Goal: Task Accomplishment & Management: Manage account settings

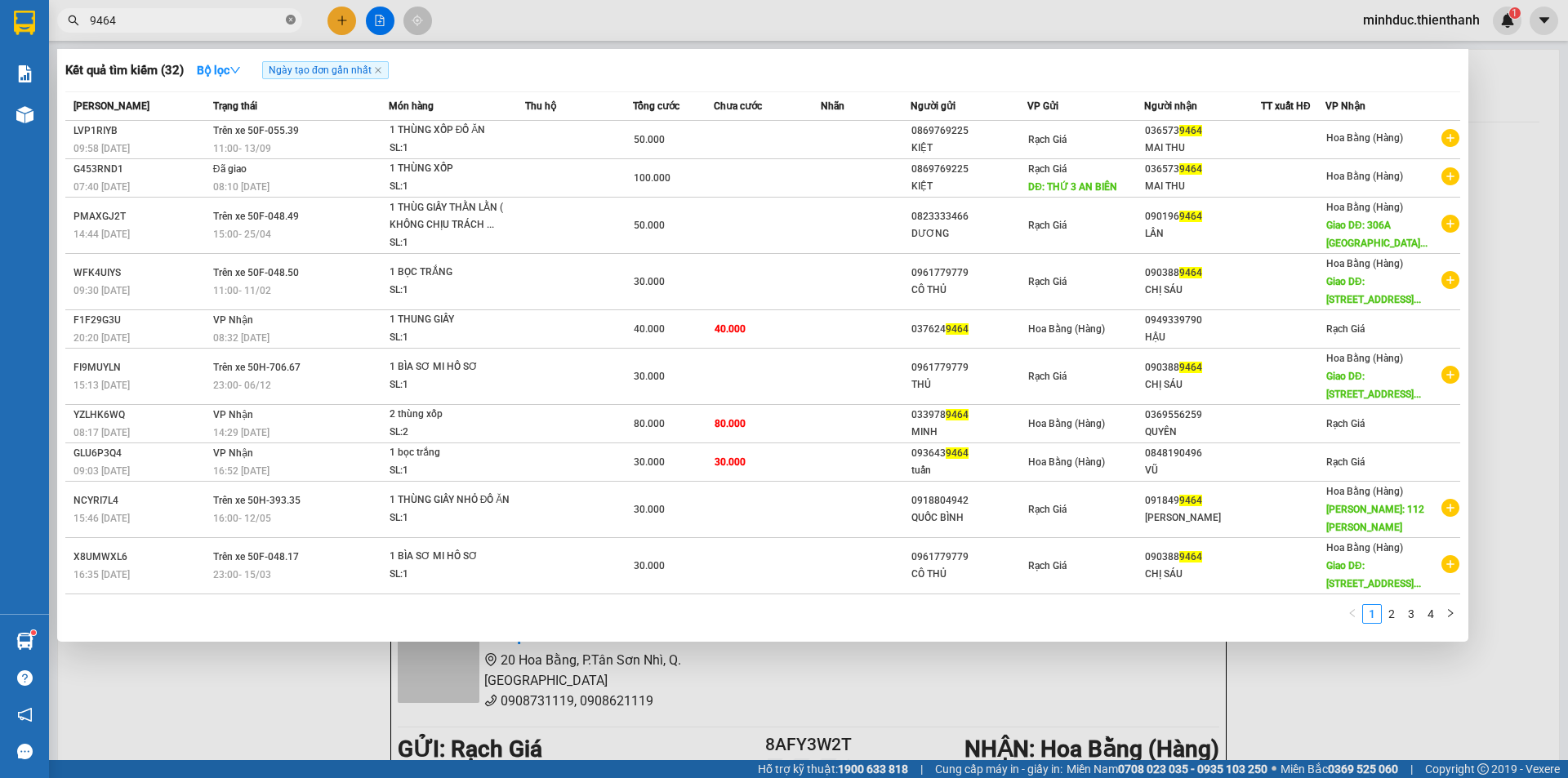
click at [290, 21] on icon "close-circle" at bounding box center [291, 19] width 10 height 10
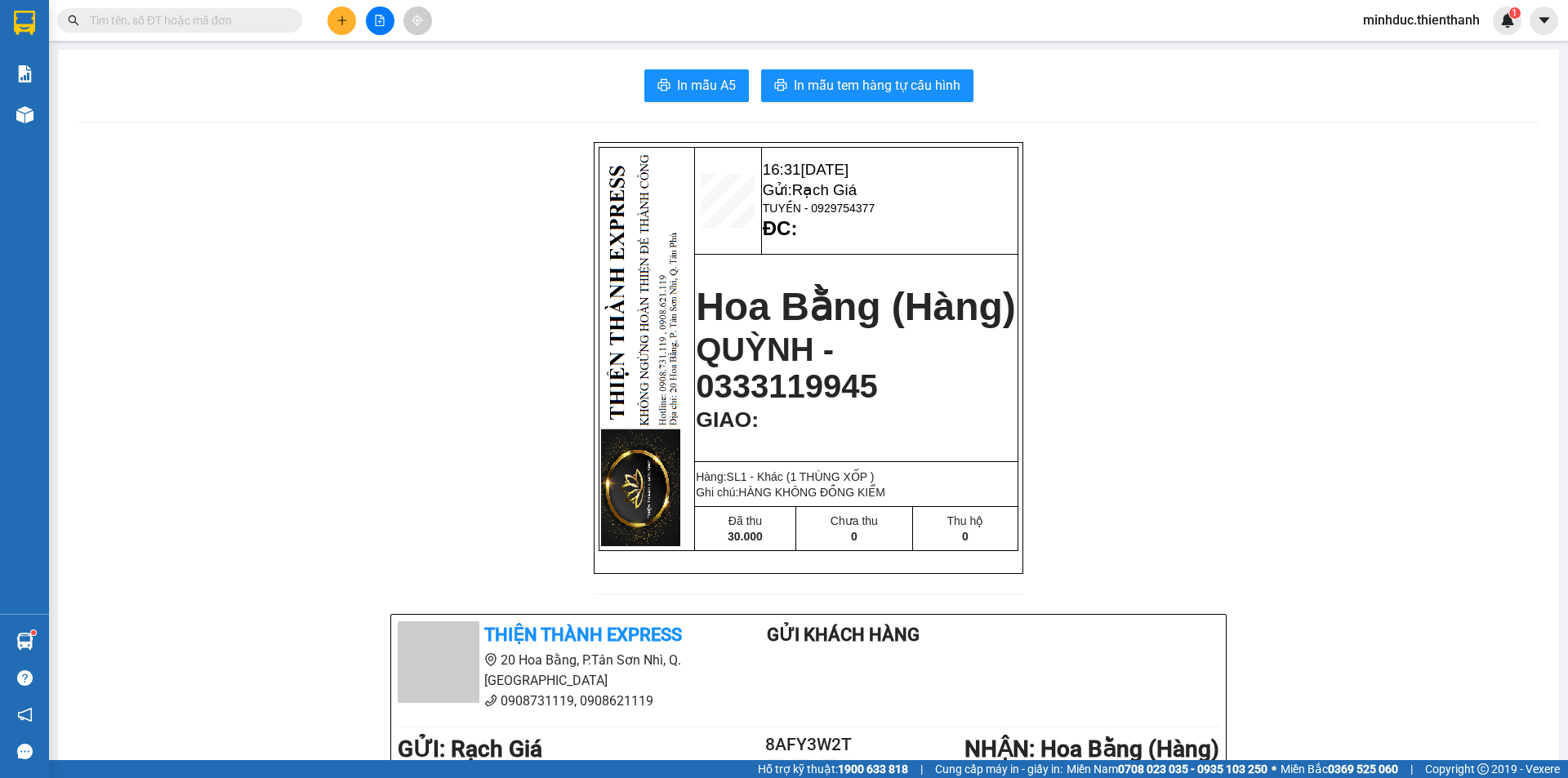
click at [374, 16] on icon "file-add" at bounding box center [380, 20] width 12 height 12
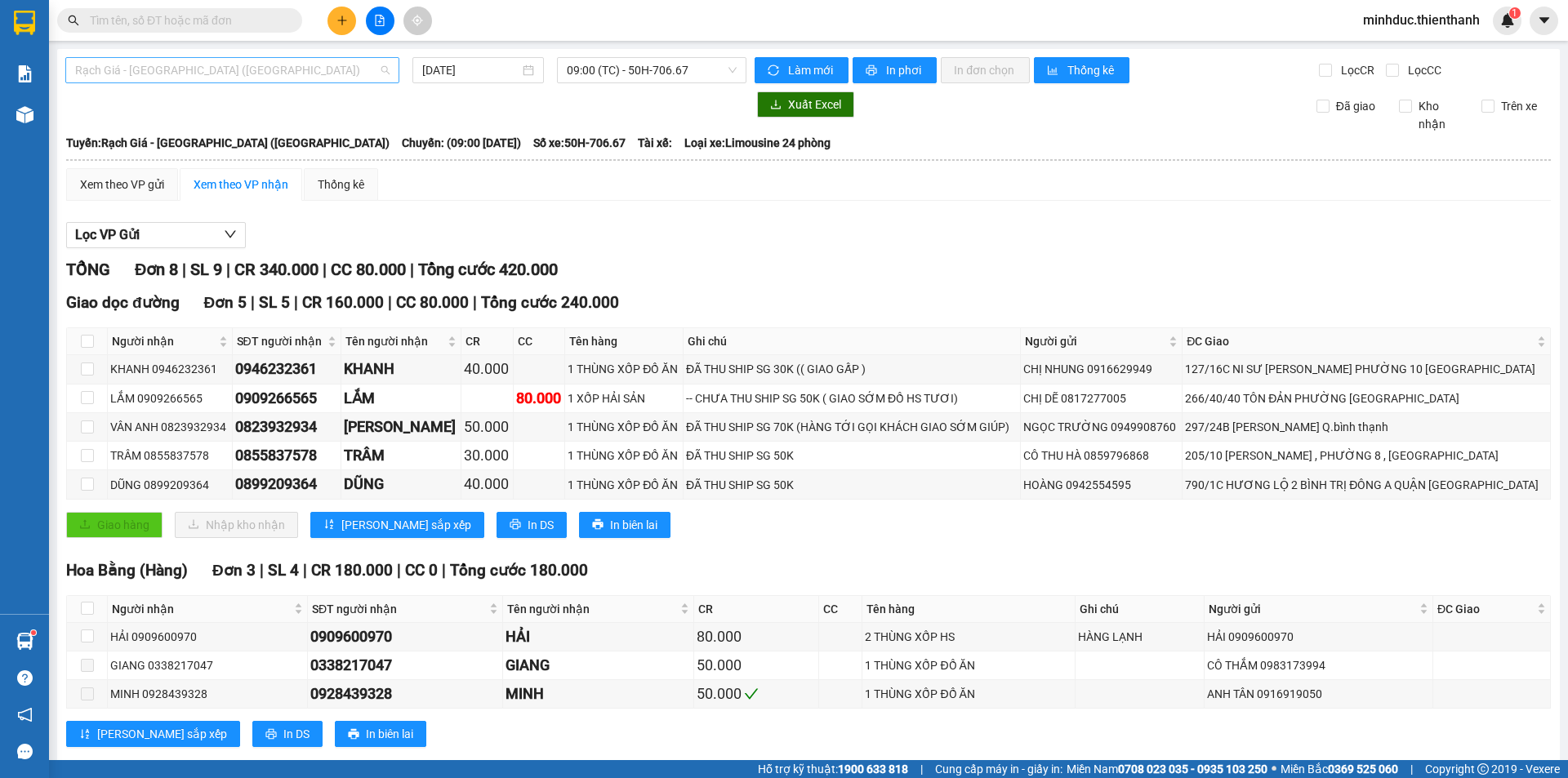
click at [154, 74] on span "Rạch Giá - [GEOGRAPHIC_DATA] ([GEOGRAPHIC_DATA])" at bounding box center [232, 70] width 314 height 24
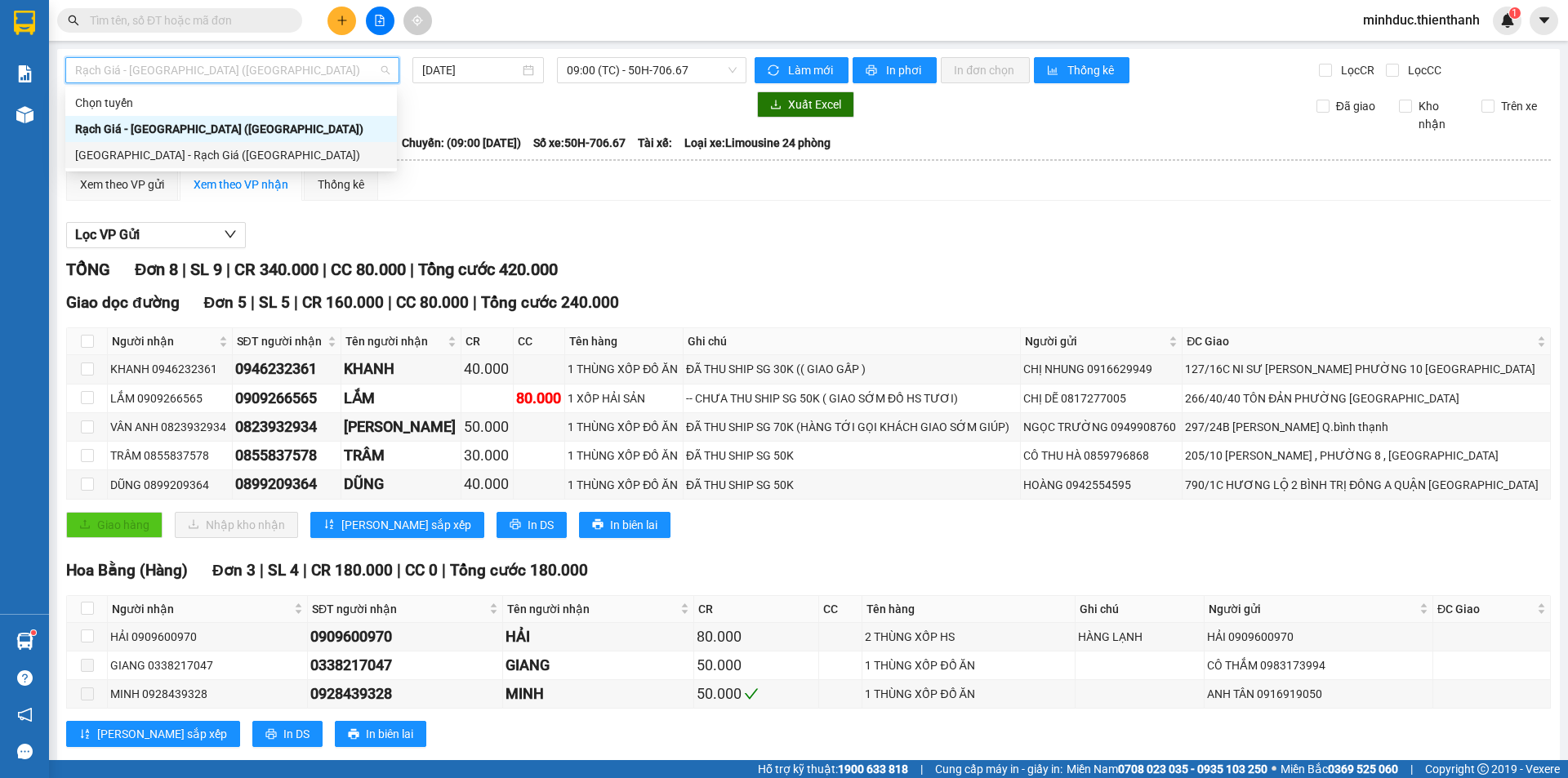
click at [135, 150] on div "[GEOGRAPHIC_DATA] - Rạch Giá ([GEOGRAPHIC_DATA])" at bounding box center [231, 154] width 312 height 18
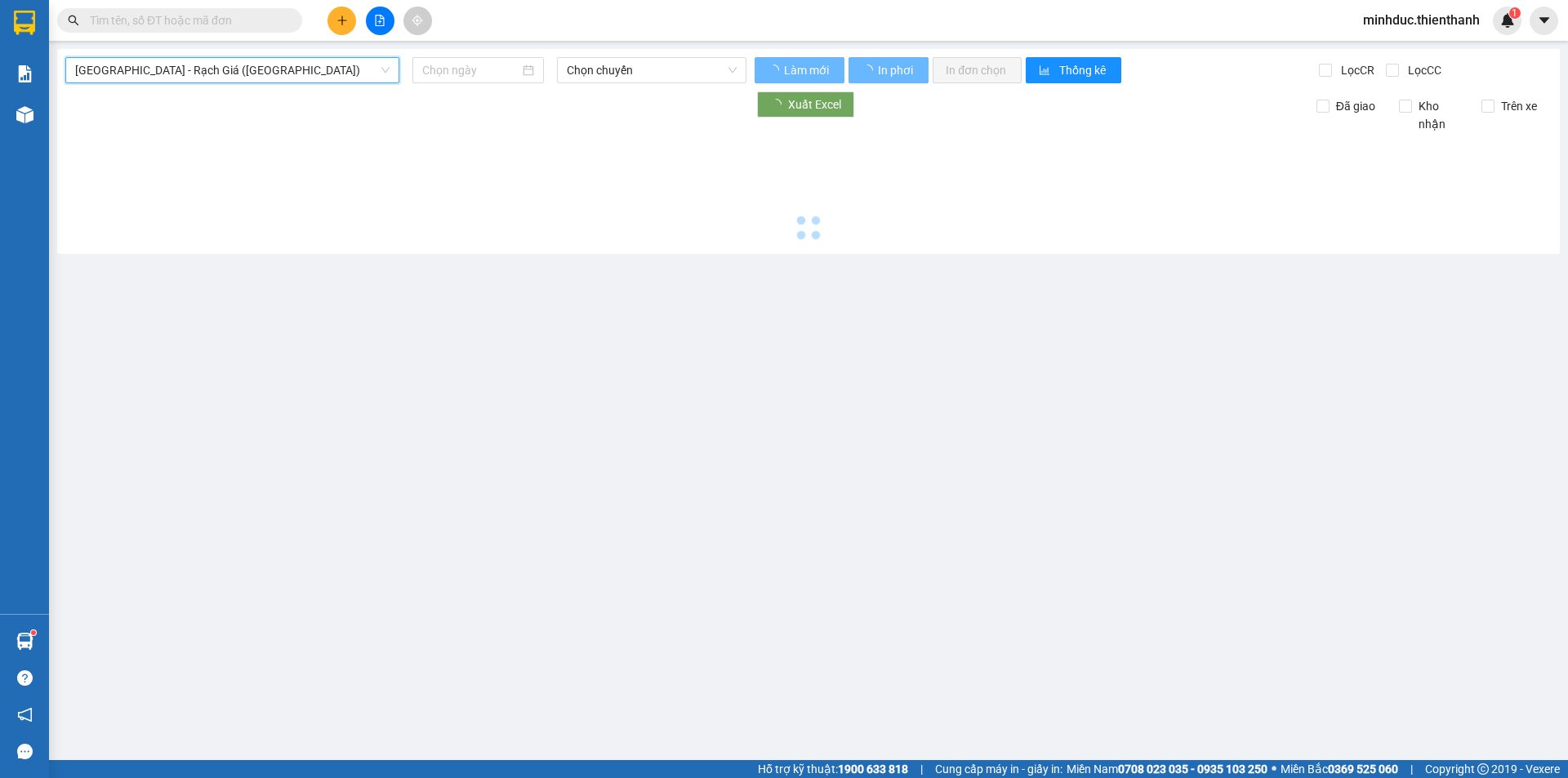
type input "[DATE]"
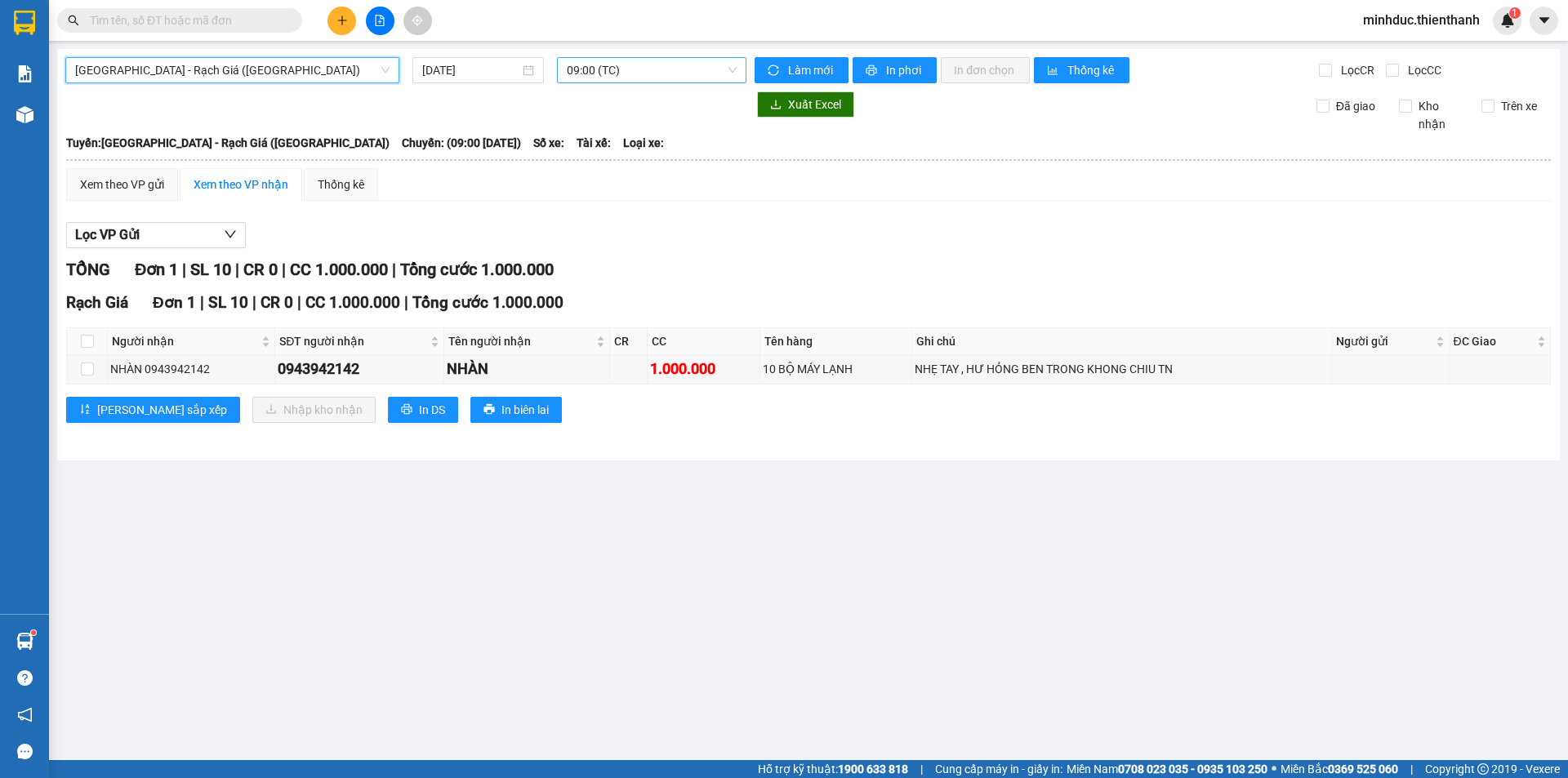
click at [612, 78] on span "09:00 (TC)" at bounding box center [651, 70] width 169 height 24
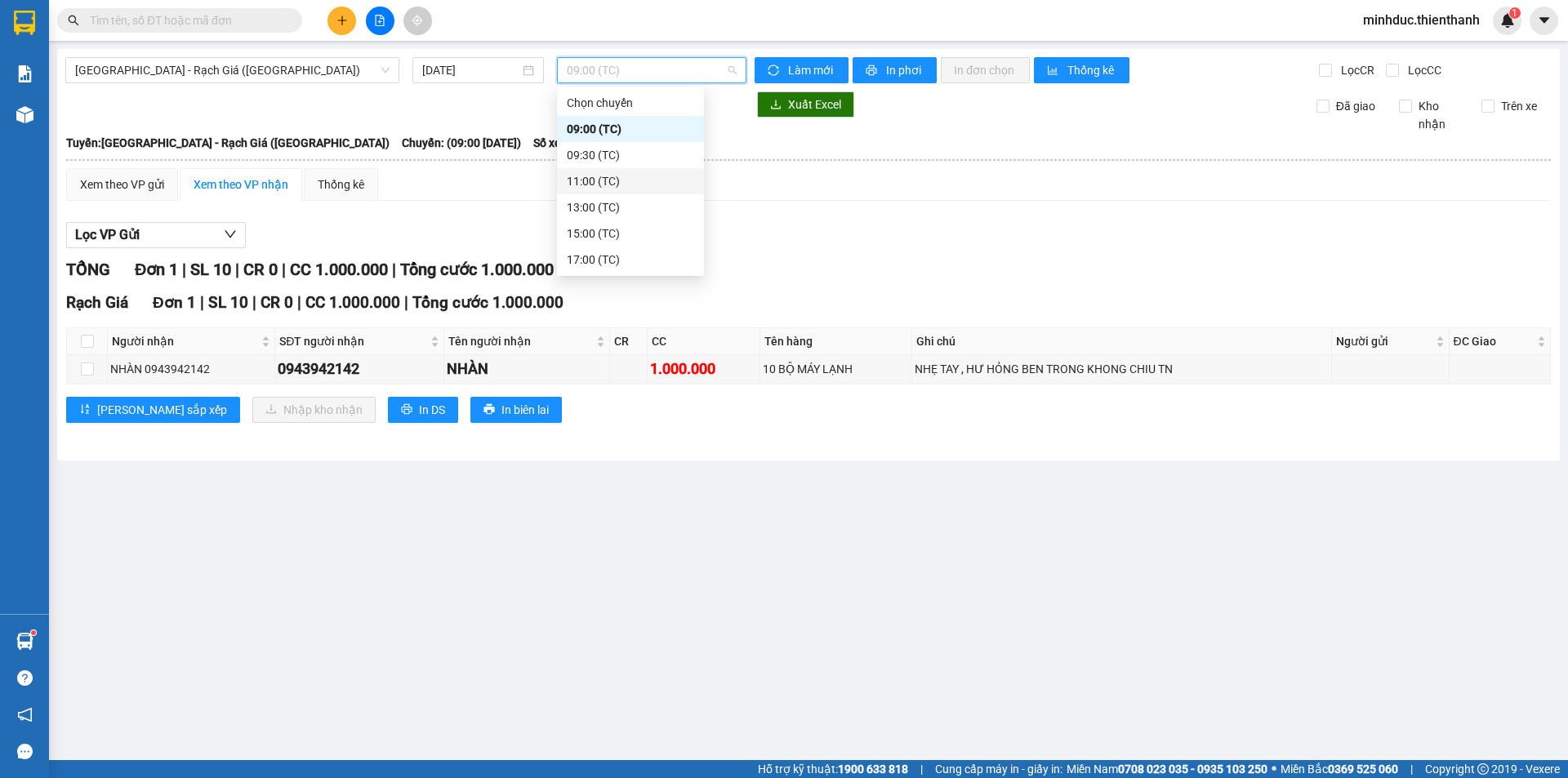
click at [593, 180] on div "11:00 (TC)" at bounding box center [630, 180] width 127 height 18
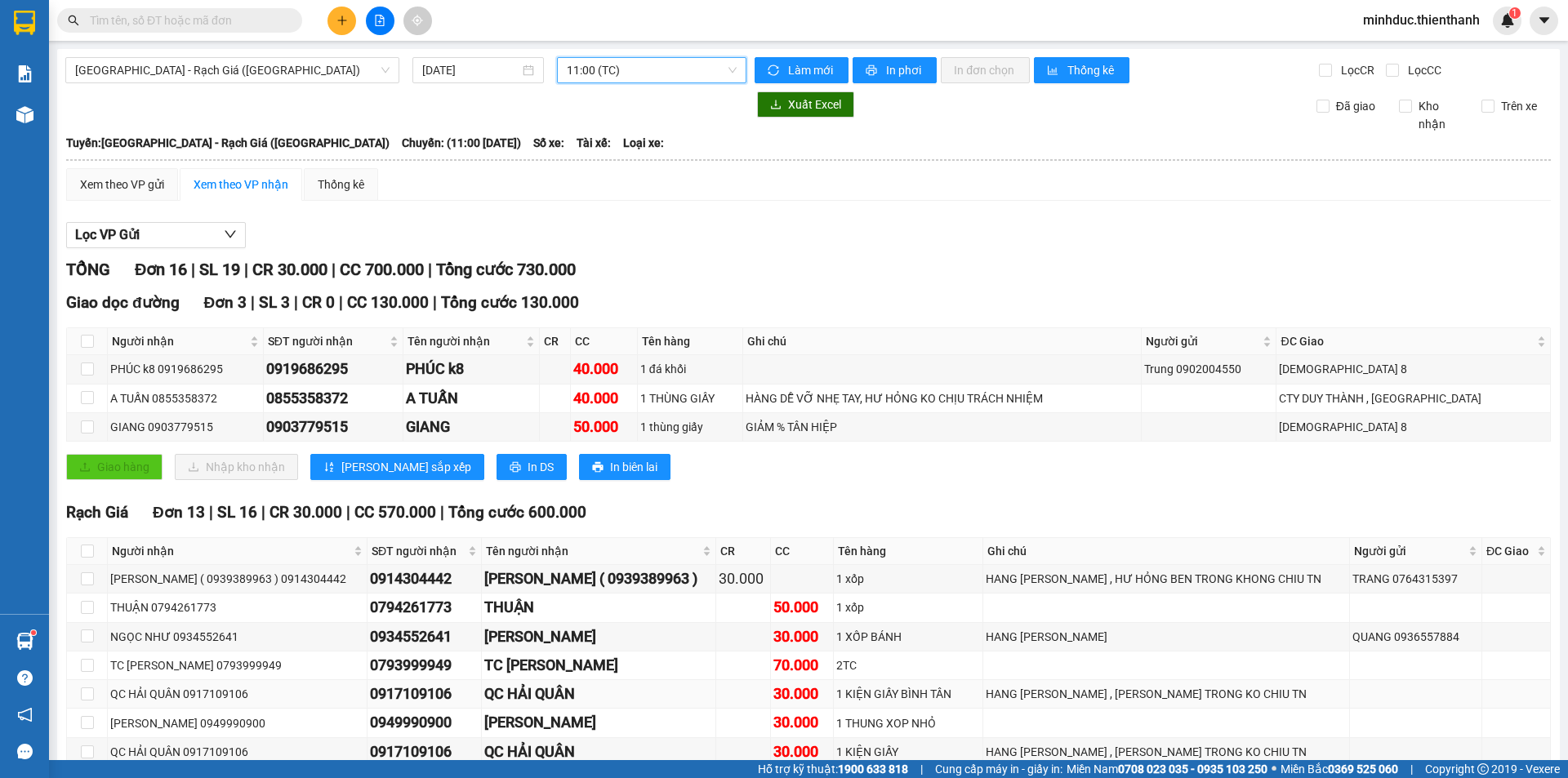
scroll to position [264, 0]
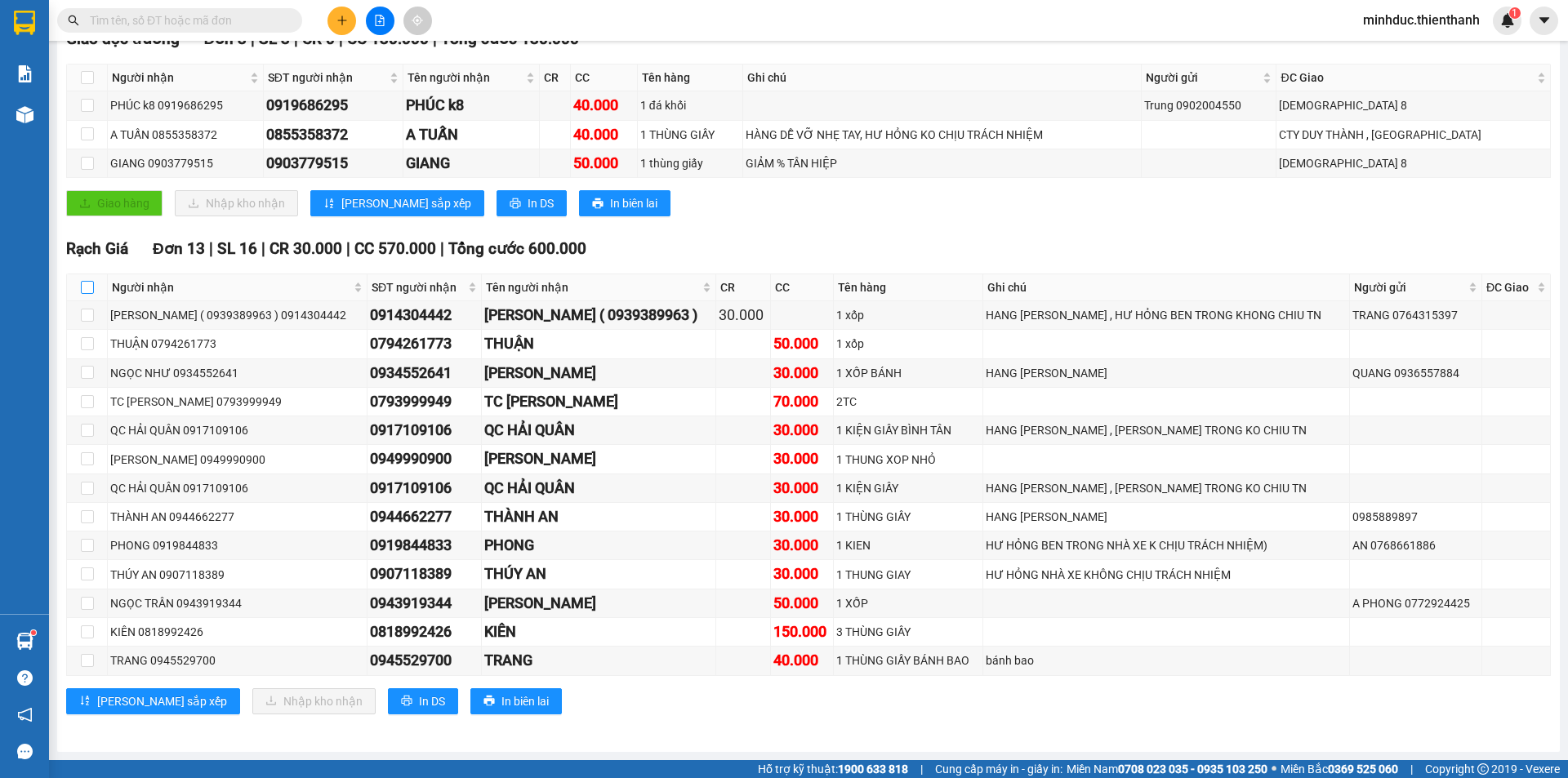
click at [88, 292] on input "checkbox" at bounding box center [87, 287] width 13 height 13
checkbox input "true"
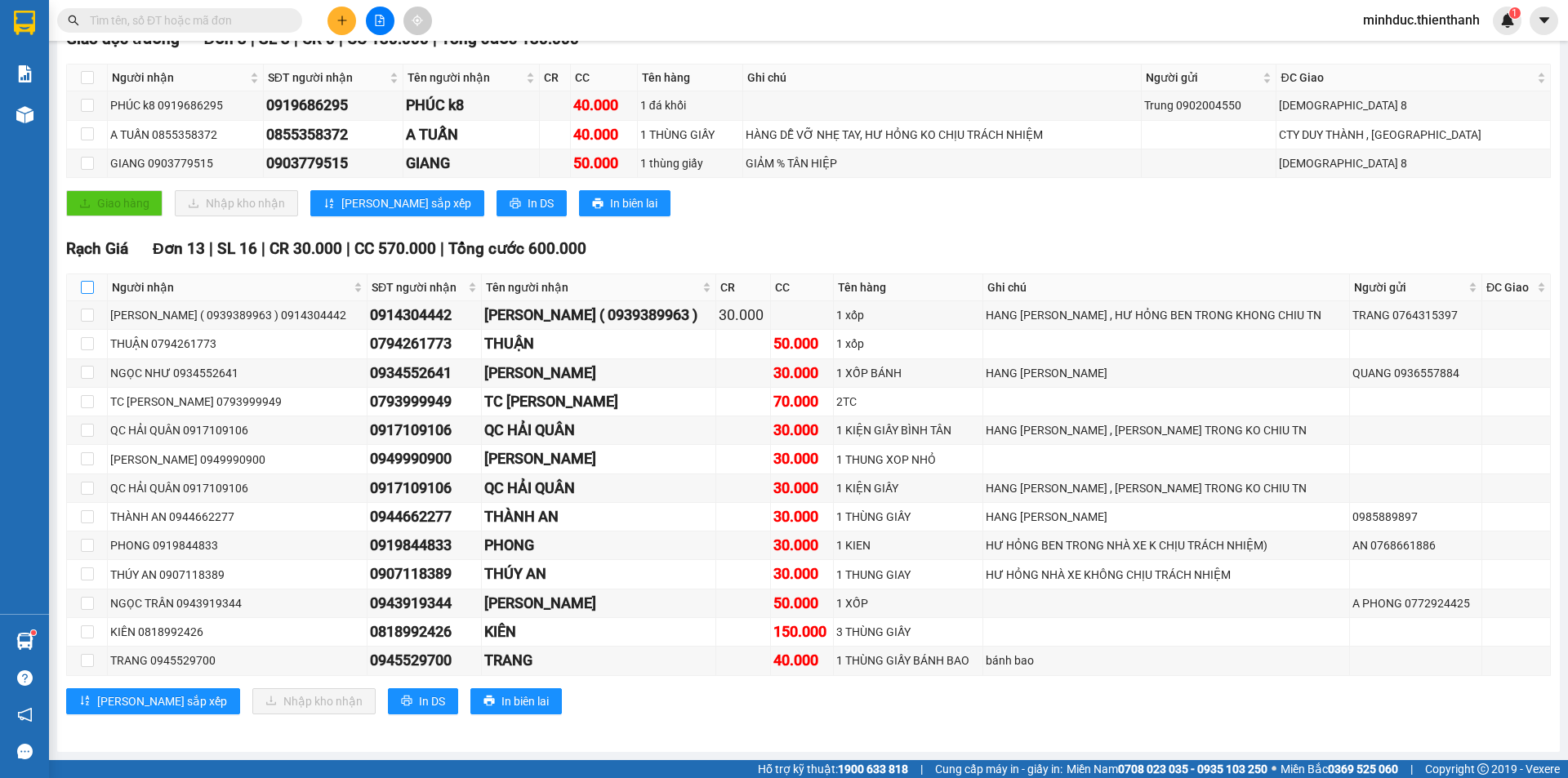
checkbox input "true"
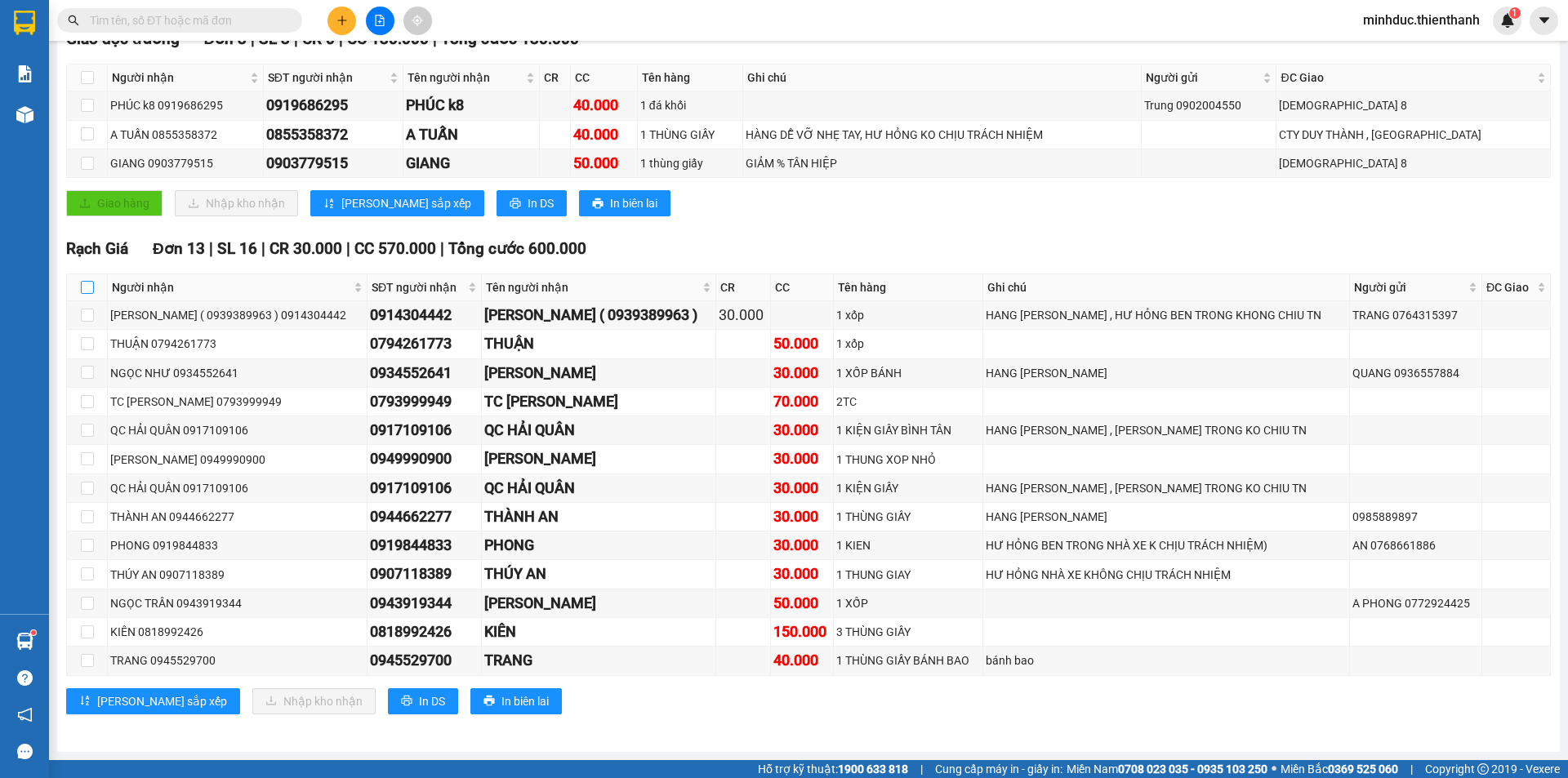
checkbox input "true"
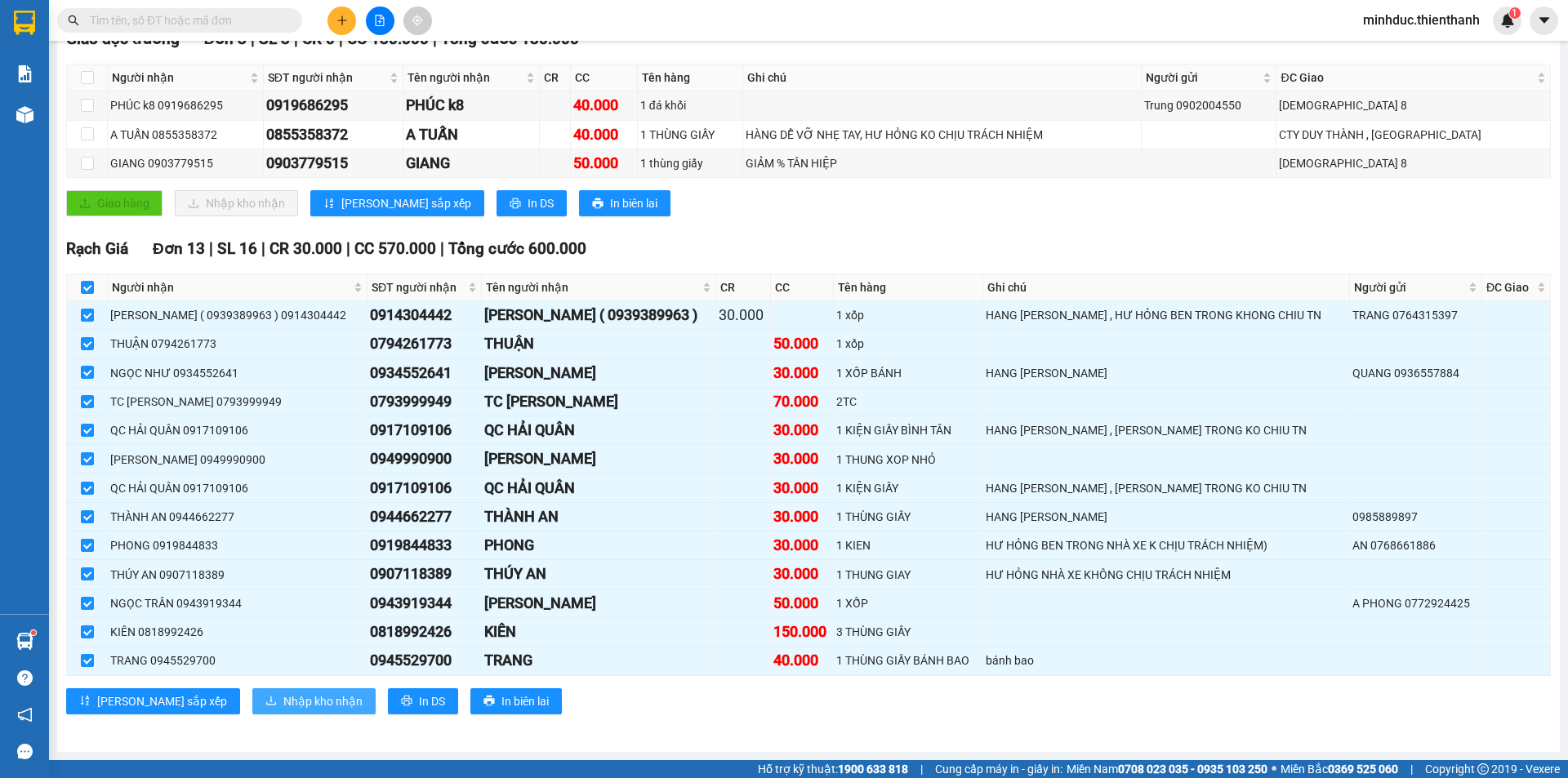
click at [283, 700] on span "Nhập kho nhận" at bounding box center [323, 700] width 79 height 18
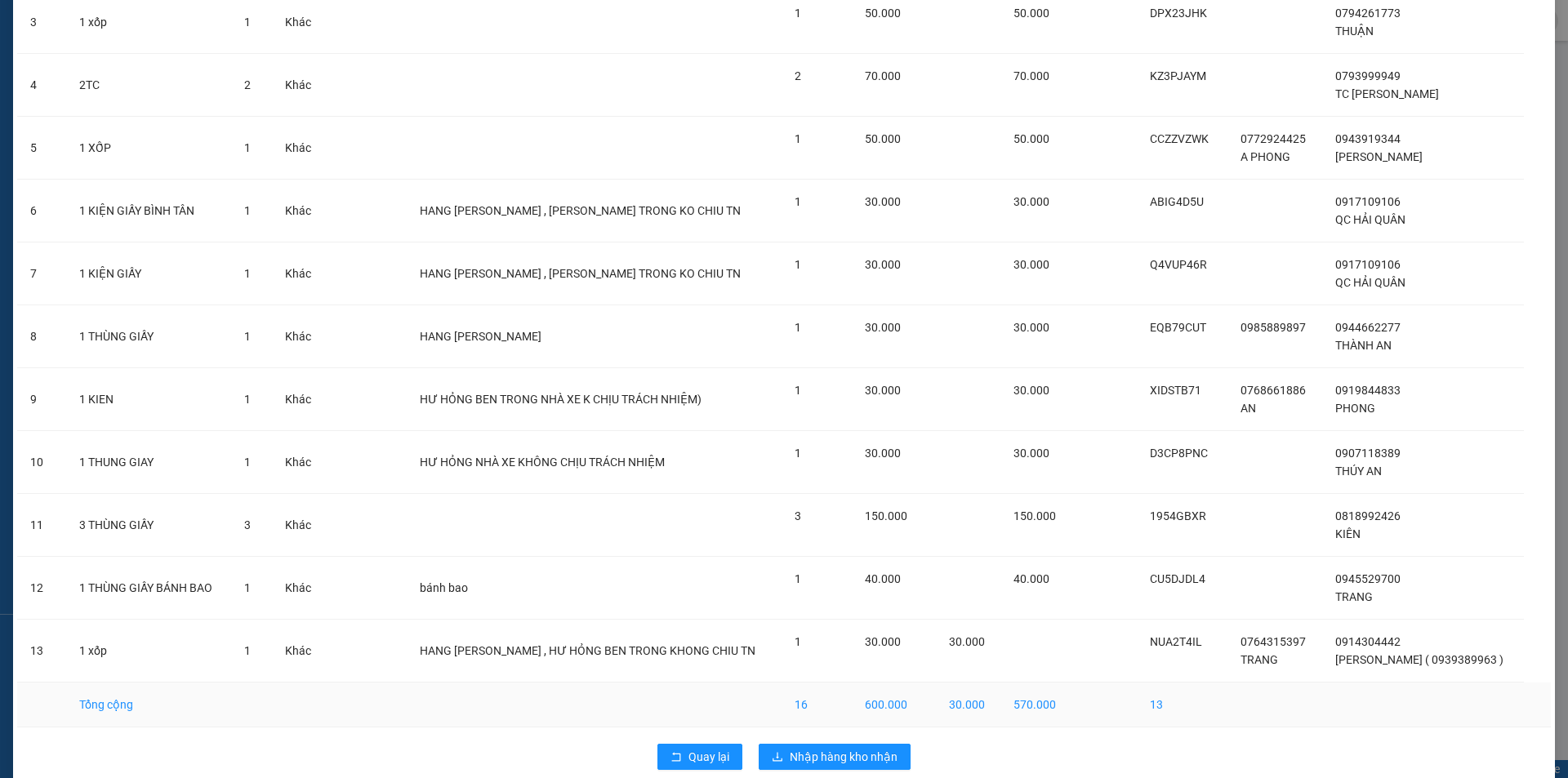
scroll to position [296, 0]
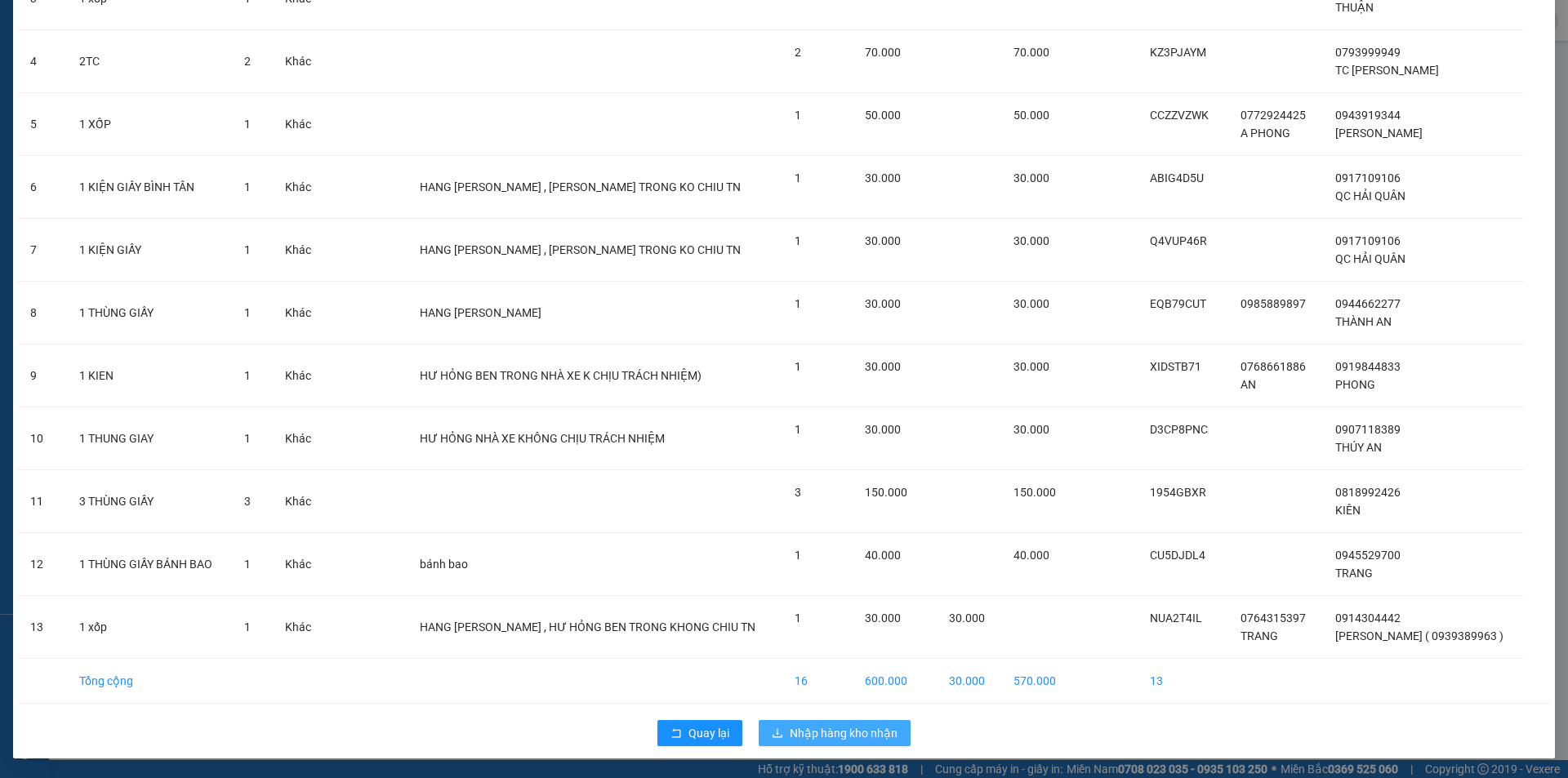
click at [813, 733] on span "Nhập hàng kho nhận" at bounding box center [844, 732] width 108 height 18
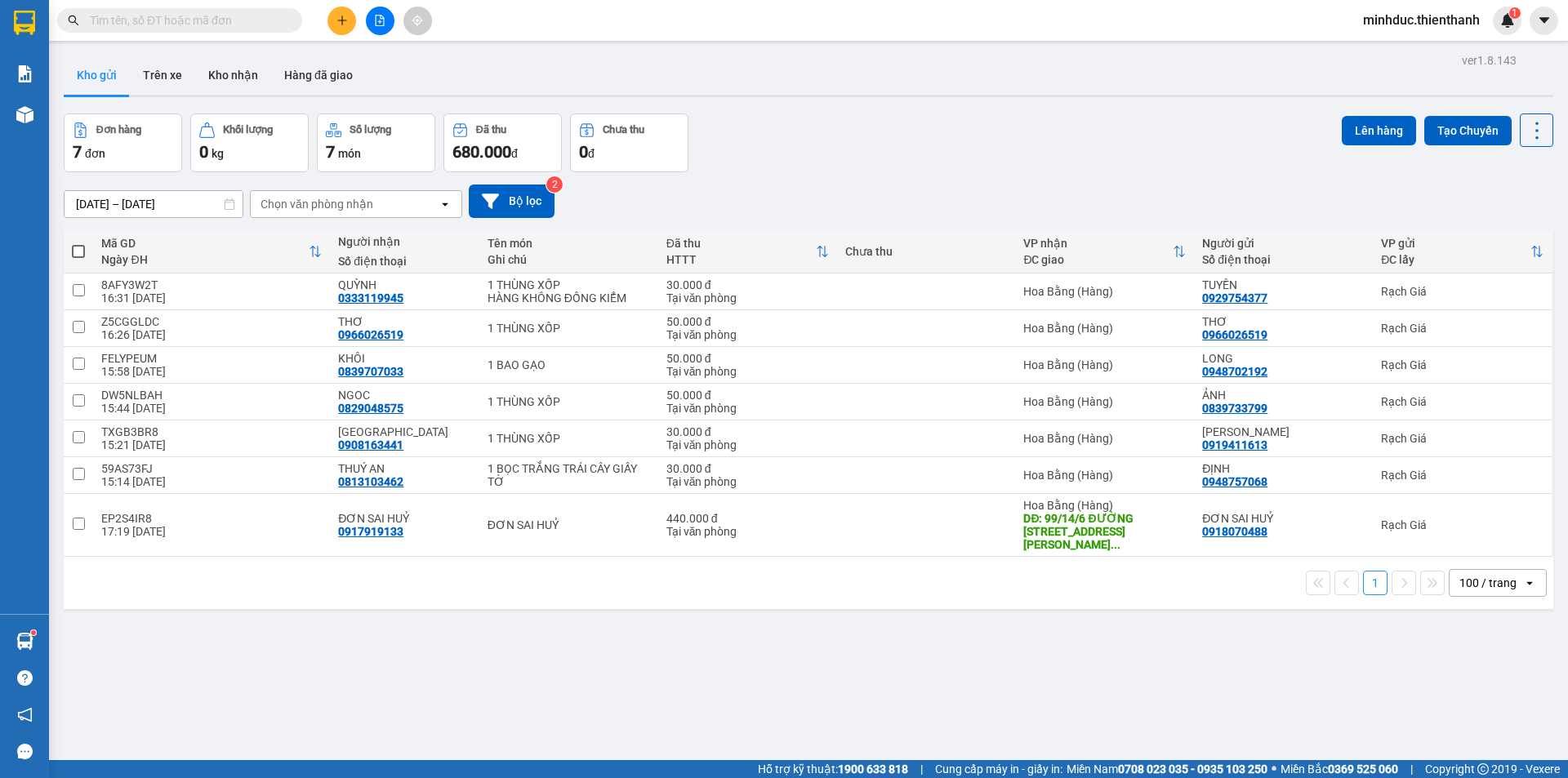
click at [164, 15] on input "text" at bounding box center [186, 20] width 193 height 18
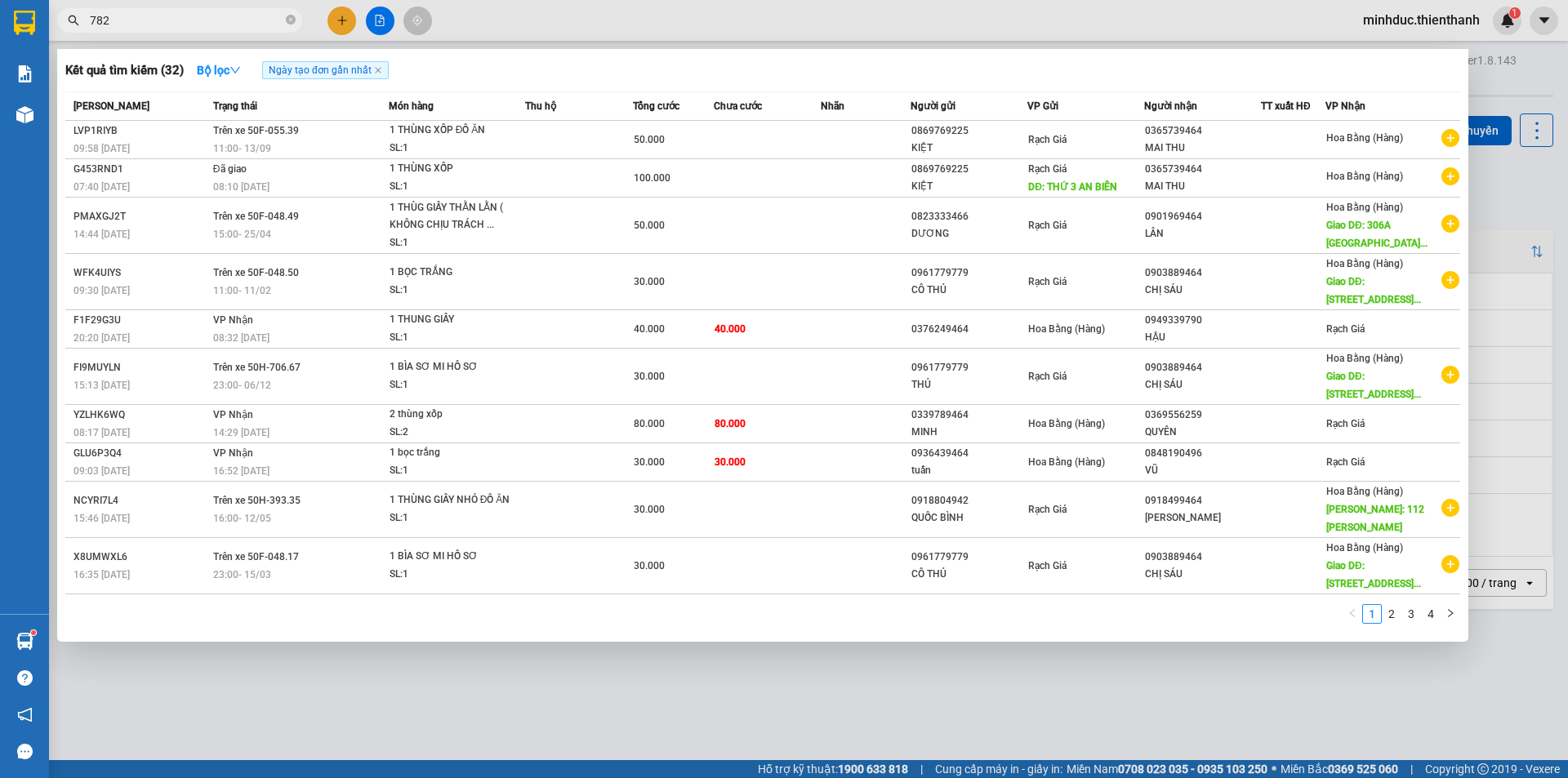
type input "7826"
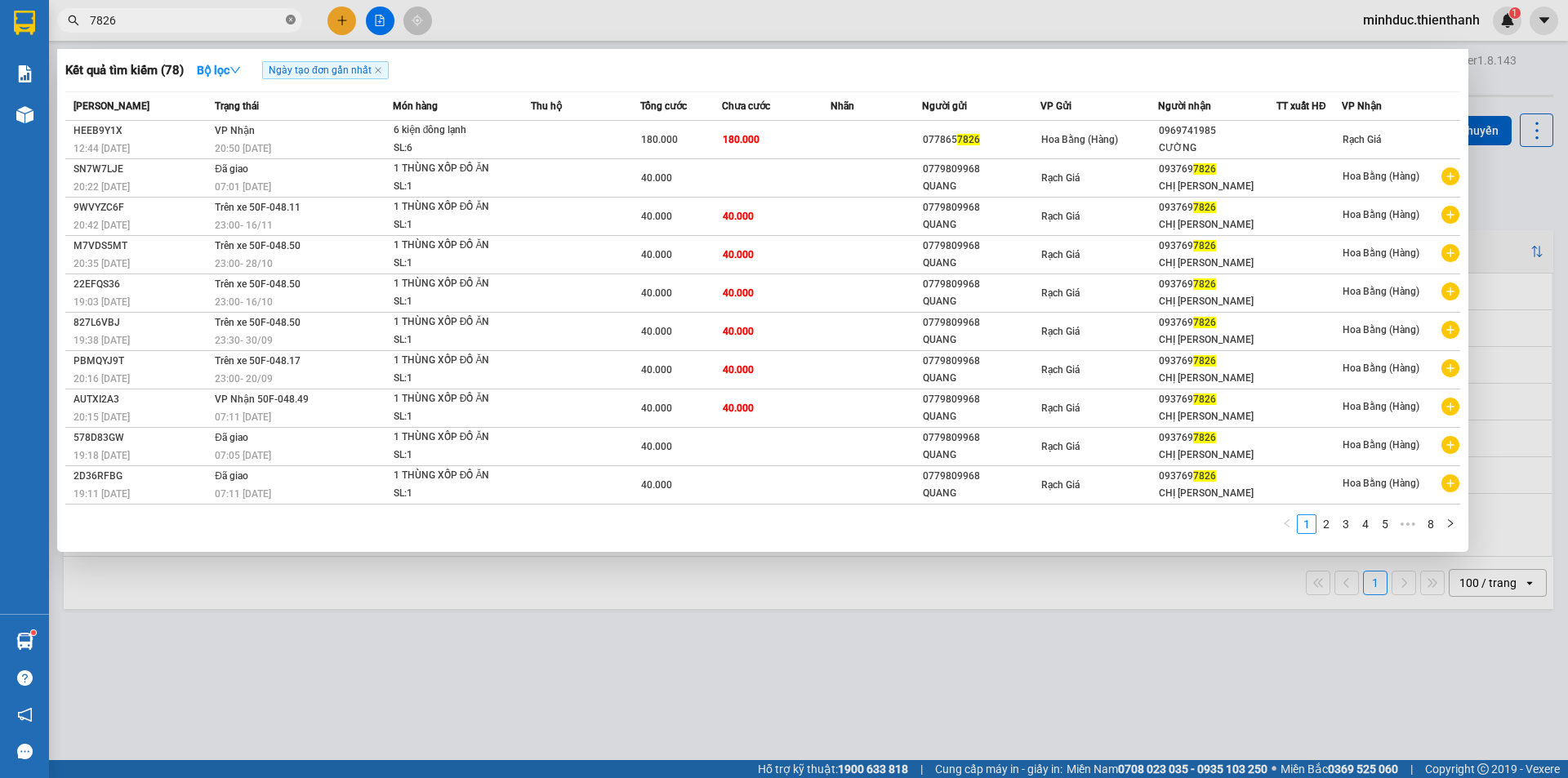
click at [293, 19] on icon "close-circle" at bounding box center [291, 19] width 10 height 10
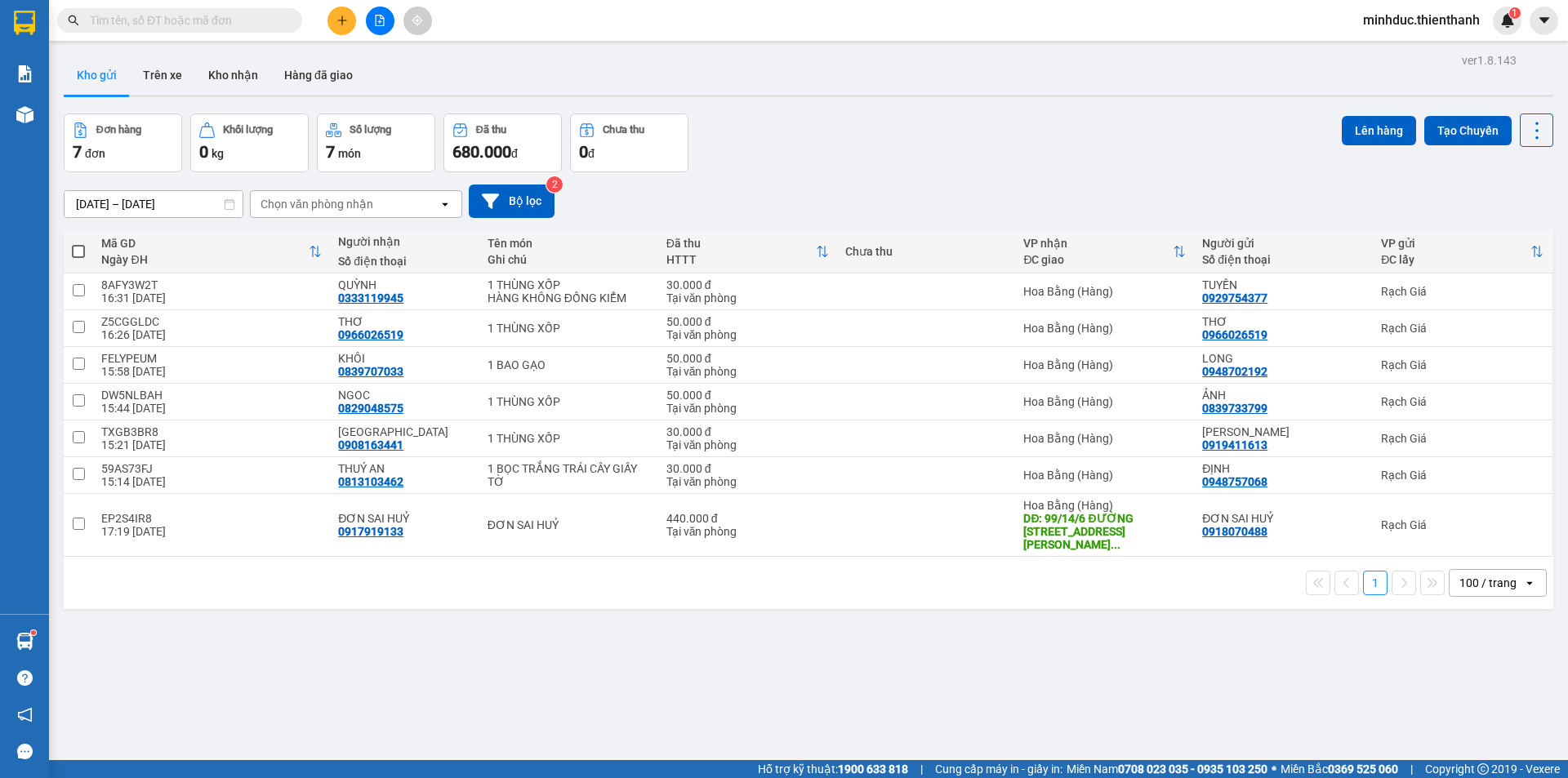
click at [375, 16] on icon "file-add" at bounding box center [380, 20] width 12 height 12
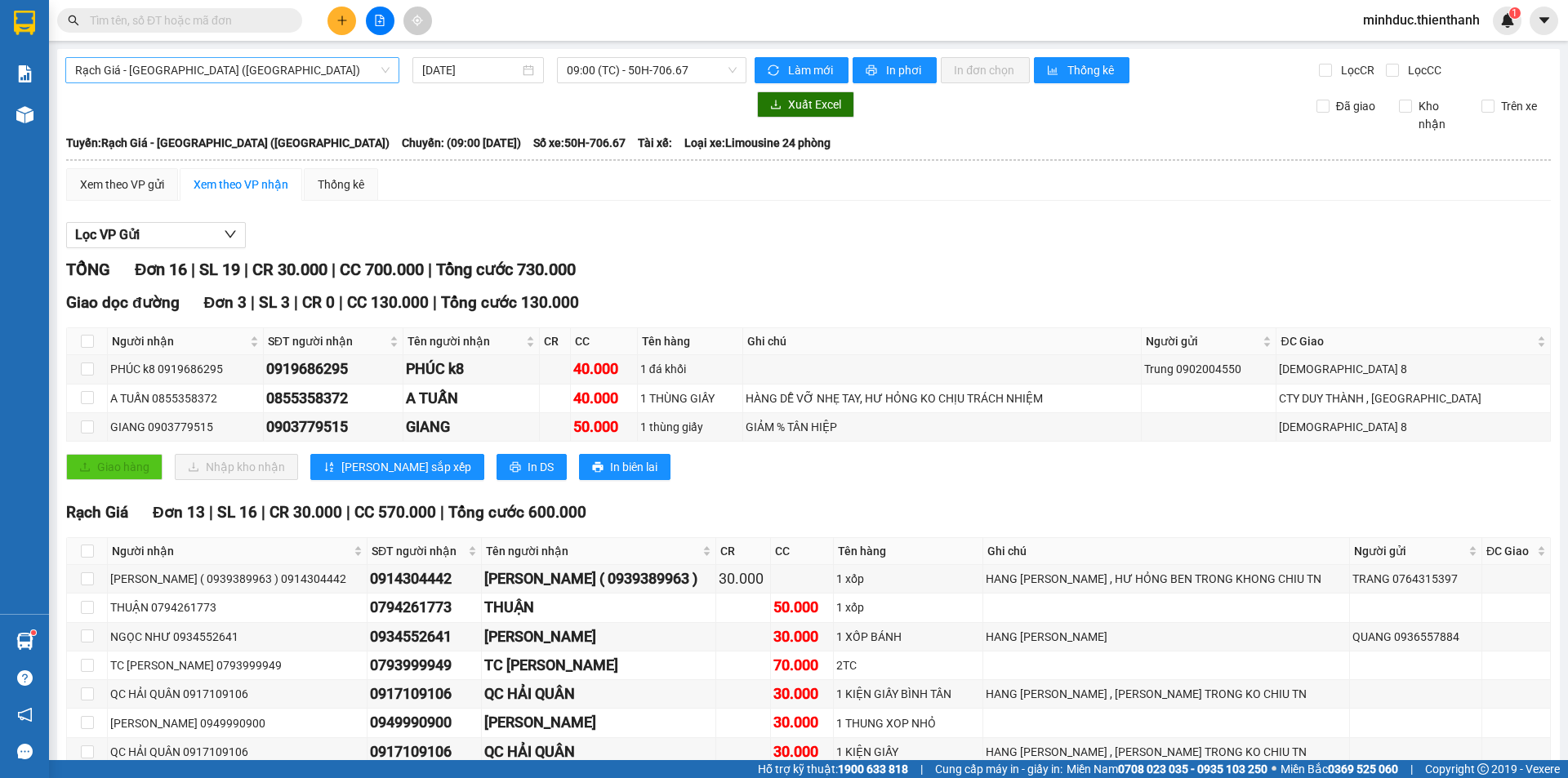
click at [287, 64] on span "Rạch Giá - [GEOGRAPHIC_DATA] ([GEOGRAPHIC_DATA])" at bounding box center [232, 70] width 314 height 24
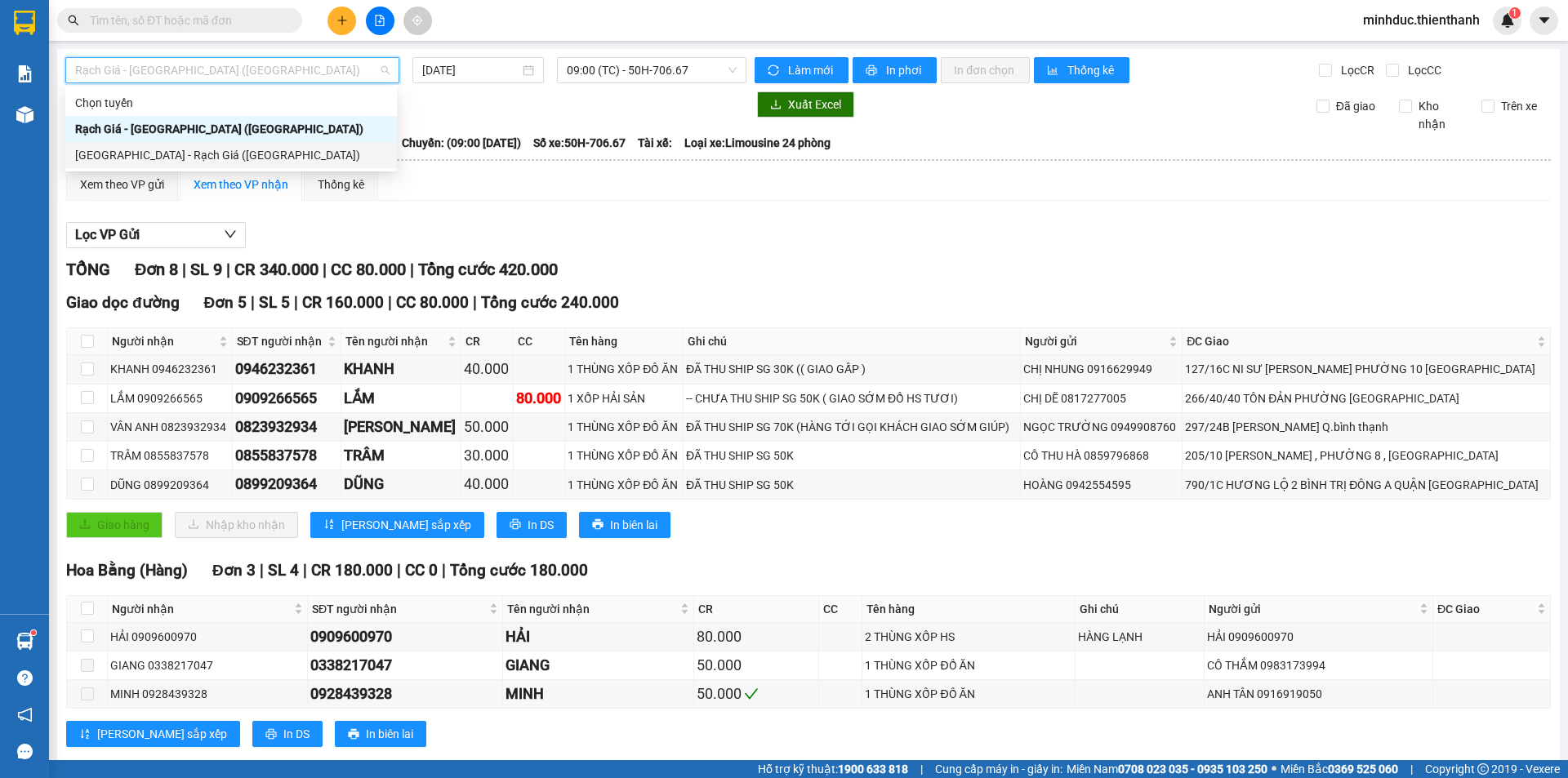
click at [161, 154] on div "[GEOGRAPHIC_DATA] - Rạch Giá ([GEOGRAPHIC_DATA])" at bounding box center [231, 154] width 312 height 18
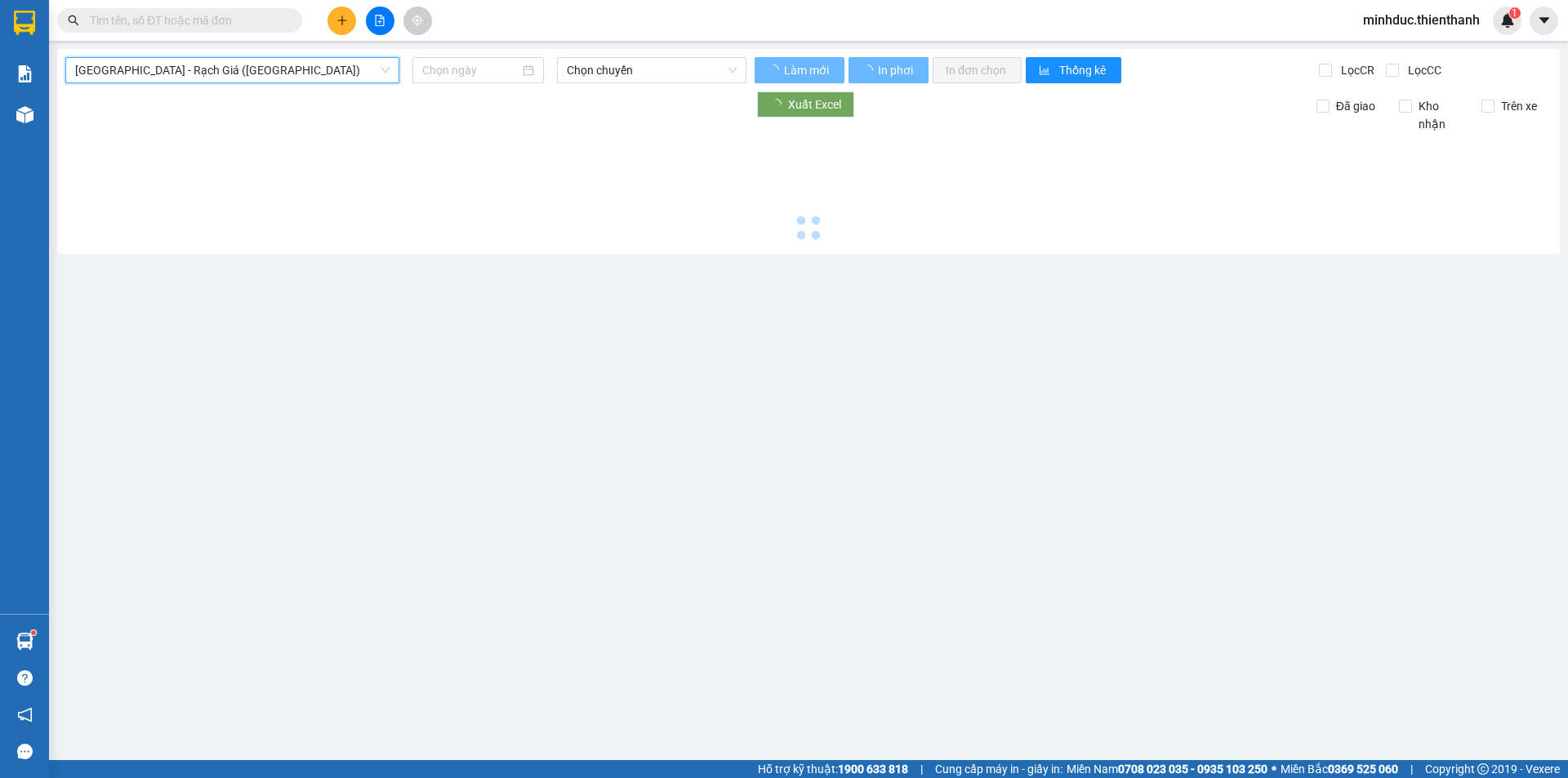
type input "[DATE]"
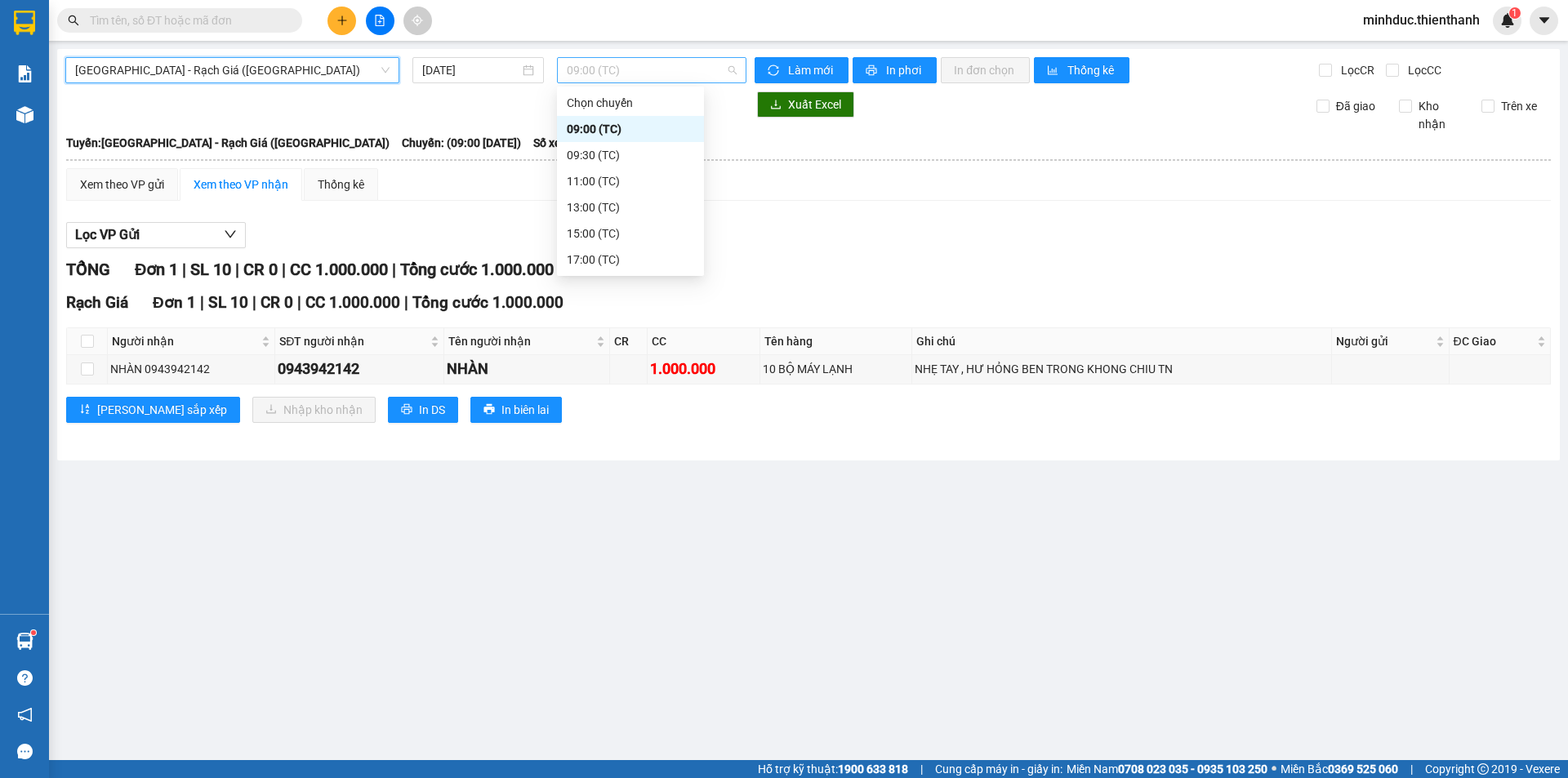
click at [664, 72] on span "09:00 (TC)" at bounding box center [651, 70] width 169 height 24
click at [603, 209] on div "13:00 (TC)" at bounding box center [630, 207] width 127 height 18
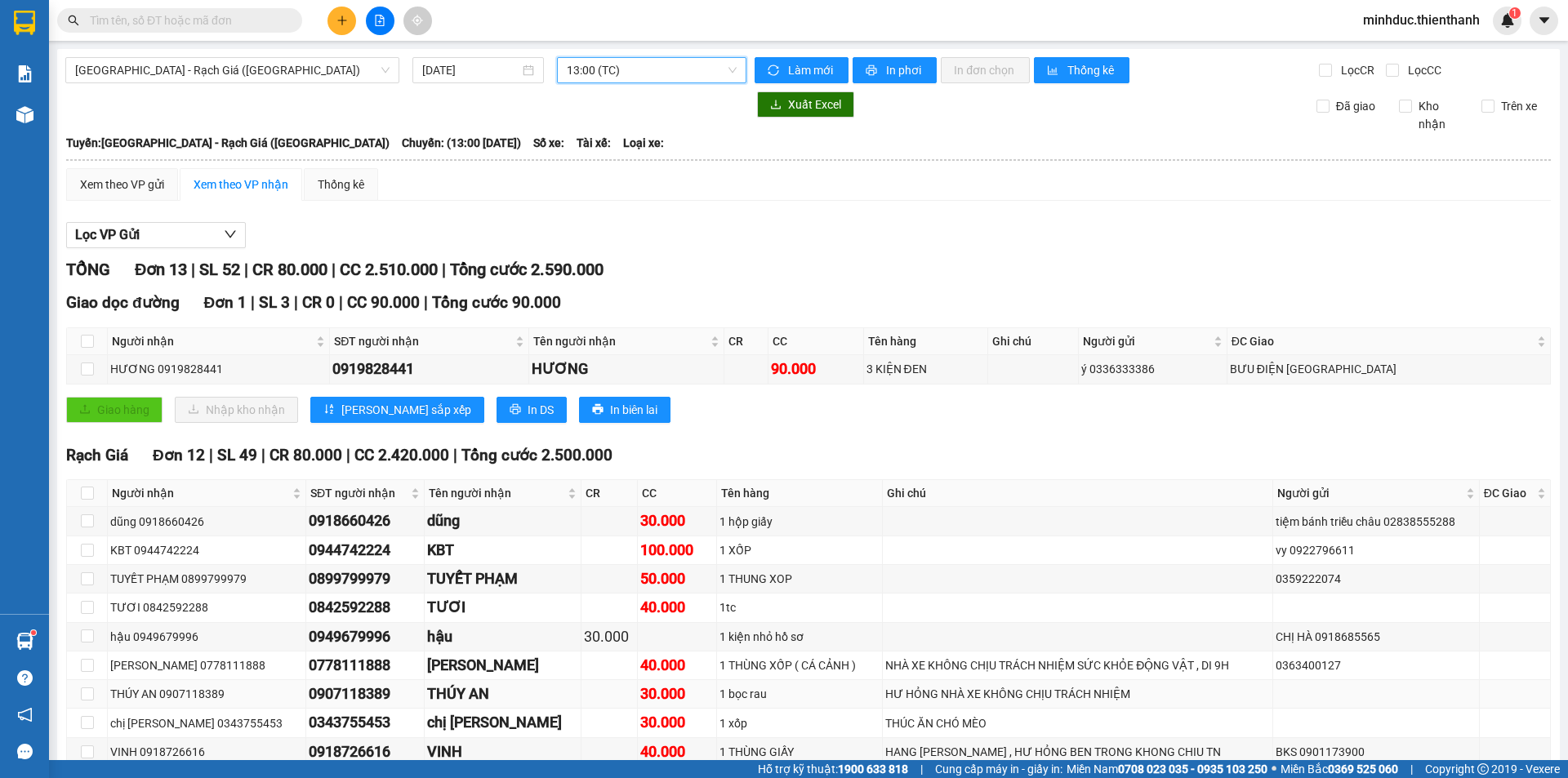
scroll to position [177, 0]
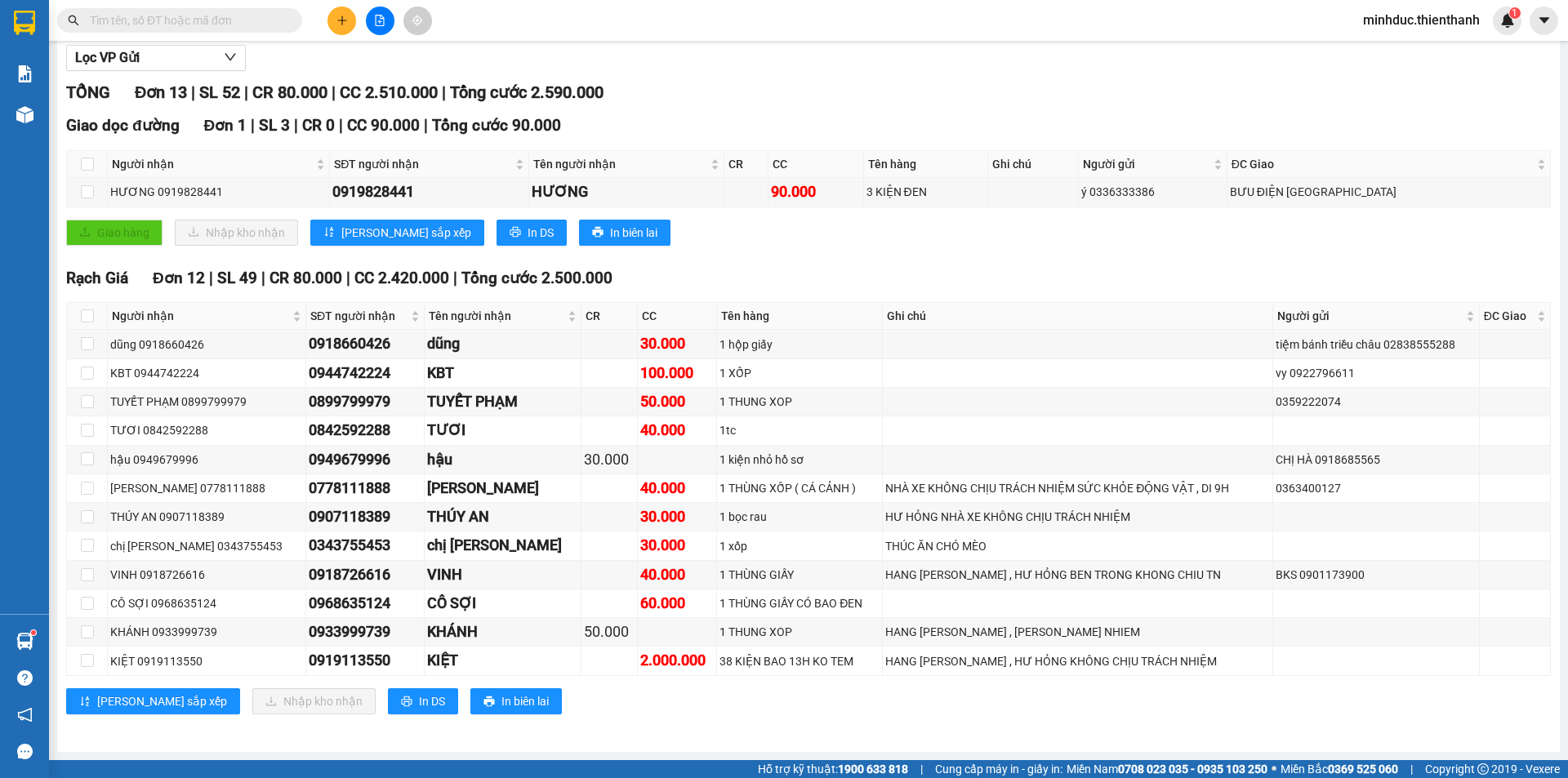
click at [166, 20] on input "text" at bounding box center [186, 20] width 193 height 18
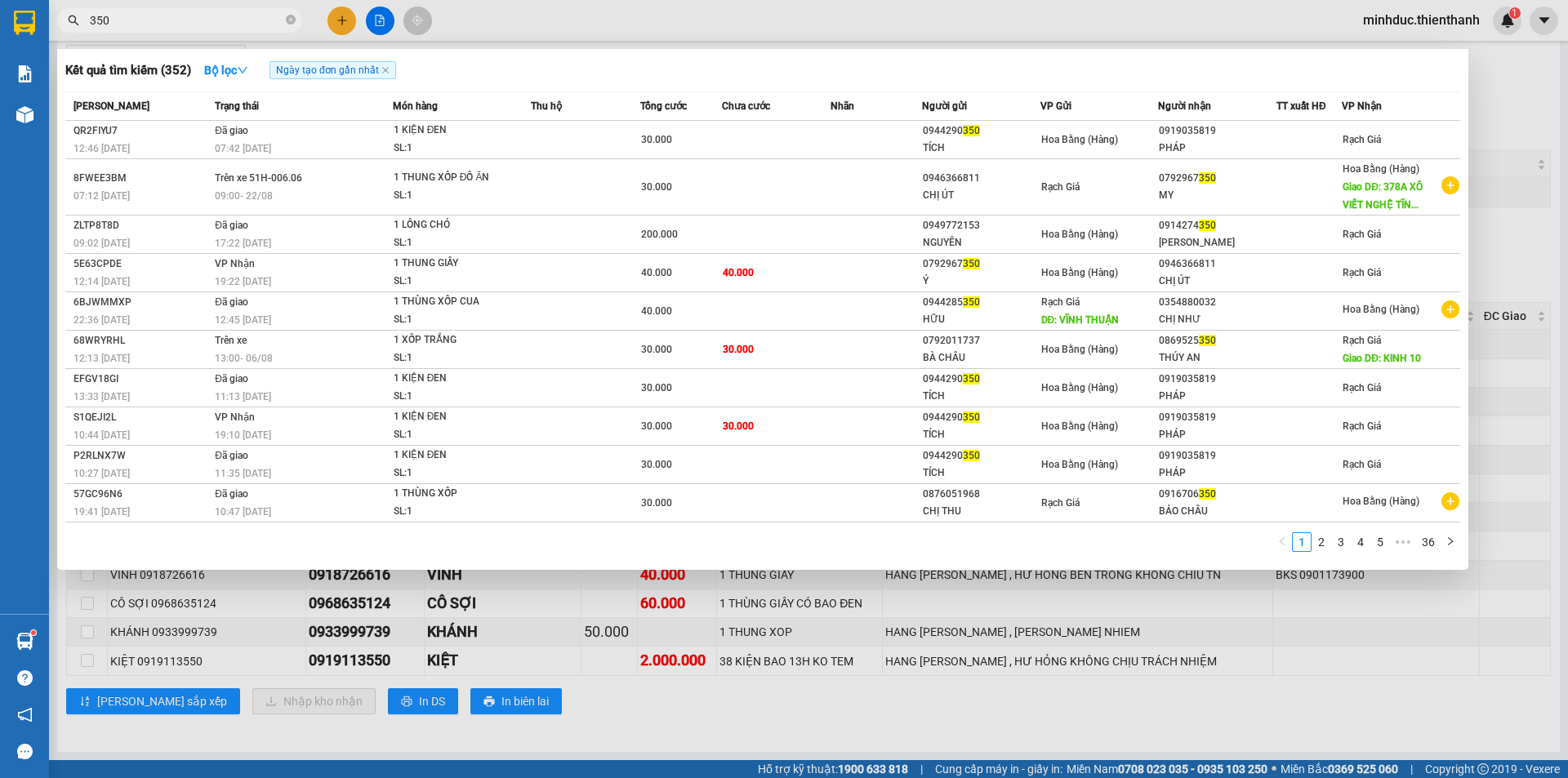
click at [100, 13] on input "350" at bounding box center [186, 20] width 193 height 18
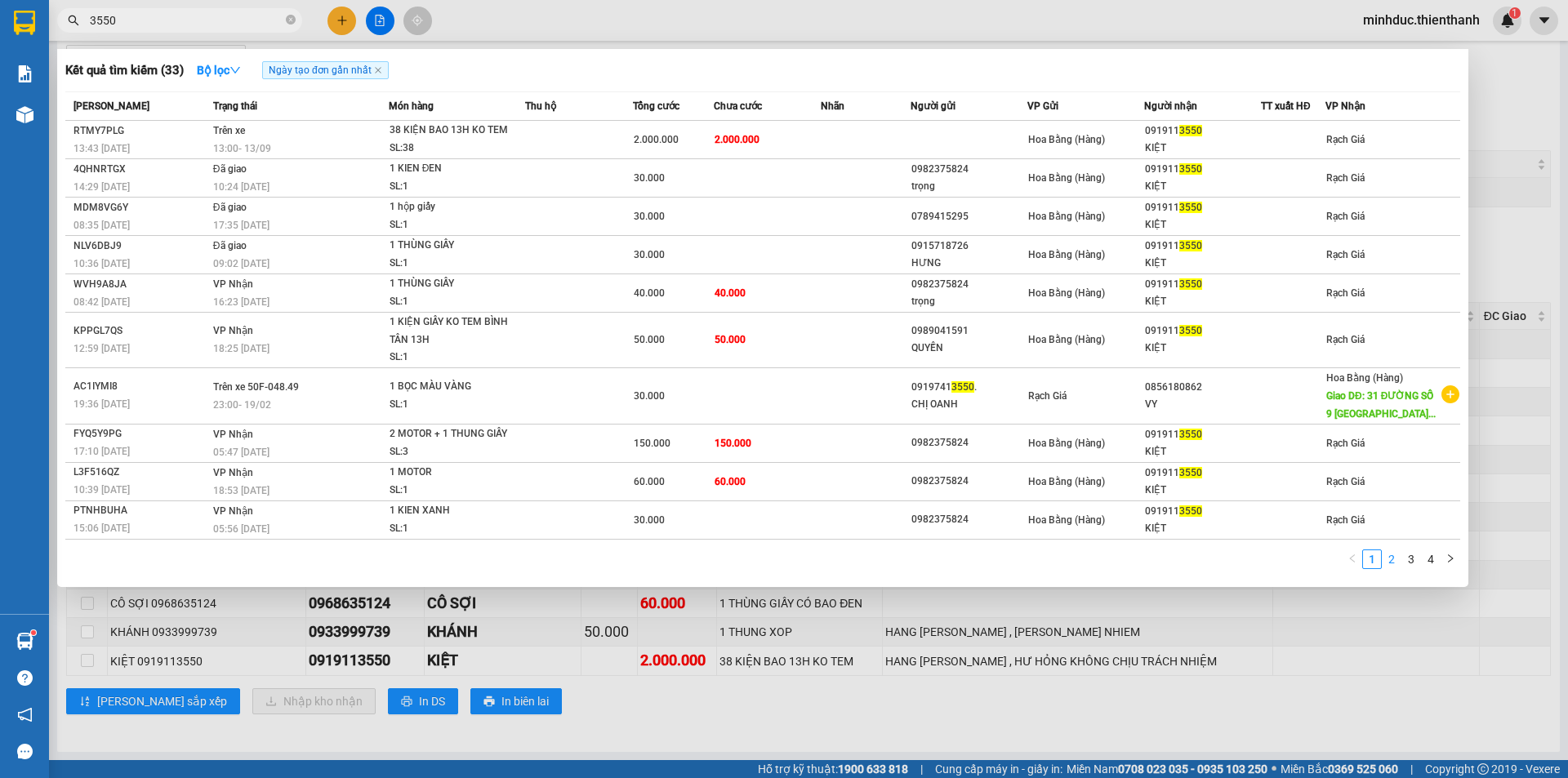
type input "3550"
click at [1389, 560] on link "2" at bounding box center [1391, 559] width 18 height 18
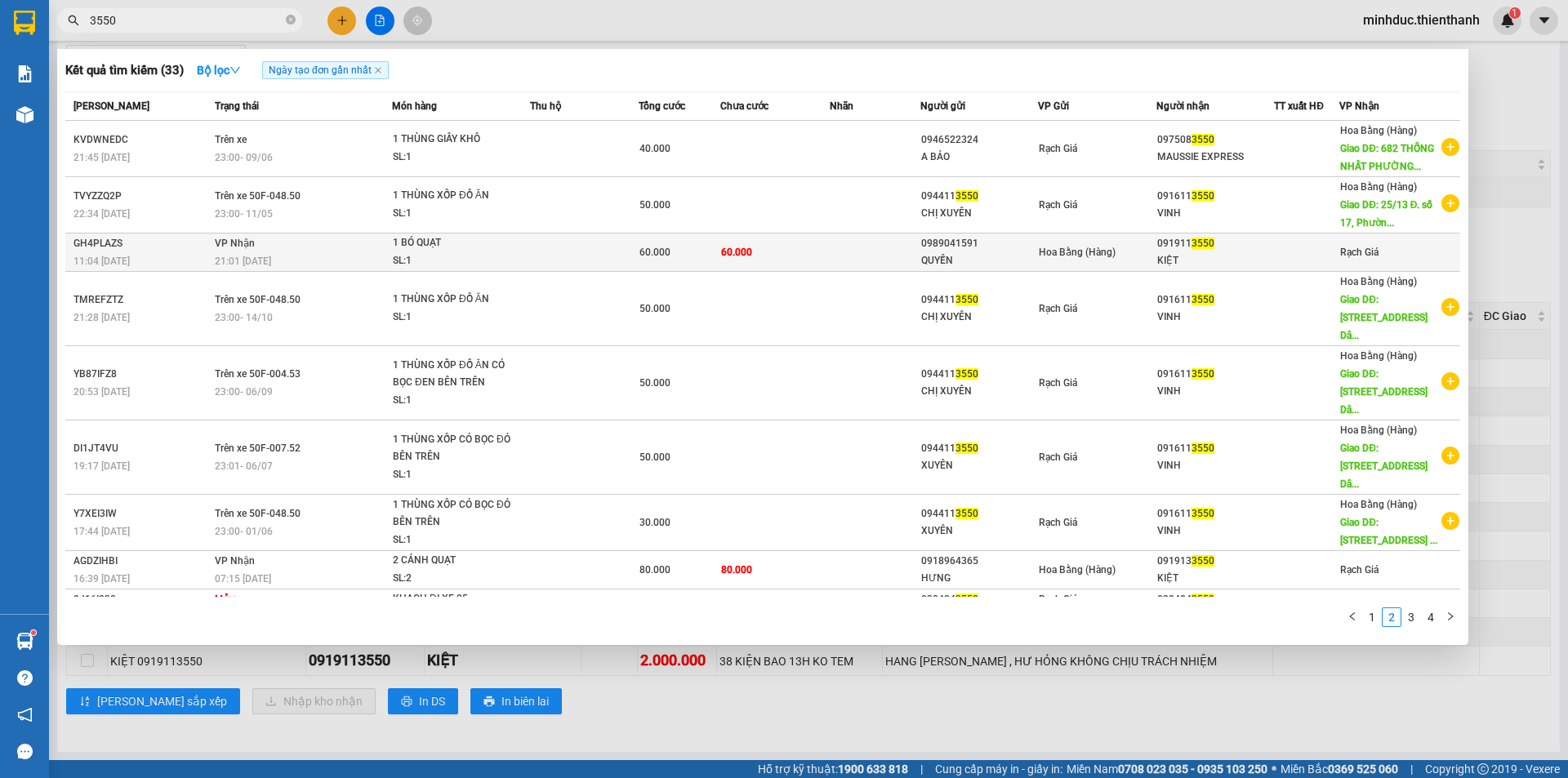
click at [1171, 249] on div "091911 3550" at bounding box center [1215, 244] width 116 height 17
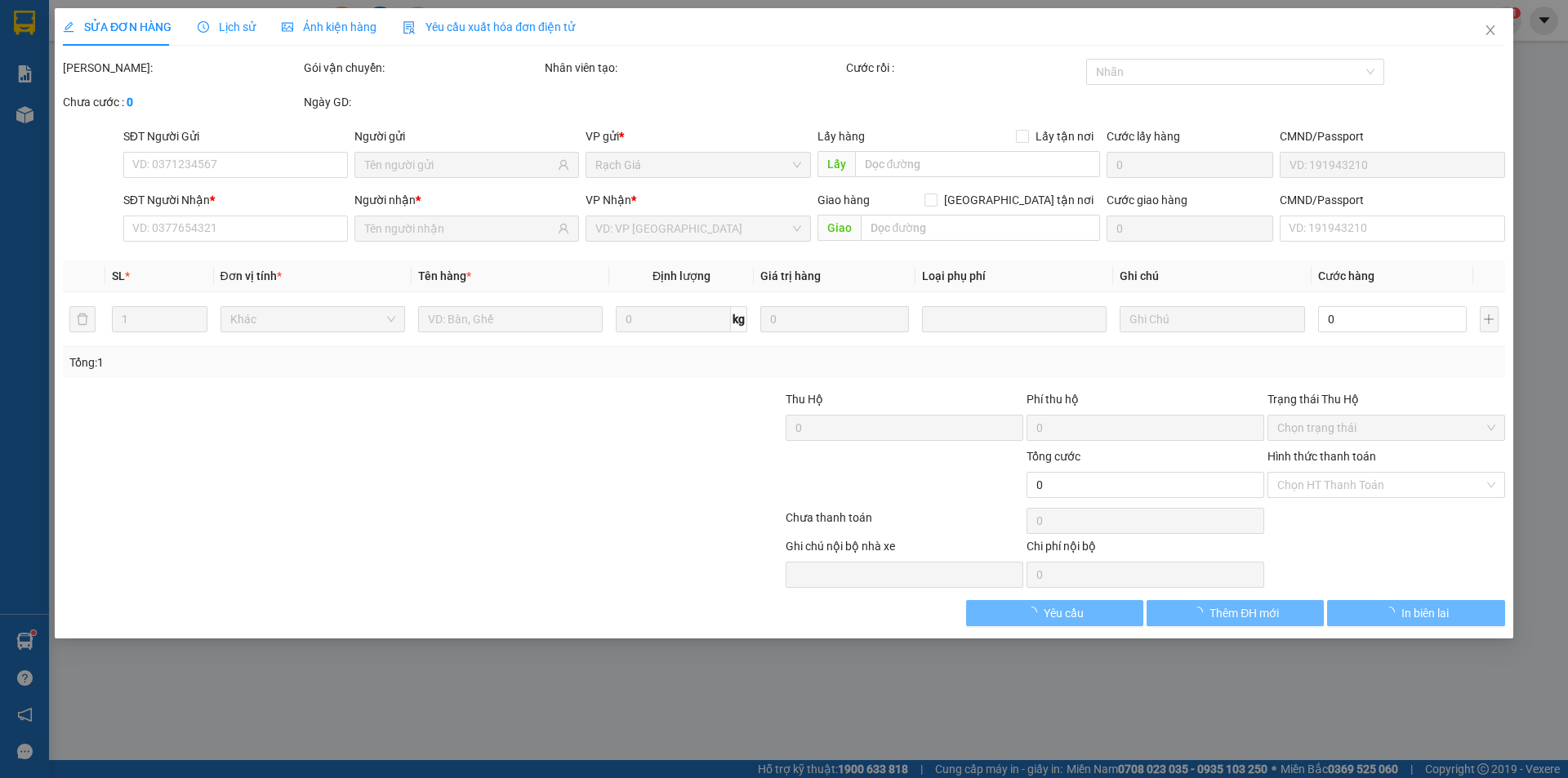
type input "0989041591"
type input "QUYỀN"
type input "0919113550"
type input "KIỆT"
type input "60.000"
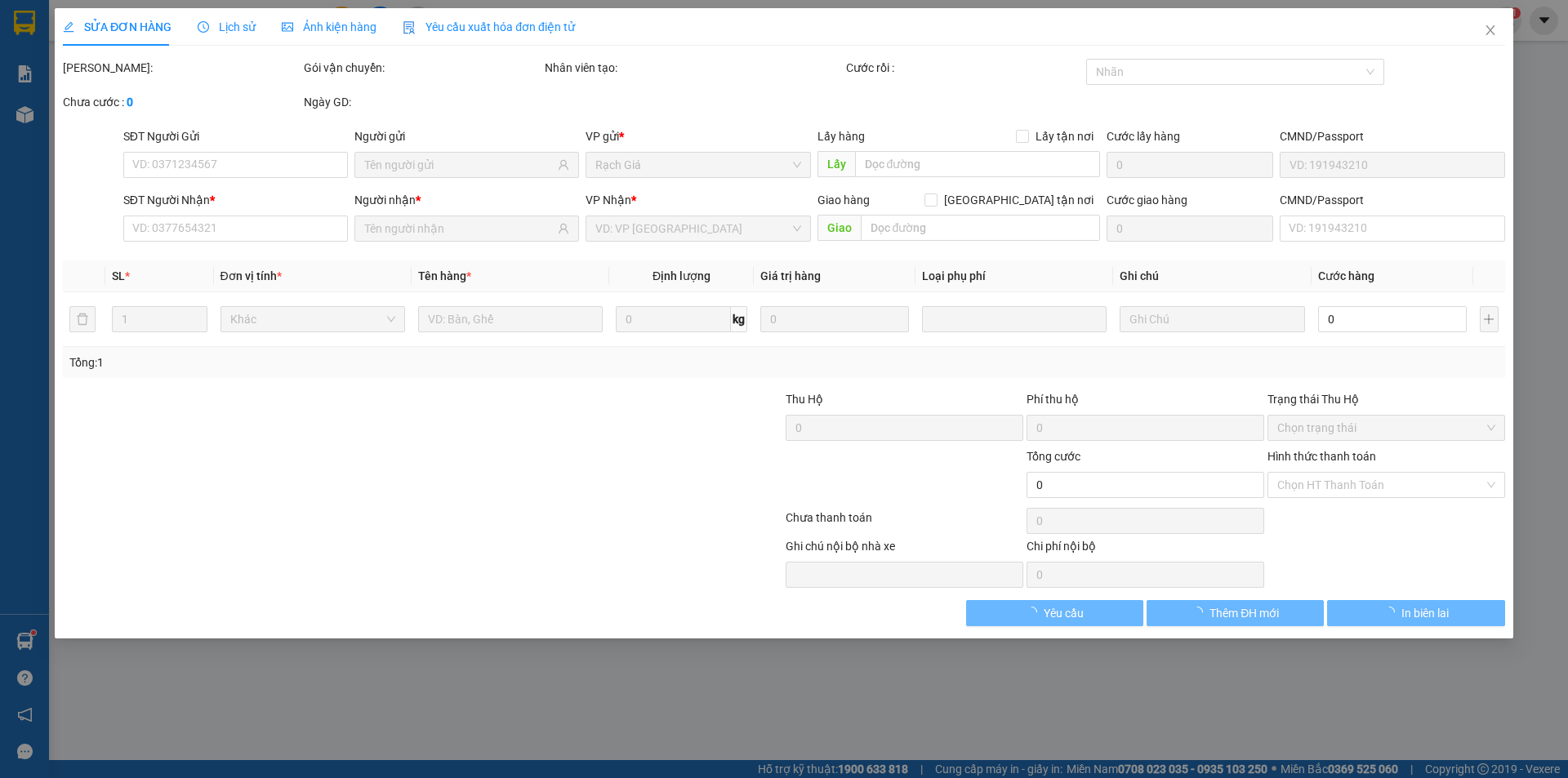
type input "60.000"
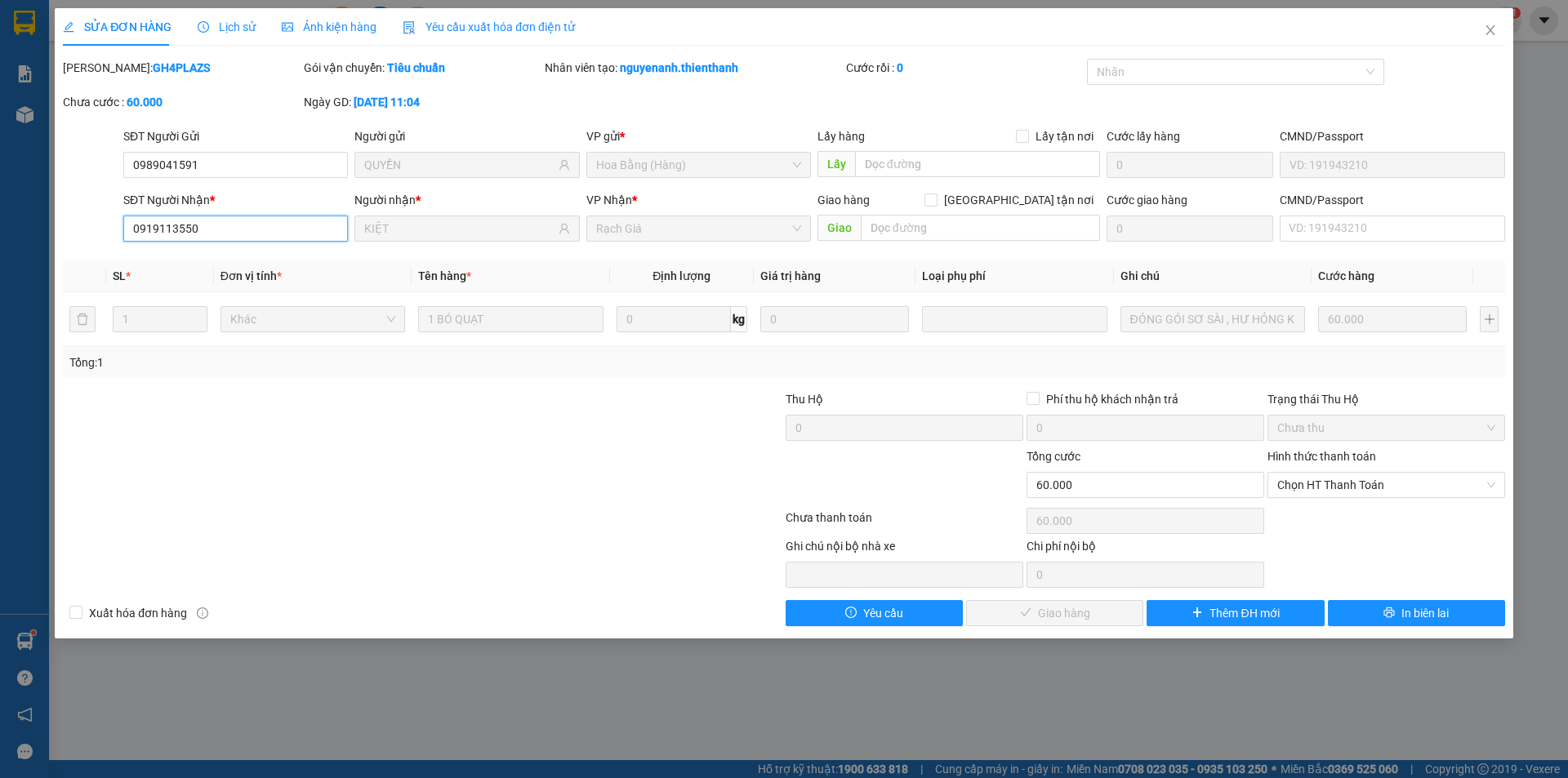
click at [261, 231] on input "0919113550" at bounding box center [235, 228] width 224 height 26
click at [1487, 32] on icon "close" at bounding box center [1490, 30] width 13 height 13
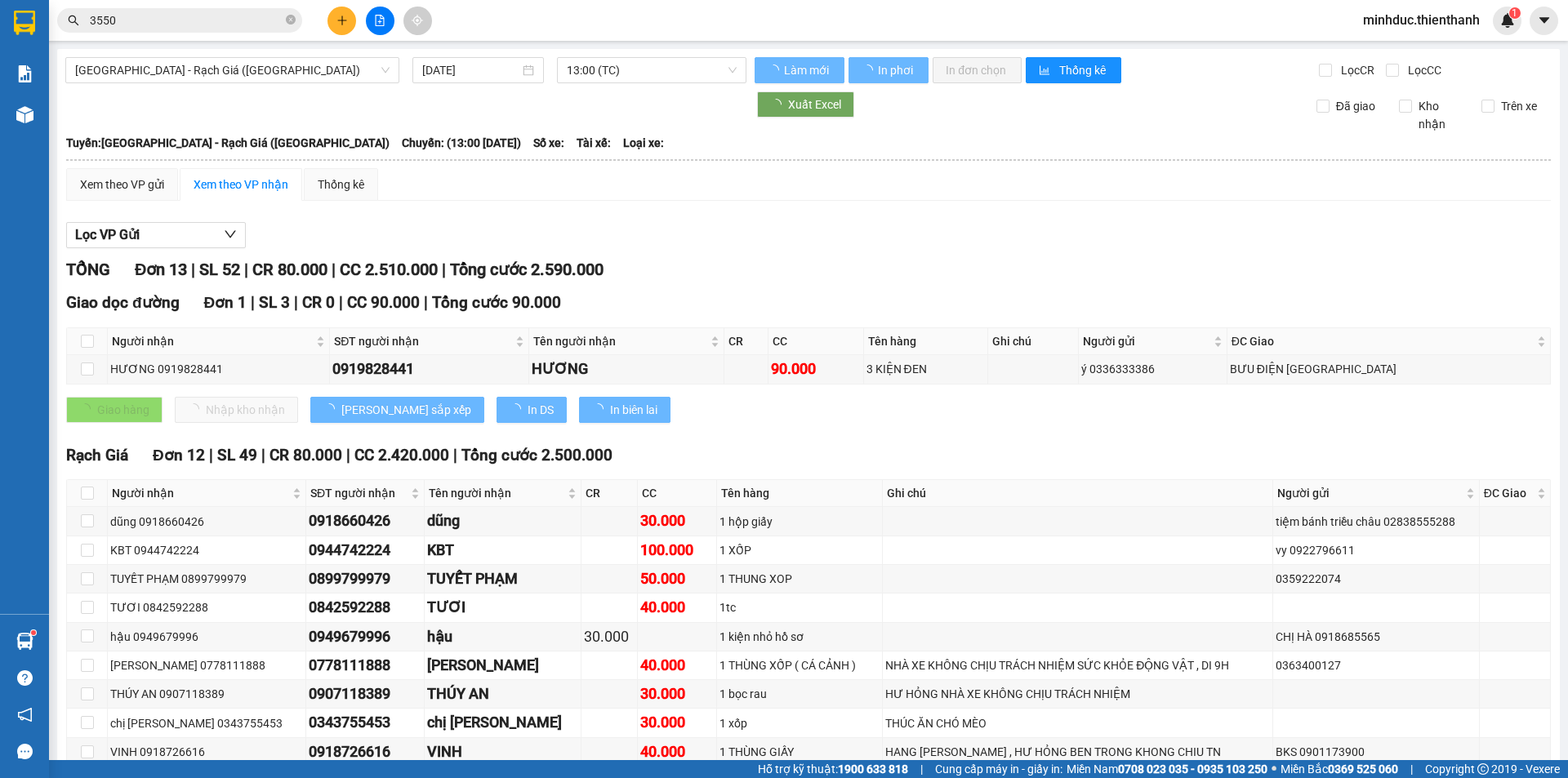
click at [260, 13] on input "3550" at bounding box center [186, 20] width 193 height 18
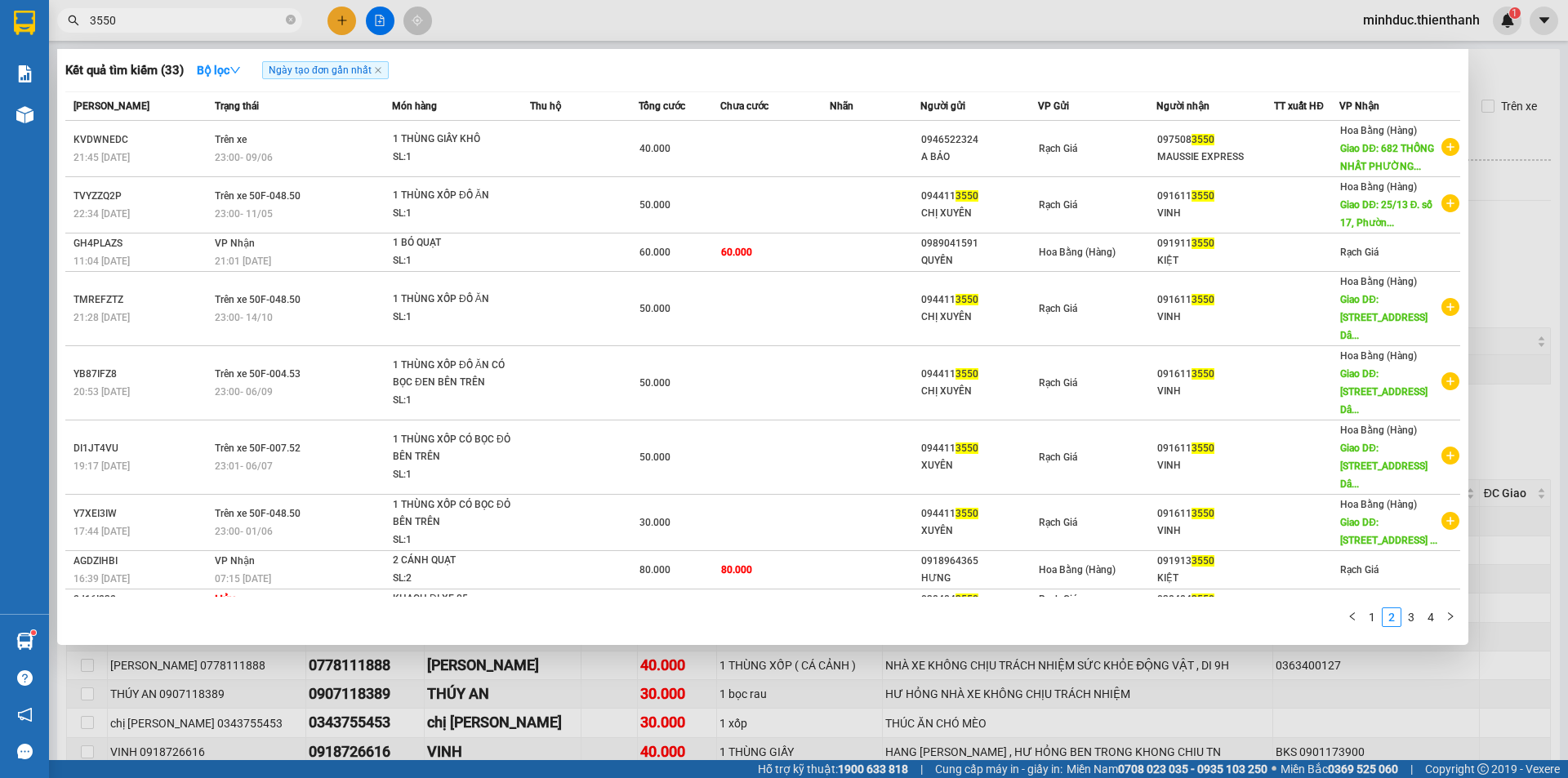
click at [260, 13] on input "3550" at bounding box center [186, 20] width 193 height 18
paste input "091911"
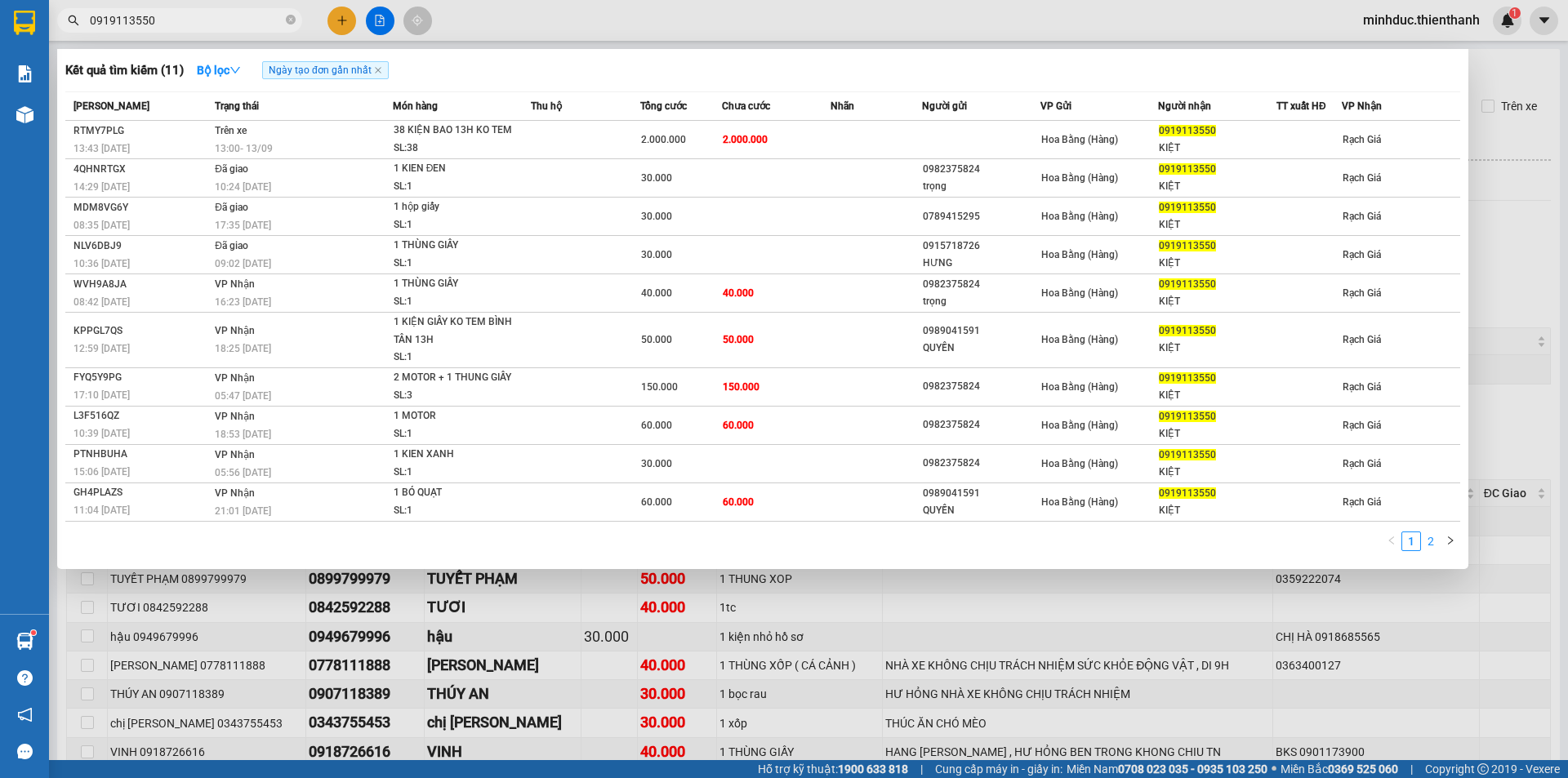
type input "0919113550"
click at [1434, 543] on link "2" at bounding box center [1430, 540] width 18 height 18
click at [1411, 543] on link "1" at bounding box center [1410, 540] width 18 height 18
click at [1427, 545] on link "2" at bounding box center [1430, 540] width 18 height 18
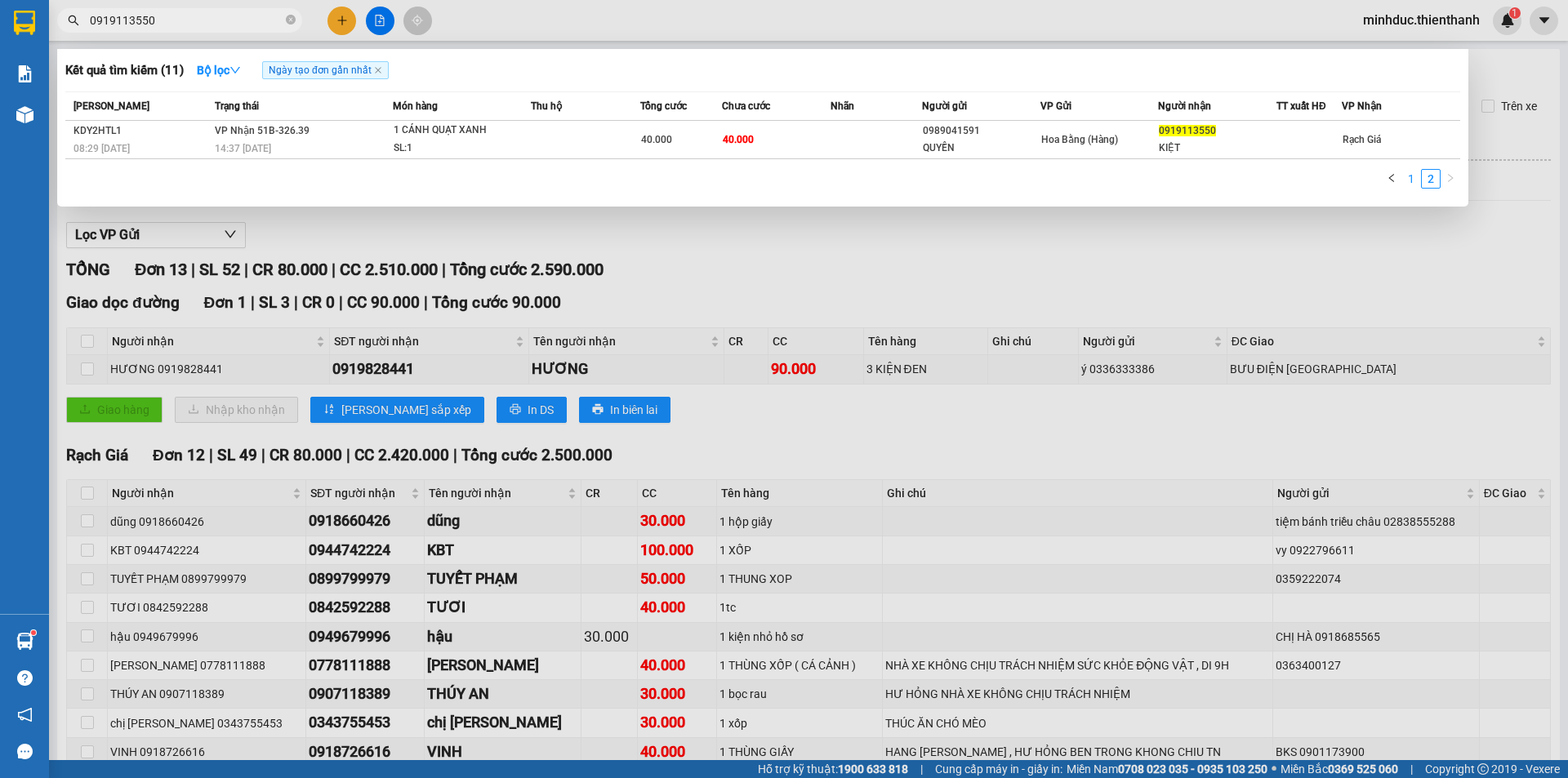
click at [1410, 181] on link "1" at bounding box center [1410, 178] width 18 height 18
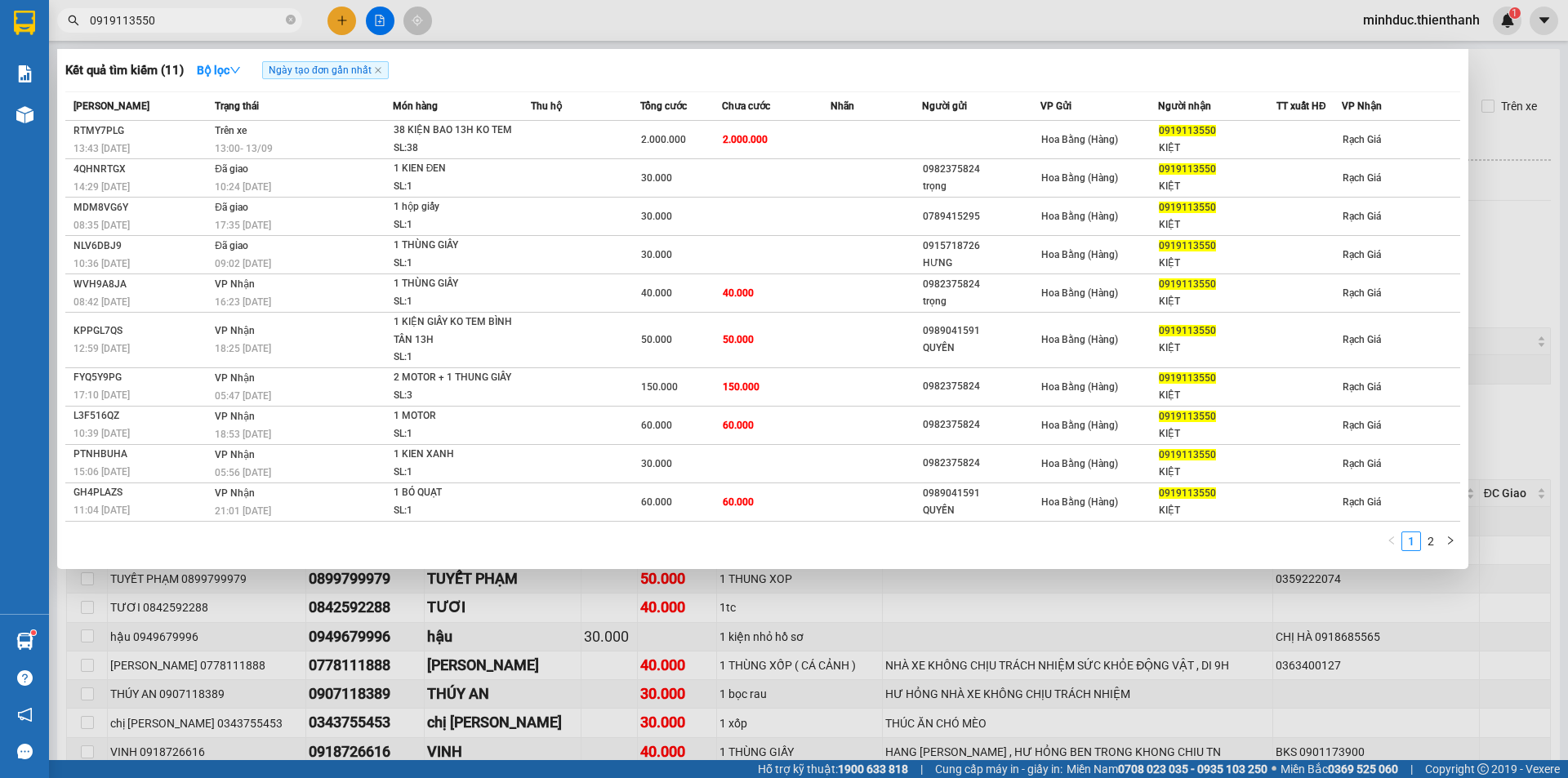
click at [341, 18] on div at bounding box center [784, 389] width 1568 height 778
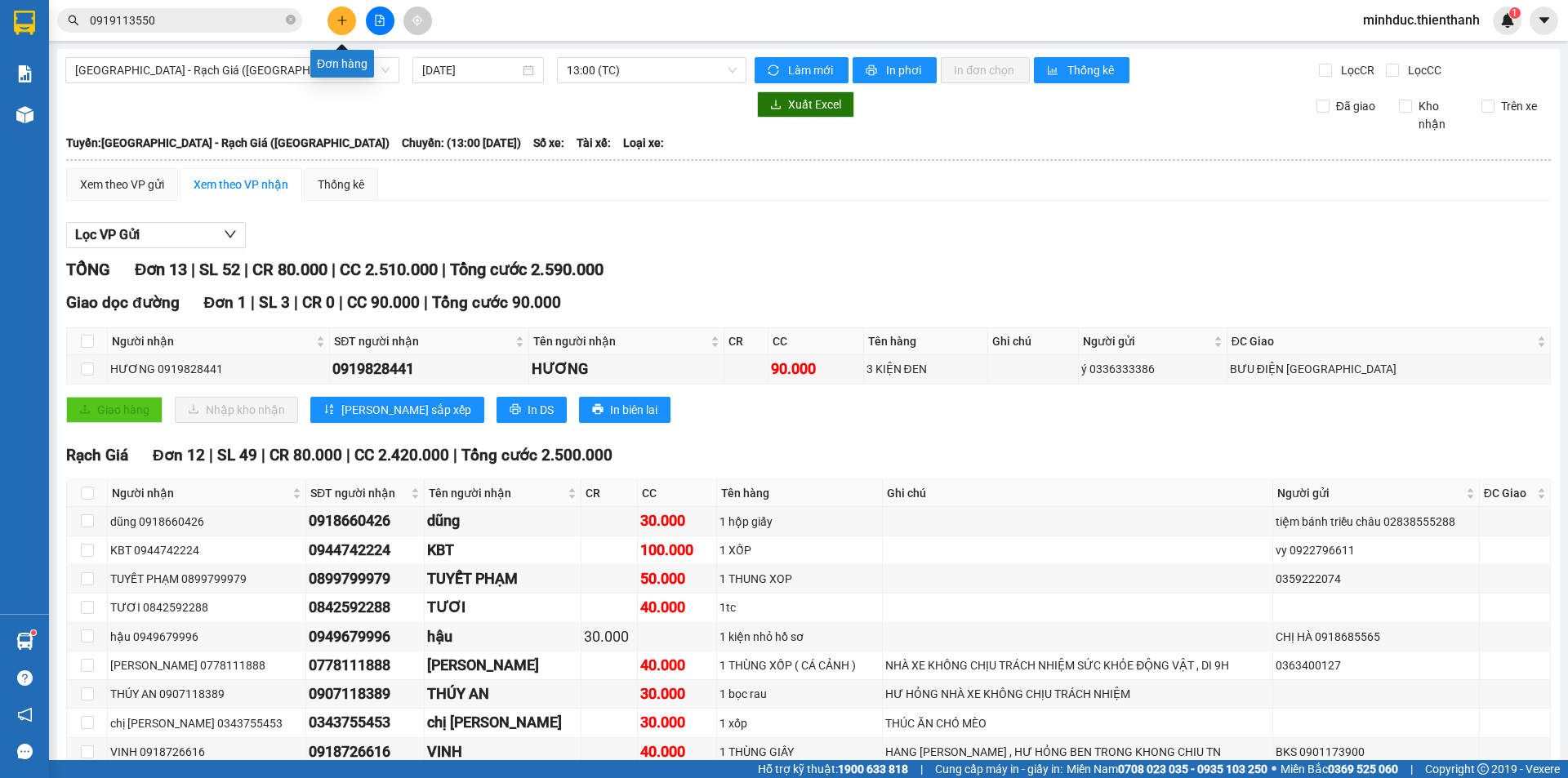
click at [341, 19] on icon "plus" at bounding box center [342, 20] width 12 height 12
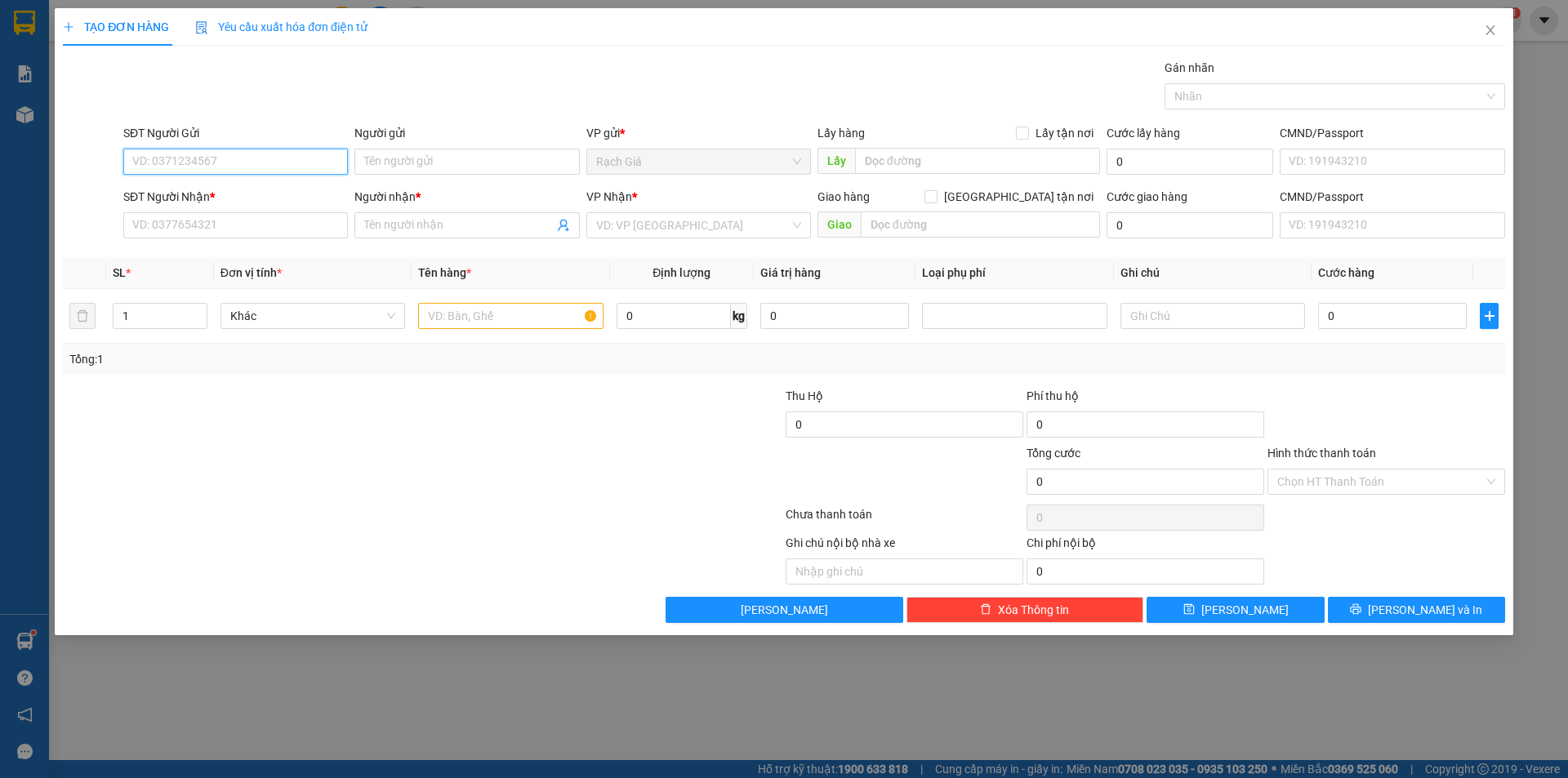
click at [237, 162] on input "SĐT Người Gửi" at bounding box center [235, 161] width 224 height 26
click at [240, 203] on div "0944162361 - TRANG" at bounding box center [235, 194] width 224 height 26
type input "0944162361"
type input "TRANG"
type input "0854453878"
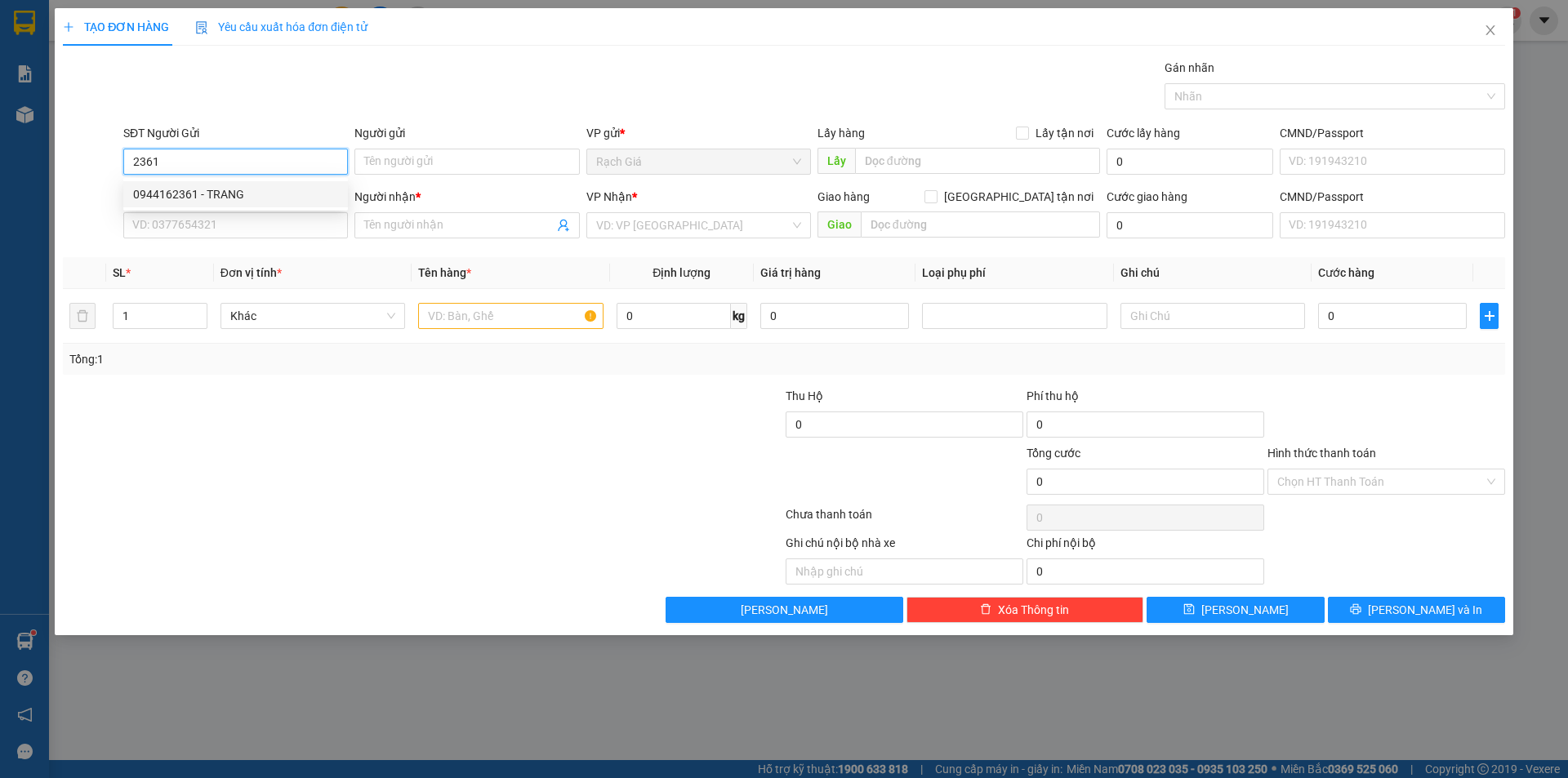
type input "CTY Y KHOA MEDILAB SÀI GÒN"
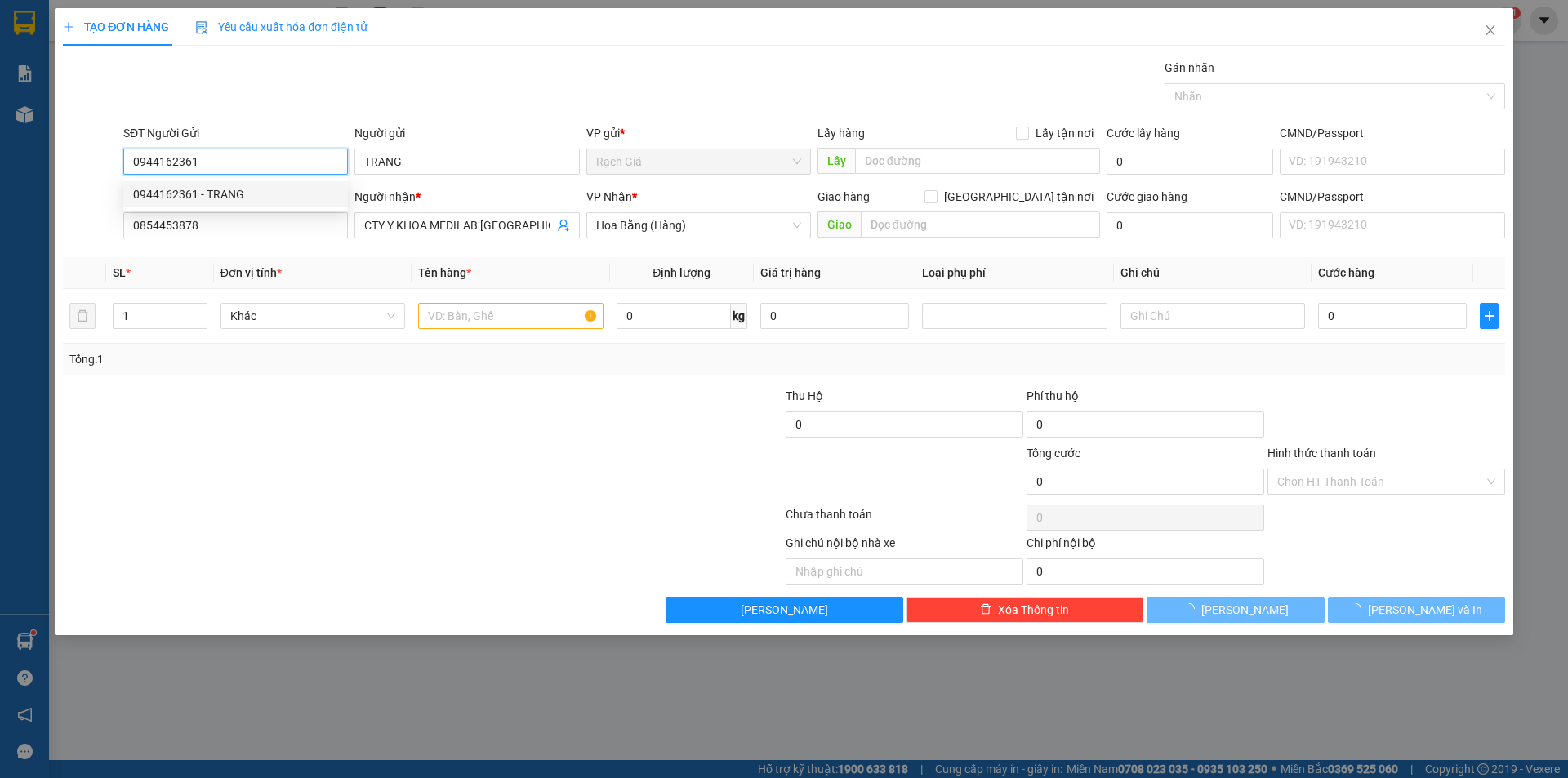
type input "30.000"
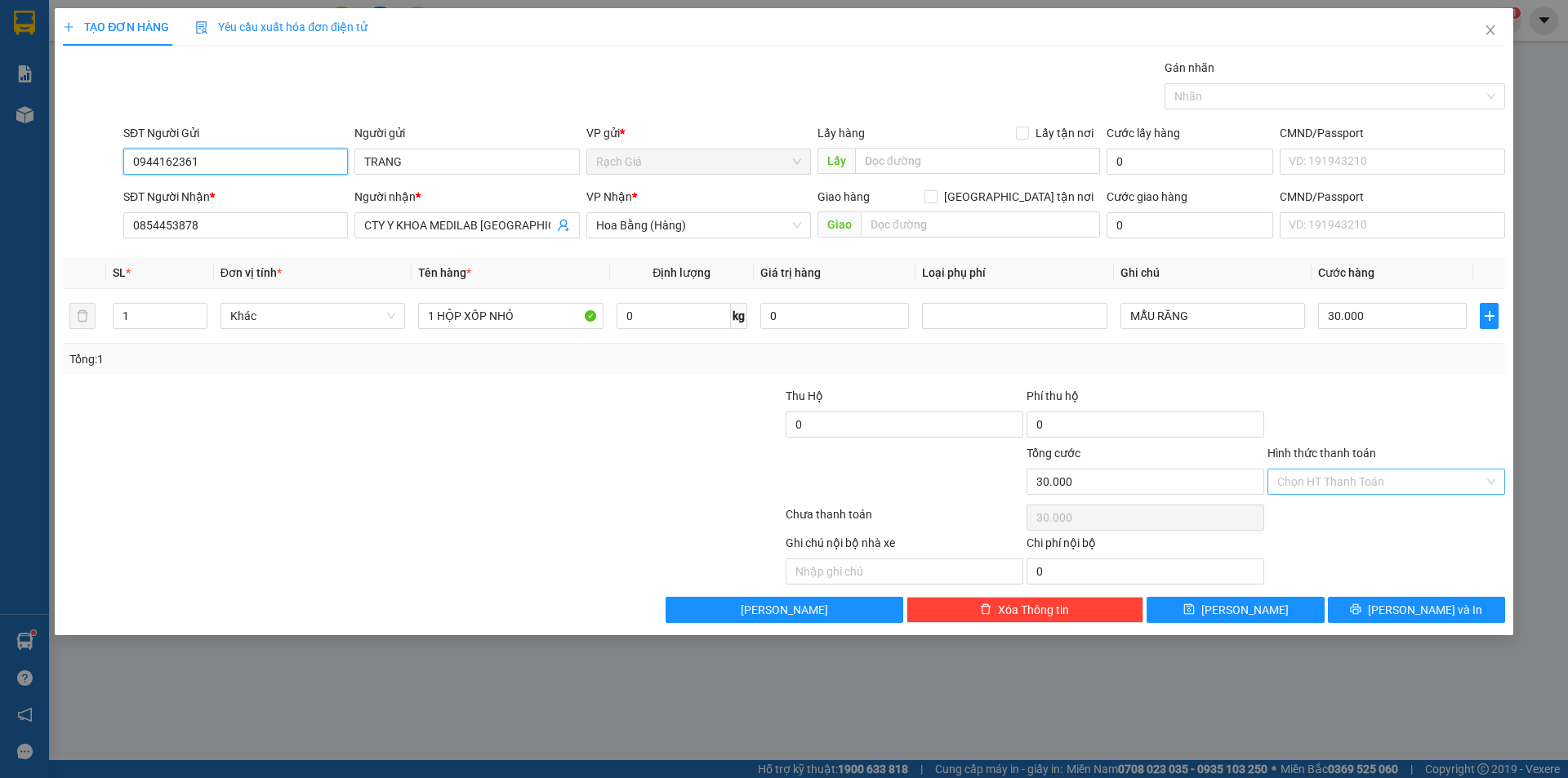
type input "0944162361"
click at [1353, 484] on input "Hình thức thanh toán" at bounding box center [1380, 481] width 207 height 24
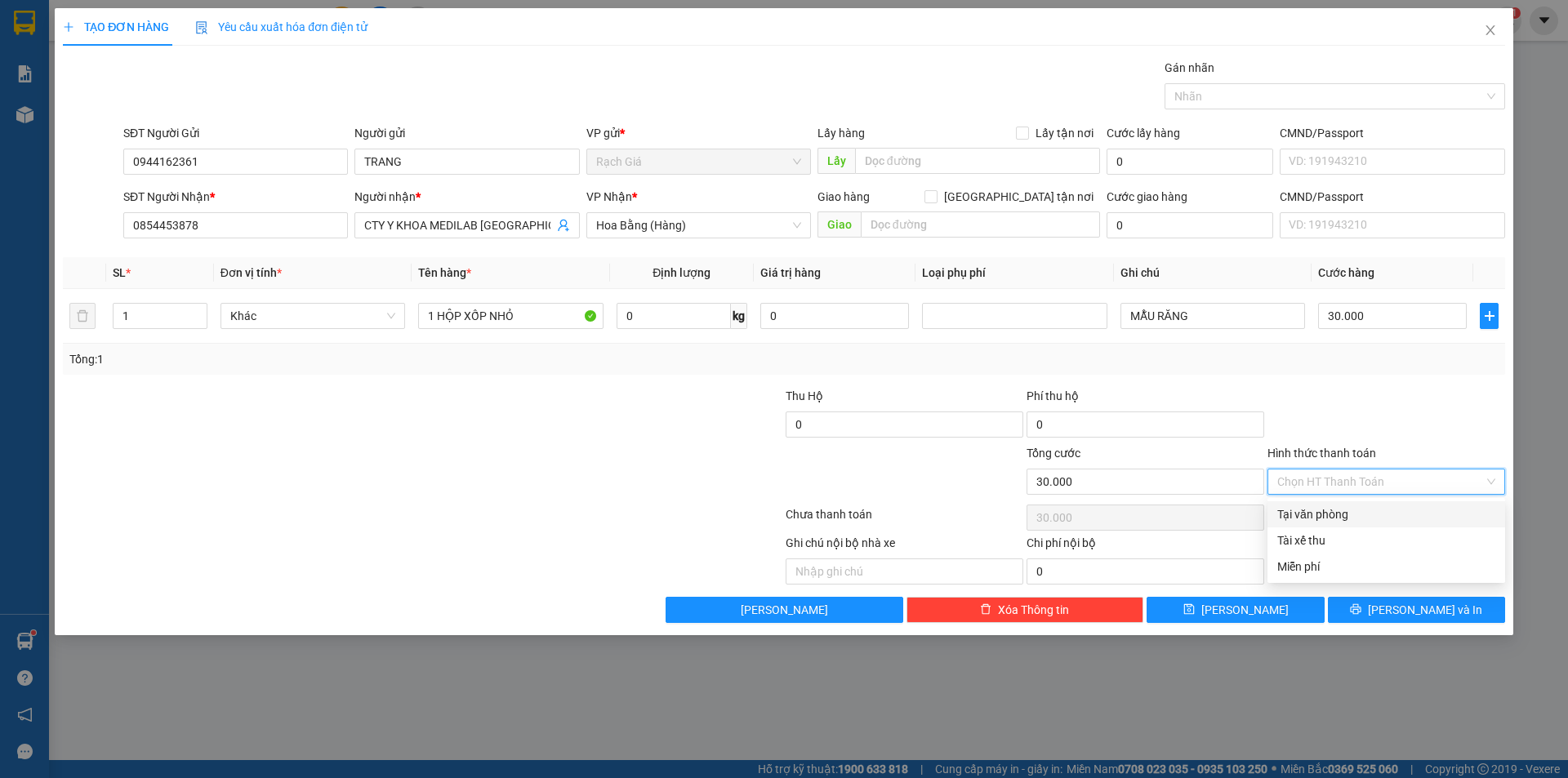
click at [1340, 522] on div "Tại văn phòng" at bounding box center [1386, 513] width 218 height 18
type input "0"
click at [275, 240] on div "SĐT Người Nhận * 0854453878" at bounding box center [235, 217] width 224 height 57
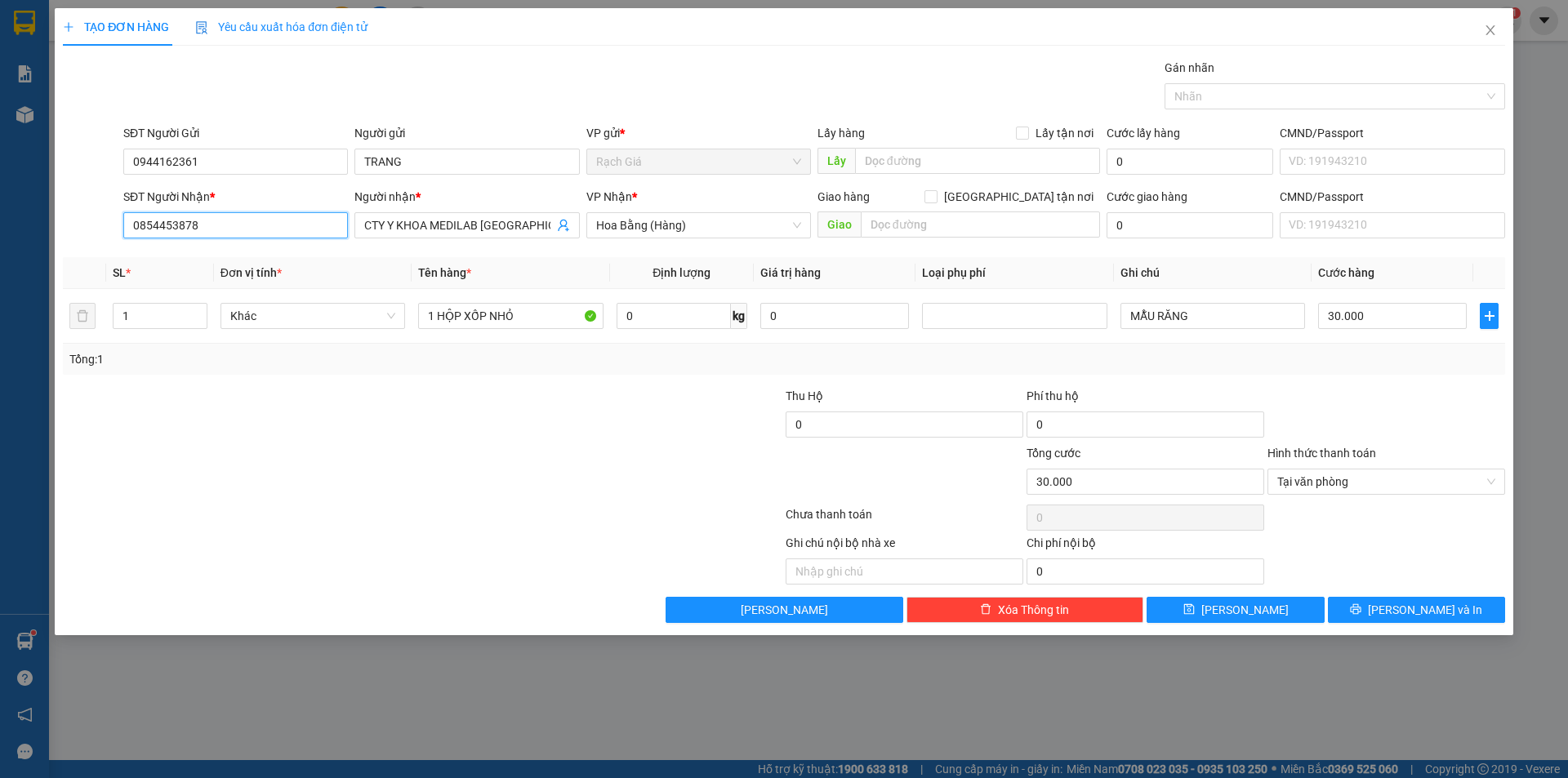
click at [277, 235] on input "0854453878" at bounding box center [235, 225] width 224 height 26
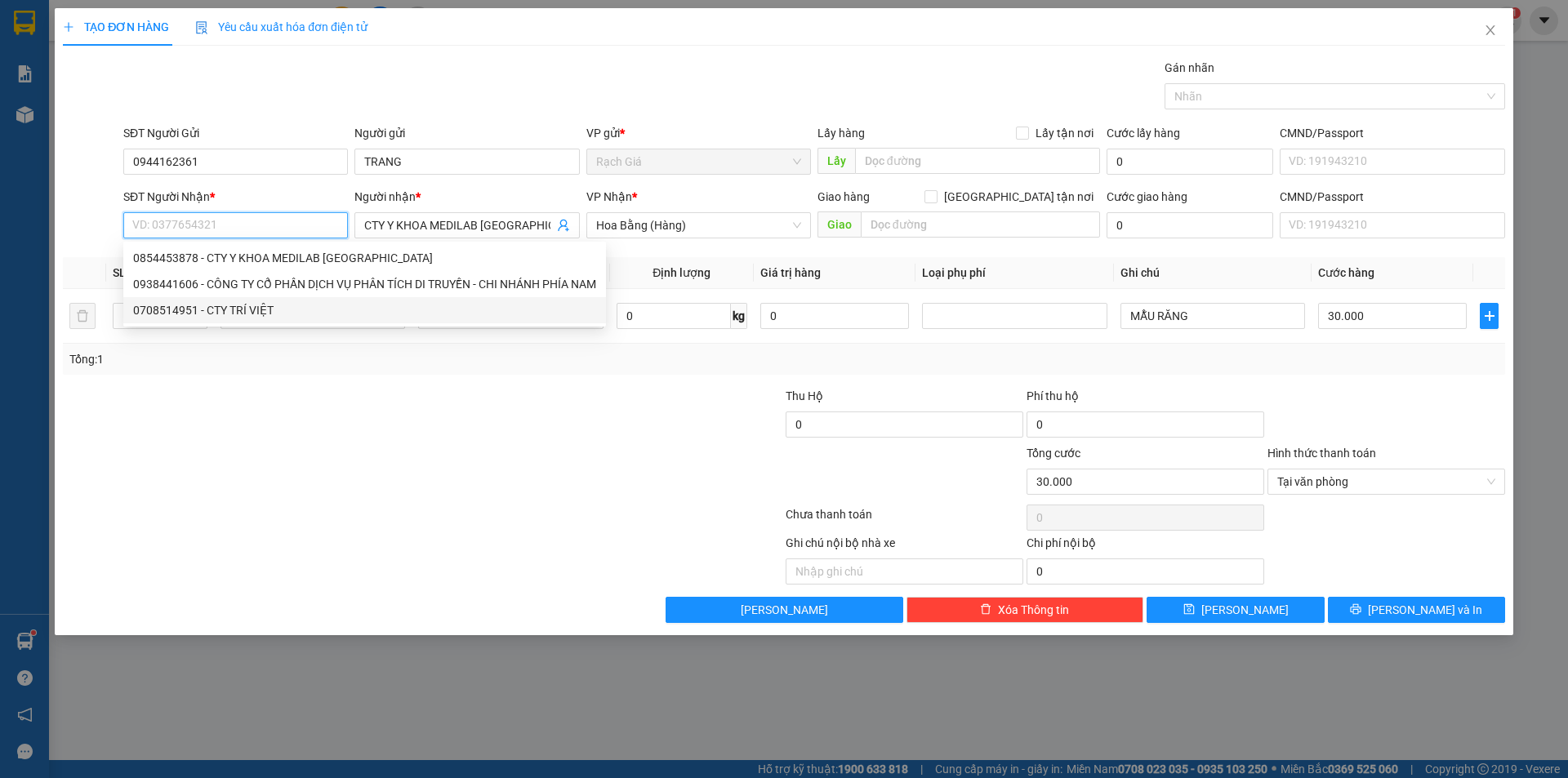
click at [262, 317] on div "0708514951 - CTY TRÍ VIỆT" at bounding box center [364, 309] width 463 height 18
type input "0708514951"
type input "CTY TRÍ VIỆT"
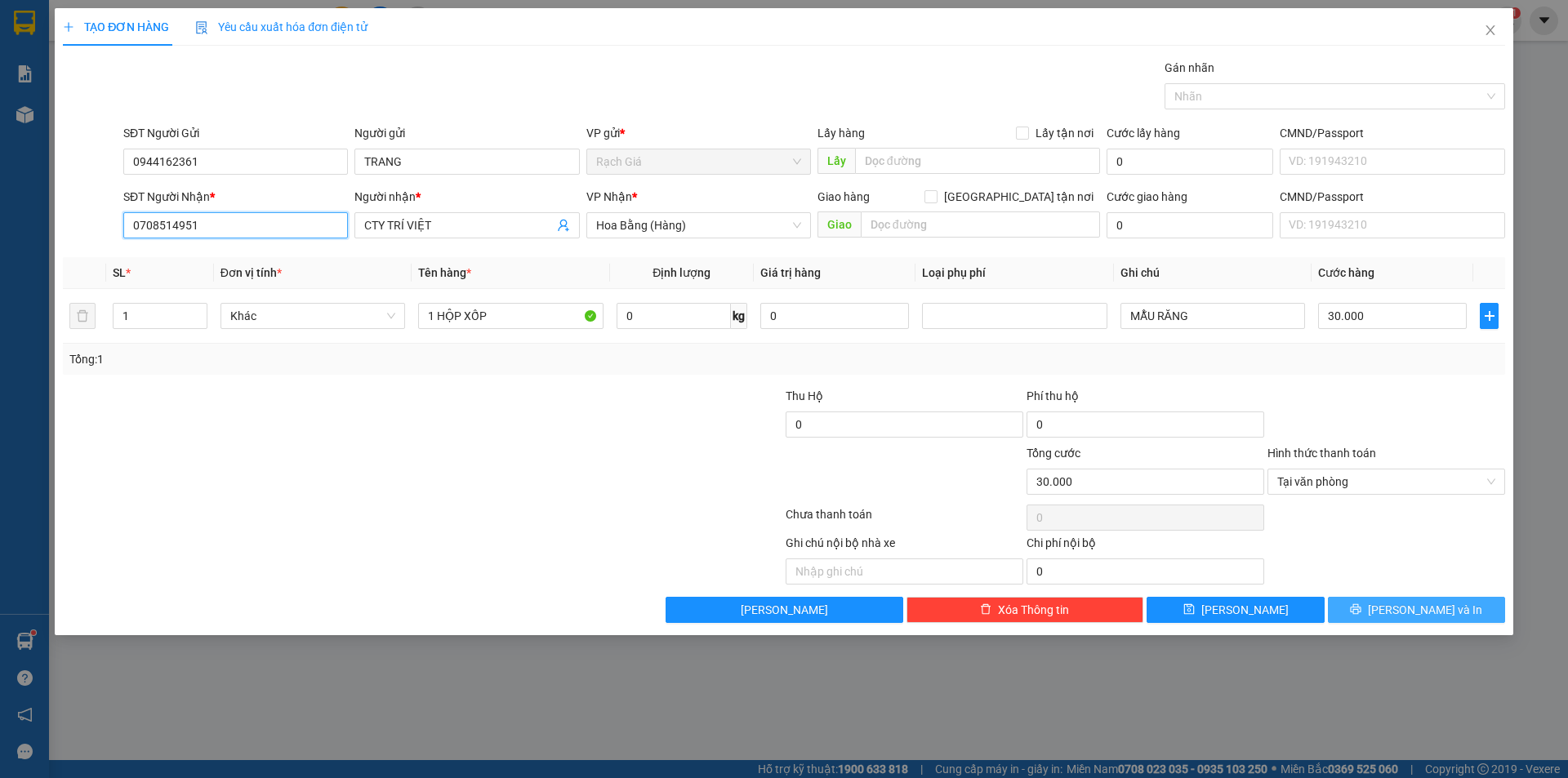
type input "0708514951"
click at [1361, 609] on icon "printer" at bounding box center [1356, 609] width 12 height 12
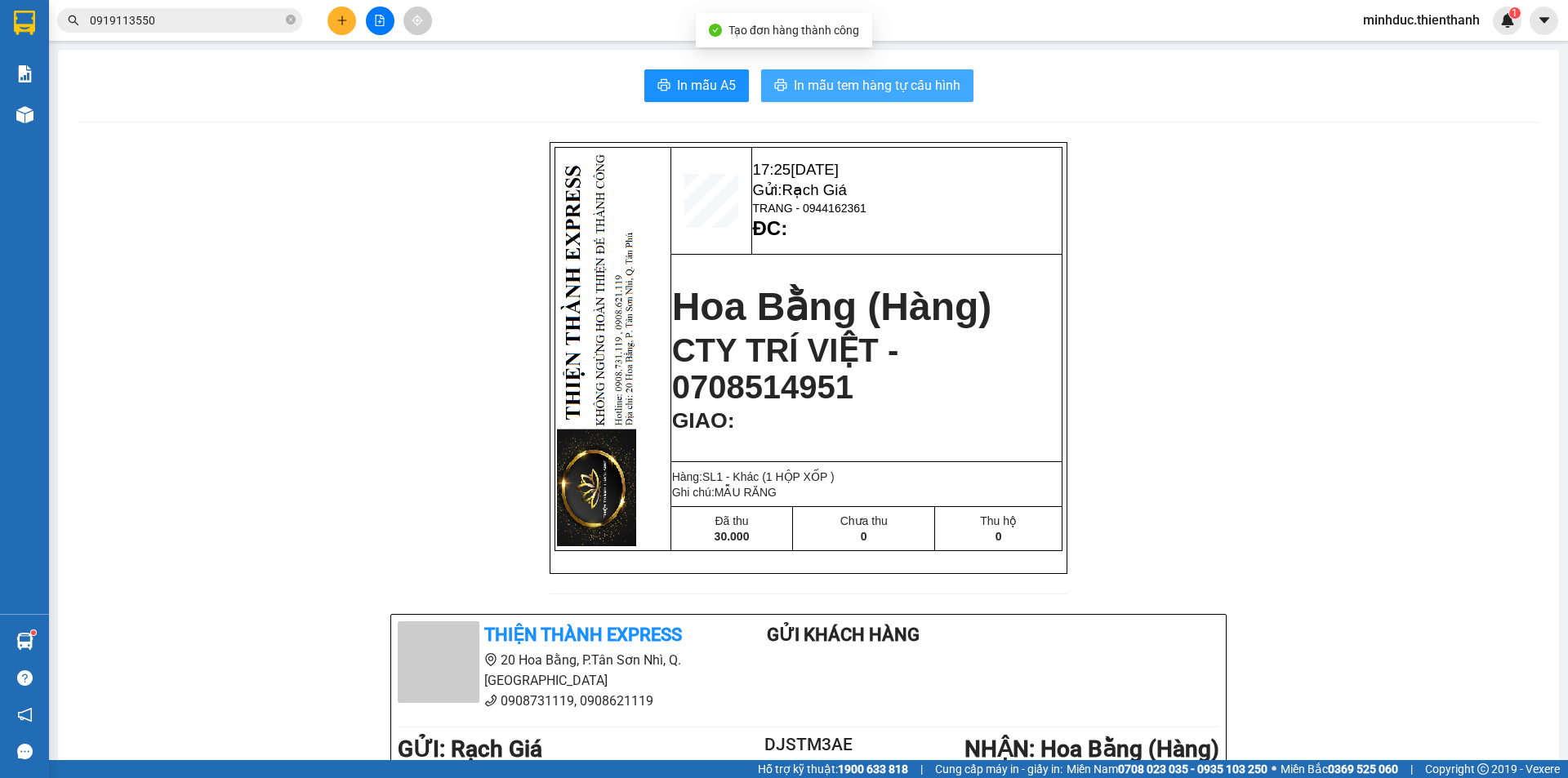
click at [885, 79] on span "In mẫu tem hàng tự cấu hình" at bounding box center [877, 85] width 167 height 20
click at [885, 80] on span "In mẫu tem hàng tự cấu hình" at bounding box center [877, 85] width 167 height 20
click at [220, 32] on span "0919113550" at bounding box center [180, 20] width 245 height 24
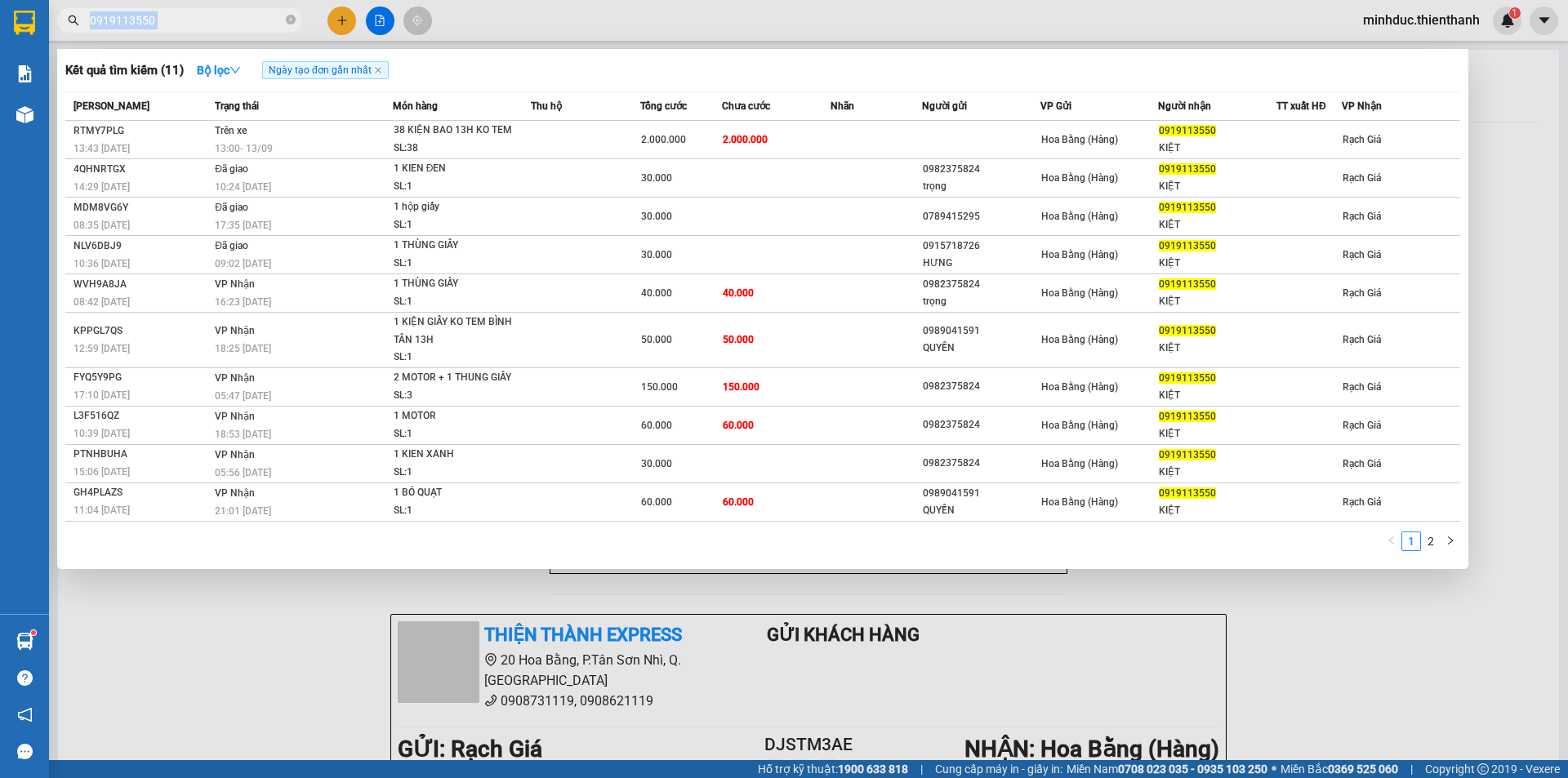
click at [220, 32] on span "0919113550" at bounding box center [180, 20] width 245 height 24
click at [220, 30] on span "0919113550" at bounding box center [180, 20] width 245 height 24
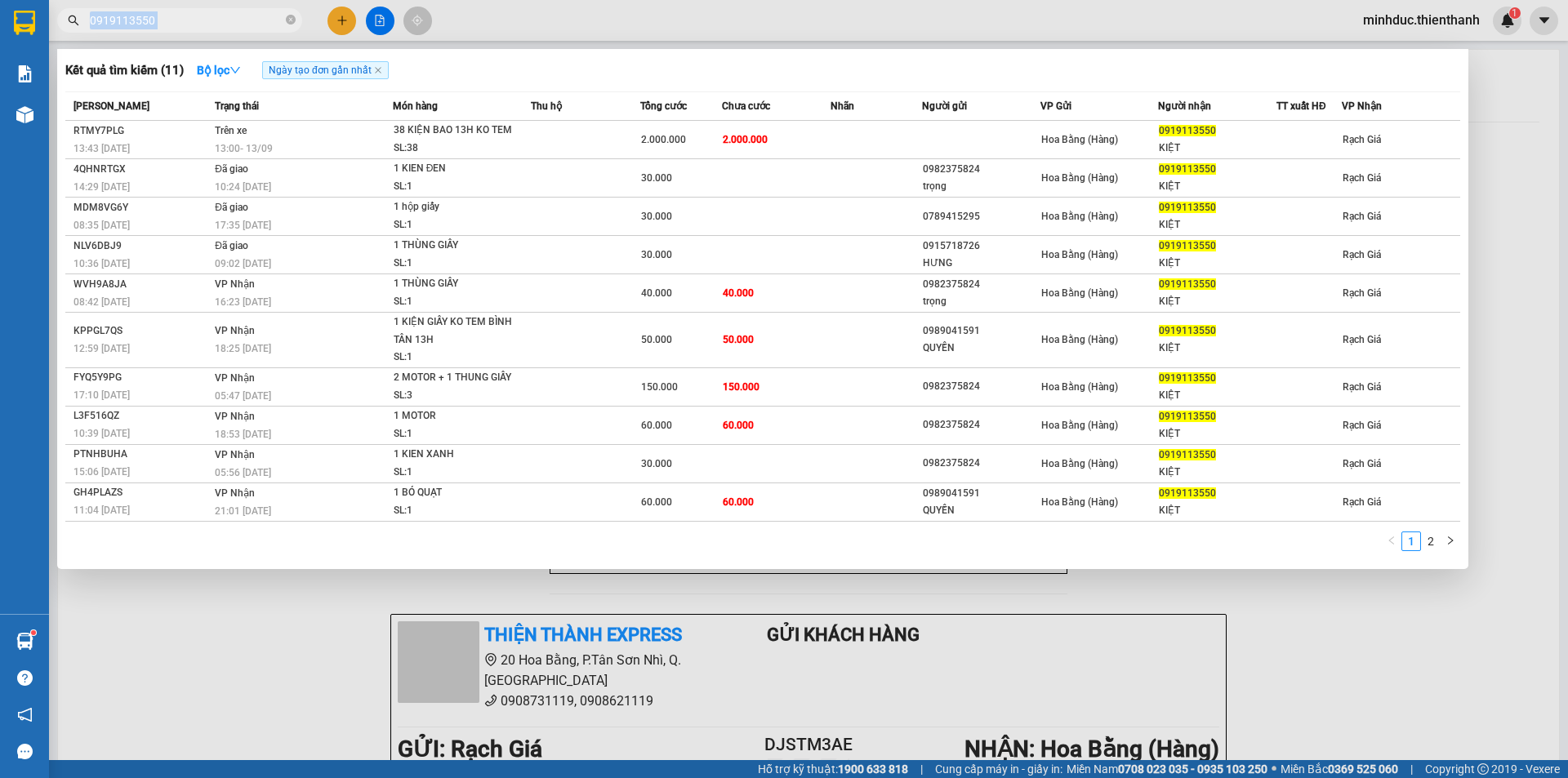
click at [220, 30] on span "0919113550" at bounding box center [180, 20] width 245 height 24
click at [293, 26] on span at bounding box center [291, 20] width 10 height 15
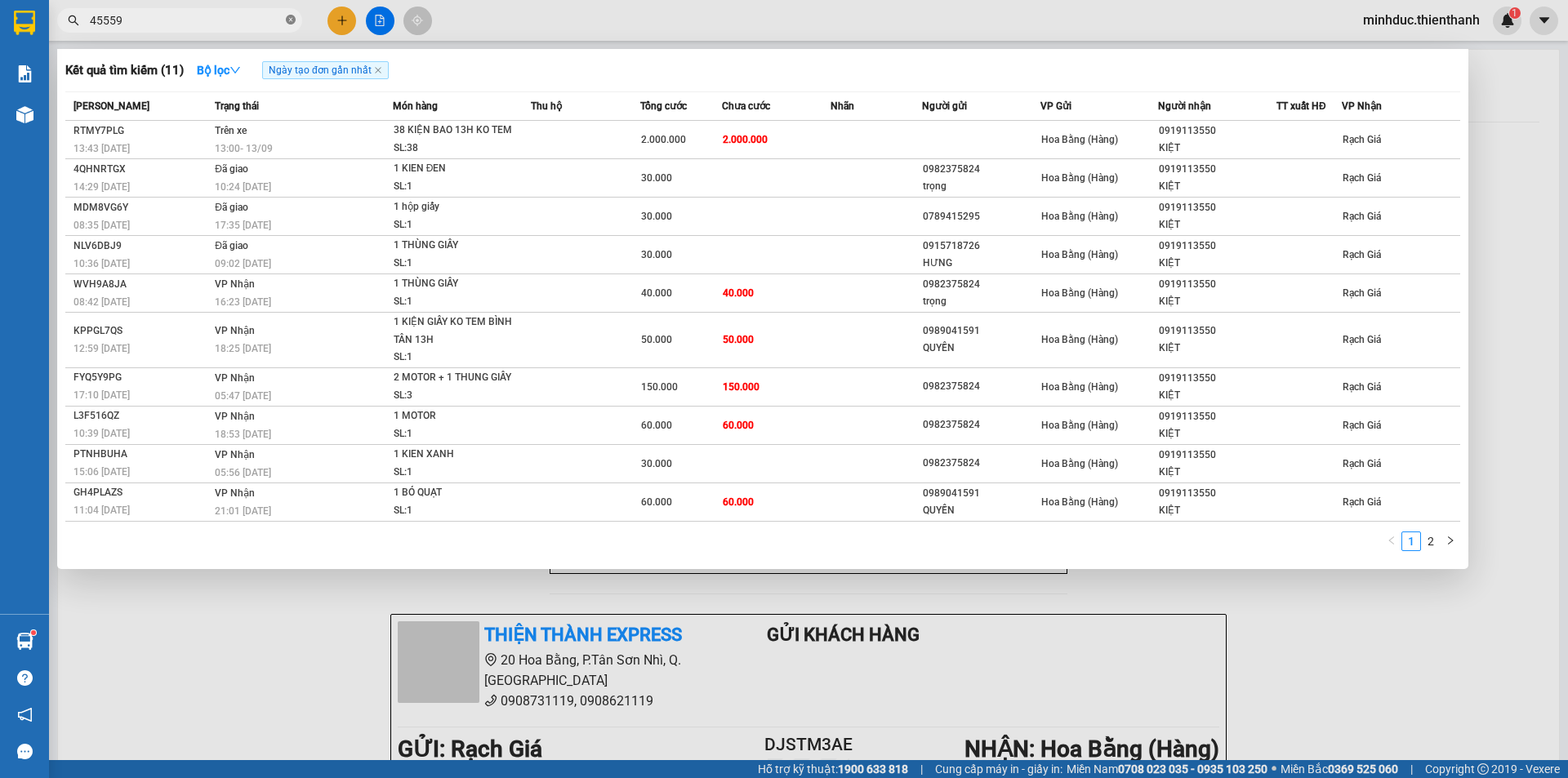
type input "455595"
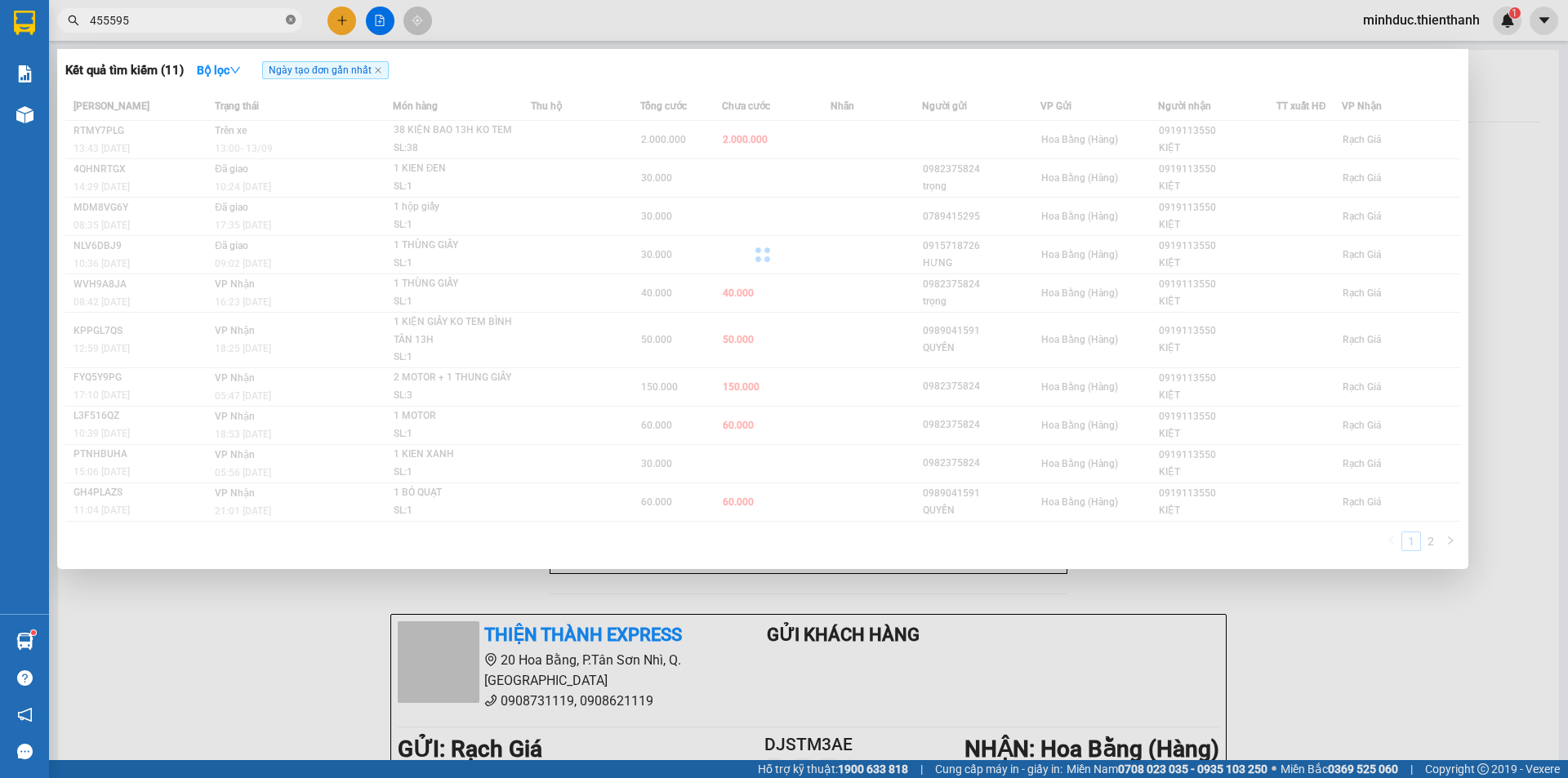
click at [293, 26] on span at bounding box center [291, 20] width 10 height 15
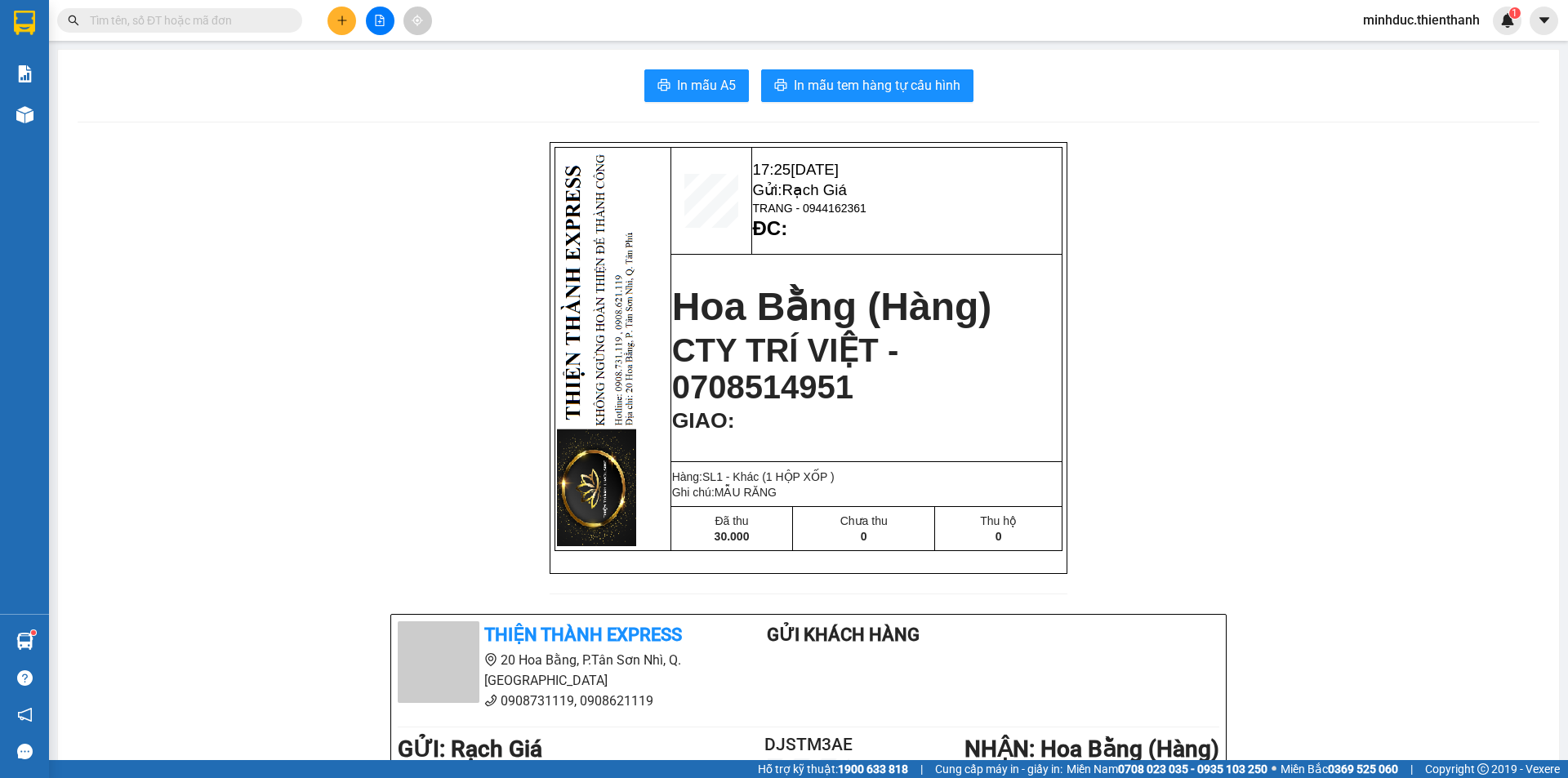
click at [221, 26] on input "text" at bounding box center [186, 20] width 193 height 18
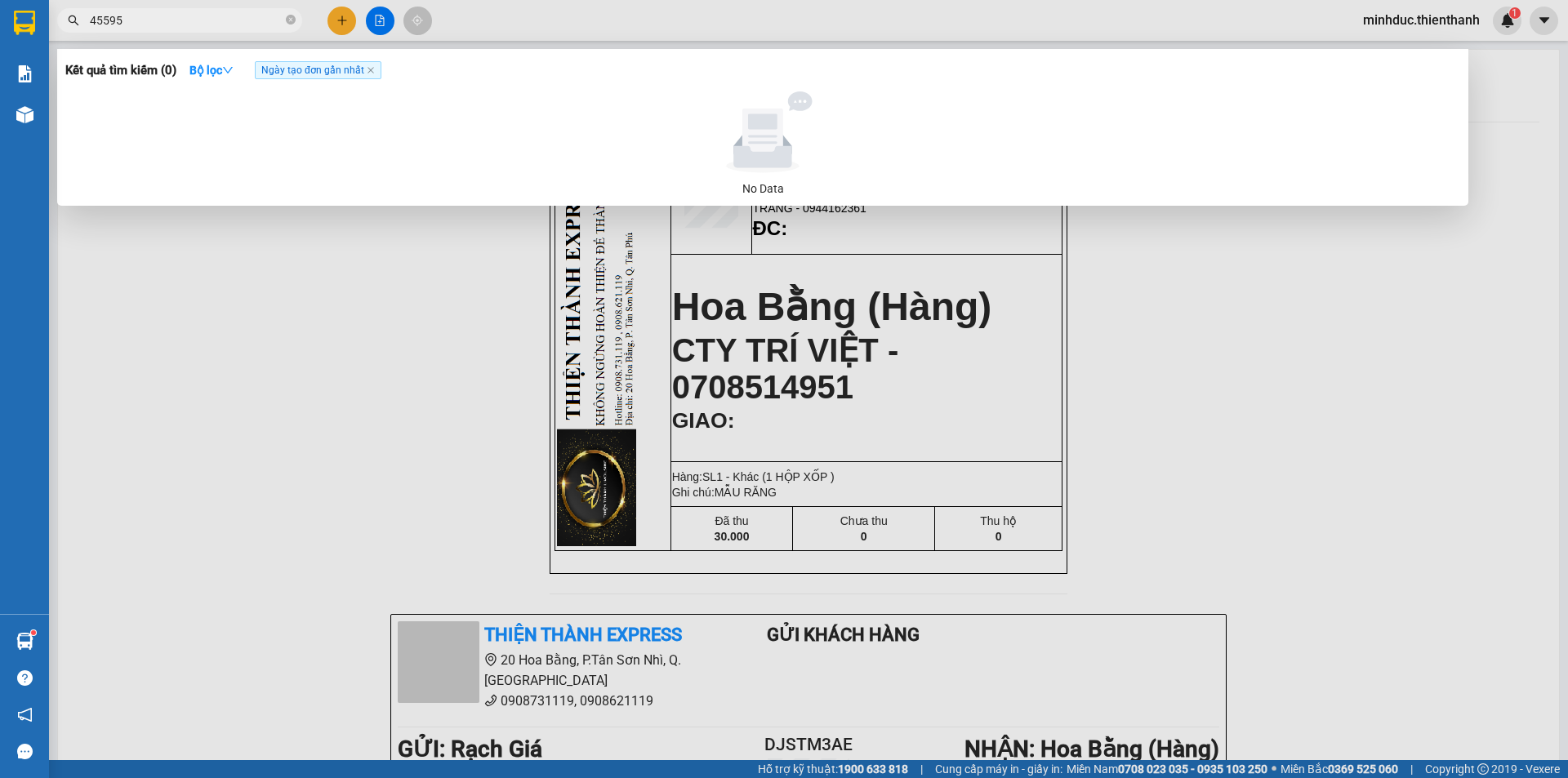
click at [102, 13] on input "45595" at bounding box center [186, 20] width 193 height 18
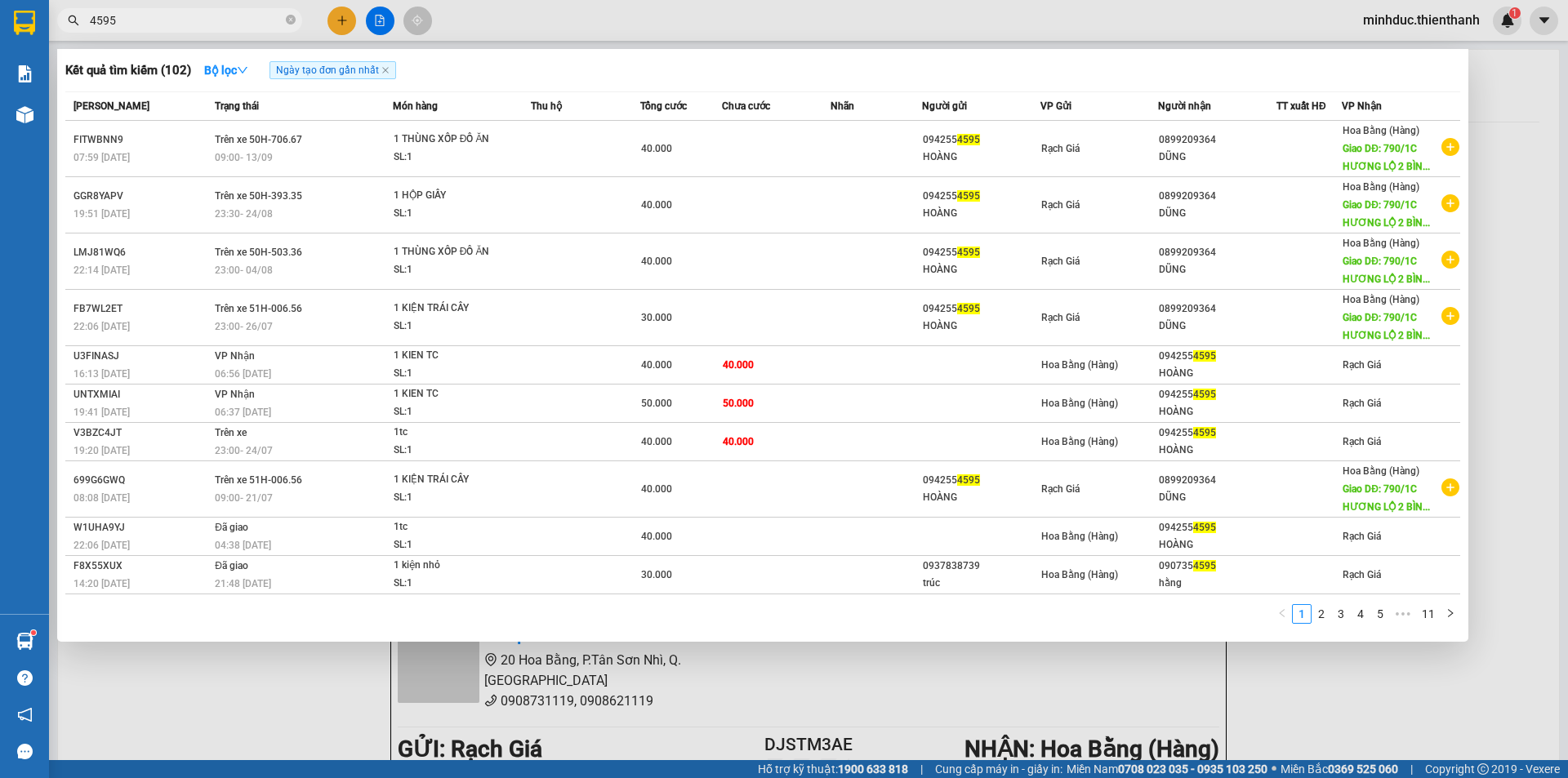
type input "4595"
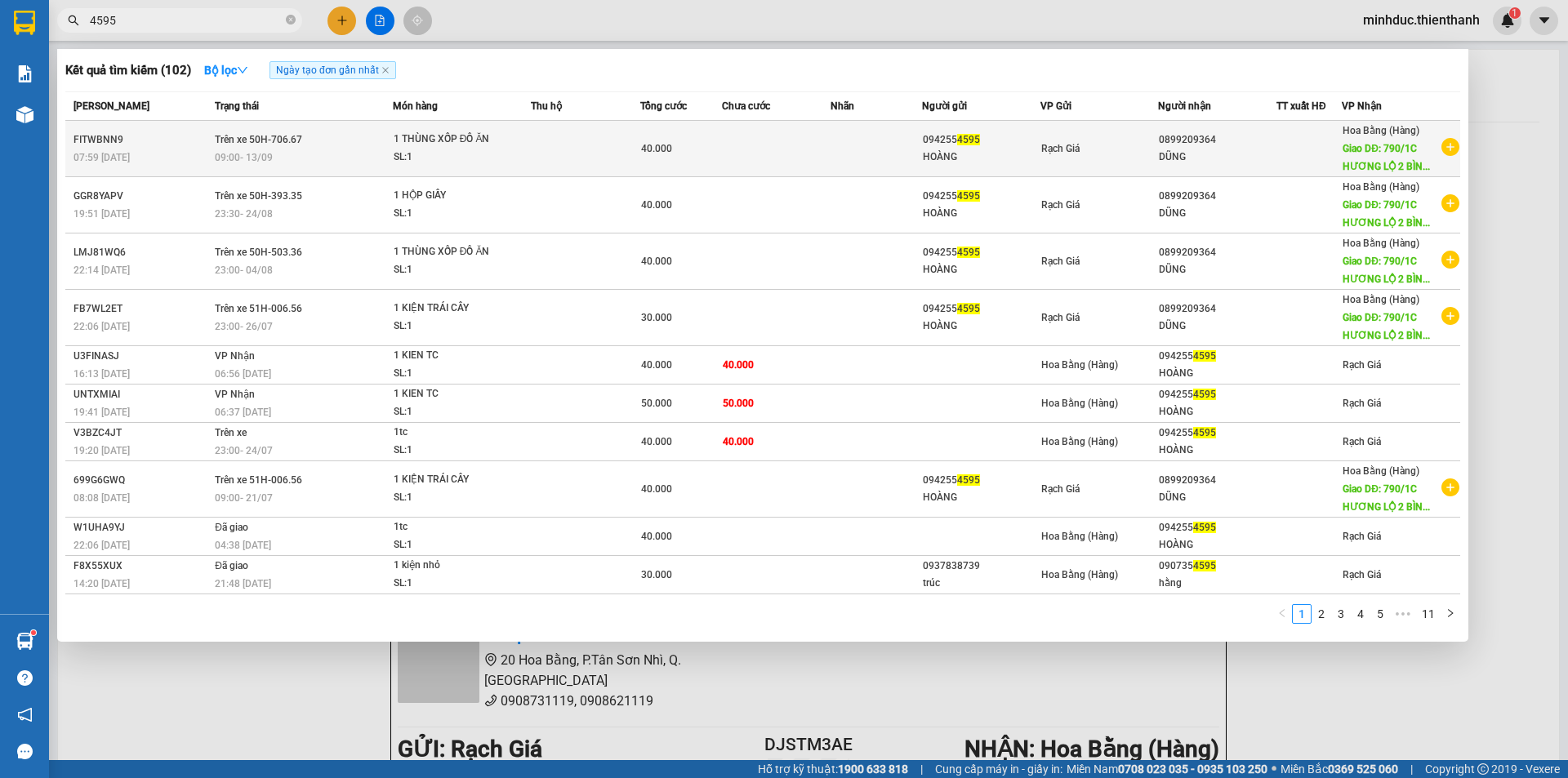
click at [1010, 140] on div "094255 4595" at bounding box center [980, 140] width 116 height 17
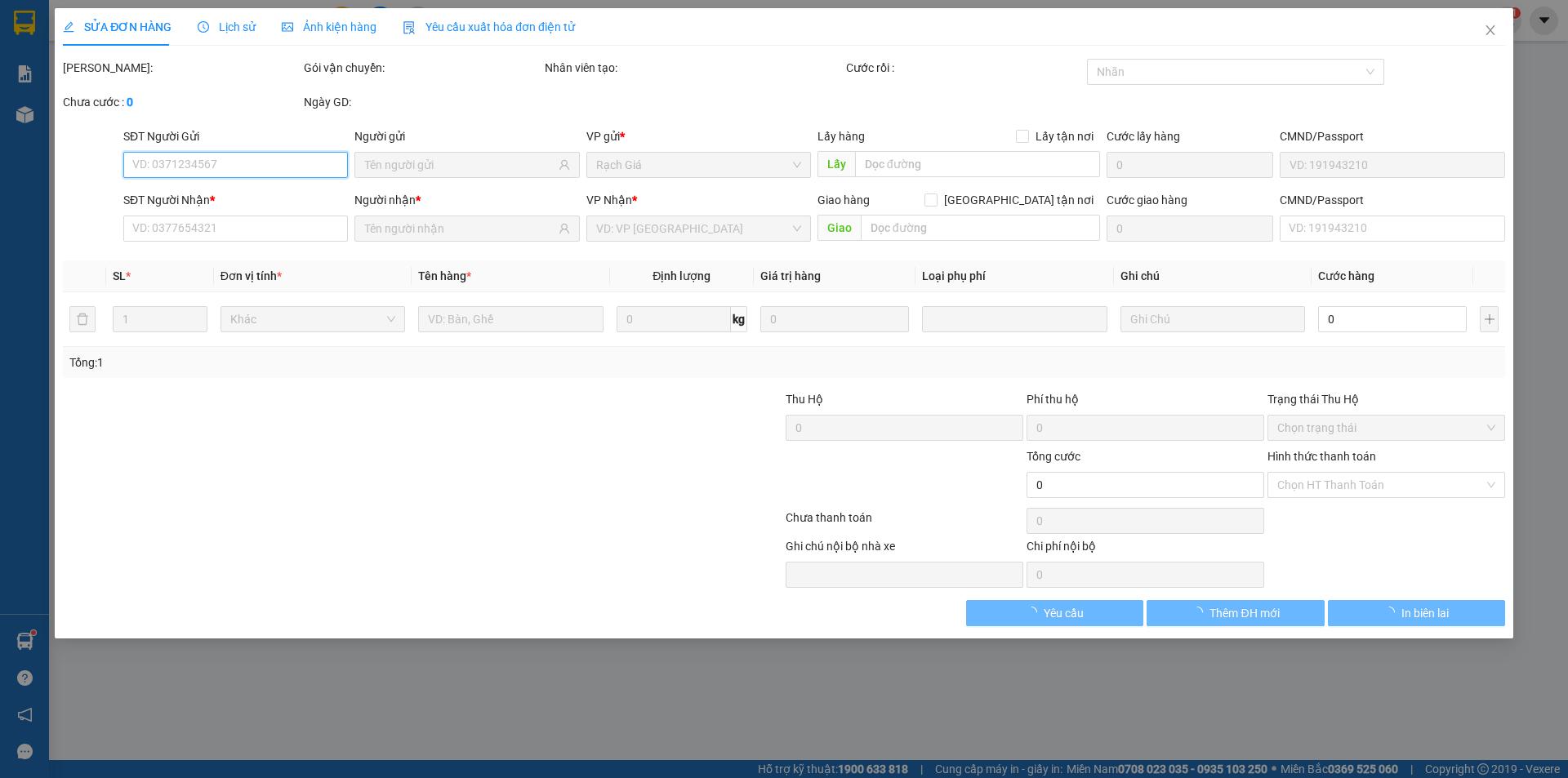
type input "0942554595"
type input "0899209364"
type input "790/1C HƯƠNG LỘ 2 BÌNH TRỊ ĐÔNG A QUẬN [GEOGRAPHIC_DATA]"
type input "40.000"
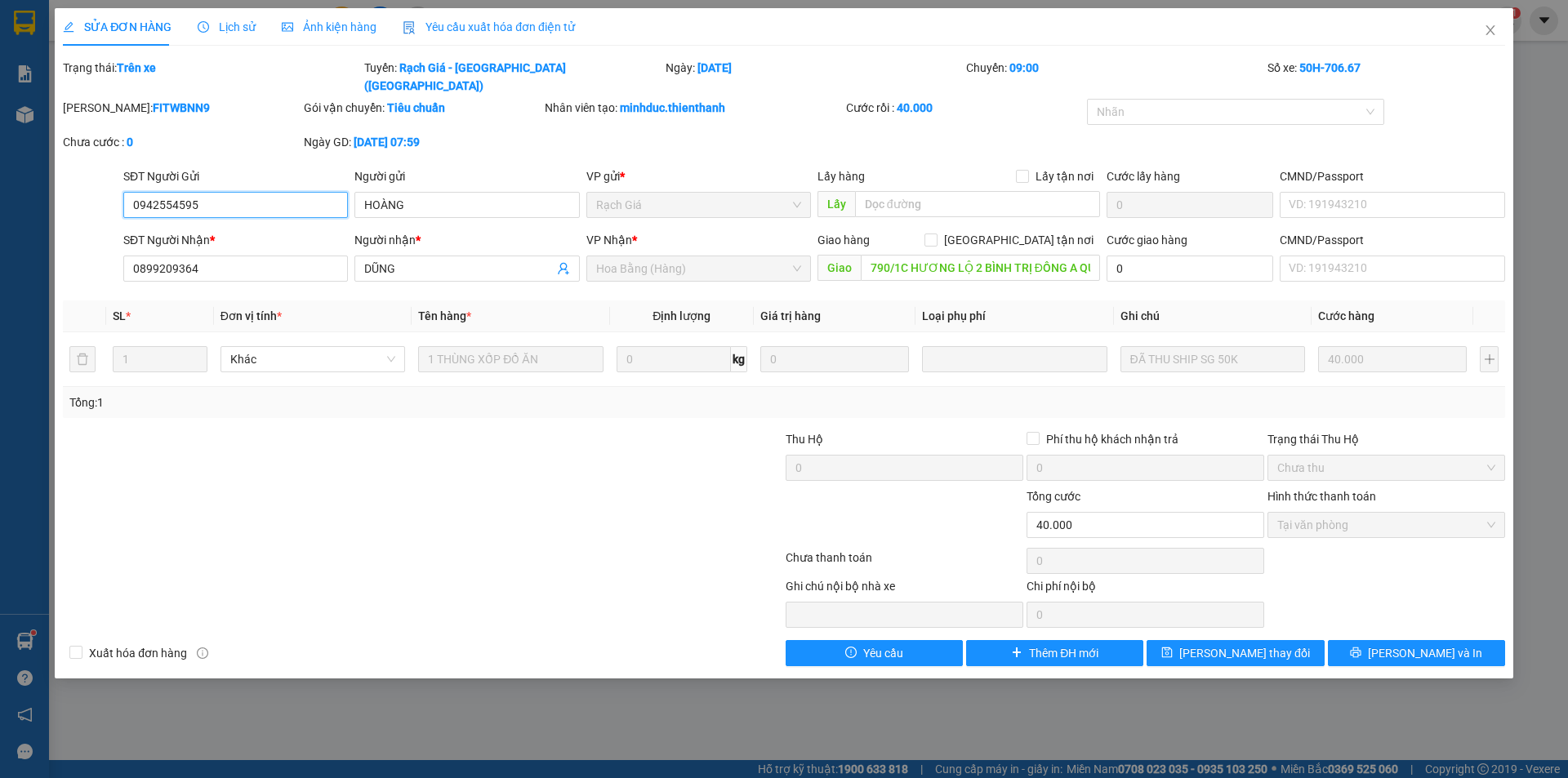
click at [269, 192] on input "0942554595" at bounding box center [235, 205] width 224 height 26
click at [1493, 34] on icon "close" at bounding box center [1490, 30] width 13 height 13
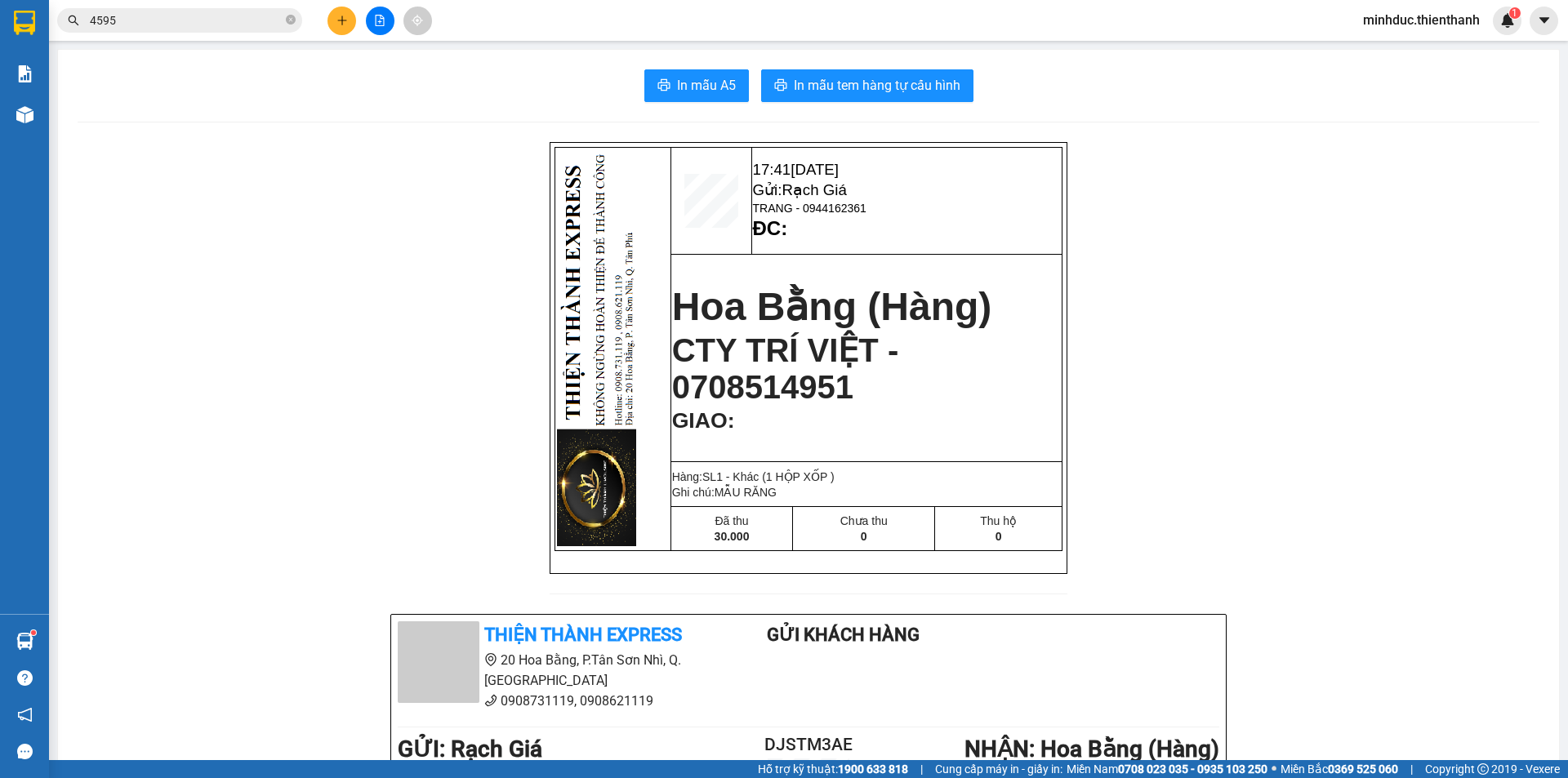
click at [384, 24] on icon "file-add" at bounding box center [380, 20] width 12 height 12
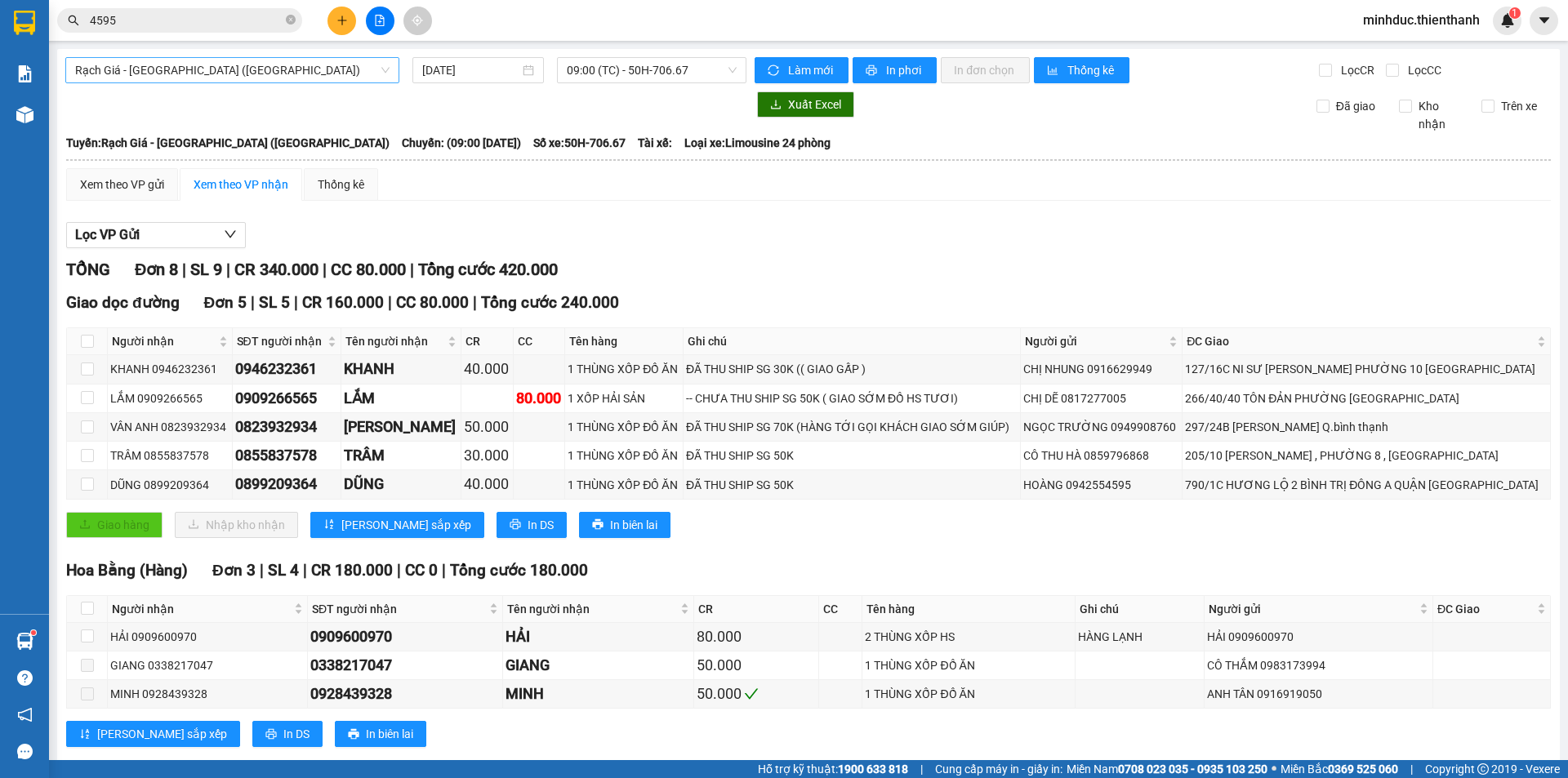
click at [277, 74] on span "Rạch Giá - [GEOGRAPHIC_DATA] ([GEOGRAPHIC_DATA])" at bounding box center [232, 70] width 314 height 24
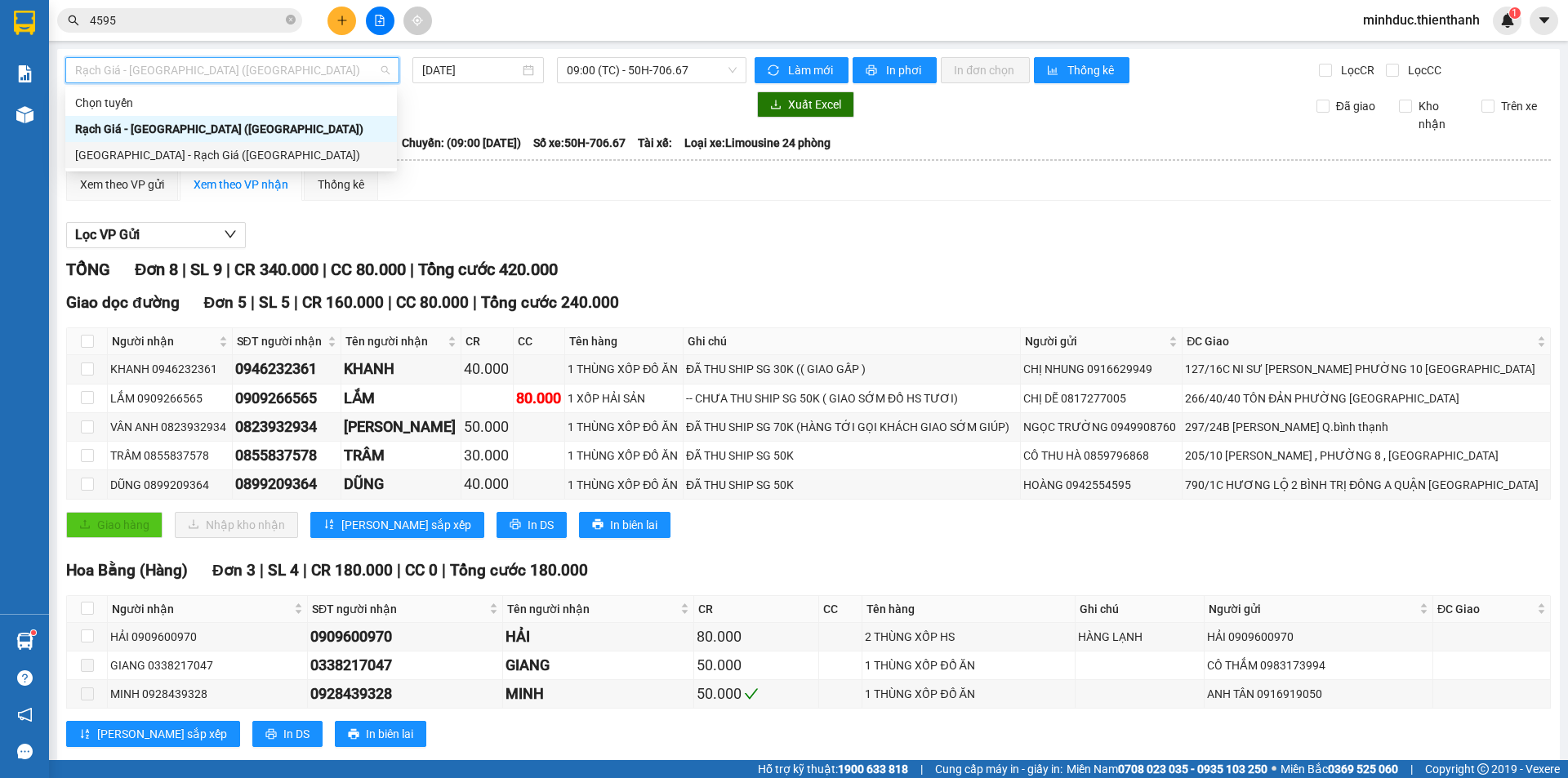
click at [195, 158] on div "[GEOGRAPHIC_DATA] - Rạch Giá ([GEOGRAPHIC_DATA])" at bounding box center [231, 154] width 312 height 18
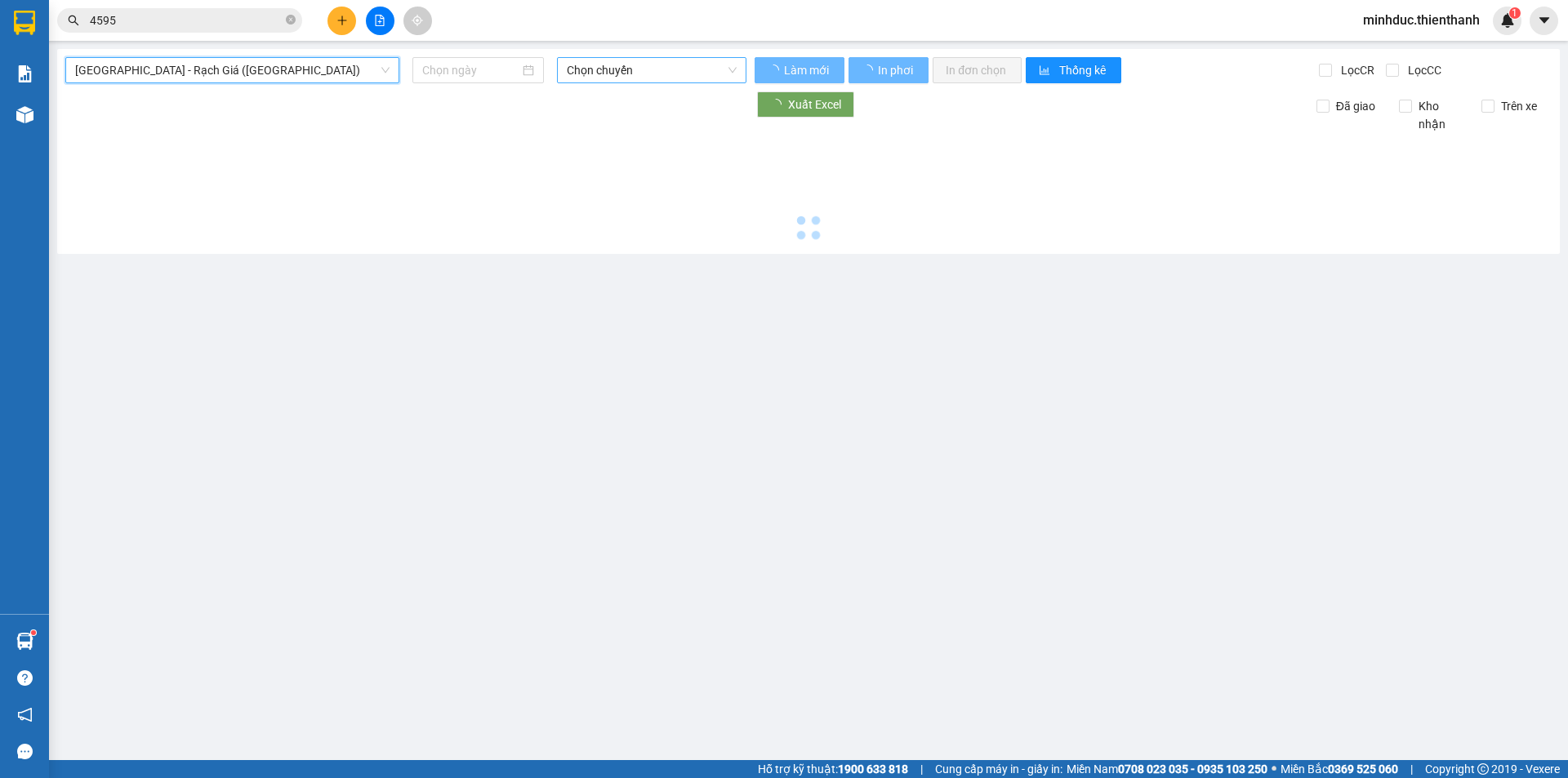
type input "[DATE]"
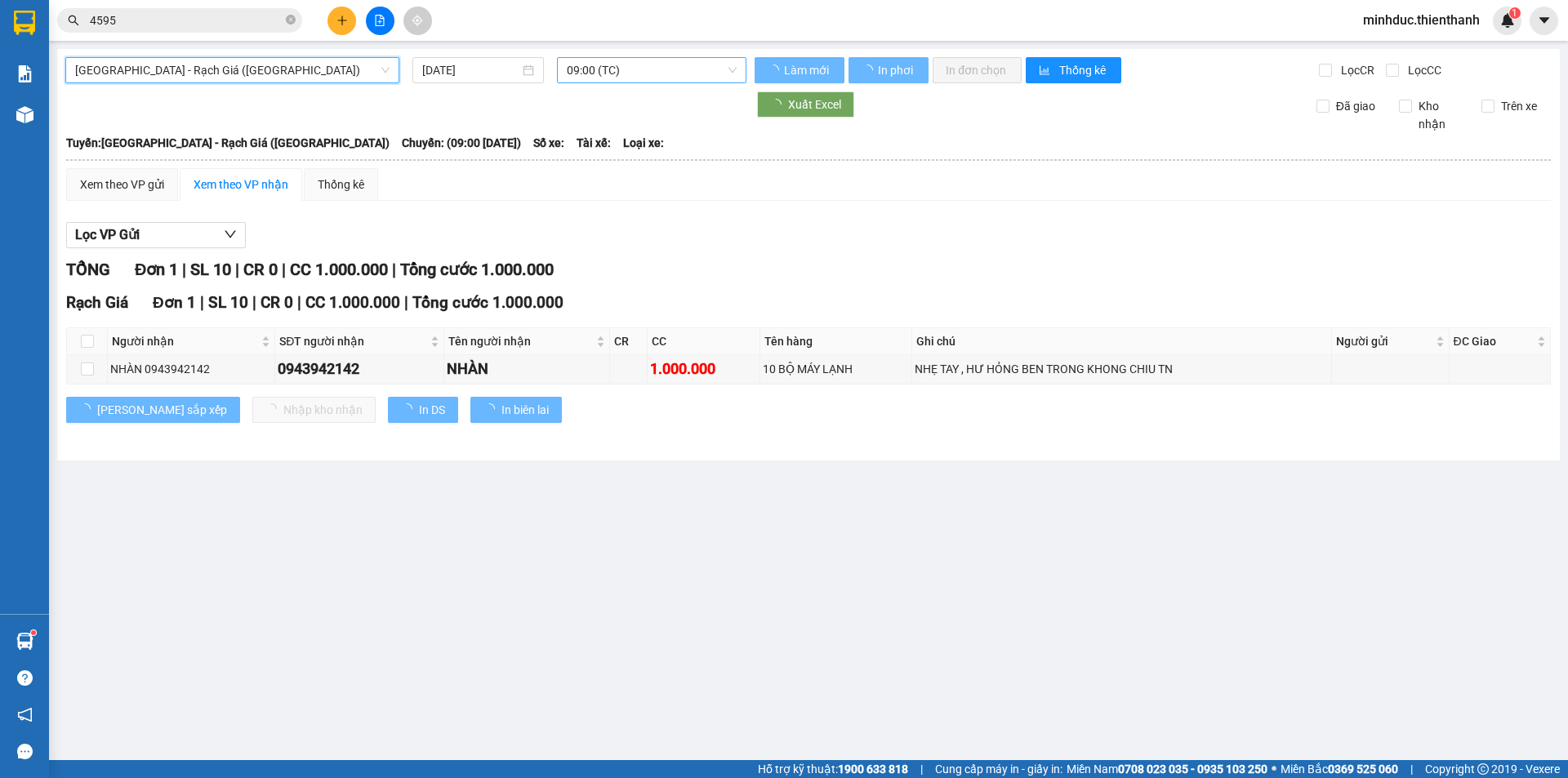
click at [610, 67] on span "09:00 (TC)" at bounding box center [651, 70] width 169 height 24
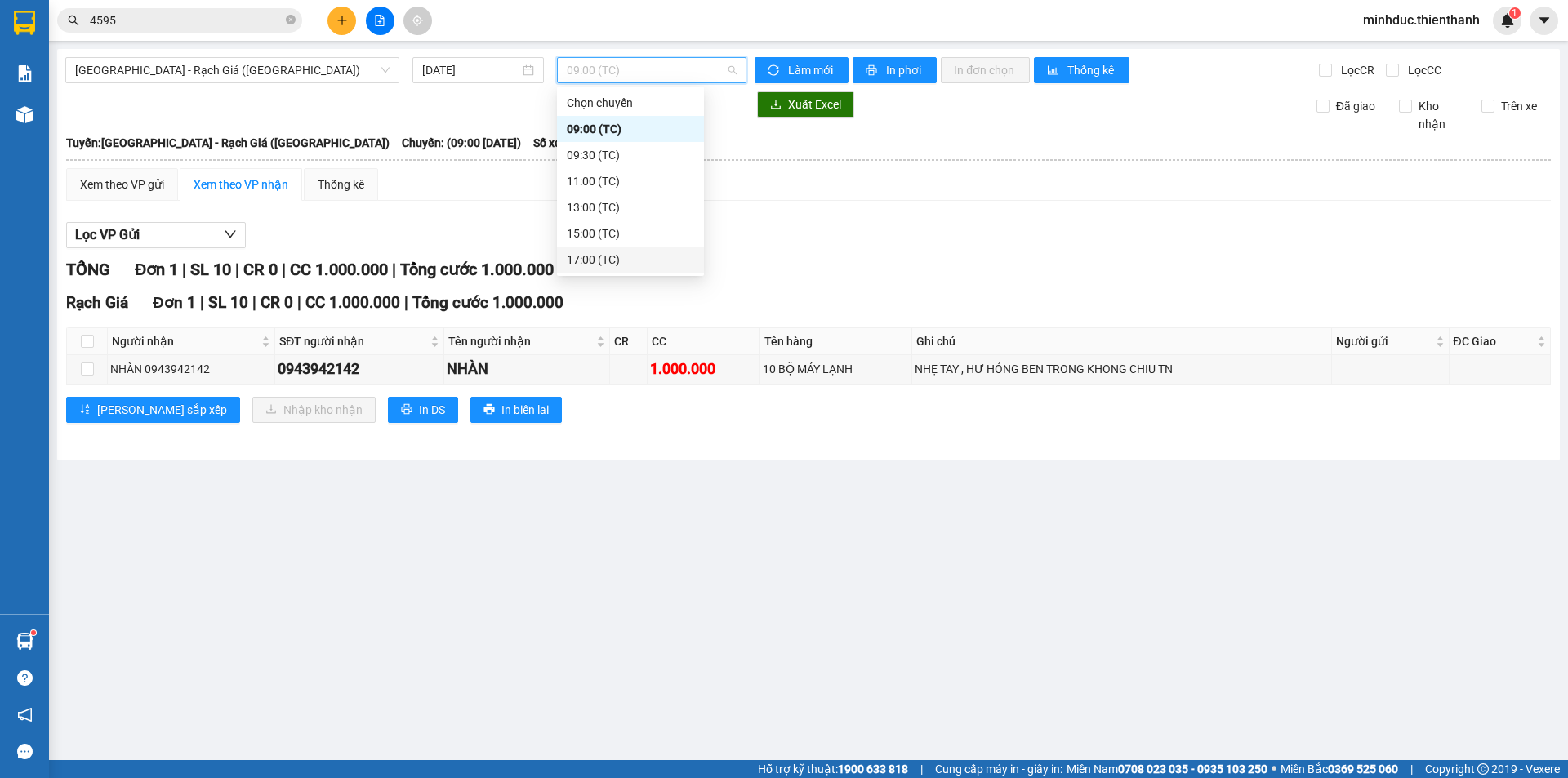
click at [595, 259] on div "17:00 (TC)" at bounding box center [630, 259] width 127 height 18
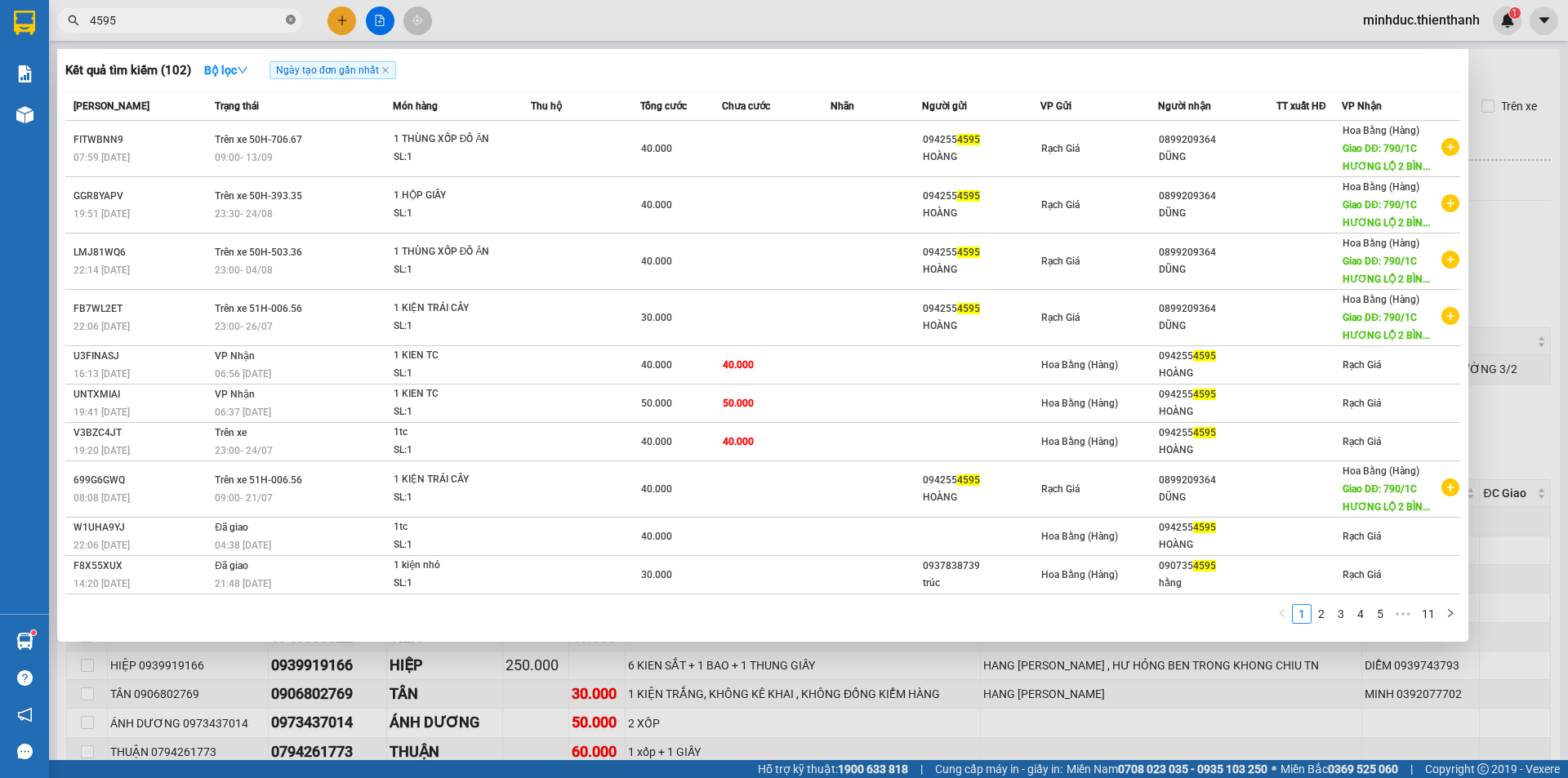
click at [293, 20] on icon "close-circle" at bounding box center [291, 19] width 10 height 10
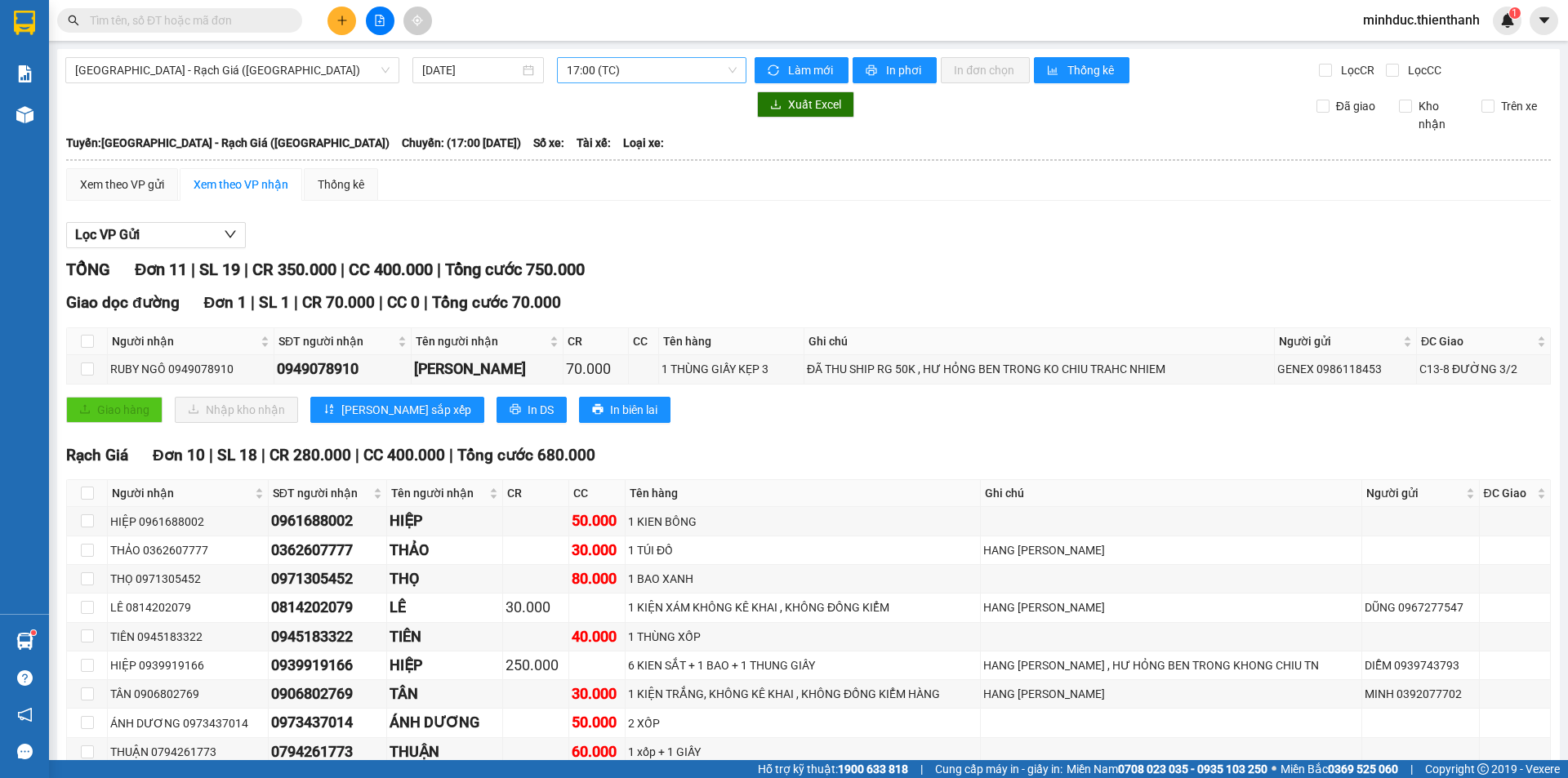
click at [591, 65] on span "17:00 (TC)" at bounding box center [651, 70] width 169 height 24
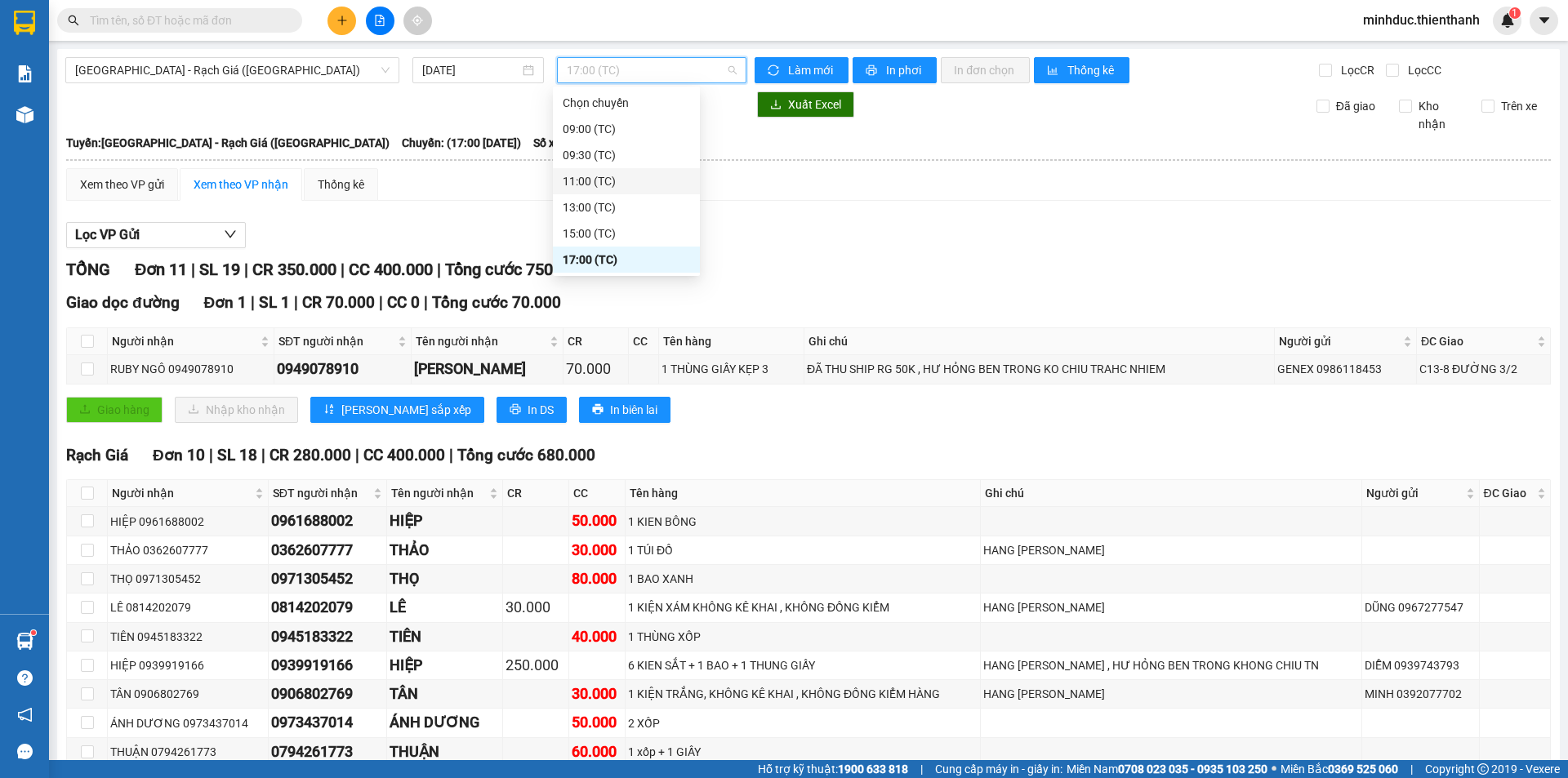
click at [592, 174] on div "11:00 (TC)" at bounding box center [626, 180] width 127 height 18
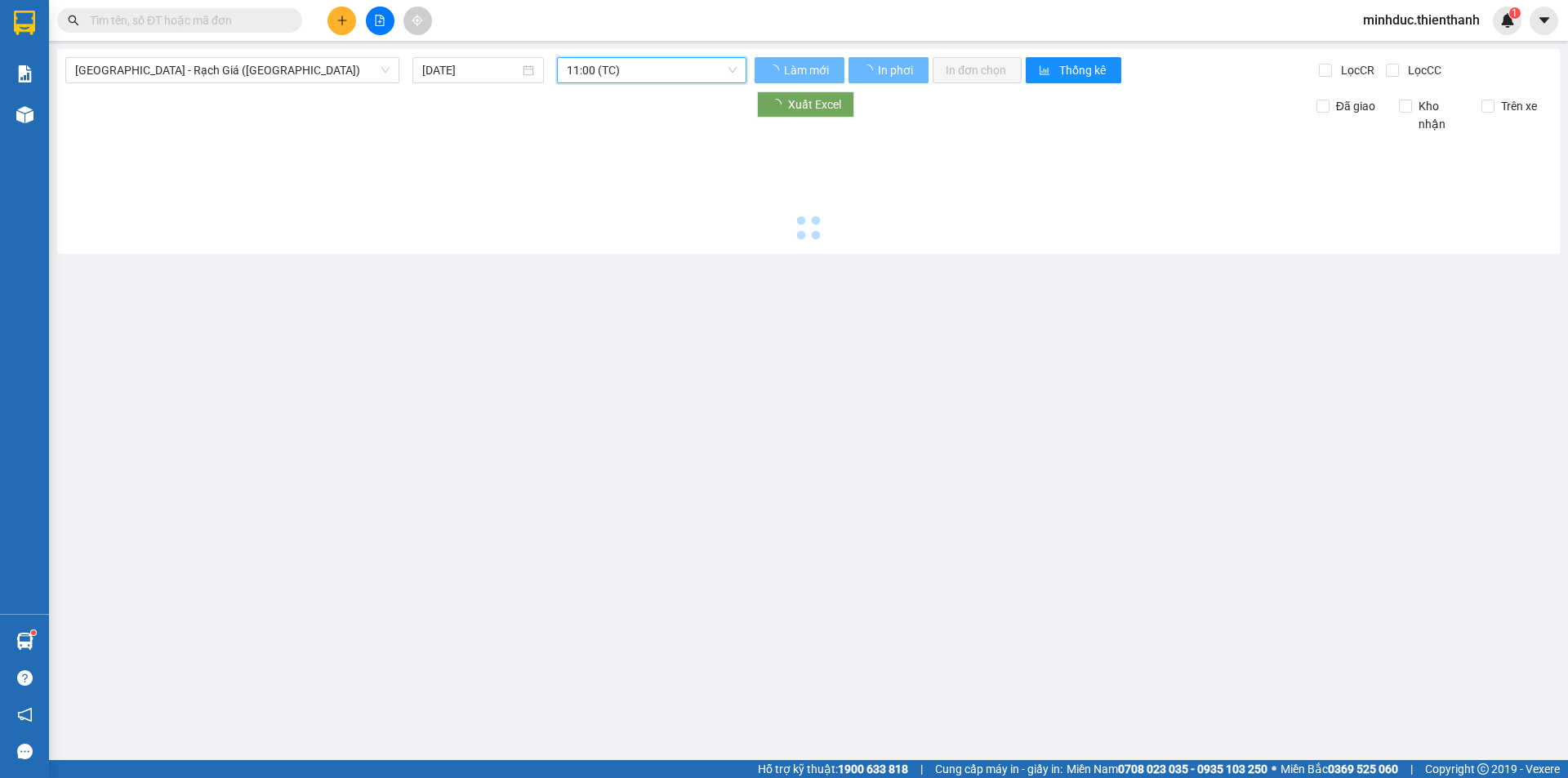
click at [626, 68] on span "11:00 (TC)" at bounding box center [651, 70] width 169 height 24
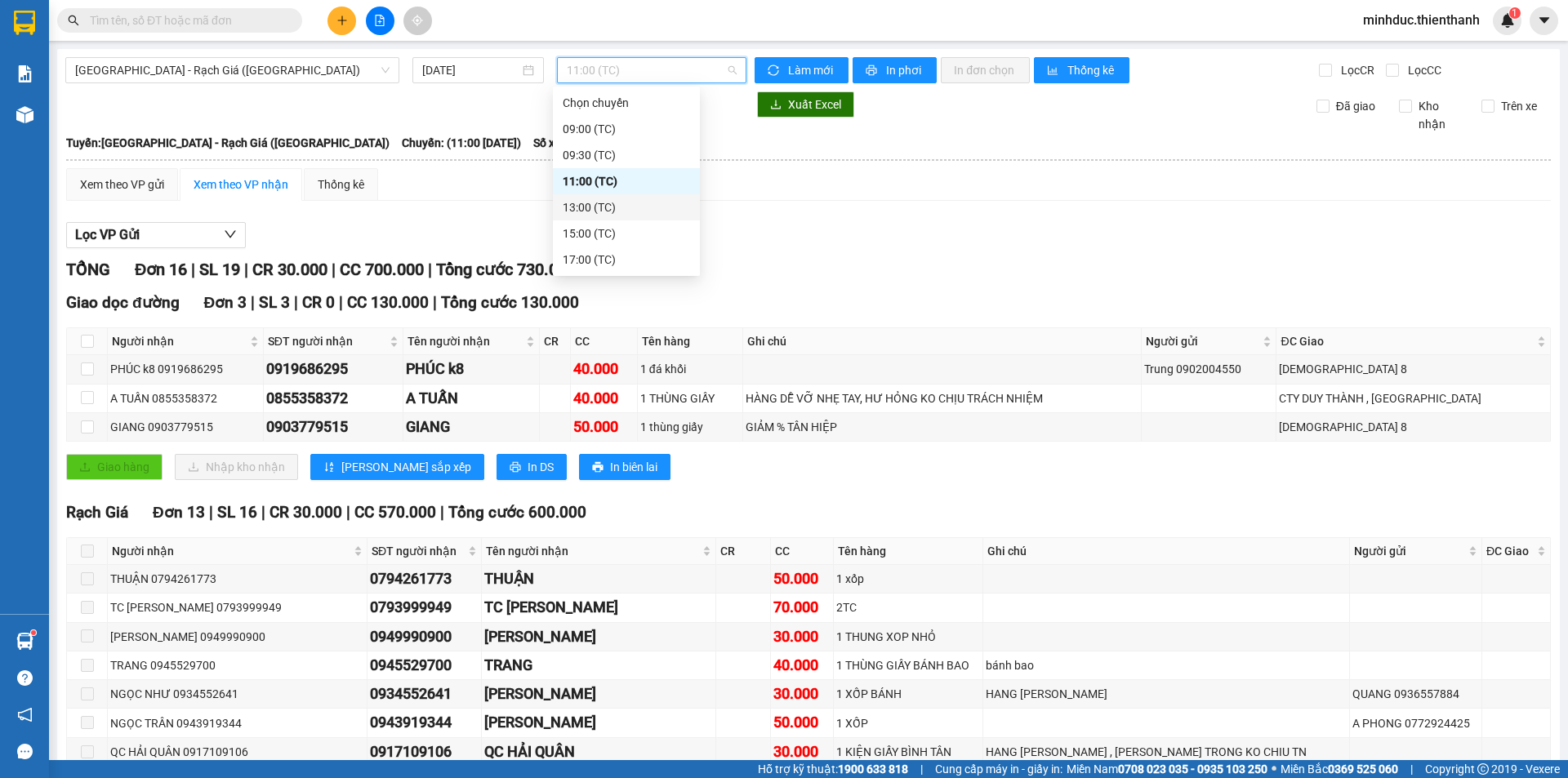
click at [592, 205] on div "13:00 (TC)" at bounding box center [626, 207] width 127 height 18
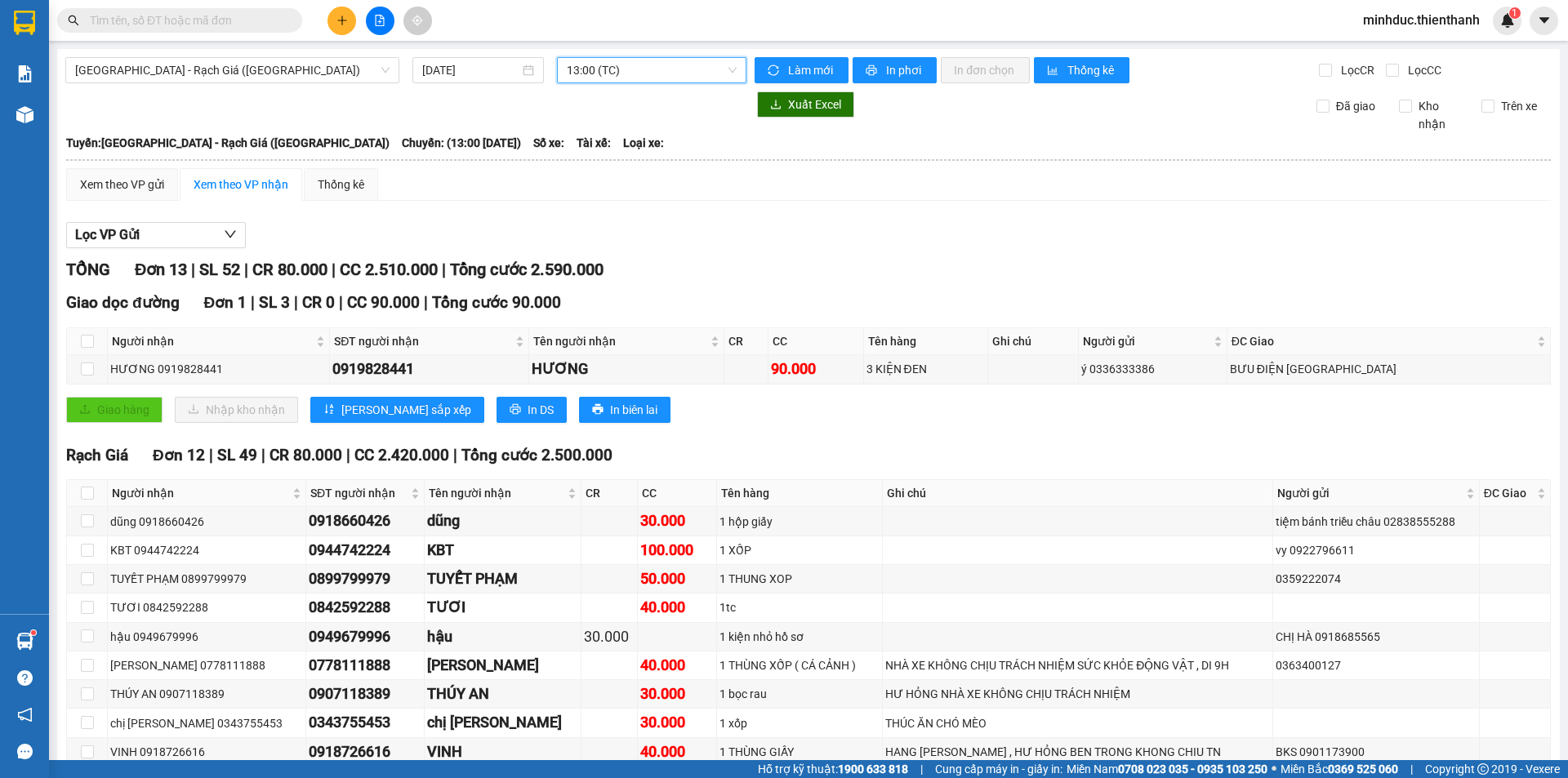
click at [219, 29] on input "text" at bounding box center [186, 20] width 193 height 18
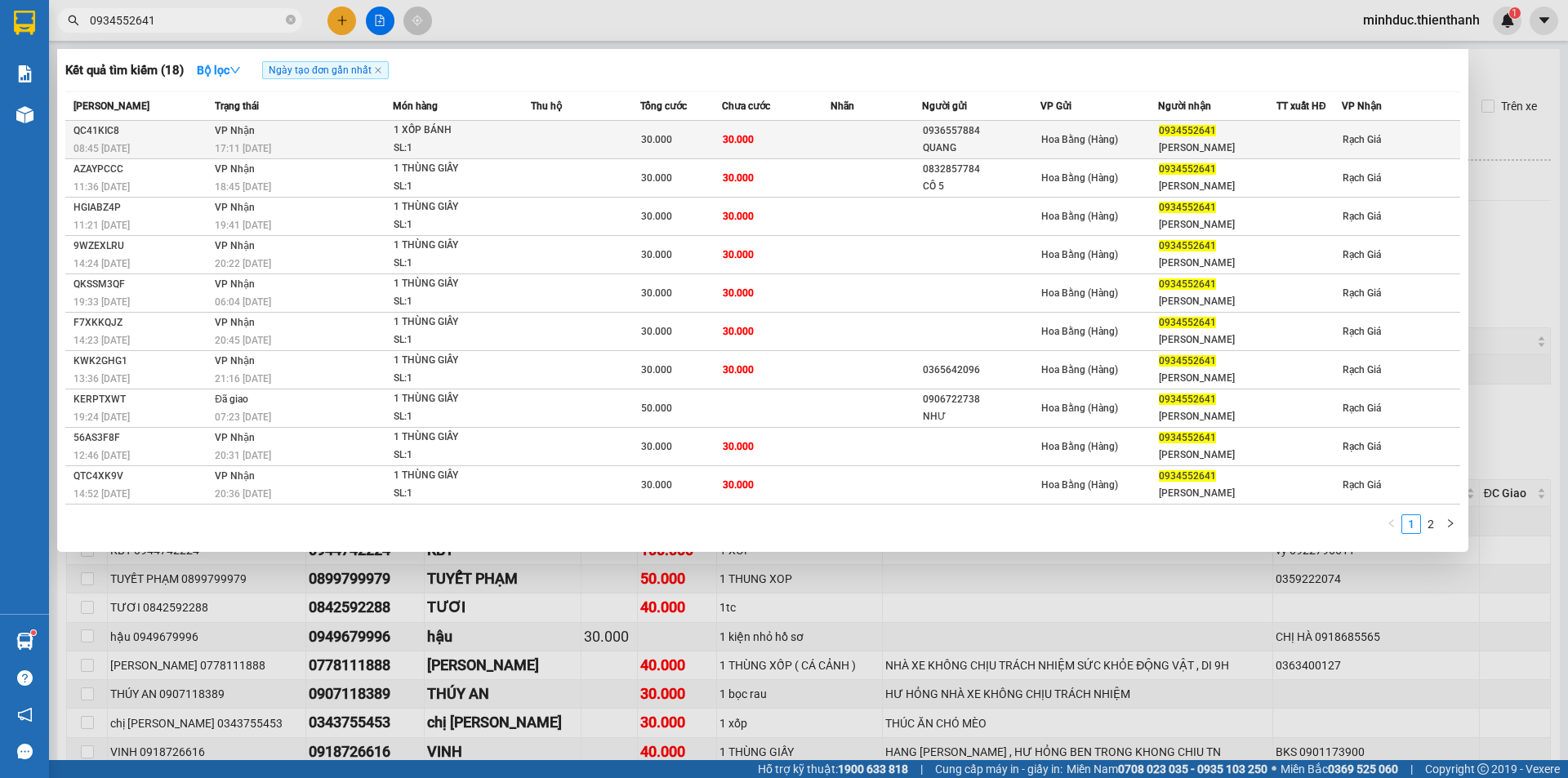
type input "0934552641"
click at [905, 142] on td at bounding box center [876, 140] width 91 height 39
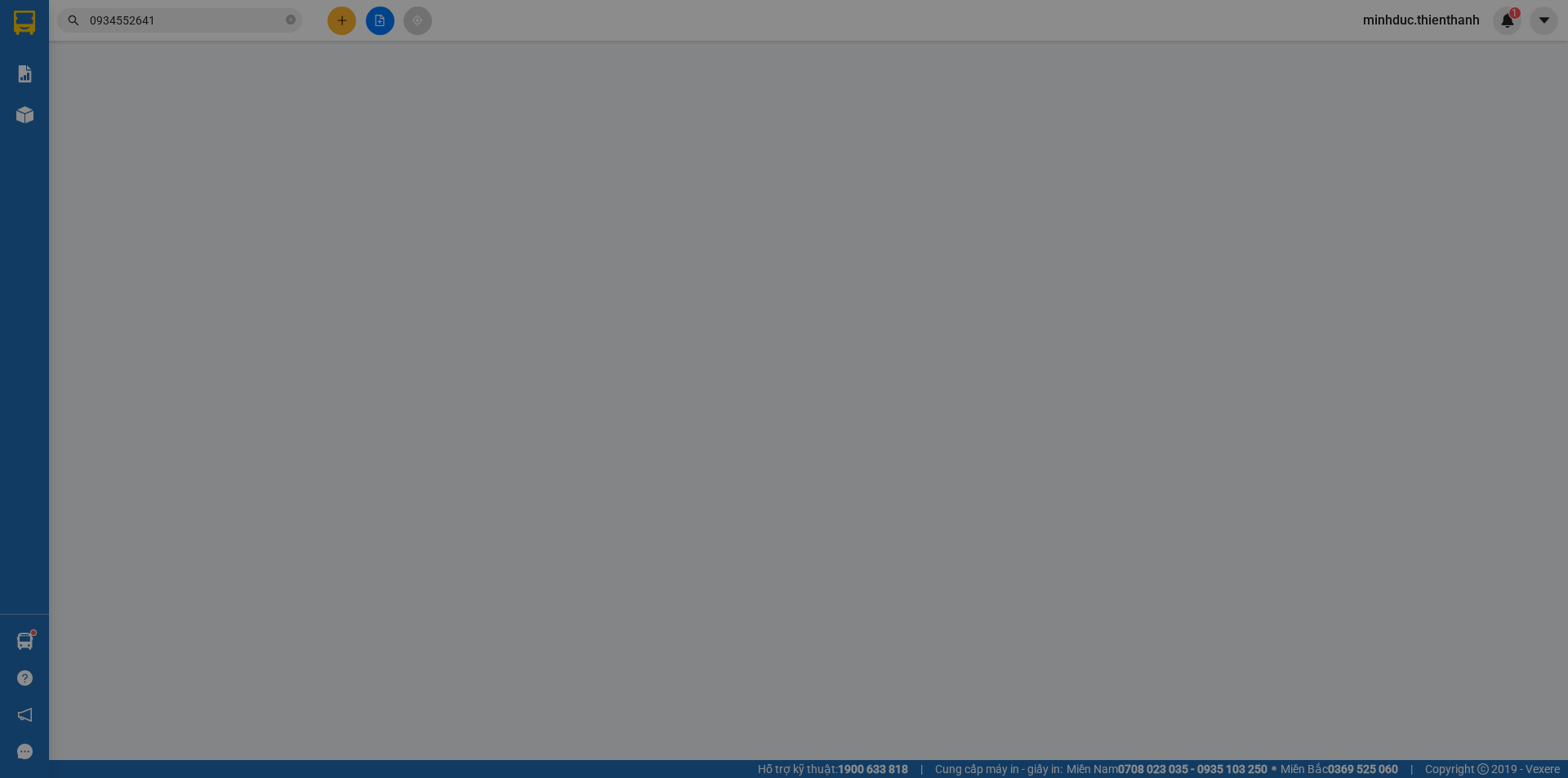
type input "0936557884"
type input "QUANG"
type input "0934552641"
type input "NGỌC NHƯ"
type input "30.000"
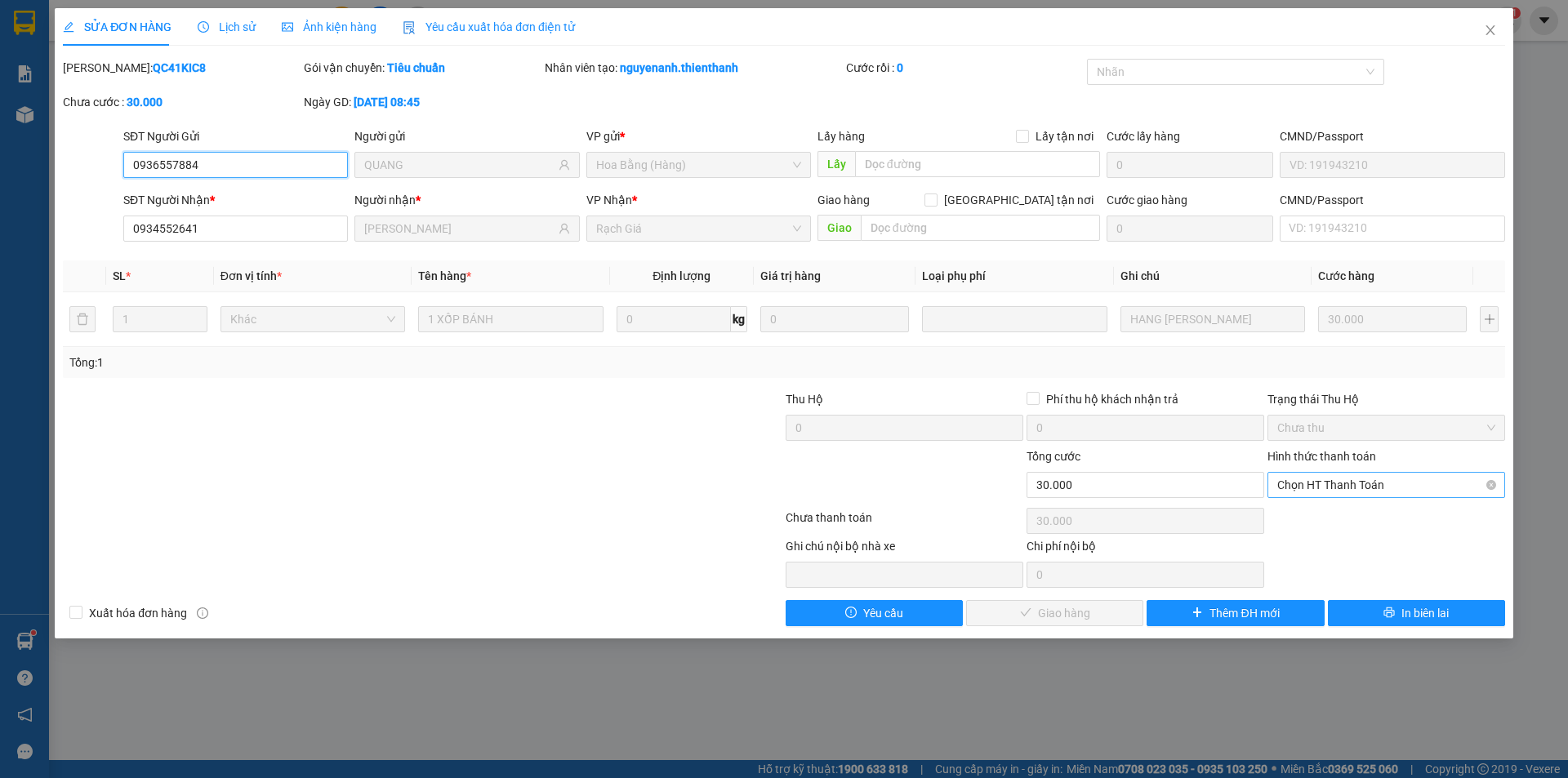
click at [1345, 485] on span "Chọn HT Thanh Toán" at bounding box center [1386, 485] width 218 height 24
click at [1326, 516] on div "Tại văn phòng" at bounding box center [1386, 517] width 218 height 18
type input "0"
click at [1071, 598] on div "Total Paid Fee 0 Total UnPaid Fee 30.000 Cash Collection Total Fee Mã ĐH: QC41K…" at bounding box center [784, 342] width 1442 height 567
click at [1071, 607] on span "Giao hàng" at bounding box center [1064, 613] width 52 height 18
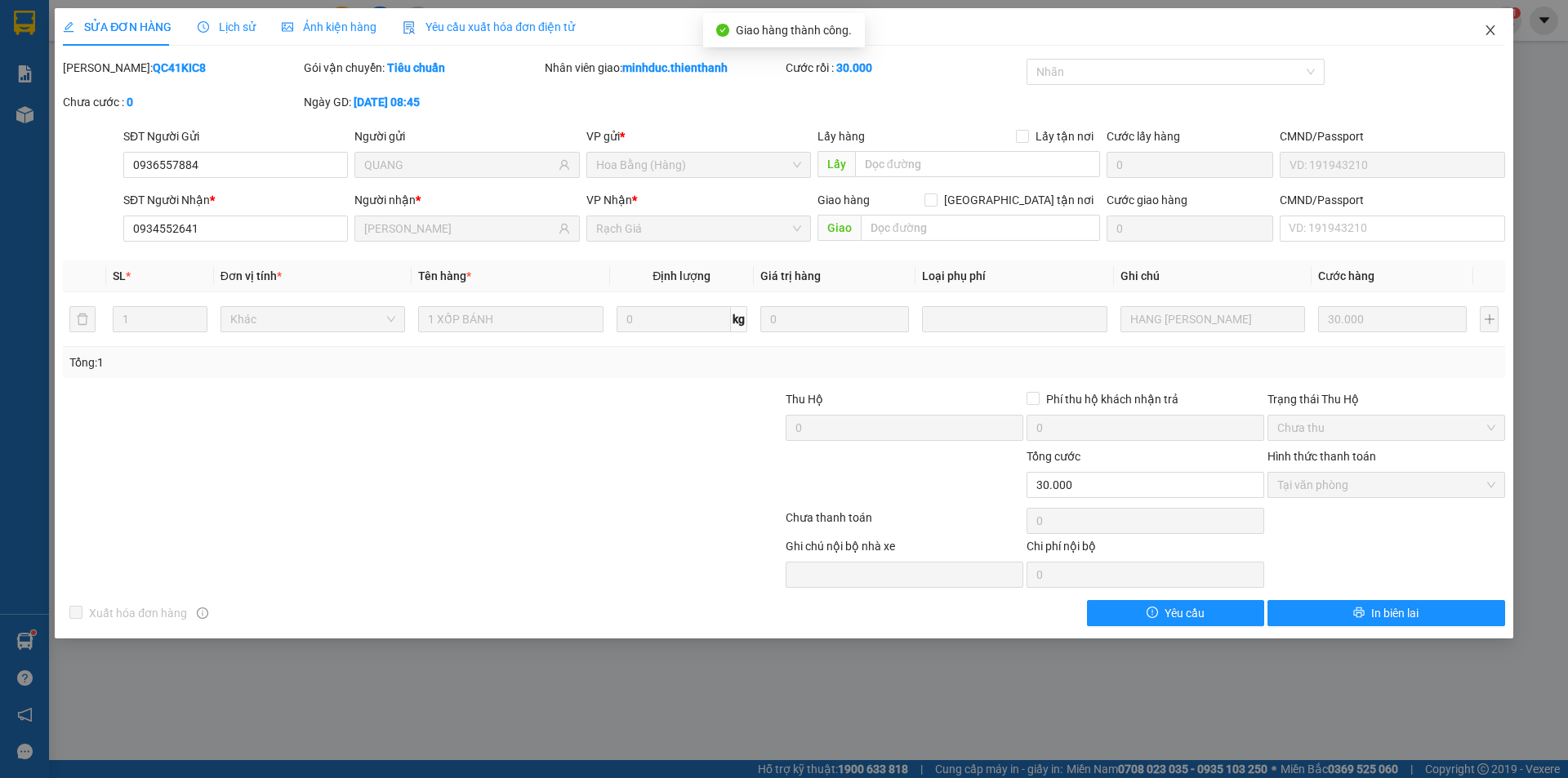
click at [1490, 34] on icon "close" at bounding box center [1490, 30] width 13 height 13
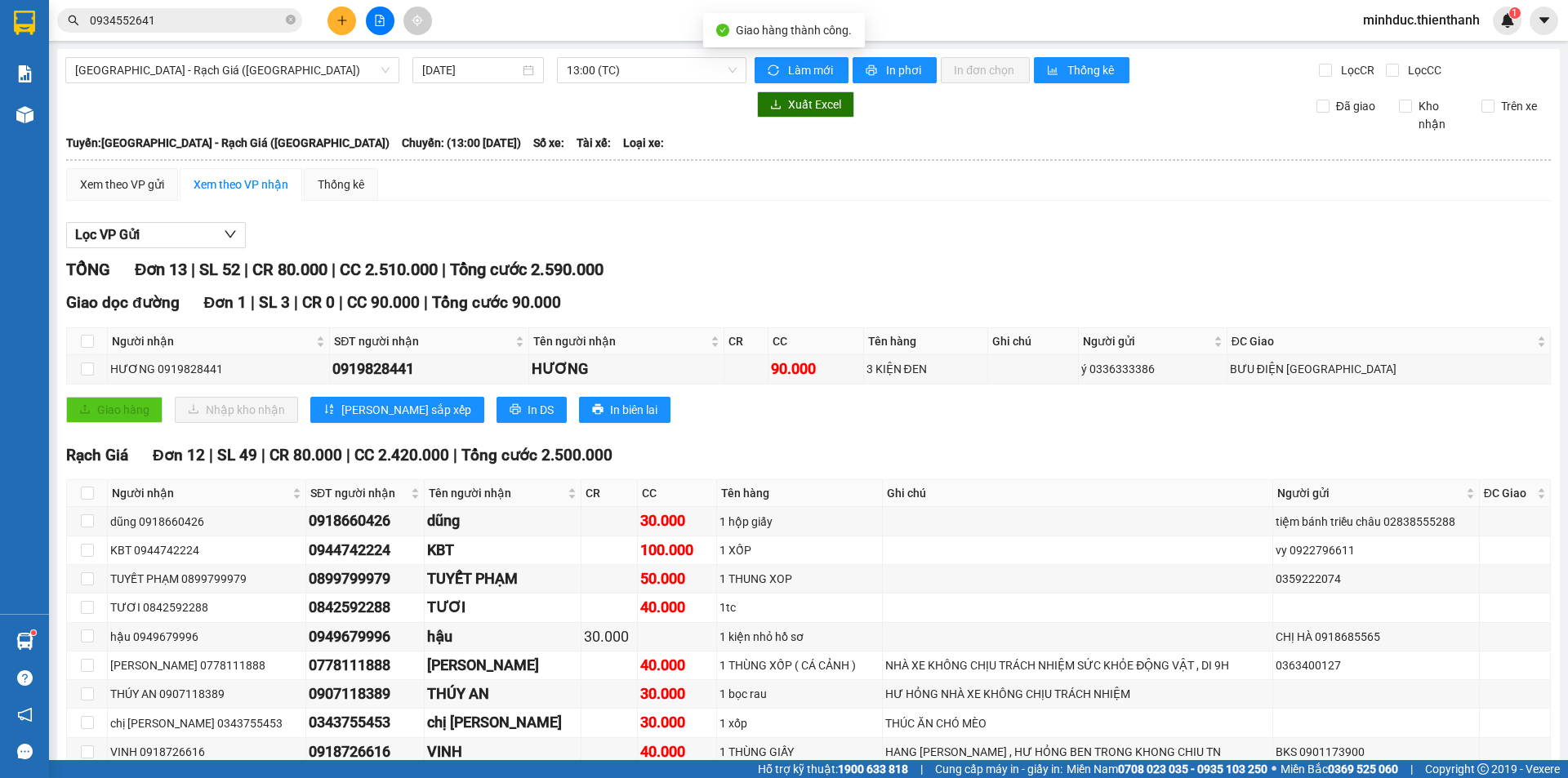
click at [352, 25] on button at bounding box center [341, 21] width 29 height 29
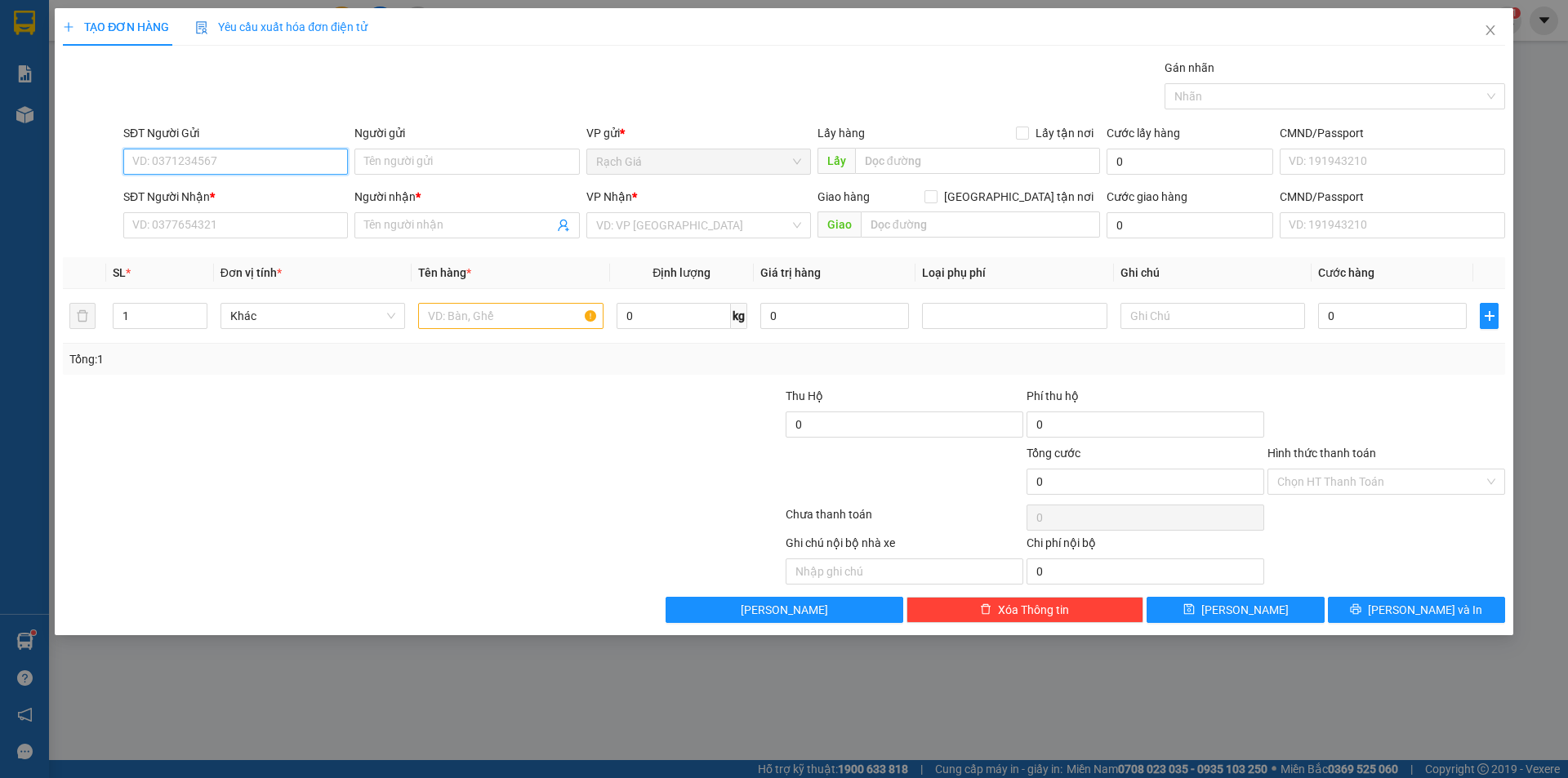
click at [259, 160] on input "SĐT Người Gửi" at bounding box center [235, 161] width 224 height 26
click at [217, 194] on div "0913158787 - ANH PHƯỚC" at bounding box center [235, 194] width 205 height 18
type input "0913158787"
type input "ANH PHƯỚC"
type input "0902692199"
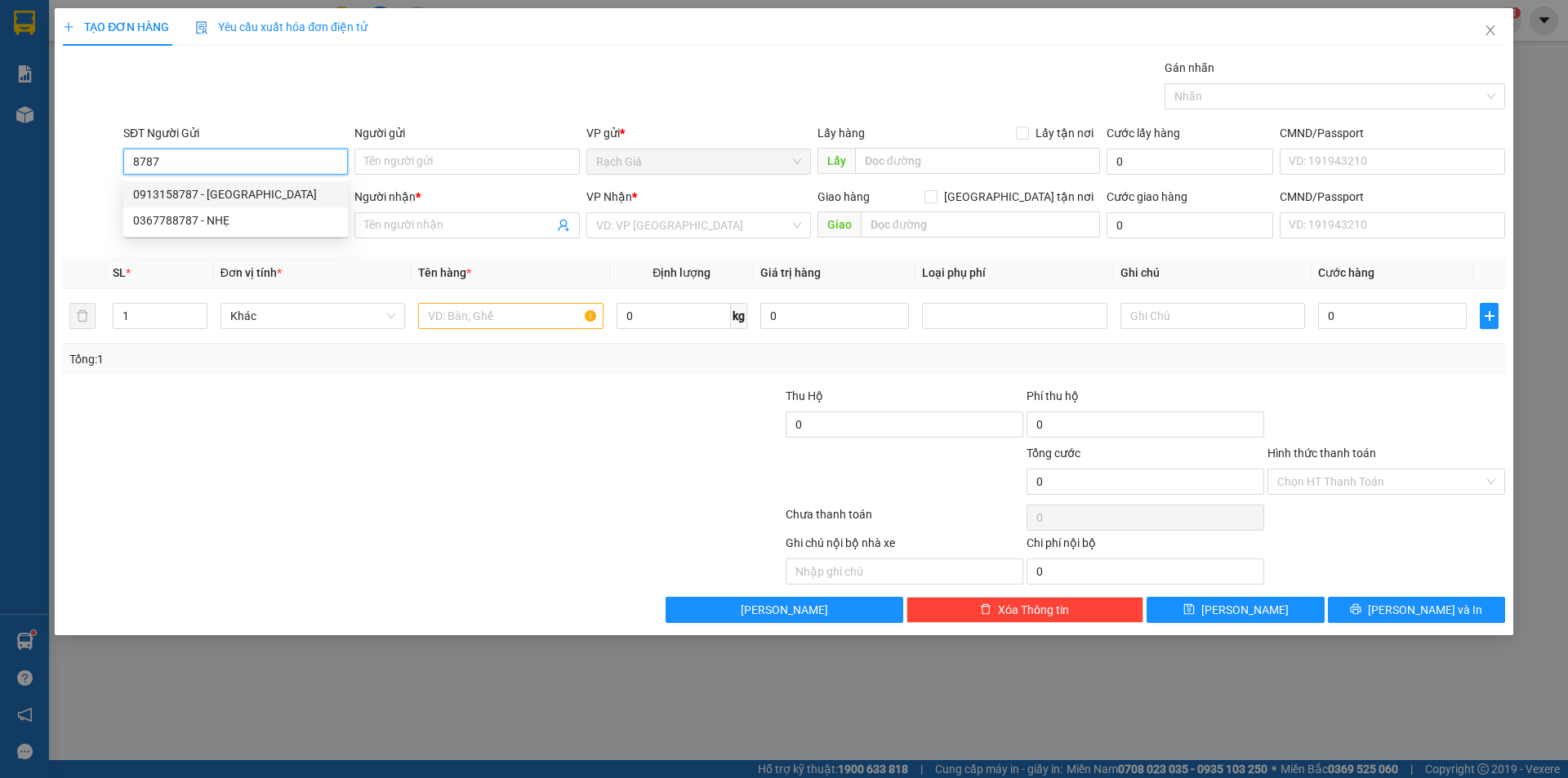
type input "PHÁT ĐẠT"
type input "30.000"
type input "0913158787"
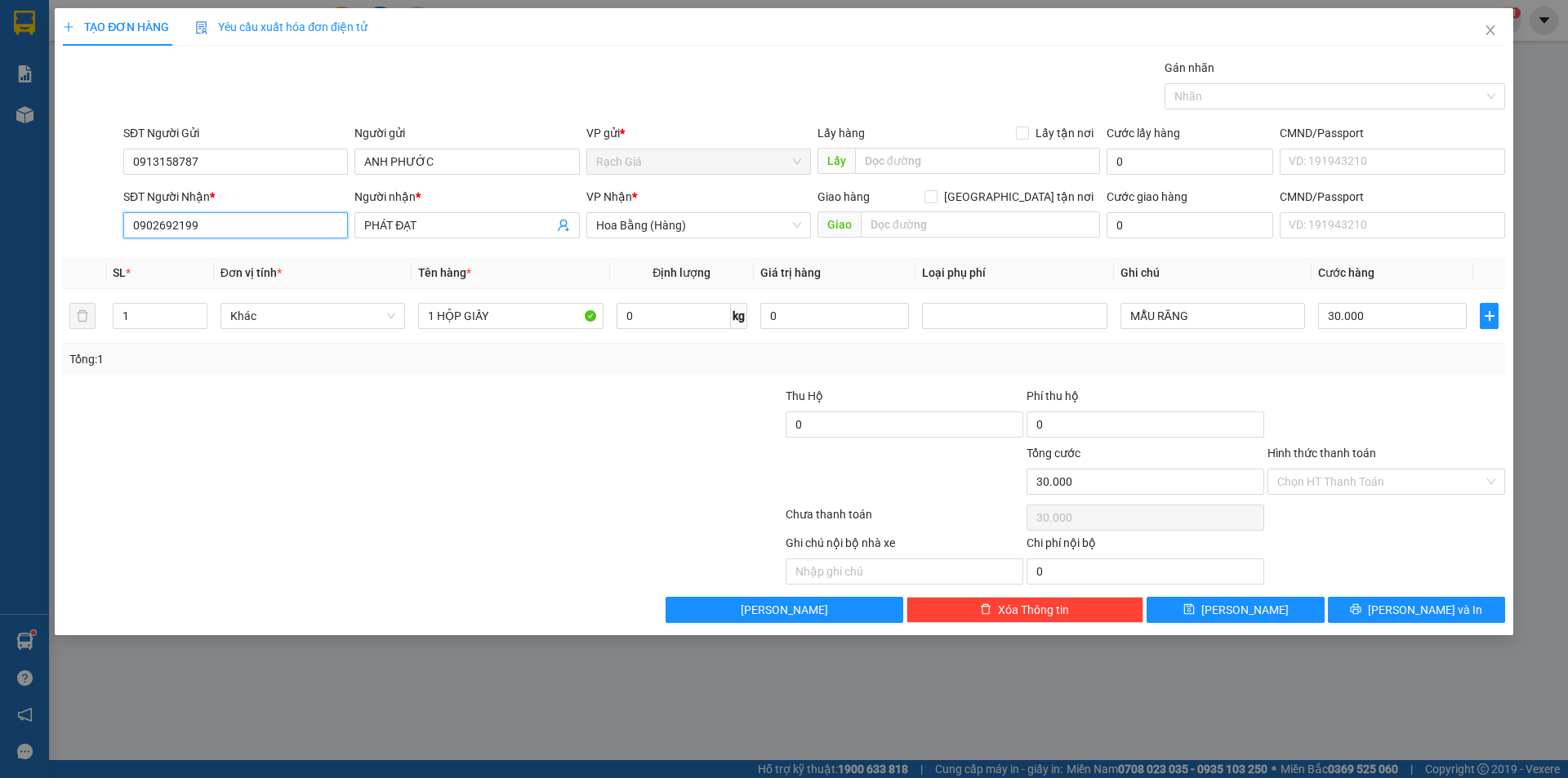
click at [280, 224] on input "0902692199" at bounding box center [235, 225] width 224 height 26
click at [249, 280] on div "0852692128 - THANH HẢI" at bounding box center [235, 283] width 205 height 18
type input "0852692128"
type input "THANH HẢI"
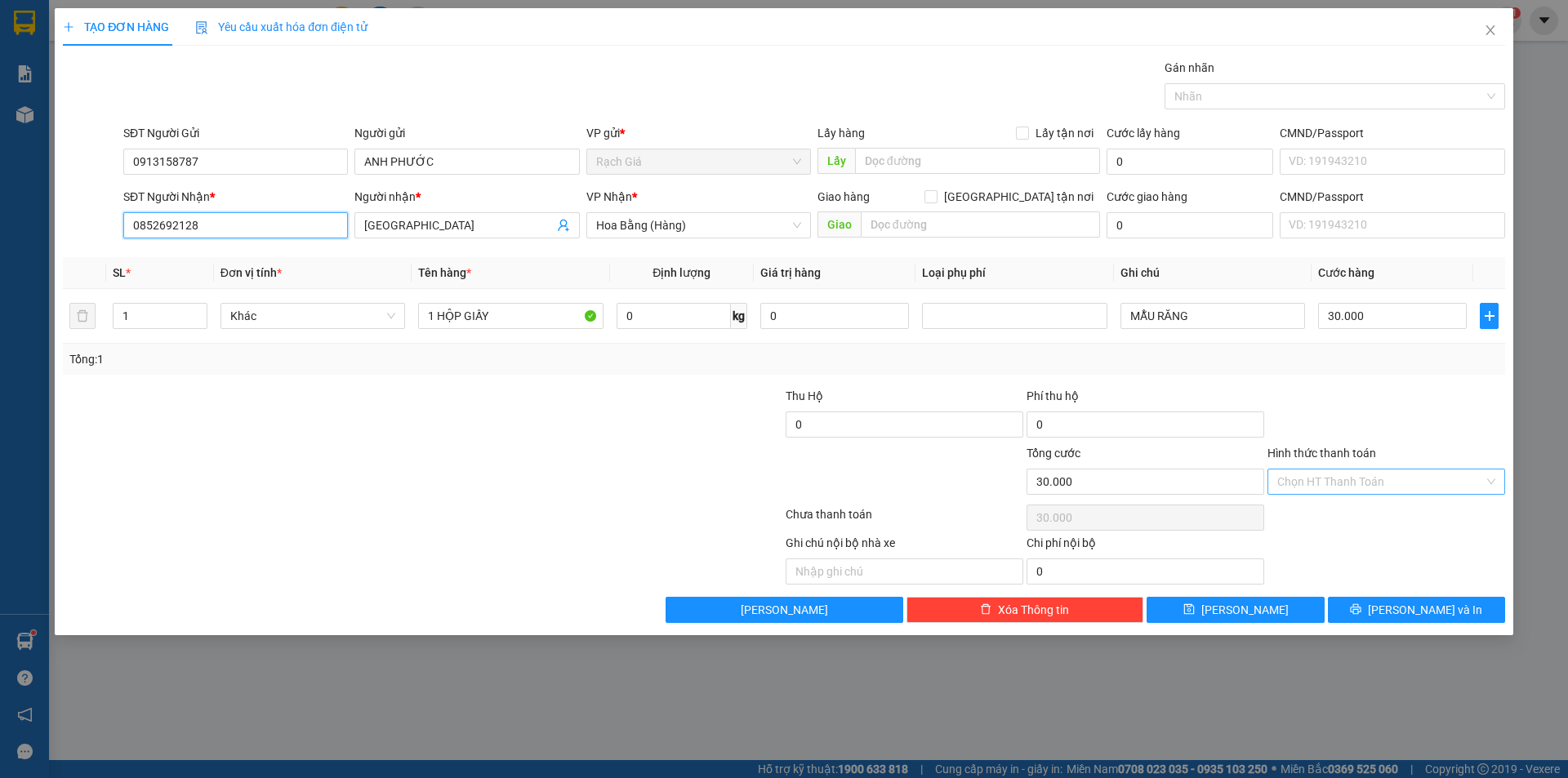
type input "0852692128"
click at [1340, 476] on input "Hình thức thanh toán" at bounding box center [1380, 481] width 207 height 24
click at [1319, 513] on div "Tại văn phòng" at bounding box center [1386, 513] width 218 height 18
type input "0"
click at [1399, 620] on button "[PERSON_NAME] và In" at bounding box center [1416, 609] width 177 height 26
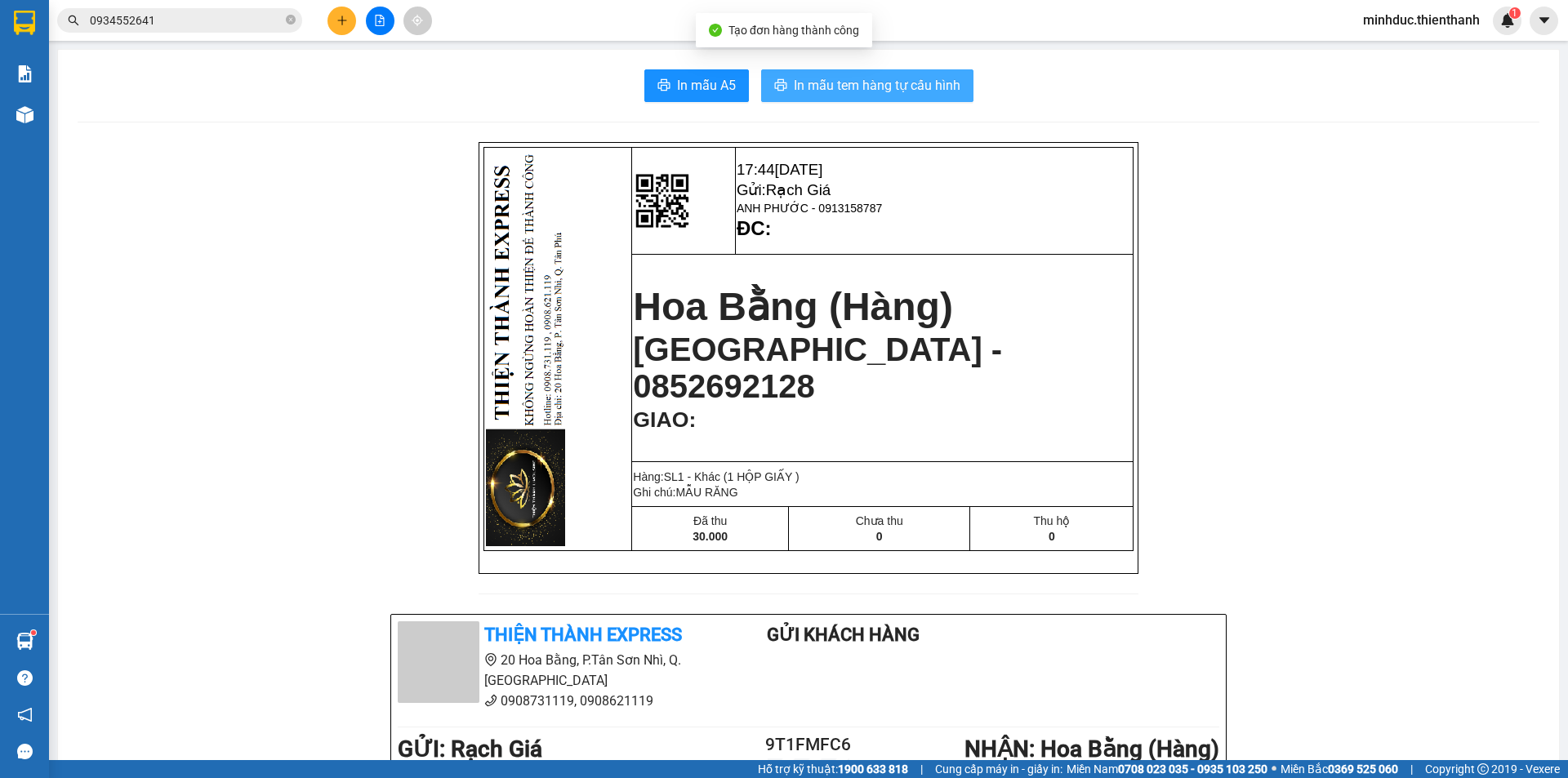
click at [797, 99] on button "In mẫu tem hàng tự cấu hình" at bounding box center [867, 85] width 212 height 33
click at [910, 91] on span "In mẫu tem hàng tự cấu hình" at bounding box center [877, 85] width 167 height 20
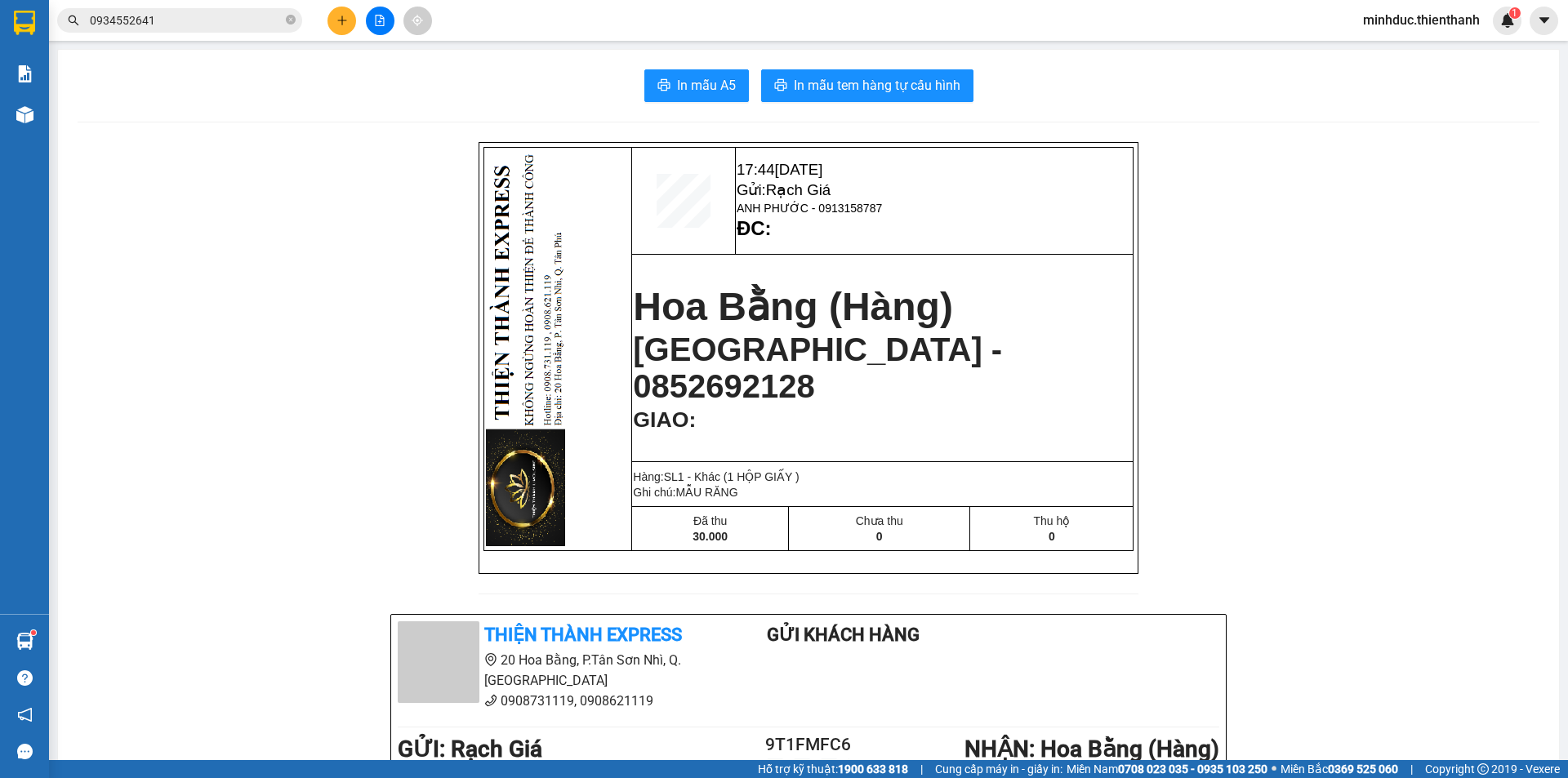
click at [178, 15] on input "0934552641" at bounding box center [186, 20] width 193 height 18
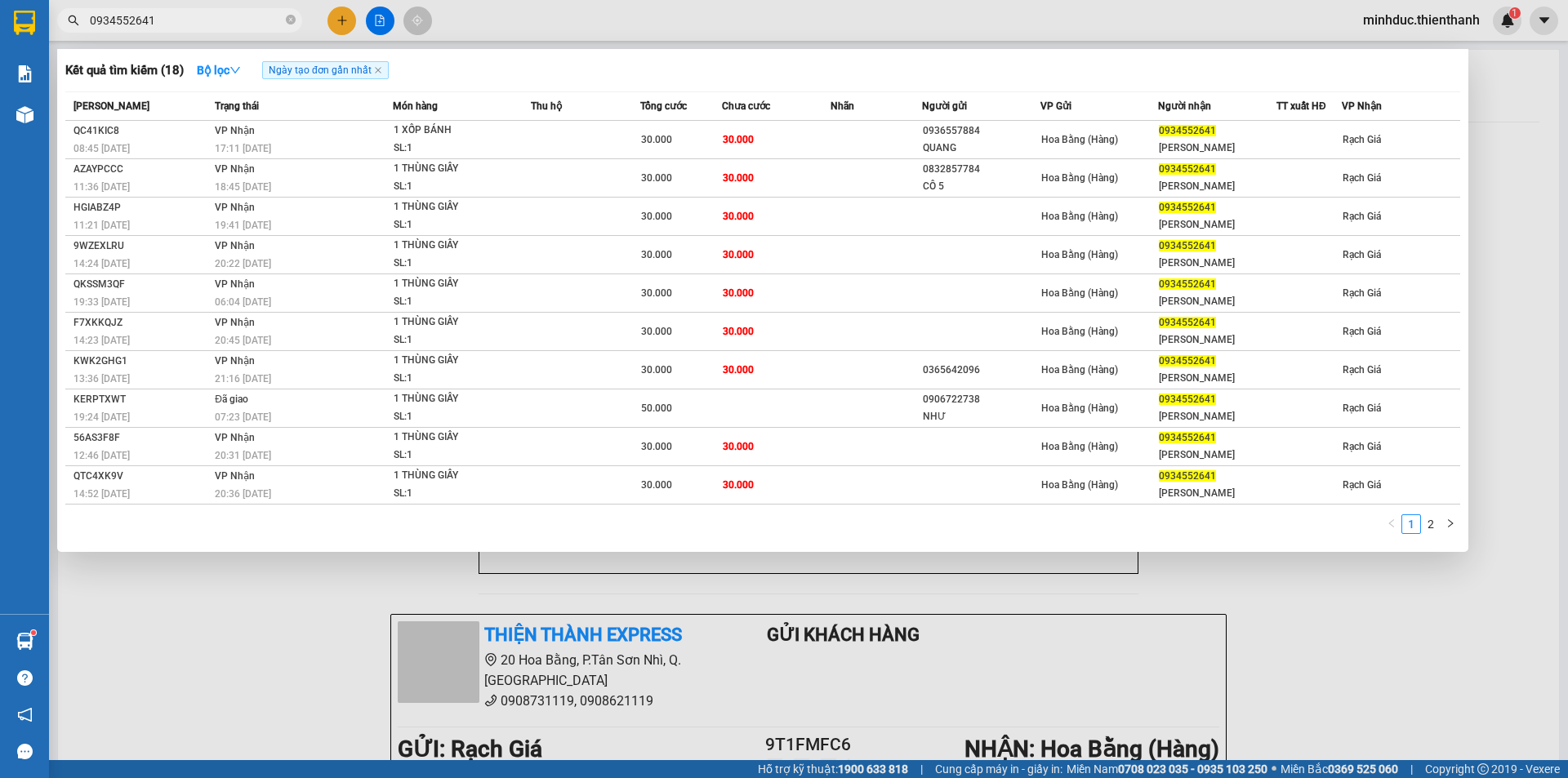
click at [178, 15] on input "0934552641" at bounding box center [186, 20] width 193 height 18
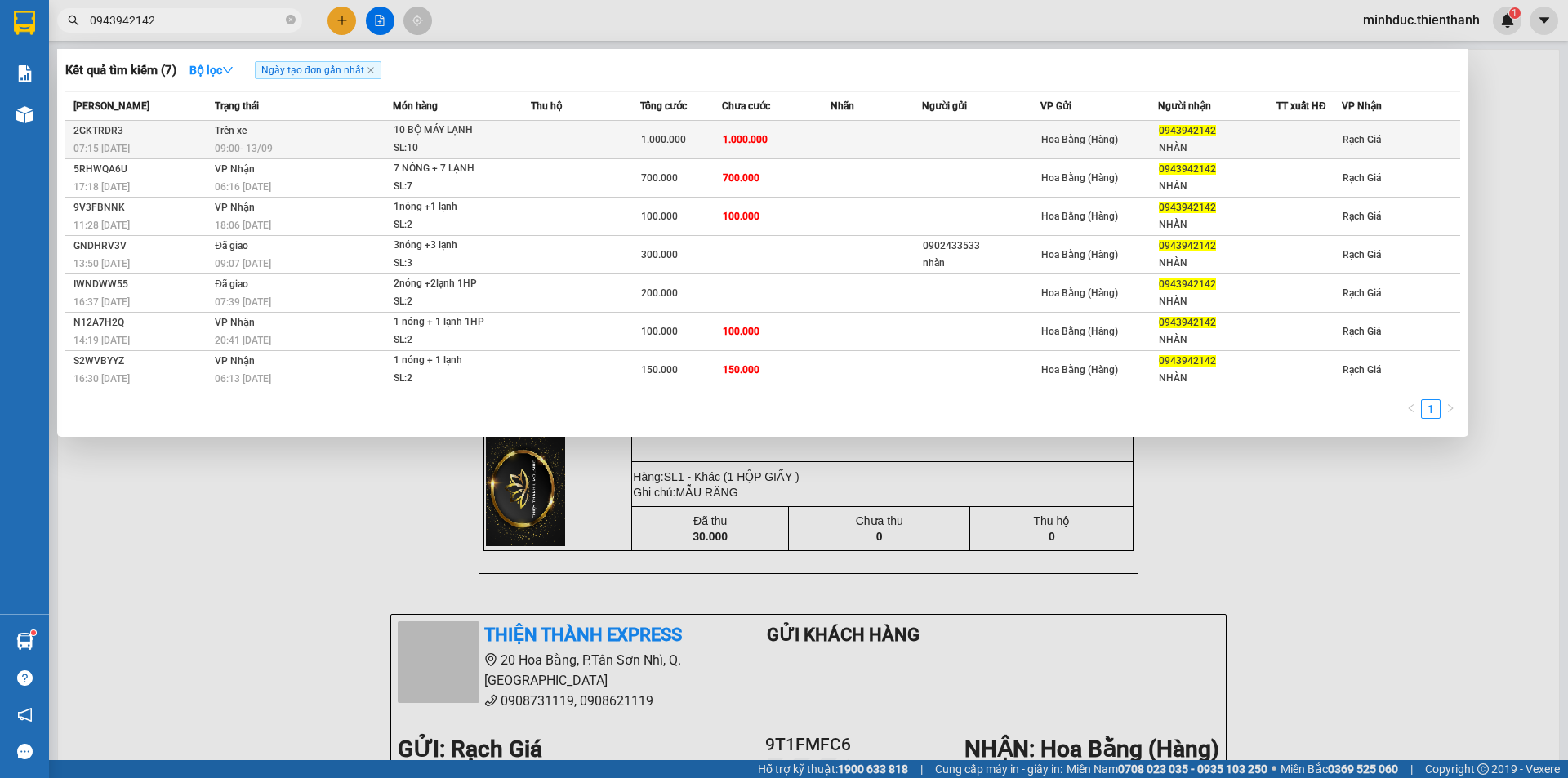
type input "0943942142"
click at [737, 142] on span "1.000.000" at bounding box center [744, 140] width 45 height 12
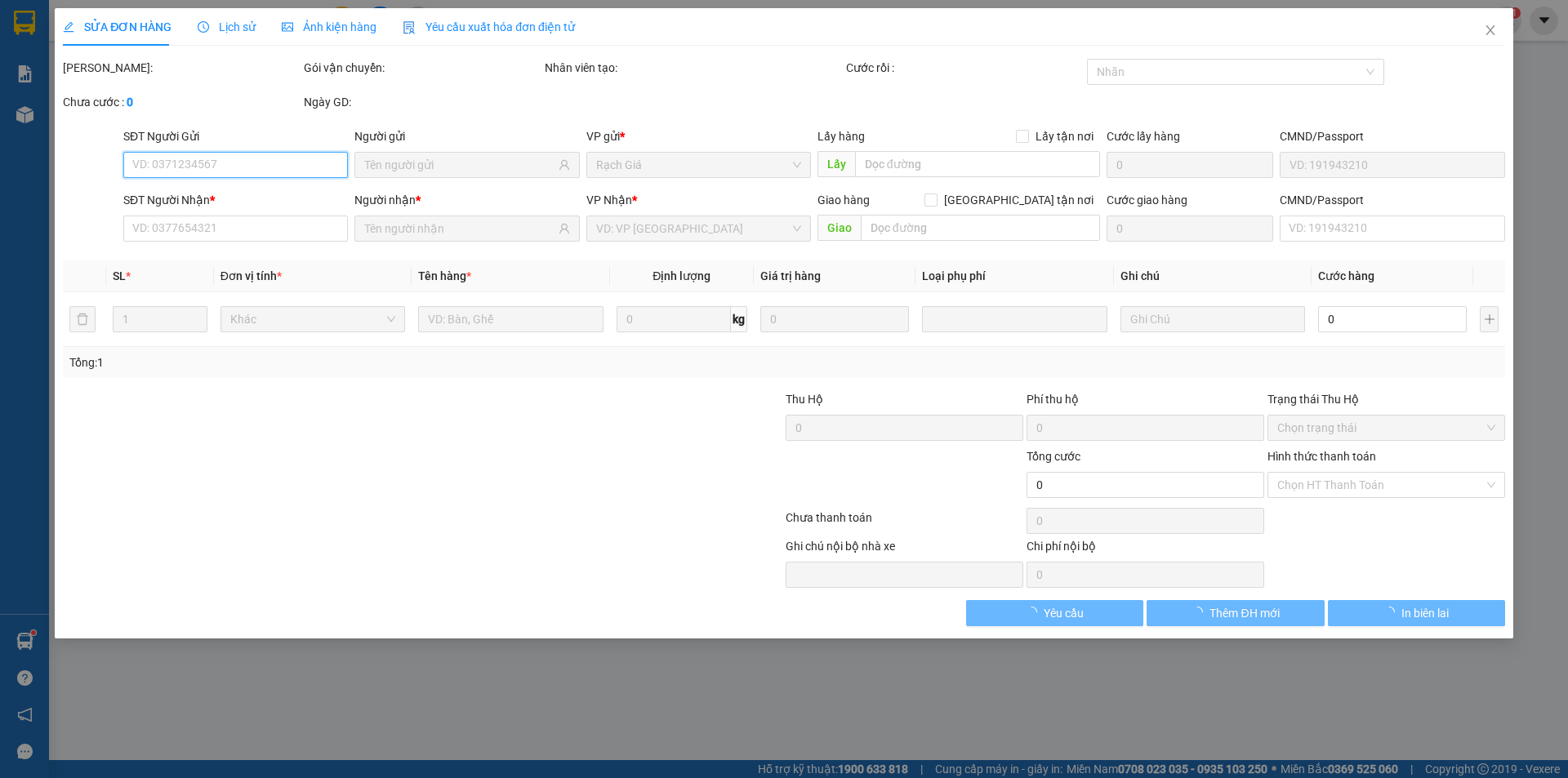
type input "0943942142"
type input "NHÀN"
type input "1.000.000"
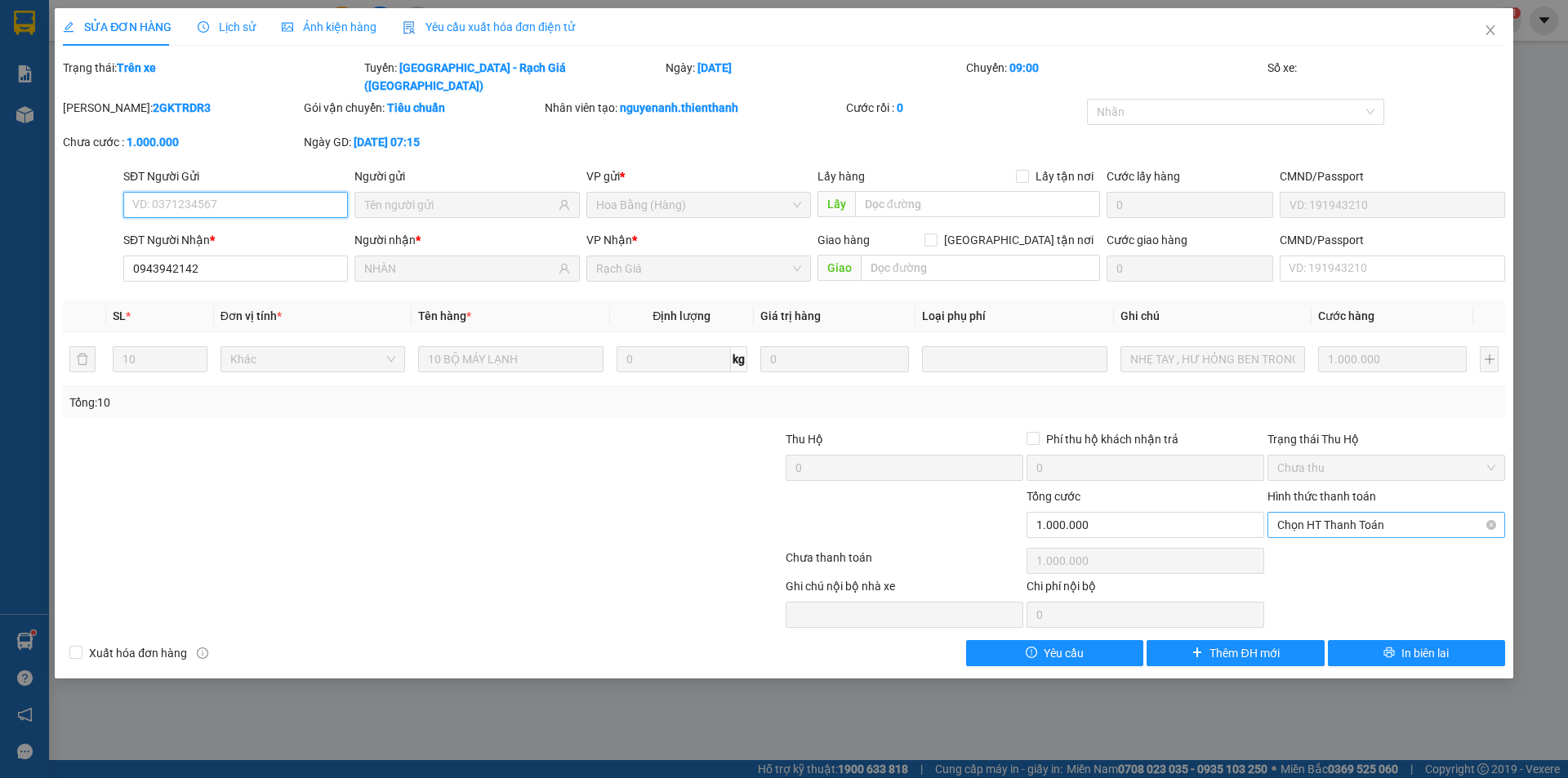
click at [1413, 512] on span "Chọn HT Thanh Toán" at bounding box center [1386, 524] width 218 height 24
click at [1329, 542] on div "Tại văn phòng" at bounding box center [1386, 539] width 218 height 18
type input "0"
click at [1490, 31] on icon "close" at bounding box center [1490, 30] width 9 height 10
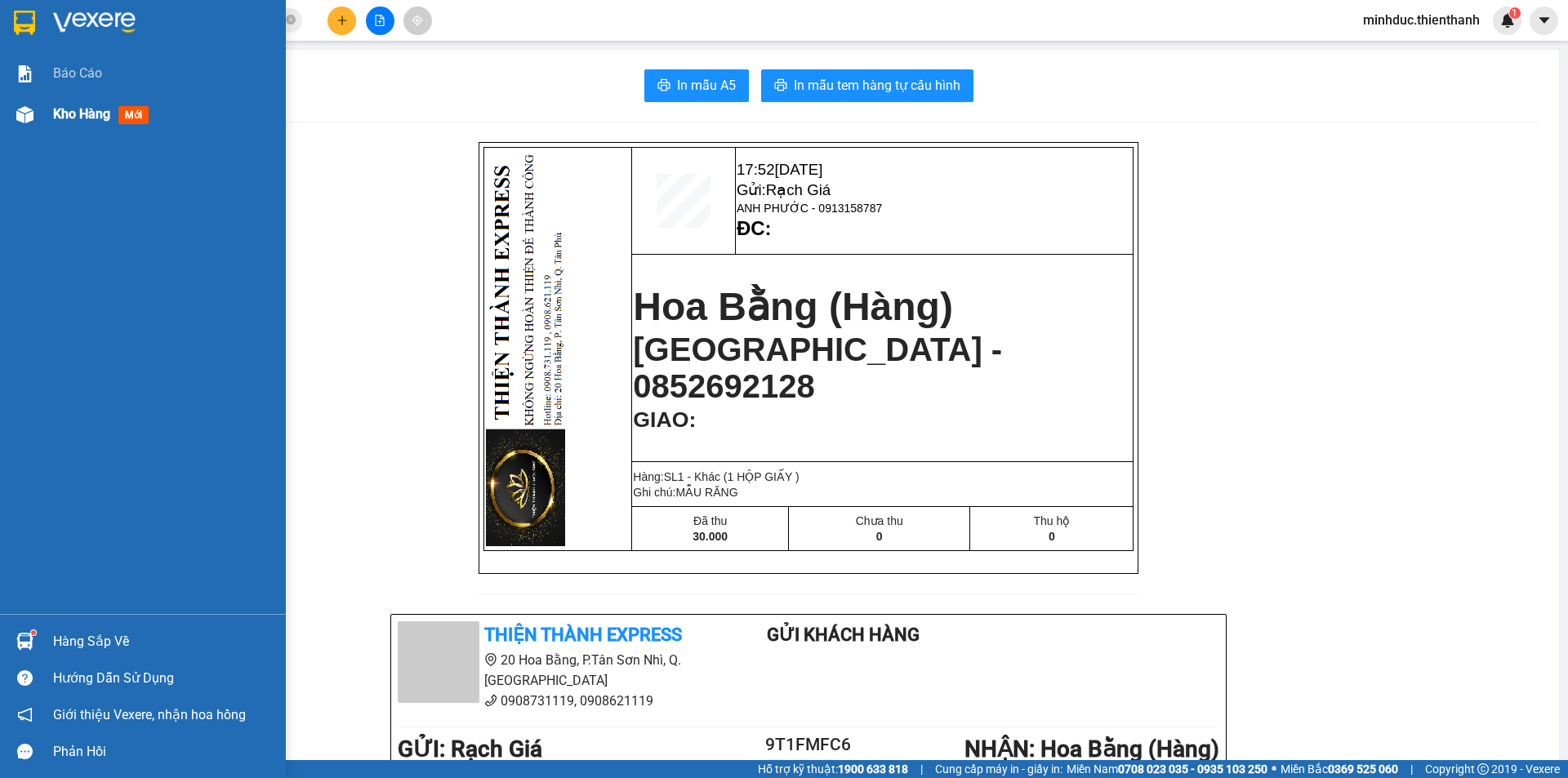
click at [74, 111] on span "Kho hàng" at bounding box center [82, 114] width 57 height 15
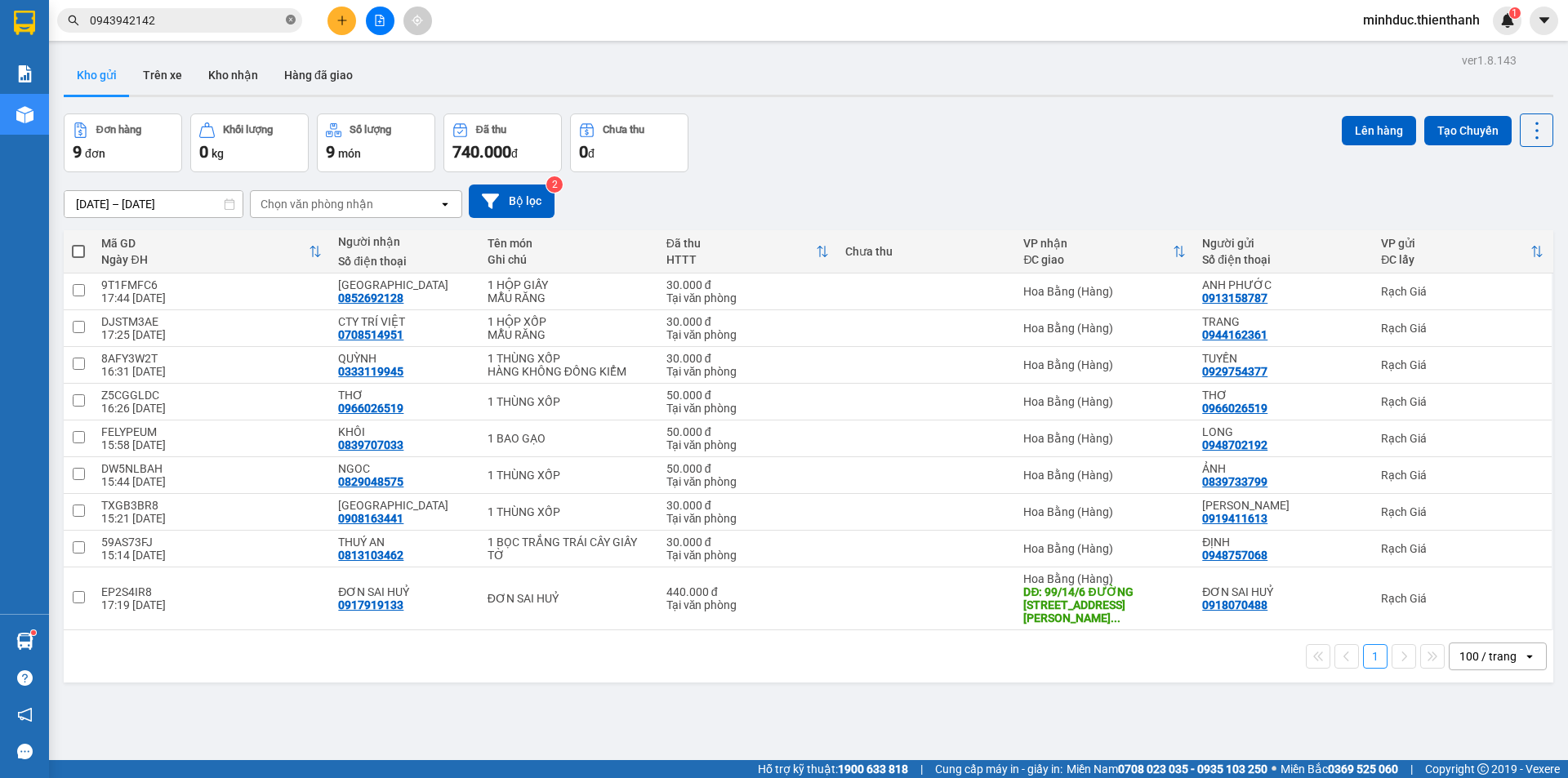
click at [290, 22] on icon "close-circle" at bounding box center [291, 19] width 10 height 10
click at [377, 24] on icon "file-add" at bounding box center [380, 20] width 12 height 12
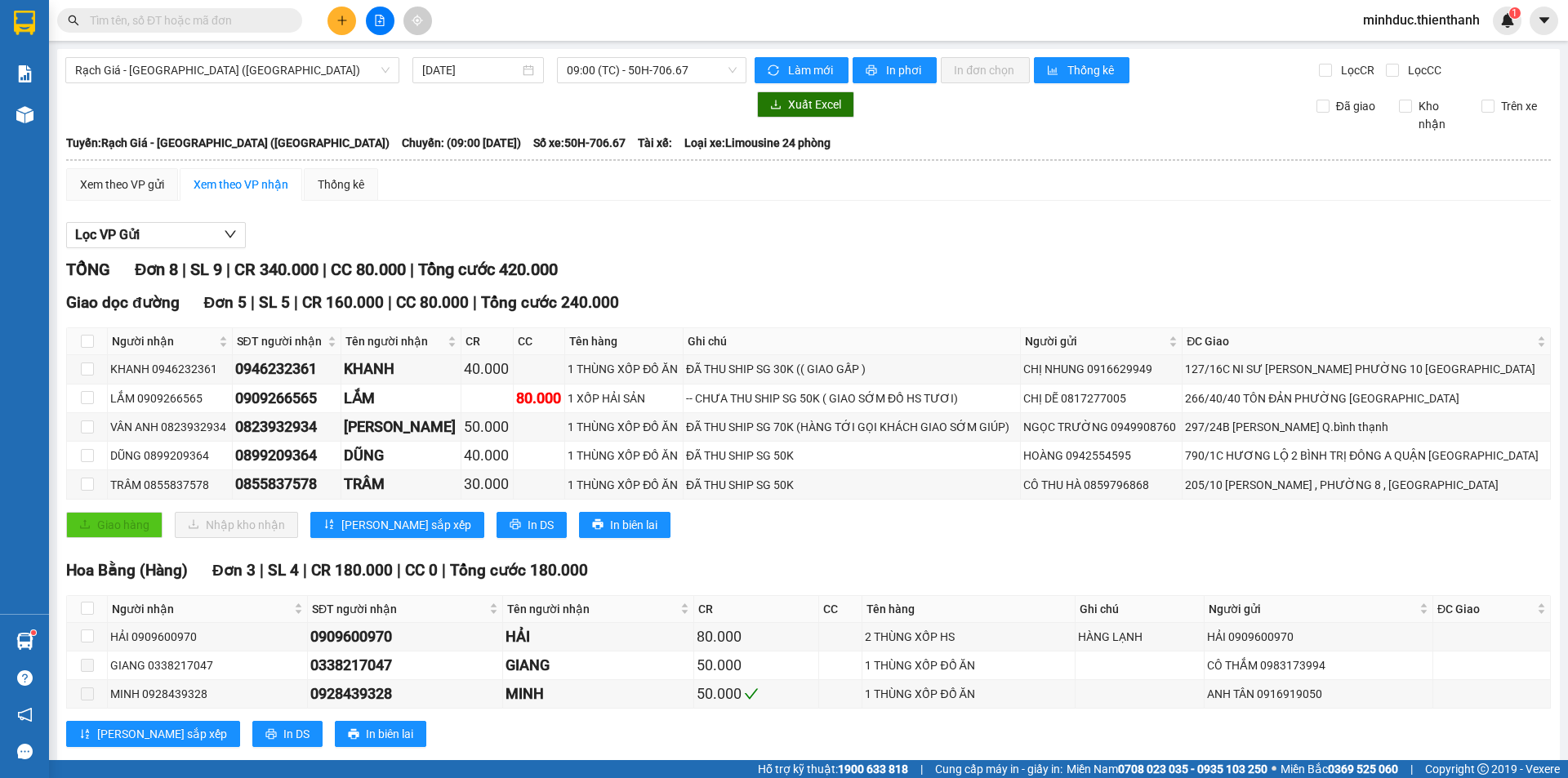
click at [261, 13] on input "text" at bounding box center [186, 20] width 193 height 18
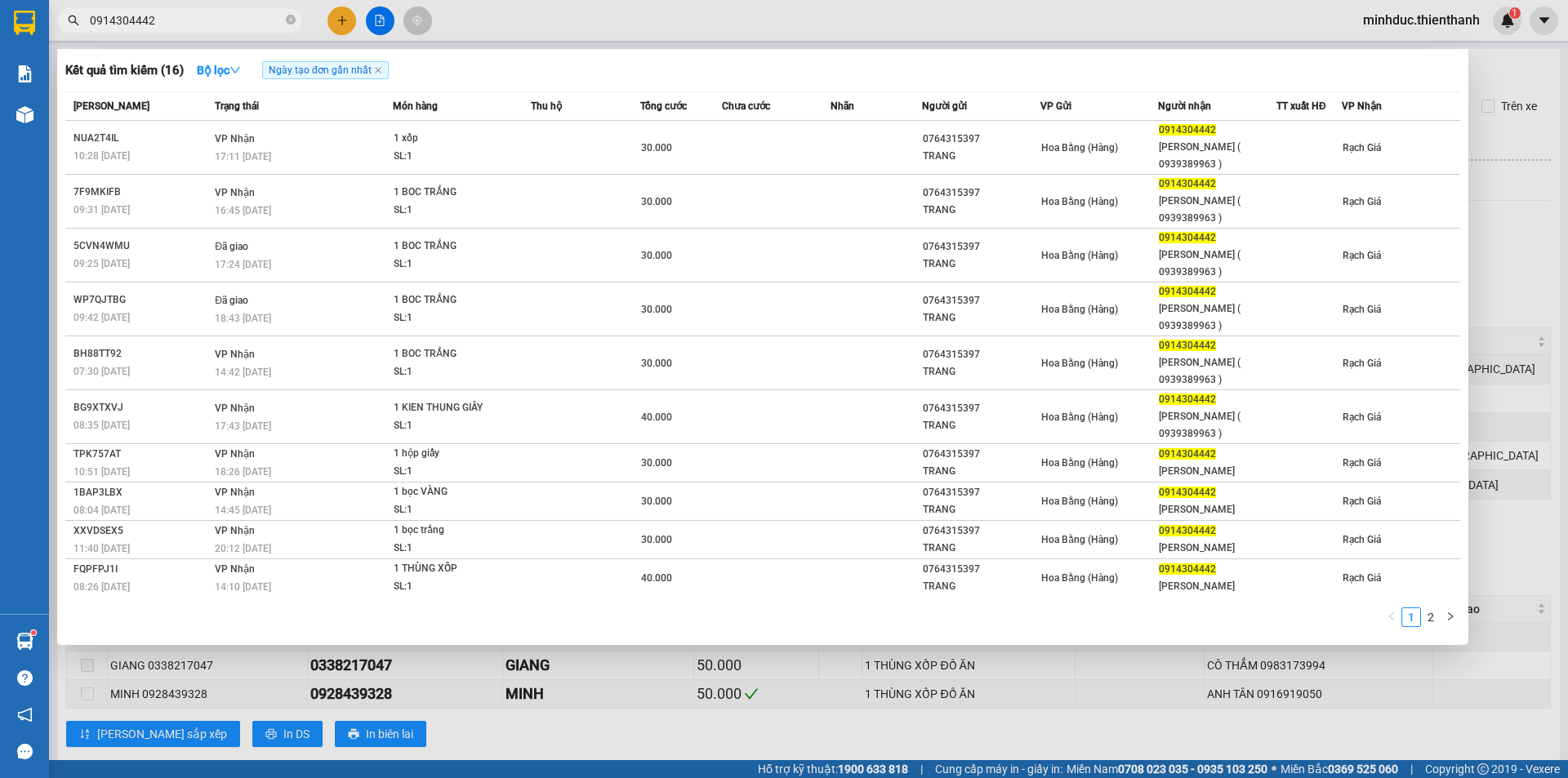
click at [216, 24] on input "0914304442" at bounding box center [186, 20] width 193 height 18
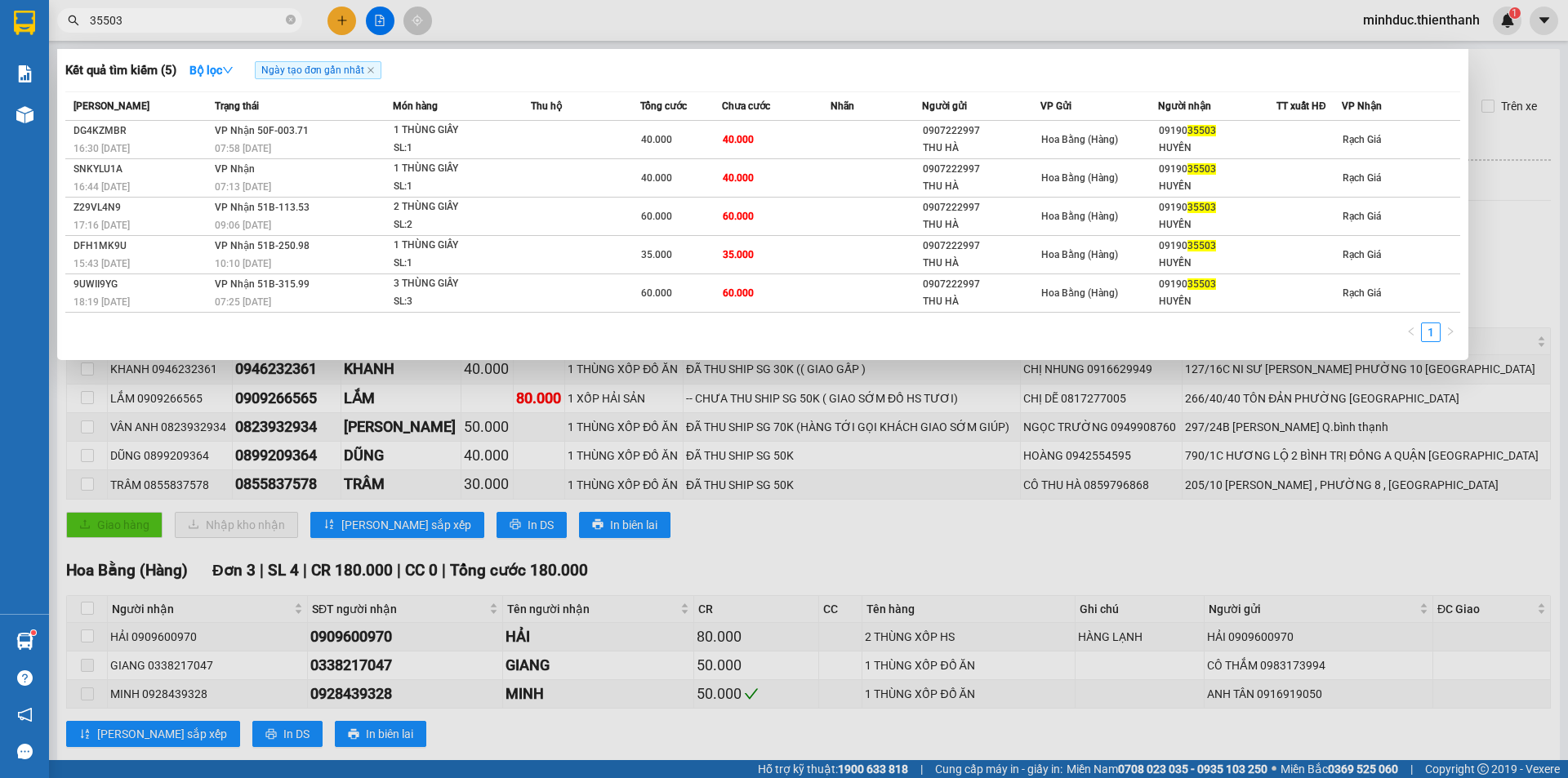
click at [102, 13] on input "35503" at bounding box center [186, 20] width 193 height 18
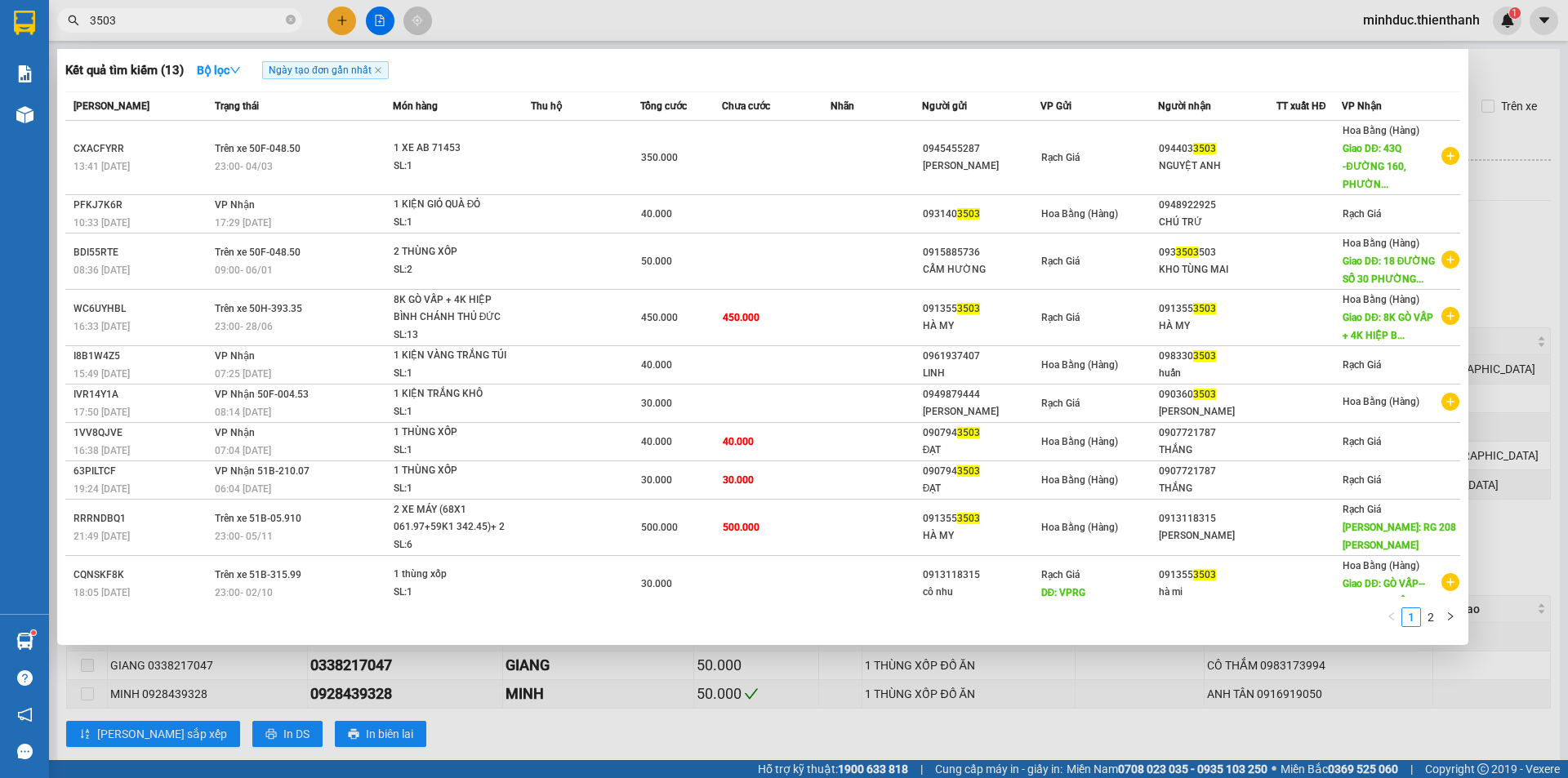
type input "3503"
click at [185, 18] on input "3503" at bounding box center [186, 20] width 193 height 18
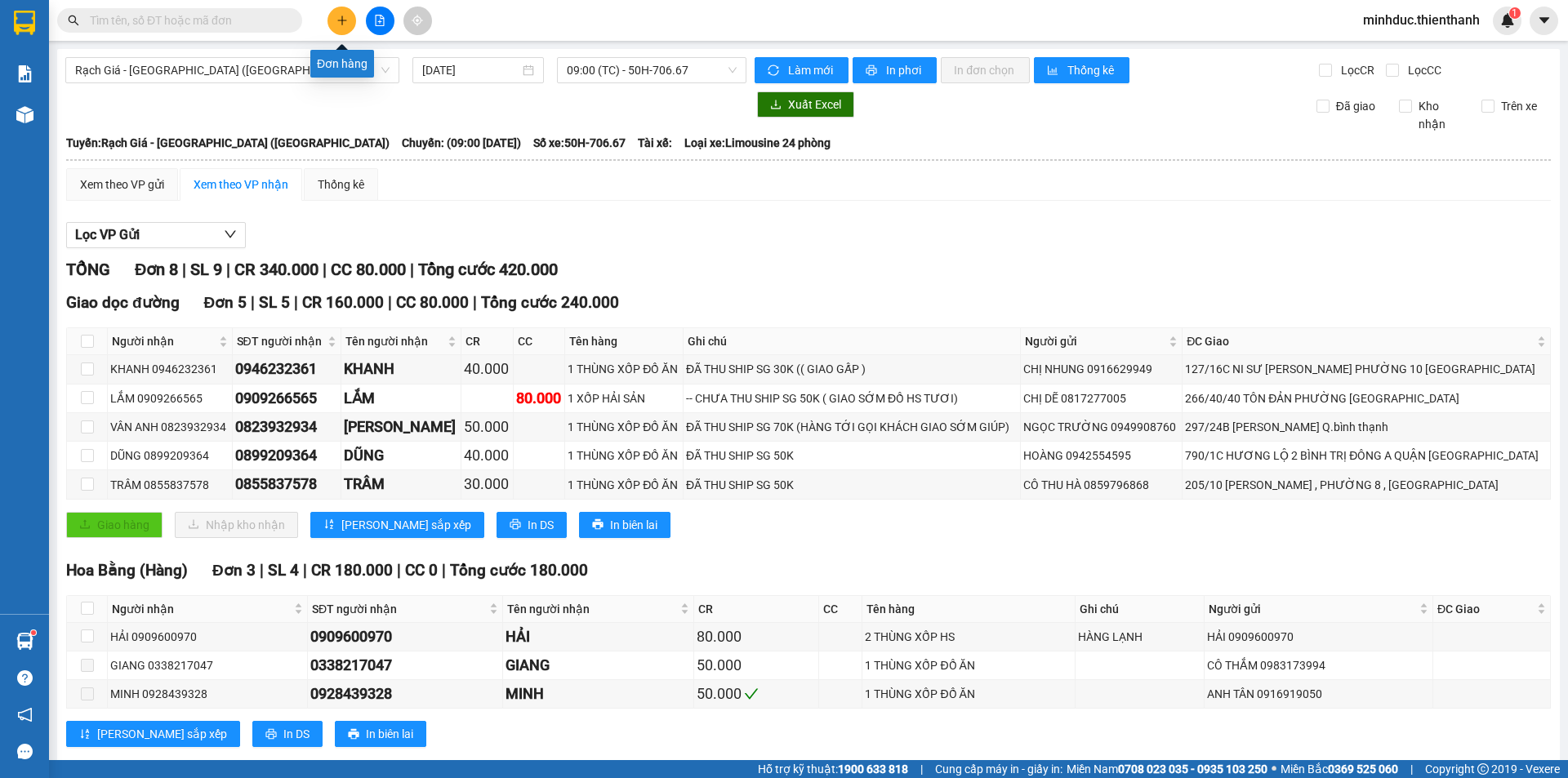
click at [338, 21] on icon "plus" at bounding box center [342, 20] width 12 height 12
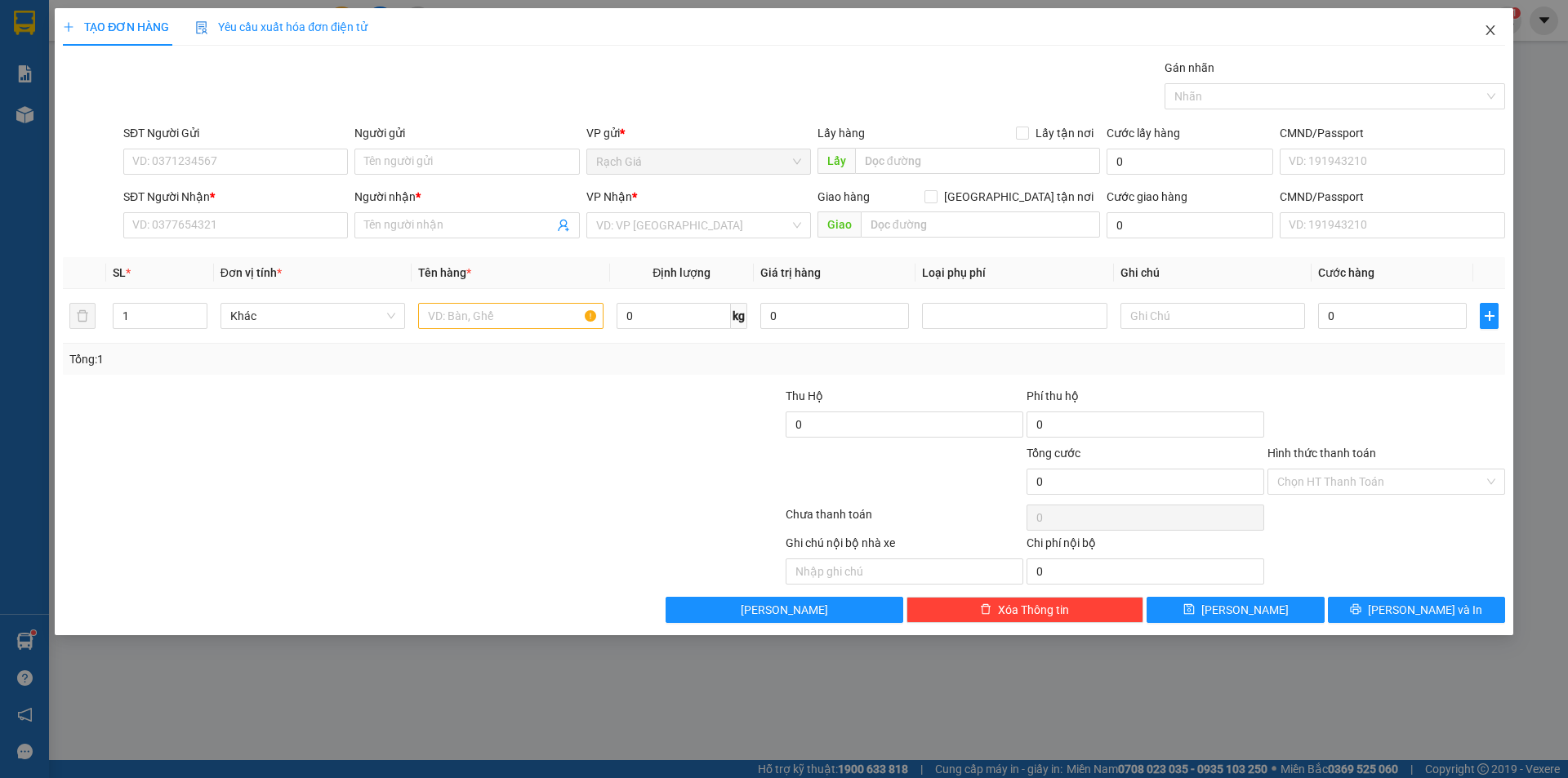
click at [1487, 30] on icon "close" at bounding box center [1490, 30] width 13 height 13
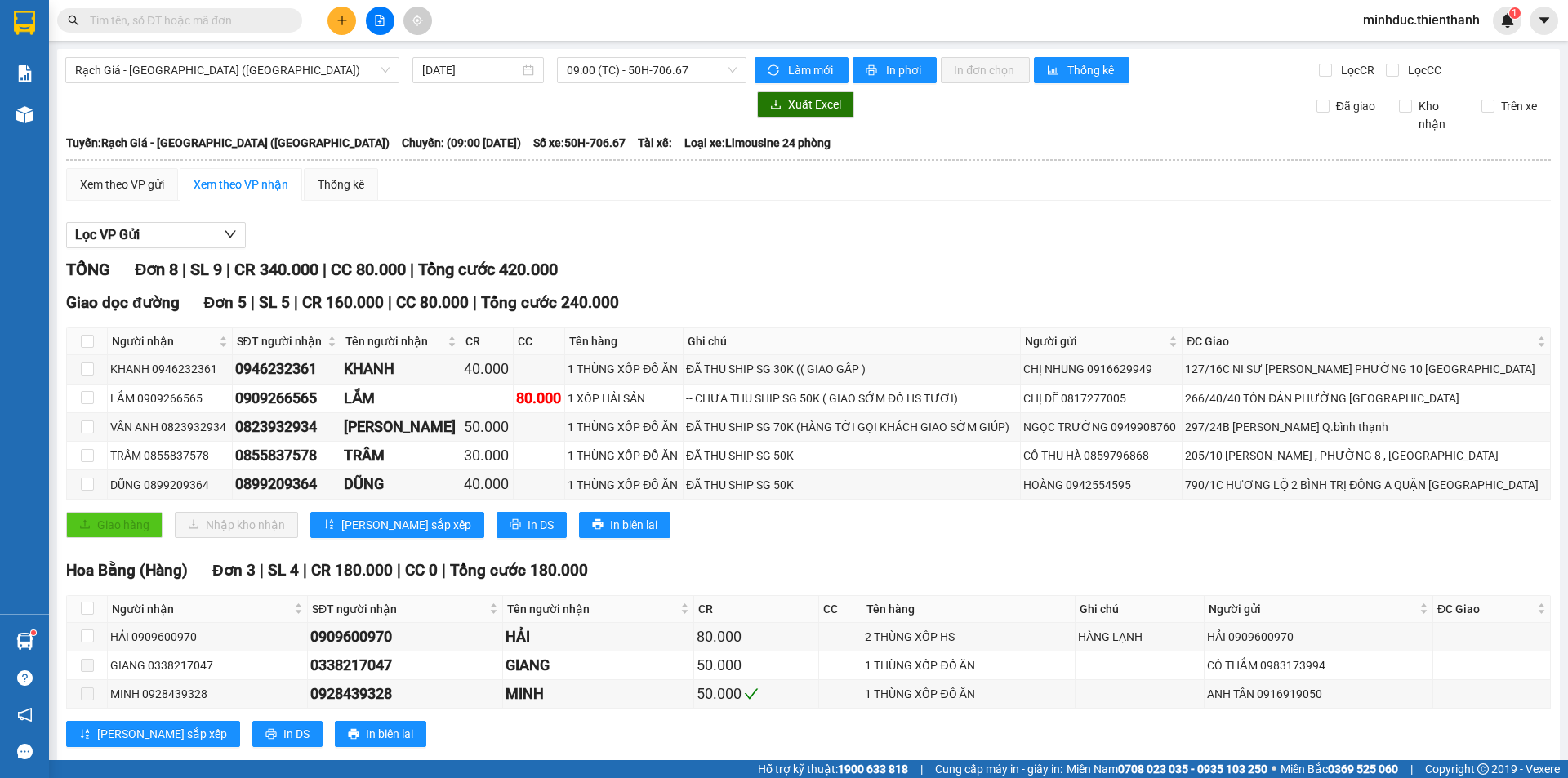
click at [173, 22] on input "text" at bounding box center [186, 20] width 193 height 18
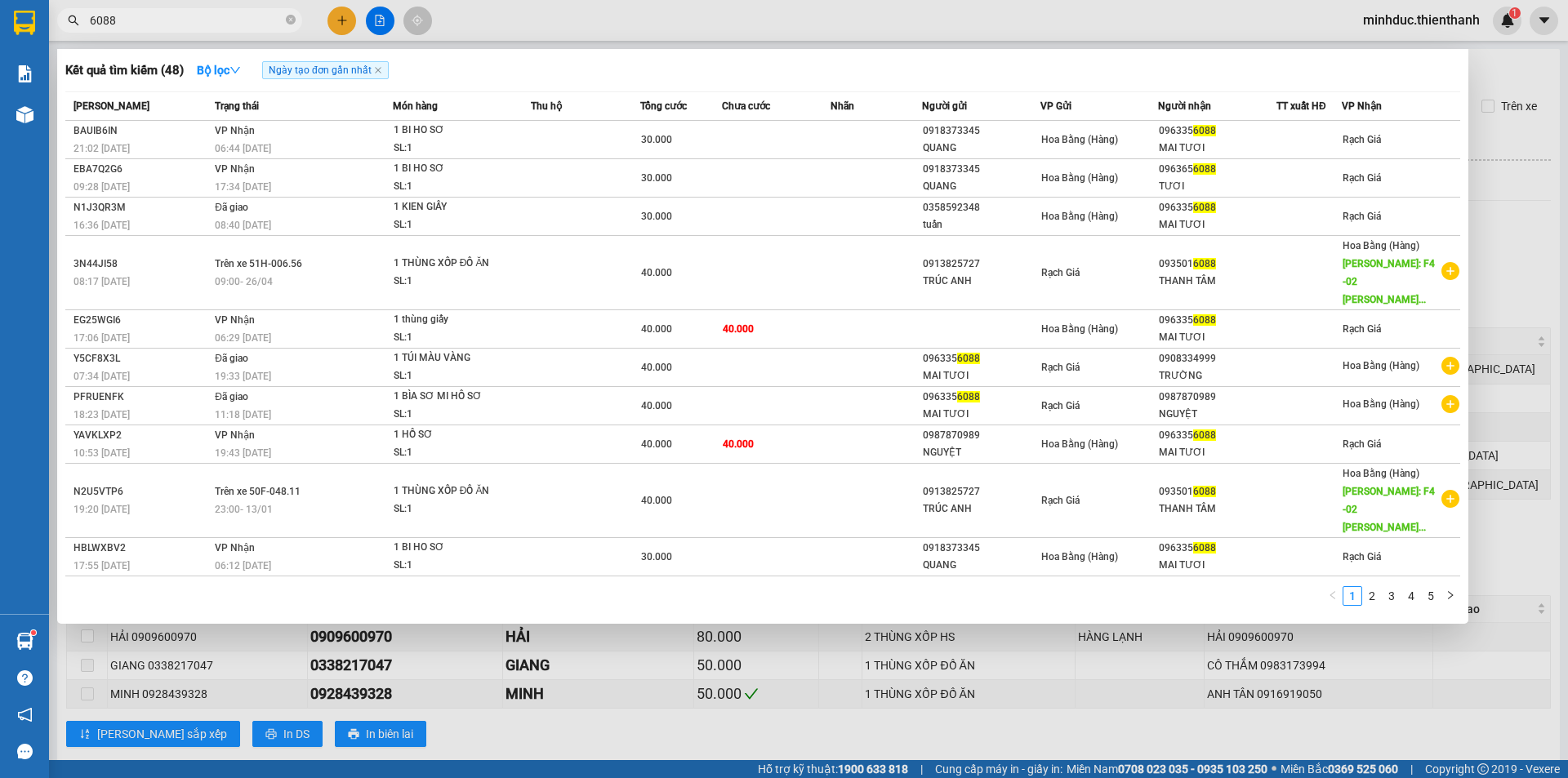
type input "6088"
click at [292, 21] on icon "close-circle" at bounding box center [291, 19] width 10 height 10
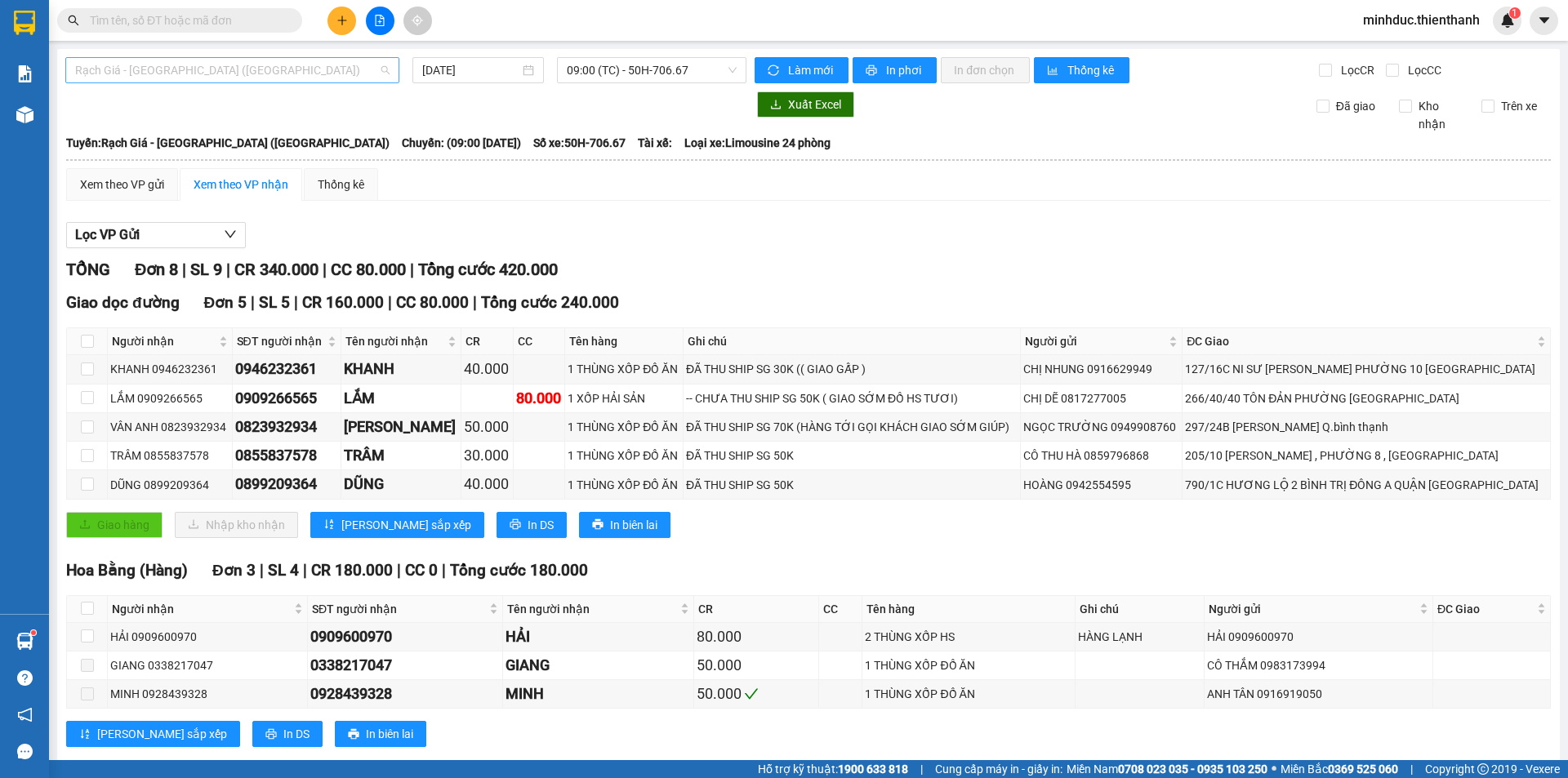
click at [238, 65] on span "Rạch Giá - [GEOGRAPHIC_DATA] ([GEOGRAPHIC_DATA])" at bounding box center [232, 70] width 314 height 24
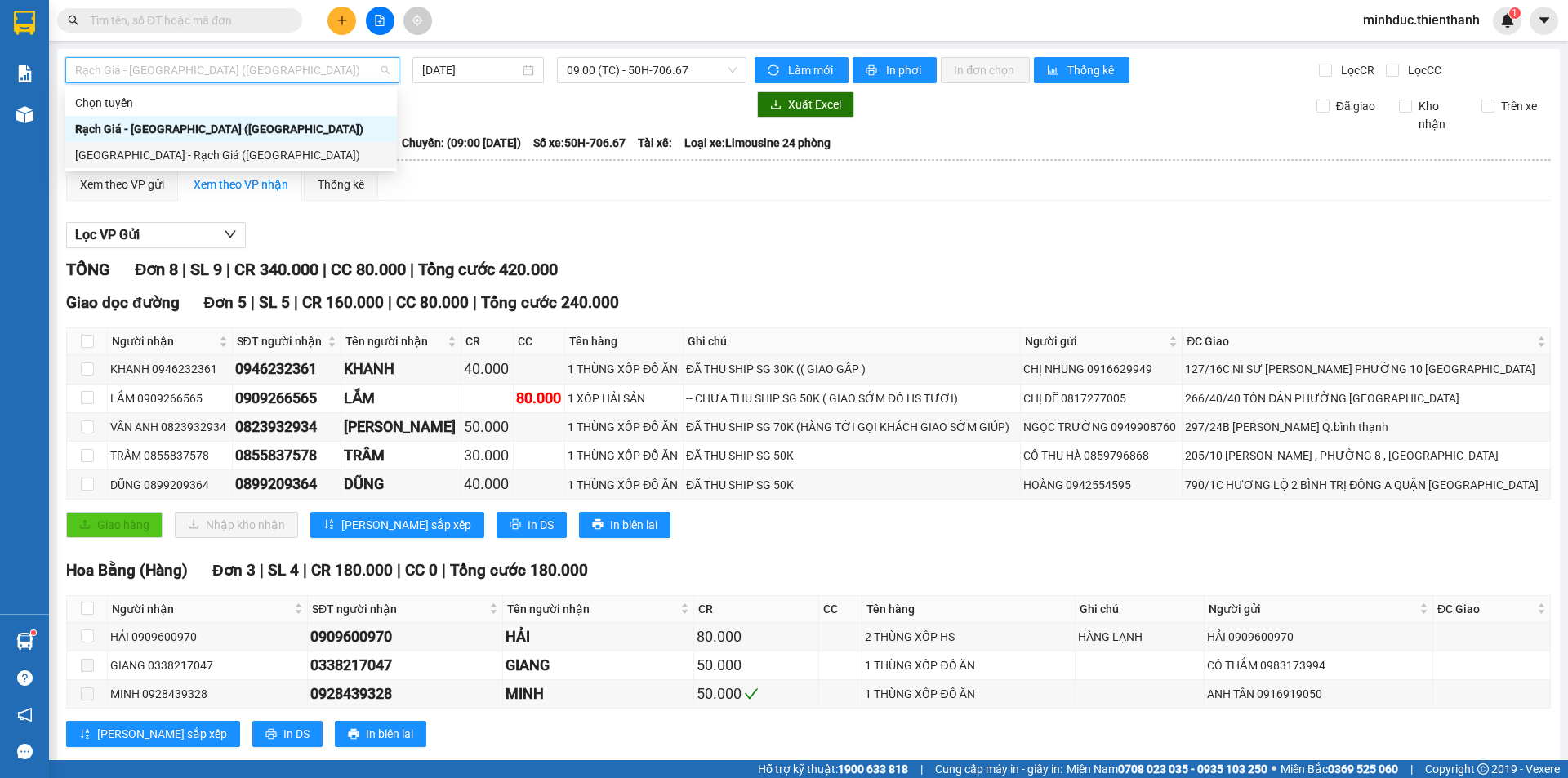
click at [170, 151] on div "[GEOGRAPHIC_DATA] - Rạch Giá ([GEOGRAPHIC_DATA])" at bounding box center [231, 154] width 312 height 18
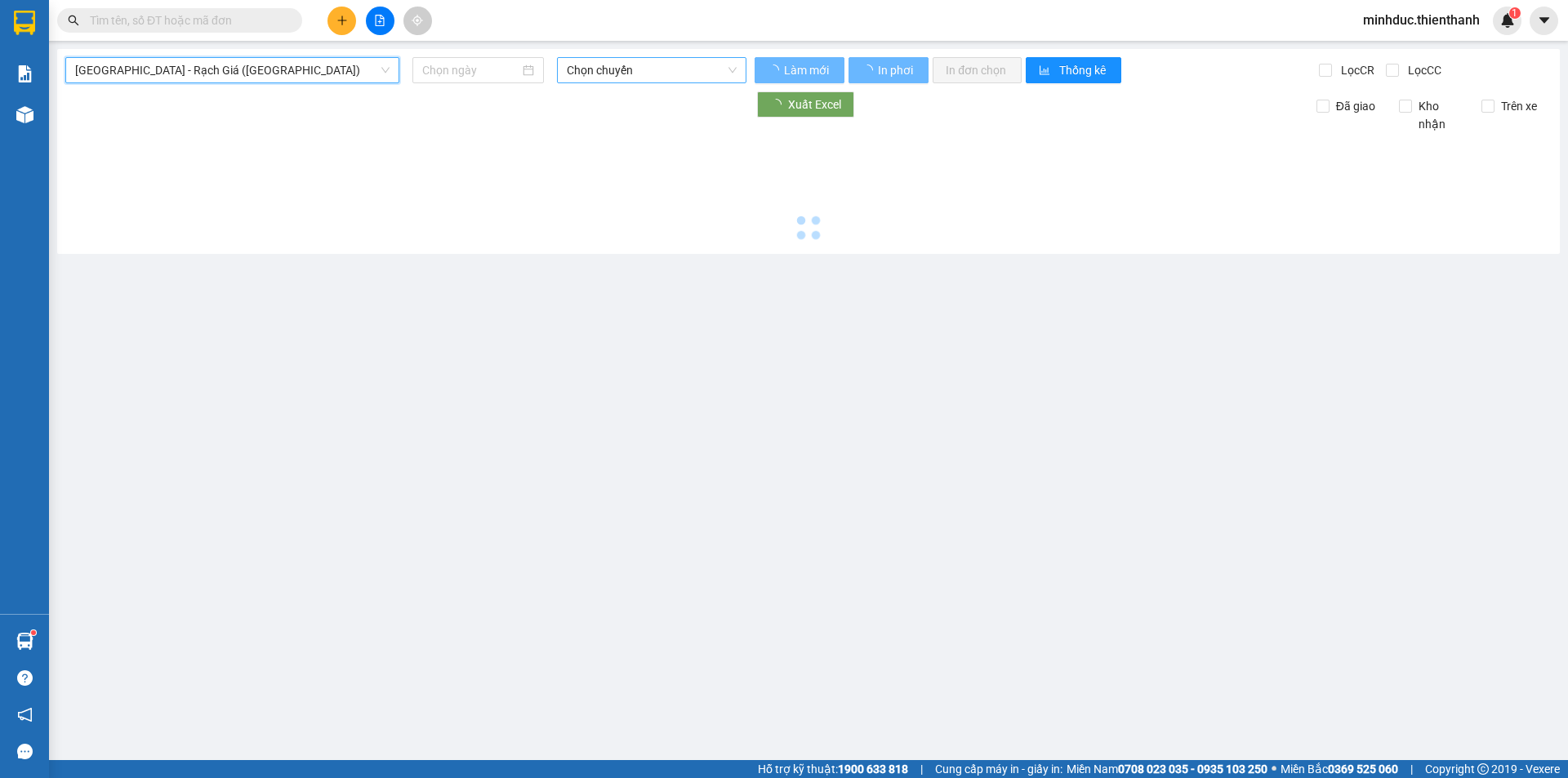
type input "[DATE]"
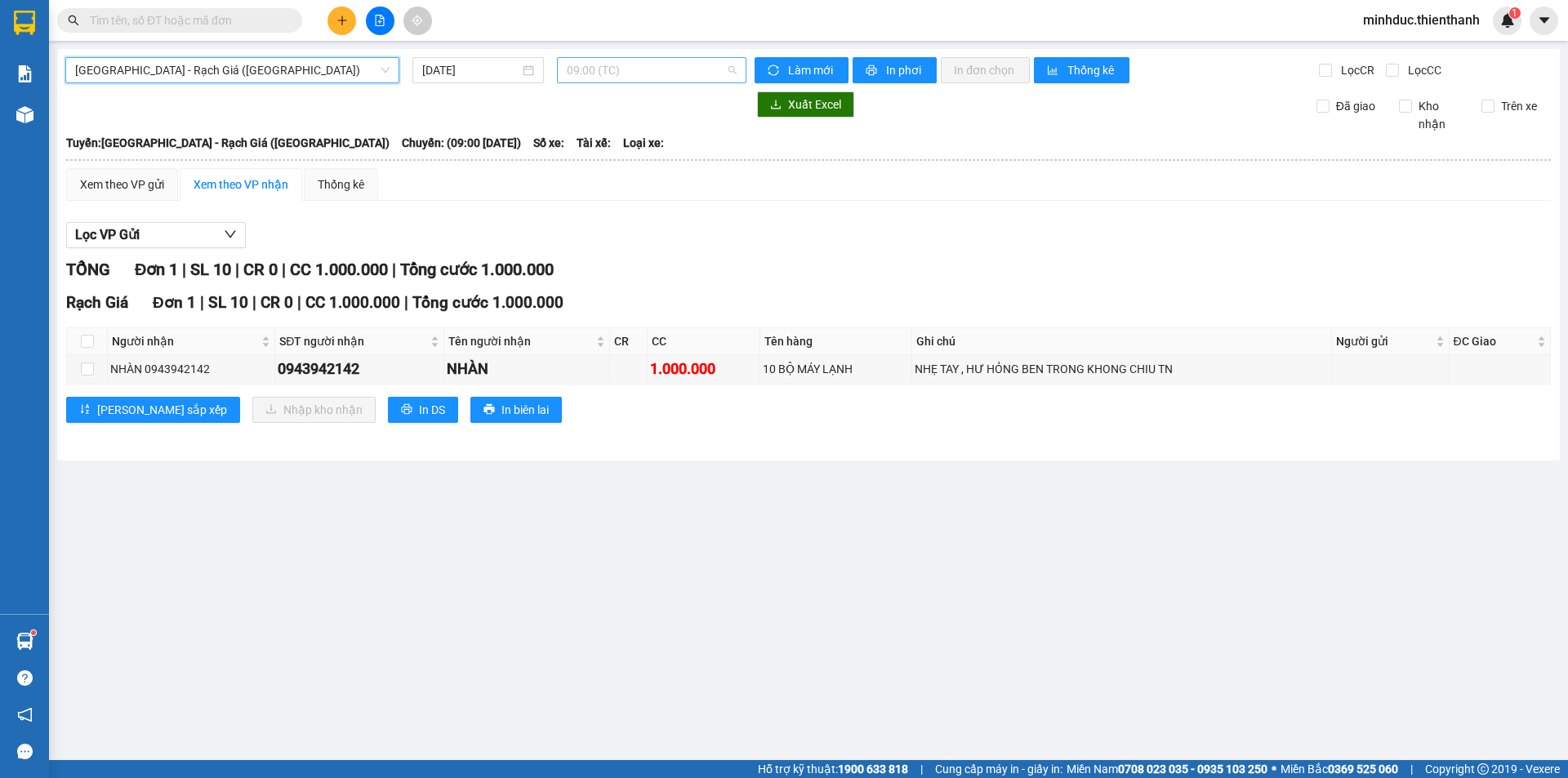
click at [607, 72] on span "09:00 (TC)" at bounding box center [651, 70] width 169 height 24
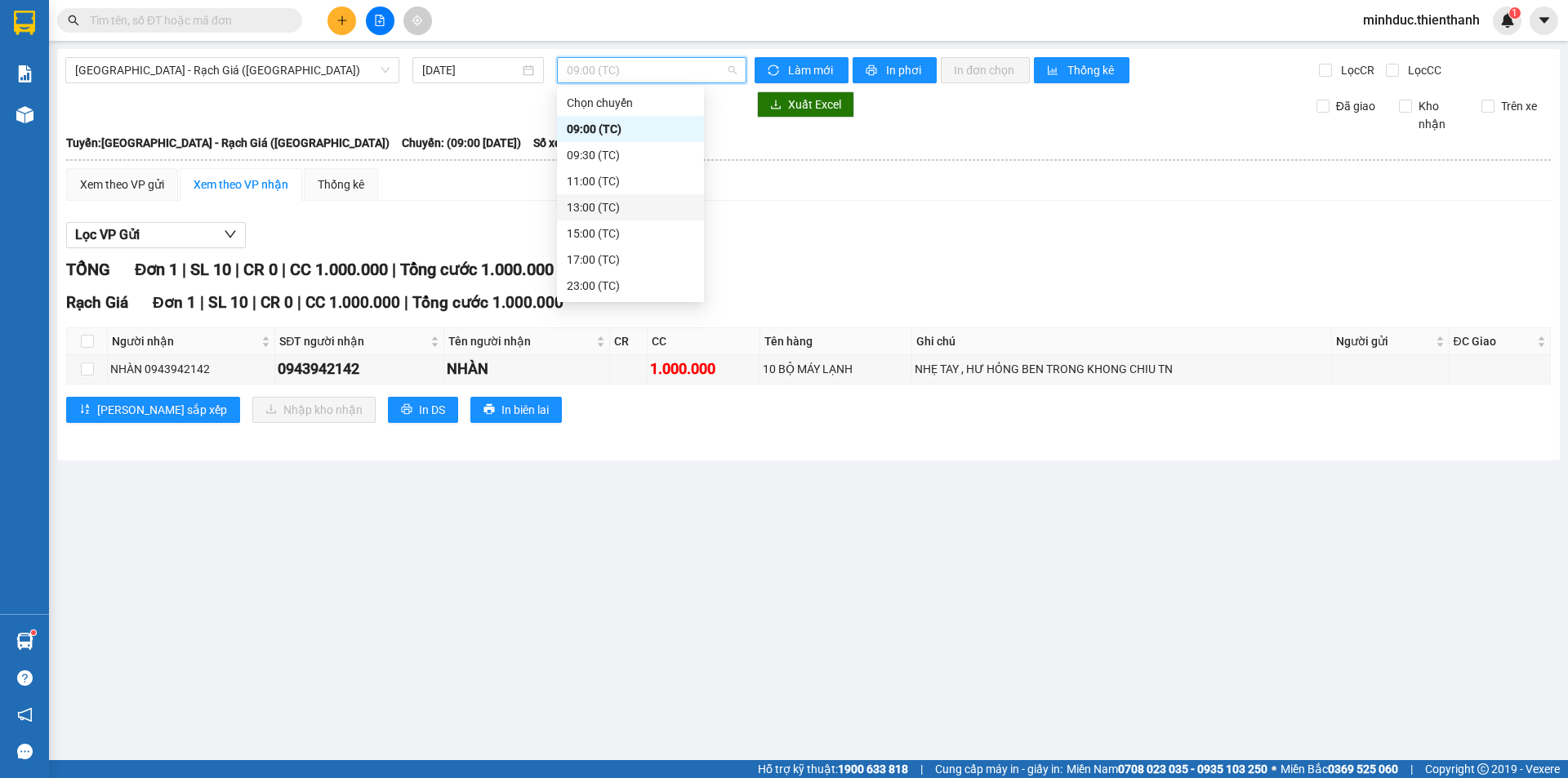
click at [606, 204] on div "13:00 (TC)" at bounding box center [630, 207] width 127 height 18
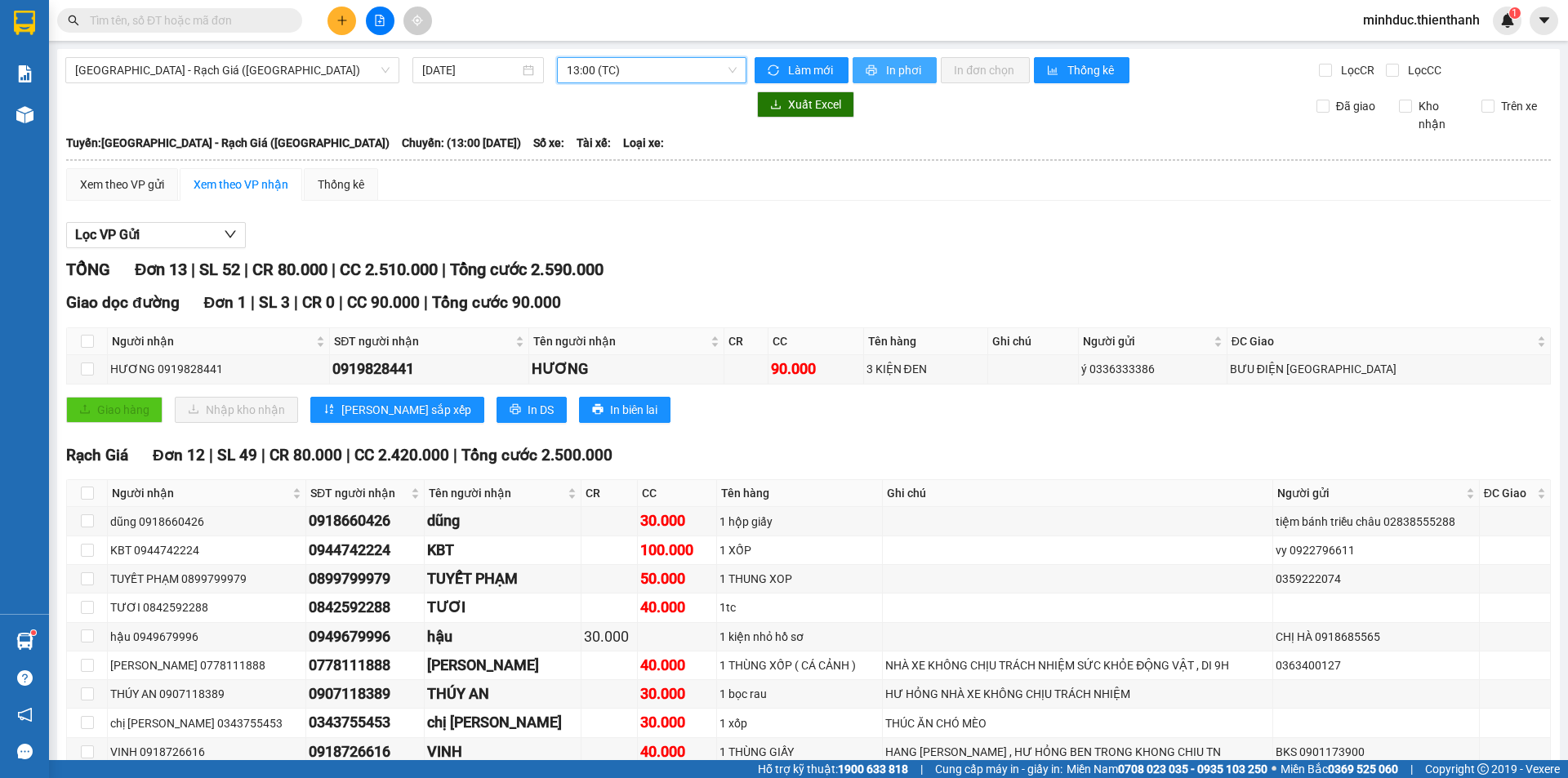
click at [906, 66] on span "In phơi" at bounding box center [905, 70] width 38 height 18
click at [595, 67] on span "13:00 (TC)" at bounding box center [651, 70] width 169 height 24
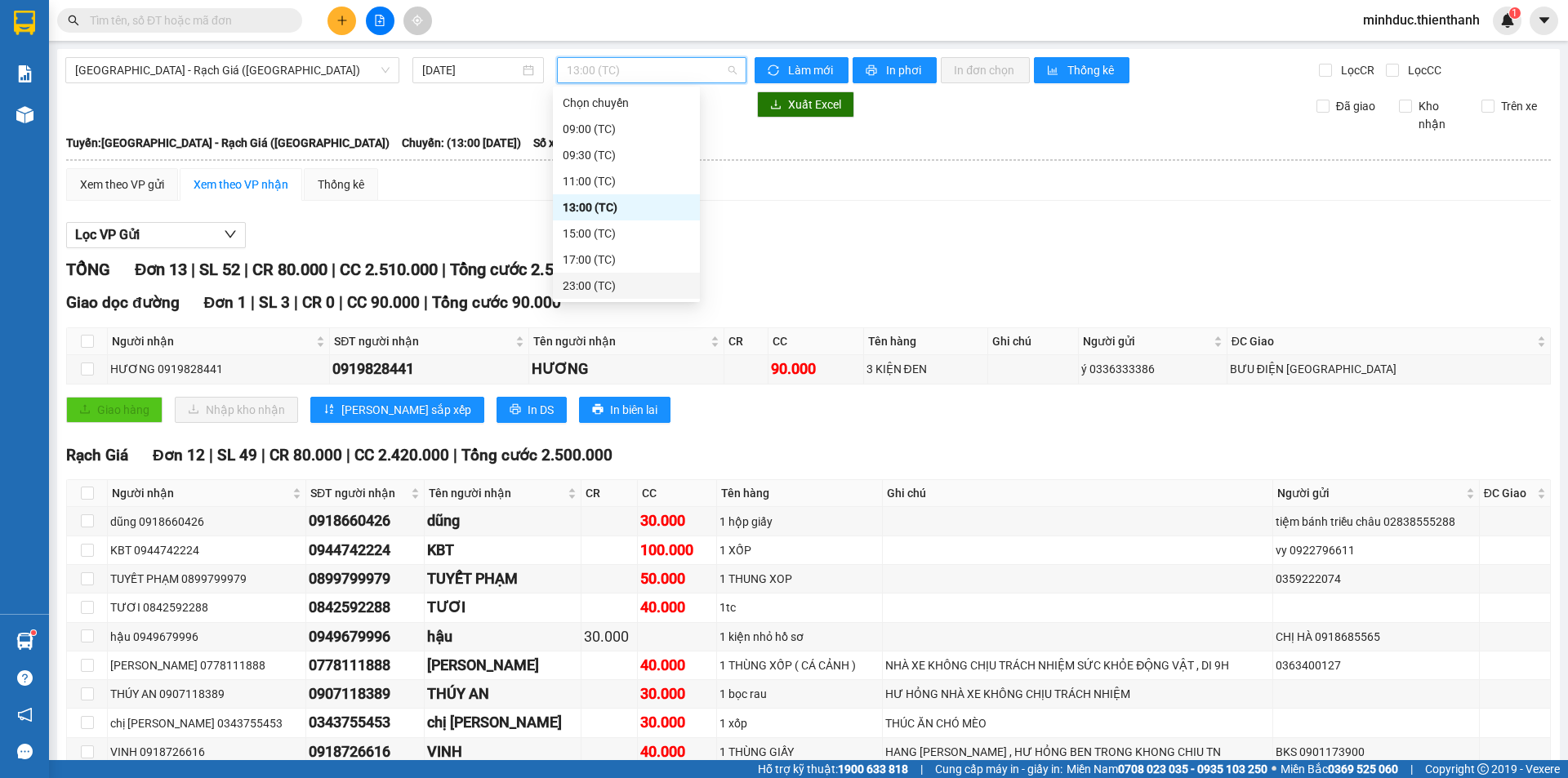
click at [609, 280] on div "23:00 (TC)" at bounding box center [626, 285] width 127 height 18
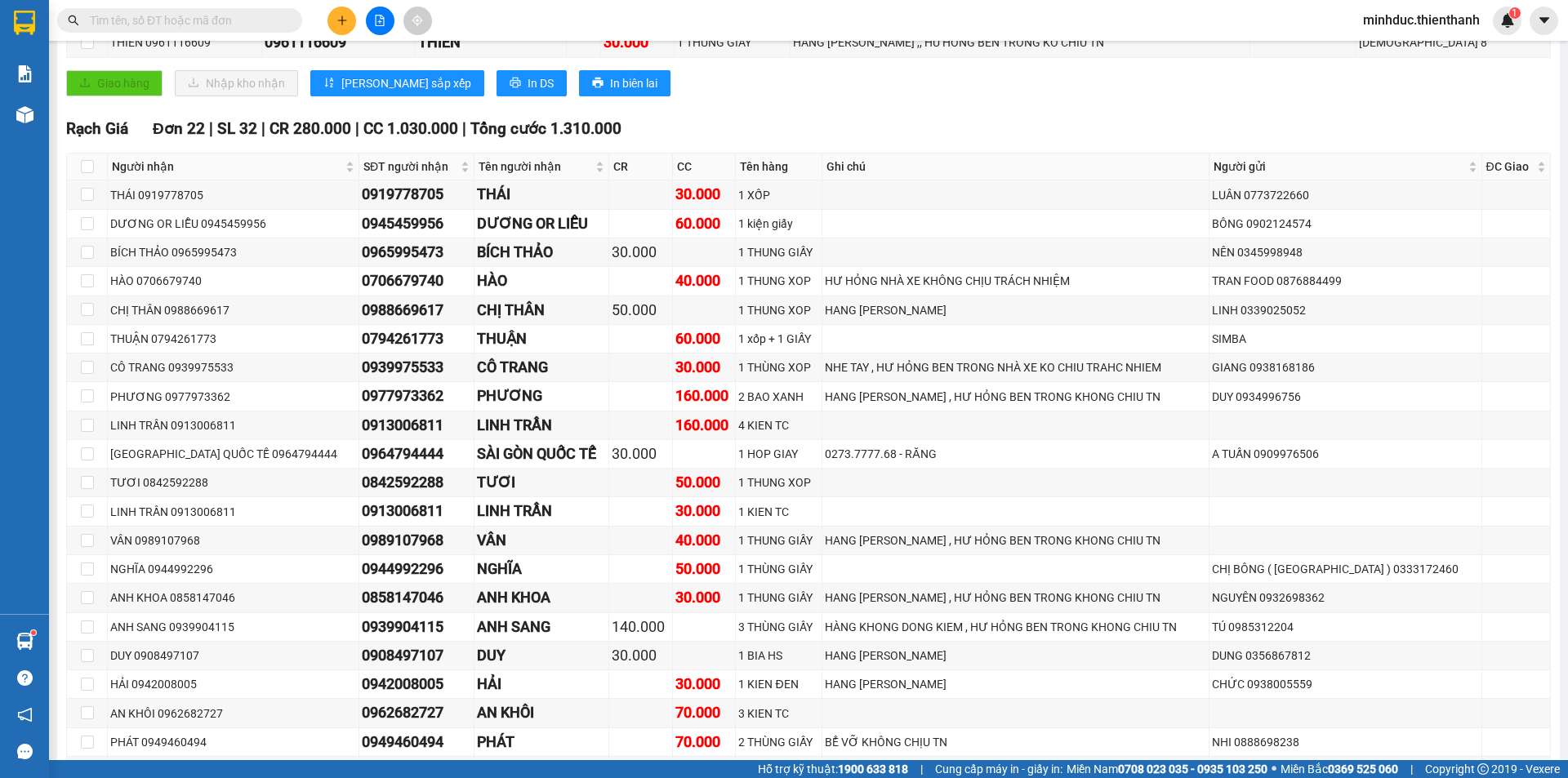
scroll to position [598, 0]
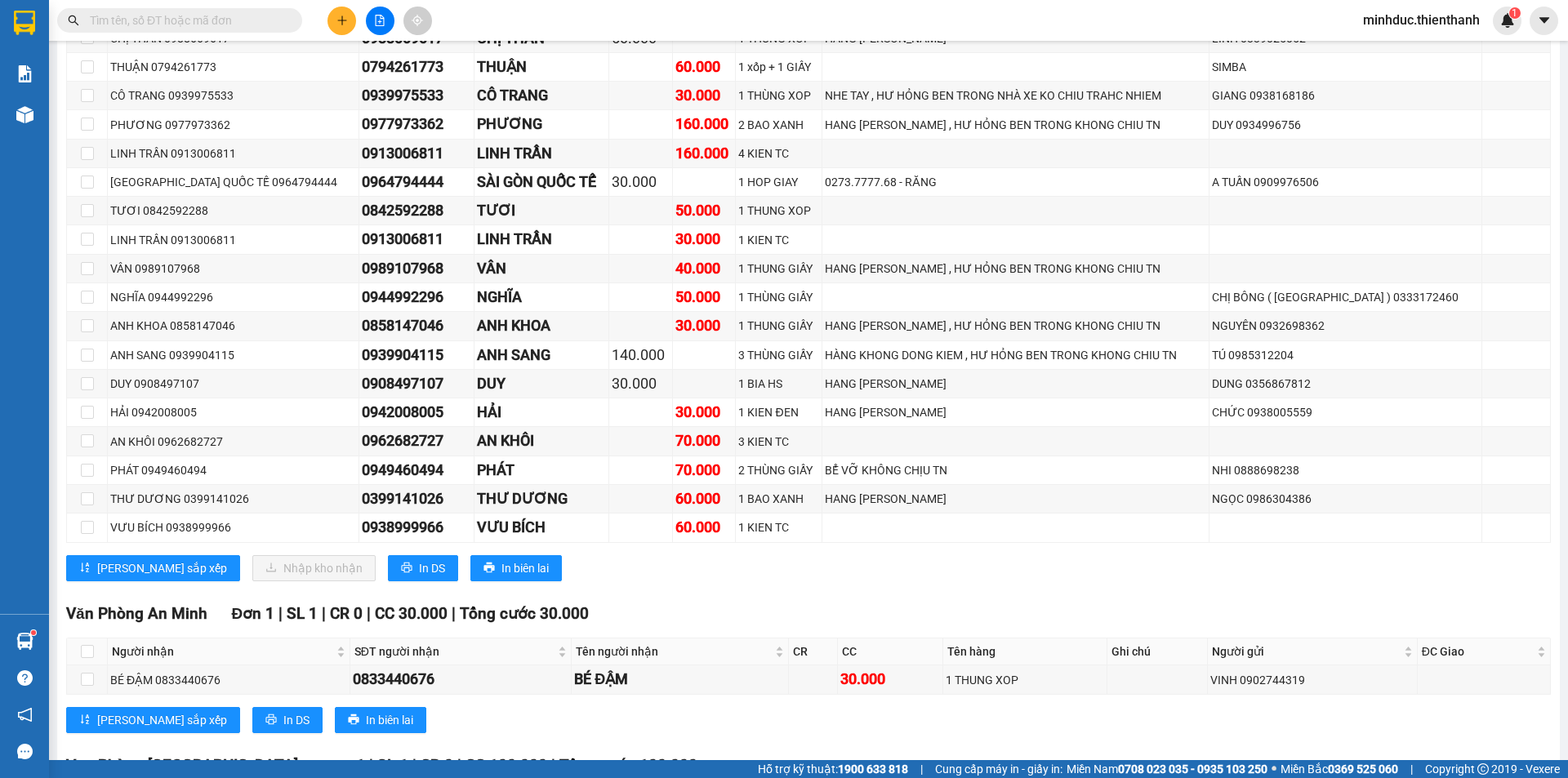
click at [332, 20] on button at bounding box center [341, 21] width 29 height 29
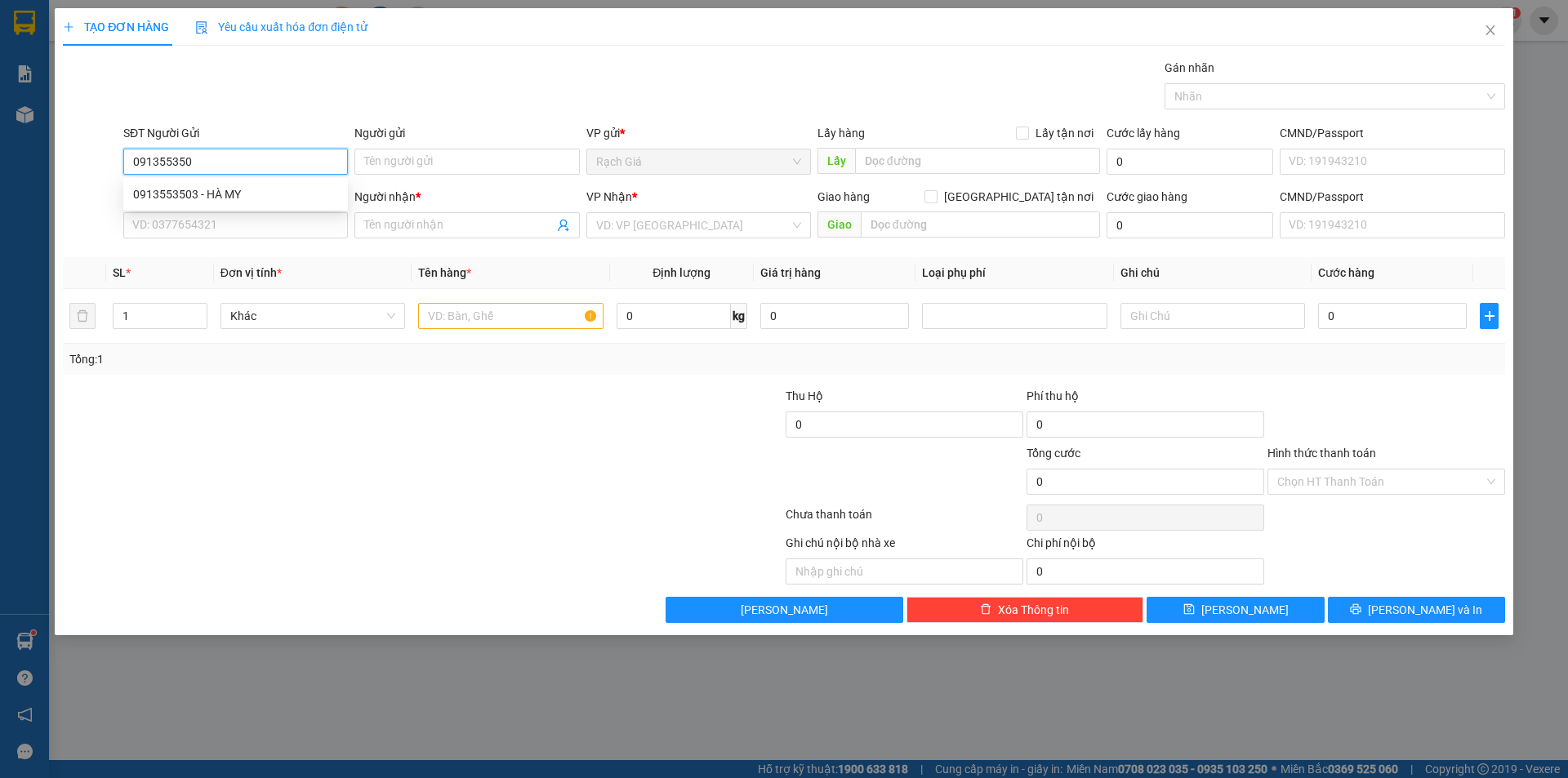
type input "0913553503"
click at [226, 199] on div "0913553503 - HÀ MY" at bounding box center [235, 194] width 205 height 18
type input "HÀ MY"
type input "0913553503"
type input "HÀ MY"
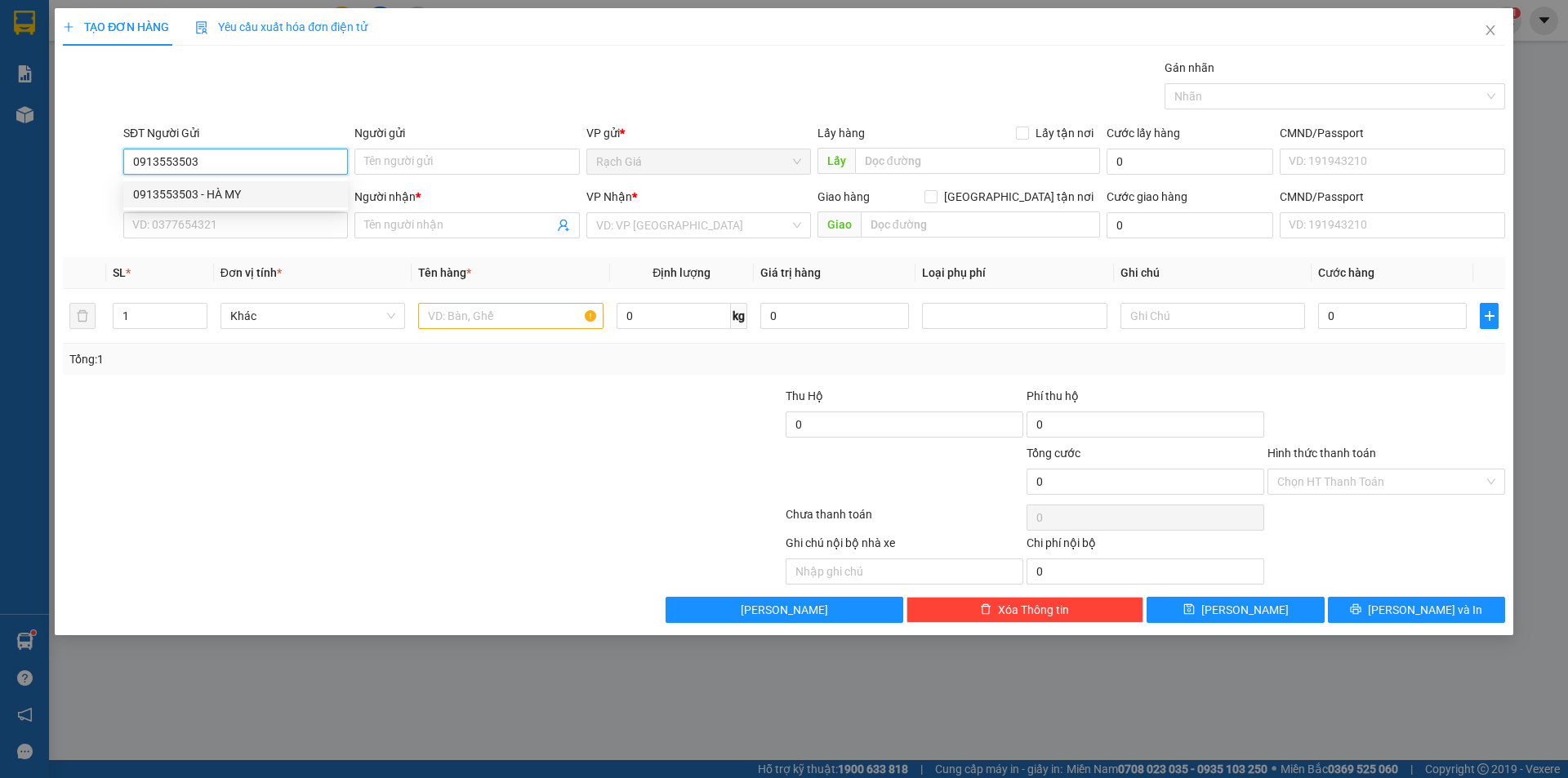
type input "8K GÒ VẤP + 4K HIỆP BÌNH CHÁNH THỦ ĐỨC + 1K LINH CHIỂU THỦ ĐỨC"
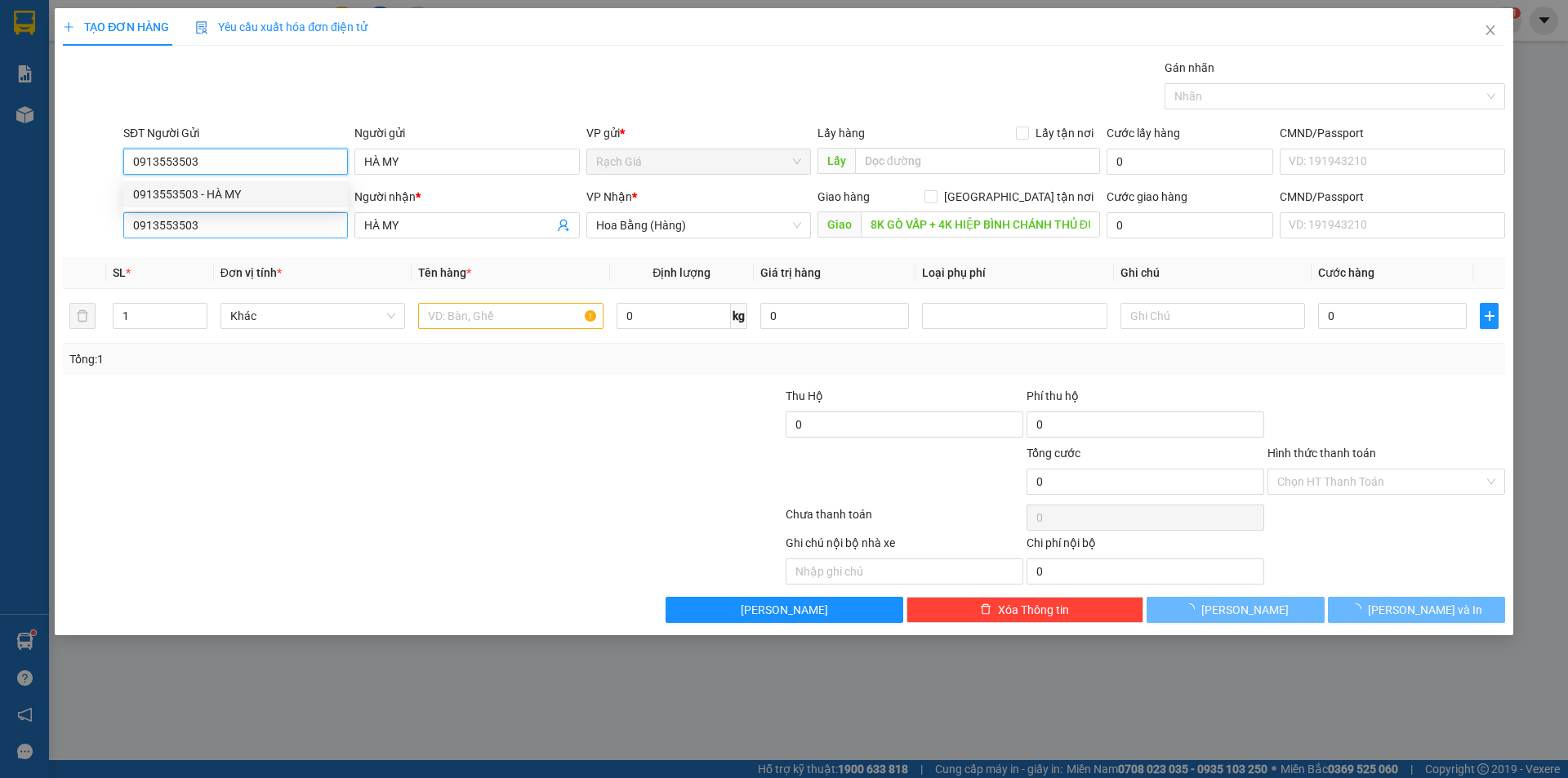
type input "450.000"
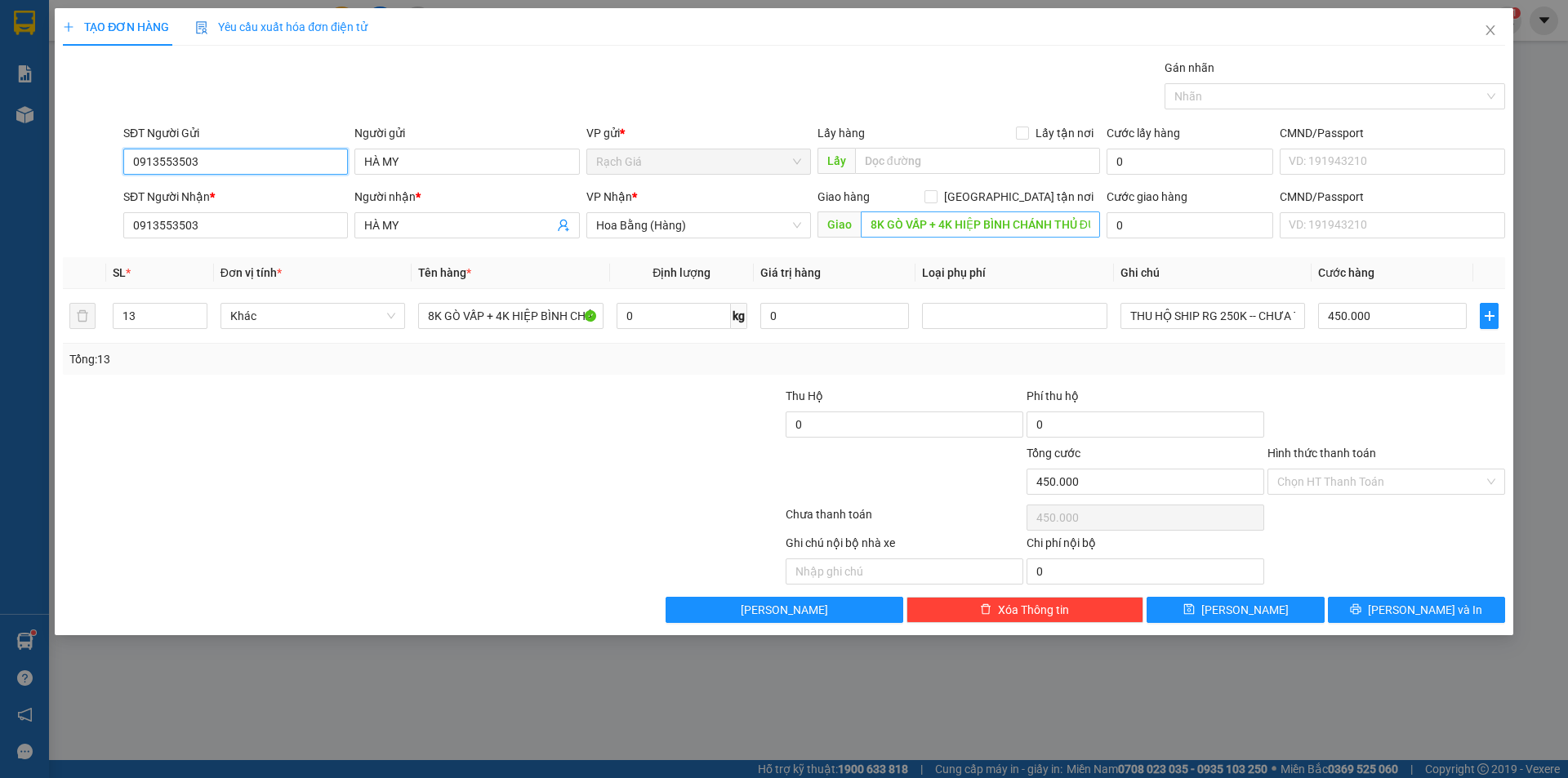
type input "0913553503"
click at [931, 231] on input "8K GÒ VẤP + 4K HIỆP BÌNH CHÁNH THỦ ĐỨC + 1K LINH CHIỂU THỦ ĐỨC" at bounding box center [980, 224] width 239 height 26
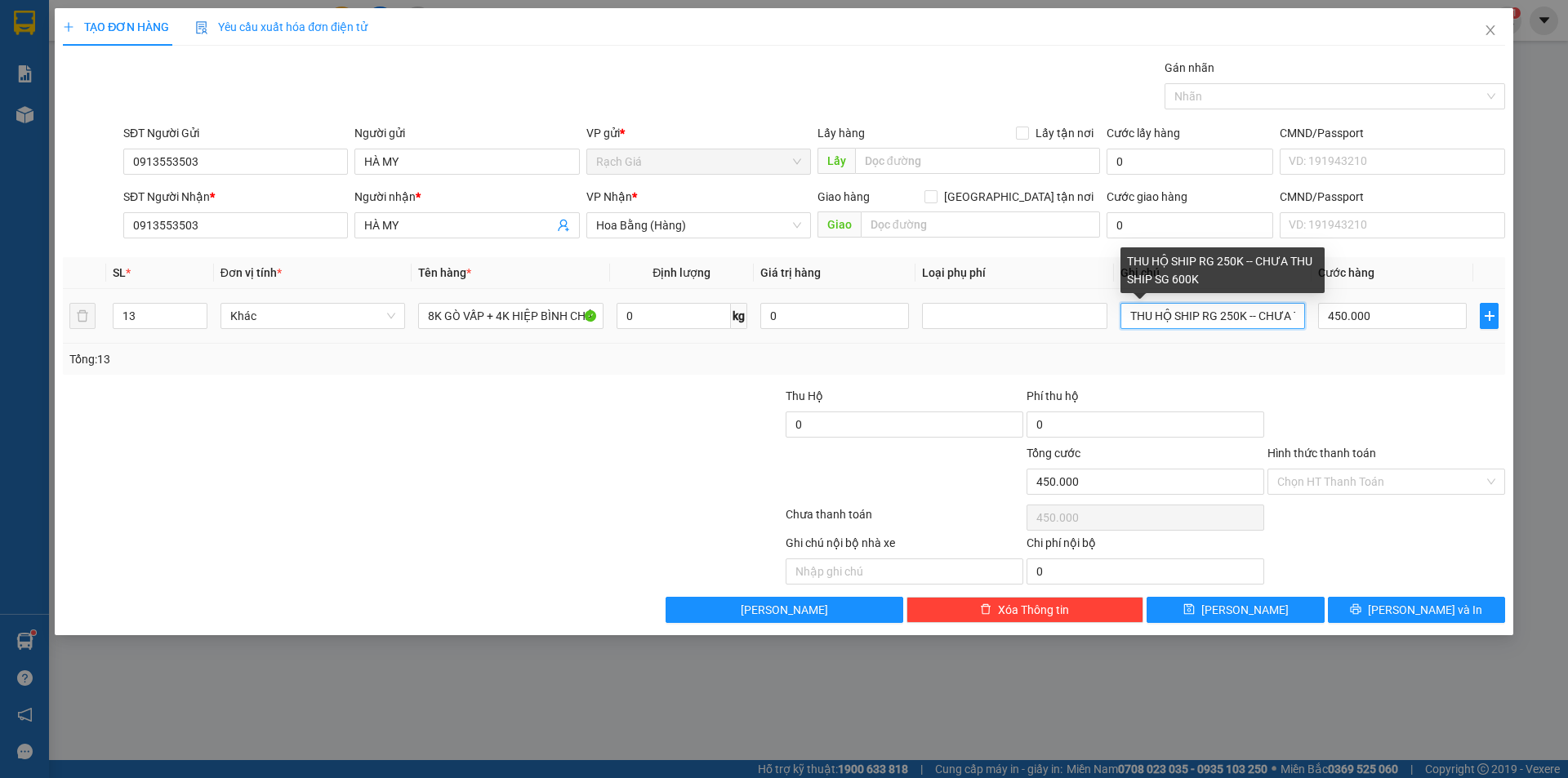
click at [1196, 317] on input "THU HỘ SHIP RG 250K -- CHƯA THU SHIP SG 600K" at bounding box center [1212, 315] width 185 height 26
type input "LIÊN HỆ KHÁCH GIAO TẬN NHÀ"
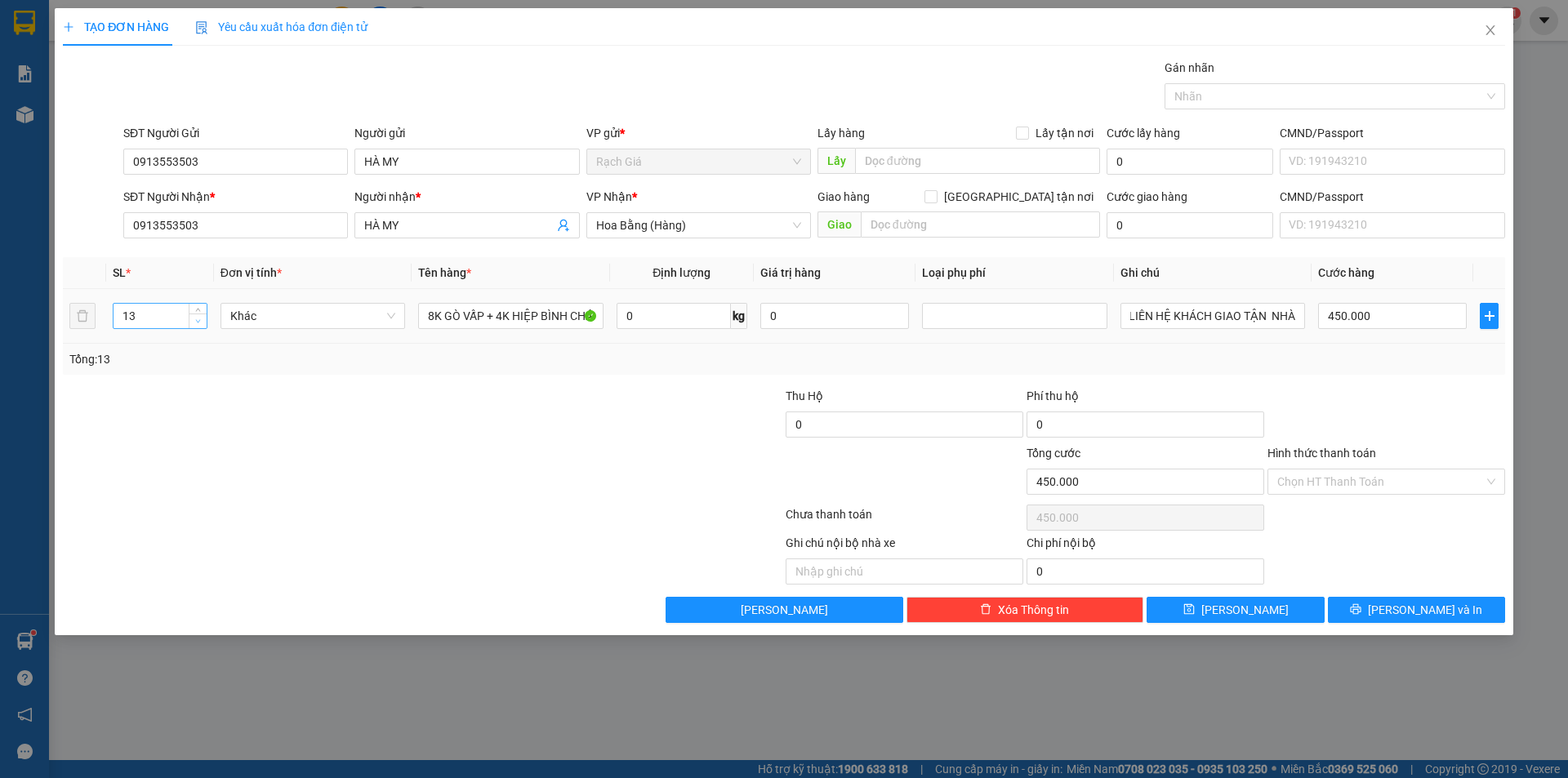
click at [200, 319] on icon "down" at bounding box center [197, 321] width 6 height 6
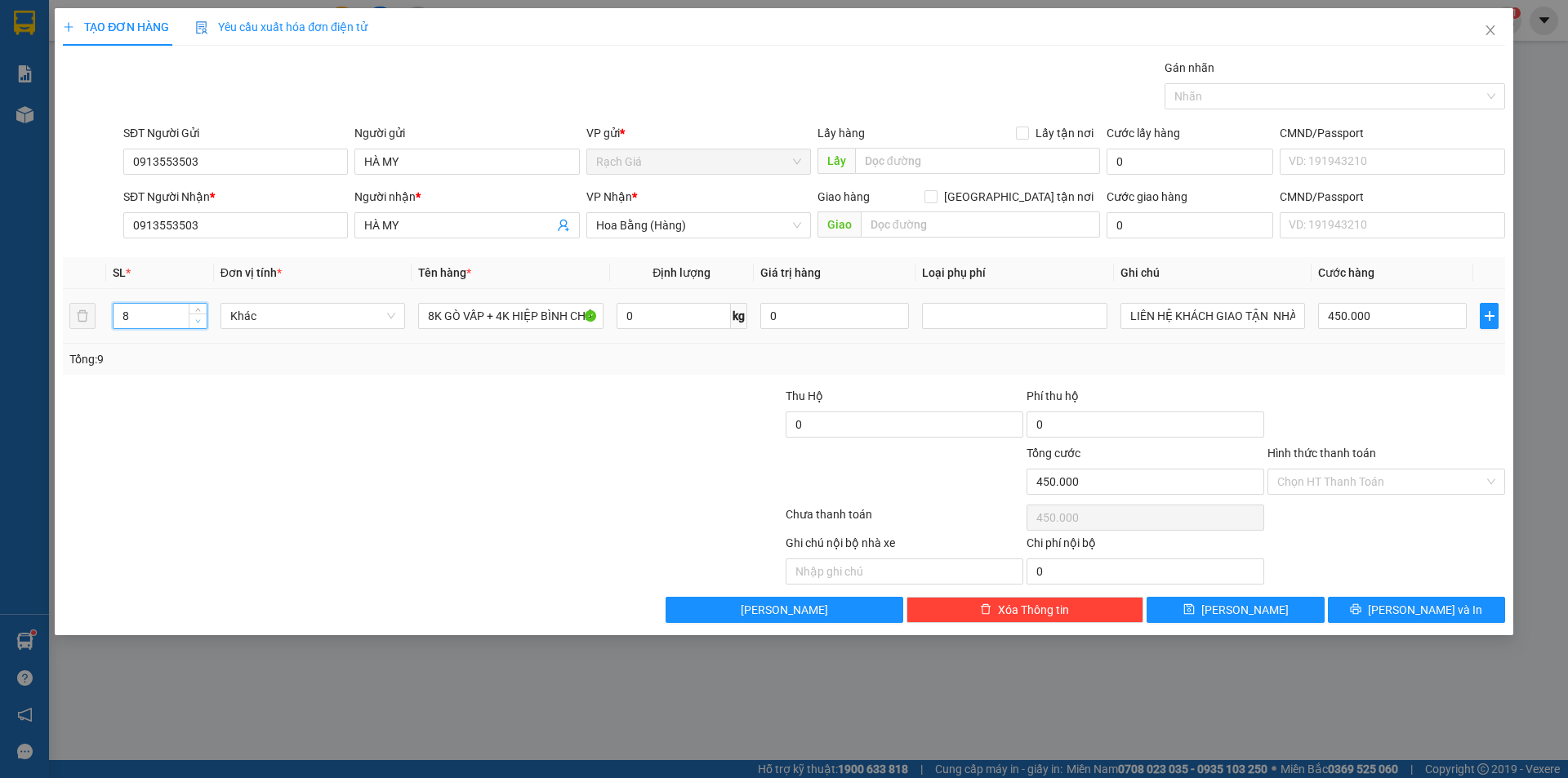
click at [200, 319] on icon "down" at bounding box center [197, 321] width 6 height 6
type input "5"
click at [201, 319] on span "down" at bounding box center [199, 322] width 10 height 10
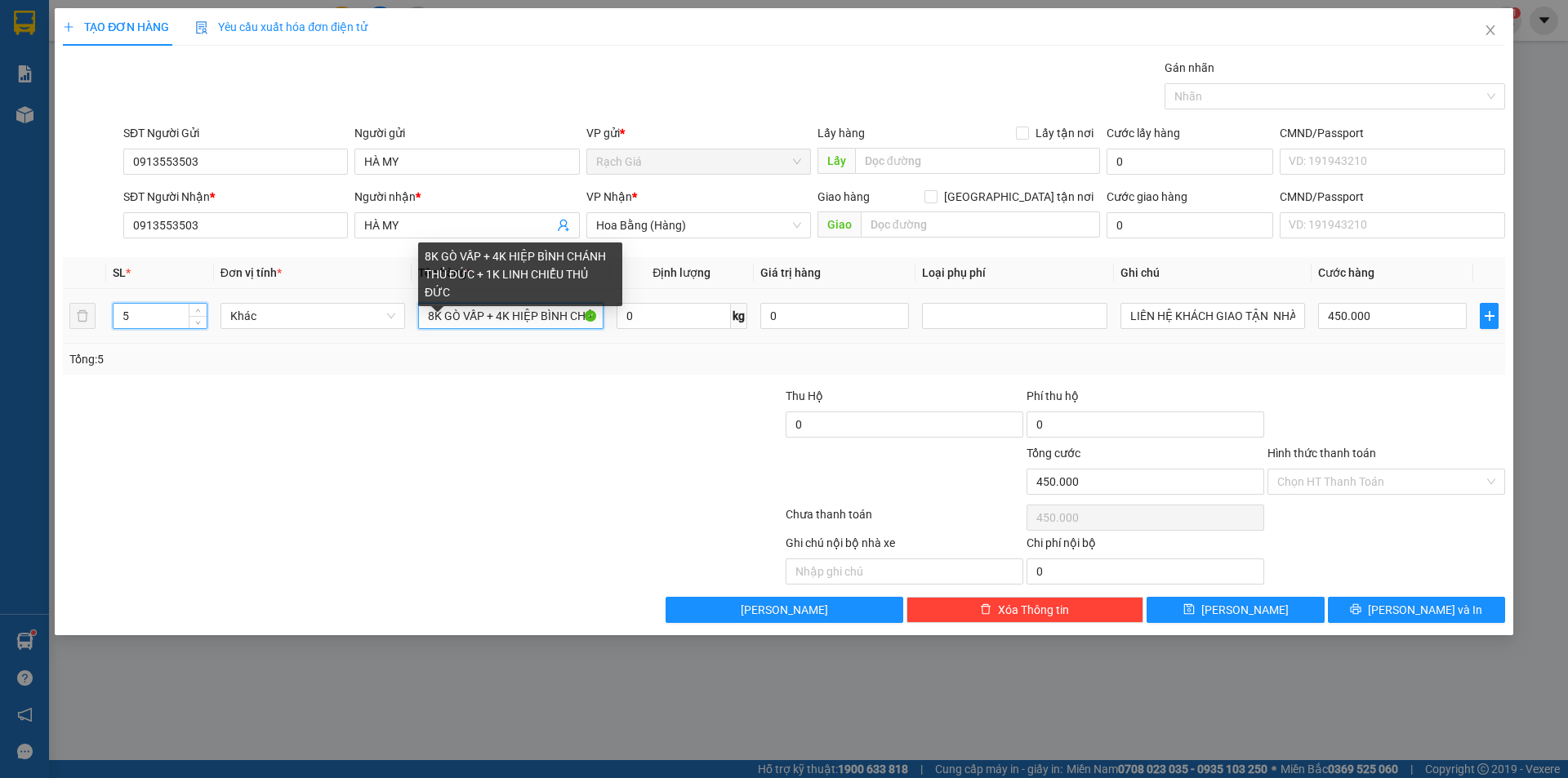
click at [464, 314] on input "8K GÒ VẤP + 4K HIỆP BÌNH CHÁNH THỦ ĐỨC + 1K LINH CHIỂU THỦ ĐỨC" at bounding box center [510, 315] width 185 height 26
type input "0"
click at [457, 318] on input "8K GÒ VẤP + 4K HIỆP BÌNH CHÁNH THỦ ĐỨC + 1K LINH CHIỂU THỦ ĐỨC" at bounding box center [510, 315] width 185 height 26
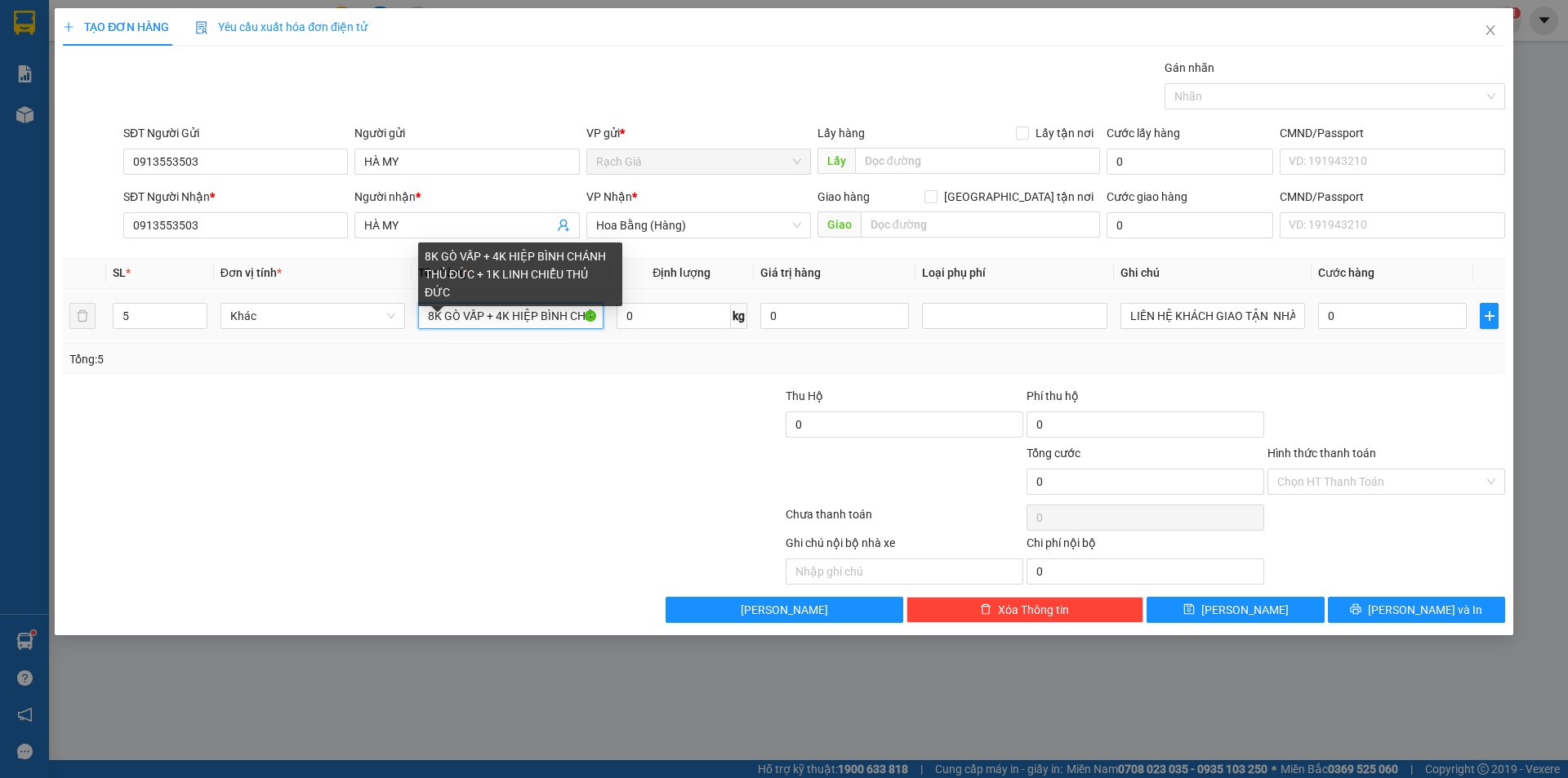
click at [457, 318] on input "8K GÒ VẤP + 4K HIỆP BÌNH CHÁNH THỦ ĐỨC + 1K LINH CHIỂU THỦ ĐỨC" at bounding box center [510, 315] width 185 height 26
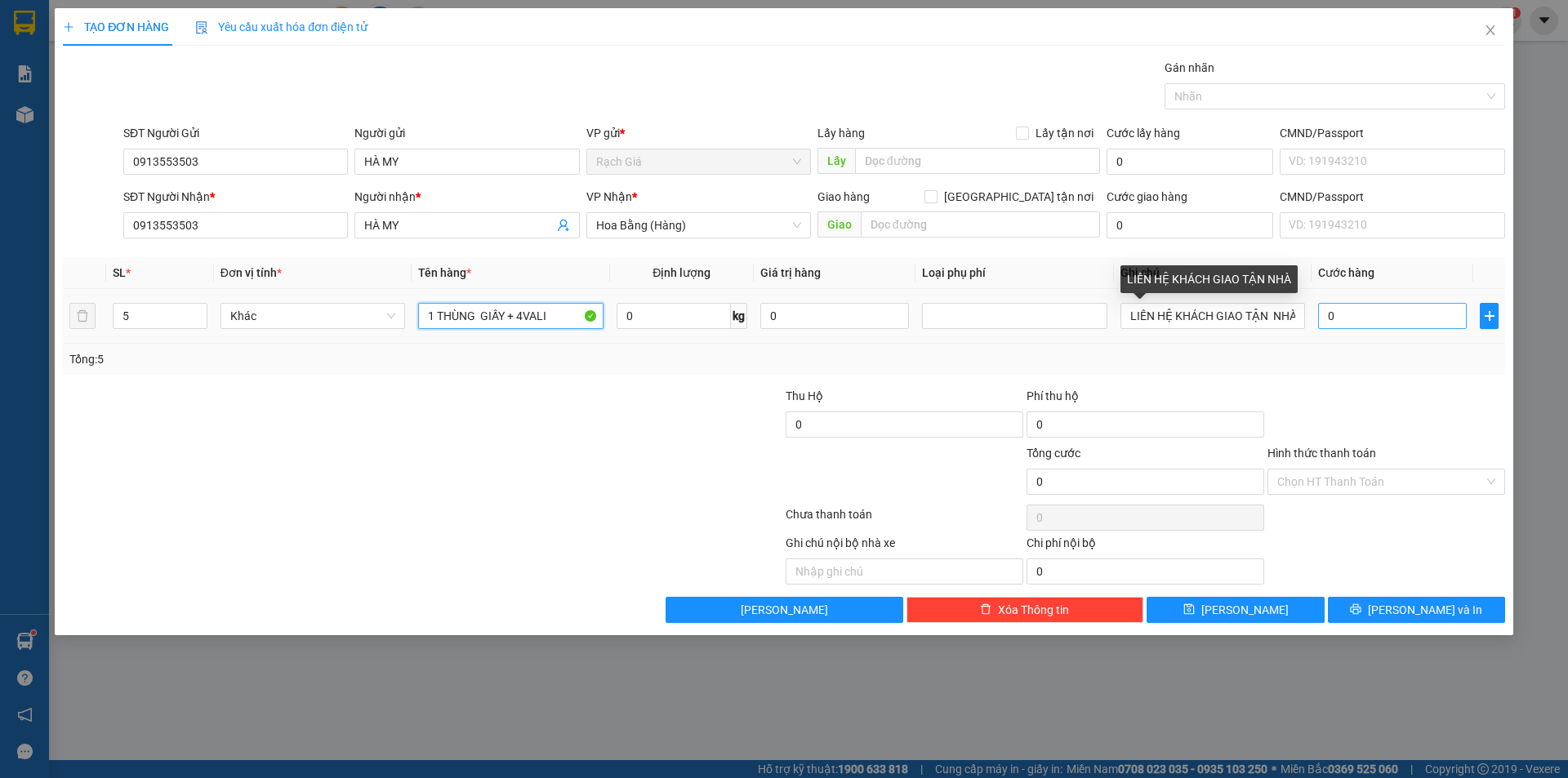
type input "1 THÙNG GIẤY + 4VALI"
click at [1356, 317] on input "0" at bounding box center [1392, 315] width 148 height 26
click at [1125, 306] on input "LIÊN HỆ KHÁCH GIAO TẬN NHÀ" at bounding box center [1212, 315] width 185 height 26
type input "----- THU HỘ SHIP RG 100K ( LIÊN HỆ KHÁCH GIAO TẬN NHÀ"
click at [1365, 314] on input "0" at bounding box center [1392, 315] width 148 height 26
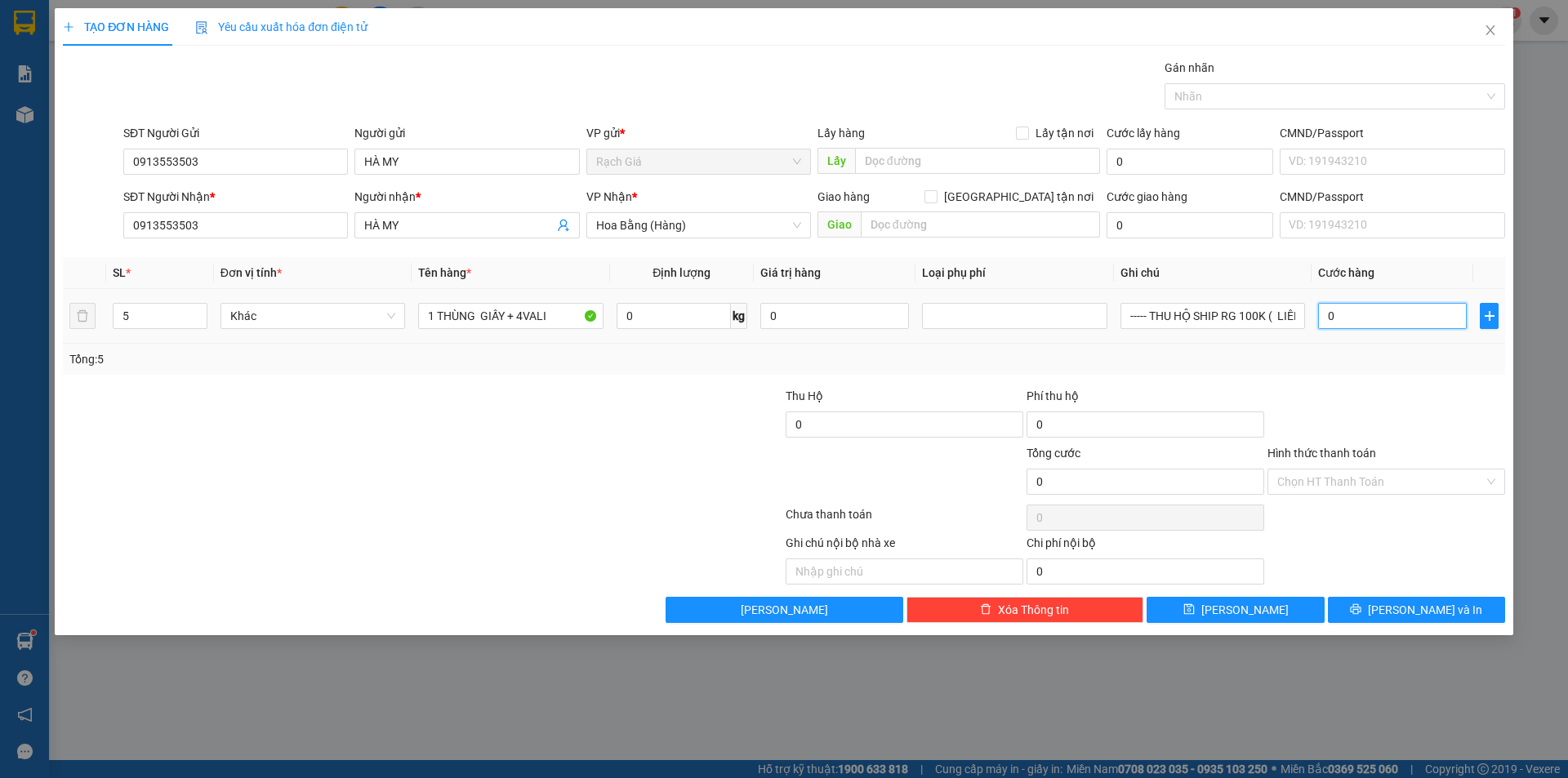
type input "3"
type input "30"
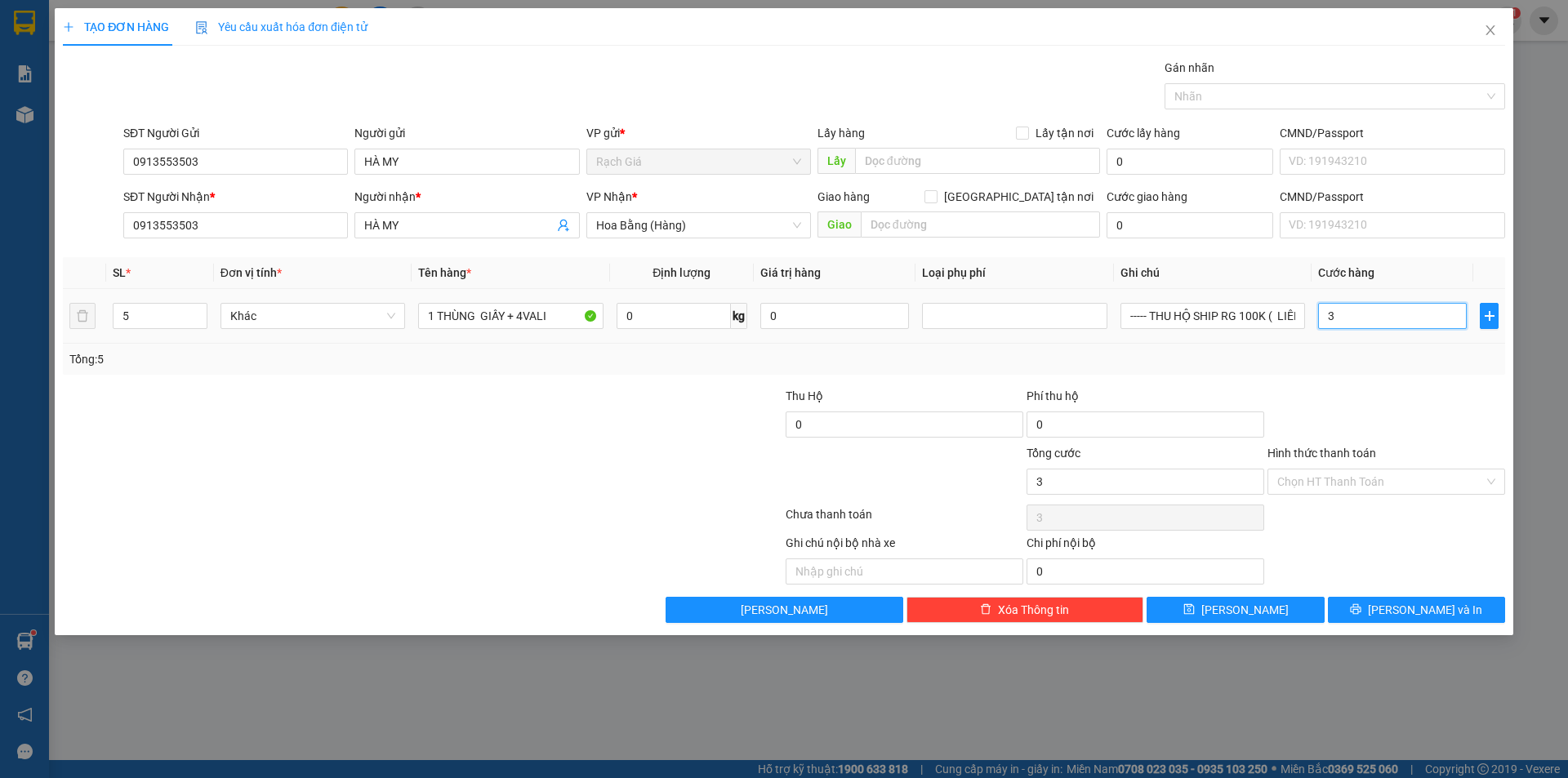
type input "30"
type input "300"
type input "3.000"
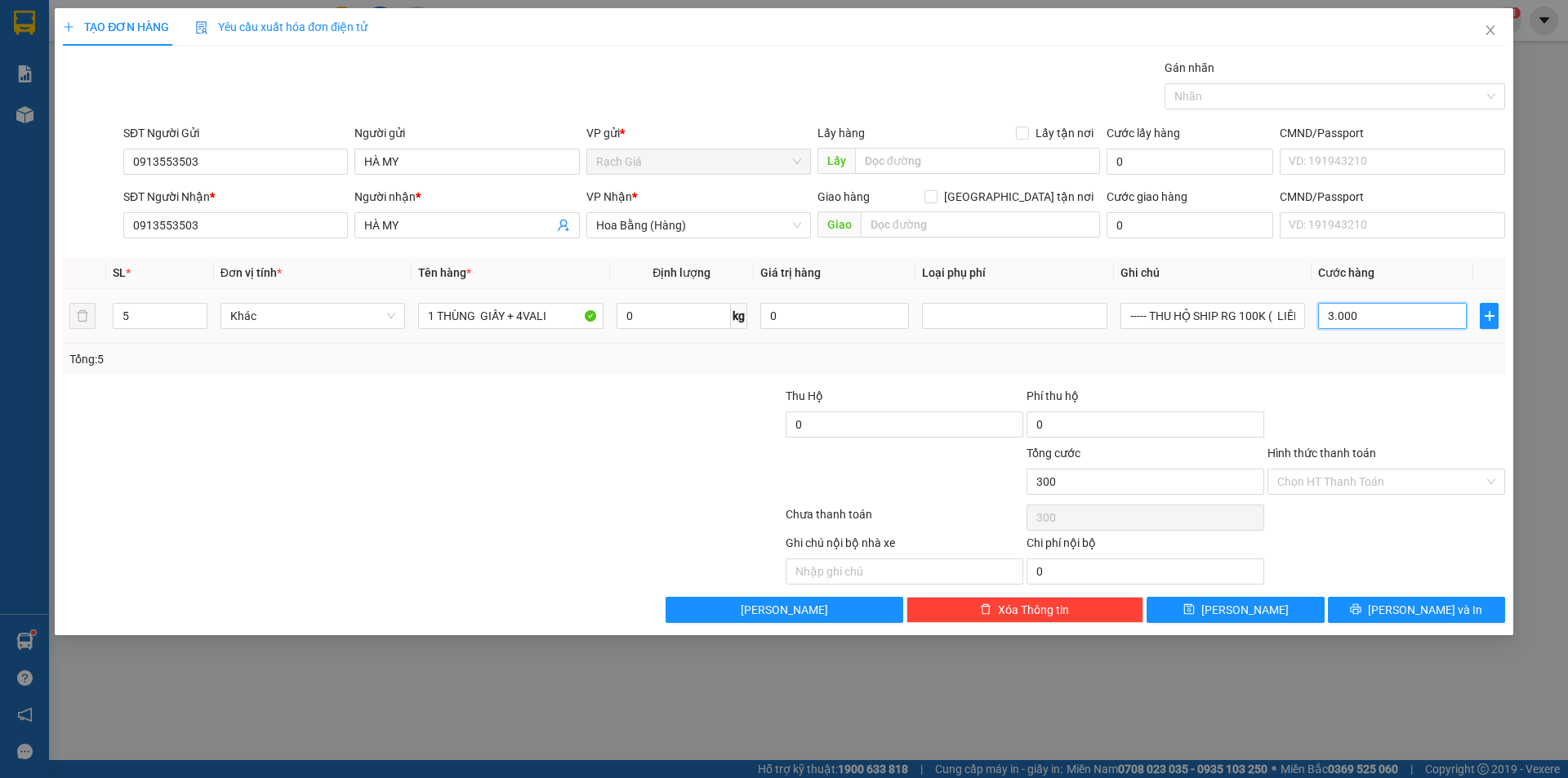
type input "3.000"
type input "30.000"
type input "300.000"
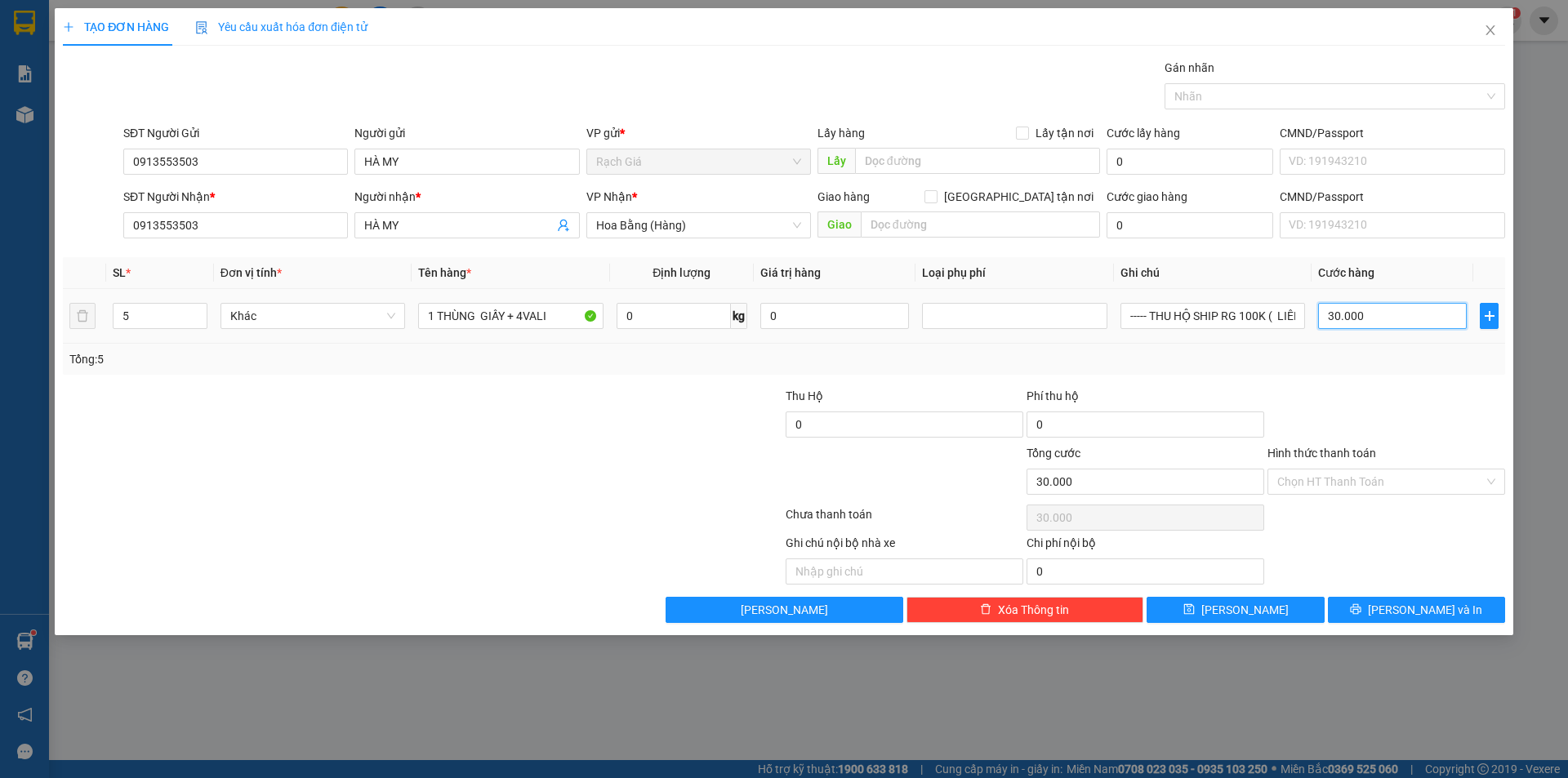
type input "300.000"
click at [1420, 318] on input "300.000" at bounding box center [1392, 315] width 148 height 26
type input "1"
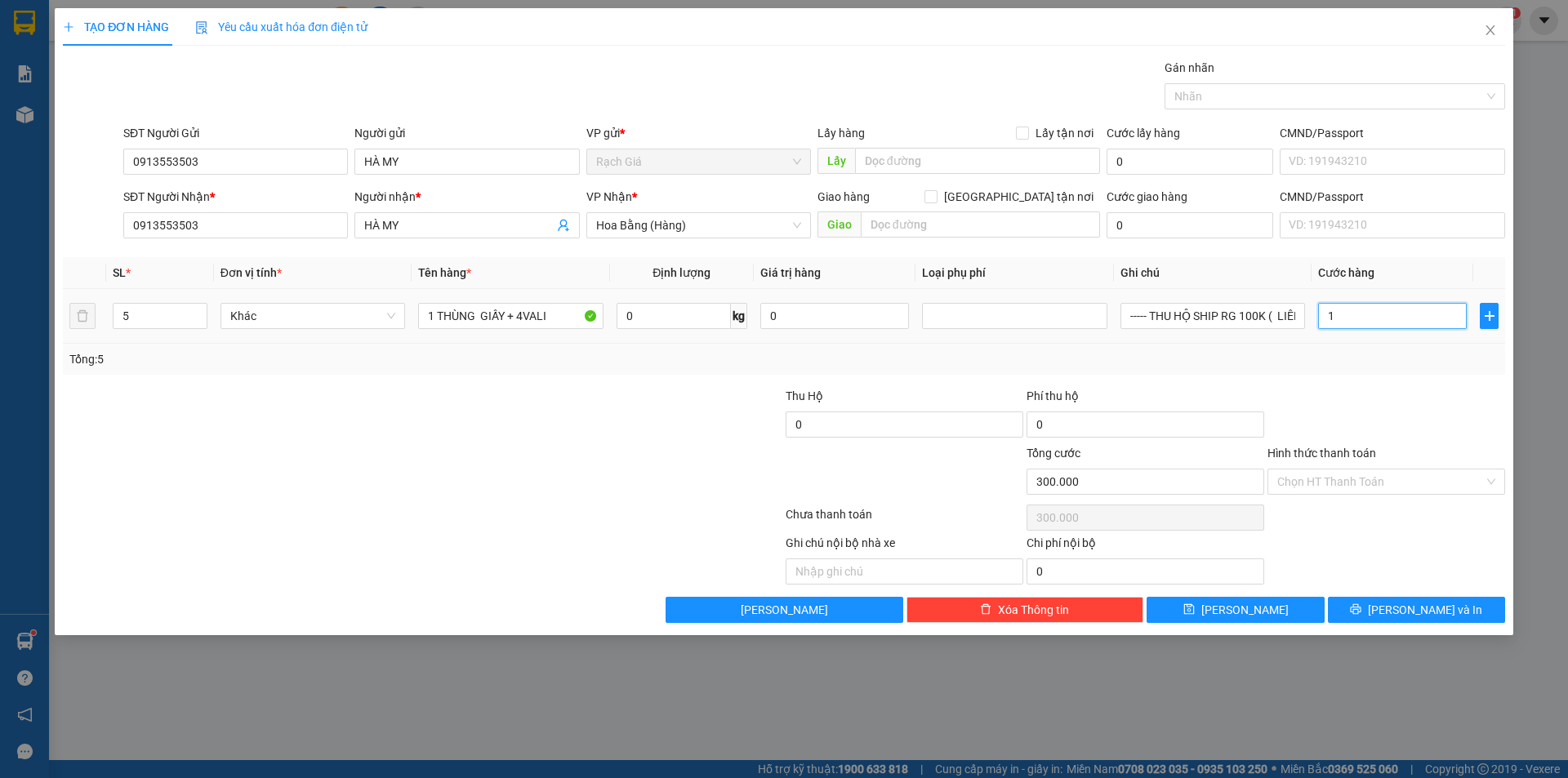
type input "1"
type input "18"
type input "180"
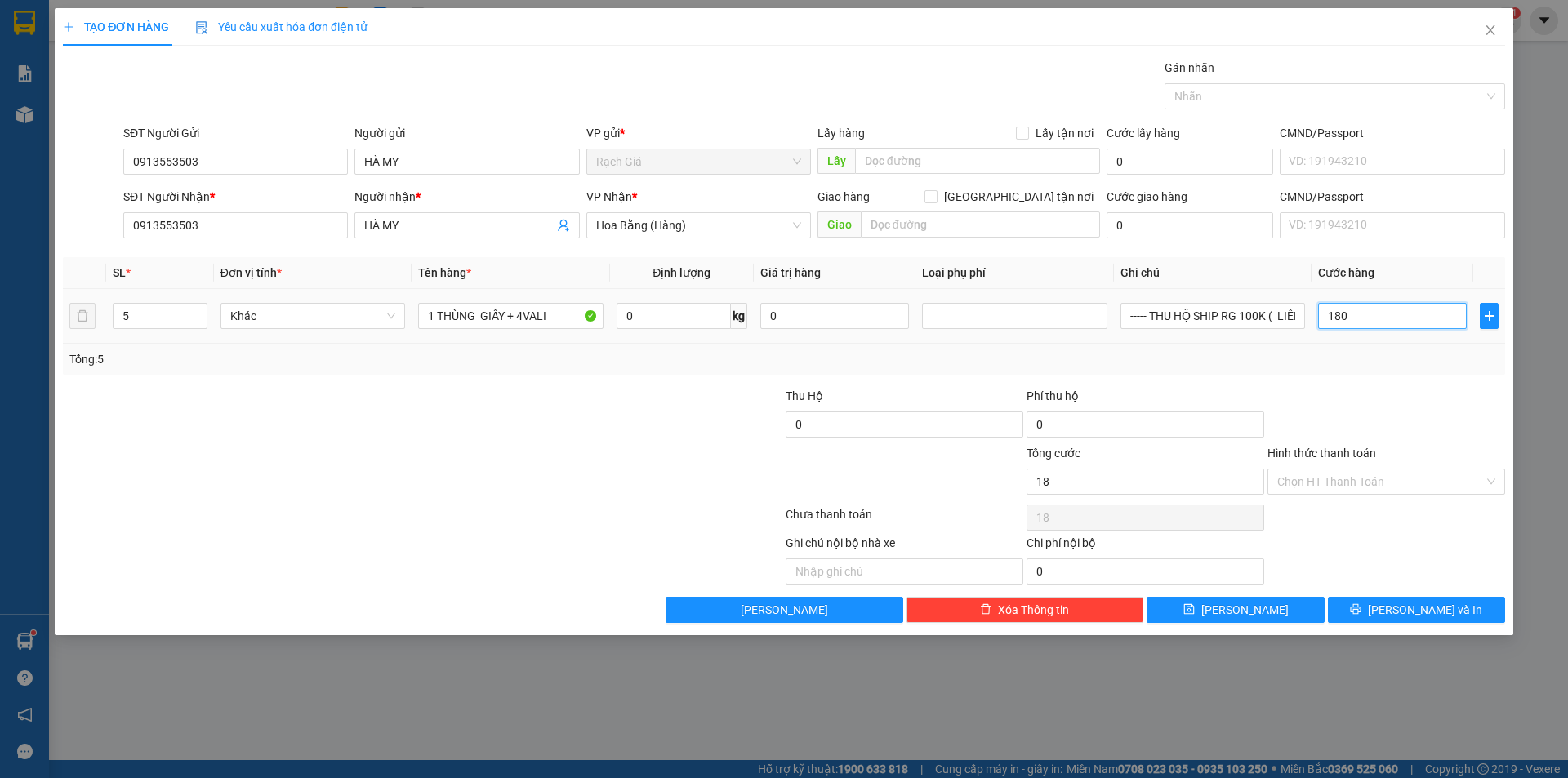
type input "180"
type input "1.800"
type input "18.000"
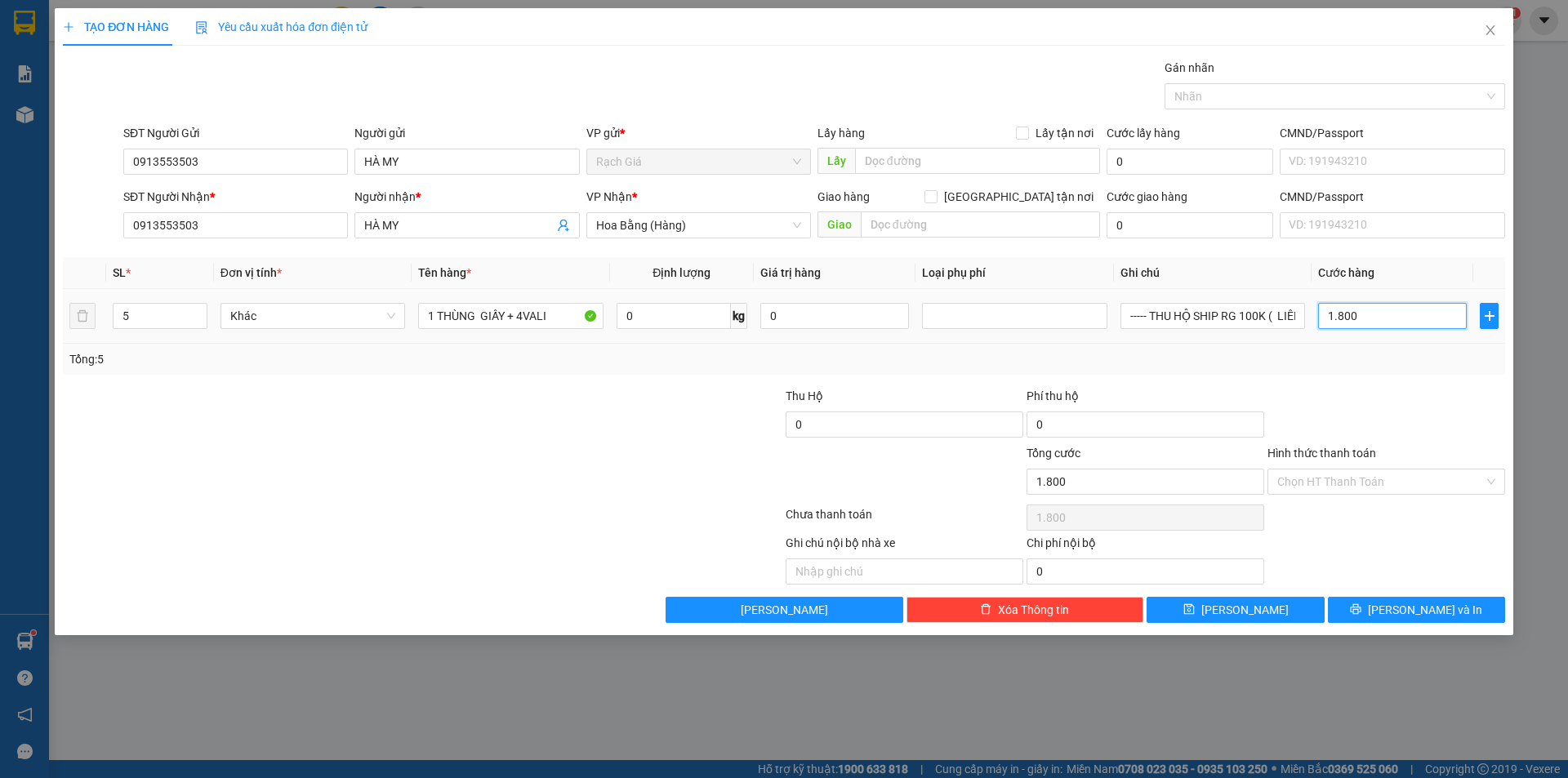
type input "18.000"
type input "180.000"
click at [1405, 318] on input "180.000" at bounding box center [1392, 315] width 148 height 26
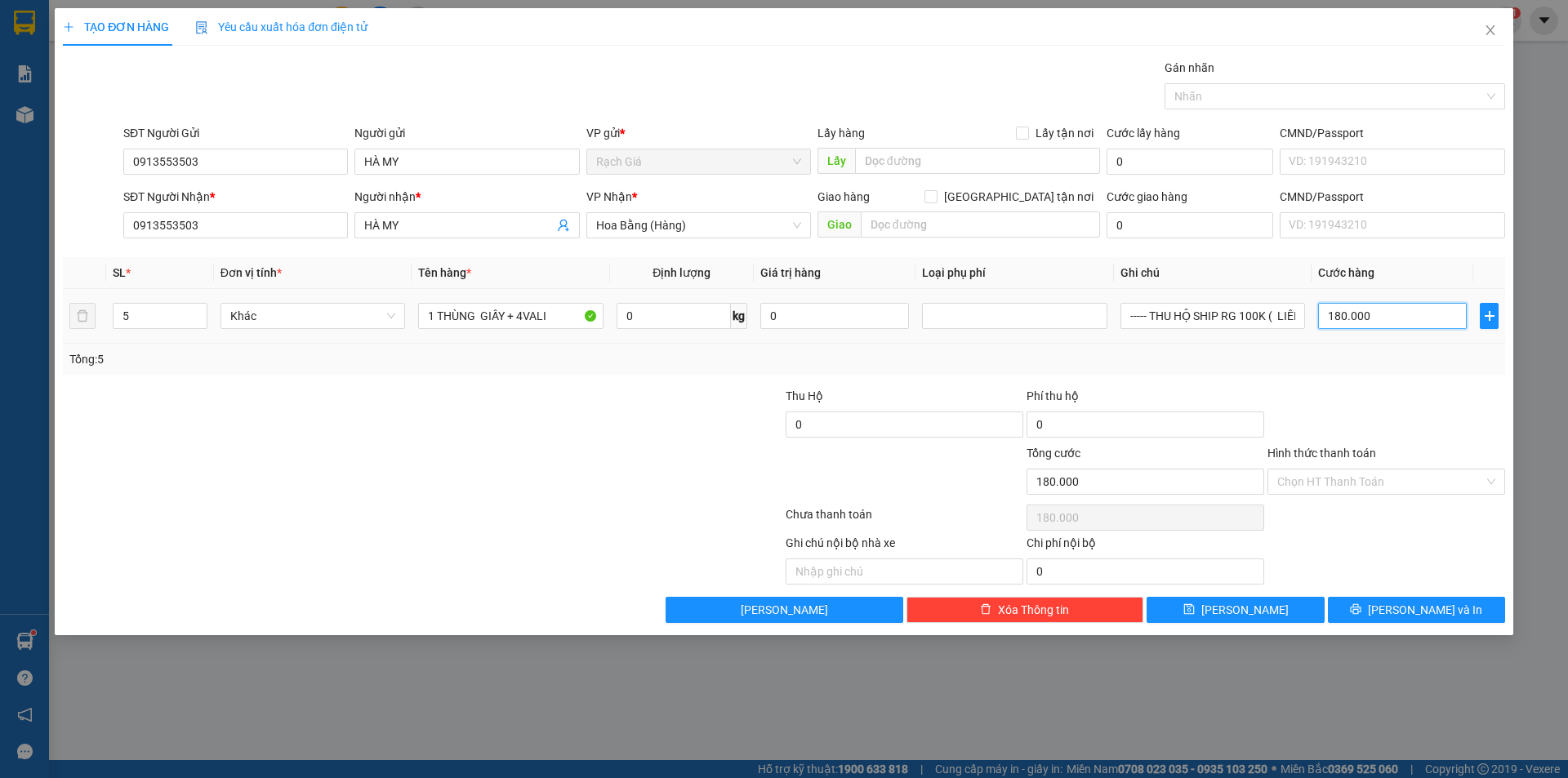
click at [1405, 318] on input "180.000" at bounding box center [1392, 315] width 148 height 26
type input "2"
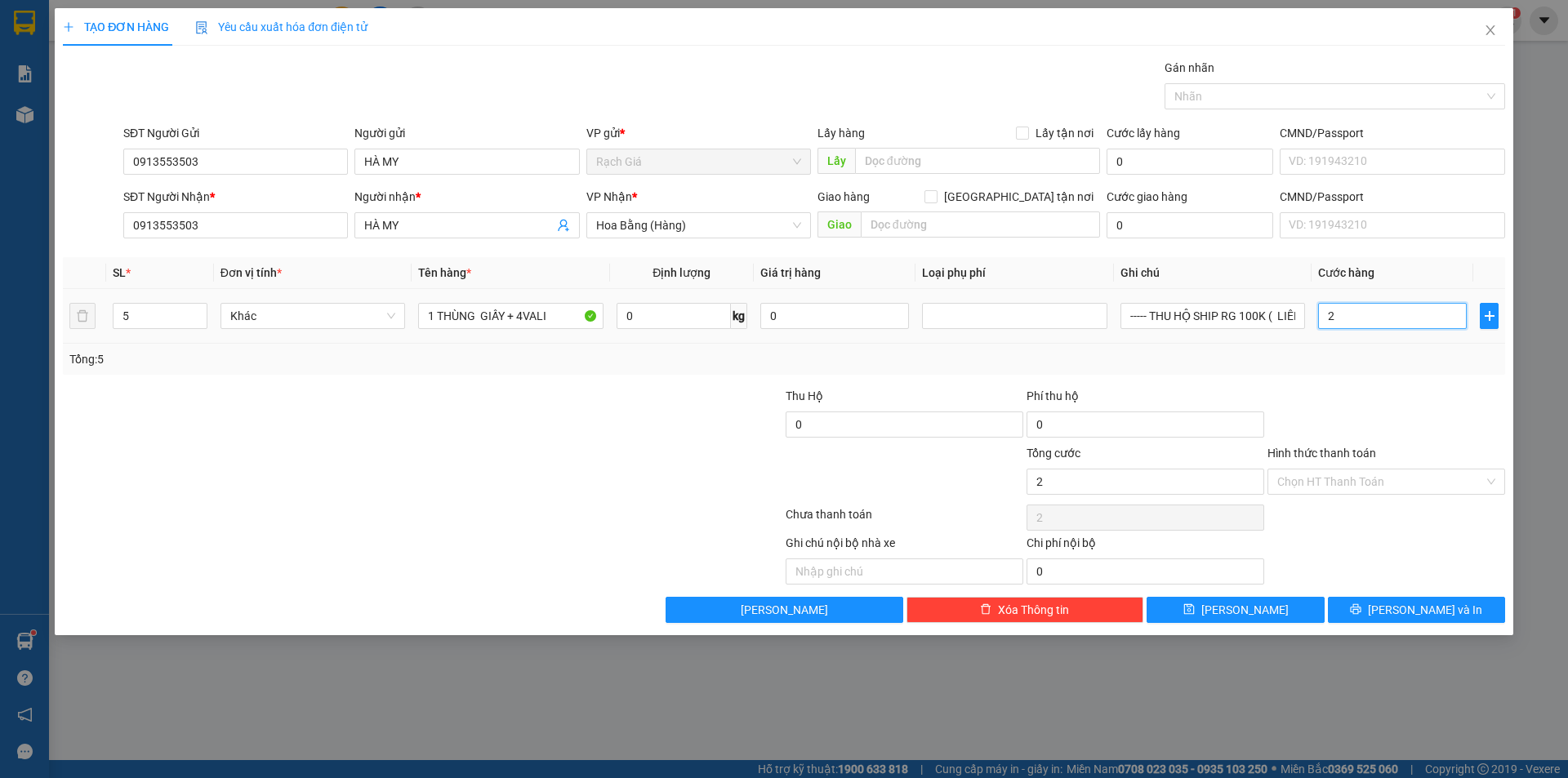
type input "28"
type input "280"
type input "2.800"
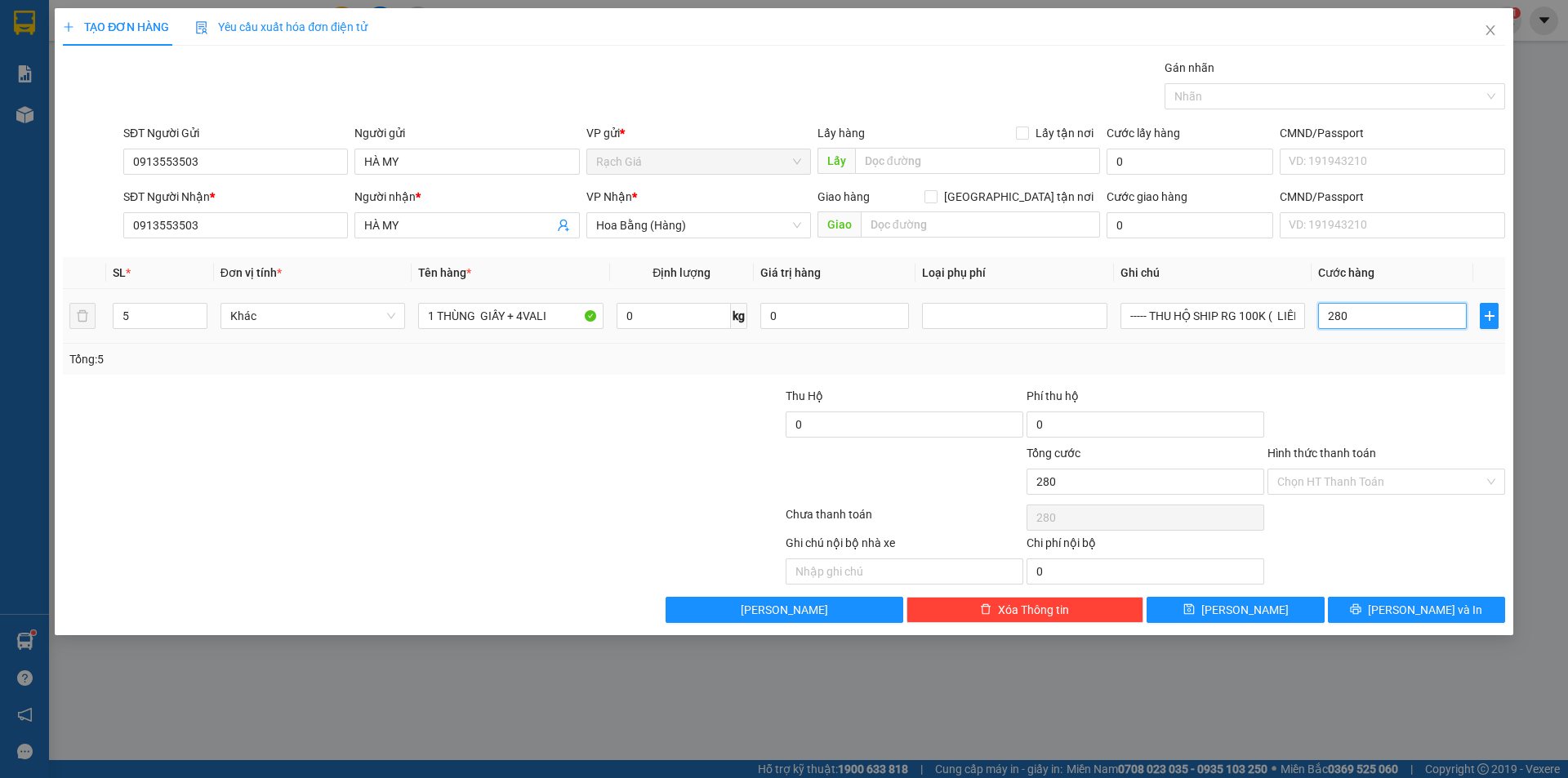
type input "2.800"
type input "28.000"
type input "280.000"
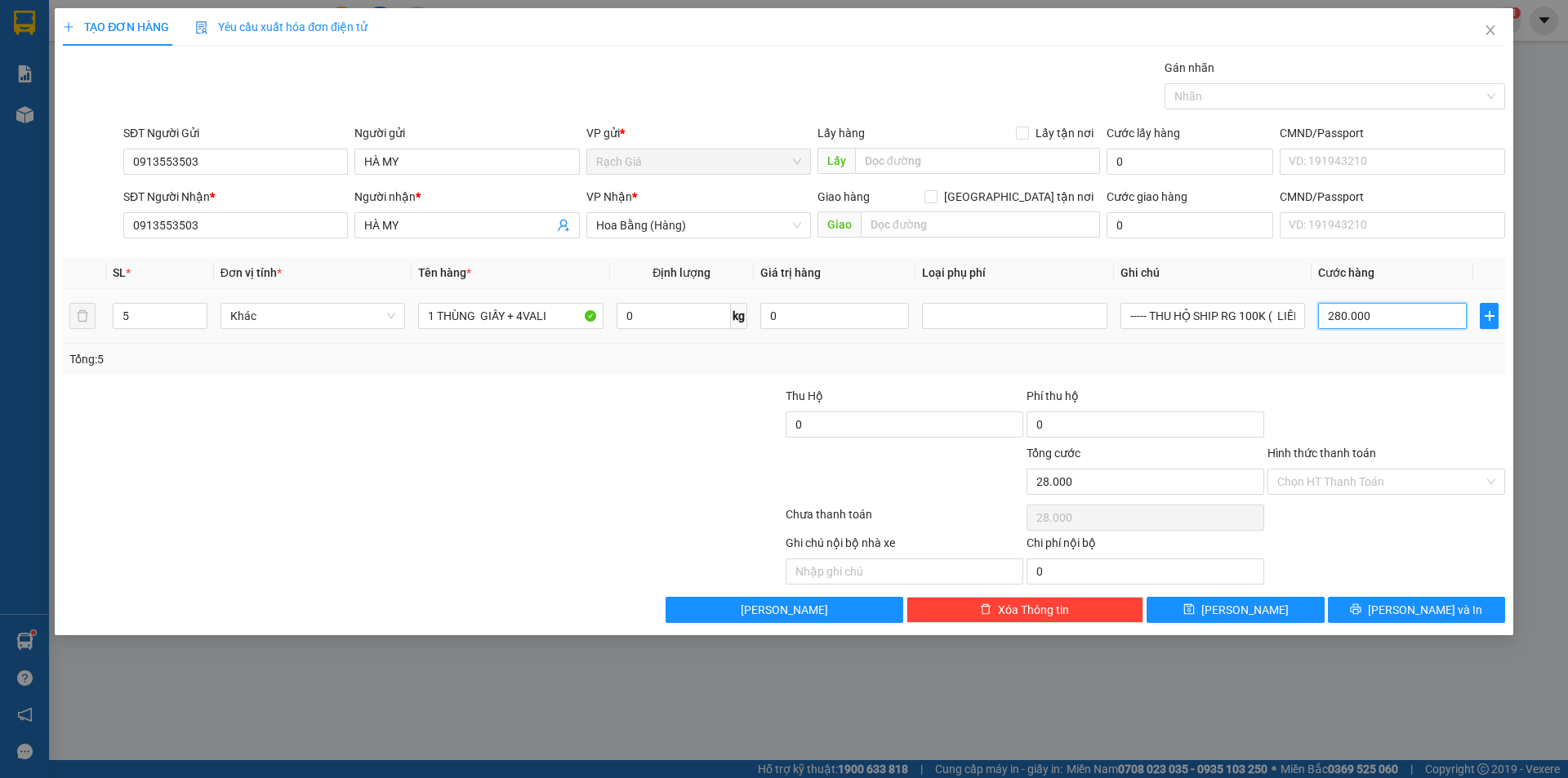
type input "280.000"
type input "2.800.000"
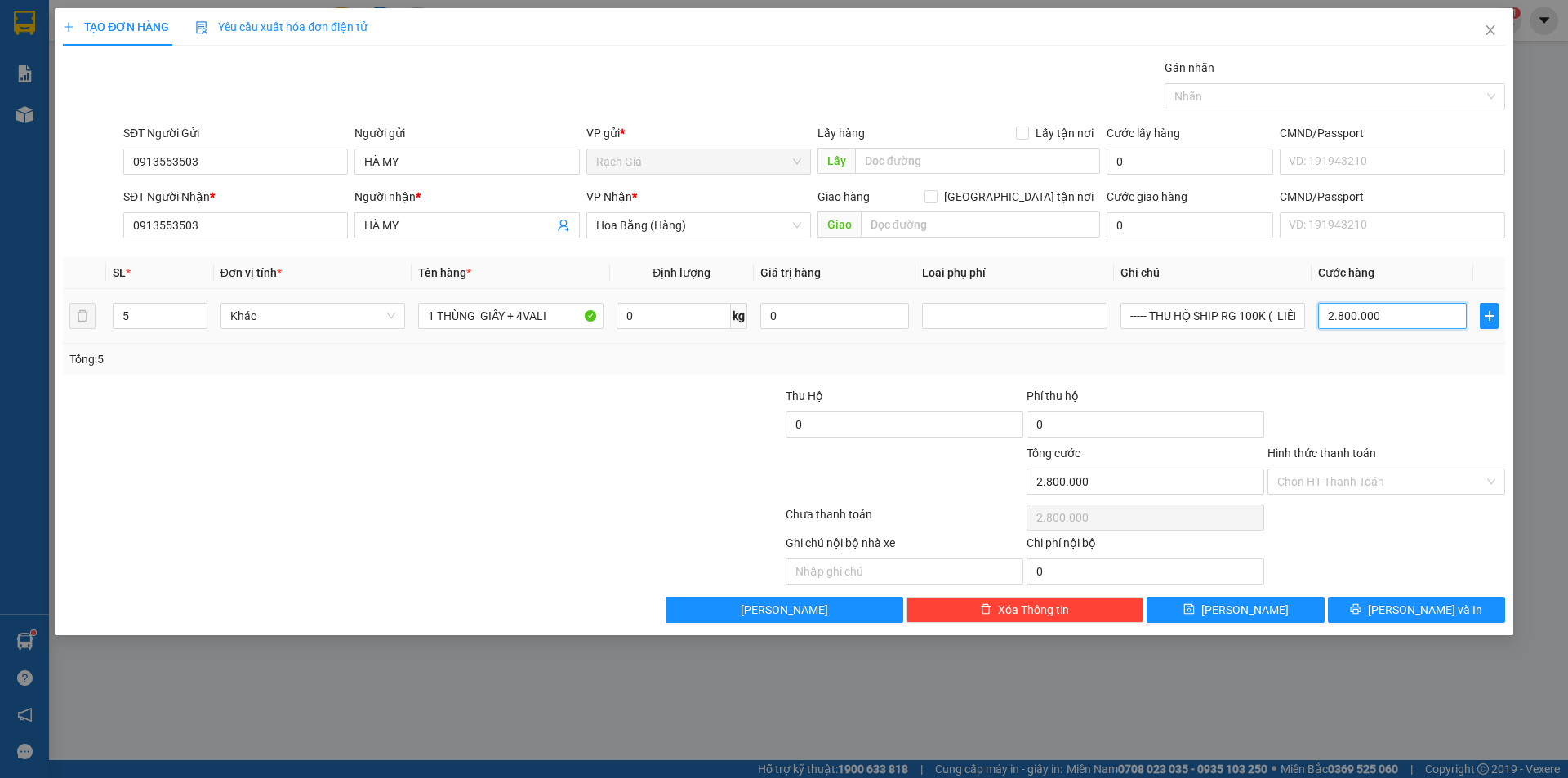
type input "280.000"
click at [1421, 609] on span "[PERSON_NAME] và In" at bounding box center [1425, 609] width 115 height 18
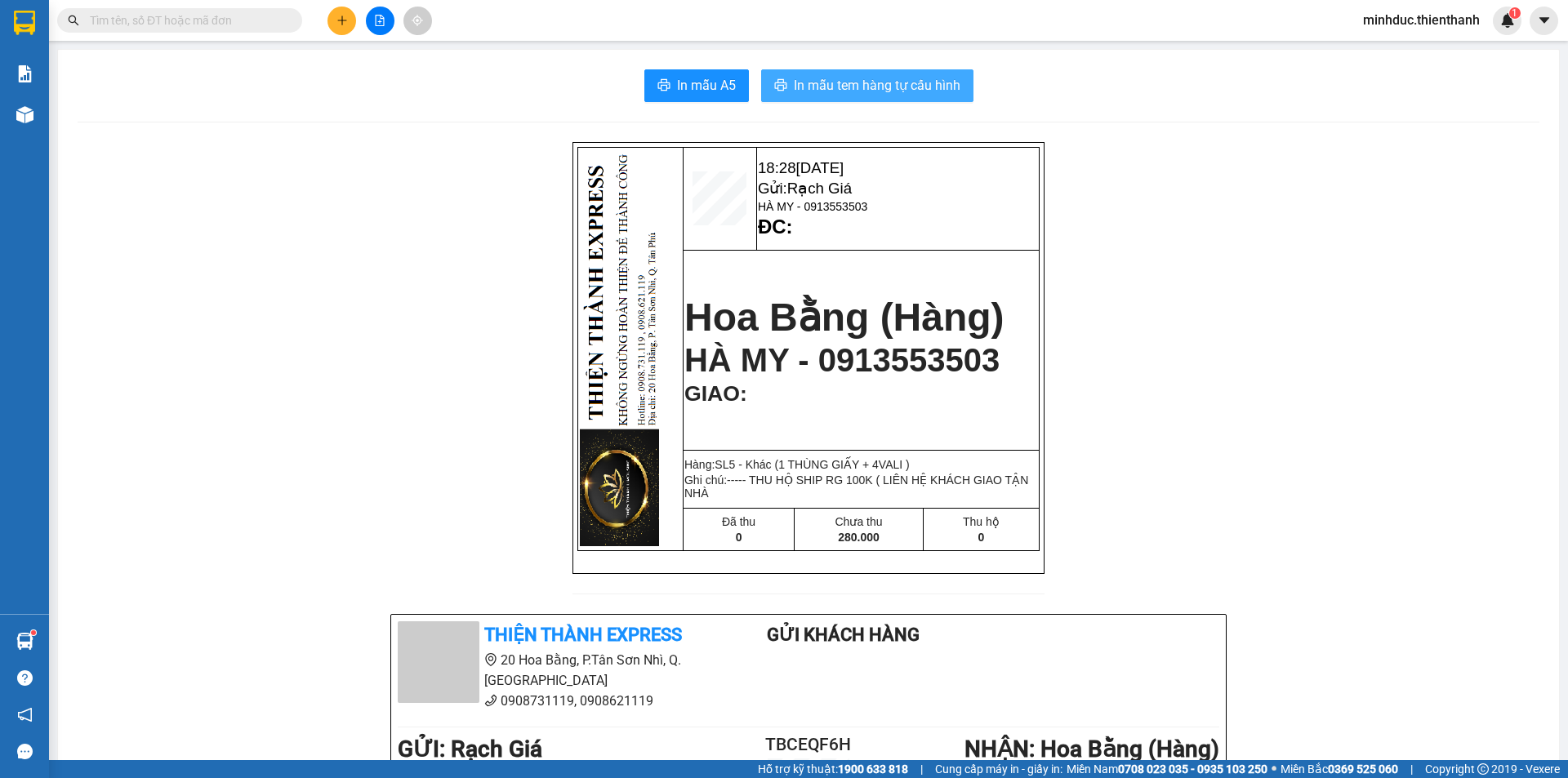
click at [883, 86] on span "In mẫu tem hàng tự cấu hình" at bounding box center [877, 85] width 167 height 20
click at [189, 22] on input "text" at bounding box center [186, 20] width 193 height 18
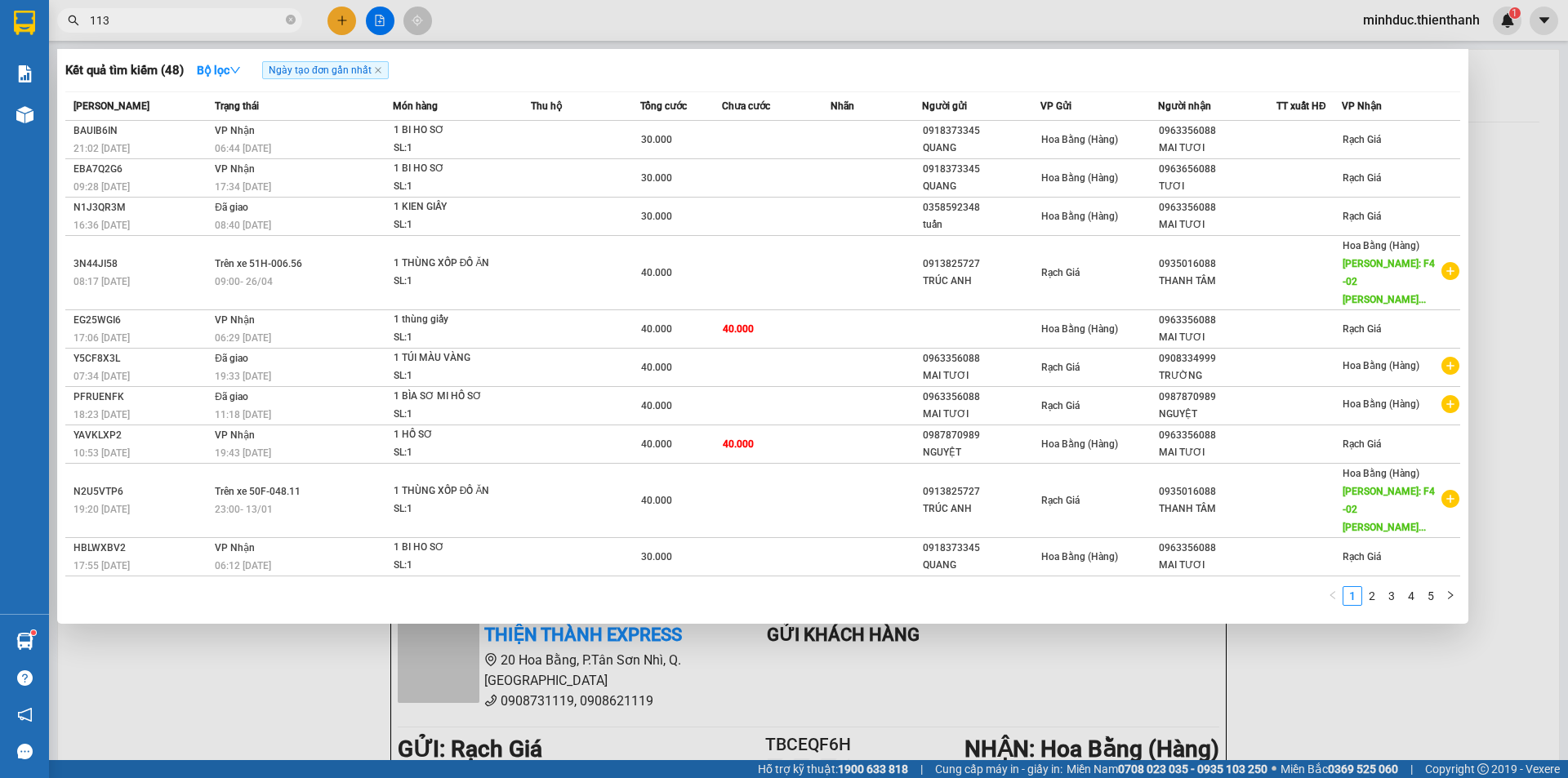
type input "1136"
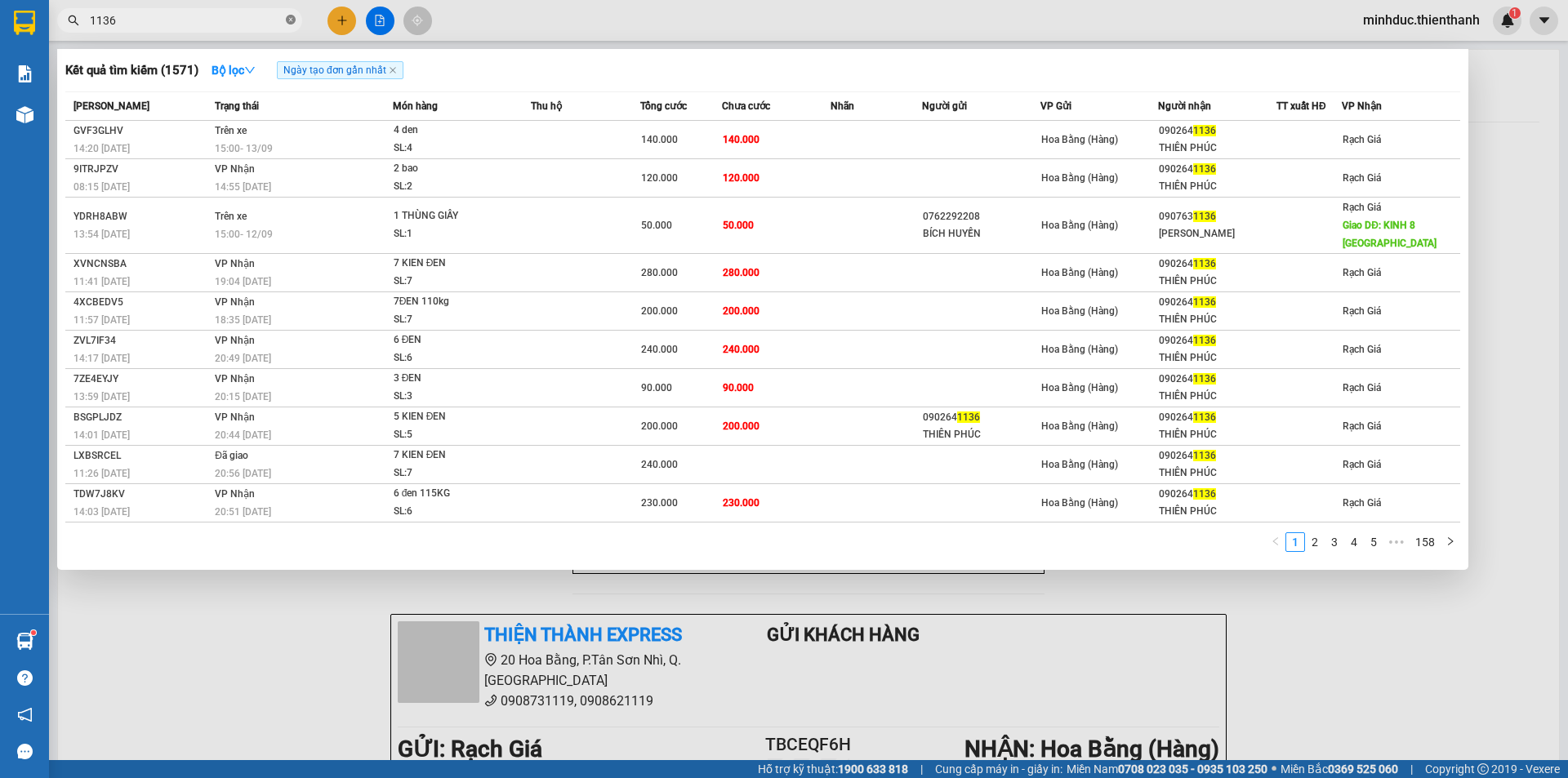
click at [293, 20] on icon "close-circle" at bounding box center [291, 19] width 10 height 10
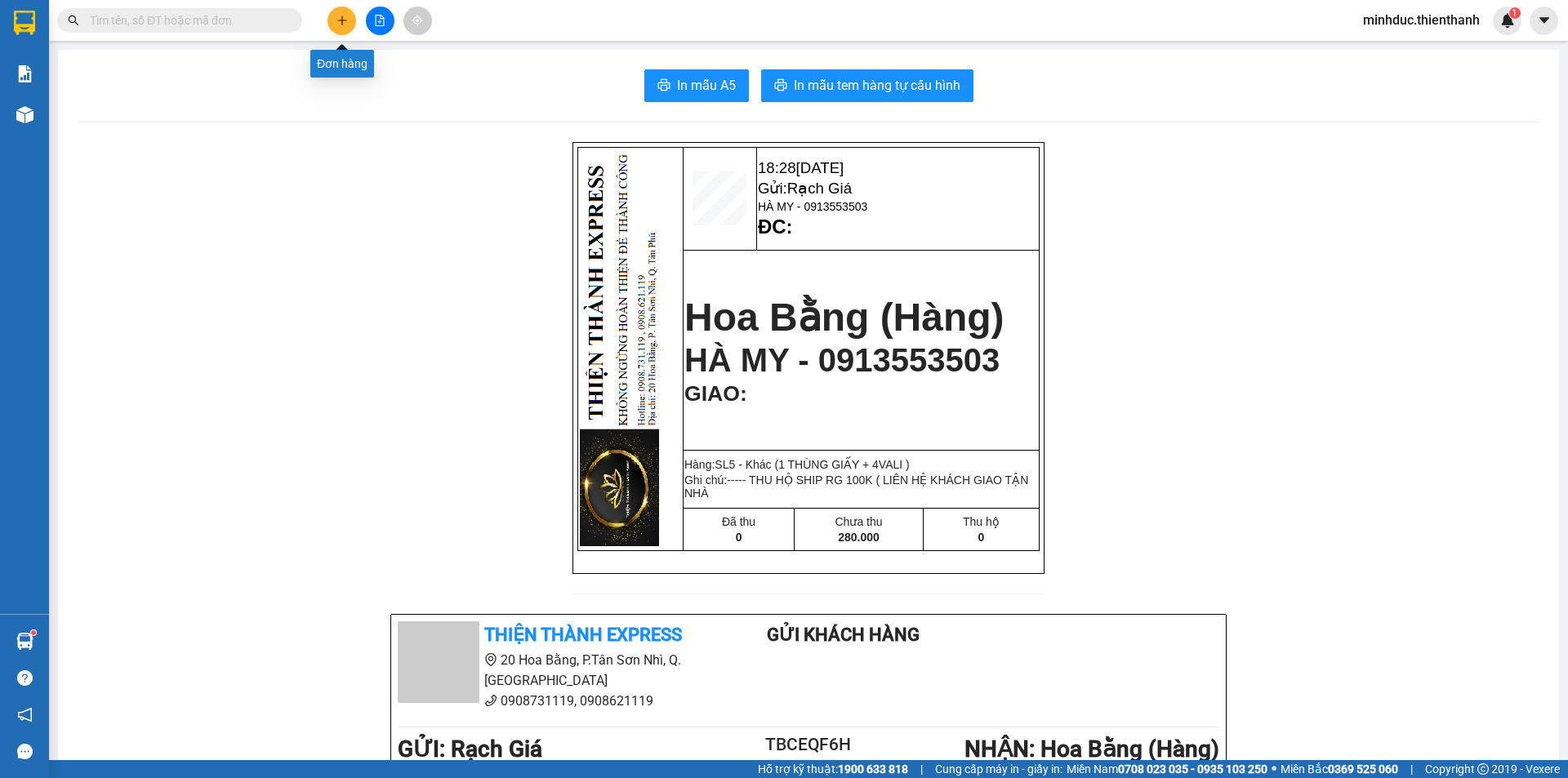
click at [347, 22] on icon "plus" at bounding box center [342, 20] width 12 height 12
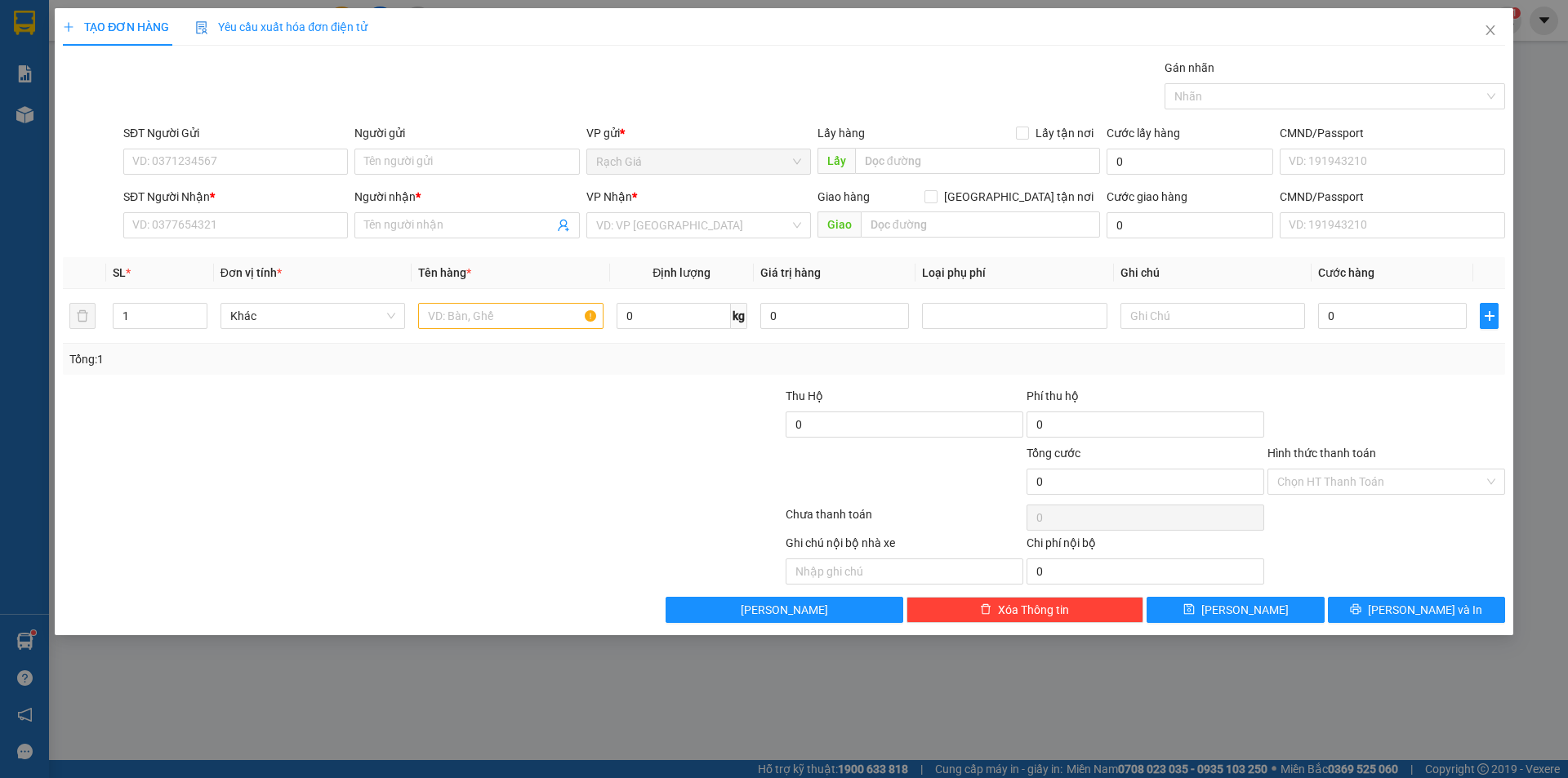
click at [307, 146] on div "SĐT Người Gửi" at bounding box center [235, 136] width 224 height 24
click at [264, 154] on input "SĐT Người Gửi" at bounding box center [235, 161] width 224 height 26
click at [212, 195] on div "0972680009 - MỸ LINH" at bounding box center [235, 194] width 205 height 18
type input "0972680009"
type input "MỸ LINH"
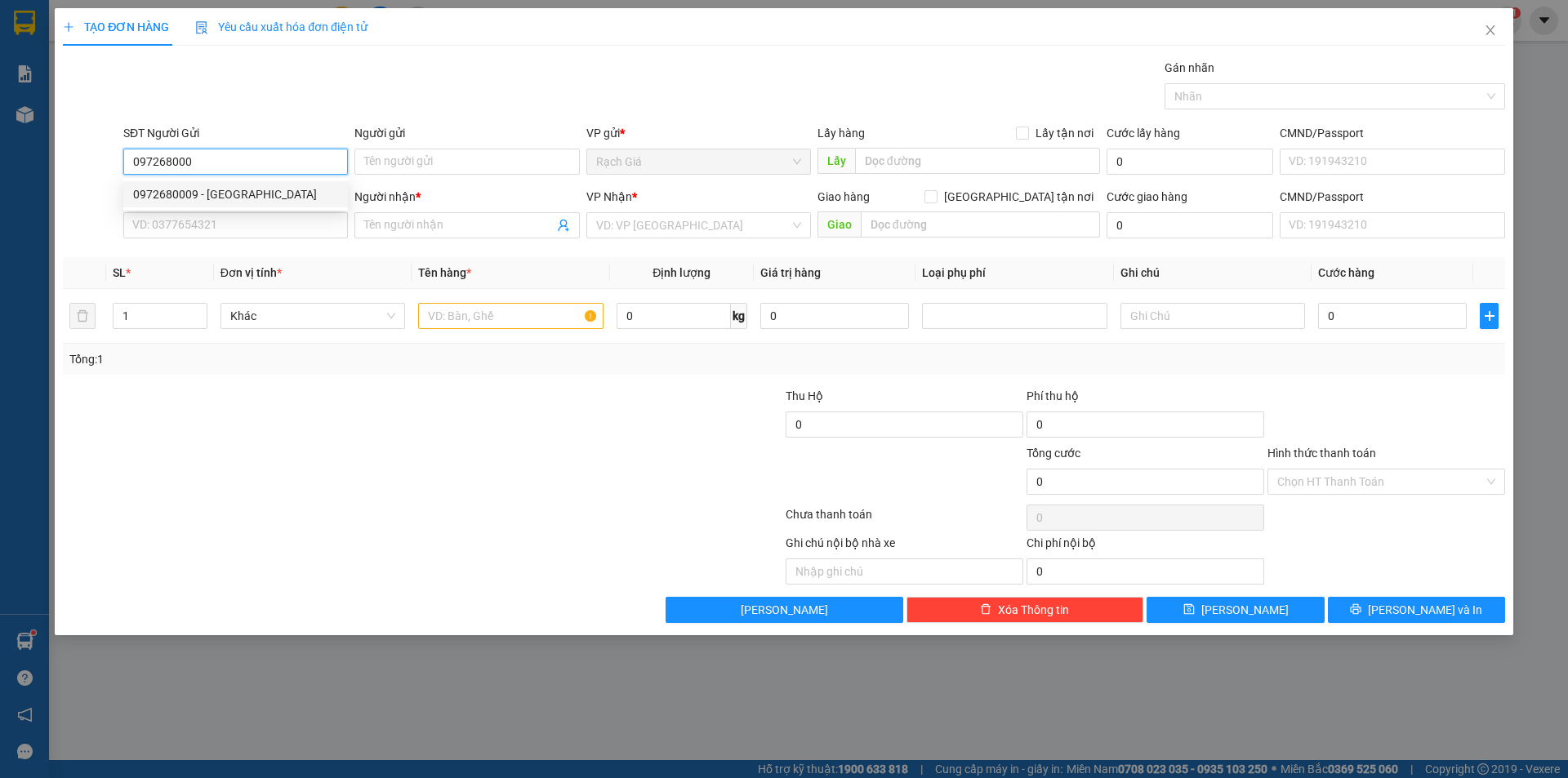
type input "0913991211"
type input "HÀO"
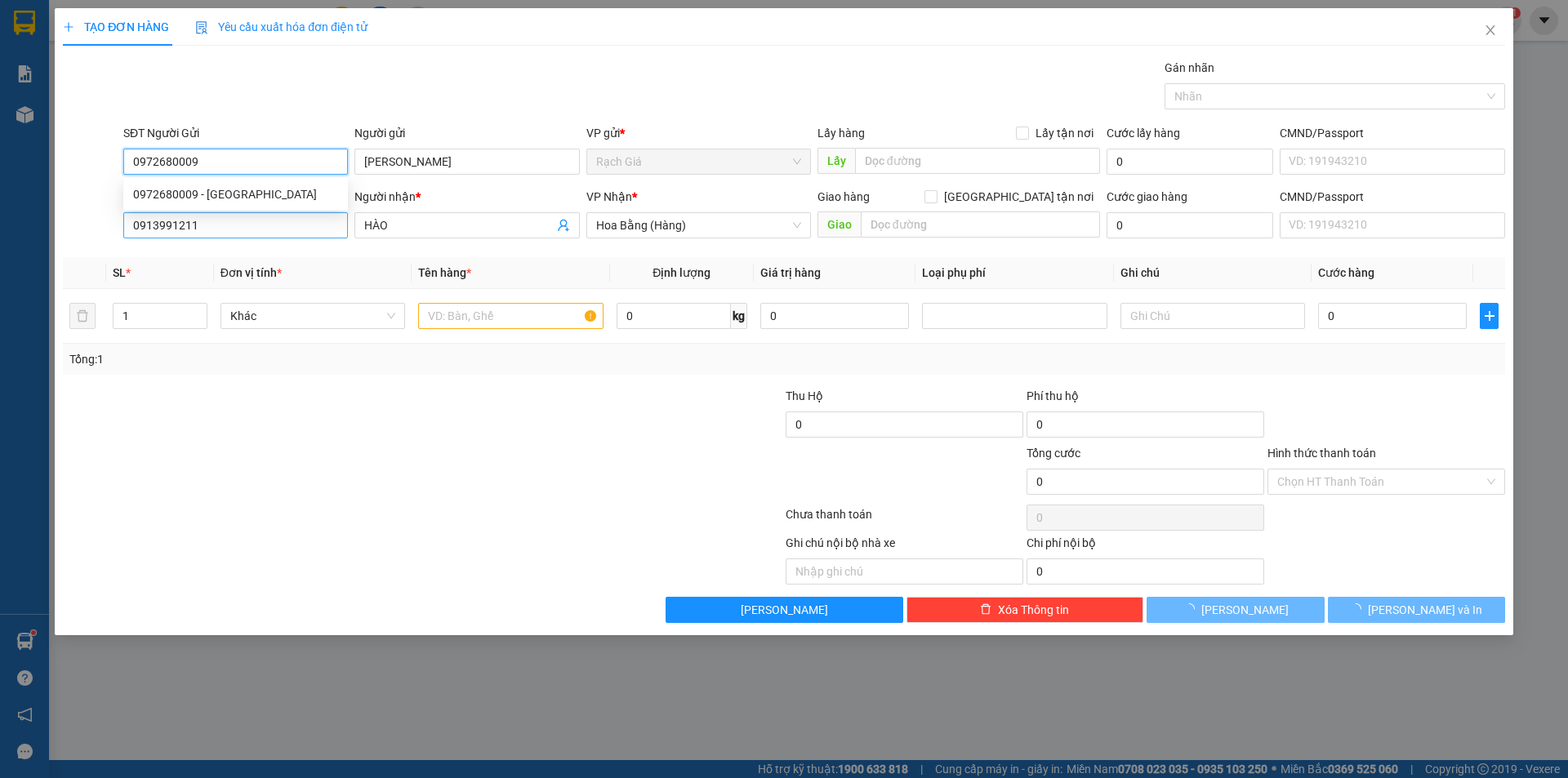
type input "40.000"
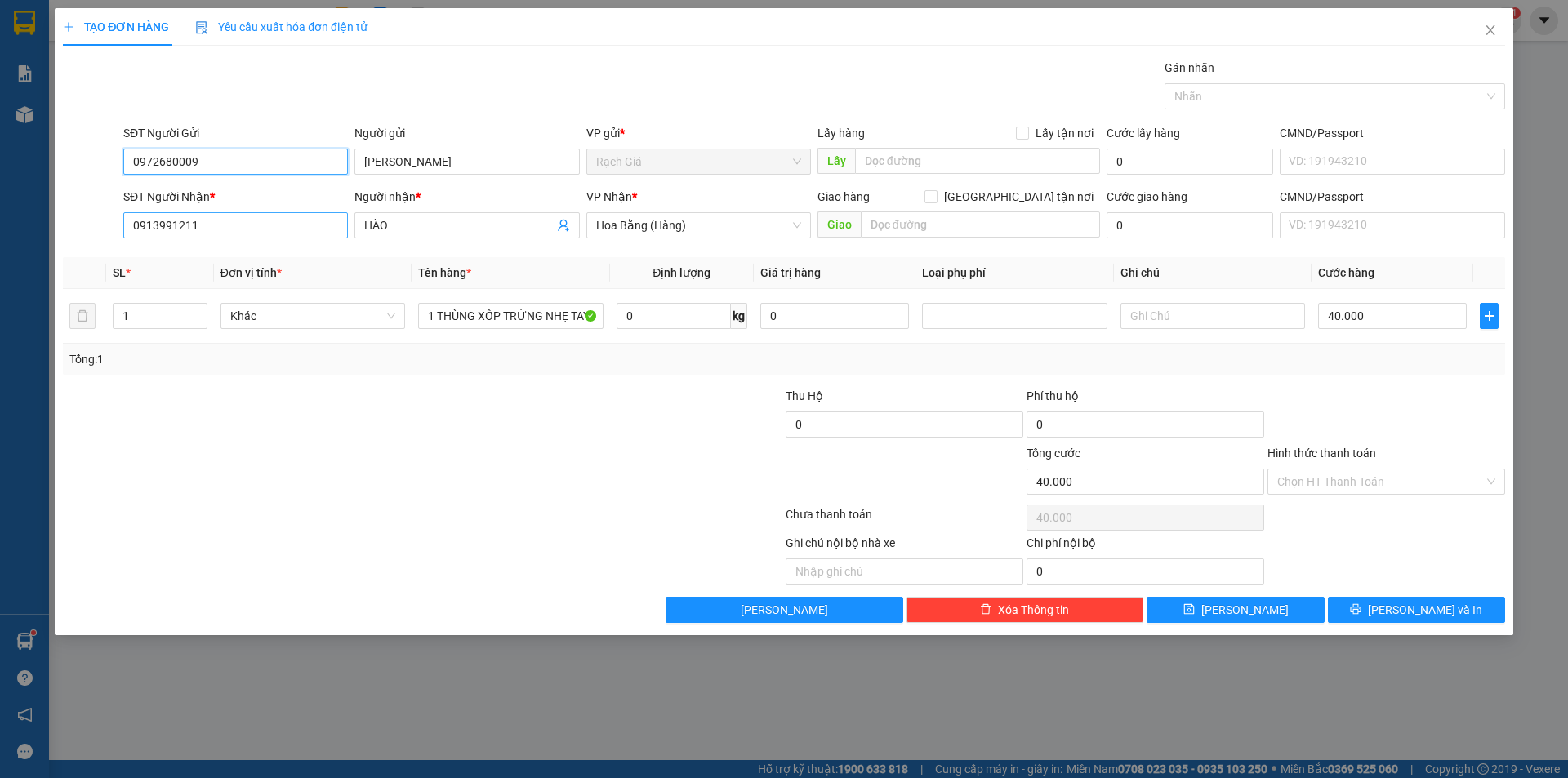
type input "0972680009"
click at [229, 228] on input "0913991211" at bounding box center [235, 225] width 224 height 26
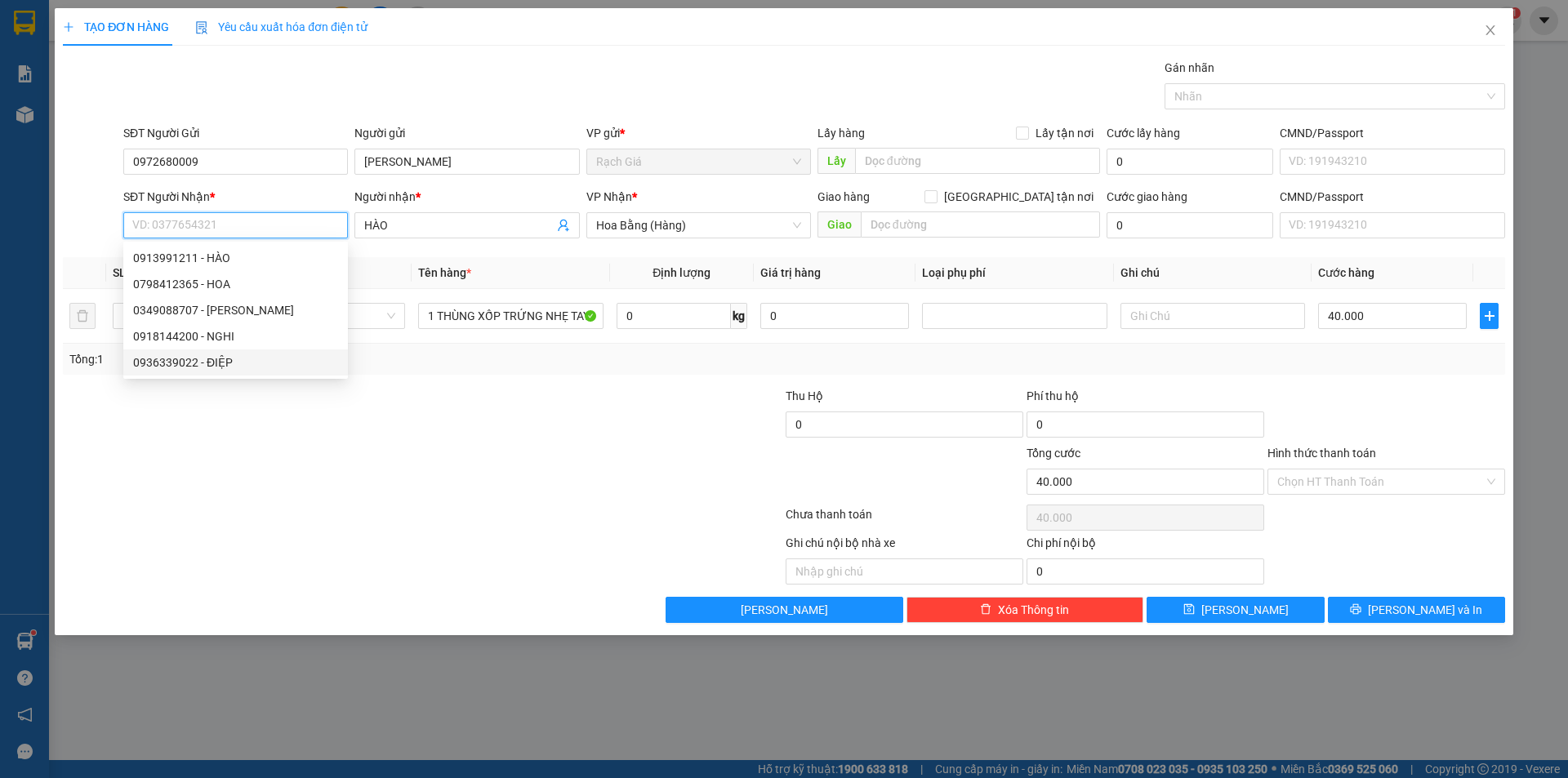
click at [195, 358] on div "0936339022 - ĐIỆP" at bounding box center [235, 362] width 205 height 18
type input "0936339022"
type input "ĐIỆP"
type input "30.000"
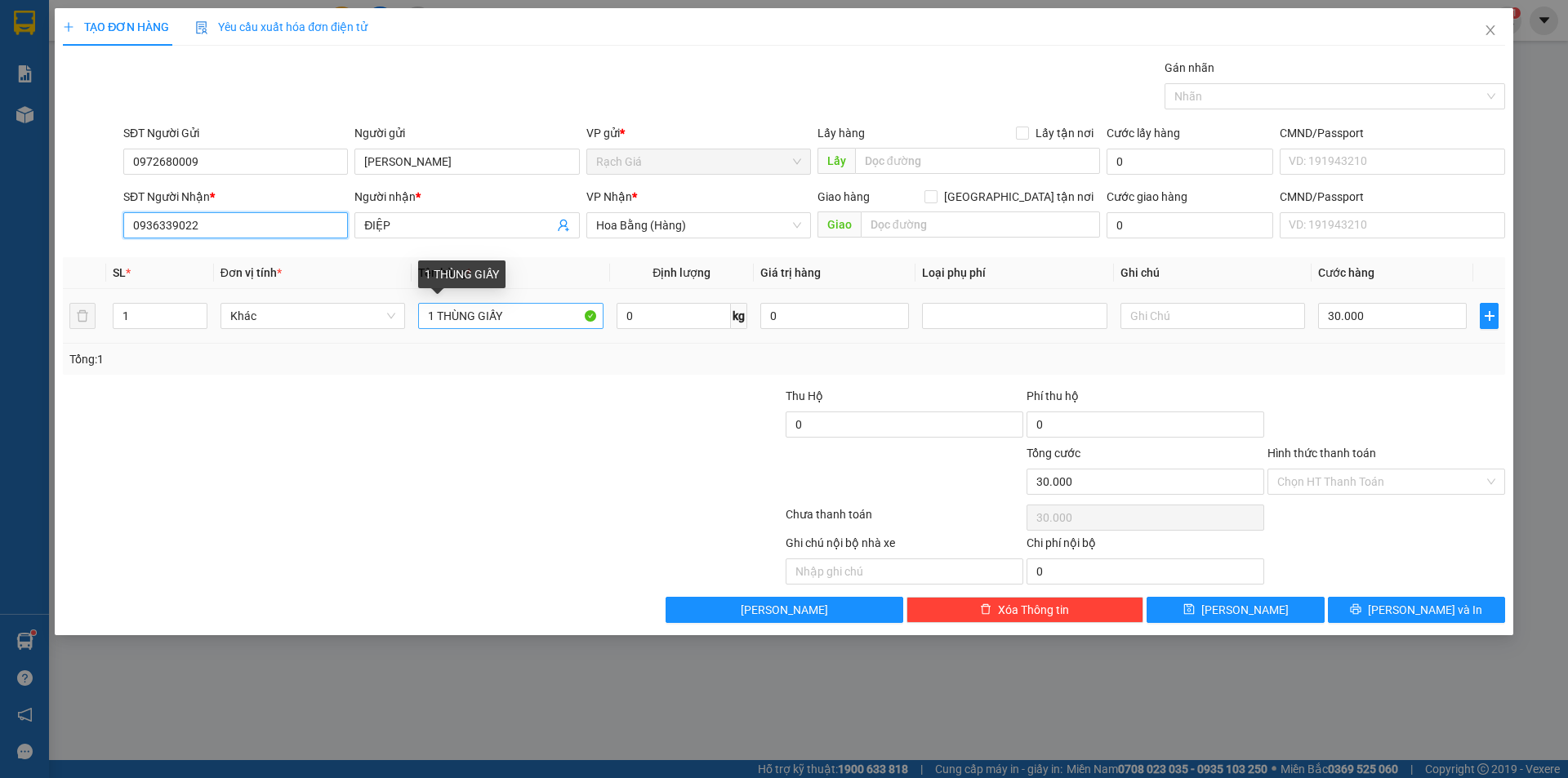
type input "0936339022"
click at [501, 316] on input "1 THÙNG GIẤY" at bounding box center [510, 315] width 185 height 26
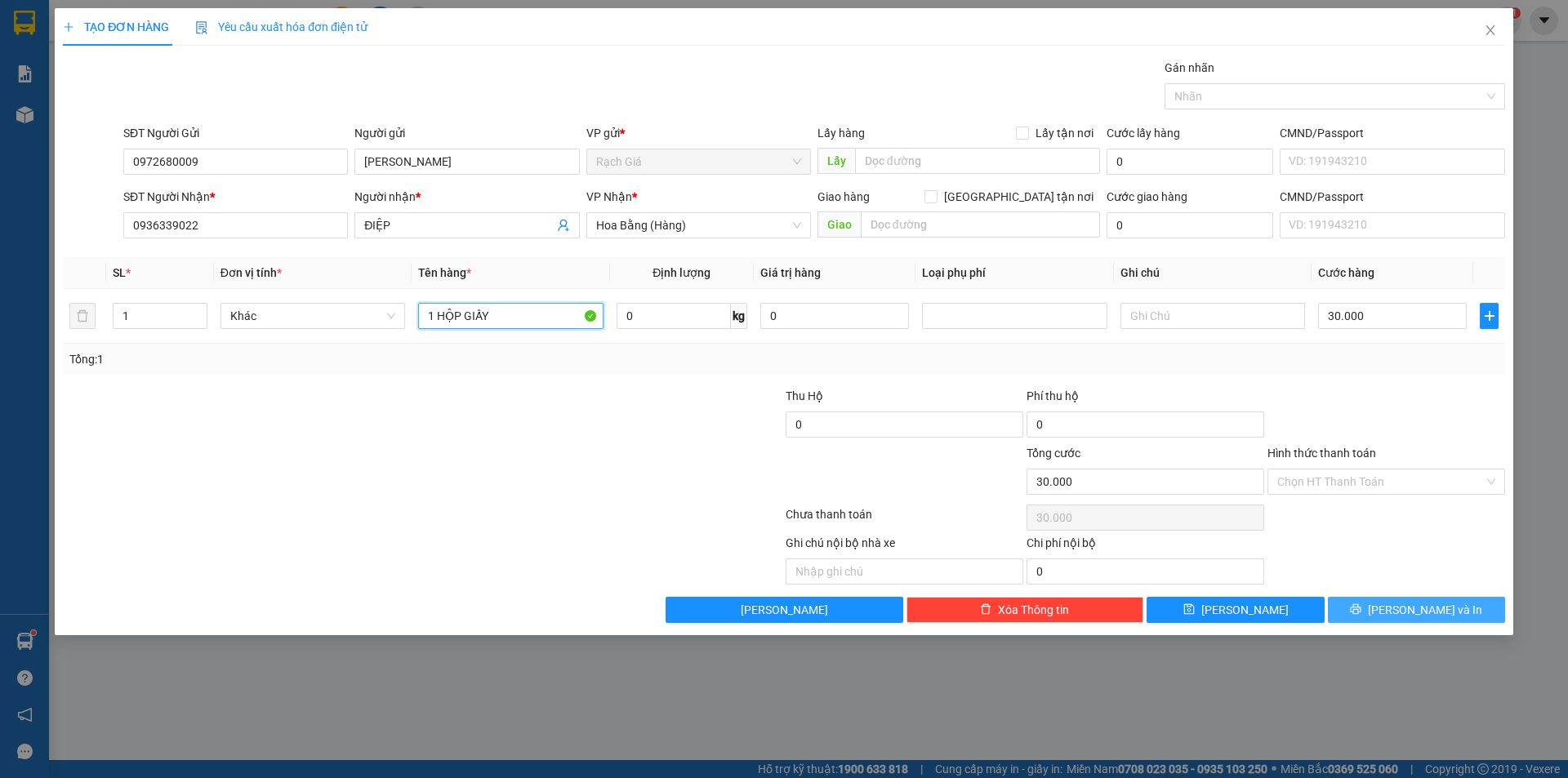
type input "1 HỘP GIẤY"
click at [1458, 604] on button "[PERSON_NAME] và In" at bounding box center [1416, 609] width 177 height 26
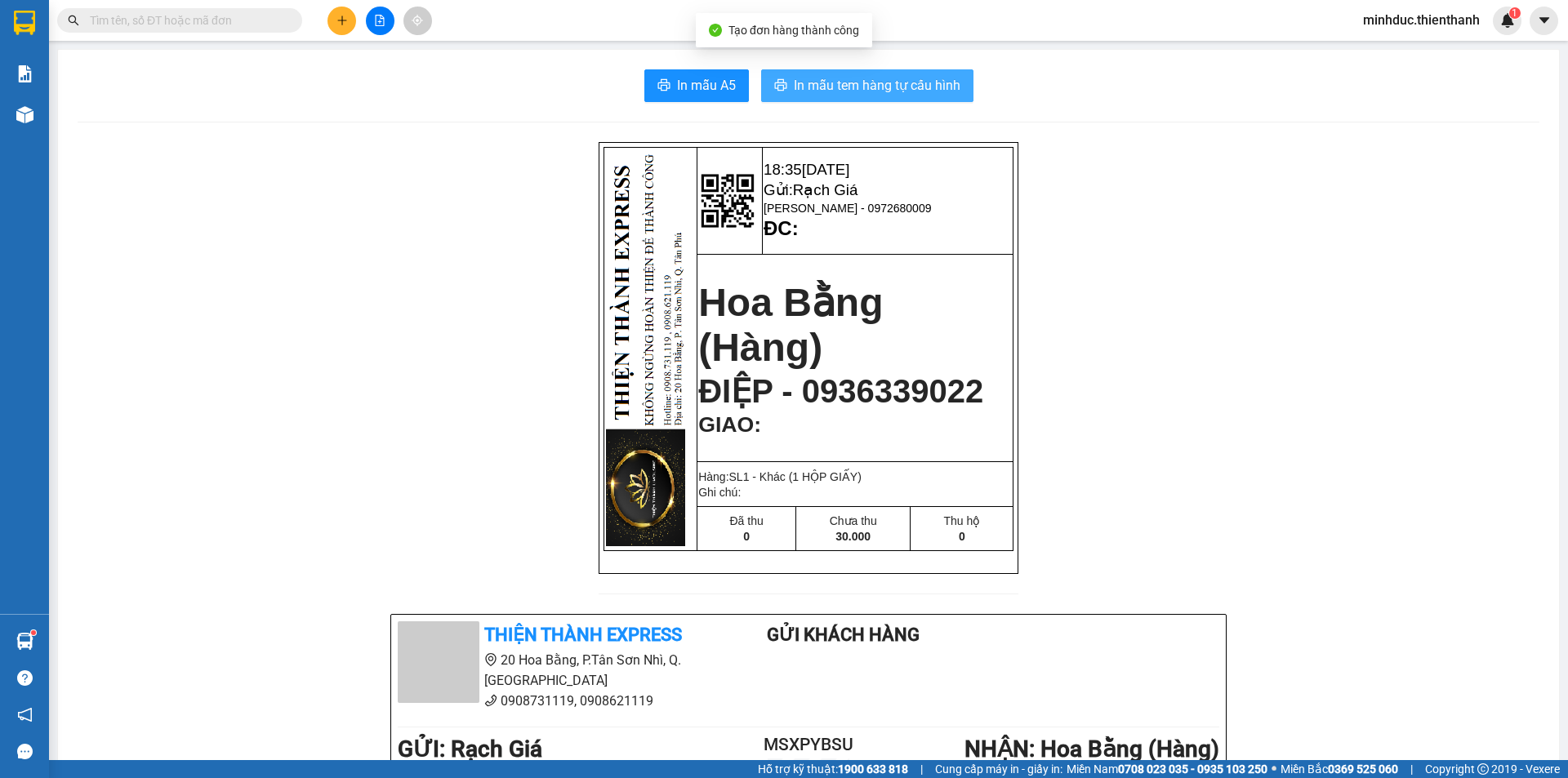
click at [935, 81] on span "In mẫu tem hàng tự cấu hình" at bounding box center [877, 85] width 167 height 20
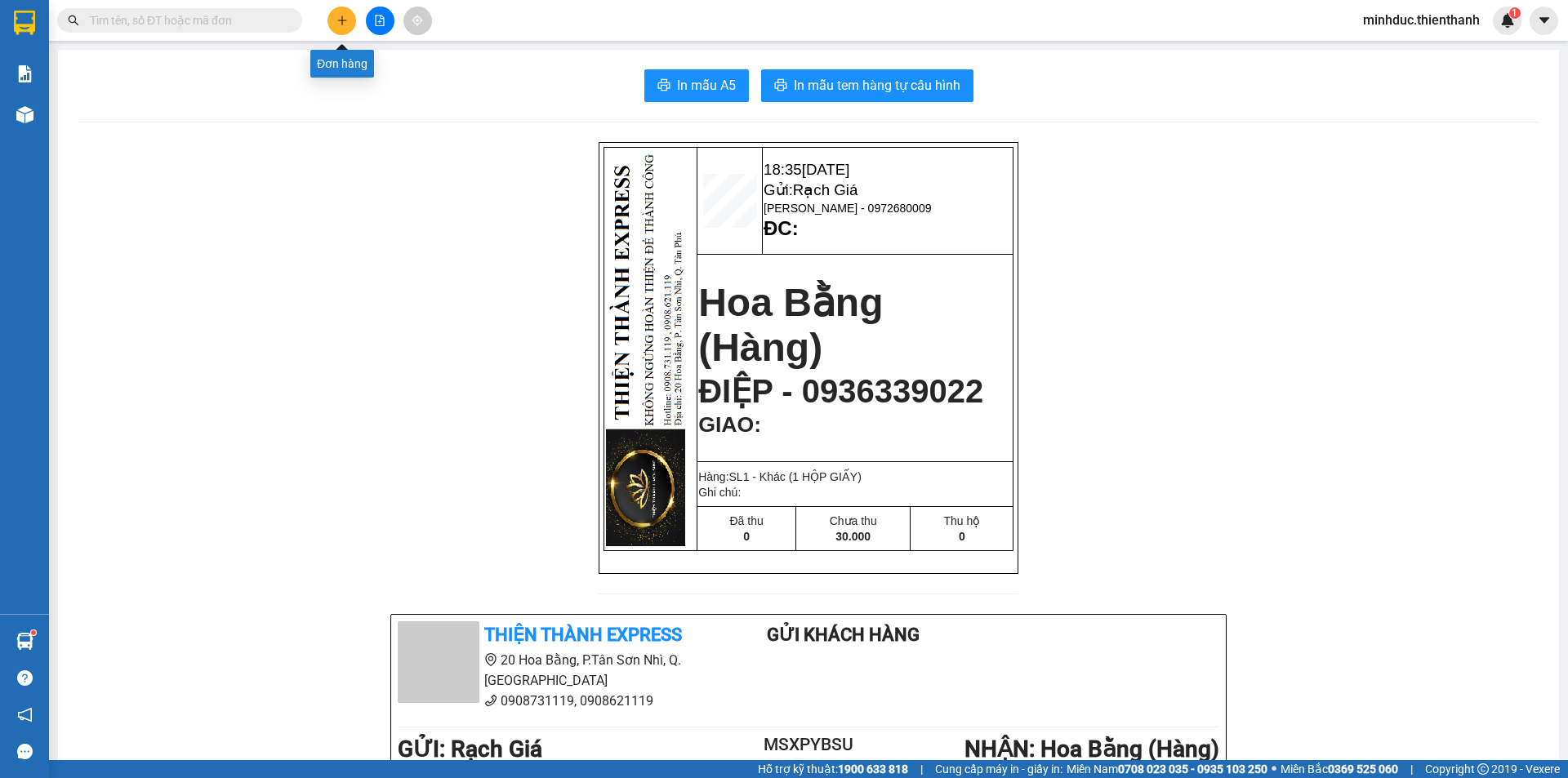
click at [345, 22] on icon "plus" at bounding box center [342, 20] width 12 height 12
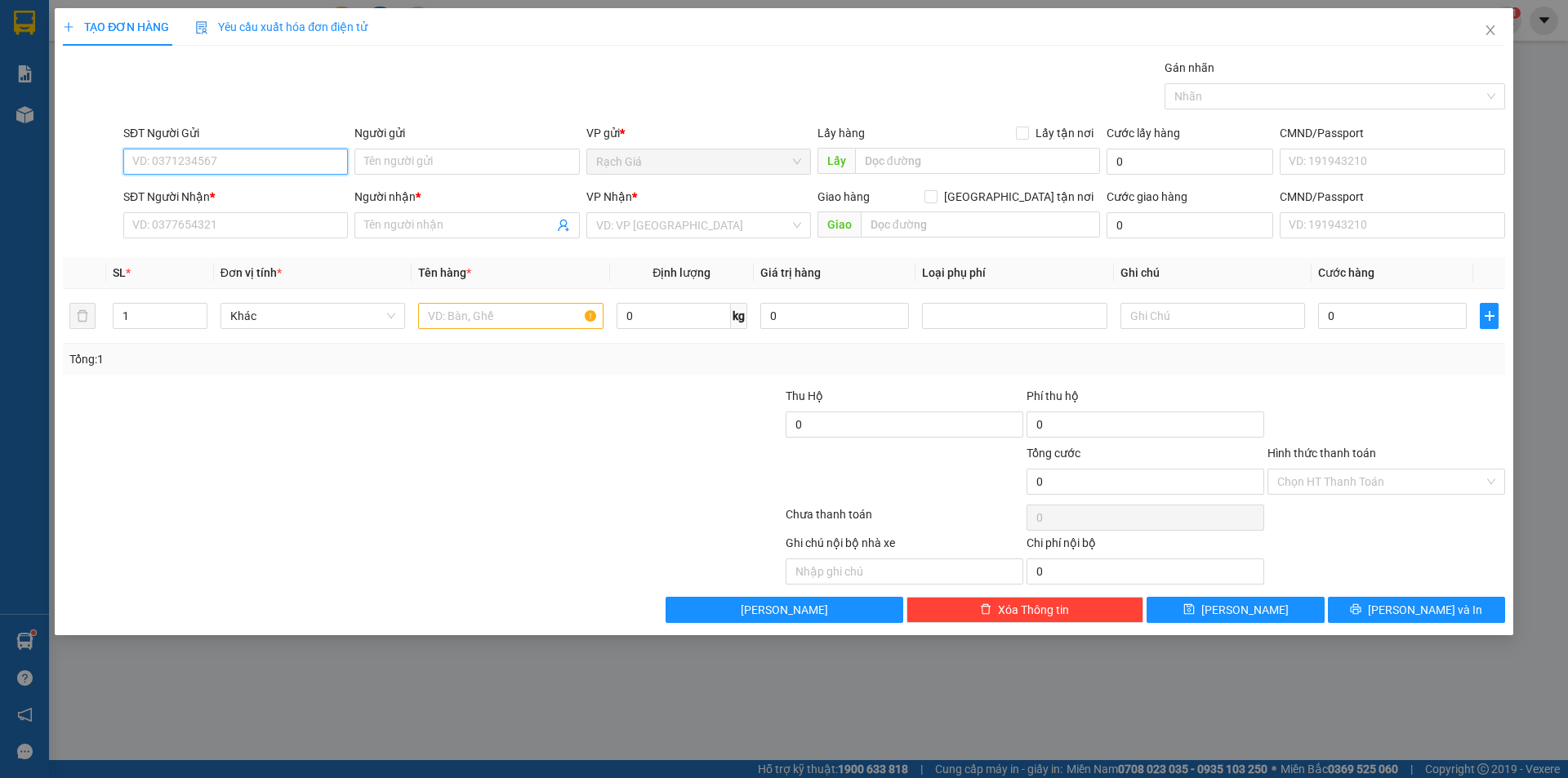
click at [214, 169] on input "SĐT Người Gửi" at bounding box center [235, 161] width 224 height 26
click at [215, 200] on div "0948496849 - THẮM" at bounding box center [235, 194] width 205 height 18
type input "0948496849"
type input "THẮM"
type input "0918300613"
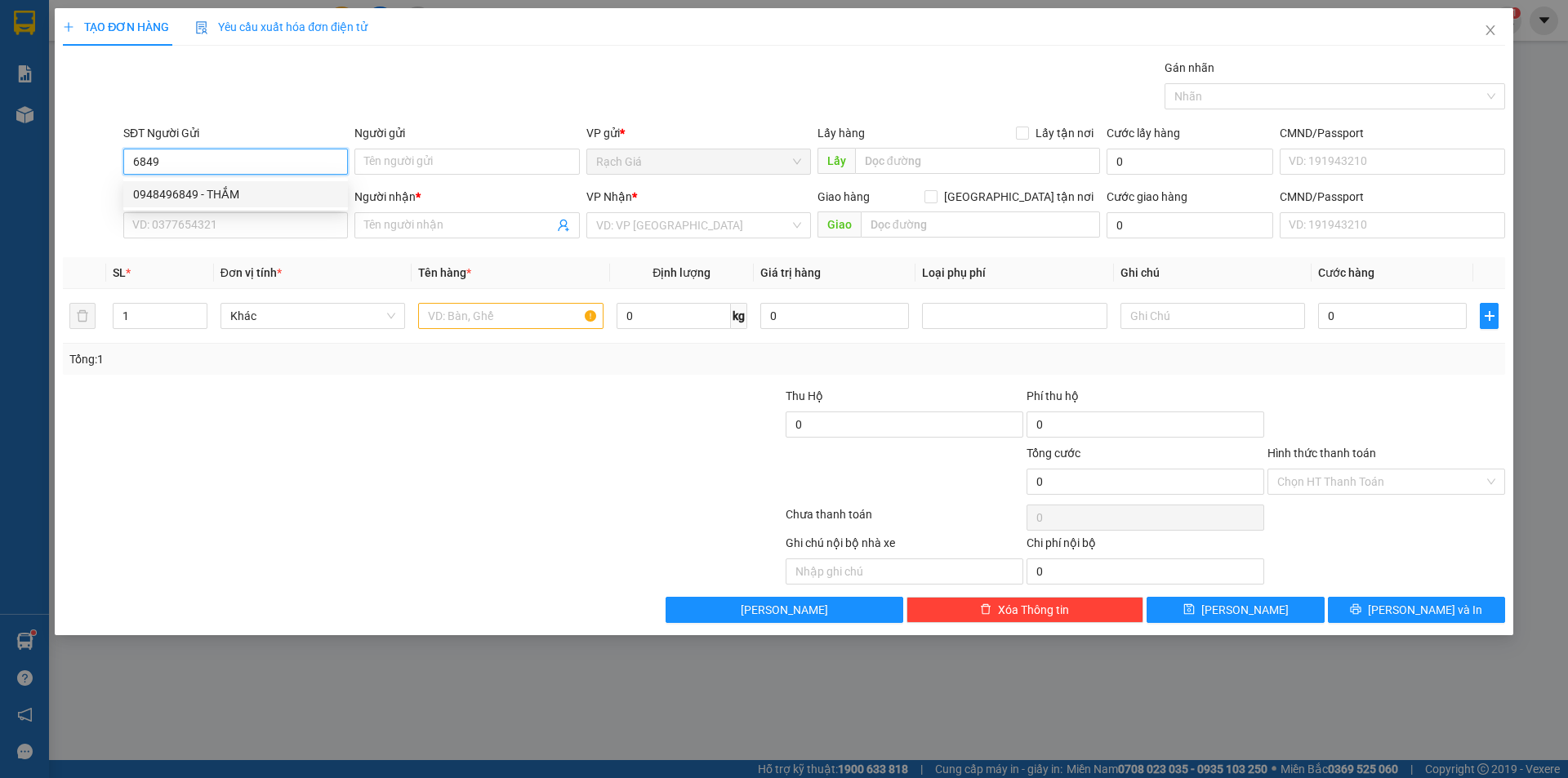
type input "NHIÊN"
type input "40.000"
type input "0948496849"
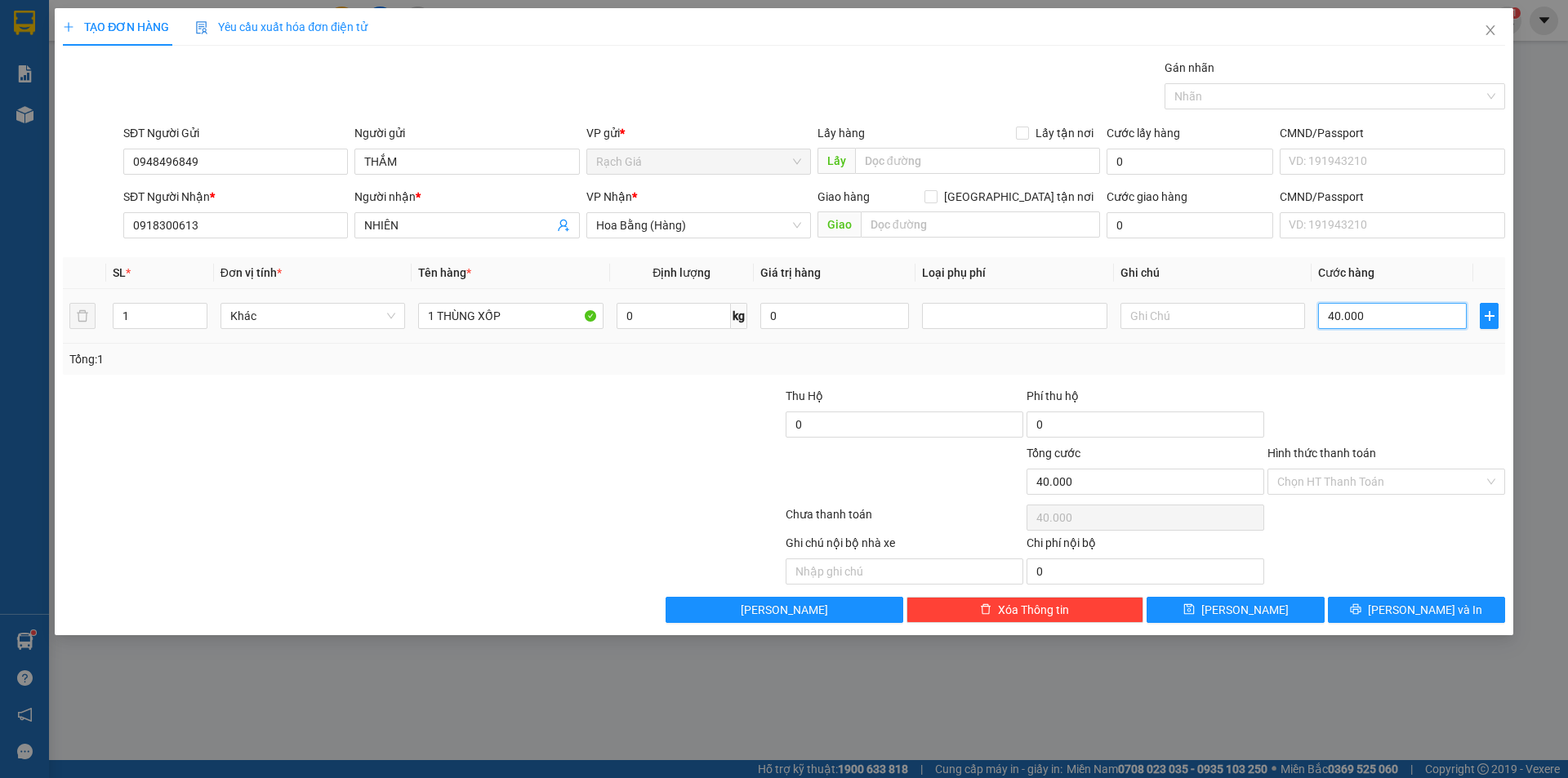
click at [1413, 309] on input "40.000" at bounding box center [1392, 315] width 148 height 26
type input "3"
type input "30"
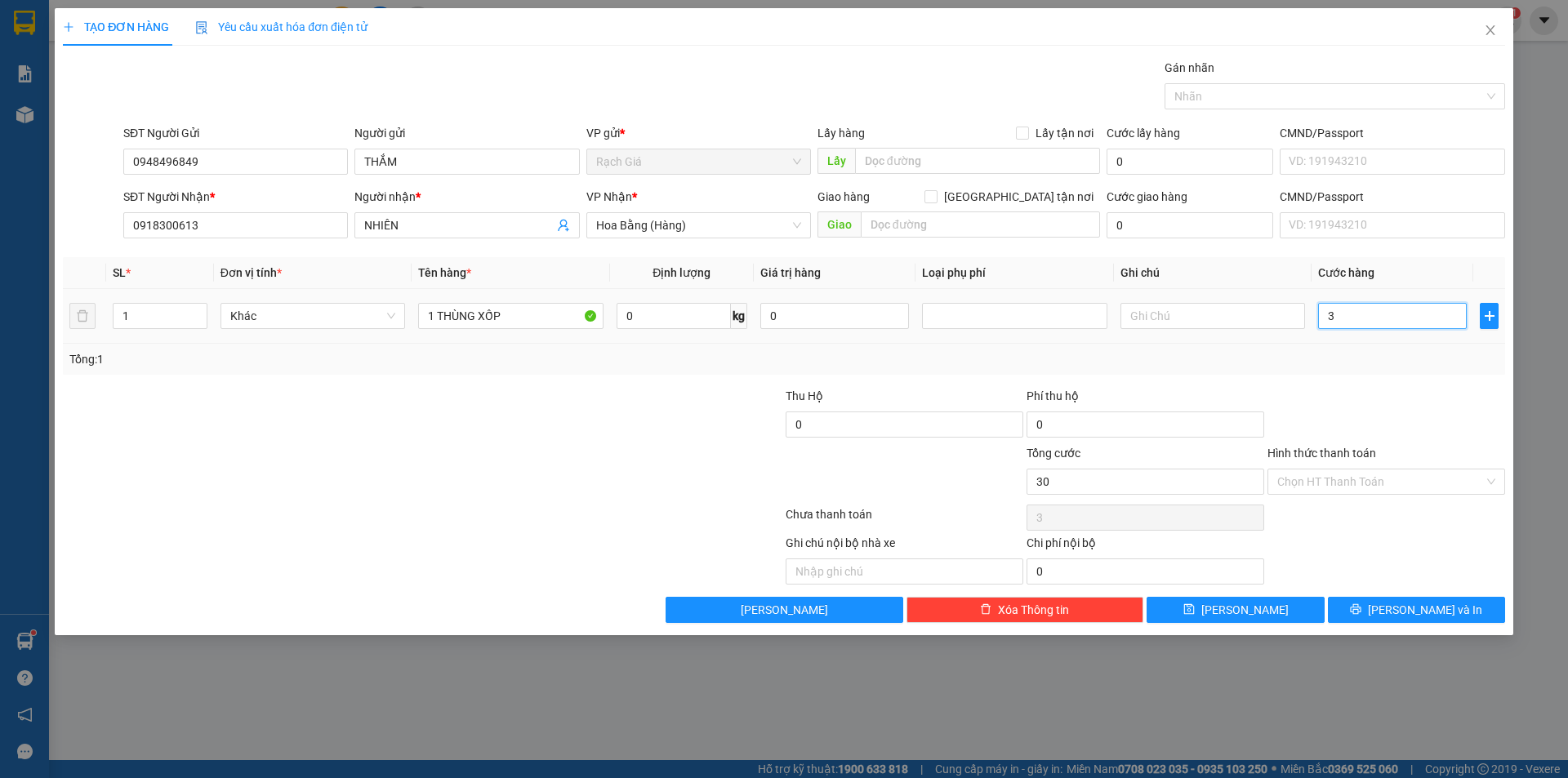
type input "30"
type input "300"
type input "3.000"
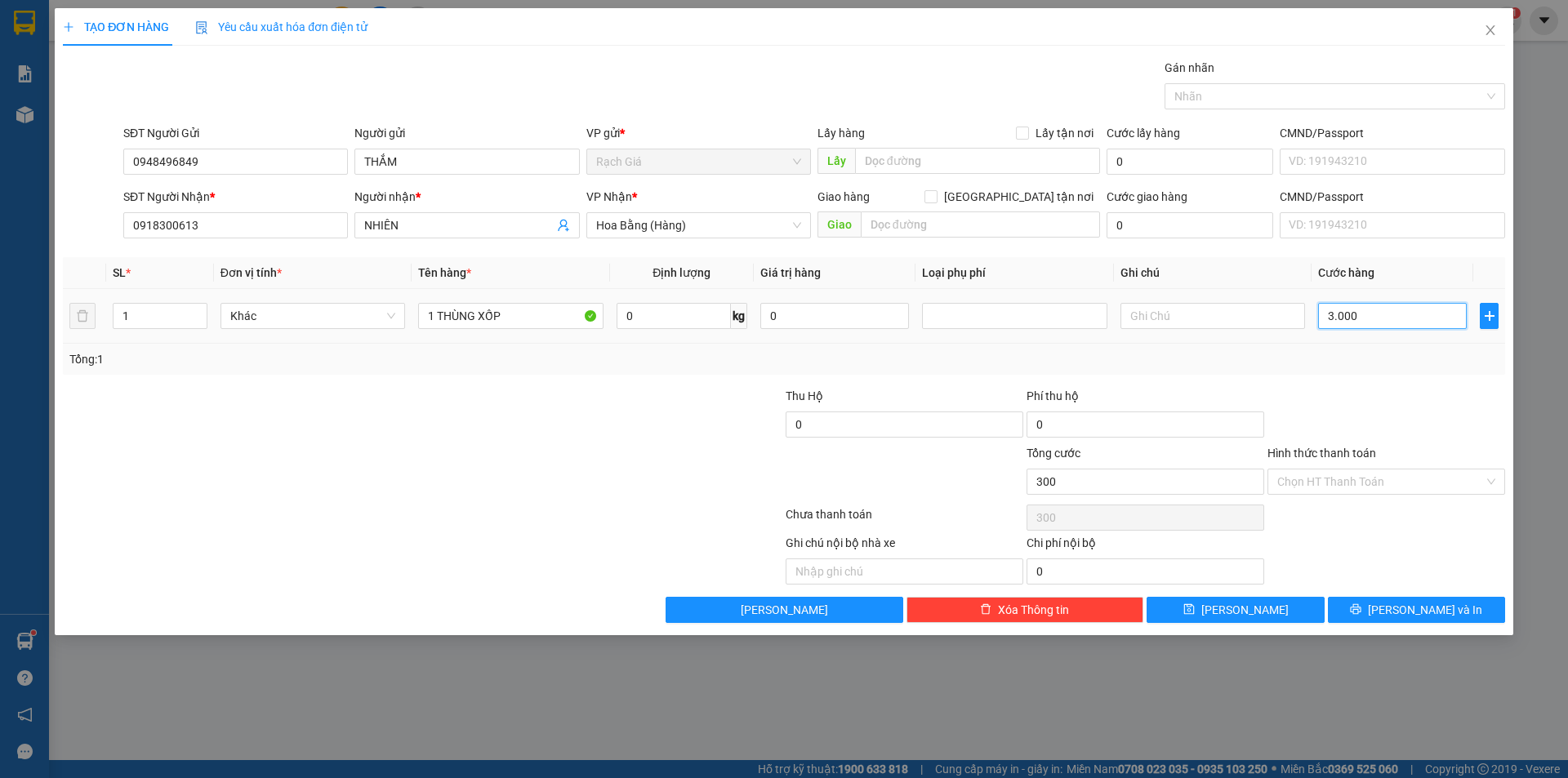
type input "30.000"
type input "300.000"
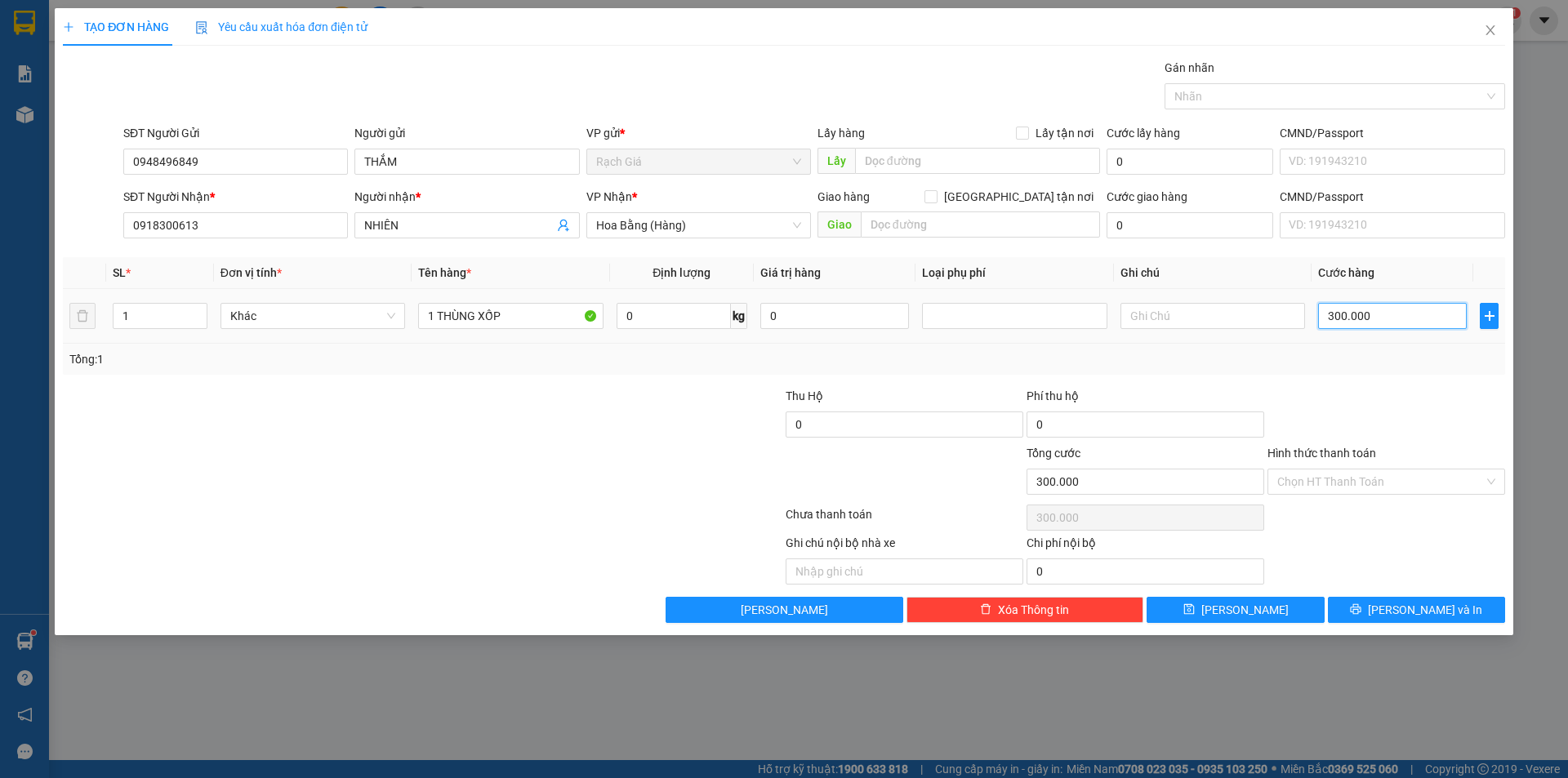
type input "30.000"
click at [1399, 489] on input "Hình thức thanh toán" at bounding box center [1380, 481] width 207 height 24
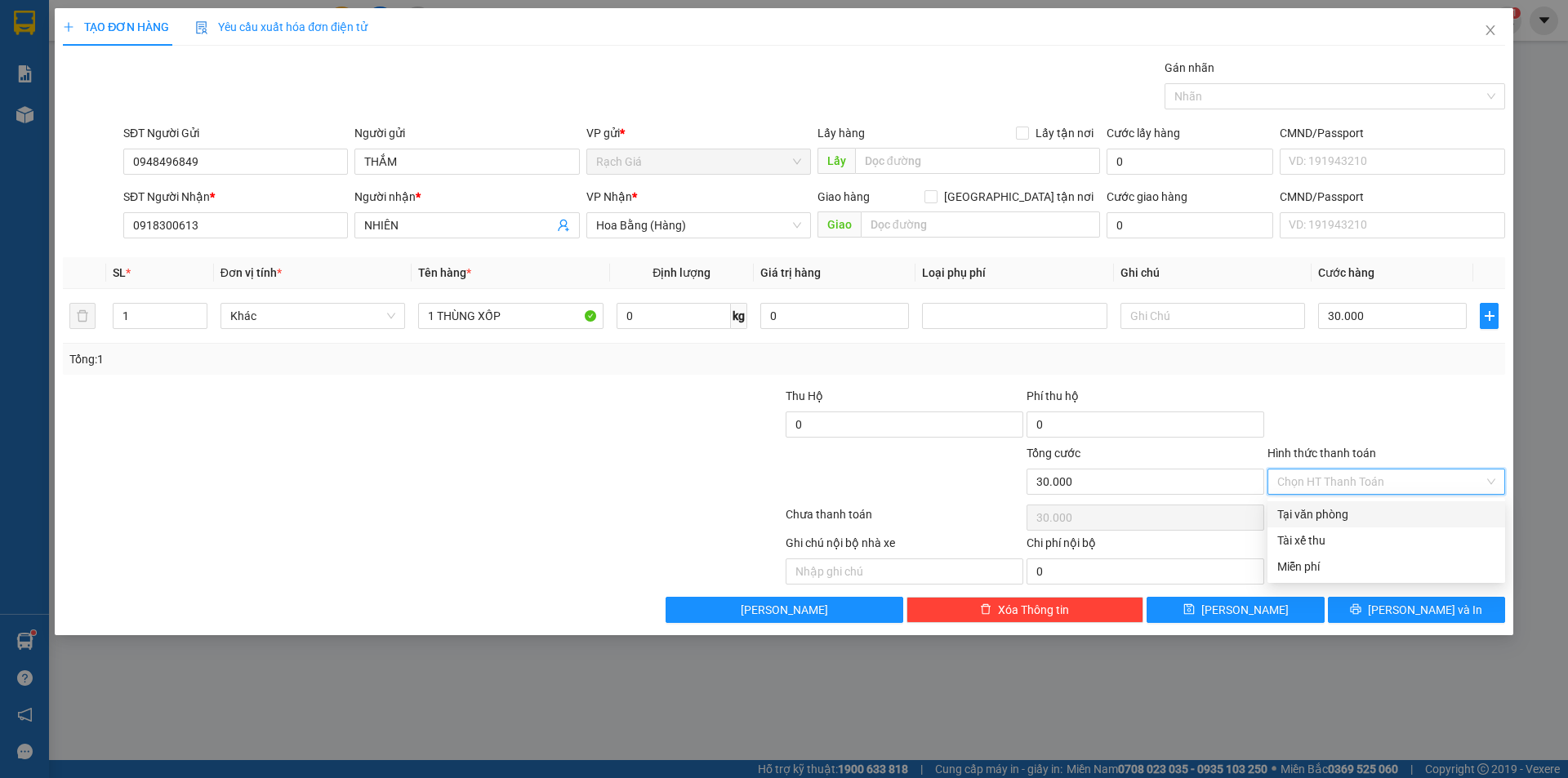
click at [1334, 511] on div "Tại văn phòng" at bounding box center [1386, 513] width 218 height 18
type input "0"
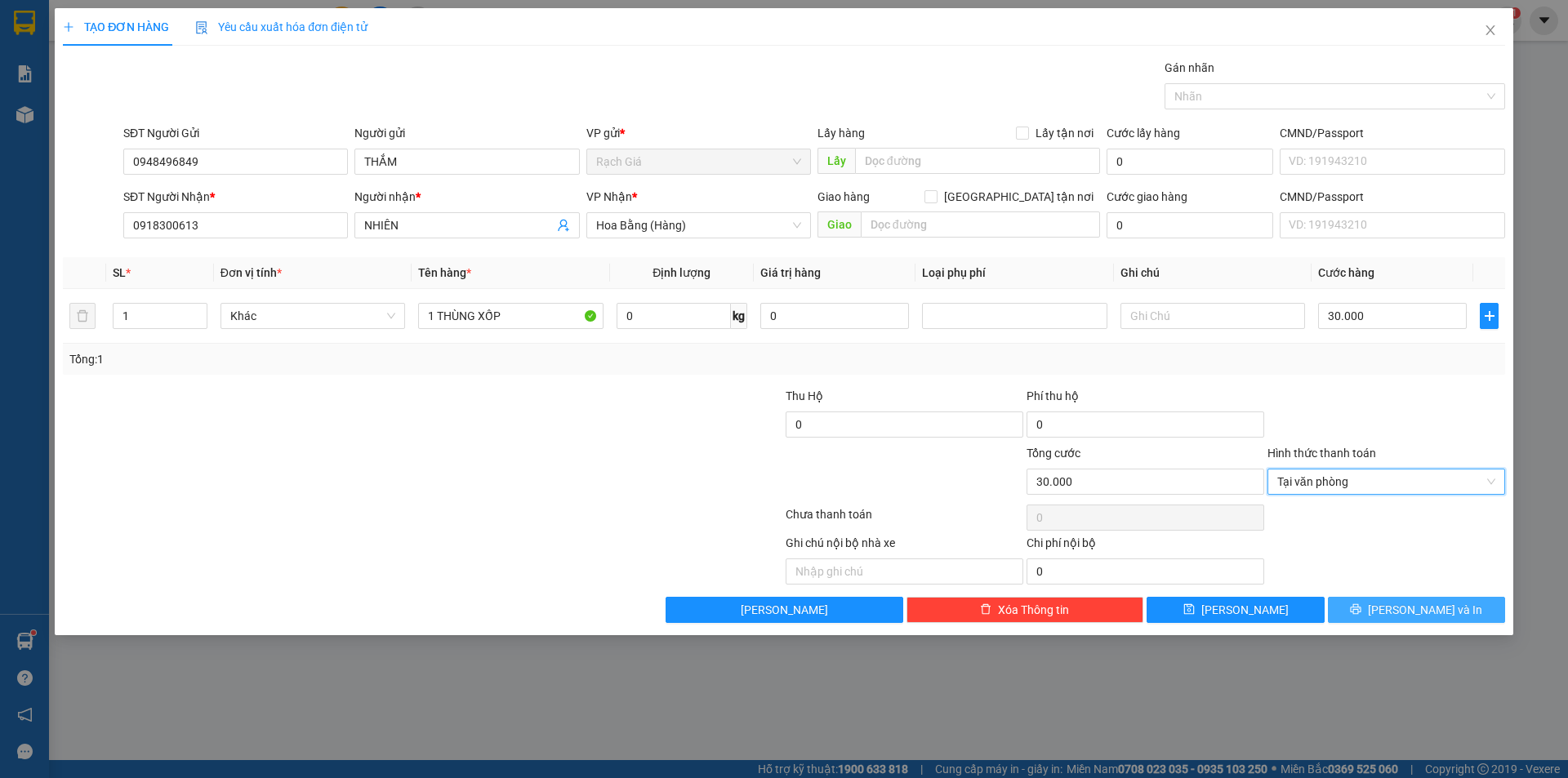
click at [1361, 609] on icon "printer" at bounding box center [1356, 609] width 12 height 12
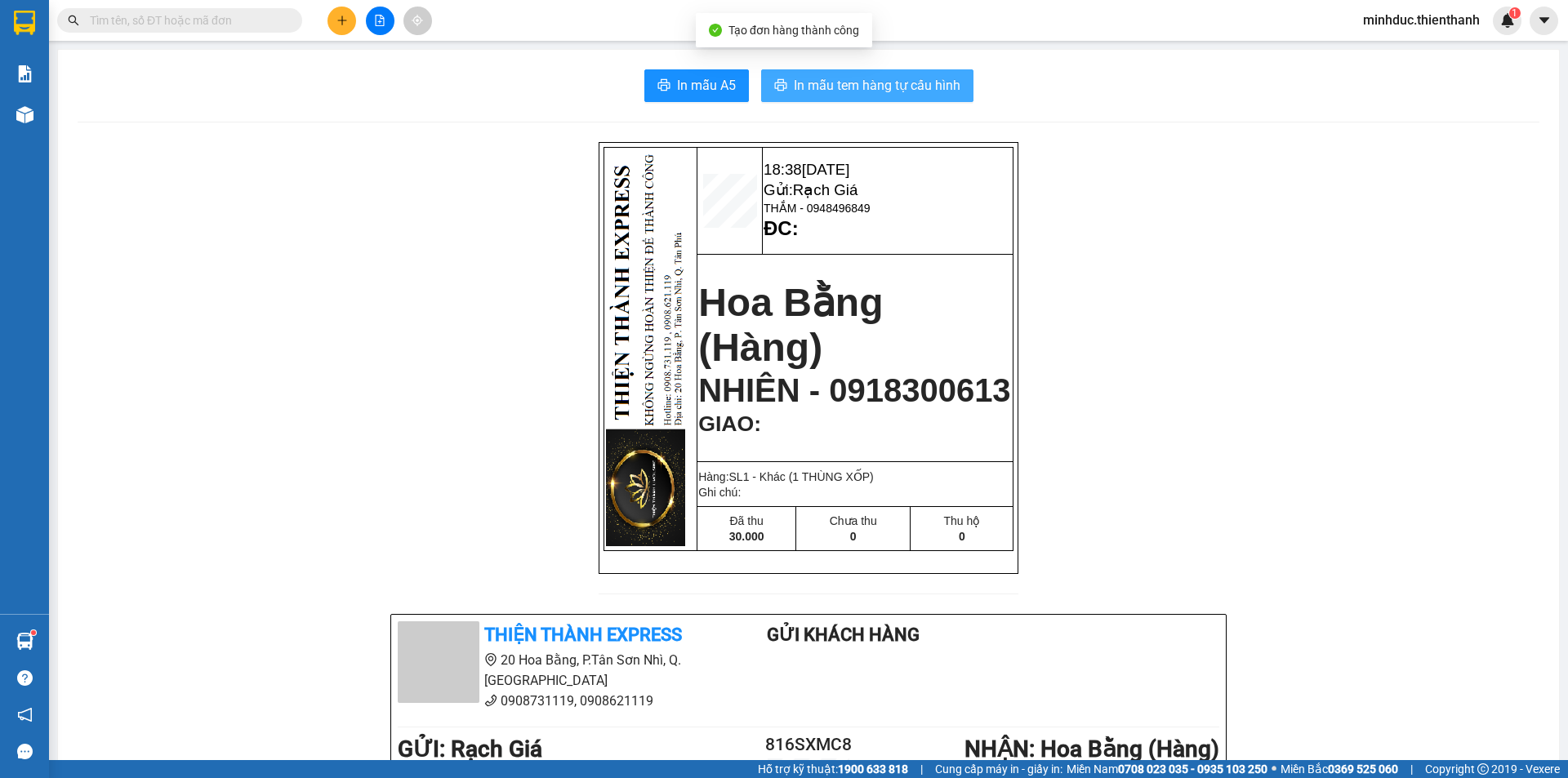
click at [849, 92] on span "In mẫu tem hàng tự cấu hình" at bounding box center [877, 85] width 167 height 20
click at [164, 15] on input "text" at bounding box center [186, 20] width 193 height 18
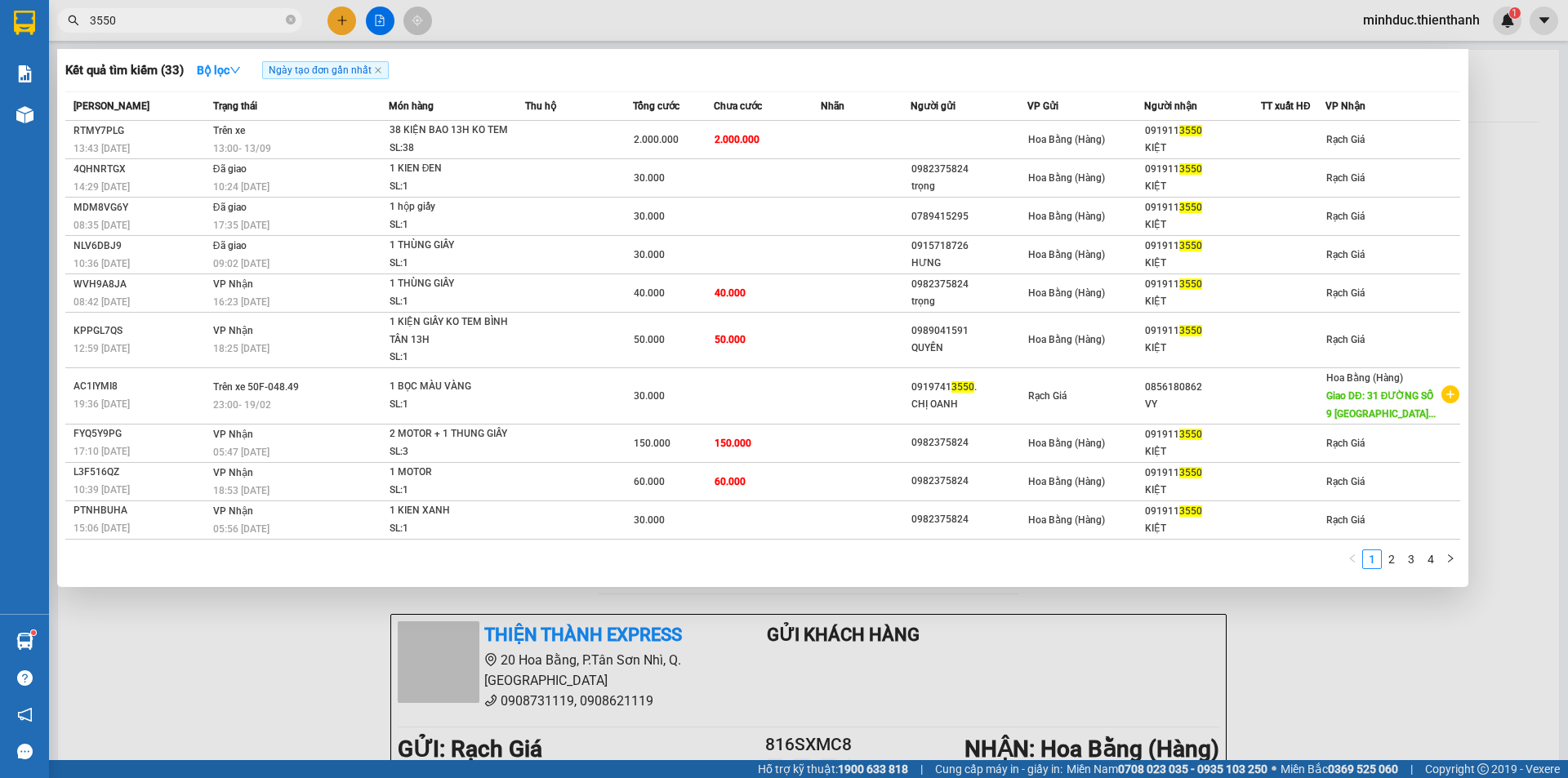
click at [185, 13] on input "3550" at bounding box center [186, 20] width 193 height 18
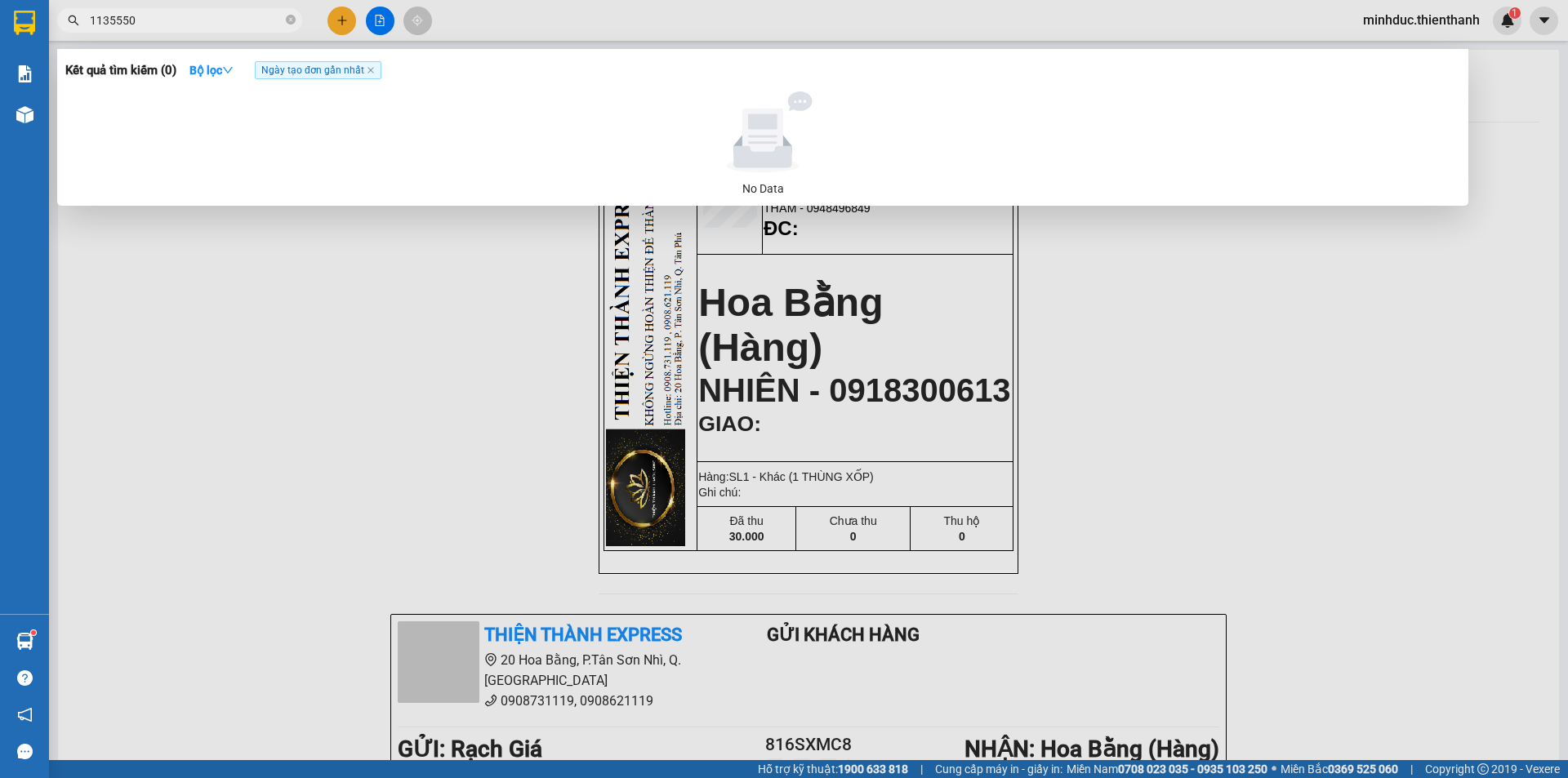
click at [125, 19] on input "1135550" at bounding box center [186, 20] width 193 height 18
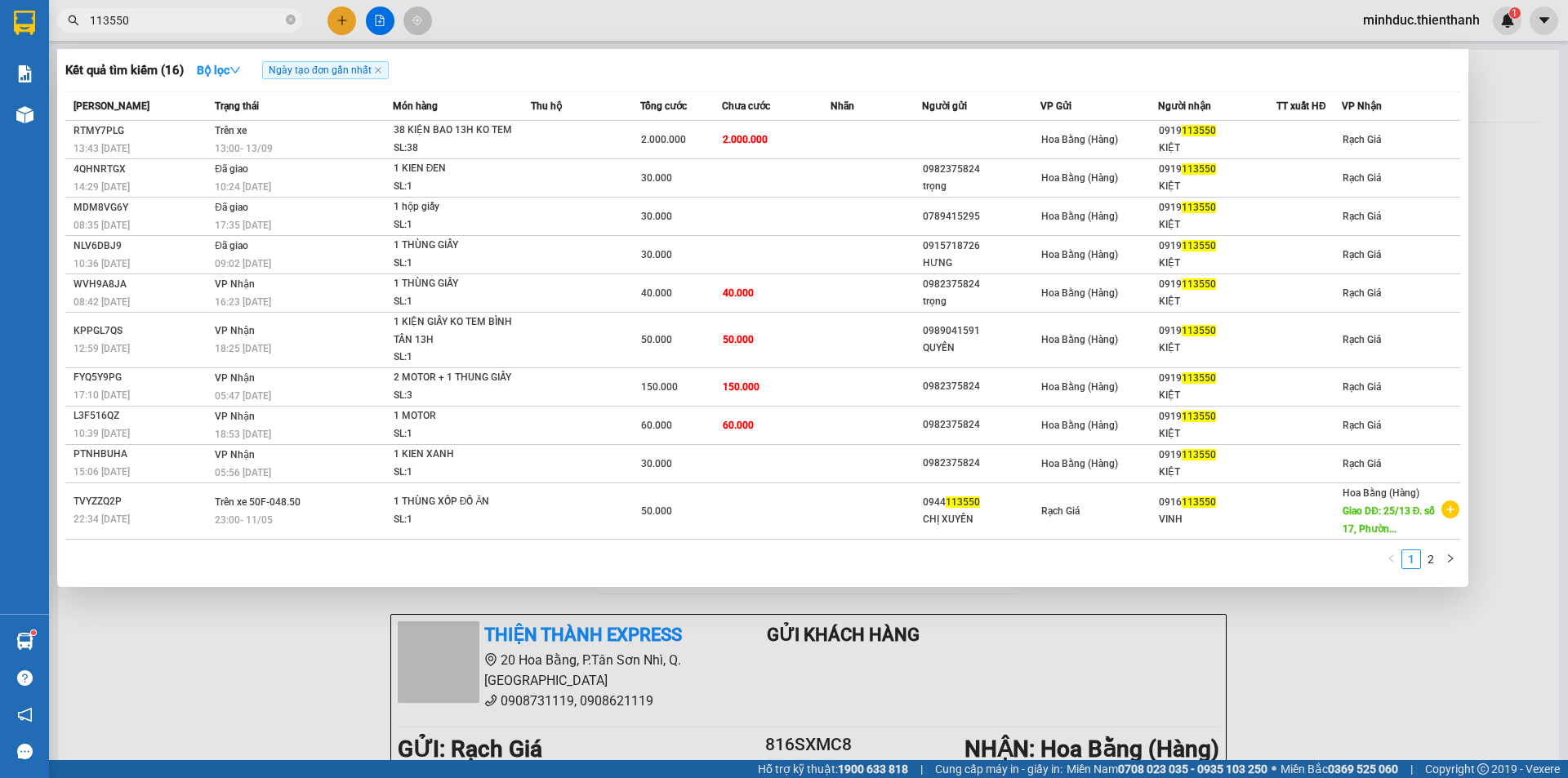
type input "113550"
click at [347, 16] on div at bounding box center [784, 389] width 1568 height 778
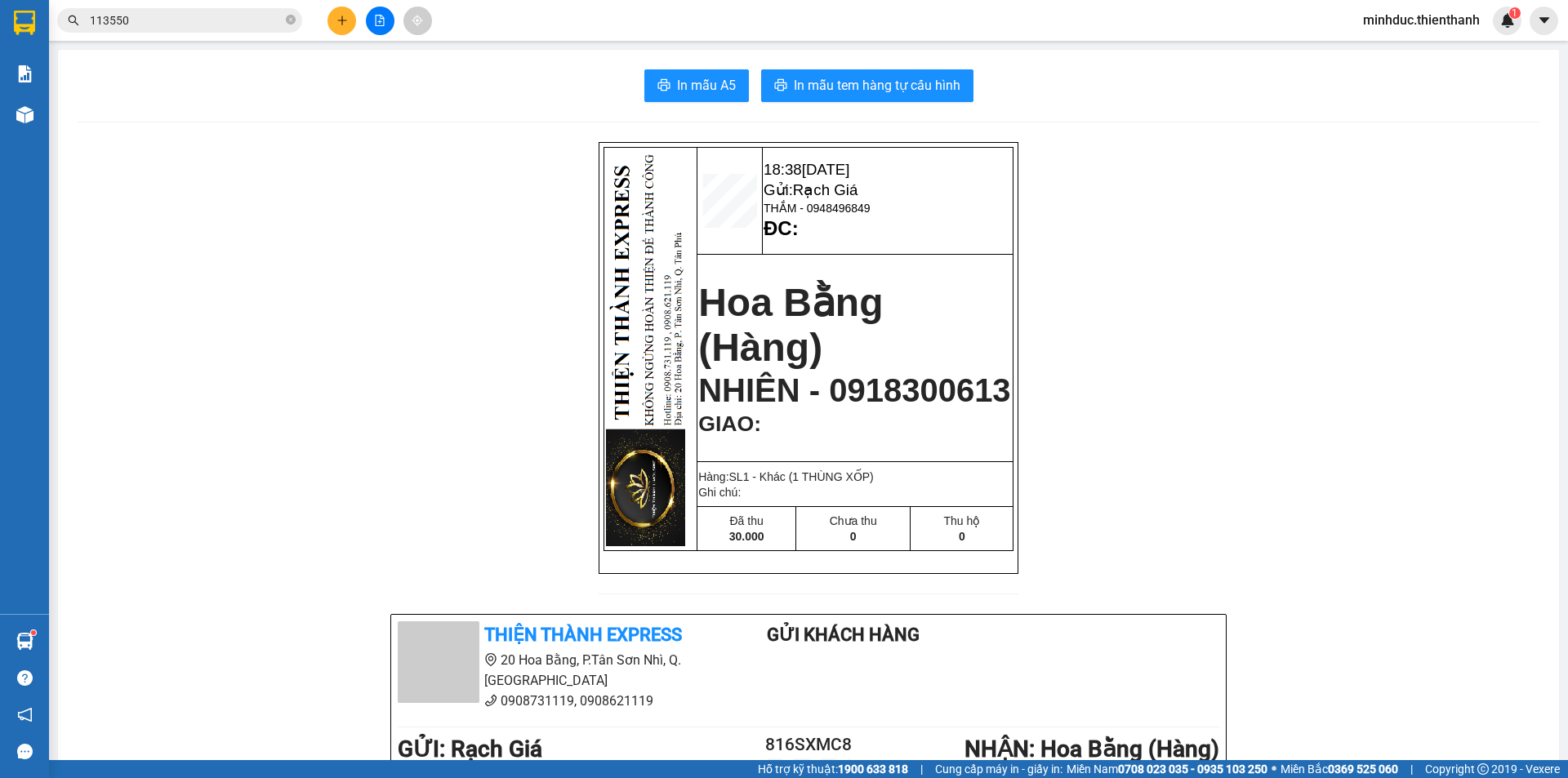
click at [347, 21] on icon "plus" at bounding box center [342, 20] width 12 height 12
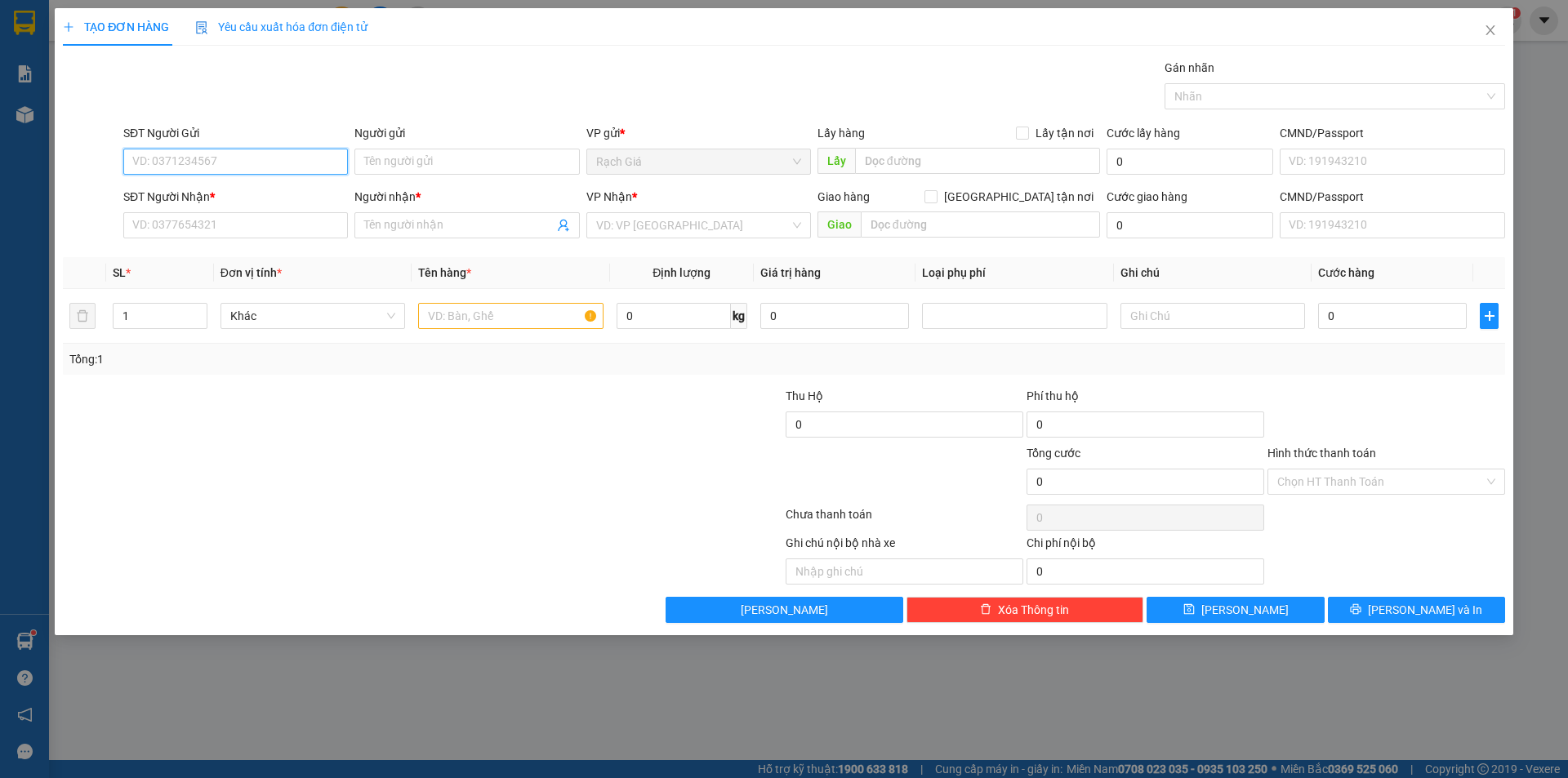
click at [273, 158] on input "SĐT Người Gửi" at bounding box center [235, 161] width 224 height 26
type input "0938417262"
click at [241, 195] on div "0938417262 - CHÚ TÒNG" at bounding box center [235, 194] width 205 height 18
type input "CHÚ TÒNG"
type input "0907130666"
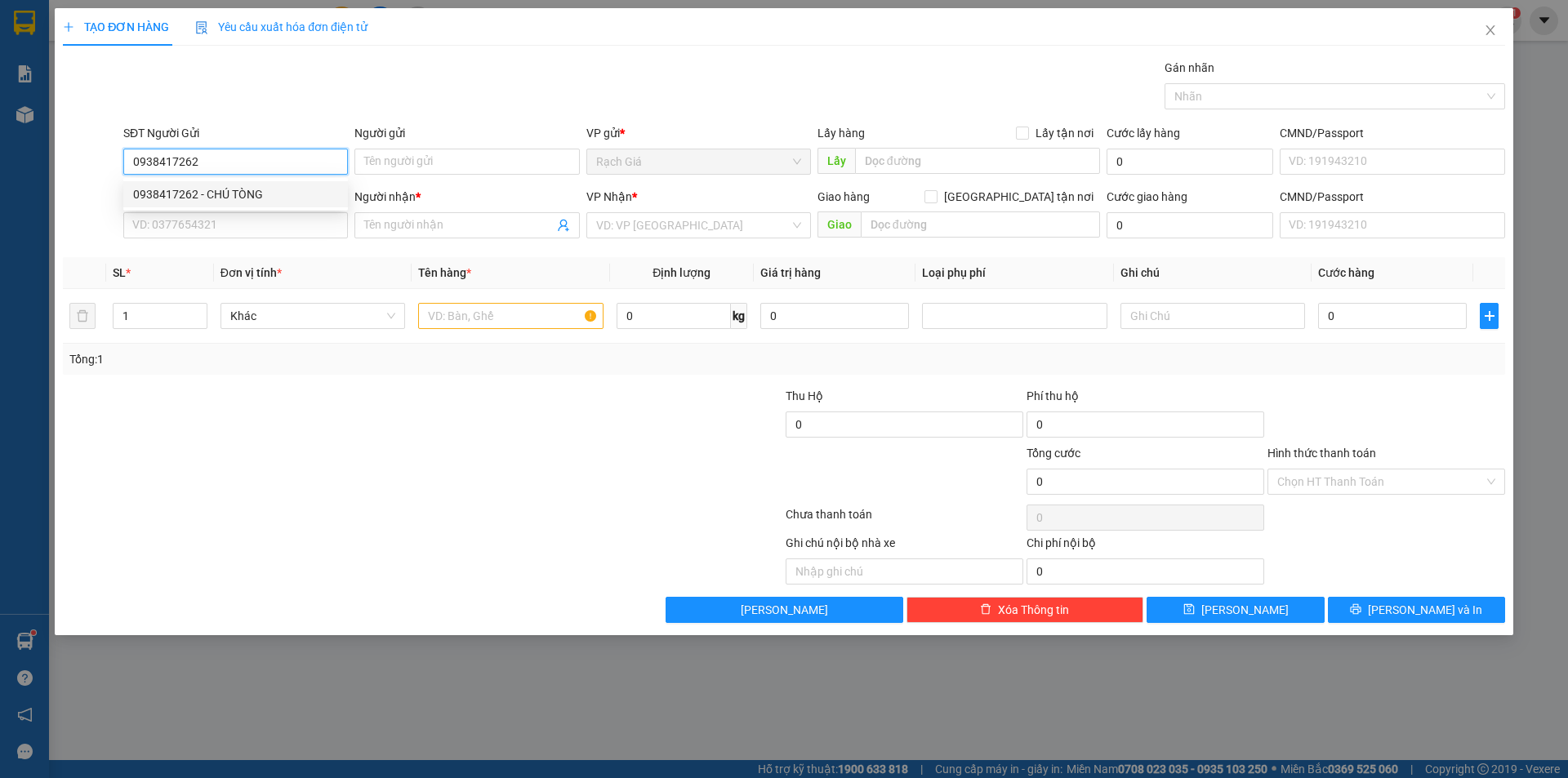
type input "ĐỨC TRUNG"
type input "35/12 BẾ VĂN CẤM QUẬN 7"
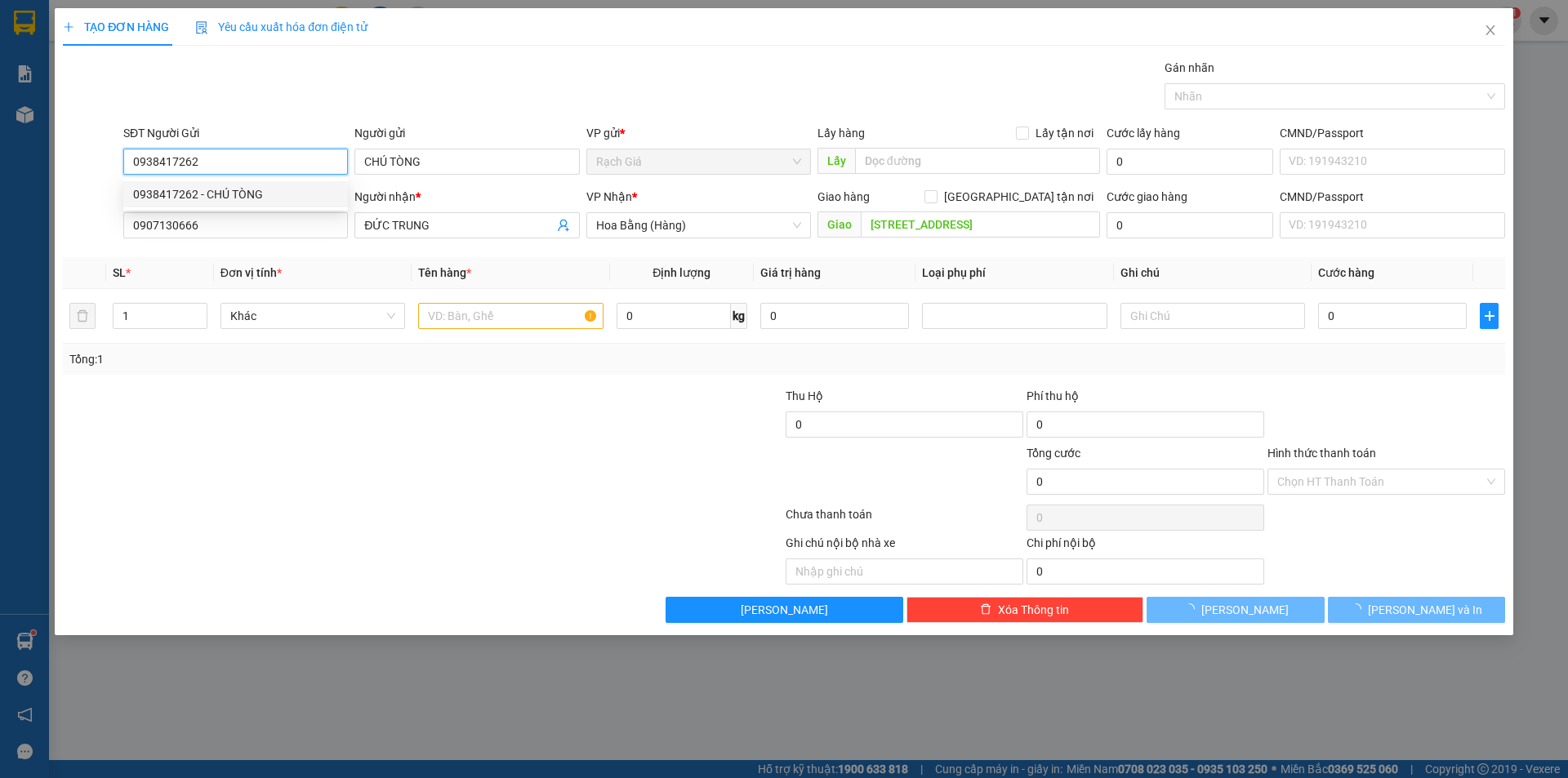
type input "40.000"
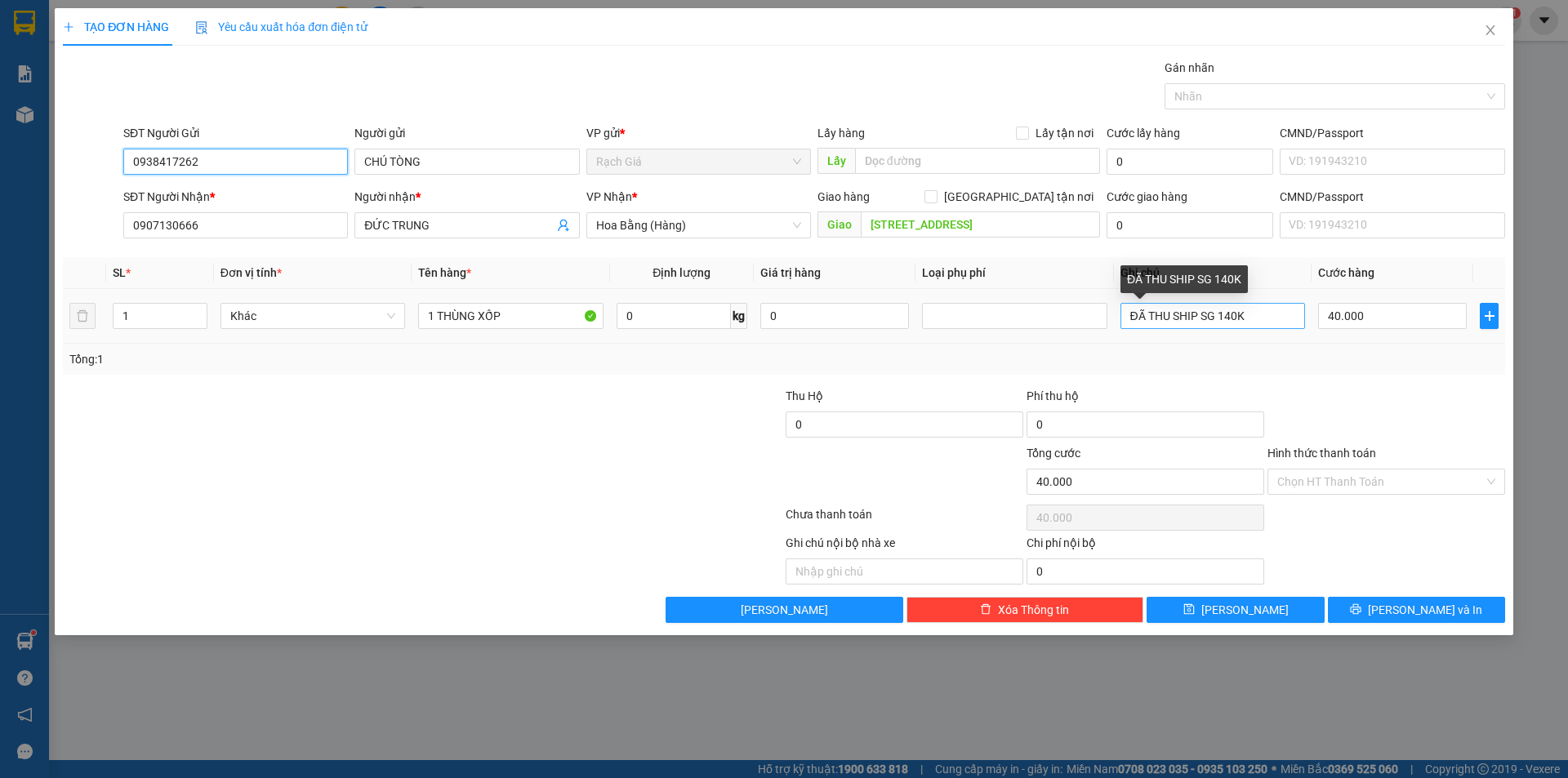
type input "0938417262"
click at [1228, 313] on input "ĐÃ THU SHIP SG 140K" at bounding box center [1212, 315] width 185 height 26
type input "ĐÃ THU SHIP SG 70K"
click at [1400, 487] on input "Hình thức thanh toán" at bounding box center [1380, 481] width 207 height 24
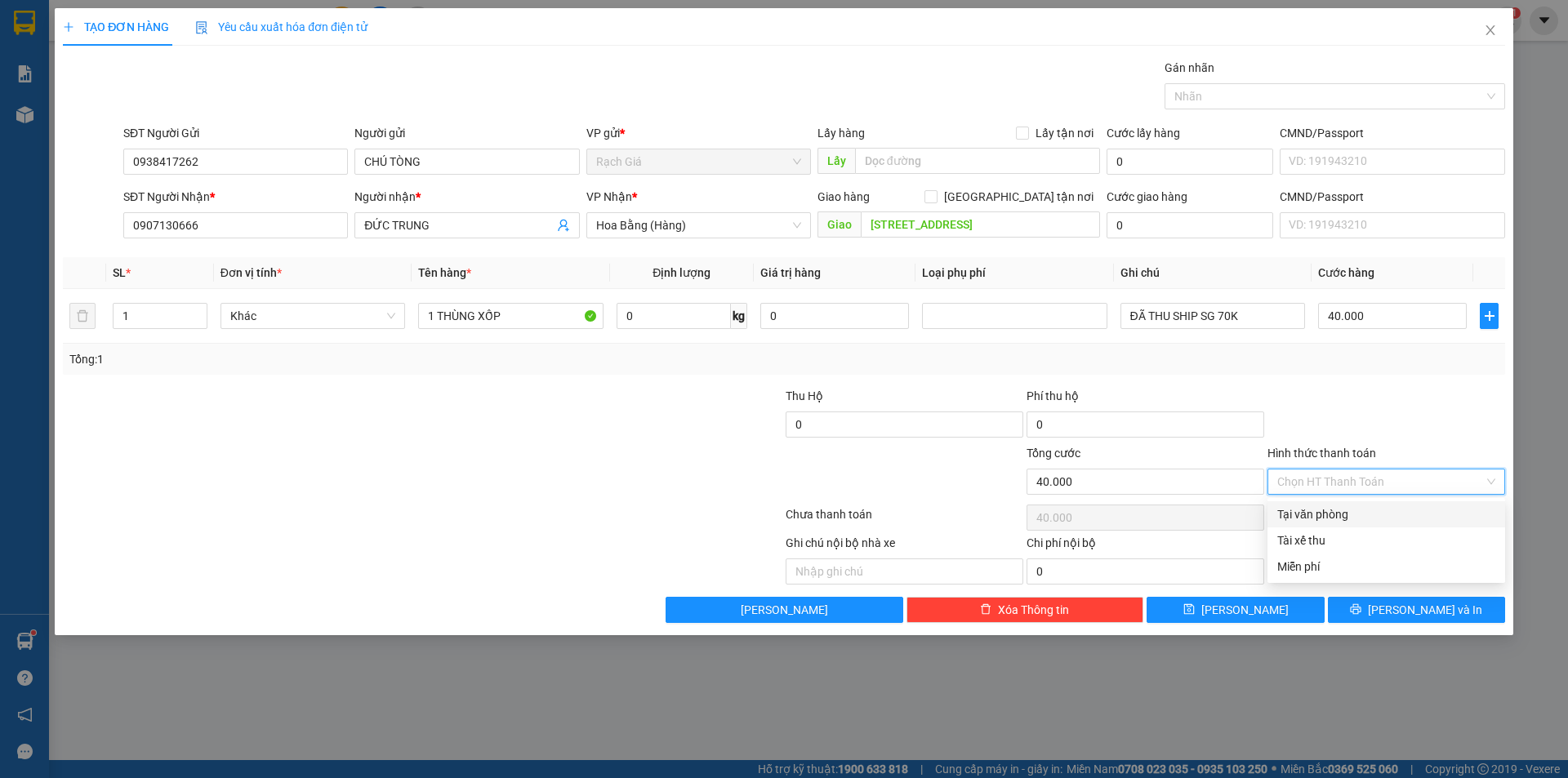
click at [1328, 521] on div "Tại văn phòng" at bounding box center [1386, 513] width 218 height 18
type input "0"
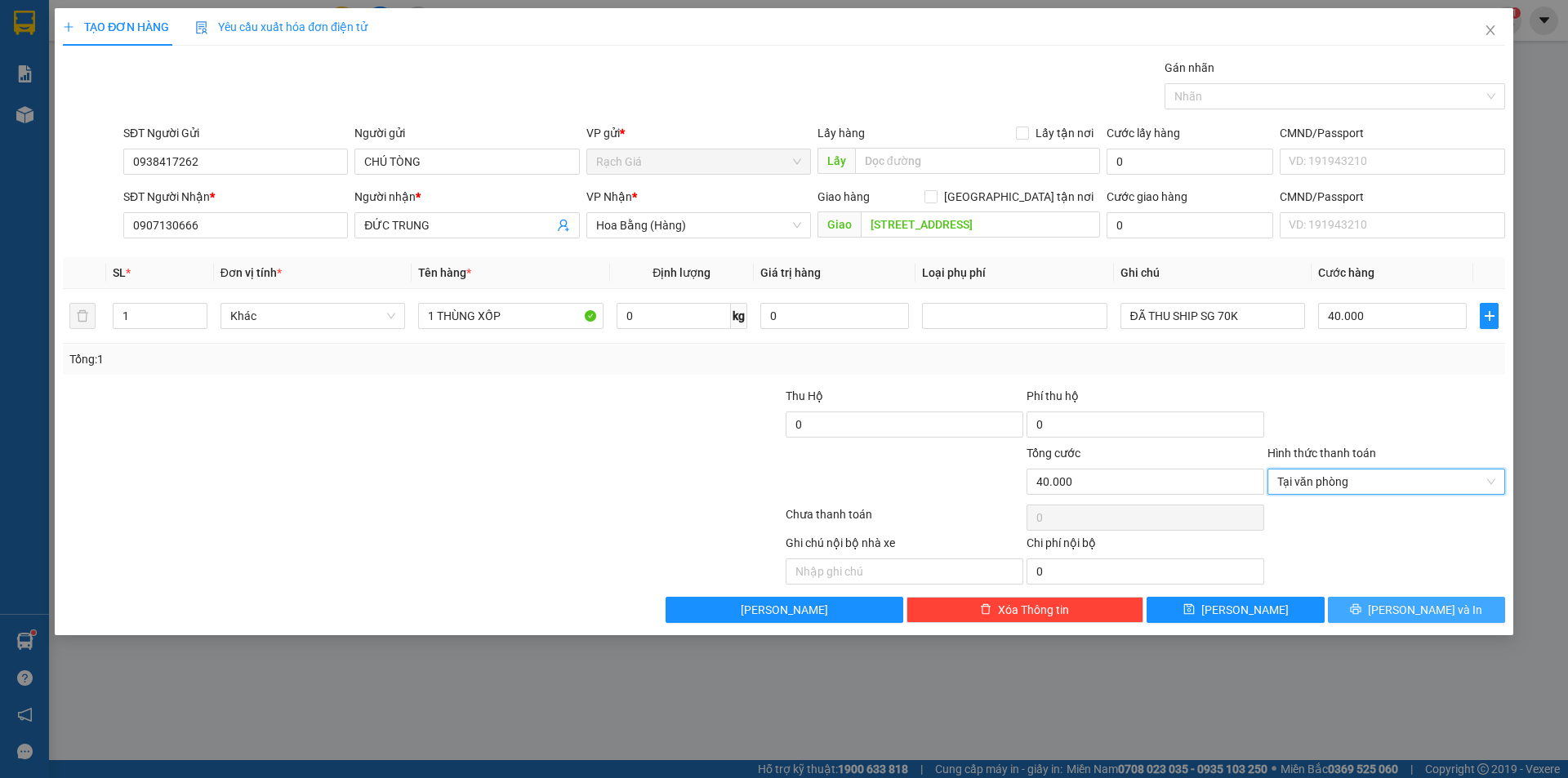
click at [1361, 614] on icon "printer" at bounding box center [1356, 609] width 12 height 12
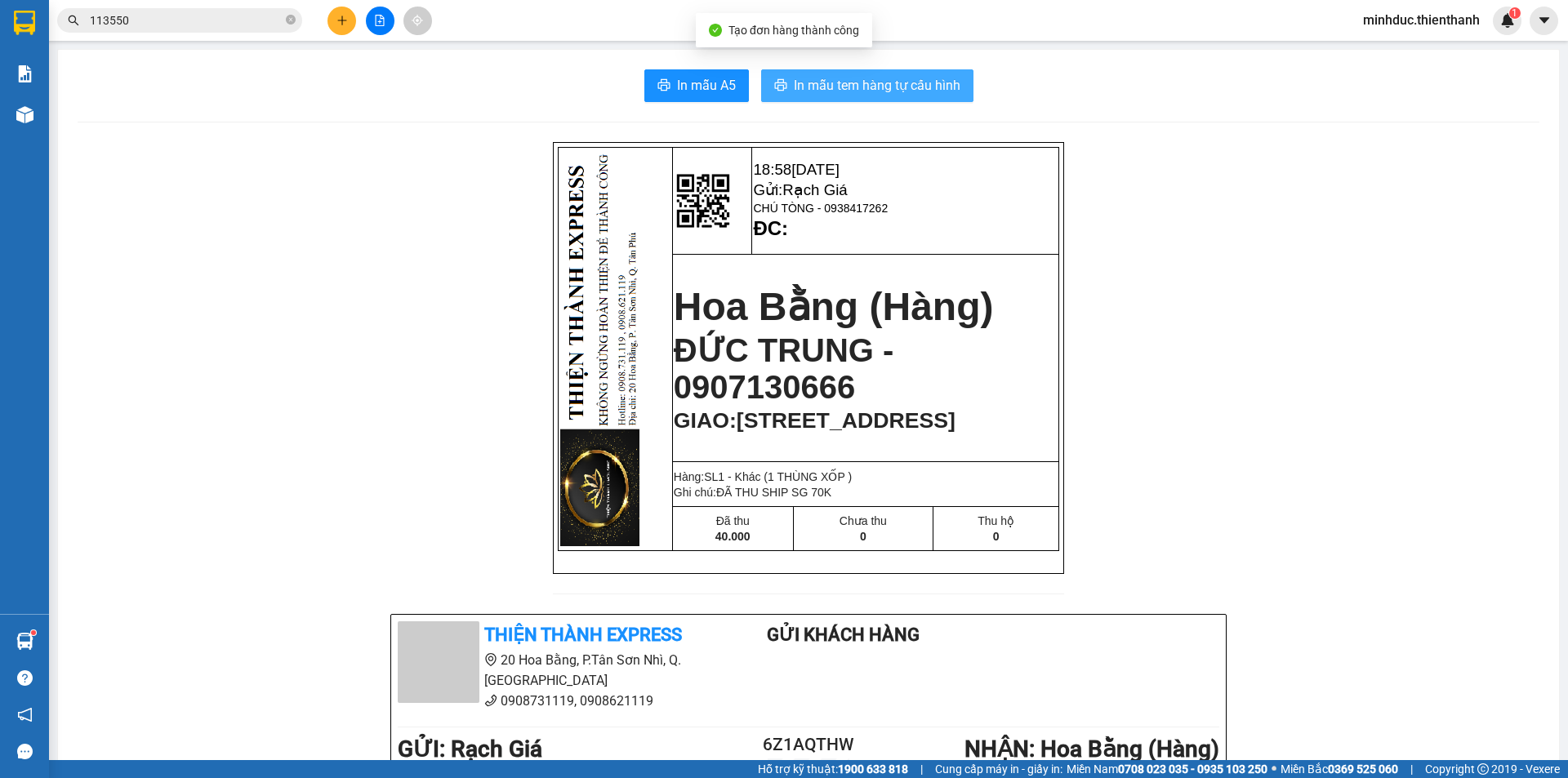
click at [847, 76] on span "In mẫu tem hàng tự cấu hình" at bounding box center [877, 85] width 167 height 20
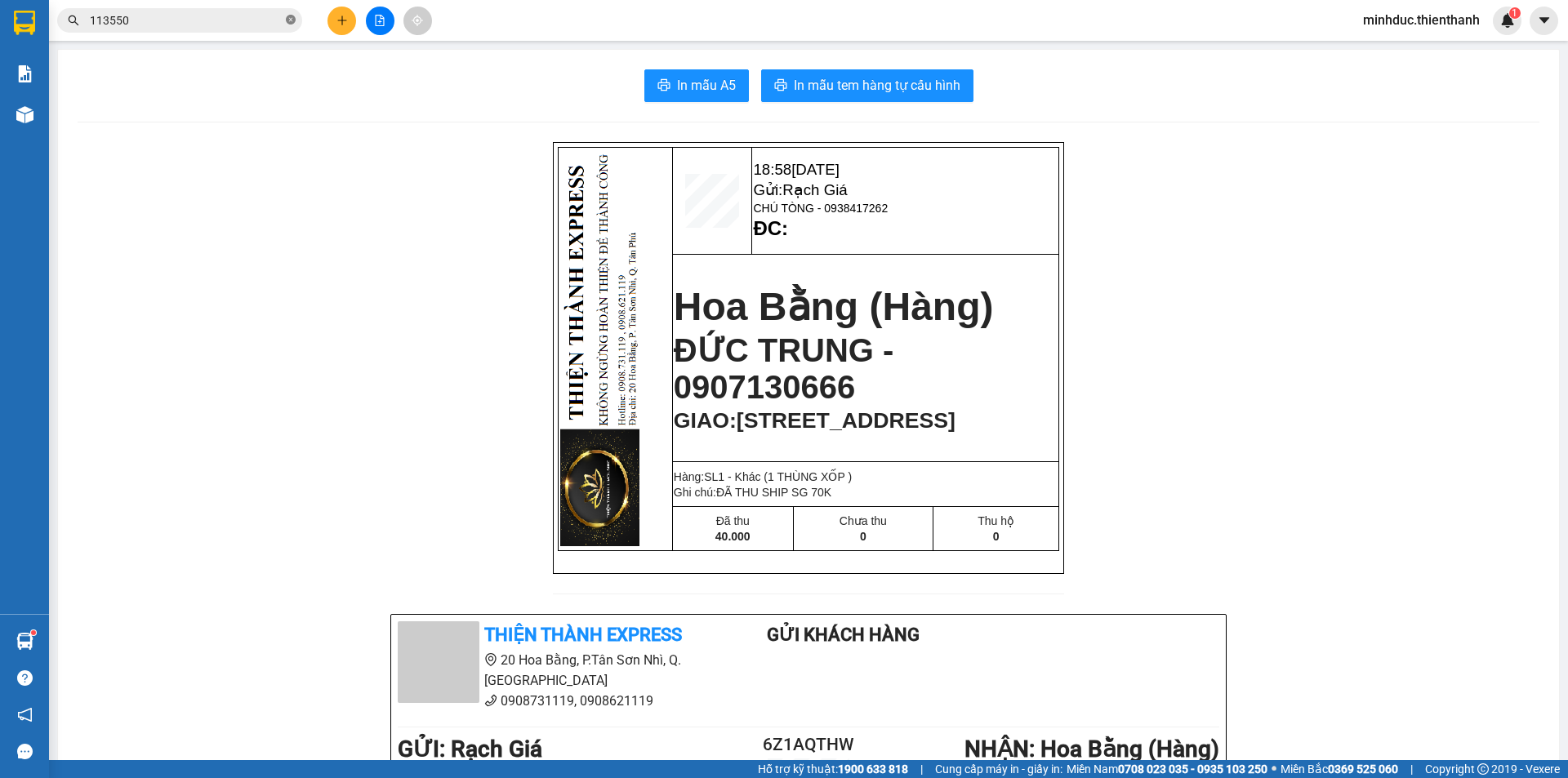
click at [294, 20] on icon "close-circle" at bounding box center [291, 19] width 10 height 10
click at [344, 23] on icon "plus" at bounding box center [342, 20] width 12 height 12
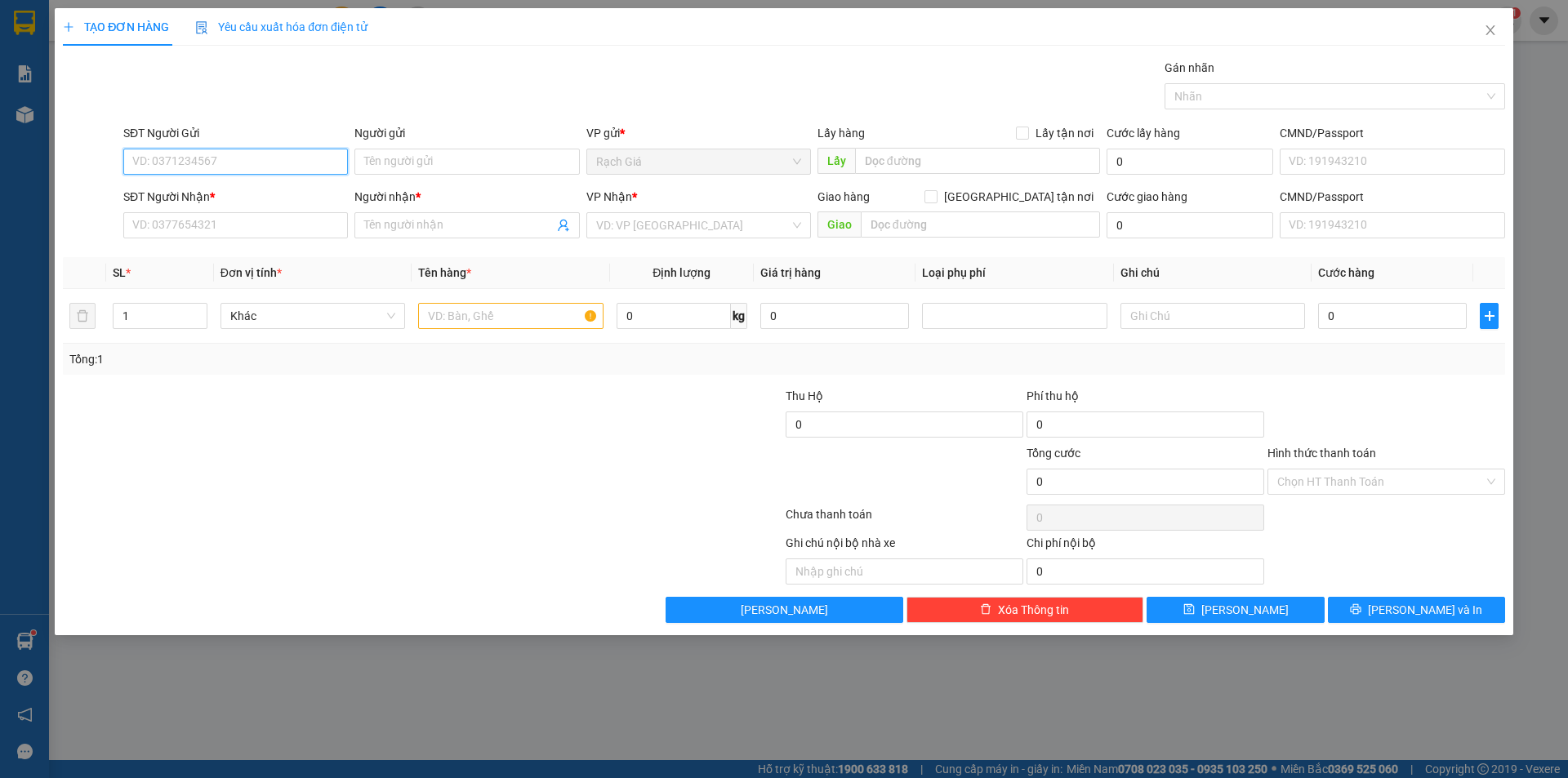
click at [240, 159] on input "SĐT Người Gửi" at bounding box center [235, 161] width 224 height 26
type input "039"
click at [233, 196] on div "0903390039 - TRÍ" at bounding box center [235, 194] width 205 height 18
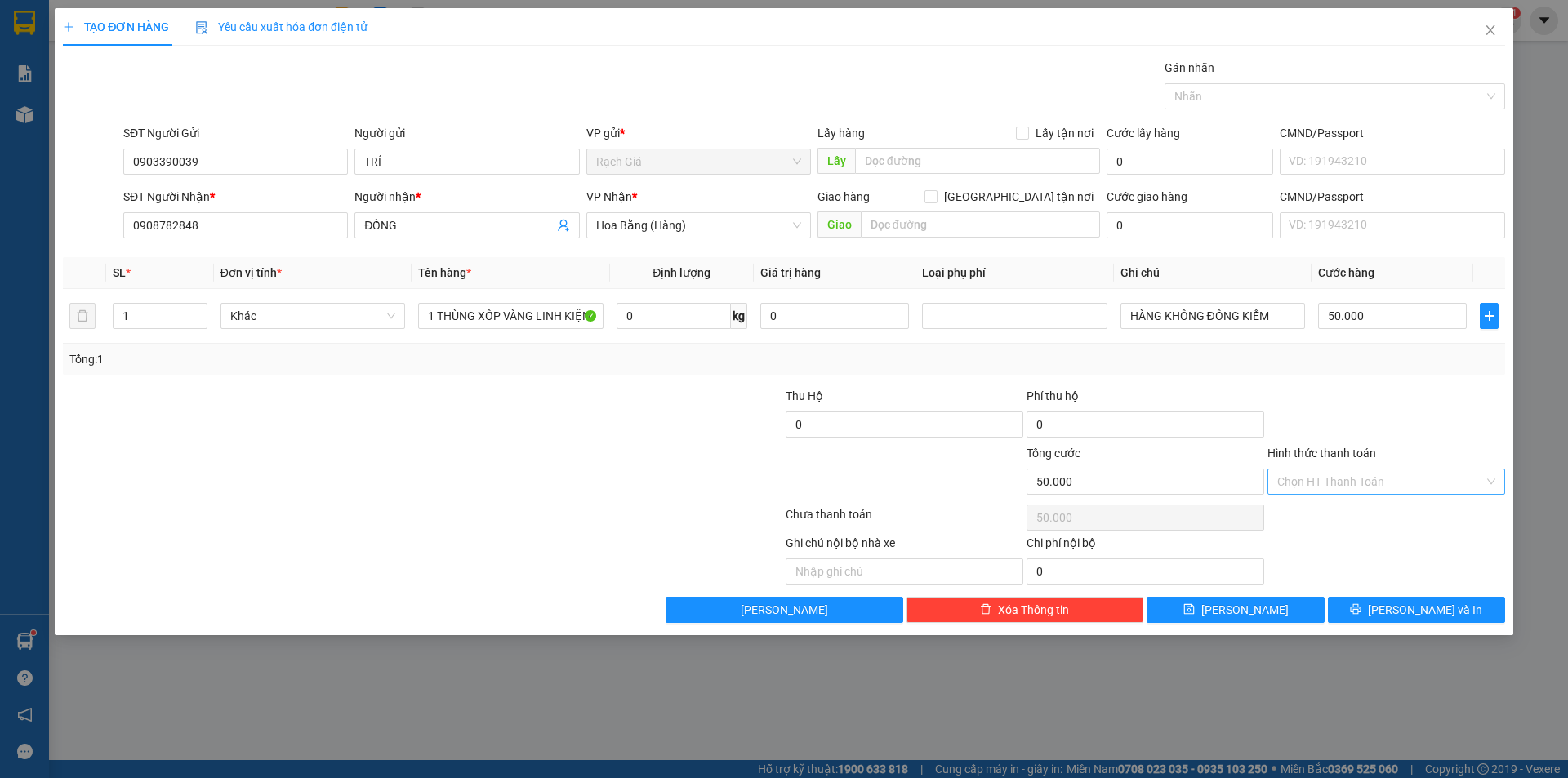
click at [1356, 481] on input "Hình thức thanh toán" at bounding box center [1380, 481] width 207 height 24
click at [1337, 522] on div "Tại văn phòng" at bounding box center [1386, 513] width 218 height 18
click at [1377, 598] on button "[PERSON_NAME] và In" at bounding box center [1416, 609] width 177 height 26
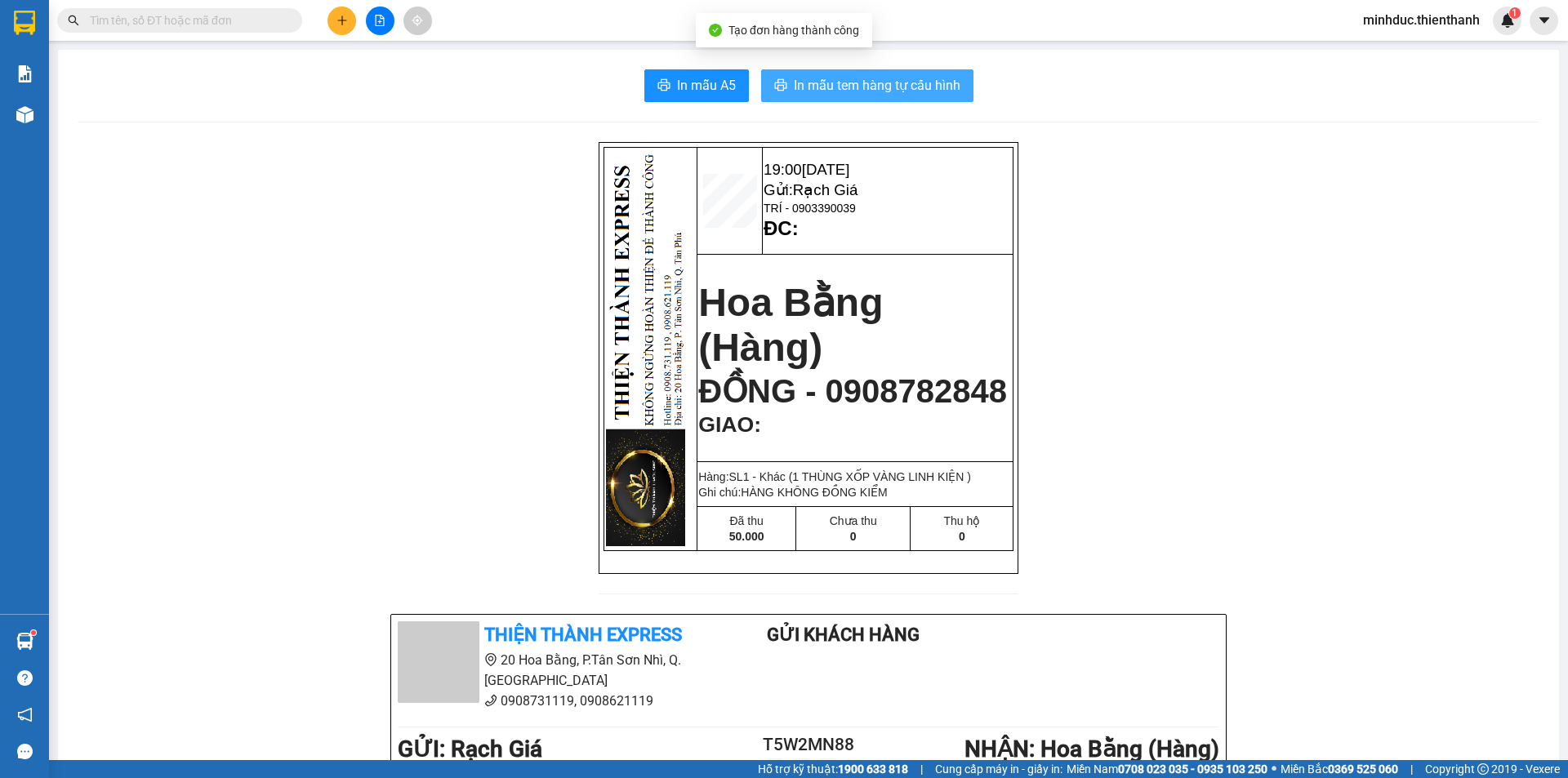
click at [932, 91] on span "In mẫu tem hàng tự cấu hình" at bounding box center [877, 85] width 167 height 20
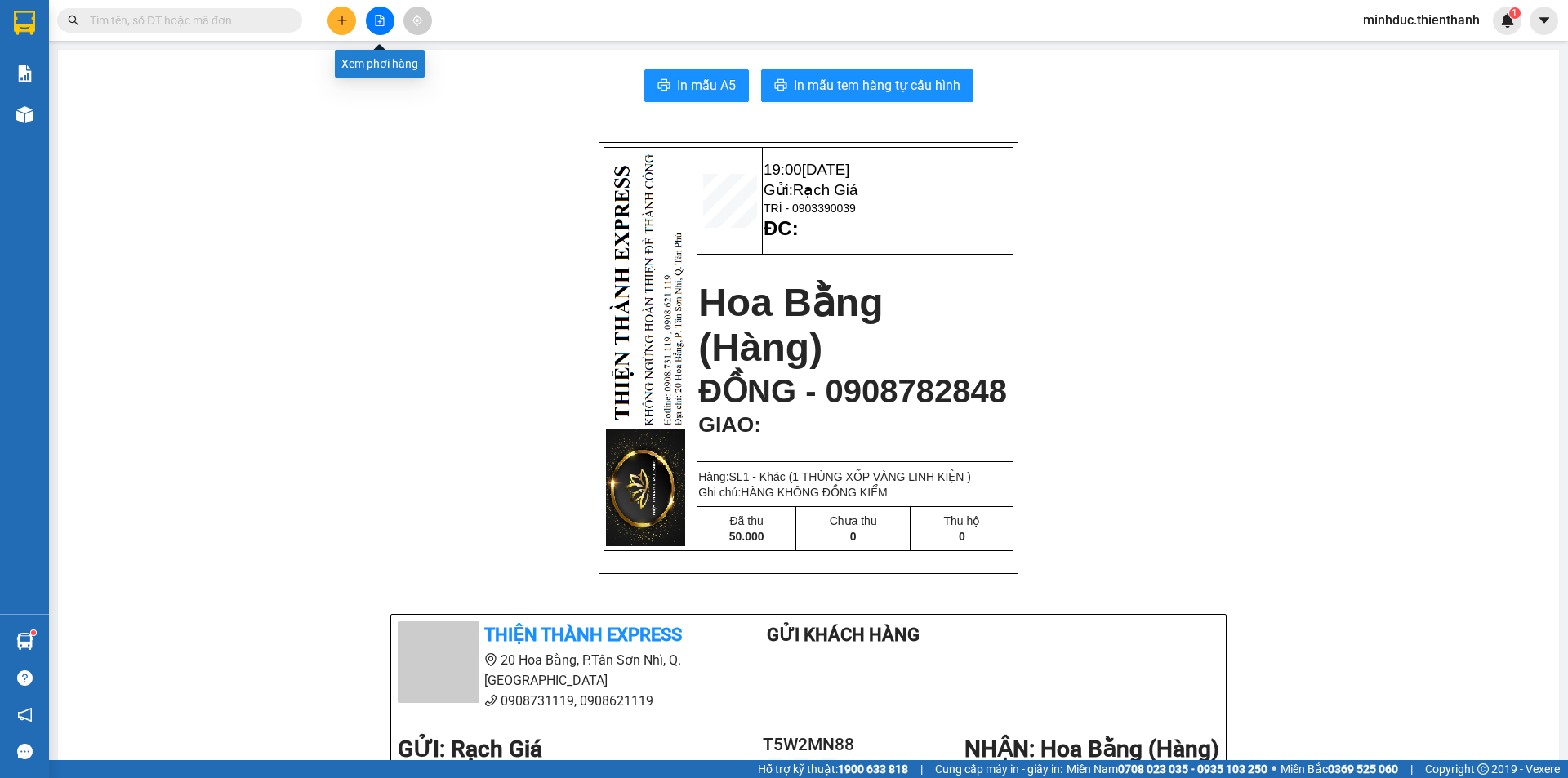
drag, startPoint x: 388, startPoint y: 26, endPoint x: 357, endPoint y: 17, distance: 32.3
click at [387, 26] on button at bounding box center [380, 21] width 29 height 29
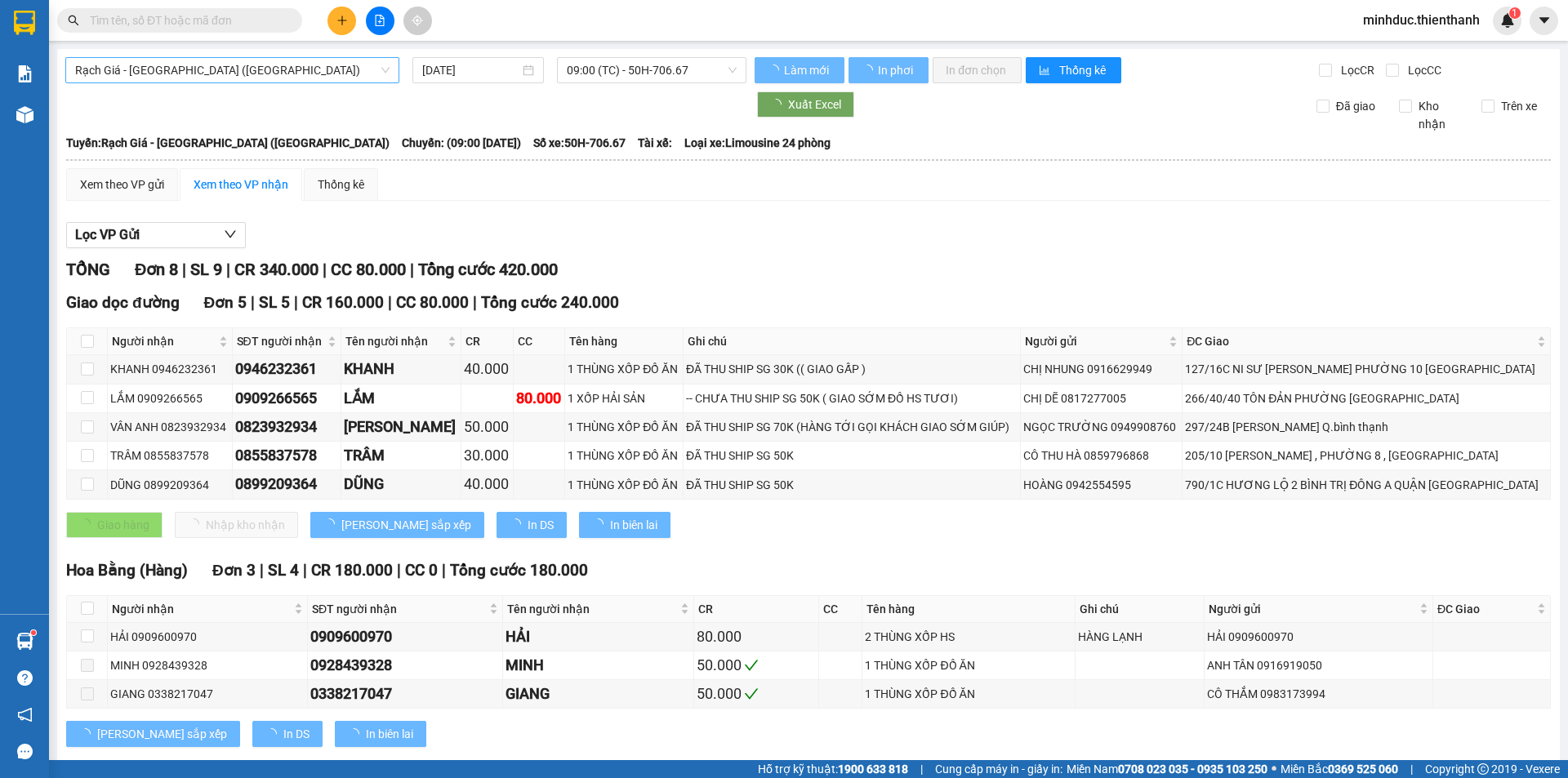
click at [219, 58] on span "Rạch Giá - [GEOGRAPHIC_DATA] ([GEOGRAPHIC_DATA])" at bounding box center [232, 70] width 314 height 24
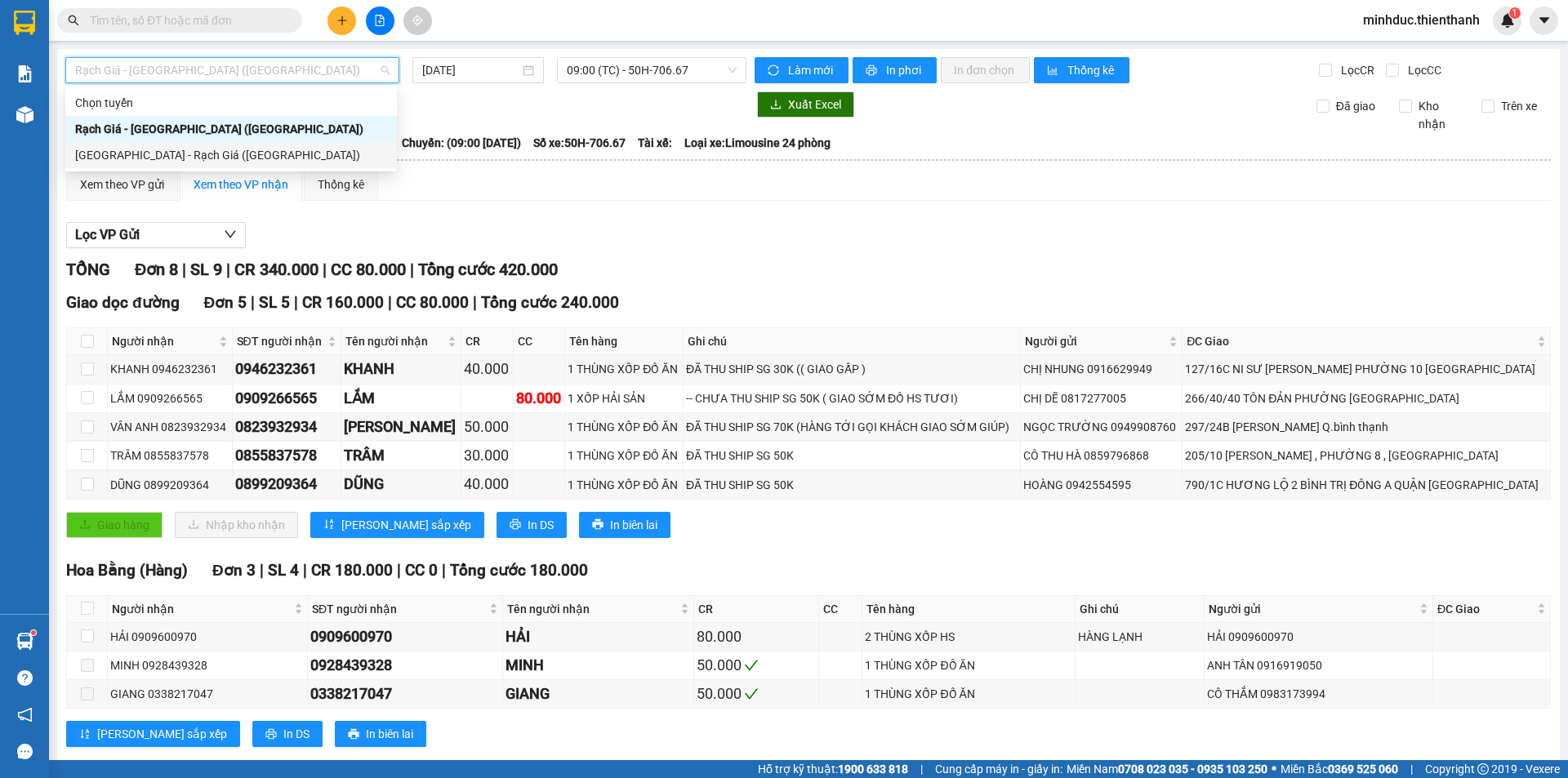
click at [174, 168] on div "[GEOGRAPHIC_DATA] - Rạch Giá ([GEOGRAPHIC_DATA])" at bounding box center [230, 155] width 331 height 26
type input "[DATE]"
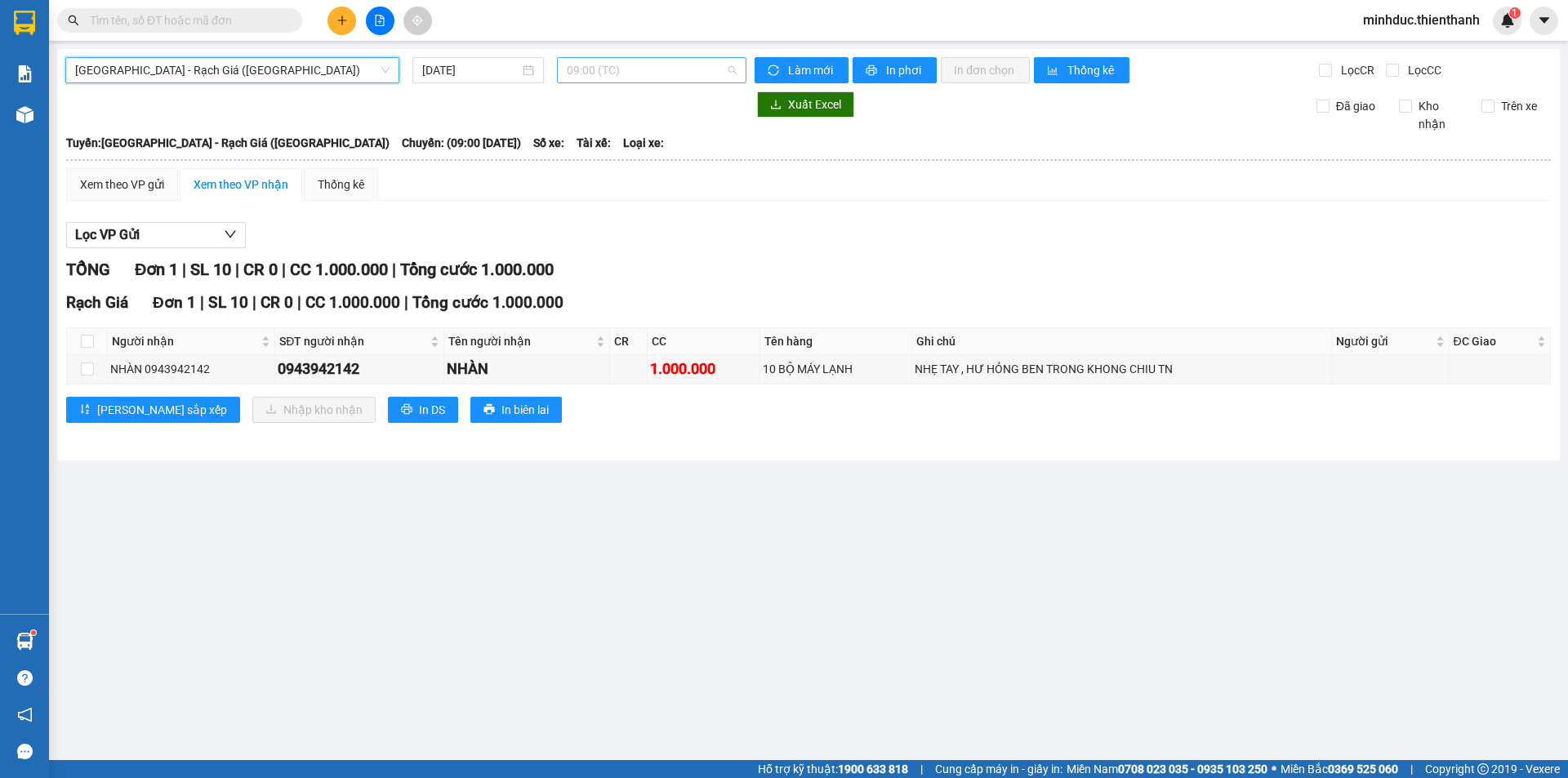
click at [675, 72] on span "09:00 (TC)" at bounding box center [651, 70] width 169 height 24
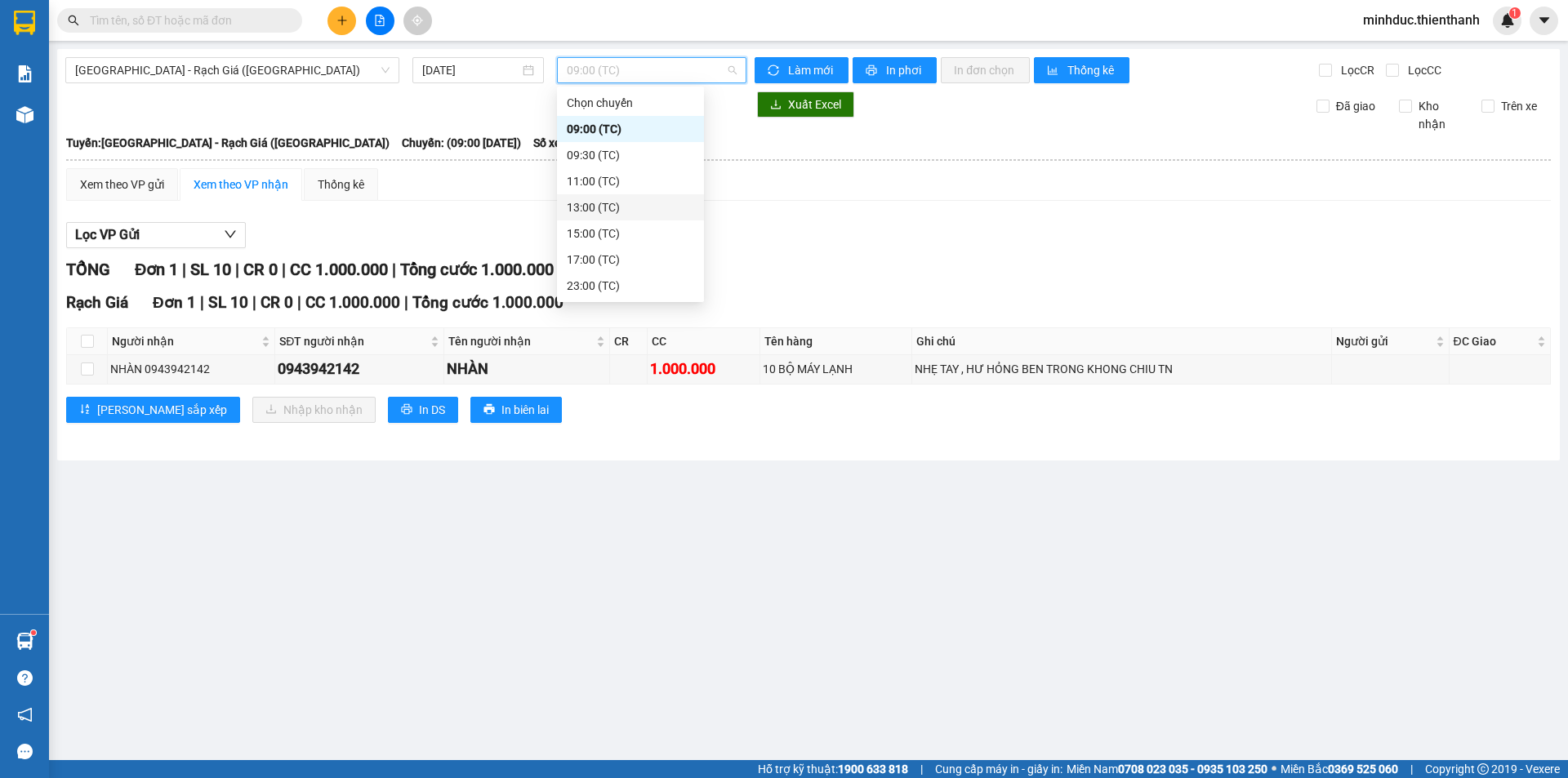
click at [604, 209] on div "13:00 (TC)" at bounding box center [630, 207] width 127 height 18
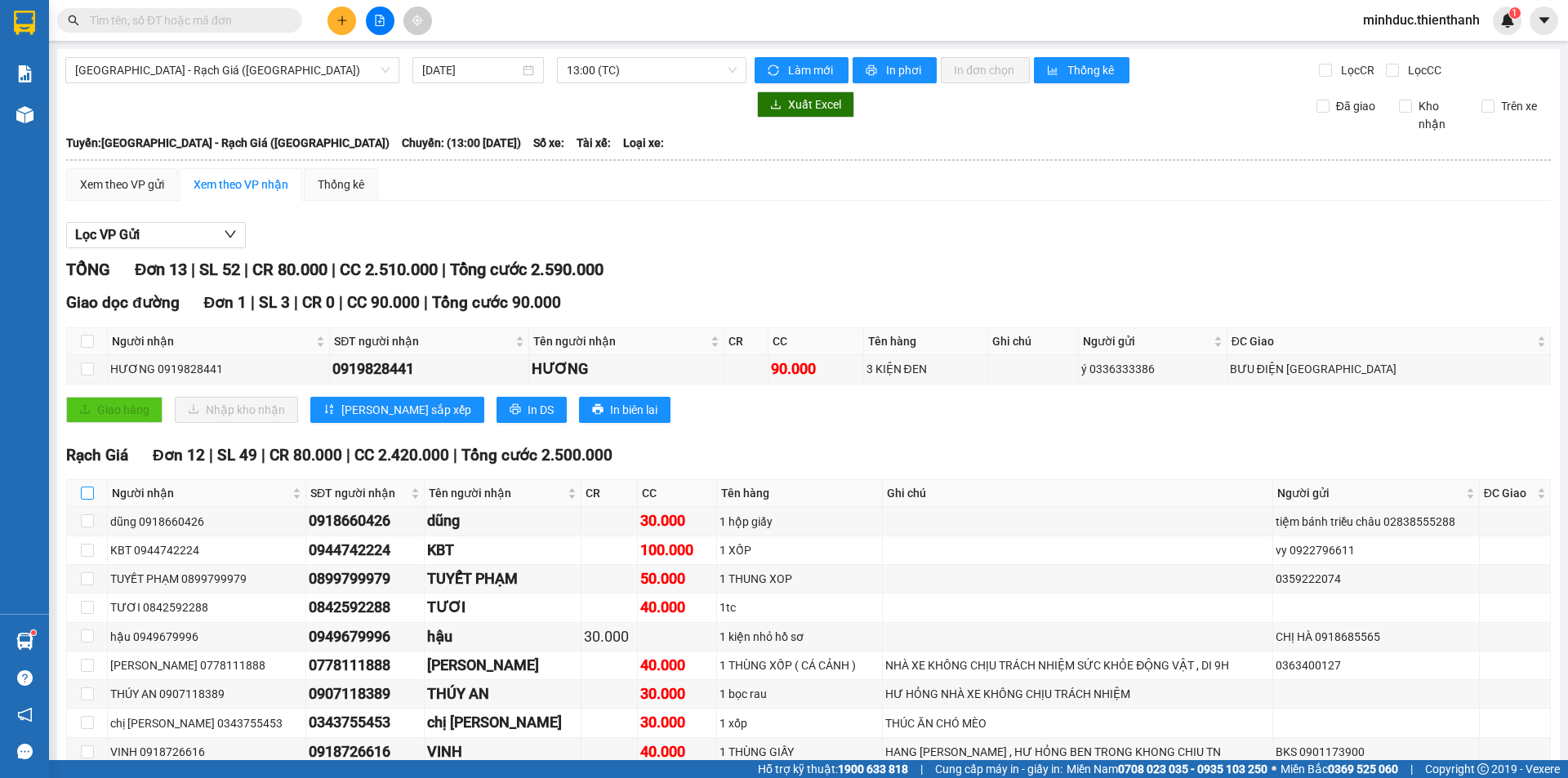
click at [90, 486] on input "checkbox" at bounding box center [87, 492] width 13 height 13
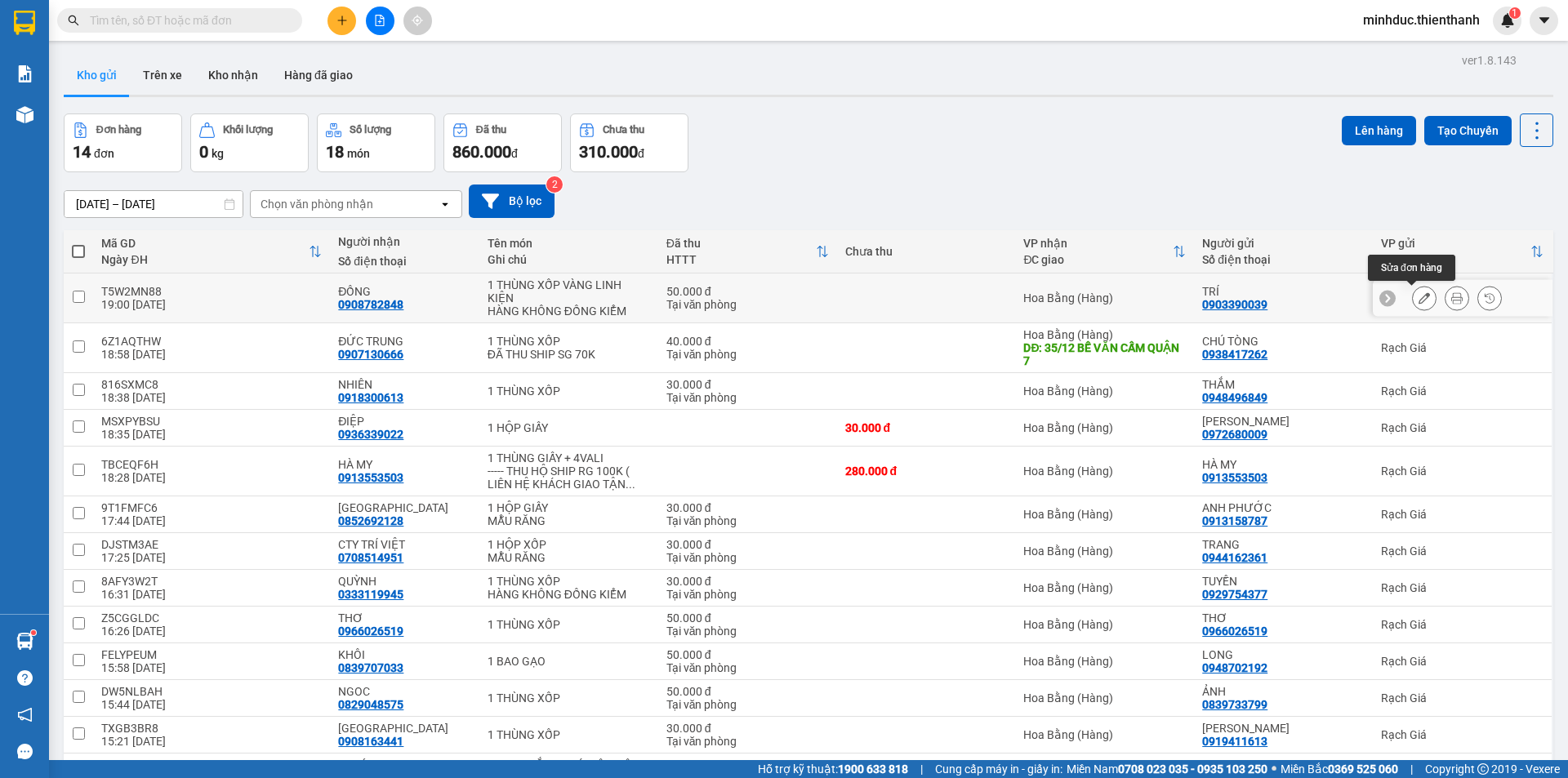
click at [1451, 298] on icon at bounding box center [1457, 298] width 12 height 12
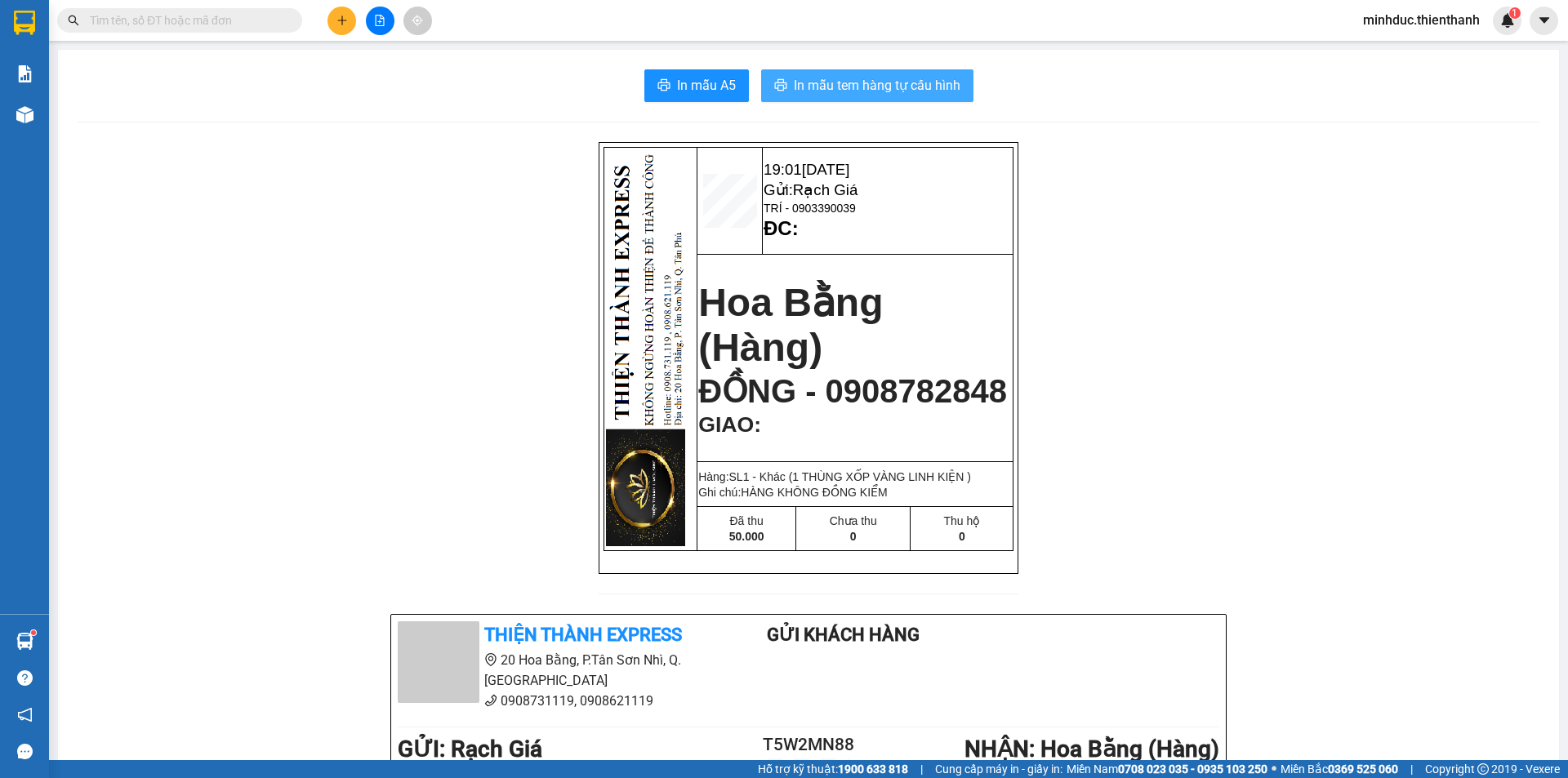
click at [818, 72] on button "In mẫu tem hàng tự cấu hình" at bounding box center [867, 85] width 212 height 33
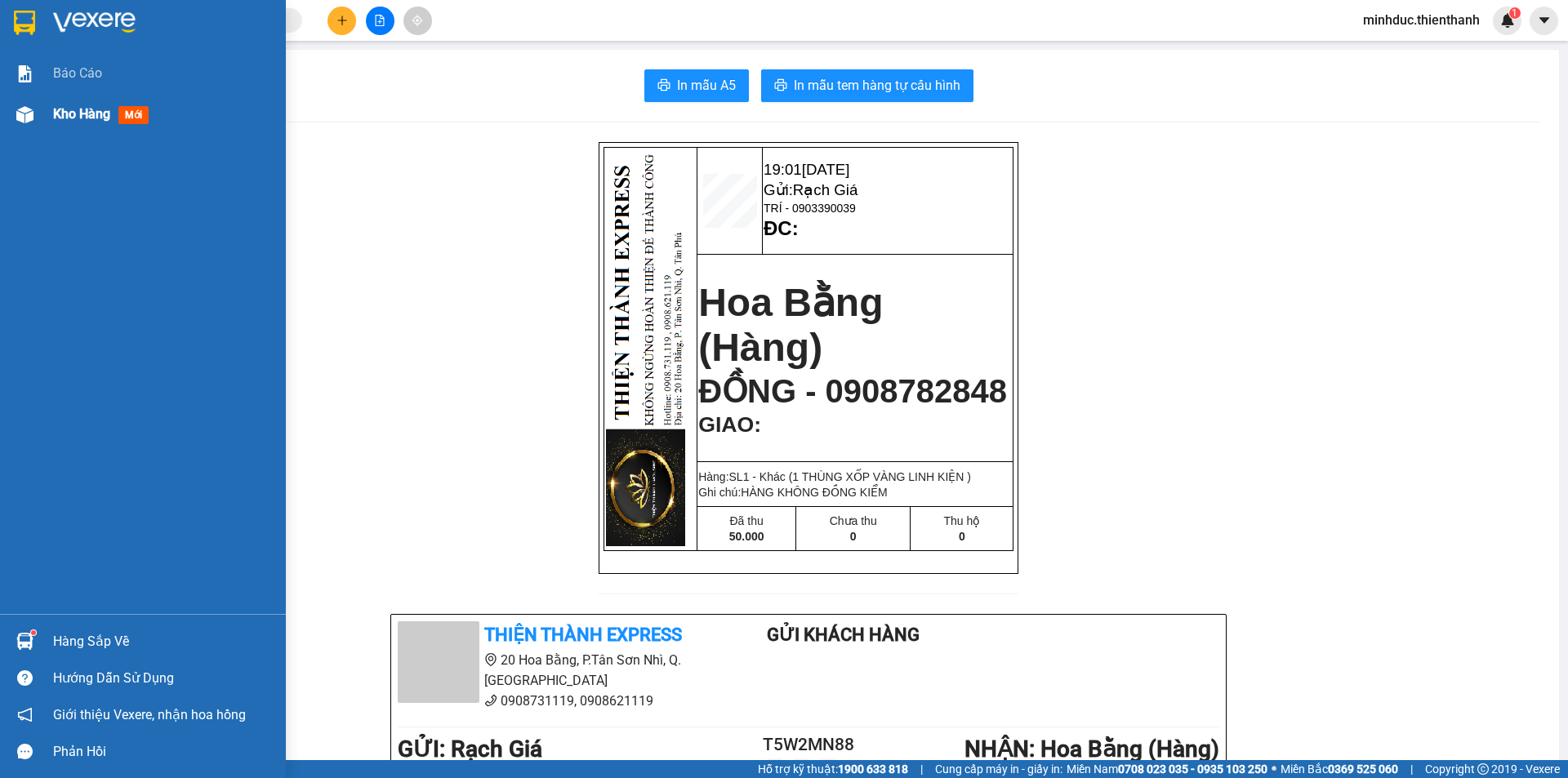
click at [93, 114] on span "Kho hàng" at bounding box center [82, 114] width 57 height 15
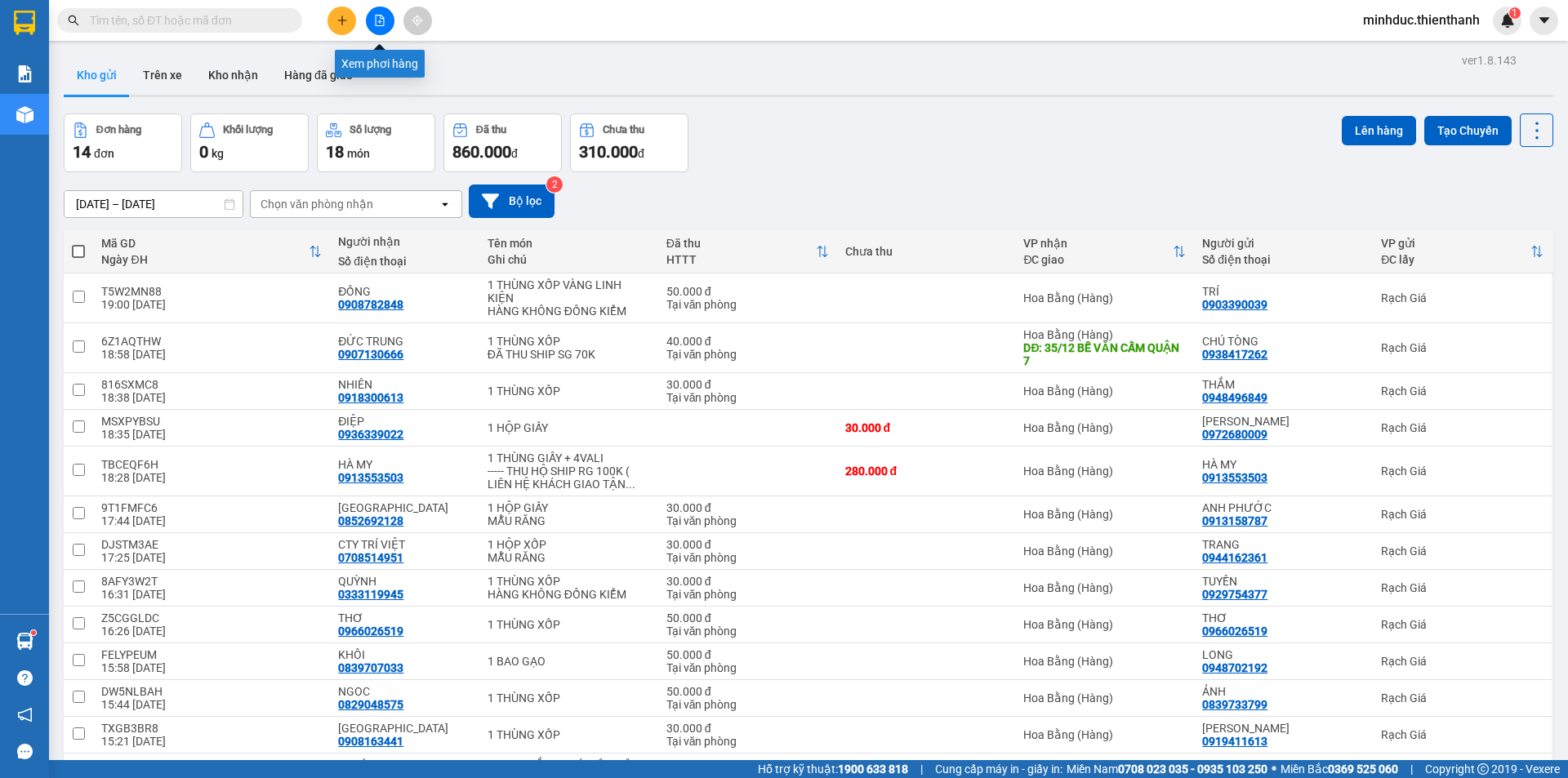
click at [377, 23] on icon "file-add" at bounding box center [380, 20] width 12 height 12
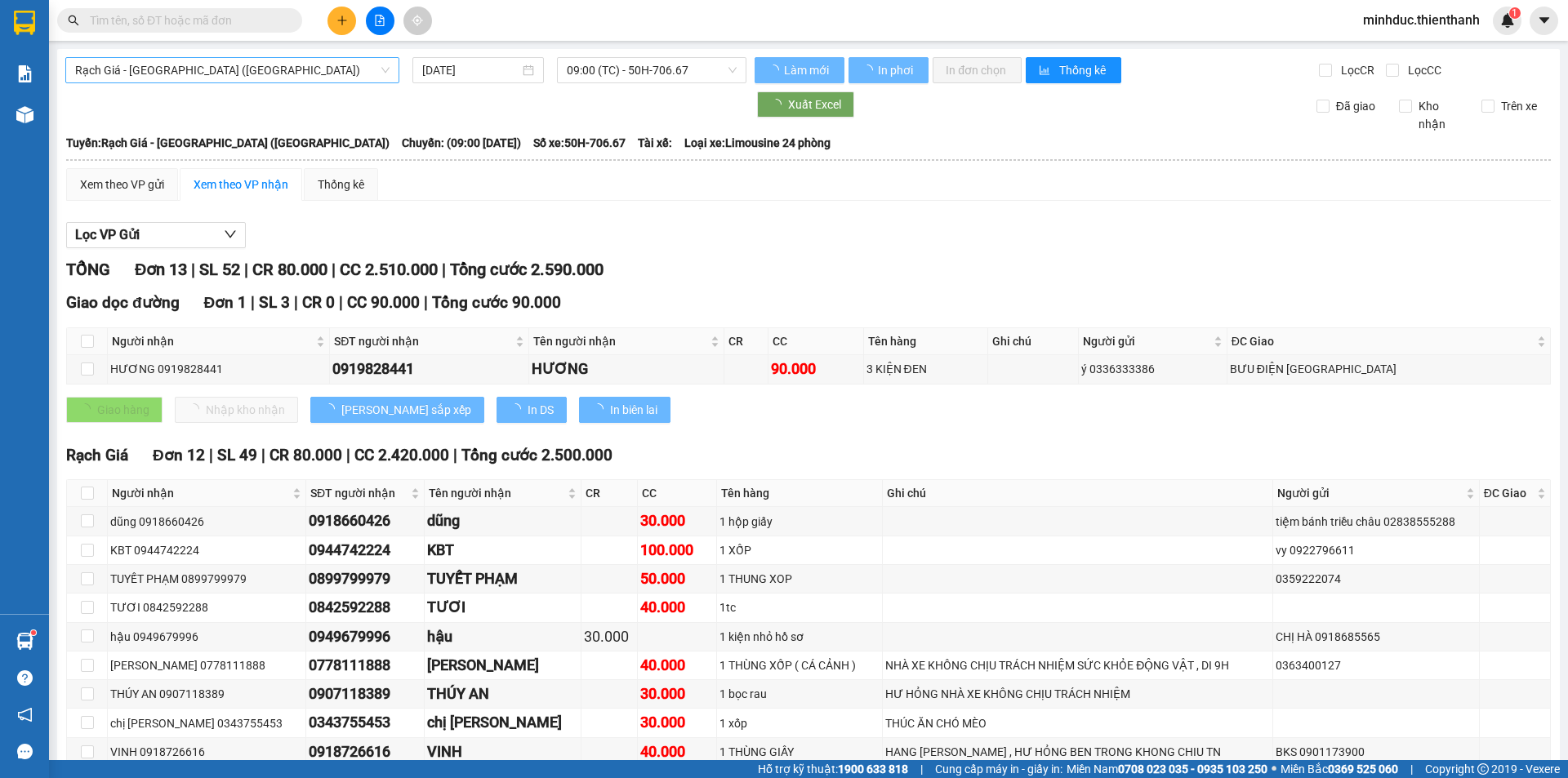
click at [242, 67] on span "Rạch Giá - [GEOGRAPHIC_DATA] ([GEOGRAPHIC_DATA])" at bounding box center [232, 70] width 314 height 24
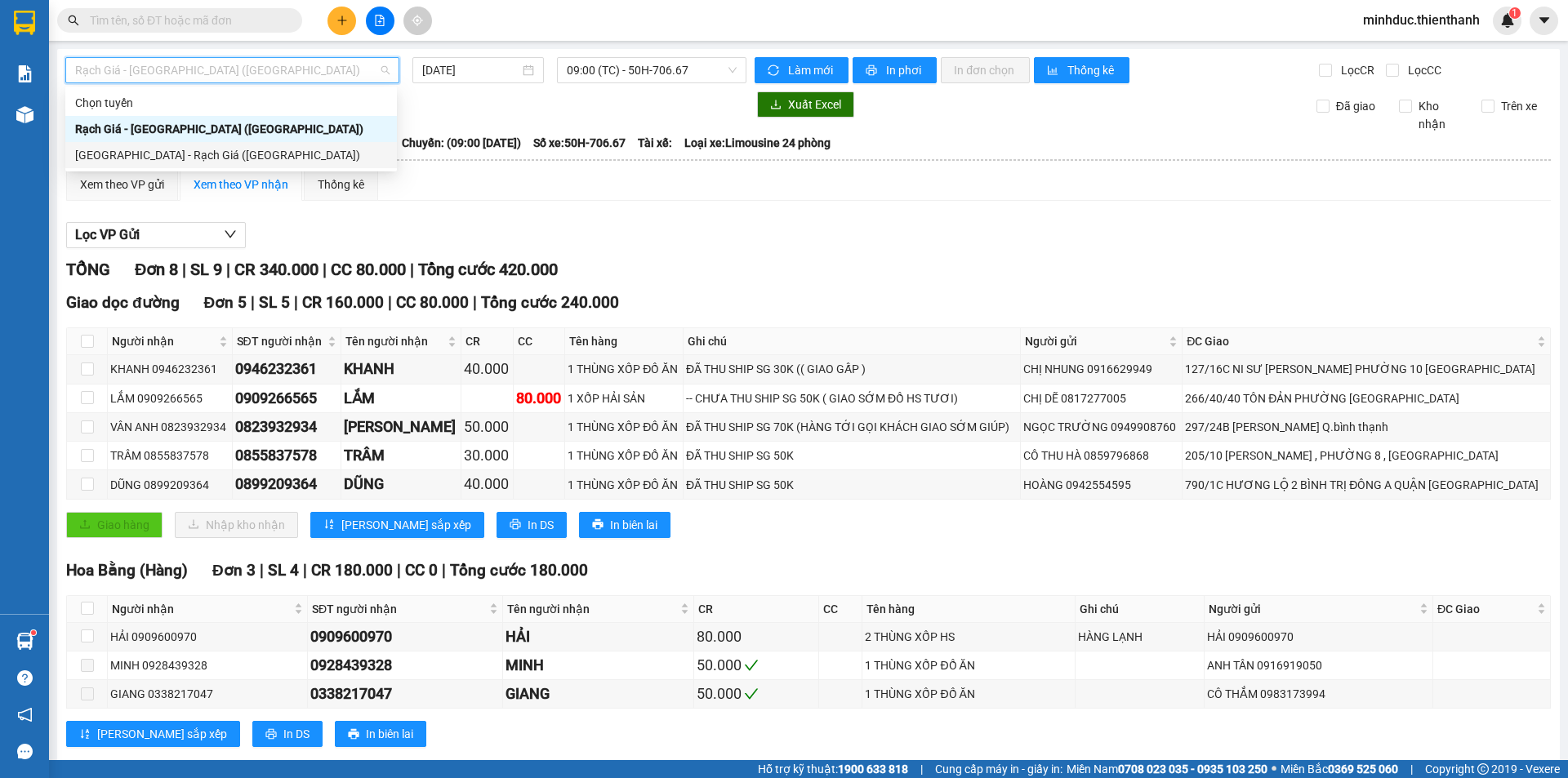
click at [199, 152] on div "[GEOGRAPHIC_DATA] - Rạch Giá ([GEOGRAPHIC_DATA])" at bounding box center [231, 154] width 312 height 18
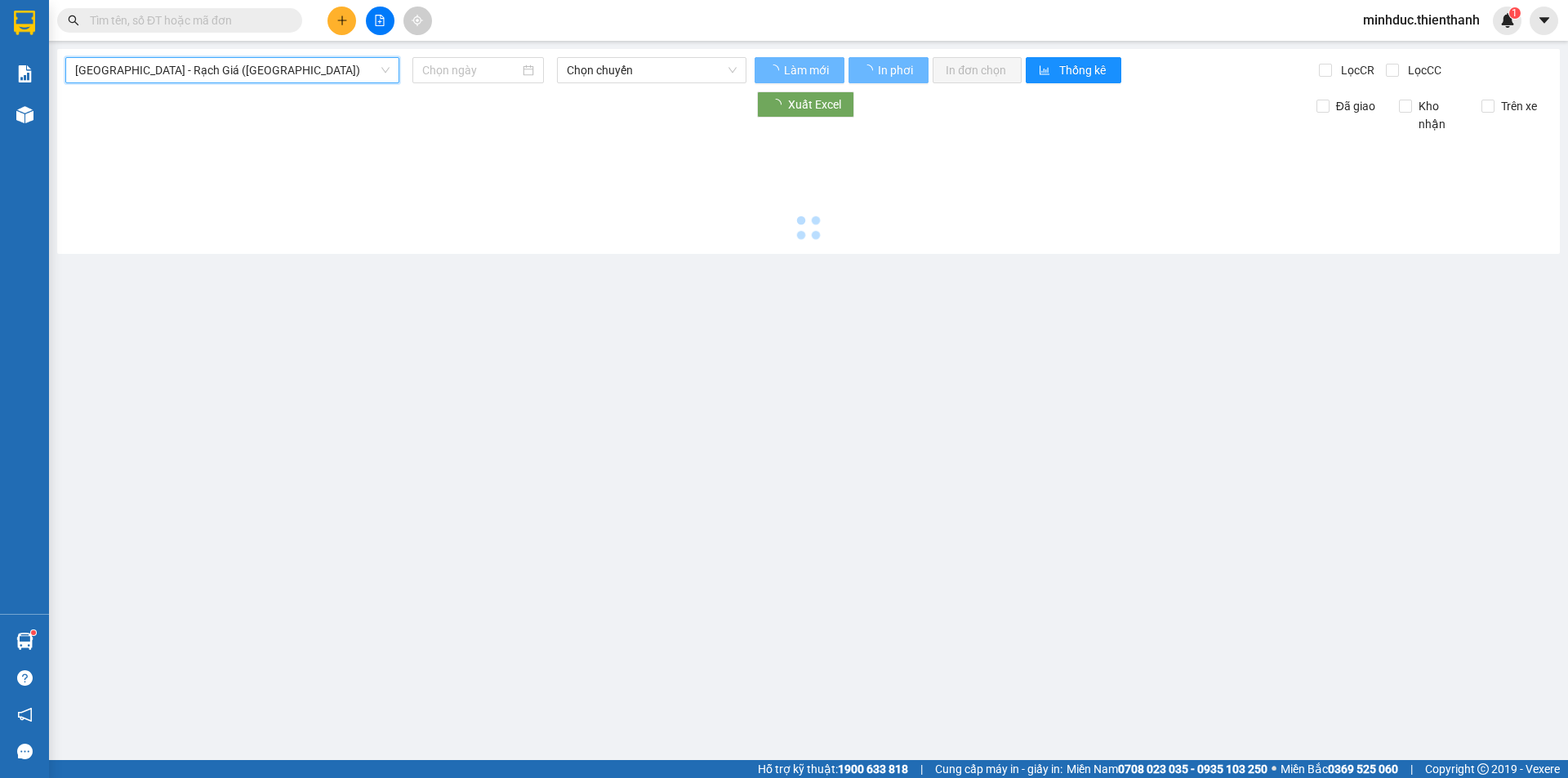
type input "[DATE]"
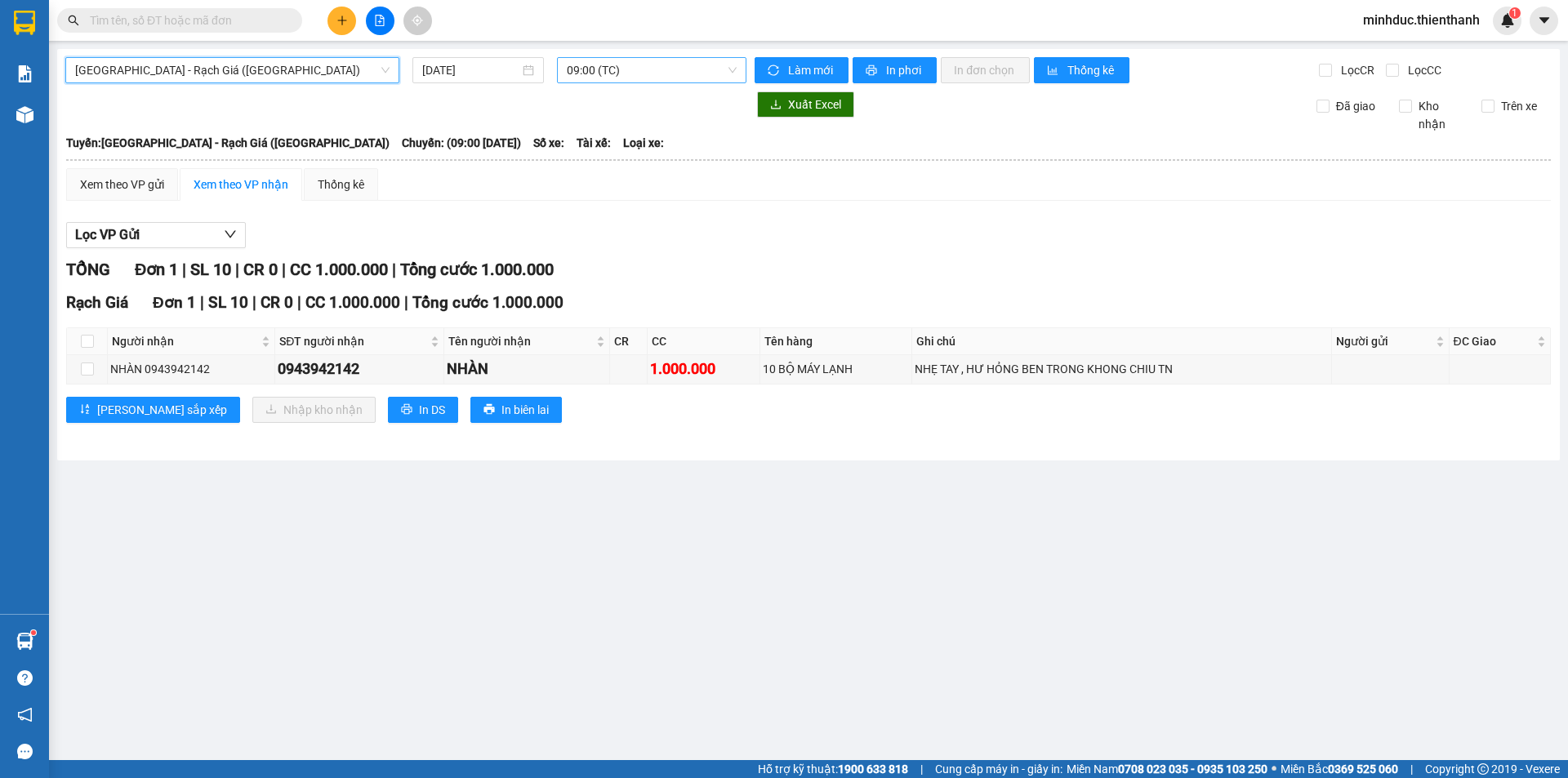
click at [658, 72] on span "09:00 (TC)" at bounding box center [651, 70] width 169 height 24
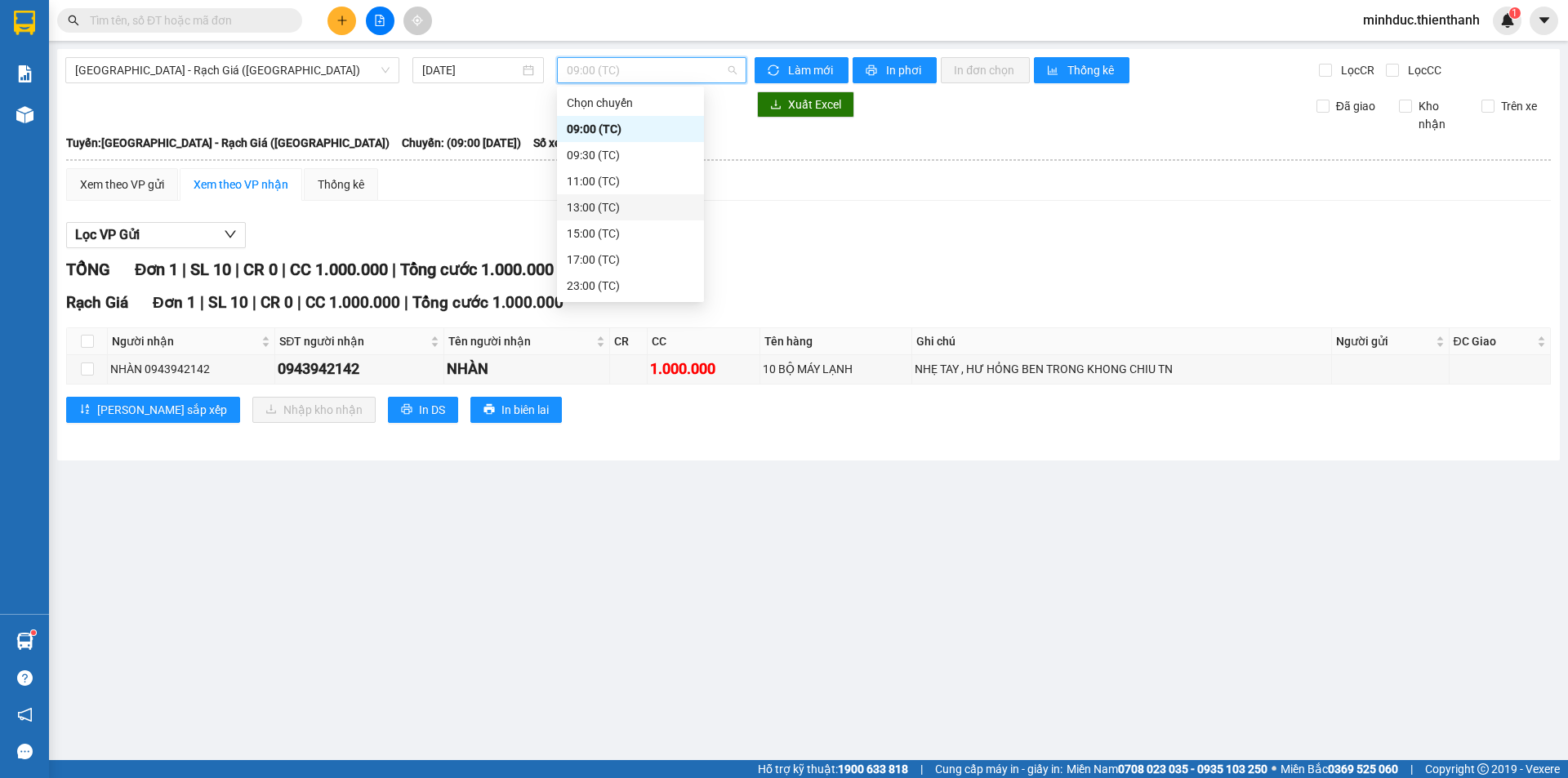
click at [597, 208] on div "13:00 (TC)" at bounding box center [630, 207] width 127 height 18
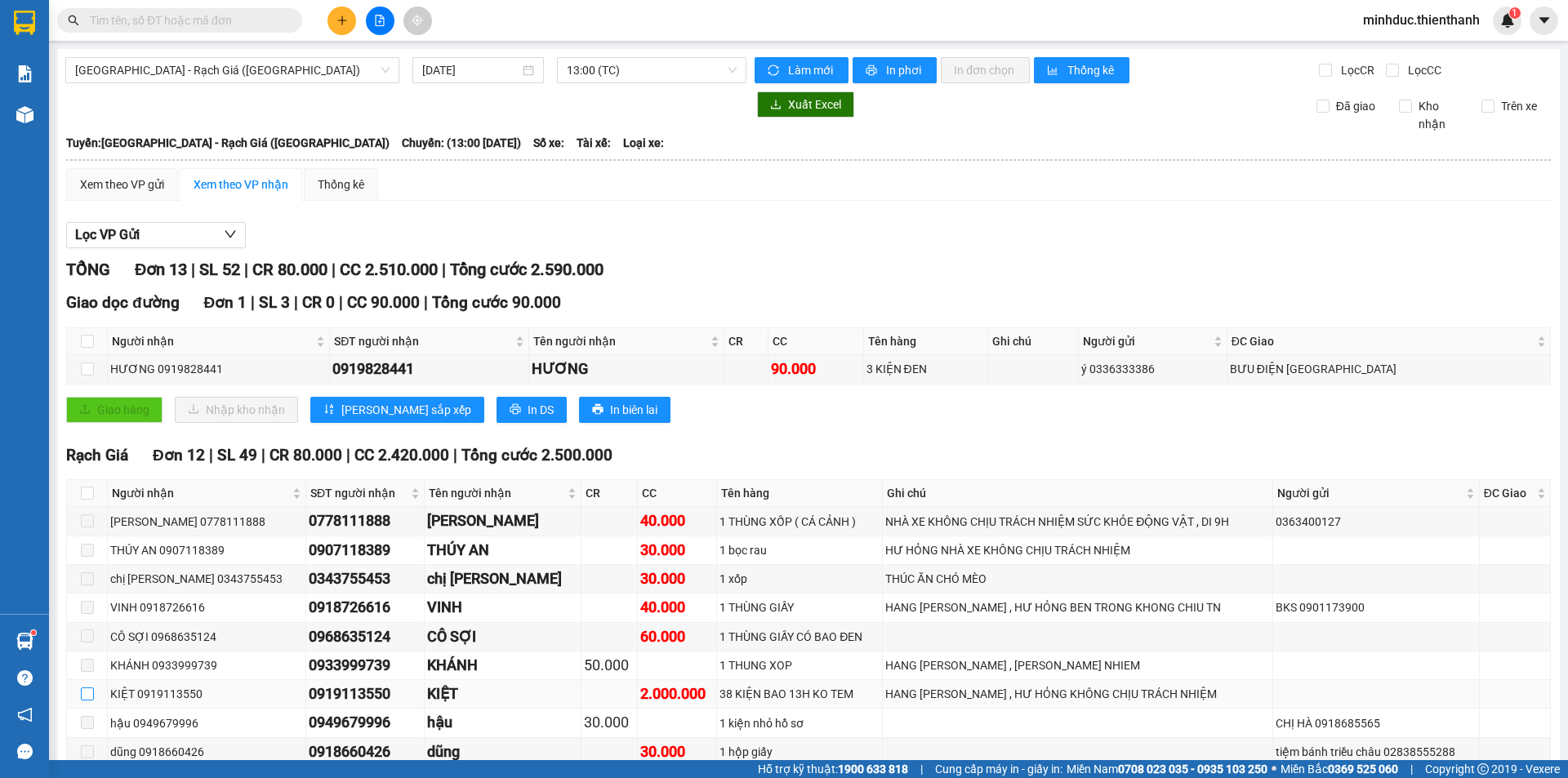
click at [83, 687] on input "checkbox" at bounding box center [87, 693] width 13 height 13
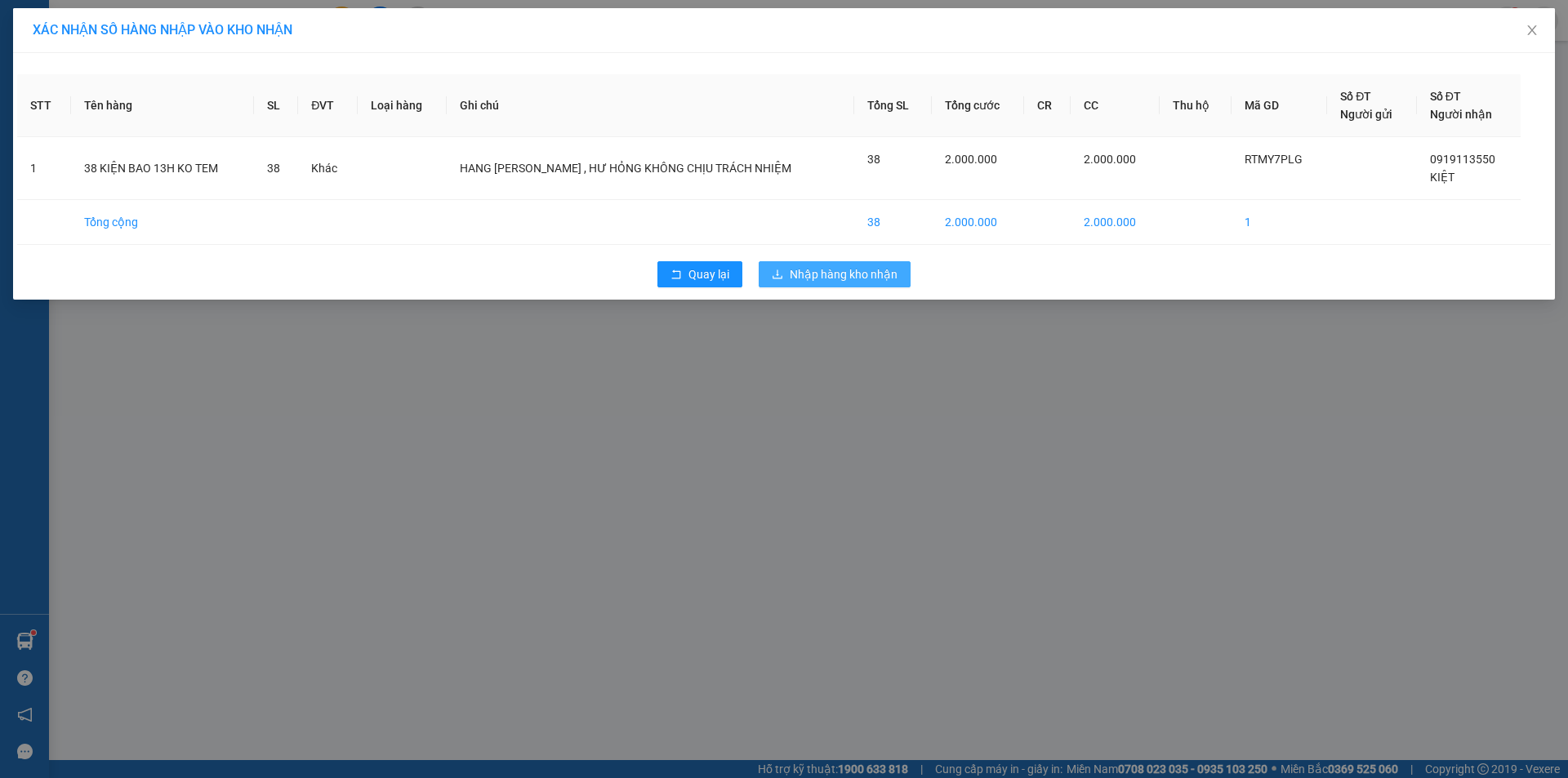
click at [867, 276] on span "Nhập hàng kho nhận" at bounding box center [844, 274] width 108 height 18
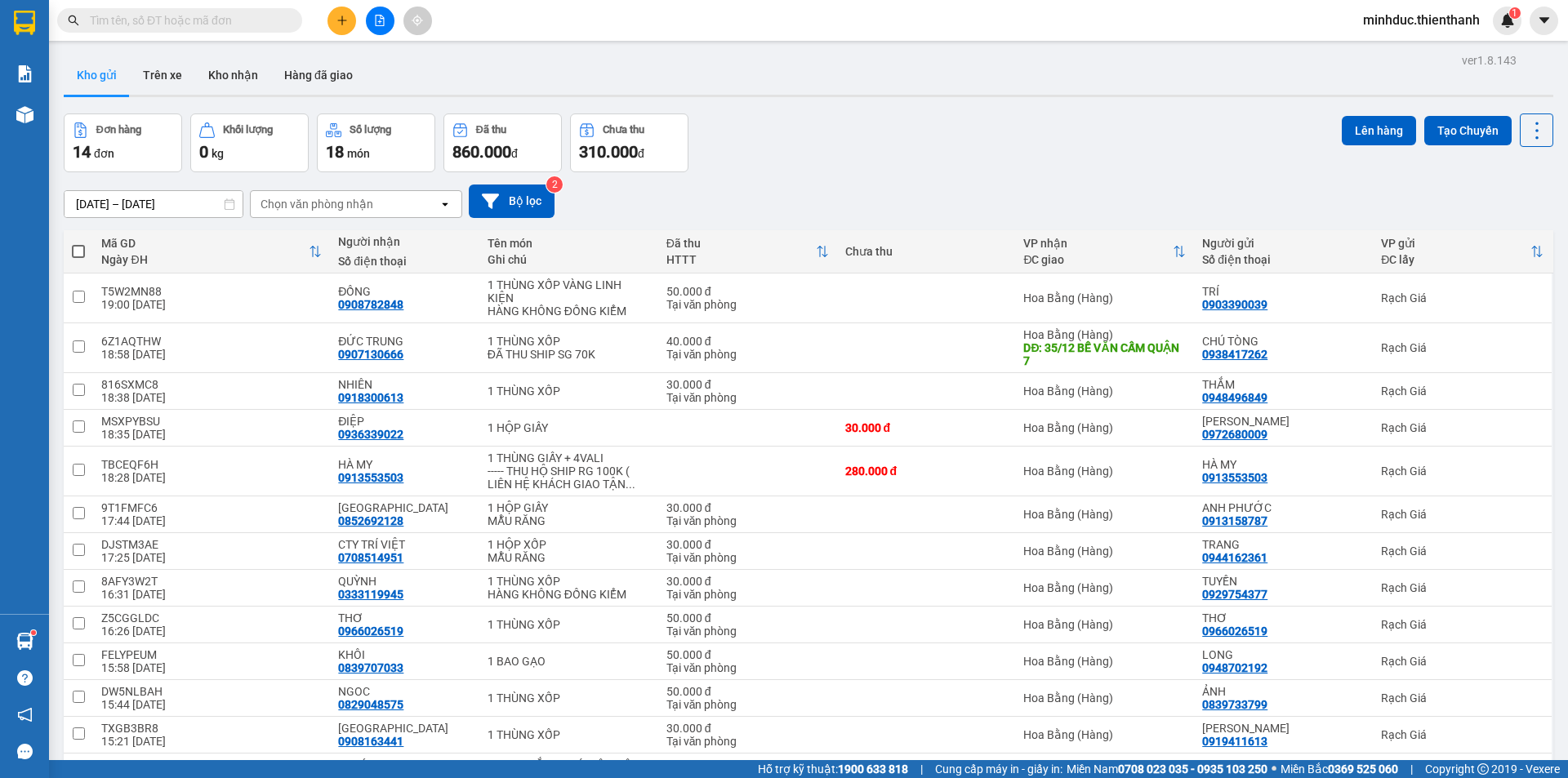
click at [144, 23] on input "text" at bounding box center [186, 20] width 193 height 18
type input "0"
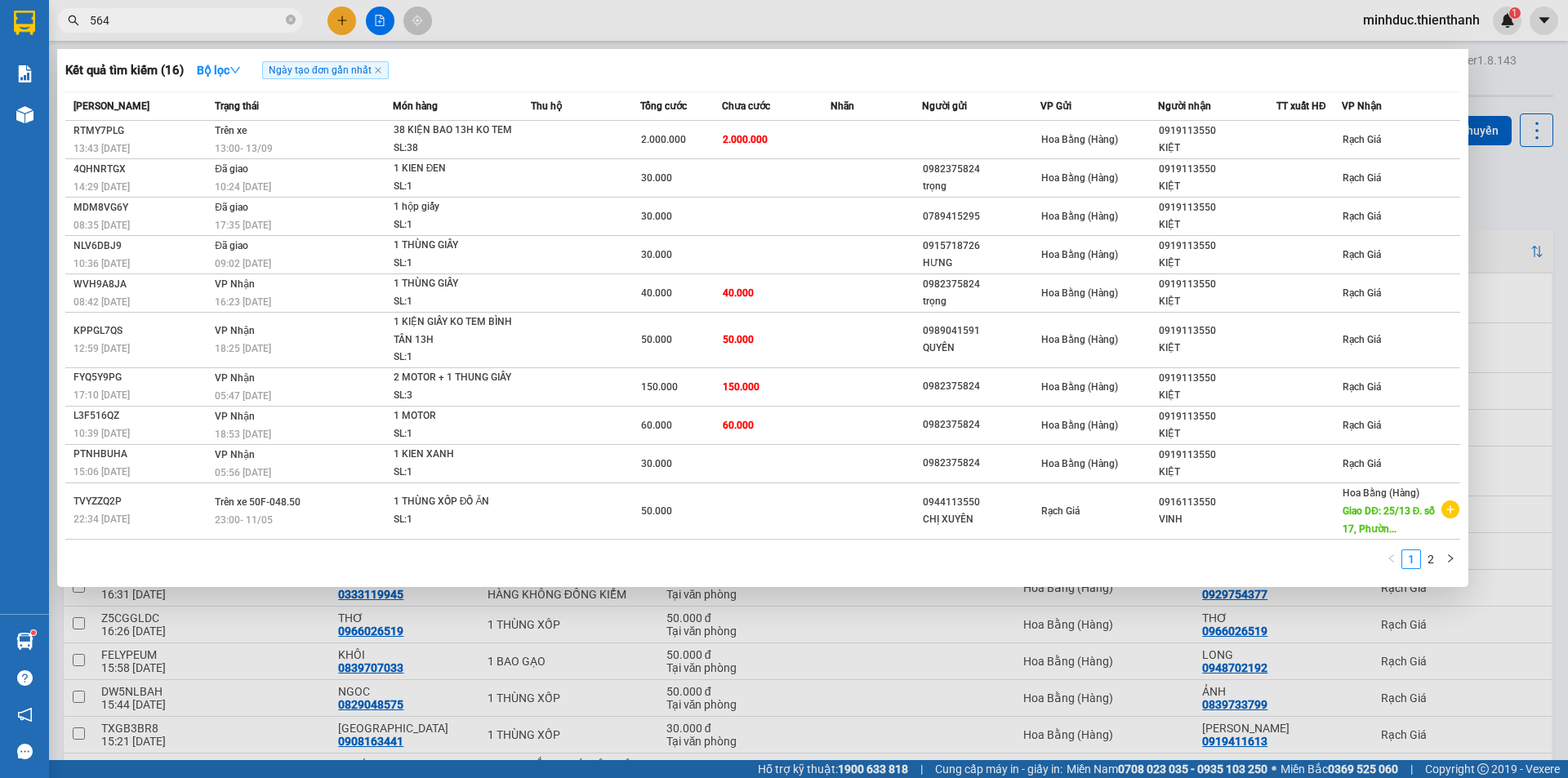
type input "5649"
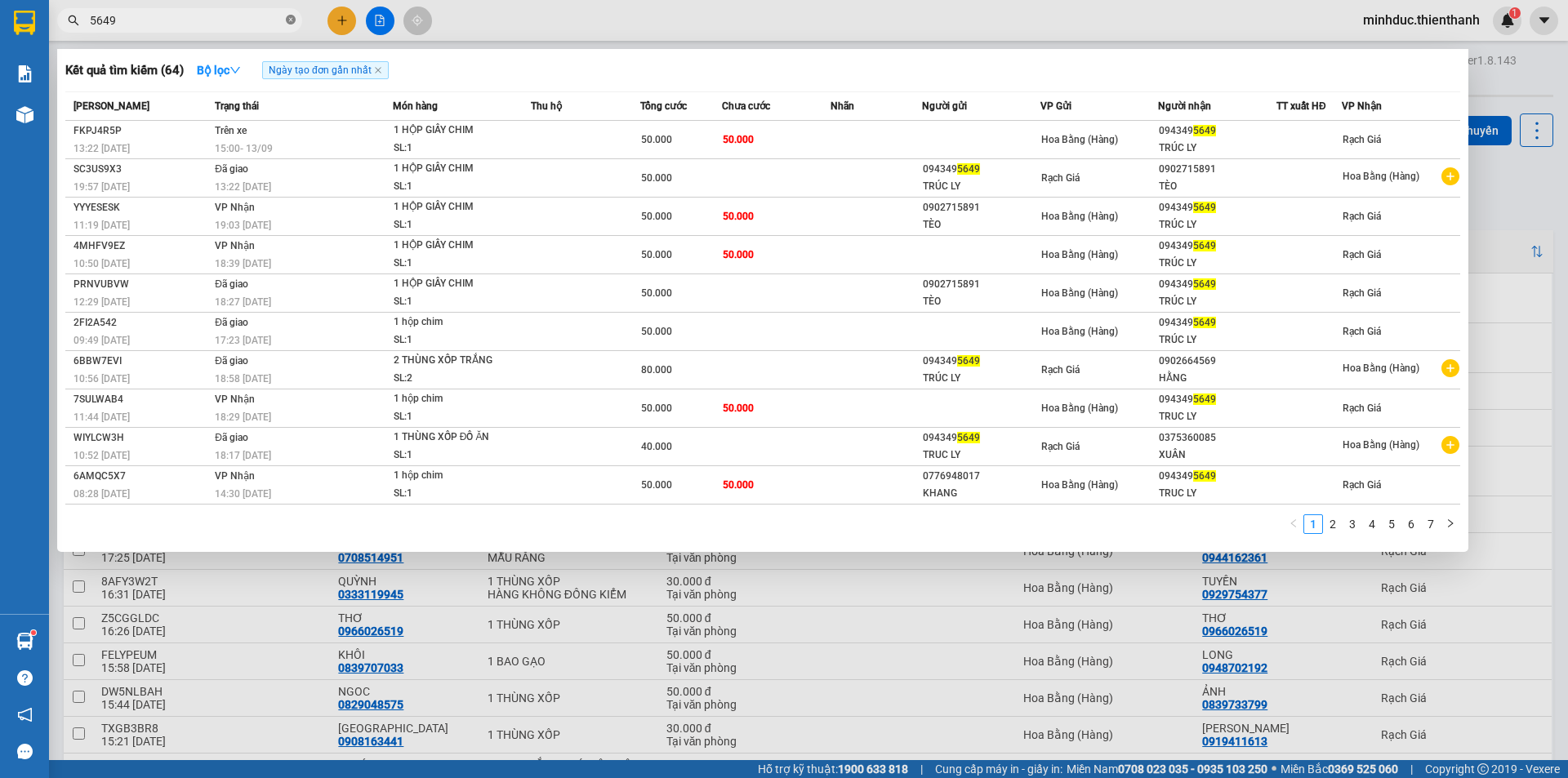
click at [287, 17] on icon "close-circle" at bounding box center [291, 19] width 10 height 10
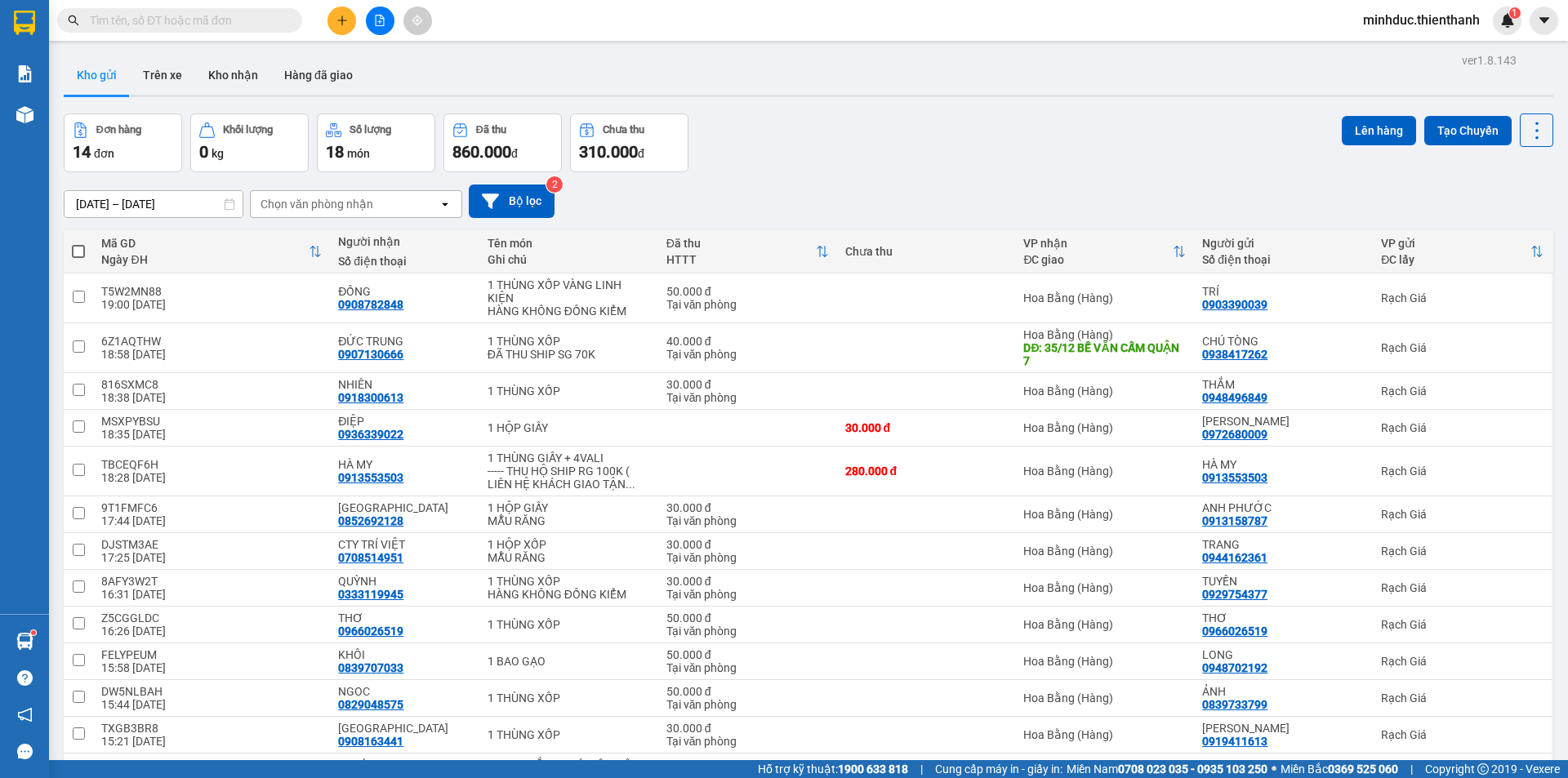
click at [287, 23] on span at bounding box center [291, 20] width 10 height 18
click at [255, 14] on input "text" at bounding box center [186, 20] width 193 height 18
click at [245, 21] on input "text" at bounding box center [186, 20] width 193 height 18
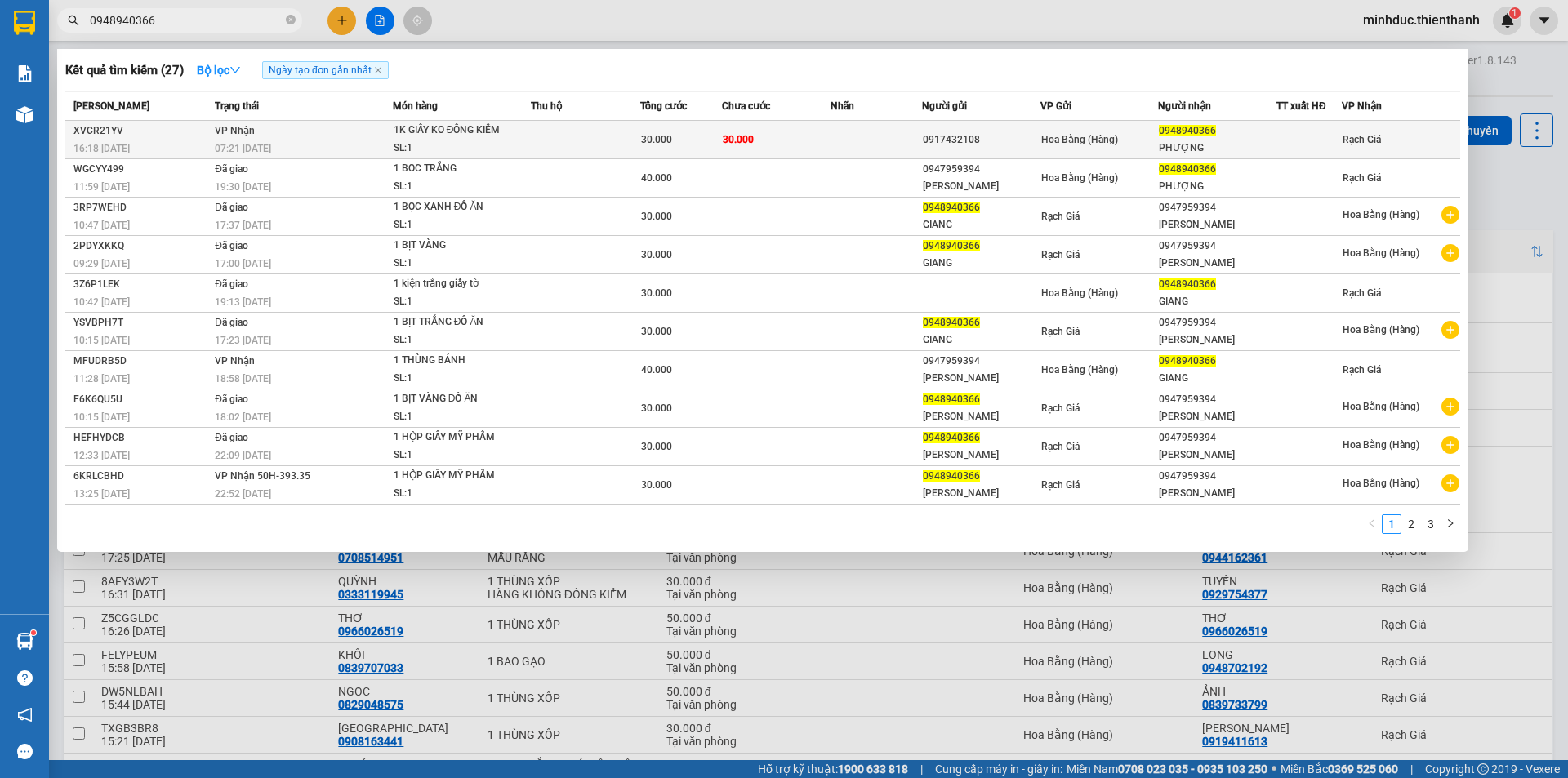
click at [632, 141] on td at bounding box center [586, 140] width 110 height 39
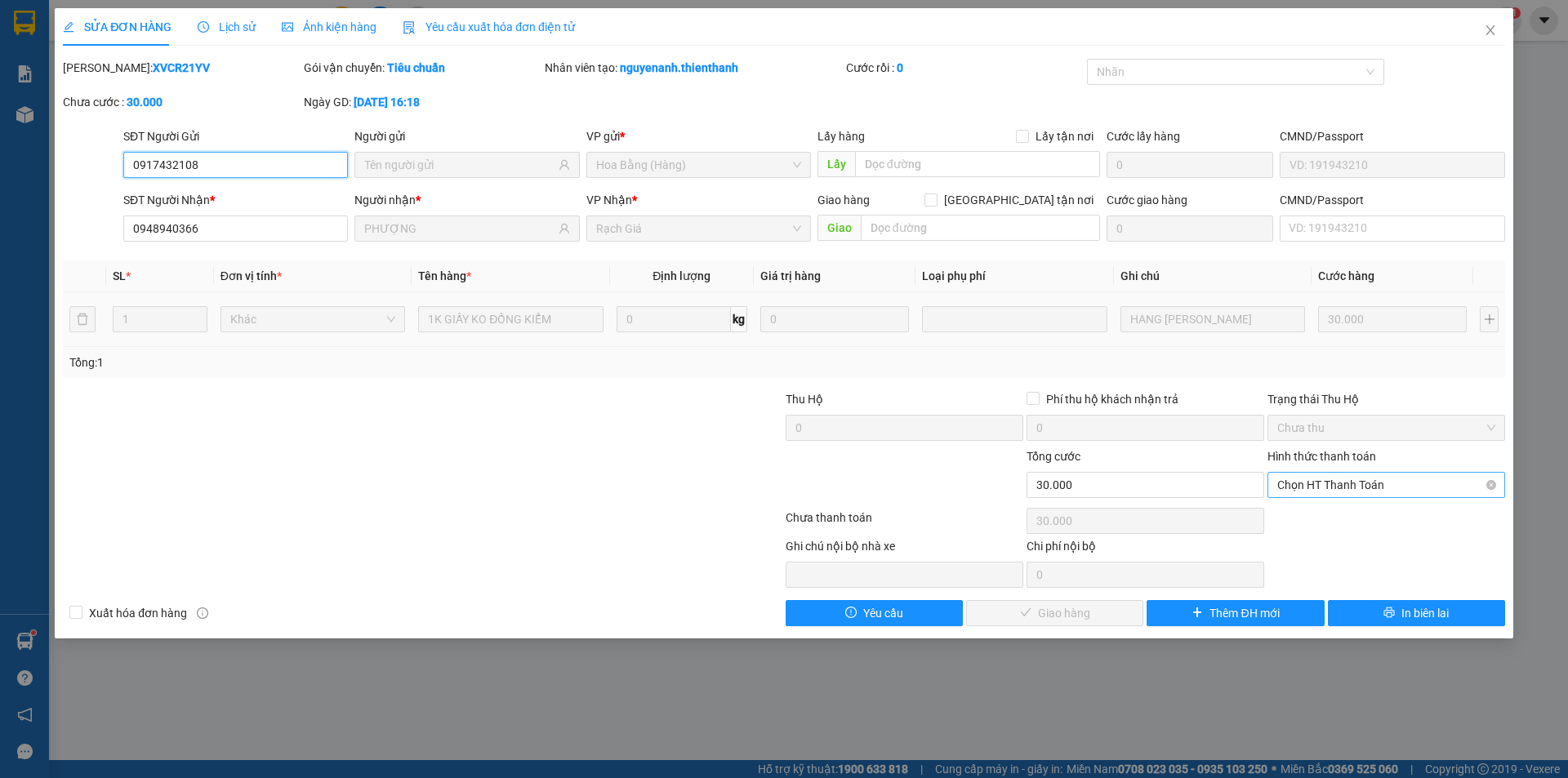
click at [1329, 486] on span "Chọn HT Thanh Toán" at bounding box center [1386, 485] width 218 height 24
click at [1311, 521] on div "Tại văn phòng" at bounding box center [1386, 517] width 218 height 18
click at [1083, 615] on span "Giao hàng" at bounding box center [1064, 613] width 52 height 18
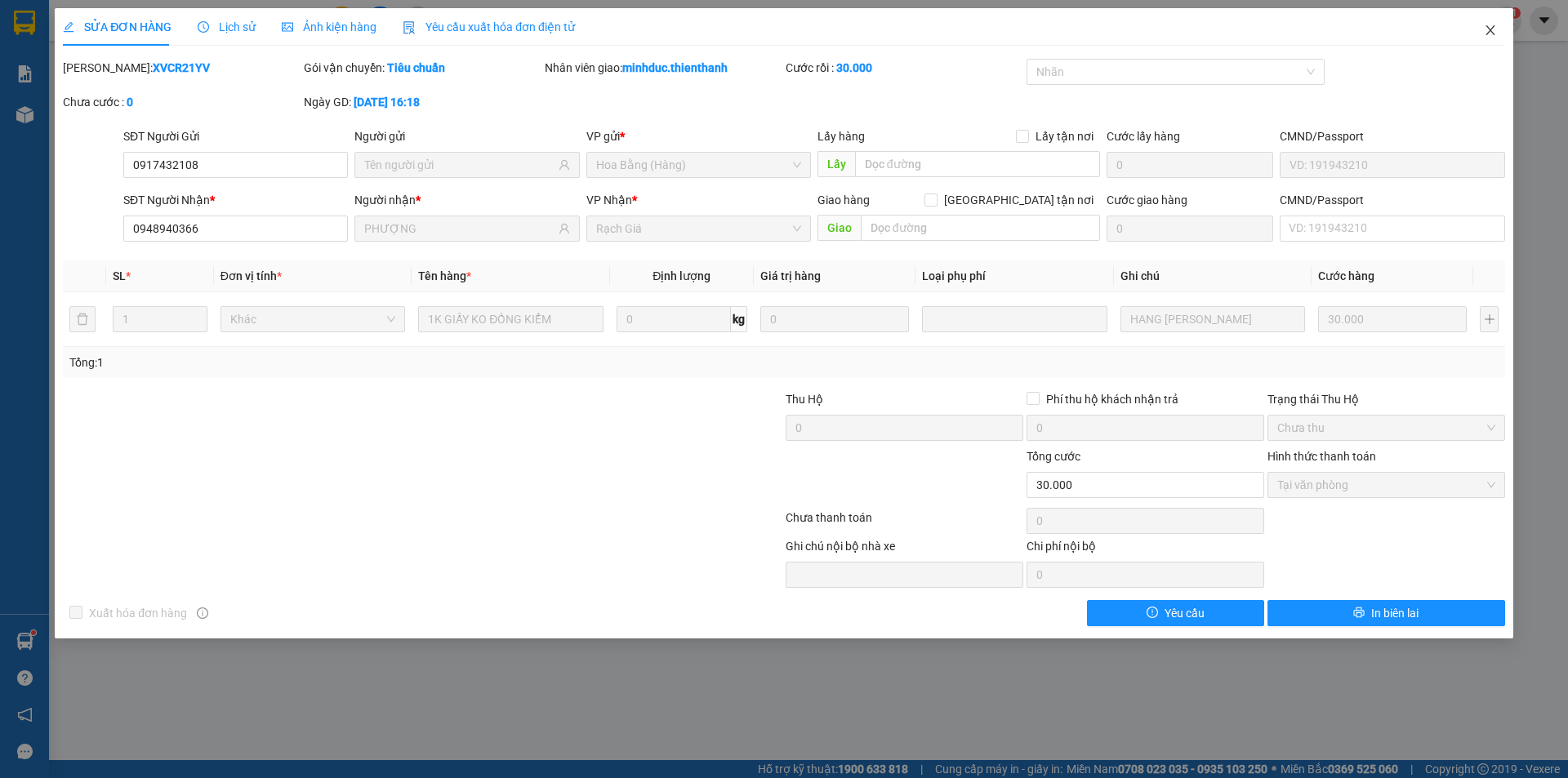
click at [1490, 28] on icon "close" at bounding box center [1490, 30] width 13 height 13
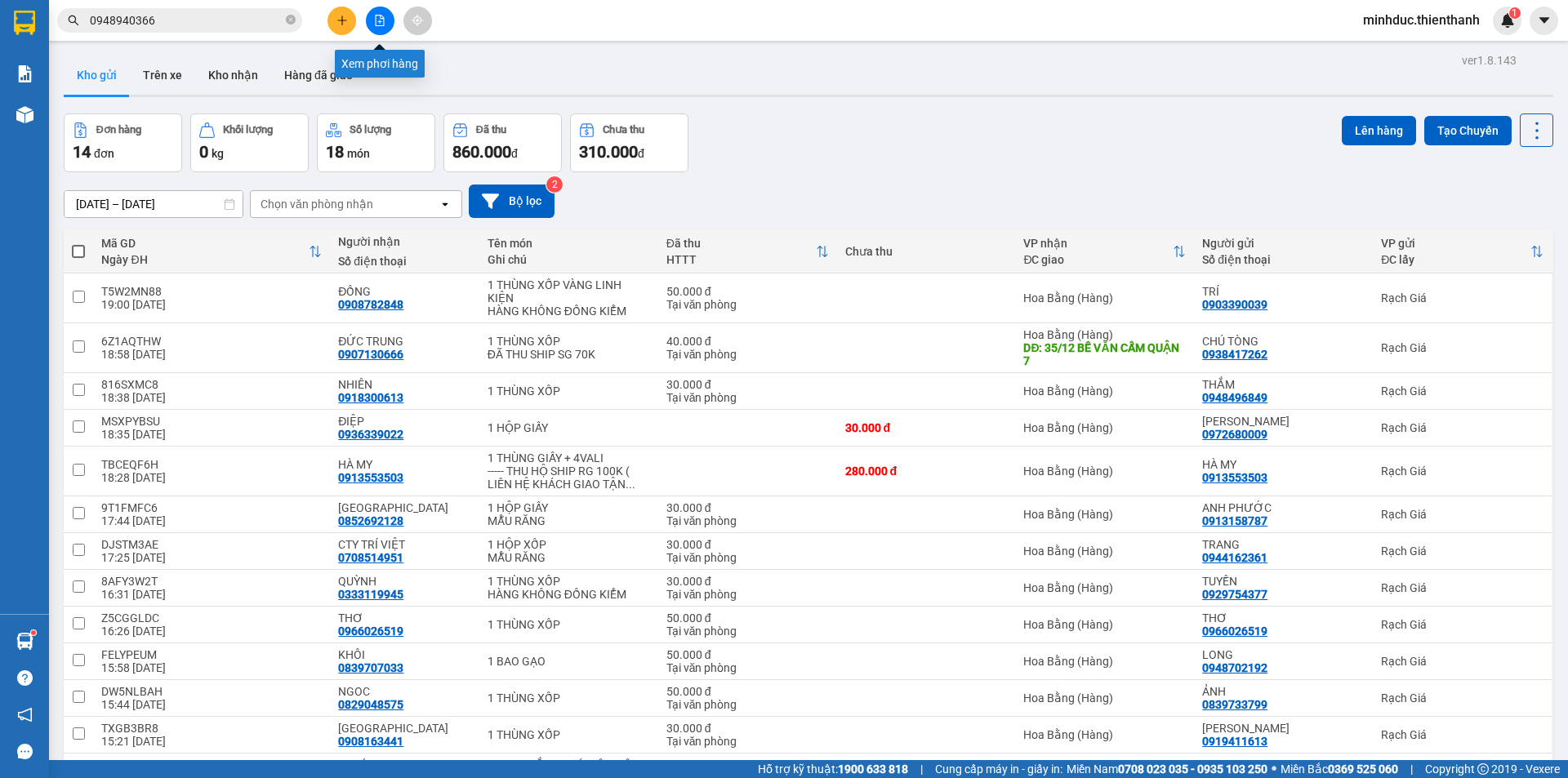
click at [376, 26] on button at bounding box center [380, 21] width 29 height 29
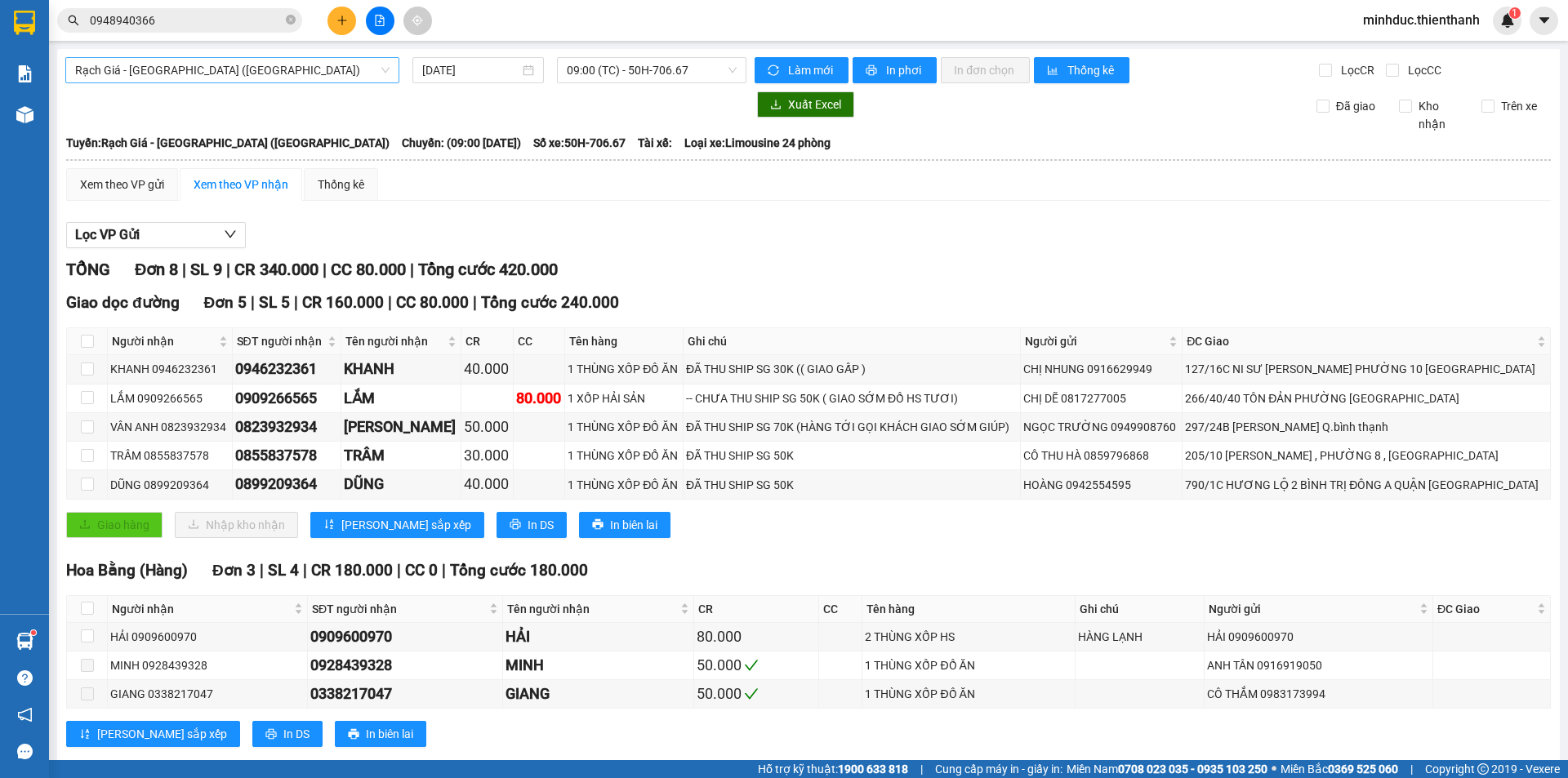
click at [153, 73] on span "Rạch Giá - [GEOGRAPHIC_DATA] ([GEOGRAPHIC_DATA])" at bounding box center [232, 70] width 314 height 24
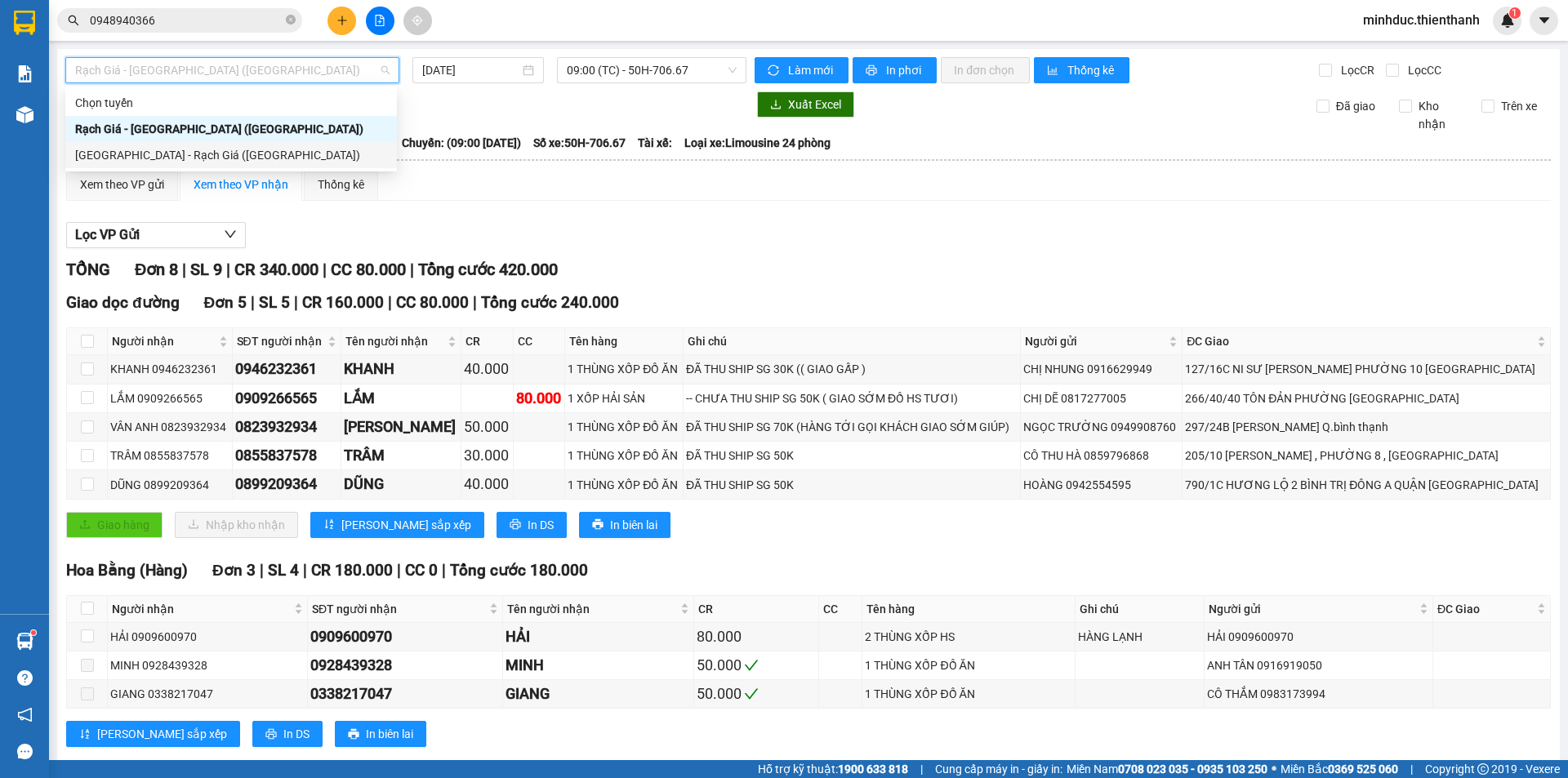
click at [134, 163] on div "[GEOGRAPHIC_DATA] - Rạch Giá ([GEOGRAPHIC_DATA])" at bounding box center [231, 154] width 312 height 18
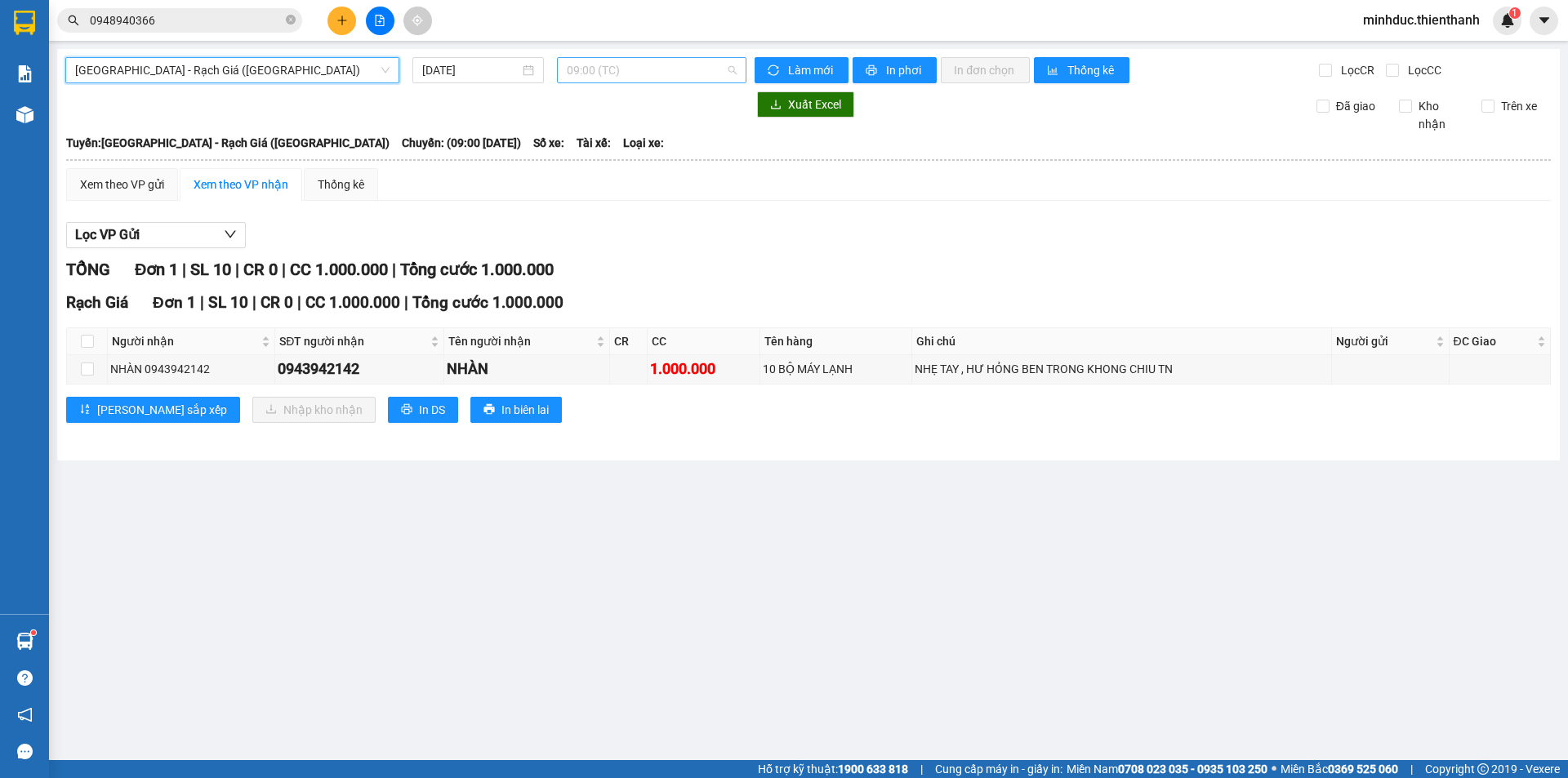
click at [584, 70] on span "09:00 (TC)" at bounding box center [651, 70] width 169 height 24
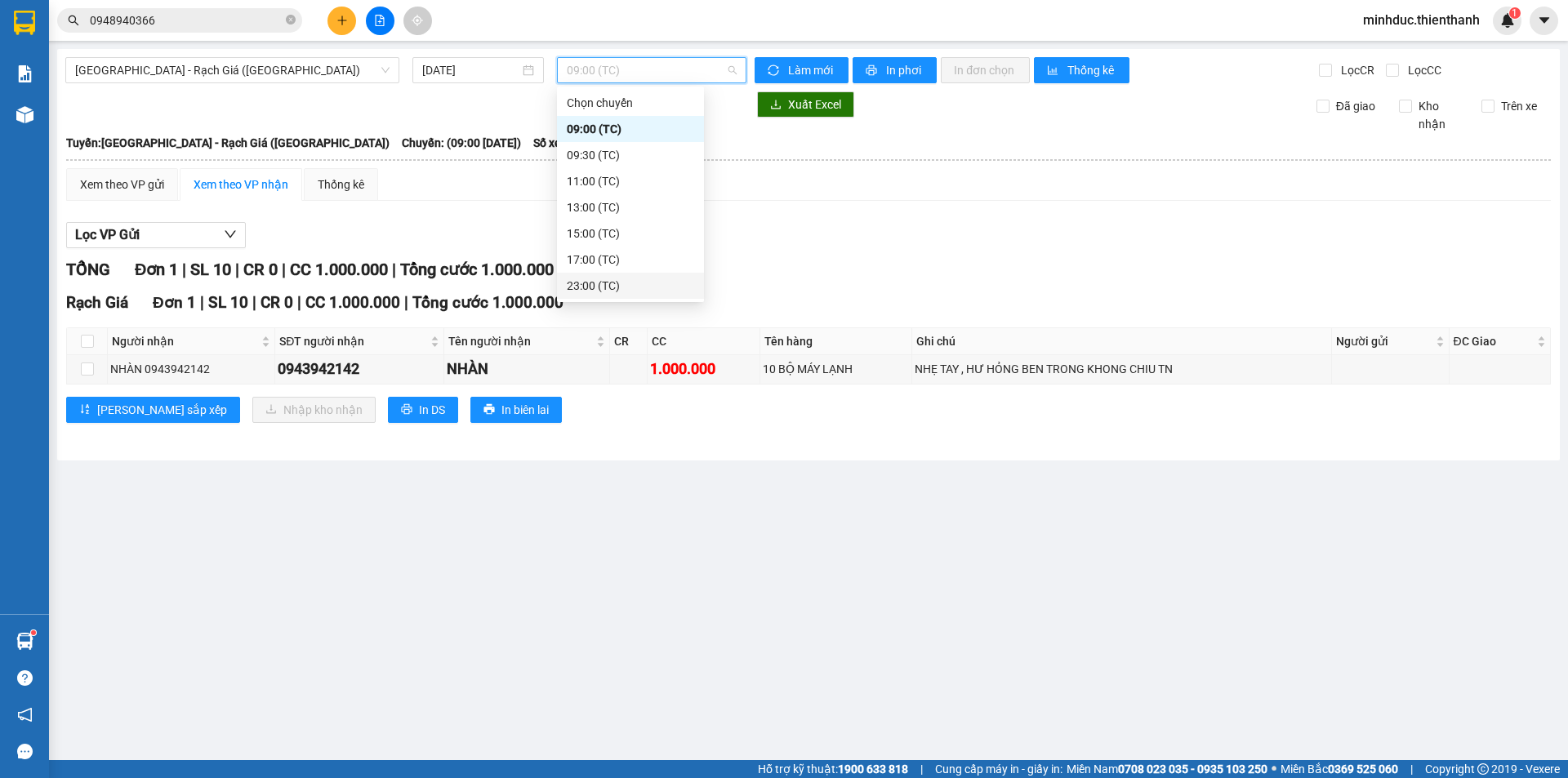
click at [593, 283] on div "23:00 (TC)" at bounding box center [630, 285] width 127 height 18
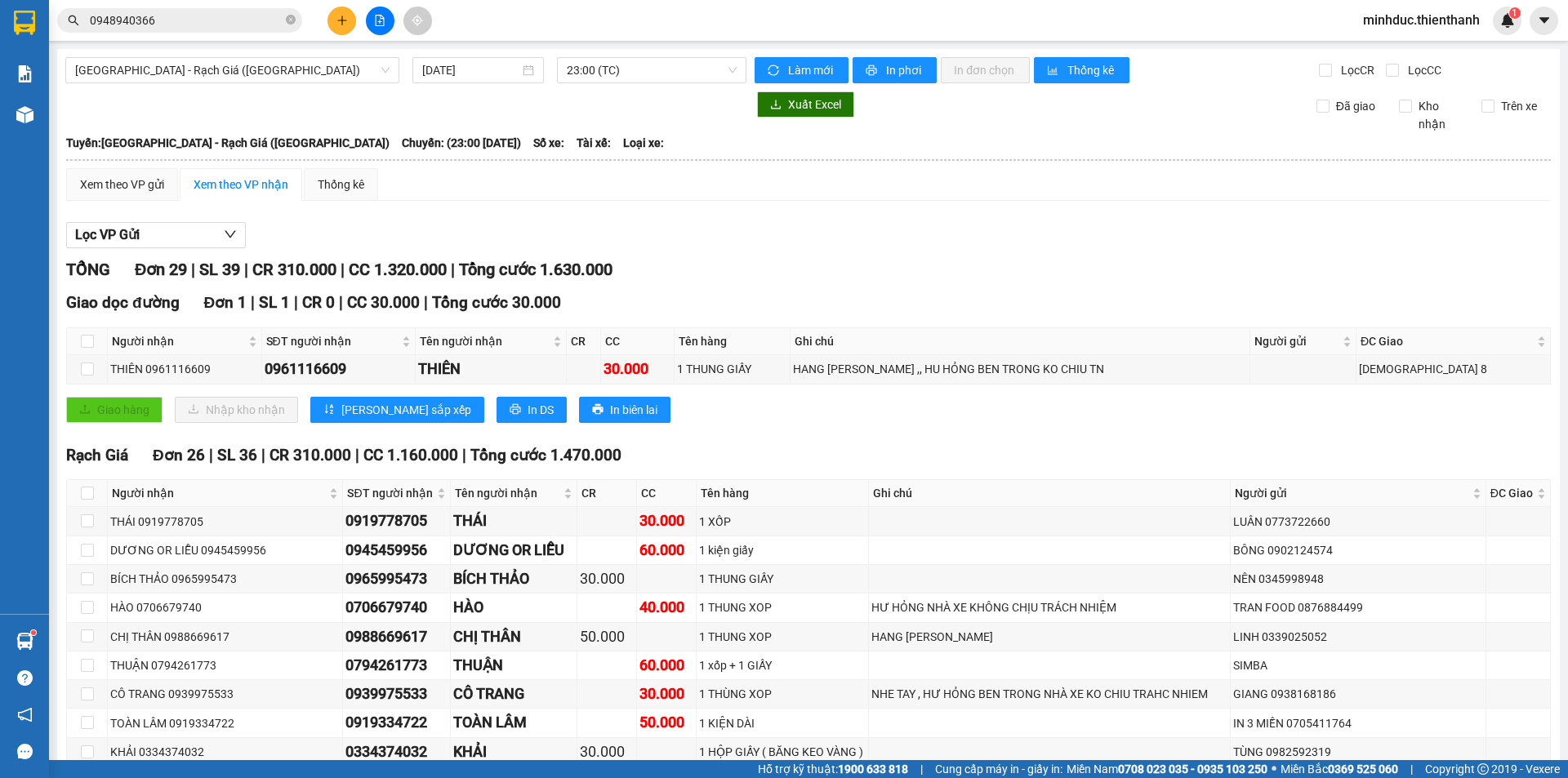
click at [635, 75] on span "23:00 (TC)" at bounding box center [651, 70] width 169 height 24
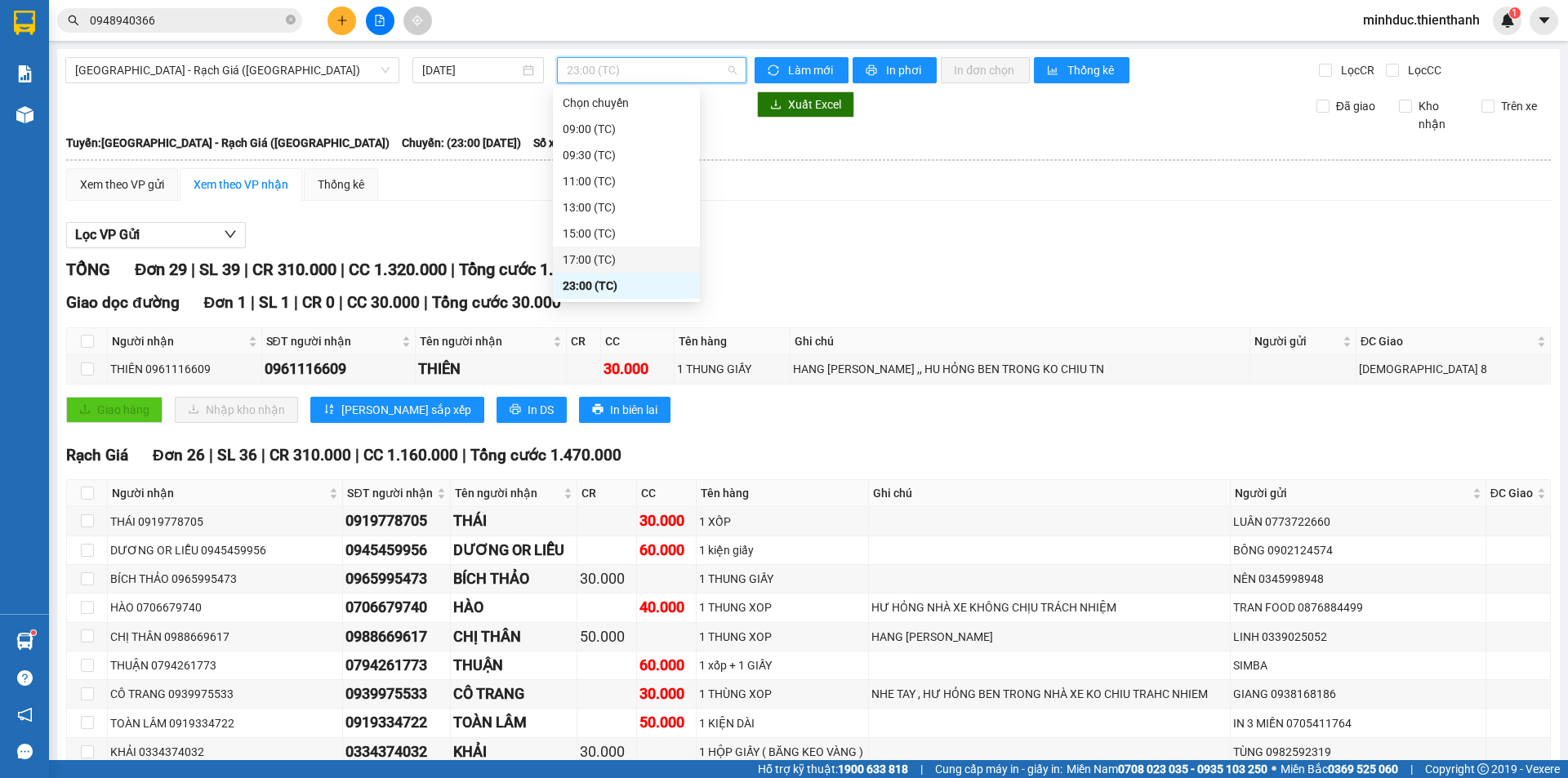
click at [589, 254] on div "17:00 (TC)" at bounding box center [626, 259] width 127 height 18
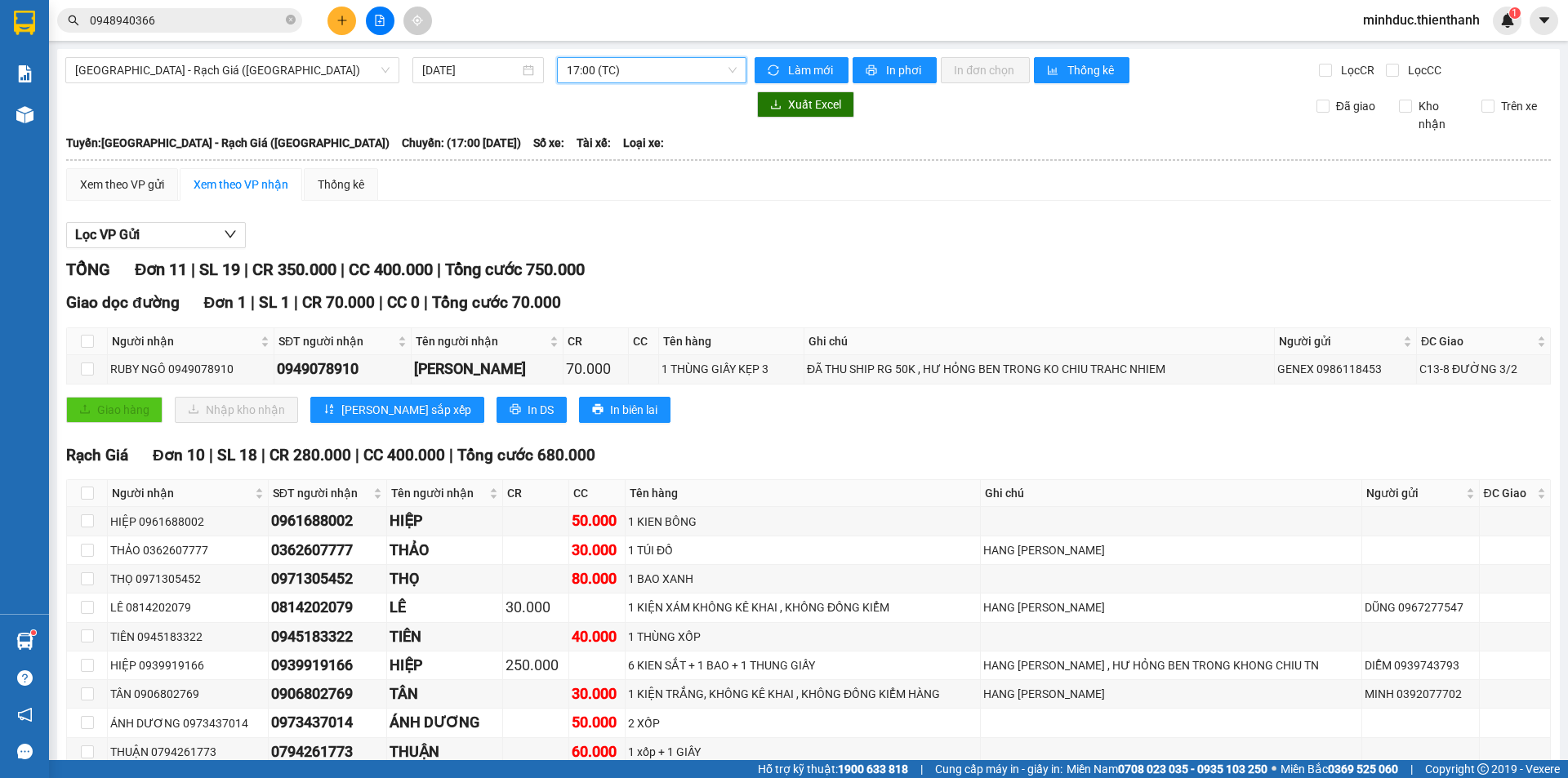
click at [678, 65] on span "17:00 (TC)" at bounding box center [651, 70] width 169 height 24
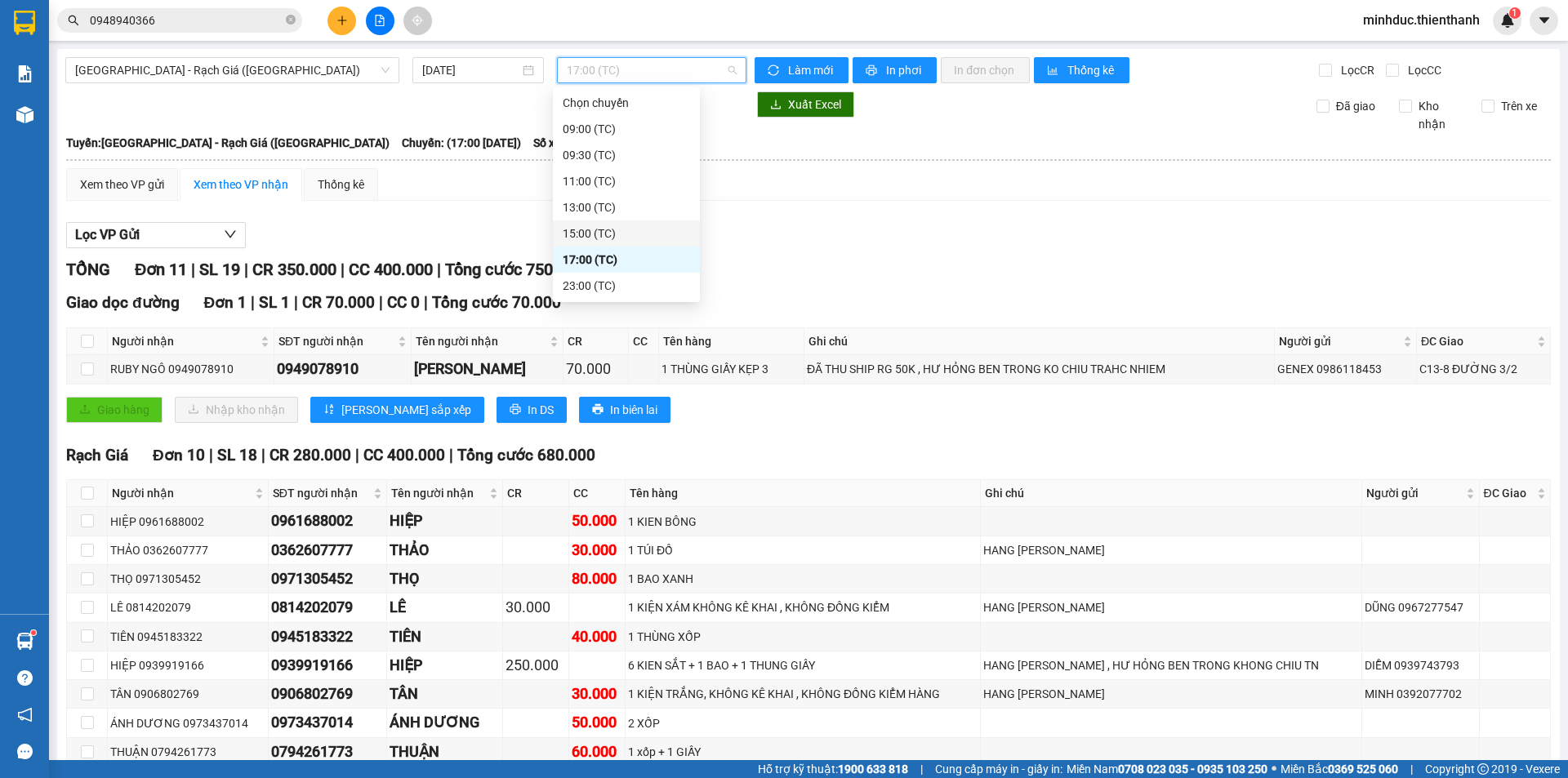
click at [596, 245] on div "15:00 (TC)" at bounding box center [626, 233] width 147 height 26
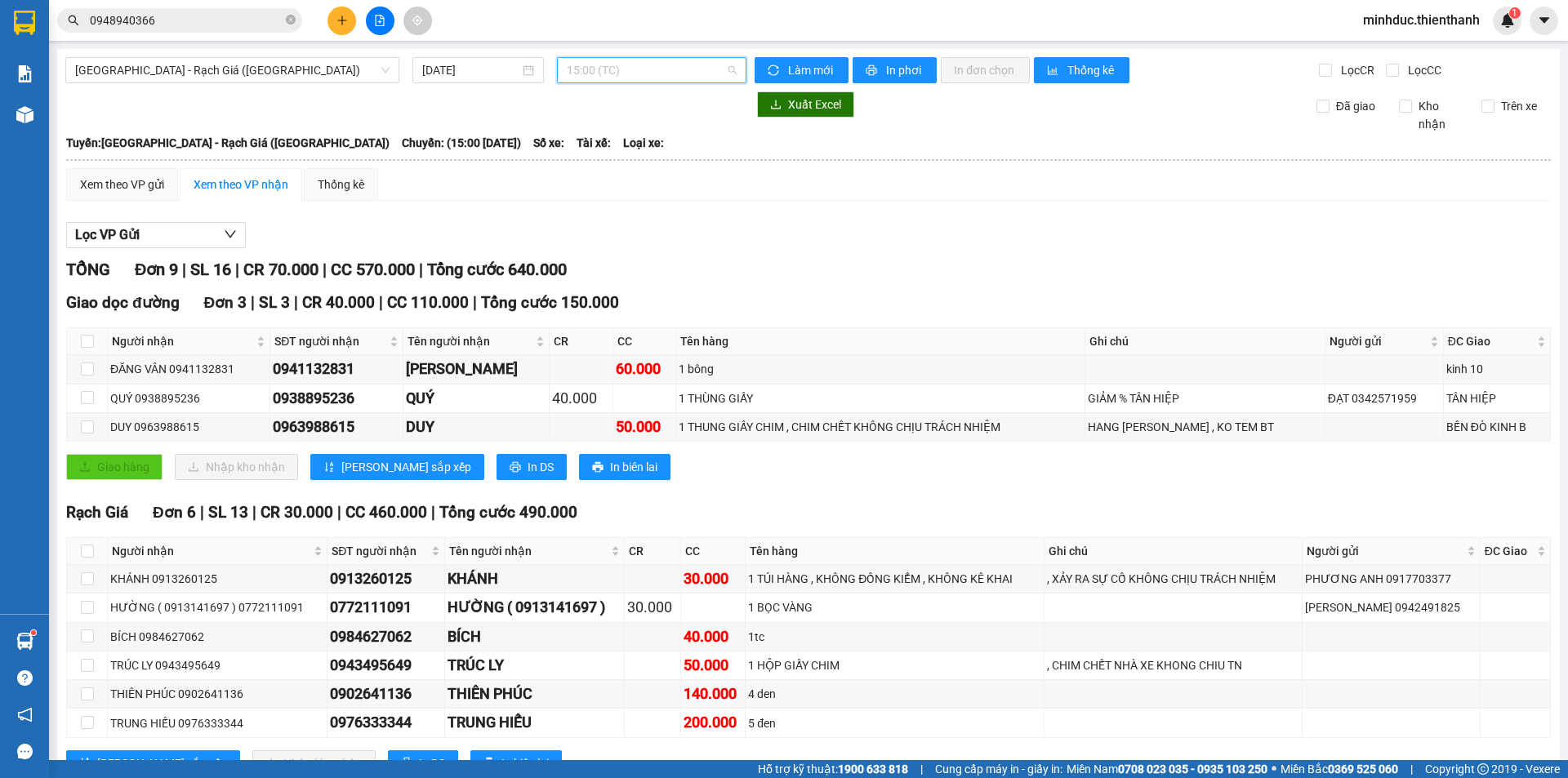
click at [623, 78] on span "15:00 (TC)" at bounding box center [651, 70] width 169 height 24
click at [604, 253] on div "17:00 (TC)" at bounding box center [626, 259] width 127 height 18
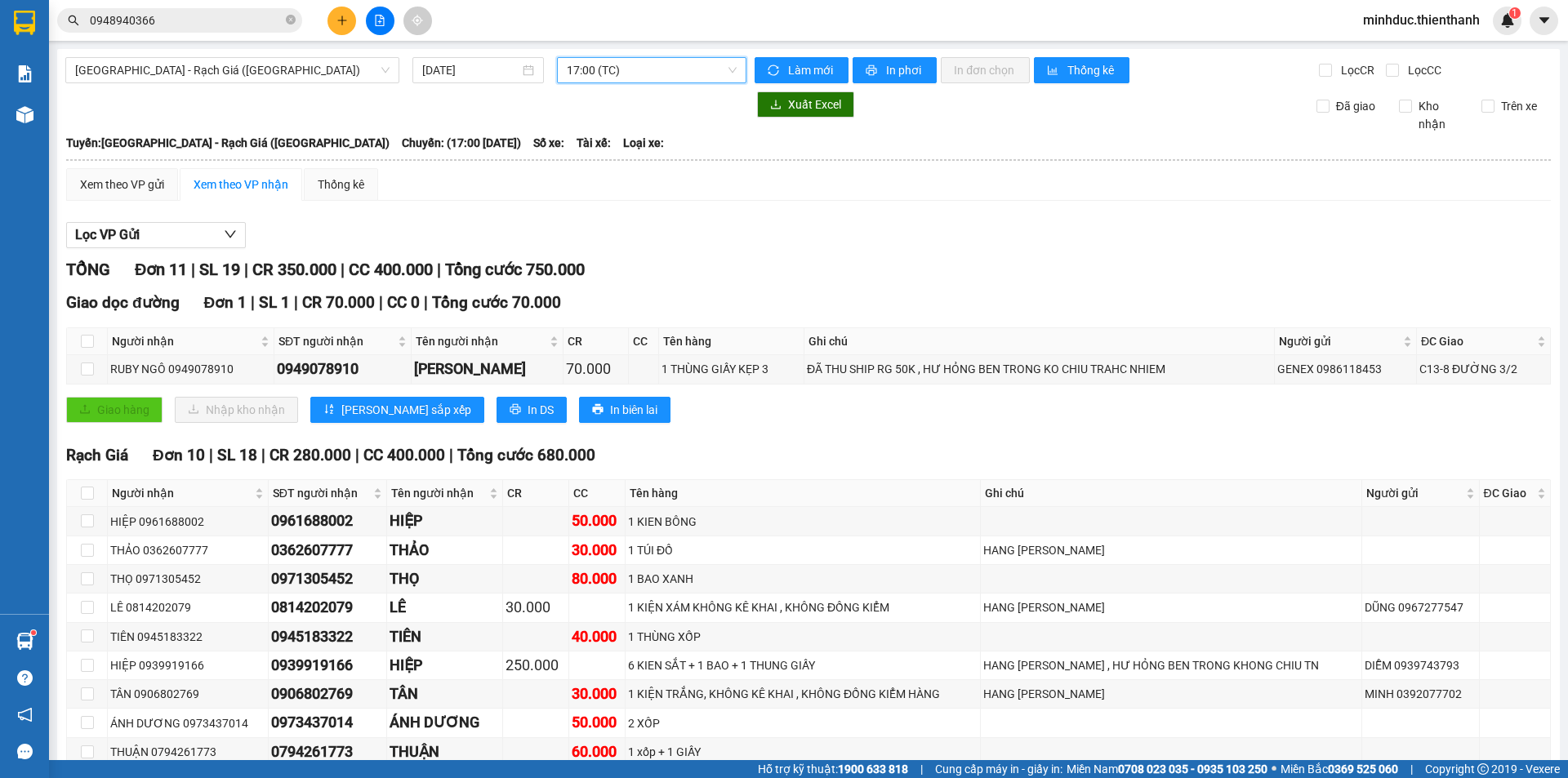
click at [378, 17] on icon "file-add" at bounding box center [380, 20] width 12 height 12
click at [376, 12] on button at bounding box center [380, 21] width 29 height 29
click at [621, 61] on span "17:00 (TC)" at bounding box center [651, 70] width 169 height 24
click at [345, 13] on button at bounding box center [341, 21] width 29 height 29
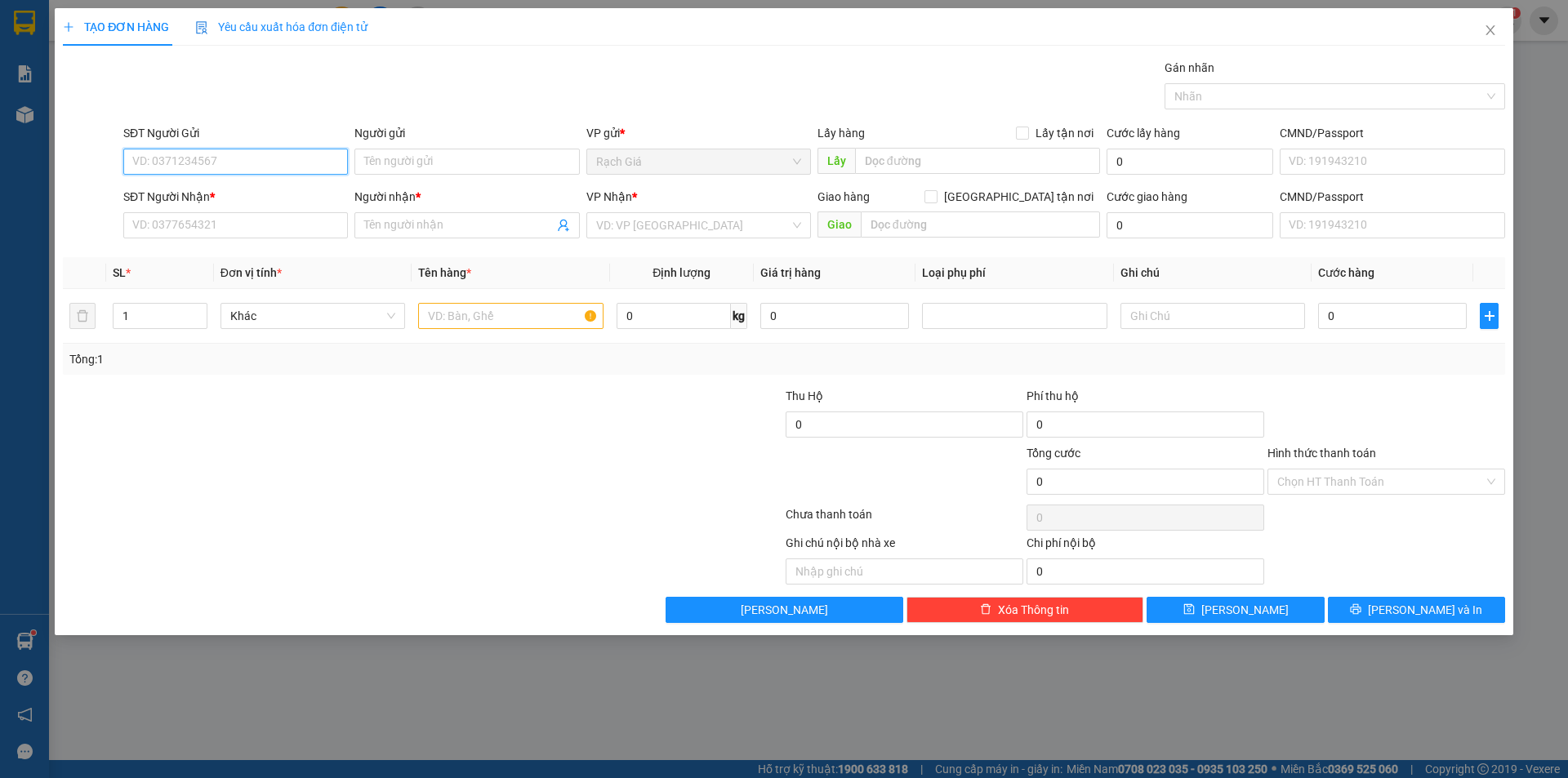
click at [249, 157] on input "SĐT Người Gửi" at bounding box center [235, 161] width 224 height 26
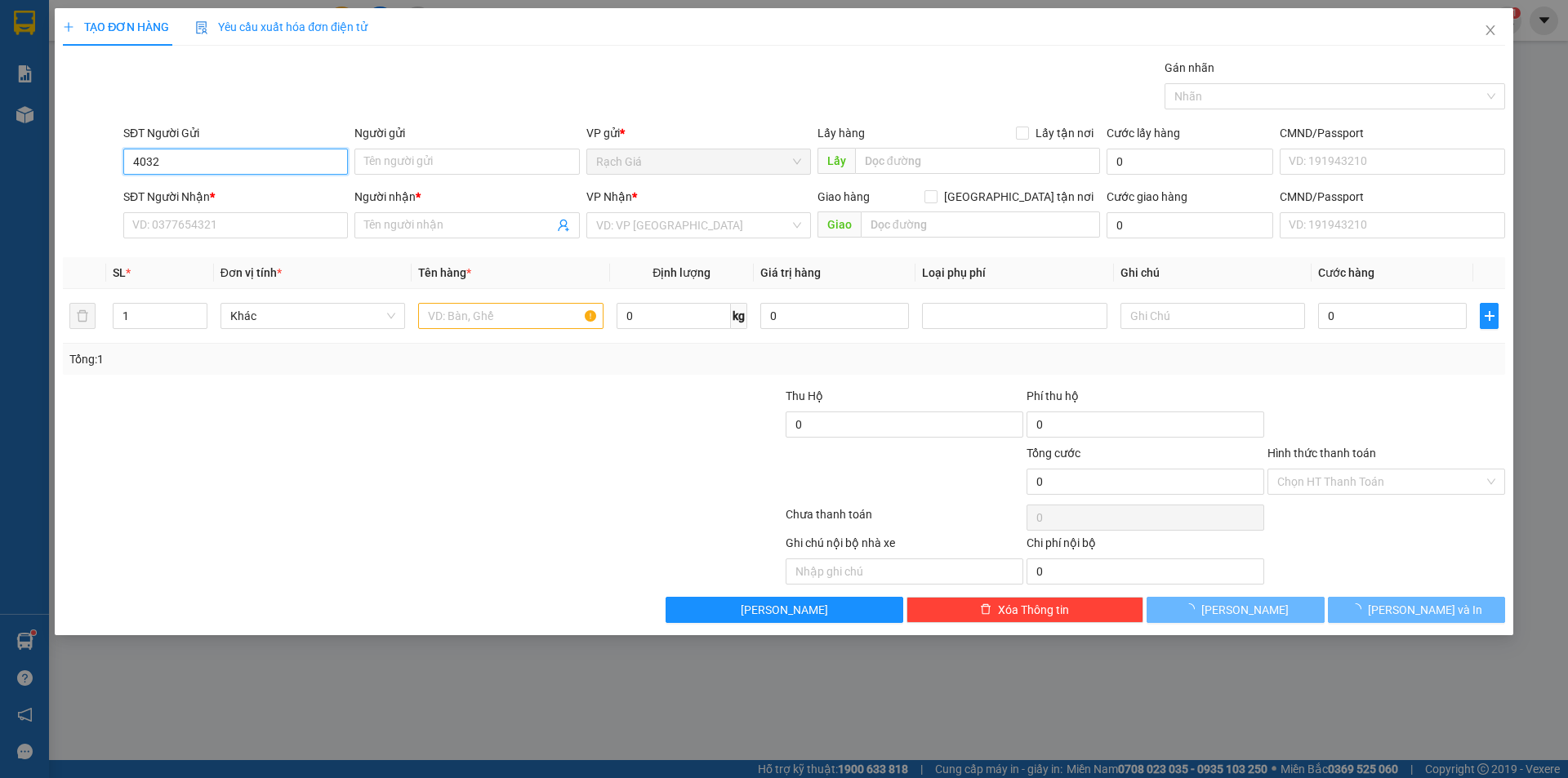
click at [249, 157] on input "4032" at bounding box center [235, 161] width 224 height 26
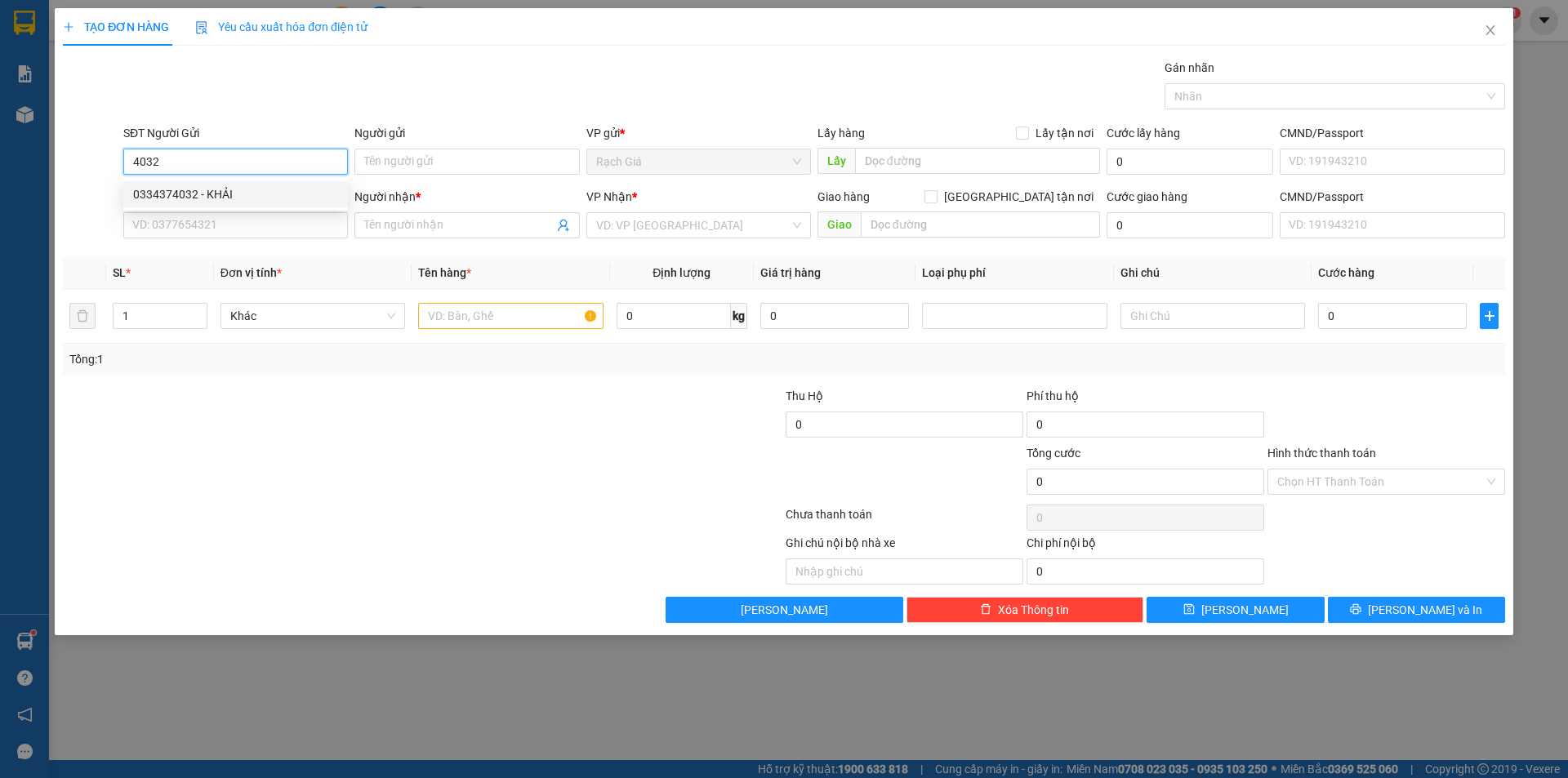
click at [257, 189] on div "0334374032 - KHẢI" at bounding box center [235, 194] width 205 height 18
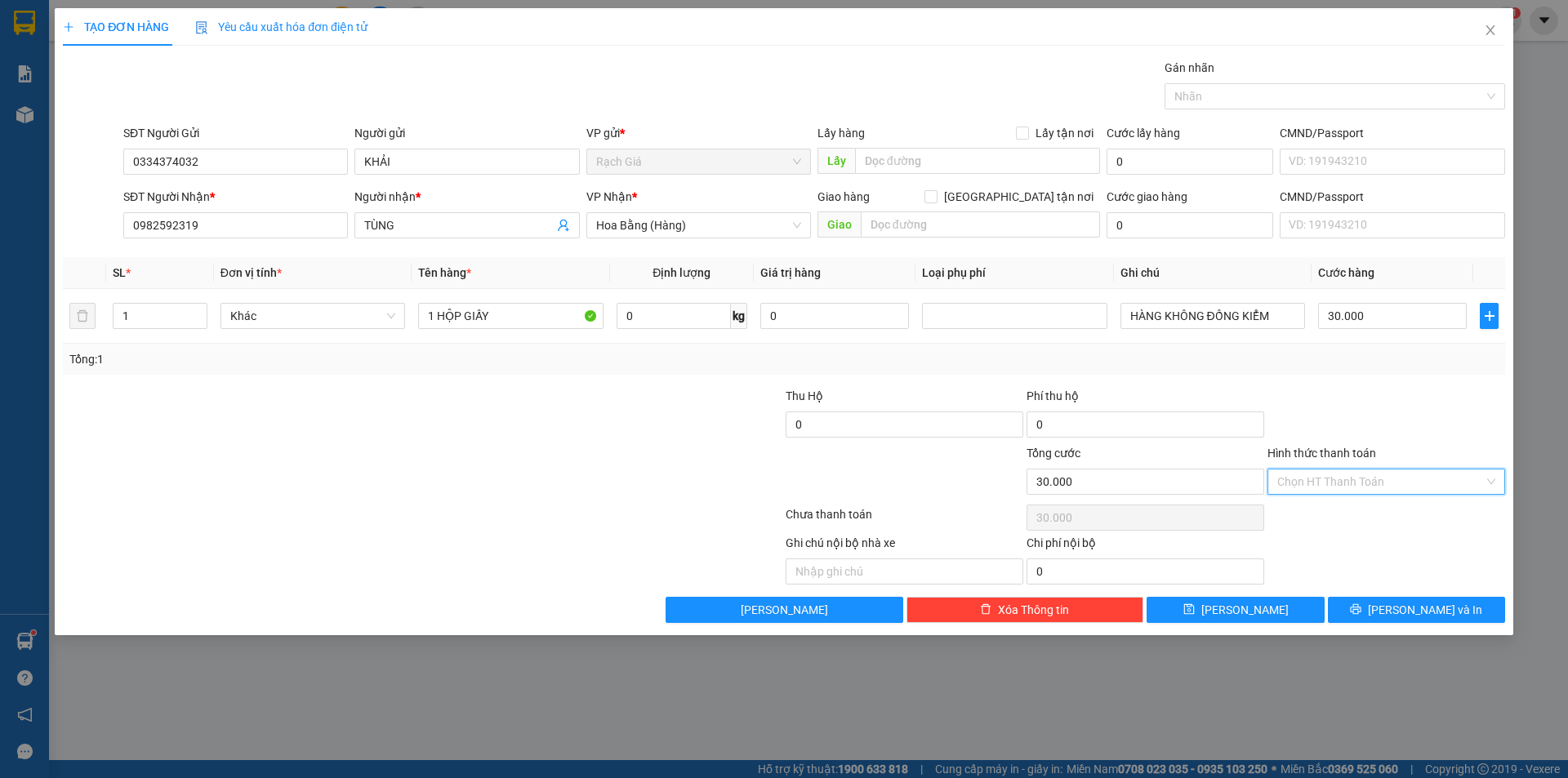
click at [1364, 476] on input "Hình thức thanh toán" at bounding box center [1380, 481] width 207 height 24
click at [1345, 511] on div "Tại văn phòng" at bounding box center [1386, 513] width 218 height 18
click at [1406, 606] on span "[PERSON_NAME] và In" at bounding box center [1425, 609] width 115 height 18
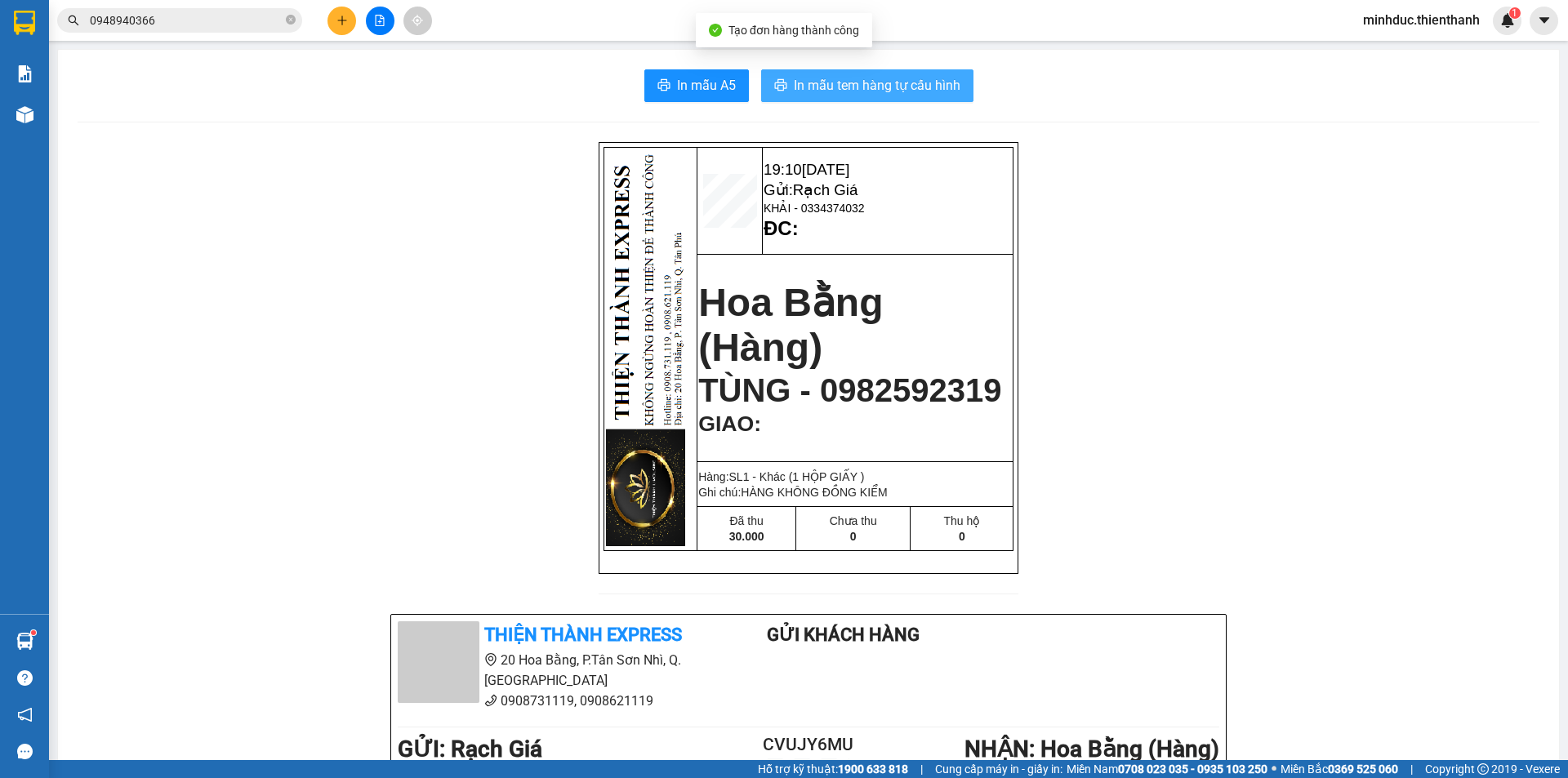
click at [928, 99] on button "In mẫu tem hàng tự cấu hình" at bounding box center [867, 85] width 212 height 33
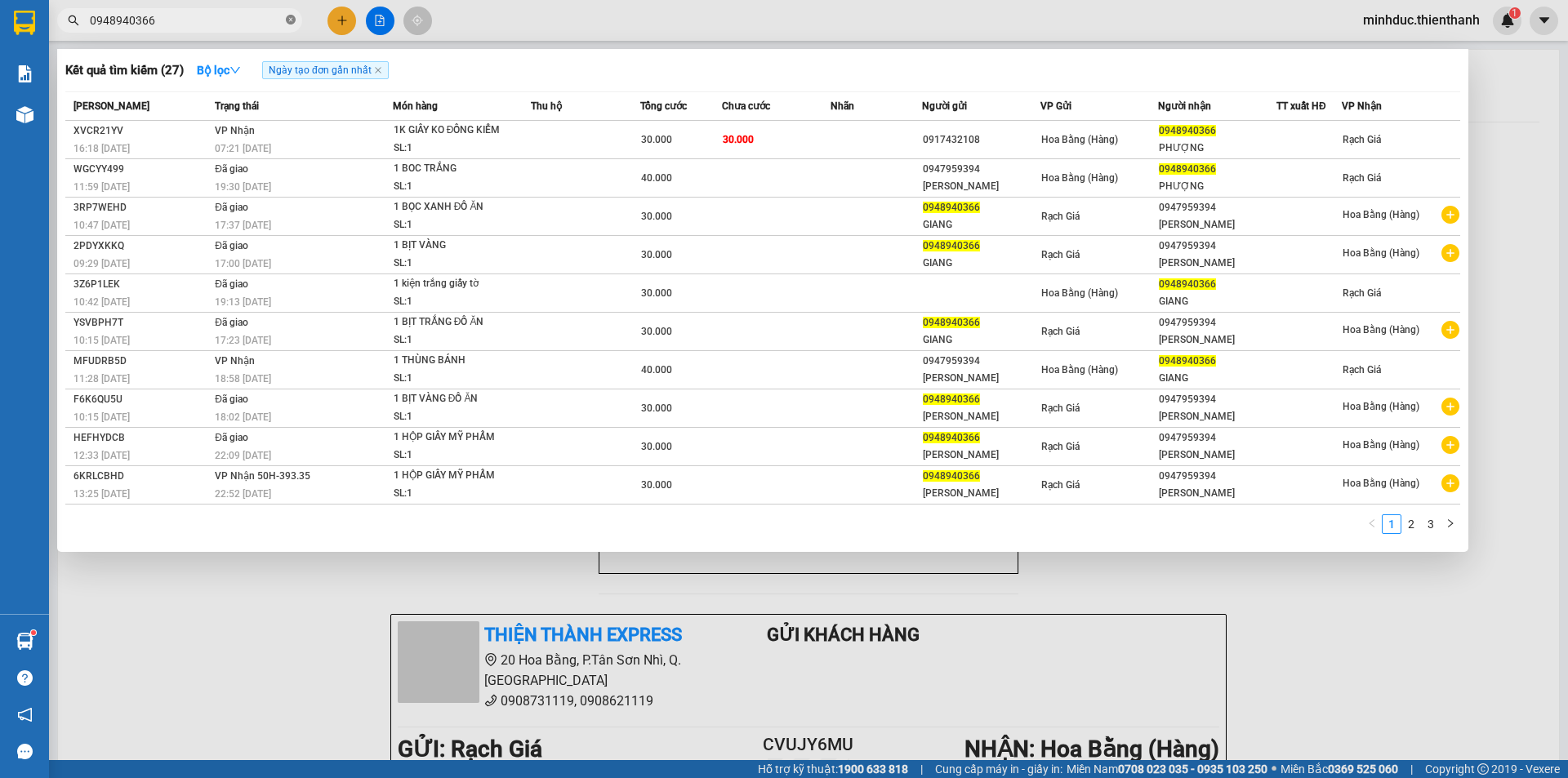
click at [290, 24] on icon "close-circle" at bounding box center [291, 19] width 10 height 10
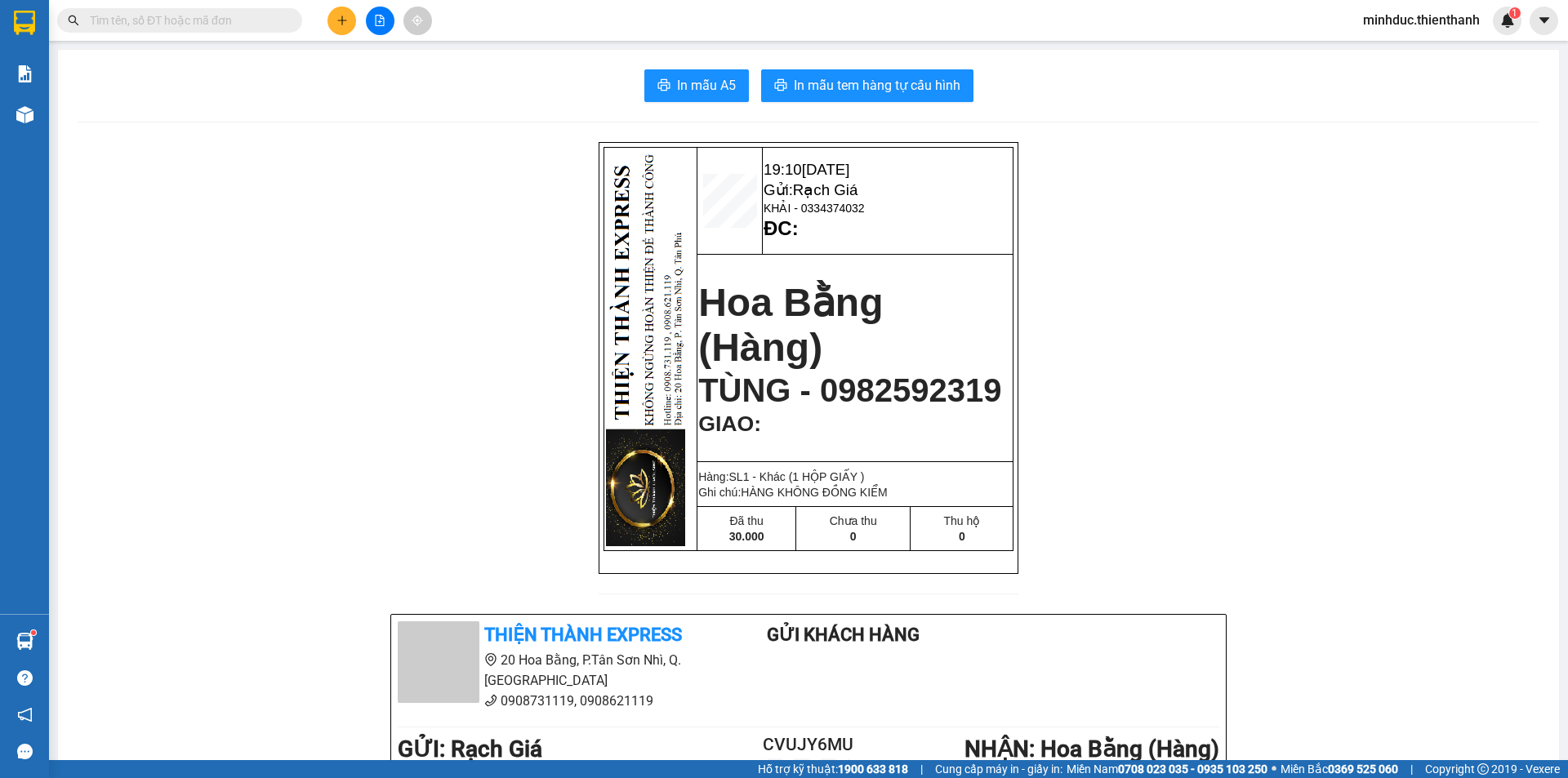
click at [287, 16] on span at bounding box center [291, 20] width 10 height 18
click at [259, 16] on input "text" at bounding box center [186, 20] width 193 height 18
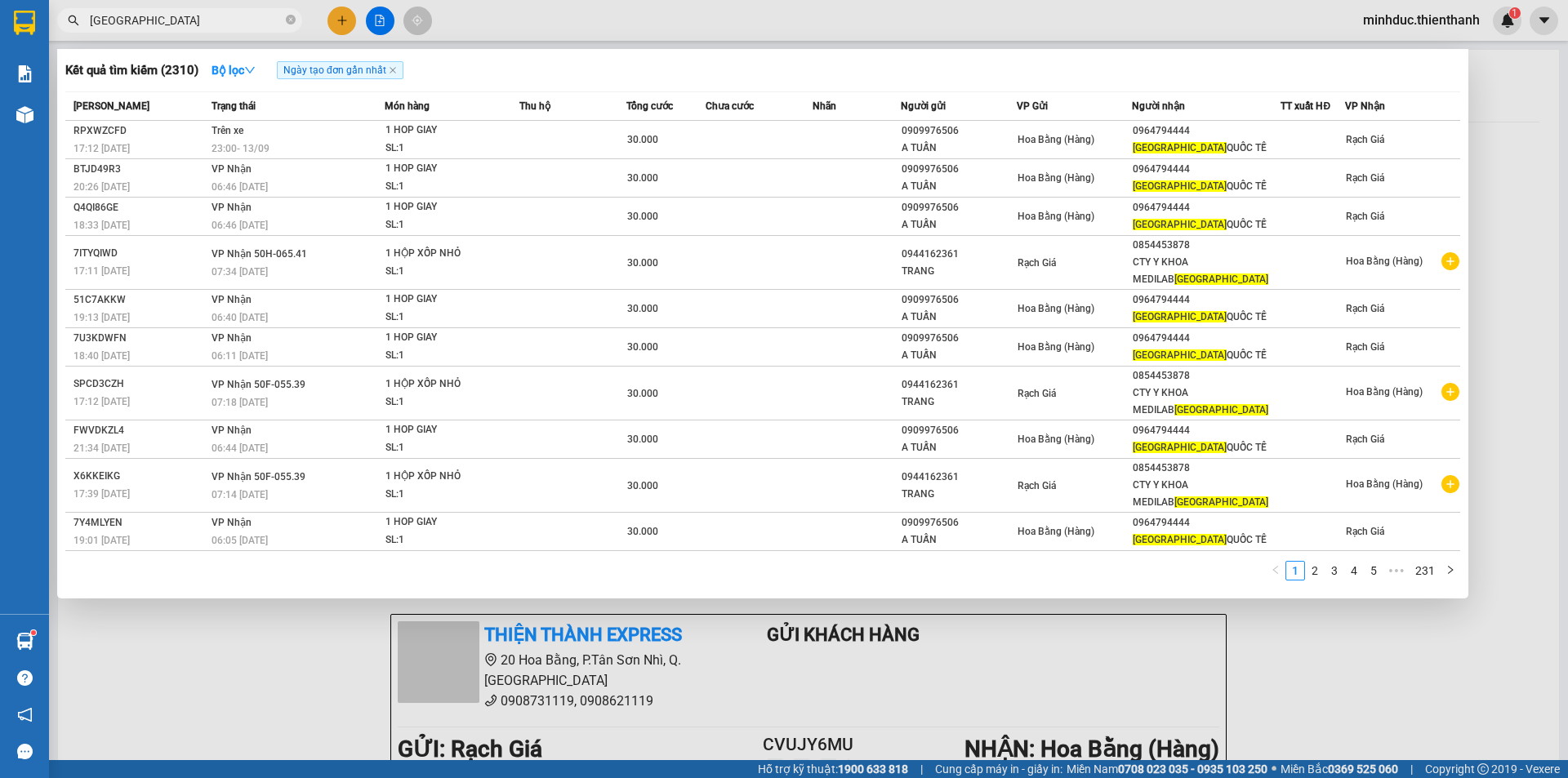
click at [341, 19] on div at bounding box center [784, 389] width 1568 height 778
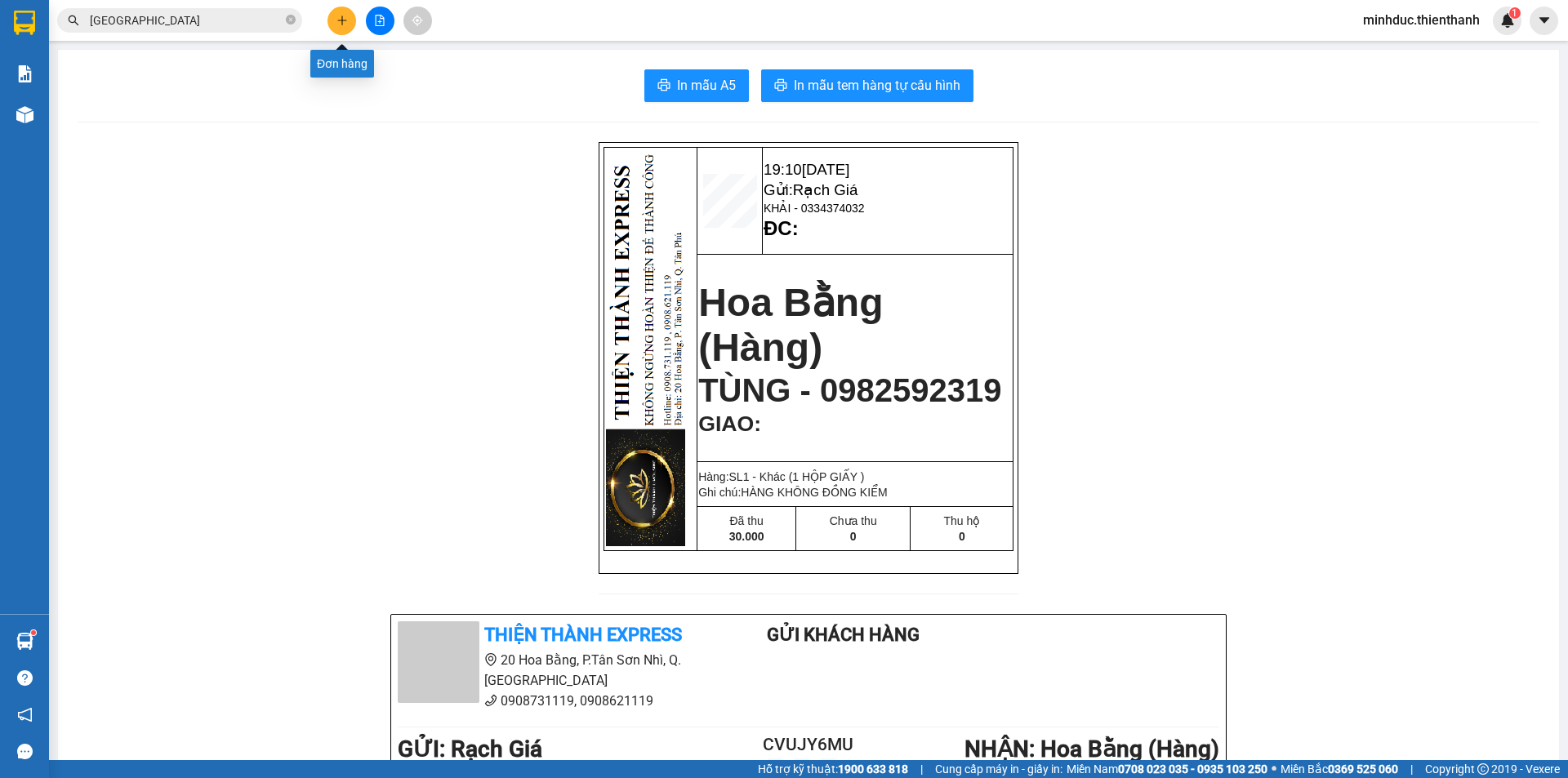
click at [341, 19] on icon "plus" at bounding box center [342, 20] width 12 height 12
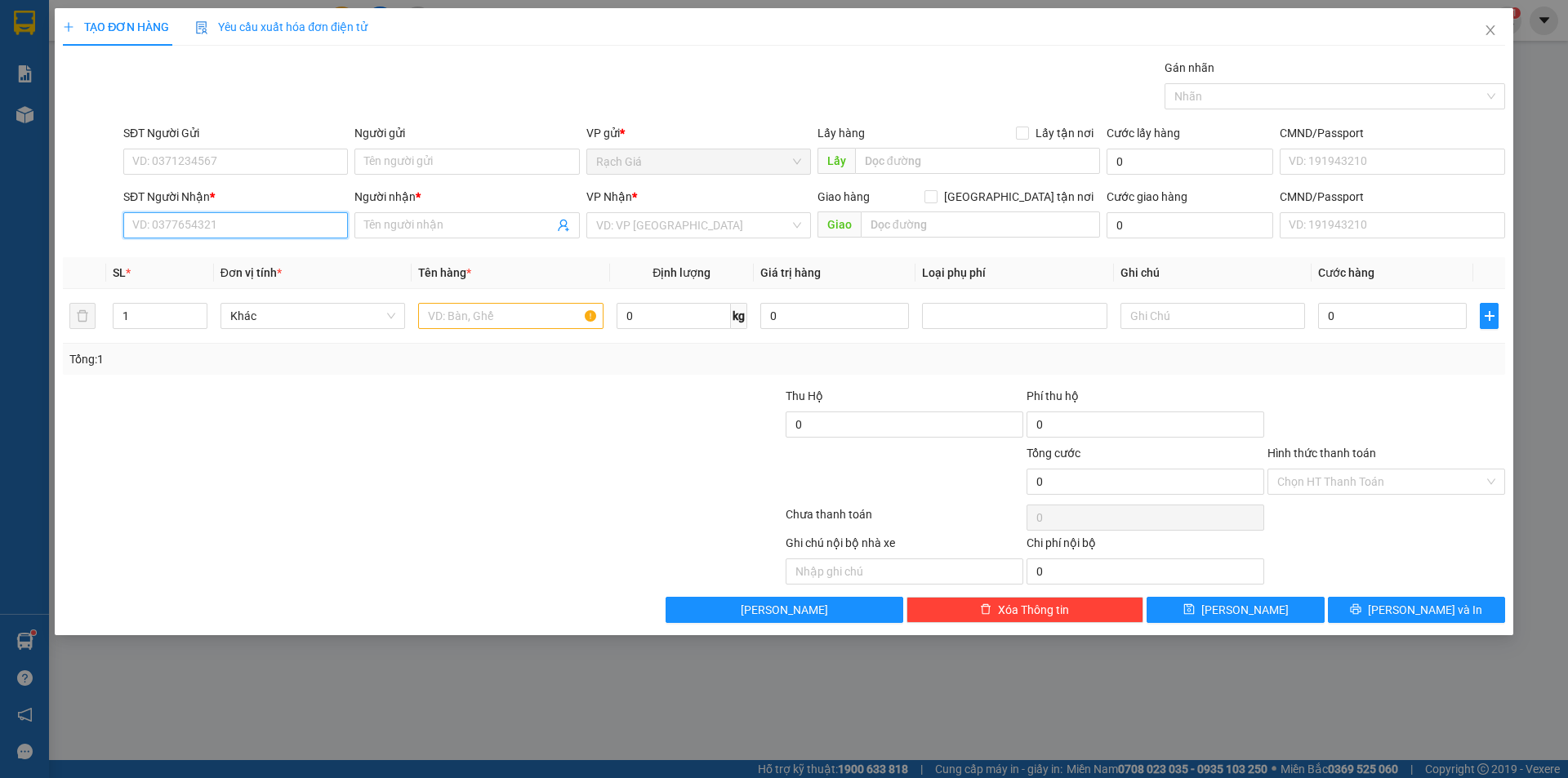
click at [218, 228] on input "SĐT Người Nhận *" at bounding box center [235, 225] width 224 height 26
click at [191, 227] on input "444" at bounding box center [235, 225] width 224 height 26
click at [1488, 27] on icon "close" at bounding box center [1490, 30] width 13 height 13
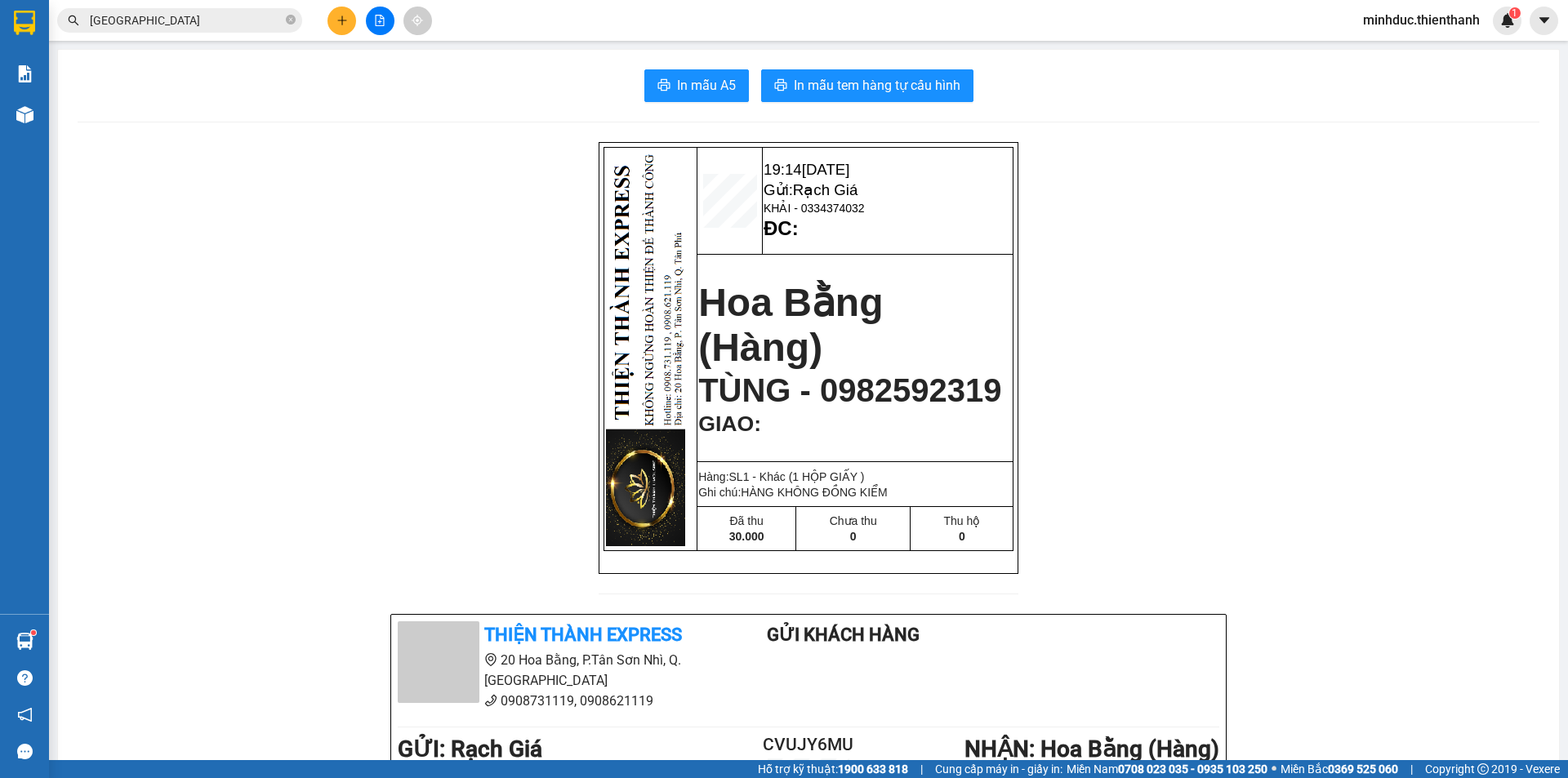
click at [223, 26] on input "SÀI GÒN" at bounding box center [186, 20] width 193 height 18
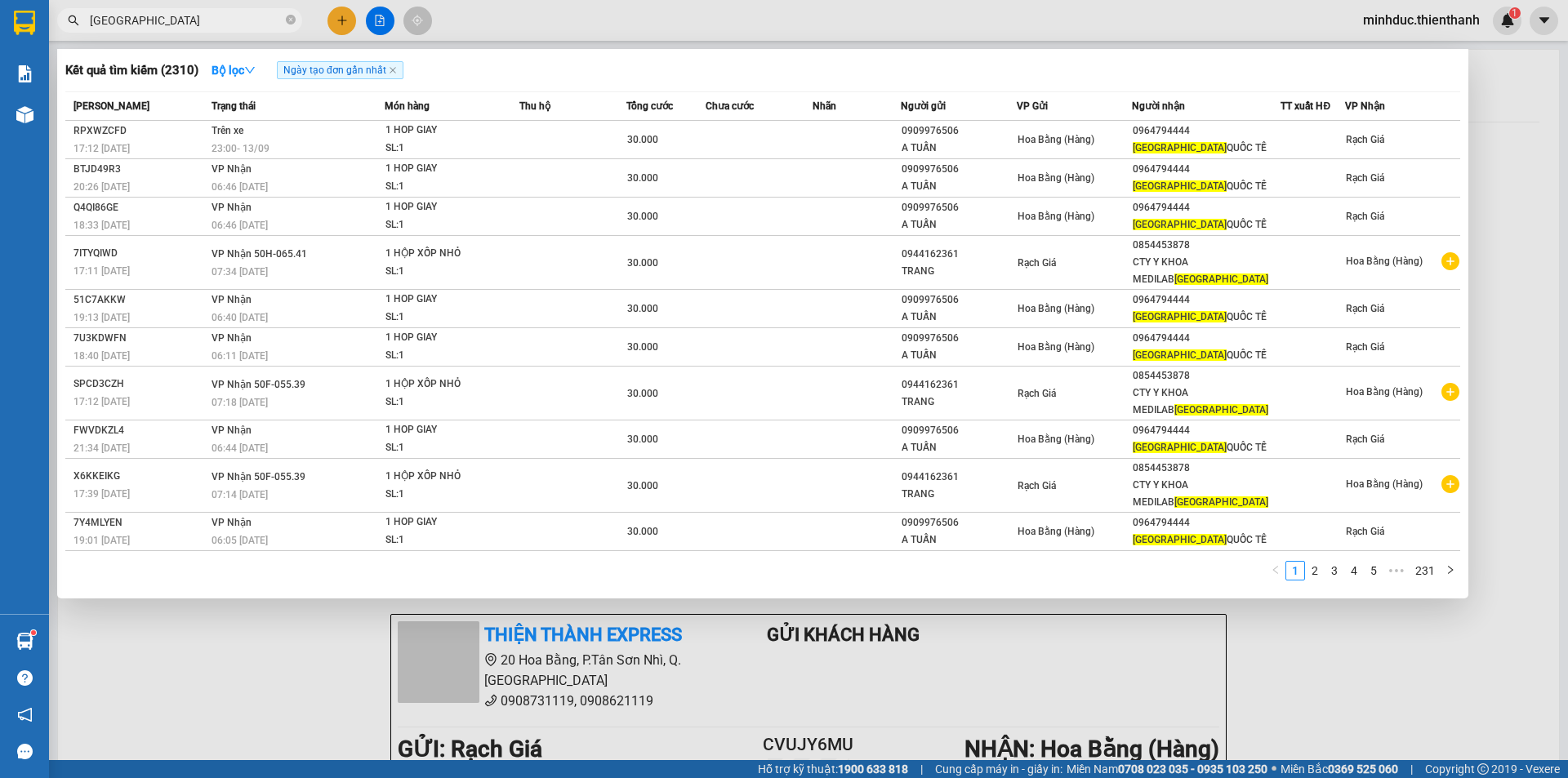
click at [347, 21] on div at bounding box center [784, 389] width 1568 height 778
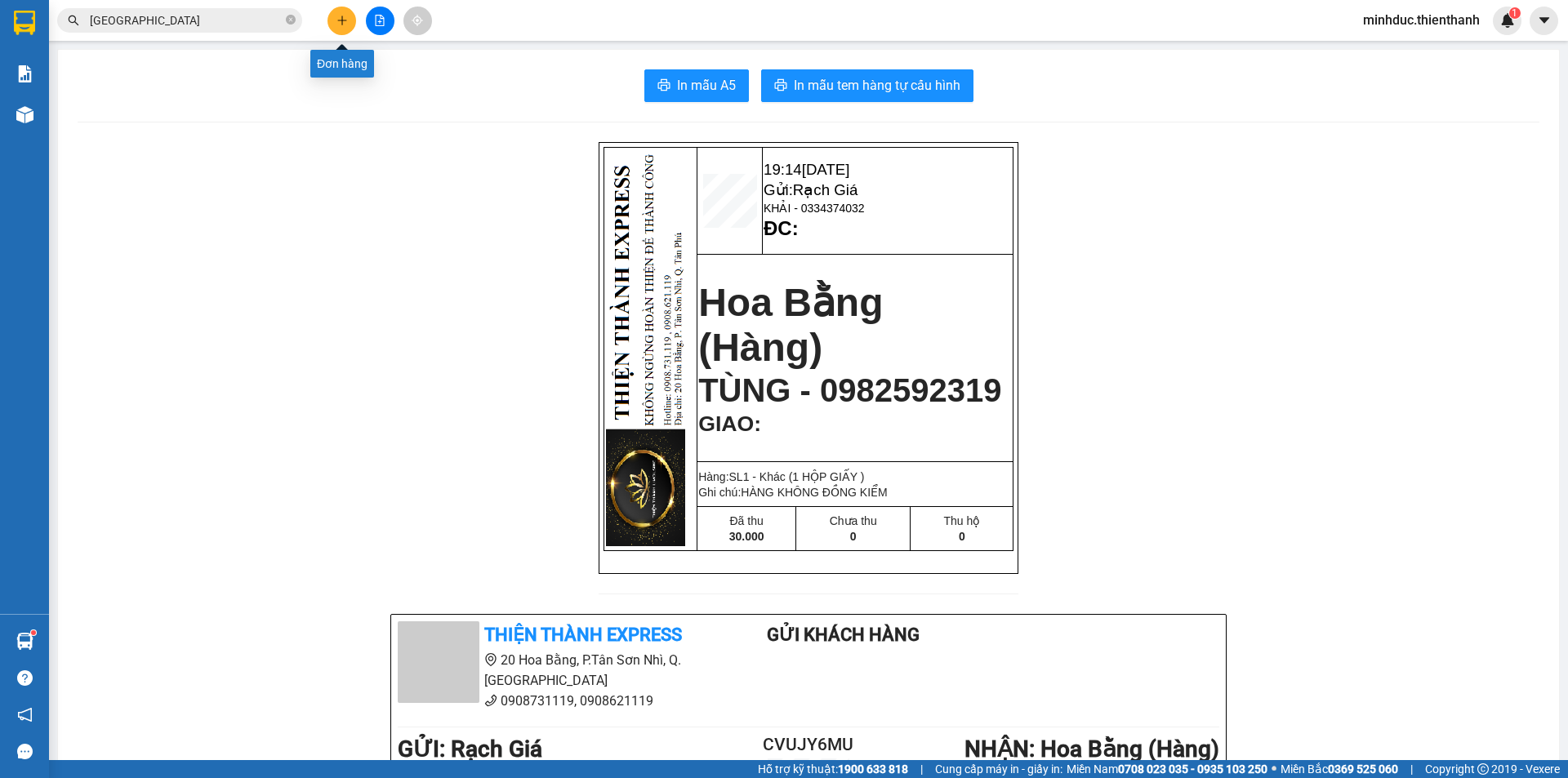
click at [348, 21] on button at bounding box center [341, 21] width 29 height 29
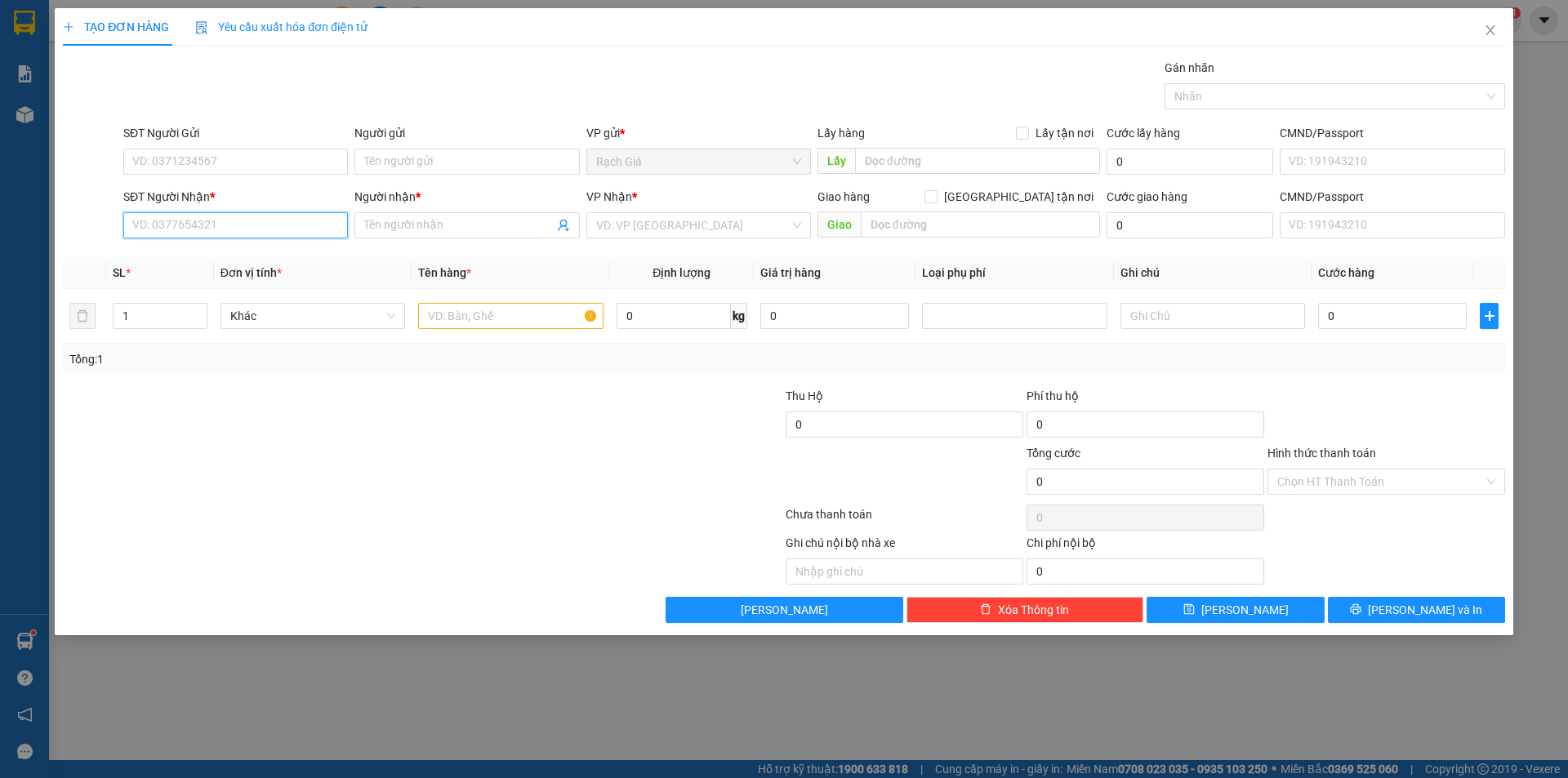
click at [190, 218] on input "SĐT Người Nhận *" at bounding box center [235, 225] width 224 height 26
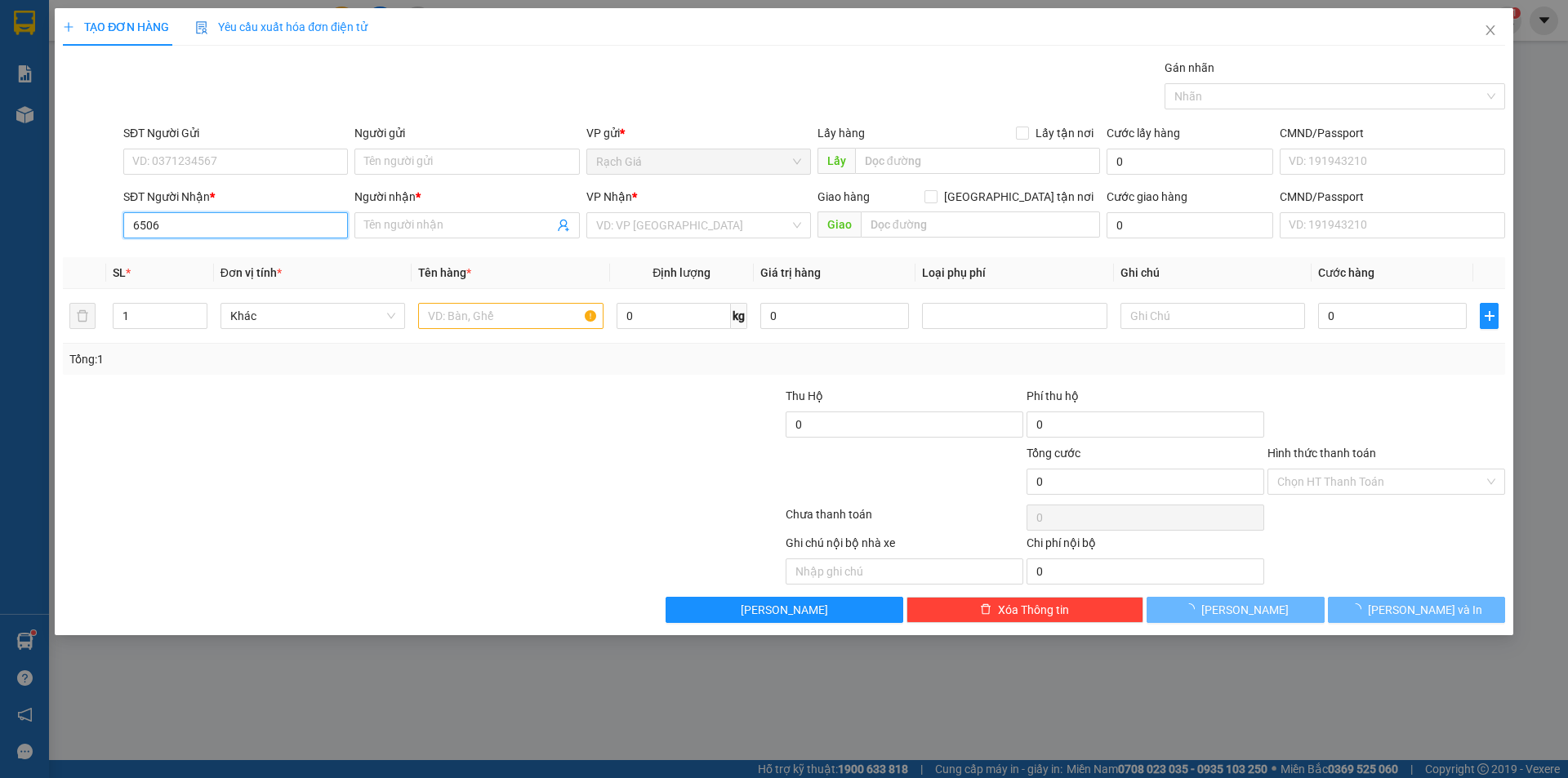
click at [190, 218] on input "6506" at bounding box center [235, 225] width 224 height 26
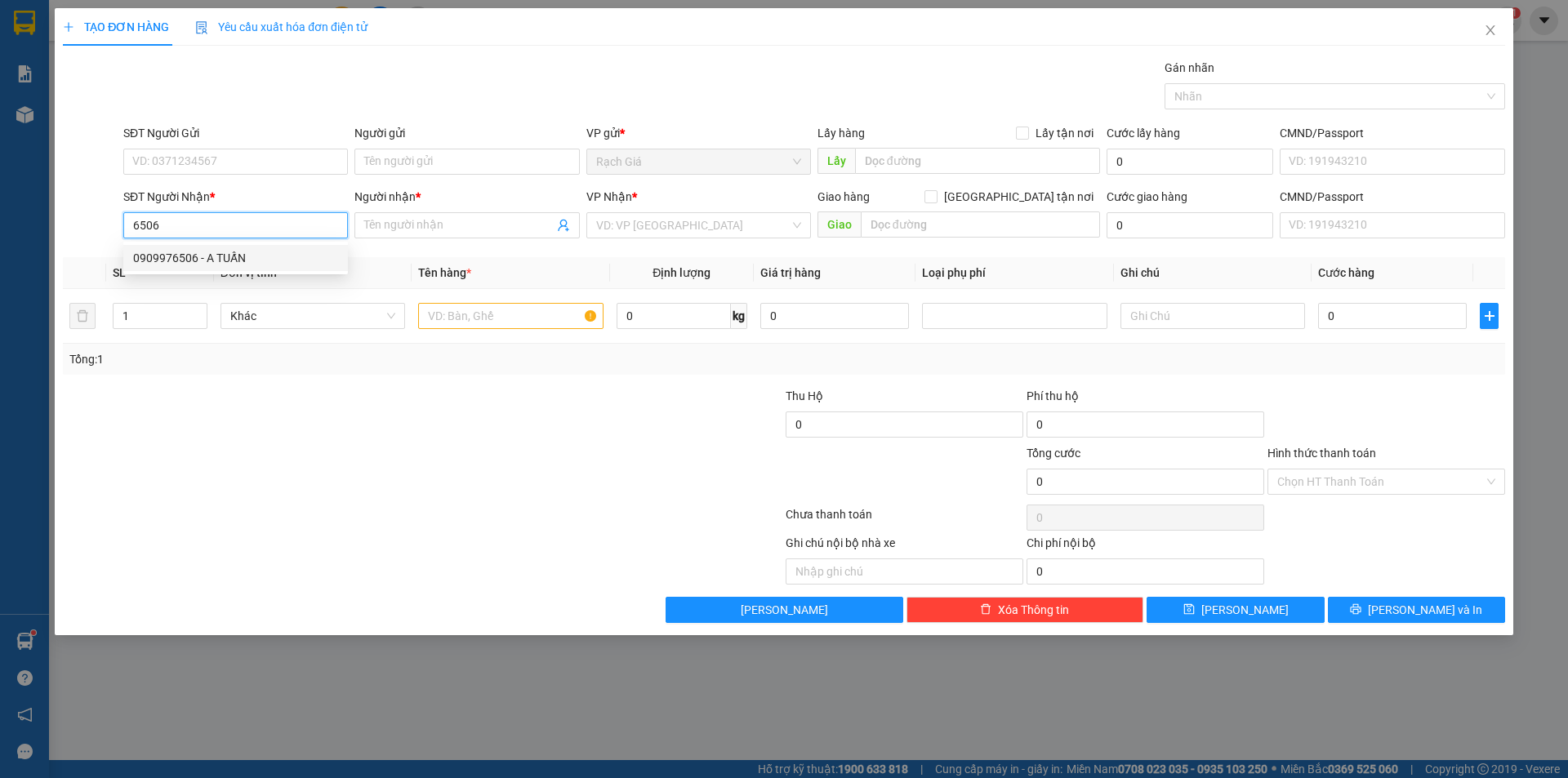
drag, startPoint x: 220, startPoint y: 253, endPoint x: 218, endPoint y: 263, distance: 10.2
click at [220, 254] on div "0909976506 - A TUẤN" at bounding box center [235, 257] width 205 height 18
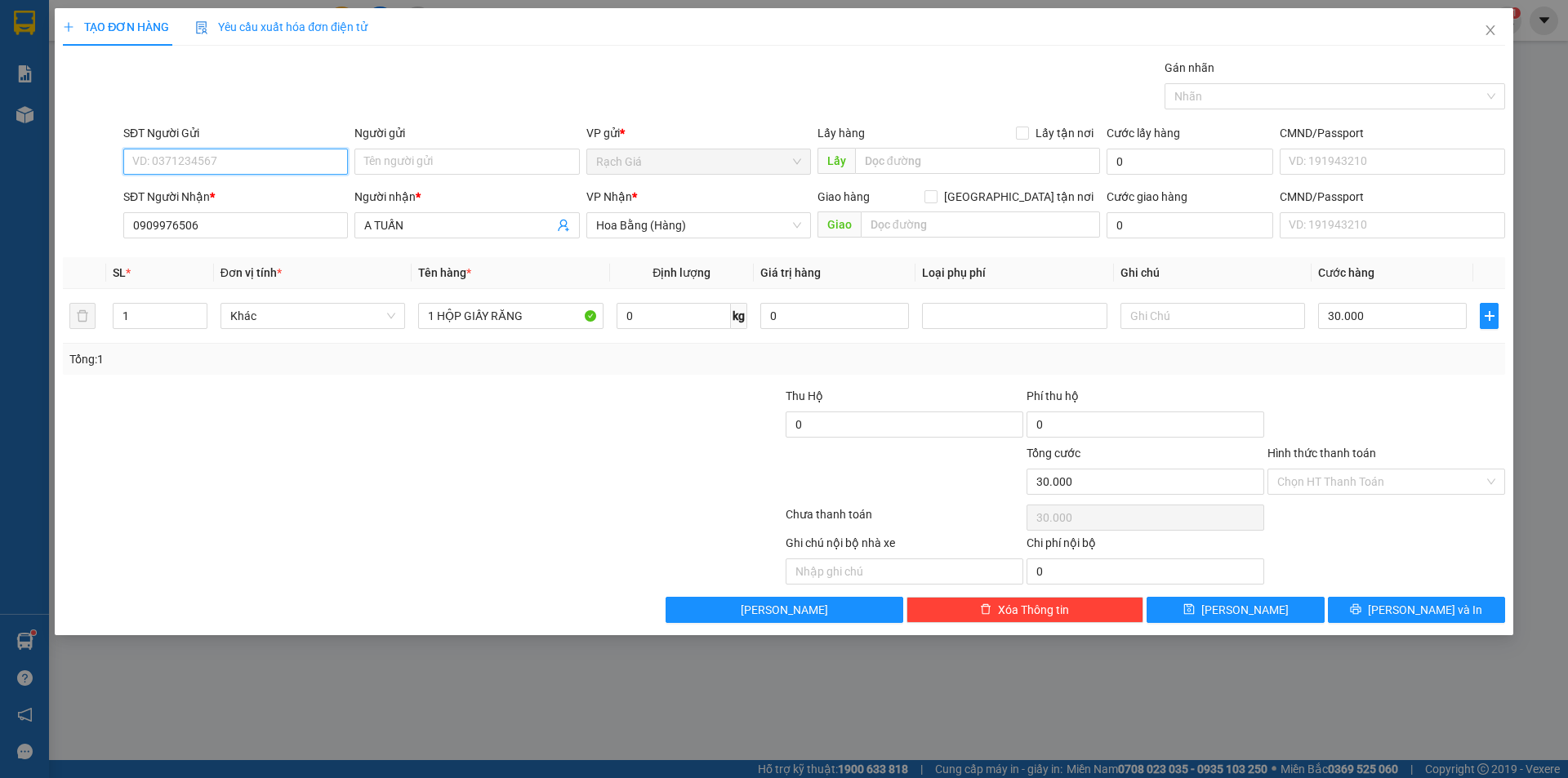
click at [297, 153] on input "SĐT Người Gửi" at bounding box center [235, 161] width 224 height 26
click at [196, 196] on div "0974428145 - SG QUỐC TẾ" at bounding box center [235, 194] width 205 height 18
click at [1365, 477] on input "Hình thức thanh toán" at bounding box center [1380, 481] width 207 height 24
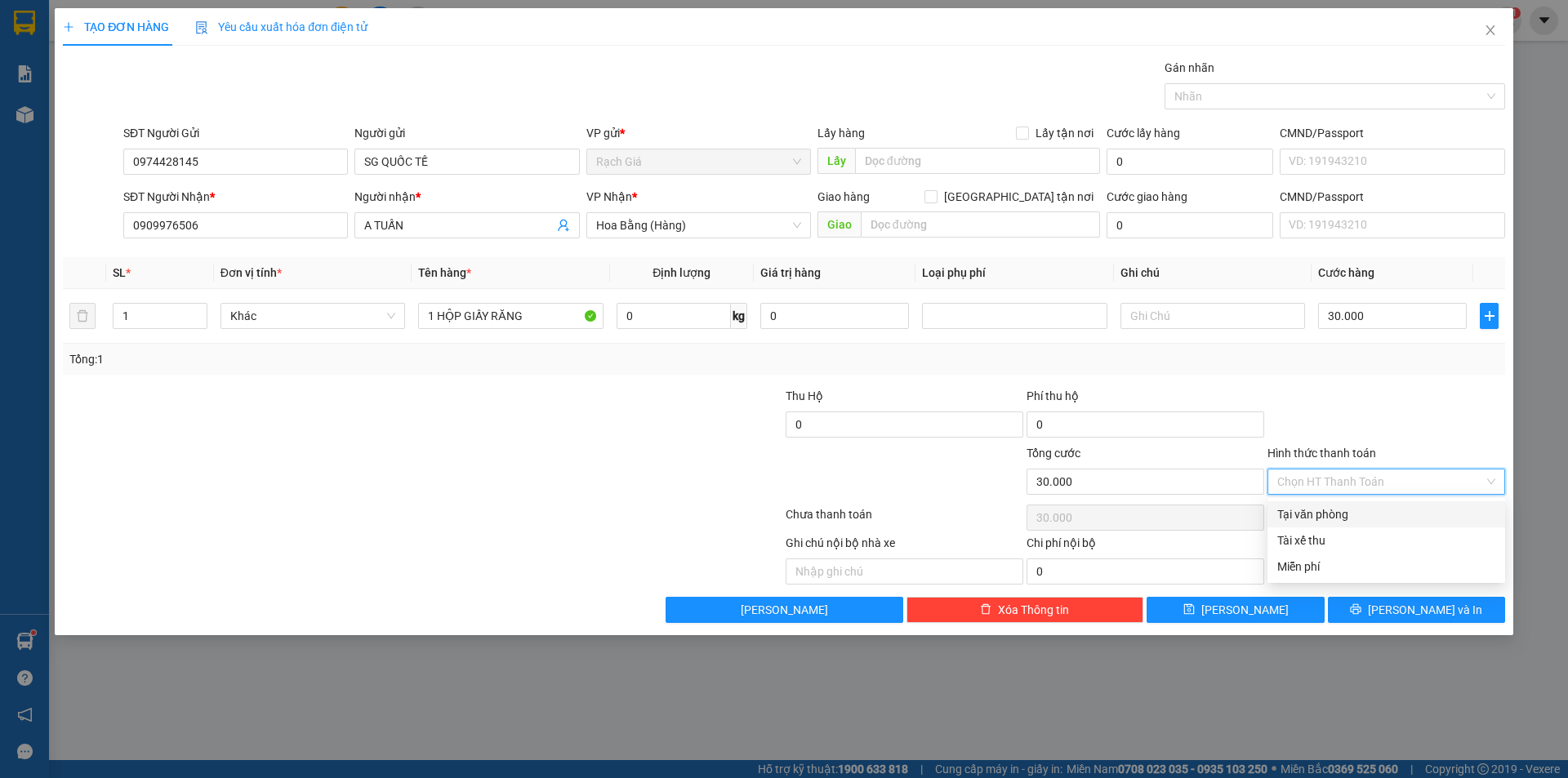
drag, startPoint x: 1329, startPoint y: 514, endPoint x: 1375, endPoint y: 534, distance: 50.2
click at [1329, 515] on div "Tại văn phòng" at bounding box center [1386, 513] width 218 height 18
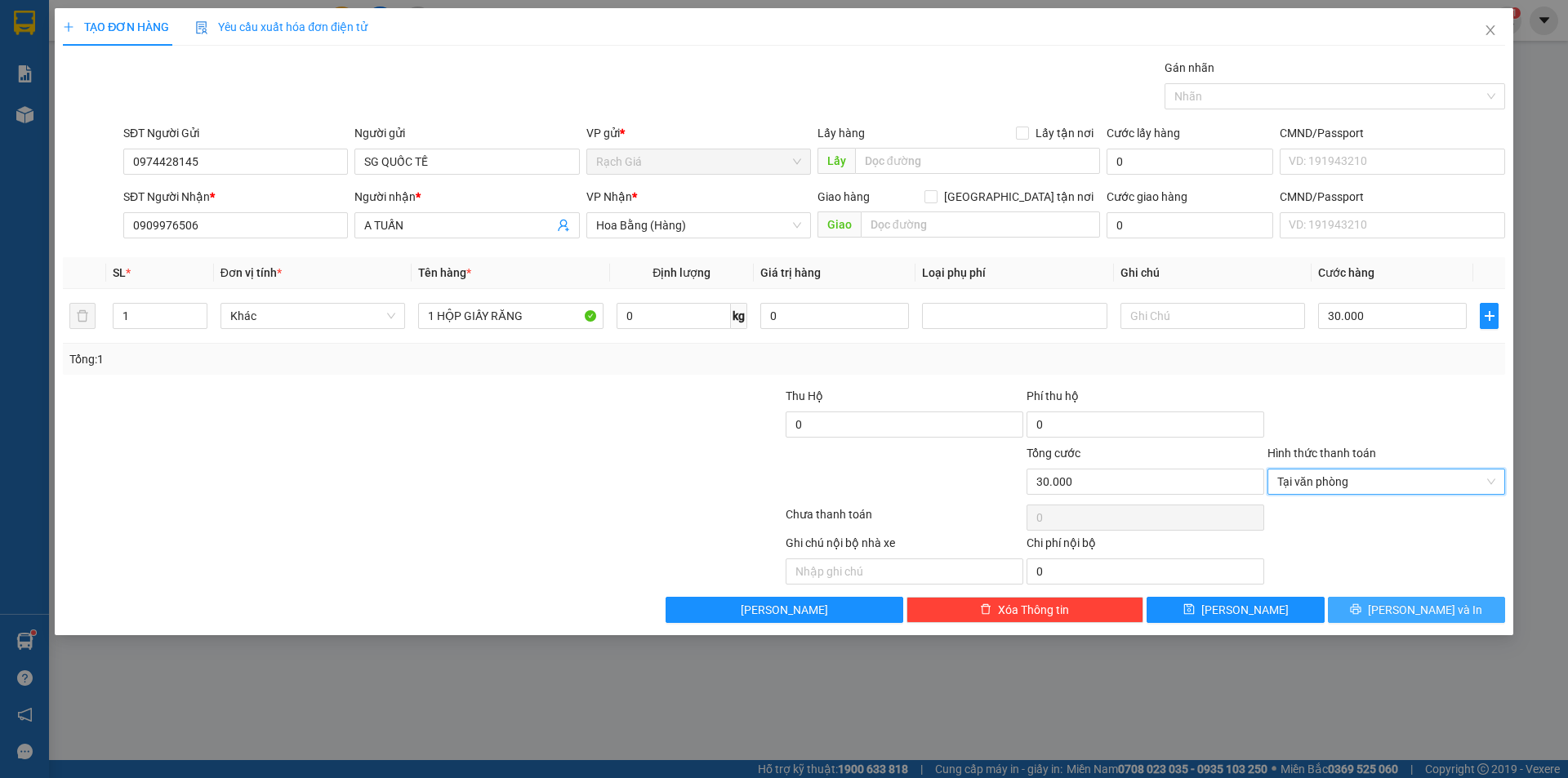
click at [1447, 606] on span "[PERSON_NAME] và In" at bounding box center [1425, 609] width 115 height 18
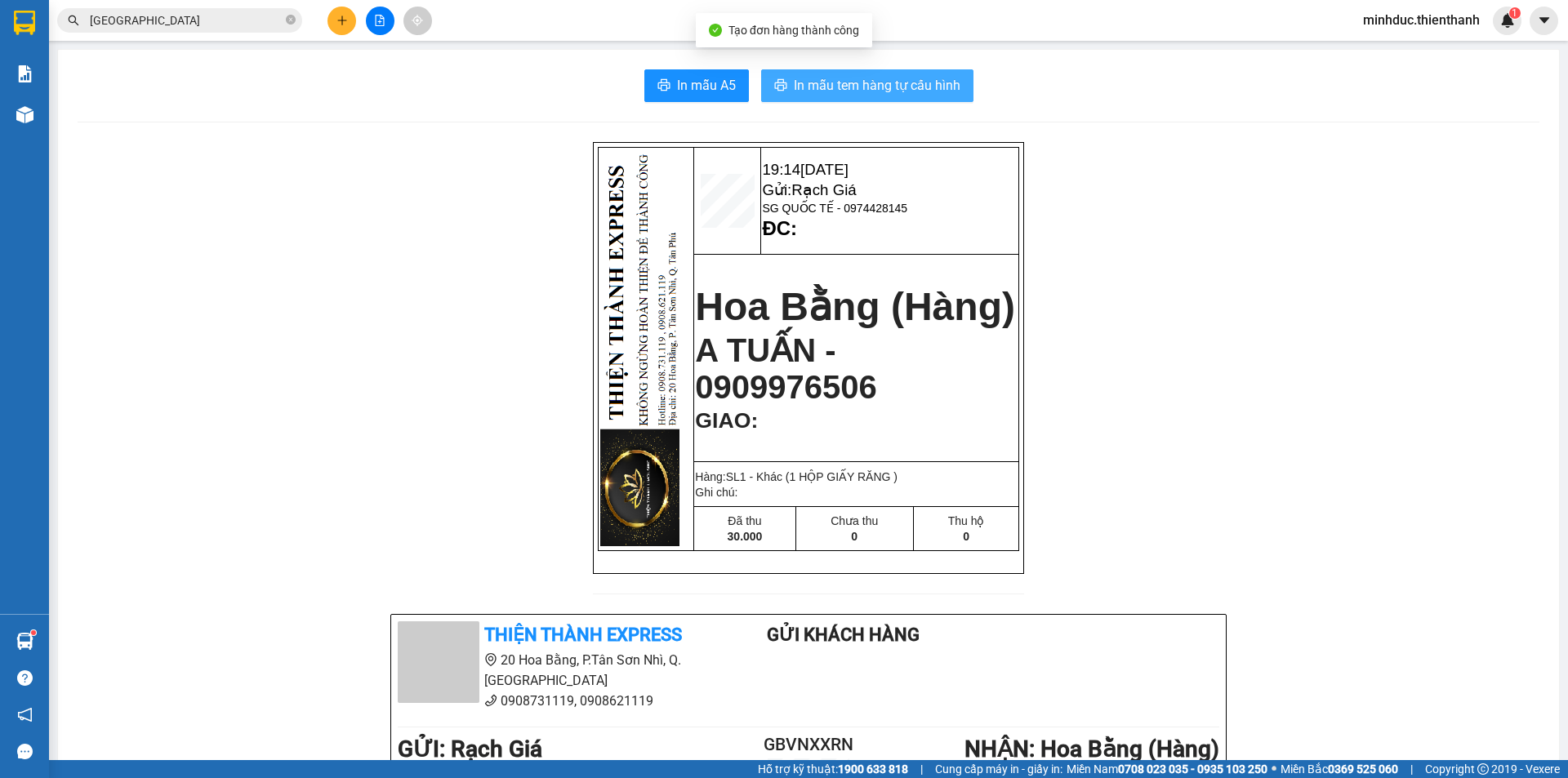
click at [924, 80] on span "In mẫu tem hàng tự cấu hình" at bounding box center [877, 85] width 167 height 20
drag, startPoint x: 829, startPoint y: 77, endPoint x: 820, endPoint y: 68, distance: 12.7
click at [828, 80] on span "In mẫu tem hàng tự cấu hình" at bounding box center [877, 85] width 167 height 20
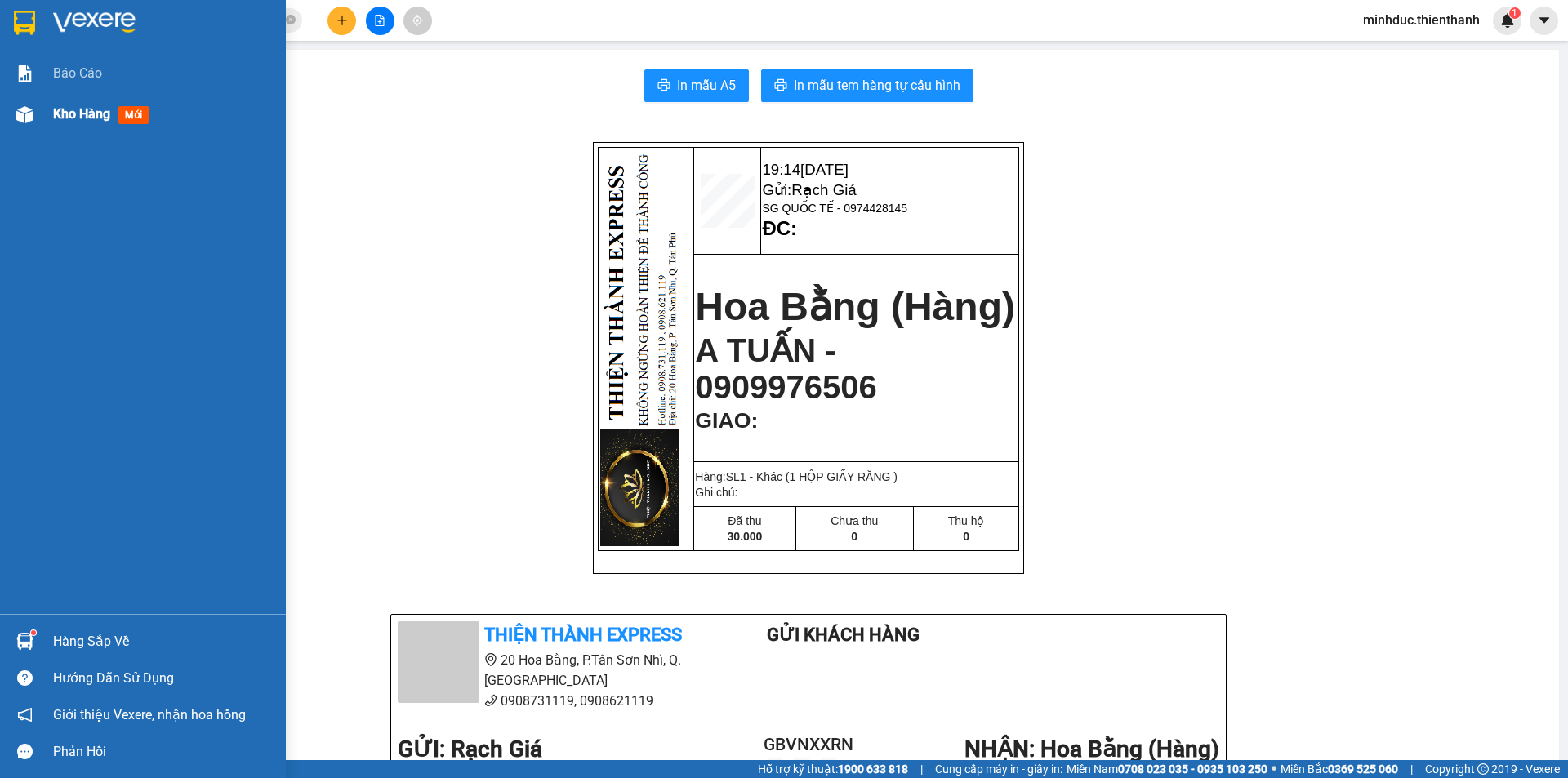
click at [75, 118] on span "Kho hàng" at bounding box center [82, 114] width 57 height 15
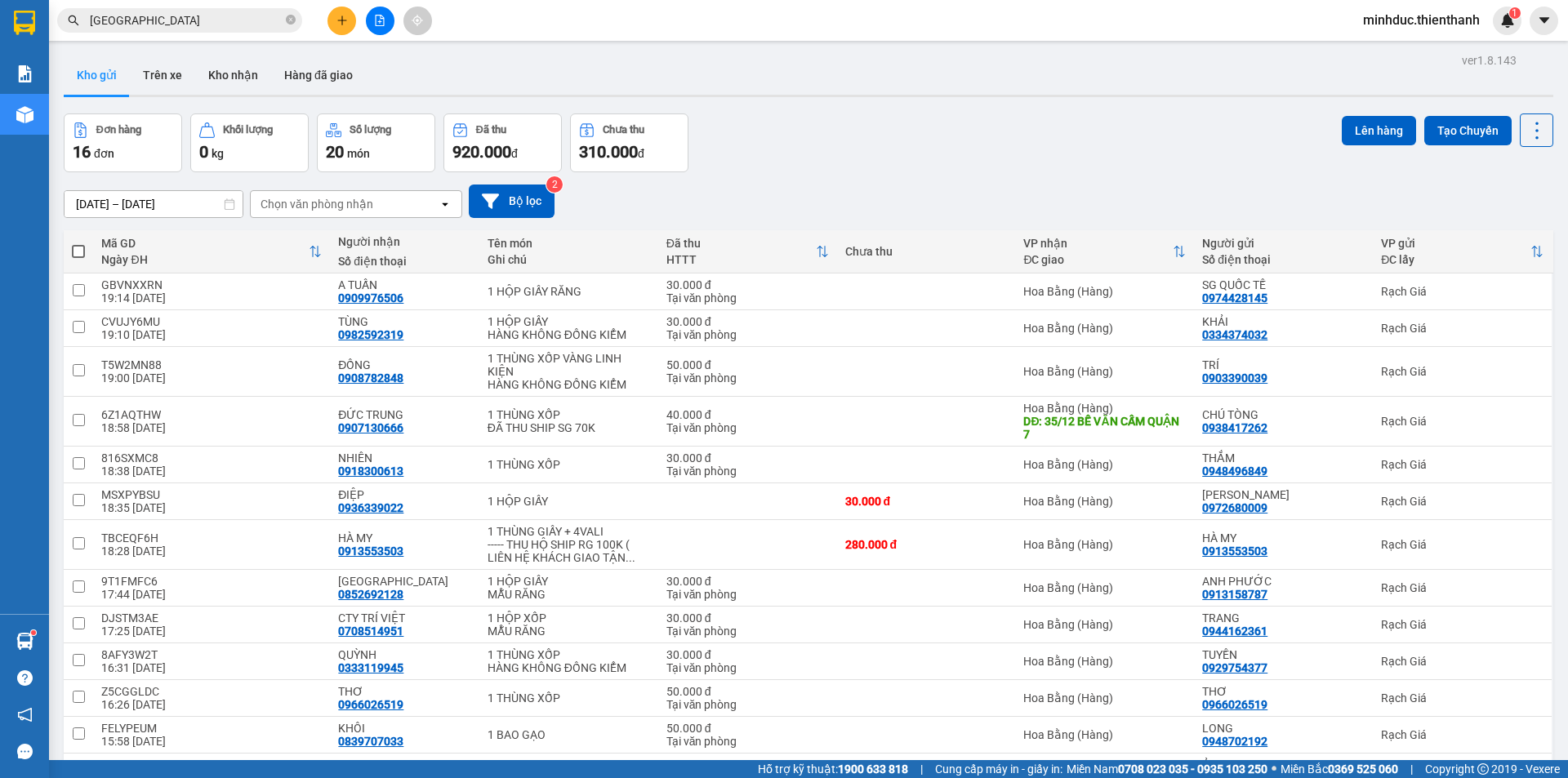
click at [892, 174] on div "14/08/2025 – 13/09/2025 Press the down arrow key to interact with the calendar …" at bounding box center [808, 201] width 1490 height 58
click at [207, 26] on input "SÀI GÒN" at bounding box center [186, 20] width 193 height 18
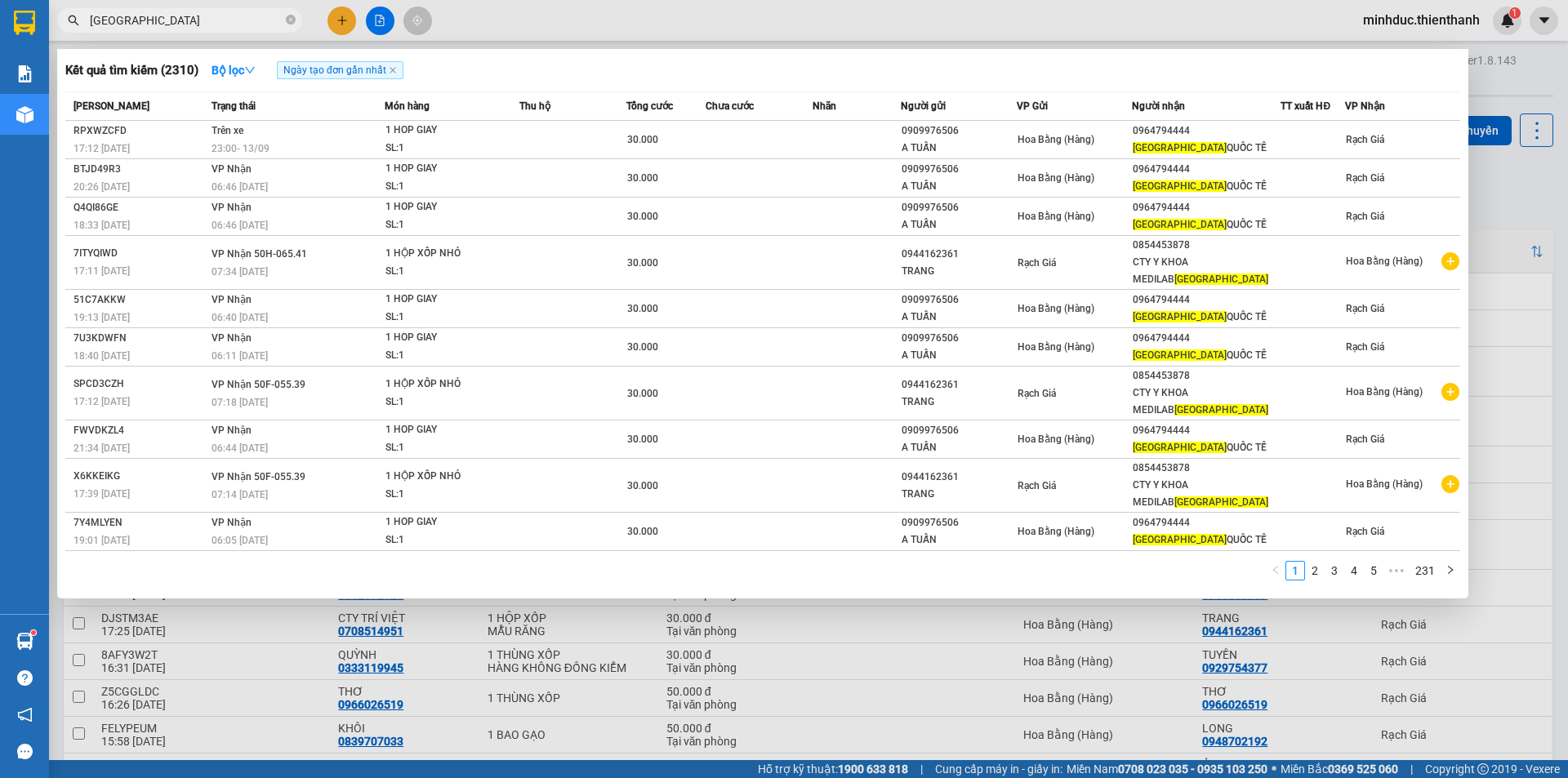
click at [207, 26] on input "SÀI GÒN" at bounding box center [186, 20] width 193 height 18
paste input "0942554595"
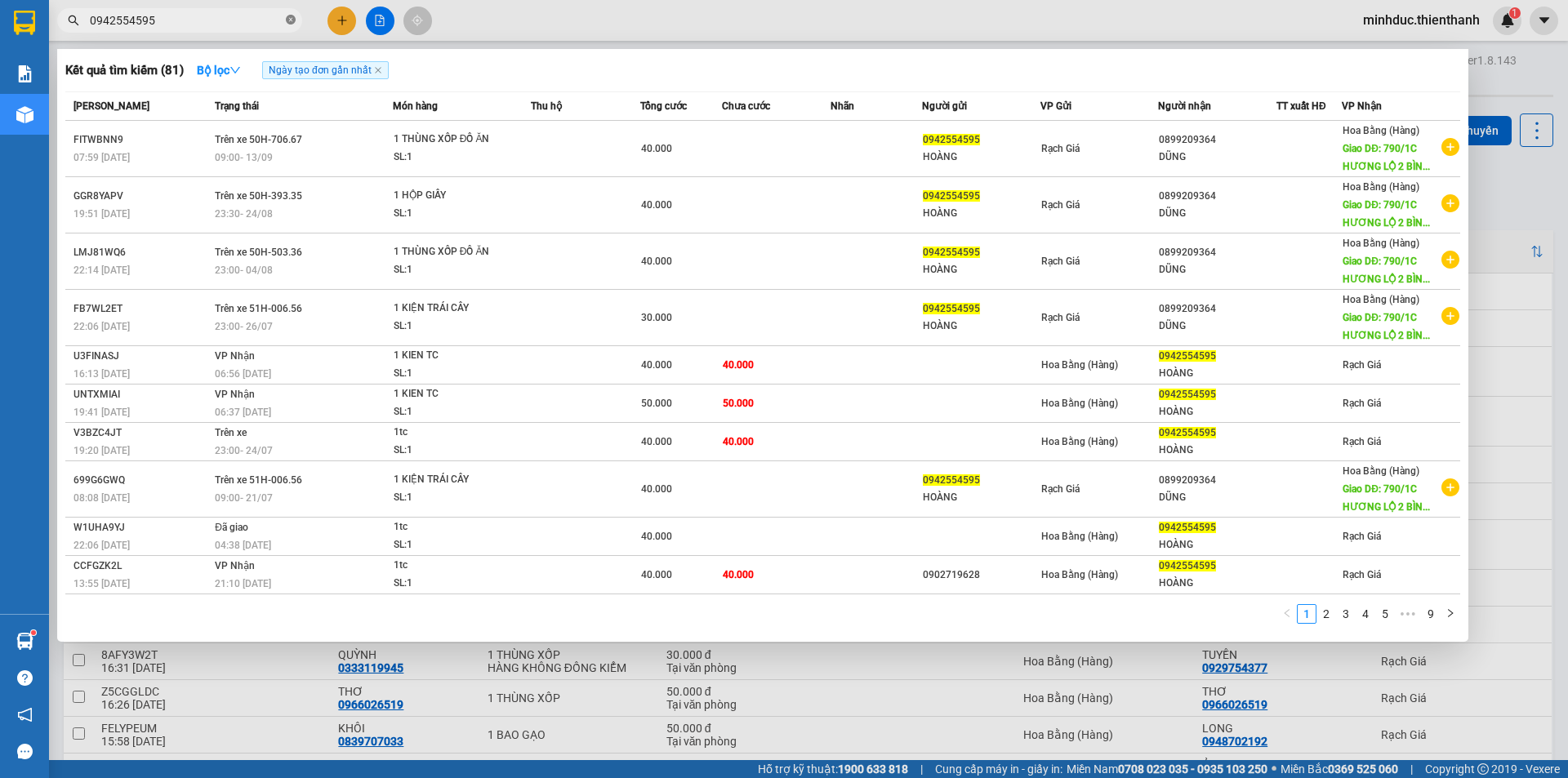
click at [289, 19] on icon "close-circle" at bounding box center [291, 19] width 10 height 10
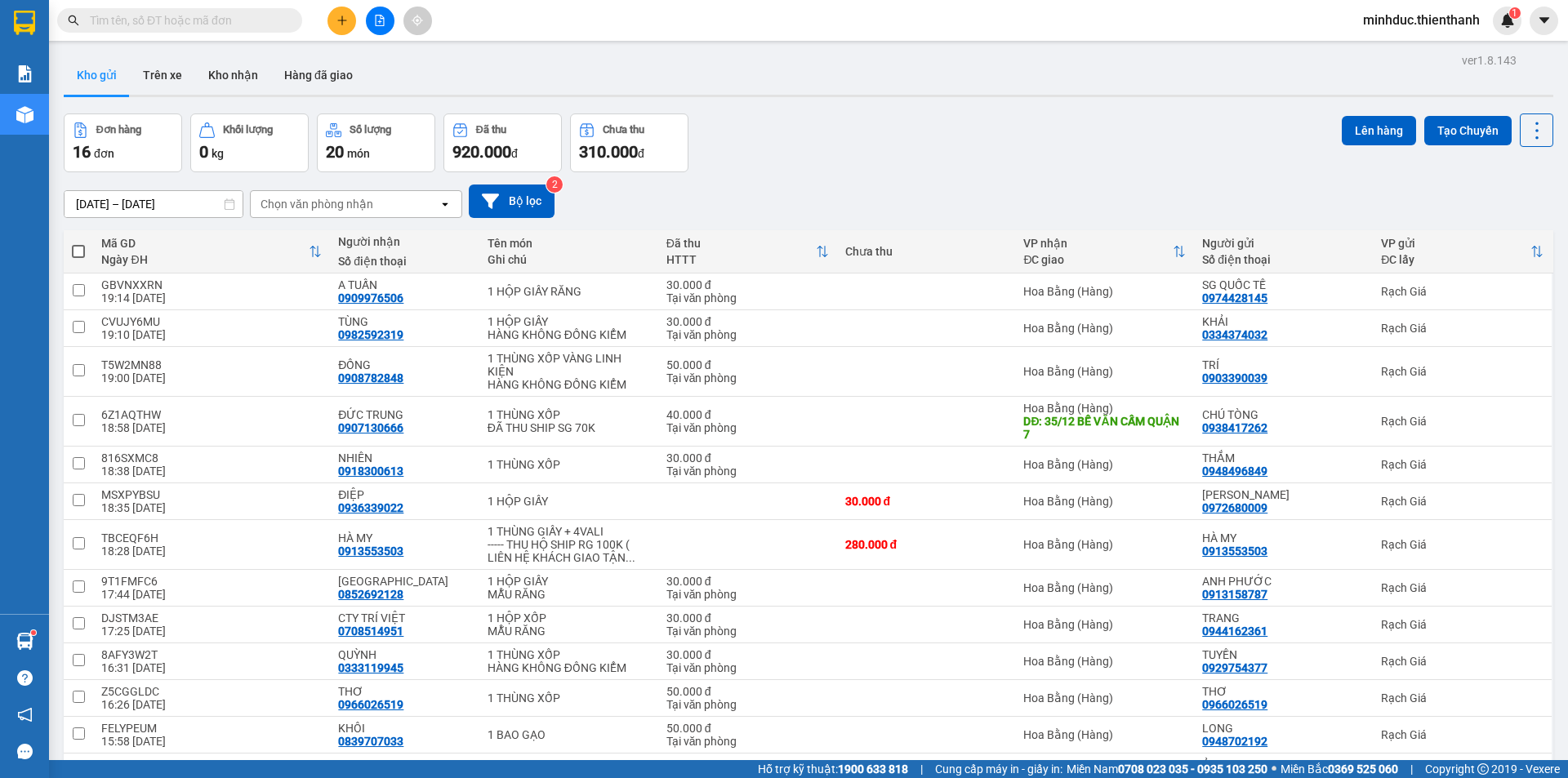
click at [246, 24] on input "text" at bounding box center [186, 20] width 193 height 18
click at [181, 17] on input "text" at bounding box center [186, 20] width 193 height 18
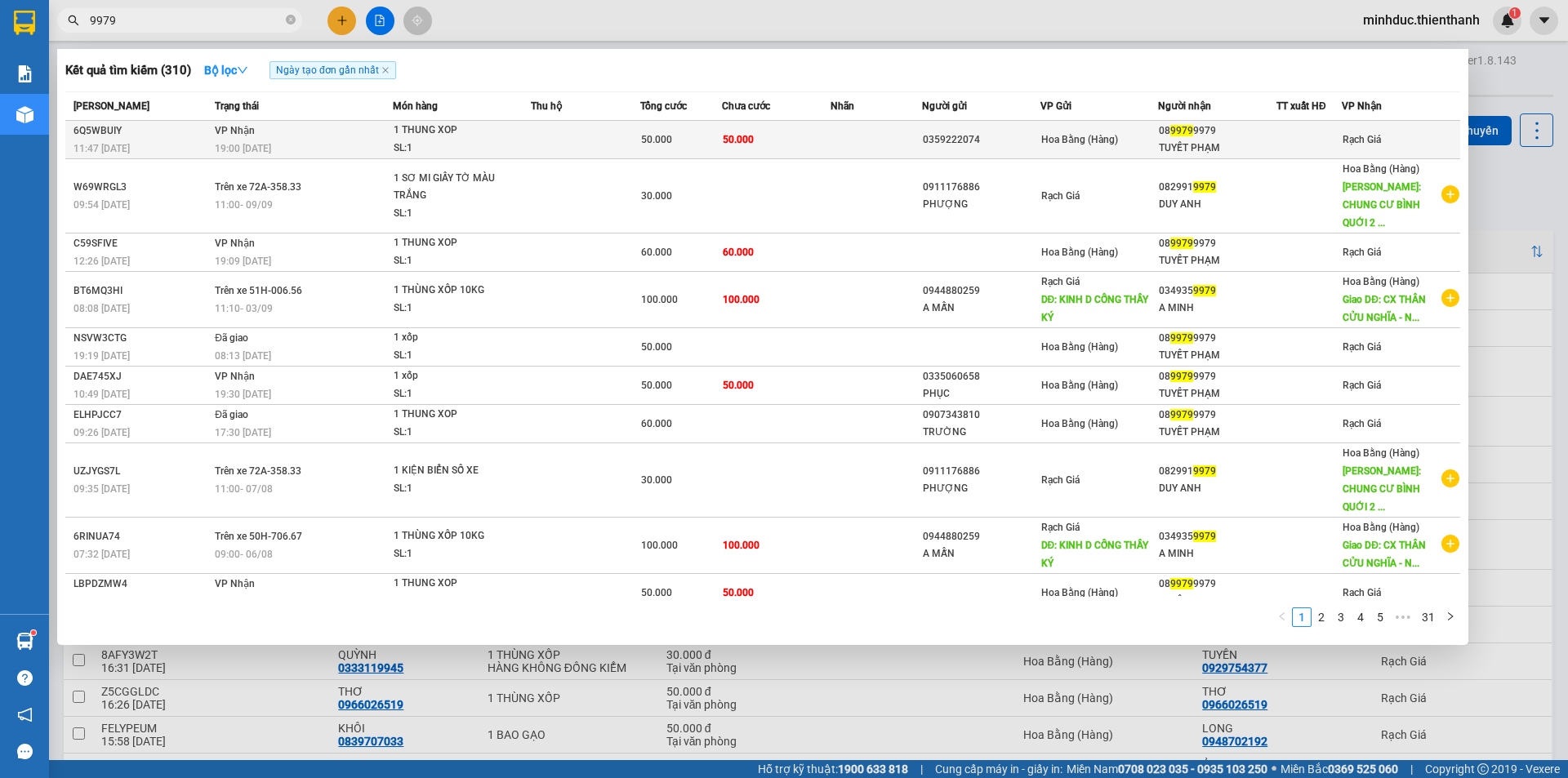
click at [719, 133] on div "50.000" at bounding box center [680, 139] width 80 height 18
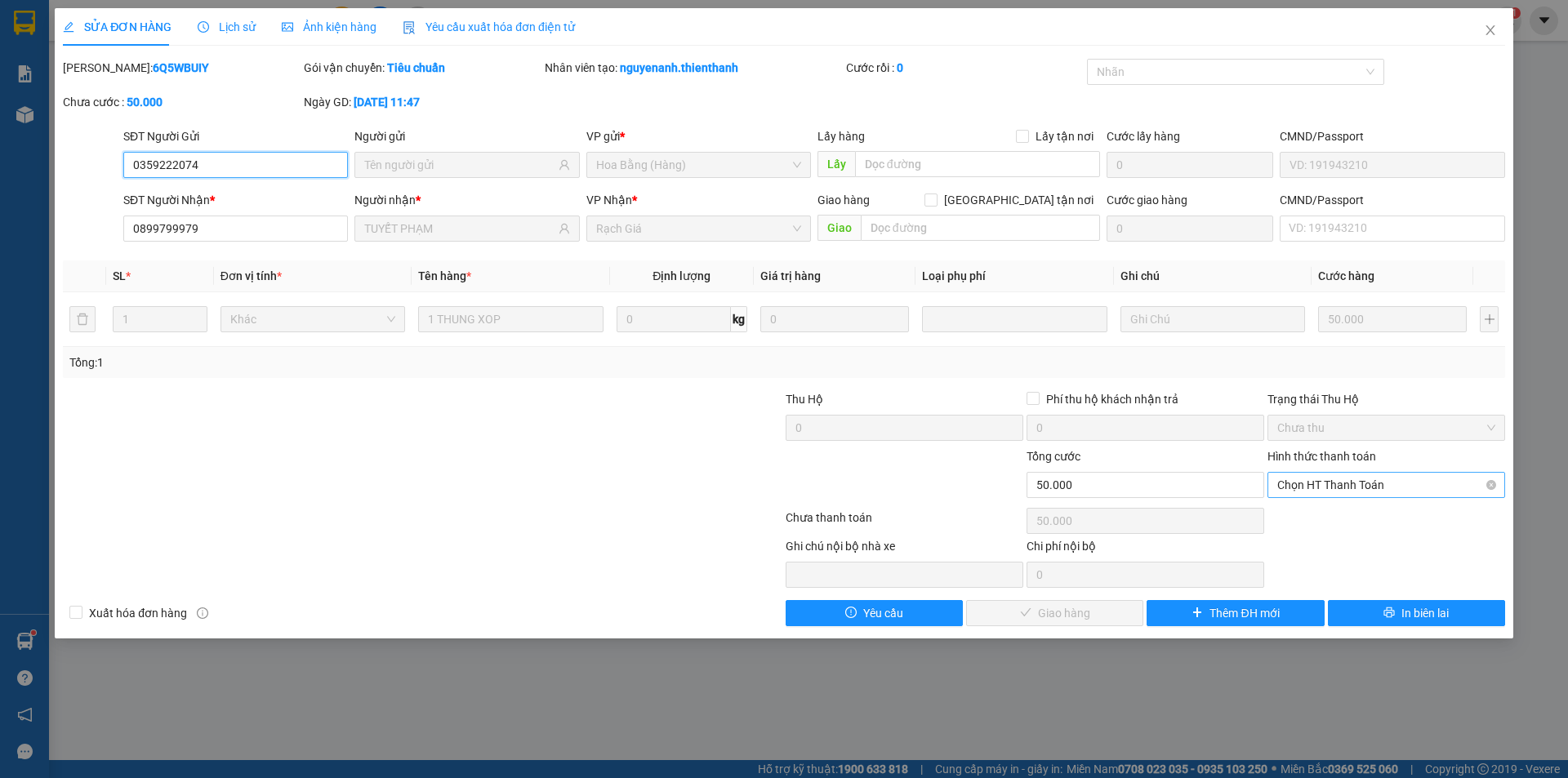
drag, startPoint x: 1361, startPoint y: 486, endPoint x: 1352, endPoint y: 492, distance: 10.8
click at [1361, 487] on span "Chọn HT Thanh Toán" at bounding box center [1386, 485] width 218 height 24
click at [1316, 512] on div "Tại văn phòng" at bounding box center [1386, 517] width 218 height 18
click at [1098, 609] on button "Giao hàng" at bounding box center [1055, 613] width 177 height 26
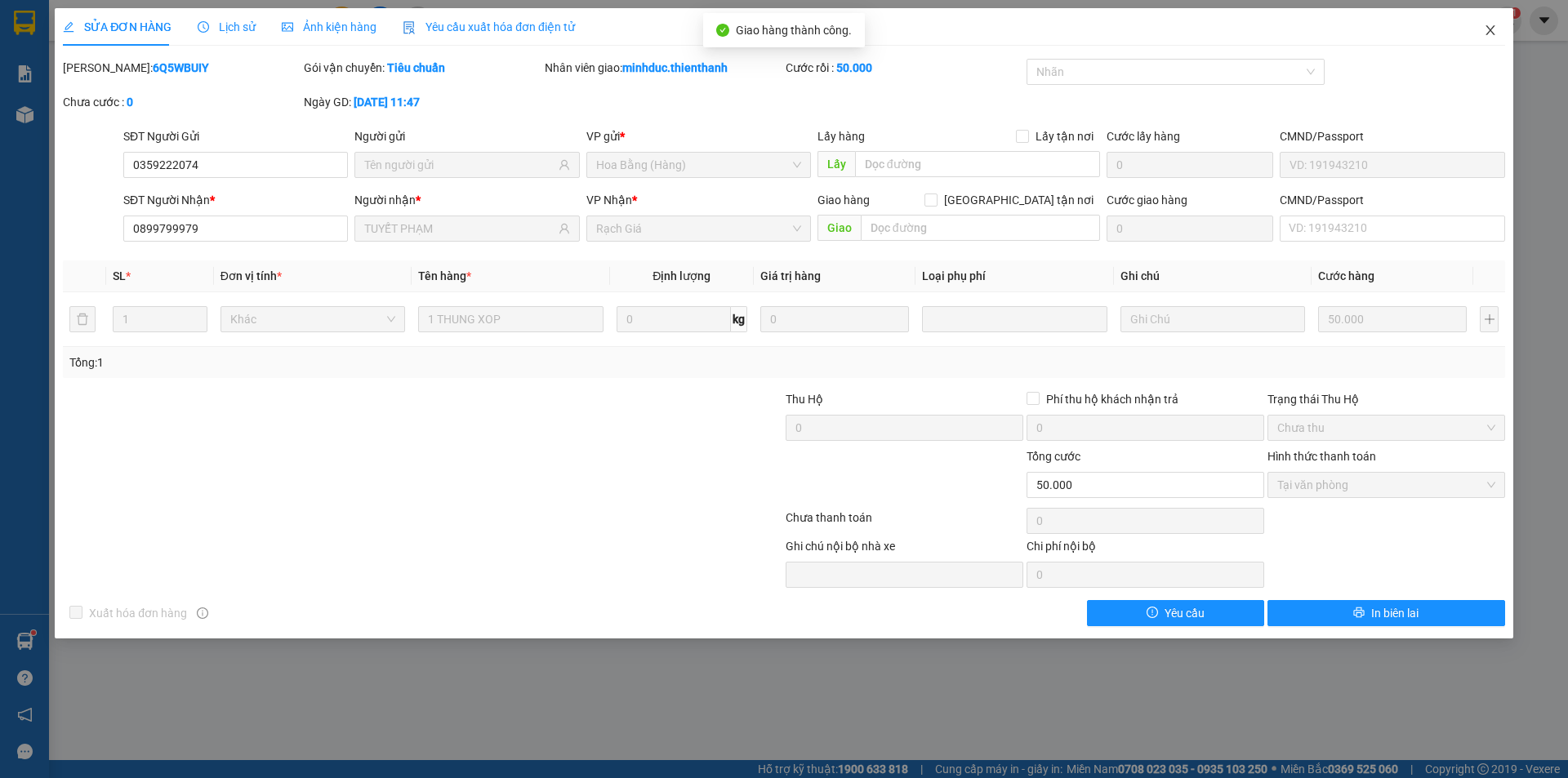
click at [1492, 30] on icon "close" at bounding box center [1490, 30] width 13 height 13
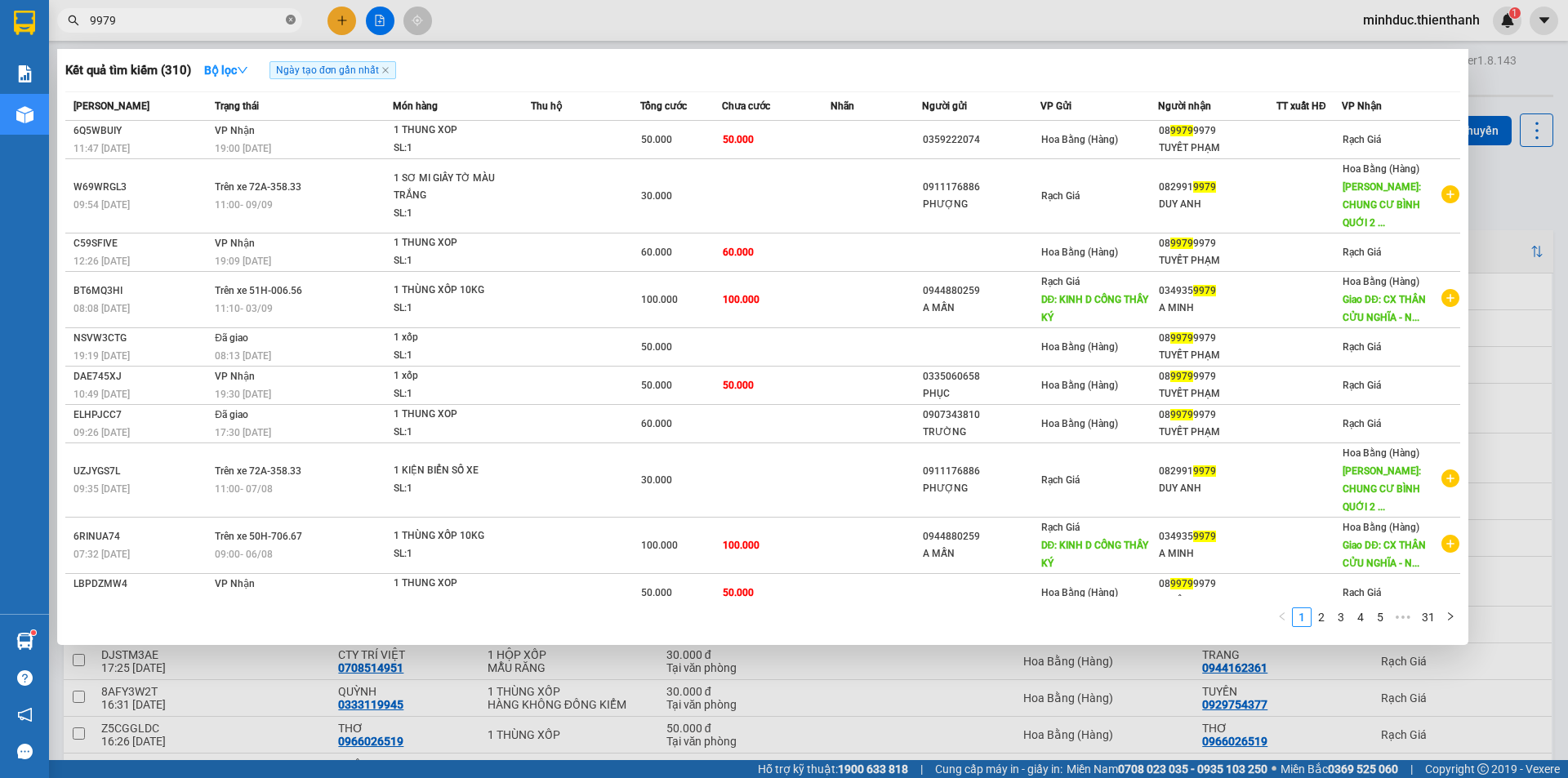
click at [294, 15] on icon "close-circle" at bounding box center [291, 19] width 10 height 10
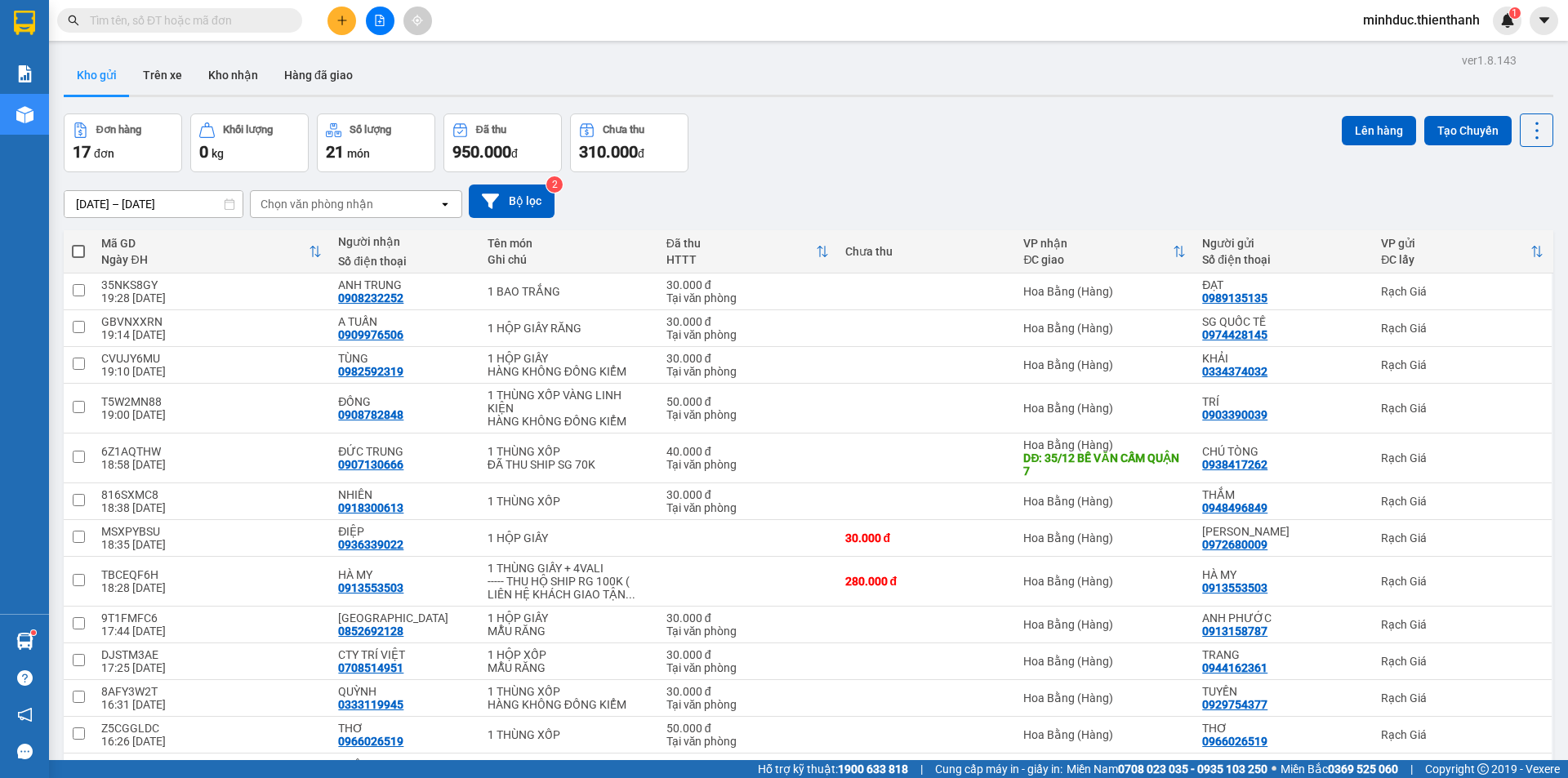
click at [250, 27] on input "text" at bounding box center [186, 20] width 193 height 18
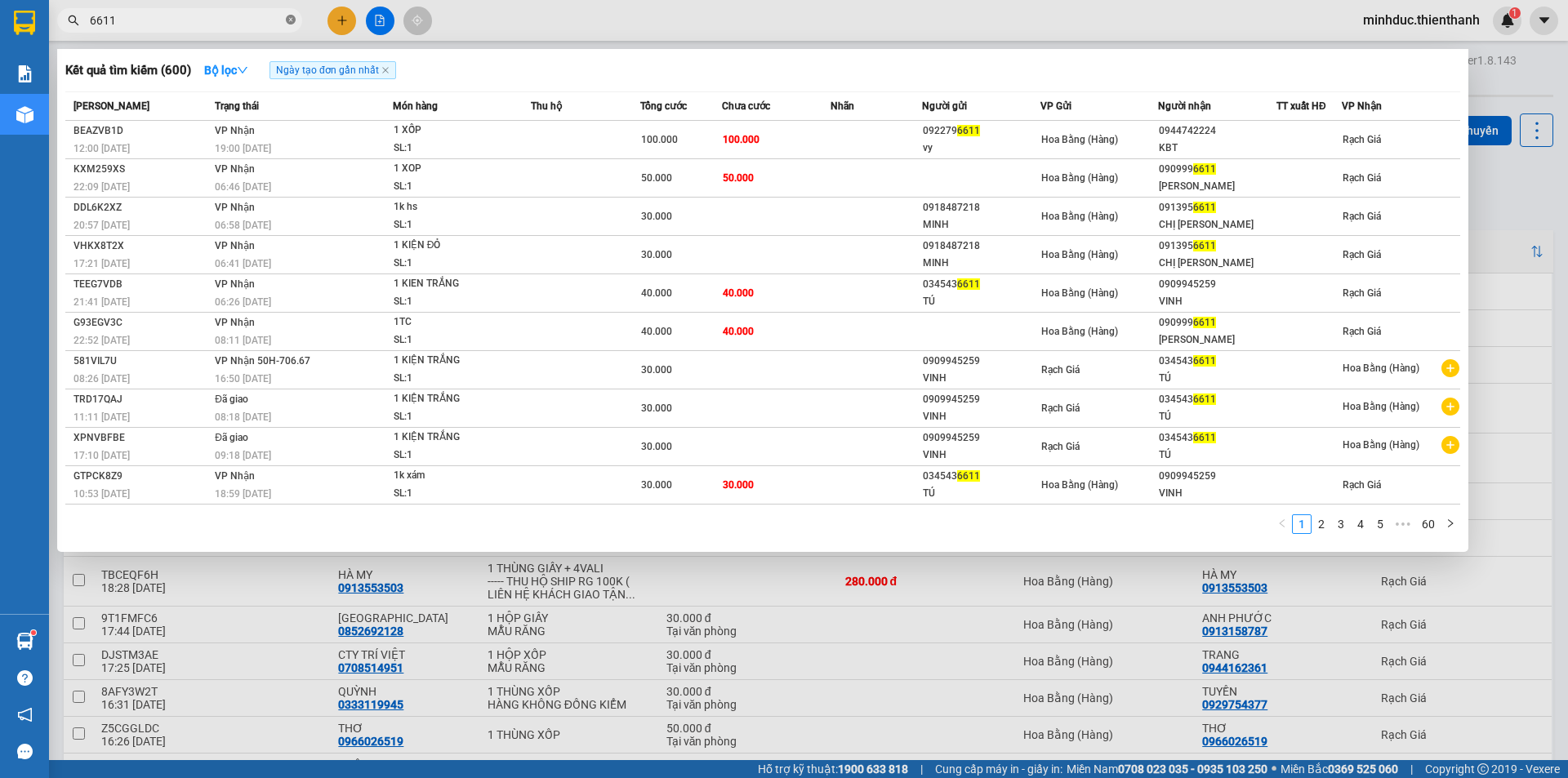
click at [291, 19] on icon "close-circle" at bounding box center [291, 19] width 10 height 10
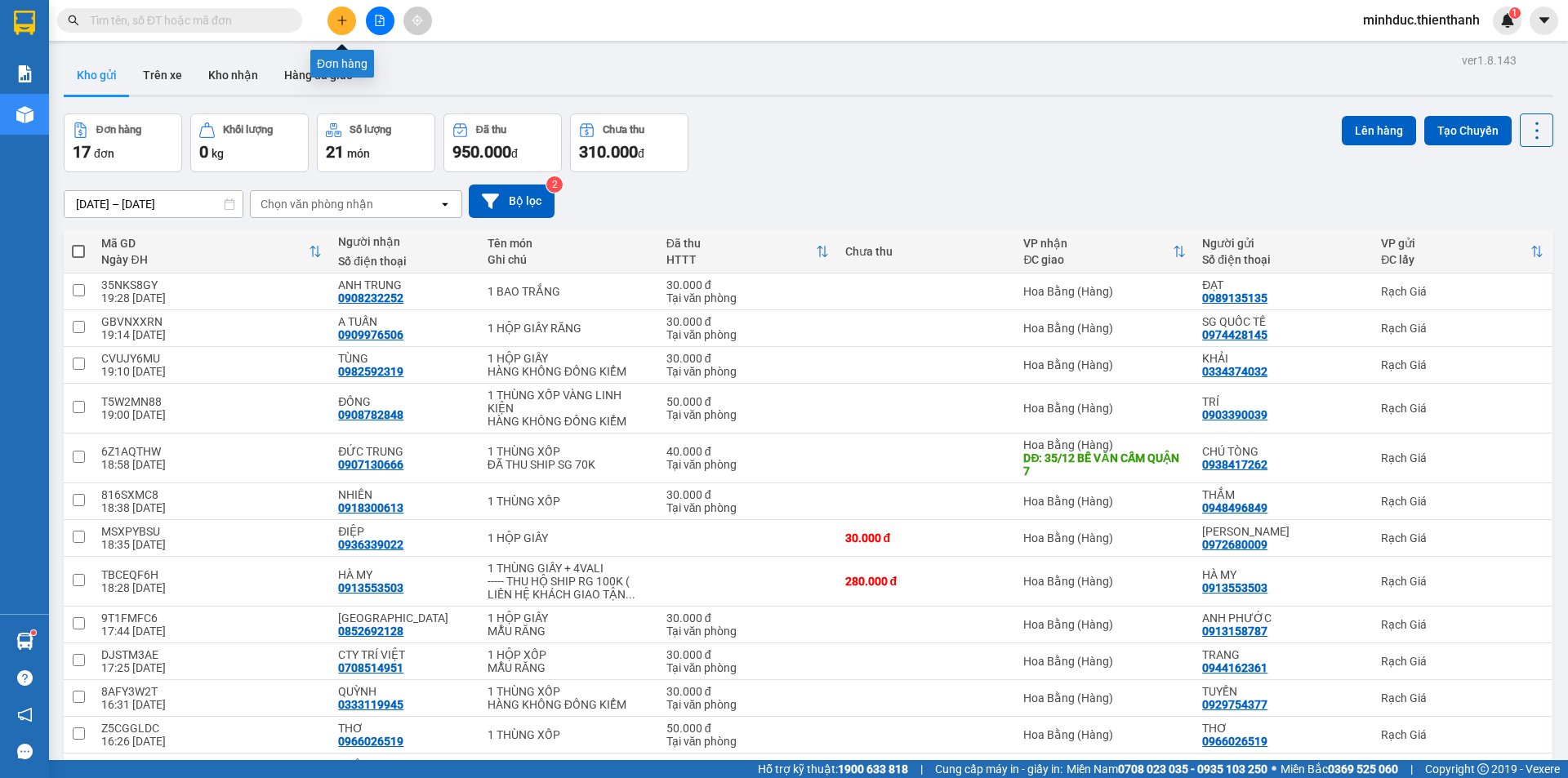
click at [345, 24] on icon "plus" at bounding box center [342, 20] width 12 height 12
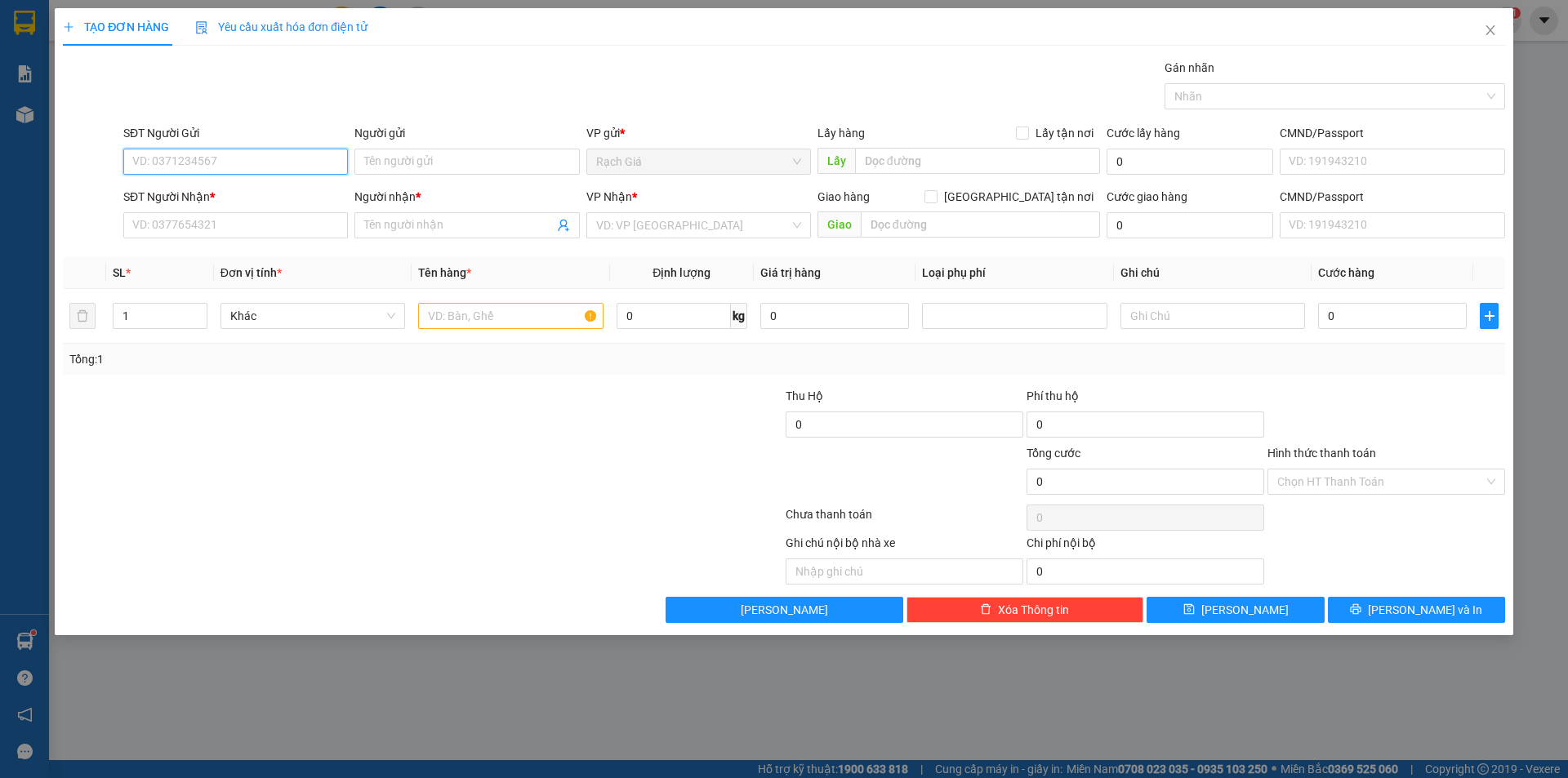
click at [260, 164] on input "SĐT Người Gửi" at bounding box center [235, 161] width 224 height 26
click at [208, 186] on div "0943435950 - HUỆ" at bounding box center [235, 194] width 205 height 18
click at [1384, 482] on input "Hình thức thanh toán" at bounding box center [1380, 481] width 207 height 24
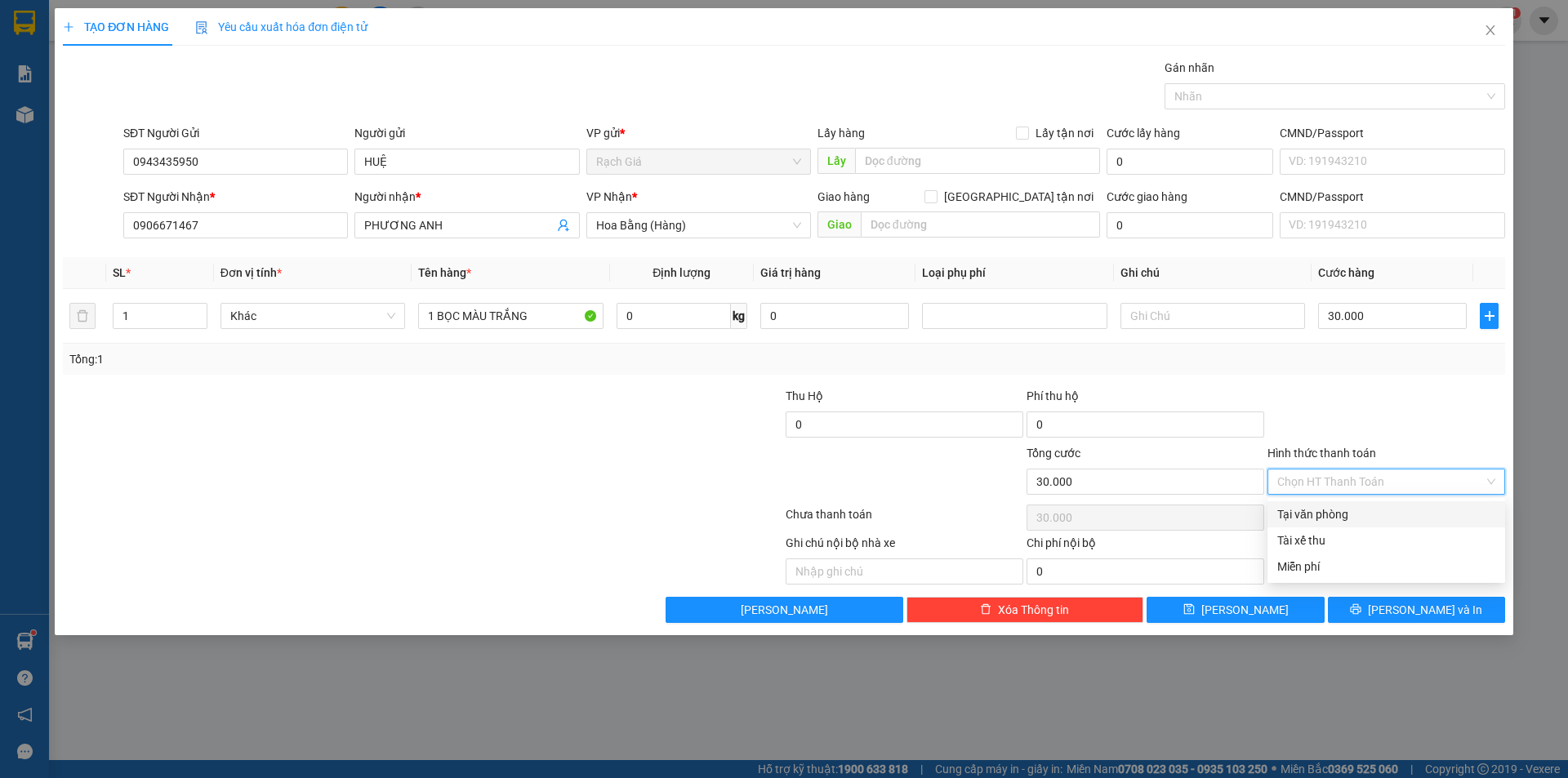
click at [1318, 515] on div "Tại văn phòng" at bounding box center [1386, 513] width 218 height 18
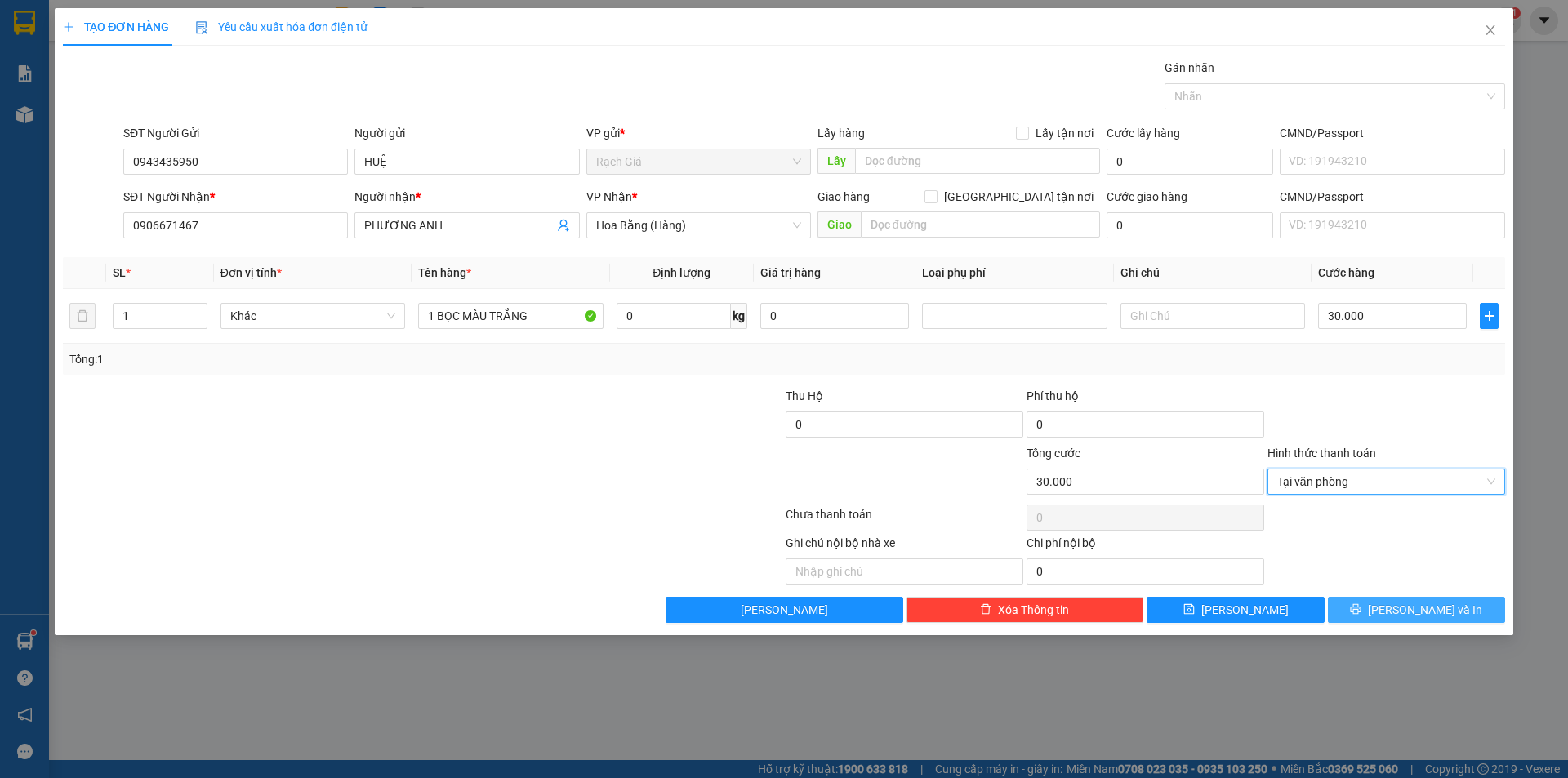
click at [1436, 610] on span "[PERSON_NAME] và In" at bounding box center [1425, 609] width 115 height 18
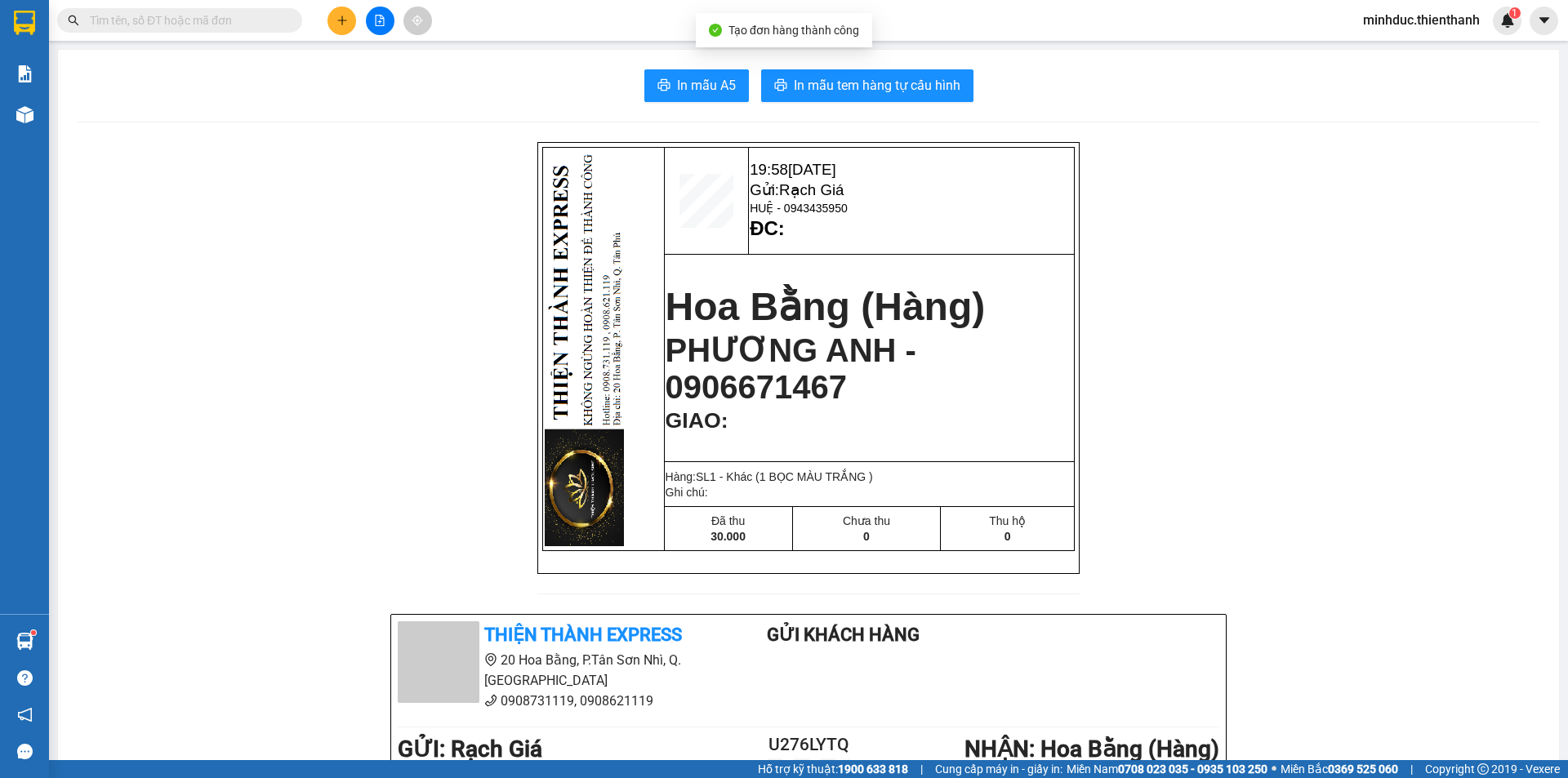
click at [826, 102] on div "In mẫu A5 In mẫu tem hàng tự cấu hình 19:58 13-09-2025 Gửi: Rạch Giá HUỆ - 0943…" at bounding box center [808, 684] width 1501 height 1269
click at [840, 98] on button "In mẫu tem hàng tự cấu hình" at bounding box center [867, 85] width 212 height 33
click at [932, 79] on span "In mẫu tem hàng tự cấu hình" at bounding box center [877, 85] width 167 height 20
click at [371, 24] on button at bounding box center [380, 21] width 29 height 29
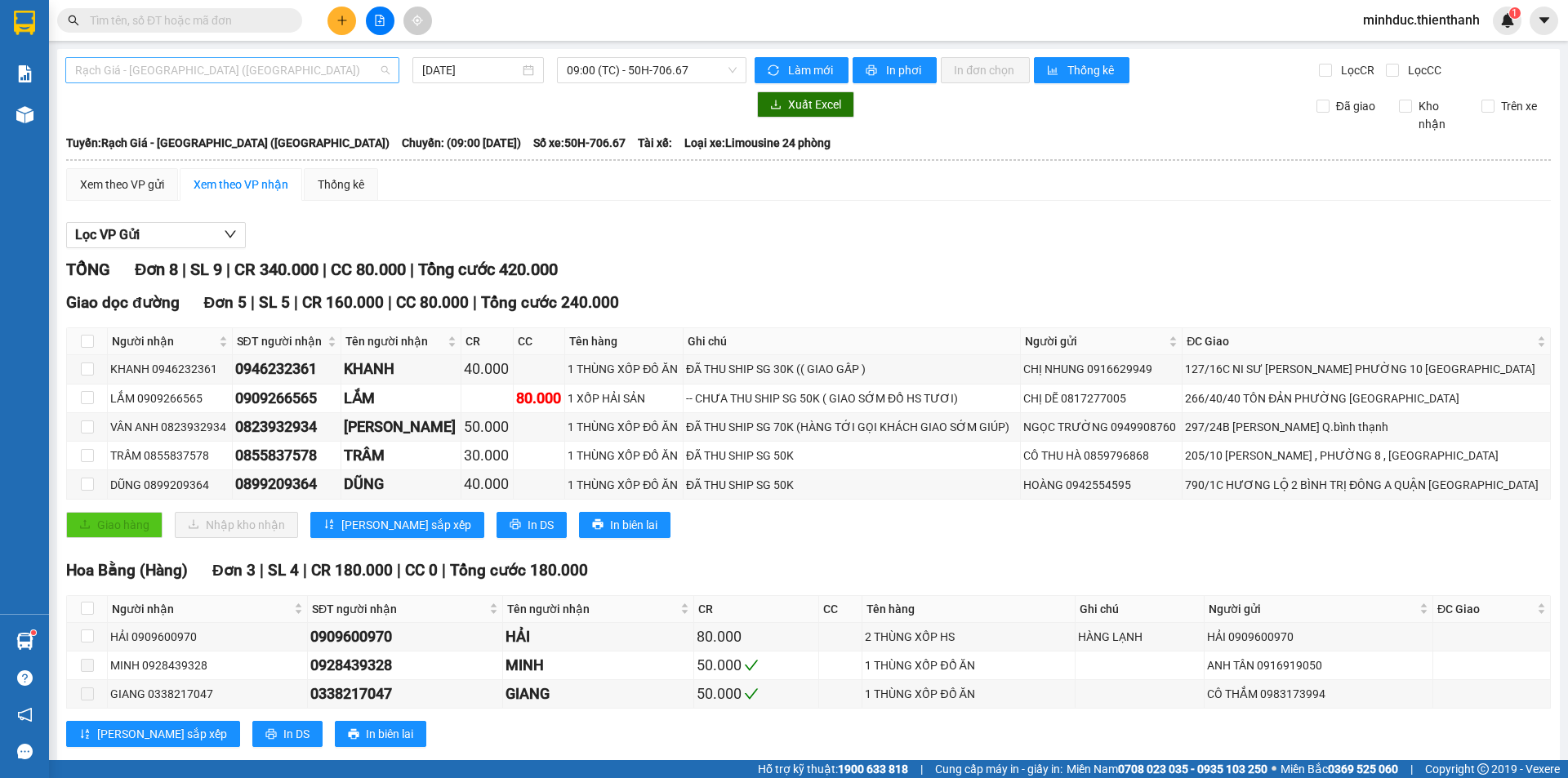
click at [243, 69] on span "Rạch Giá - [GEOGRAPHIC_DATA] ([GEOGRAPHIC_DATA])" at bounding box center [232, 70] width 314 height 24
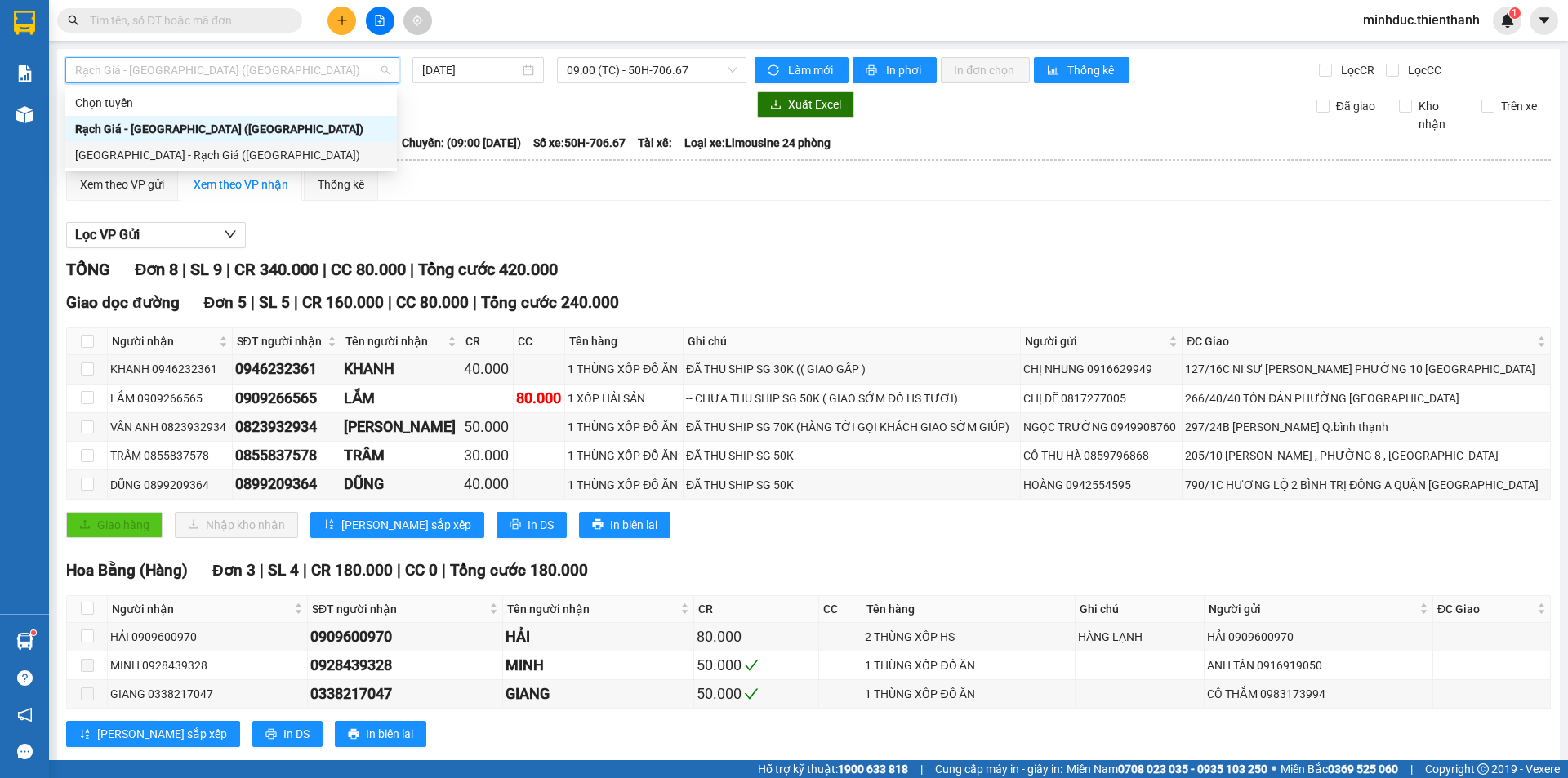
click at [175, 159] on div "[GEOGRAPHIC_DATA] - Rạch Giá ([GEOGRAPHIC_DATA])" at bounding box center [231, 154] width 312 height 18
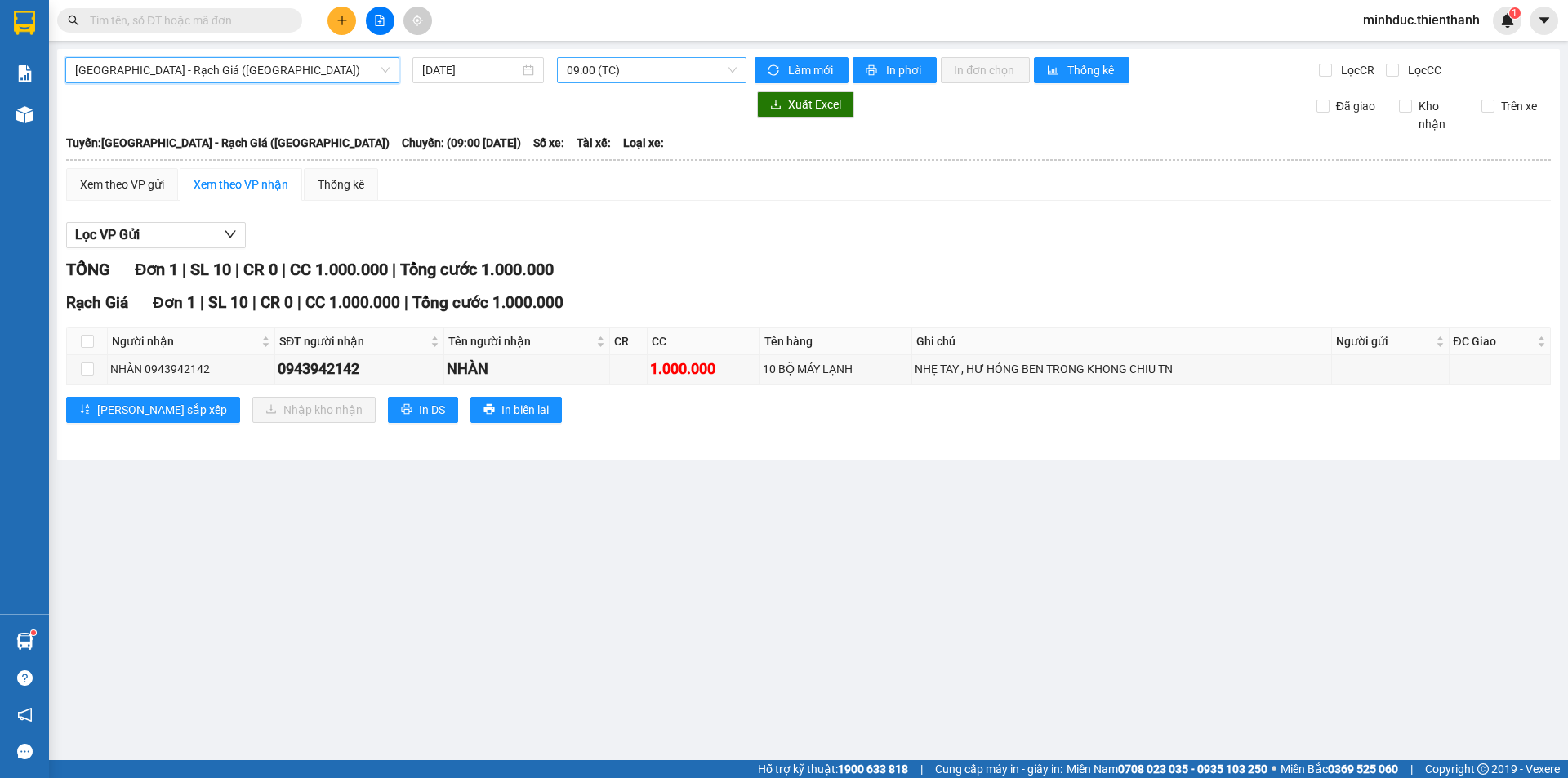
click at [664, 67] on span "09:00 (TC)" at bounding box center [651, 70] width 169 height 24
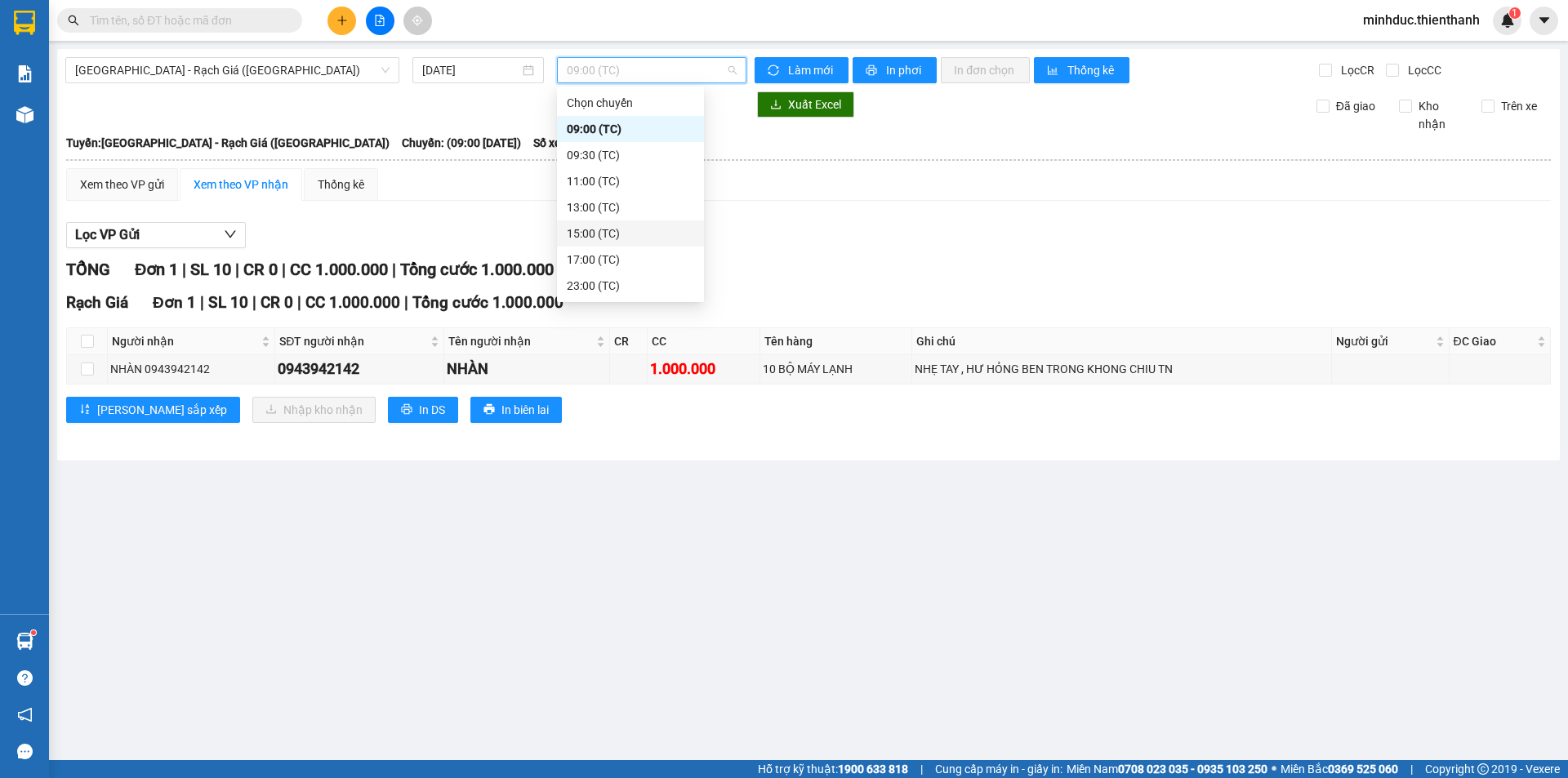
click at [595, 233] on div "15:00 (TC)" at bounding box center [630, 233] width 127 height 18
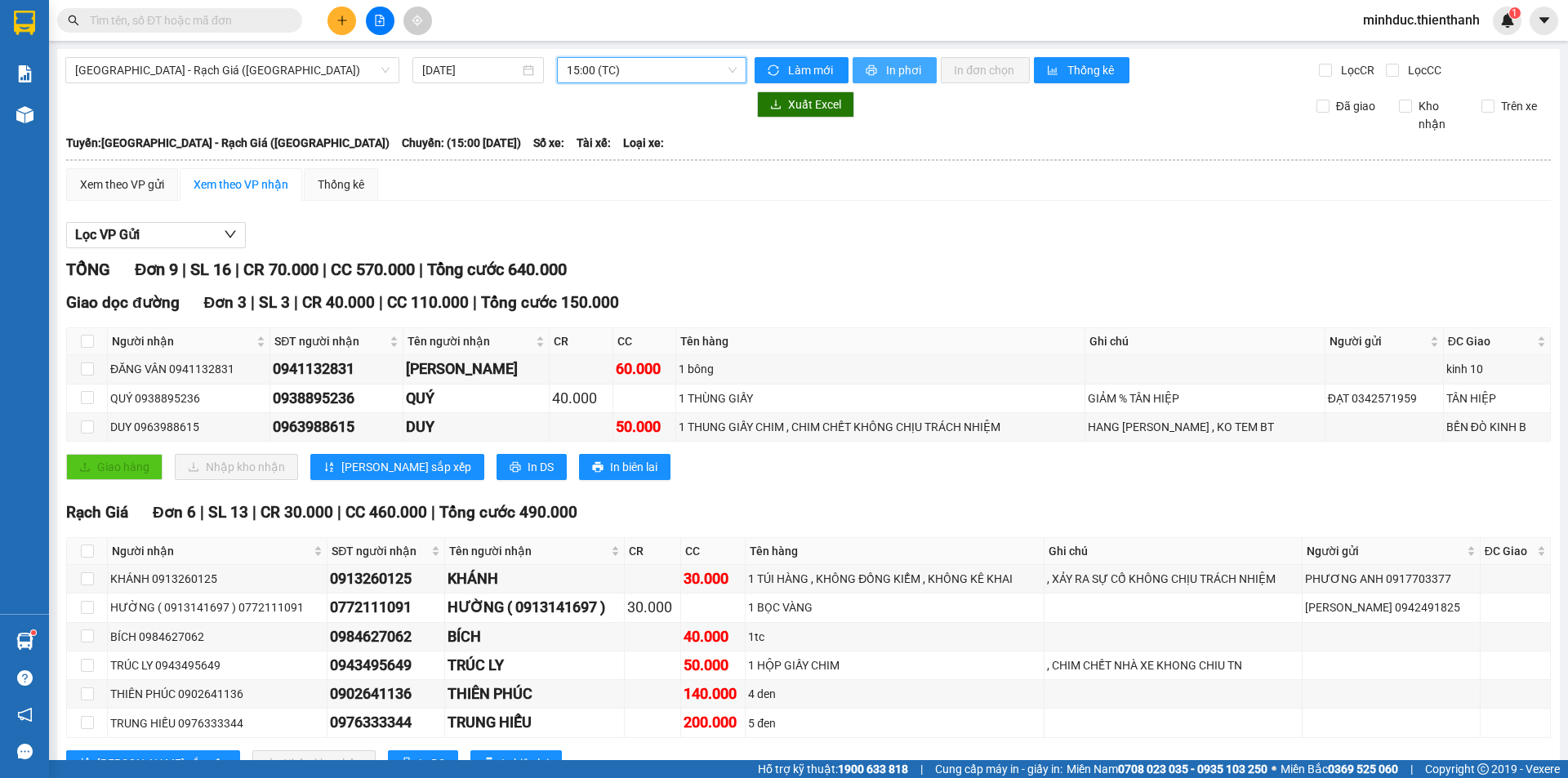
click at [886, 69] on span "In phơi" at bounding box center [905, 70] width 38 height 18
drag, startPoint x: 1039, startPoint y: 272, endPoint x: 891, endPoint y: 195, distance: 166.8
click at [1039, 272] on div "TỔNG Đơn 9 | SL 16 | CR 70.000 | CC 570.000 | Tổng cước 640.000" at bounding box center [808, 270] width 1485 height 25
drag, startPoint x: 636, startPoint y: 68, endPoint x: 620, endPoint y: 83, distance: 21.9
click at [636, 68] on span "15:00 (TC)" at bounding box center [651, 70] width 169 height 24
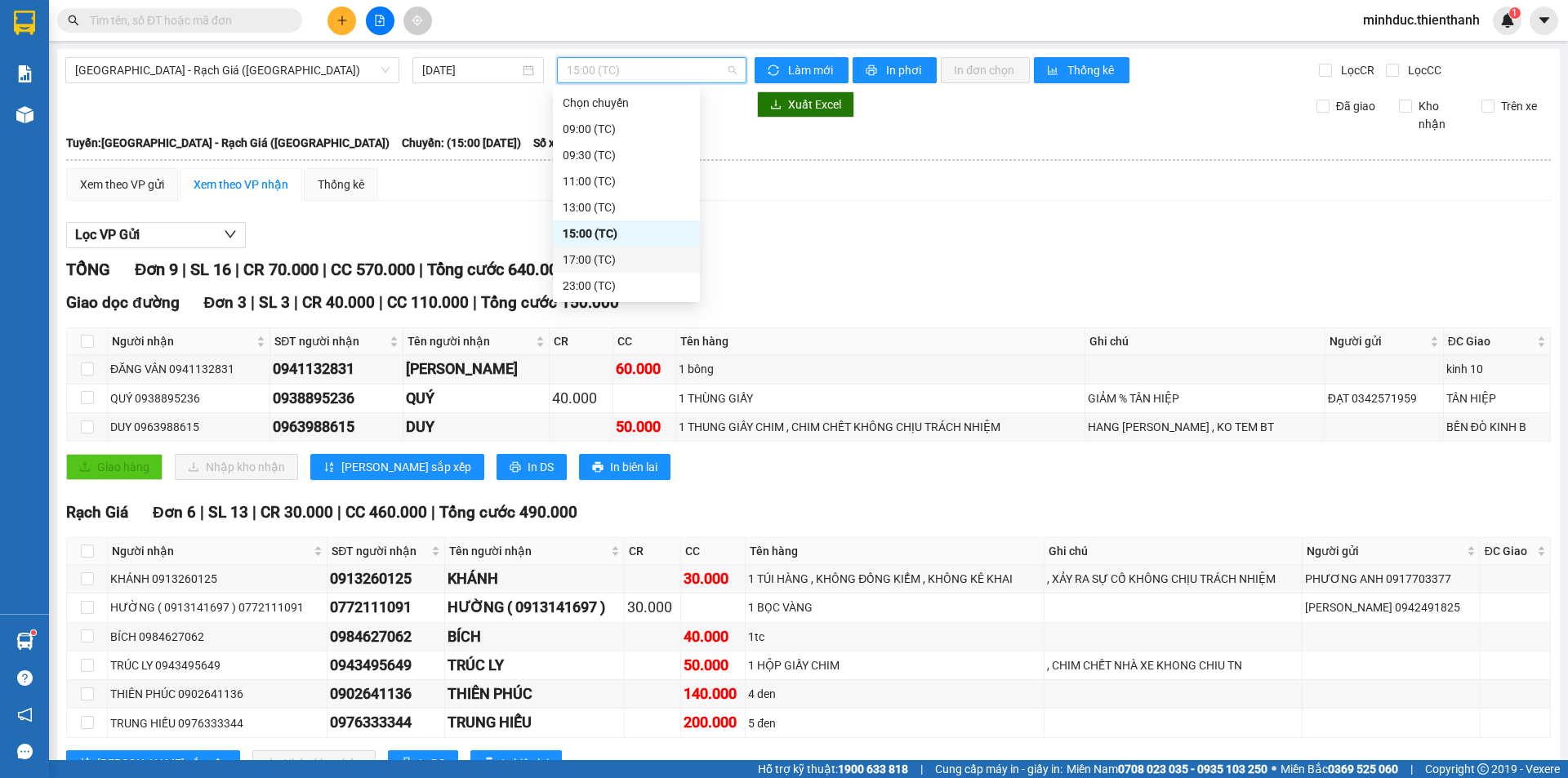
click at [597, 256] on div "17:00 (TC)" at bounding box center [626, 259] width 127 height 18
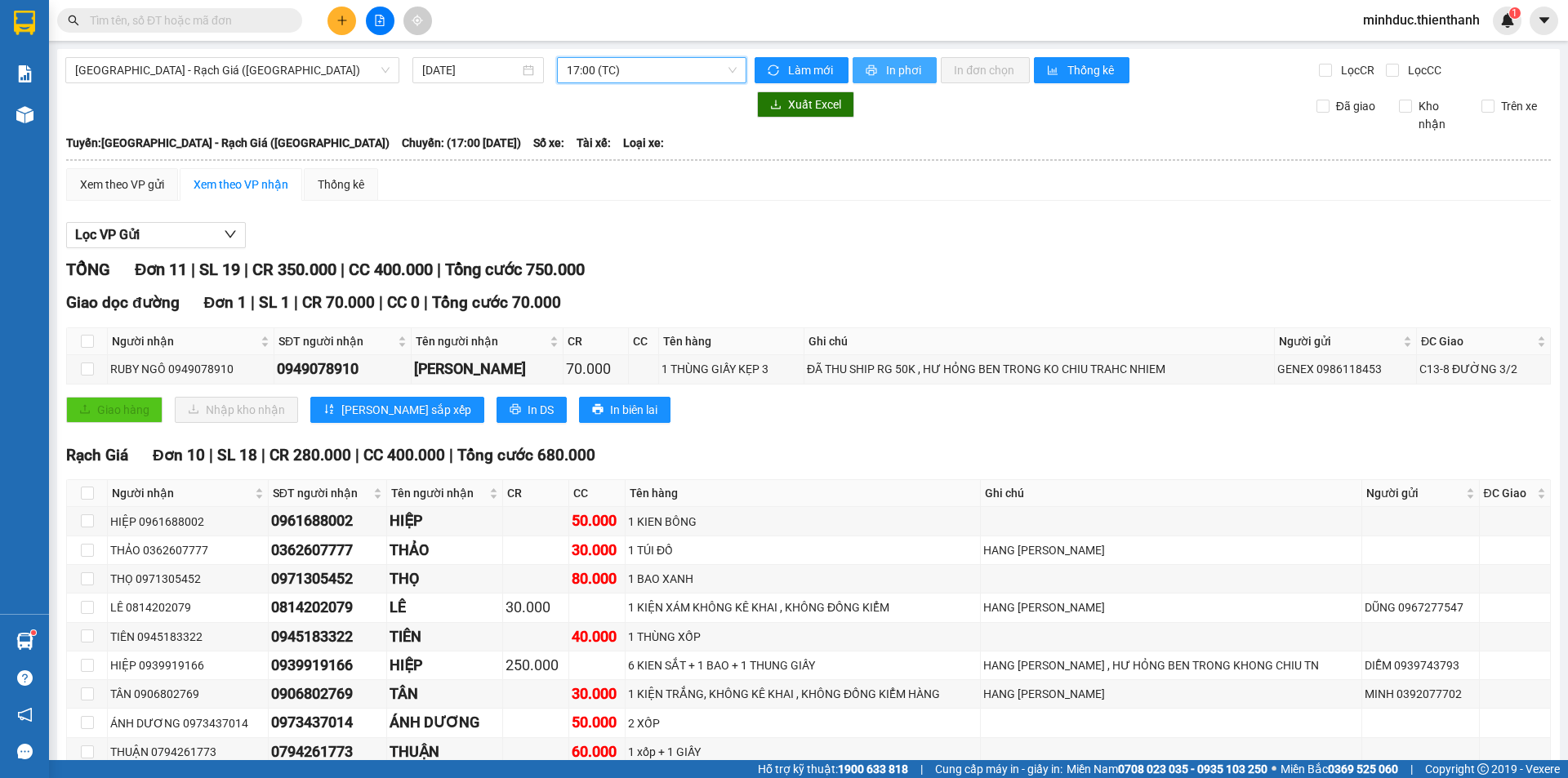
click at [891, 72] on span "In phơi" at bounding box center [905, 70] width 38 height 18
click at [383, 19] on icon "file-add" at bounding box center [380, 20] width 9 height 12
click at [643, 82] on span "17:00 (TC)" at bounding box center [651, 70] width 169 height 24
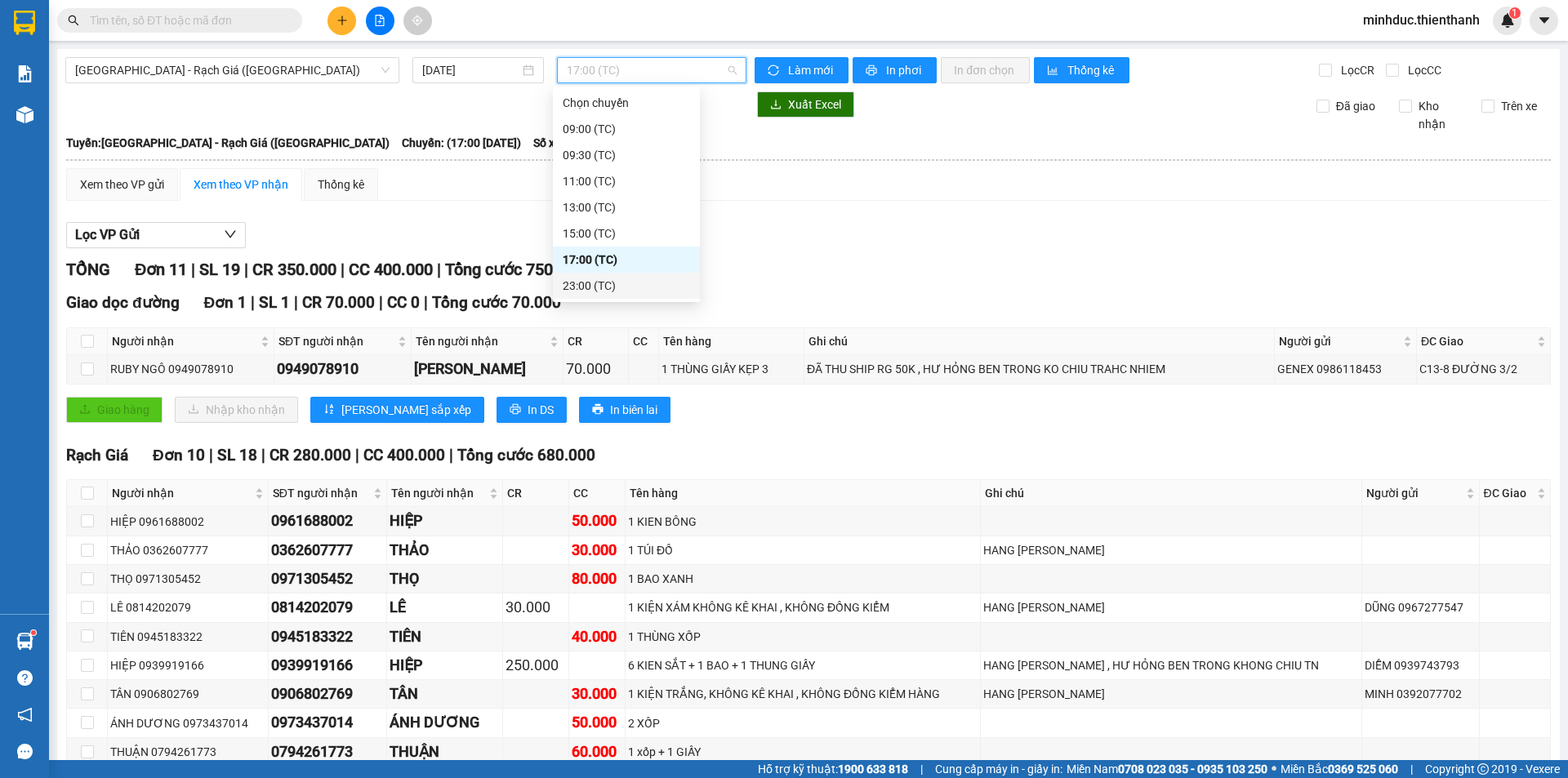
click at [583, 280] on div "23:00 (TC)" at bounding box center [626, 285] width 127 height 18
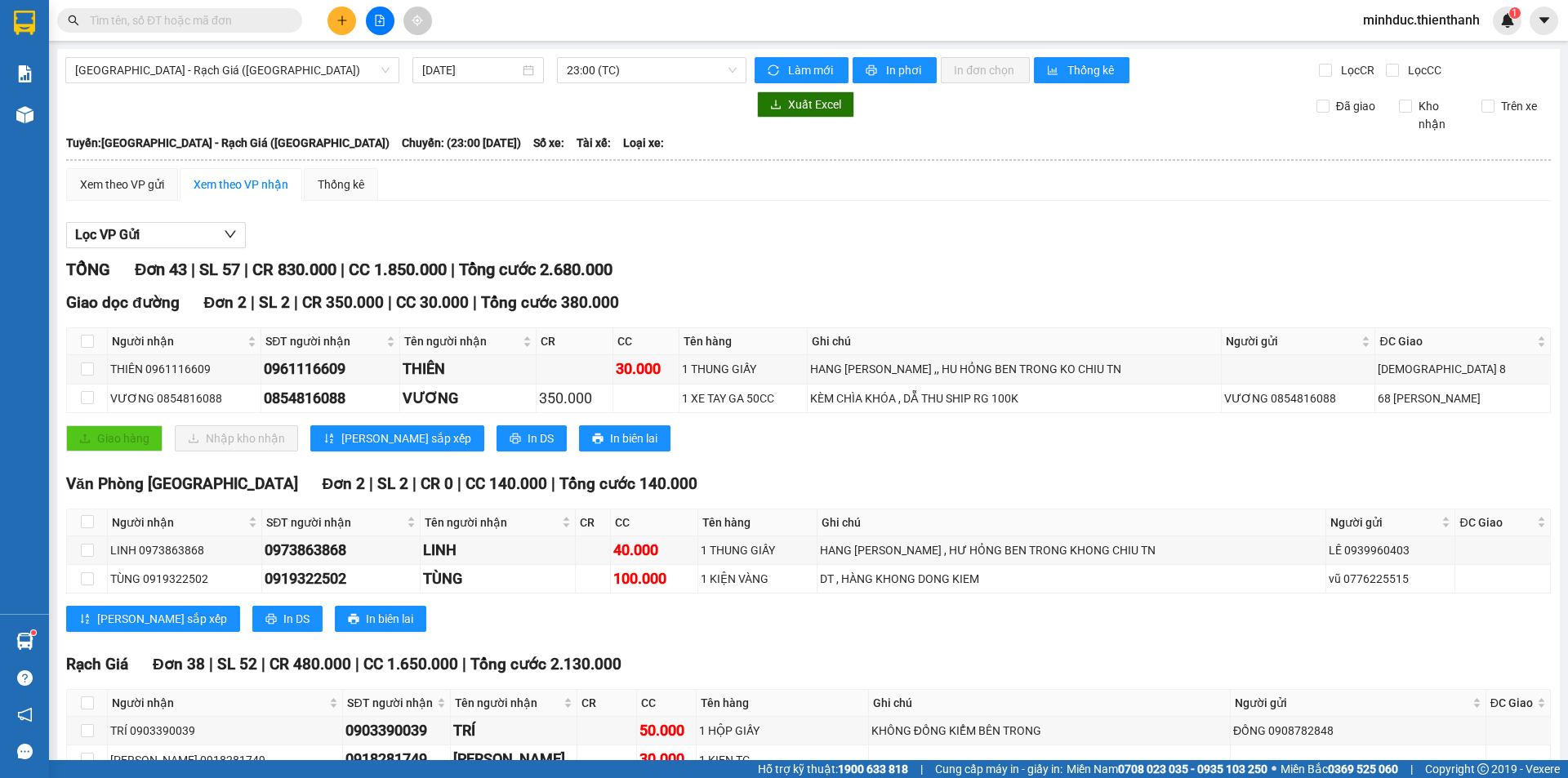
click at [223, 19] on input "text" at bounding box center [186, 20] width 193 height 18
click at [240, 19] on input "text" at bounding box center [186, 20] width 193 height 18
click at [339, 19] on icon "plus" at bounding box center [342, 20] width 12 height 12
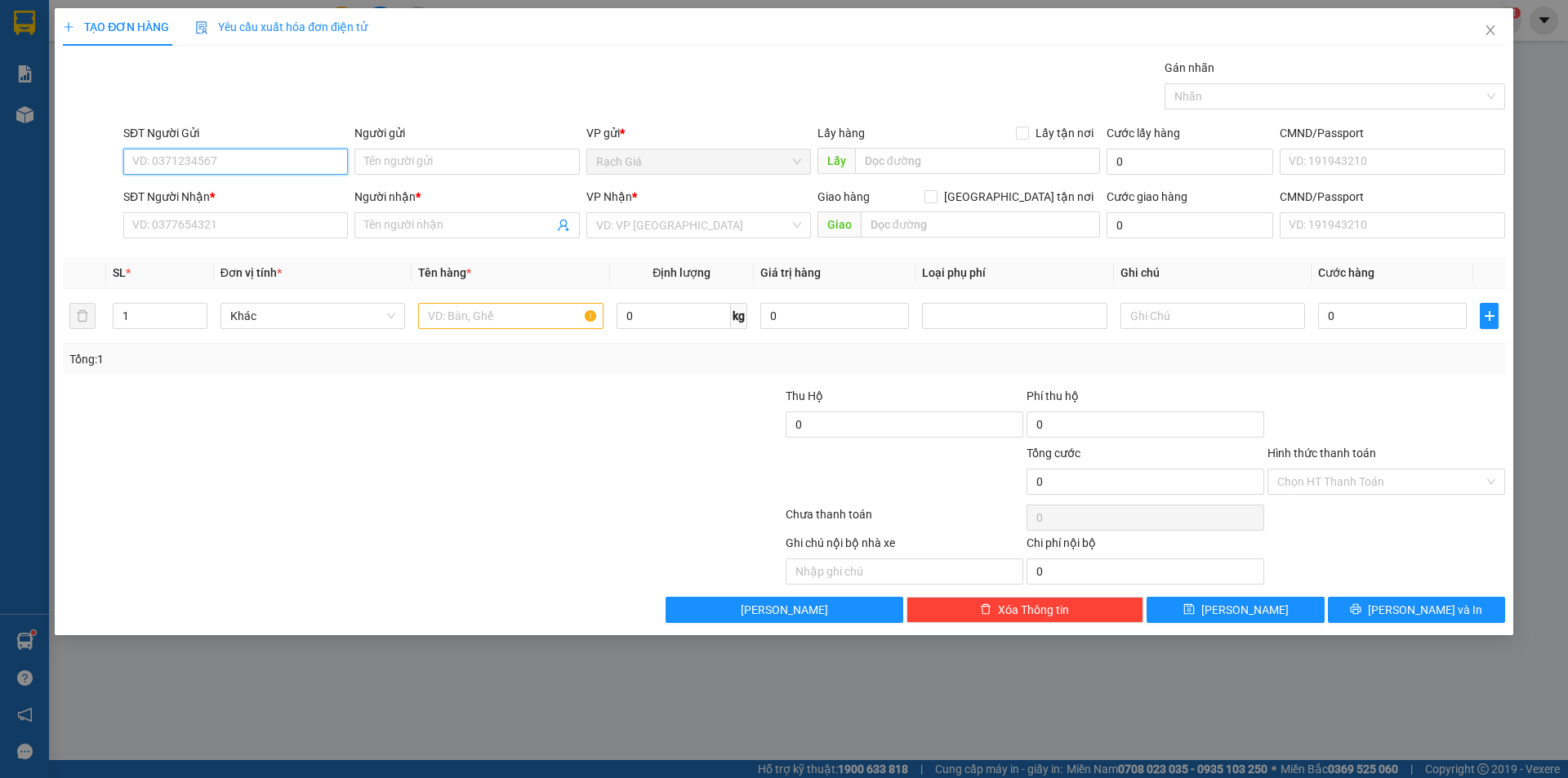
click at [234, 161] on input "SĐT Người Gửi" at bounding box center [235, 161] width 224 height 26
drag, startPoint x: 234, startPoint y: 161, endPoint x: 118, endPoint y: 173, distance: 116.6
click at [118, 173] on div "SĐT Người Gửi 7978 Người gửi Tên người gửi VP gửi * Rạch Giá Lấy hàng Lấy tận n…" at bounding box center [784, 153] width 1445 height 57
click at [205, 189] on div "0945787879 - TRANG ( HẢI SẢN XANH )" at bounding box center [235, 194] width 205 height 18
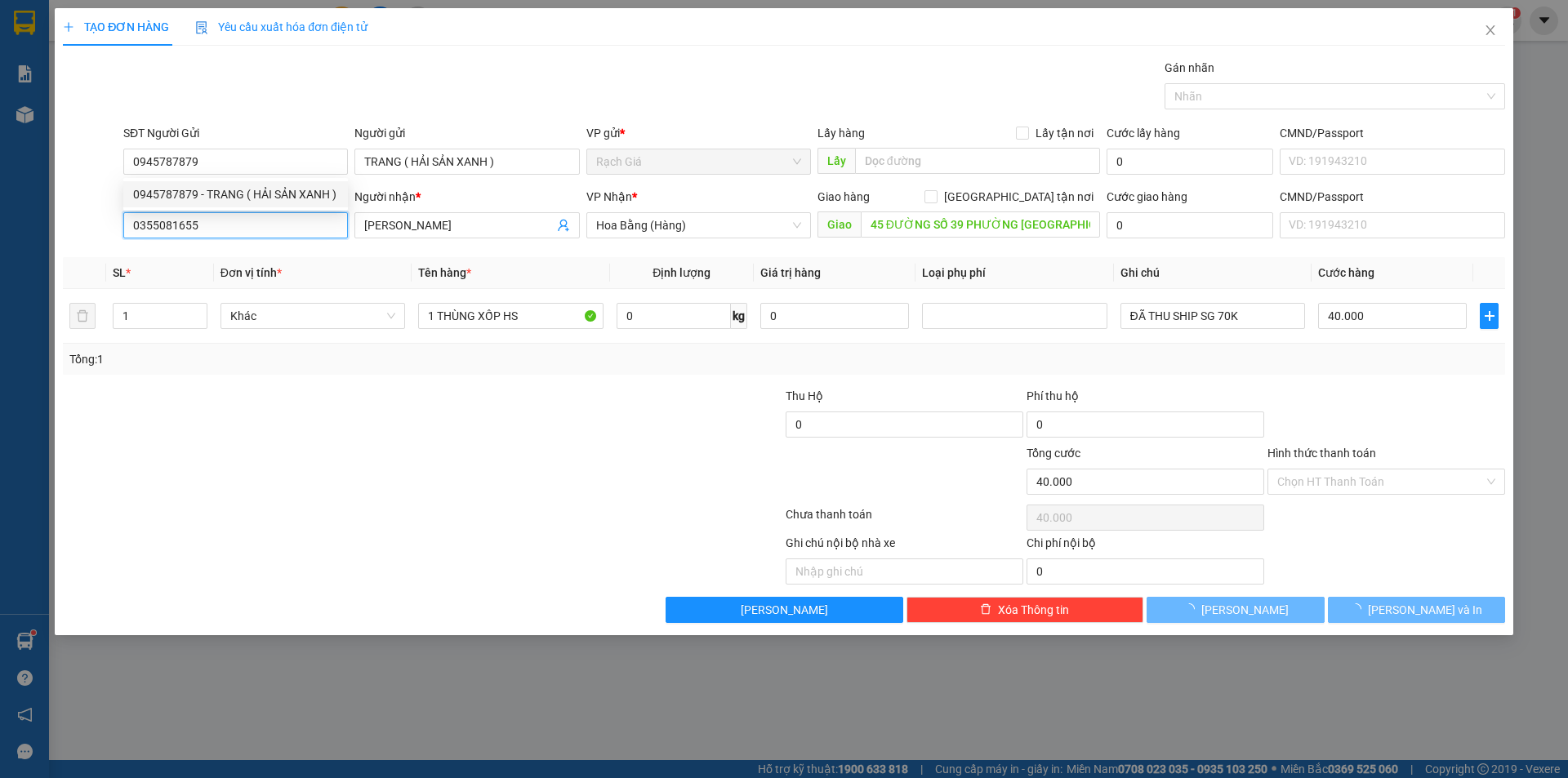
click at [249, 217] on input "0355081655" at bounding box center [235, 225] width 224 height 26
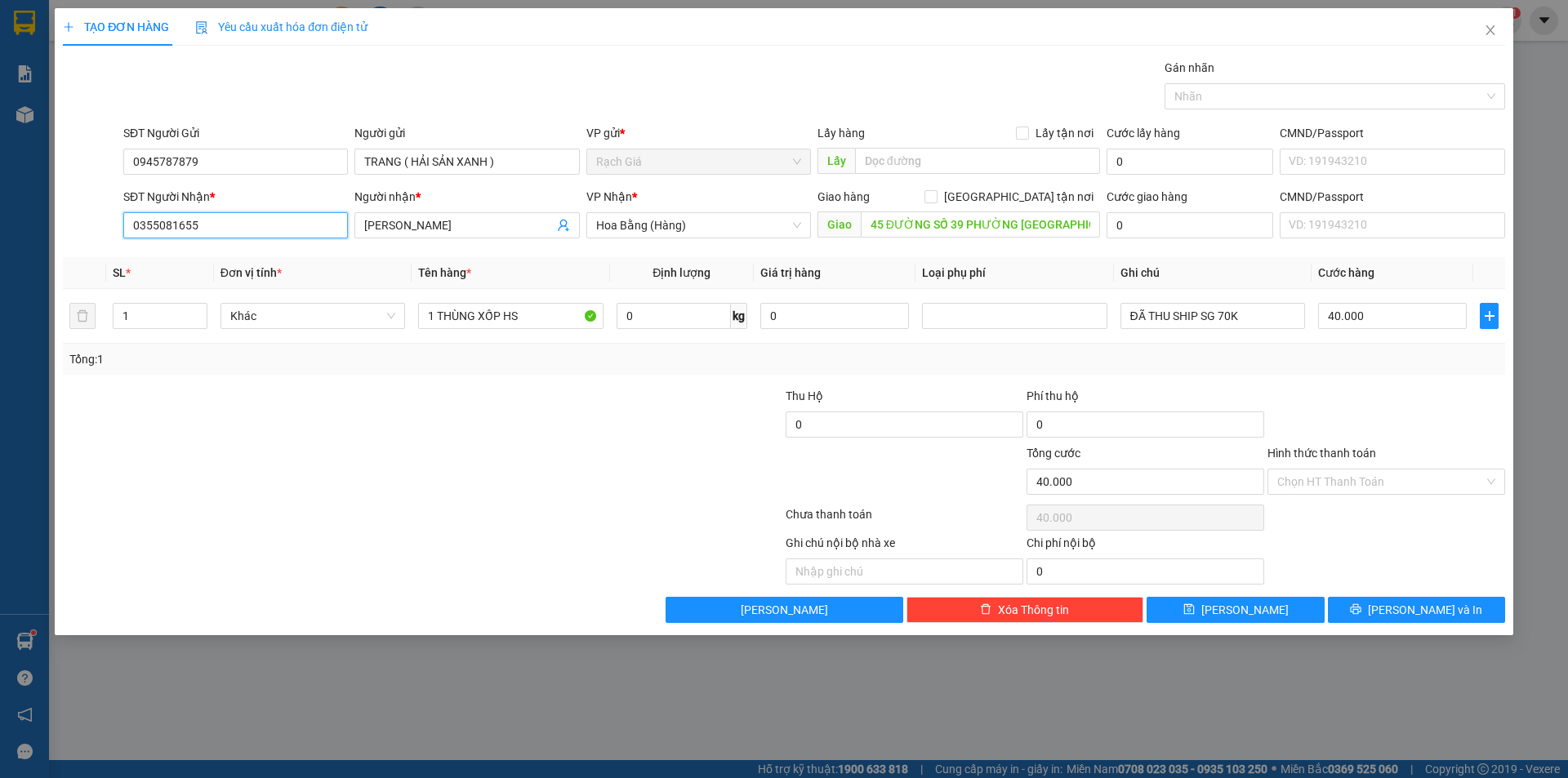
click at [250, 217] on input "0355081655" at bounding box center [235, 225] width 224 height 26
click at [201, 253] on div "0909118613 - ANH THI" at bounding box center [235, 257] width 205 height 18
click at [928, 228] on input "48 ĐƯỜNG SỐ 2 BÌNH HƯNG HOÀ A BÌNH TÂN" at bounding box center [980, 224] width 239 height 26
click at [1391, 314] on input "40.000" at bounding box center [1392, 315] width 148 height 26
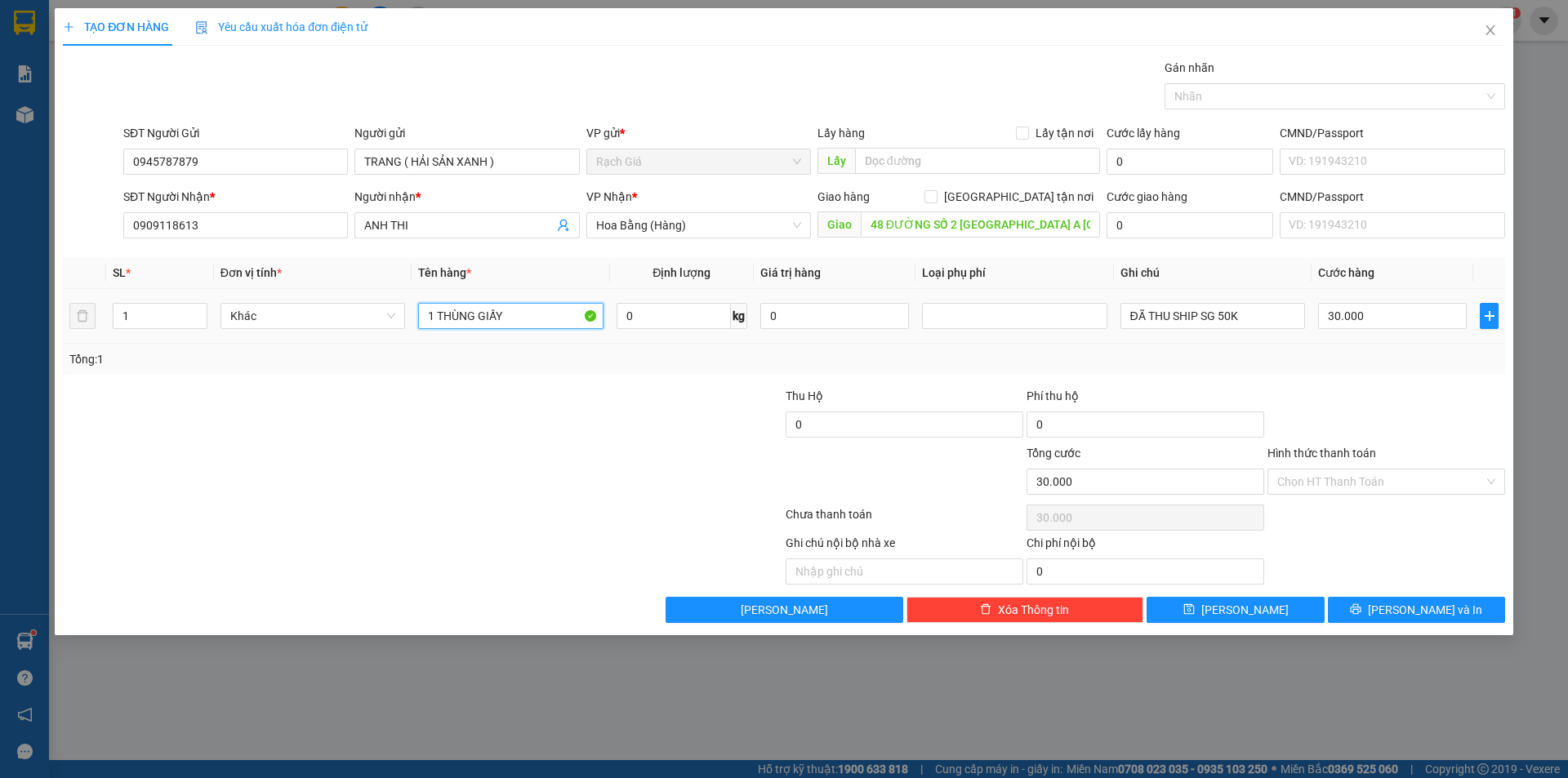
click at [530, 315] on input "1 THÙNG GIẤY" at bounding box center [510, 315] width 185 height 26
click at [1253, 313] on input "ĐÃ THU SHIP SG 50K" at bounding box center [1212, 315] width 185 height 26
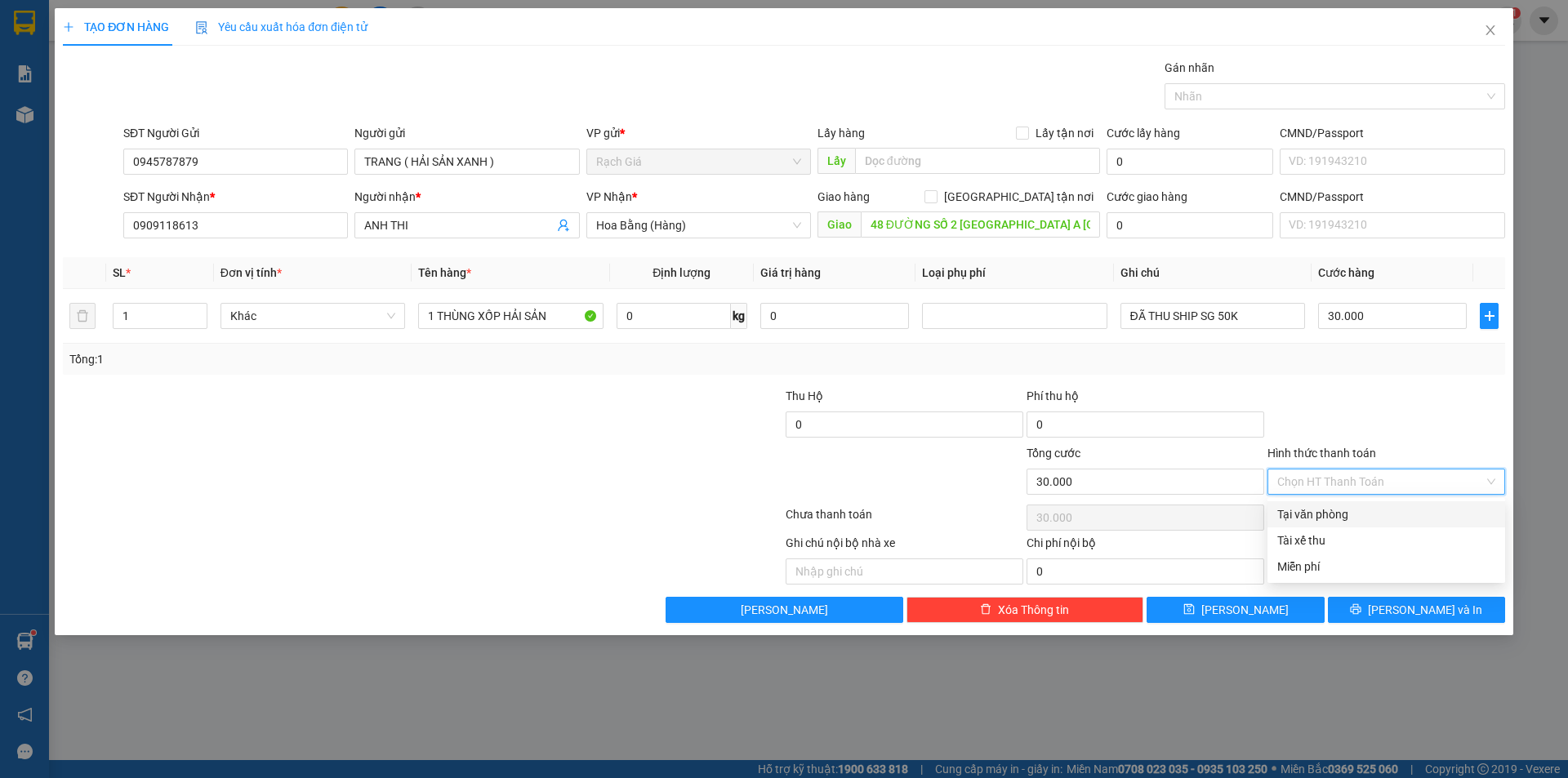
click at [1326, 482] on input "Hình thức thanh toán" at bounding box center [1380, 481] width 207 height 24
click at [1315, 512] on div "Tại văn phòng" at bounding box center [1386, 513] width 218 height 18
click at [537, 458] on div at bounding box center [302, 473] width 481 height 57
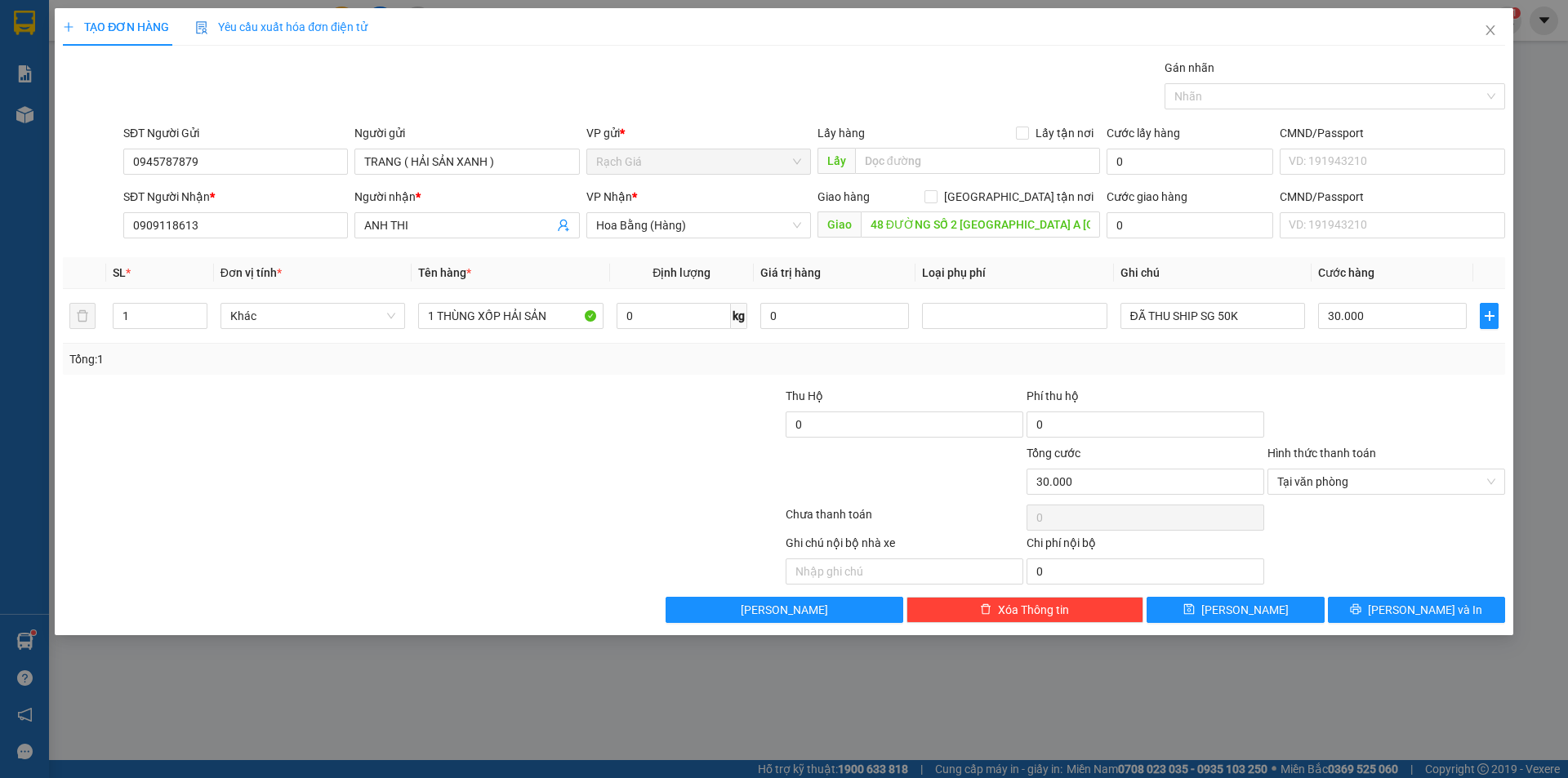
click at [578, 487] on div at bounding box center [663, 473] width 241 height 57
click at [1414, 607] on span "[PERSON_NAME] và In" at bounding box center [1425, 609] width 115 height 18
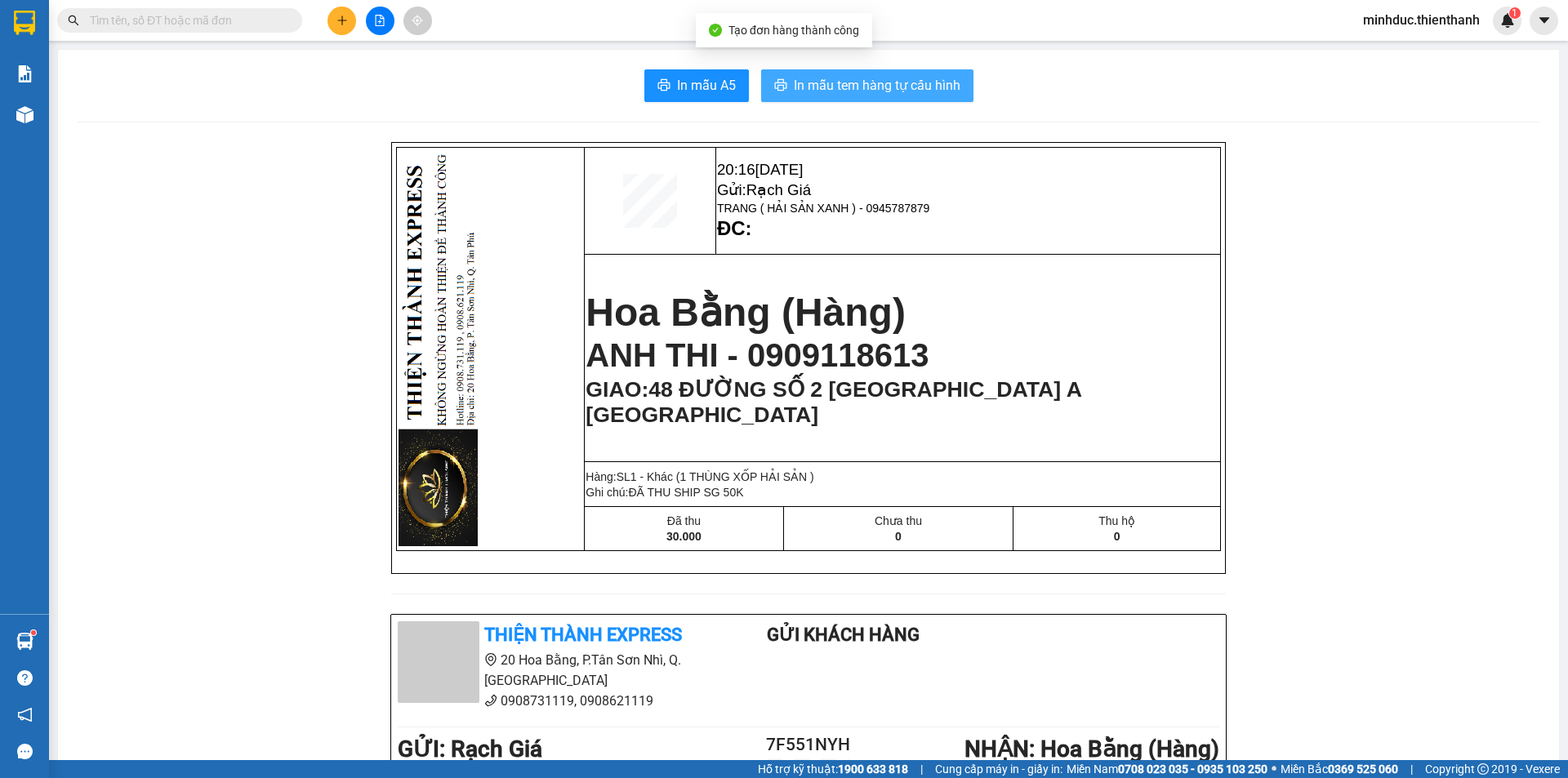
click at [958, 89] on button "In mẫu tem hàng tự cấu hình" at bounding box center [867, 85] width 212 height 33
click at [805, 78] on span "In mẫu tem hàng tự cấu hình" at bounding box center [877, 85] width 167 height 20
click at [322, 19] on div at bounding box center [379, 21] width 122 height 29
click at [337, 18] on icon "plus" at bounding box center [342, 20] width 12 height 12
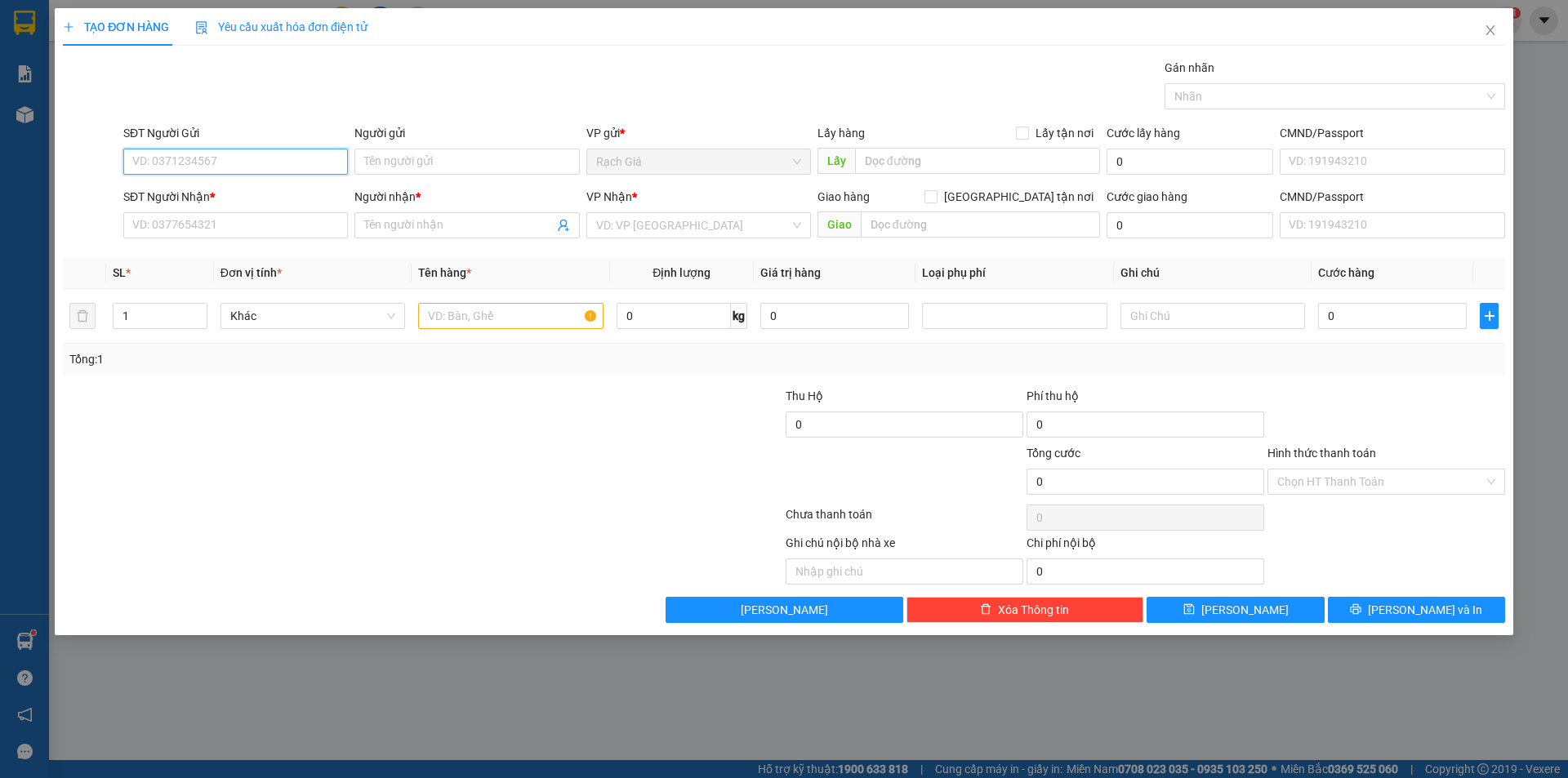
click at [221, 163] on input "SĐT Người Gửi" at bounding box center [235, 161] width 224 height 26
click at [210, 190] on div "0949335333 - A TÌNH" at bounding box center [235, 194] width 205 height 18
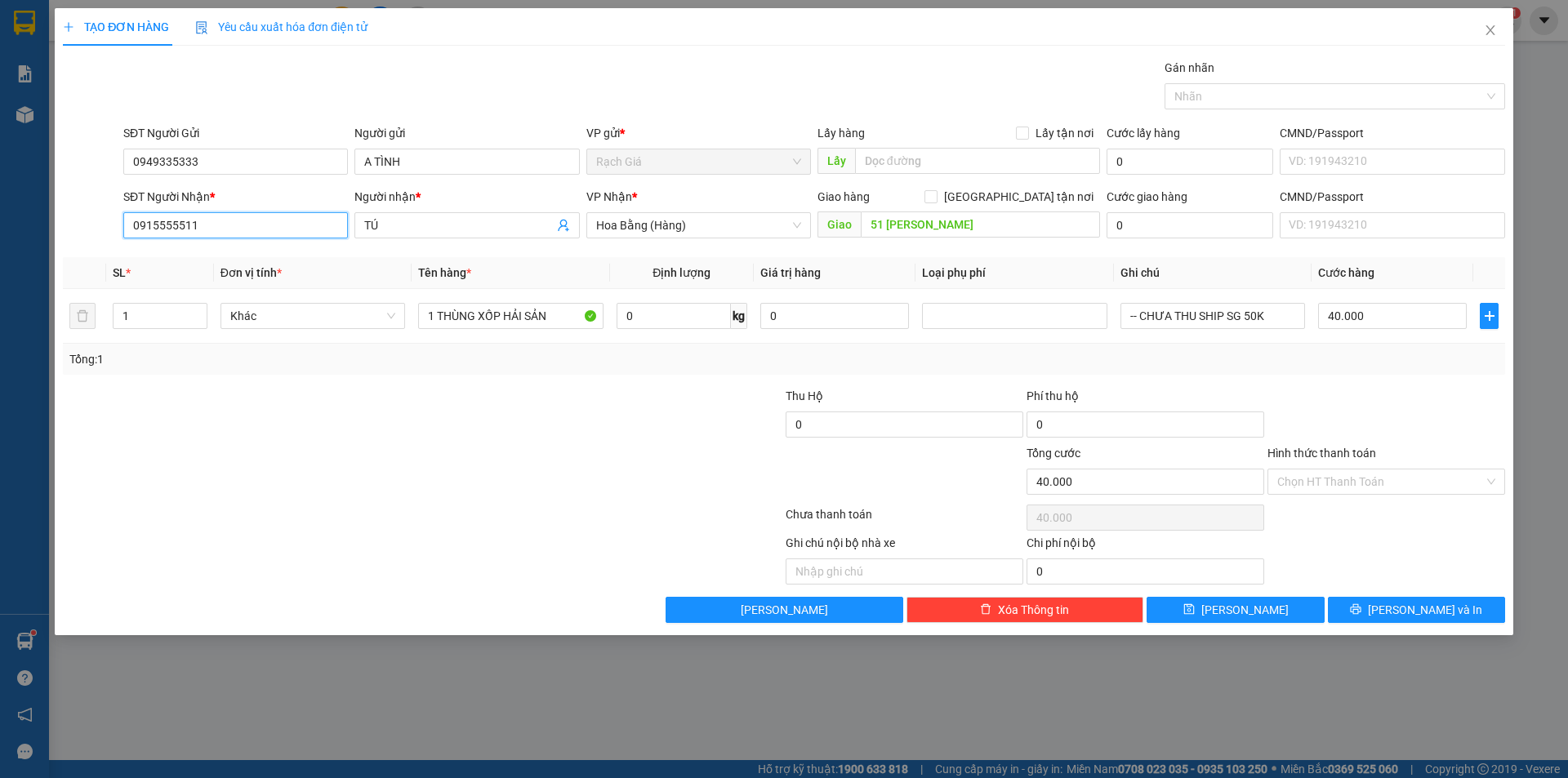
click at [275, 220] on input "0915555511" at bounding box center [235, 225] width 224 height 26
click at [446, 225] on input "TÚ" at bounding box center [459, 225] width 189 height 18
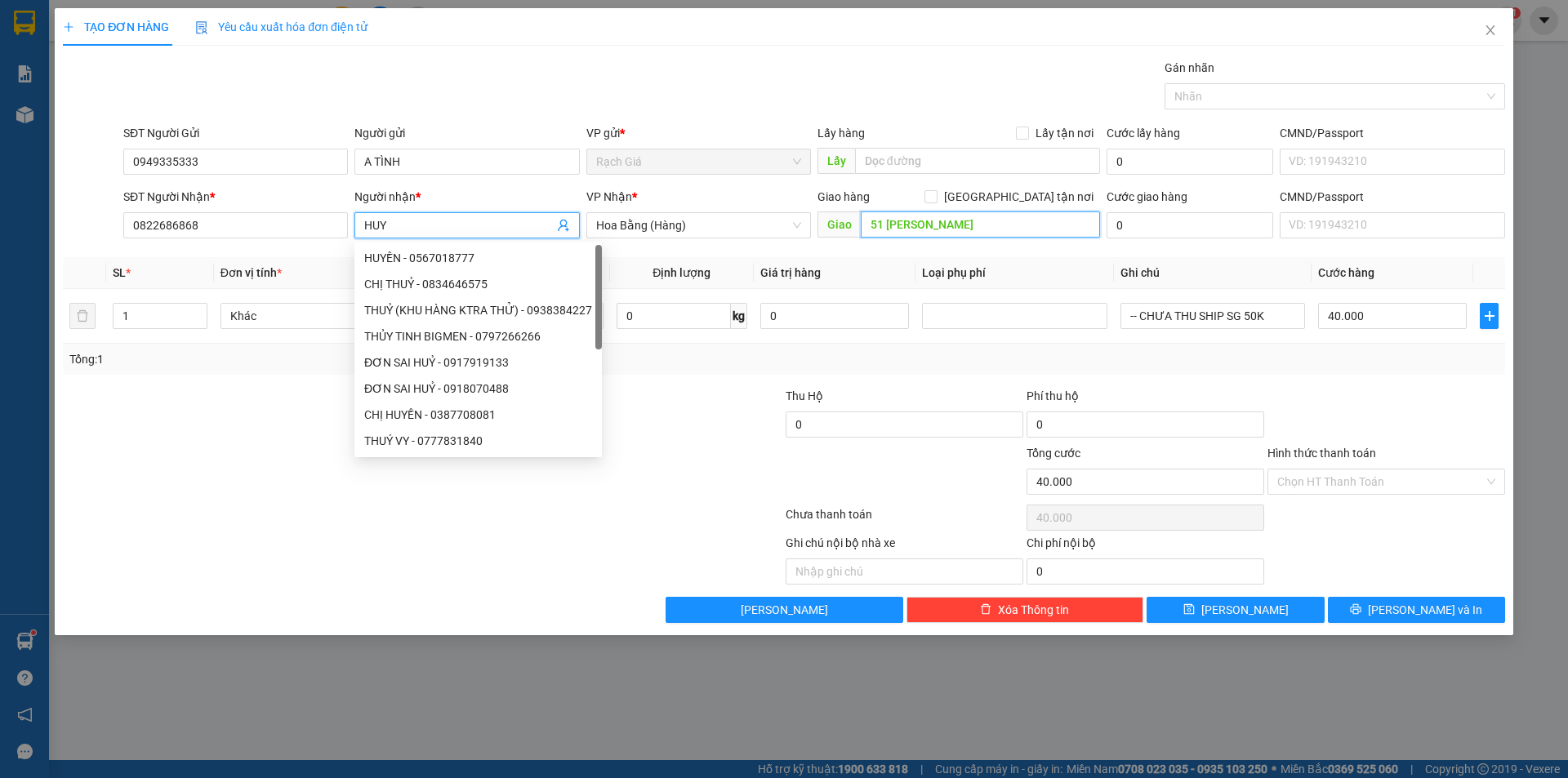
click at [972, 223] on input "51 NGÔ THỊ THU MINH TÂN BÌNH" at bounding box center [980, 224] width 239 height 26
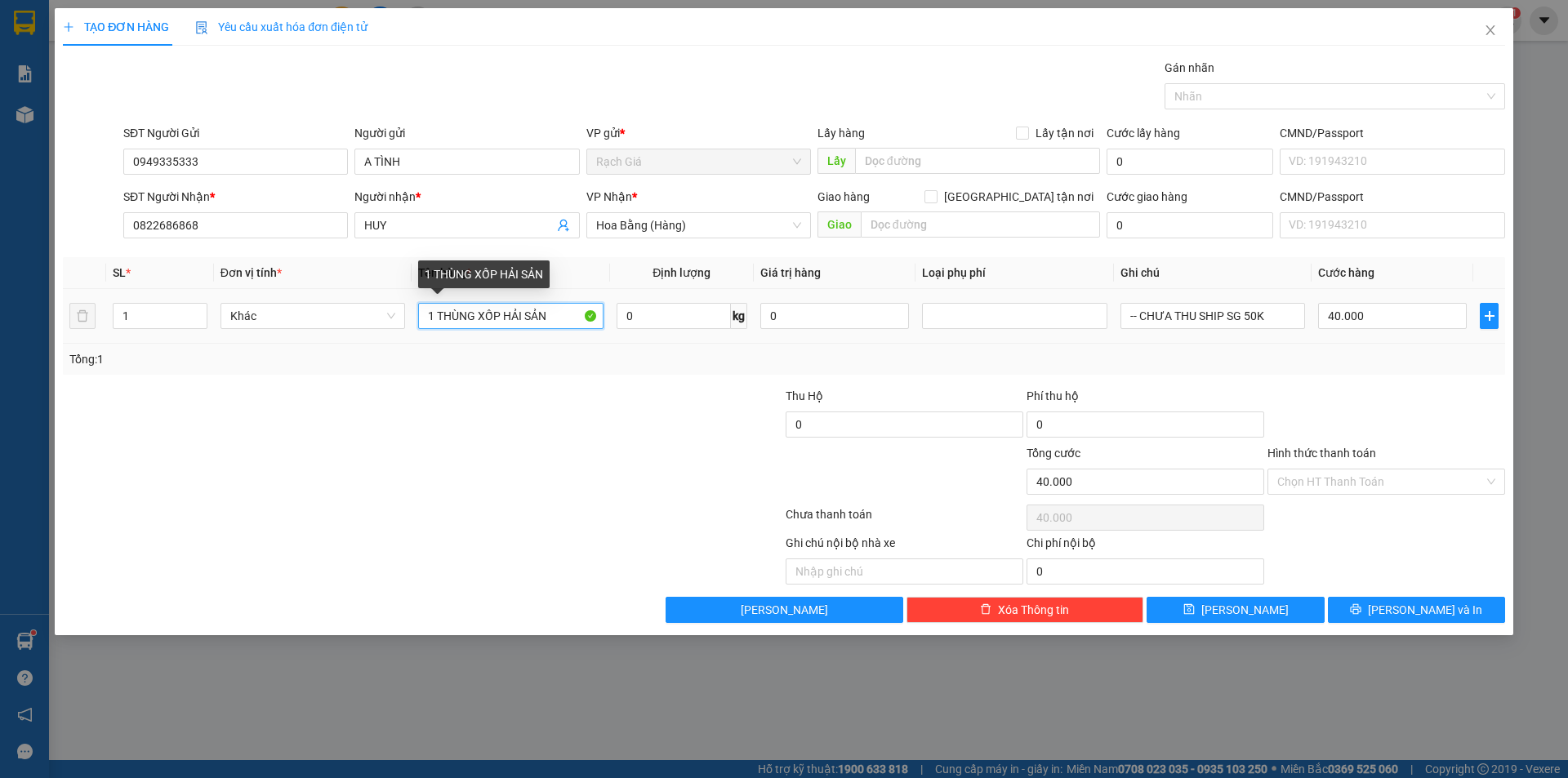
click at [498, 314] on input "1 THÙNG XỐP HẢI SẢN" at bounding box center [510, 315] width 185 height 26
drag, startPoint x: 471, startPoint y: 401, endPoint x: 490, endPoint y: 407, distance: 19.9
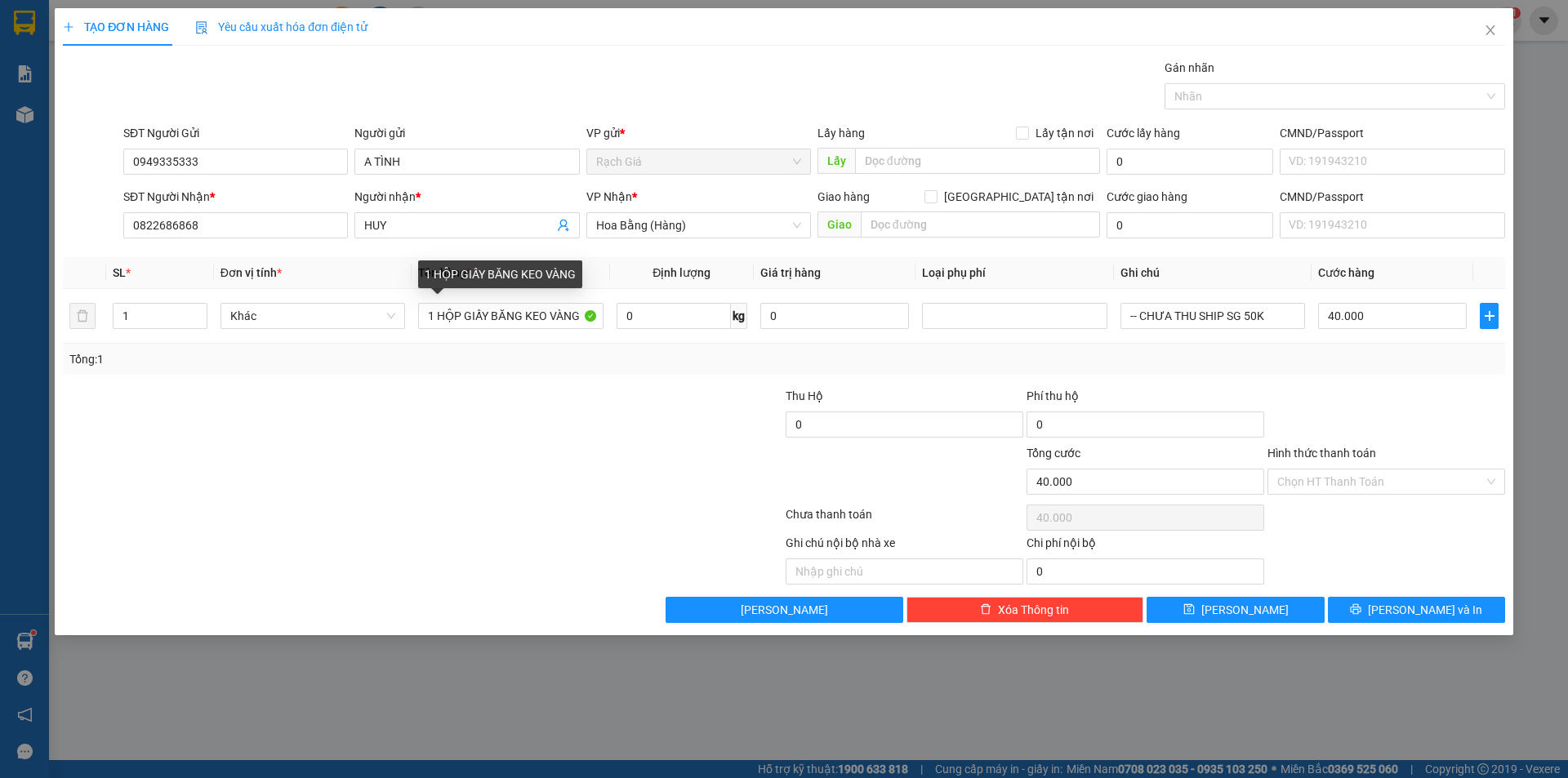
click at [472, 402] on div at bounding box center [302, 416] width 481 height 57
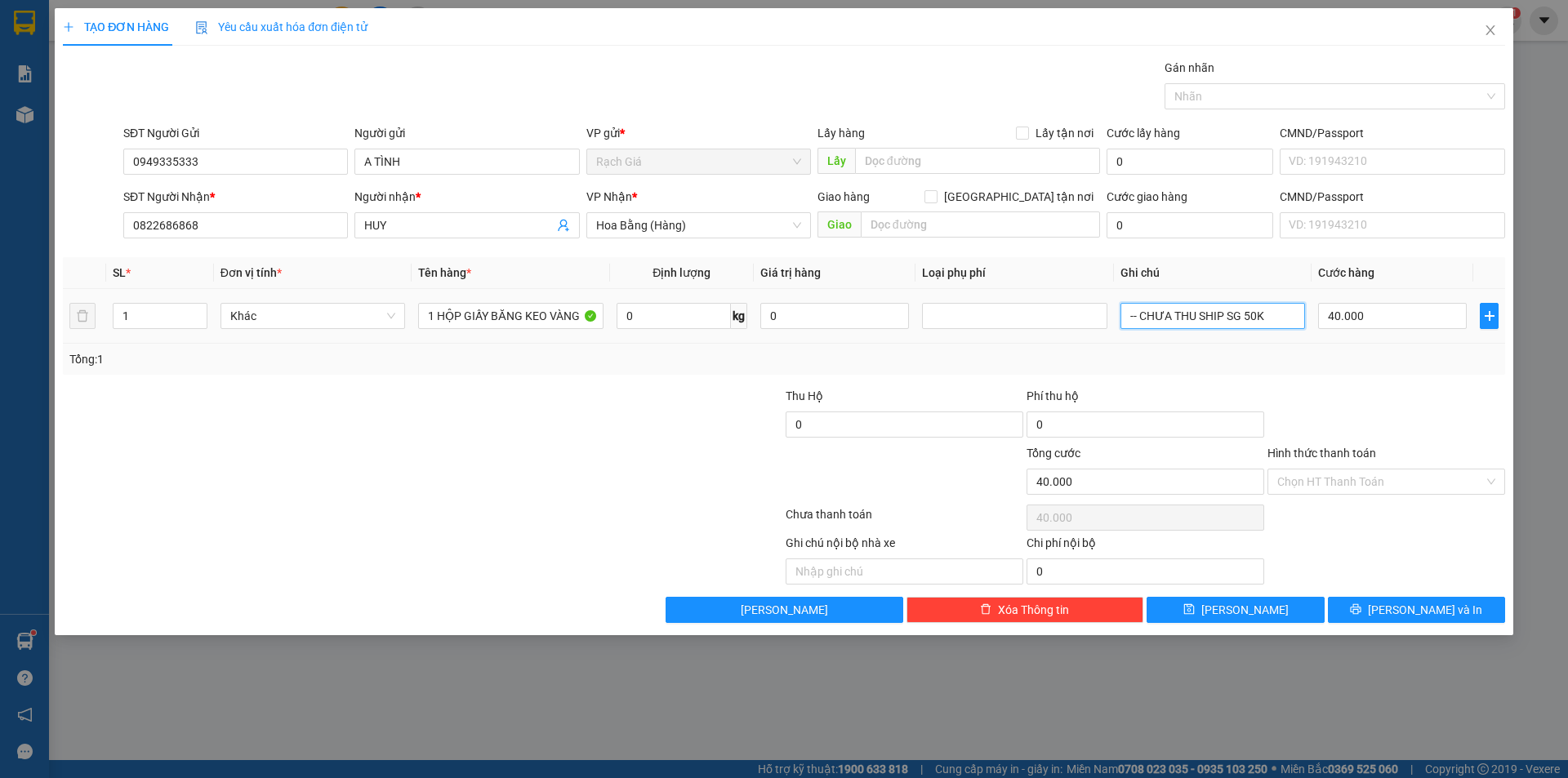
click at [1211, 309] on input "-- CHƯA THU SHIP SG 50K" at bounding box center [1212, 315] width 185 height 26
click at [570, 311] on input "1 HỘP GIẤY BĂNG KEO VÀNG" at bounding box center [510, 315] width 185 height 26
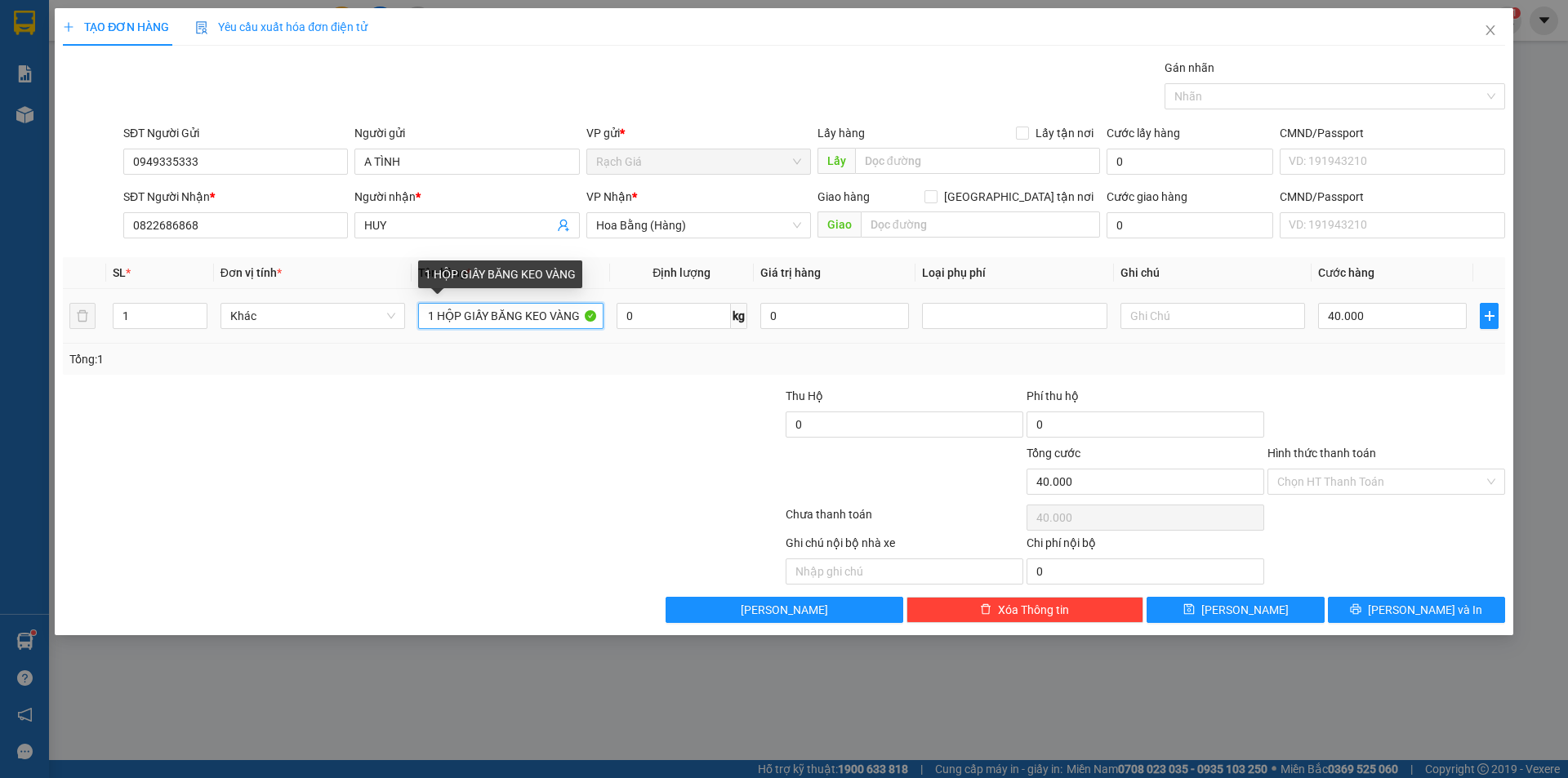
drag, startPoint x: 578, startPoint y: 318, endPoint x: 575, endPoint y: 340, distance: 22.2
click at [578, 319] on input "1 HỘP GIẤY BĂNG KEO VÀNG" at bounding box center [510, 315] width 185 height 26
drag, startPoint x: 481, startPoint y: 422, endPoint x: 498, endPoint y: 419, distance: 17.3
click at [482, 422] on div at bounding box center [302, 416] width 481 height 57
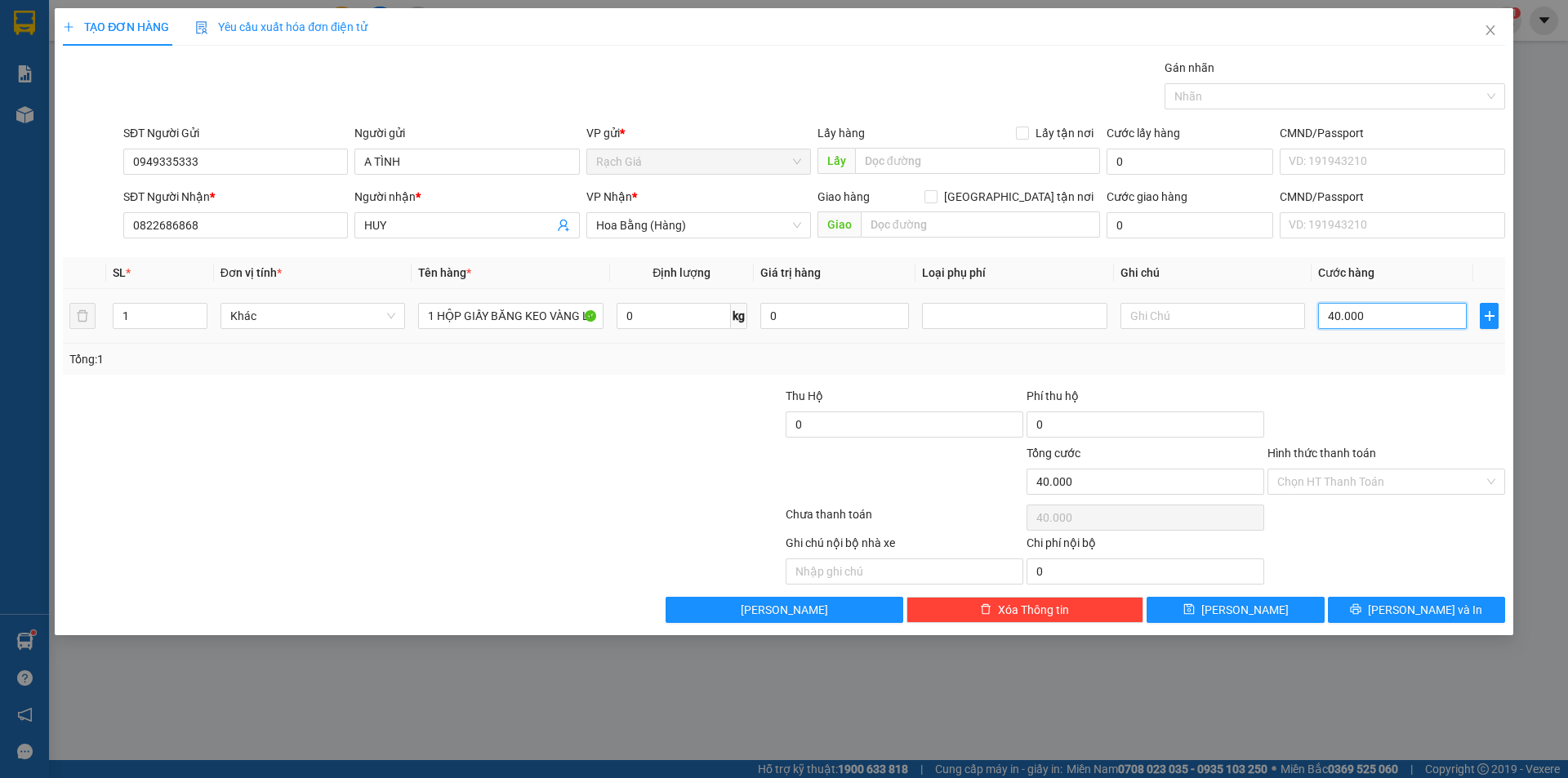
click at [1363, 304] on input "40.000" at bounding box center [1392, 315] width 148 height 26
click at [1370, 307] on input "40.000" at bounding box center [1392, 315] width 148 height 26
click at [1384, 317] on input "0" at bounding box center [1392, 315] width 148 height 26
click at [514, 464] on div at bounding box center [302, 473] width 481 height 57
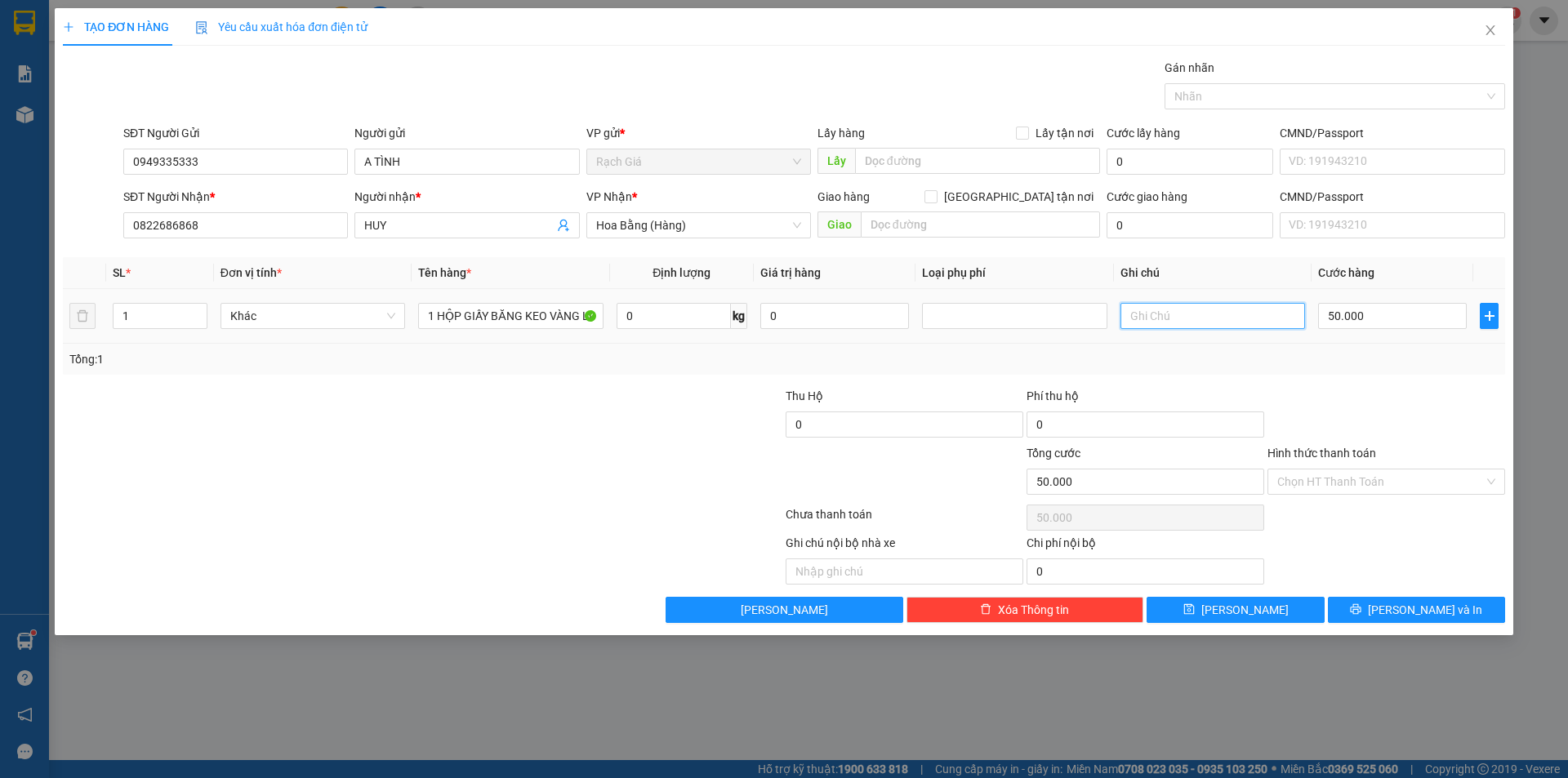
click at [1183, 311] on input "text" at bounding box center [1212, 315] width 185 height 26
drag, startPoint x: 1357, startPoint y: 480, endPoint x: 1353, endPoint y: 500, distance: 20.4
click at [1356, 480] on input "Hình thức thanh toán" at bounding box center [1380, 481] width 207 height 24
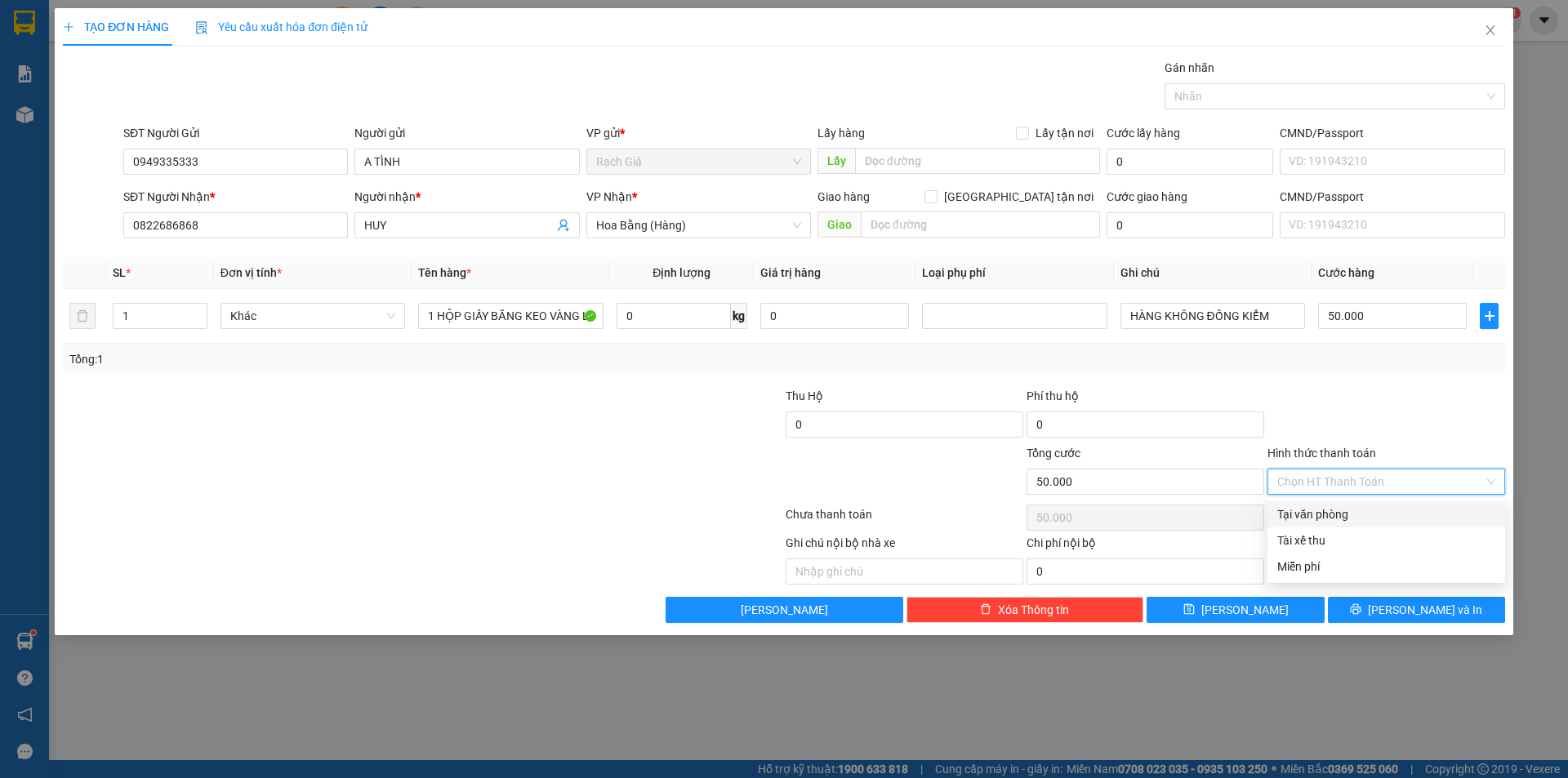
drag, startPoint x: 1338, startPoint y: 516, endPoint x: 1331, endPoint y: 523, distance: 9.9
click at [1337, 516] on div "Tại văn phòng" at bounding box center [1386, 513] width 218 height 18
click at [1345, 521] on div "Tại văn phòng" at bounding box center [1386, 513] width 218 height 18
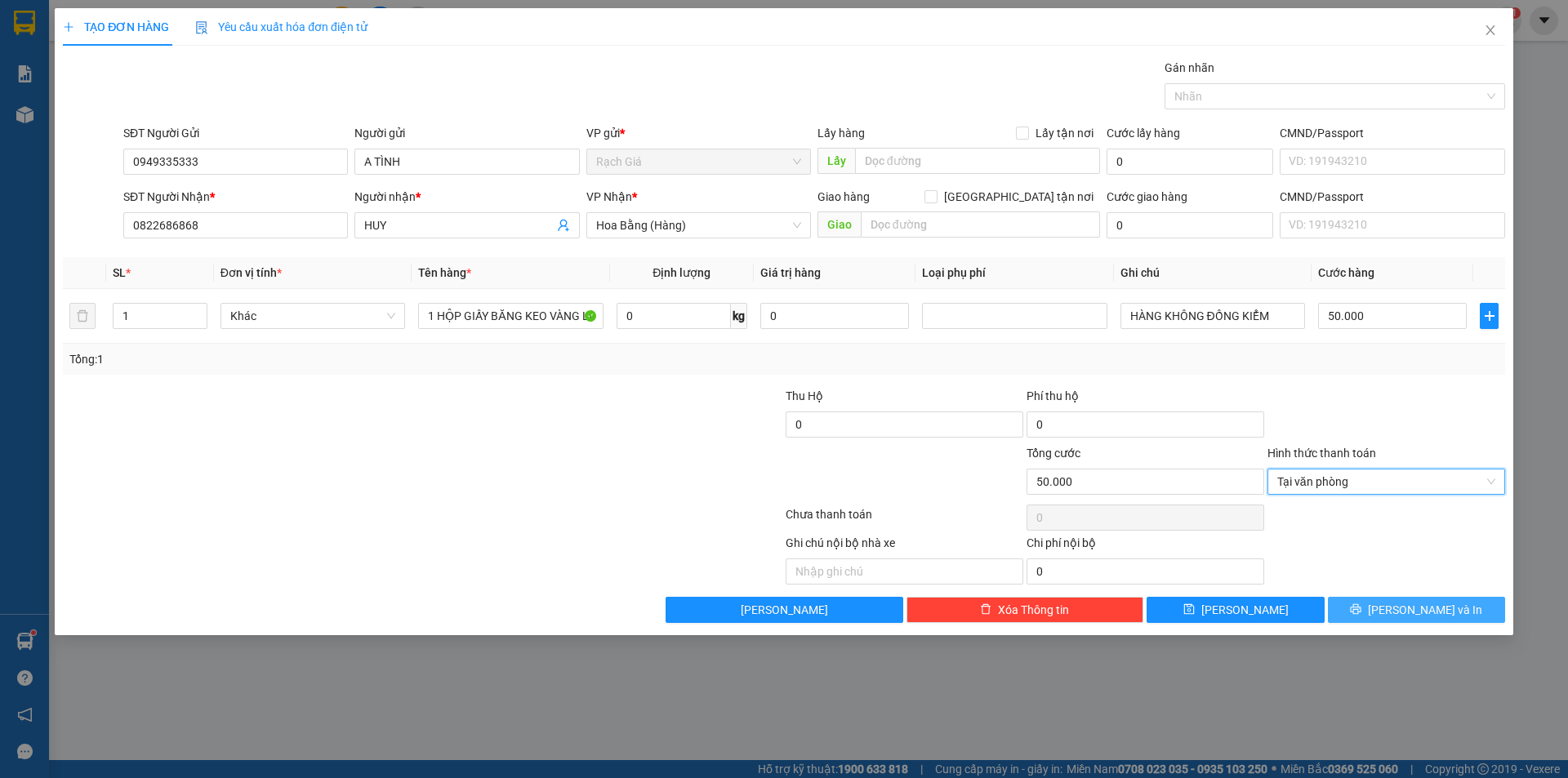
click at [1361, 609] on icon "printer" at bounding box center [1356, 609] width 12 height 12
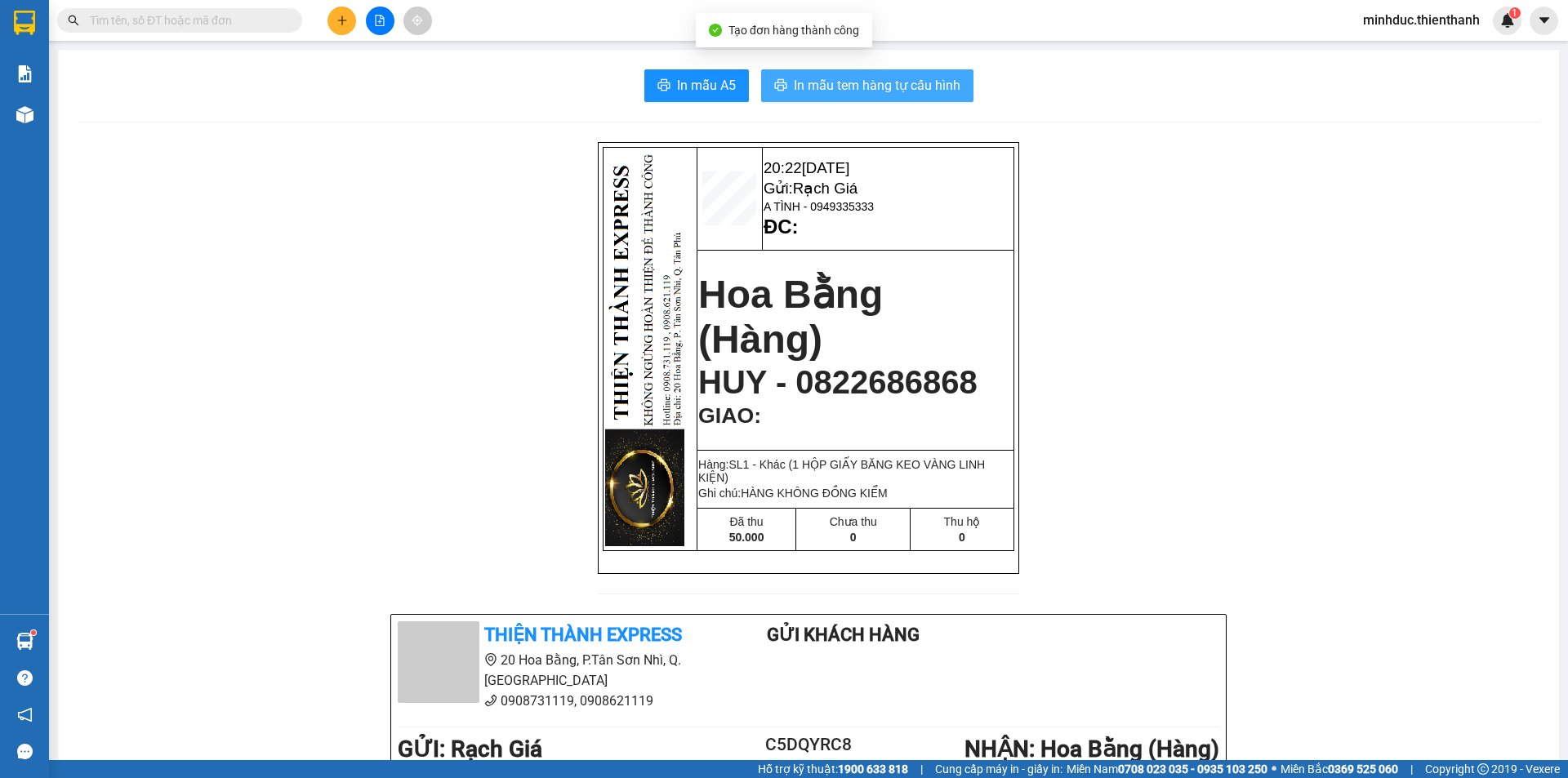
click at [891, 88] on span "In mẫu tem hàng tự cấu hình" at bounding box center [877, 85] width 167 height 20
click at [821, 85] on span "In mẫu tem hàng tự cấu hình" at bounding box center [877, 85] width 167 height 20
click at [174, 19] on input "text" at bounding box center [186, 20] width 193 height 18
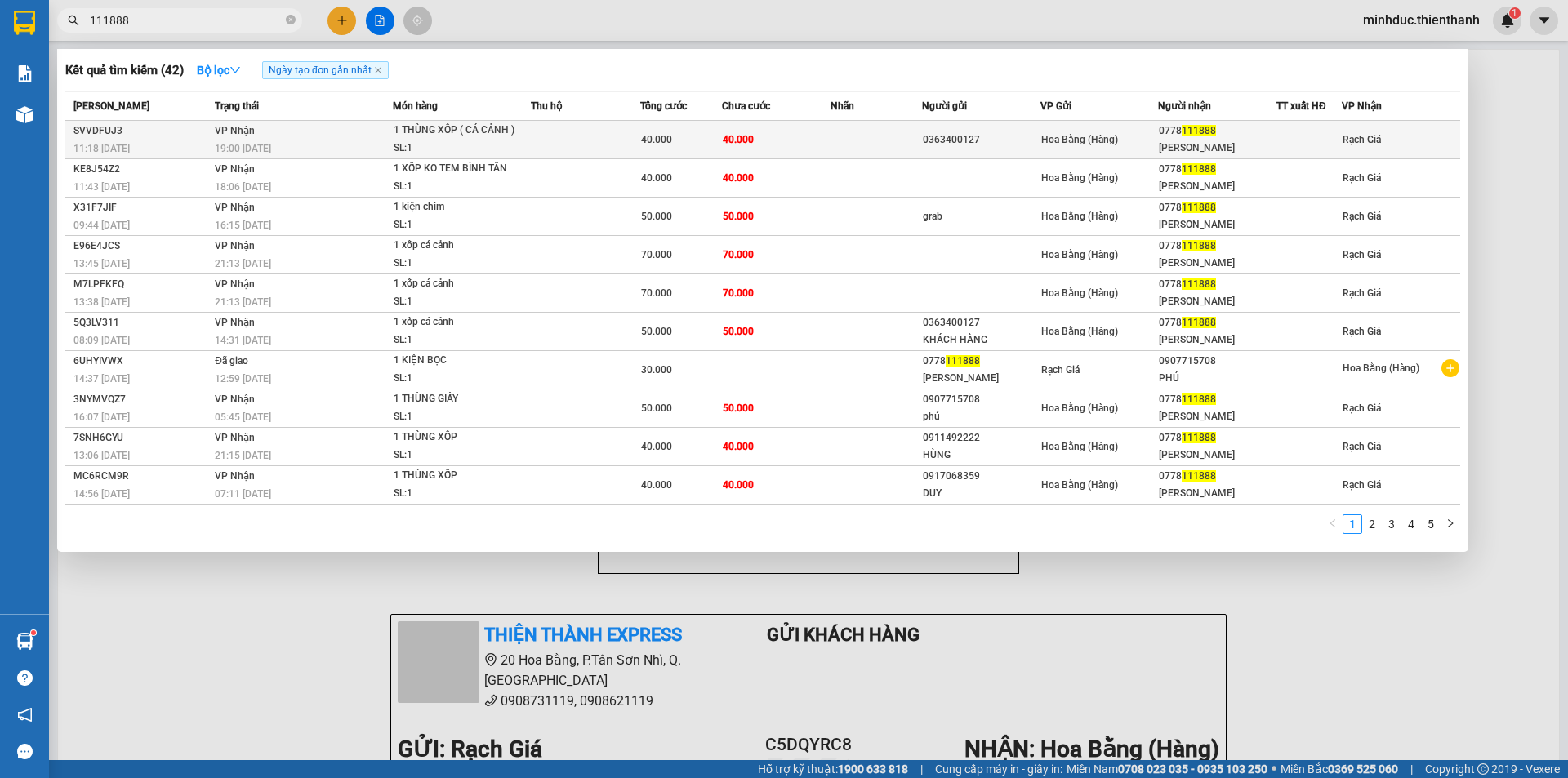
click at [588, 142] on td at bounding box center [586, 140] width 110 height 39
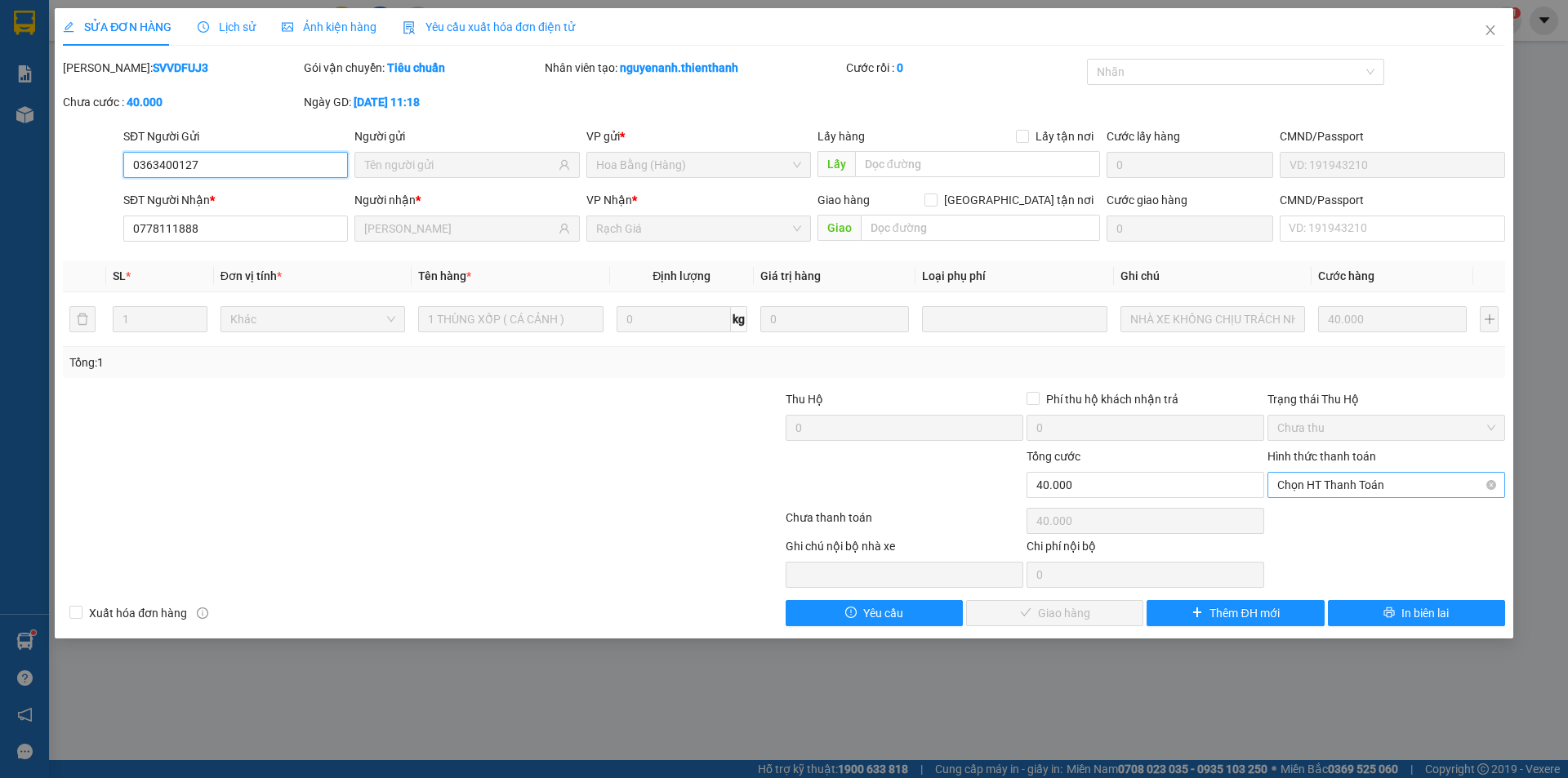
click at [1302, 487] on span "Chọn HT Thanh Toán" at bounding box center [1386, 485] width 218 height 24
click at [1292, 510] on div "Tại văn phòng" at bounding box center [1386, 517] width 218 height 18
click at [1077, 618] on span "Giao hàng" at bounding box center [1064, 613] width 52 height 18
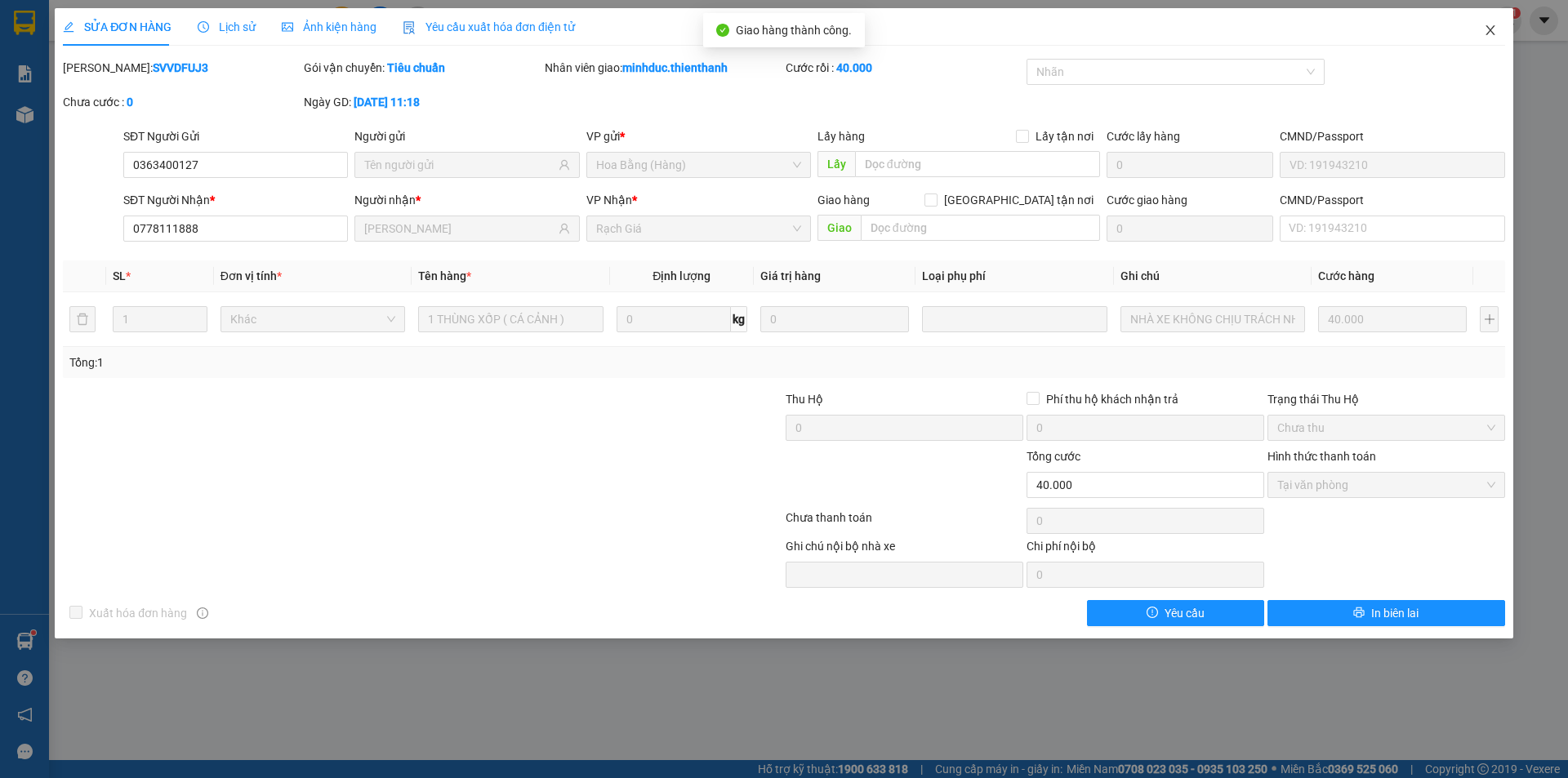
click at [1490, 27] on icon "close" at bounding box center [1490, 30] width 13 height 13
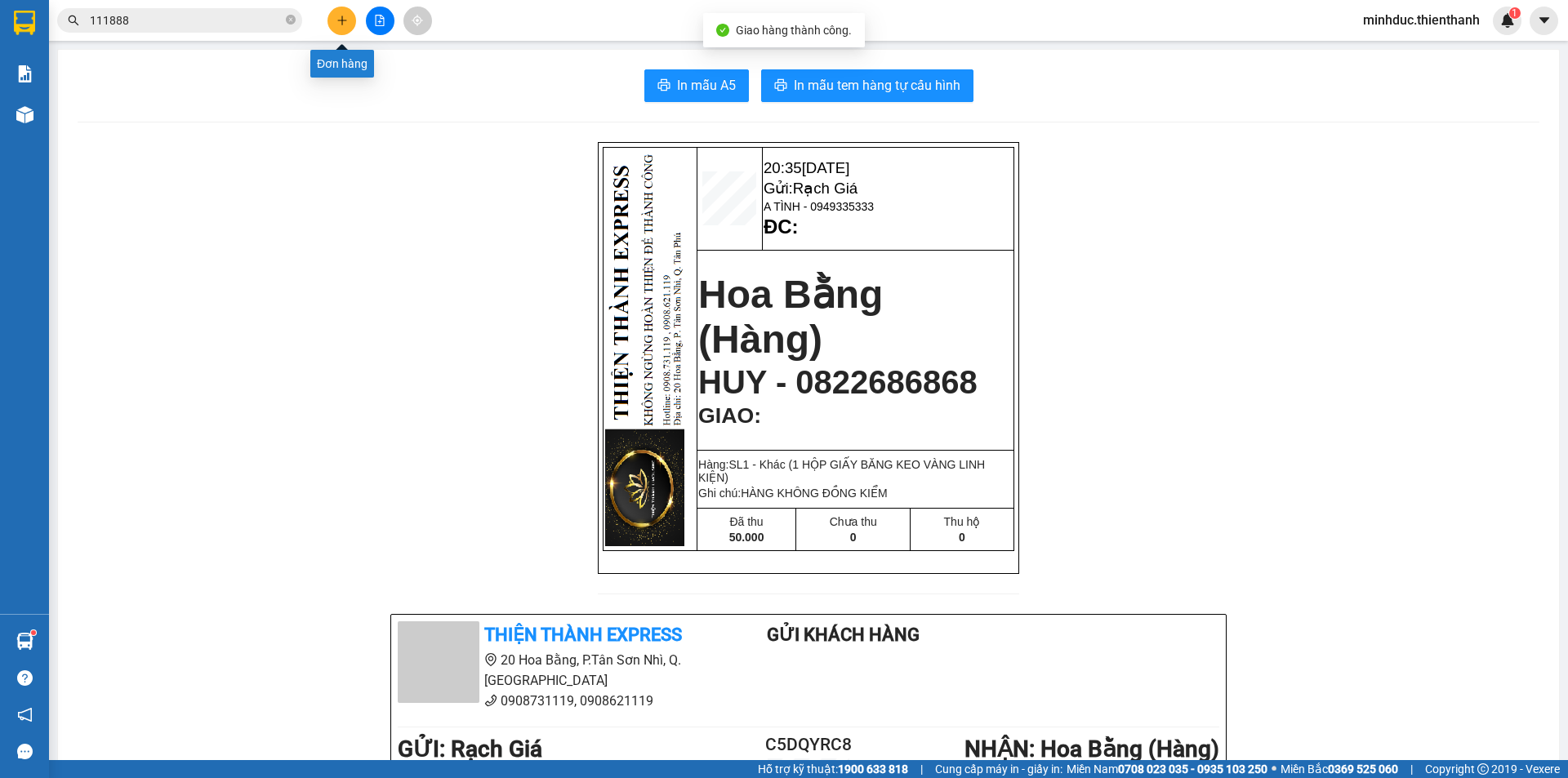
click at [351, 21] on button at bounding box center [341, 21] width 29 height 29
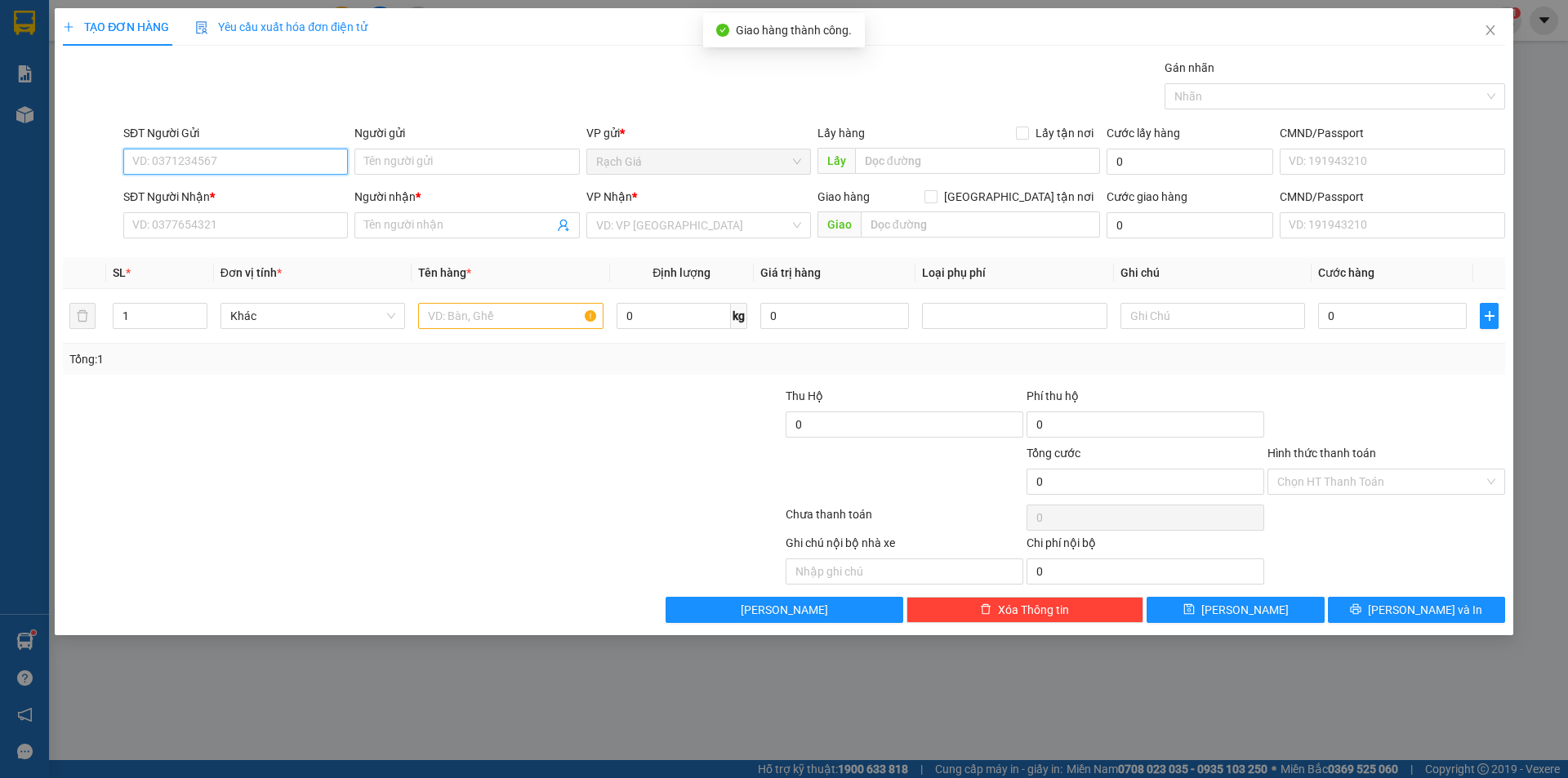
click at [185, 158] on input "SĐT Người Gửi" at bounding box center [235, 161] width 224 height 26
click at [212, 163] on input "0941190774" at bounding box center [235, 161] width 224 height 26
click at [217, 198] on div "0941190774 - CHÂU" at bounding box center [235, 194] width 205 height 18
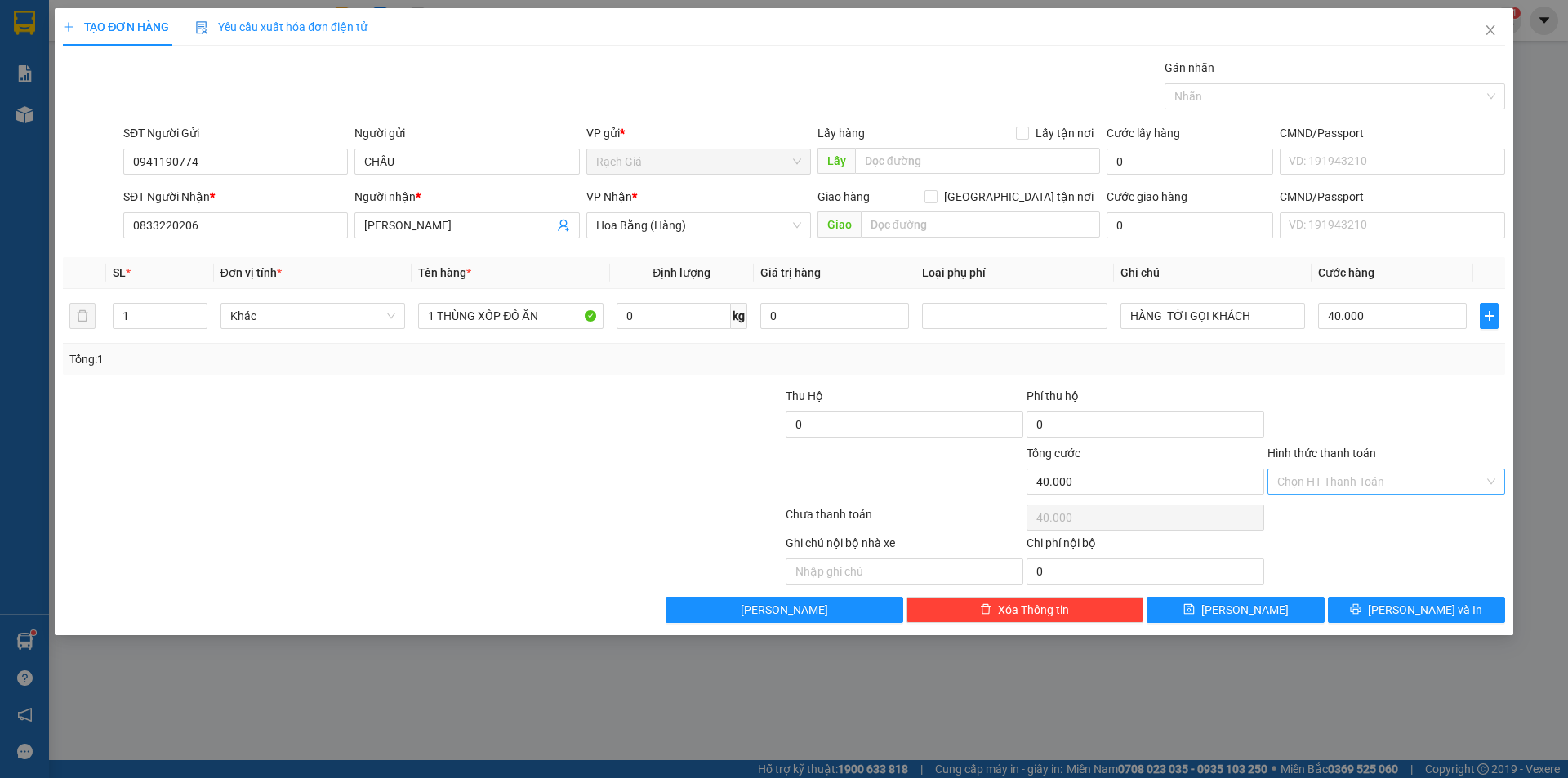
click at [1381, 478] on input "Hình thức thanh toán" at bounding box center [1380, 481] width 207 height 24
click at [1324, 512] on div "Tại văn phòng" at bounding box center [1386, 513] width 218 height 18
click at [470, 464] on div at bounding box center [302, 473] width 481 height 57
click at [1422, 614] on span "[PERSON_NAME] và In" at bounding box center [1425, 609] width 115 height 18
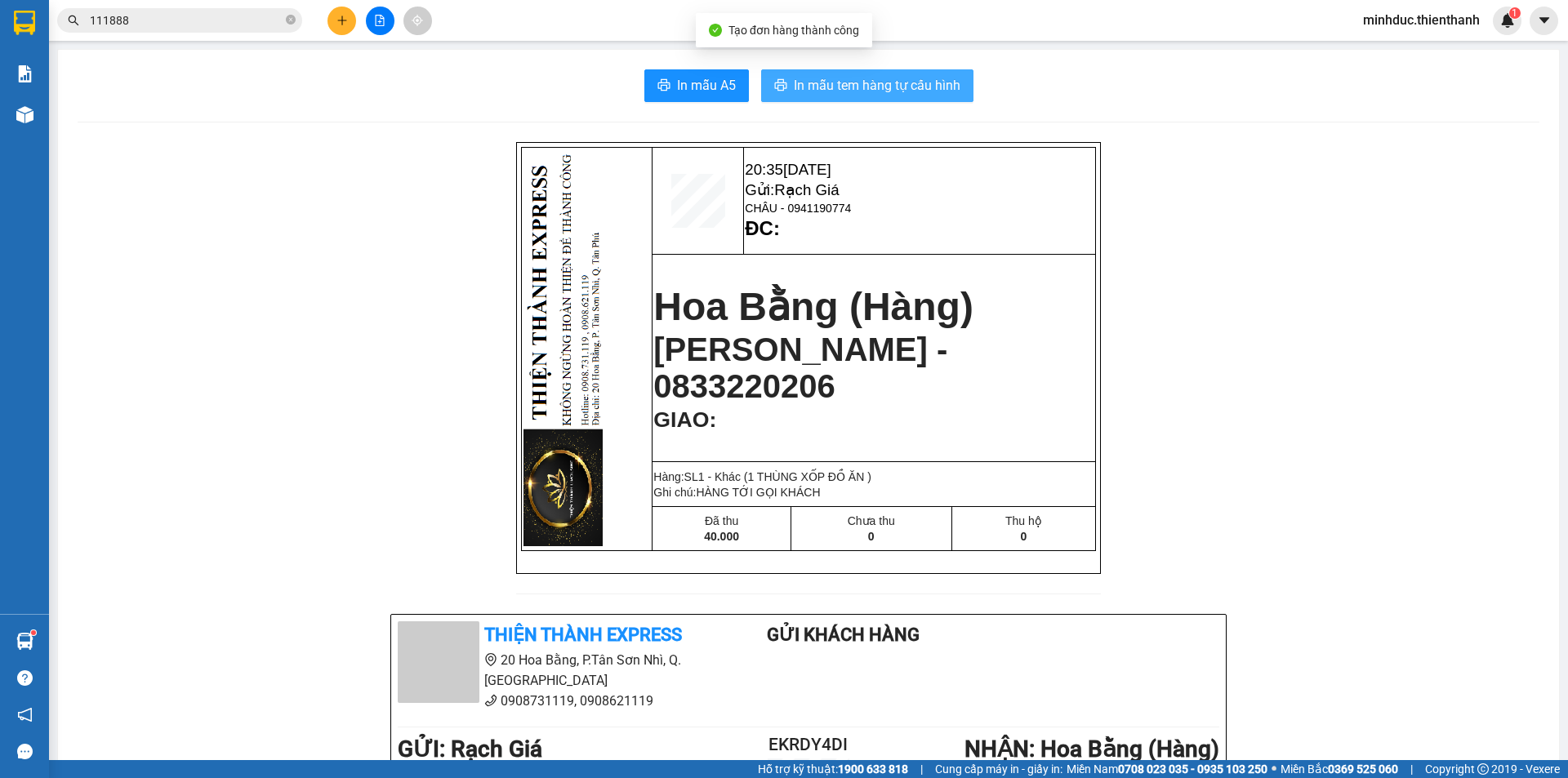
click at [839, 74] on button "In mẫu tem hàng tự cấu hình" at bounding box center [867, 85] width 212 height 33
drag, startPoint x: 348, startPoint y: 362, endPoint x: 373, endPoint y: 346, distance: 29.7
click at [348, 361] on div "20:35 13-09-2025 Gửi: Rạch Giá CHÂU - 0941190774 ĐC: Hoa Bằng (Hàng) THANH VÂN …" at bounding box center [808, 721] width 1462 height 1156
click at [825, 91] on span "In mẫu tem hàng tự cấu hình" at bounding box center [877, 85] width 167 height 20
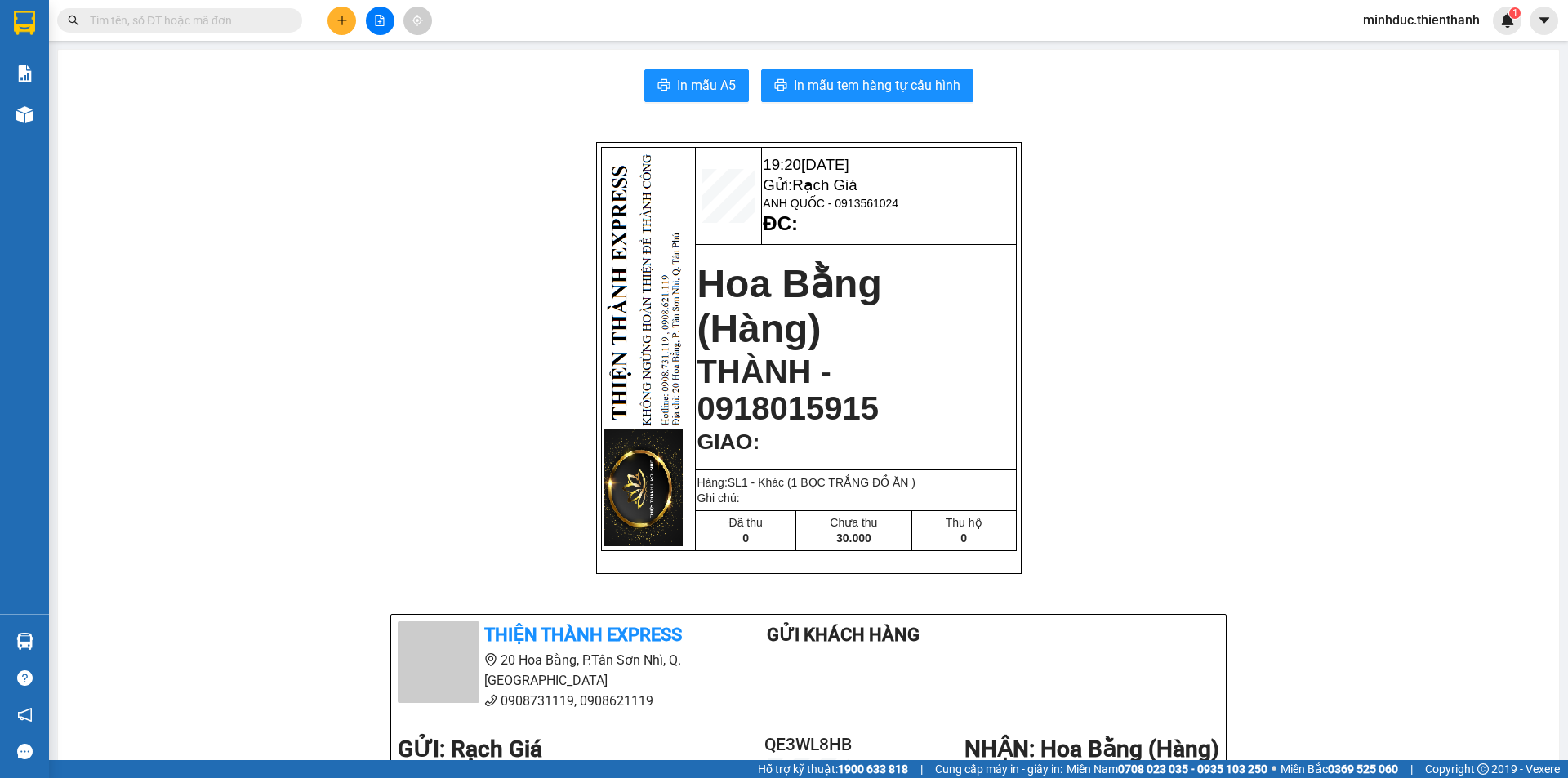
click at [272, 20] on input "text" at bounding box center [186, 20] width 193 height 18
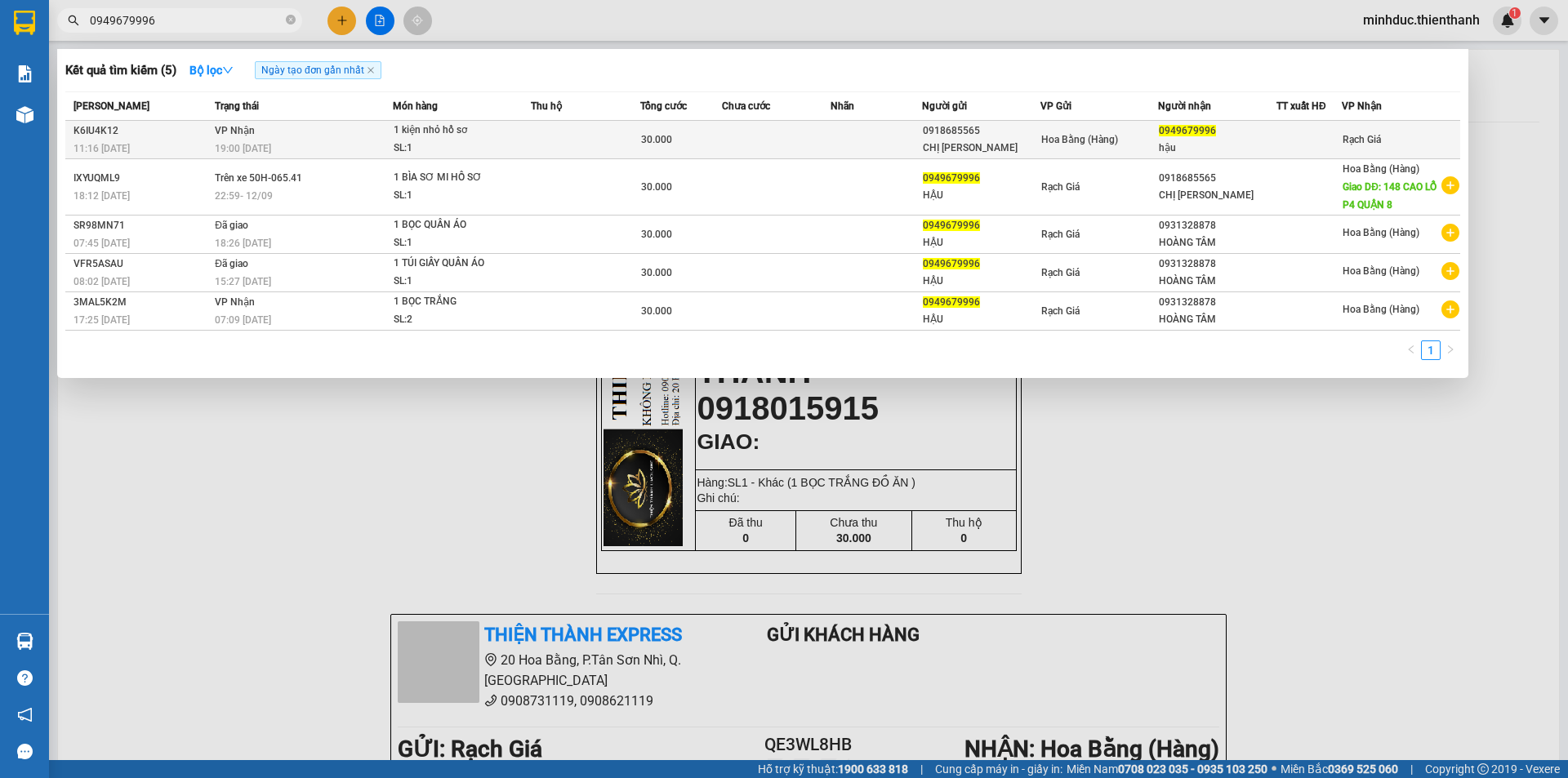
type input "0949679996"
click at [493, 137] on div "1 kiện nhỏ hồ sơ" at bounding box center [454, 130] width 122 height 18
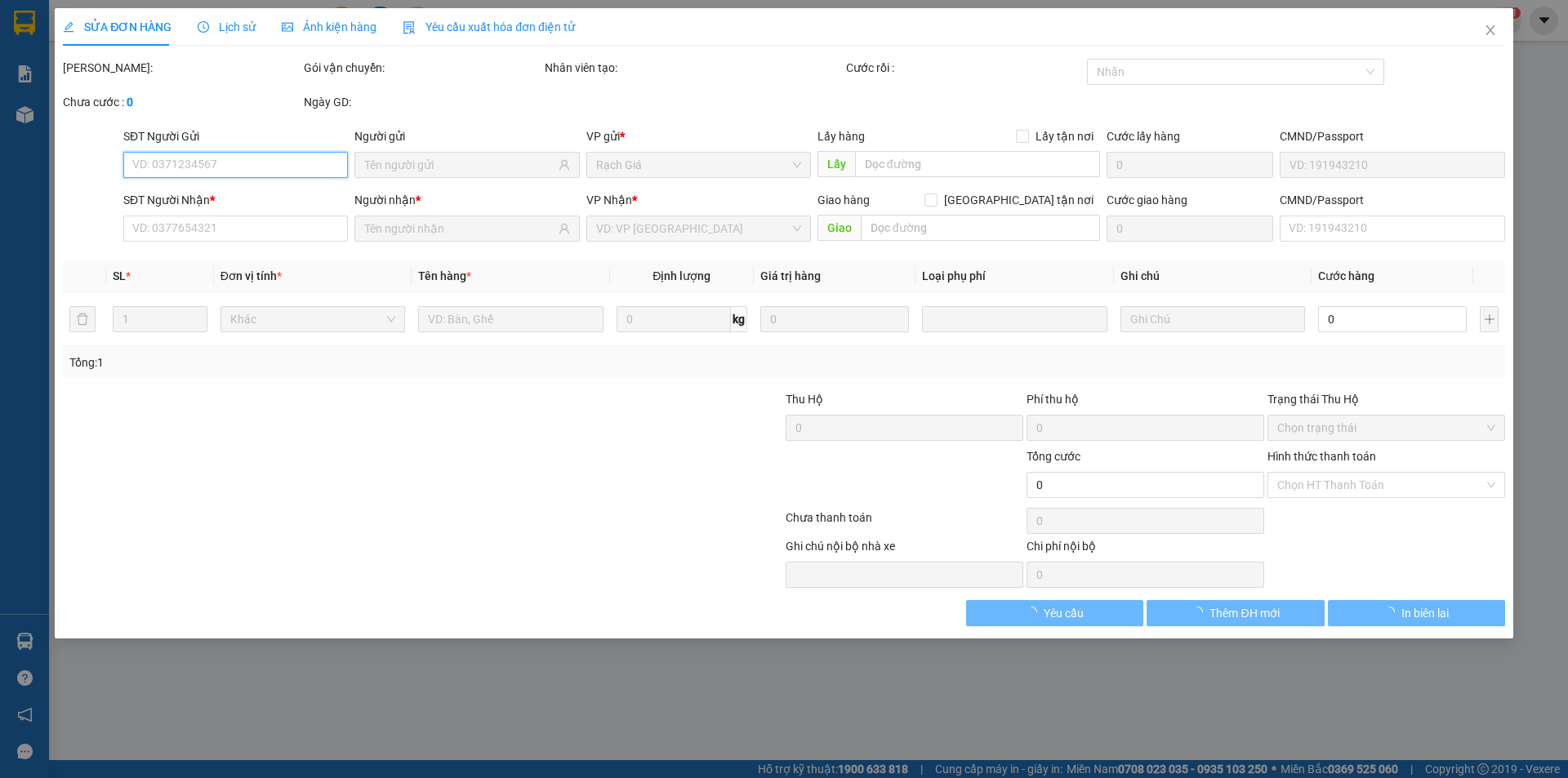
type input "0918685565"
type input "CHỊ [PERSON_NAME]"
type input "0949679996"
type input "hậu"
type input "30.000"
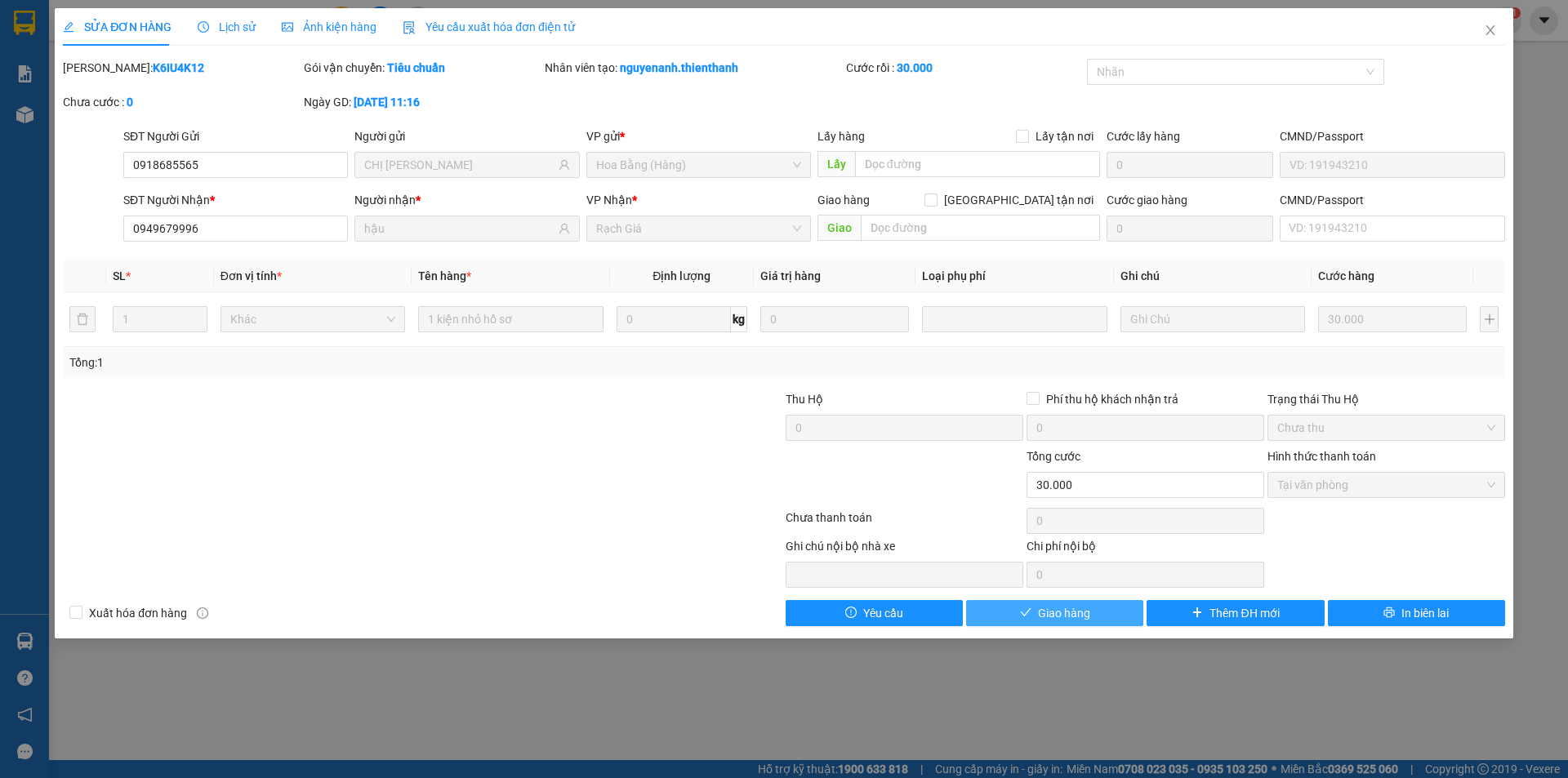
click at [1044, 614] on span "Giao hàng" at bounding box center [1064, 613] width 52 height 18
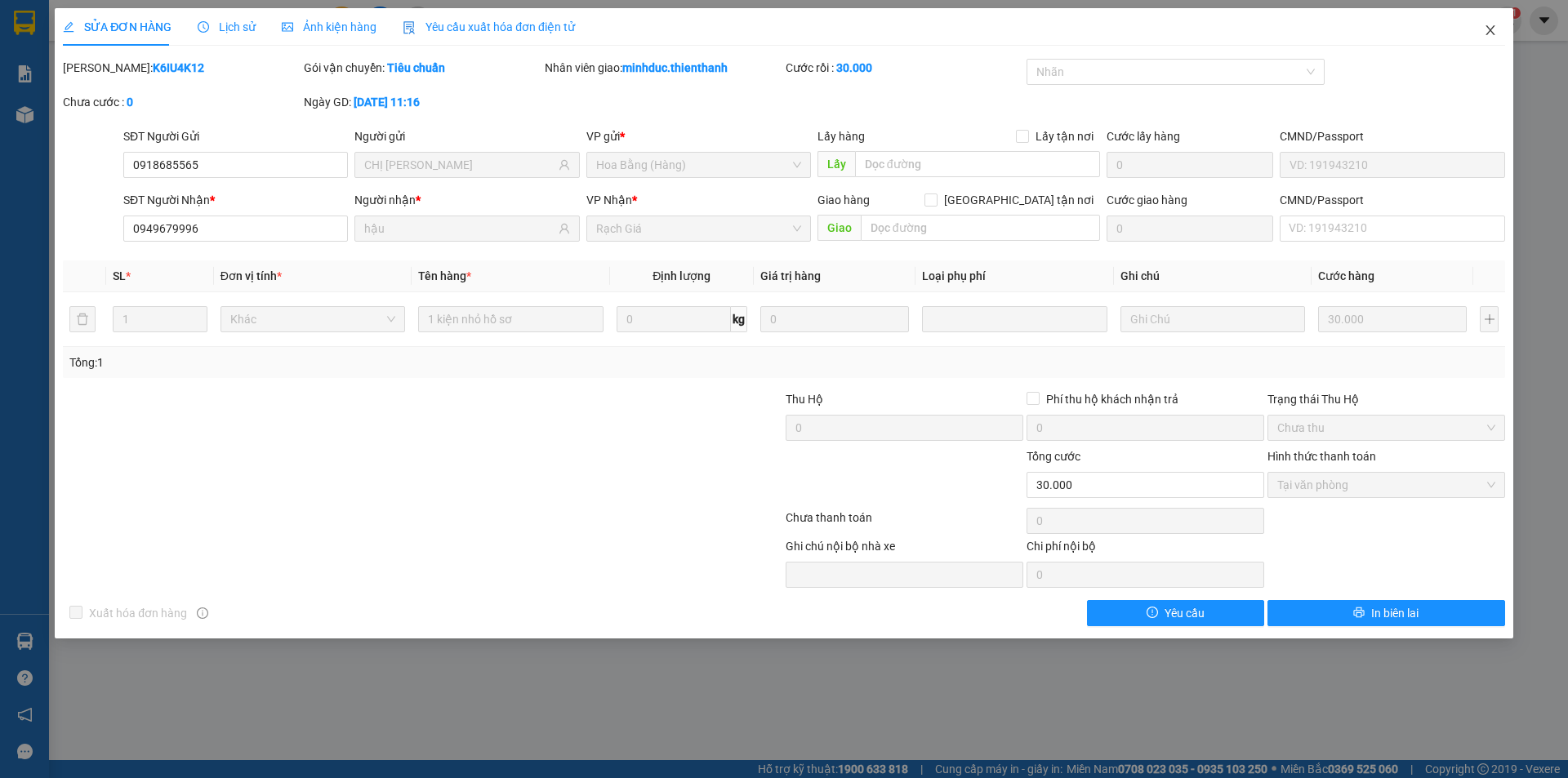
click at [1490, 39] on span "Close" at bounding box center [1490, 31] width 46 height 46
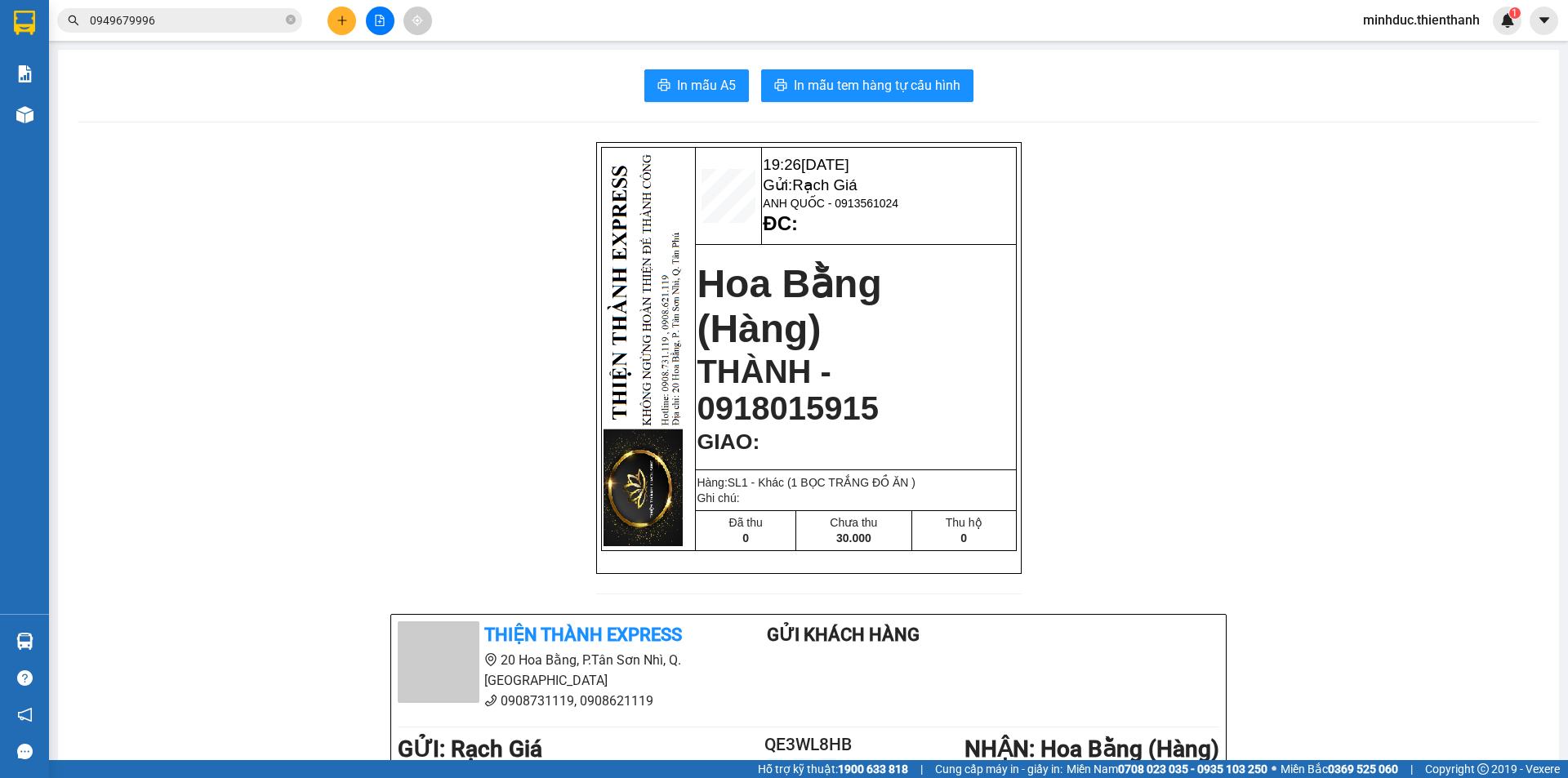
click at [186, 14] on input "0949679996" at bounding box center [186, 20] width 193 height 18
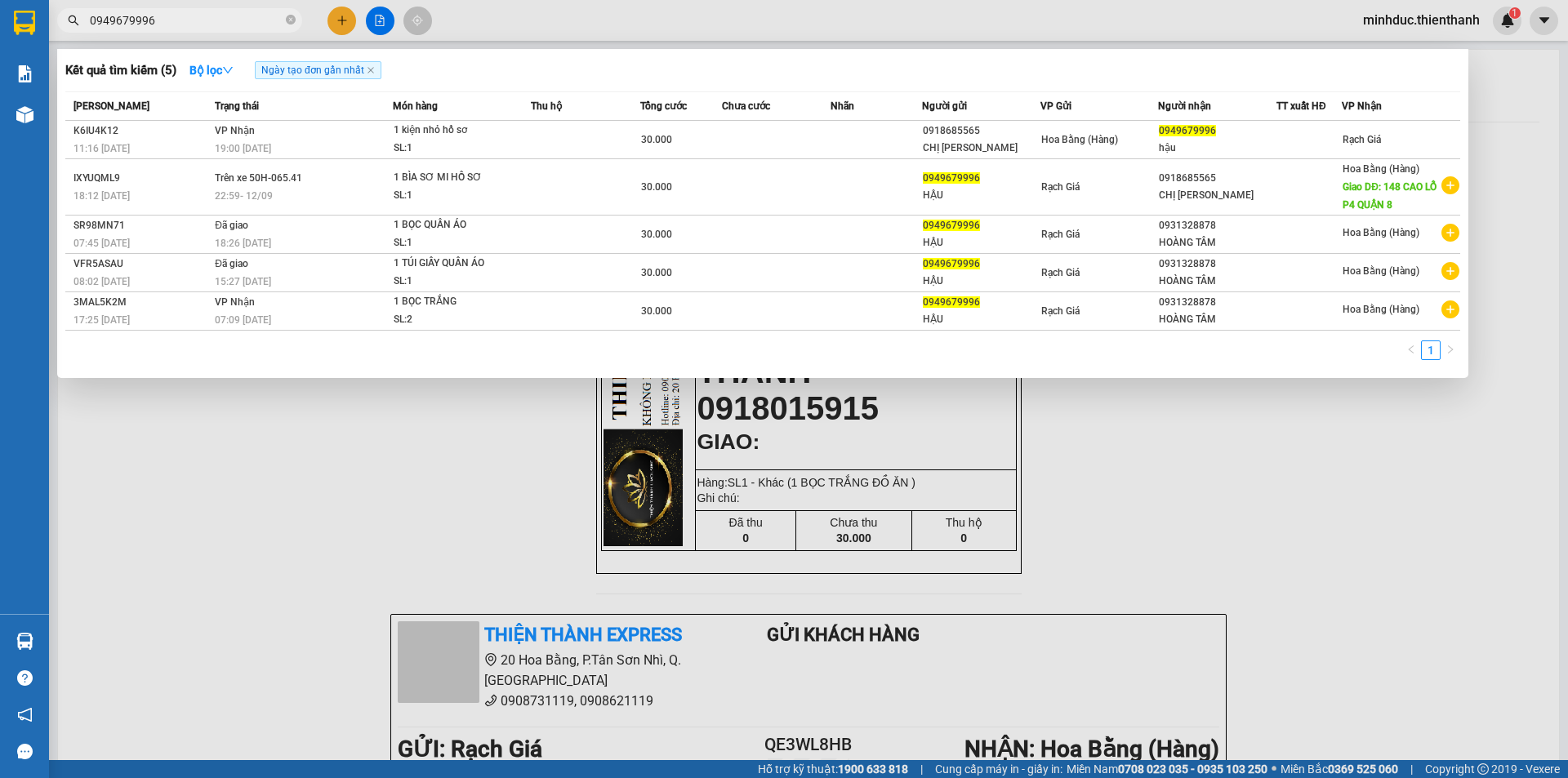
click at [186, 14] on input "0949679996" at bounding box center [186, 20] width 193 height 18
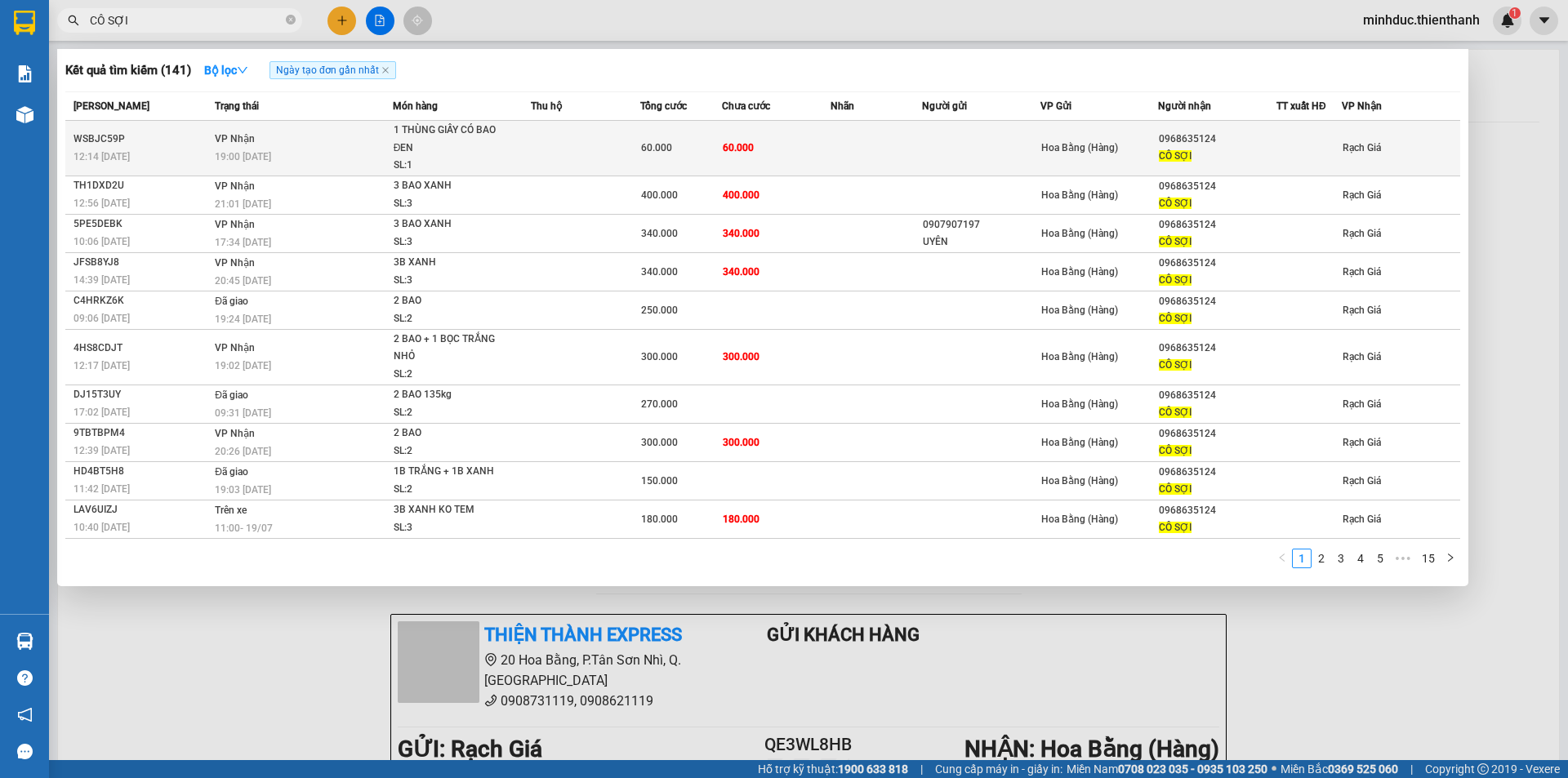
type input "CÔ SỢI"
click at [705, 146] on div "60.000" at bounding box center [680, 148] width 80 height 18
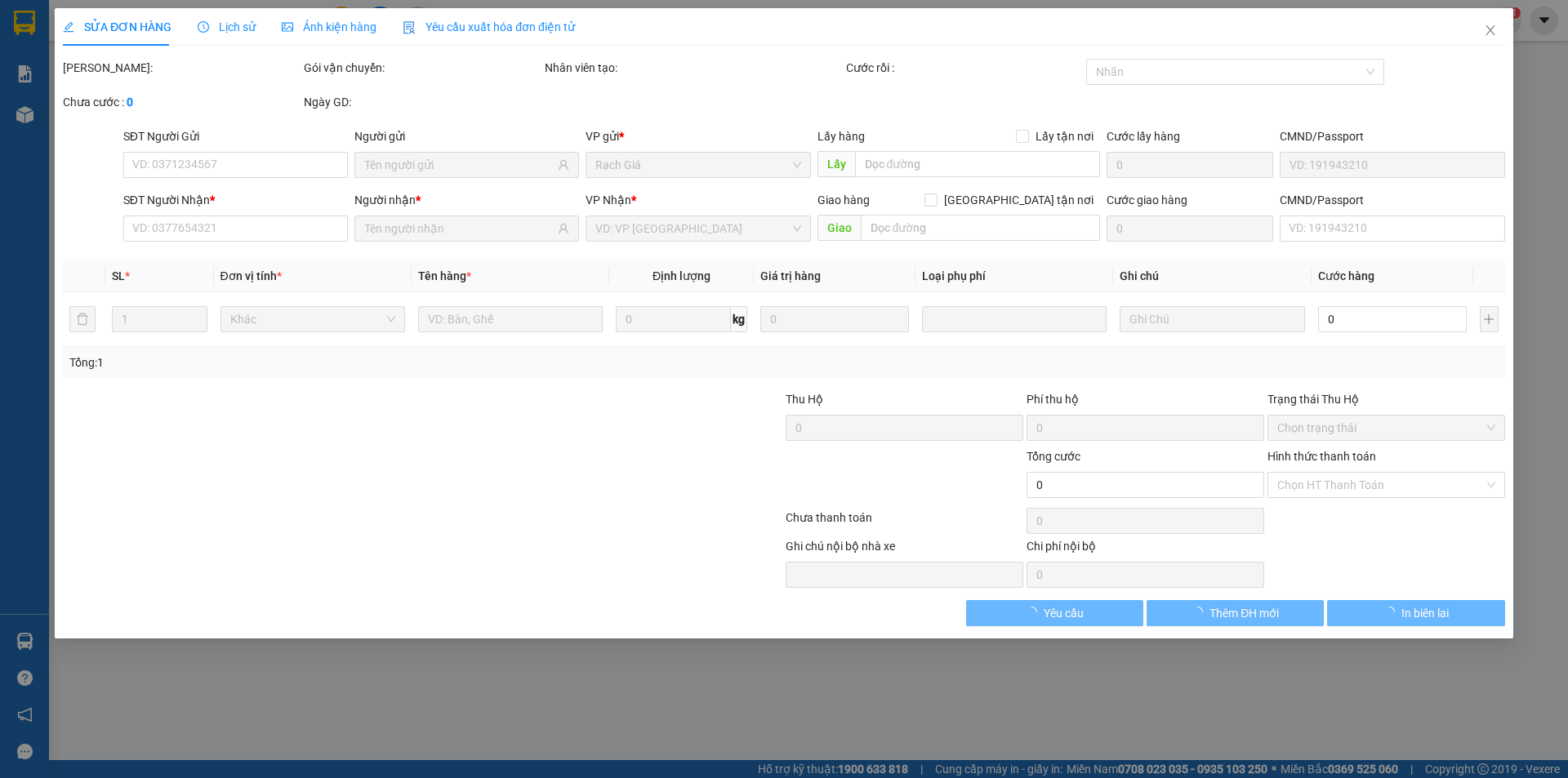
type input "0968635124"
type input "CÔ SỢI"
type input "60.000"
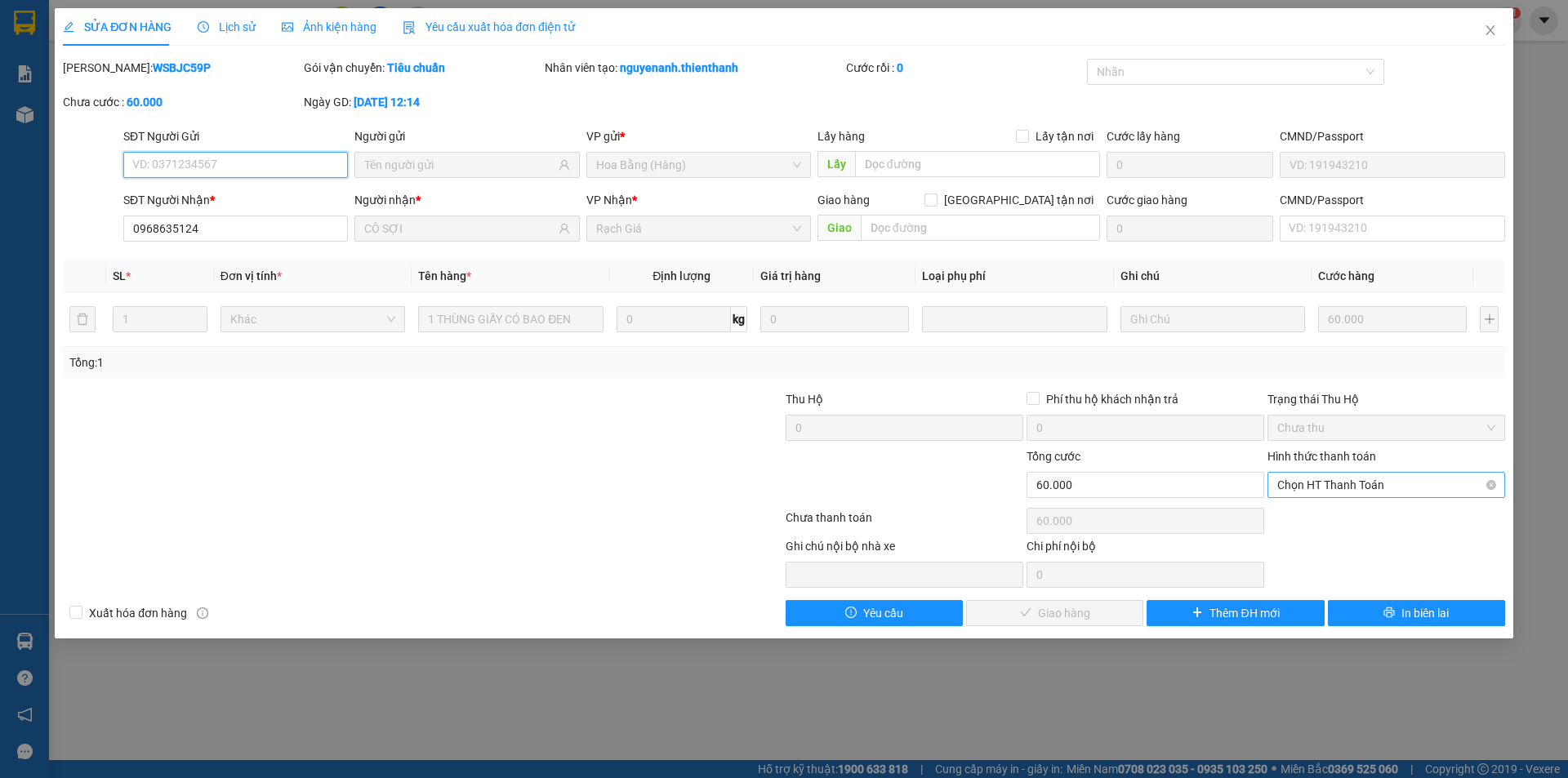
click at [1393, 483] on span "Chọn HT Thanh Toán" at bounding box center [1386, 485] width 218 height 24
click at [1320, 525] on div "Tại văn phòng" at bounding box center [1386, 517] width 218 height 18
type input "0"
click at [1056, 611] on span "Giao hàng" at bounding box center [1064, 613] width 52 height 18
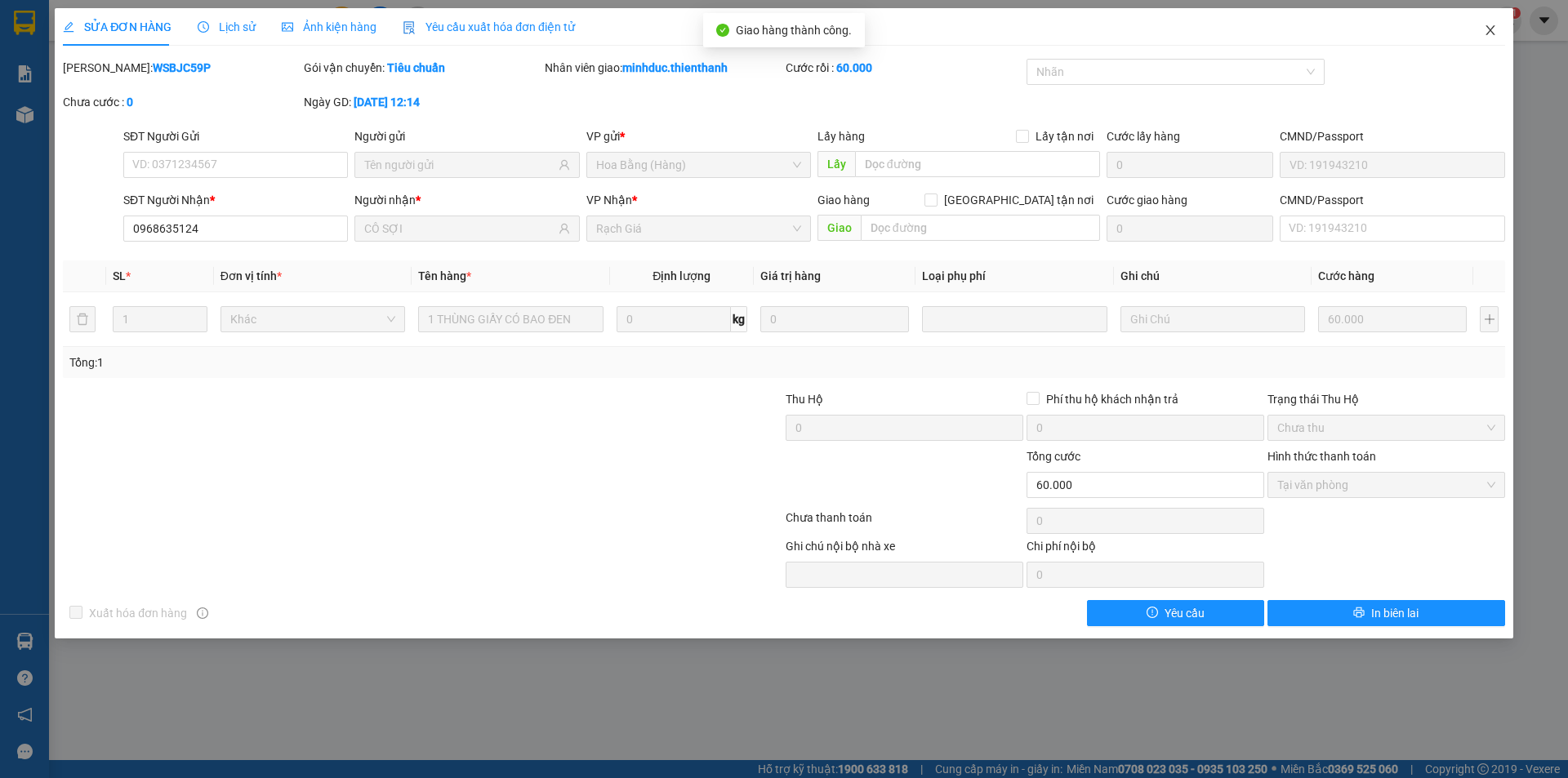
click at [1485, 29] on icon "close" at bounding box center [1490, 30] width 13 height 13
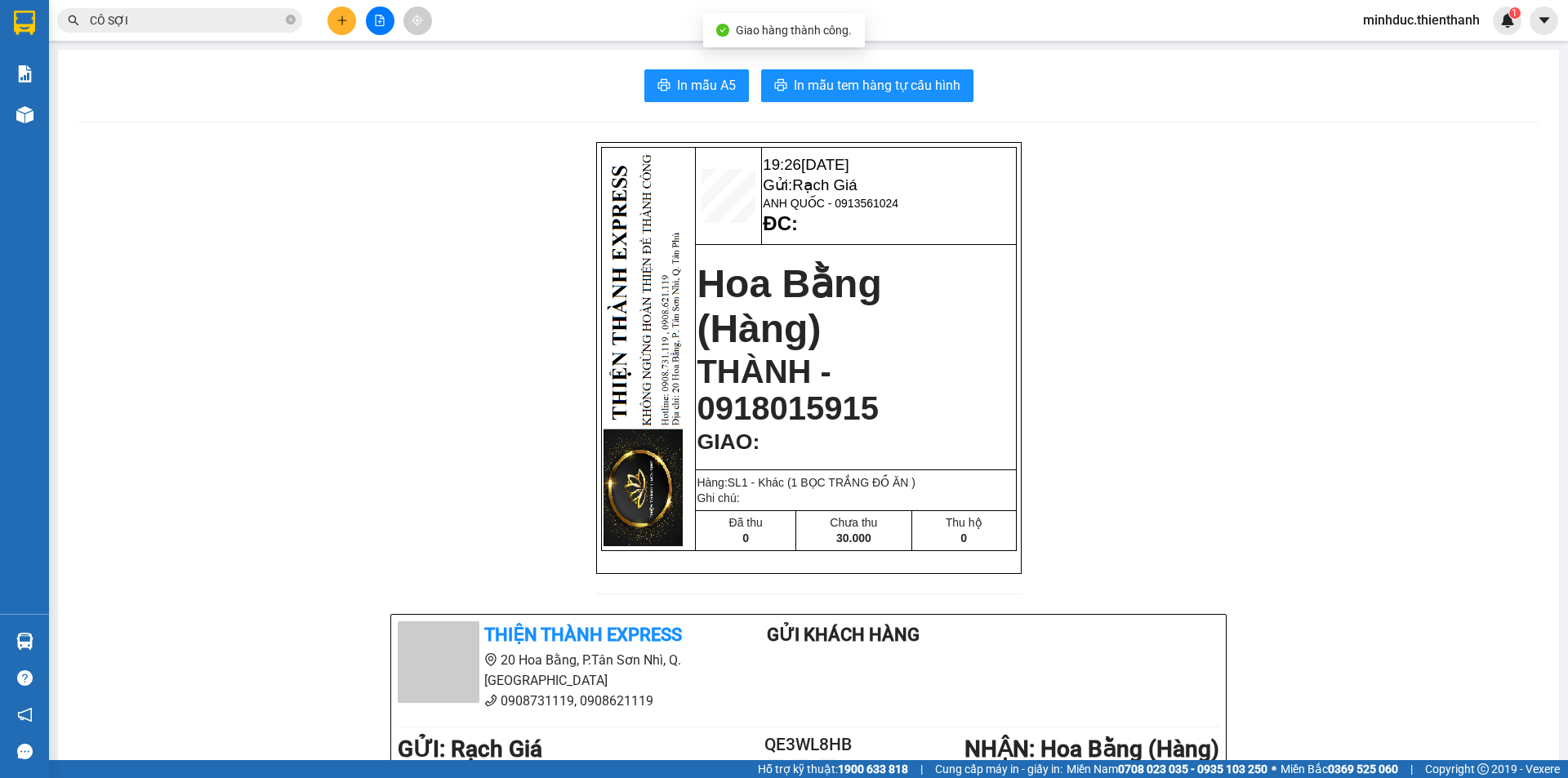
click at [207, 17] on input "CÔ SỢI" at bounding box center [186, 20] width 193 height 18
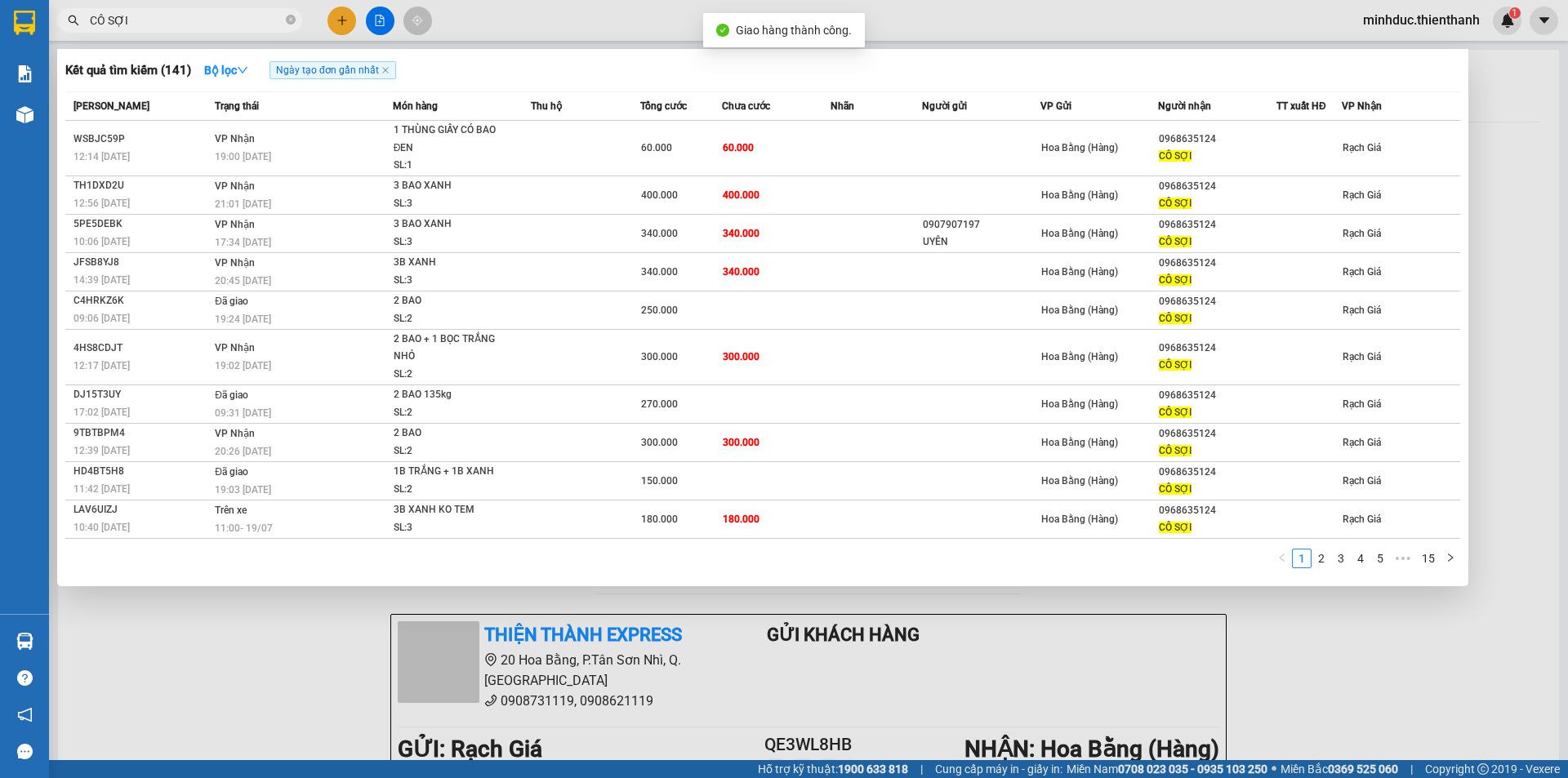
click at [207, 19] on input "CÔ SỢI" at bounding box center [186, 20] width 193 height 18
type input "C"
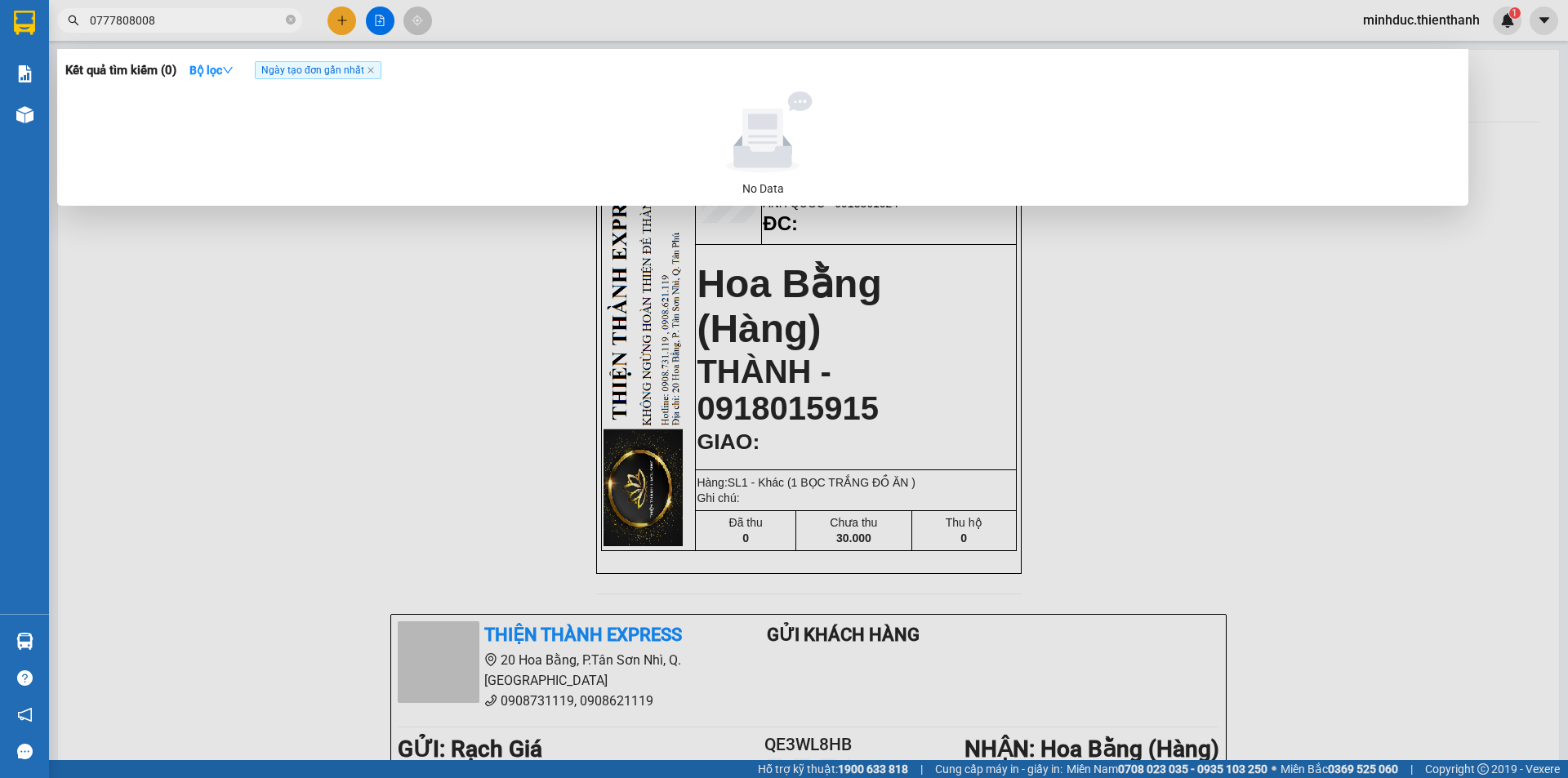
click at [207, 19] on input "0777808008" at bounding box center [186, 20] width 193 height 18
click at [178, 24] on input "0777808008" at bounding box center [186, 20] width 193 height 18
click at [196, 19] on input "0777808008" at bounding box center [186, 20] width 193 height 18
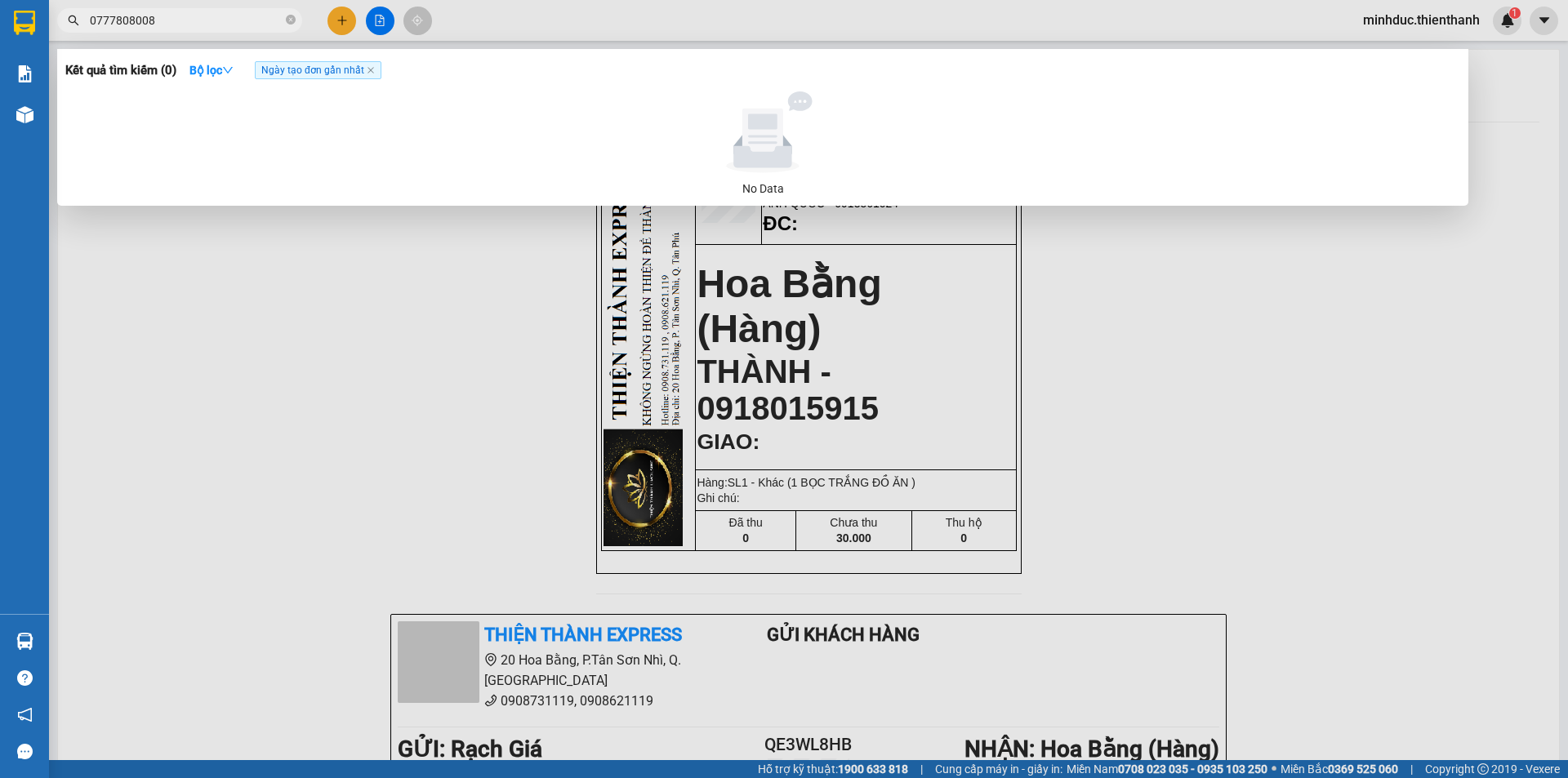
click at [210, 17] on input "0777808008" at bounding box center [186, 20] width 193 height 18
click at [175, 13] on input "0777808008" at bounding box center [186, 20] width 193 height 18
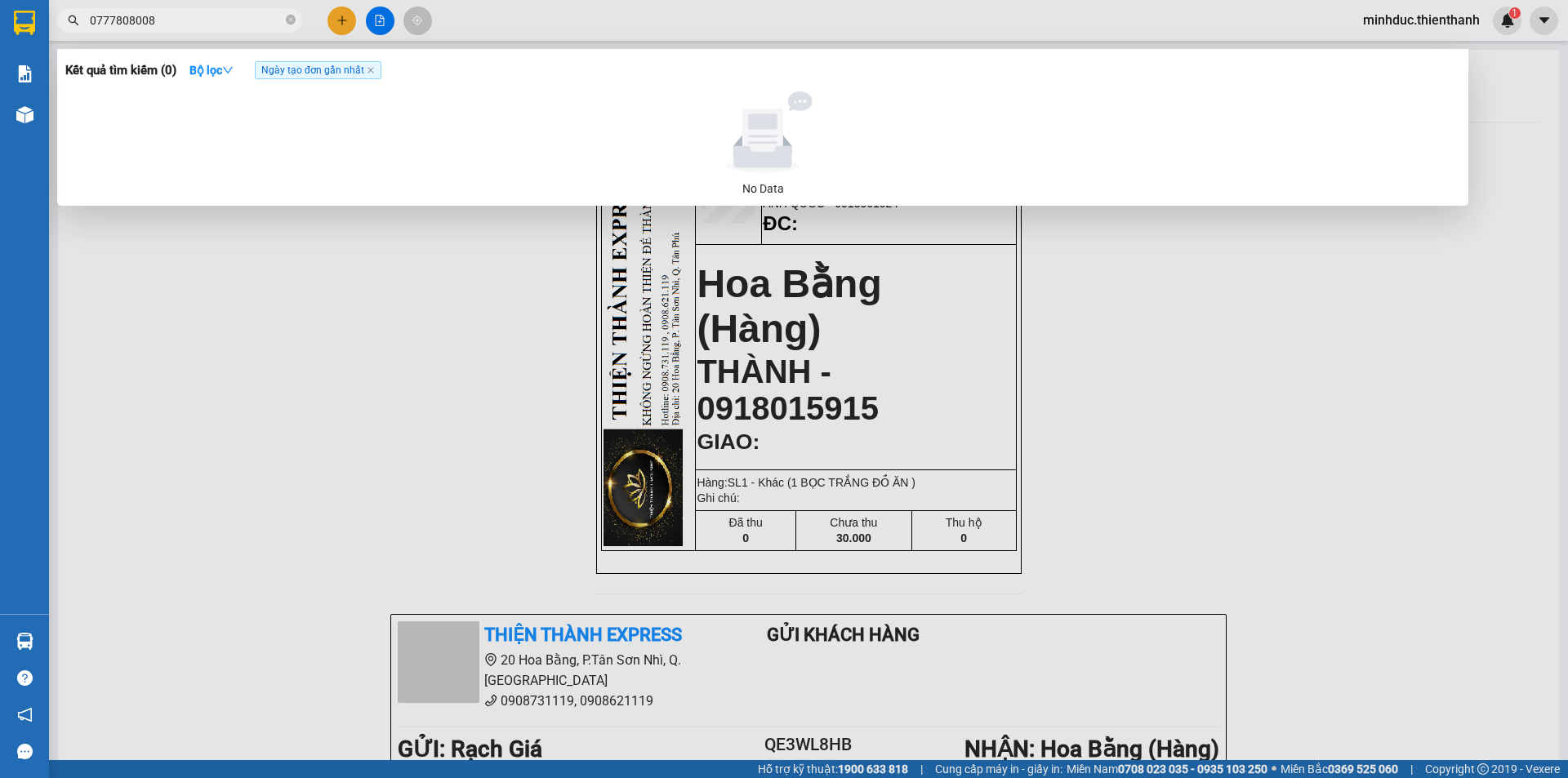
click at [220, 17] on input "0777808008" at bounding box center [186, 20] width 193 height 18
click at [239, 19] on input "0777808008" at bounding box center [186, 20] width 193 height 18
click at [239, 18] on input "0777808008" at bounding box center [186, 20] width 193 height 18
click at [127, 28] on input "091866046" at bounding box center [186, 20] width 193 height 18
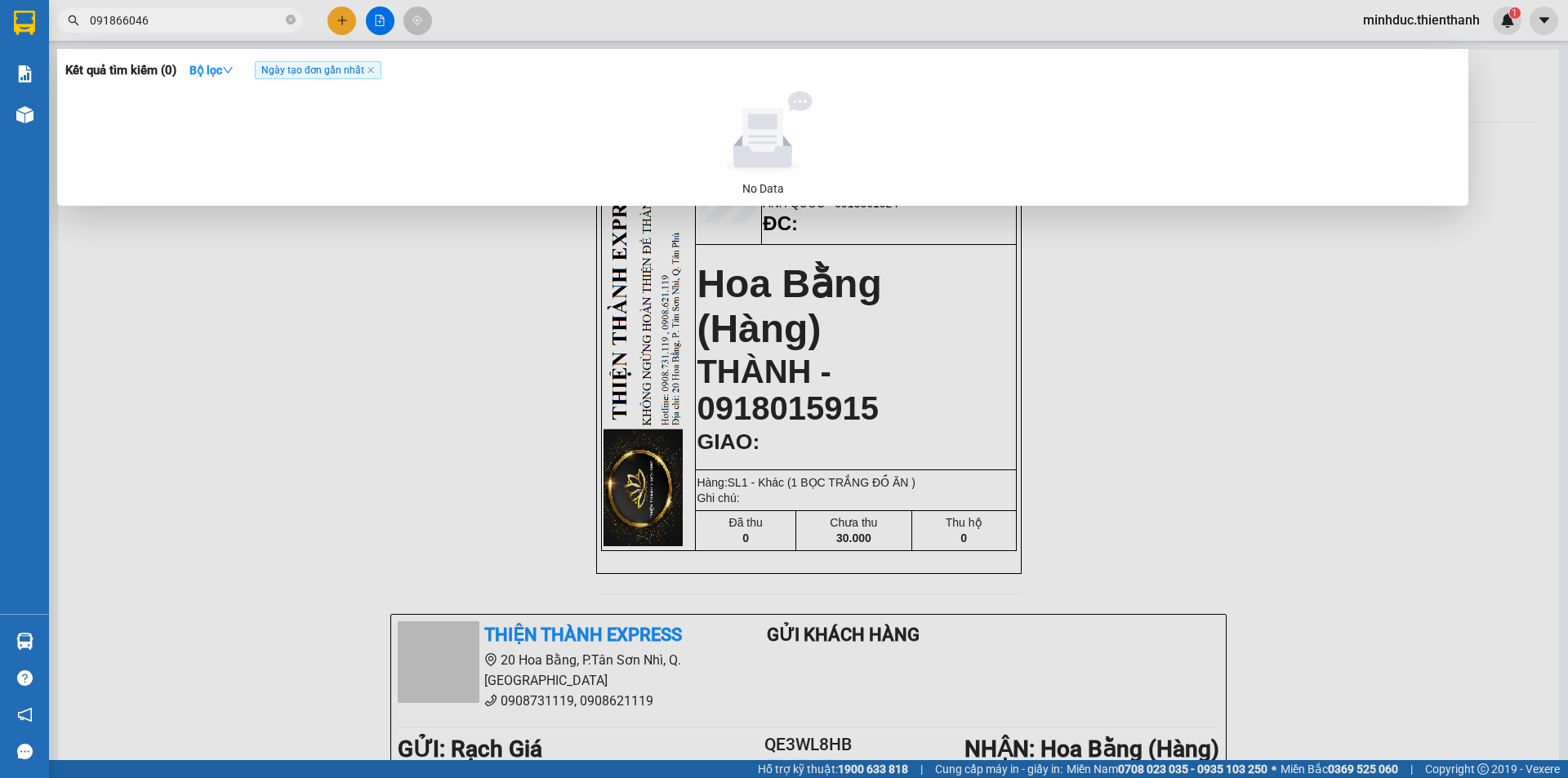
click at [142, 23] on input "091866046" at bounding box center [186, 20] width 193 height 18
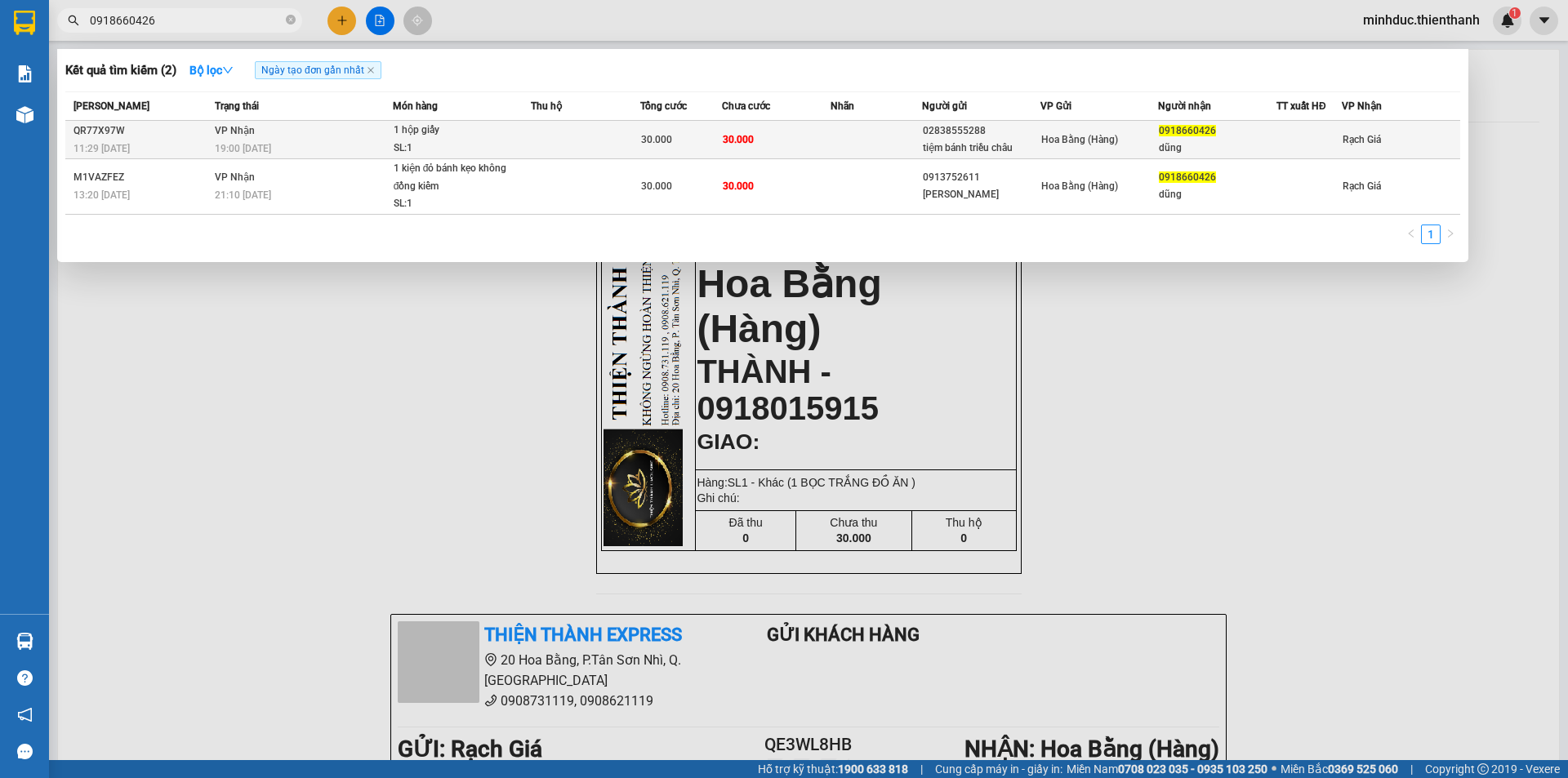
type input "0918660426"
click at [499, 141] on div "SL: 1" at bounding box center [454, 148] width 122 height 18
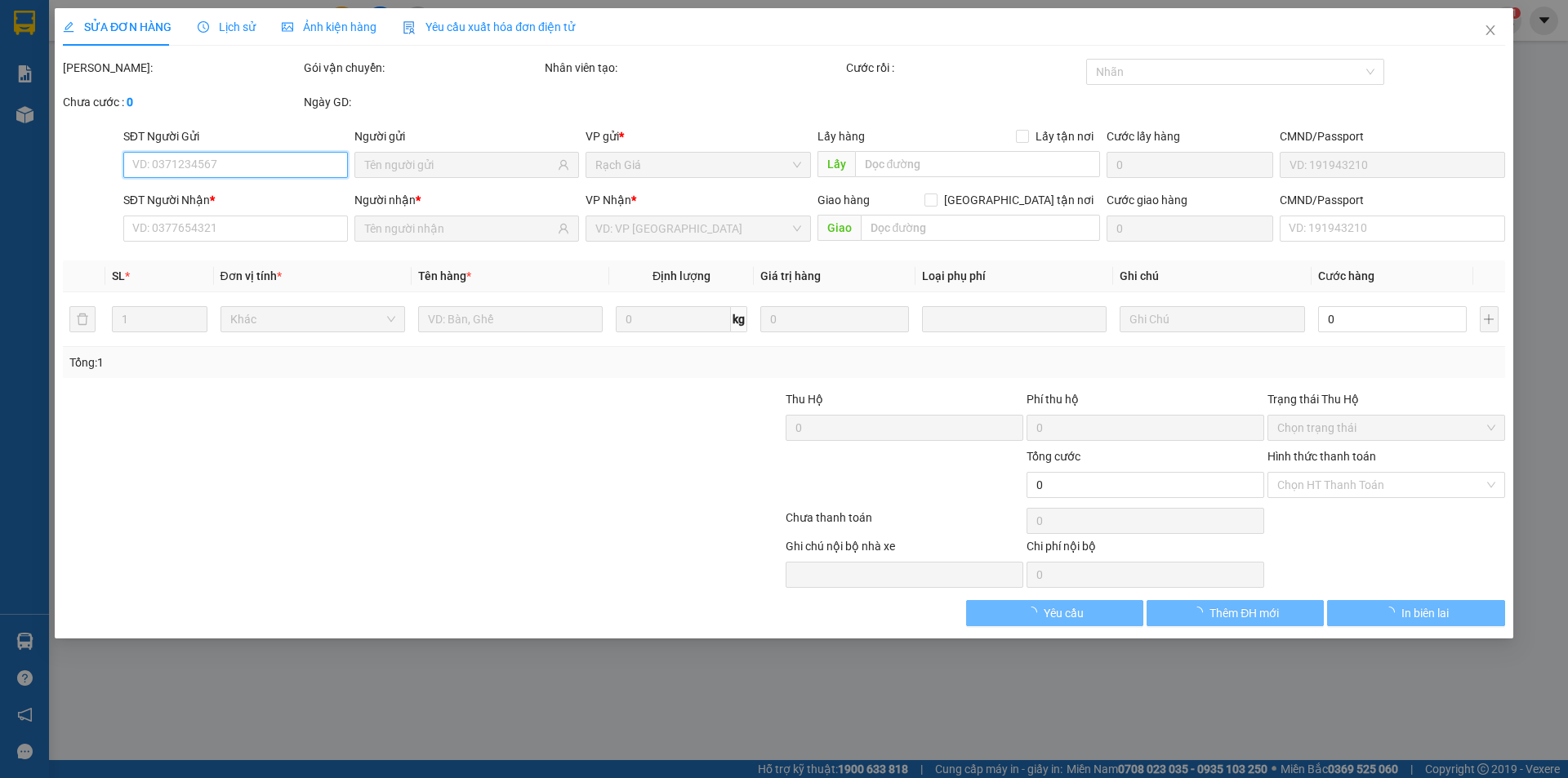
type input "02838555288"
type input "tiệm bánh triều châu"
type input "0918660426"
type input "dũng"
type input "30.000"
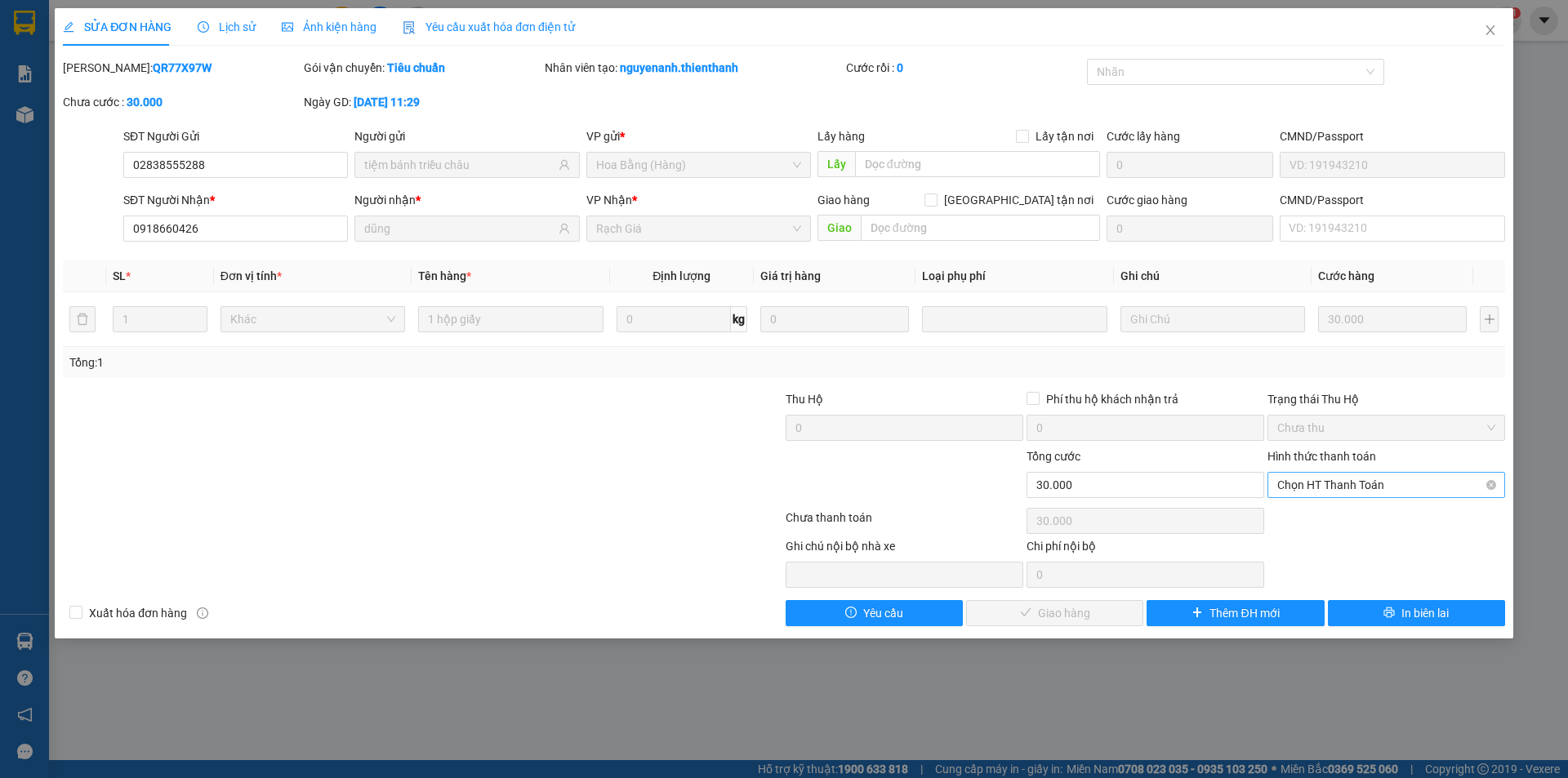
click at [1354, 468] on div "Hình thức thanh toán" at bounding box center [1386, 459] width 238 height 24
click at [1349, 479] on span "Chọn HT Thanh Toán" at bounding box center [1386, 485] width 218 height 24
click at [1322, 517] on div "Tại văn phòng" at bounding box center [1386, 517] width 218 height 18
type input "0"
drag, startPoint x: 1028, startPoint y: 613, endPoint x: 1000, endPoint y: 599, distance: 31.3
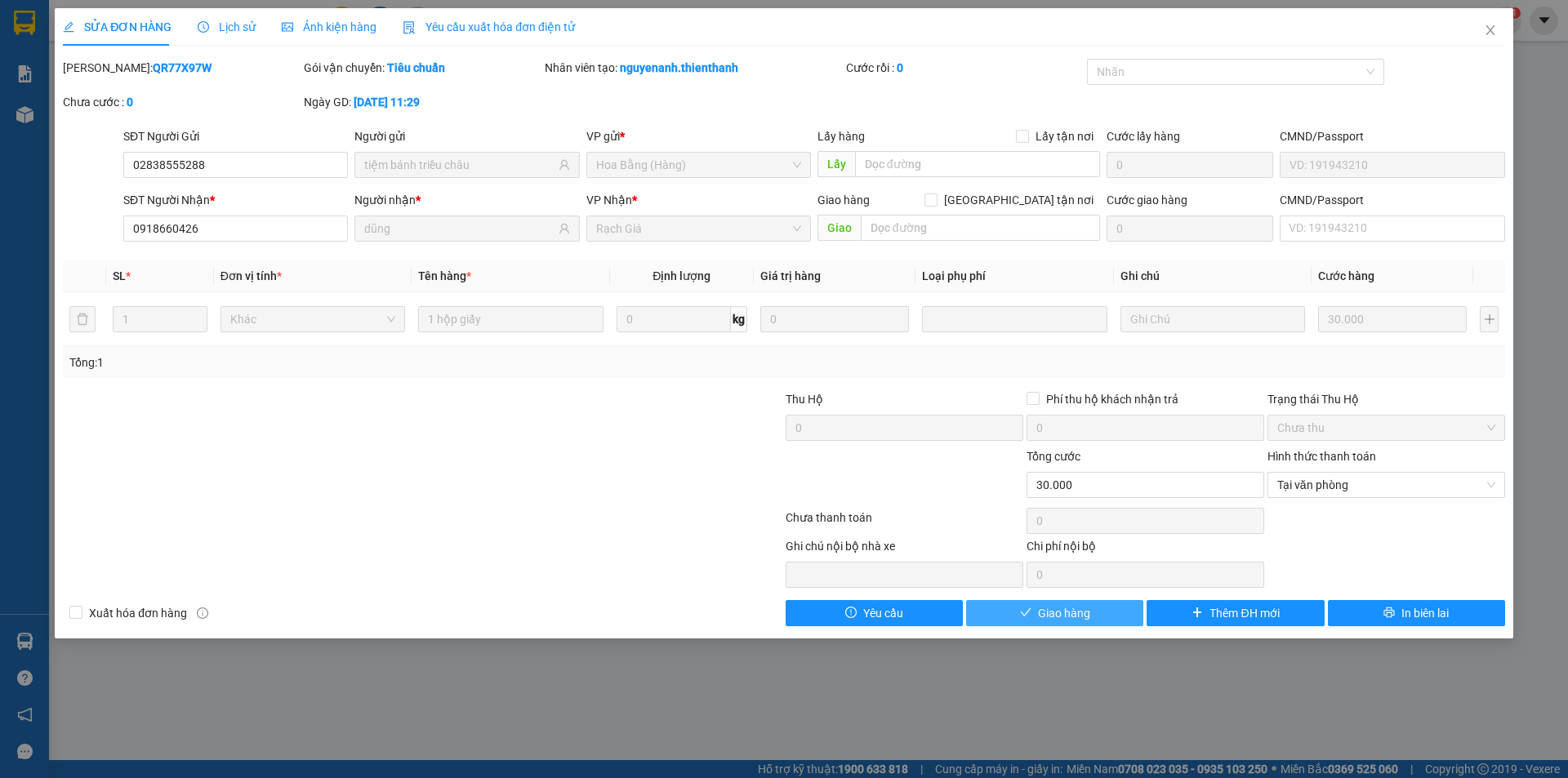
click at [1028, 613] on icon "check" at bounding box center [1026, 613] width 12 height 12
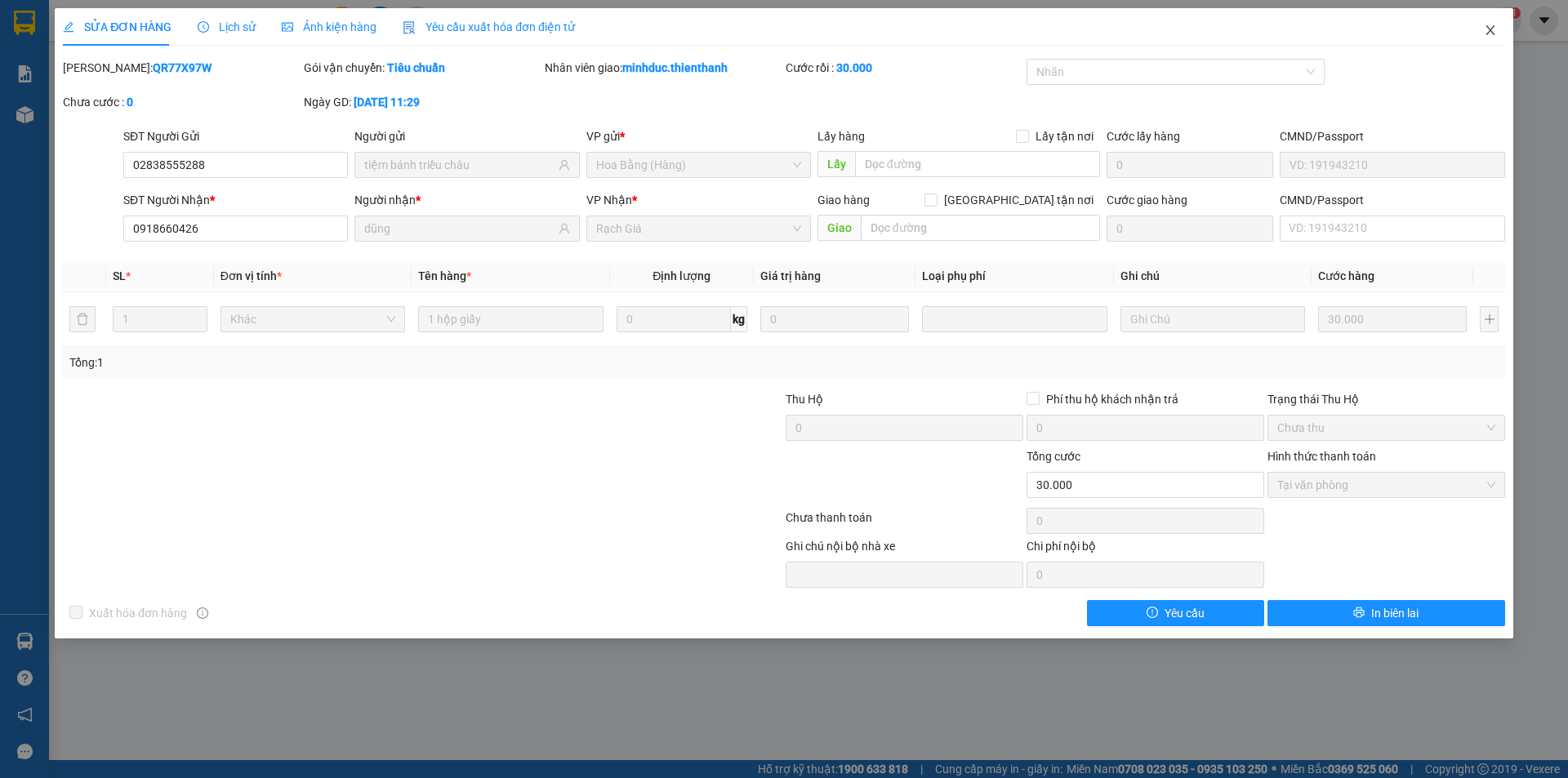
click at [1490, 32] on icon "close" at bounding box center [1490, 30] width 9 height 10
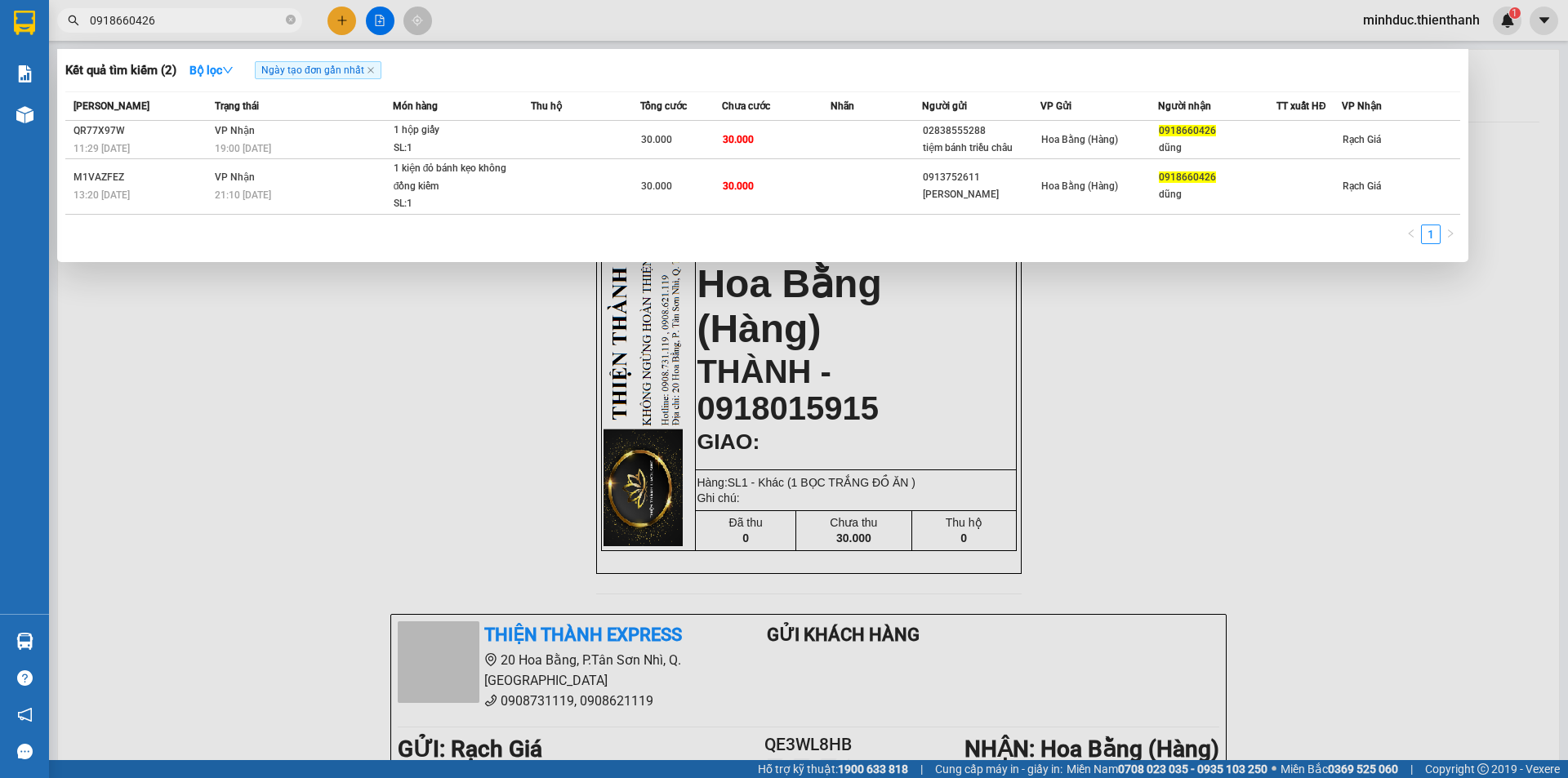
click at [208, 17] on input "0918660426" at bounding box center [186, 20] width 193 height 18
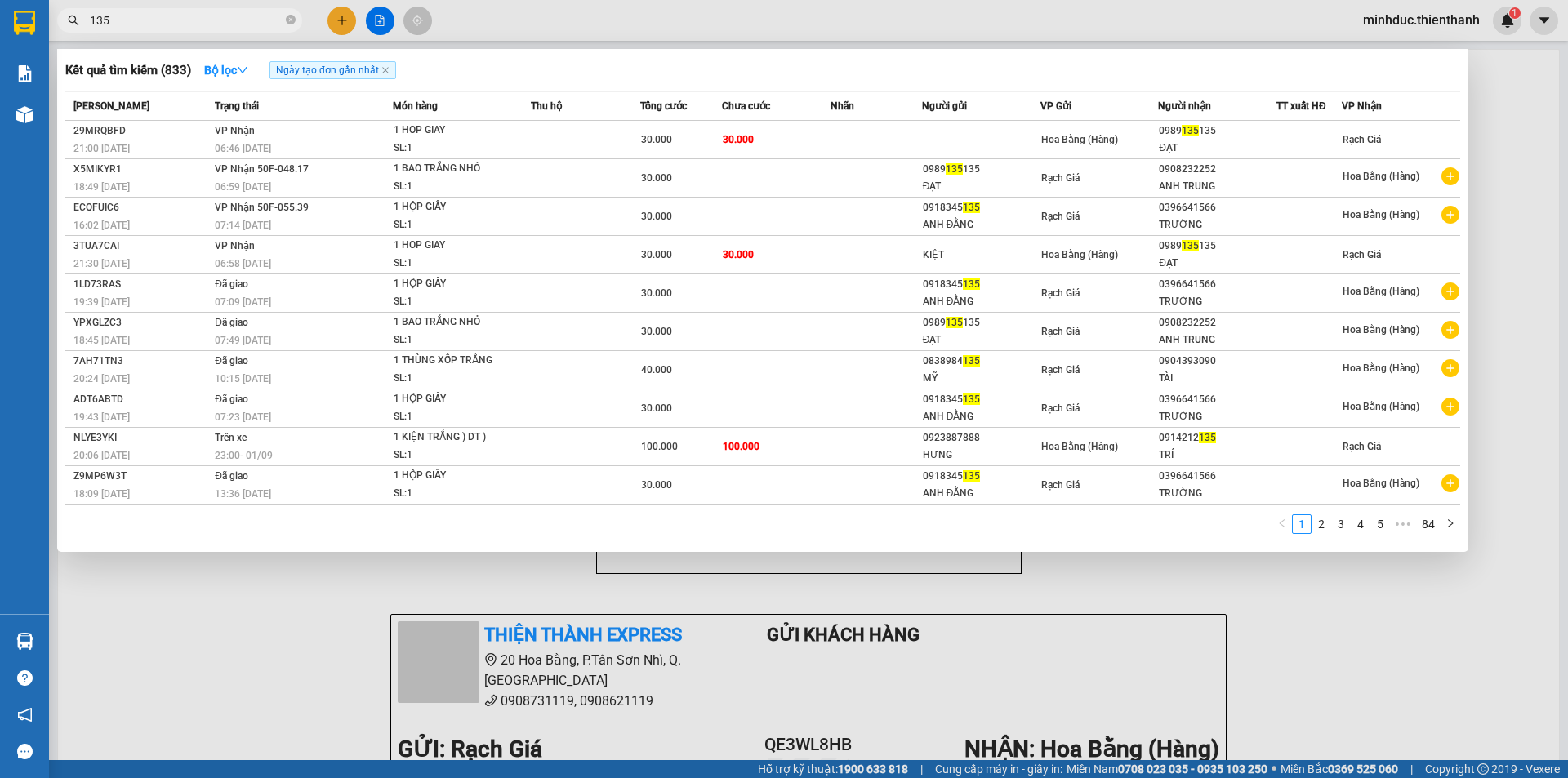
type input "135"
click at [346, 22] on div at bounding box center [784, 389] width 1568 height 778
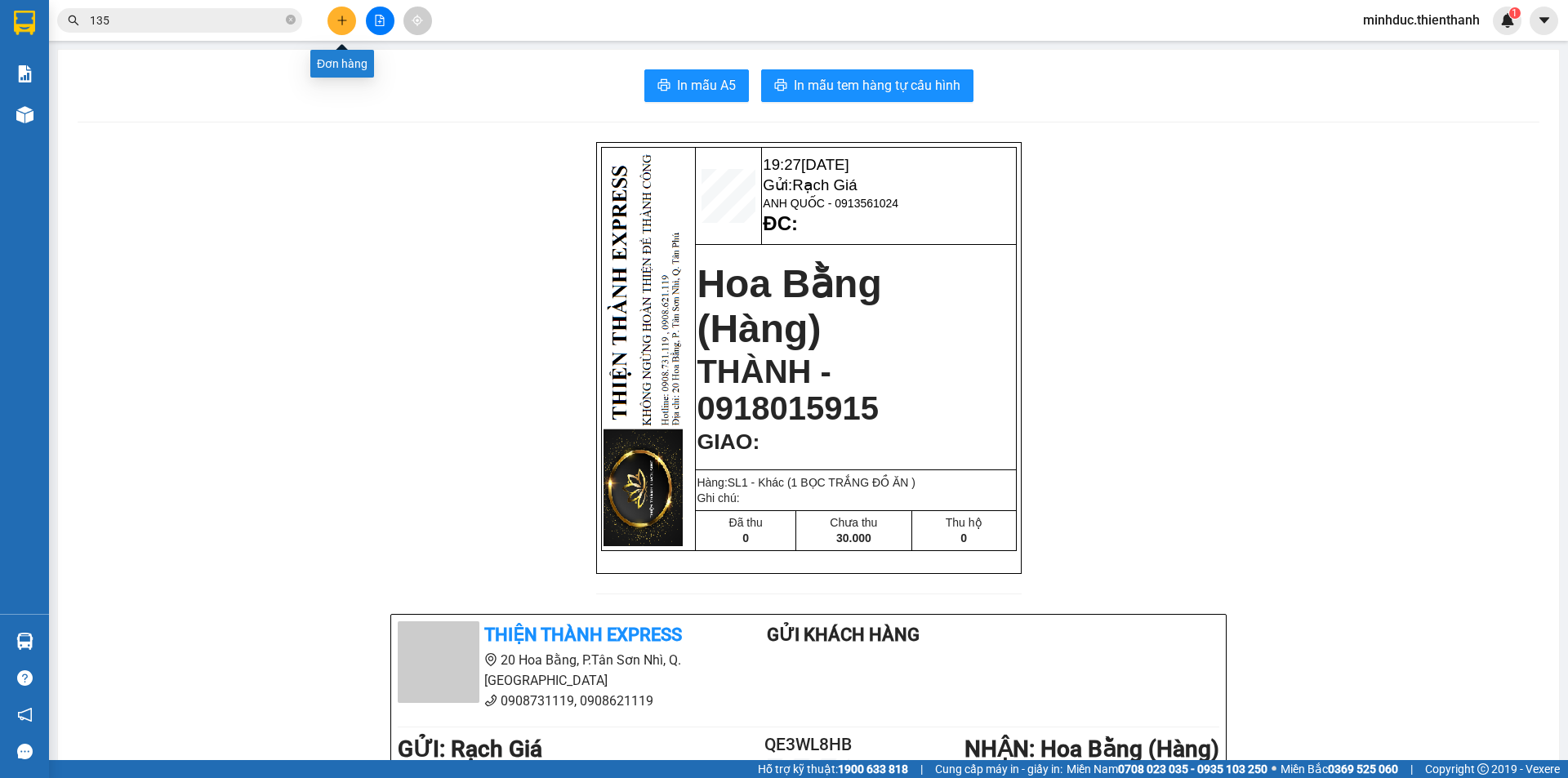
click at [346, 22] on icon "plus" at bounding box center [342, 20] width 12 height 12
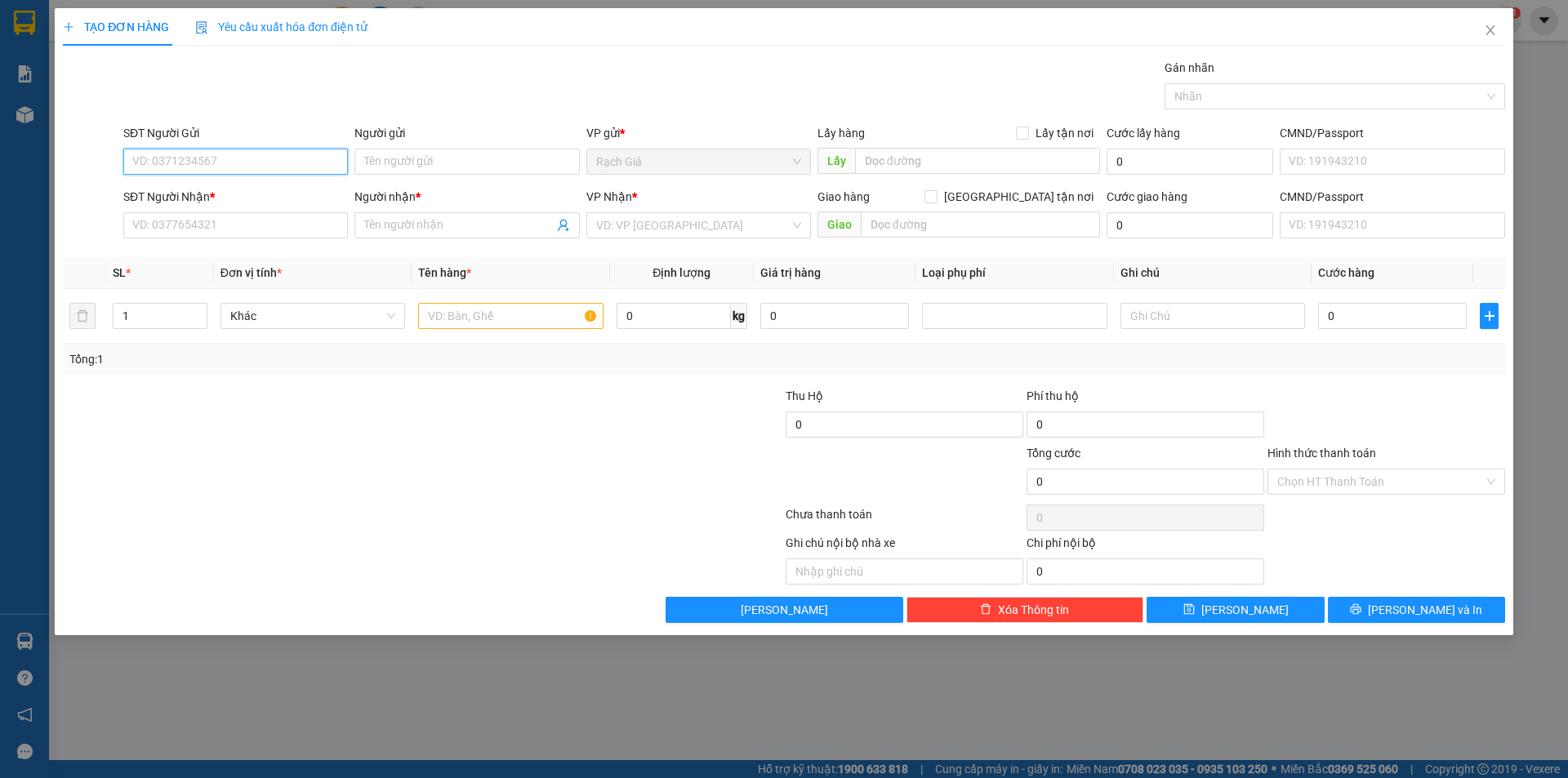
click at [253, 158] on input "SĐT Người Gửi" at bounding box center [235, 161] width 224 height 26
click at [253, 158] on input "13" at bounding box center [235, 161] width 224 height 26
click at [253, 158] on input "135135" at bounding box center [235, 161] width 224 height 26
click at [195, 161] on input "135" at bounding box center [235, 161] width 224 height 26
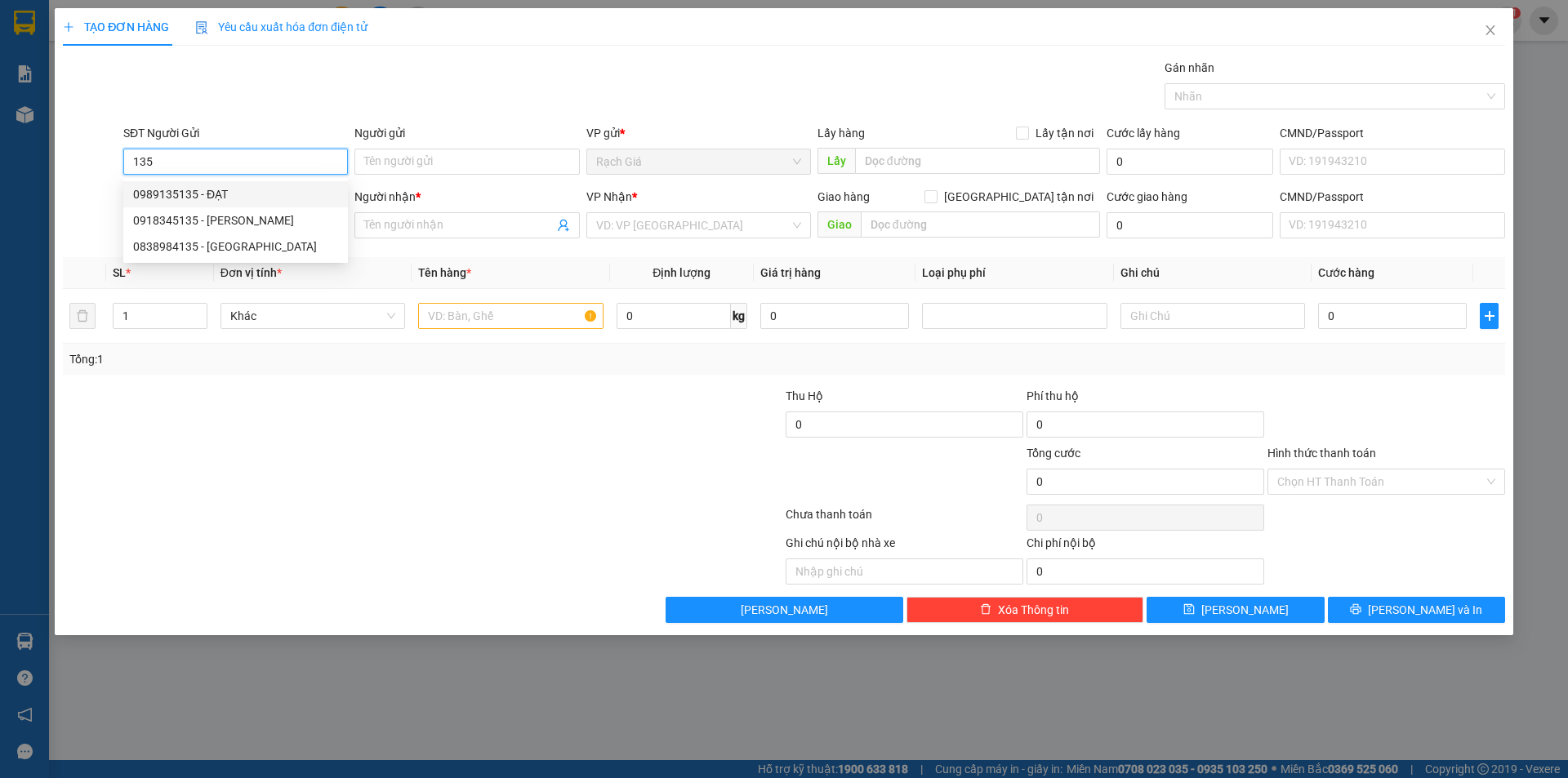
click at [201, 198] on div "0989135135 - ĐẠT" at bounding box center [235, 194] width 205 height 18
type input "0989135135"
type input "ĐẠT"
type input "0908232252"
type input "ANH TRUNG"
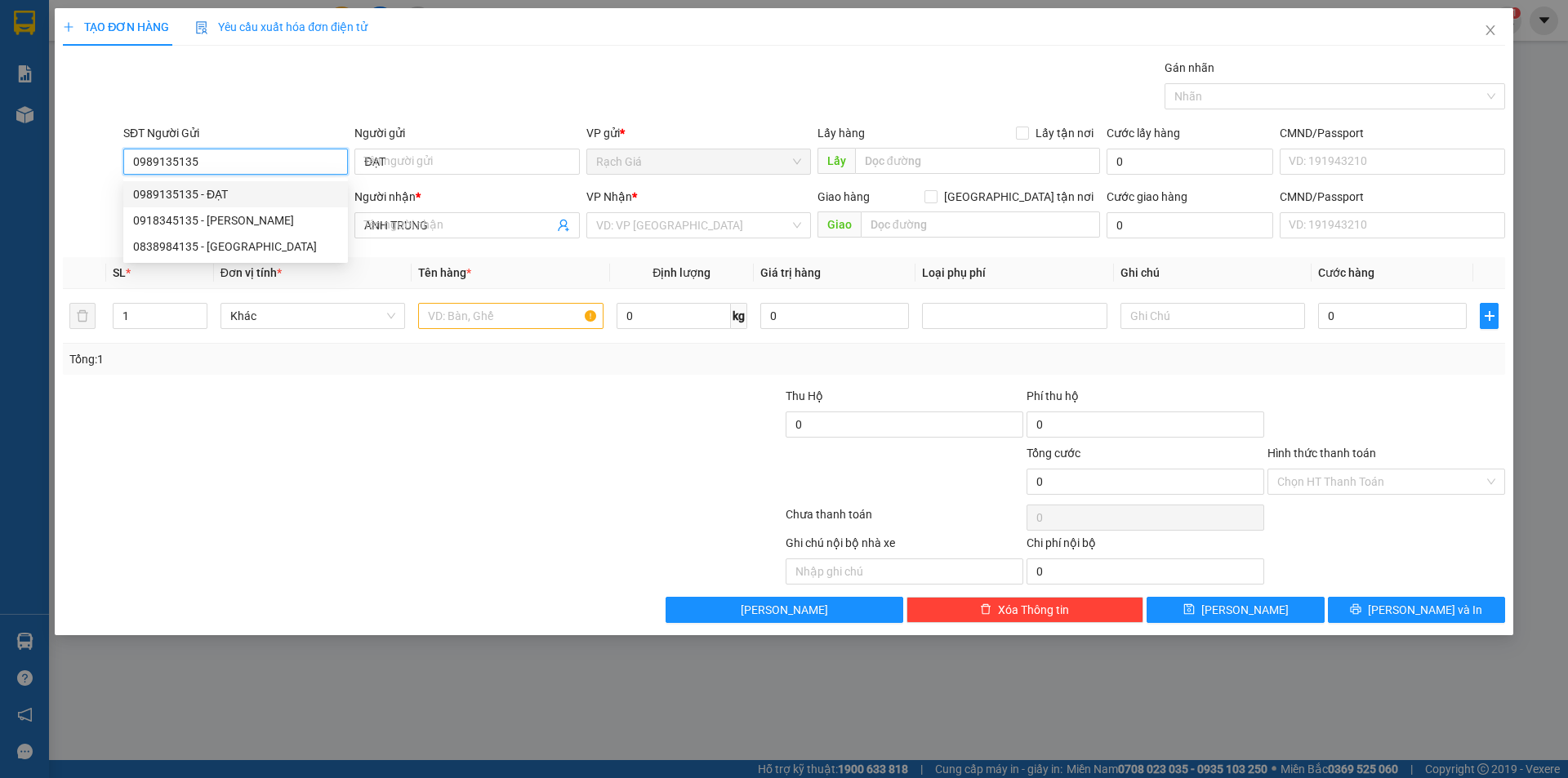
type input "30.000"
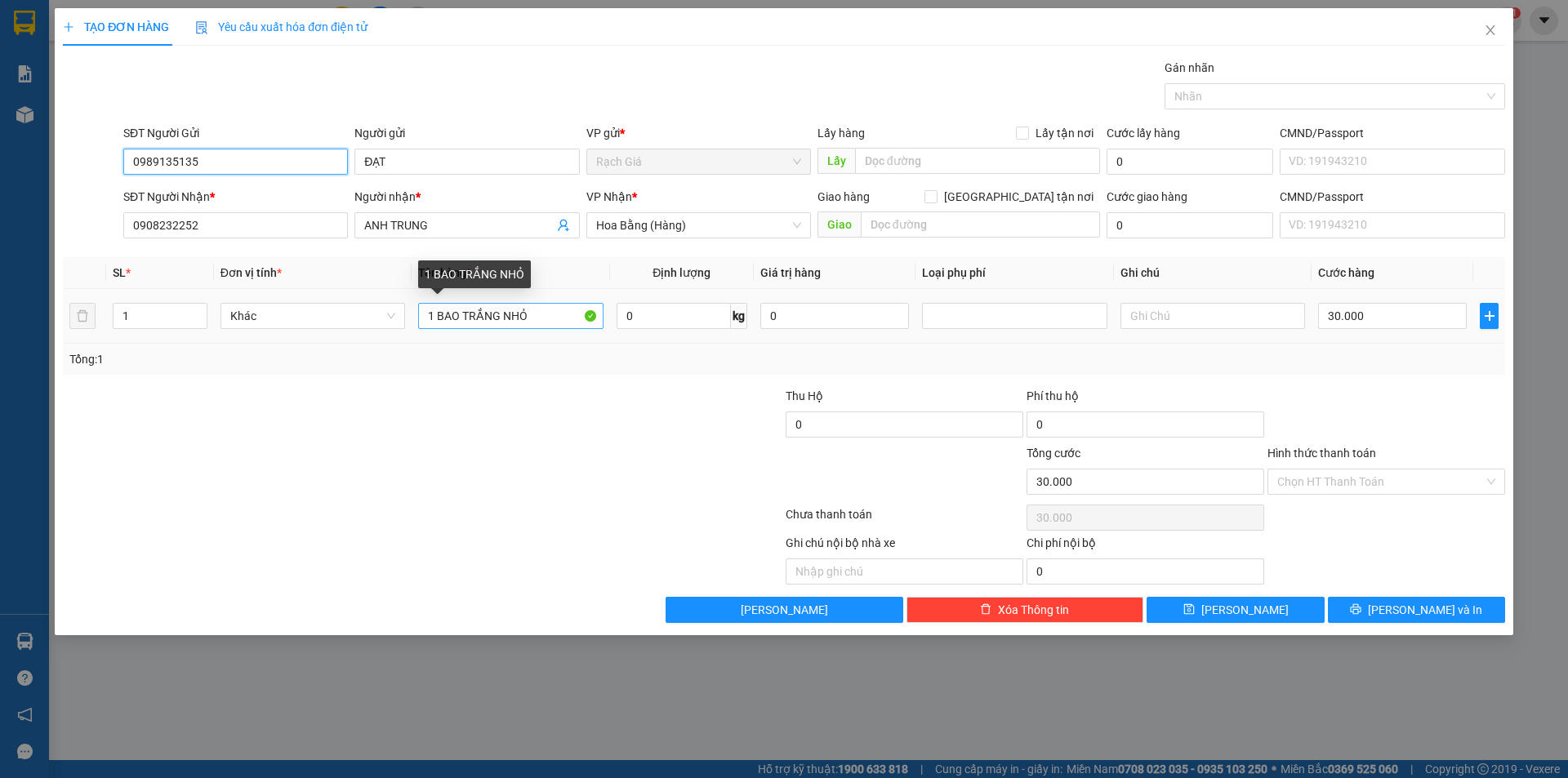
type input "0989135135"
drag, startPoint x: 500, startPoint y: 314, endPoint x: 635, endPoint y: 346, distance: 138.7
click at [635, 346] on div "SL * Đơn vị tính * Tên hàng * Định lượng Giá trị hàng Loại phụ phí Ghi chú Cước…" at bounding box center [784, 315] width 1442 height 117
type input "1 BAO TRẮNG"
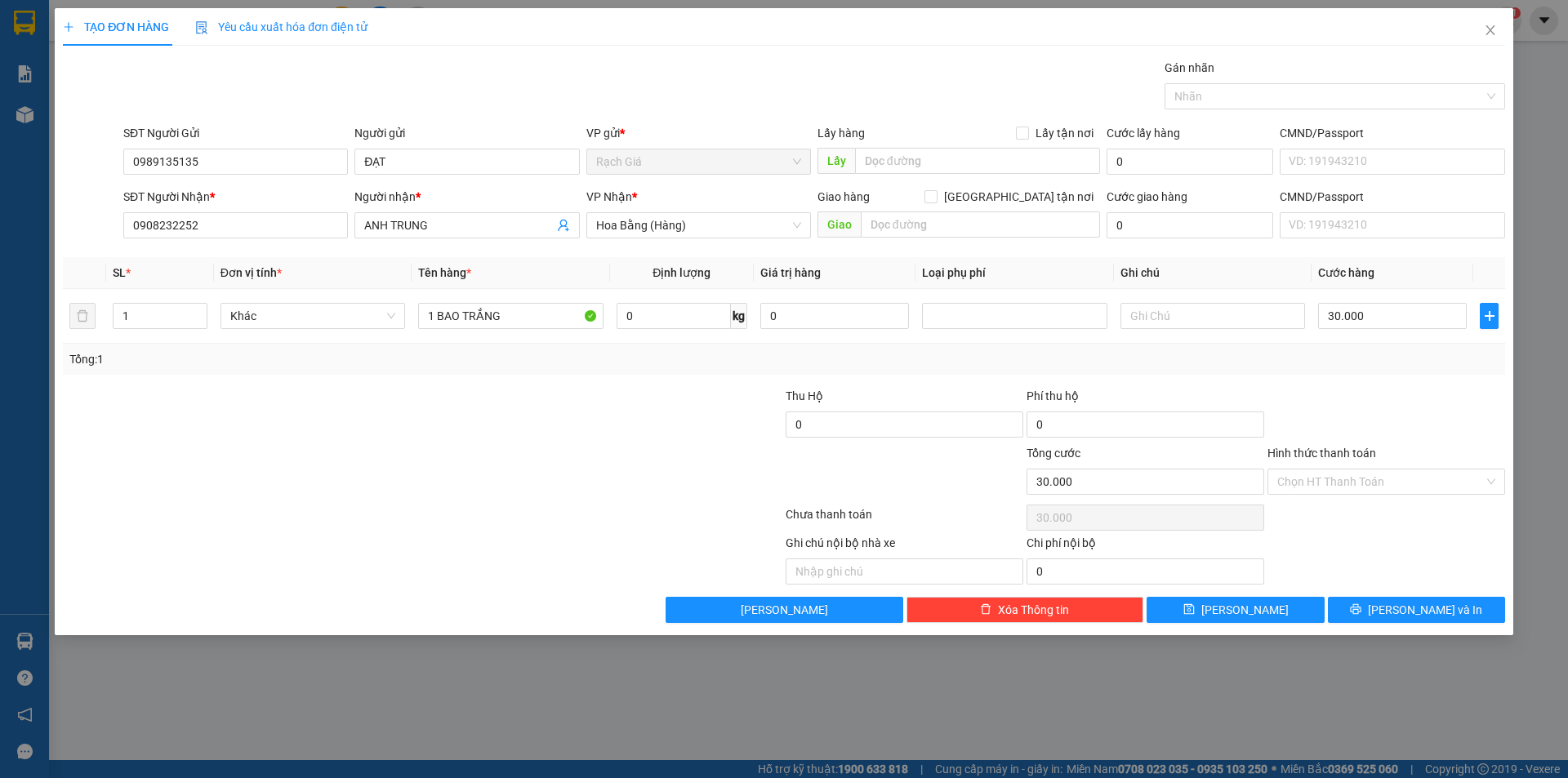
click at [523, 433] on div at bounding box center [302, 416] width 481 height 57
click at [1383, 485] on input "Hình thức thanh toán" at bounding box center [1380, 481] width 207 height 24
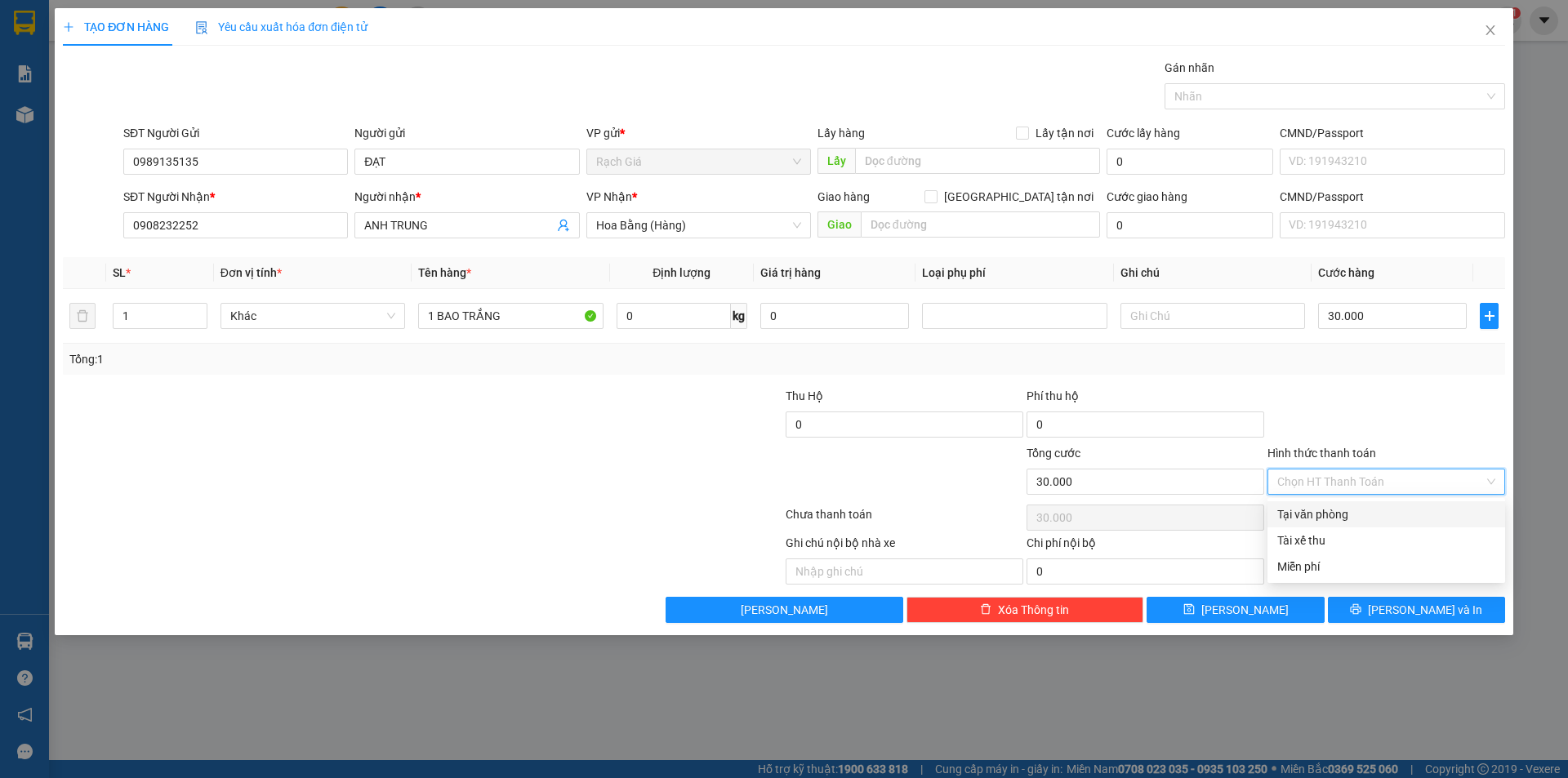
click at [1356, 516] on div "Tại văn phòng" at bounding box center [1386, 513] width 218 height 18
type input "0"
click at [466, 457] on div at bounding box center [302, 473] width 481 height 57
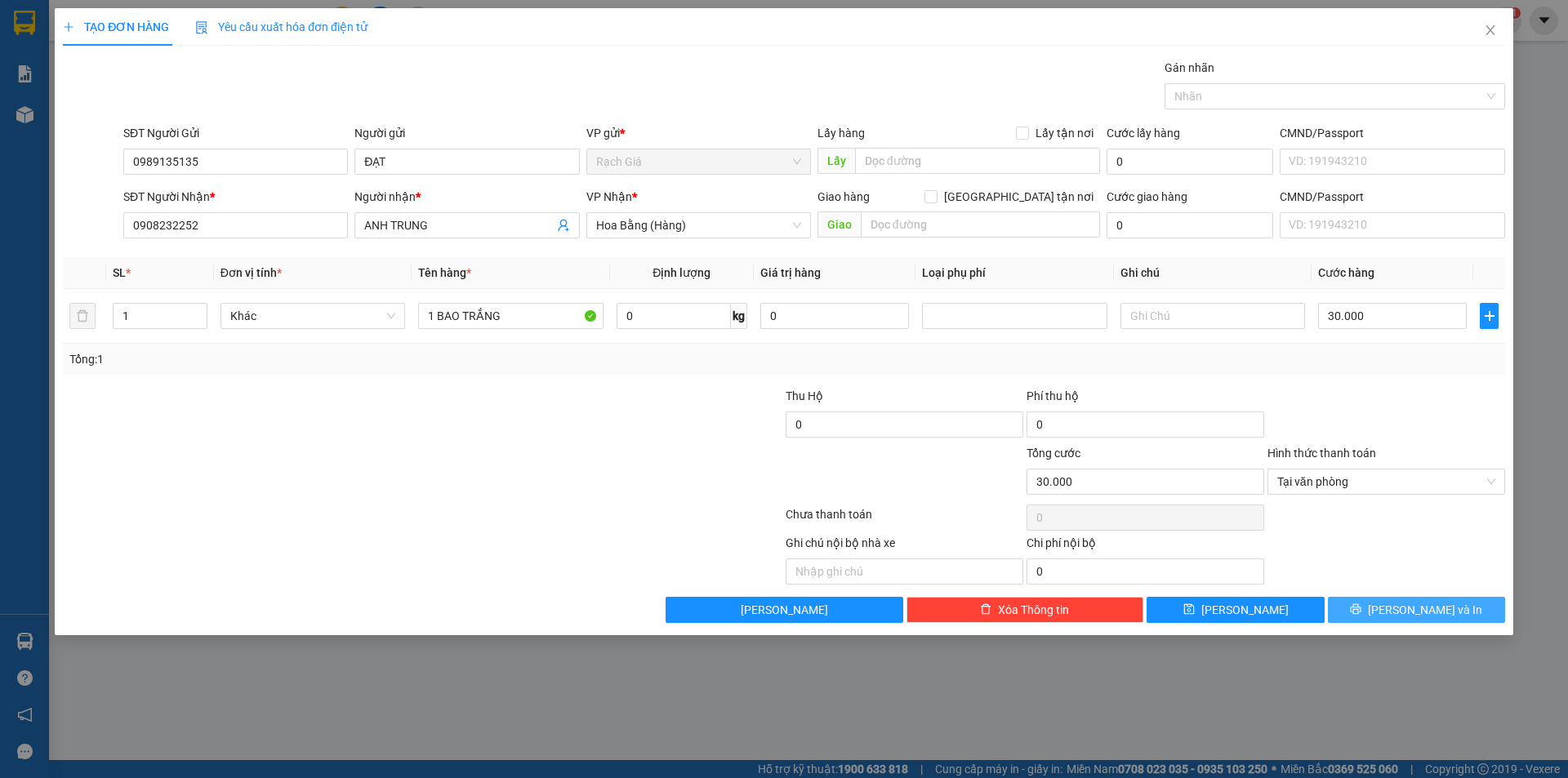
click at [1439, 605] on span "[PERSON_NAME] và In" at bounding box center [1425, 609] width 115 height 18
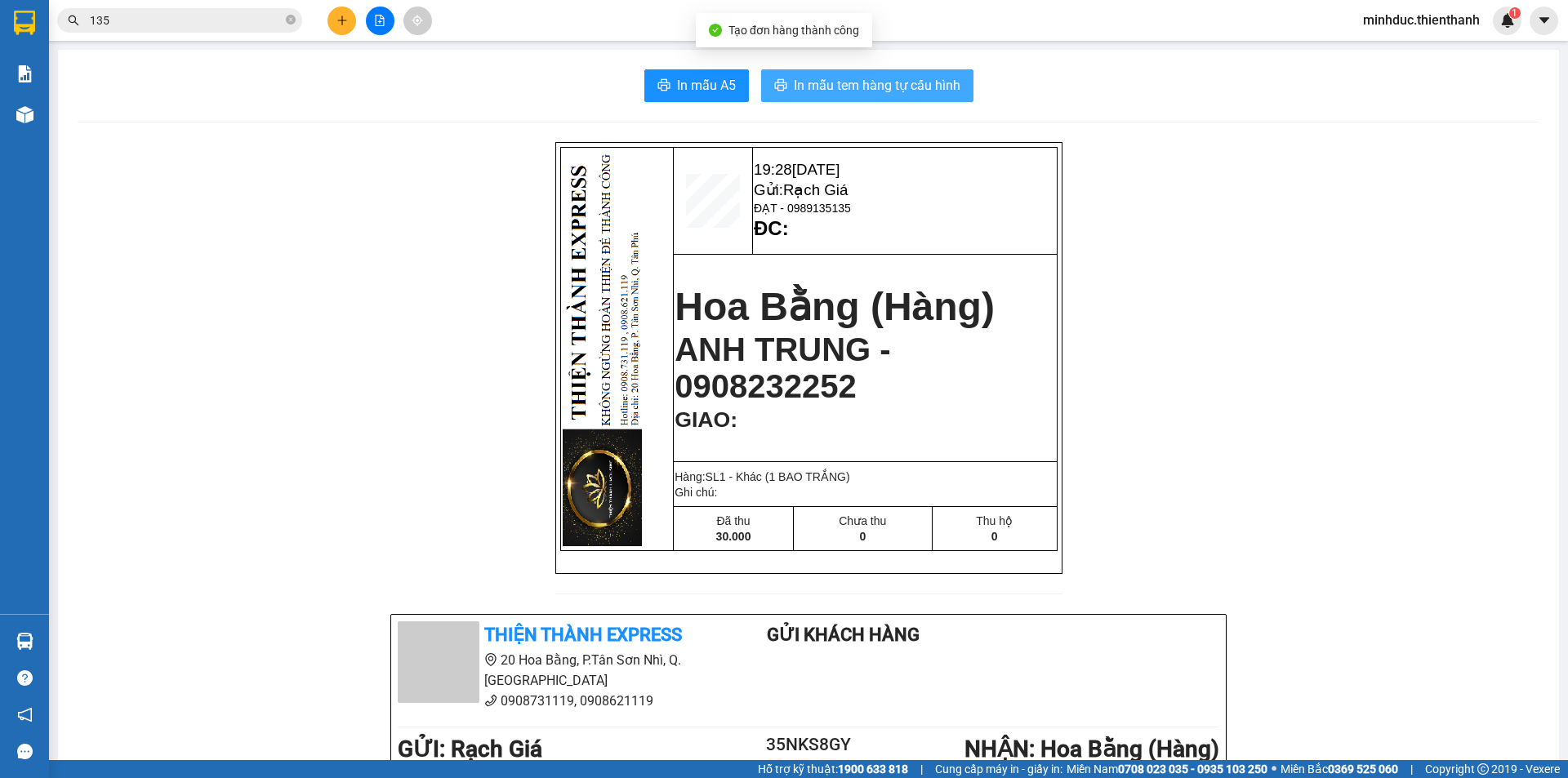
click at [819, 78] on span "In mẫu tem hàng tự cấu hình" at bounding box center [877, 85] width 167 height 20
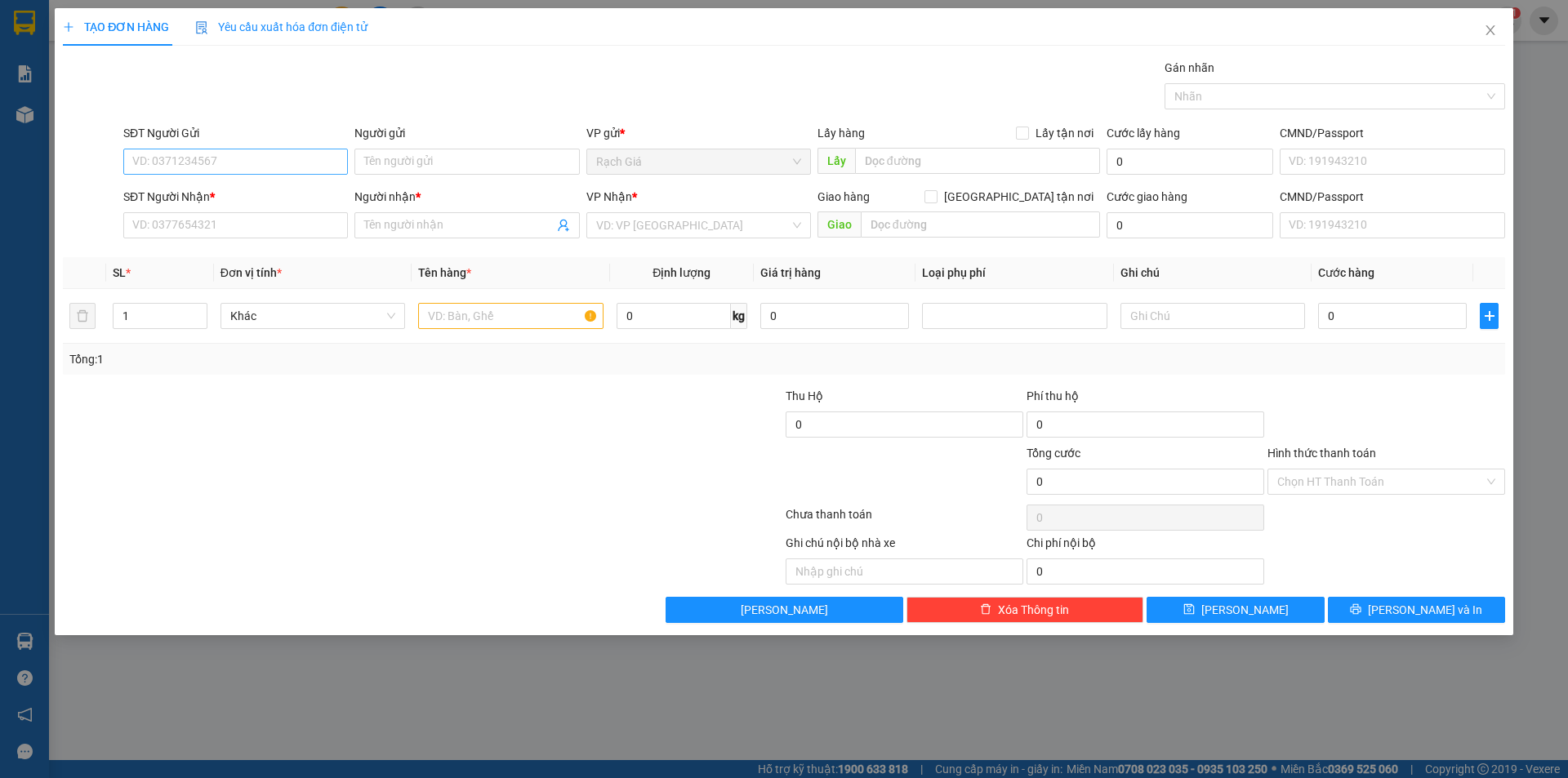
click at [293, 158] on input "SĐT Người Gửi" at bounding box center [235, 161] width 224 height 26
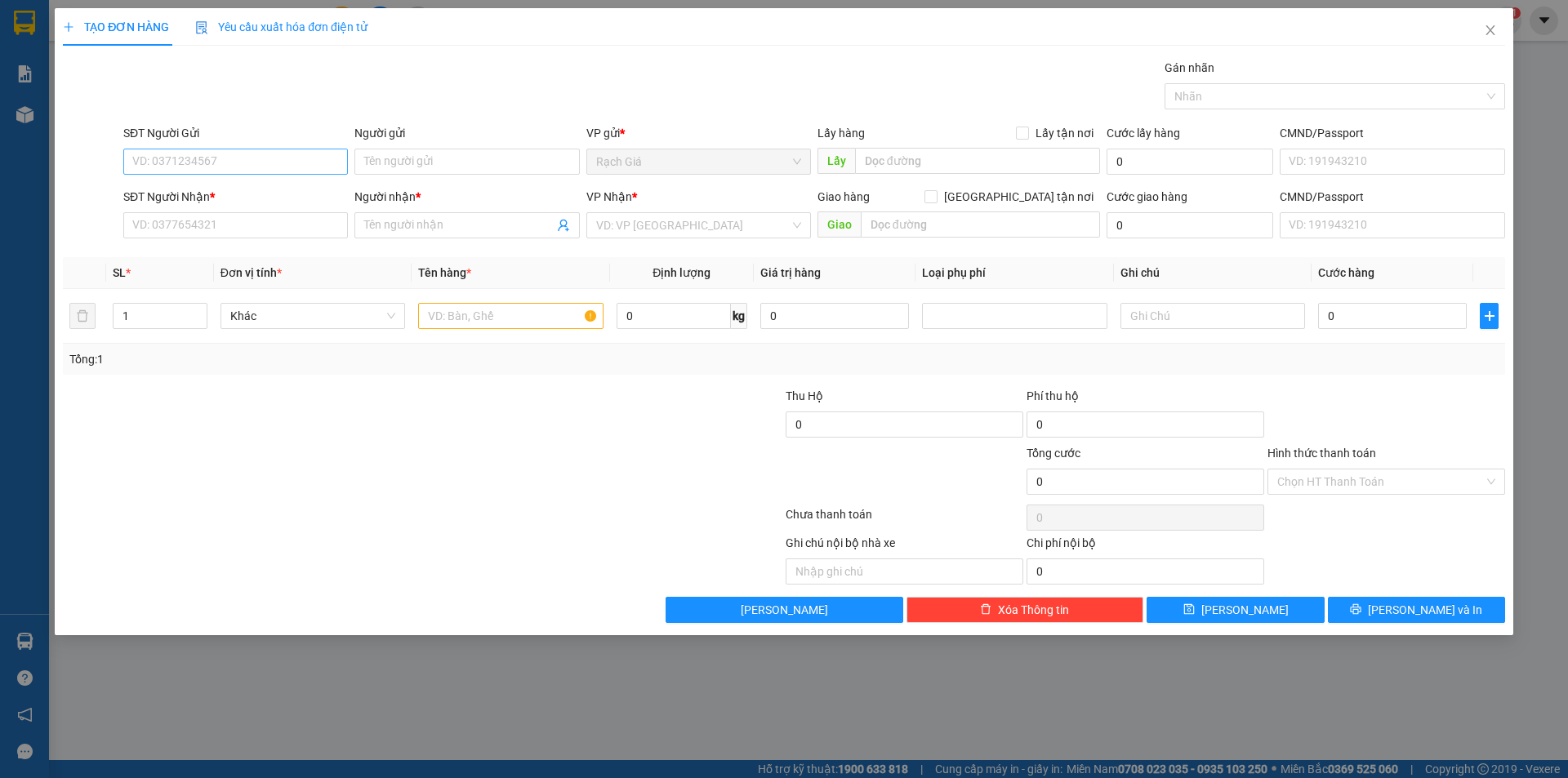
click at [293, 158] on input "SĐT Người Gửi" at bounding box center [235, 161] width 224 height 26
click at [277, 163] on input "SĐT Người Gửi" at bounding box center [235, 161] width 224 height 26
click at [250, 224] on input "SĐT Người Nhận *" at bounding box center [235, 225] width 224 height 26
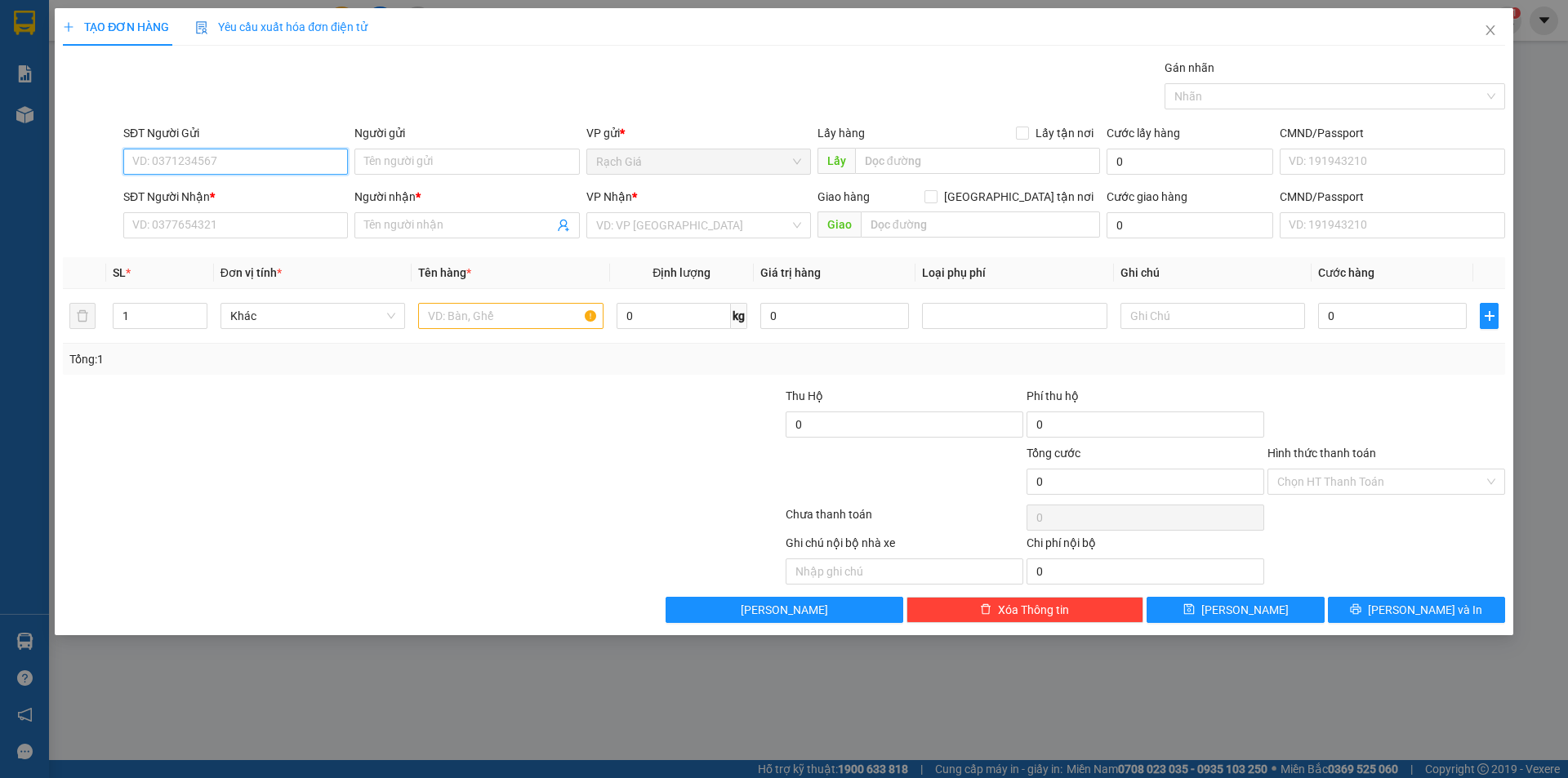
click at [262, 157] on input "SĐT Người Gửi" at bounding box center [235, 161] width 224 height 26
click at [686, 228] on input "search" at bounding box center [693, 225] width 194 height 24
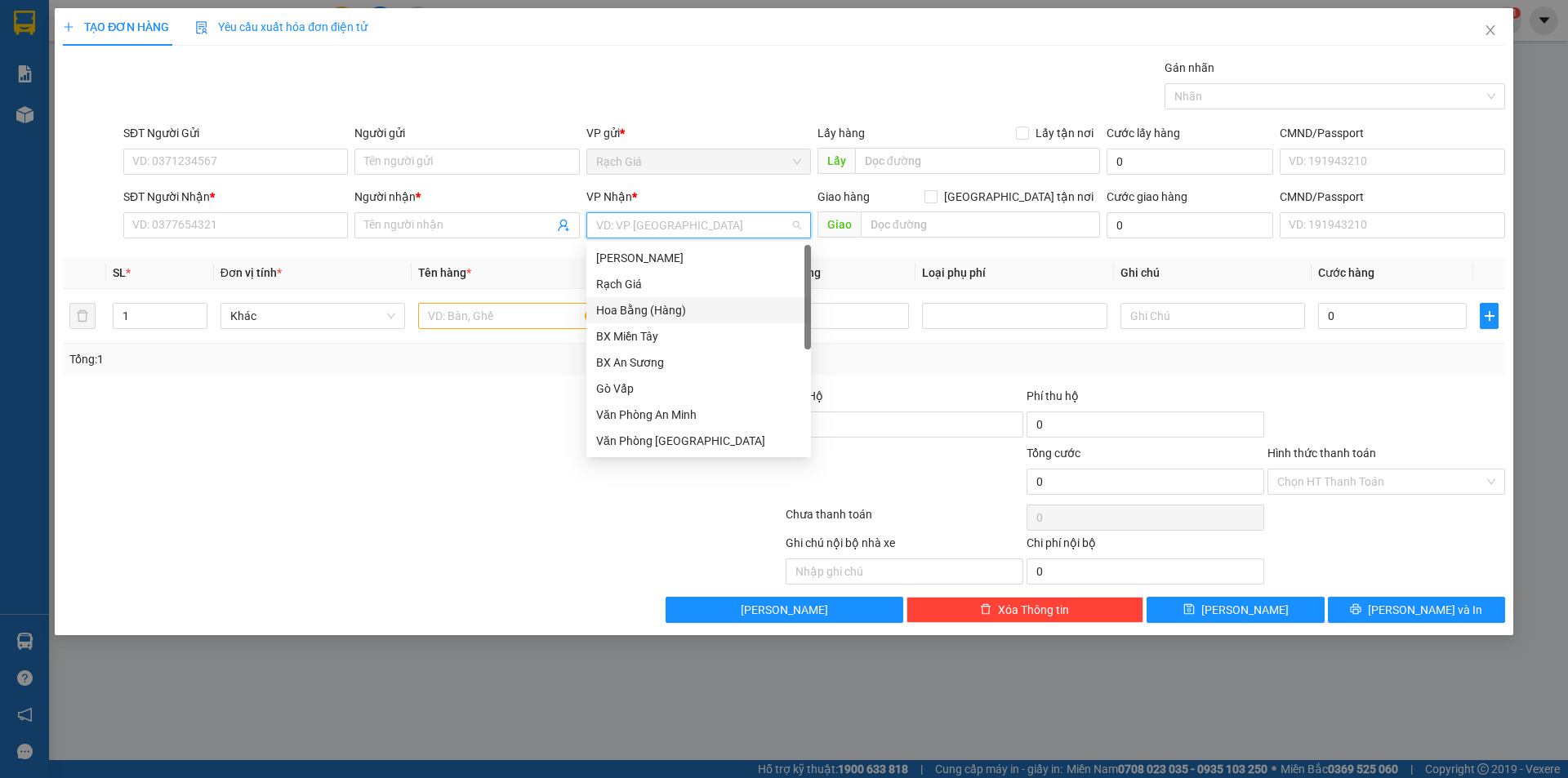
click at [633, 309] on div "Hoa Bằng (Hàng)" at bounding box center [698, 309] width 205 height 18
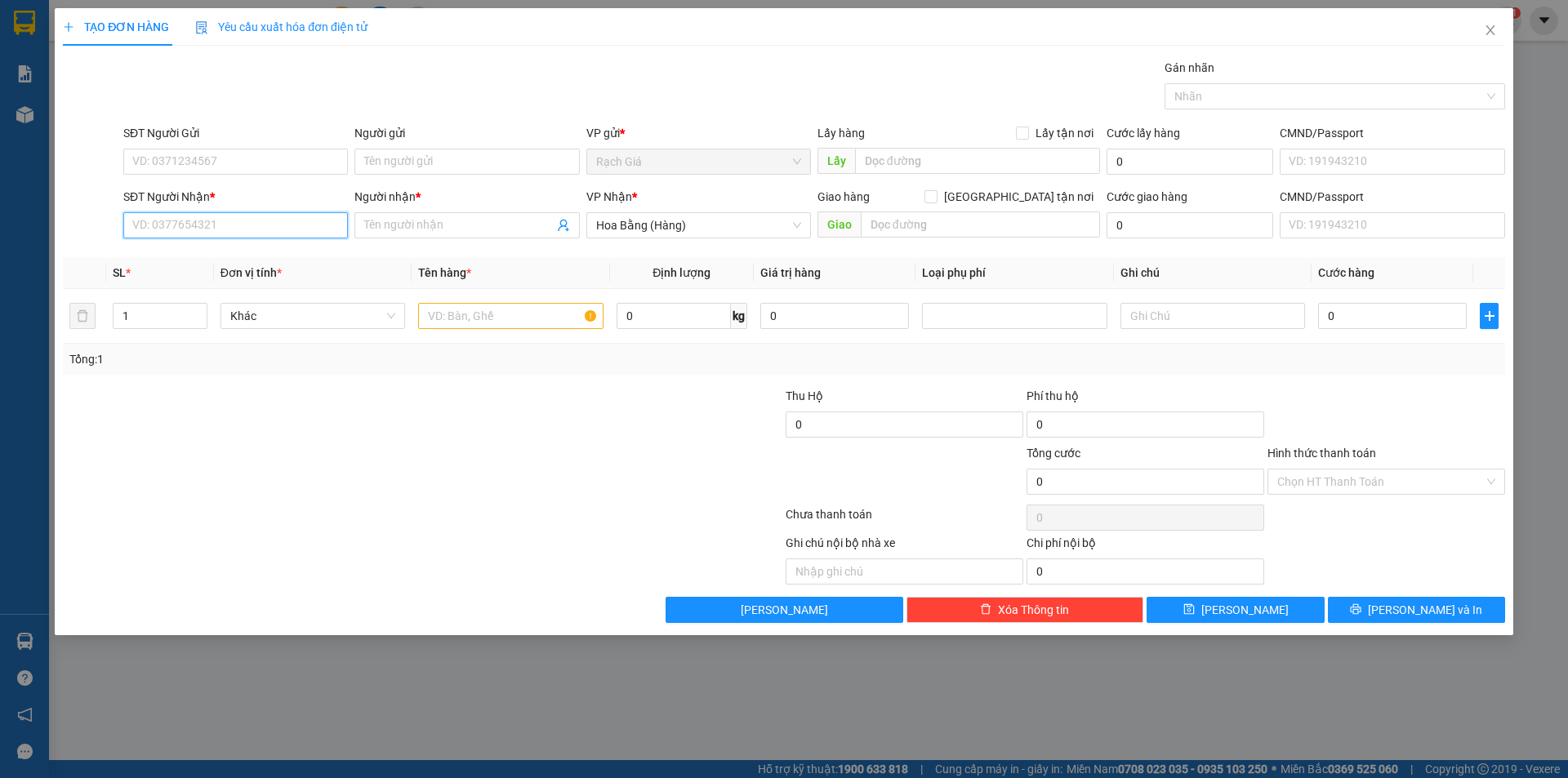
click at [212, 227] on input "SĐT Người Nhận *" at bounding box center [235, 225] width 224 height 26
click at [227, 164] on input "SĐT Người Gửi" at bounding box center [235, 161] width 224 height 26
click at [271, 170] on input "SĐT Người Gửi" at bounding box center [235, 161] width 224 height 26
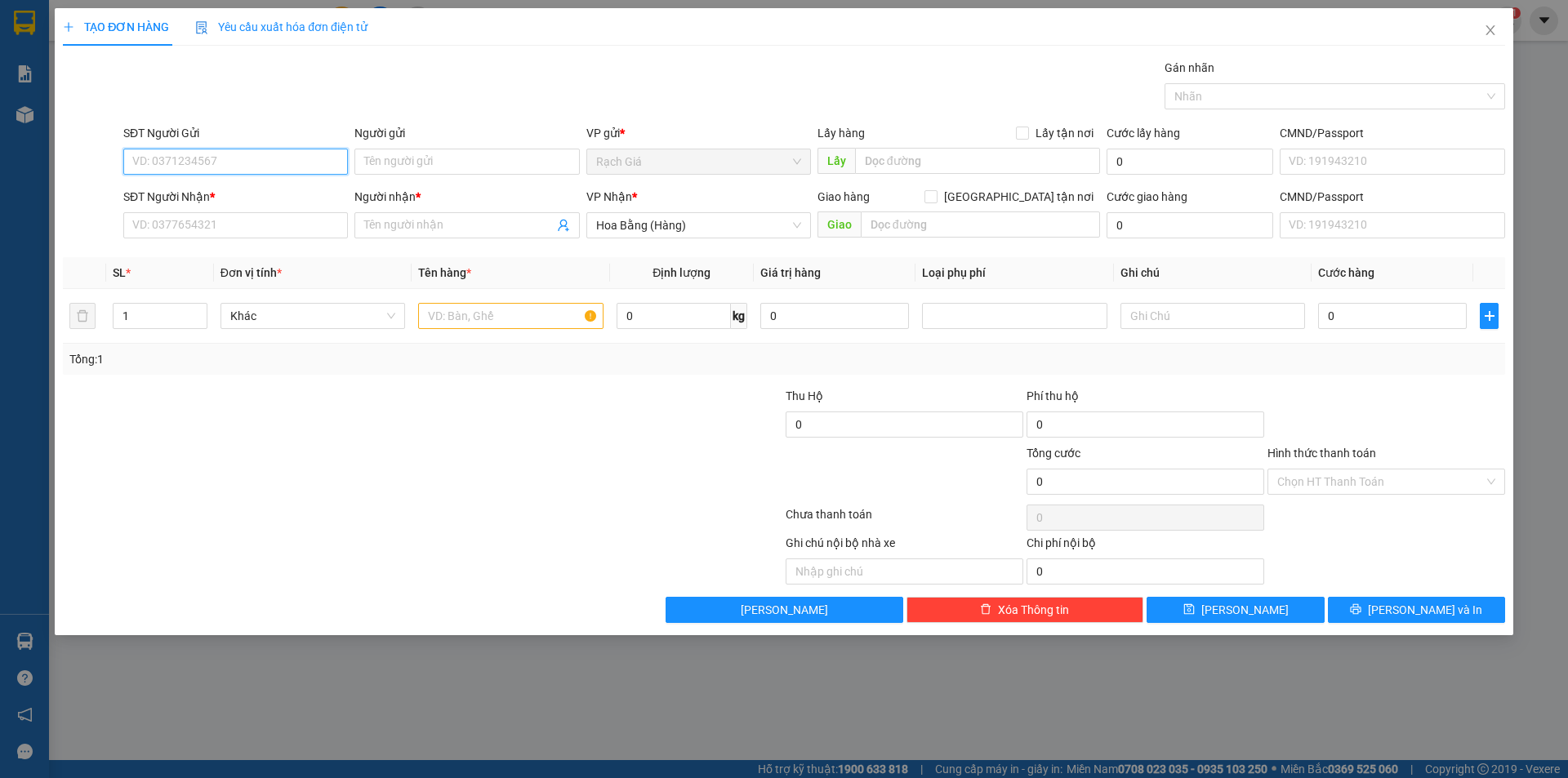
click at [271, 170] on input "SĐT Người Gửi" at bounding box center [235, 161] width 224 height 26
click at [227, 222] on input "SĐT Người Nhận *" at bounding box center [235, 225] width 224 height 26
type input "09"
click at [232, 154] on input "SĐT Người Gửi" at bounding box center [235, 161] width 224 height 26
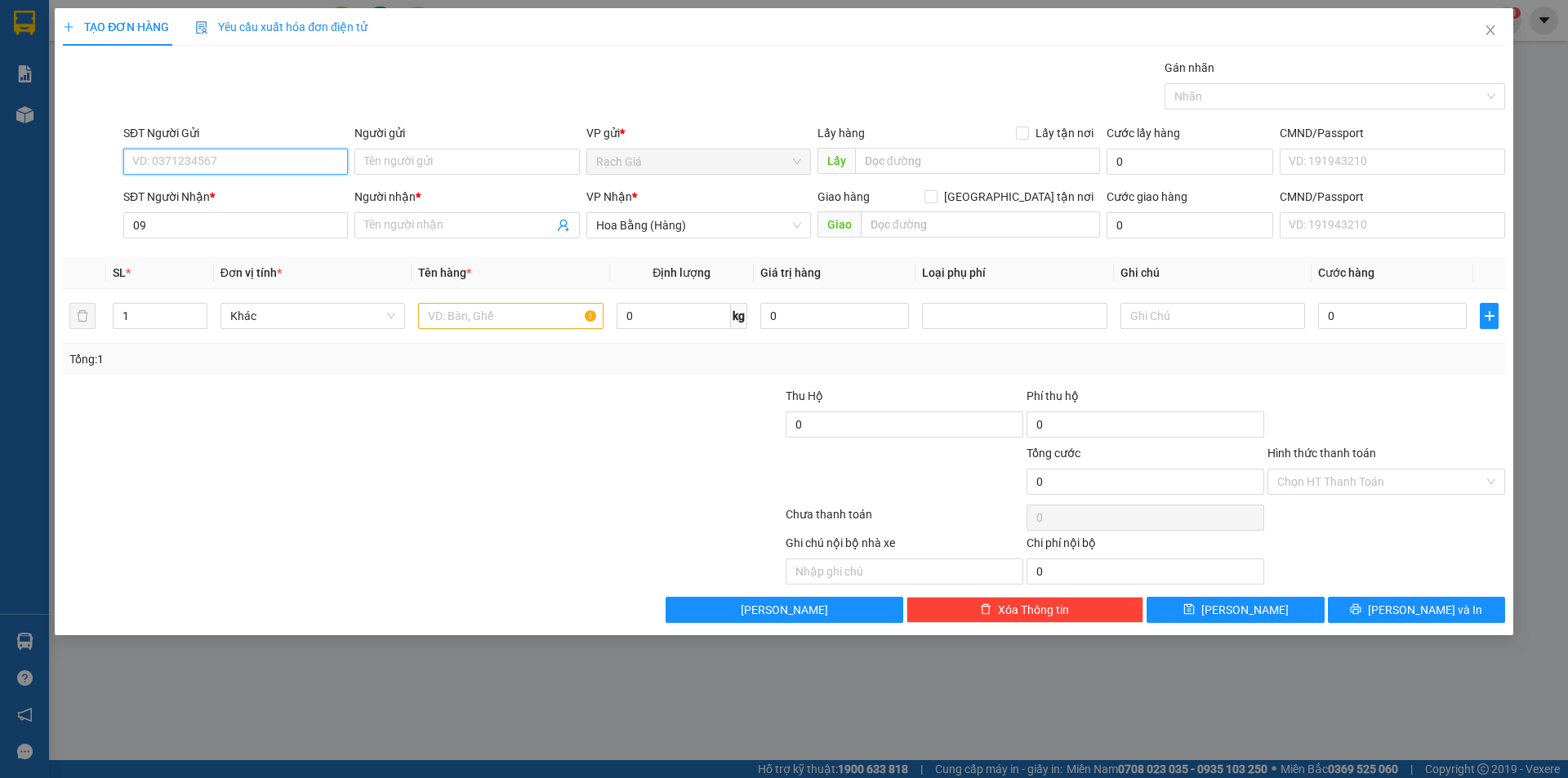
click at [232, 154] on input "SĐT Người Gửi" at bounding box center [235, 161] width 224 height 26
click at [180, 166] on input "09492222123" at bounding box center [235, 161] width 224 height 26
type input "0949222123"
click at [207, 154] on input "0949222123" at bounding box center [235, 161] width 224 height 26
click at [234, 196] on div "0949222123 - TRANG" at bounding box center [235, 194] width 205 height 18
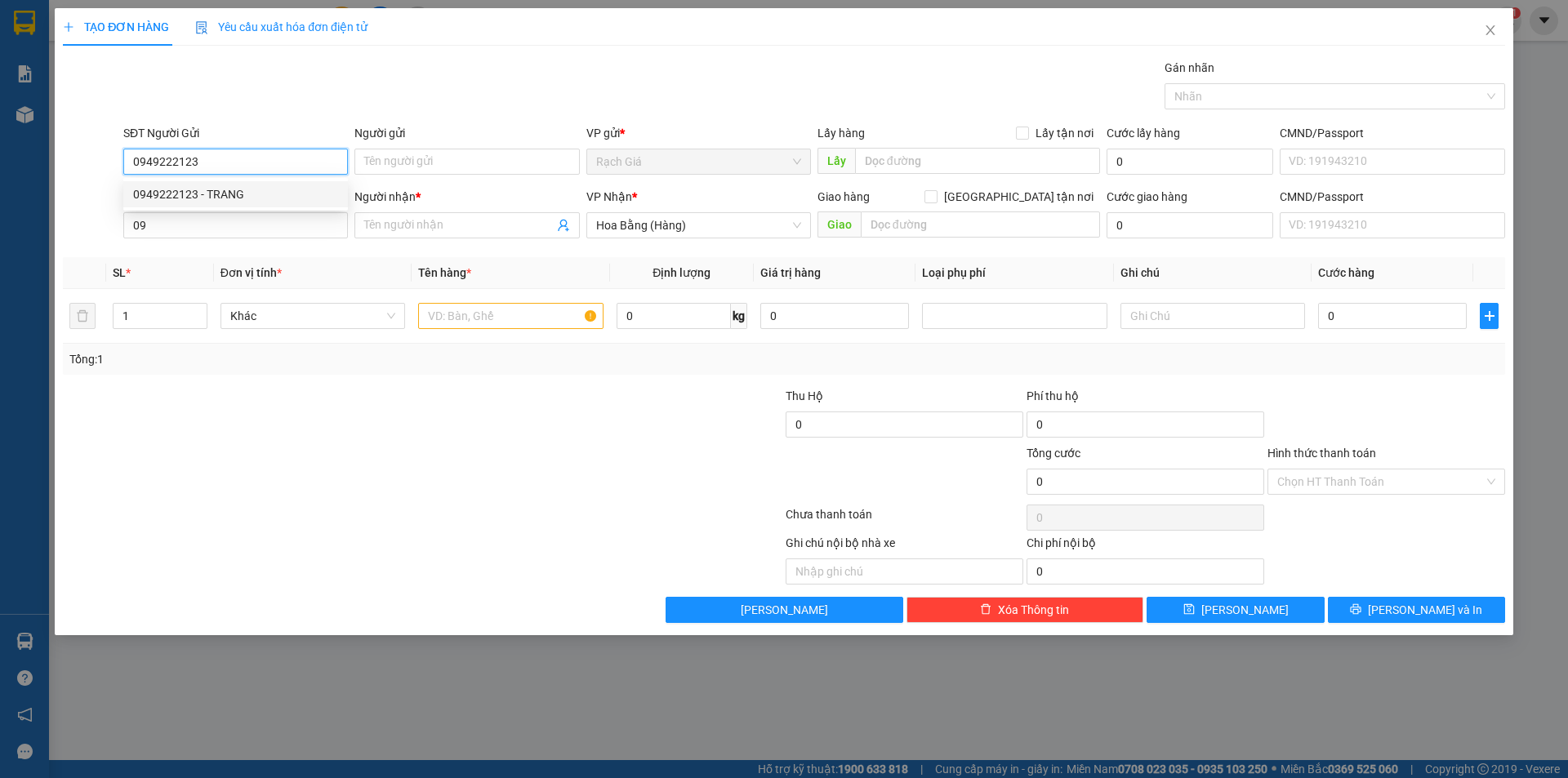
type input "TRANG"
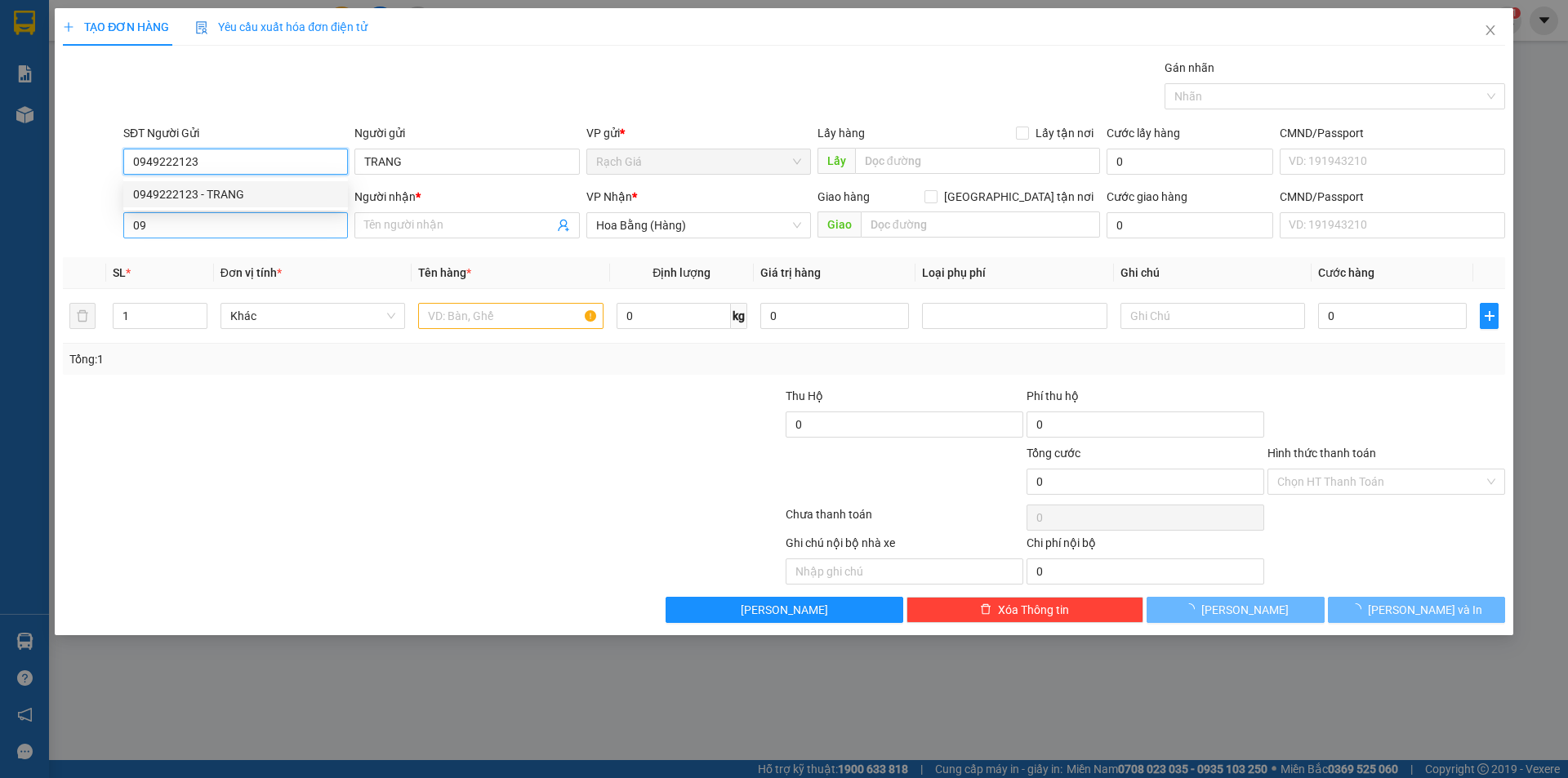
type input "50.000"
type input "0949222123"
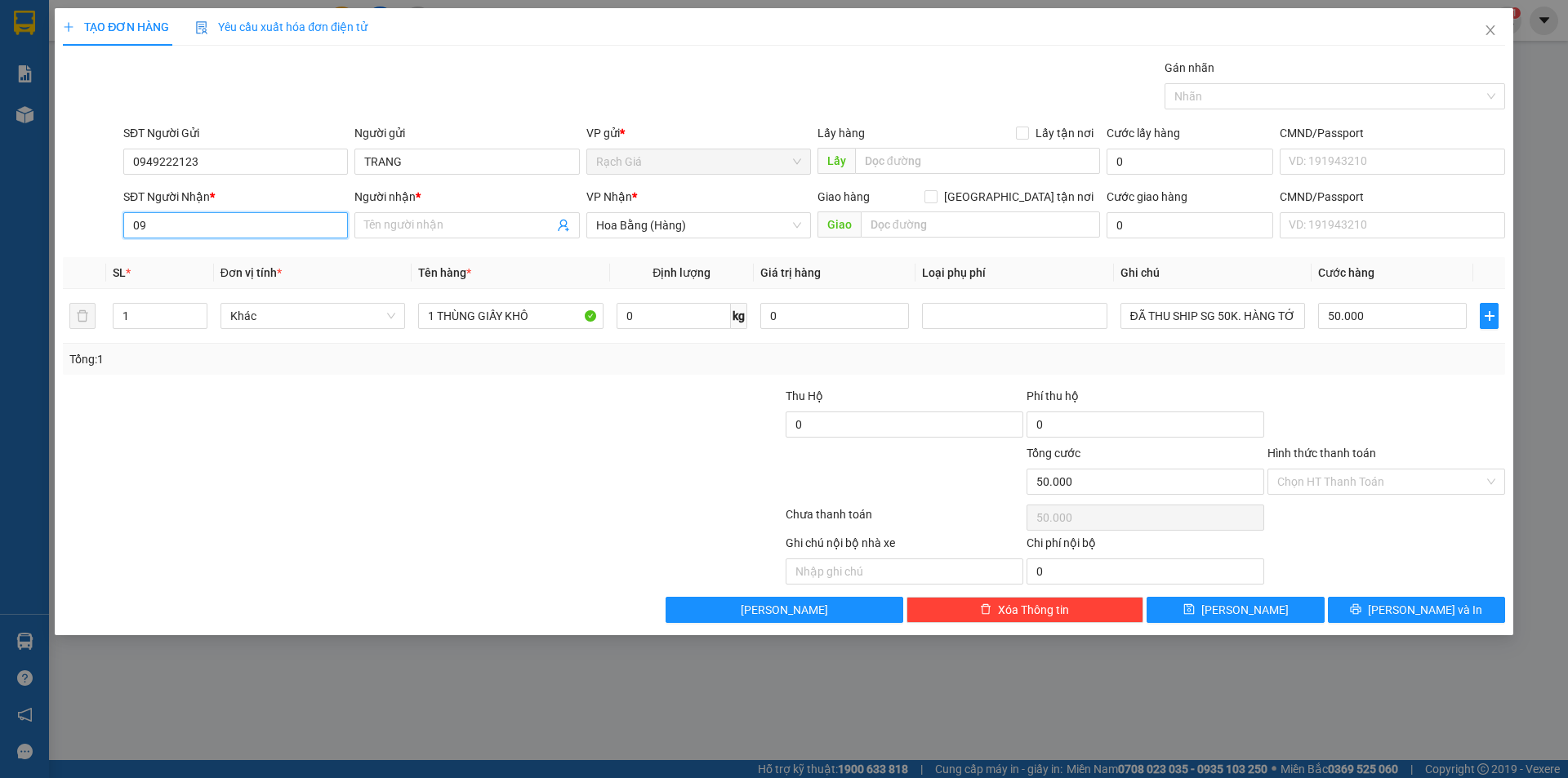
click at [222, 236] on input "09" at bounding box center [235, 225] width 224 height 26
type input "0909564316"
click at [201, 261] on div "0909564316 - ANH VŨ" at bounding box center [235, 257] width 205 height 18
type input "ANH VŨ"
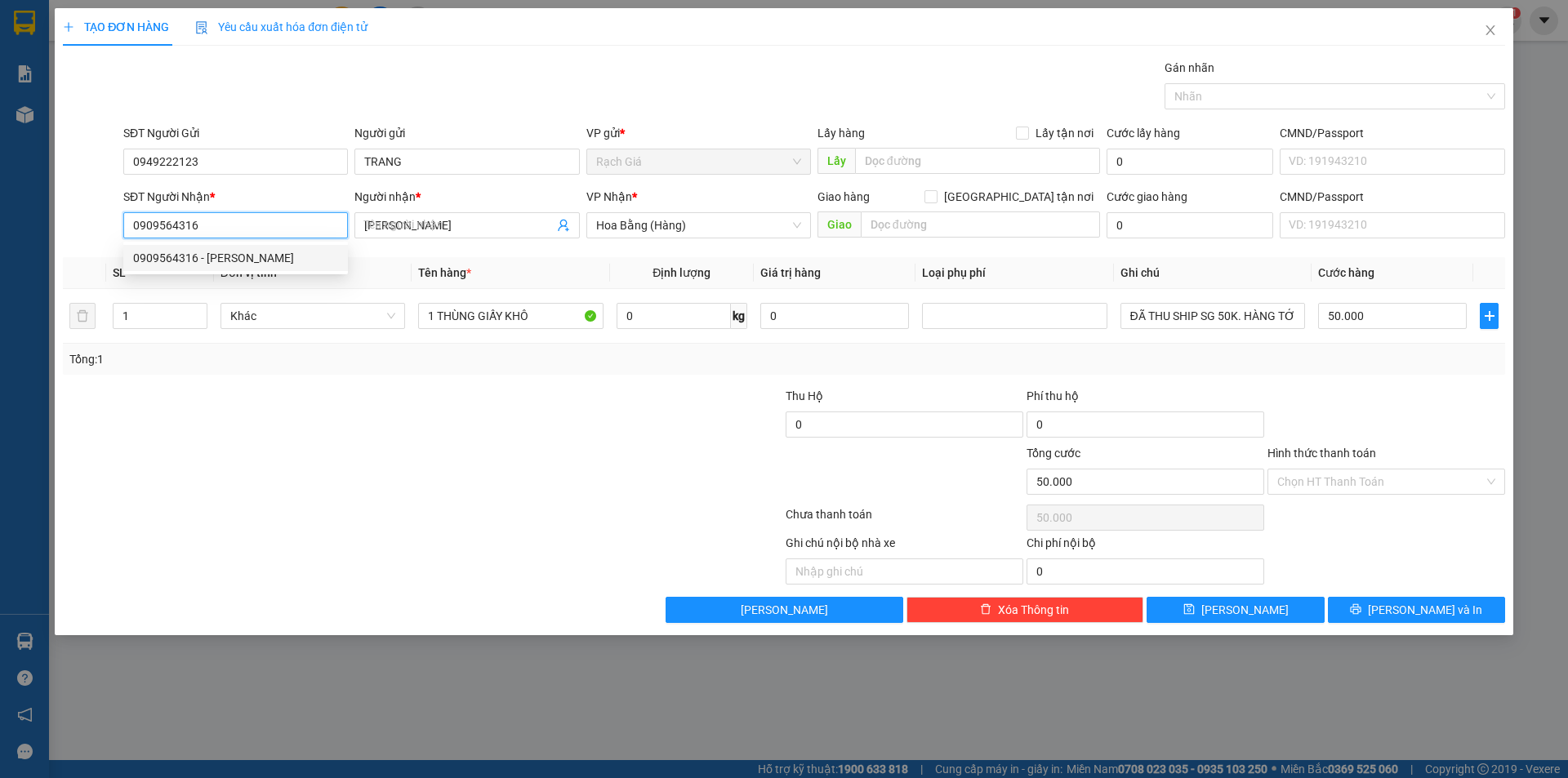
type input "40.000"
type input "0909564316"
click at [738, 396] on div at bounding box center [663, 416] width 241 height 57
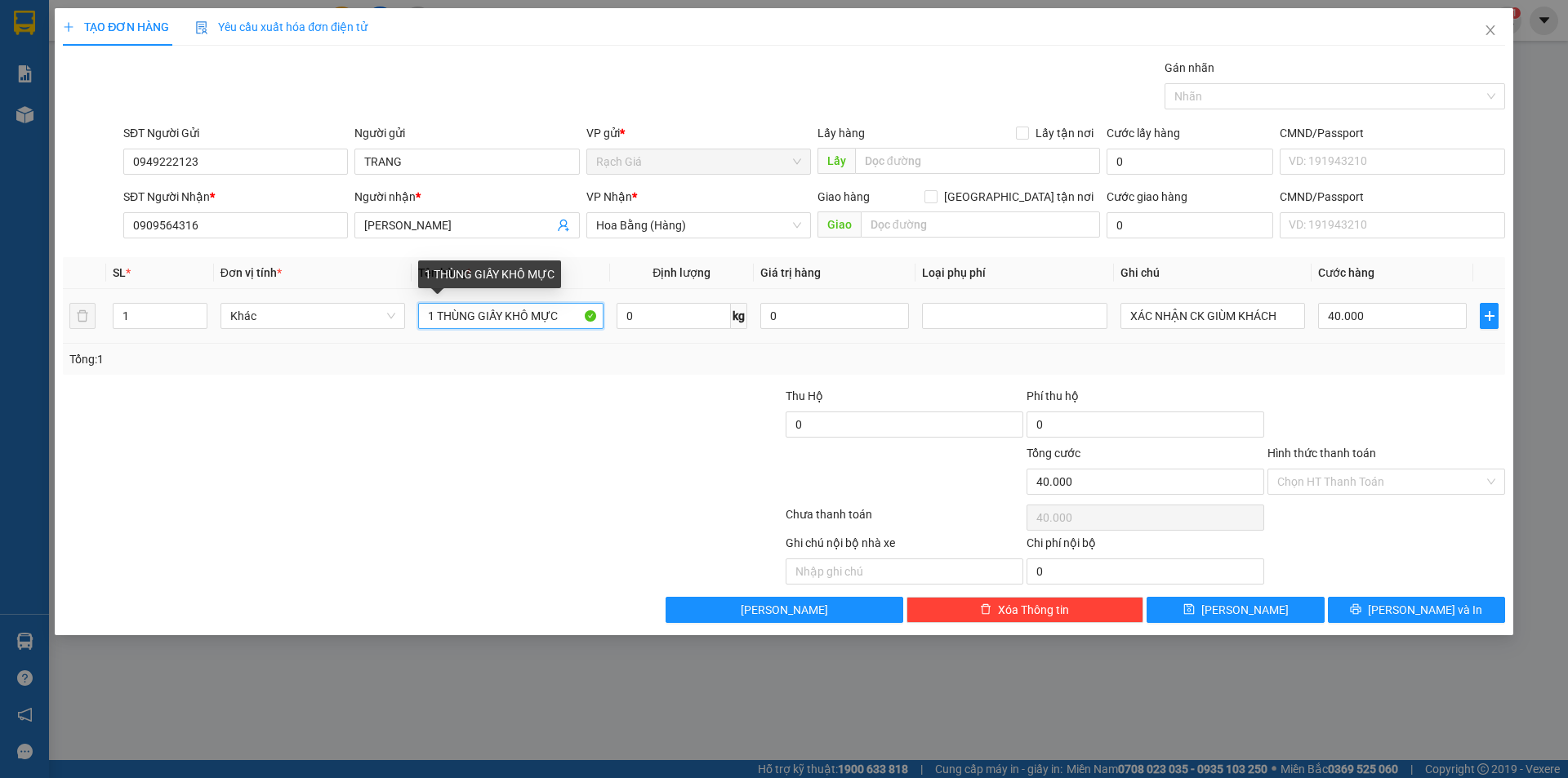
click at [470, 316] on input "1 THÙNG GIẤY KHÔ MỰC" at bounding box center [510, 315] width 185 height 26
click at [475, 318] on input "1 THÙNG GIẤY KHÔ MỰC" at bounding box center [510, 315] width 185 height 26
type input "1 KIỆN GIẤY KHÔ MỰC"
click at [454, 377] on div "Transit Pickup Surcharge Ids Transit Deliver Surcharge Ids Transit Deliver Surc…" at bounding box center [784, 341] width 1442 height 564
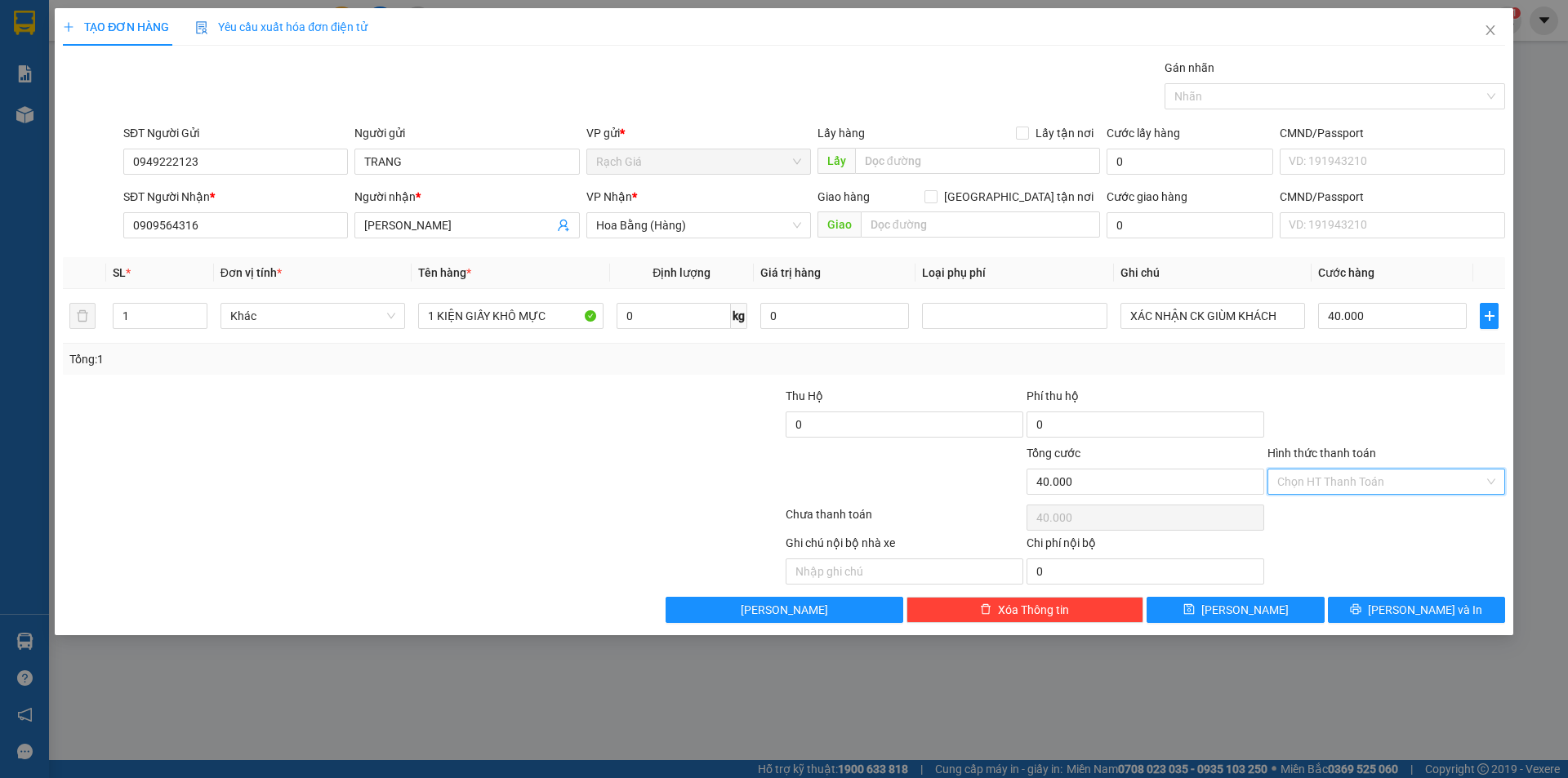
click at [1354, 480] on input "Hình thức thanh toán" at bounding box center [1380, 481] width 207 height 24
click at [1348, 407] on div at bounding box center [1386, 416] width 241 height 57
click at [610, 464] on div at bounding box center [663, 473] width 241 height 57
click at [1445, 609] on span "[PERSON_NAME] và In" at bounding box center [1425, 609] width 115 height 18
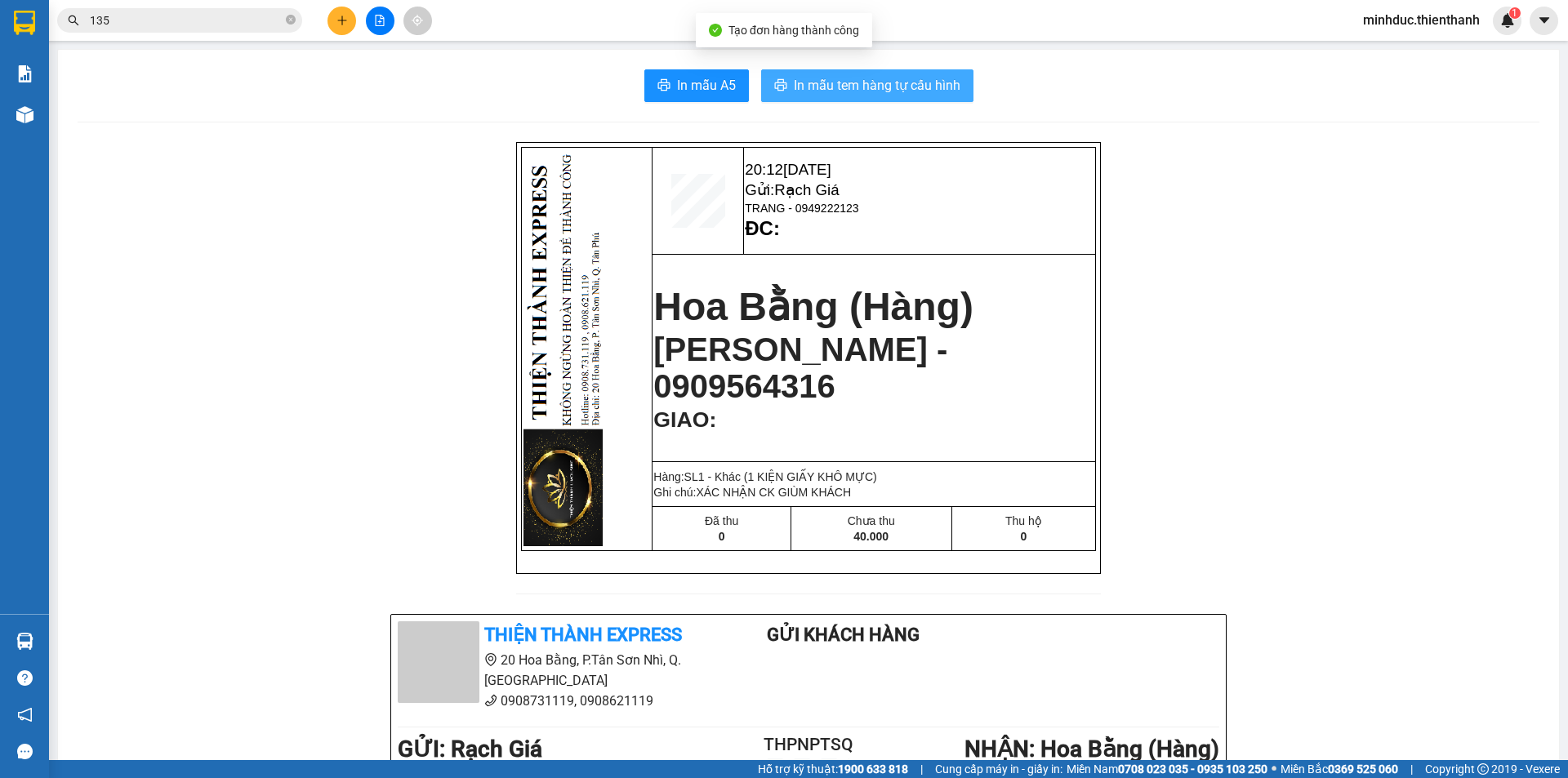
click at [893, 94] on span "In mẫu tem hàng tự cấu hình" at bounding box center [877, 85] width 167 height 20
click at [307, 309] on div "20:12 13-09-2025 Gửi: Rạch Giá TRANG - 0949222123 ĐC: Hoa Bằng (Hàng) ANH VŨ - …" at bounding box center [808, 721] width 1462 height 1156
click at [289, 23] on icon "close-circle" at bounding box center [291, 19] width 10 height 10
click at [237, 4] on div "Kết quả tìm kiếm ( 833 ) Bộ lọc Ngày tạo đơn gần nhất Mã ĐH Trạng thái Món hàng…" at bounding box center [784, 20] width 1568 height 40
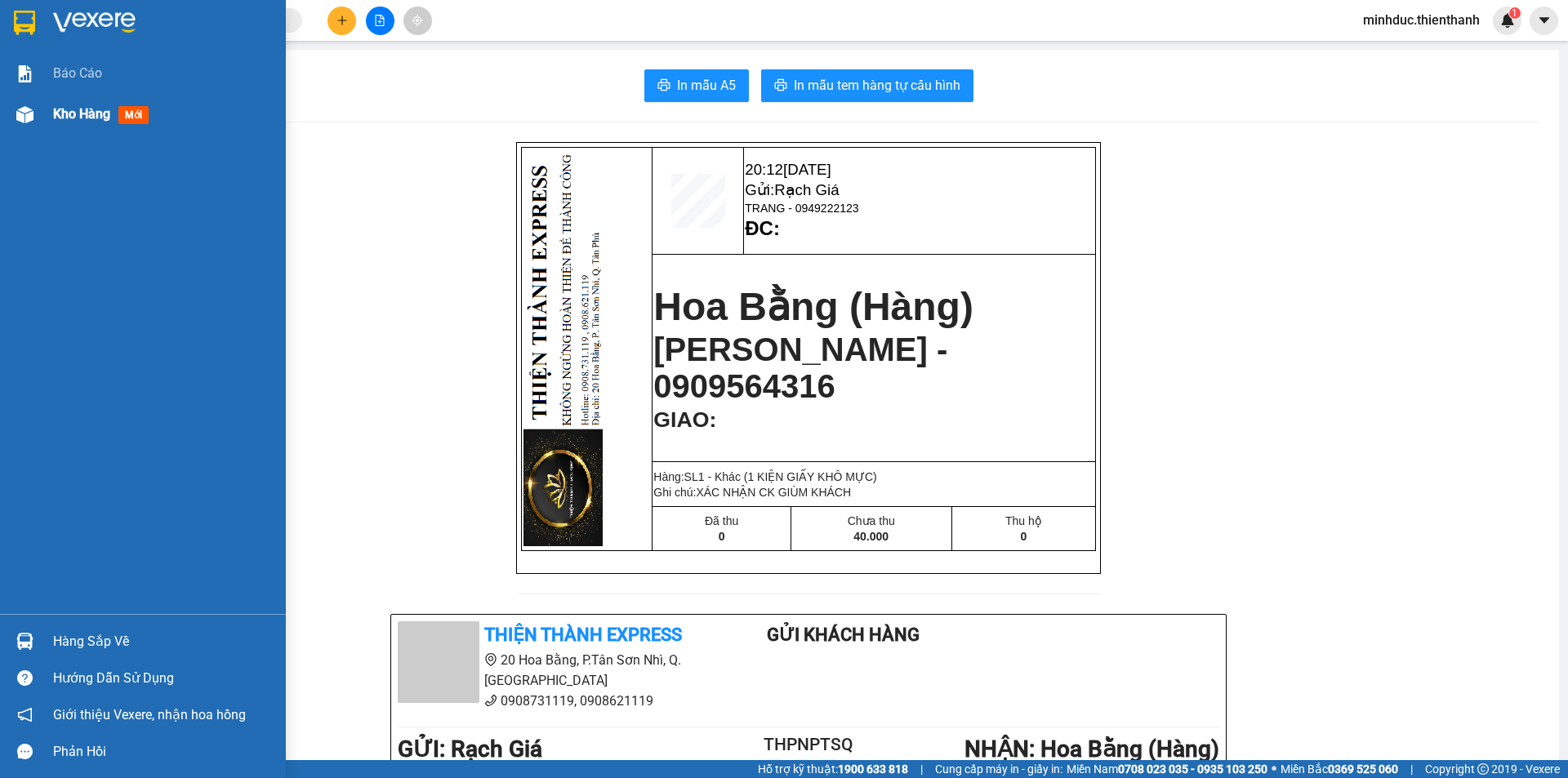
click at [83, 117] on span "Kho hàng" at bounding box center [82, 114] width 57 height 15
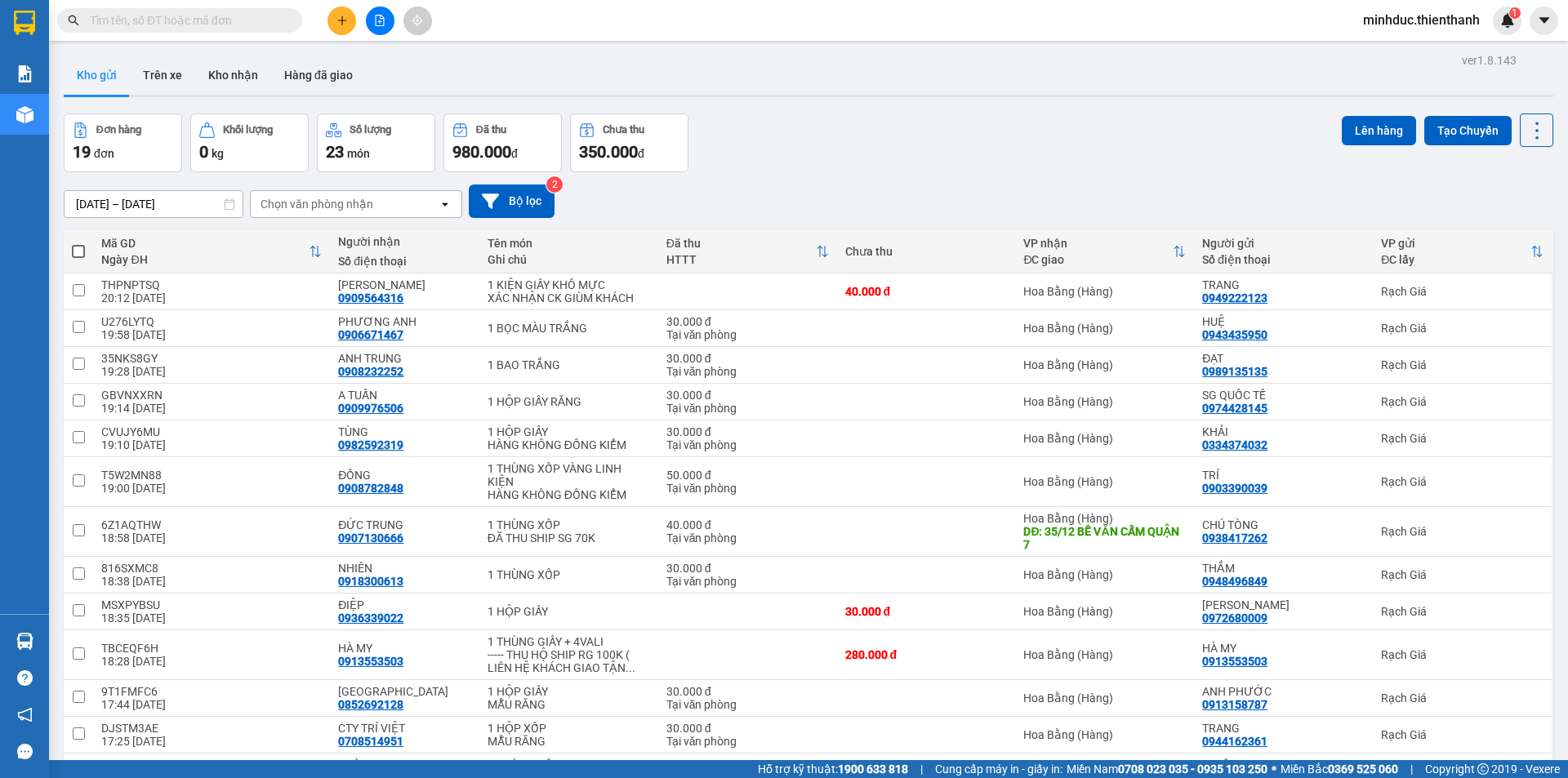
click at [858, 127] on div "Đơn hàng 19 đơn Khối lượng 0 kg Số lượng 23 món Đã thu 980.000 đ Chưa thu 350.0…" at bounding box center [808, 143] width 1490 height 59
click at [341, 14] on icon "plus" at bounding box center [342, 20] width 12 height 12
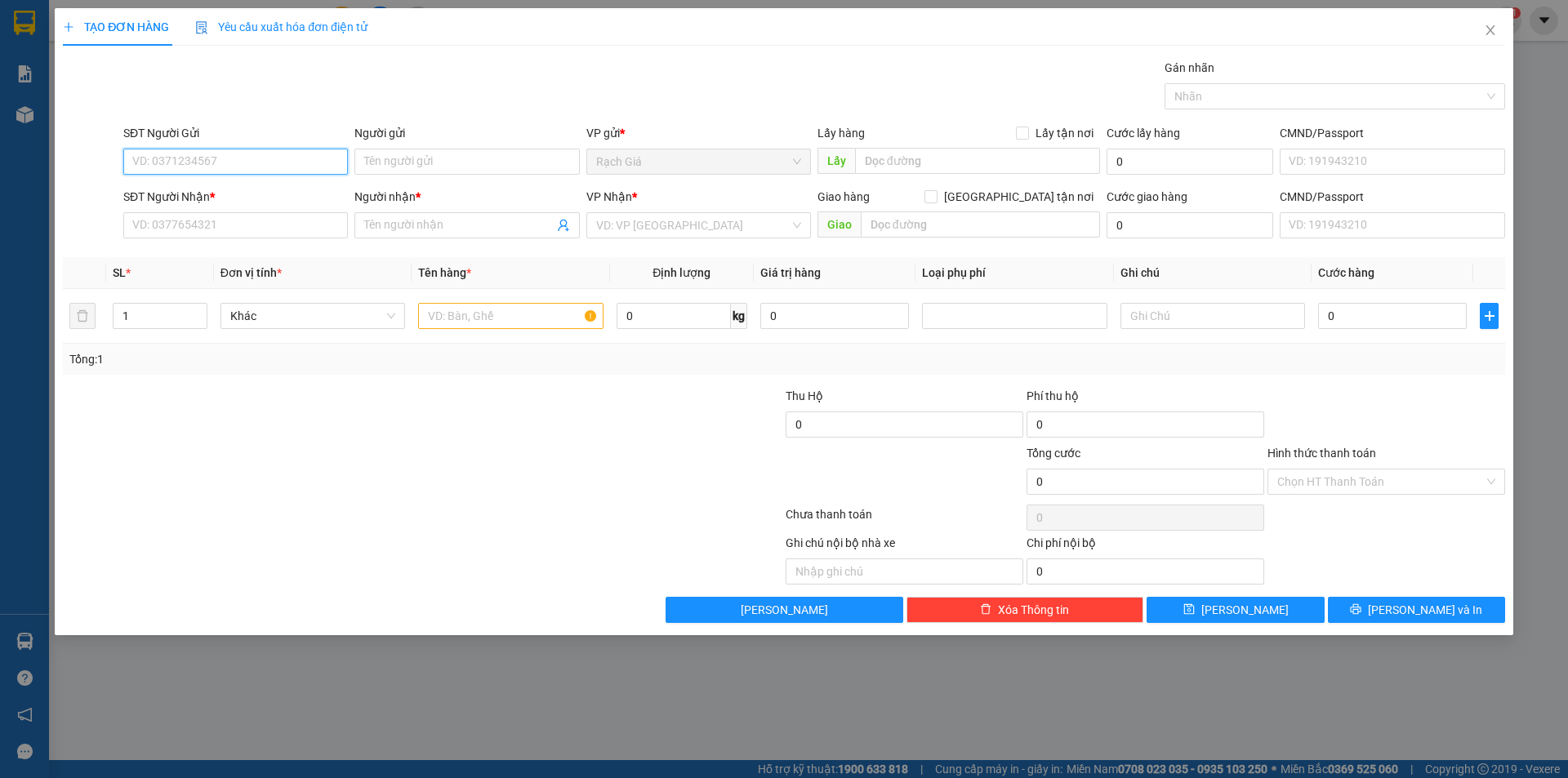
click at [218, 164] on input "SĐT Người Gửi" at bounding box center [235, 161] width 224 height 26
paste input "0943932261"
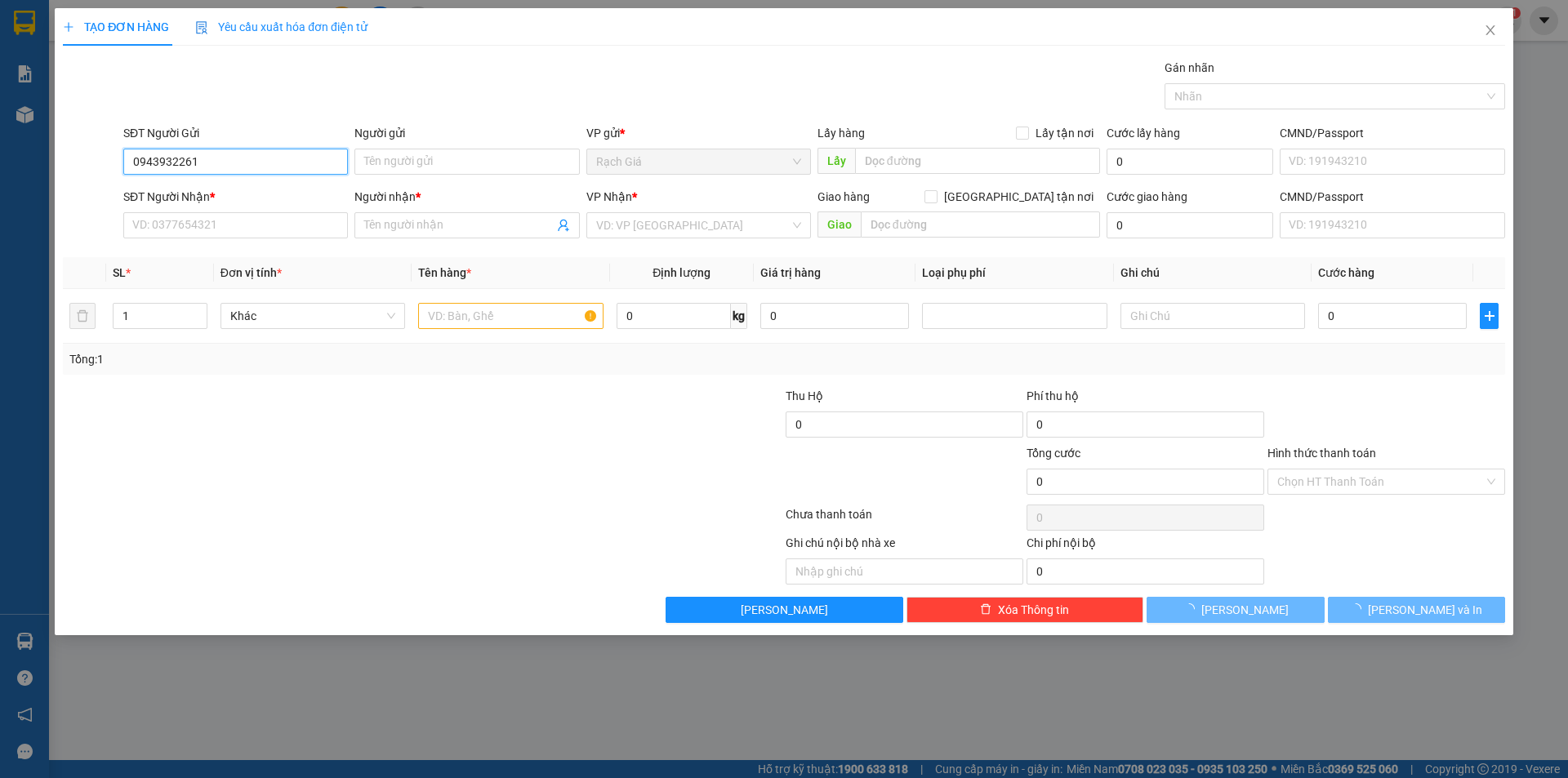
click at [218, 164] on input "0943932261" at bounding box center [235, 161] width 224 height 26
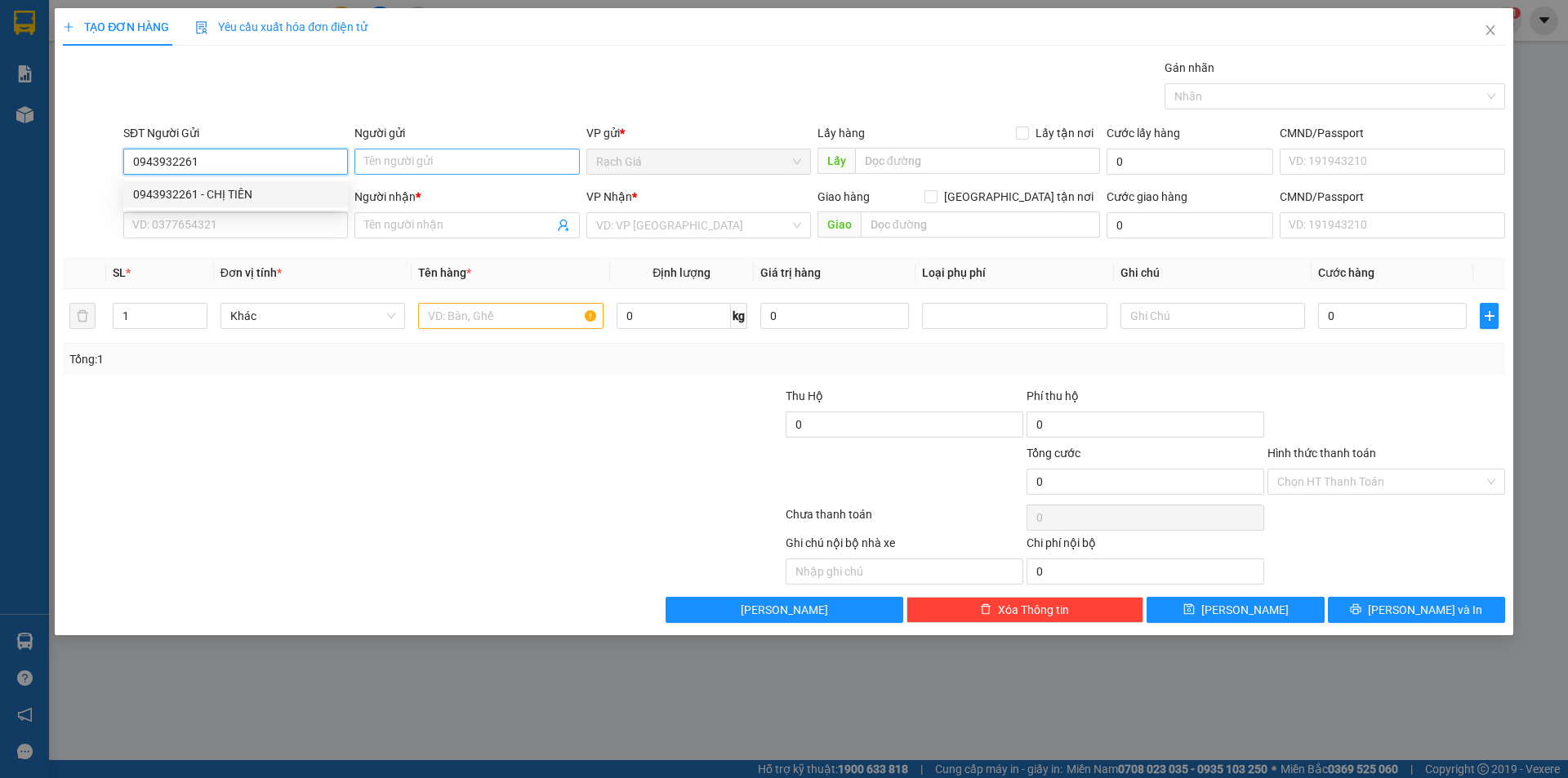
type input "0943932261"
click at [379, 158] on input "Người gửi" at bounding box center [466, 161] width 224 height 26
click at [259, 150] on input "0943932261" at bounding box center [235, 161] width 224 height 26
click at [235, 192] on div "0943932261 - CHỊ TIÊN" at bounding box center [235, 194] width 205 height 18
type input "CHỊ TIÊN"
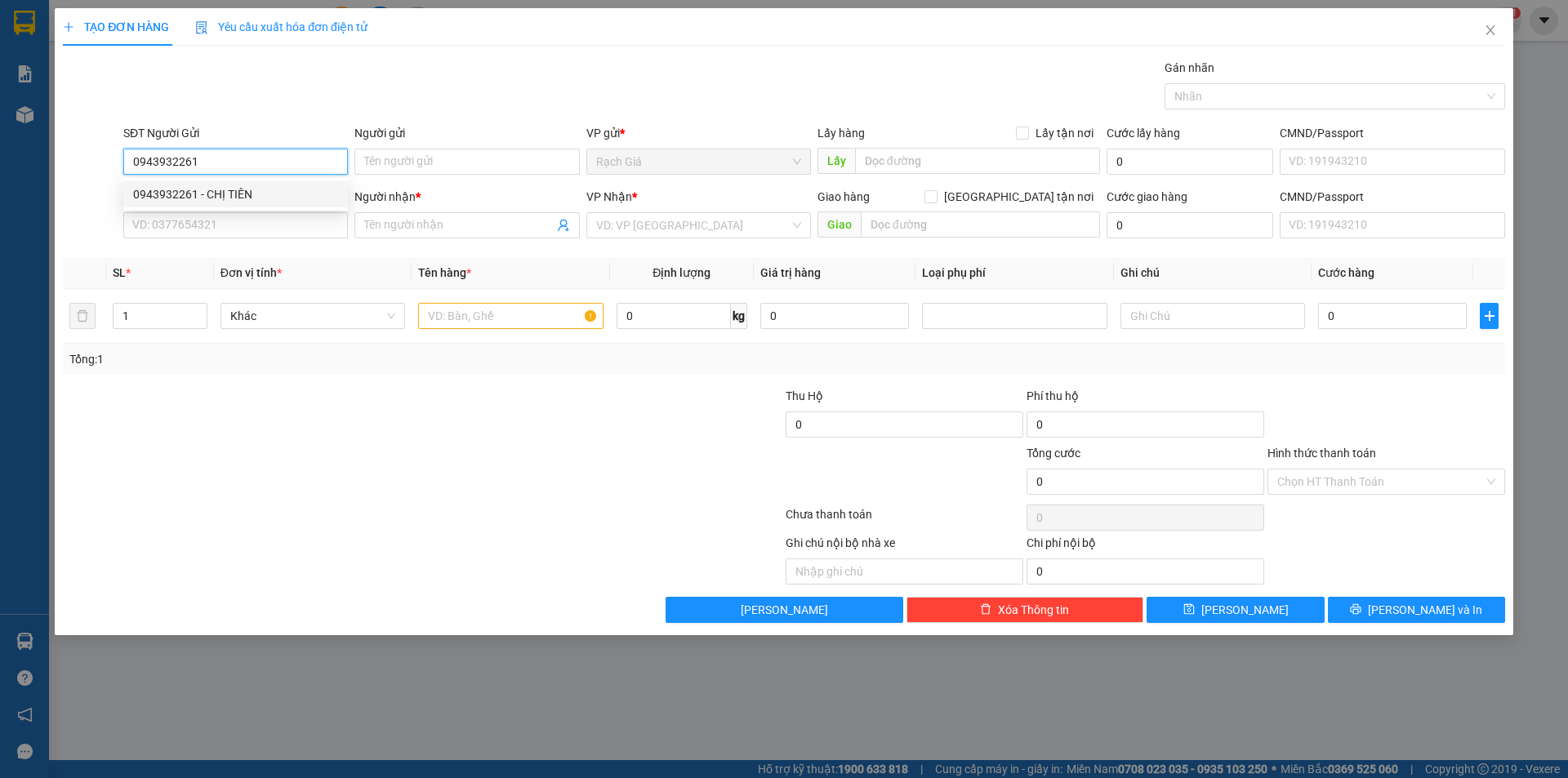
type input "0909272667"
type input "ANH NGHĨA"
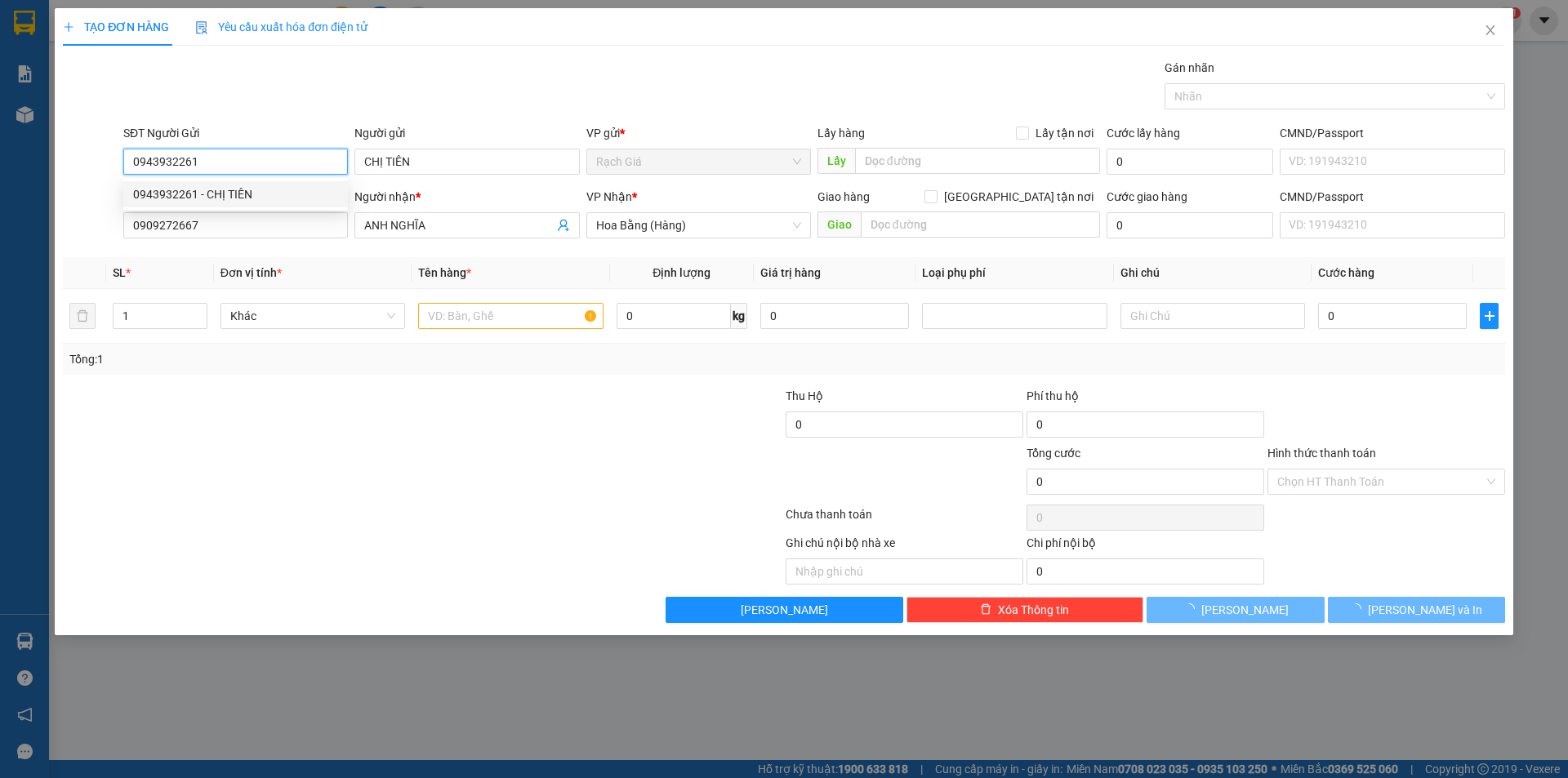
type input "40.000"
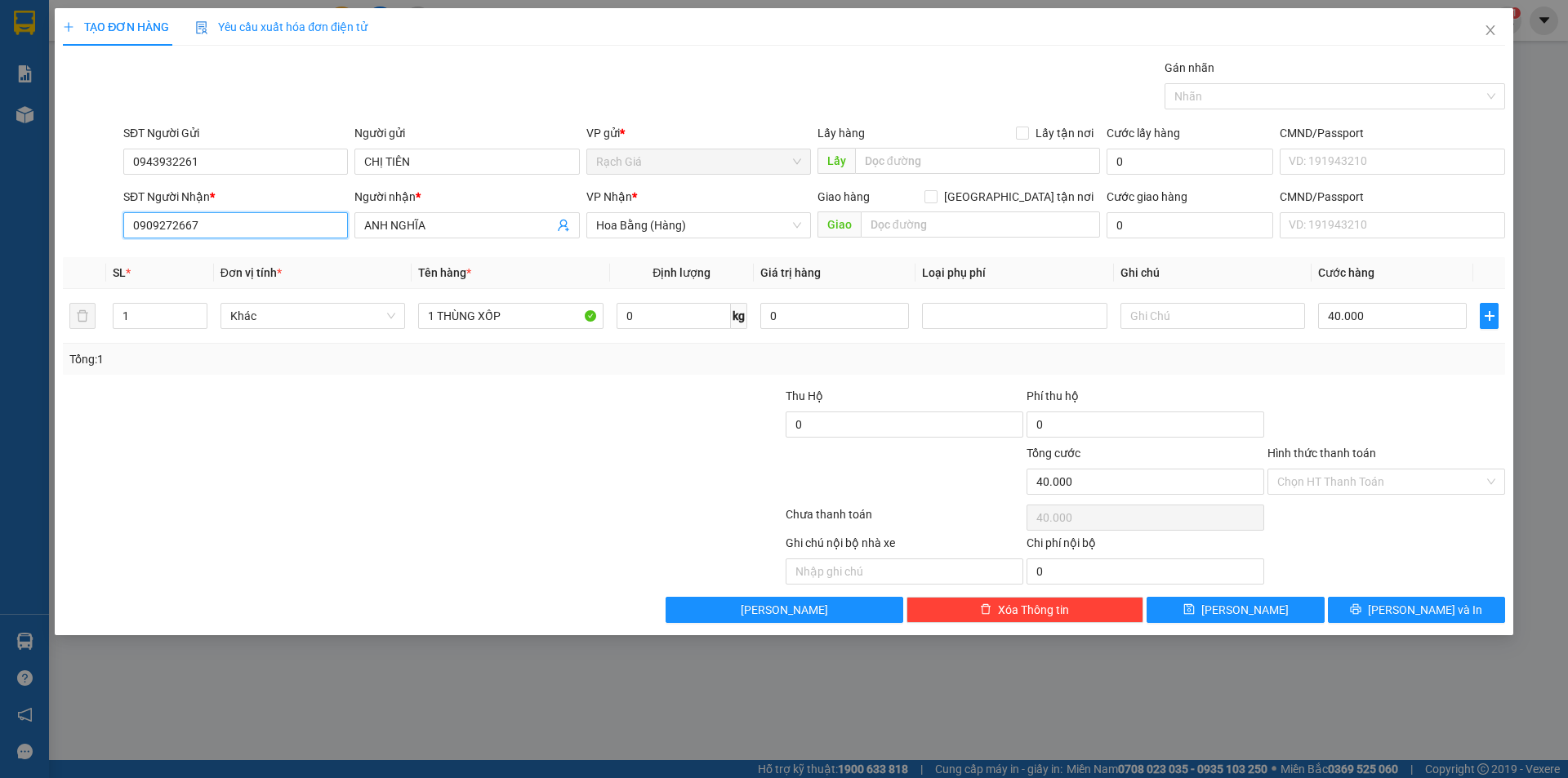
click at [230, 227] on input "0909272667" at bounding box center [235, 225] width 224 height 26
click at [446, 401] on div at bounding box center [302, 416] width 481 height 57
type input "2"
click at [200, 310] on icon "up" at bounding box center [197, 312] width 6 height 6
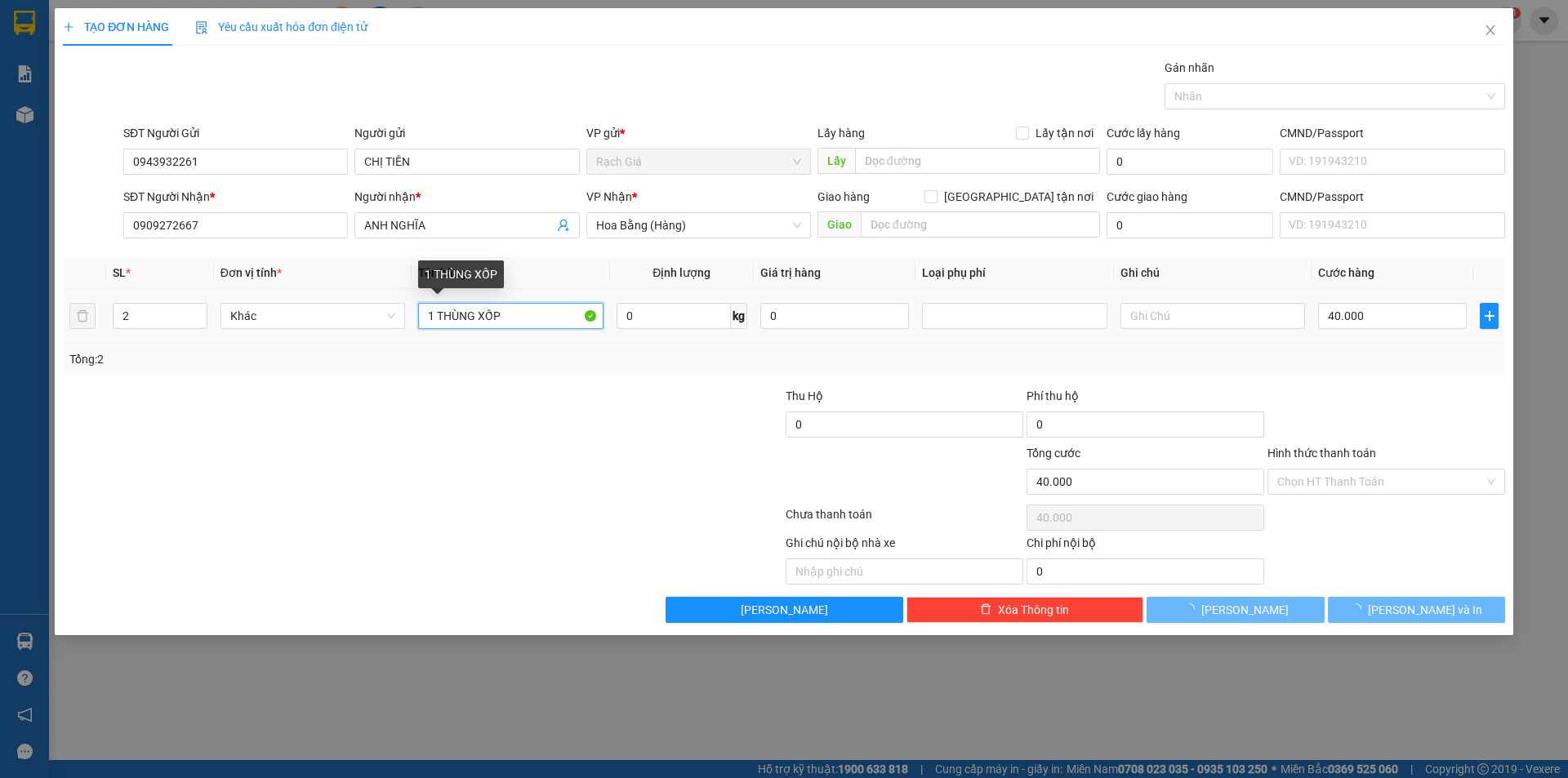
click at [524, 313] on input "1 THÙNG XỐP" at bounding box center [510, 315] width 185 height 26
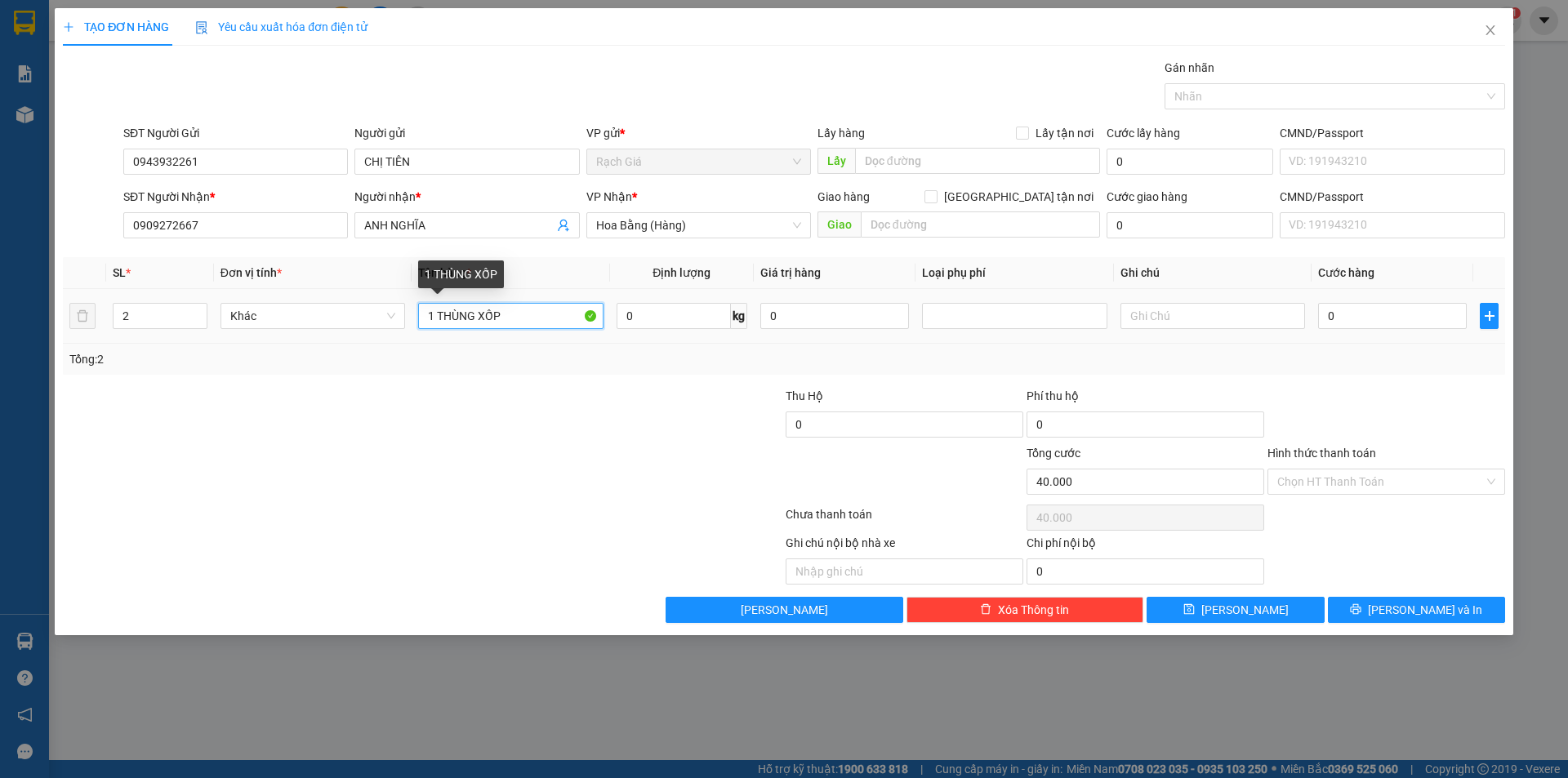
type input "0"
type input "1 THÙNG XỐP + 1 THÙNG GIẤY"
click at [587, 468] on div at bounding box center [663, 473] width 241 height 57
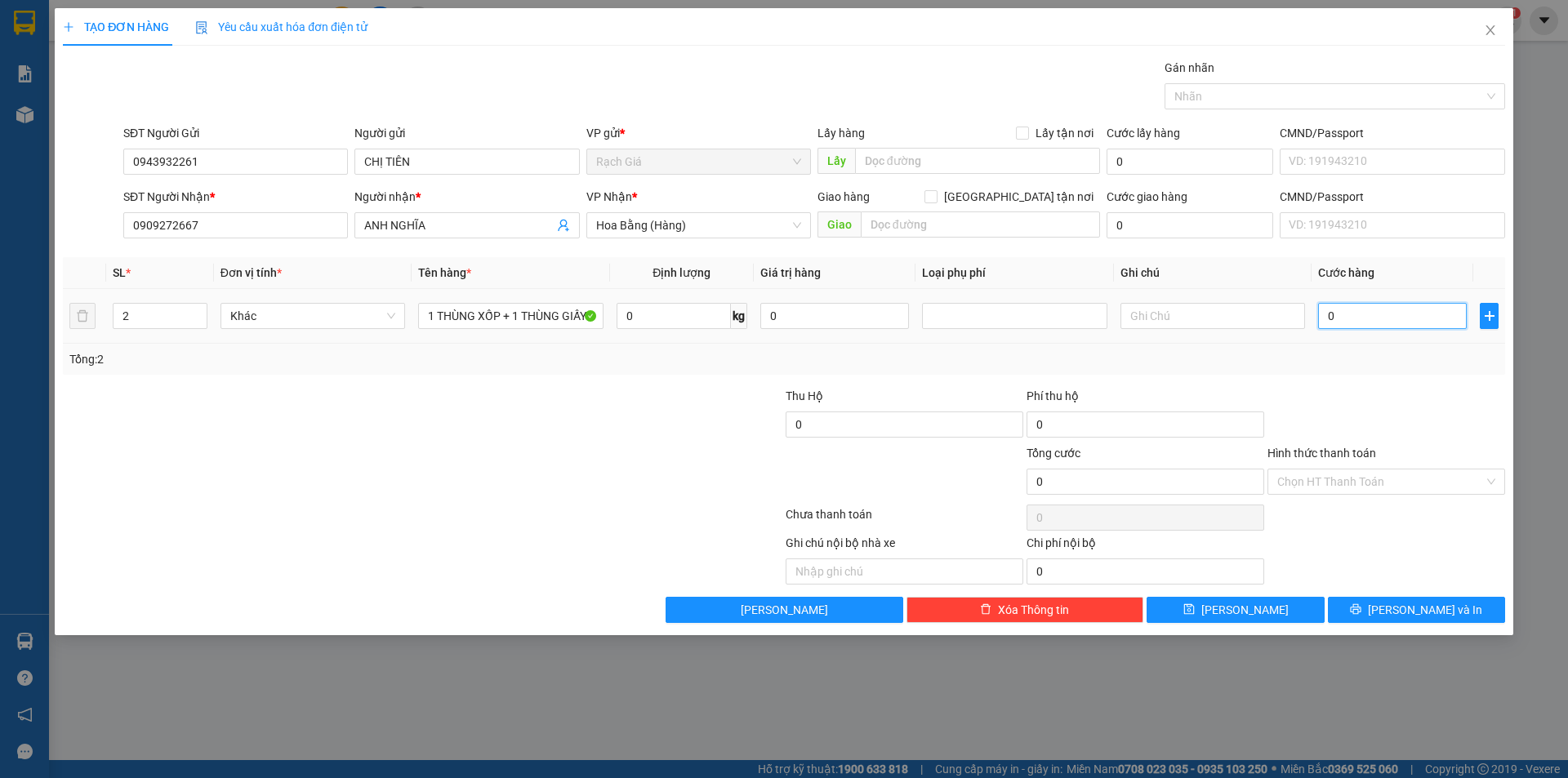
click at [1372, 317] on input "0" at bounding box center [1392, 315] width 148 height 26
type input "6"
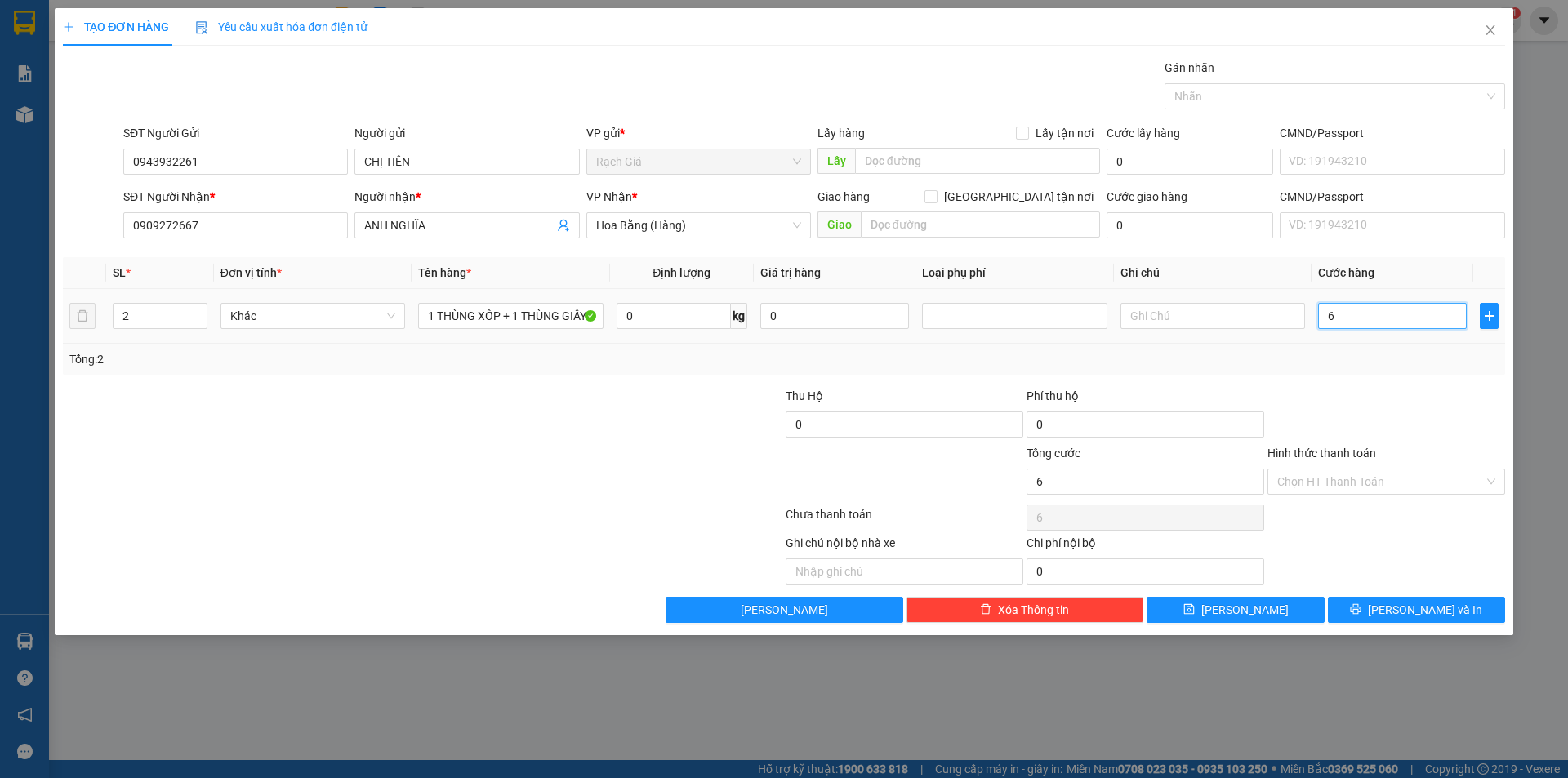
type input "60"
type input "600"
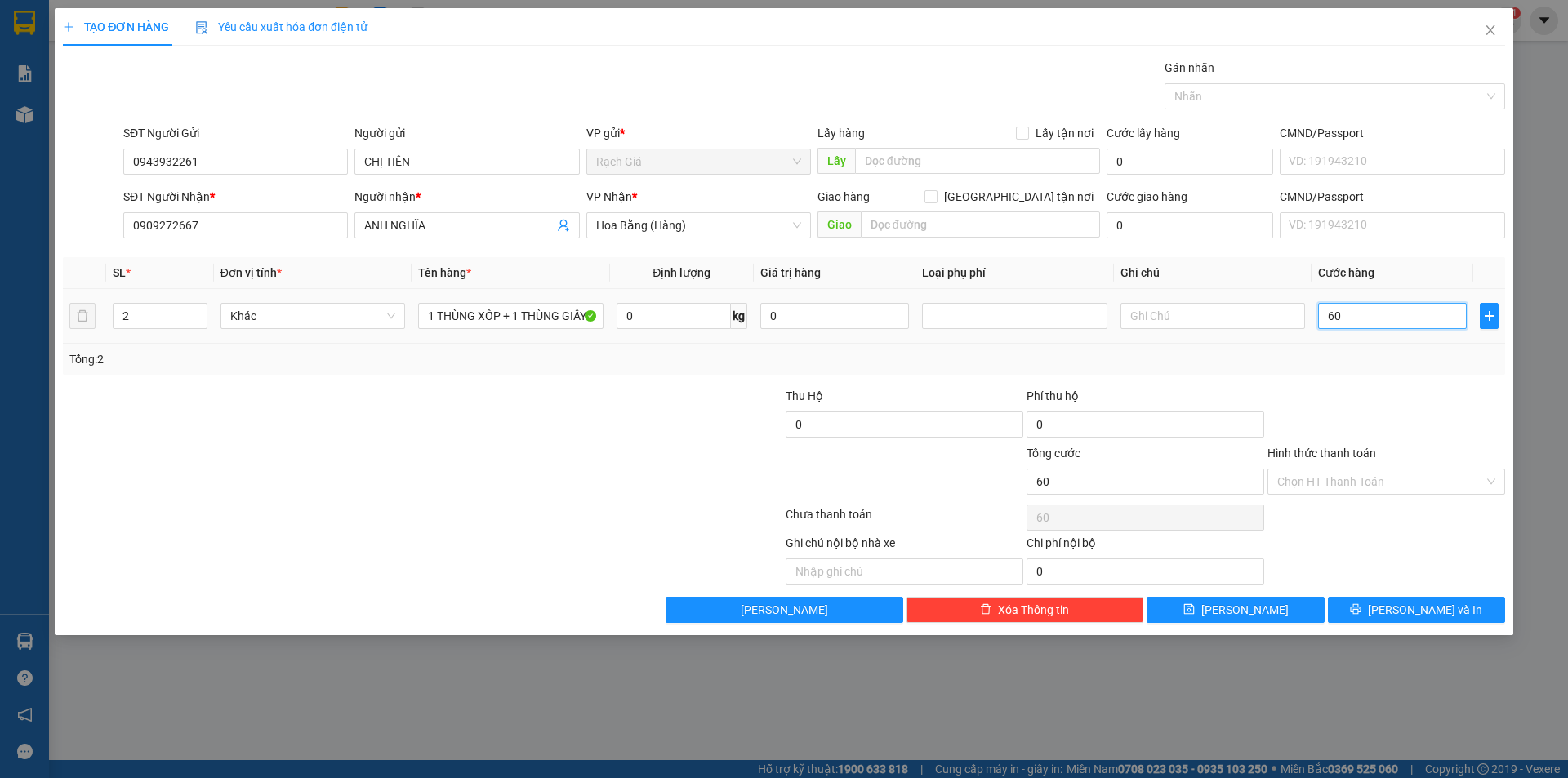
type input "600"
type input "6.000"
type input "60.000"
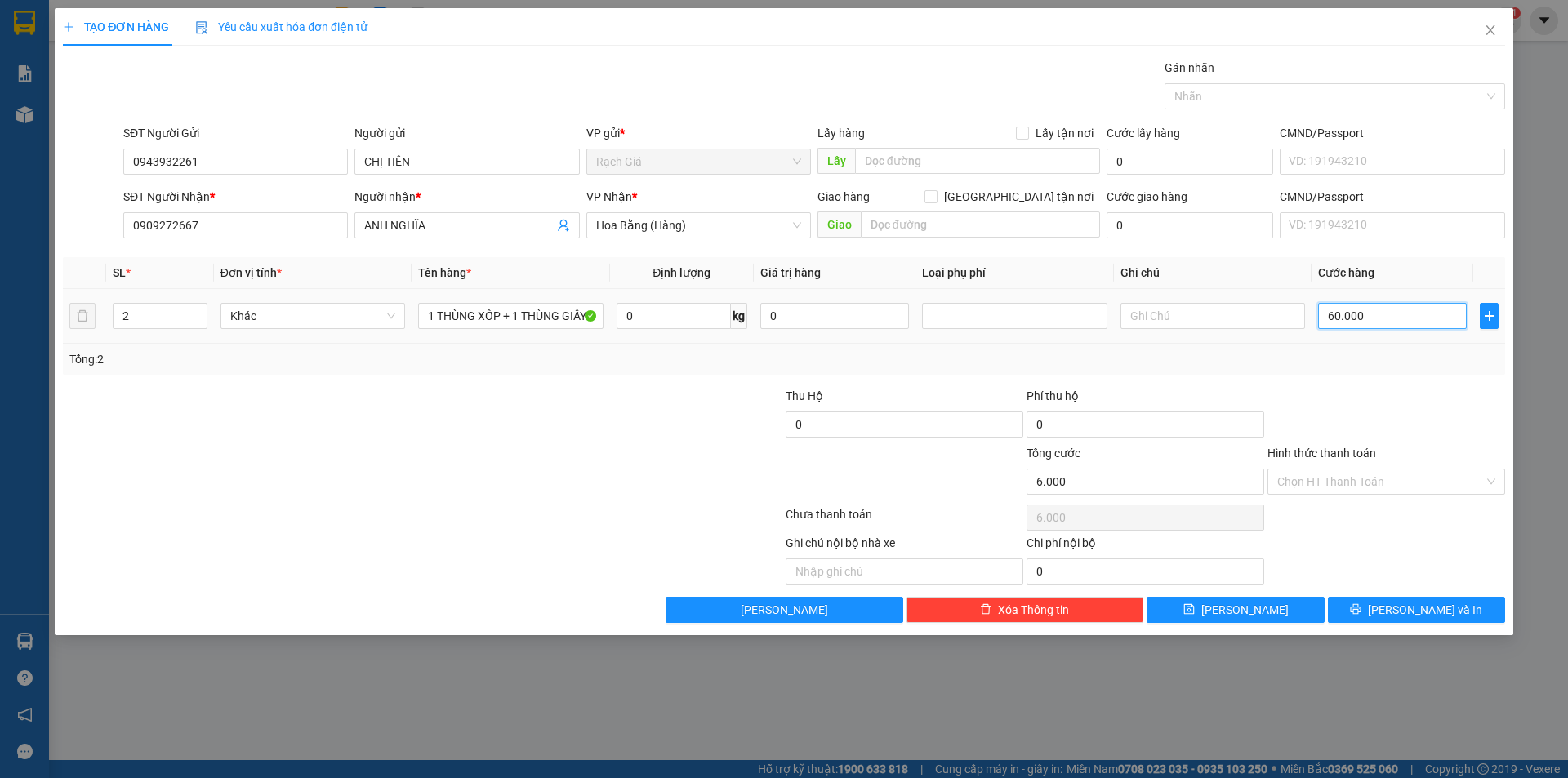
type input "60.000"
click at [1313, 487] on input "Hình thức thanh toán" at bounding box center [1380, 481] width 207 height 24
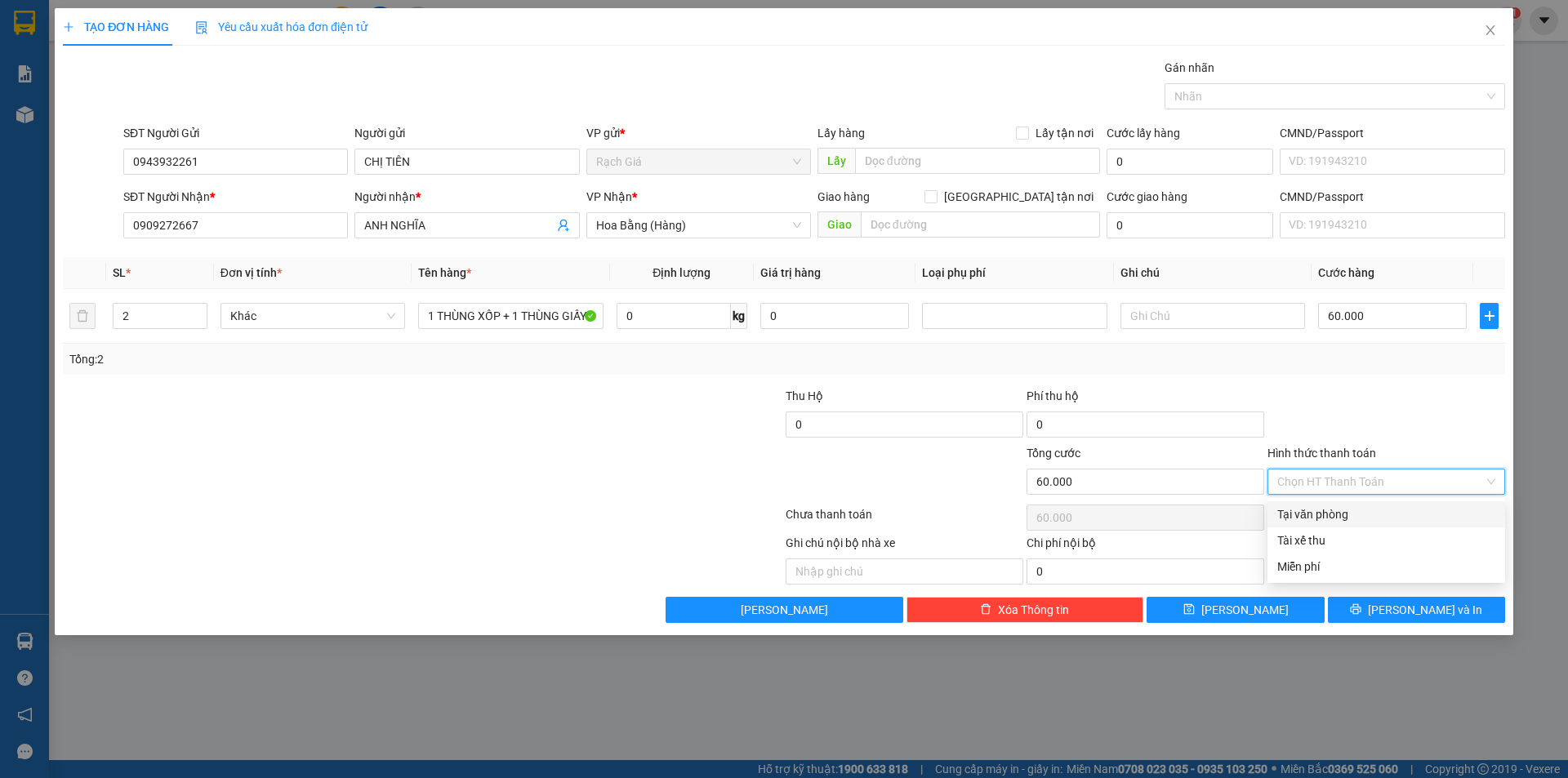
drag, startPoint x: 1309, startPoint y: 513, endPoint x: 1329, endPoint y: 521, distance: 21.5
click at [1309, 515] on div "Tại văn phòng" at bounding box center [1386, 513] width 218 height 18
type input "0"
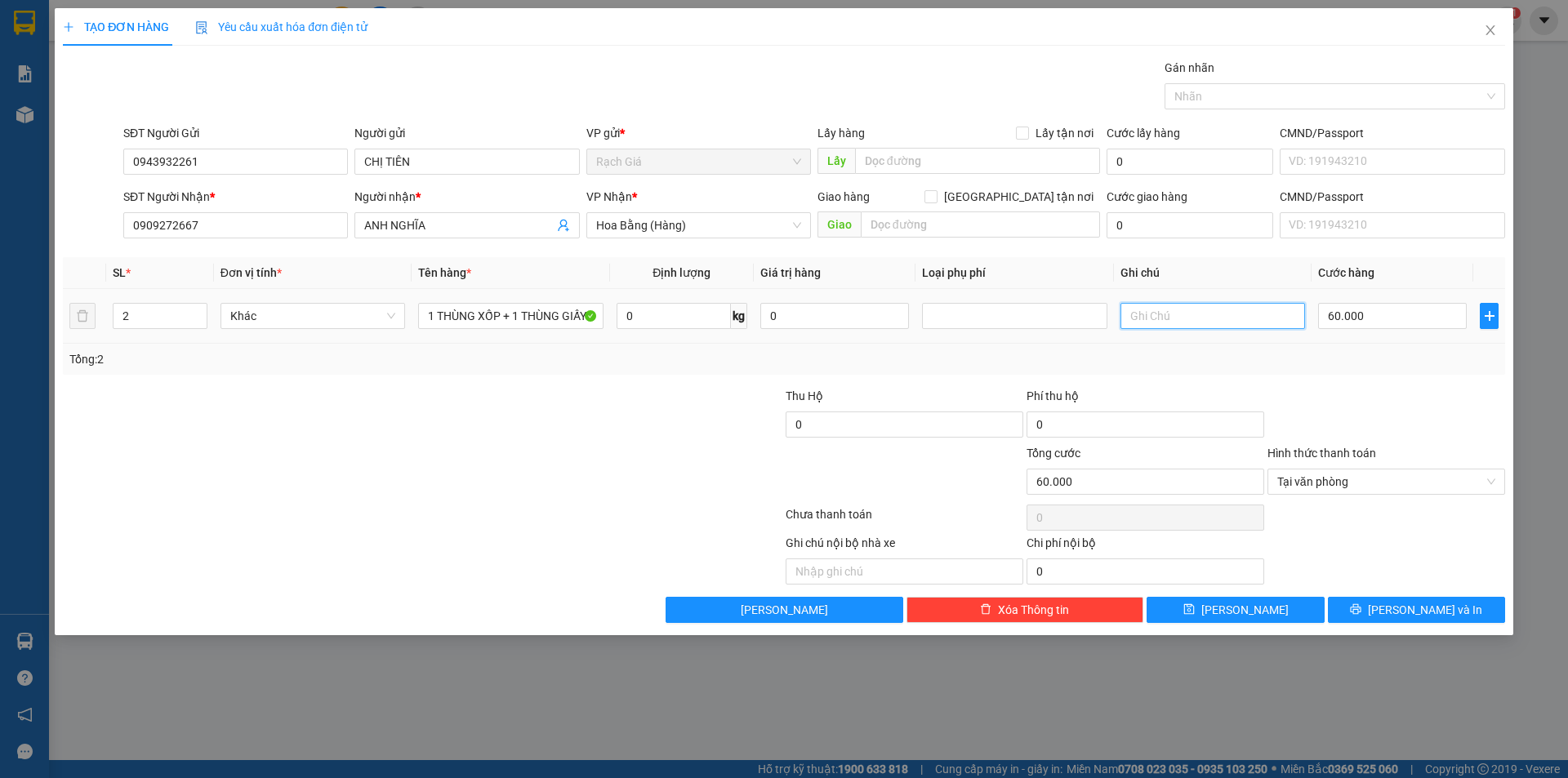
click at [1168, 318] on input "text" at bounding box center [1212, 315] width 185 height 26
type input "CK ĐUC"
click at [438, 441] on div at bounding box center [302, 416] width 481 height 57
click at [1413, 609] on span "[PERSON_NAME] và In" at bounding box center [1425, 609] width 115 height 18
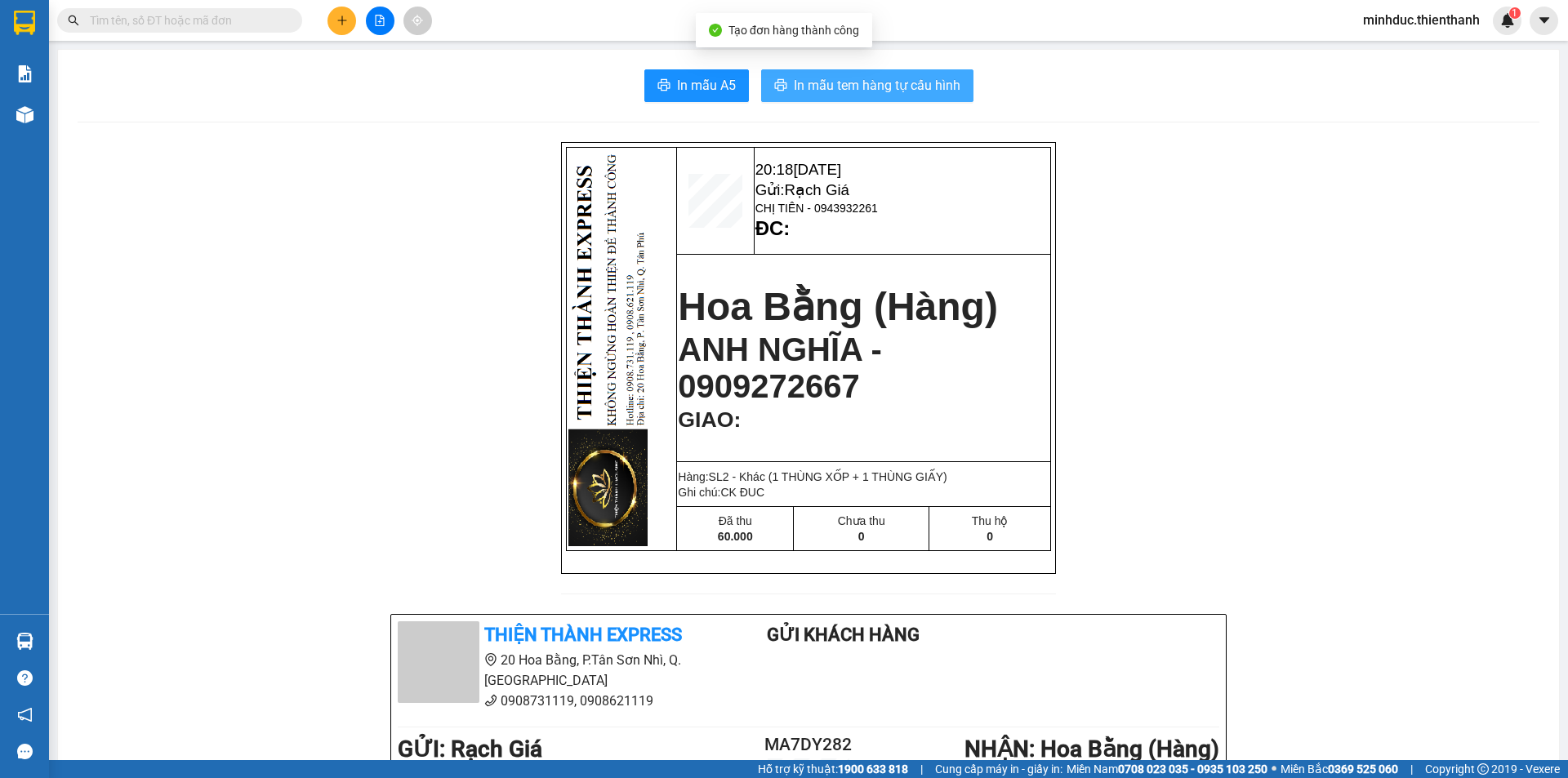
click at [851, 93] on span "In mẫu tem hàng tự cấu hình" at bounding box center [877, 85] width 167 height 20
click at [234, 13] on input "text" at bounding box center [186, 20] width 193 height 18
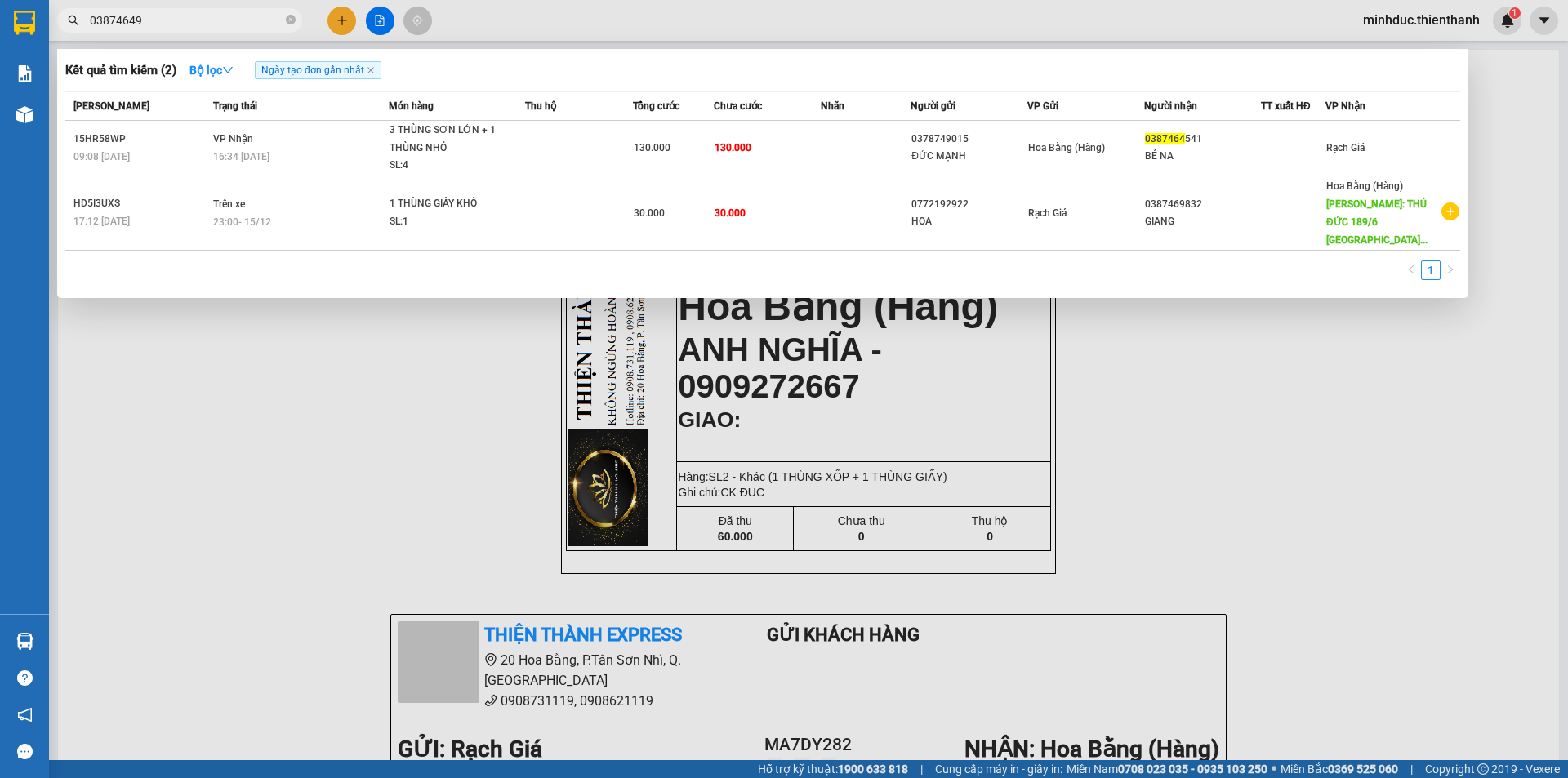
type input "038746495"
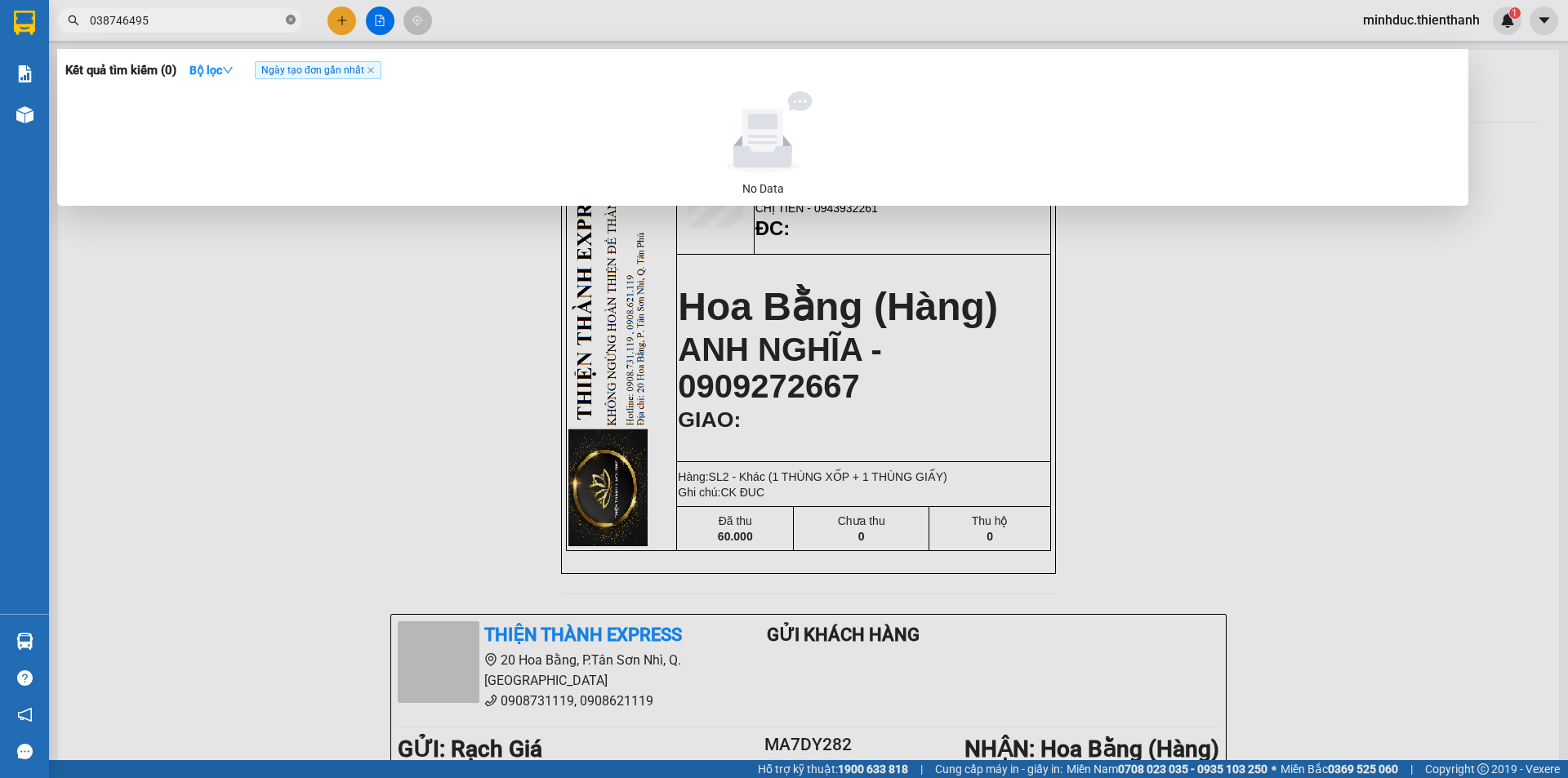
click at [293, 21] on icon "close-circle" at bounding box center [291, 19] width 10 height 10
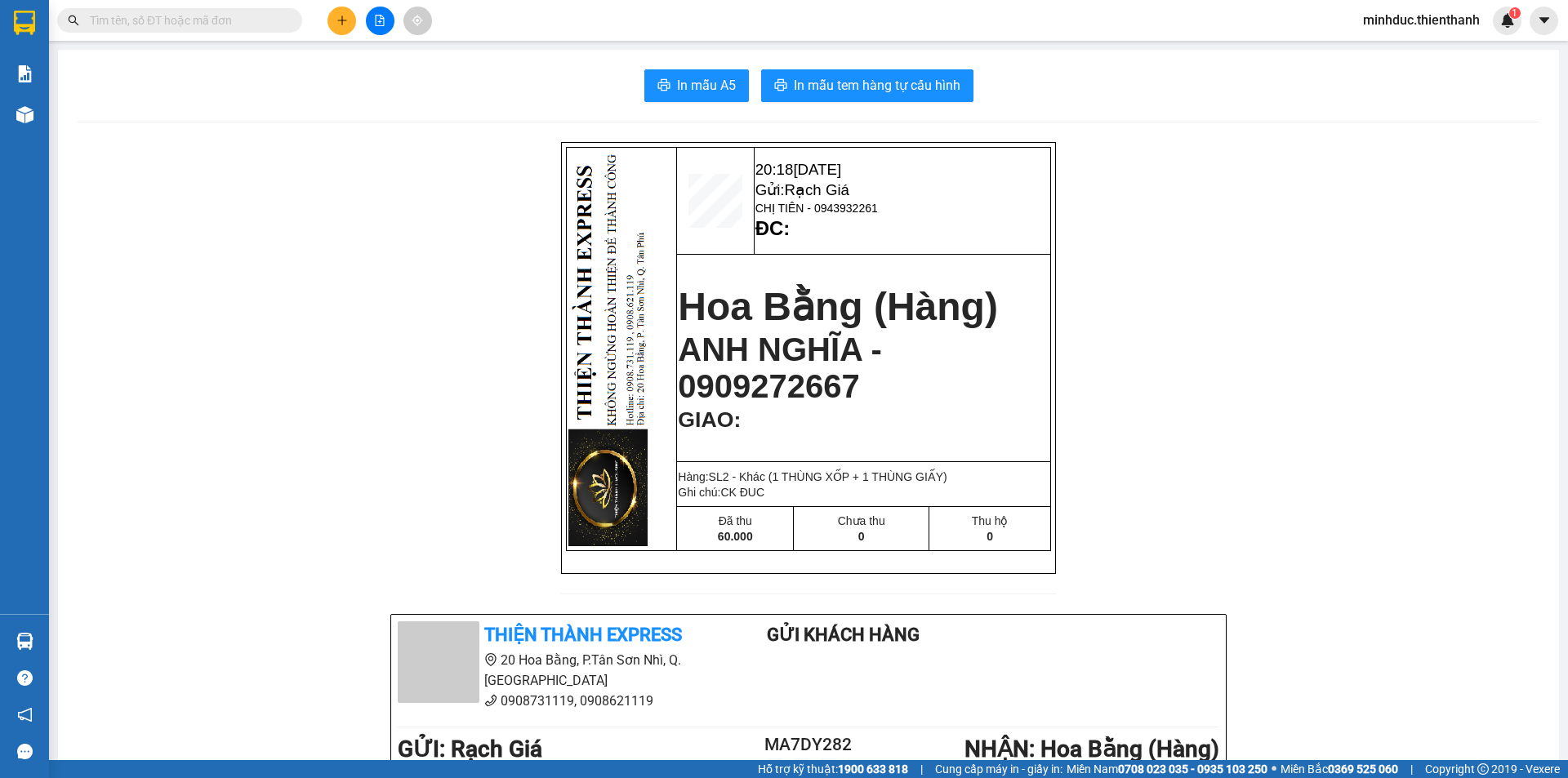
click at [275, 7] on div "Kết quả tìm kiếm ( 0 ) Bộ lọc Ngày tạo đơn gần nhất No Data" at bounding box center [159, 21] width 319 height 29
click at [214, 24] on input "text" at bounding box center [186, 20] width 193 height 18
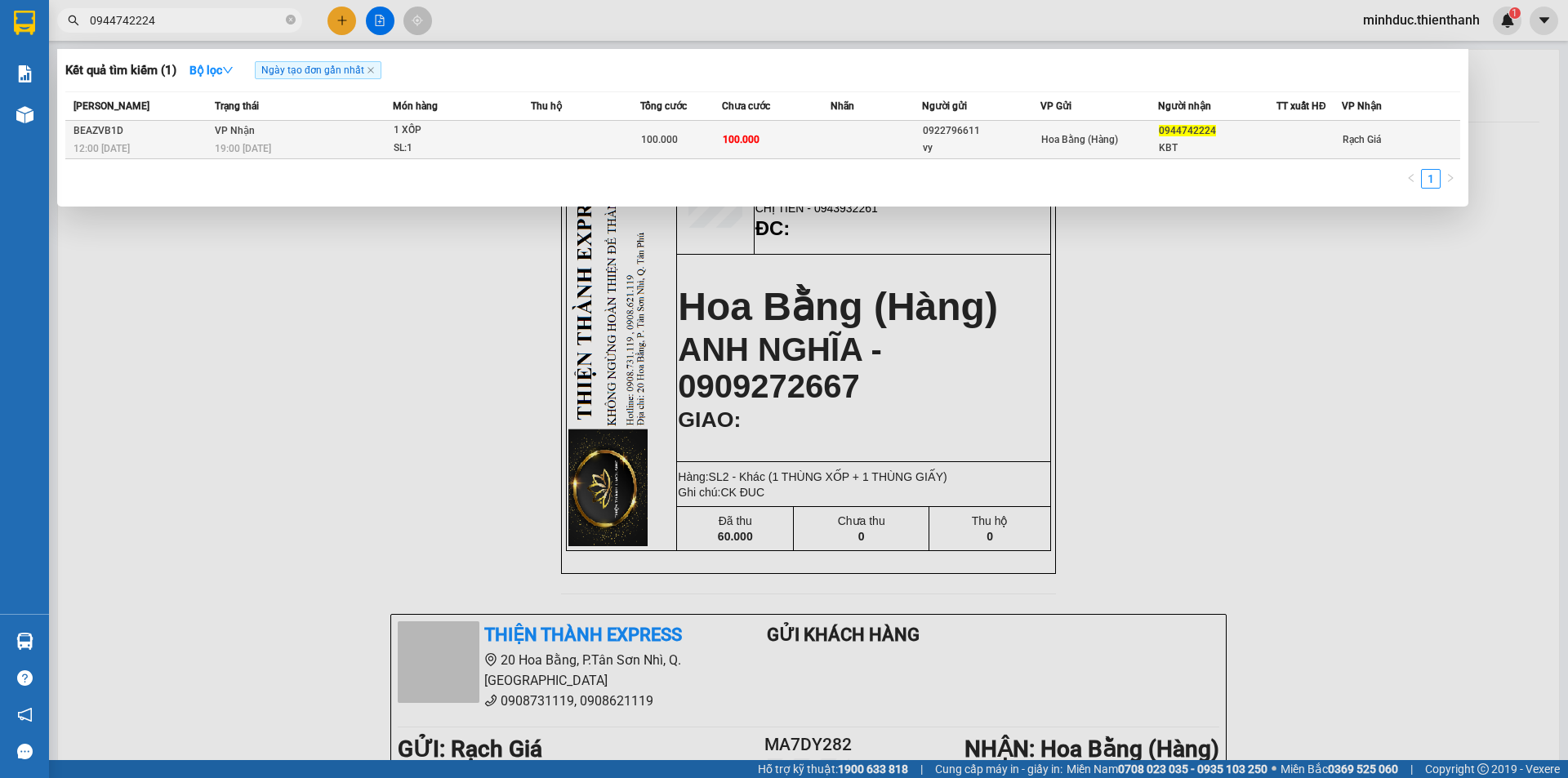
type input "0944742224"
click at [473, 150] on div "SL: 1" at bounding box center [454, 148] width 122 height 18
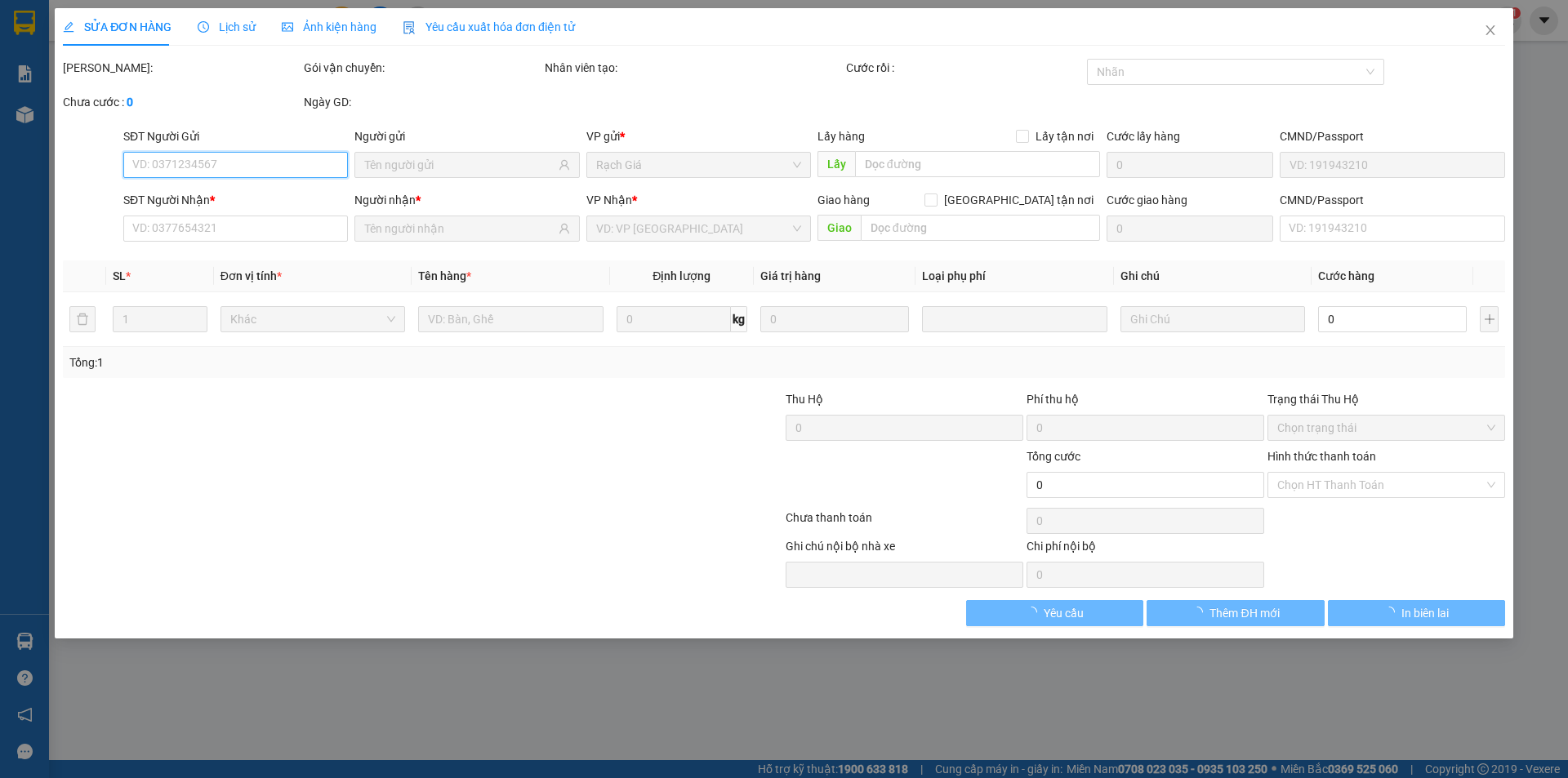
type input "0922796611"
type input "vy"
type input "0944742224"
type input "KBT"
type input "100.000"
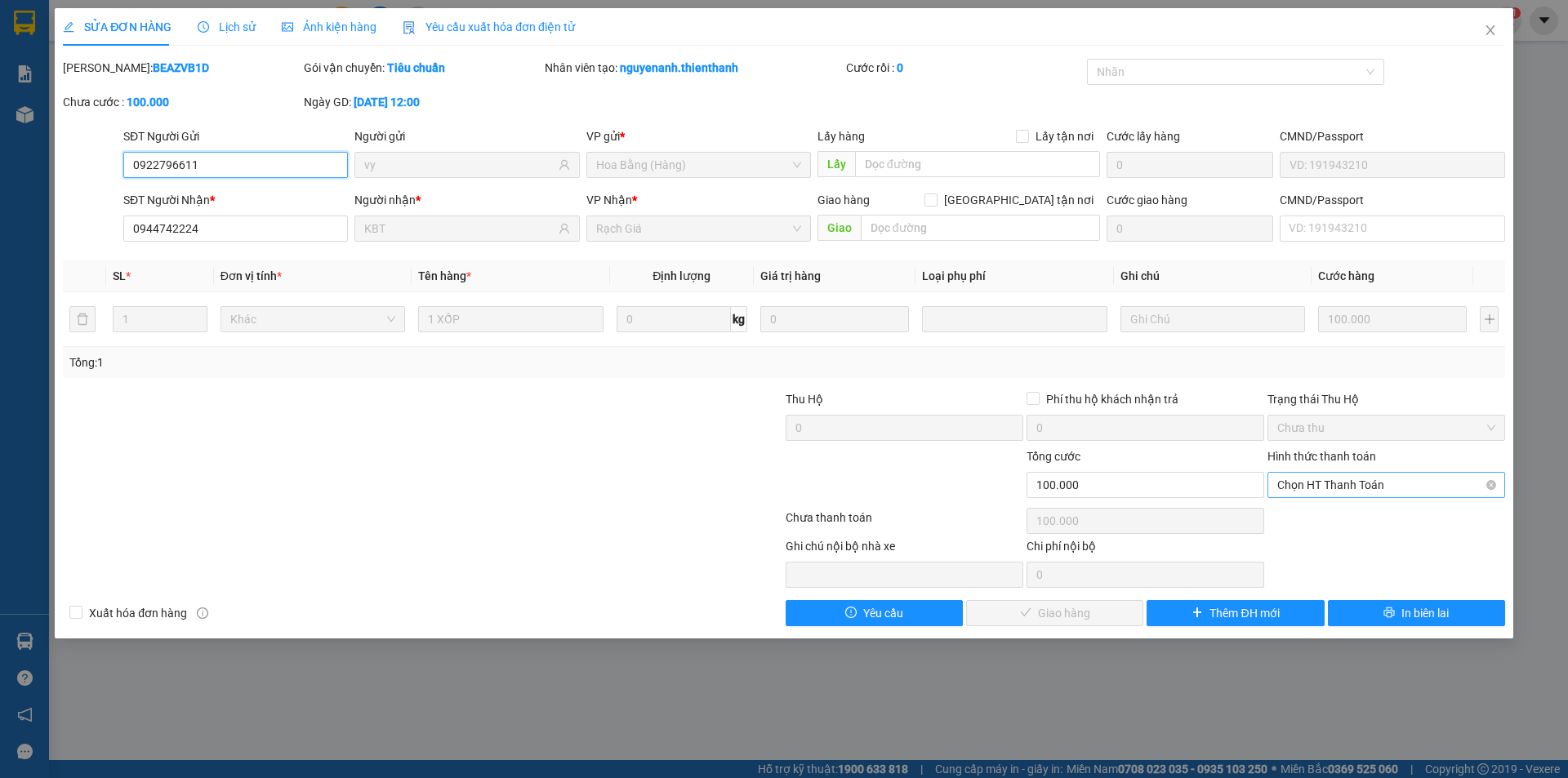
click at [1331, 485] on span "Chọn HT Thanh Toán" at bounding box center [1386, 485] width 218 height 24
drag, startPoint x: 1320, startPoint y: 507, endPoint x: 1168, endPoint y: 581, distance: 169.1
click at [1320, 509] on div "Tại văn phòng" at bounding box center [1386, 518] width 238 height 26
type input "0"
click at [1045, 621] on span "Giao hàng" at bounding box center [1064, 613] width 52 height 18
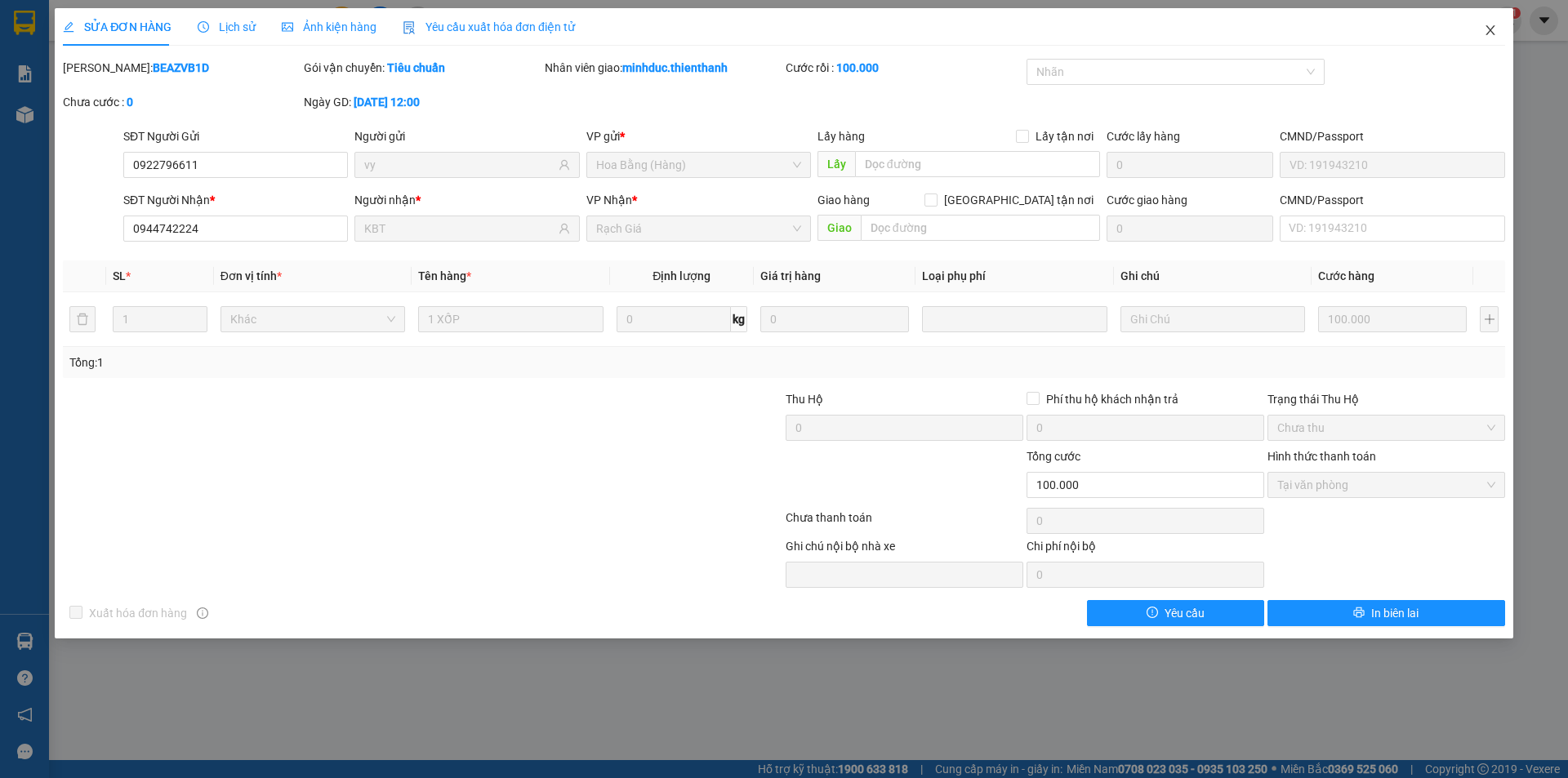
click at [1489, 30] on icon "close" at bounding box center [1490, 30] width 9 height 10
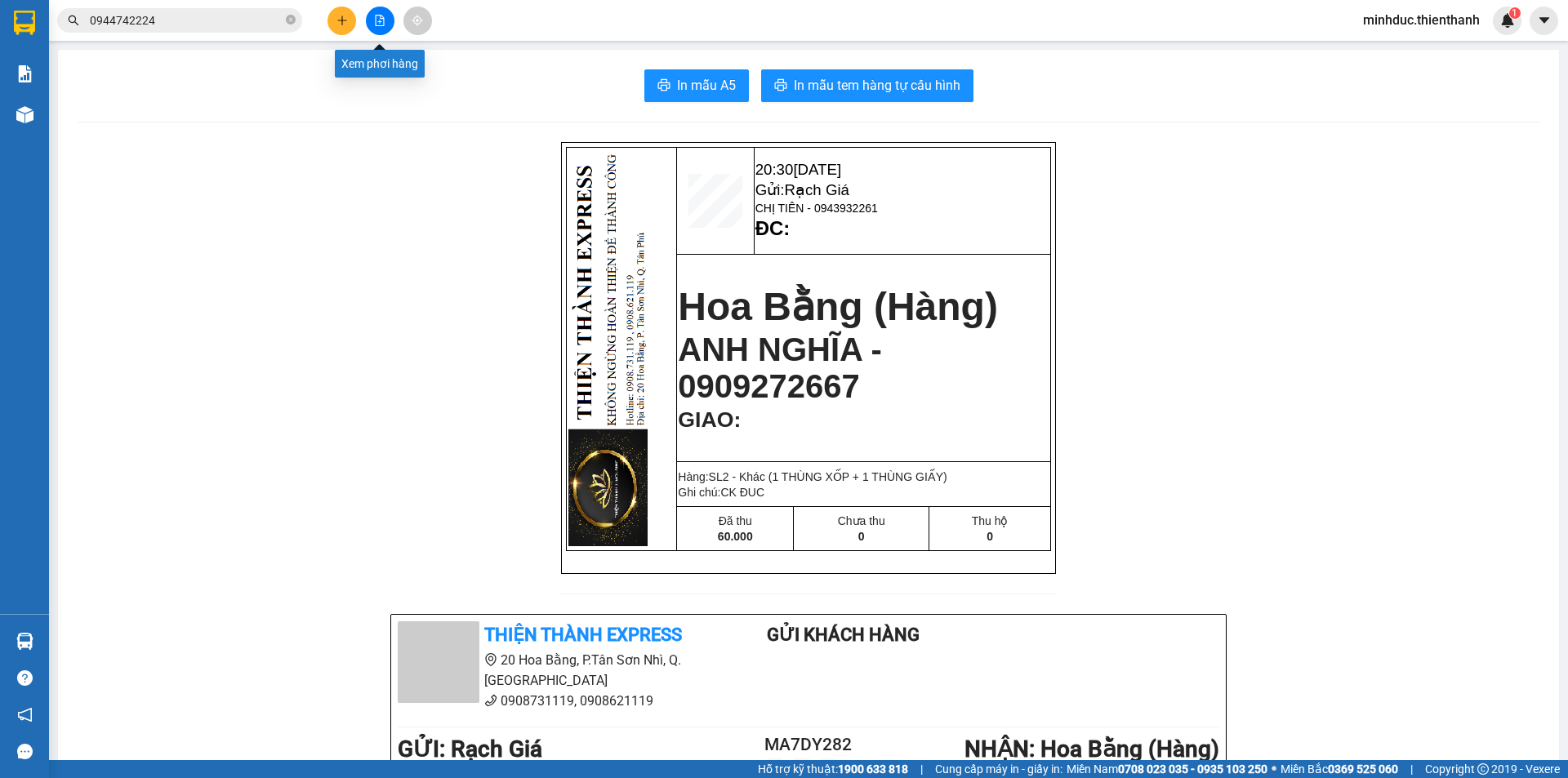
click at [378, 19] on icon "file-add" at bounding box center [380, 20] width 12 height 12
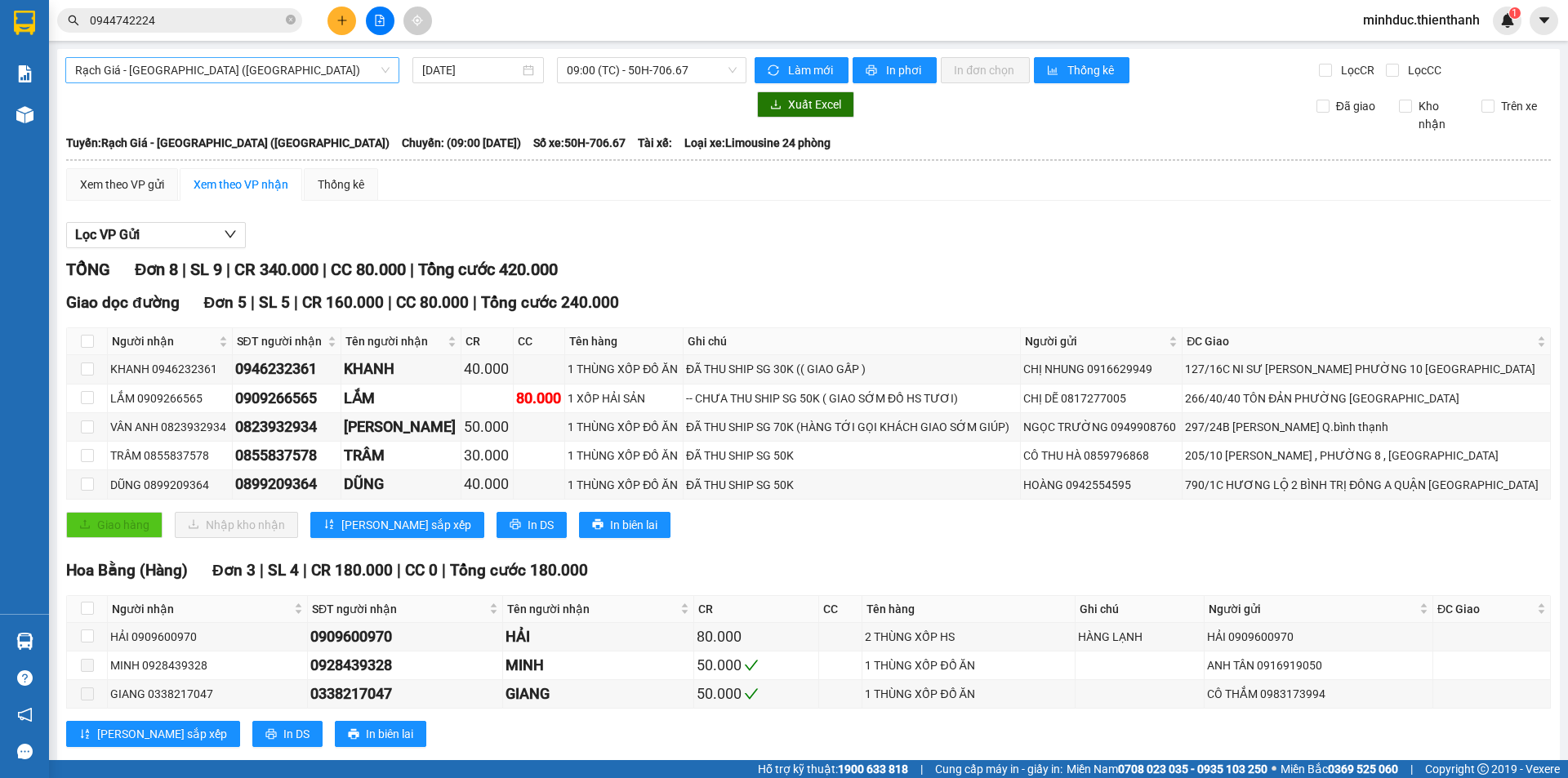
click at [219, 73] on span "Rạch Giá - [GEOGRAPHIC_DATA] ([GEOGRAPHIC_DATA])" at bounding box center [232, 70] width 314 height 24
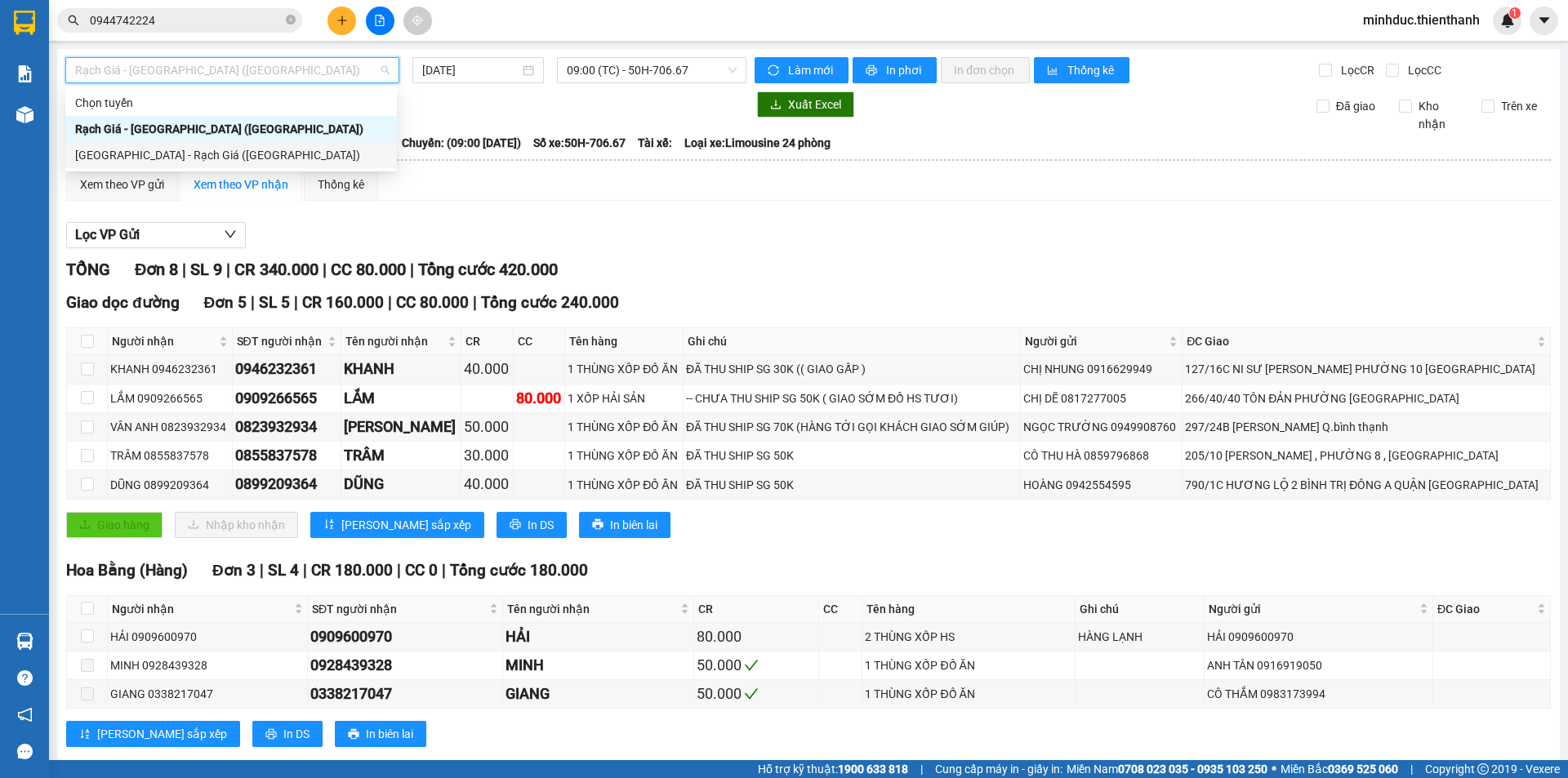
click at [151, 144] on div "[GEOGRAPHIC_DATA] - Rạch Giá ([GEOGRAPHIC_DATA])" at bounding box center [230, 155] width 331 height 26
type input "[DATE]"
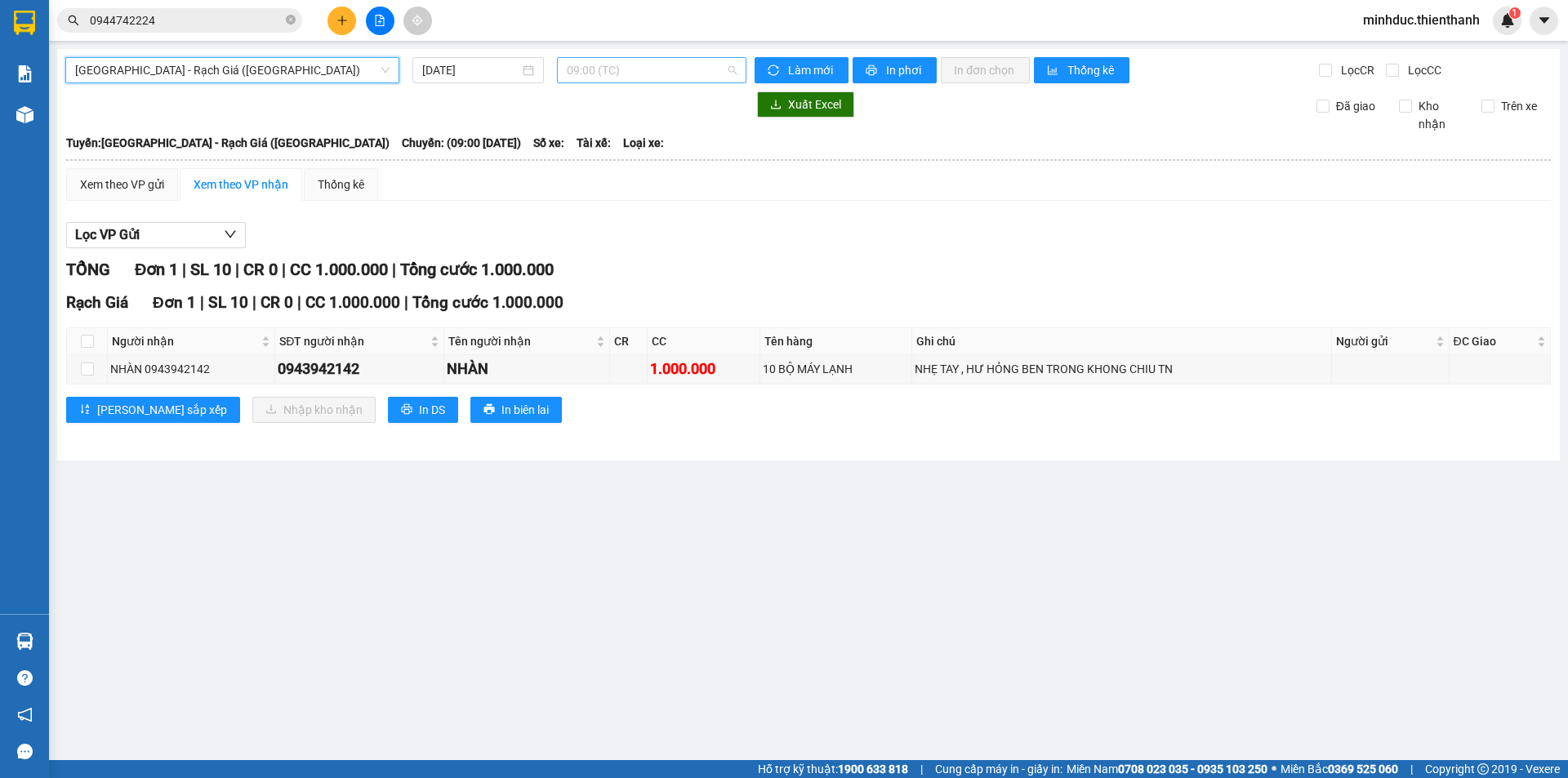
click at [603, 66] on span "09:00 (TC)" at bounding box center [651, 70] width 169 height 24
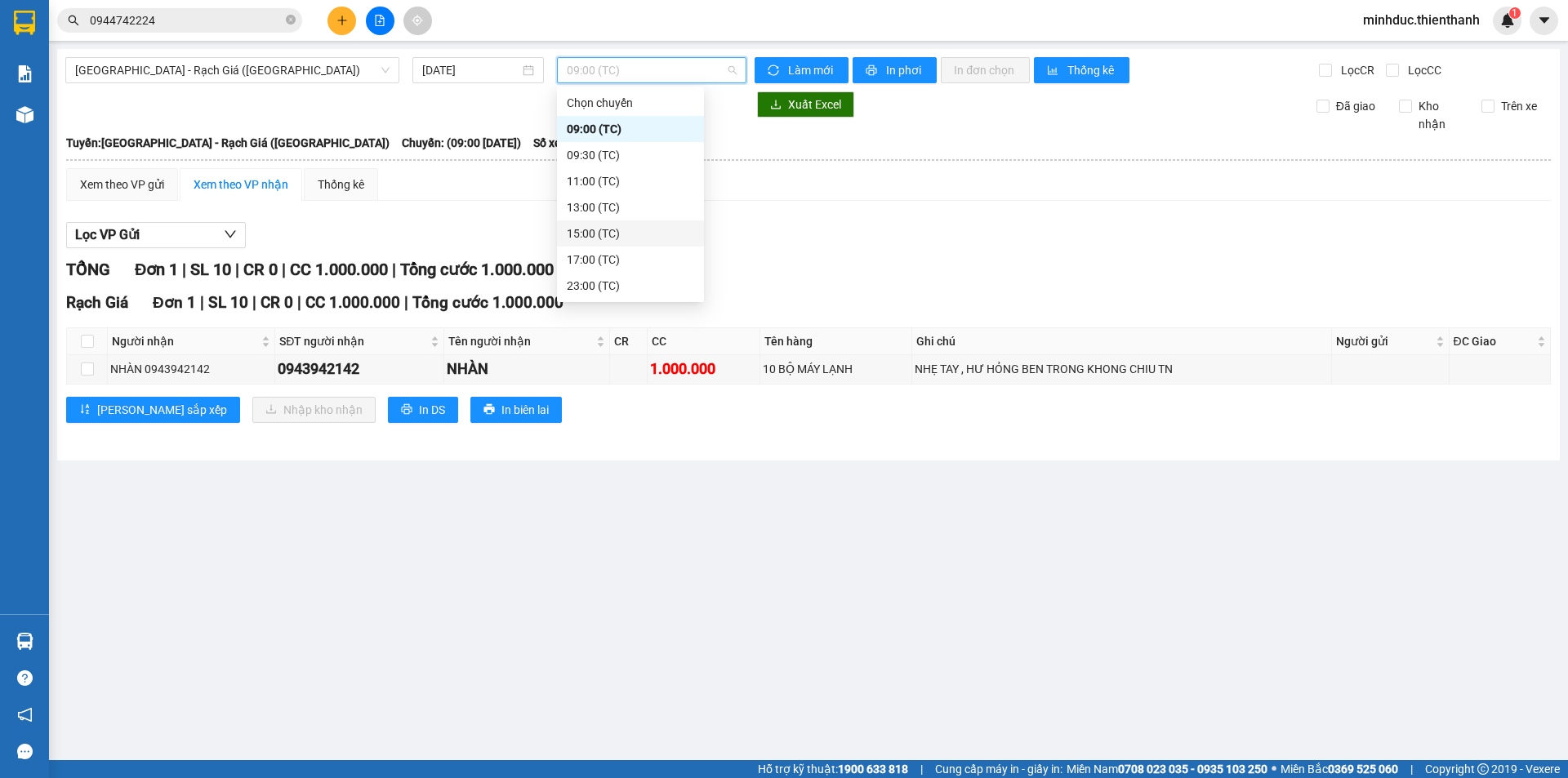
click at [604, 242] on div "15:00 (TC)" at bounding box center [630, 233] width 127 height 18
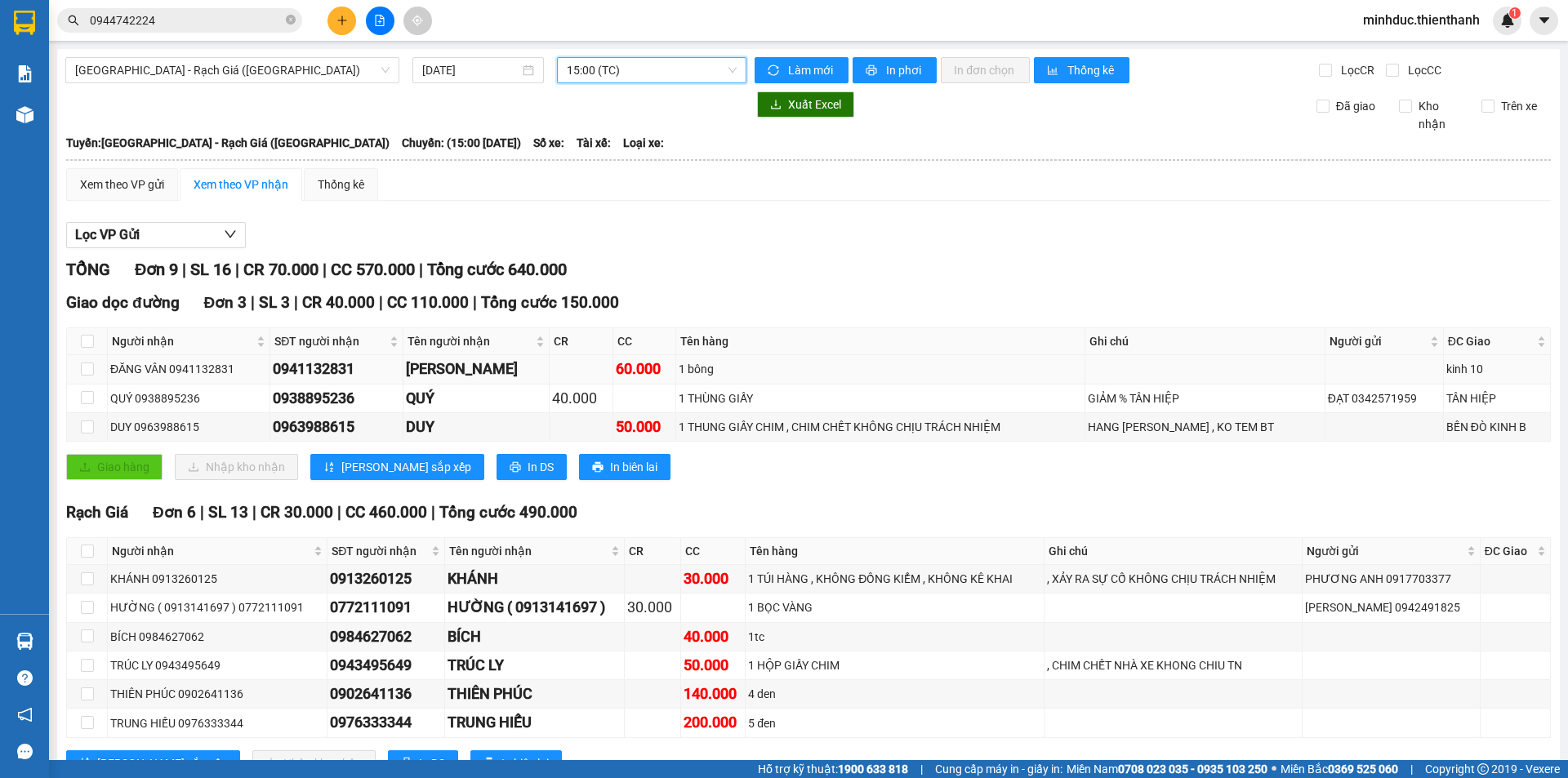
scroll to position [62, 0]
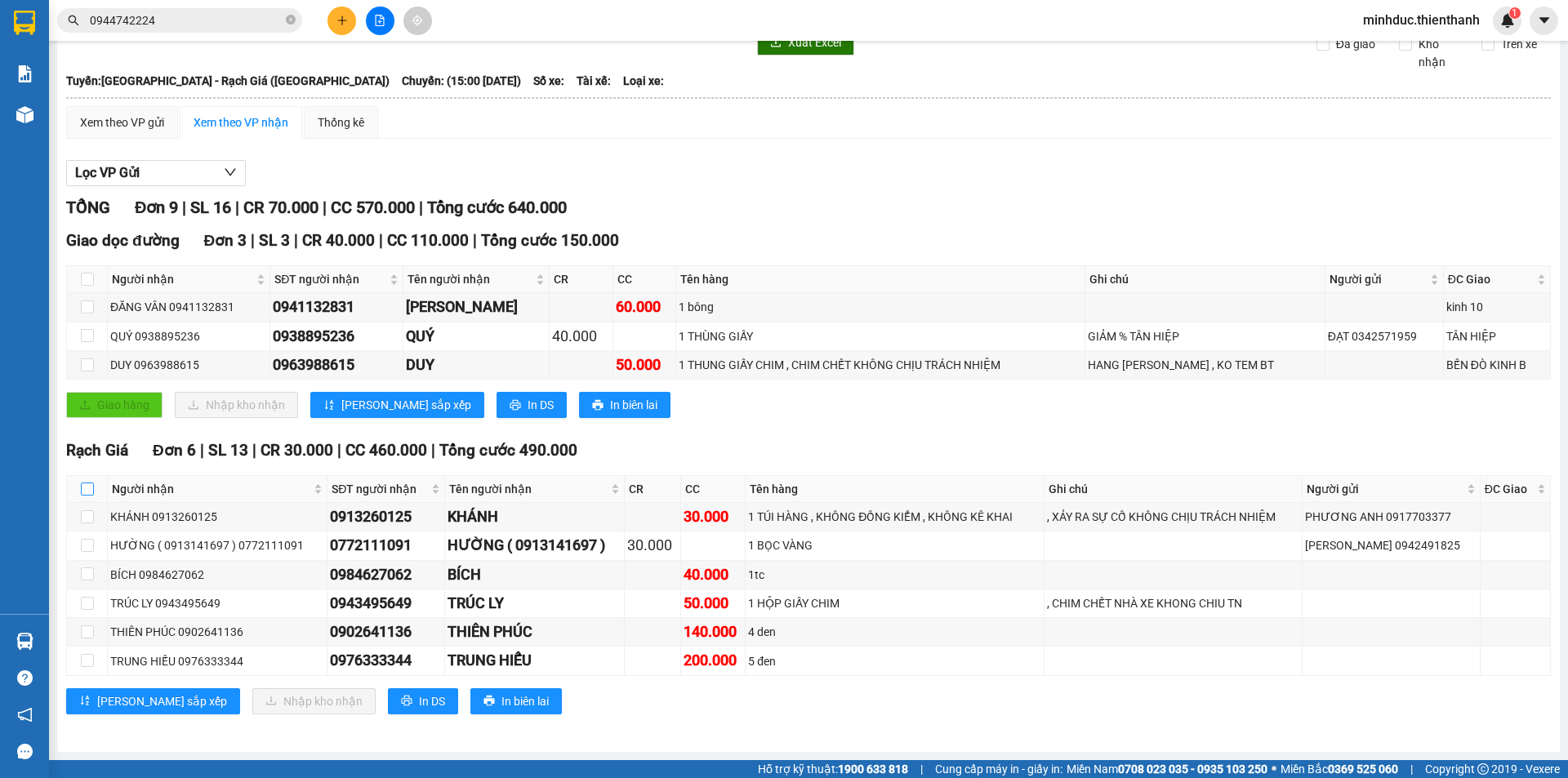
click at [90, 491] on input "checkbox" at bounding box center [87, 488] width 13 height 13
checkbox input "true"
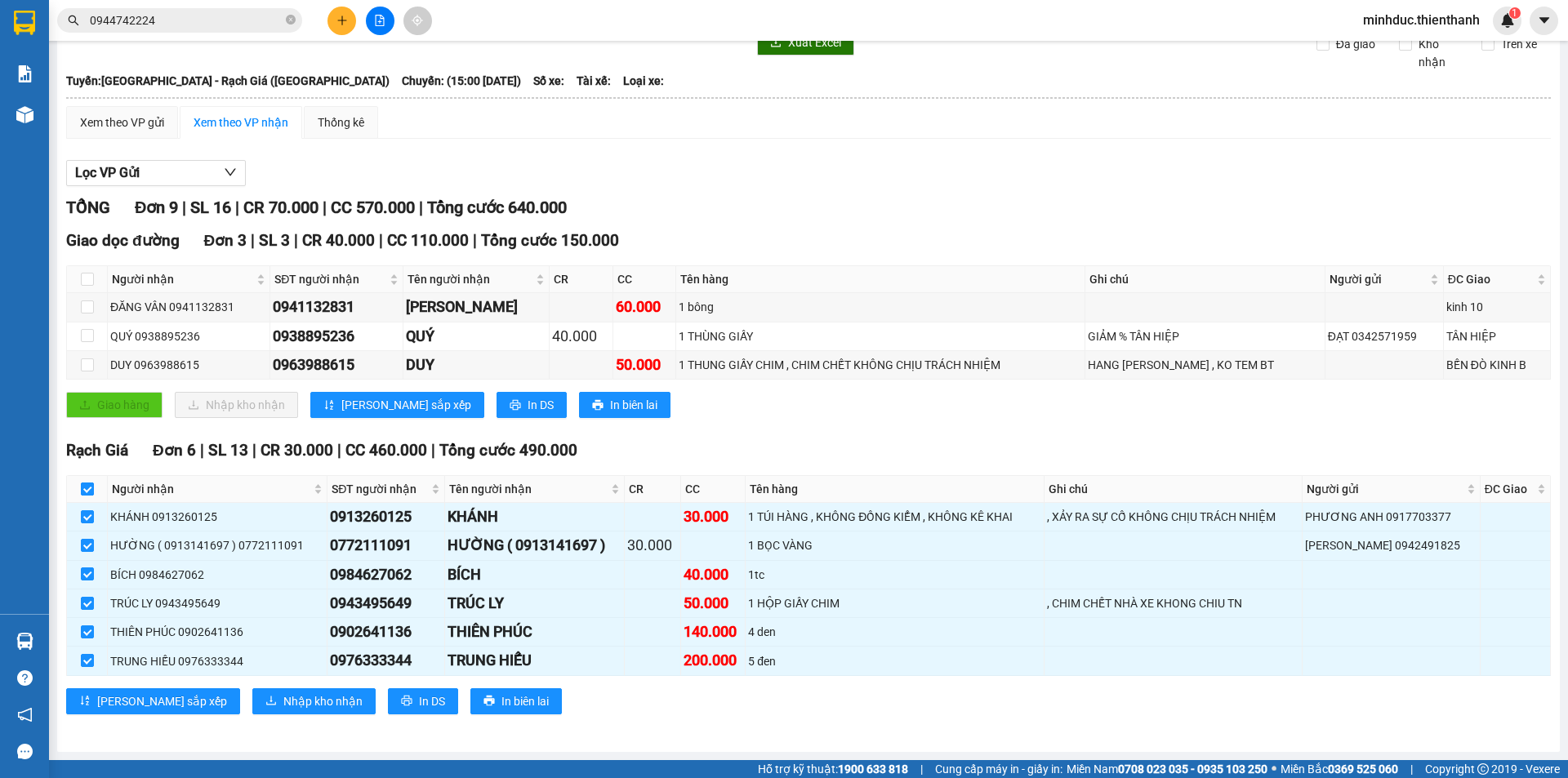
checkbox input "true"
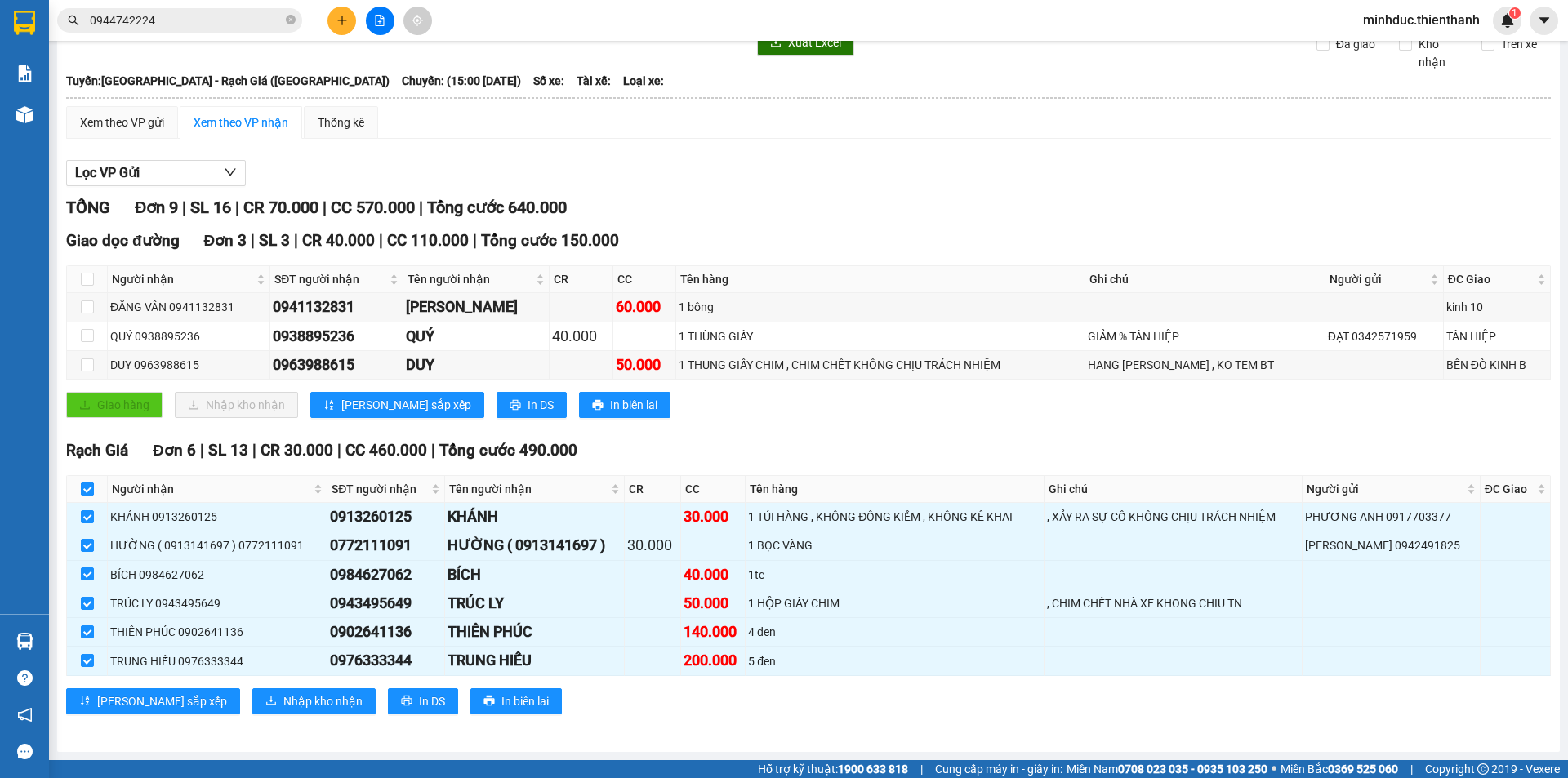
checkbox input "true"
click at [283, 706] on span "Nhập kho nhận" at bounding box center [323, 700] width 79 height 18
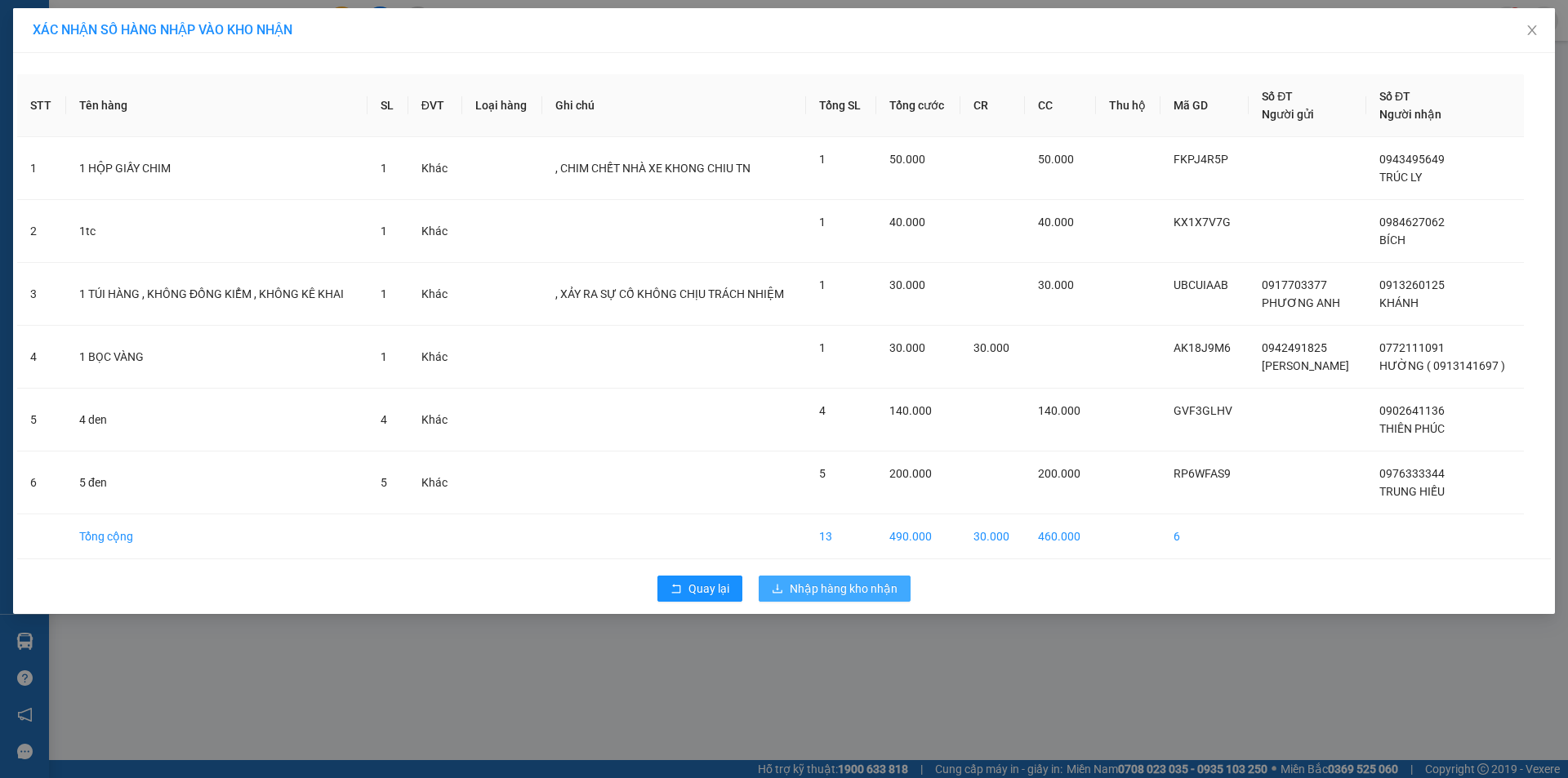
click at [825, 590] on span "Nhập hàng kho nhận" at bounding box center [844, 588] width 108 height 18
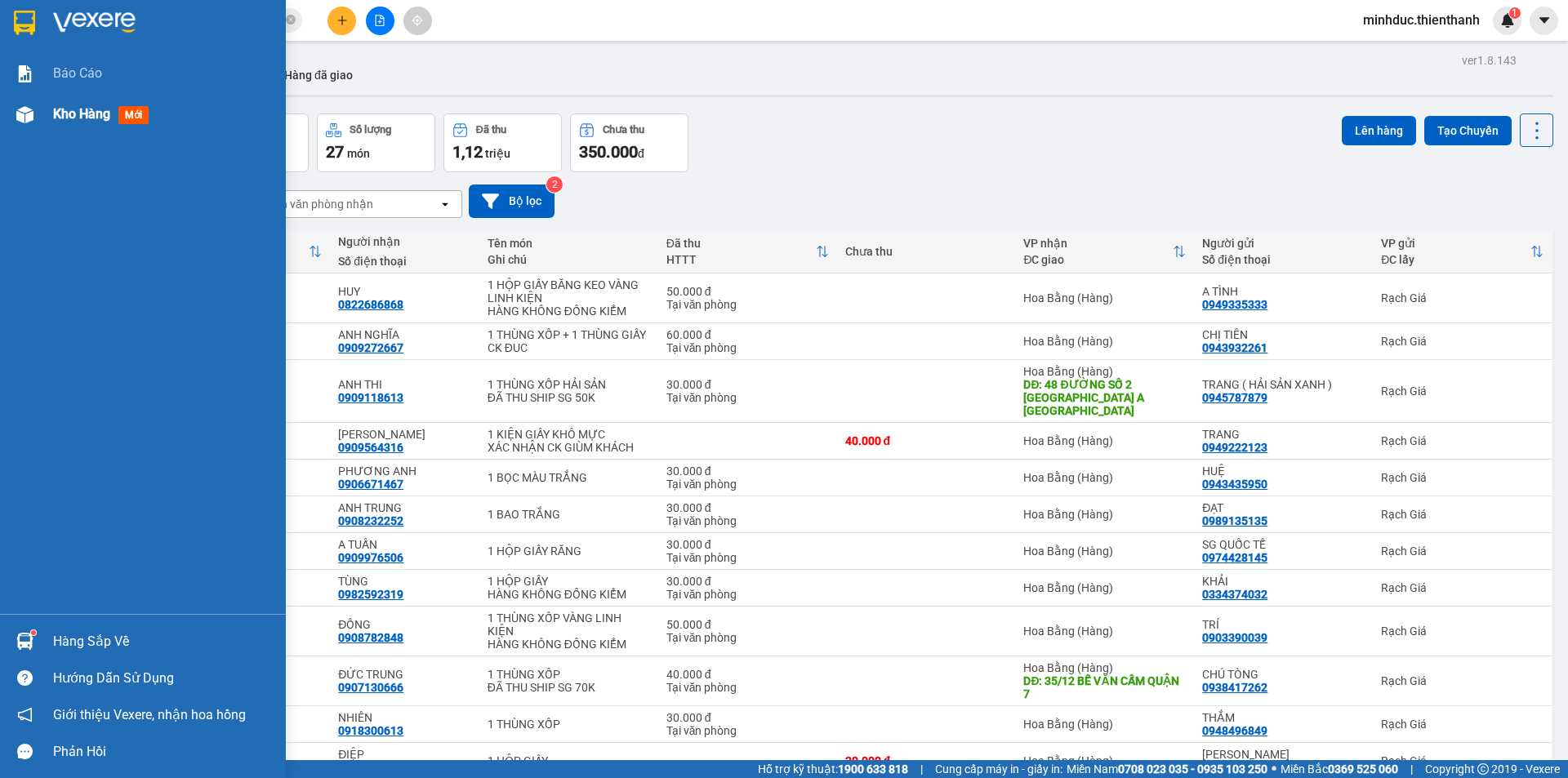
click at [64, 113] on span "Kho hàng" at bounding box center [82, 114] width 57 height 15
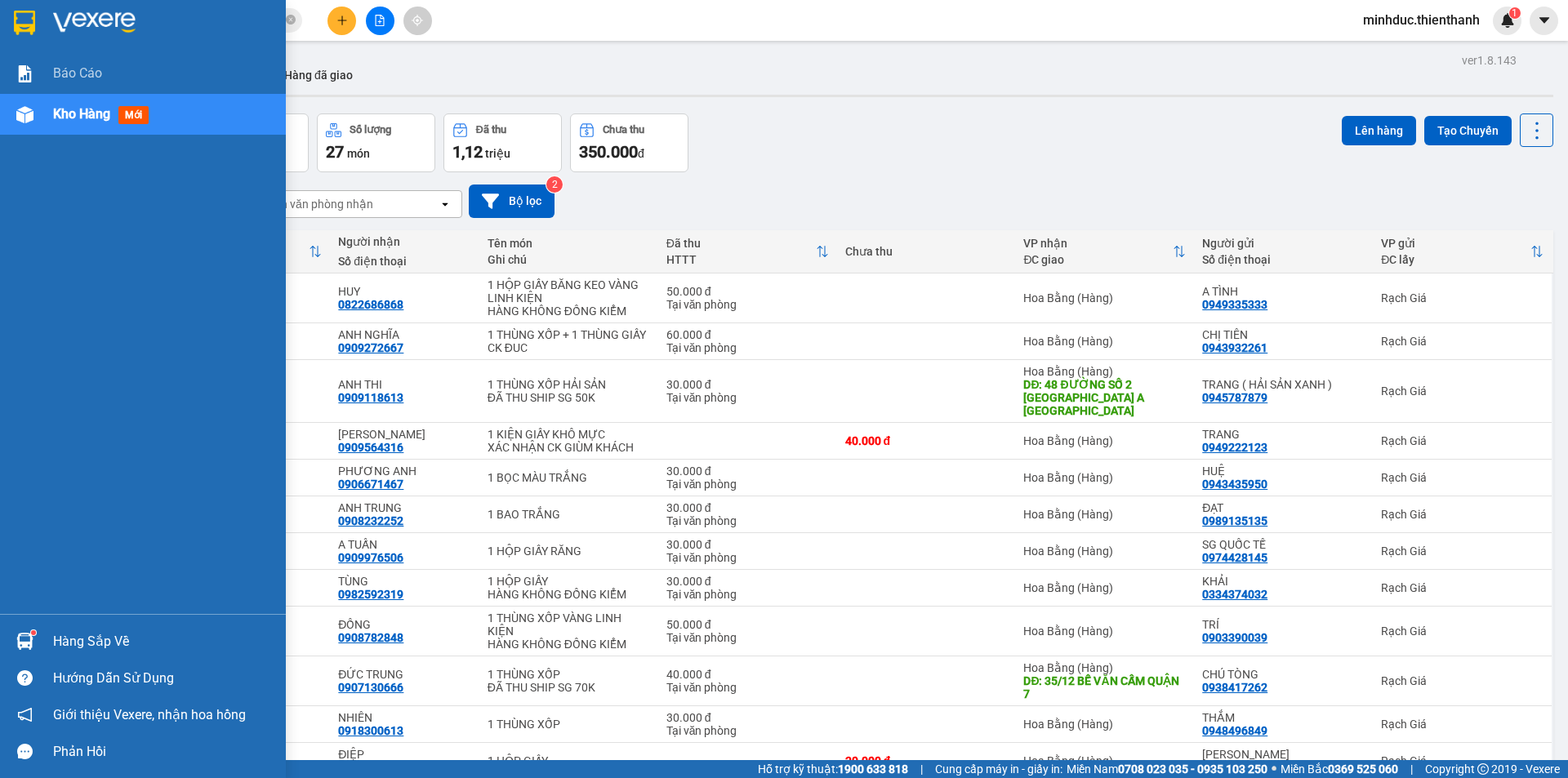
click at [108, 112] on span "Kho hàng" at bounding box center [82, 114] width 57 height 15
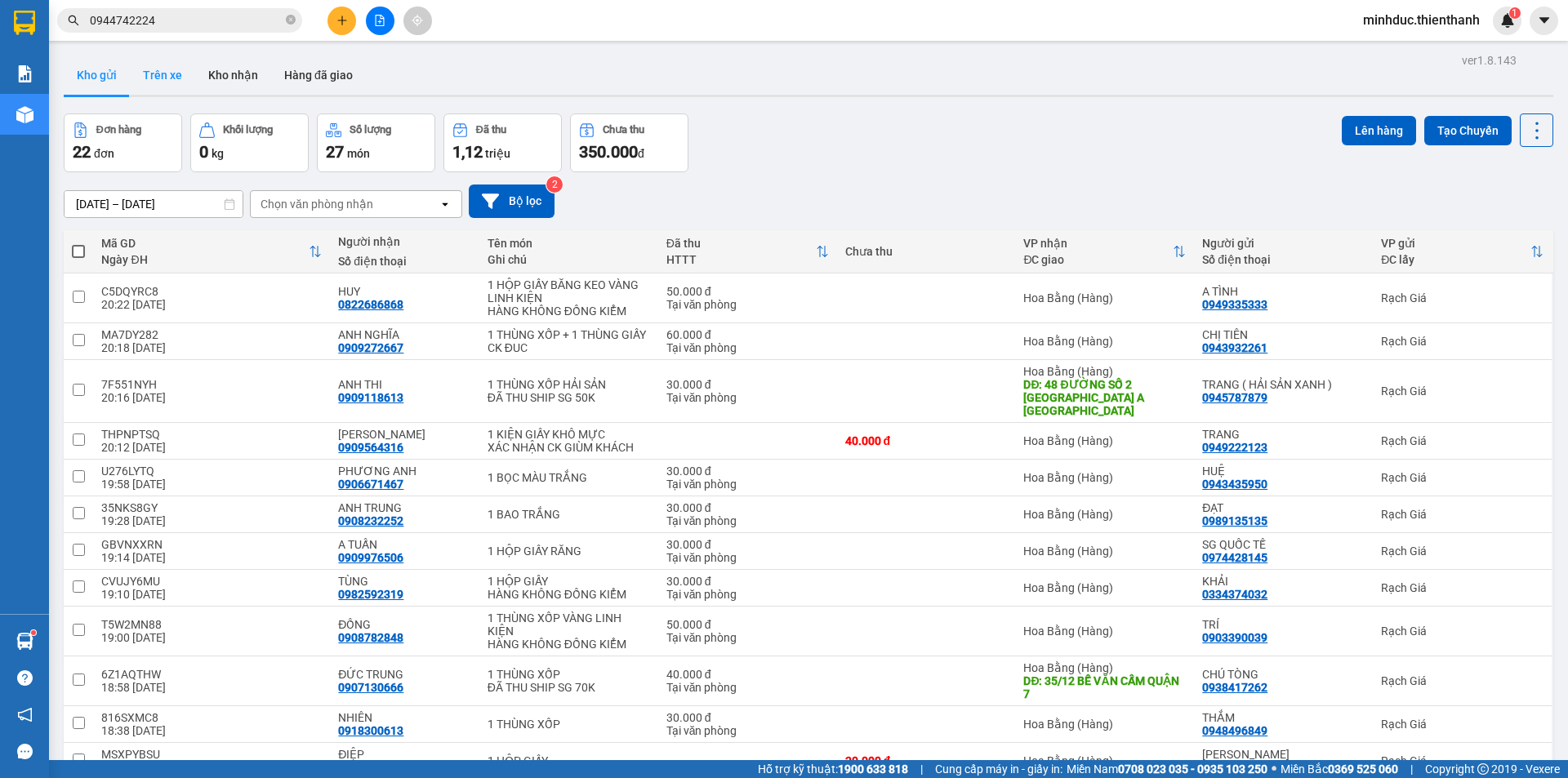
click at [170, 75] on button "Trên xe" at bounding box center [162, 75] width 65 height 39
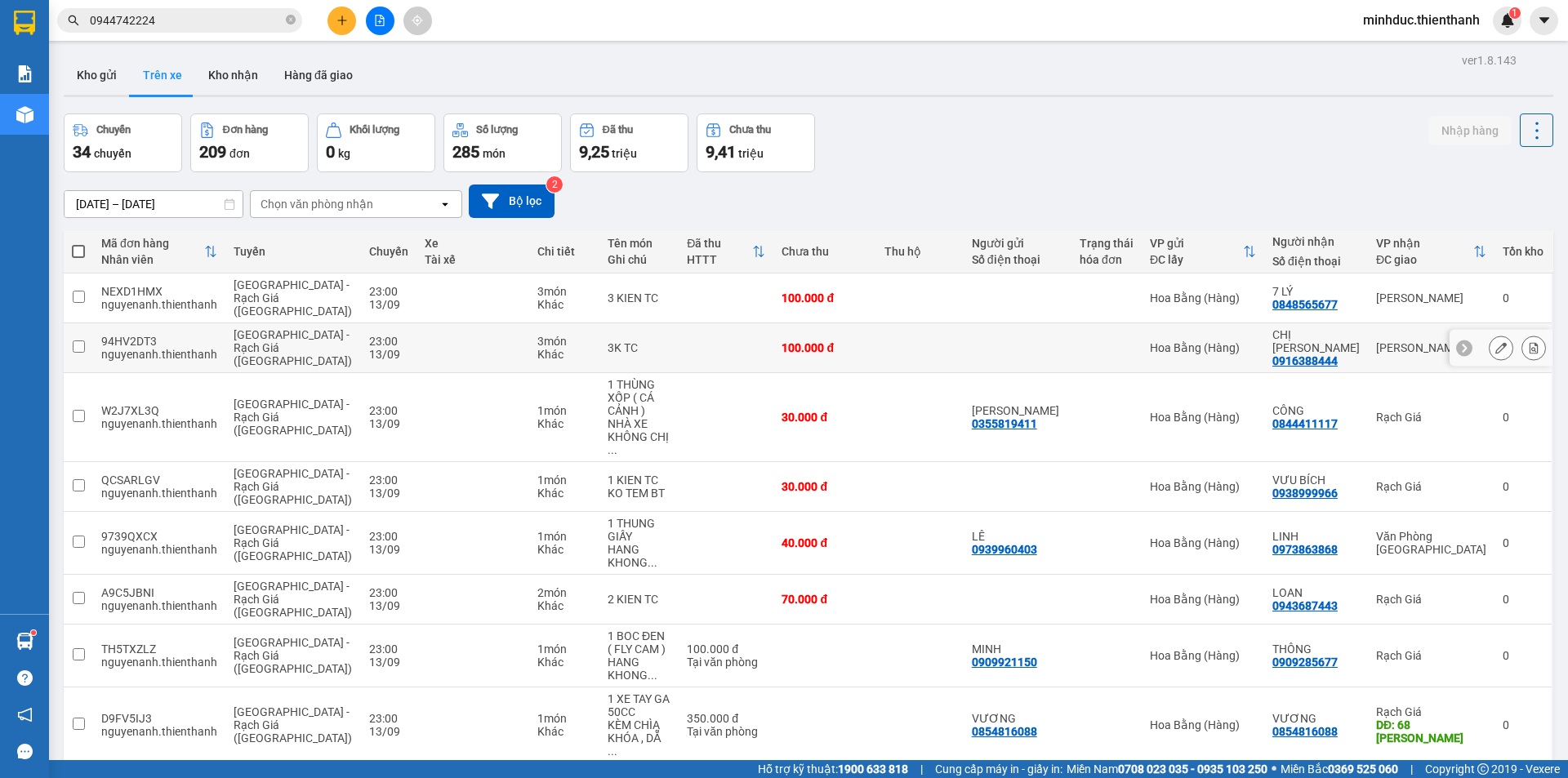
scroll to position [143, 0]
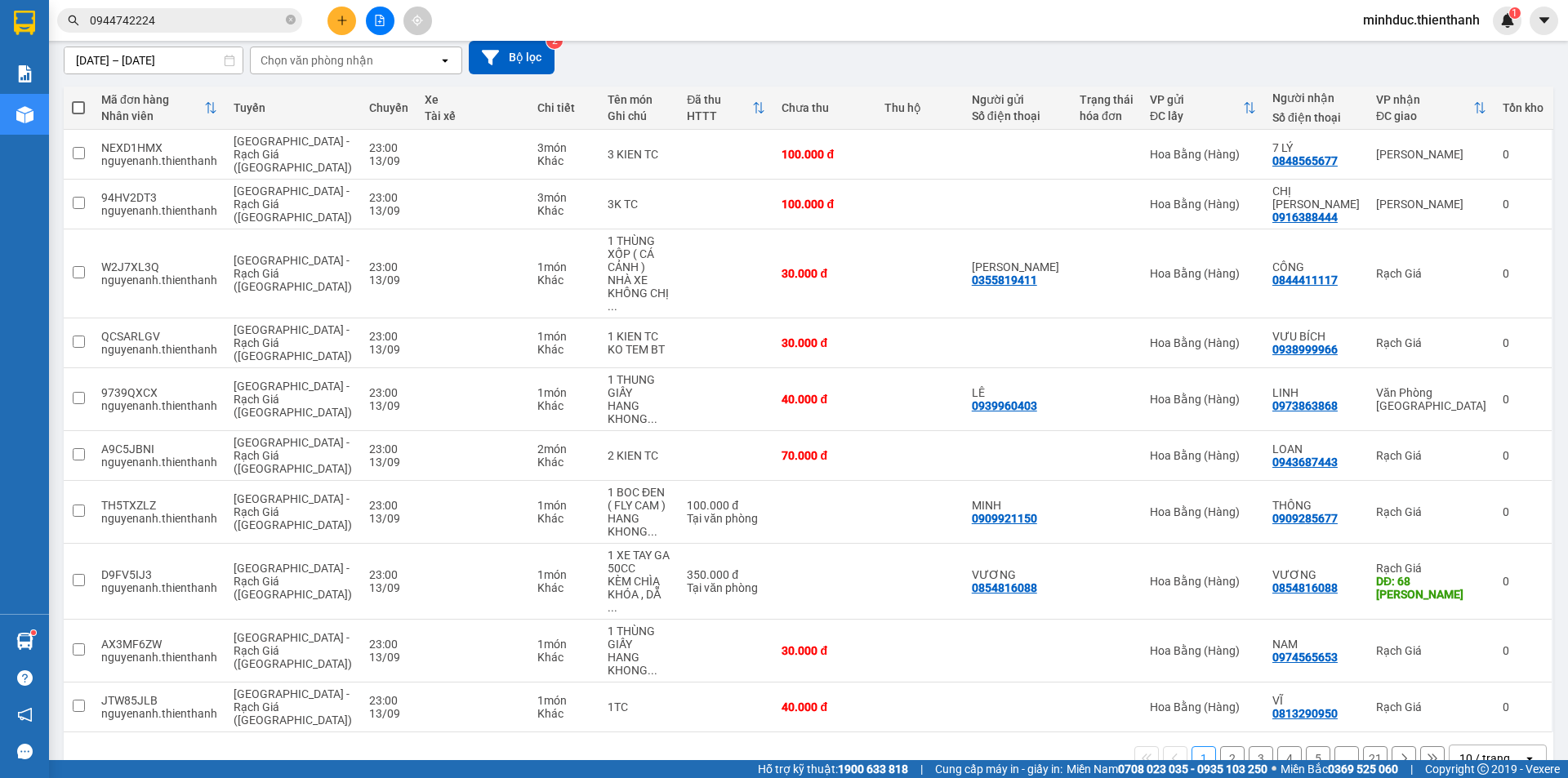
click at [1220, 746] on button "2" at bounding box center [1232, 758] width 24 height 24
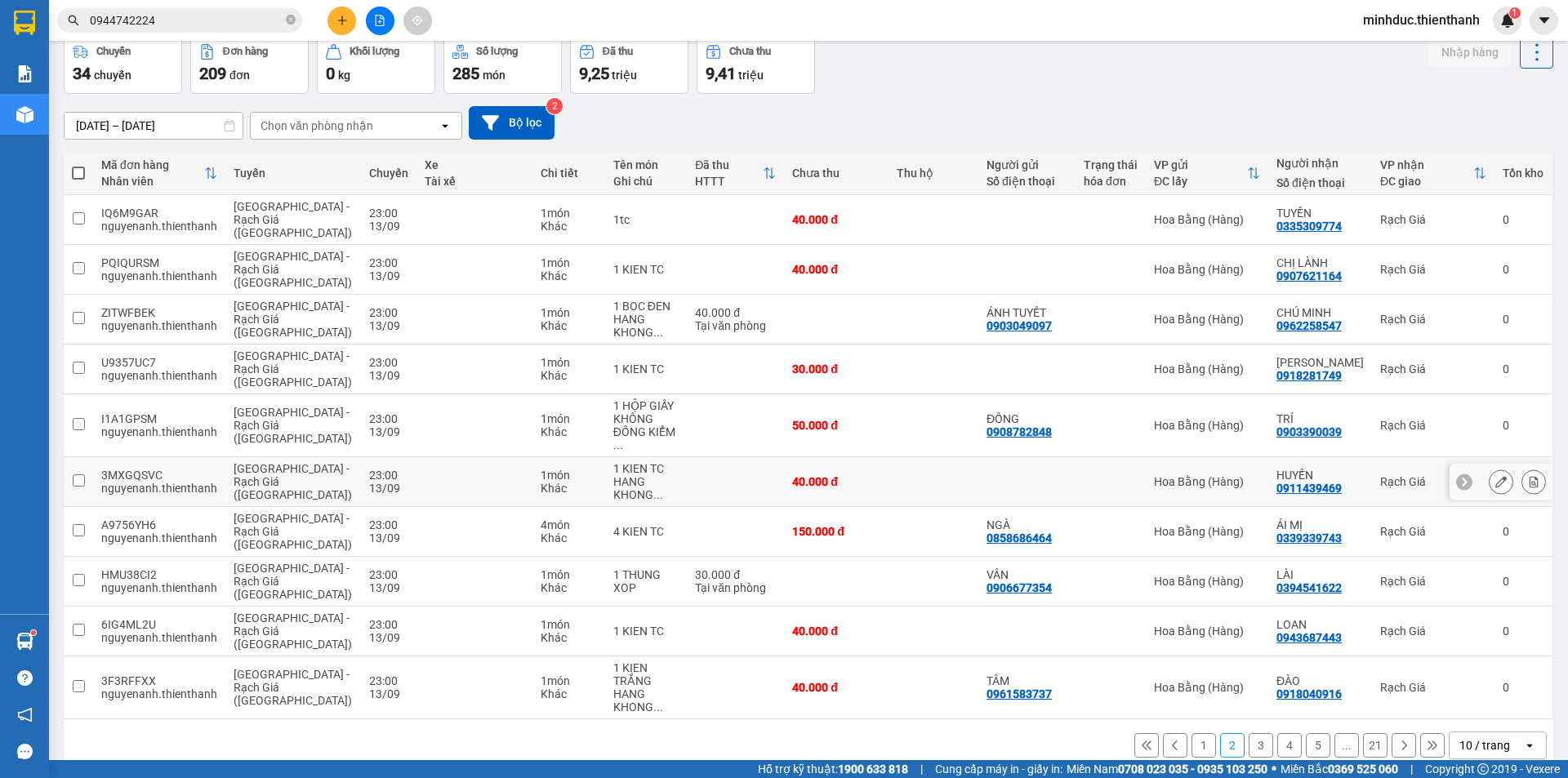
scroll to position [0, 0]
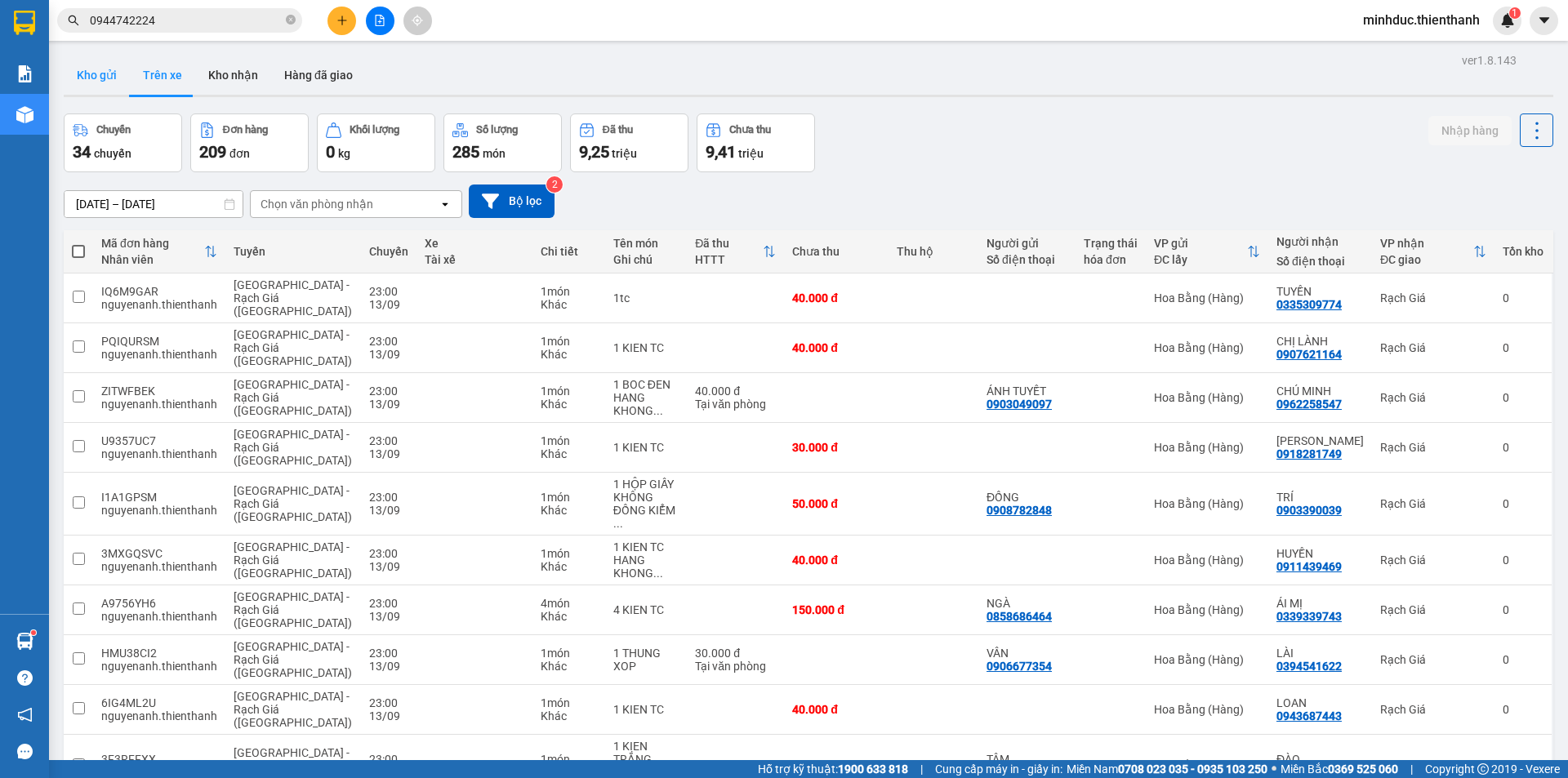
click at [96, 70] on button "Kho gửi" at bounding box center [97, 75] width 66 height 39
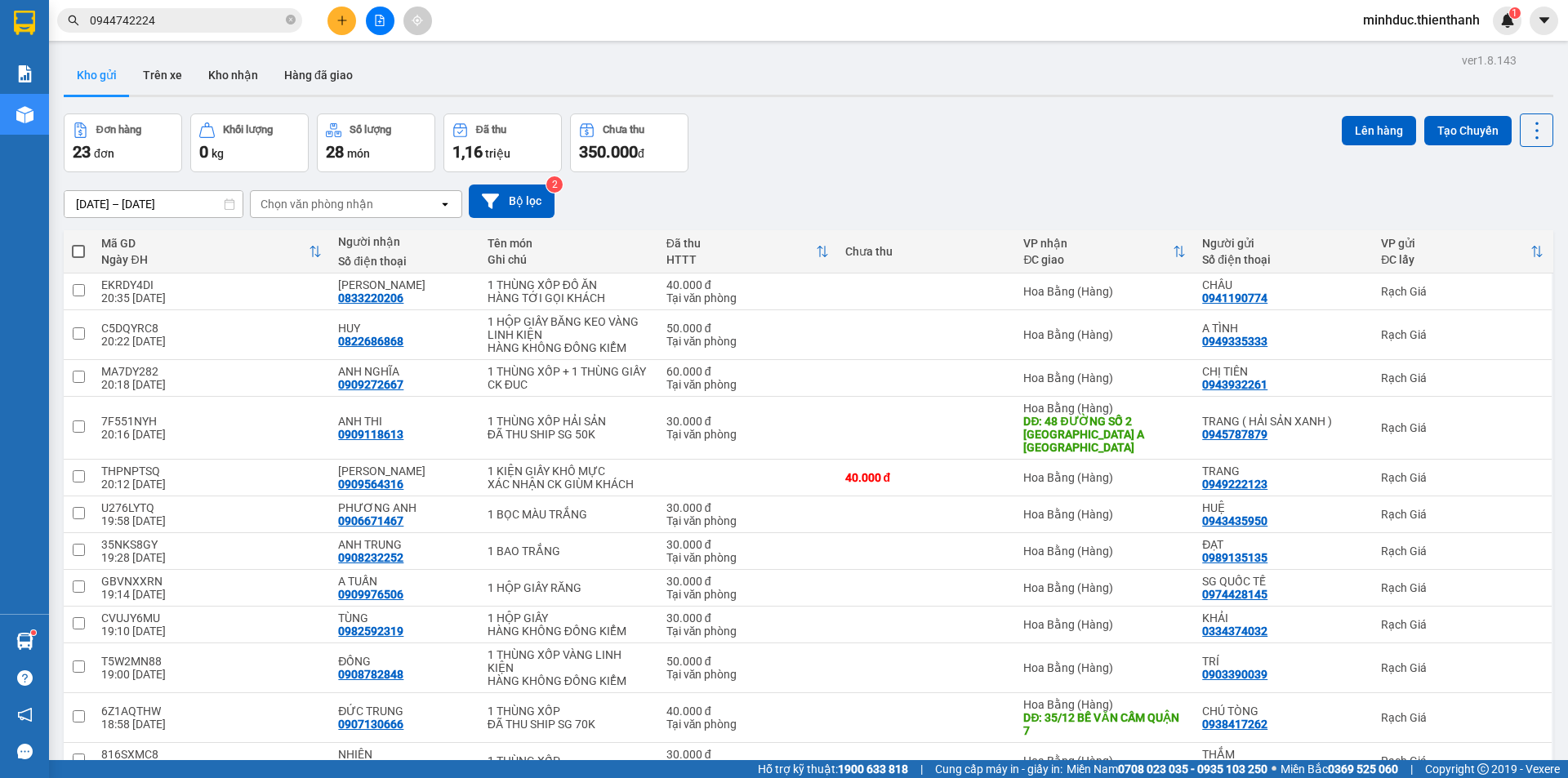
click at [376, 24] on icon "file-add" at bounding box center [380, 20] width 12 height 12
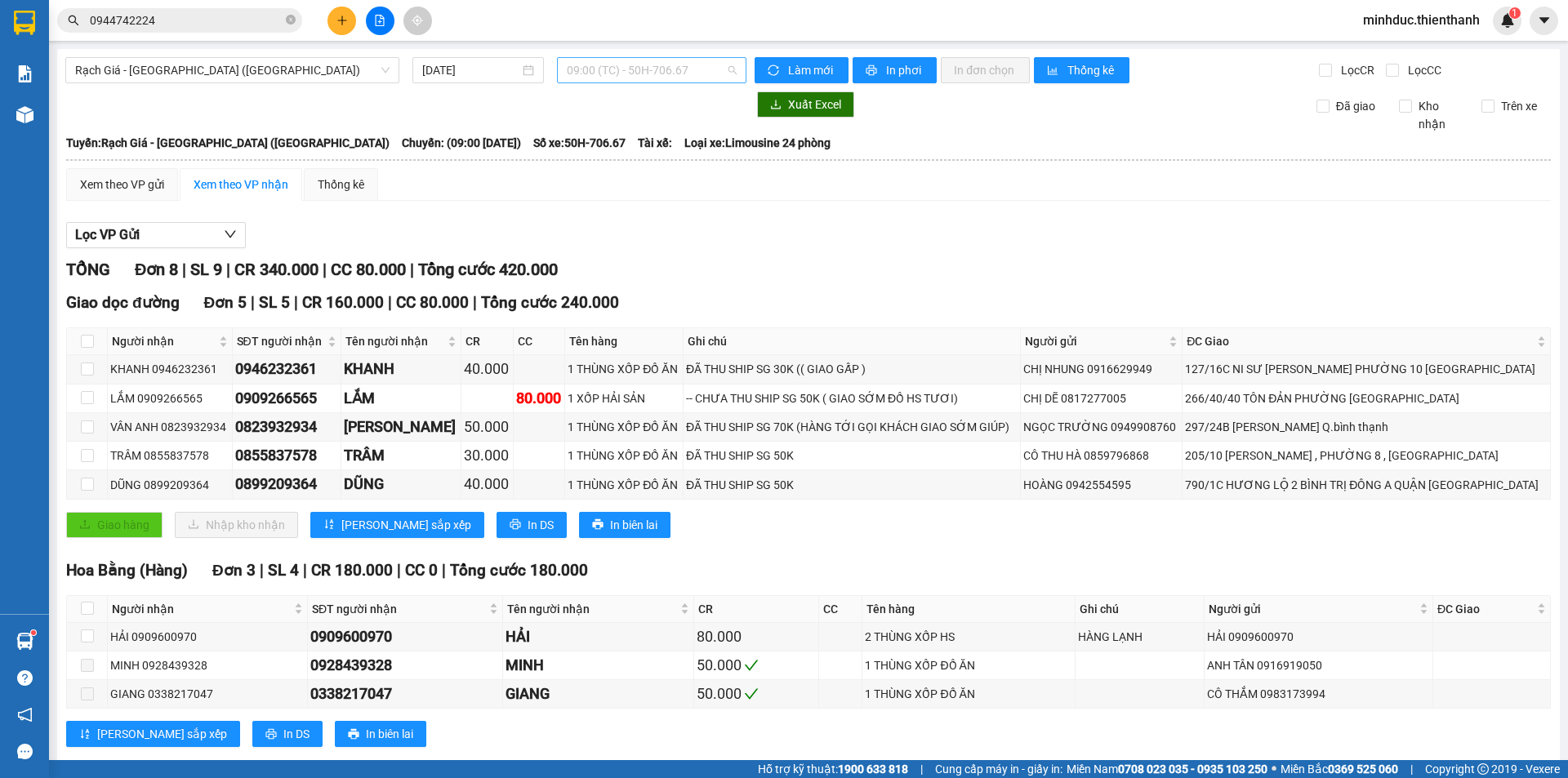
click at [588, 68] on span "09:00 (TC) - 50H-706.67" at bounding box center [651, 70] width 169 height 24
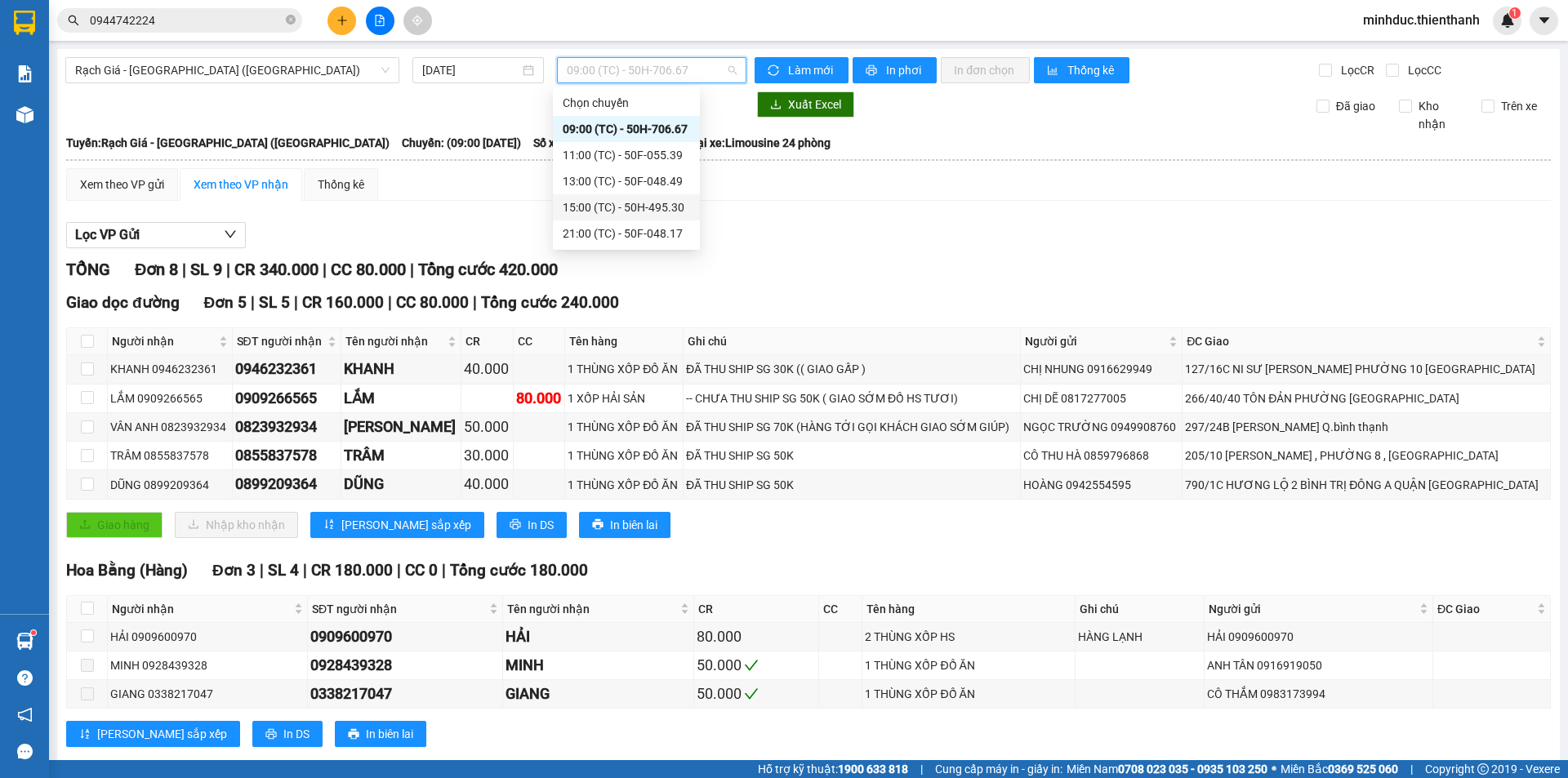
click at [604, 210] on div "15:00 (TC) - 50H-495.30" at bounding box center [626, 207] width 127 height 18
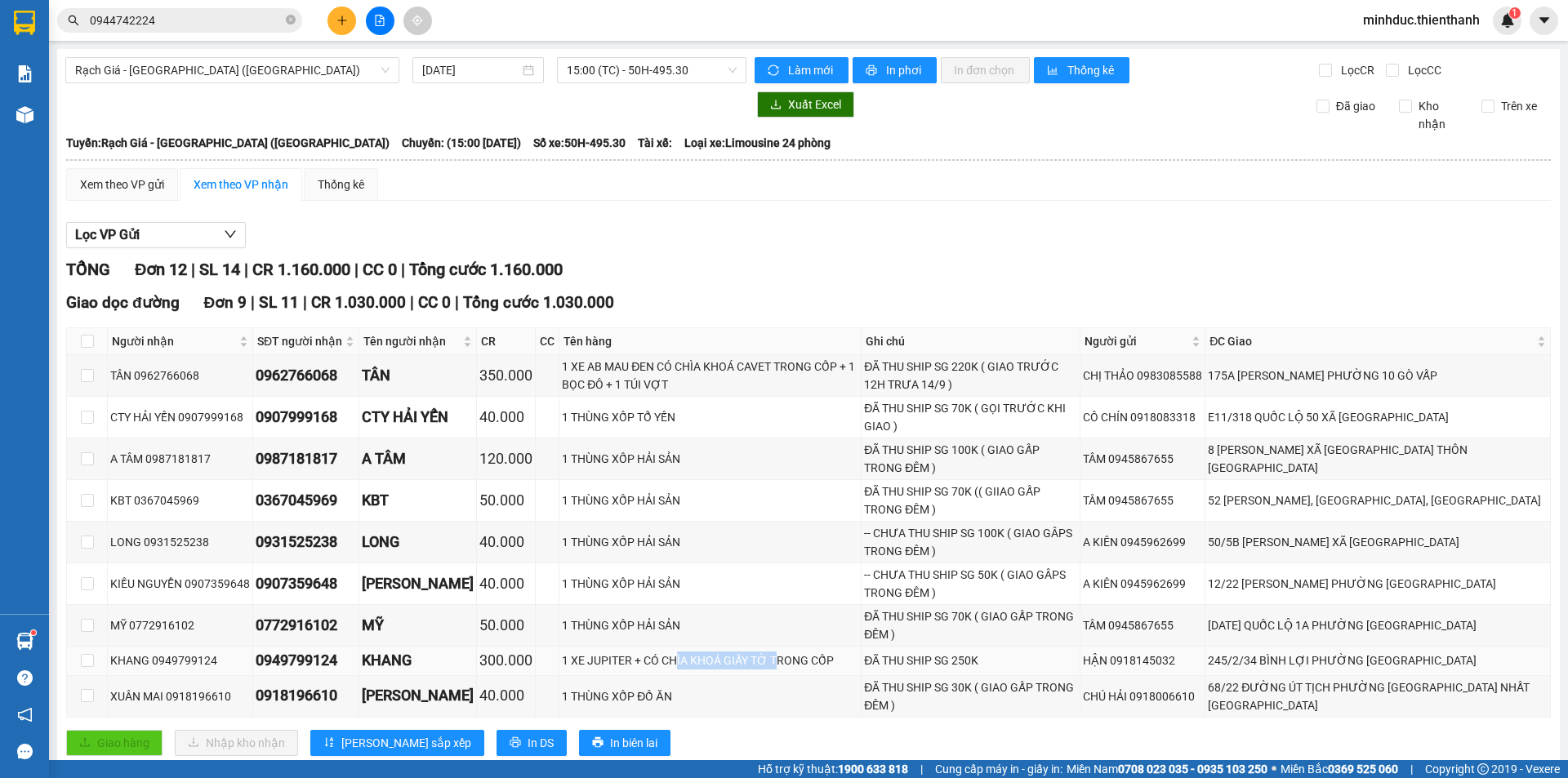
drag, startPoint x: 672, startPoint y: 657, endPoint x: 749, endPoint y: 660, distance: 77.1
click at [749, 658] on div "1 XE JUPITER + CÓ CHÌA KHOÁ GIẤY TỜ TRONG CỐP" at bounding box center [710, 660] width 297 height 18
drag, startPoint x: 672, startPoint y: 662, endPoint x: 670, endPoint y: 672, distance: 10.2
click at [672, 663] on div "1 XE JUPITER + CÓ CHÌA KHOÁ GIẤY TỜ TRONG CỐP" at bounding box center [710, 660] width 297 height 18
click at [535, 665] on td at bounding box center [547, 661] width 24 height 29
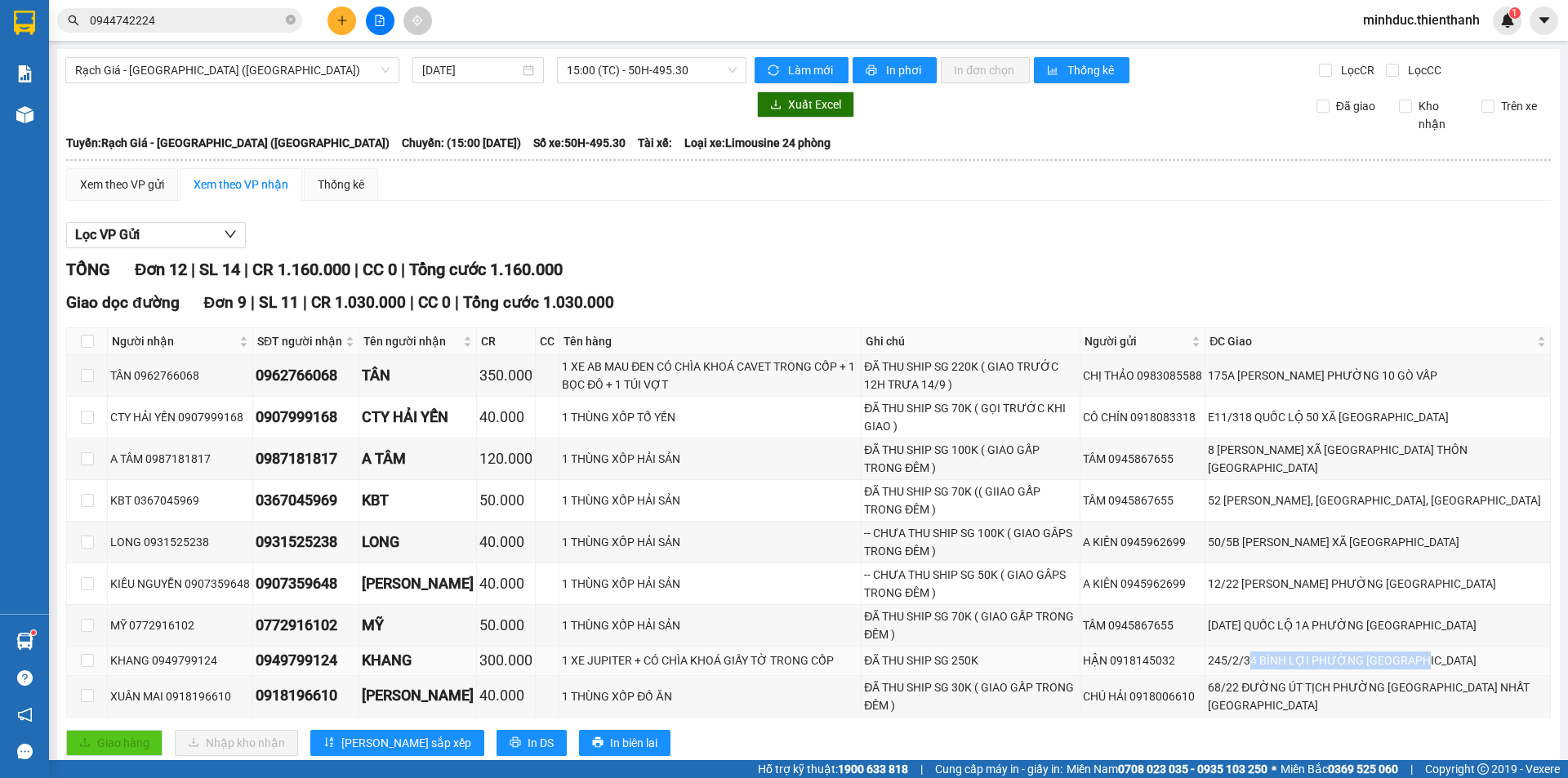
drag, startPoint x: 1315, startPoint y: 663, endPoint x: 1455, endPoint y: 663, distance: 140.0
click at [1464, 662] on div "245/2/34 BÌNH LỢI PHƯỜNG [GEOGRAPHIC_DATA]" at bounding box center [1377, 660] width 340 height 18
click at [1206, 696] on td "CHÚ HẢI 0918006610" at bounding box center [1142, 696] width 125 height 41
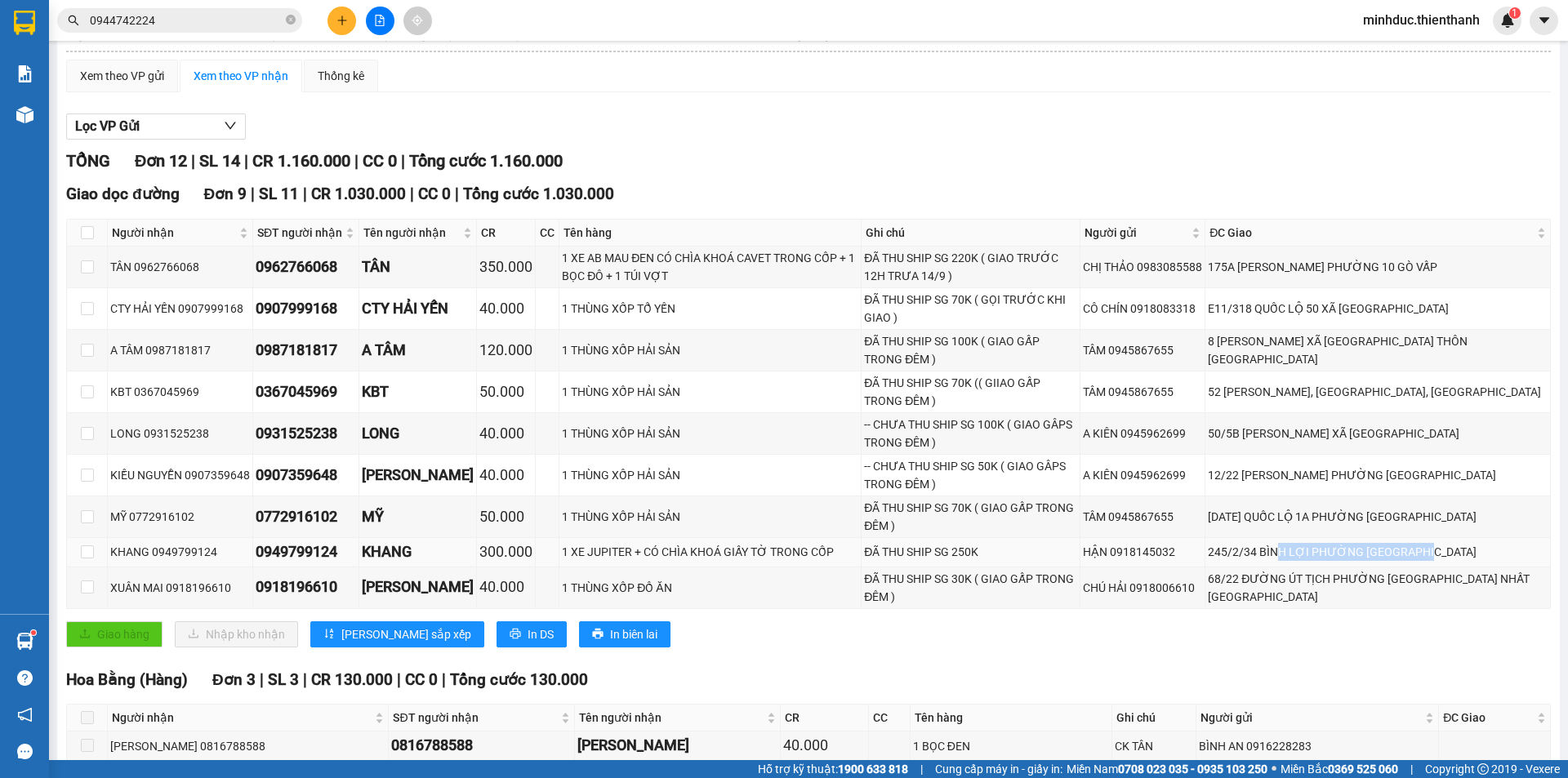
drag, startPoint x: 1378, startPoint y: 557, endPoint x: 1479, endPoint y: 551, distance: 101.2
click at [1475, 552] on div "245/2/34 BÌNH LỢI PHƯỜNG [GEOGRAPHIC_DATA]" at bounding box center [1377, 551] width 340 height 18
click at [620, 542] on td "1 XE JUPITER + CÓ CHÌA KHOÁ GIẤY TỜ TRONG CỐP" at bounding box center [710, 552] width 302 height 29
drag, startPoint x: 609, startPoint y: 551, endPoint x: 794, endPoint y: 551, distance: 185.0
click at [793, 551] on div "1 XE JUPITER + CÓ CHÌA KHOÁ GIẤY TỜ TRONG CỐP" at bounding box center [710, 551] width 297 height 18
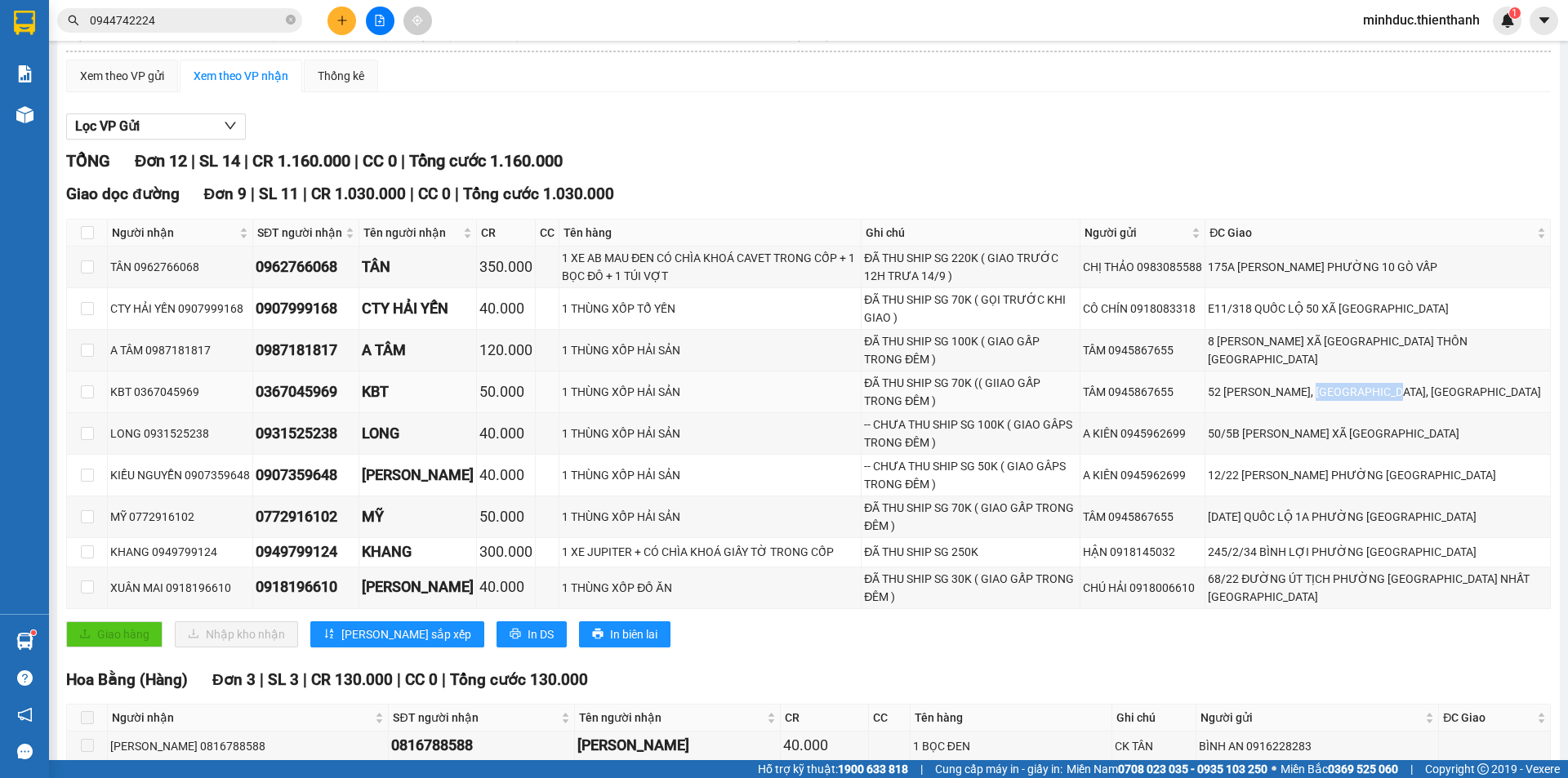
drag, startPoint x: 1371, startPoint y: 389, endPoint x: 1455, endPoint y: 392, distance: 84.1
click at [1455, 392] on div "52 [PERSON_NAME], [GEOGRAPHIC_DATA], [GEOGRAPHIC_DATA]" at bounding box center [1377, 391] width 340 height 18
drag, startPoint x: 544, startPoint y: 384, endPoint x: 702, endPoint y: 379, distance: 158.1
click at [702, 379] on td "1 THÙNG XỐP HẢI SẢN" at bounding box center [710, 392] width 302 height 41
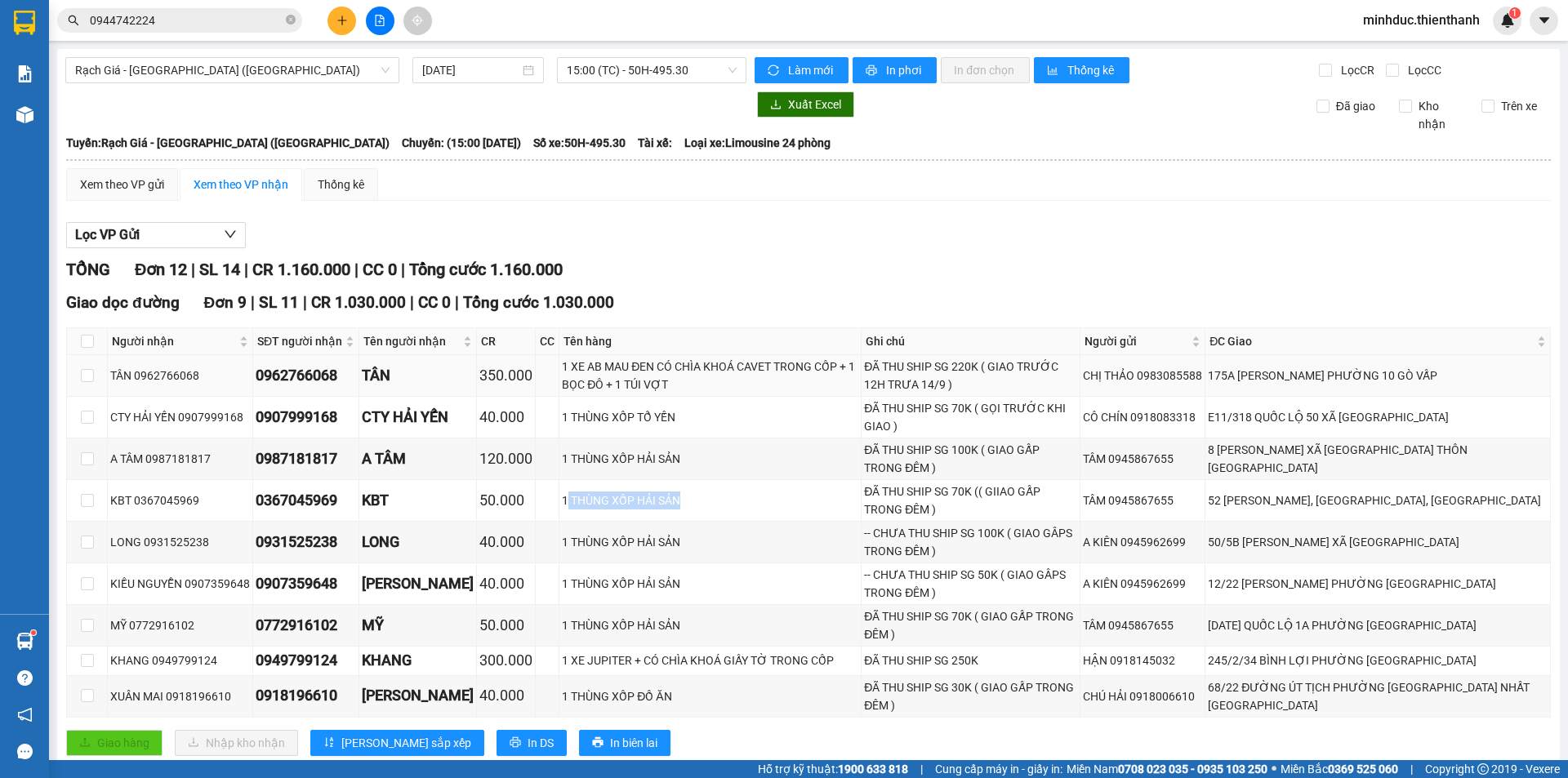
scroll to position [218, 0]
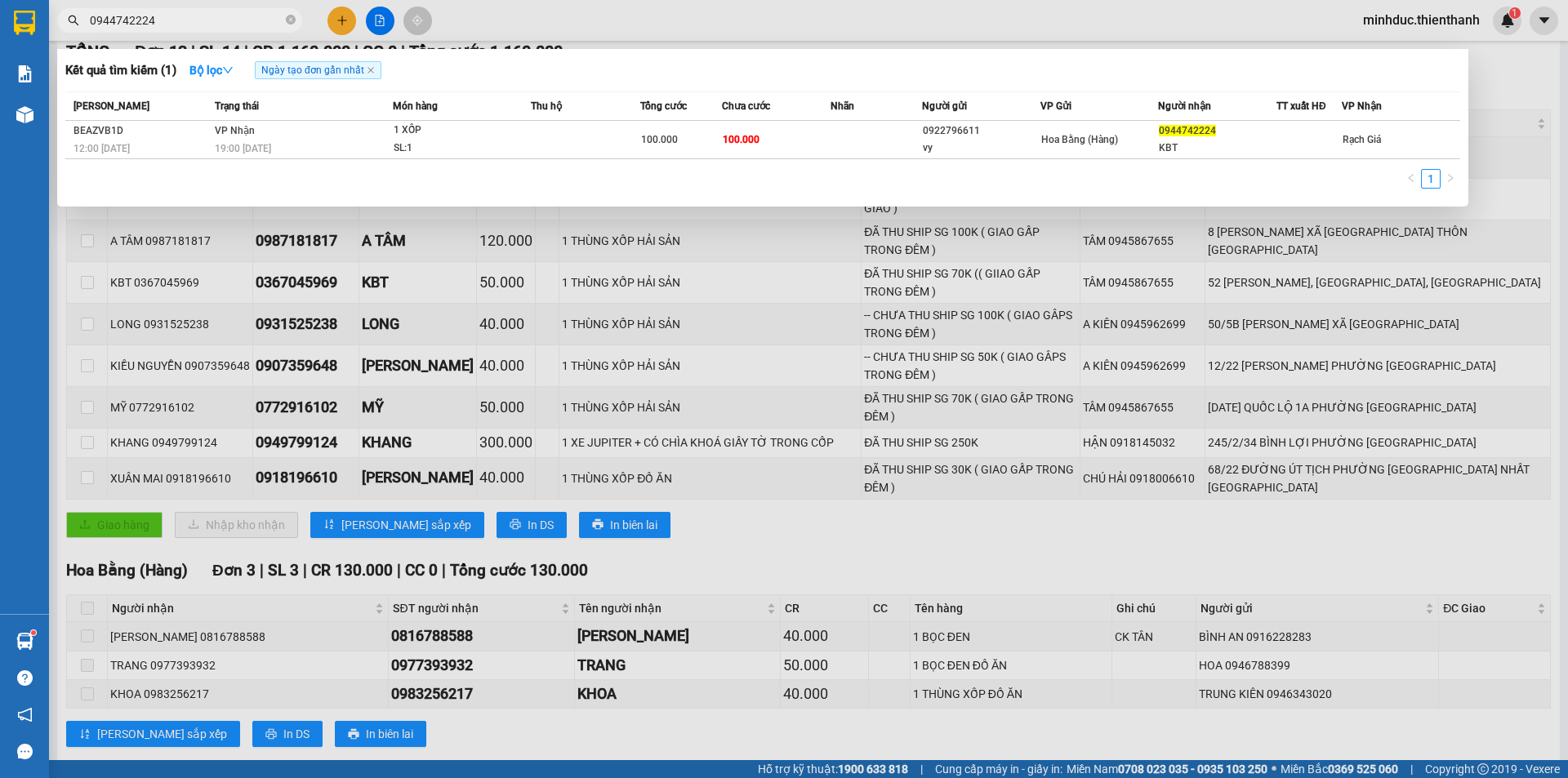
click at [231, 13] on input "0944742224" at bounding box center [186, 20] width 193 height 18
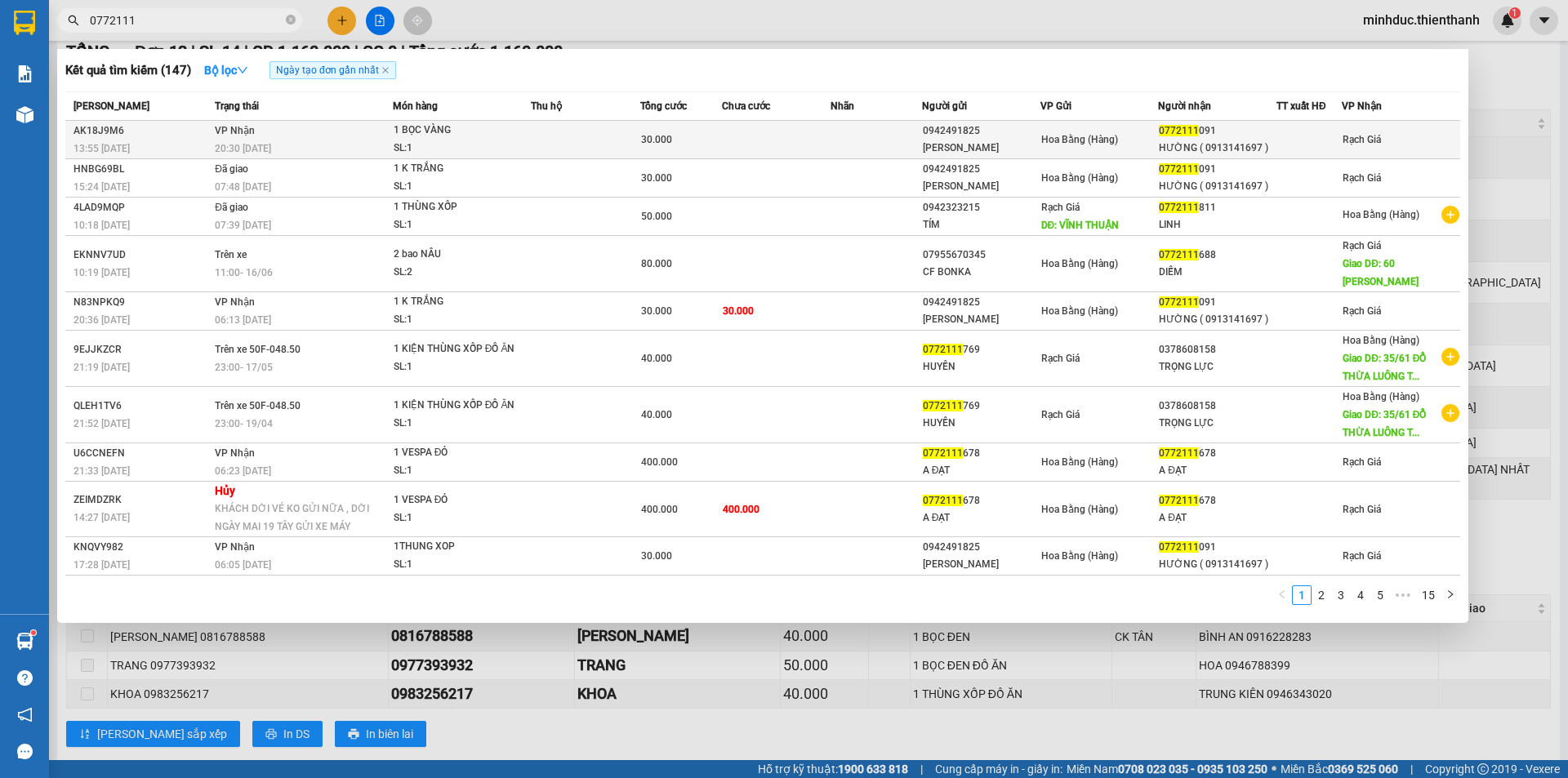
type input "0772111"
click at [443, 132] on div "1 BỌC VÀNG" at bounding box center [454, 130] width 122 height 18
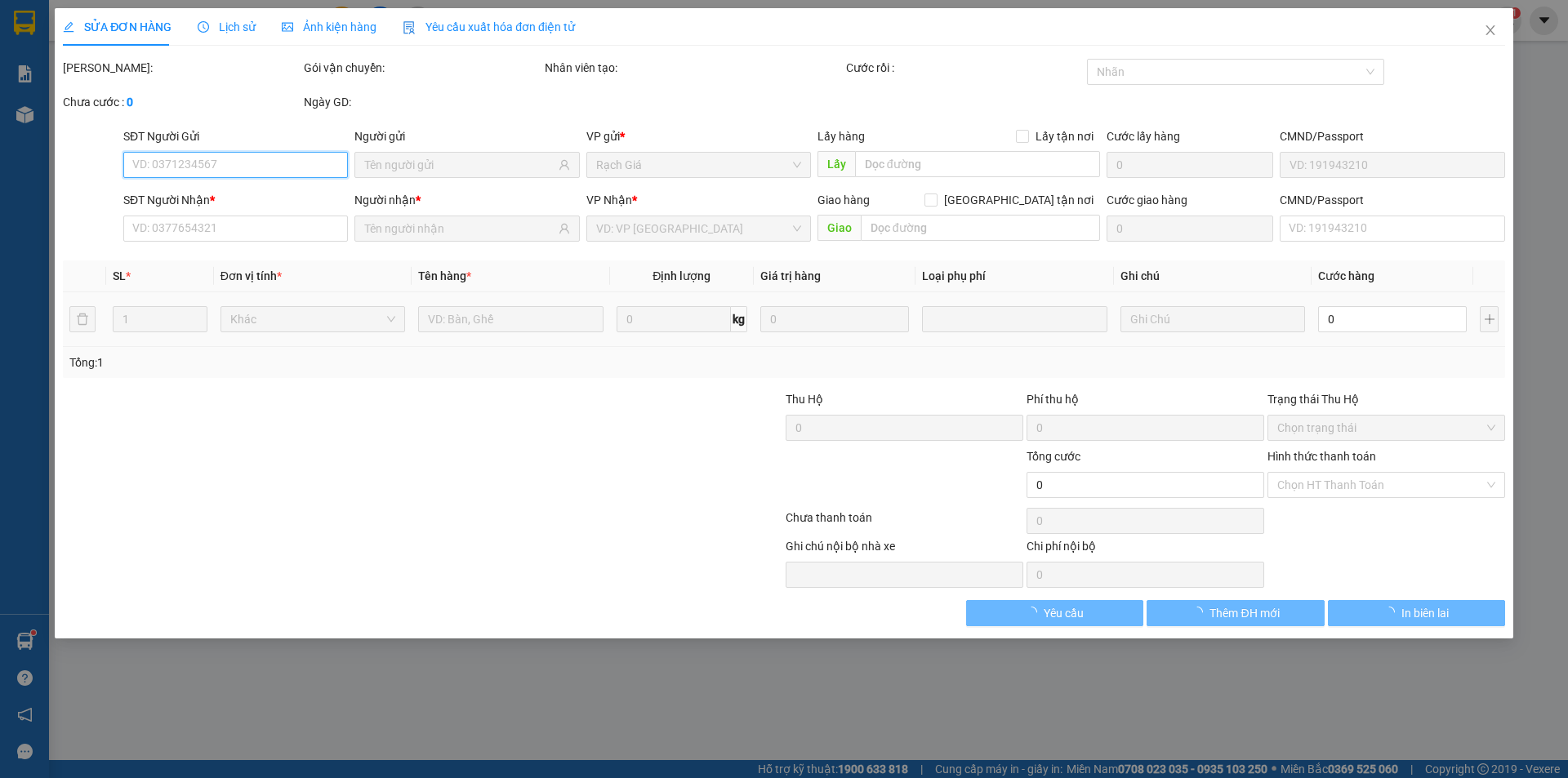
type input "0942491825"
type input "[PERSON_NAME]"
type input "0772111091"
type input "HƯỜNG ( 0913141697 )"
type input "30.000"
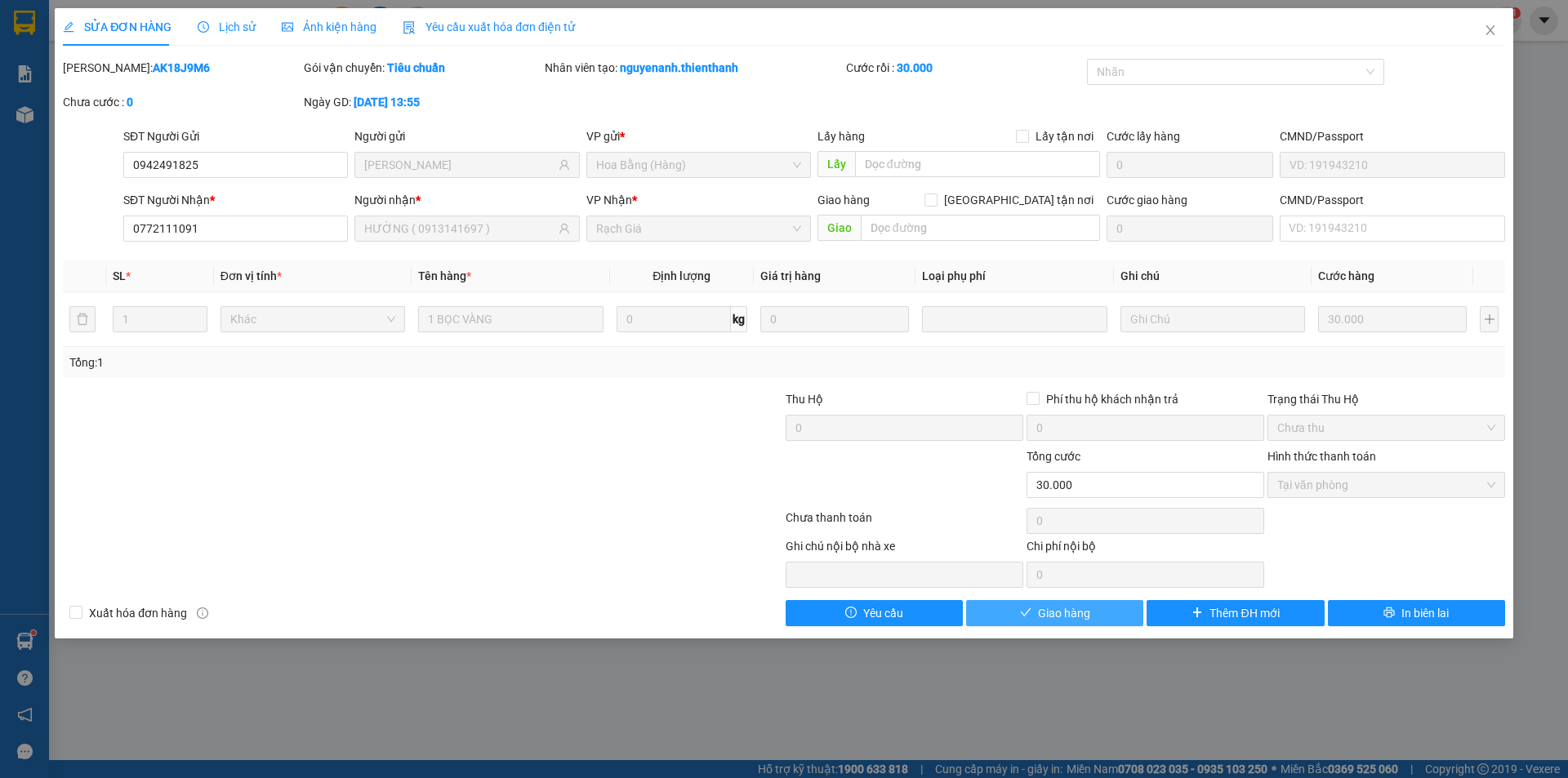
click at [1093, 610] on button "Giao hàng" at bounding box center [1055, 613] width 177 height 26
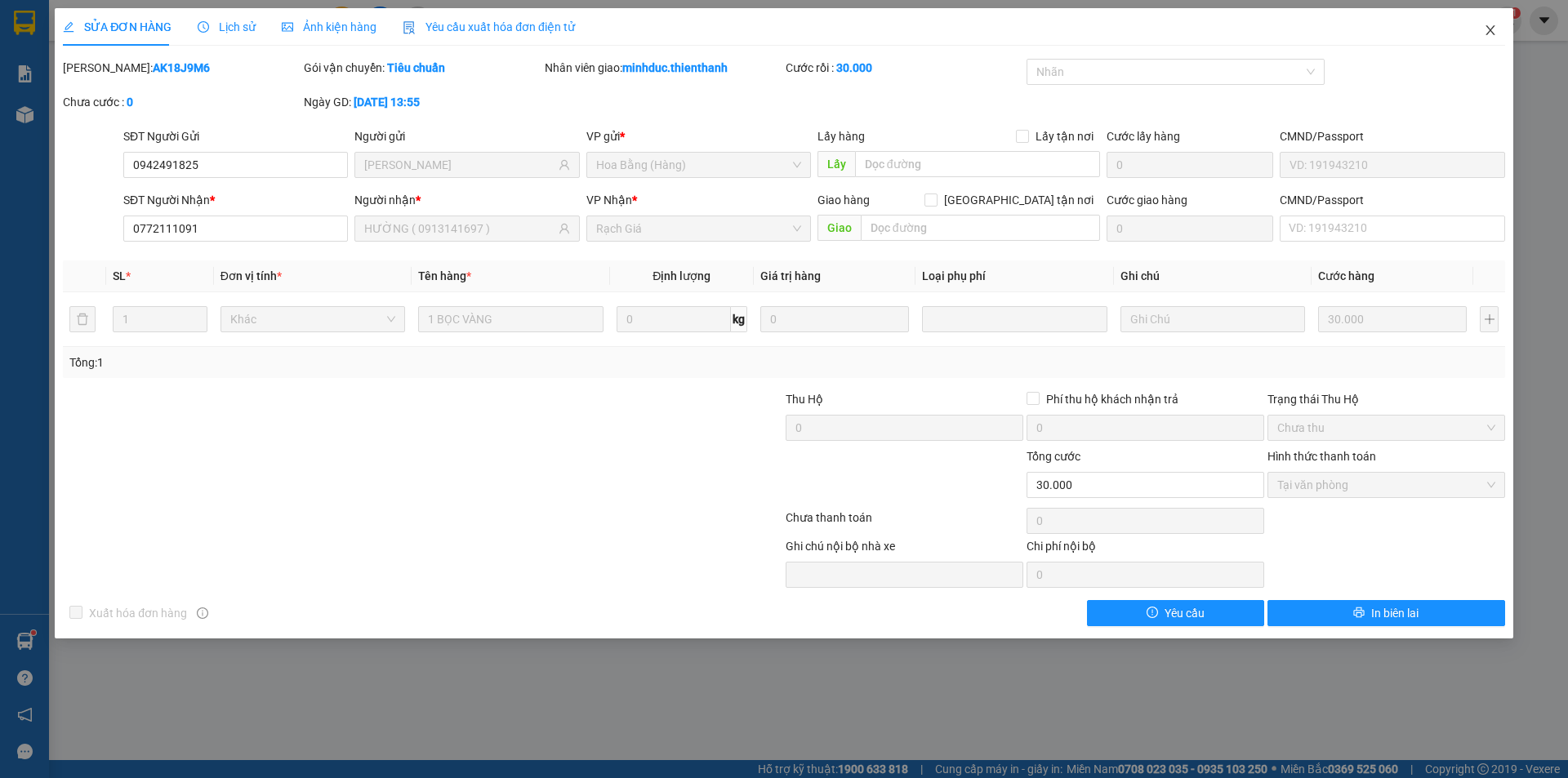
click at [1485, 30] on icon "close" at bounding box center [1490, 30] width 13 height 13
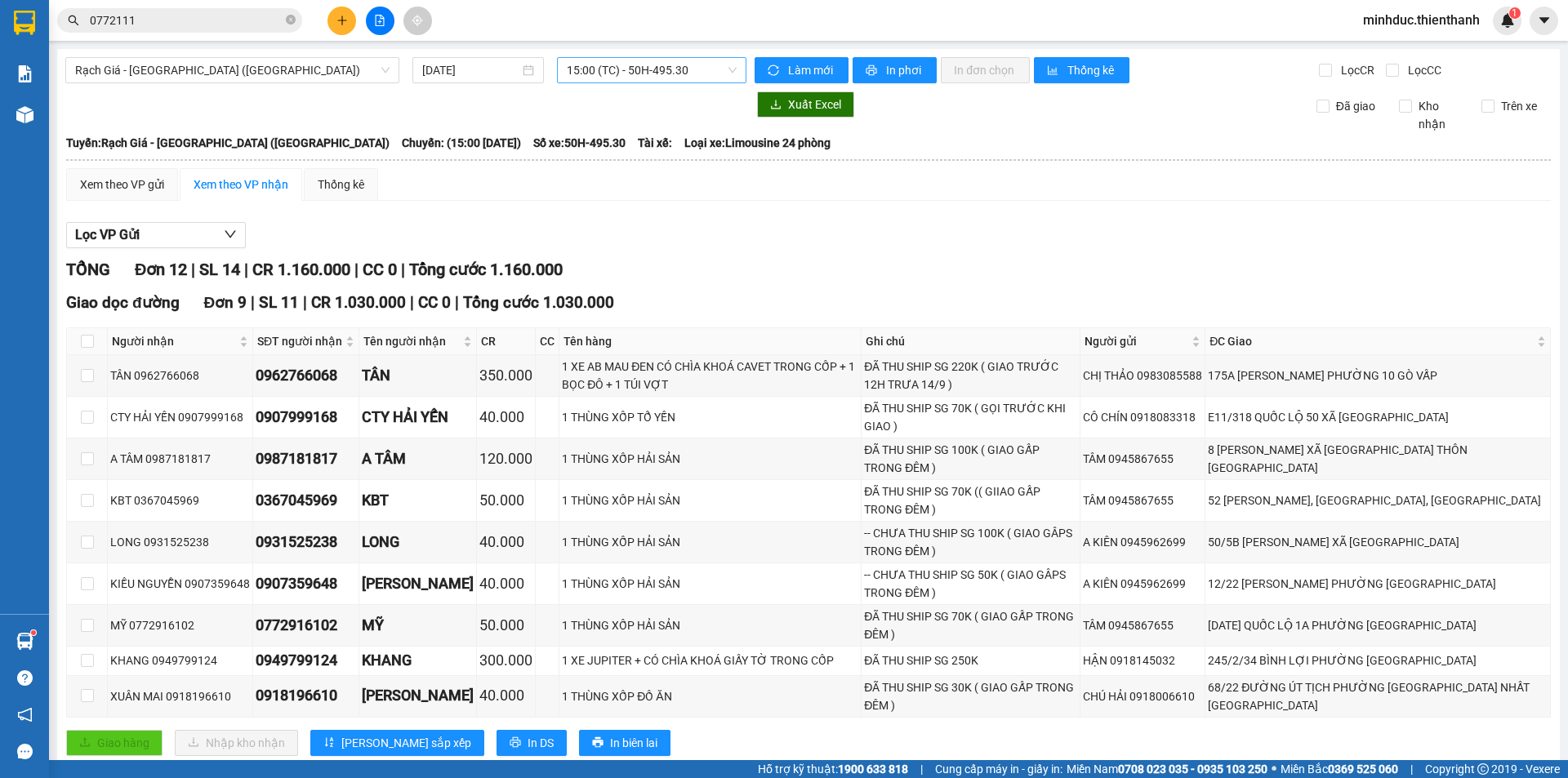
click at [584, 72] on span "15:00 (TC) - 50H-495.30" at bounding box center [651, 70] width 169 height 24
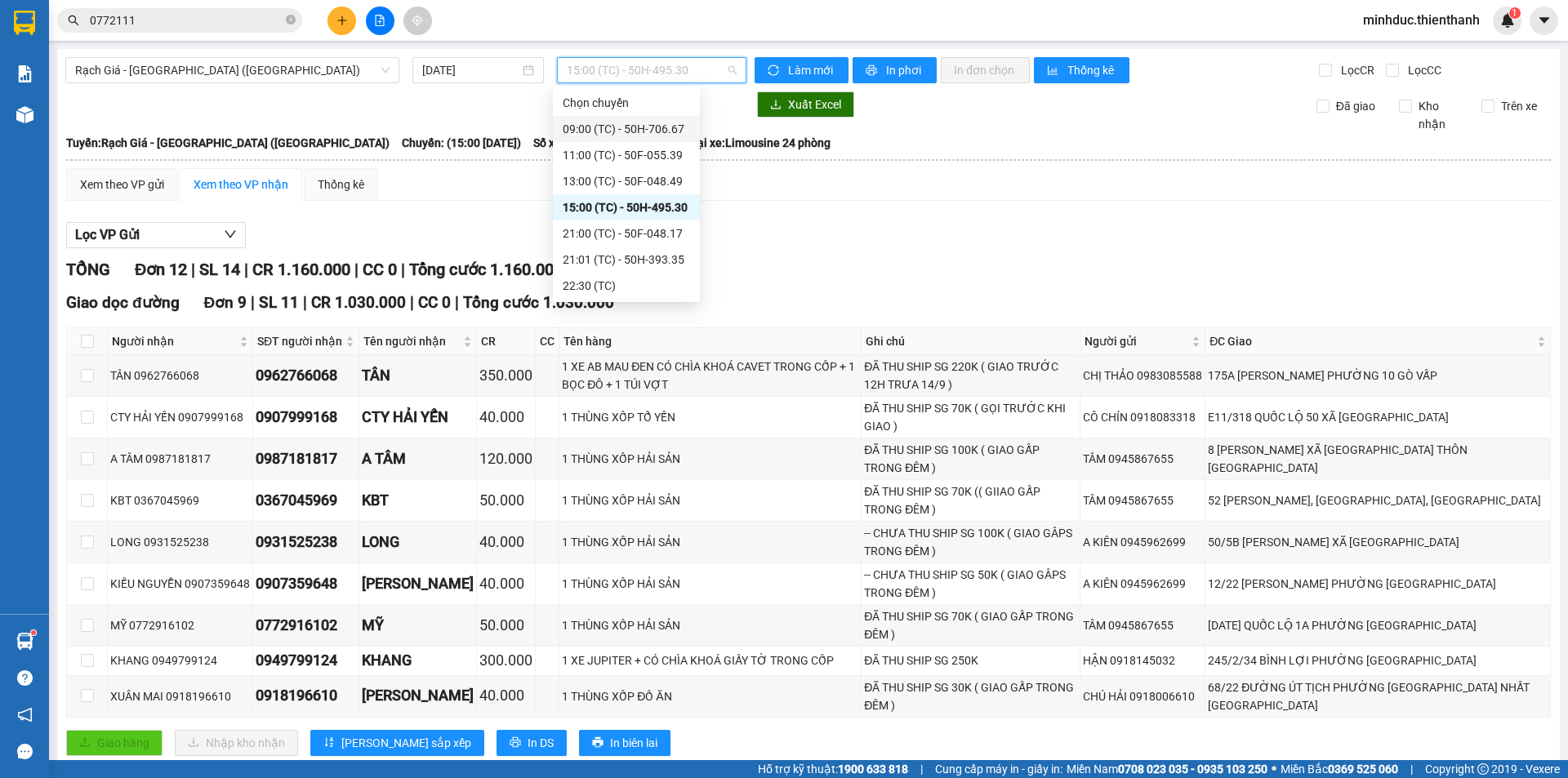
click at [599, 131] on div "09:00 (TC) - 50H-706.67" at bounding box center [626, 128] width 127 height 18
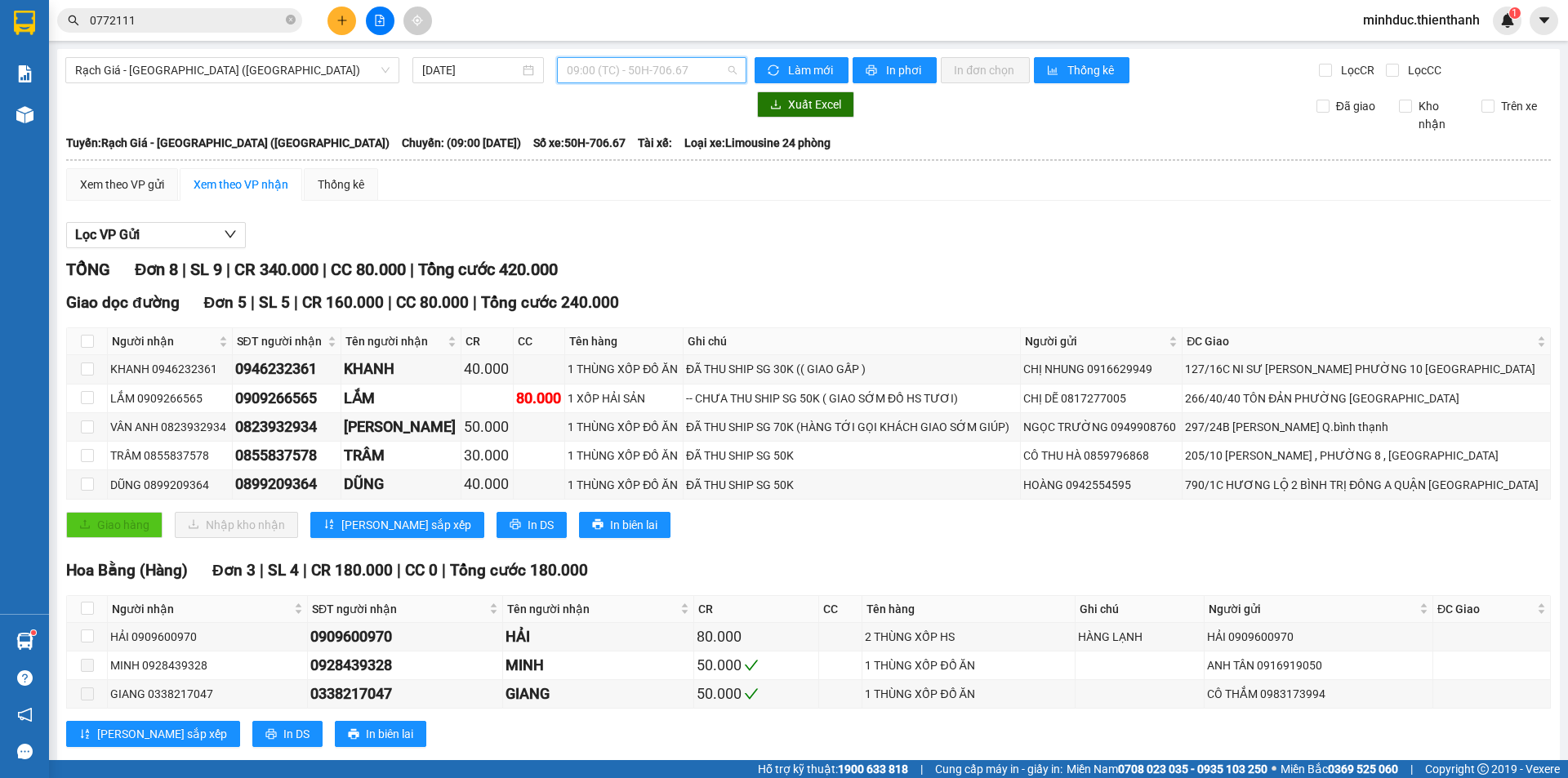
click at [629, 71] on span "09:00 (TC) - 50H-706.67" at bounding box center [651, 70] width 169 height 24
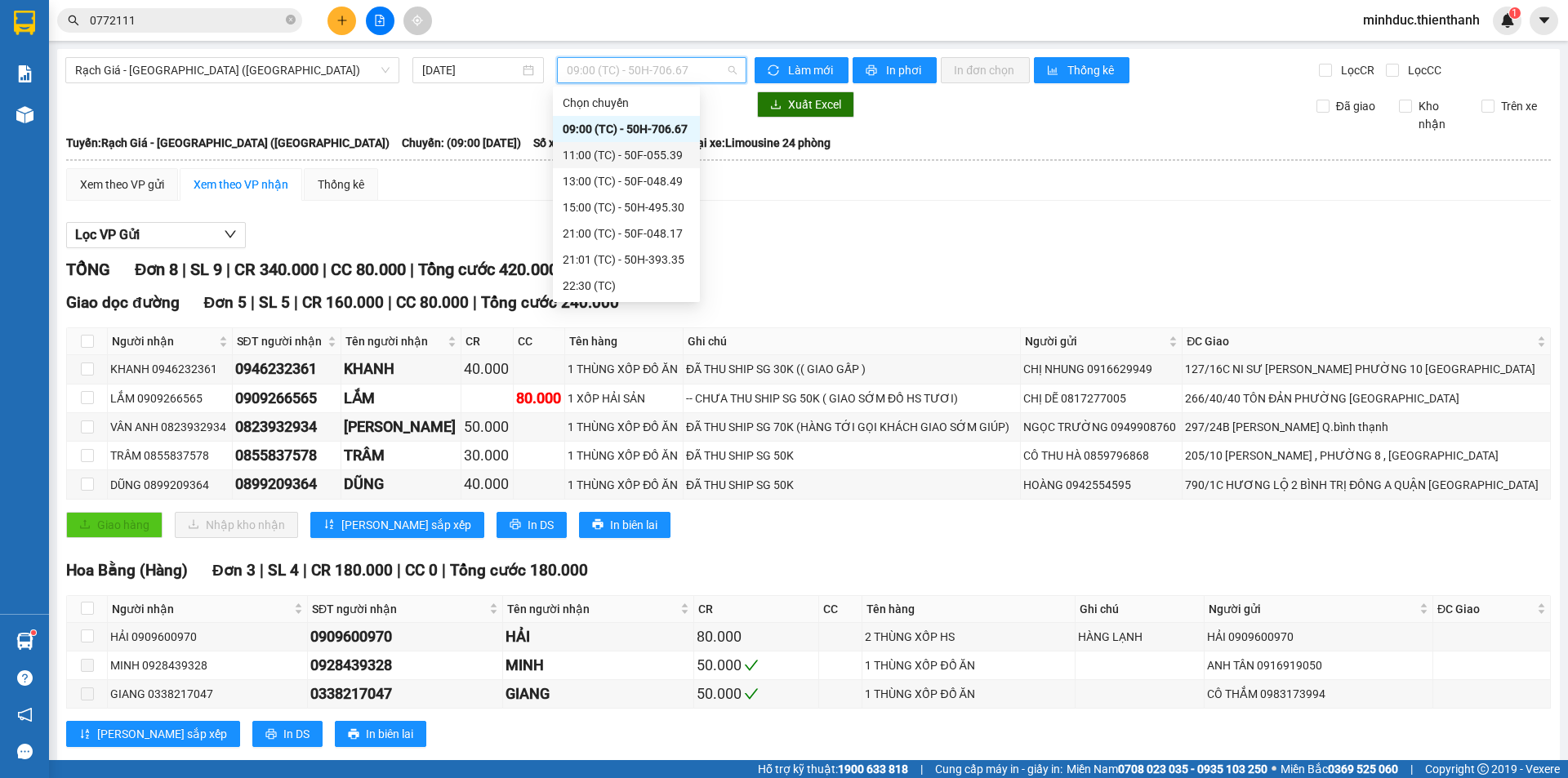
click at [584, 157] on div "11:00 (TC) - 50F-055.39" at bounding box center [626, 154] width 127 height 18
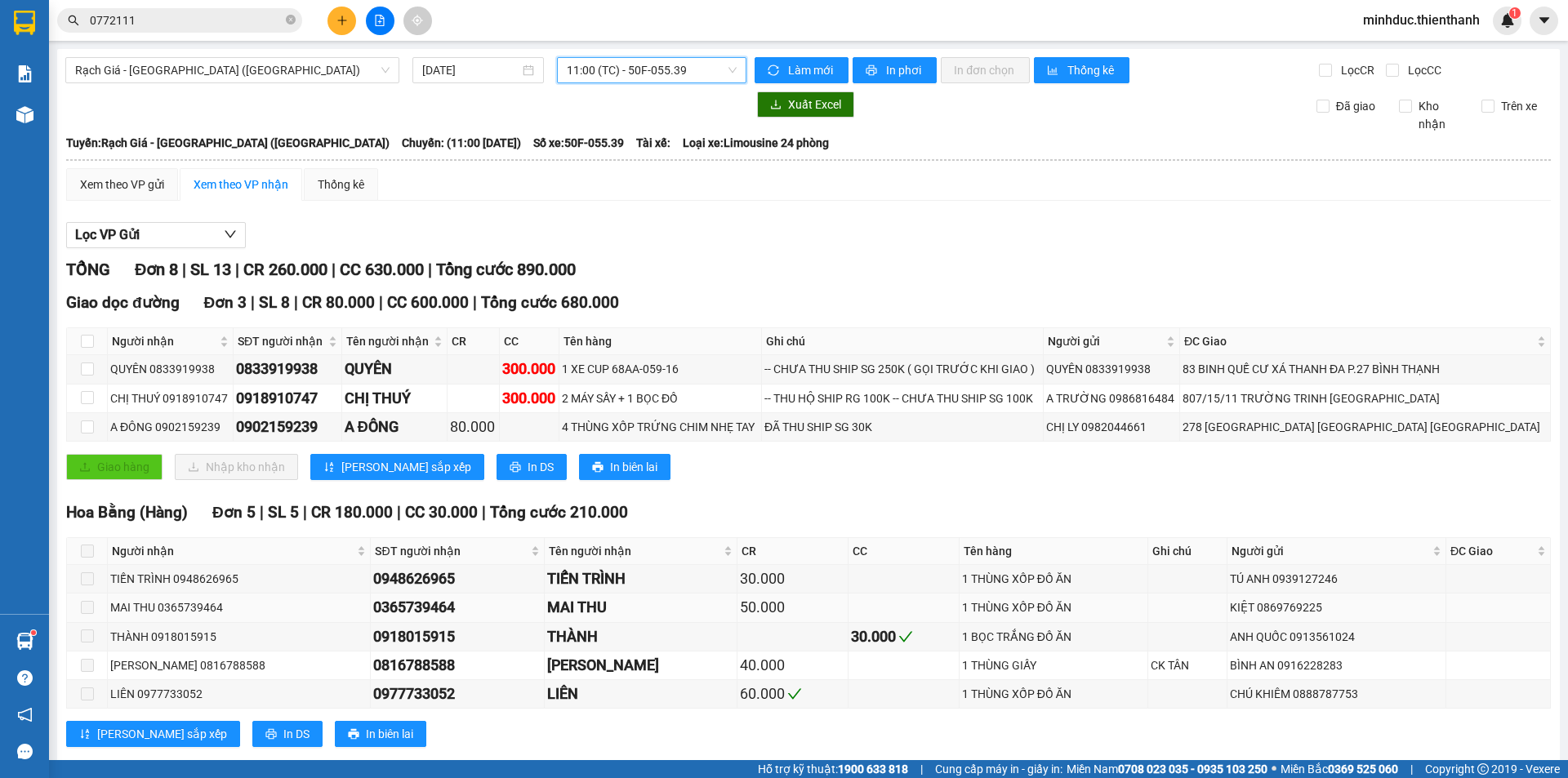
click at [435, 598] on div "0365739464" at bounding box center [458, 607] width 169 height 23
copy div "0365739464"
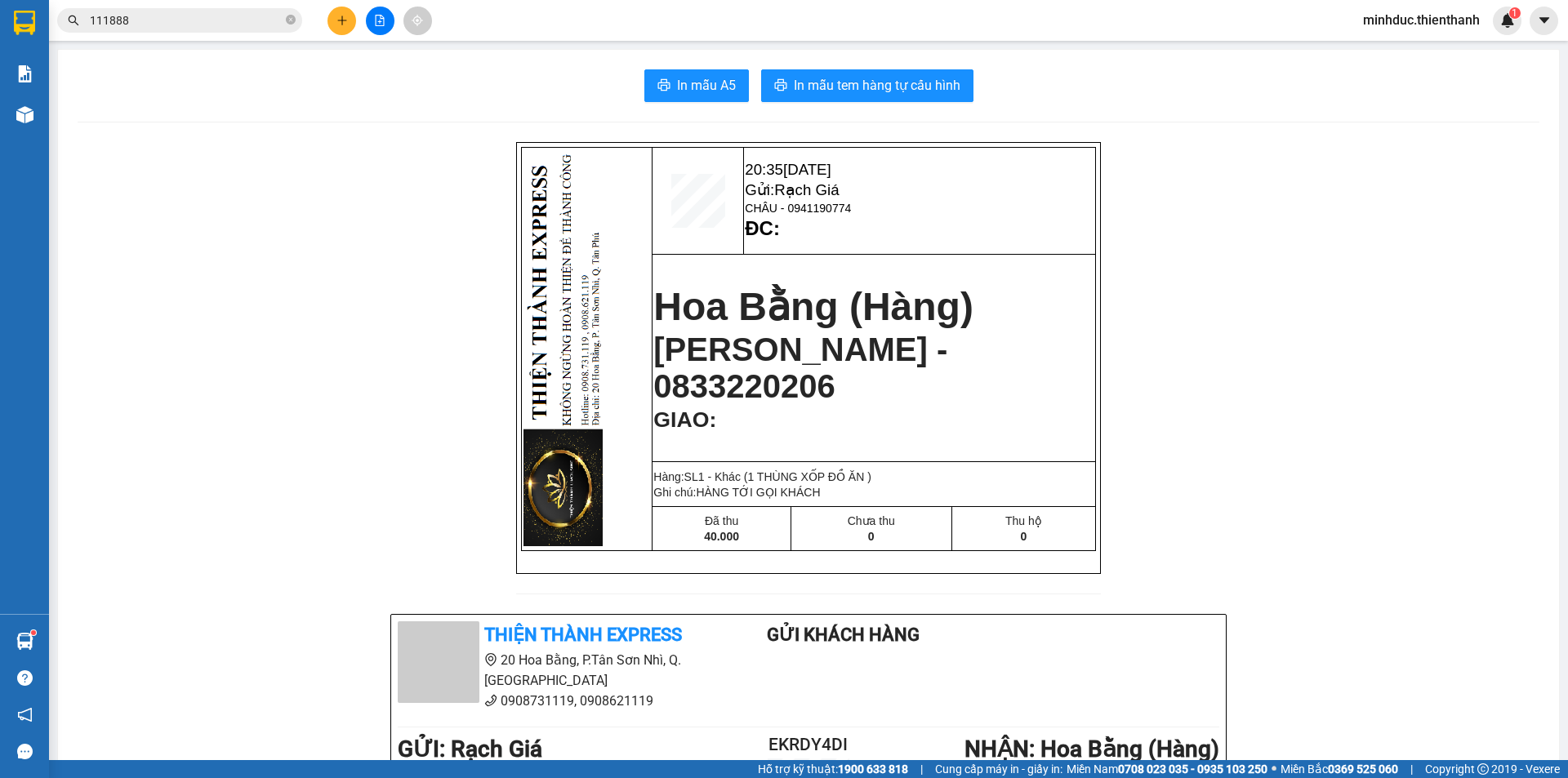
click at [173, 22] on input "111888" at bounding box center [186, 20] width 193 height 18
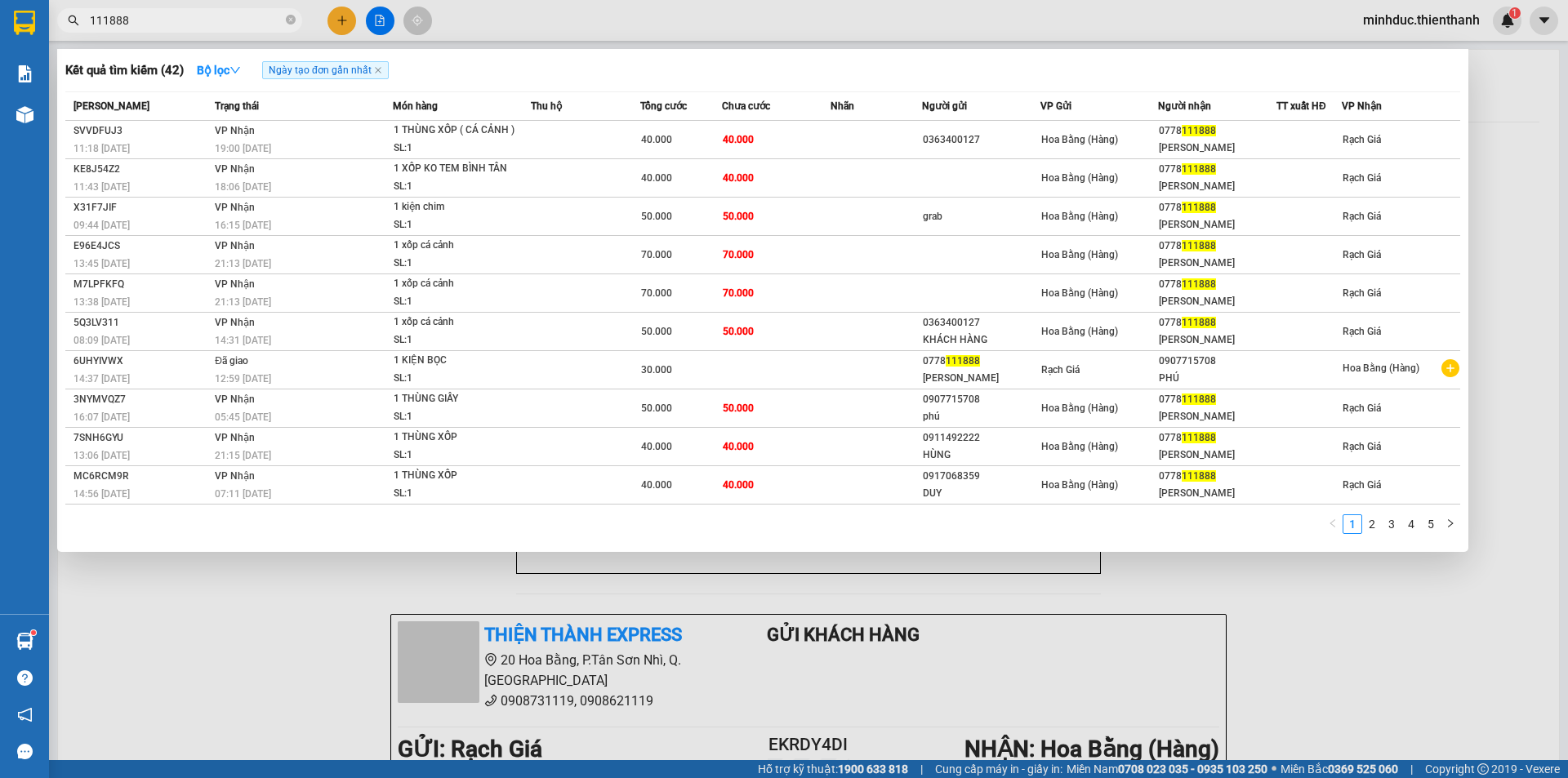
click at [173, 22] on input "111888" at bounding box center [186, 20] width 193 height 18
paste input "0902361036"
type input "0902361036"
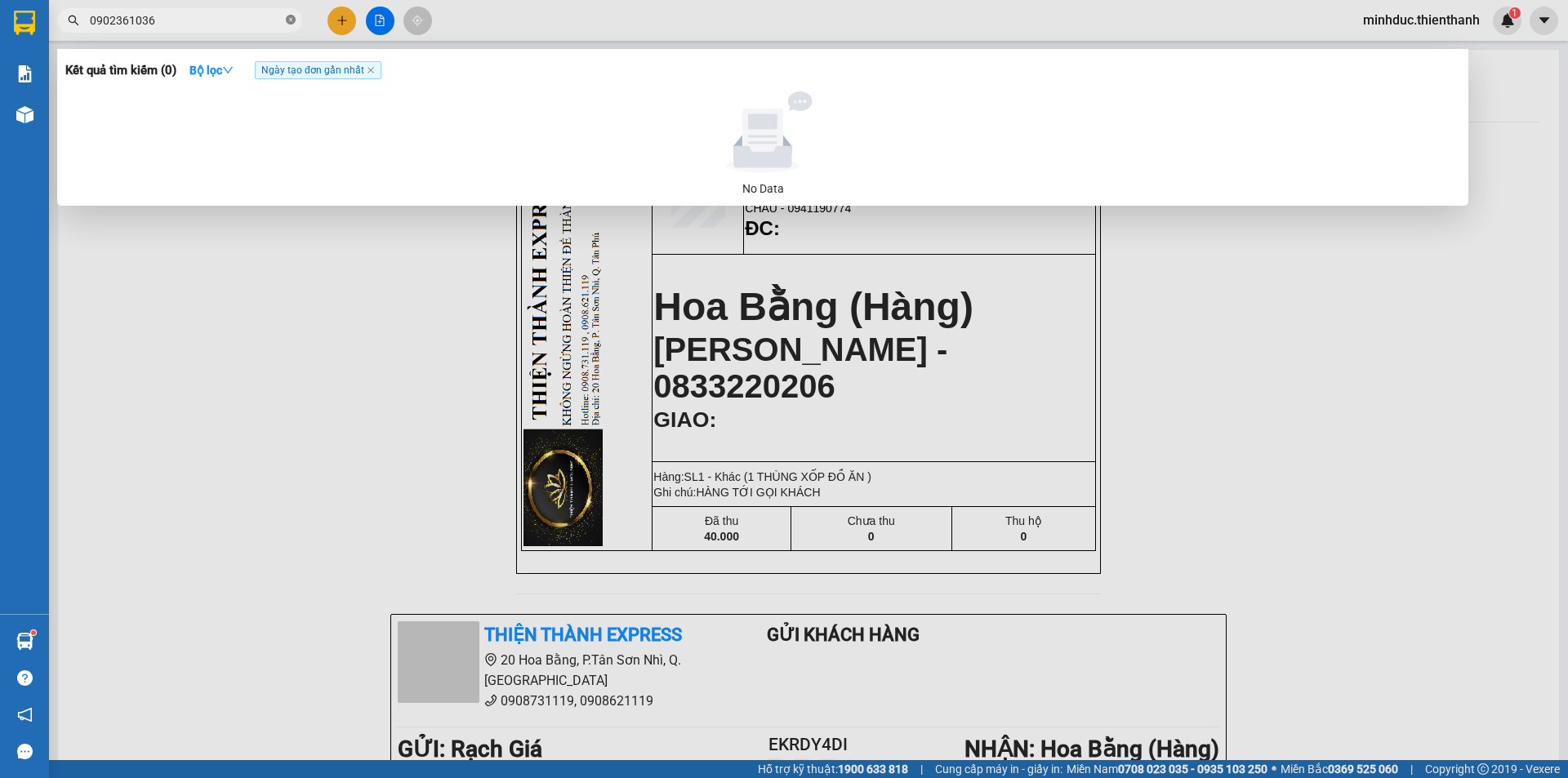
click at [293, 23] on icon "close-circle" at bounding box center [291, 19] width 10 height 10
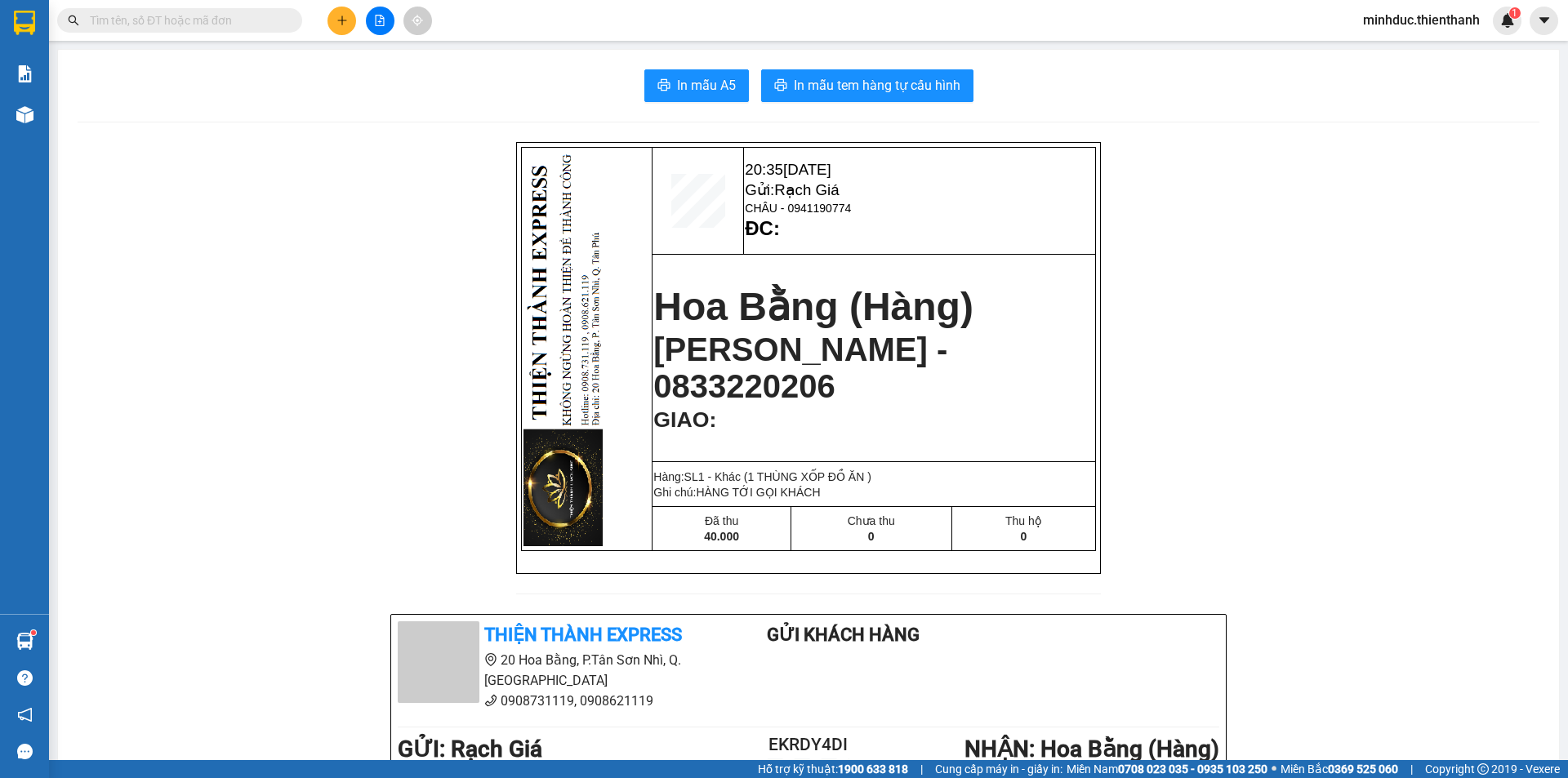
click at [183, 21] on input "text" at bounding box center [186, 20] width 193 height 18
paste input "0902361036"
type input "0902361036"
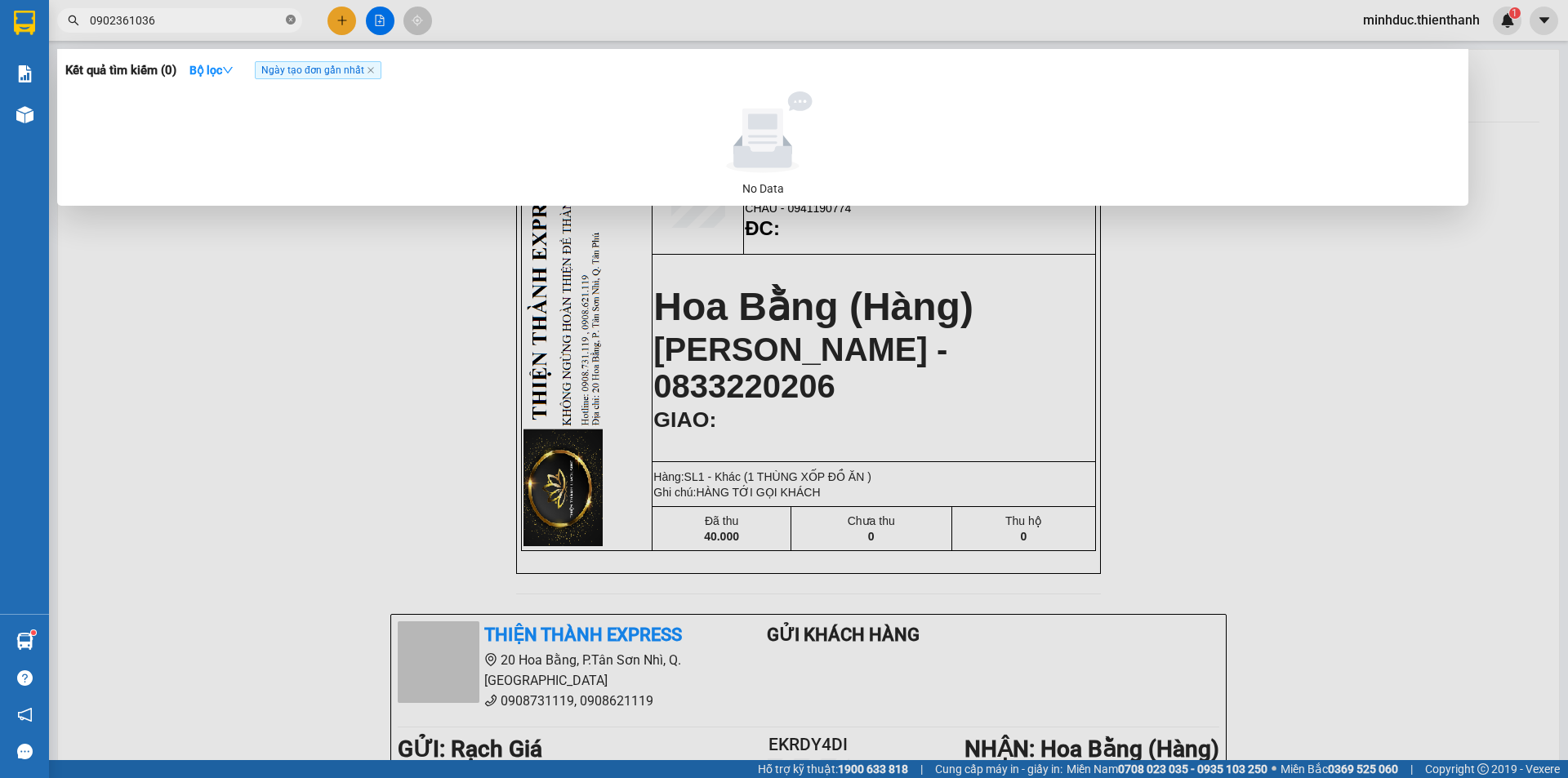
click at [286, 19] on icon "close-circle" at bounding box center [291, 19] width 10 height 10
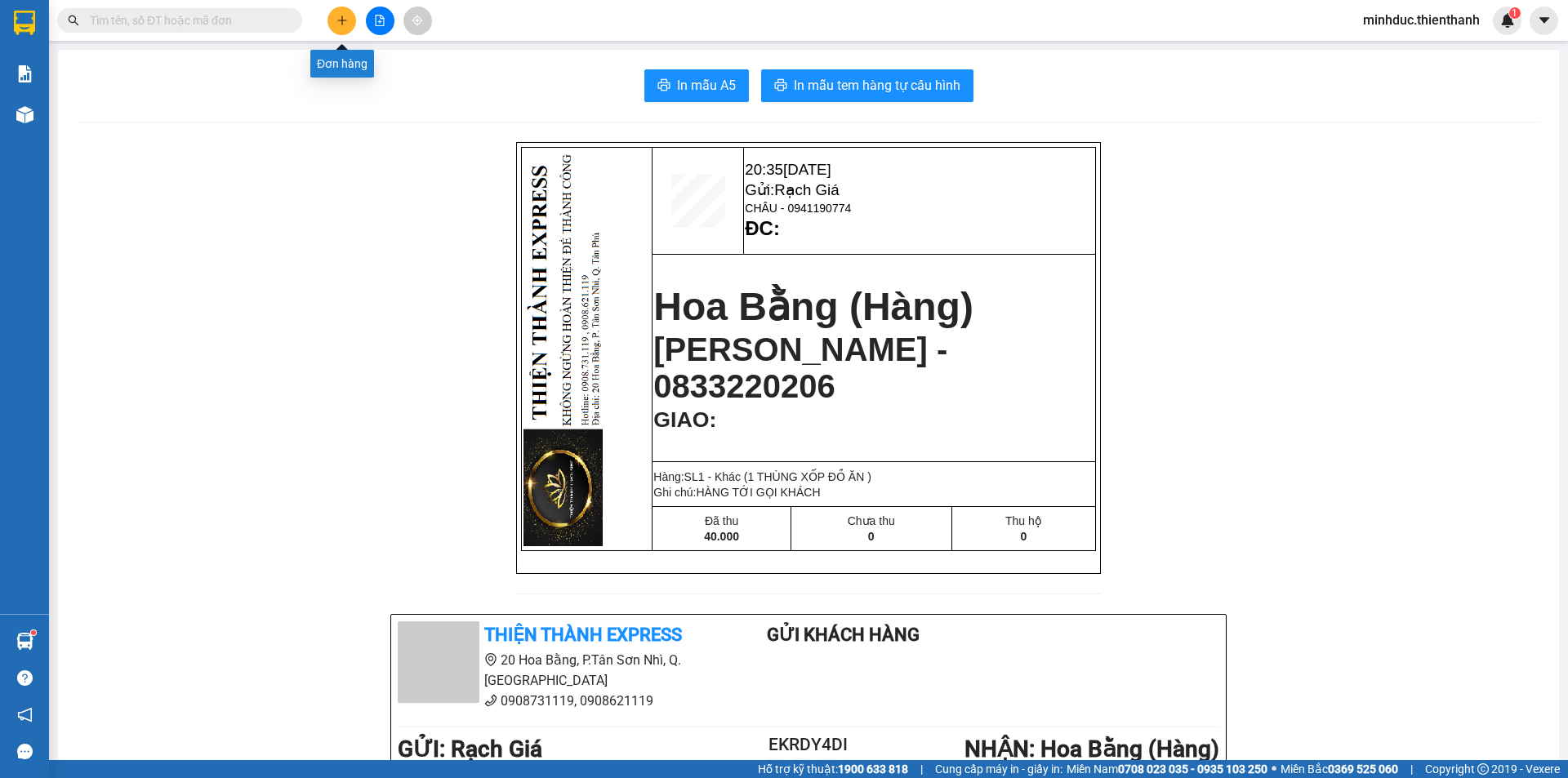
click at [343, 18] on icon "plus" at bounding box center [342, 20] width 12 height 12
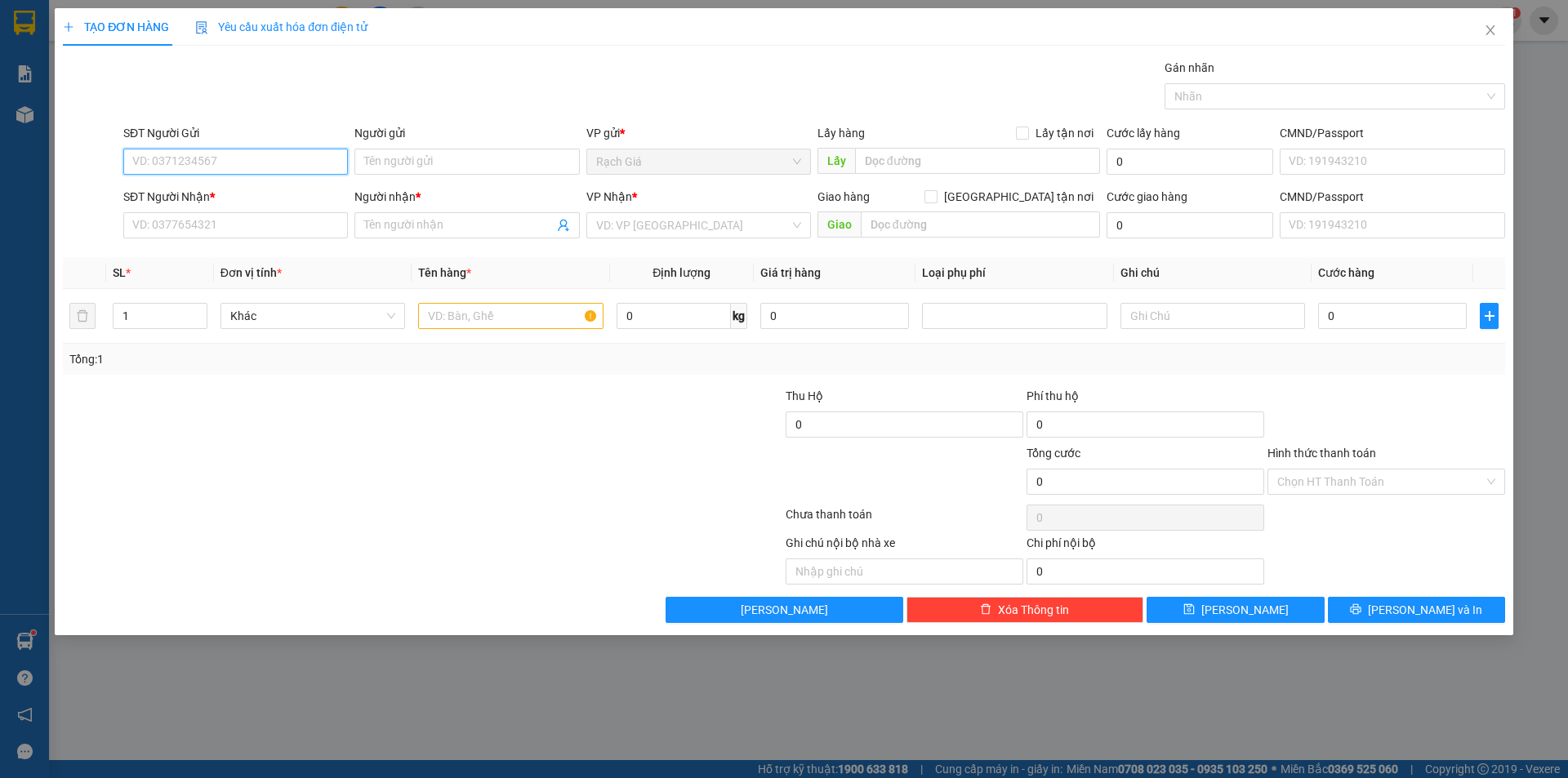
click at [260, 154] on input "SĐT Người Gửi" at bounding box center [235, 161] width 224 height 26
click at [209, 158] on input "SĐT Người Gửi" at bounding box center [235, 161] width 224 height 26
type input "0972787331"
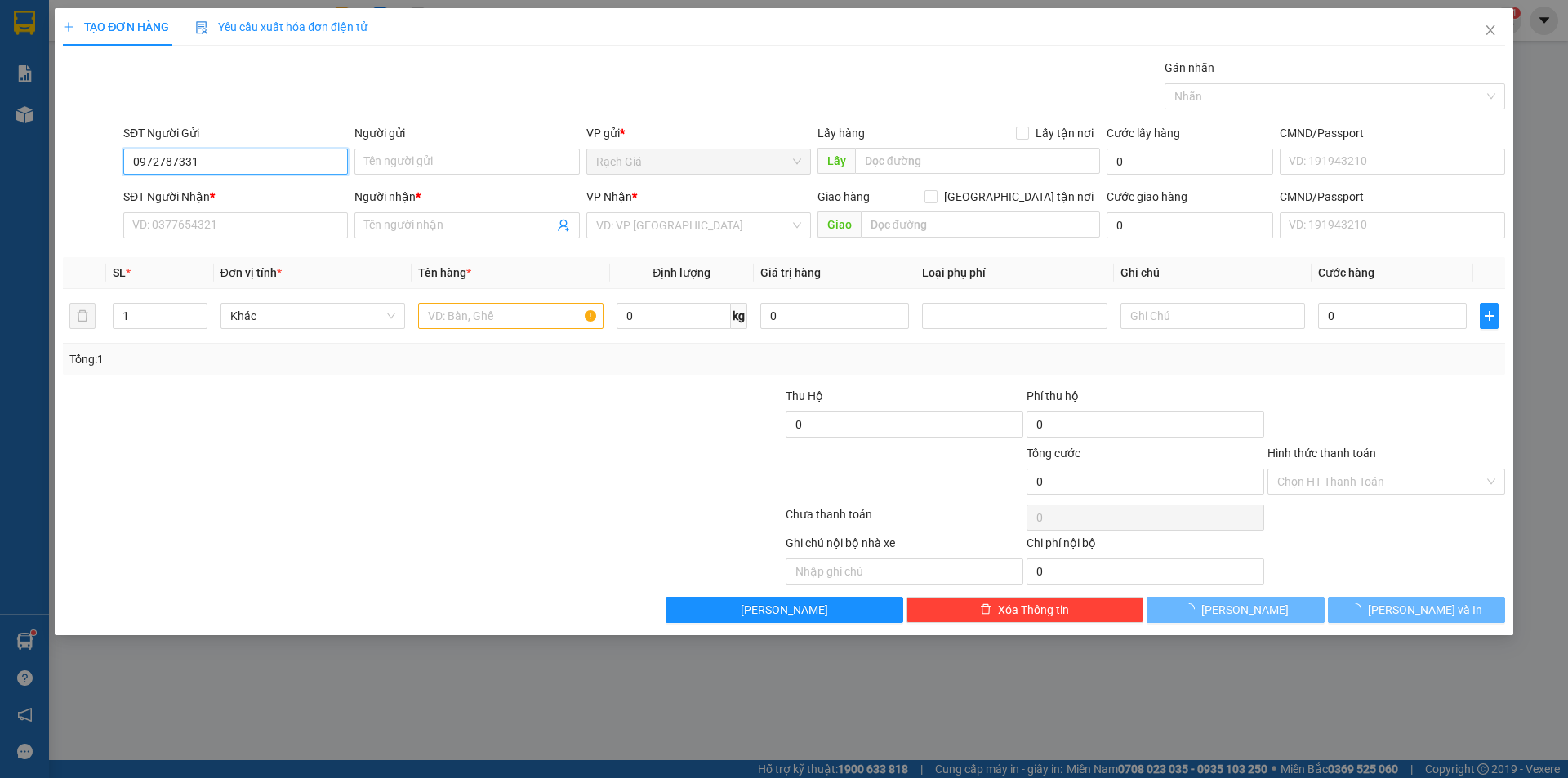
click at [259, 169] on input "0972787331" at bounding box center [235, 161] width 224 height 26
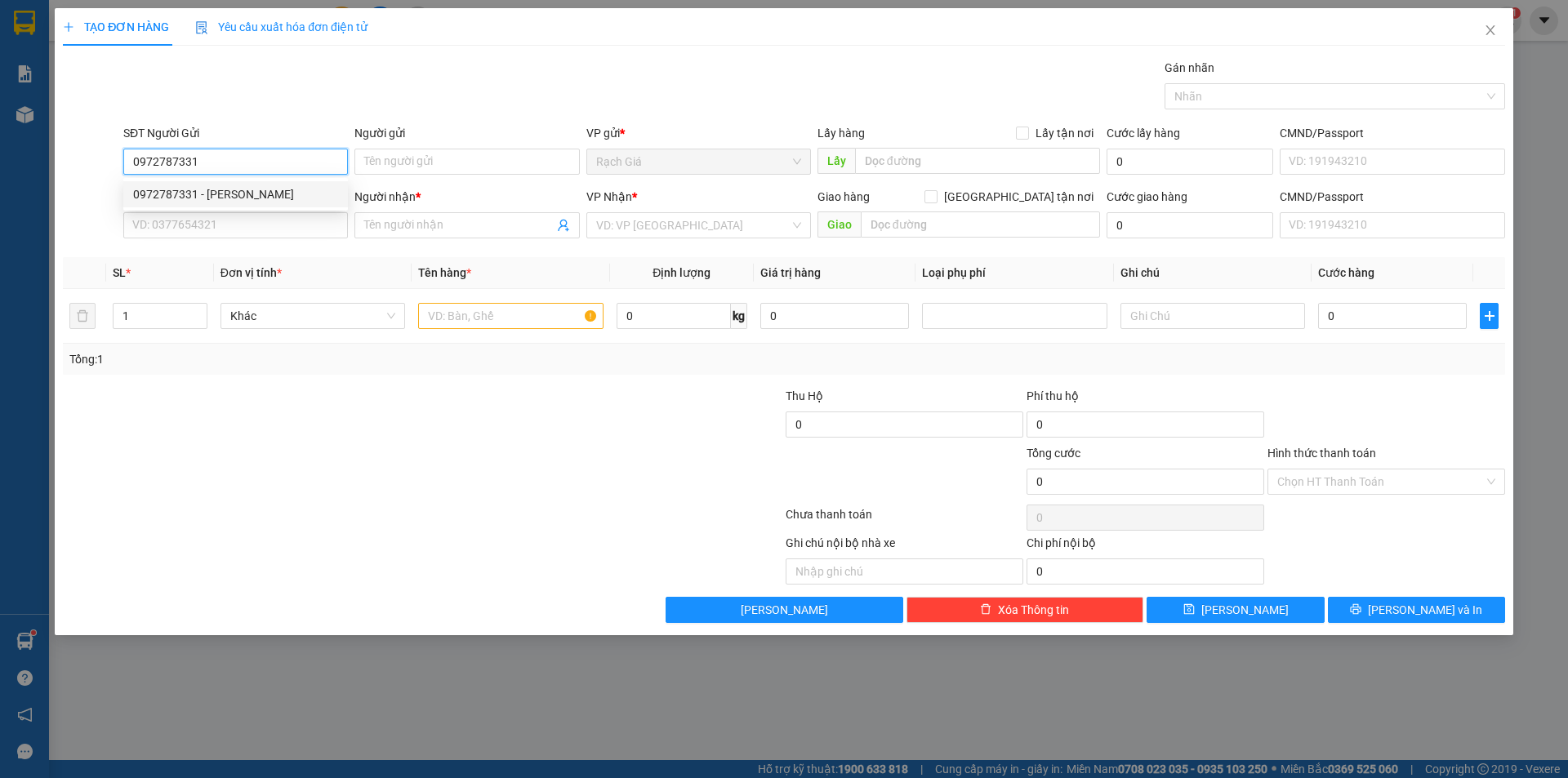
click at [246, 164] on input "0972787331" at bounding box center [235, 161] width 224 height 26
click at [218, 205] on div "0972787331 - LỘC" at bounding box center [235, 194] width 224 height 26
type input "LỘC"
type input "0878851309"
type input "OANH"
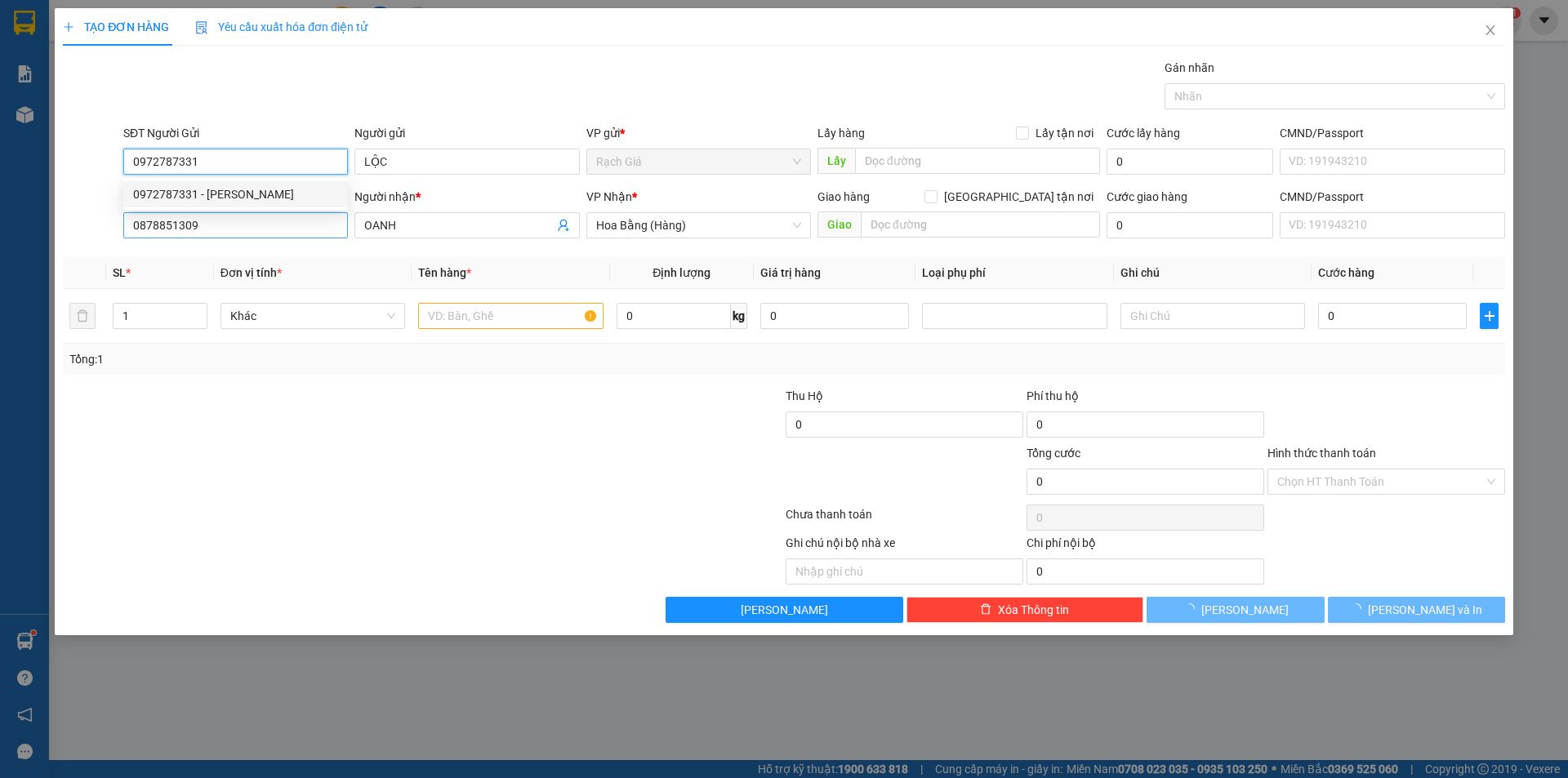
type input "50.000"
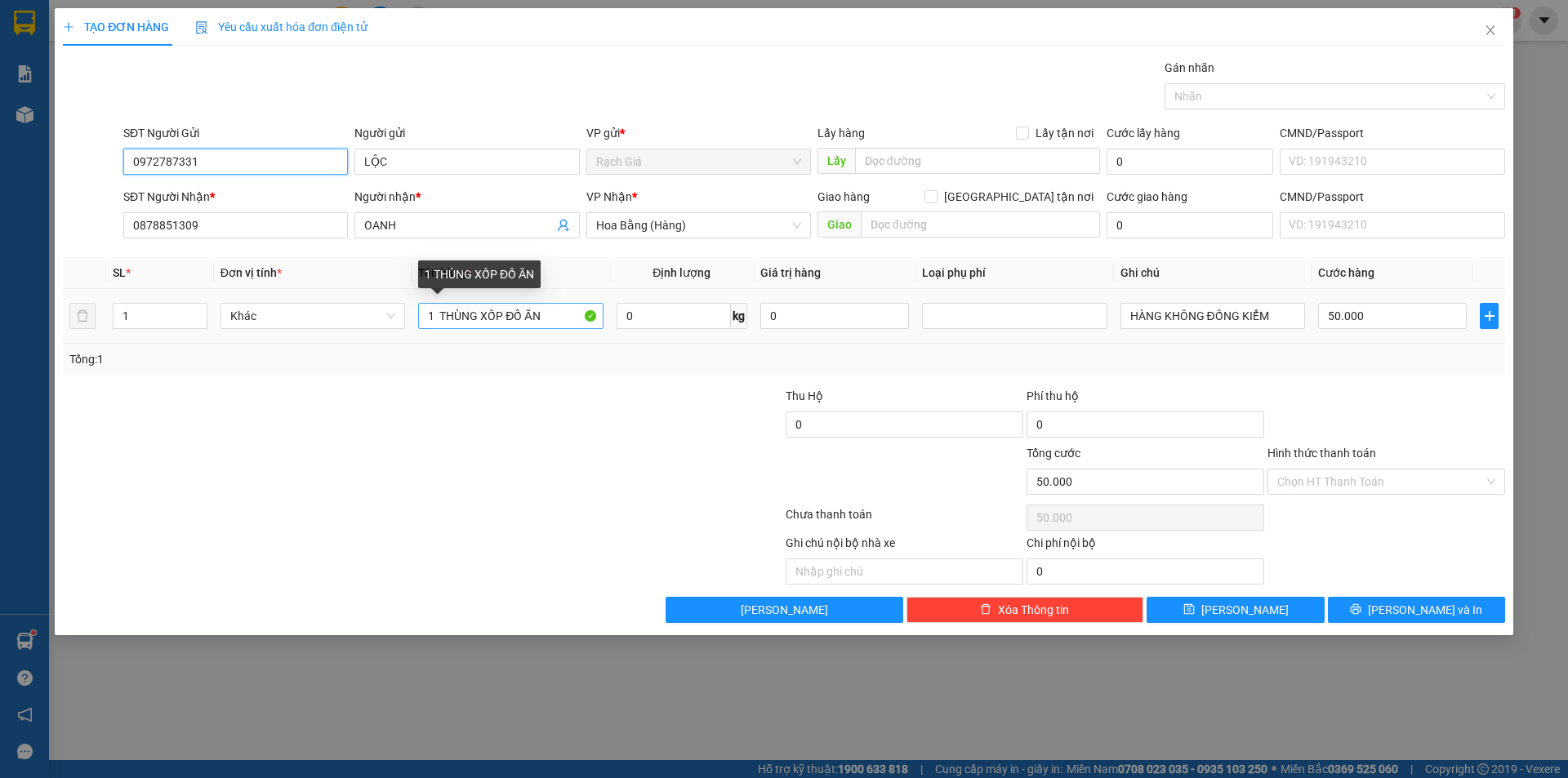
type input "0972787331"
click at [568, 319] on input "1 THÙNG XỐP ĐỒ ĂN" at bounding box center [510, 315] width 185 height 26
click at [543, 321] on input "1 THÙNG XỐP ĐỒ ĂN" at bounding box center [510, 315] width 185 height 26
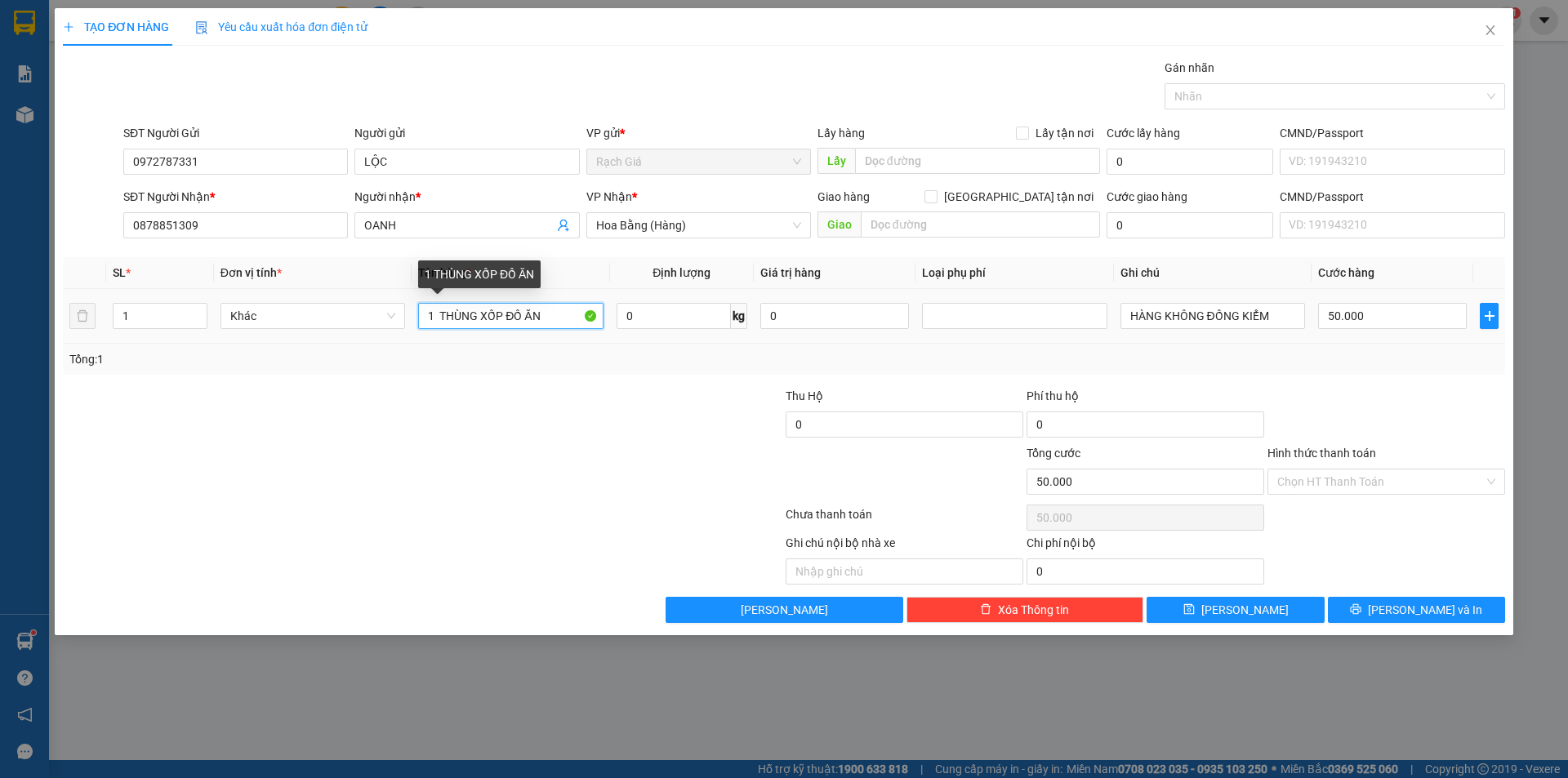
click at [543, 321] on input "1 THÙNG XỐP ĐỒ ĂN" at bounding box center [510, 315] width 185 height 26
click at [543, 321] on input "1" at bounding box center [510, 315] width 185 height 26
type input "1 KIỆN VÀNG (MÁY LỌC KHÔNG KHÍ)"
click at [1347, 475] on input "Hình thức thanh toán" at bounding box center [1380, 481] width 207 height 24
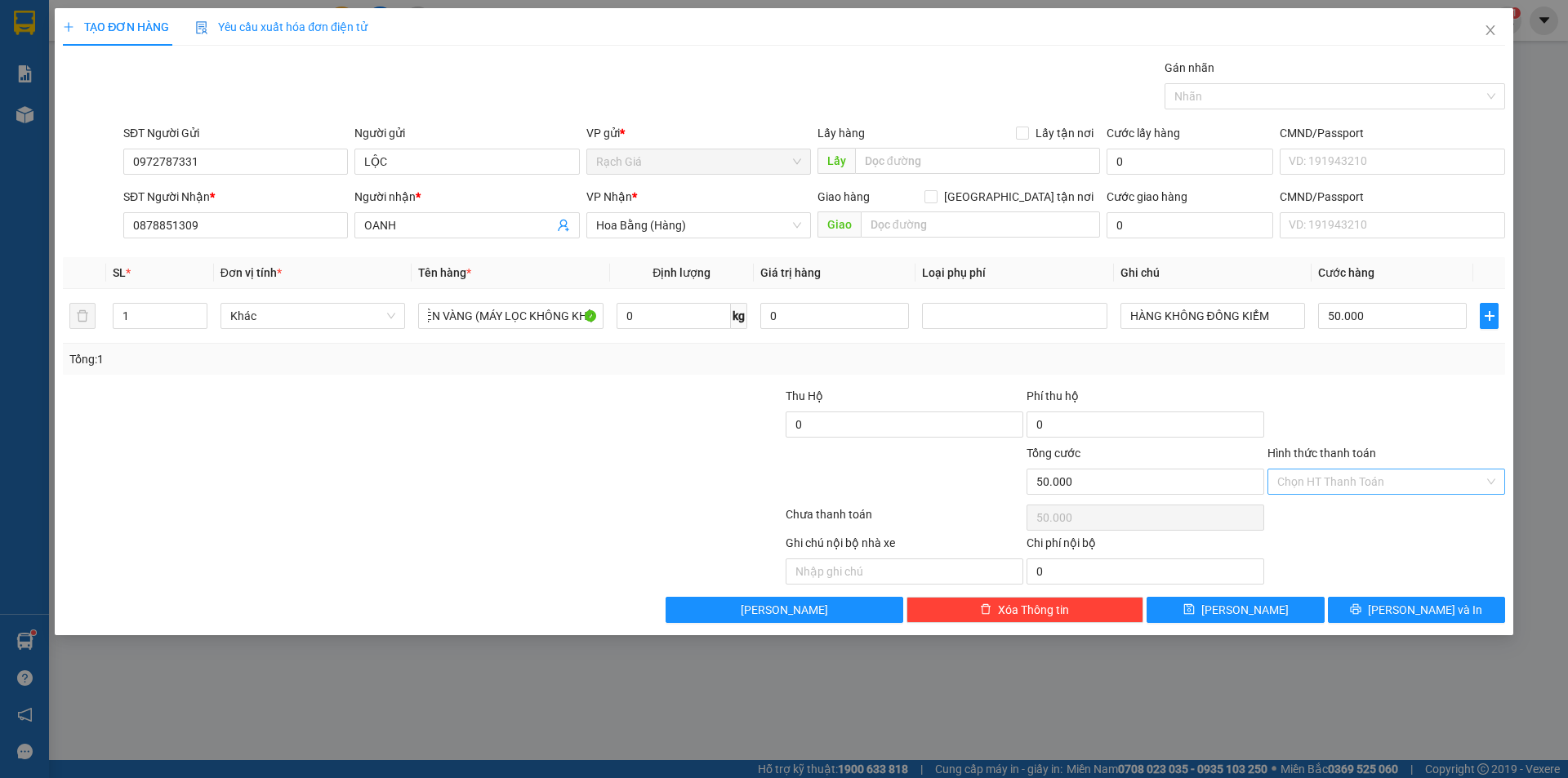
scroll to position [0, 0]
click at [1313, 519] on div "Tại văn phòng" at bounding box center [1386, 513] width 218 height 18
type input "0"
click at [473, 478] on div at bounding box center [302, 473] width 481 height 57
click at [508, 375] on div "Transit Pickup Surcharge Ids Transit Deliver Surcharge Ids Transit Deliver Surc…" at bounding box center [784, 341] width 1442 height 564
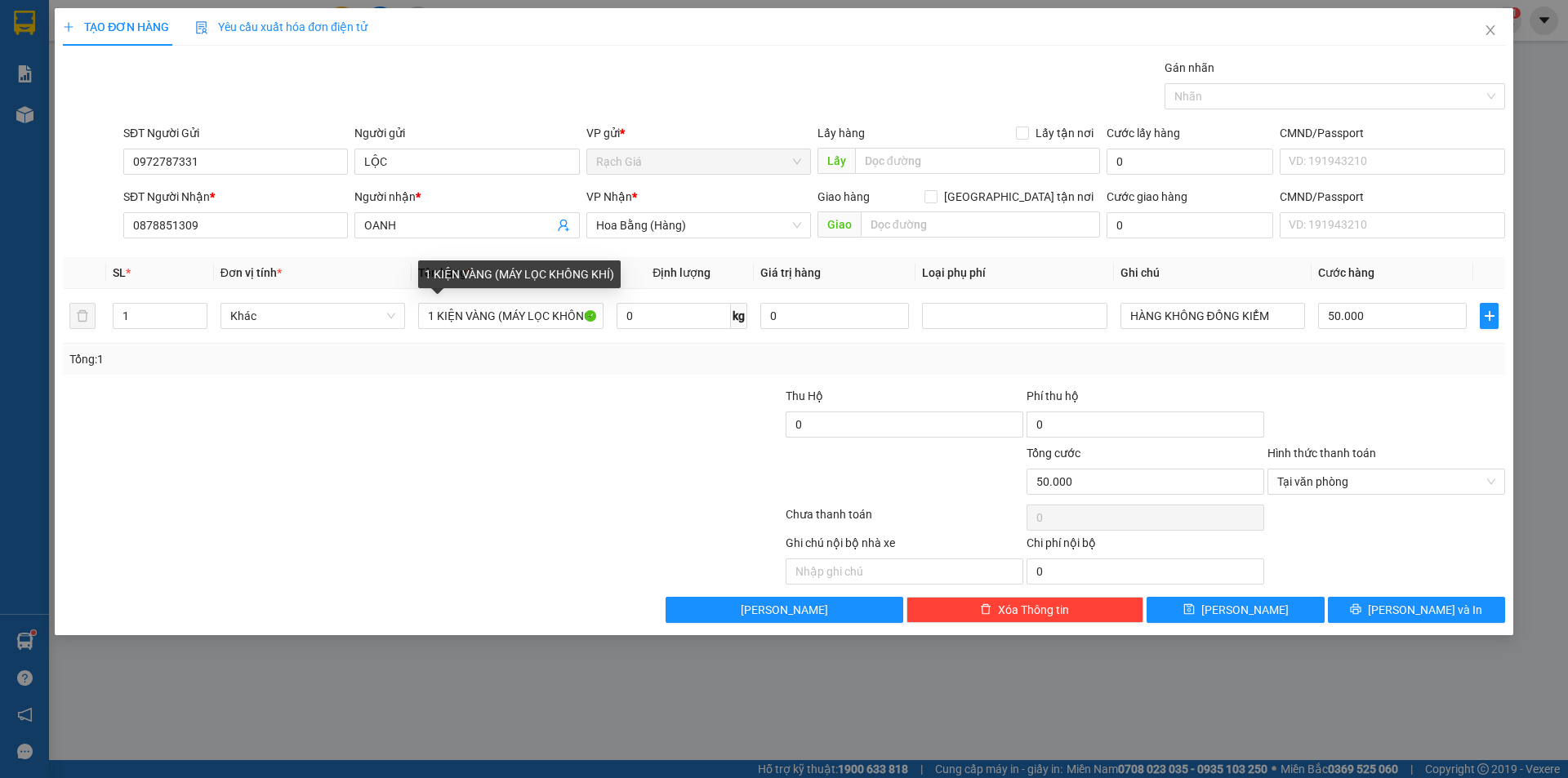
click at [380, 465] on div at bounding box center [302, 473] width 481 height 57
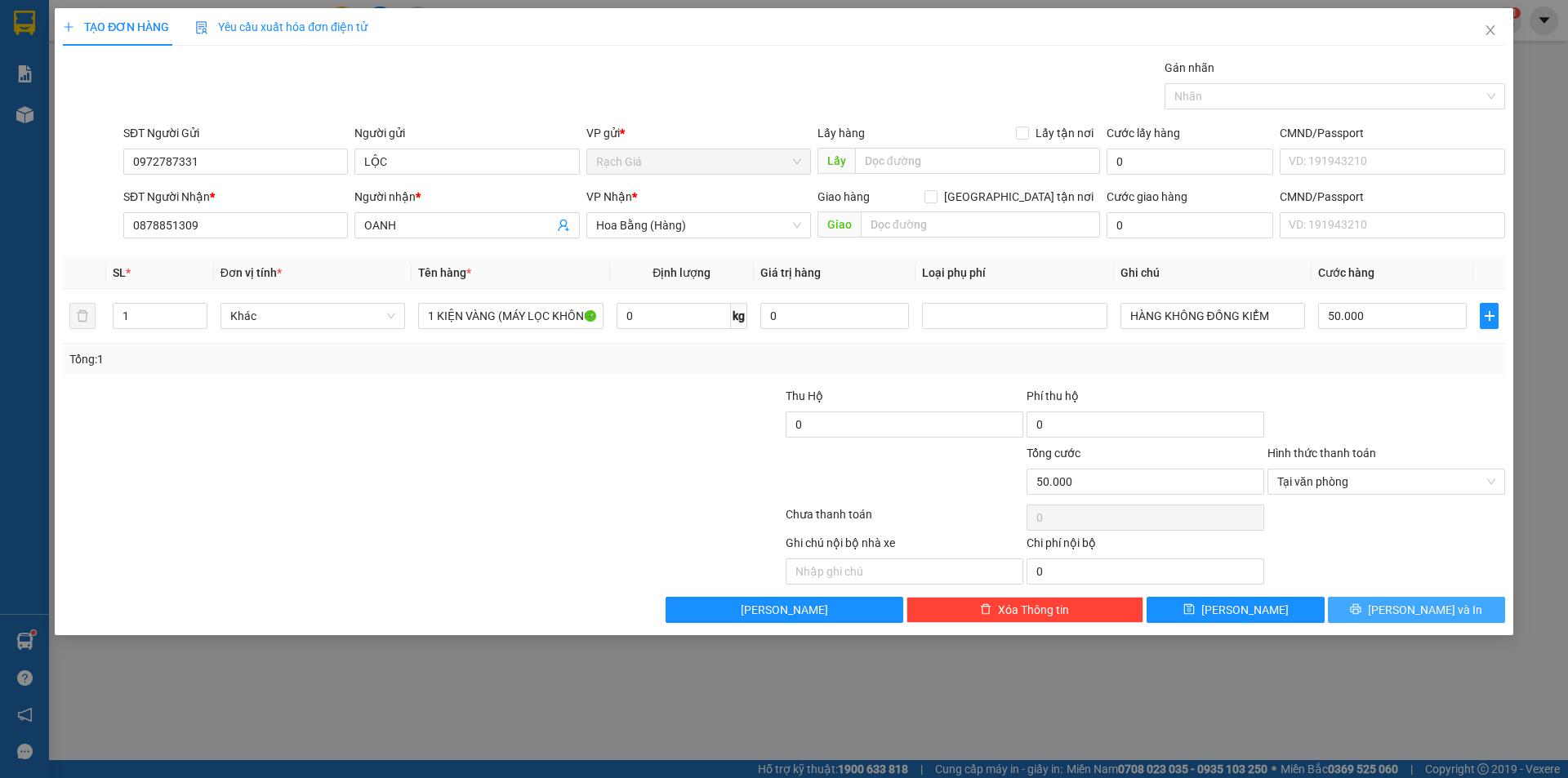
click at [1361, 607] on icon "printer" at bounding box center [1356, 609] width 12 height 12
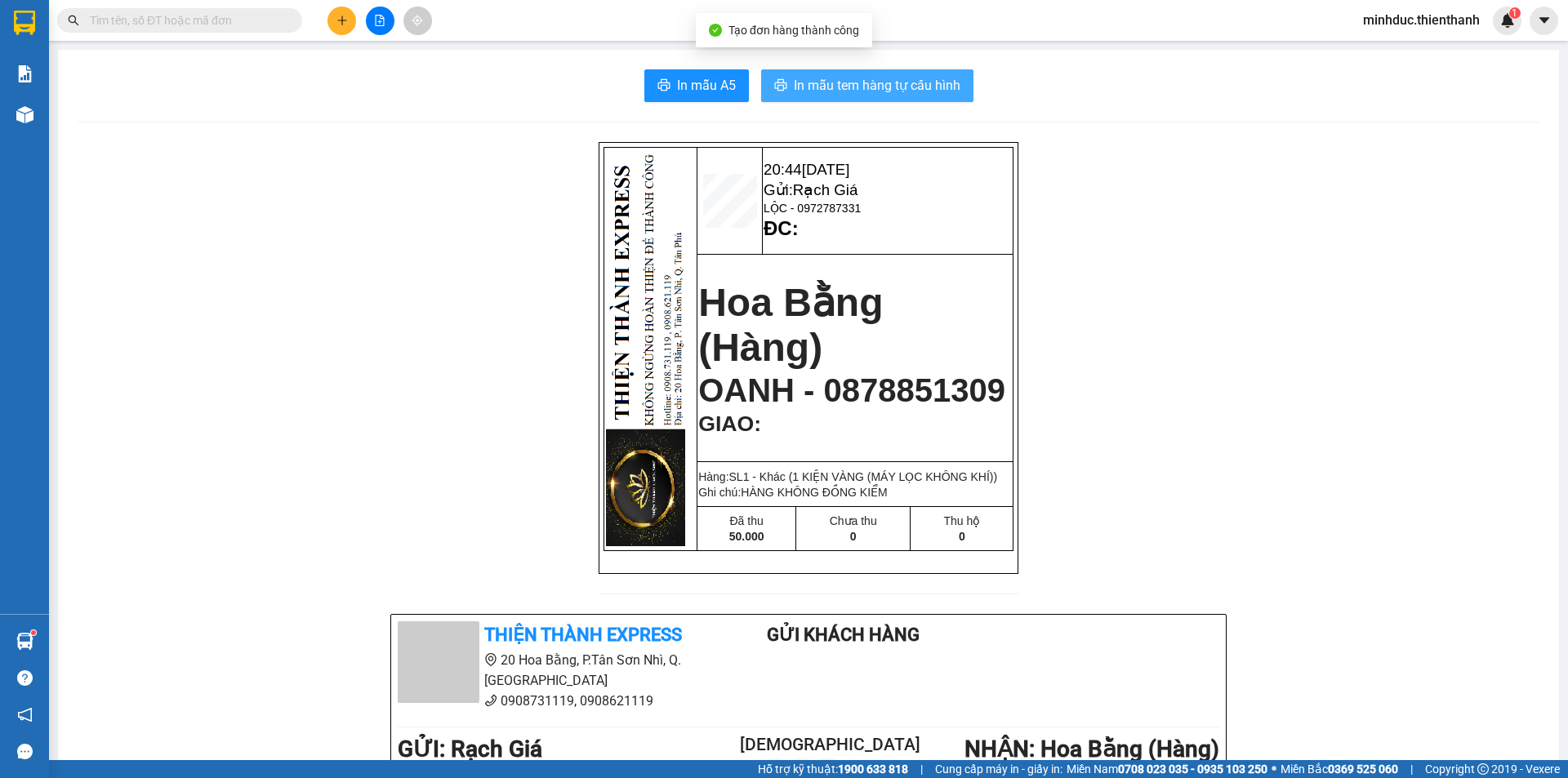
click at [798, 81] on span "In mẫu tem hàng tự cấu hình" at bounding box center [877, 85] width 167 height 20
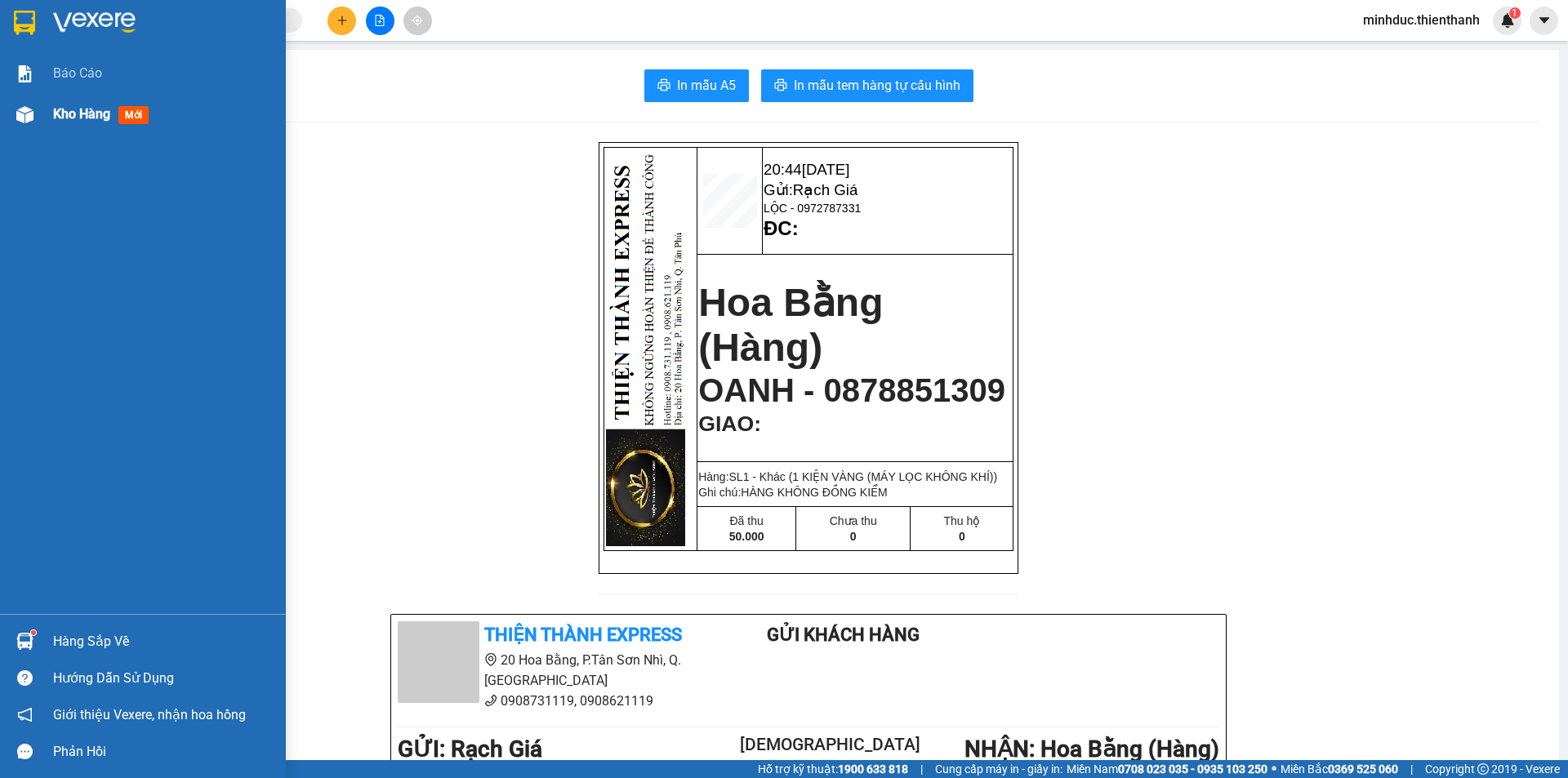
click at [66, 114] on span "Kho hàng" at bounding box center [82, 114] width 57 height 15
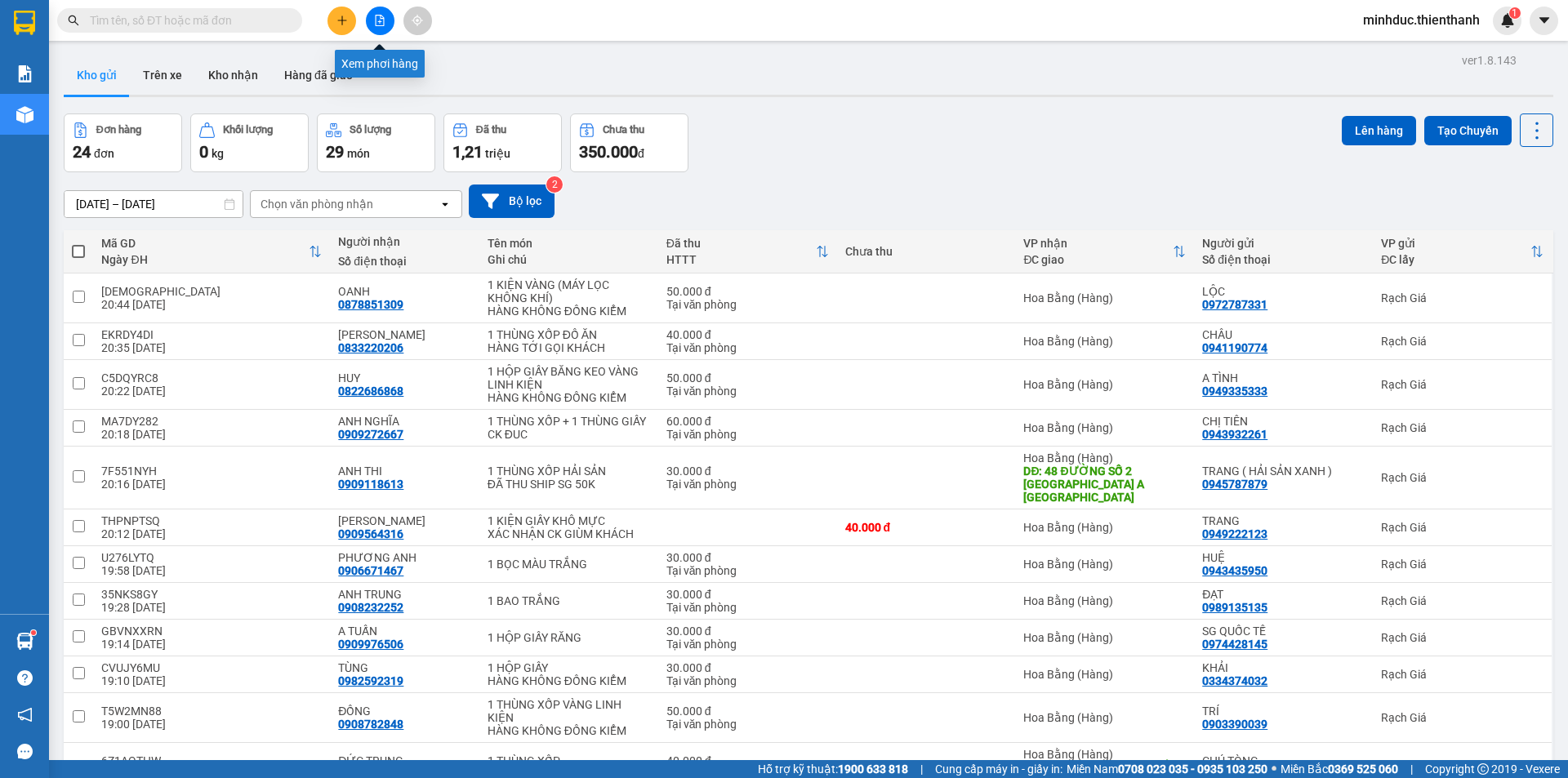
click at [379, 24] on icon "file-add" at bounding box center [380, 20] width 12 height 12
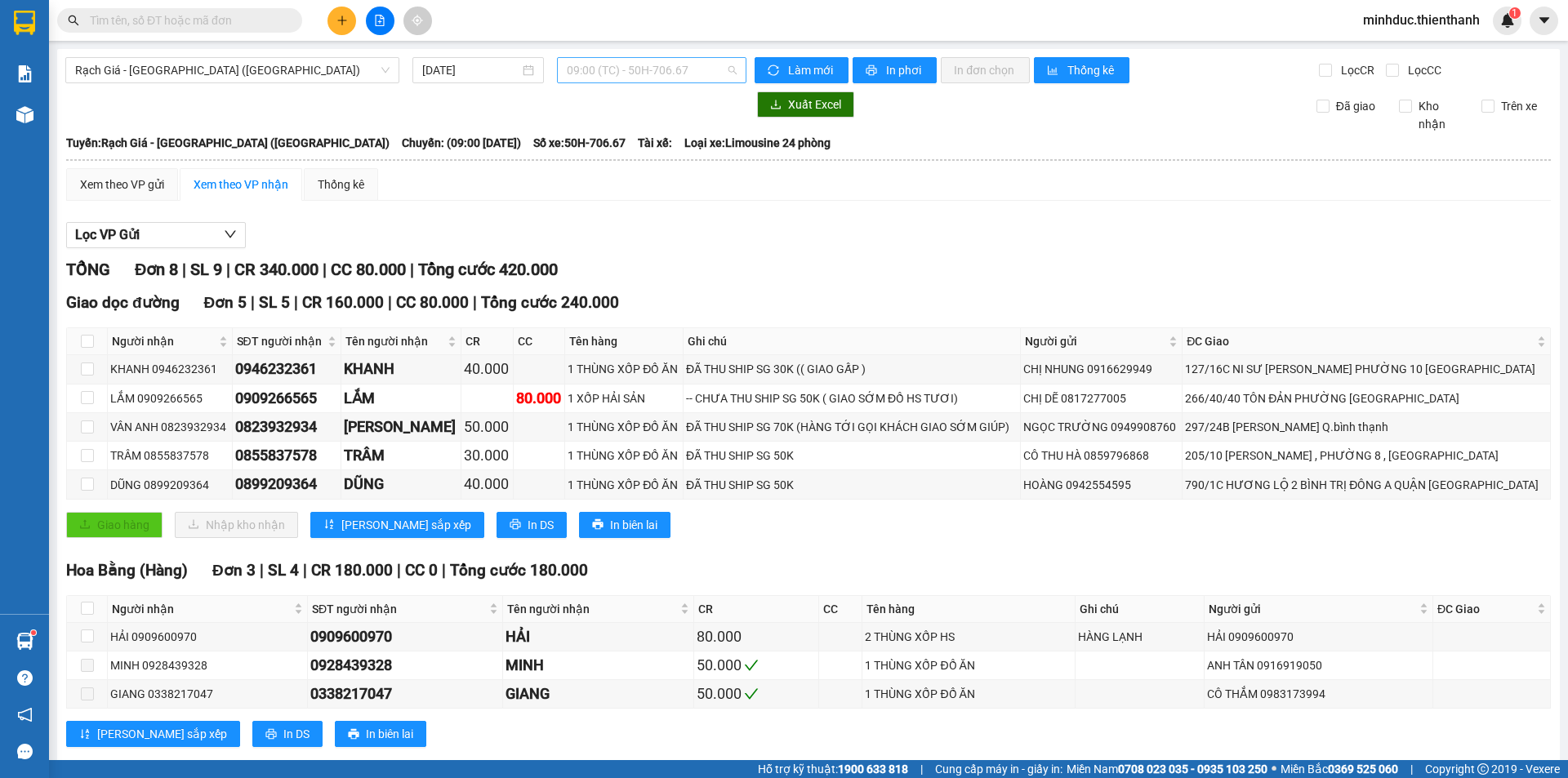
click at [613, 64] on span "09:00 (TC) - 50H-706.67" at bounding box center [651, 70] width 169 height 24
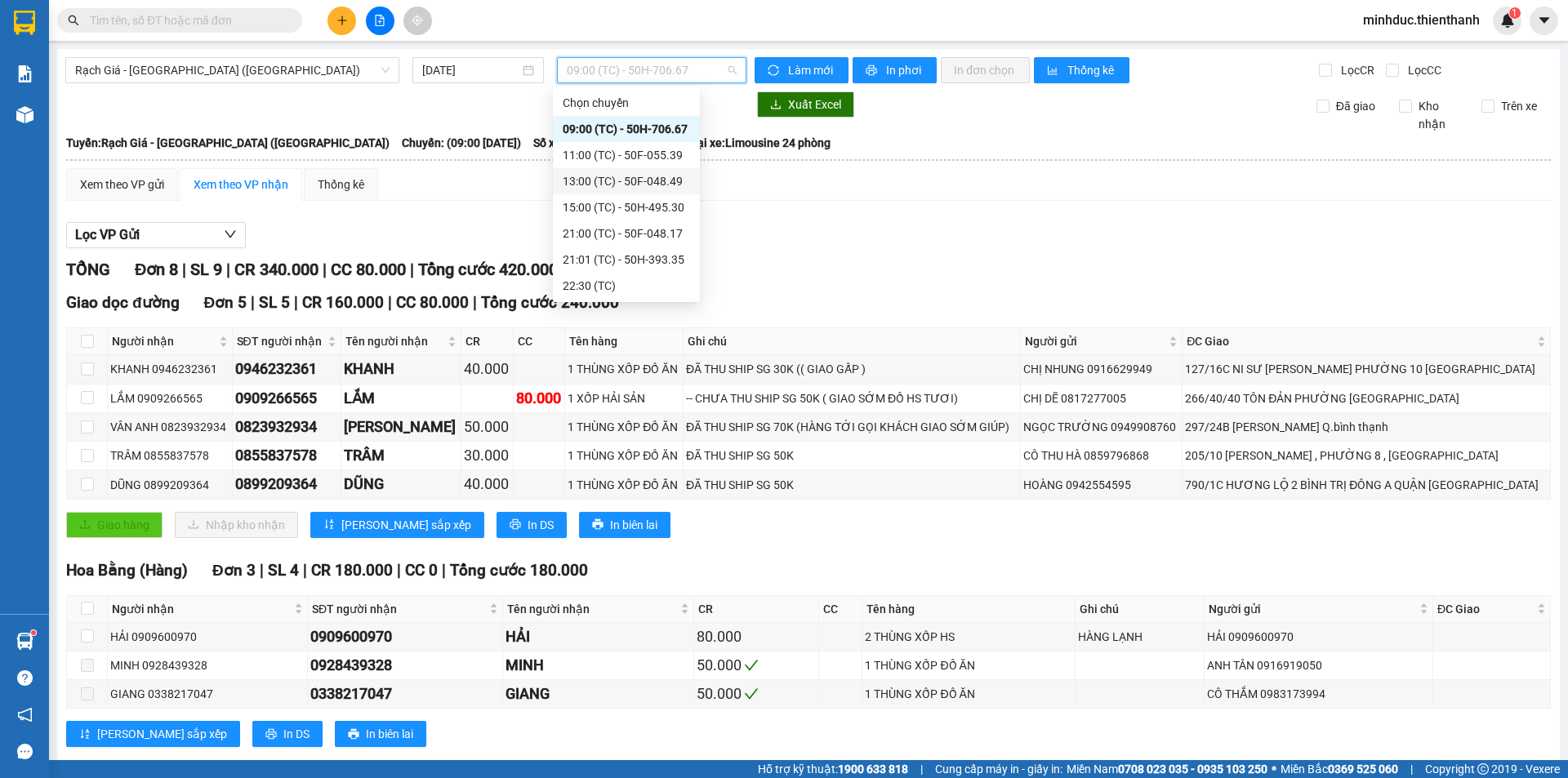
scroll to position [33, 0]
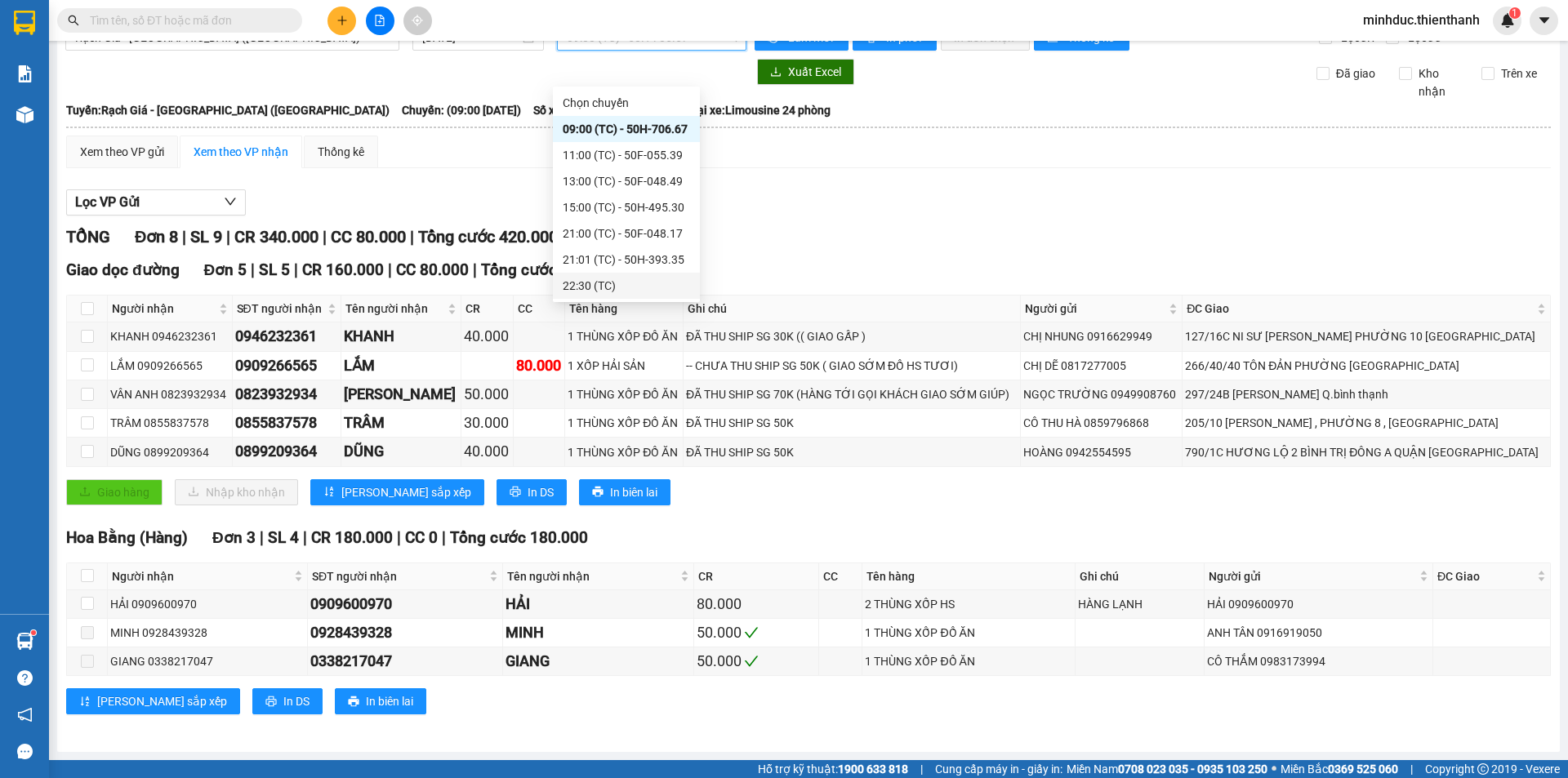
click at [583, 287] on div "22:30 (TC)" at bounding box center [626, 285] width 127 height 18
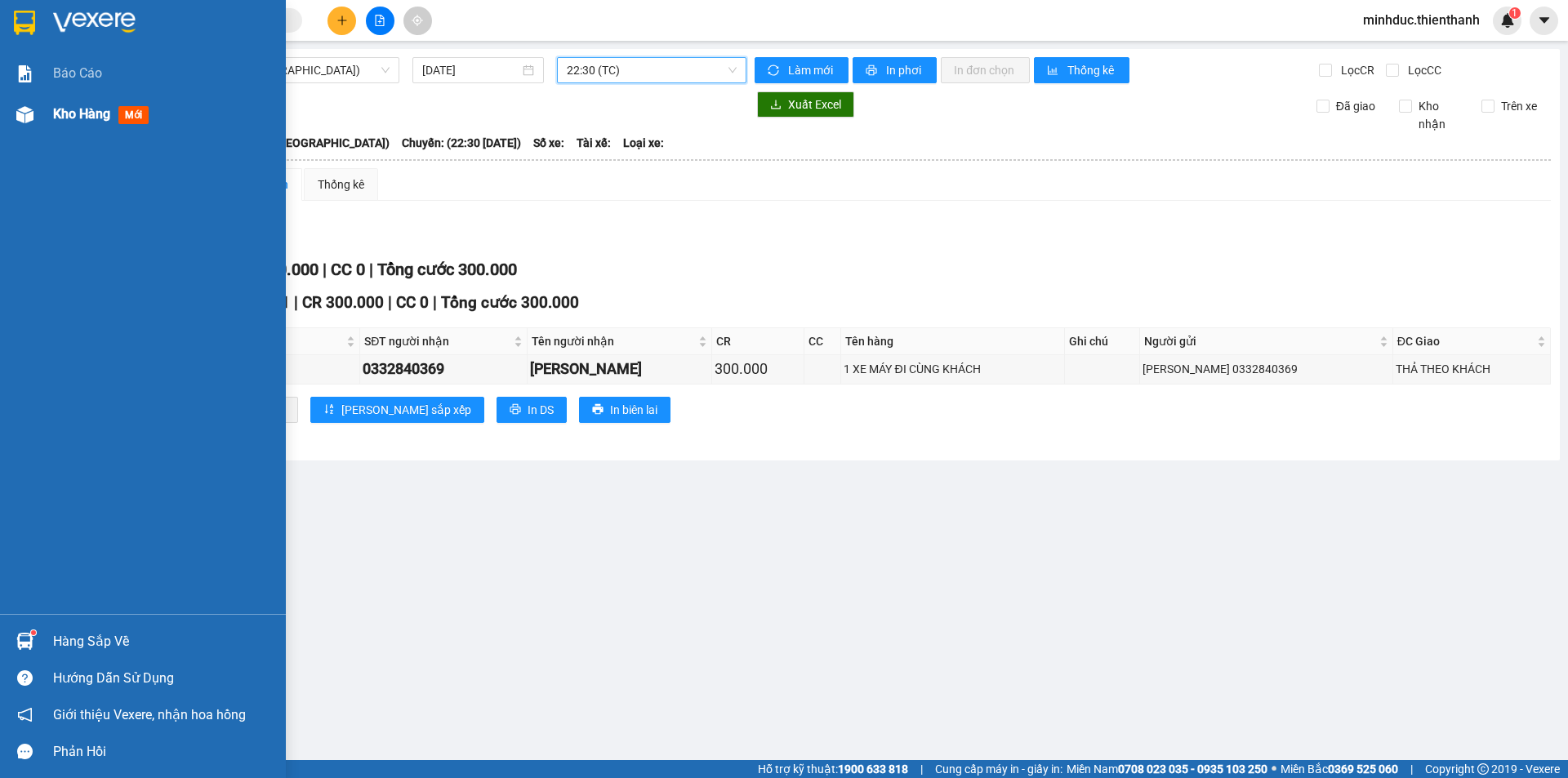
click at [62, 117] on span "Kho hàng" at bounding box center [82, 114] width 57 height 15
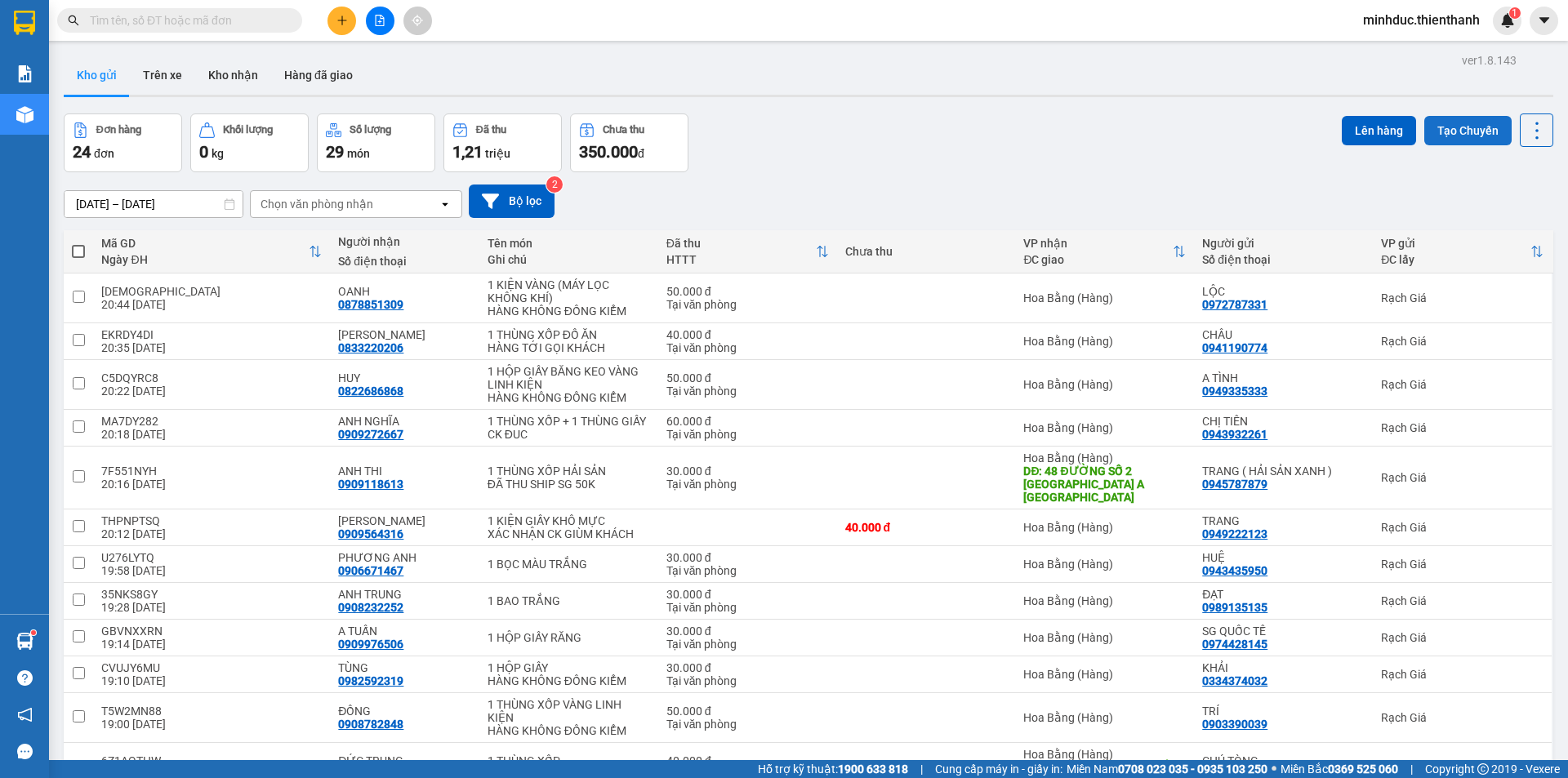
click at [1473, 130] on button "Tạo Chuyến" at bounding box center [1468, 131] width 88 height 30
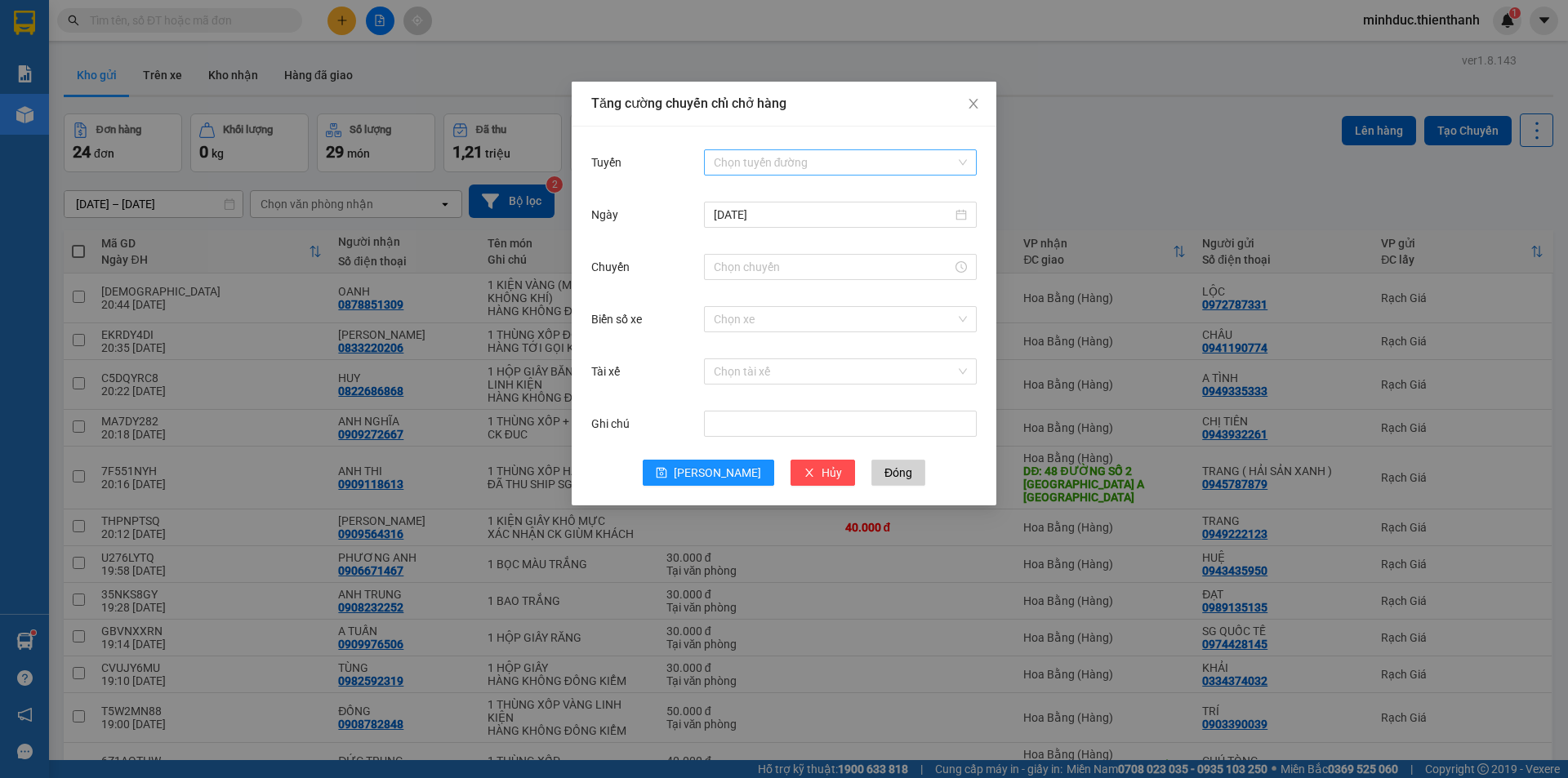
click at [753, 154] on input "Tuyến" at bounding box center [834, 162] width 242 height 24
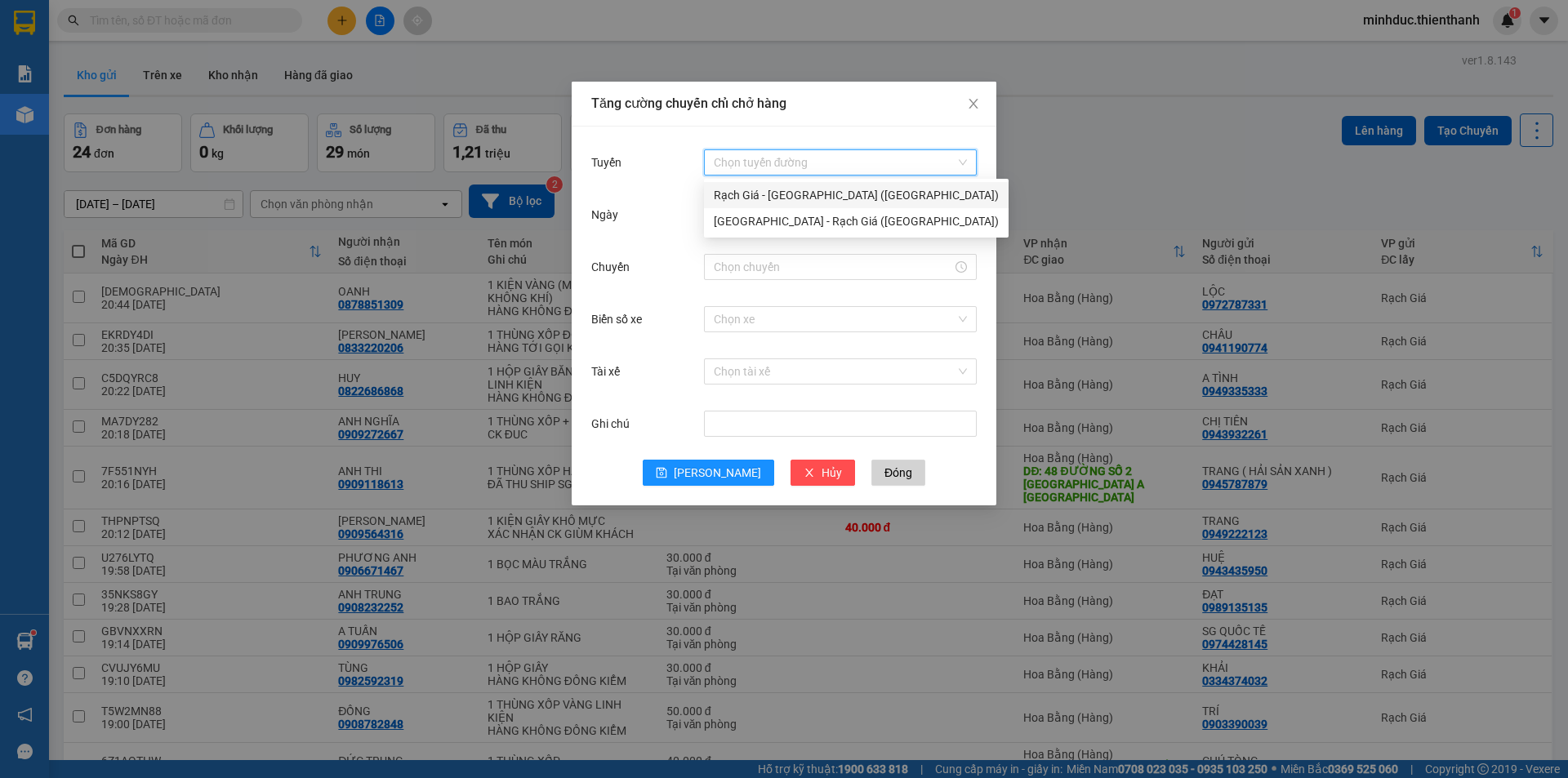
click at [740, 193] on div "Rạch Giá - [GEOGRAPHIC_DATA] ([GEOGRAPHIC_DATA])" at bounding box center [856, 195] width 285 height 18
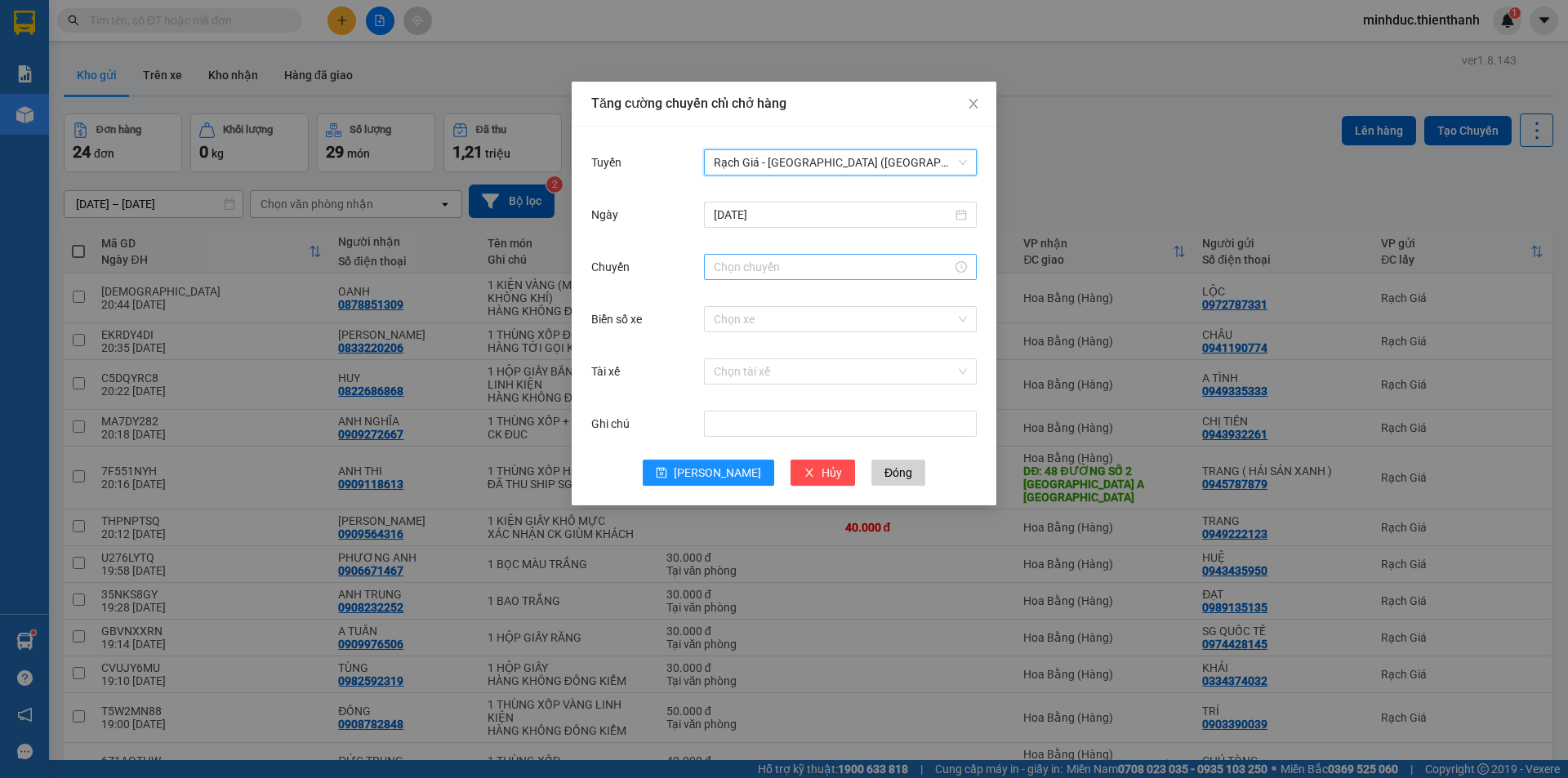
click at [744, 255] on div at bounding box center [840, 266] width 272 height 26
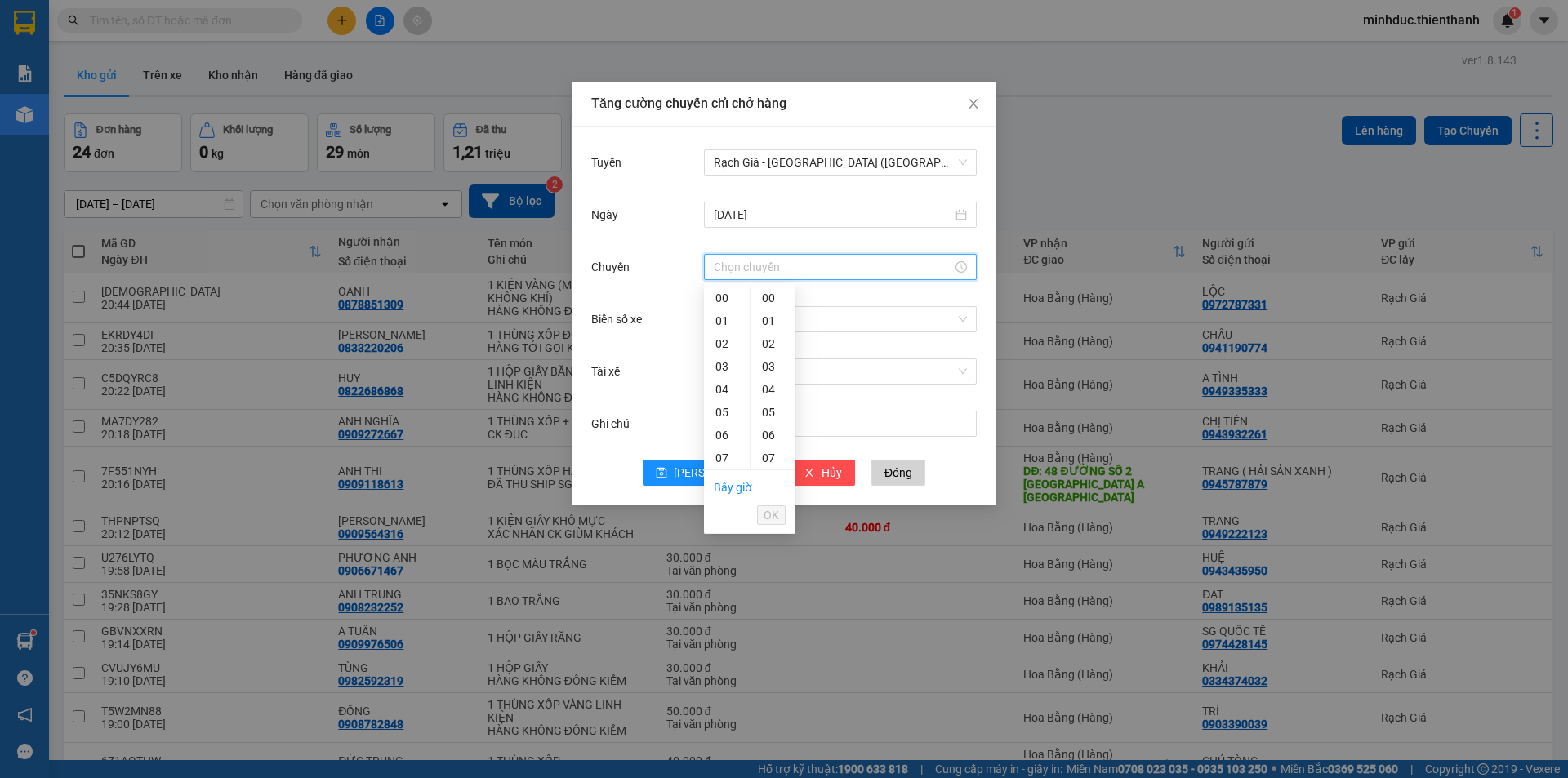
click at [738, 265] on input "Chuyến" at bounding box center [832, 266] width 239 height 18
click at [722, 421] on div "22" at bounding box center [727, 419] width 46 height 23
click at [767, 297] on div "59" at bounding box center [772, 298] width 45 height 23
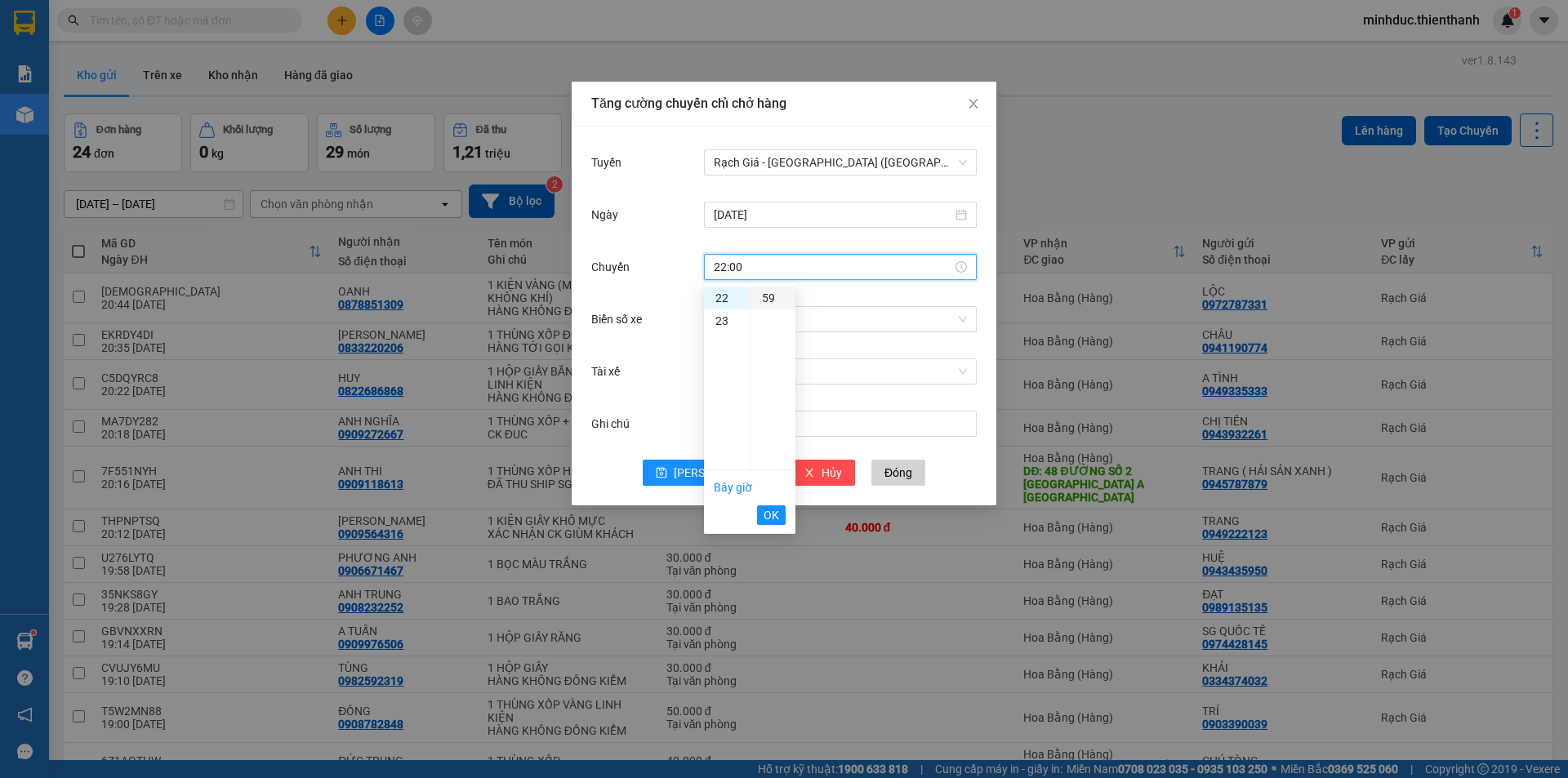
type input "22:59"
click at [768, 516] on span "OK" at bounding box center [771, 514] width 15 height 18
click at [710, 478] on span "[PERSON_NAME]" at bounding box center [717, 472] width 88 height 18
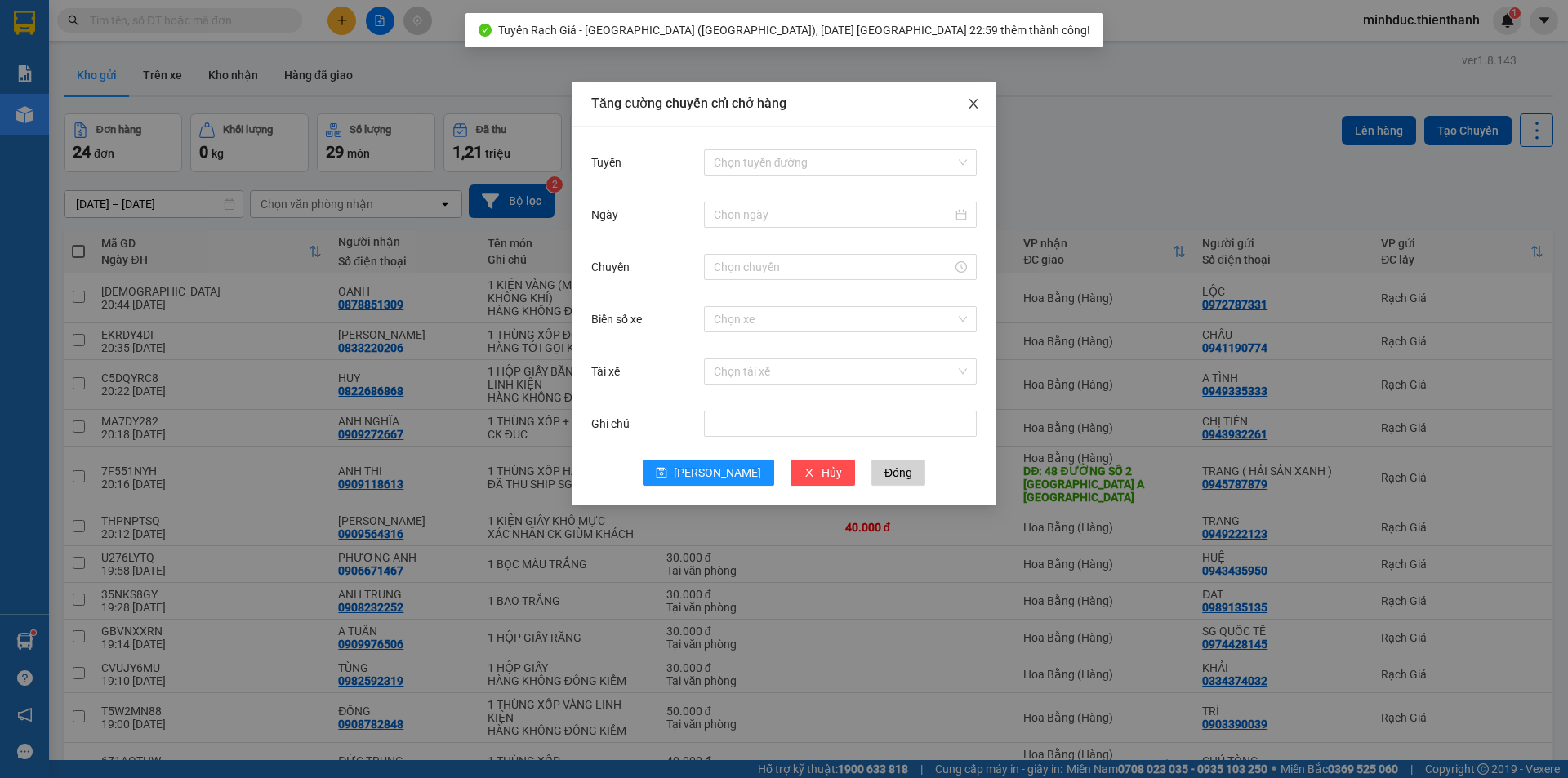
click at [977, 103] on icon "close" at bounding box center [973, 103] width 13 height 13
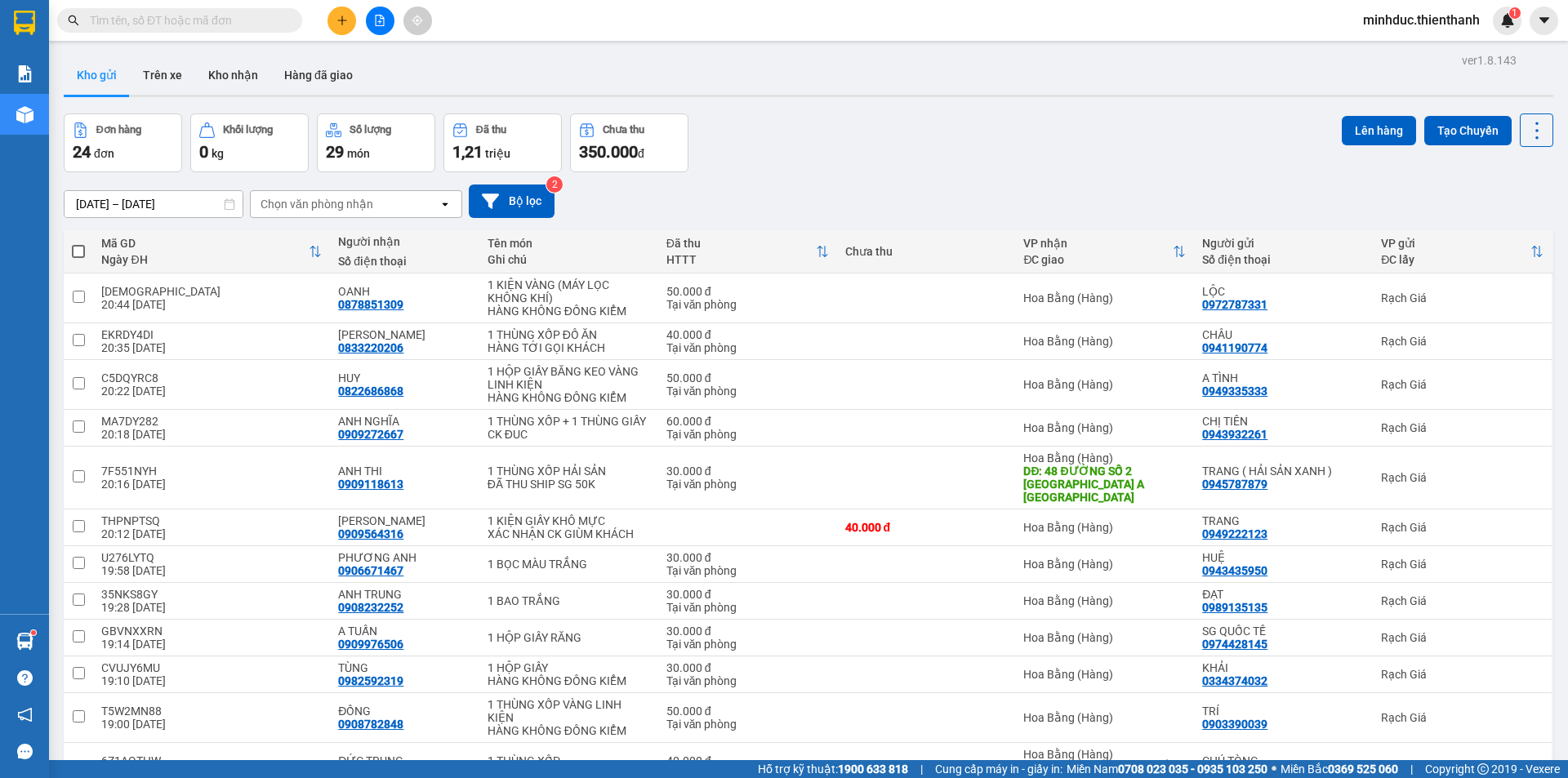
click at [83, 250] on span at bounding box center [78, 251] width 13 height 13
click at [78, 244] on input "checkbox" at bounding box center [78, 244] width 0 height 0
checkbox input "true"
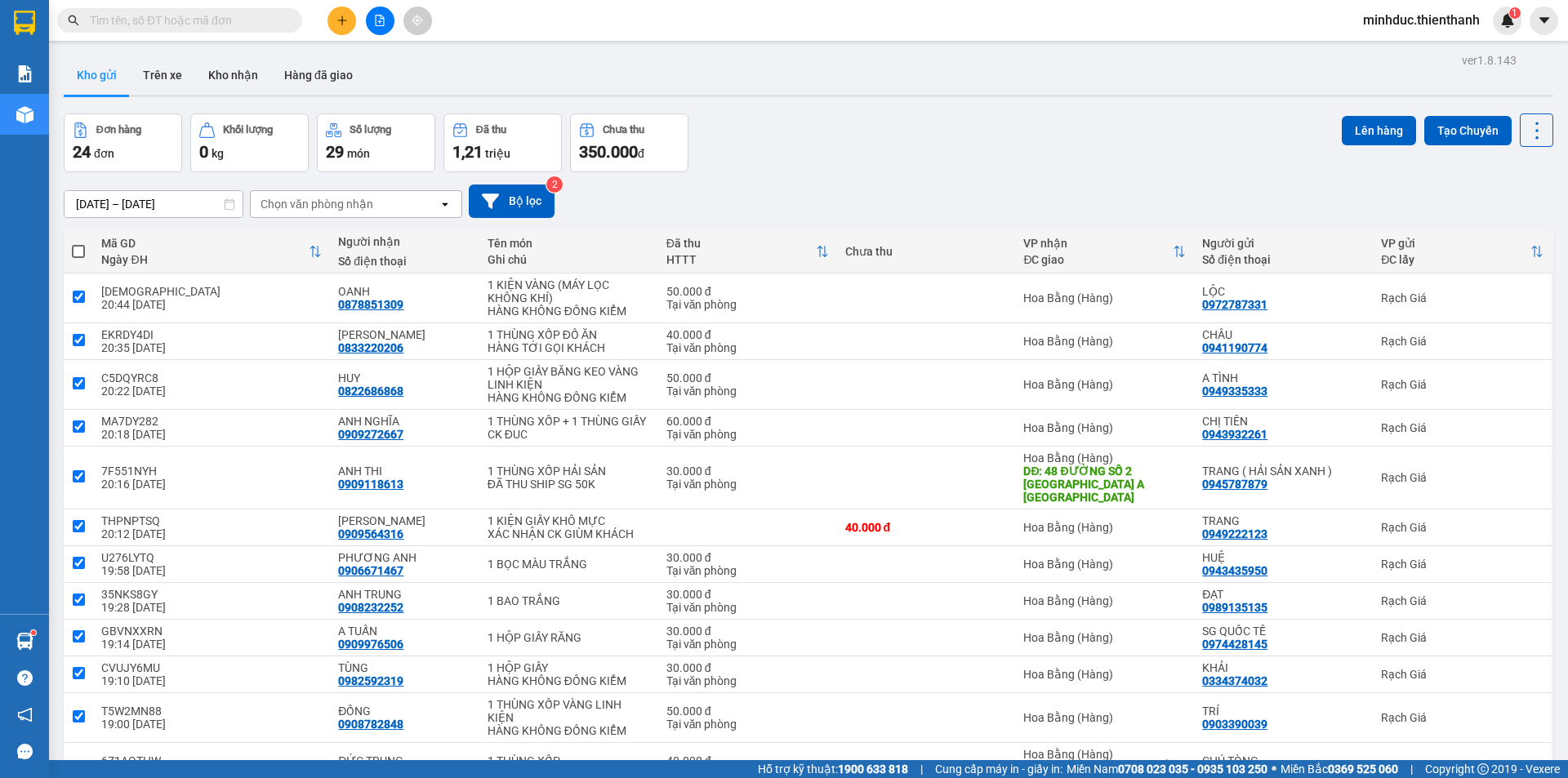
checkbox input "true"
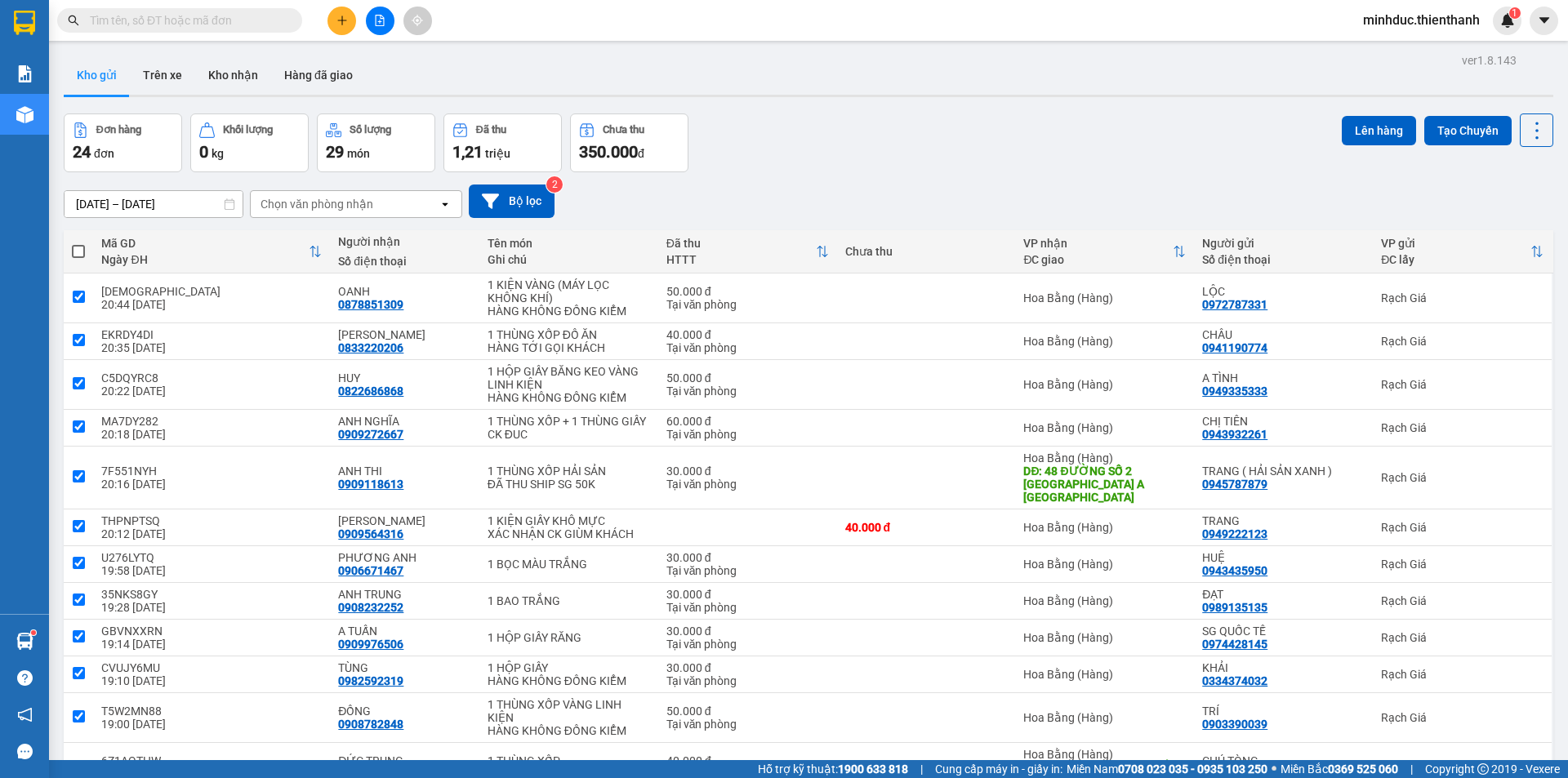
checkbox input "true"
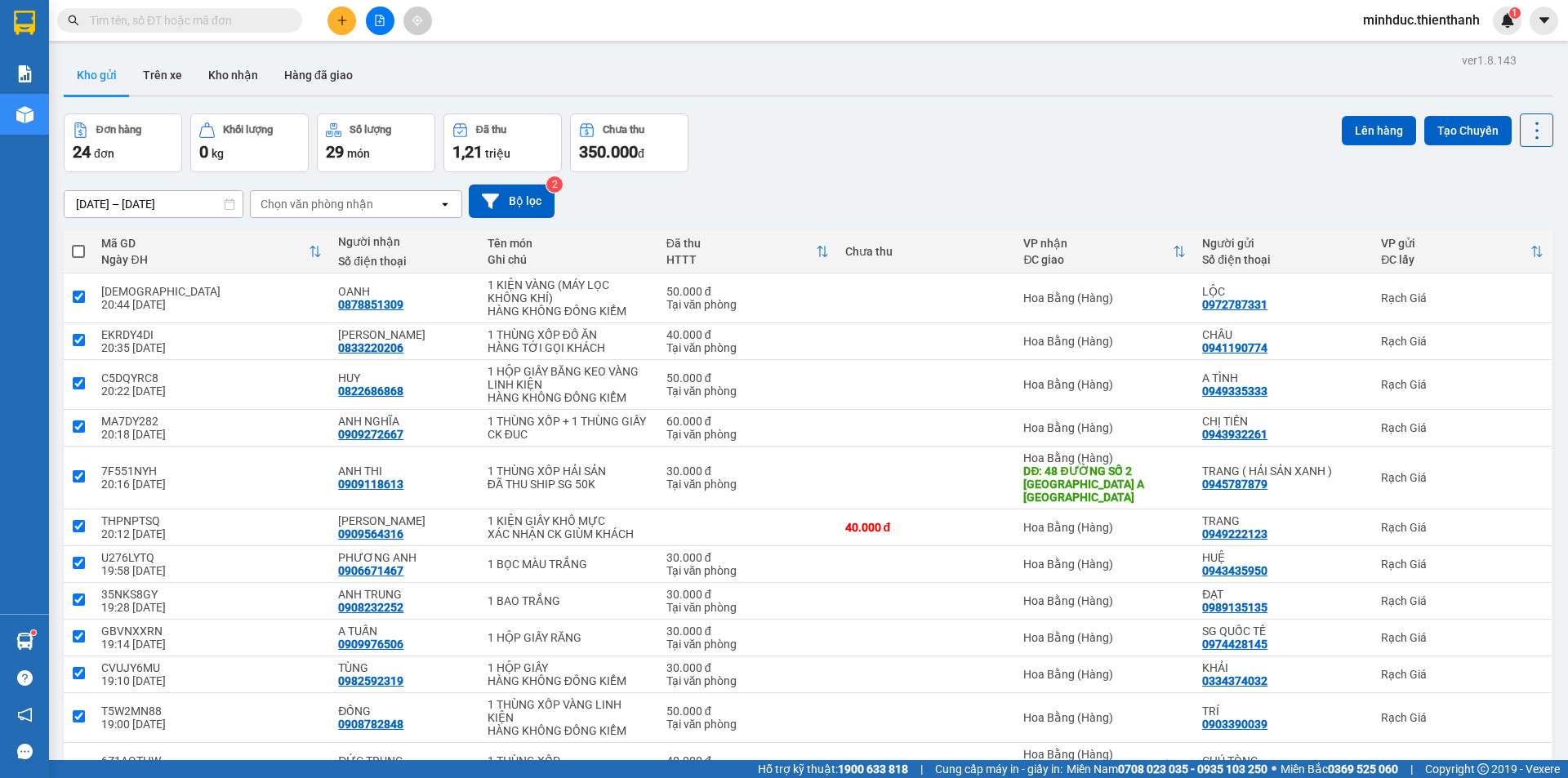
checkbox input "true"
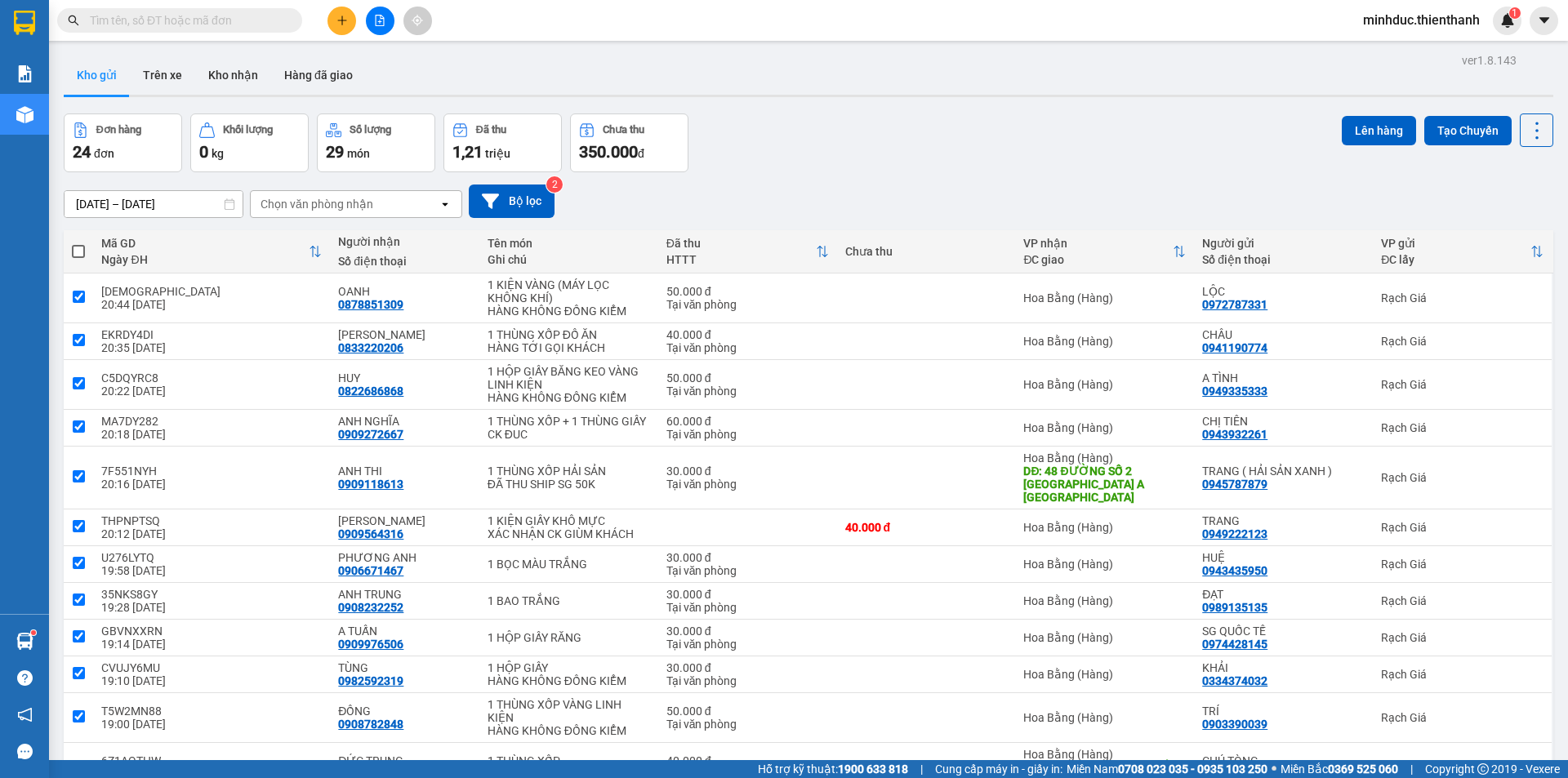
checkbox input "true"
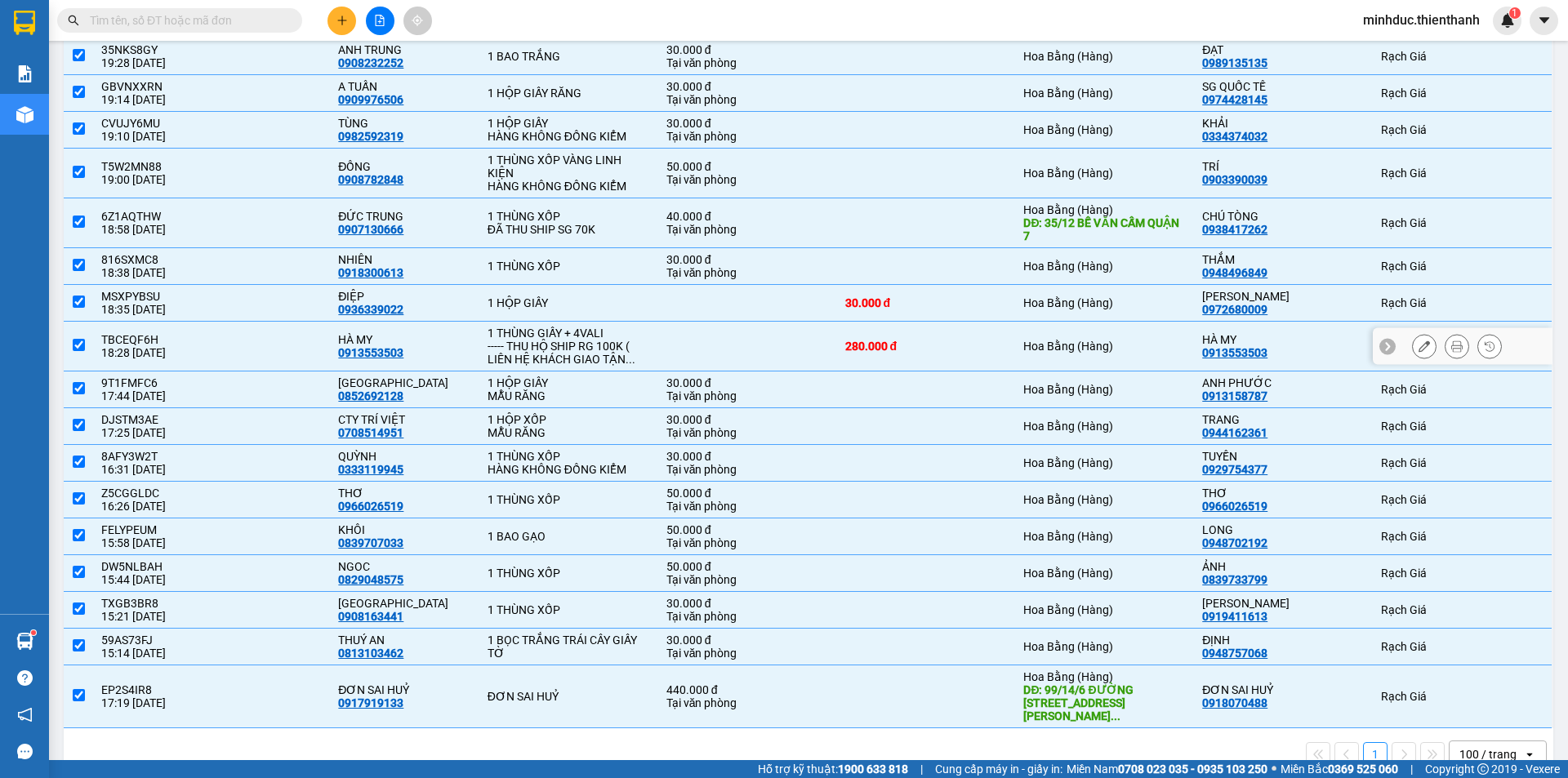
scroll to position [566, 0]
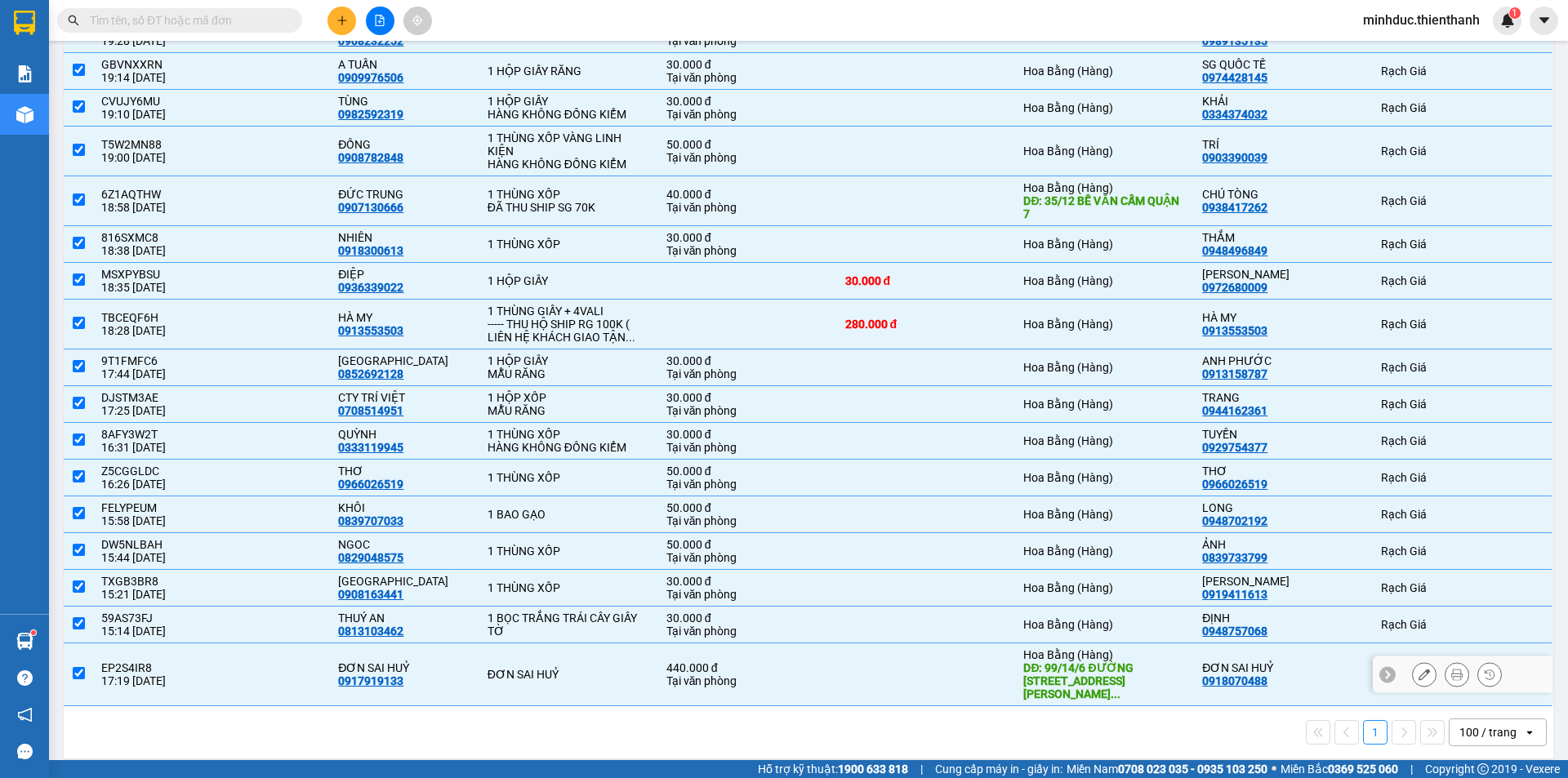
click at [82, 667] on input "checkbox" at bounding box center [78, 673] width 13 height 13
checkbox input "false"
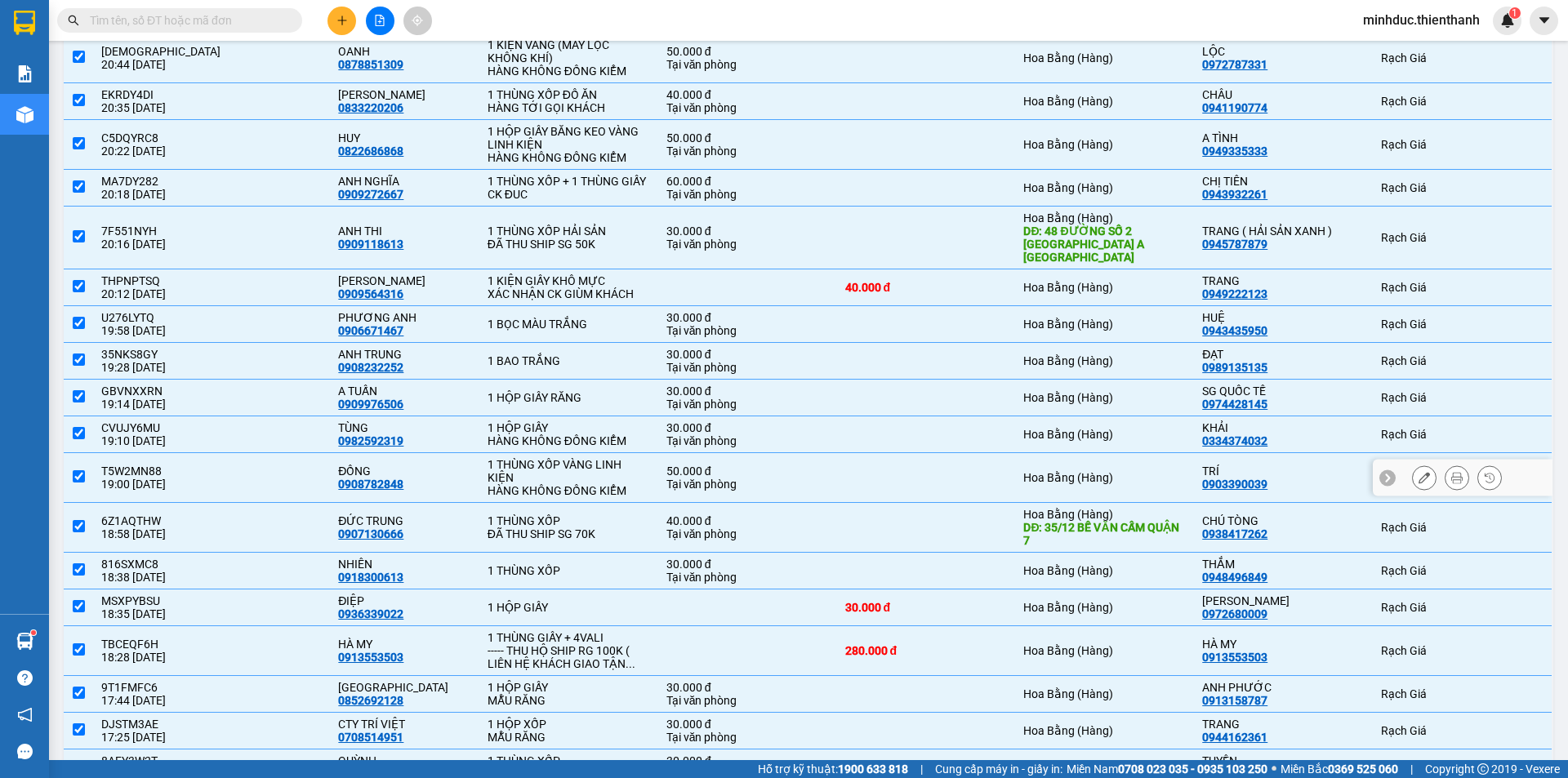
scroll to position [0, 0]
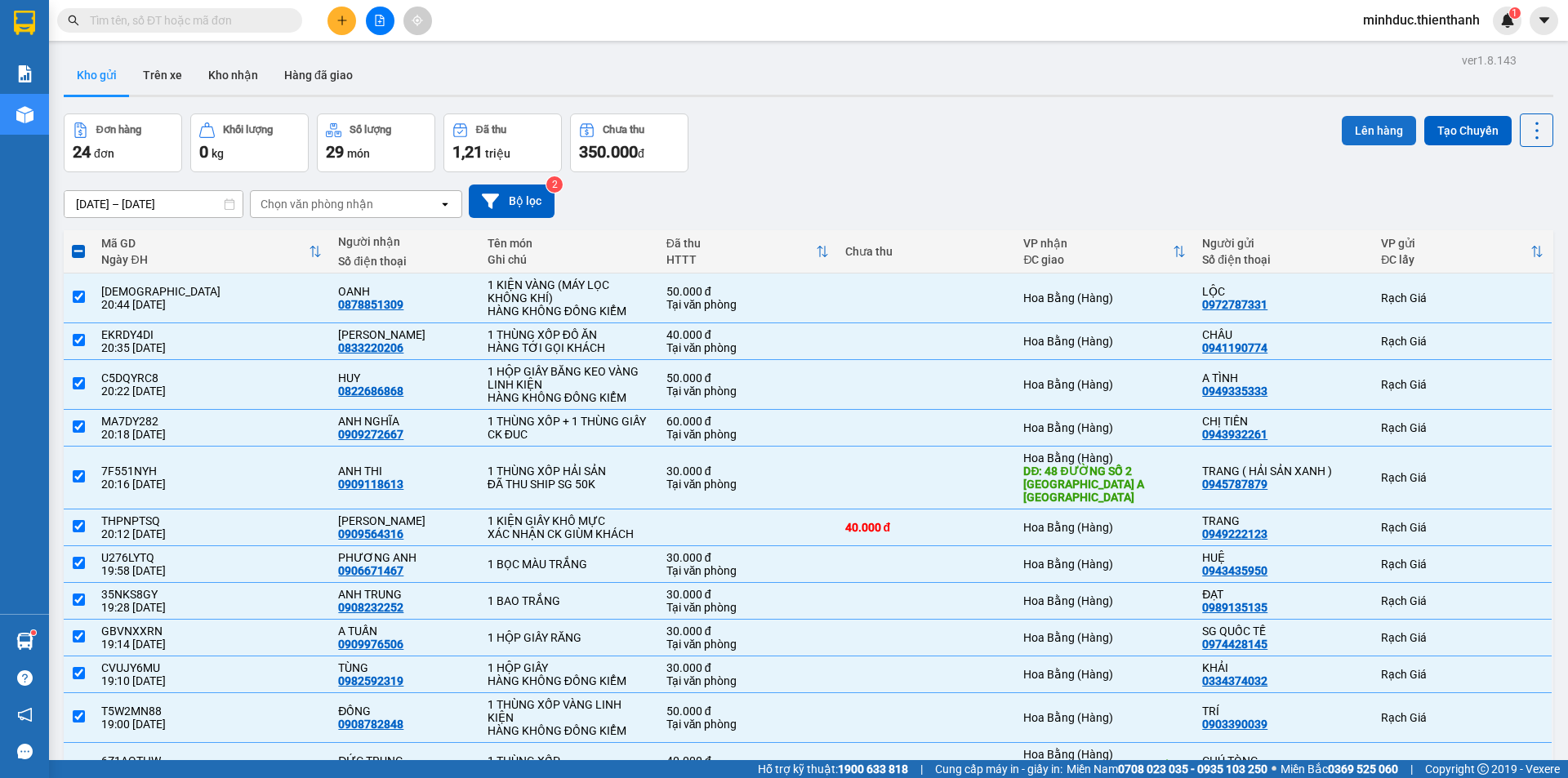
click at [1357, 127] on button "Lên hàng" at bounding box center [1378, 131] width 74 height 30
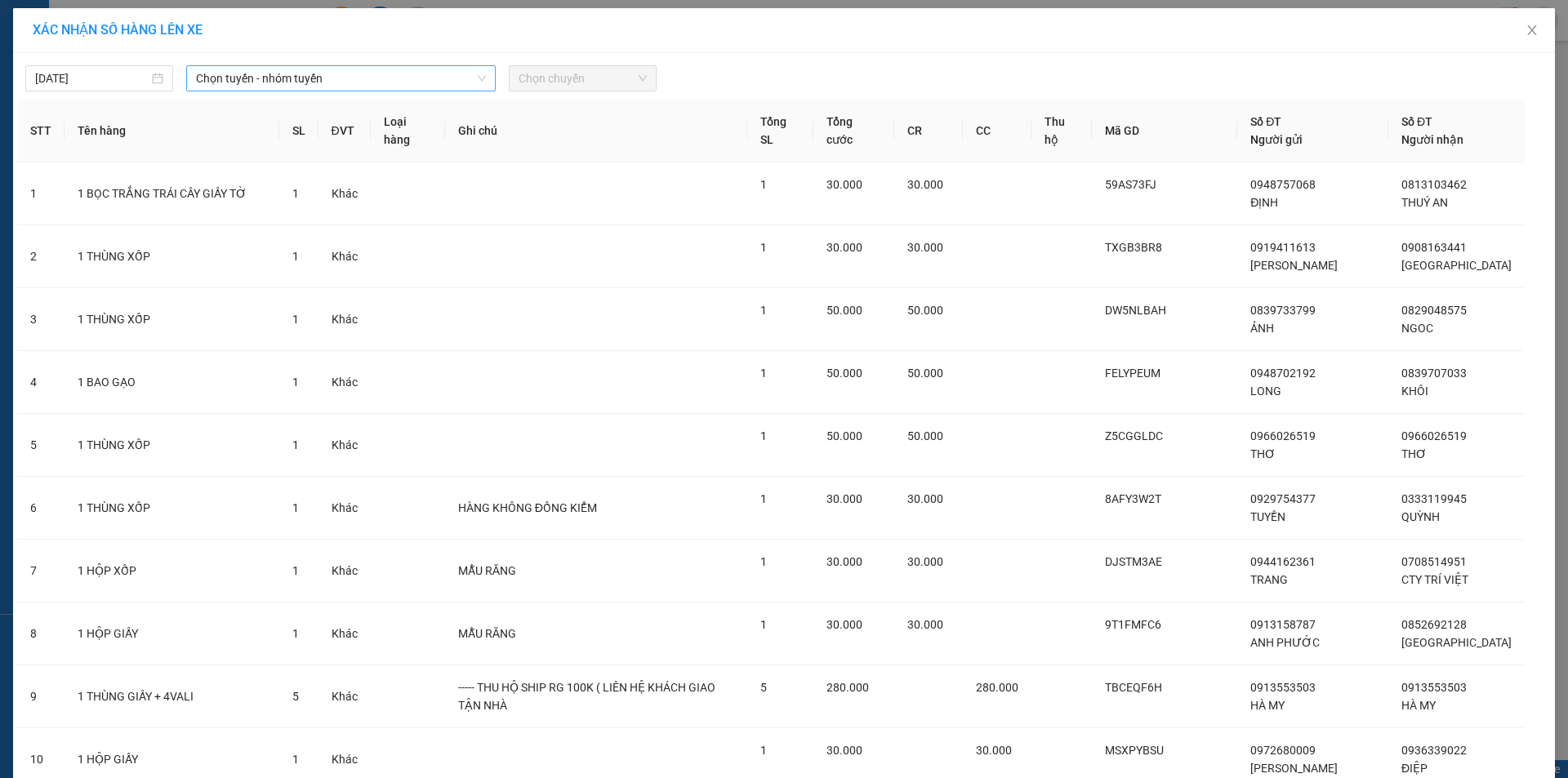
click at [307, 76] on span "Chọn tuyến - nhóm tuyến" at bounding box center [341, 78] width 290 height 24
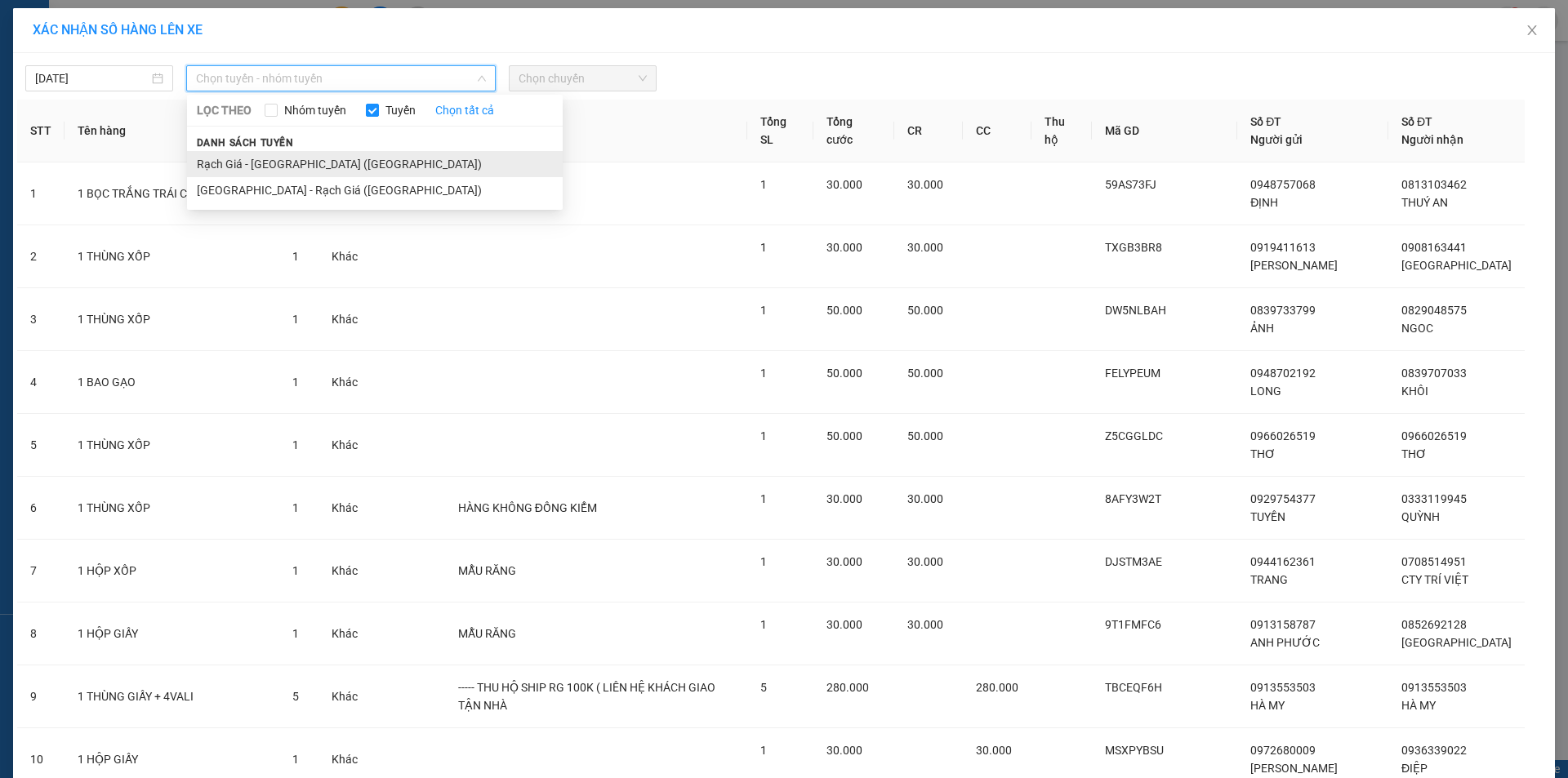
click at [244, 159] on li "Rạch Giá - [GEOGRAPHIC_DATA] ([GEOGRAPHIC_DATA])" at bounding box center [375, 164] width 376 height 26
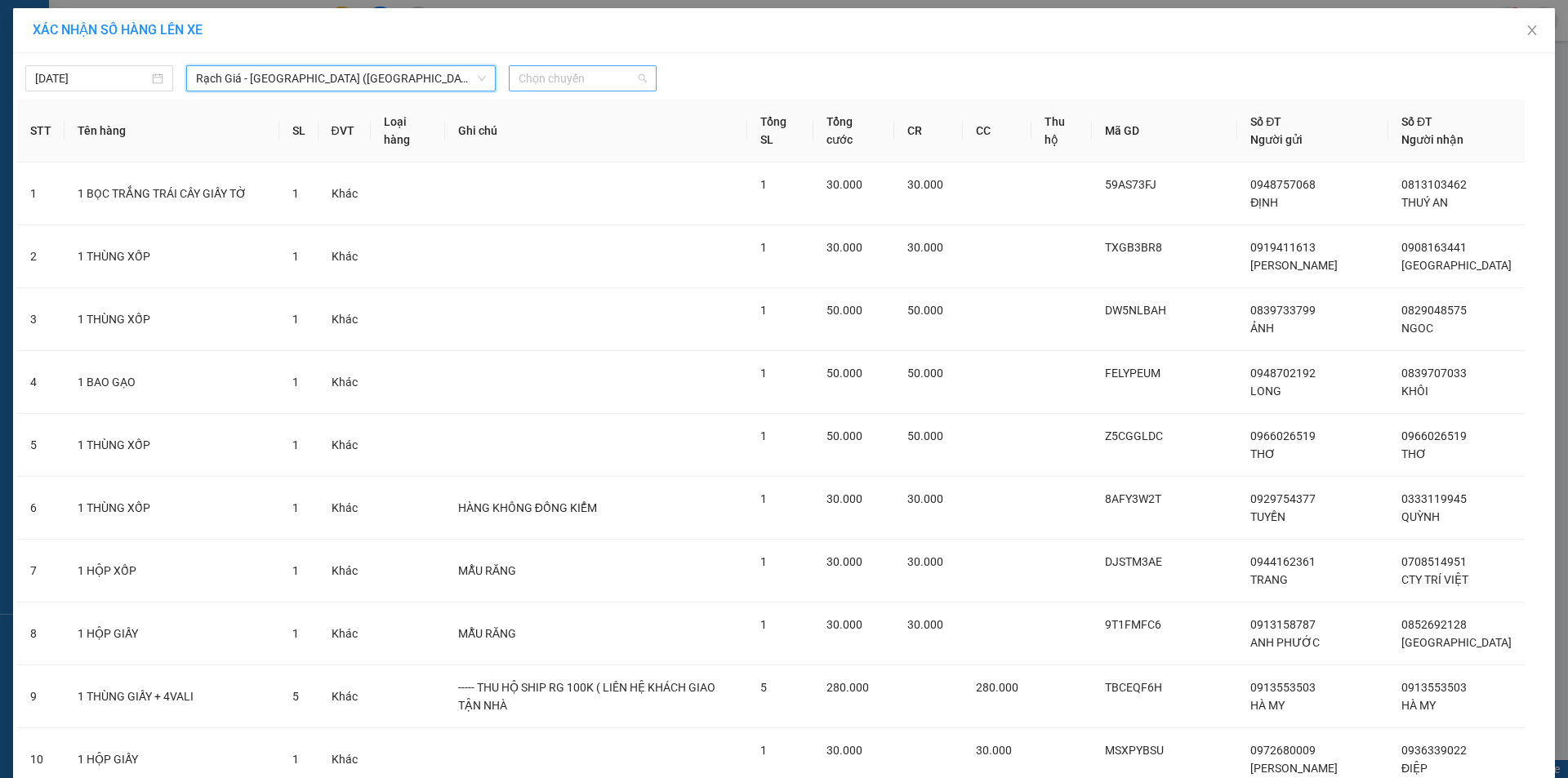
click at [557, 80] on span "Chọn chuyến" at bounding box center [583, 78] width 128 height 24
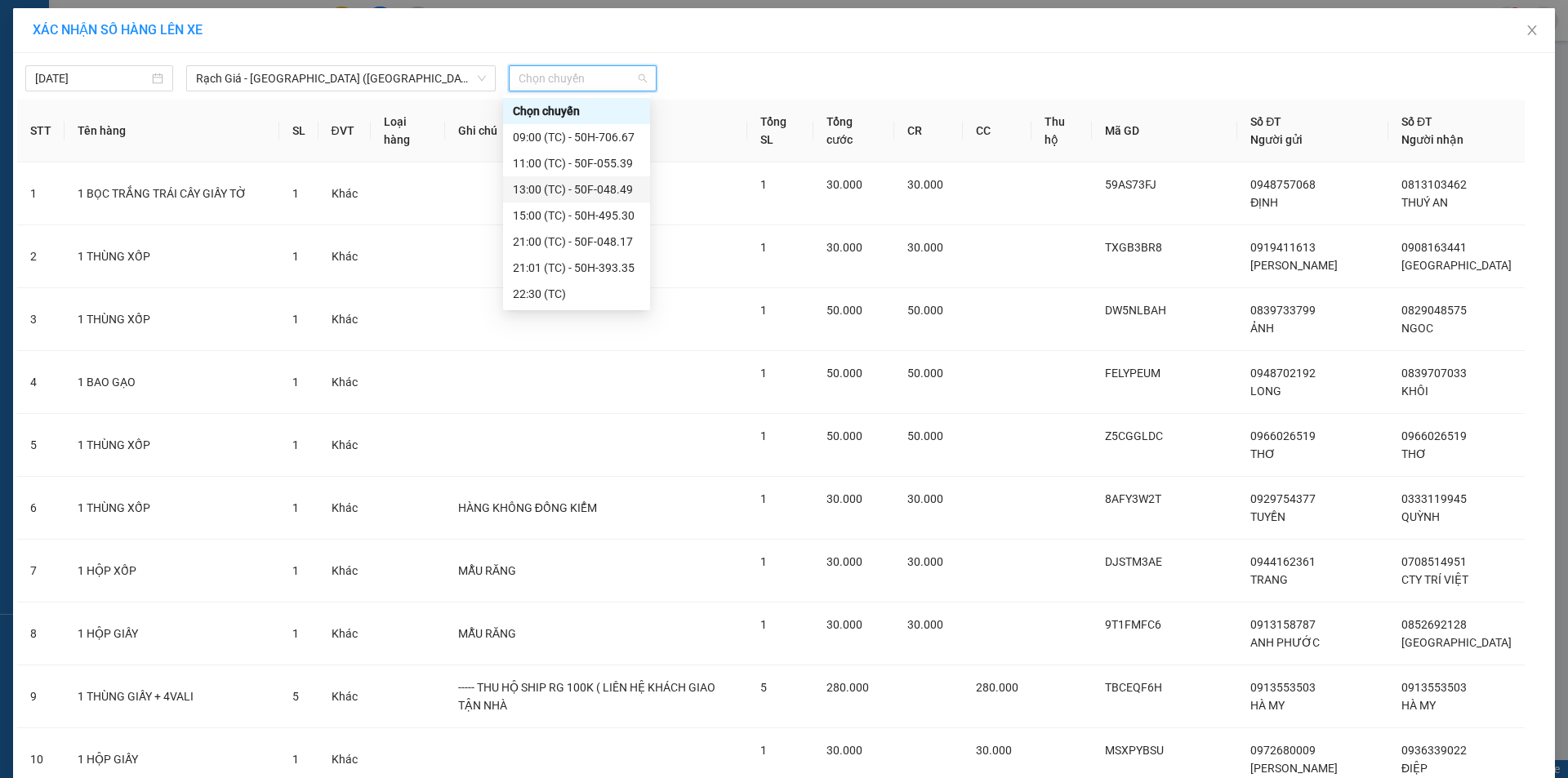
scroll to position [26, 0]
click at [537, 294] on div "22:59 (TC)" at bounding box center [576, 293] width 127 height 18
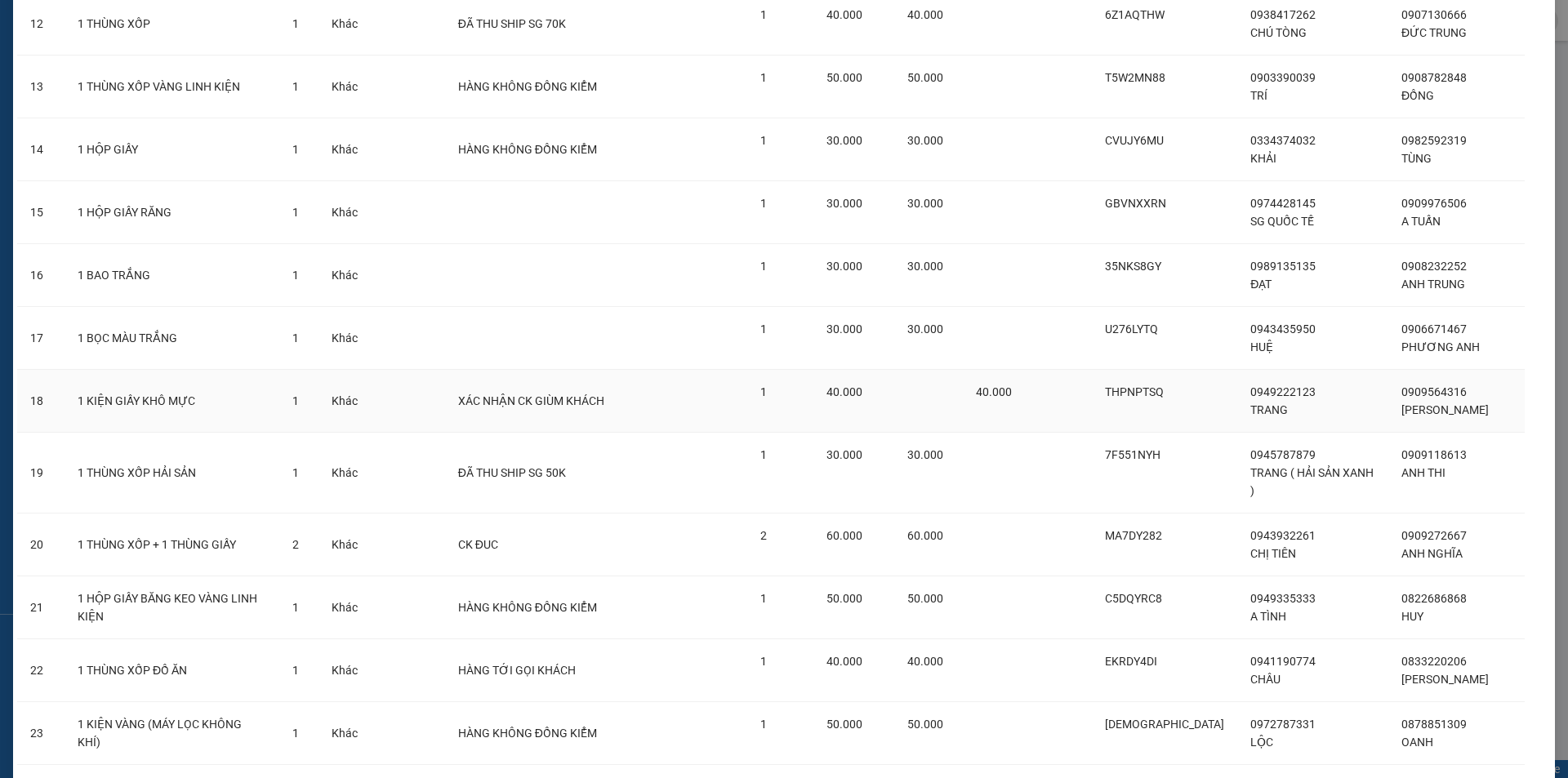
scroll to position [959, 0]
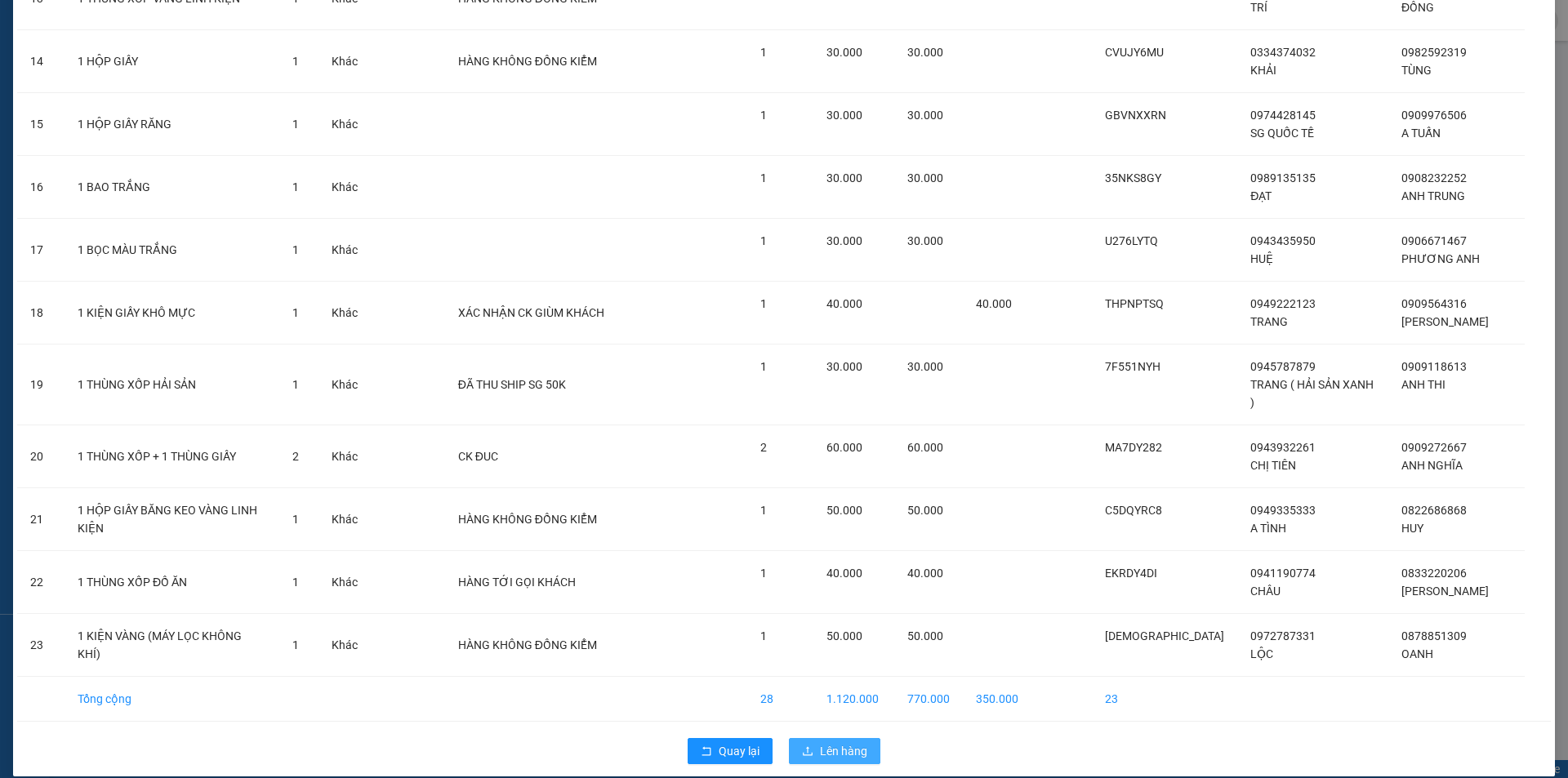
click at [827, 742] on span "Lên hàng" at bounding box center [843, 750] width 47 height 18
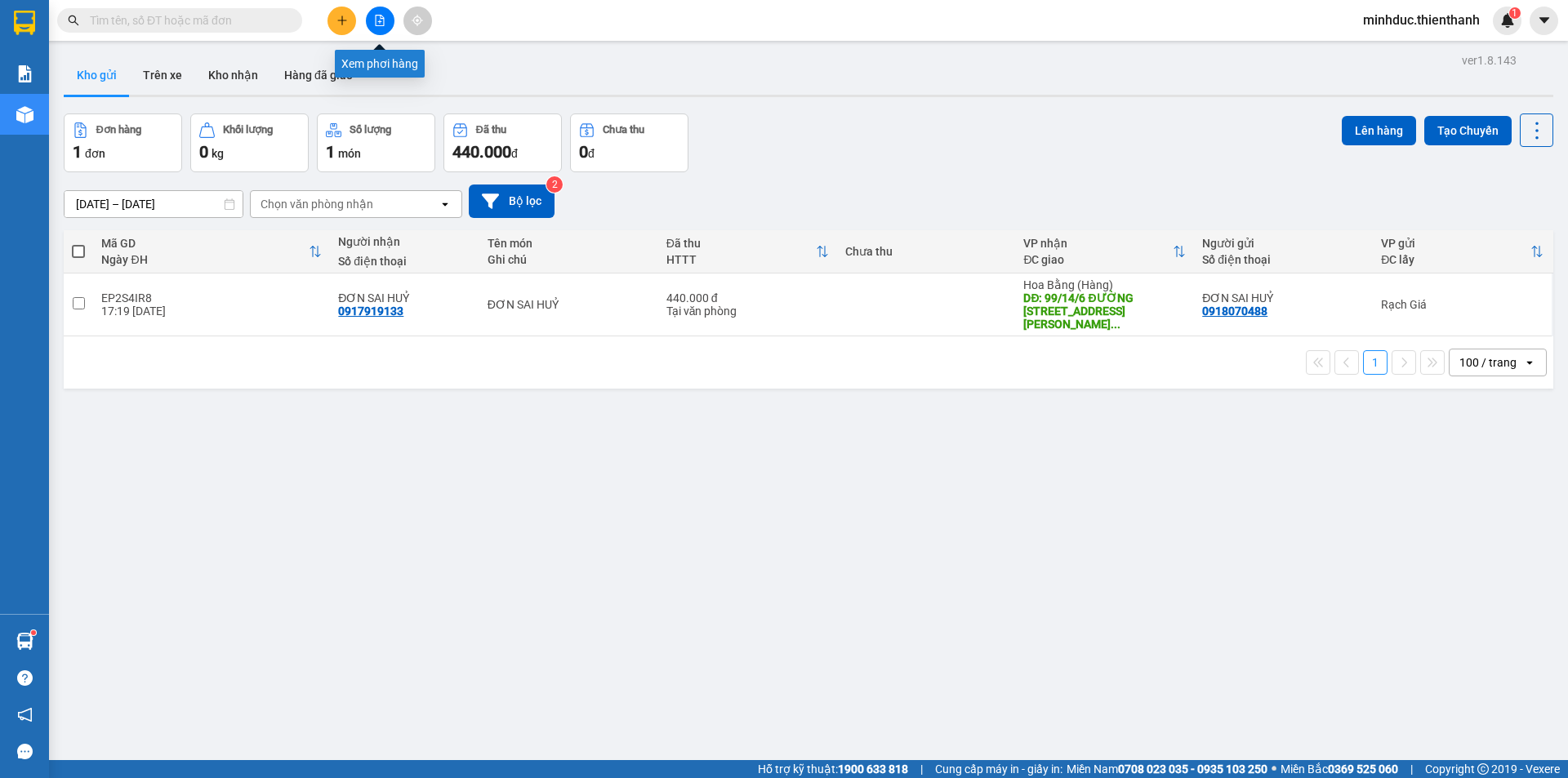
click at [379, 18] on icon "file-add" at bounding box center [380, 20] width 12 height 12
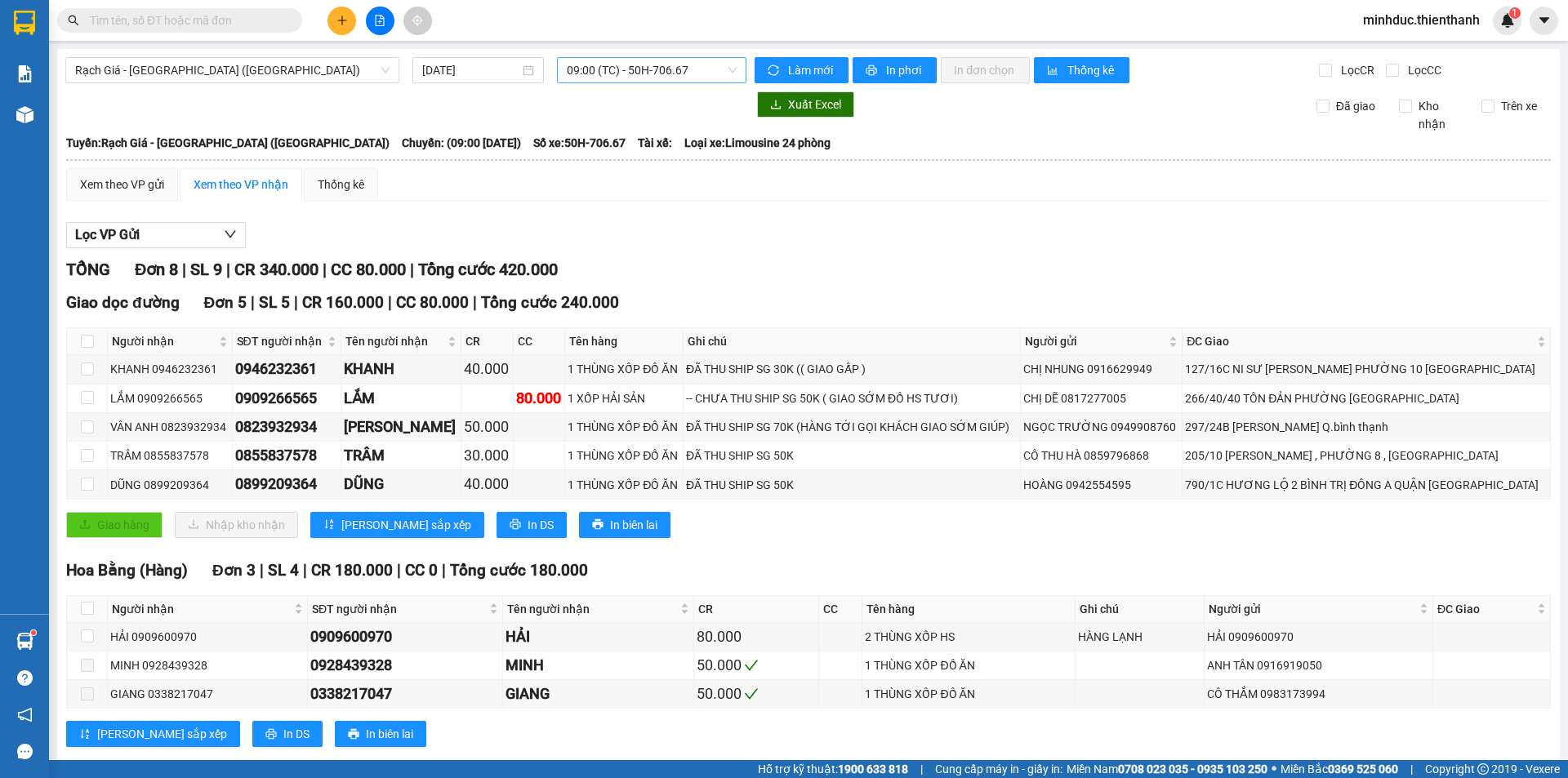
click at [619, 69] on span "09:00 (TC) - 50H-706.67" at bounding box center [651, 70] width 169 height 24
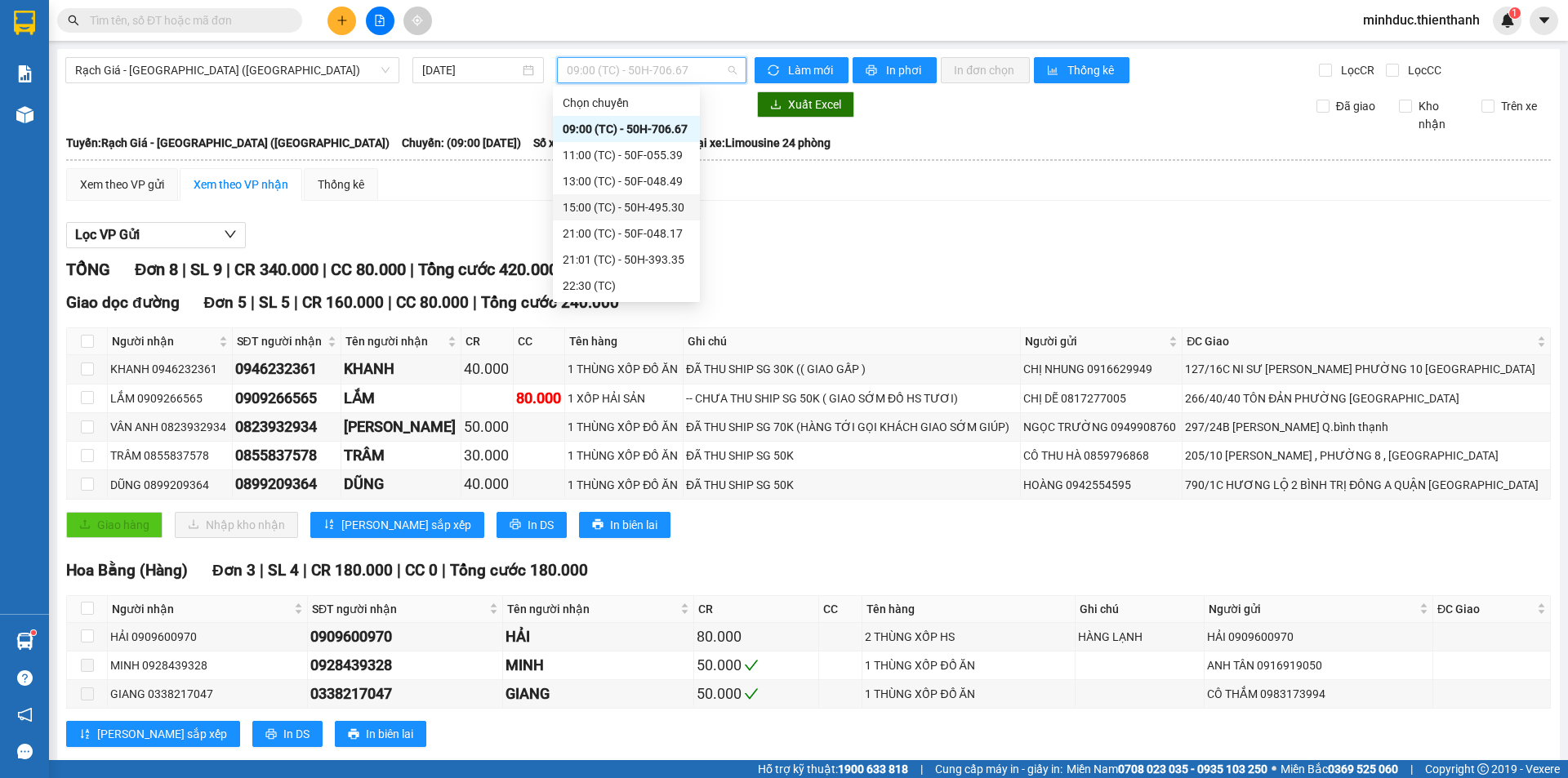
scroll to position [26, 0]
click at [600, 287] on div "22:59 (TC)" at bounding box center [626, 285] width 127 height 18
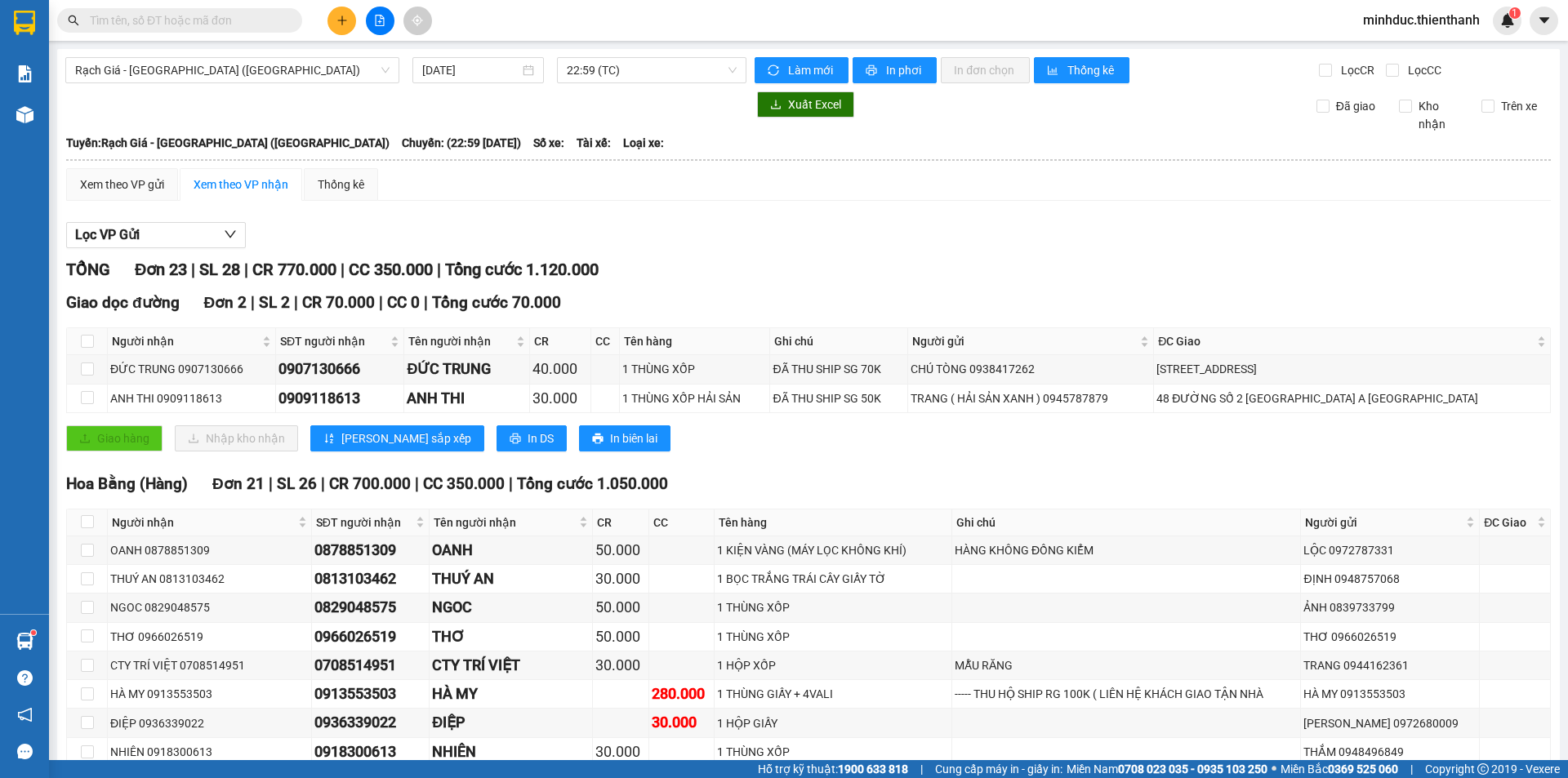
click at [739, 230] on div "Lọc VP Gửi" at bounding box center [808, 235] width 1485 height 27
click at [609, 71] on span "22:59 (TC)" at bounding box center [651, 70] width 169 height 24
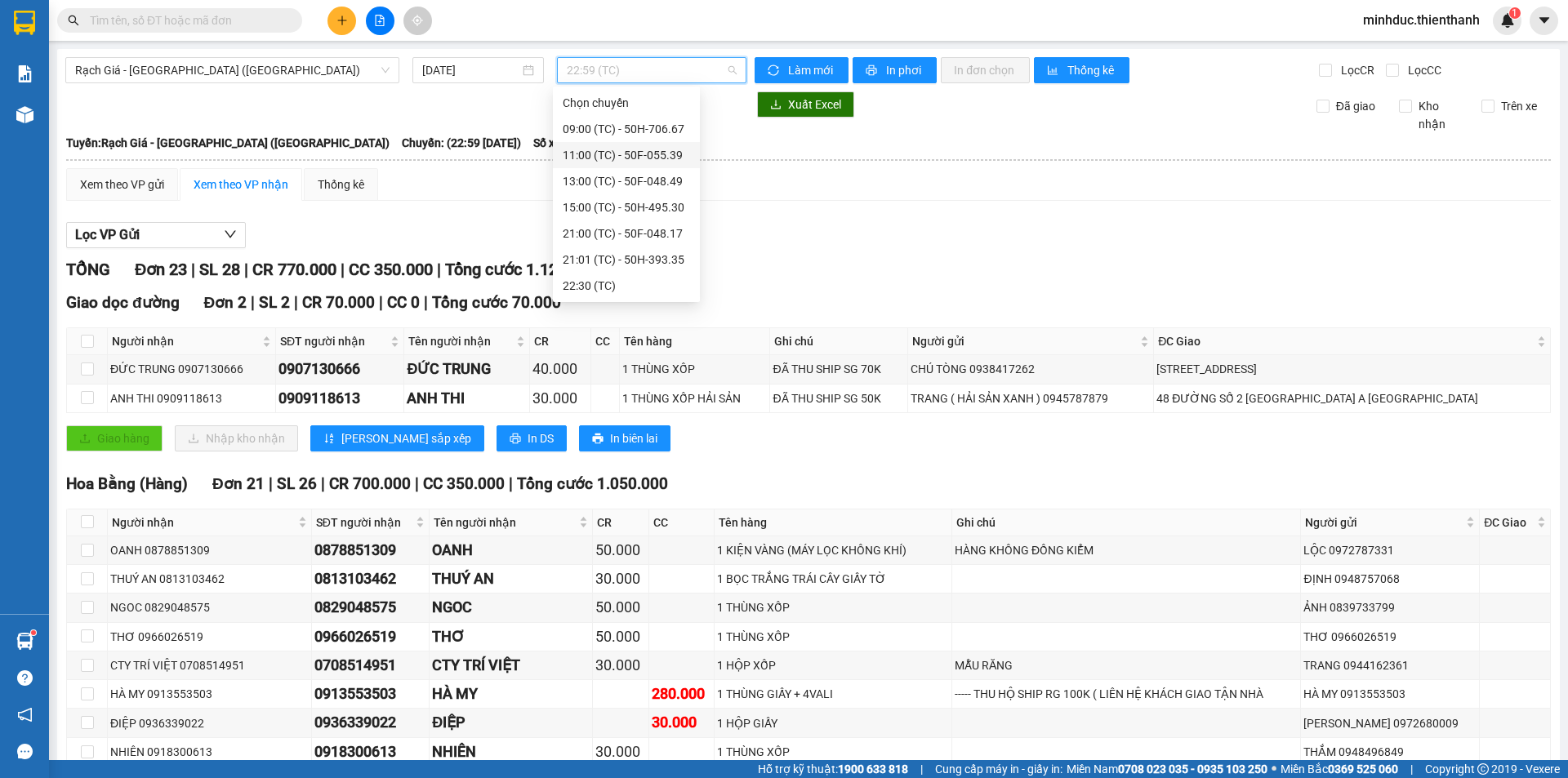
click at [625, 151] on div "11:00 (TC) - 50F-055.39" at bounding box center [626, 154] width 127 height 18
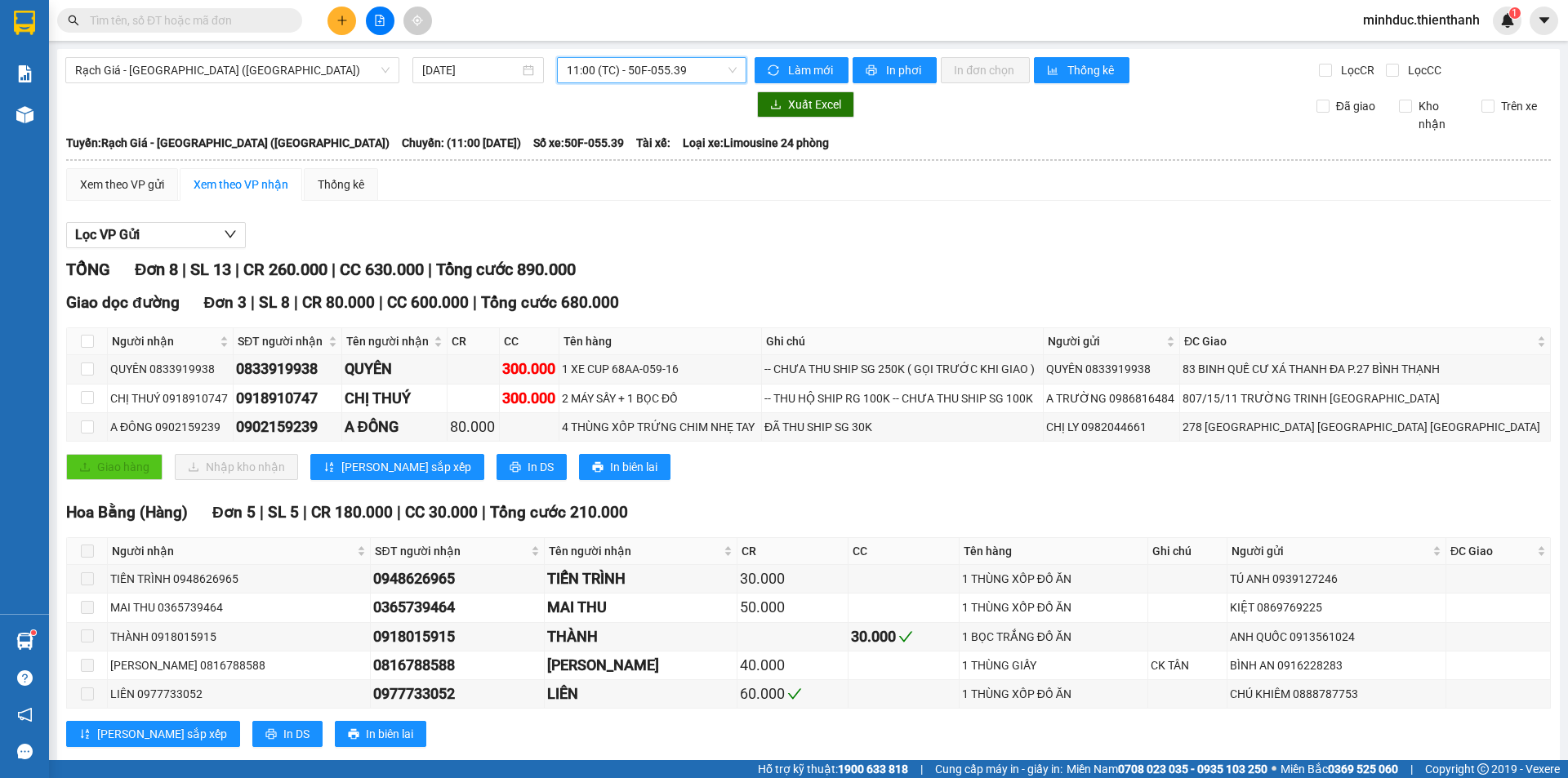
scroll to position [33, 0]
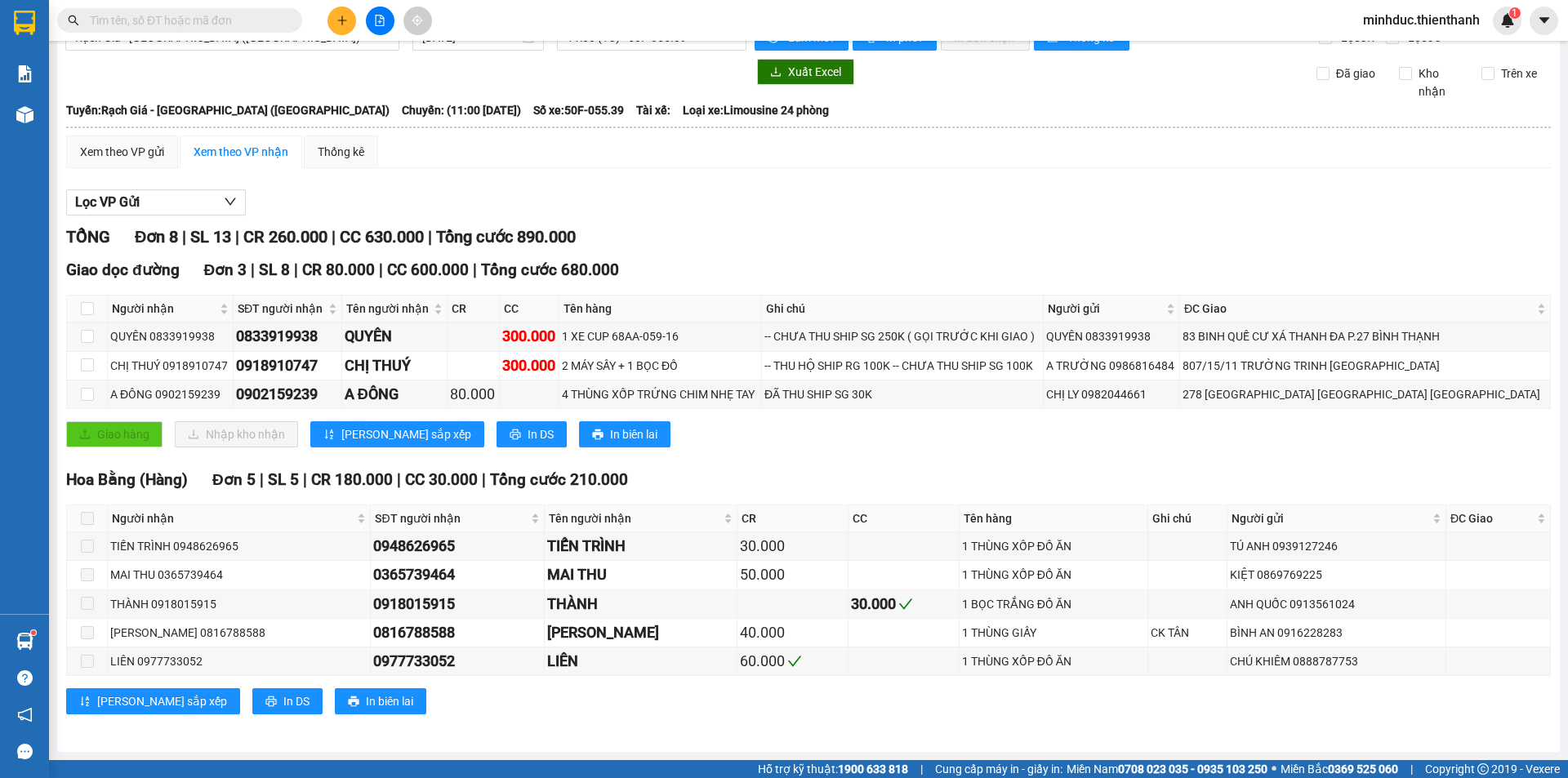
click at [199, 16] on input "text" at bounding box center [186, 20] width 193 height 18
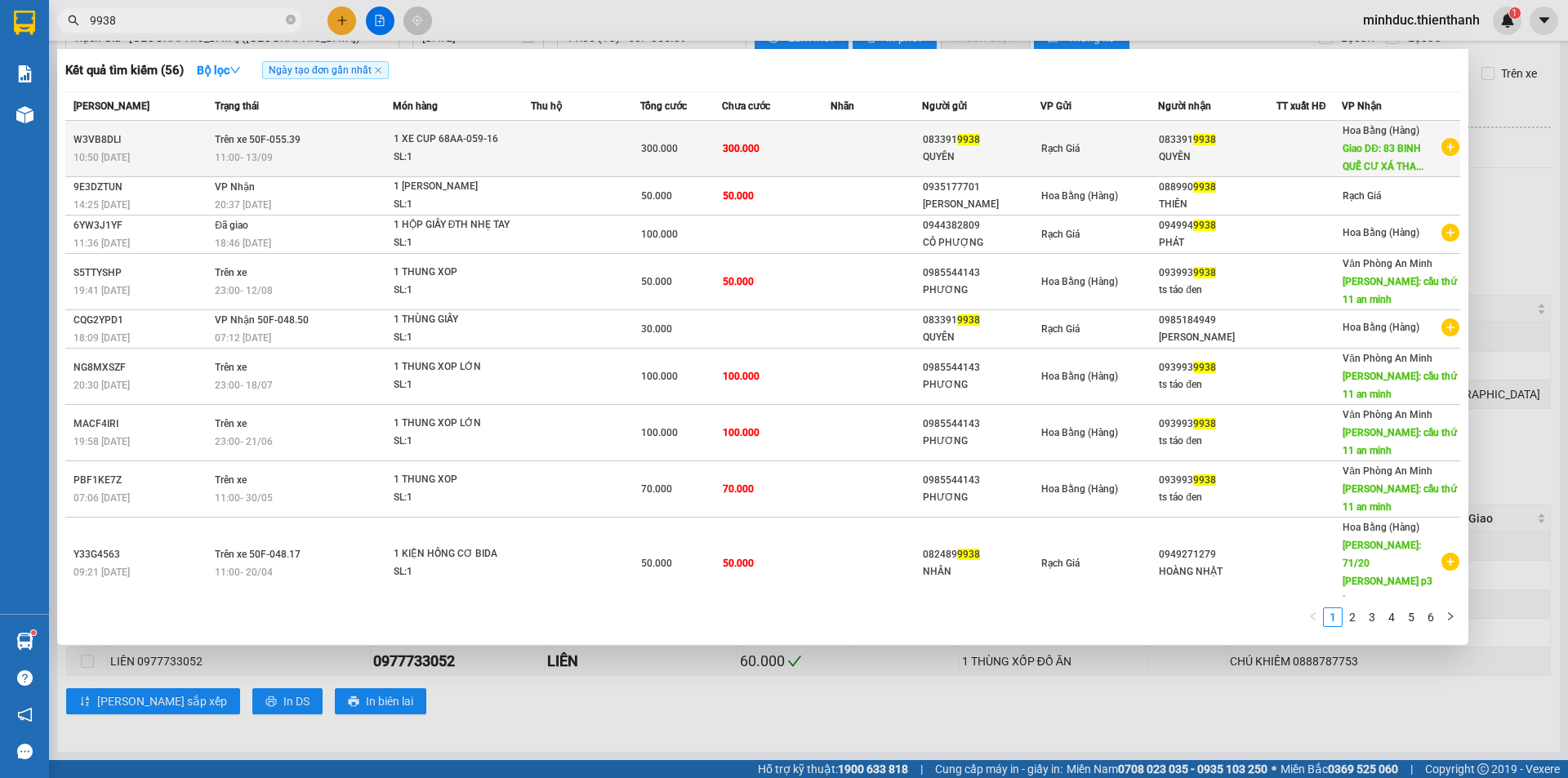
type input "9938"
click at [577, 167] on td at bounding box center [586, 148] width 110 height 56
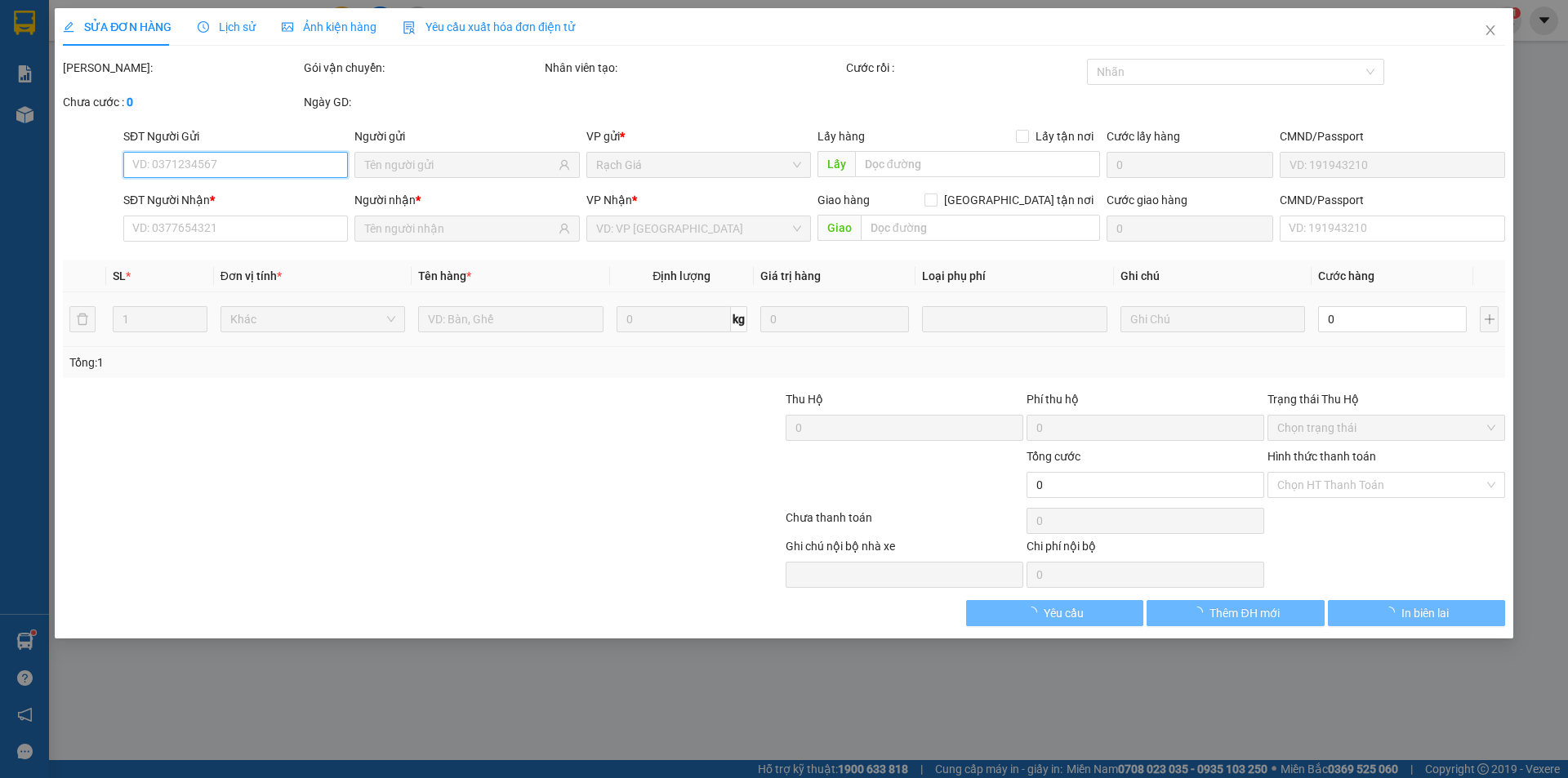
type input "0833919938"
type input "83 BINH QUẾ CƯ XÁ THANH ĐA P.27 BÌNH THẠNH"
type input "300.000"
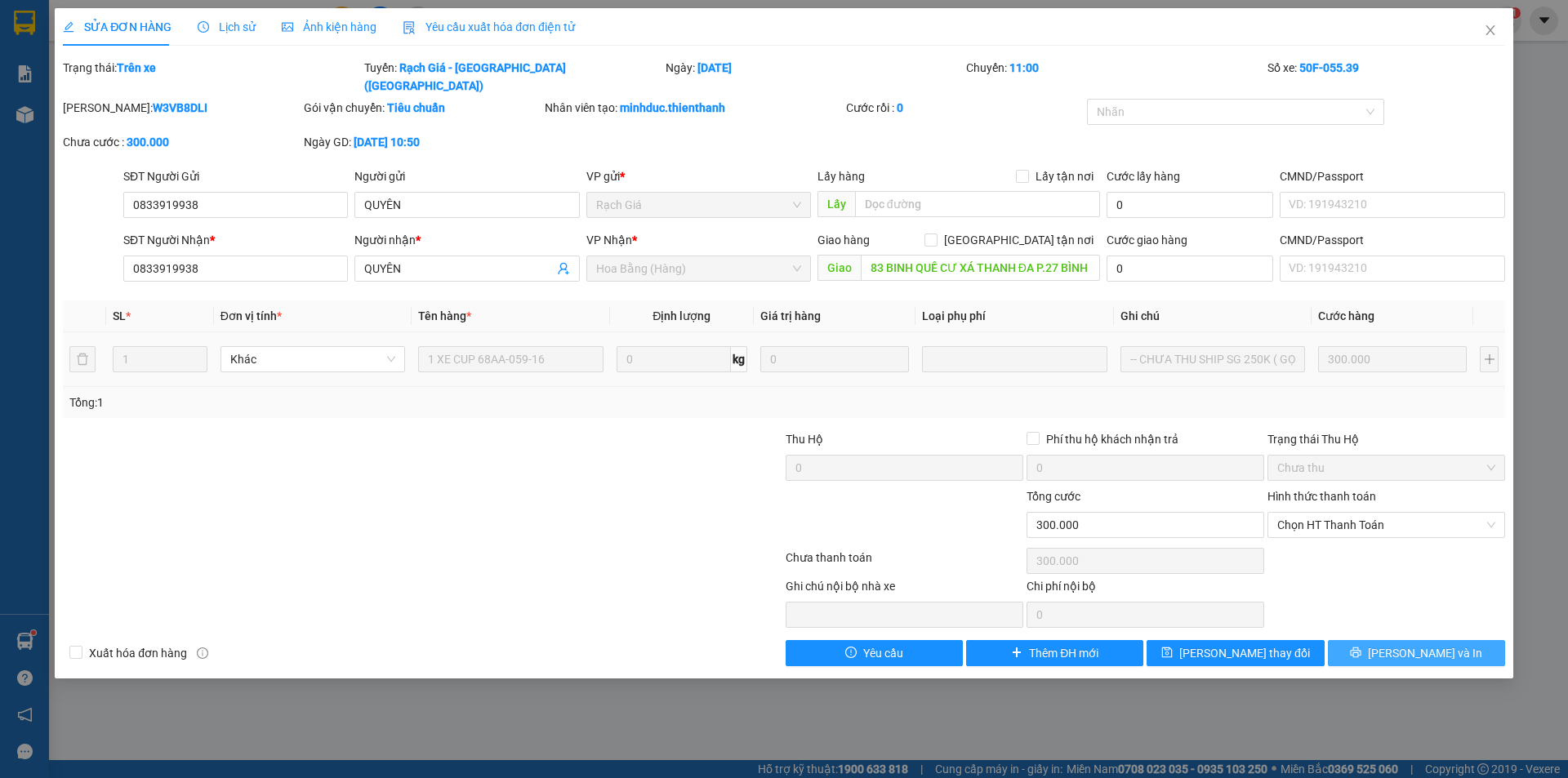
click at [1415, 644] on span "[PERSON_NAME] và In" at bounding box center [1425, 652] width 115 height 18
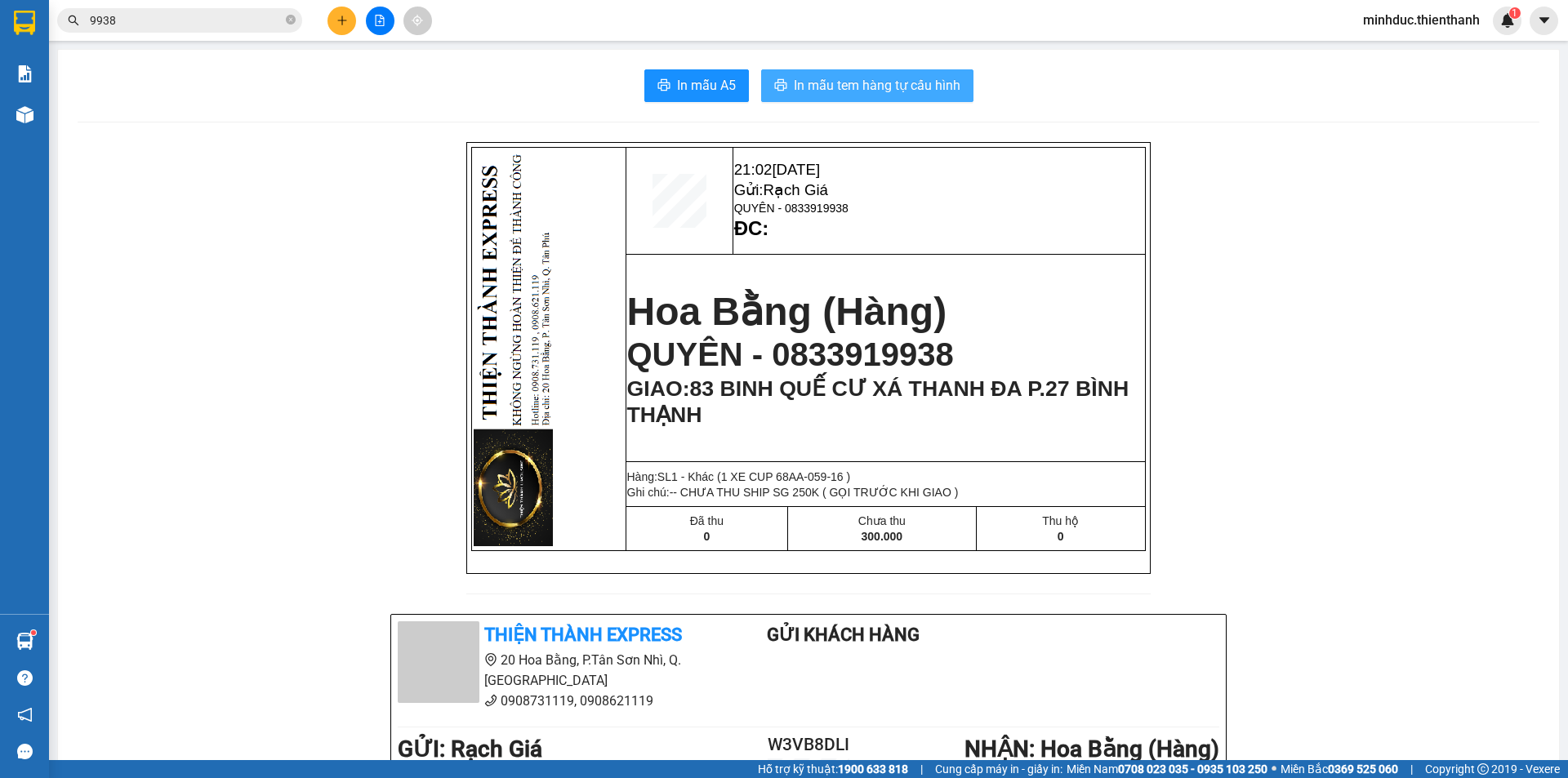
click at [833, 81] on span "In mẫu tem hàng tự cấu hình" at bounding box center [877, 85] width 167 height 20
click at [181, 18] on input "9938" at bounding box center [186, 20] width 193 height 18
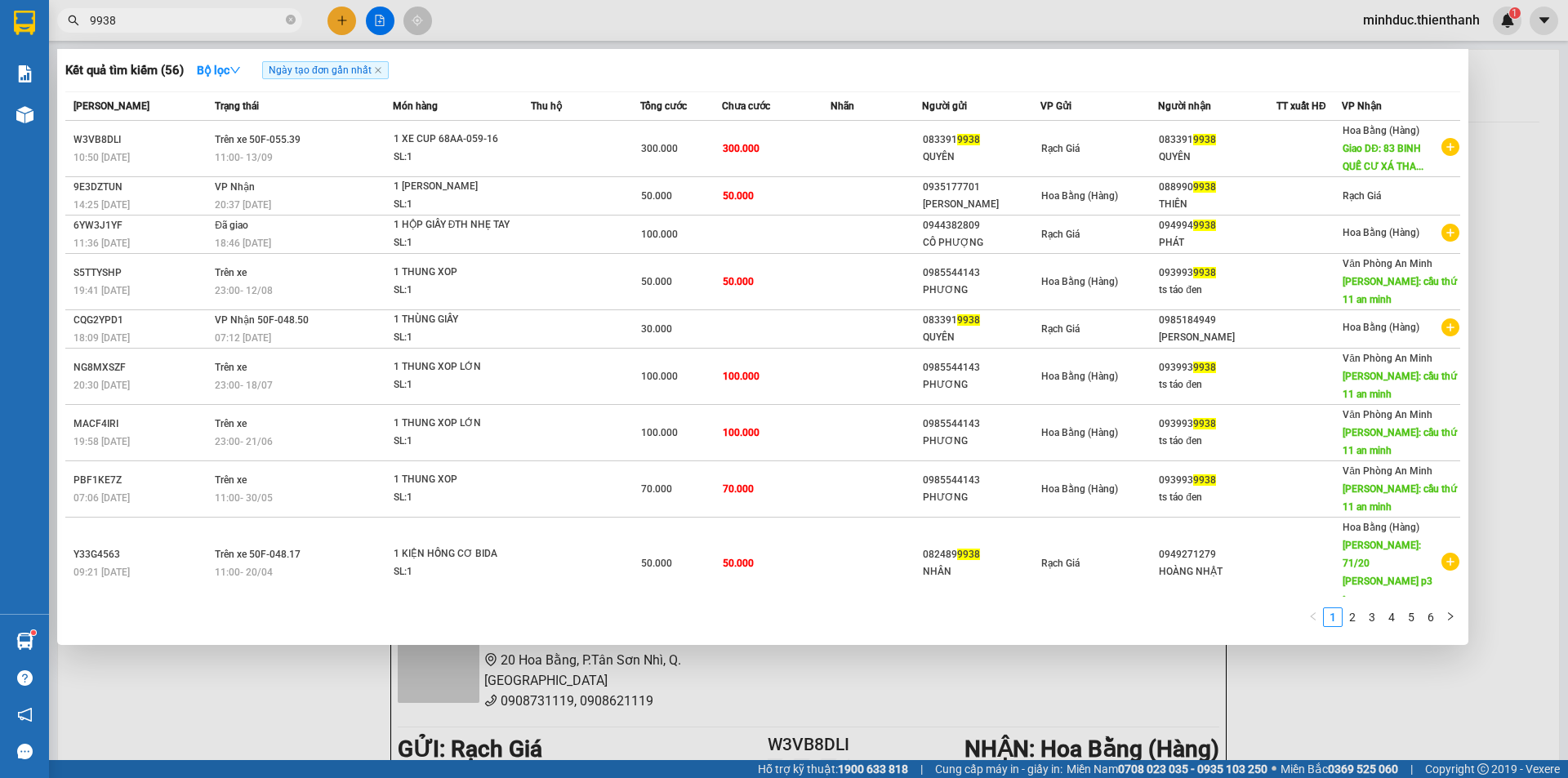
click at [181, 18] on input "9938" at bounding box center [186, 20] width 193 height 18
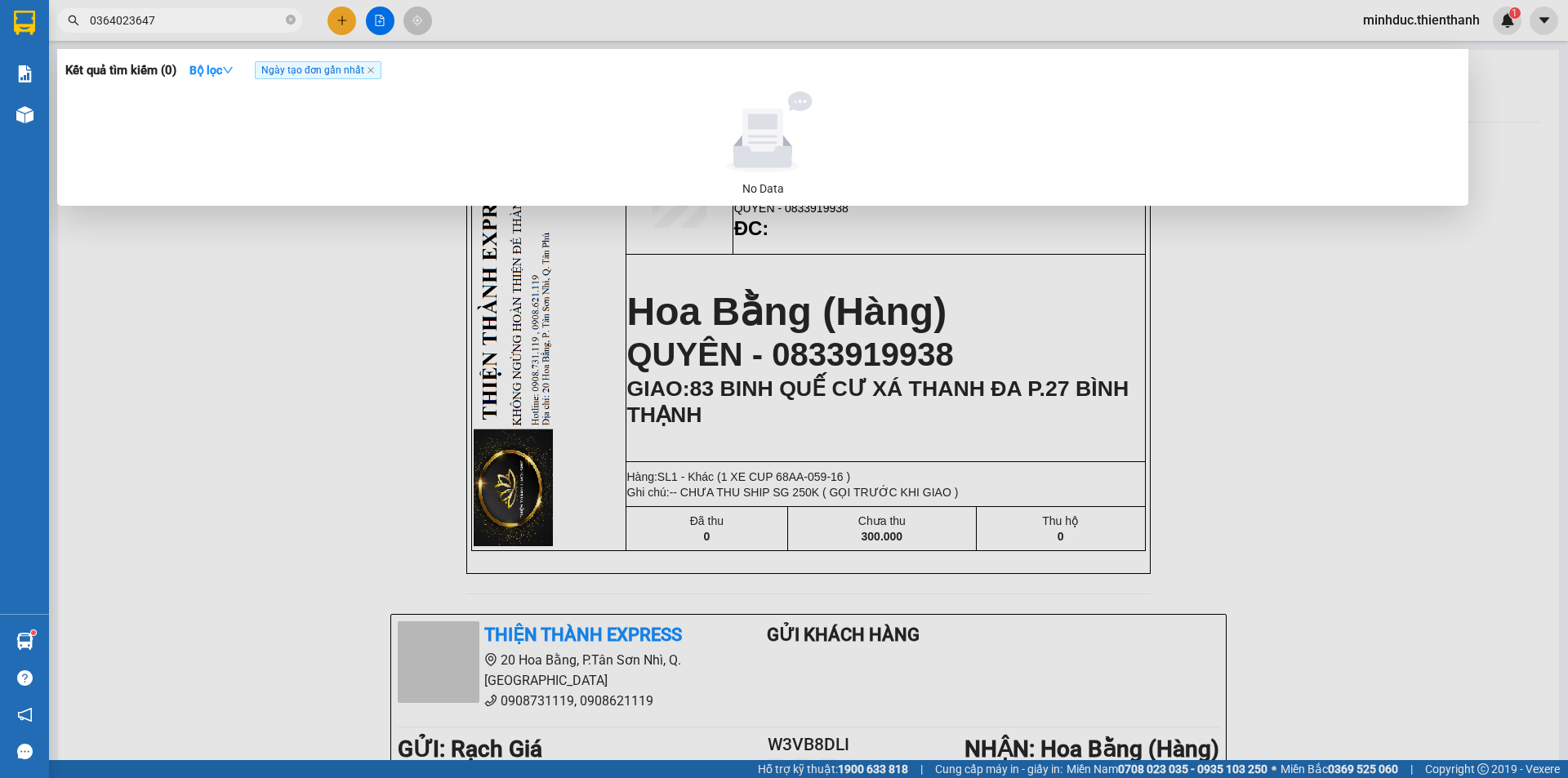
click at [120, 24] on input "0364023647" at bounding box center [186, 20] width 193 height 18
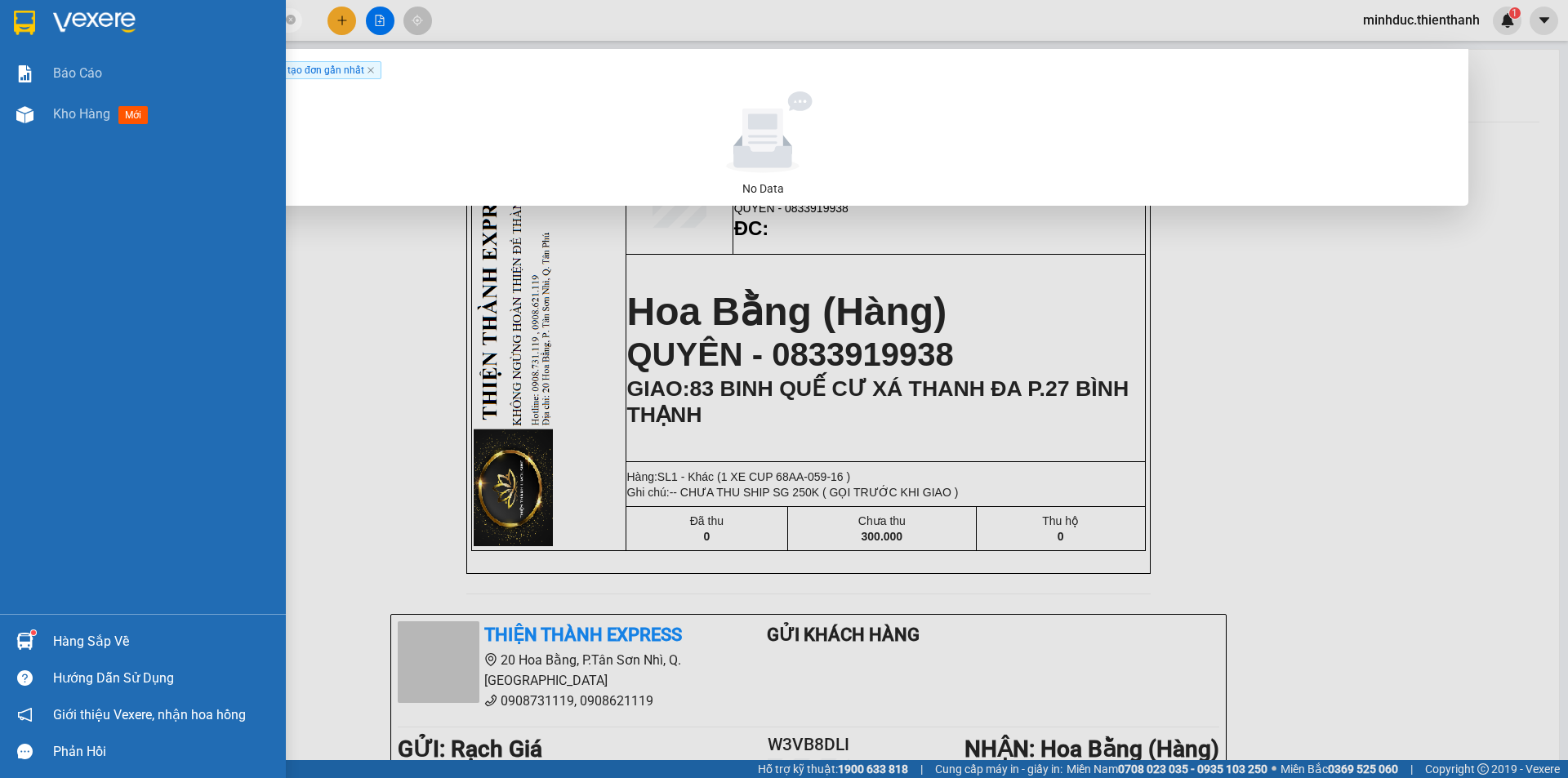
drag, startPoint x: 178, startPoint y: 19, endPoint x: 19, endPoint y: 35, distance: 159.8
click at [25, 32] on section "Kết quả tìm kiếm ( 0 ) Bộ lọc Ngày tạo đơn gần nhất No Data 036423647 minhduc.t…" at bounding box center [784, 389] width 1568 height 778
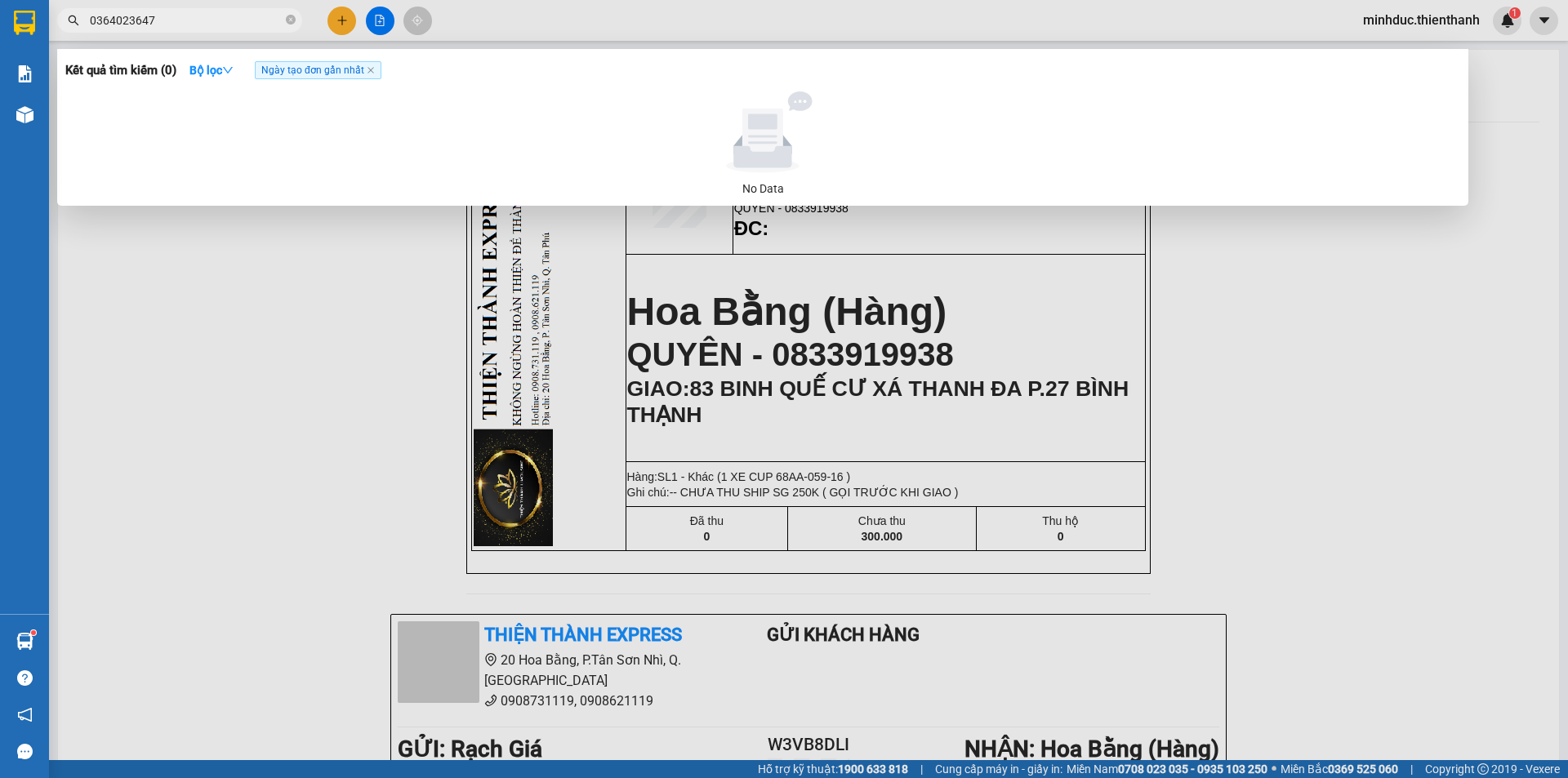
click at [207, 20] on input "0364023647" at bounding box center [186, 20] width 193 height 18
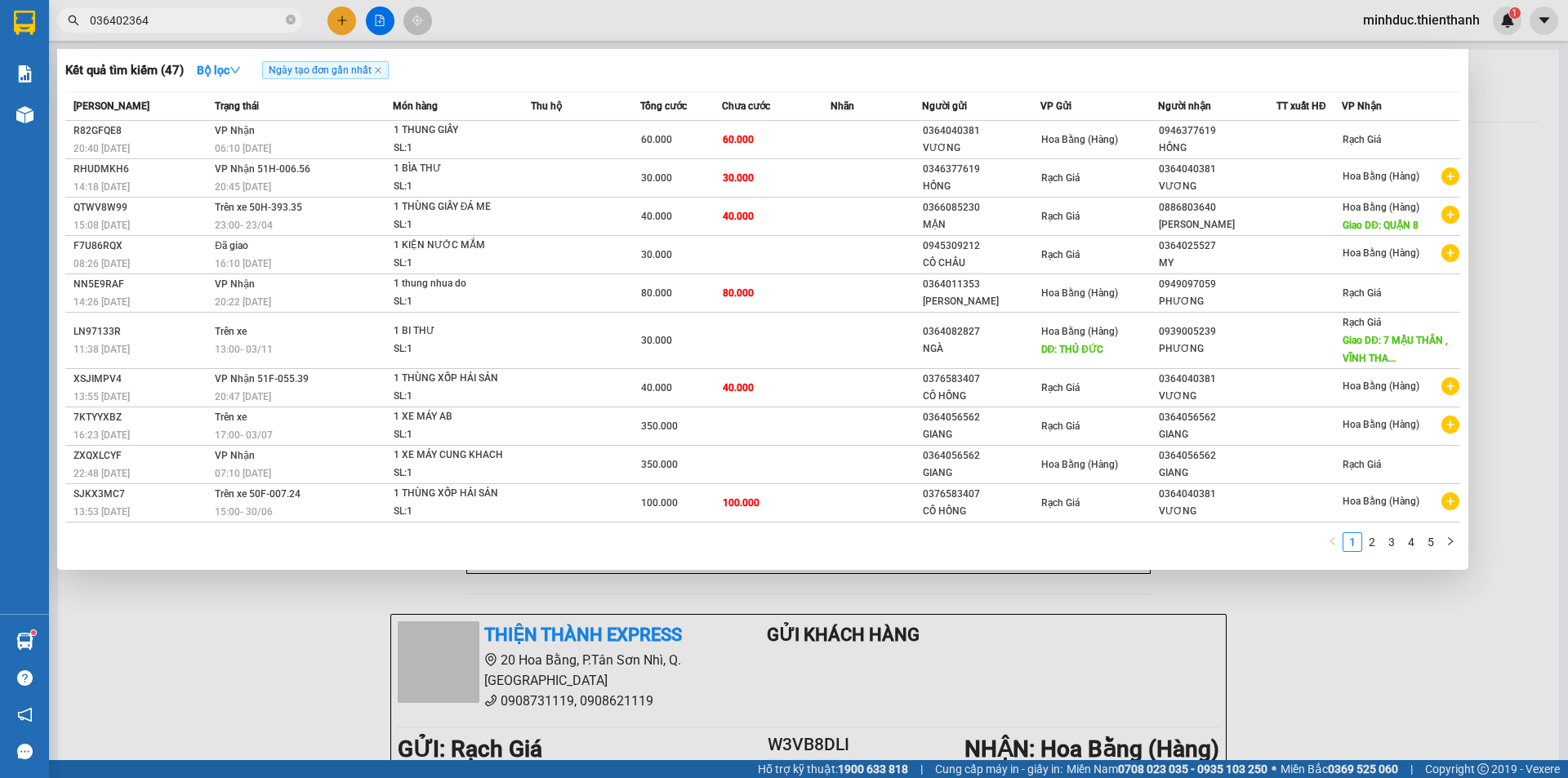
type input "0364023647"
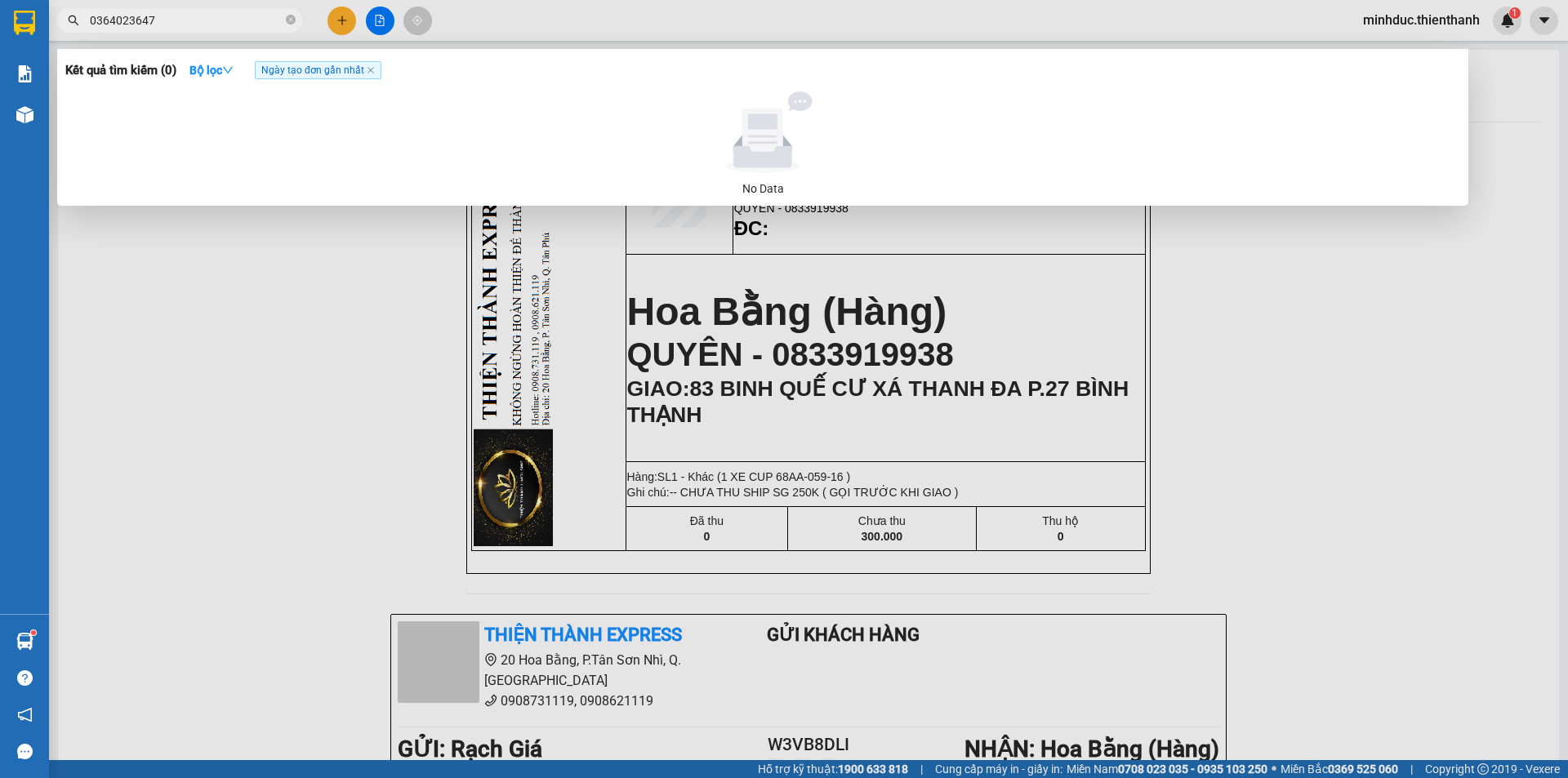
click at [189, 24] on input "0364023647" at bounding box center [186, 20] width 193 height 18
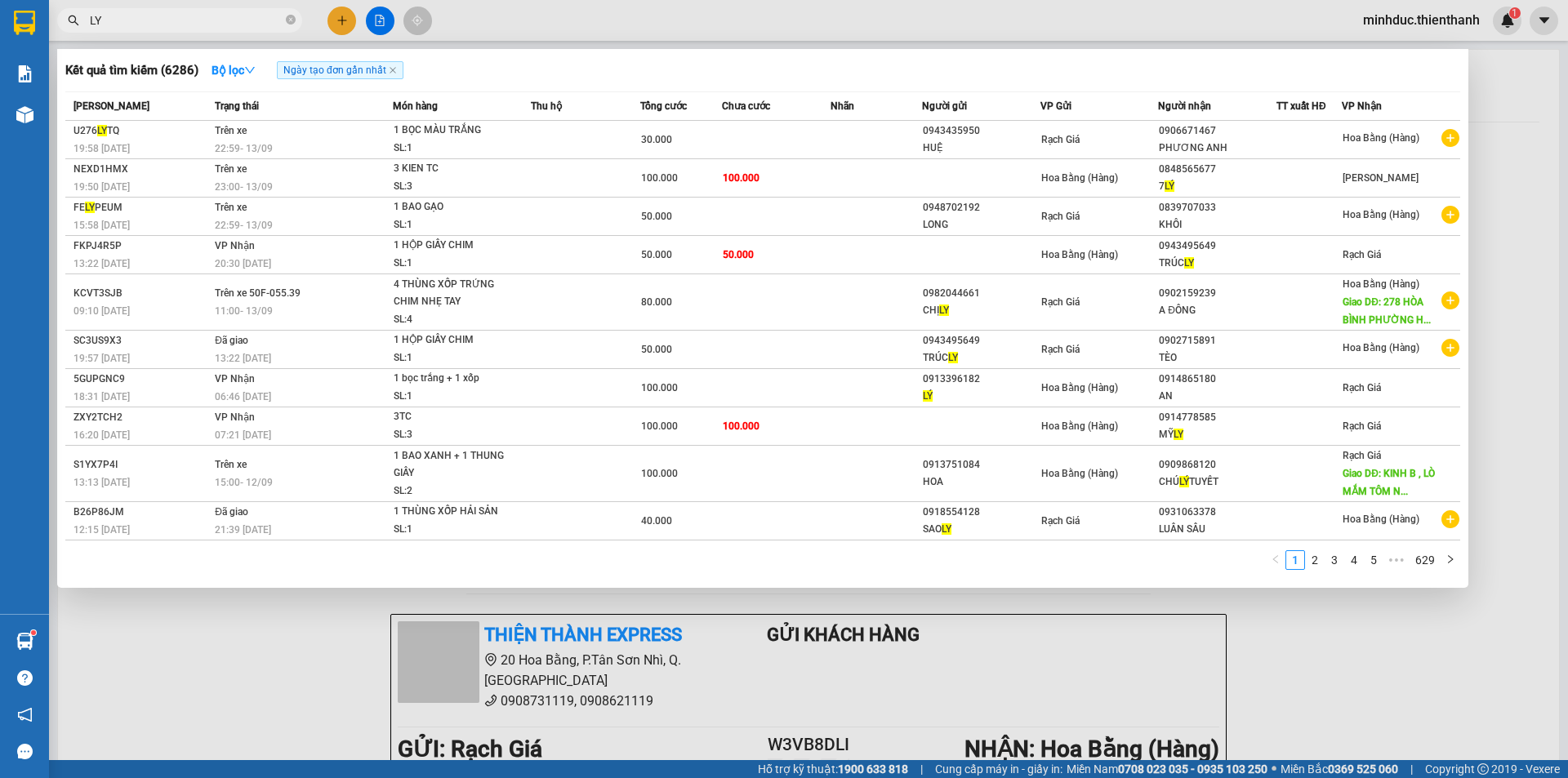
type input "L"
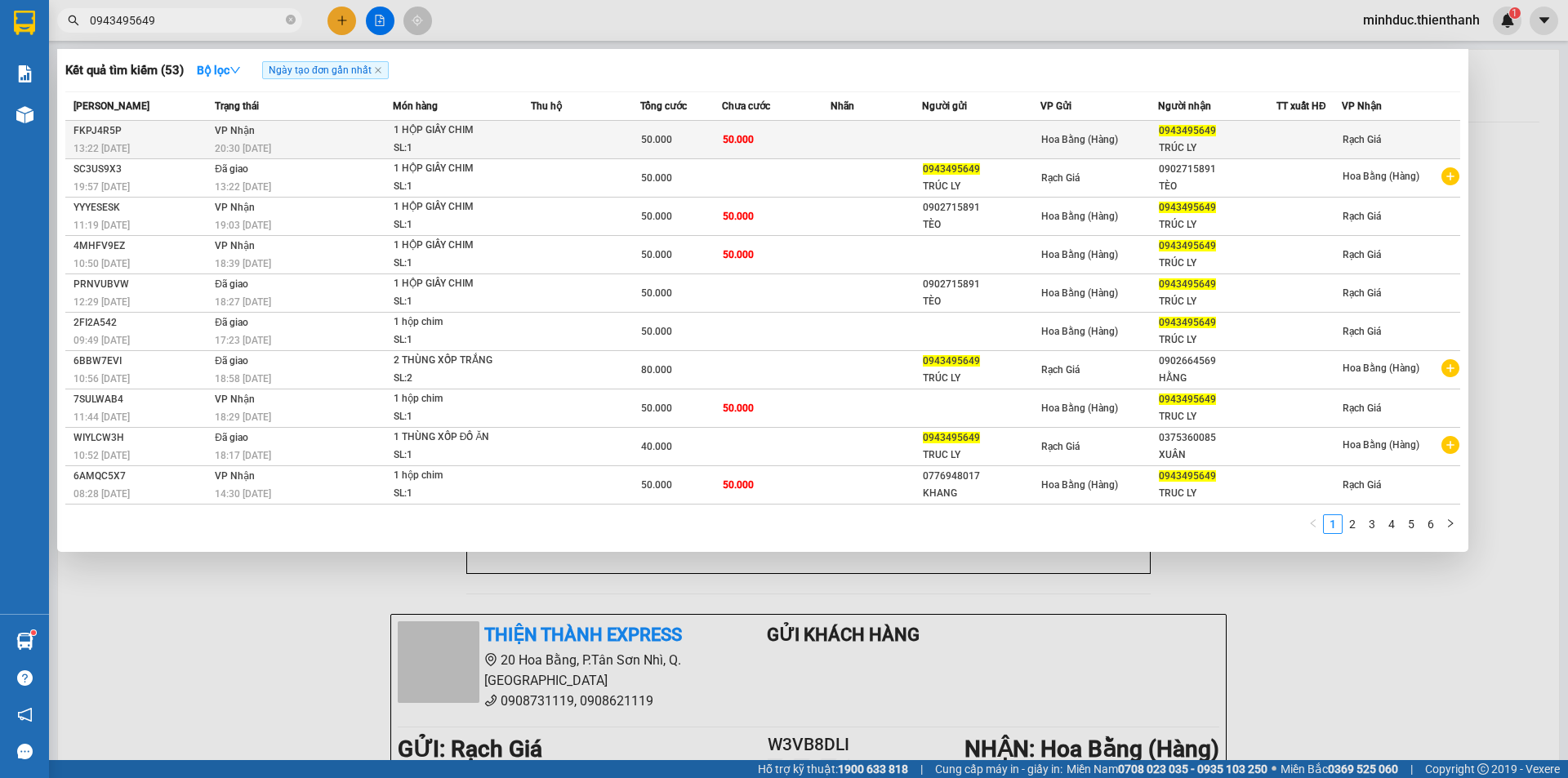
type input "0943495649"
click at [612, 139] on td at bounding box center [586, 140] width 110 height 39
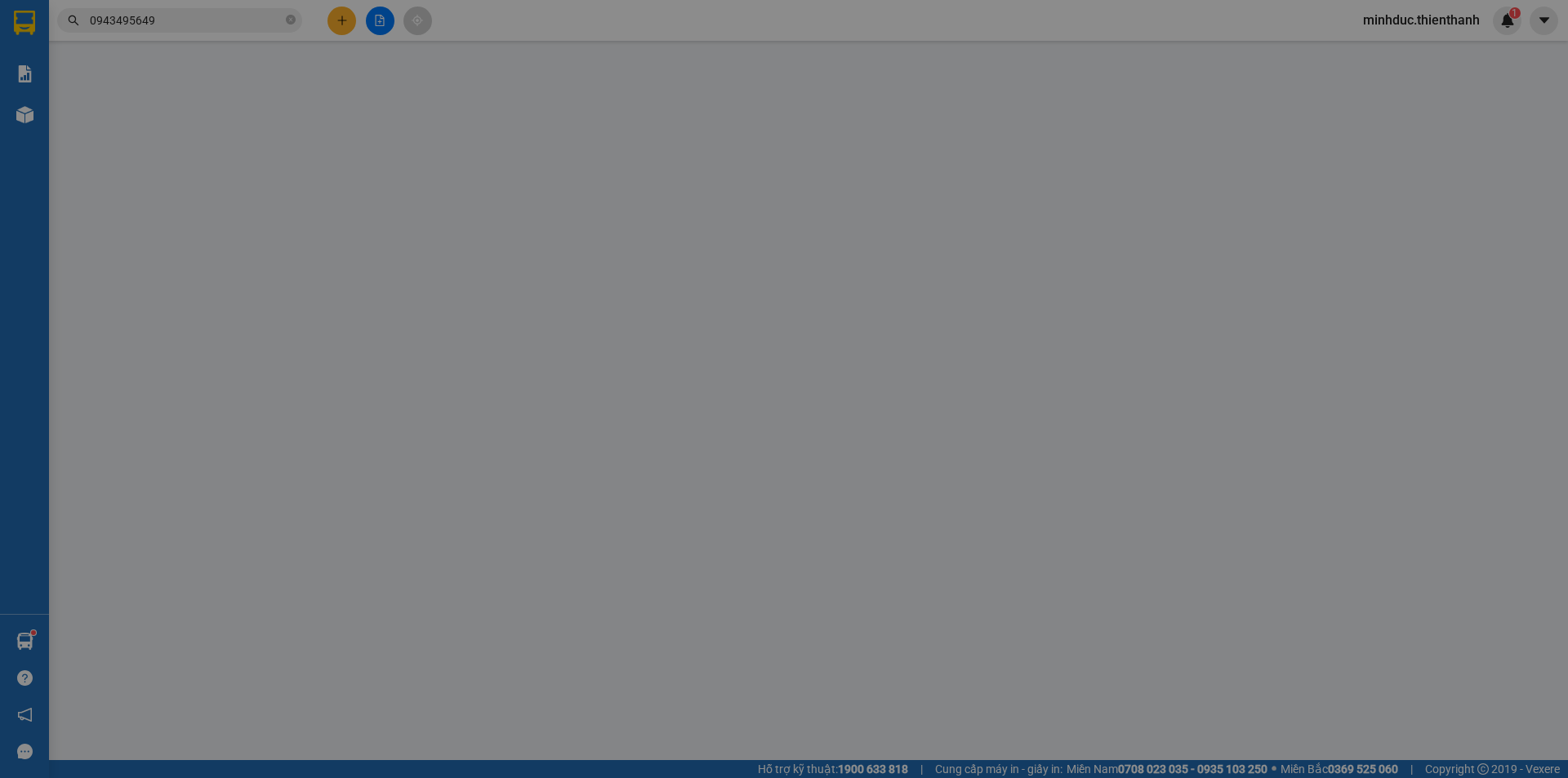
type input "0943495649"
type input "TRÚC LY"
type input "50.000"
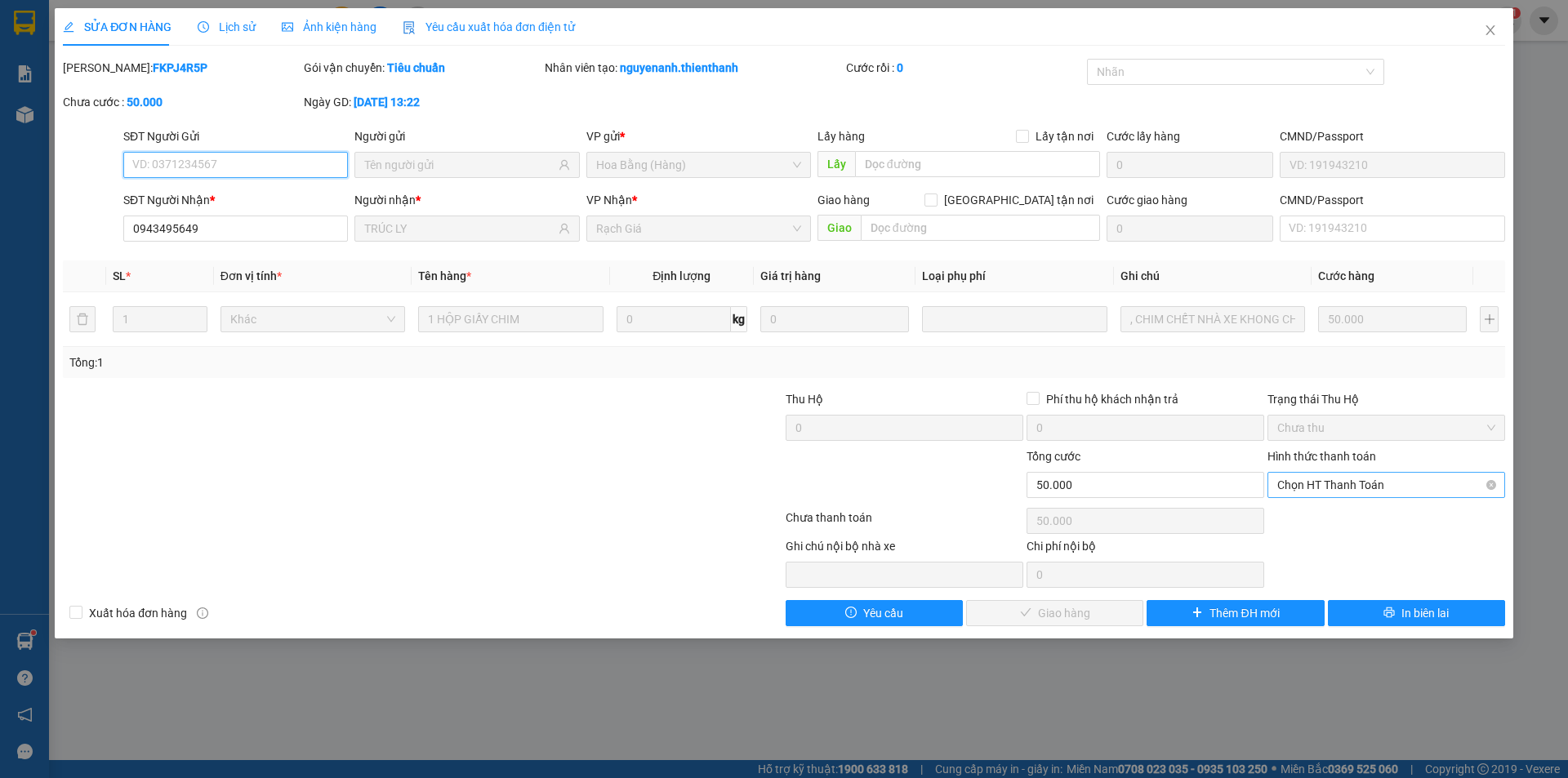
click at [1378, 482] on span "Chọn HT Thanh Toán" at bounding box center [1386, 485] width 218 height 24
click at [1323, 519] on div "Tại văn phòng" at bounding box center [1386, 517] width 218 height 18
type input "0"
click at [1078, 615] on span "Giao hàng" at bounding box center [1064, 613] width 52 height 18
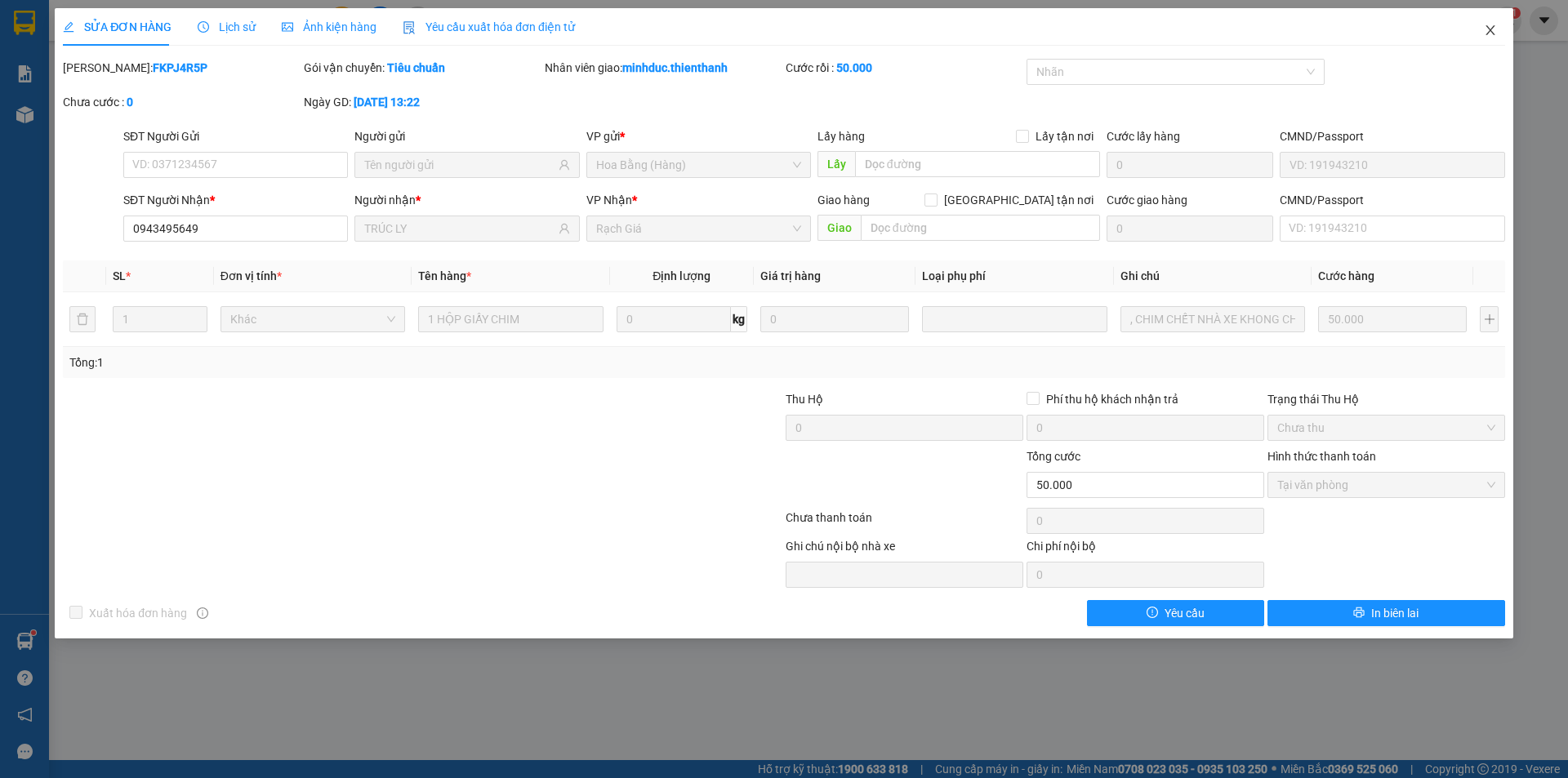
click at [1490, 33] on icon "close" at bounding box center [1490, 30] width 13 height 13
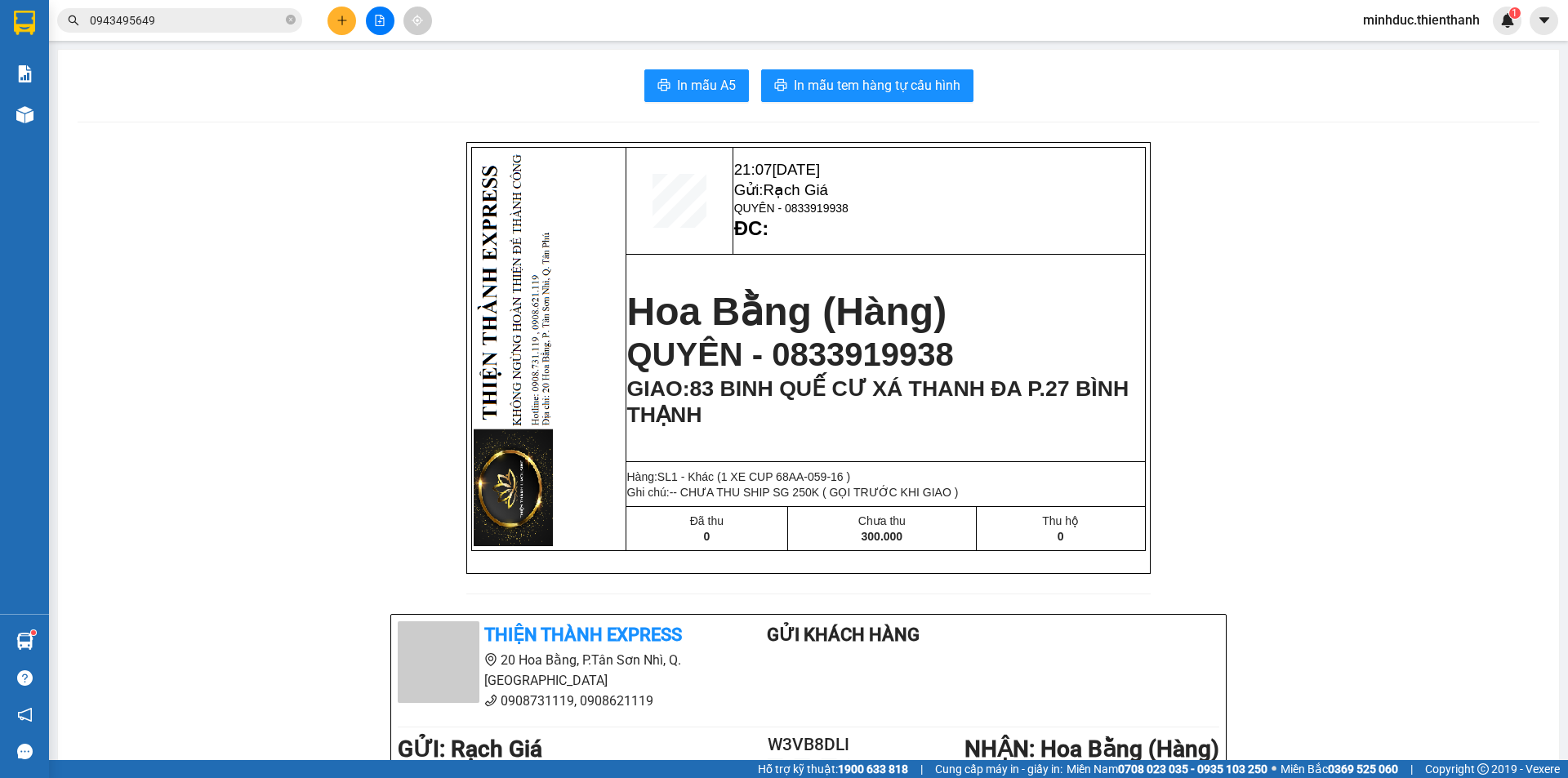
click at [220, 29] on input "0943495649" at bounding box center [186, 20] width 193 height 18
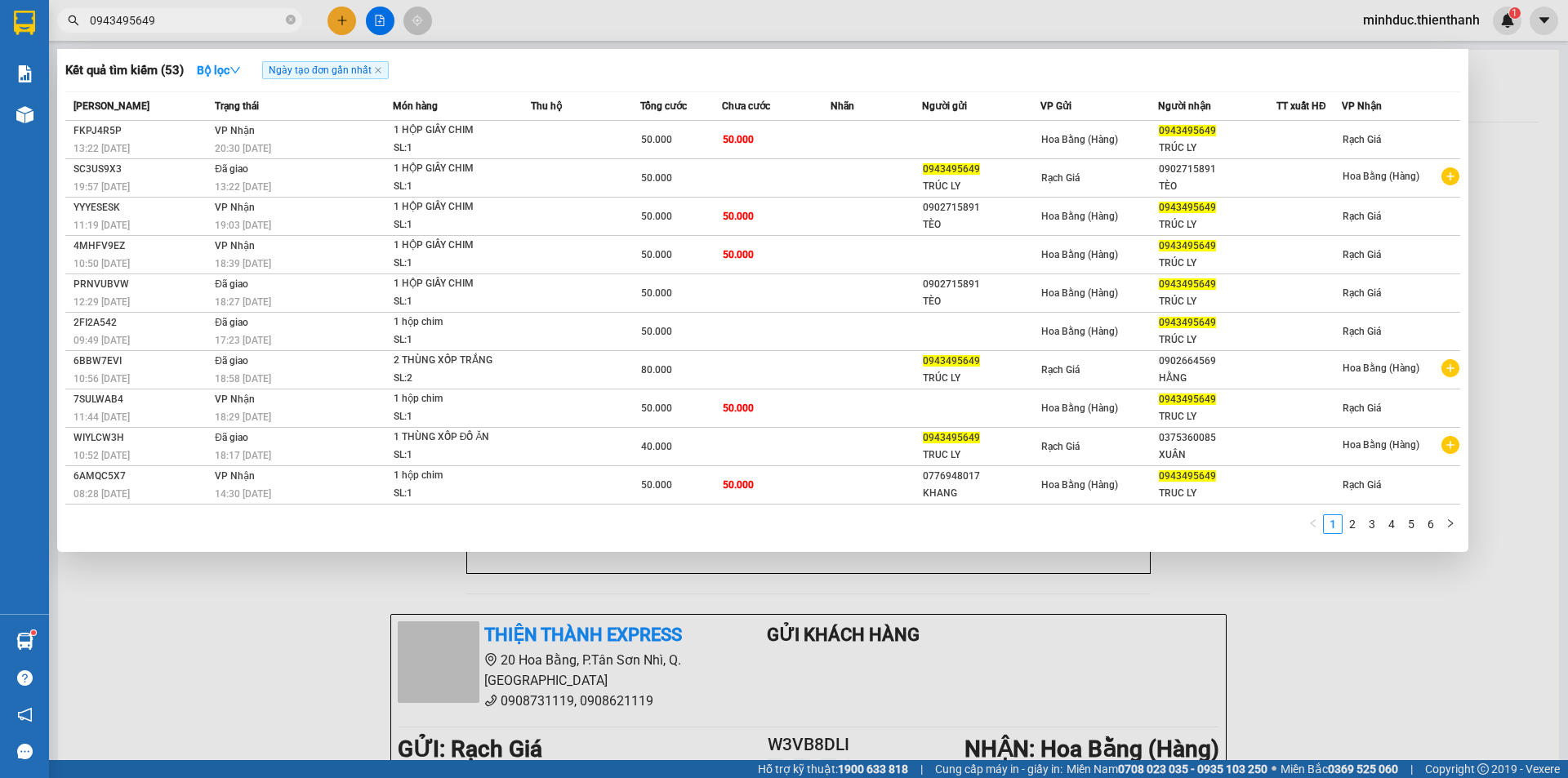
click at [220, 29] on input "0943495649" at bounding box center [186, 20] width 193 height 18
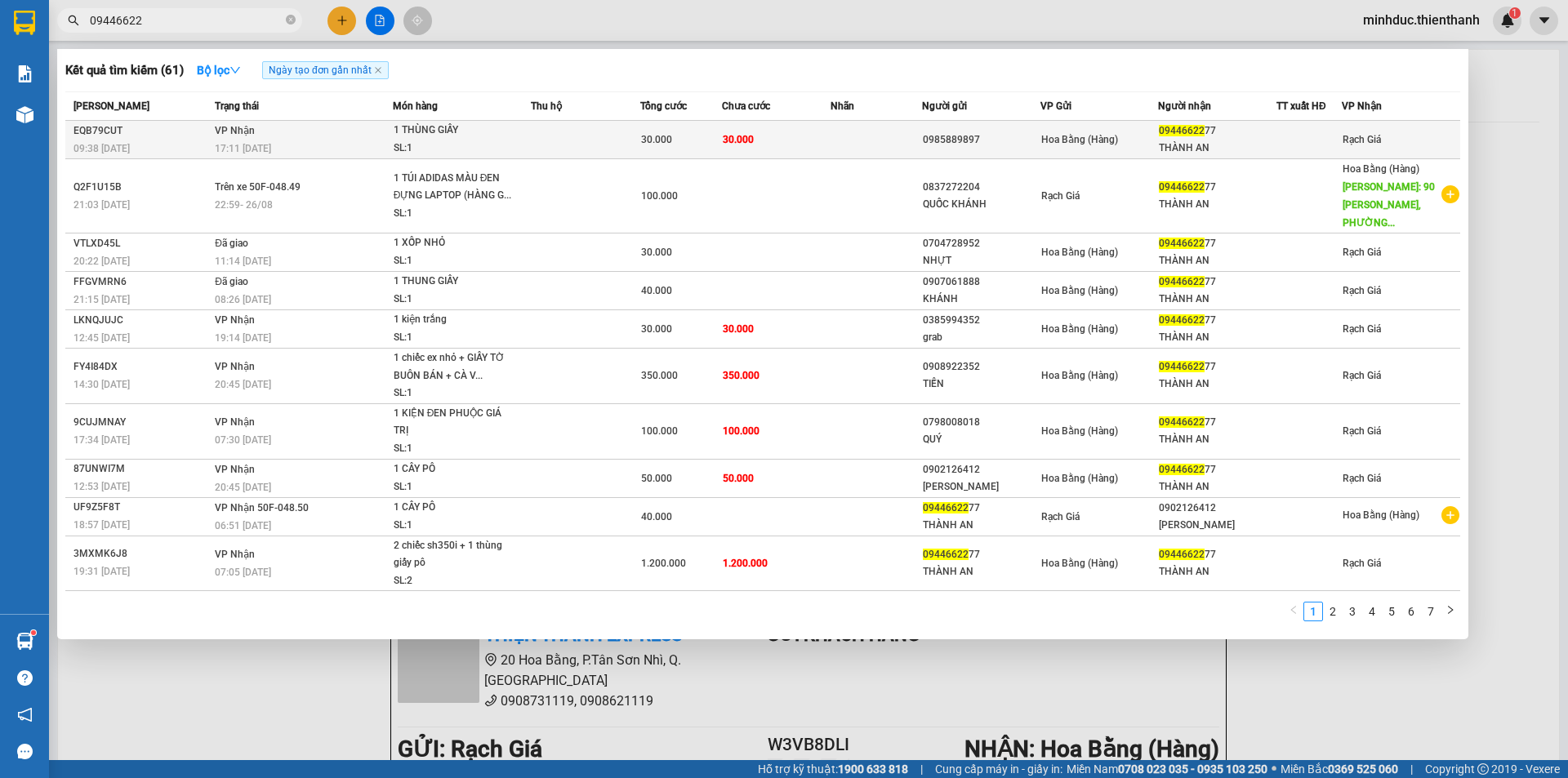
type input "09446622"
click at [1012, 140] on div "0985889897" at bounding box center [980, 140] width 116 height 17
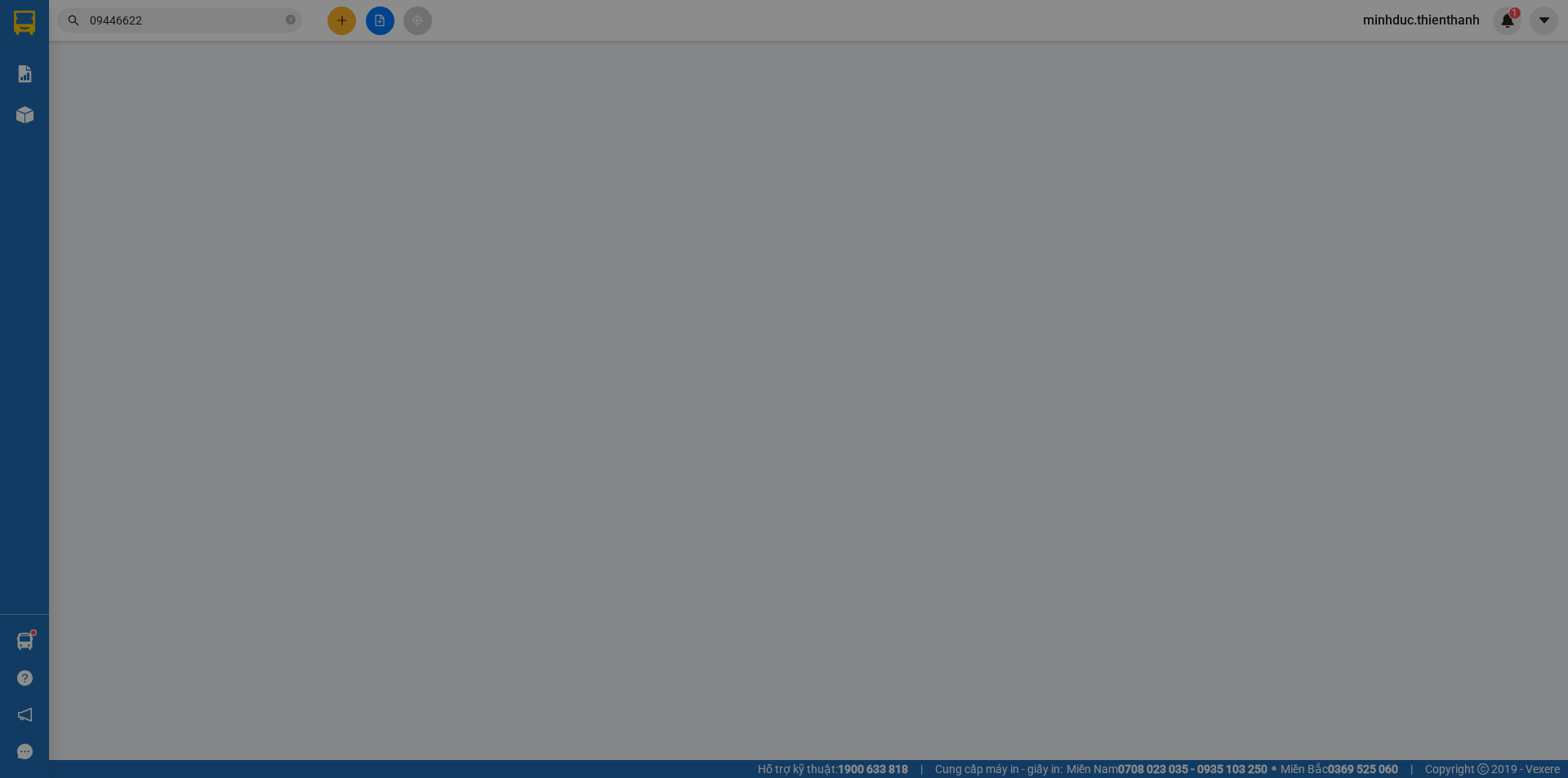
type input "0985889897"
type input "0944662277"
type input "THÀNH AN"
type input "30.000"
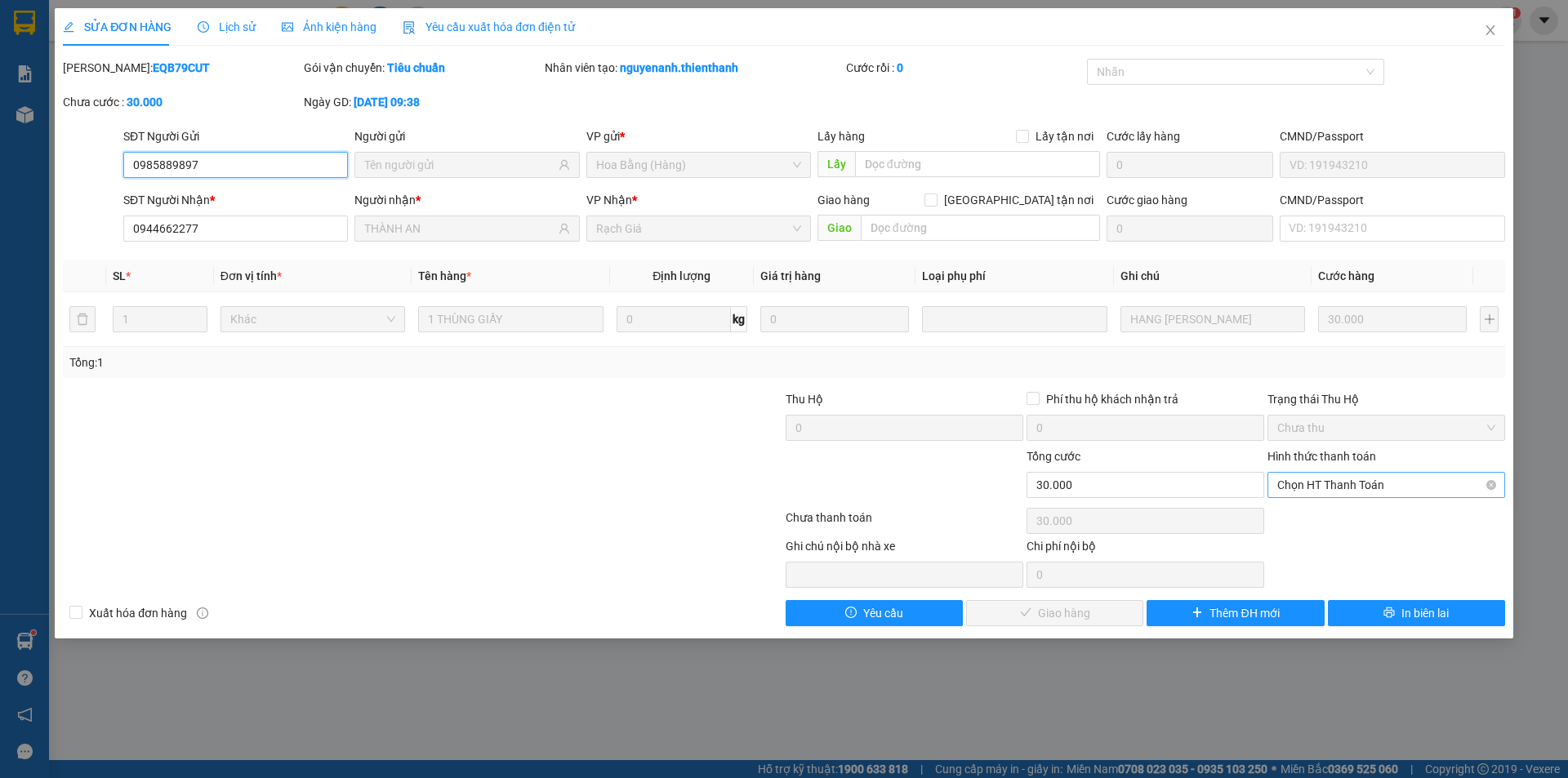
click at [1313, 480] on span "Chọn HT Thanh Toán" at bounding box center [1386, 485] width 218 height 24
click at [1307, 521] on div "Tại văn phòng" at bounding box center [1386, 517] width 218 height 18
type input "0"
click at [1071, 622] on button "Giao hàng" at bounding box center [1055, 613] width 177 height 26
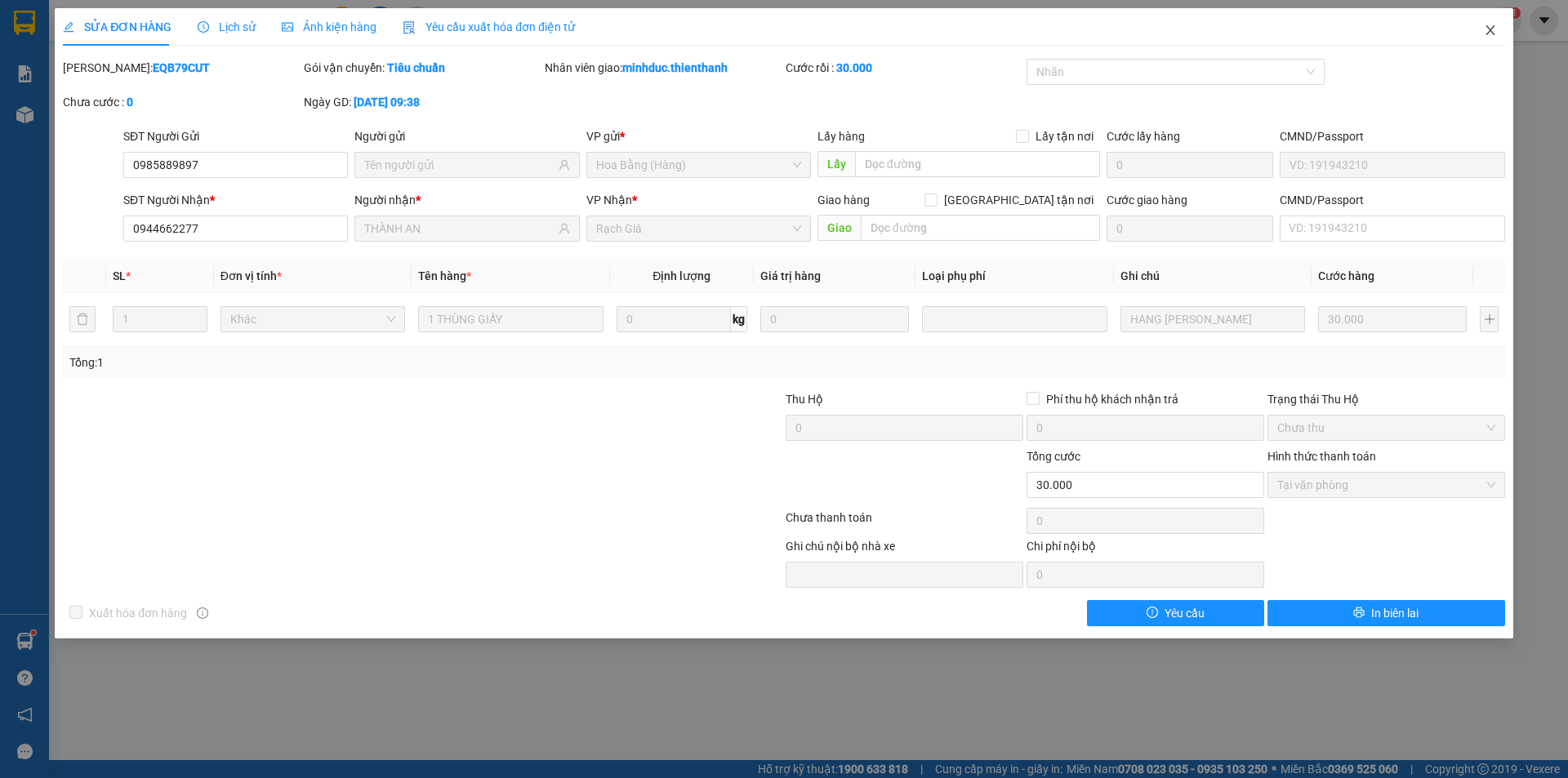
click at [1486, 30] on icon "close" at bounding box center [1490, 30] width 13 height 13
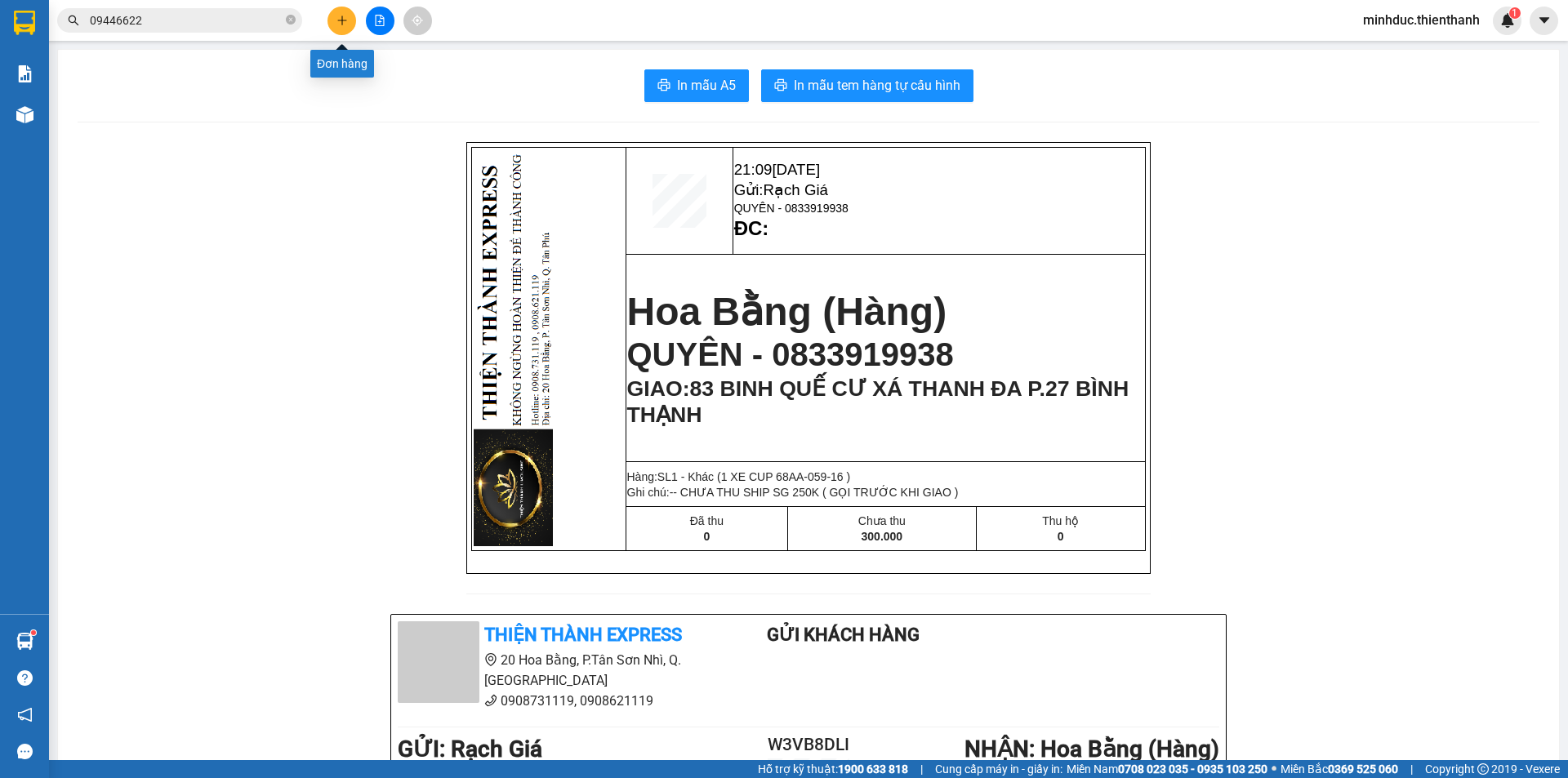
click at [340, 19] on icon "plus" at bounding box center [342, 20] width 12 height 12
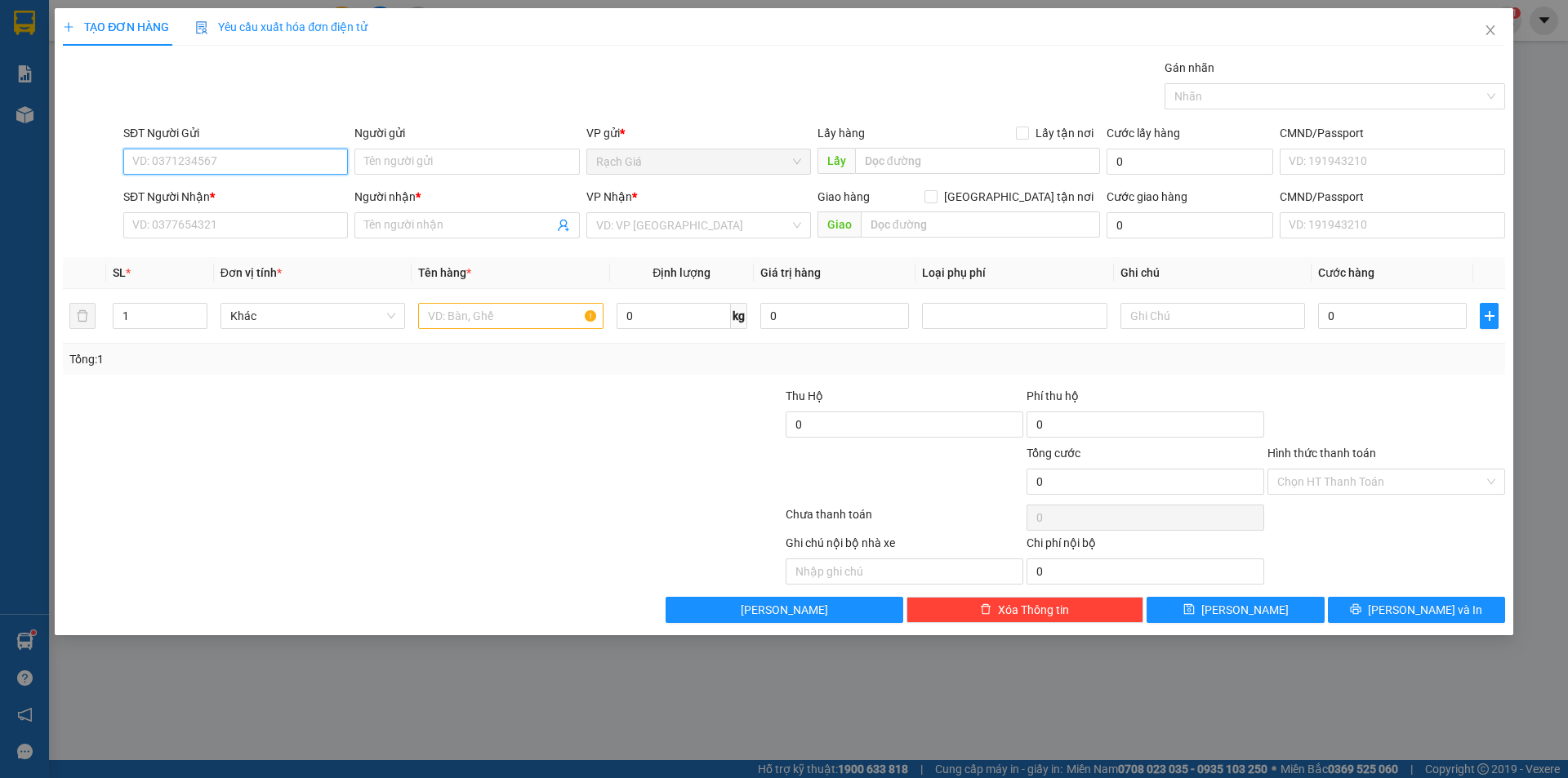
click at [207, 157] on input "SĐT Người Gửi" at bounding box center [235, 161] width 224 height 26
click at [220, 190] on div "0942438097 - TRANG" at bounding box center [235, 194] width 205 height 18
type input "0942438097"
type input "TRANG"
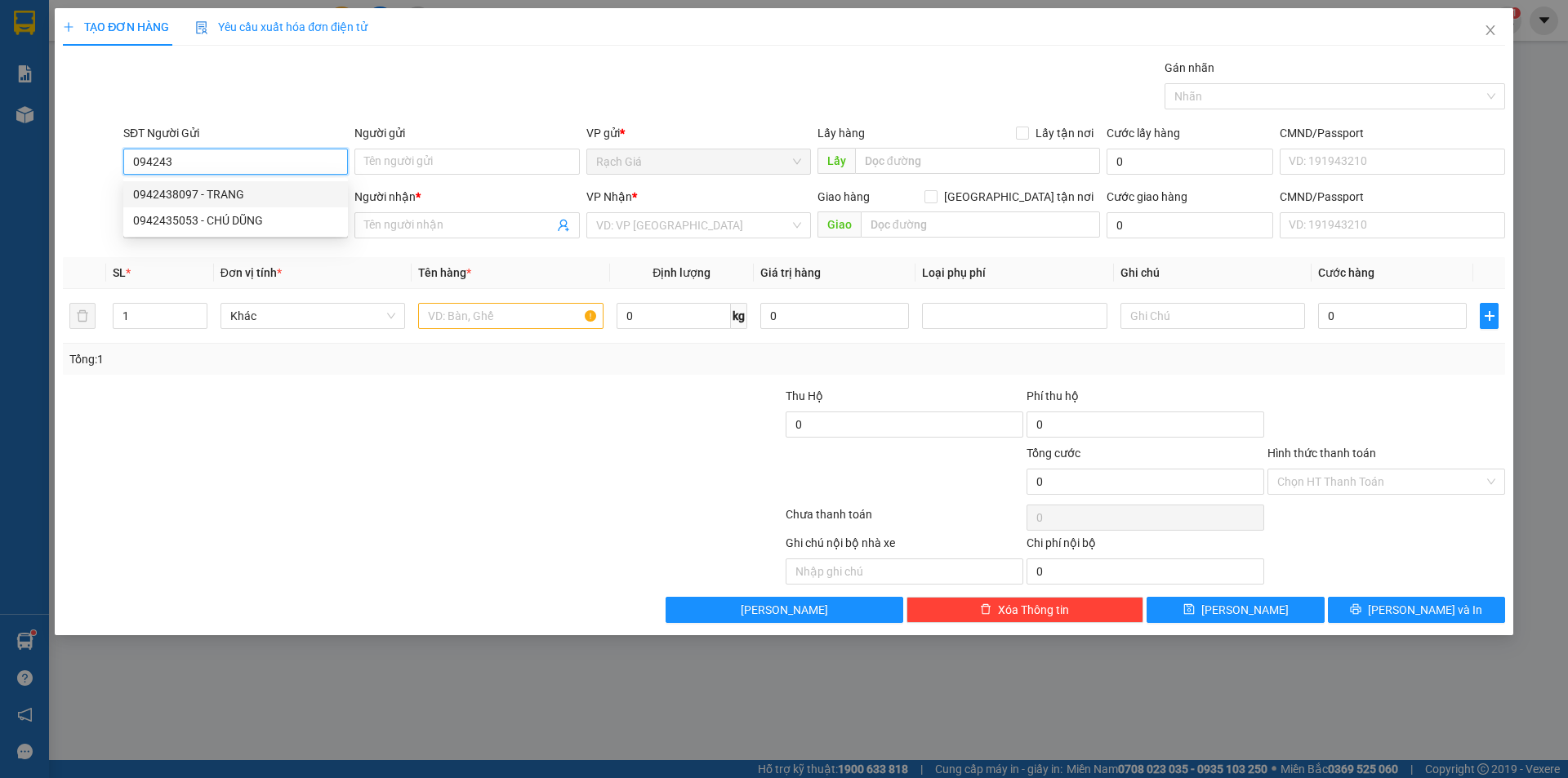
type input "0916228897"
type input "ÁI VY"
type input "30.000"
type input "0942438097"
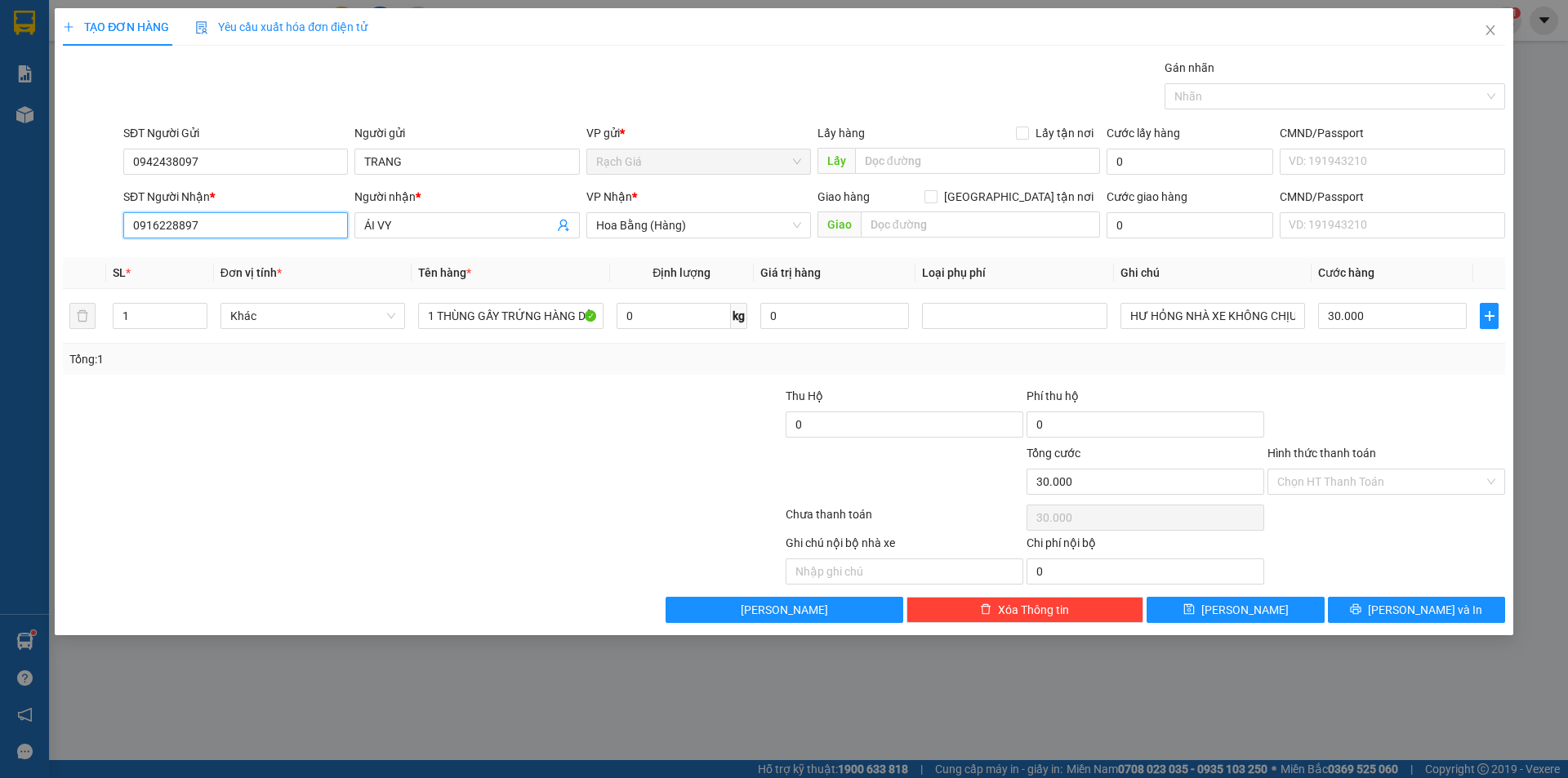
click at [278, 230] on input "0916228897" at bounding box center [235, 225] width 224 height 26
click at [279, 230] on input "0916228897" at bounding box center [235, 225] width 224 height 26
click at [228, 257] on div "0916228897 - ÁI VY" at bounding box center [235, 257] width 205 height 18
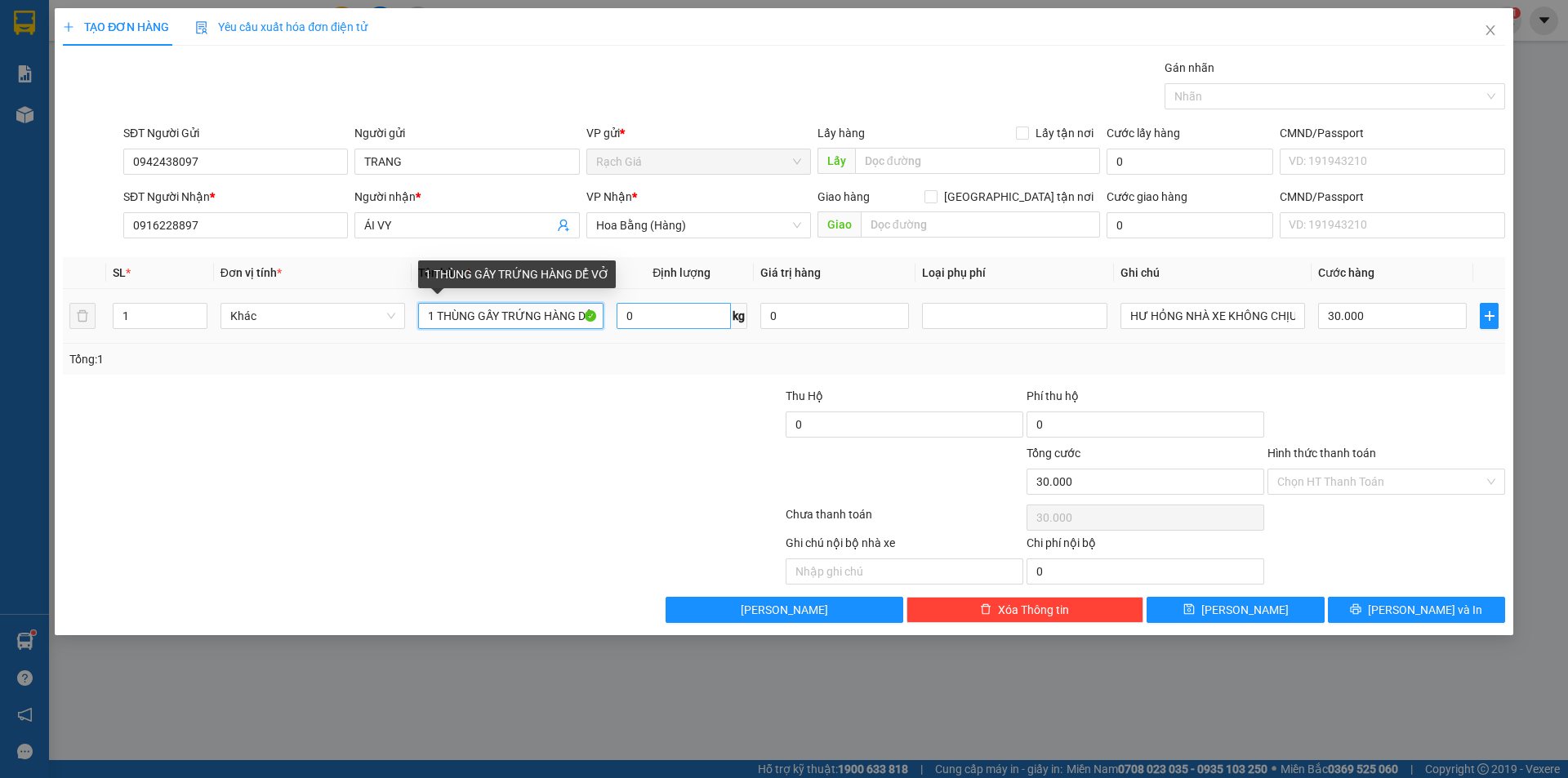
scroll to position [0, 22]
drag, startPoint x: 479, startPoint y: 318, endPoint x: 699, endPoint y: 327, distance: 220.2
click at [699, 327] on tr "1 Khác 1 THÙNG GẤY TRỨNG HÀNG DỂ VỞ 0 kg 0 HƯ HỎNG NHÀ XE KHÔNG CHỊU TRÁCH NHIỆ…" at bounding box center [784, 316] width 1442 height 55
type input "1 THÙNG GIẤY ĐỰNG TÀI LIỆU"
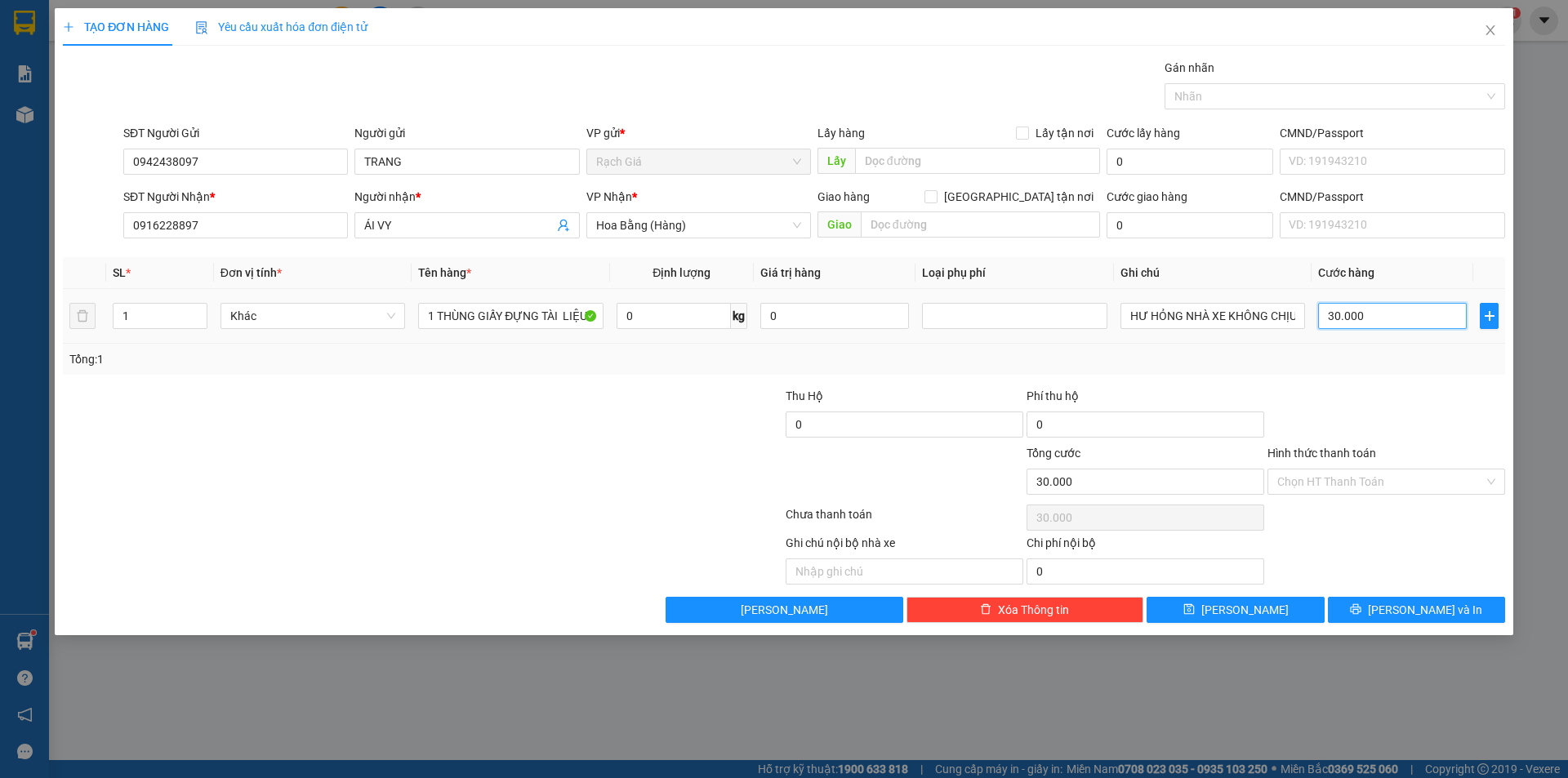
click at [1415, 316] on input "30.000" at bounding box center [1392, 315] width 148 height 26
click at [1405, 361] on div "Tổng: 1" at bounding box center [783, 358] width 1429 height 18
click at [1384, 476] on input "Hình thức thanh toán" at bounding box center [1380, 481] width 207 height 24
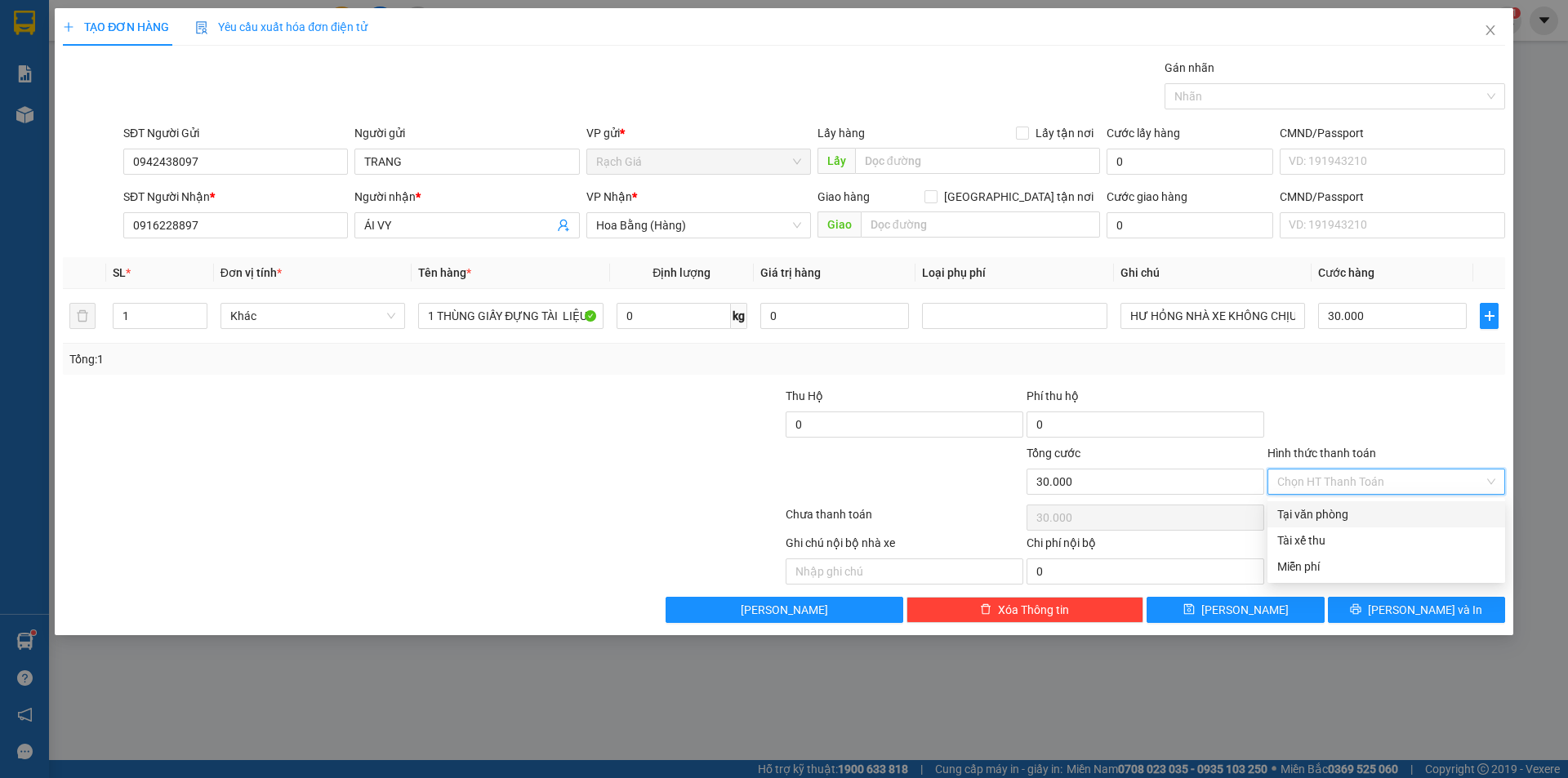
click at [1297, 516] on div "Tại văn phòng" at bounding box center [1386, 513] width 218 height 18
type input "0"
click at [549, 491] on div at bounding box center [663, 473] width 241 height 57
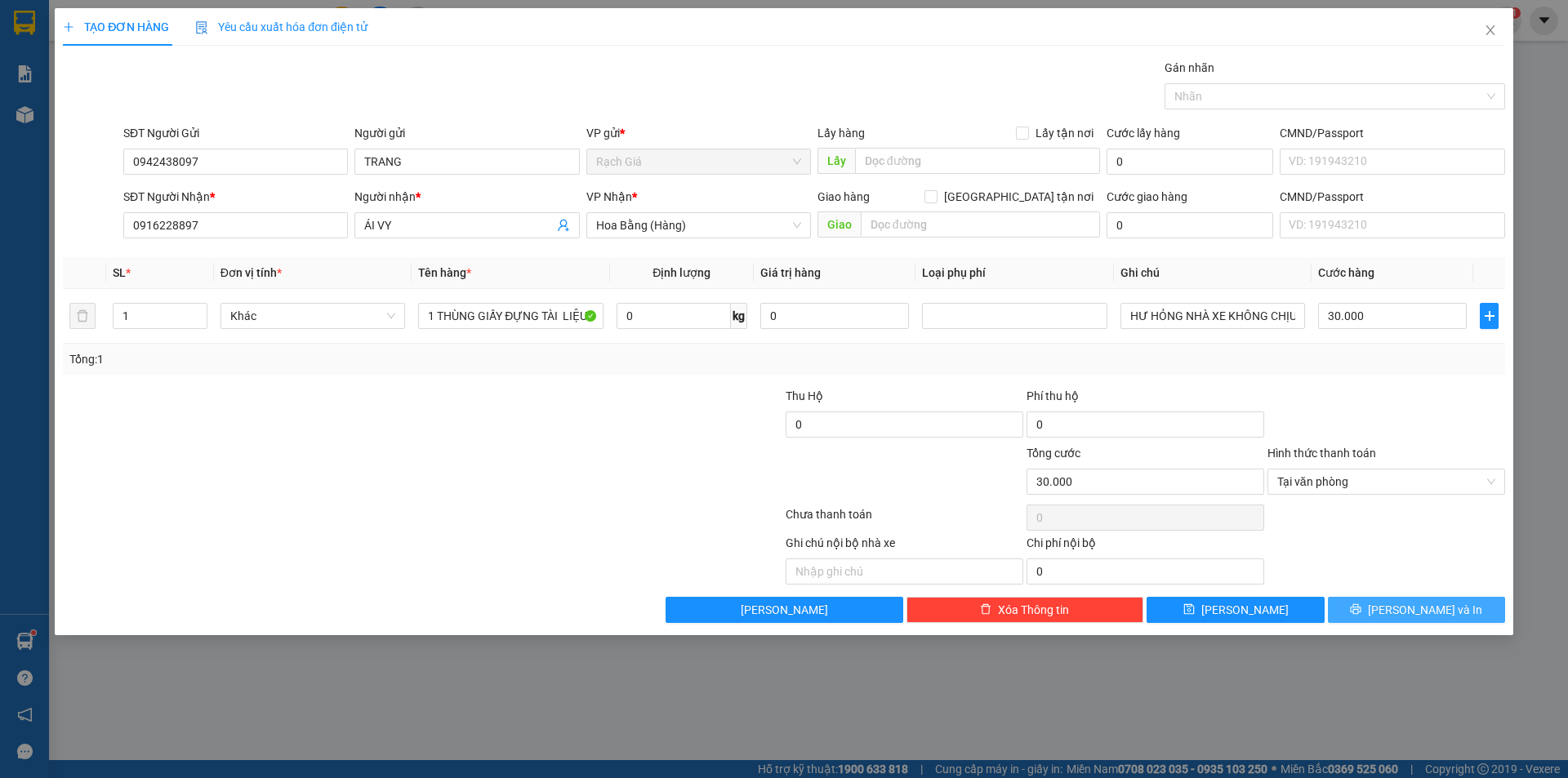
click at [1422, 606] on span "[PERSON_NAME] và In" at bounding box center [1425, 609] width 115 height 18
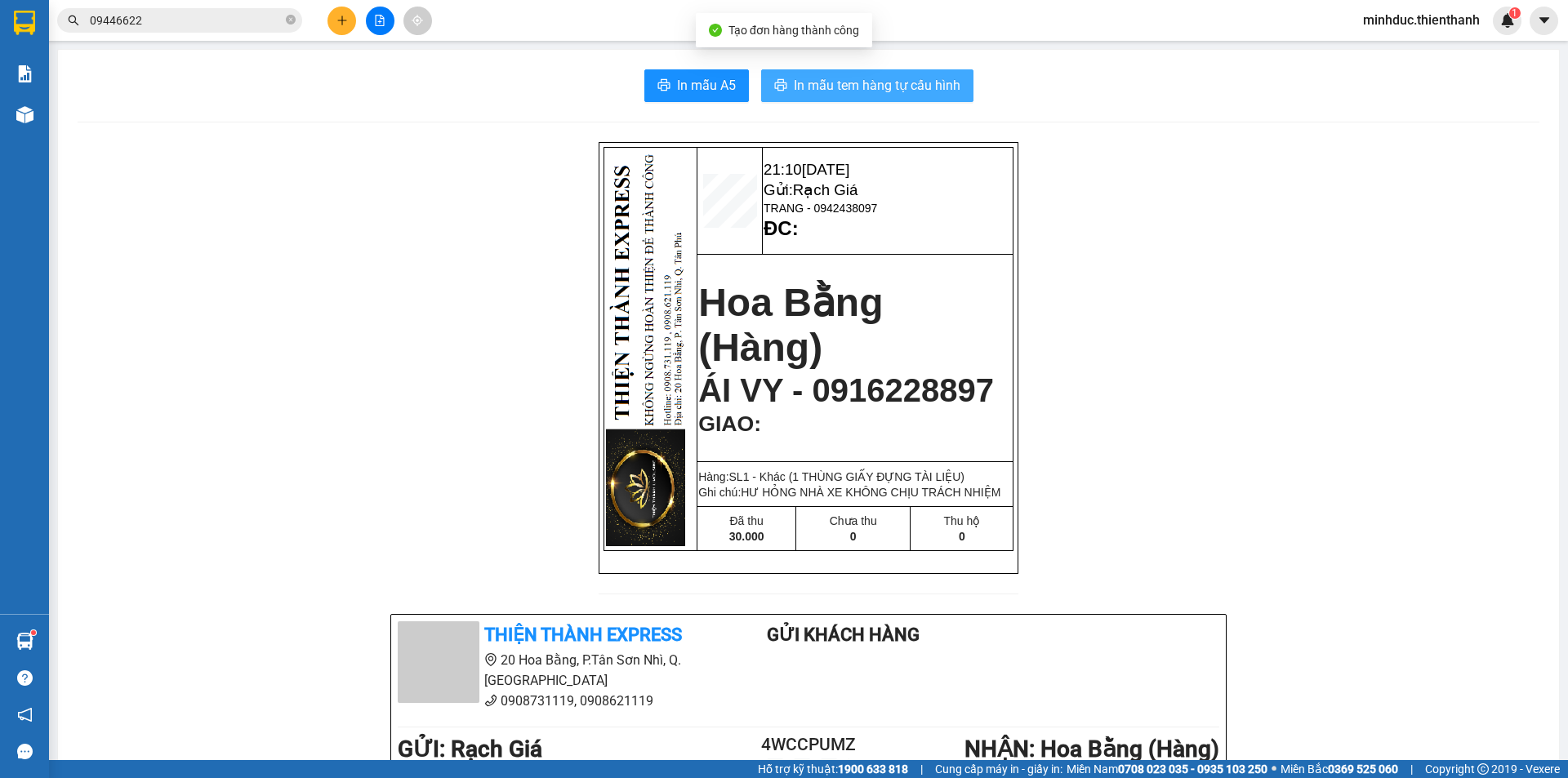
click at [881, 91] on span "In mẫu tem hàng tự cấu hình" at bounding box center [877, 85] width 167 height 20
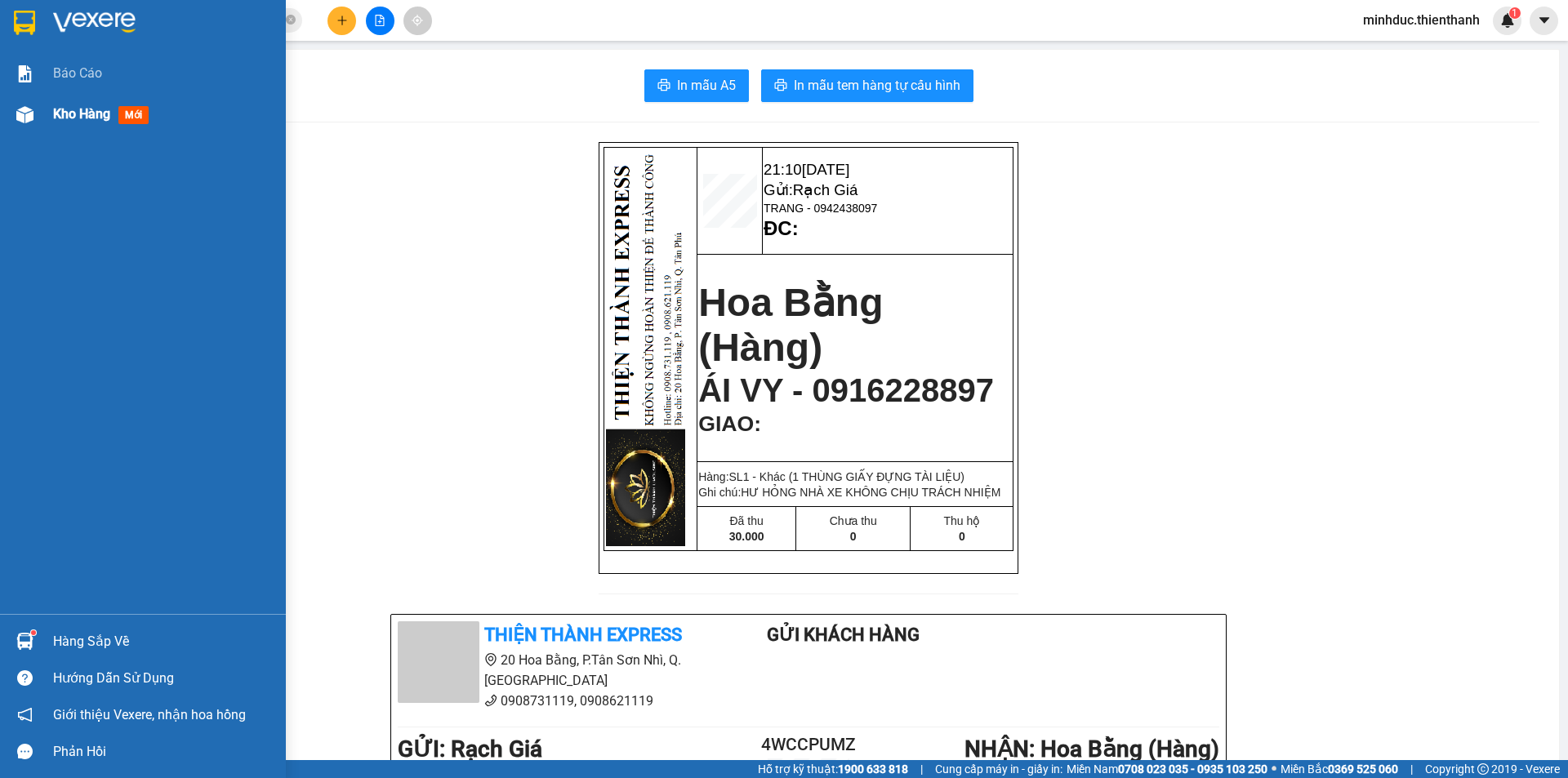
click at [83, 115] on span "Kho hàng" at bounding box center [82, 114] width 57 height 15
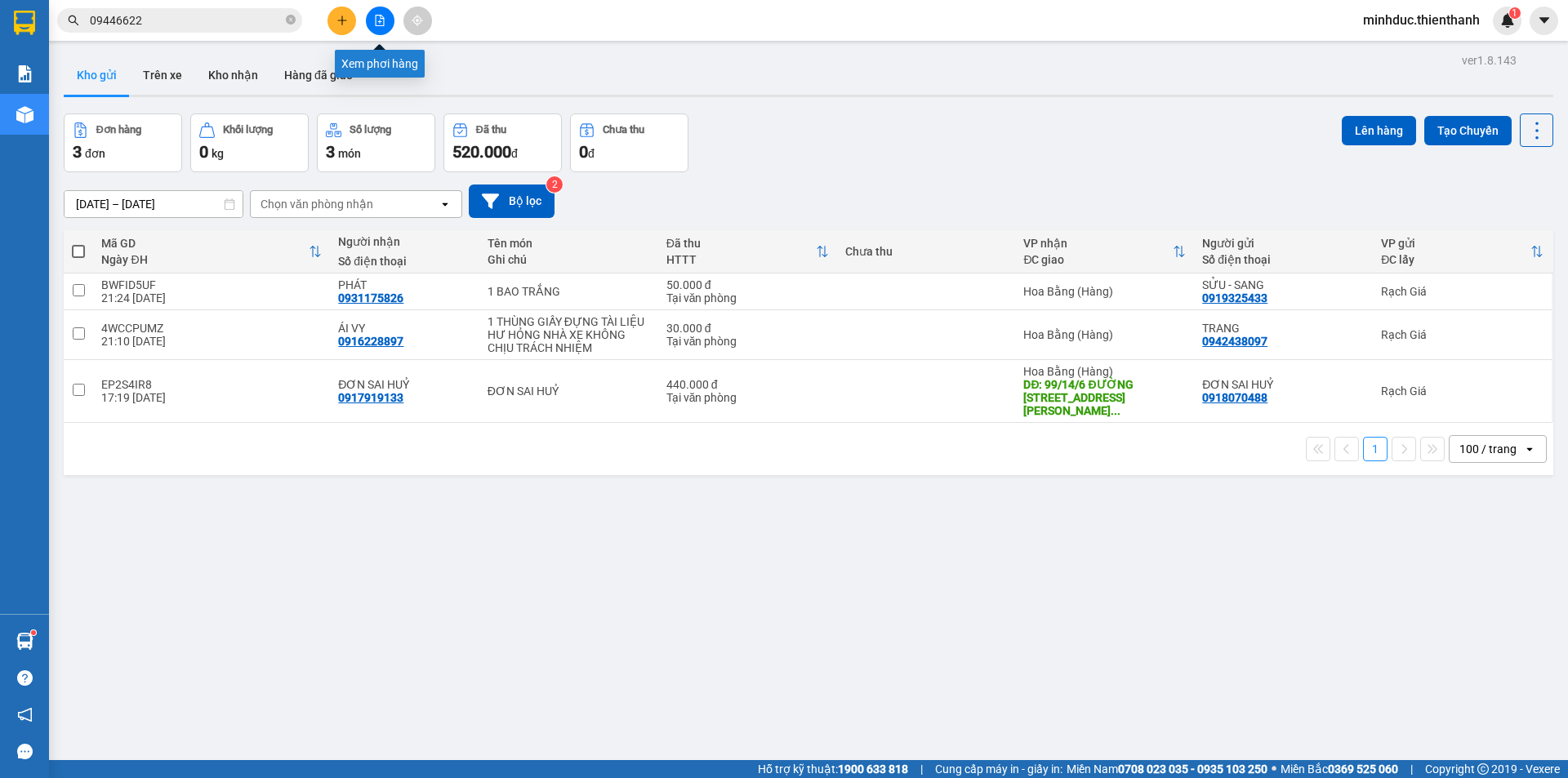
click at [383, 26] on button at bounding box center [380, 21] width 29 height 29
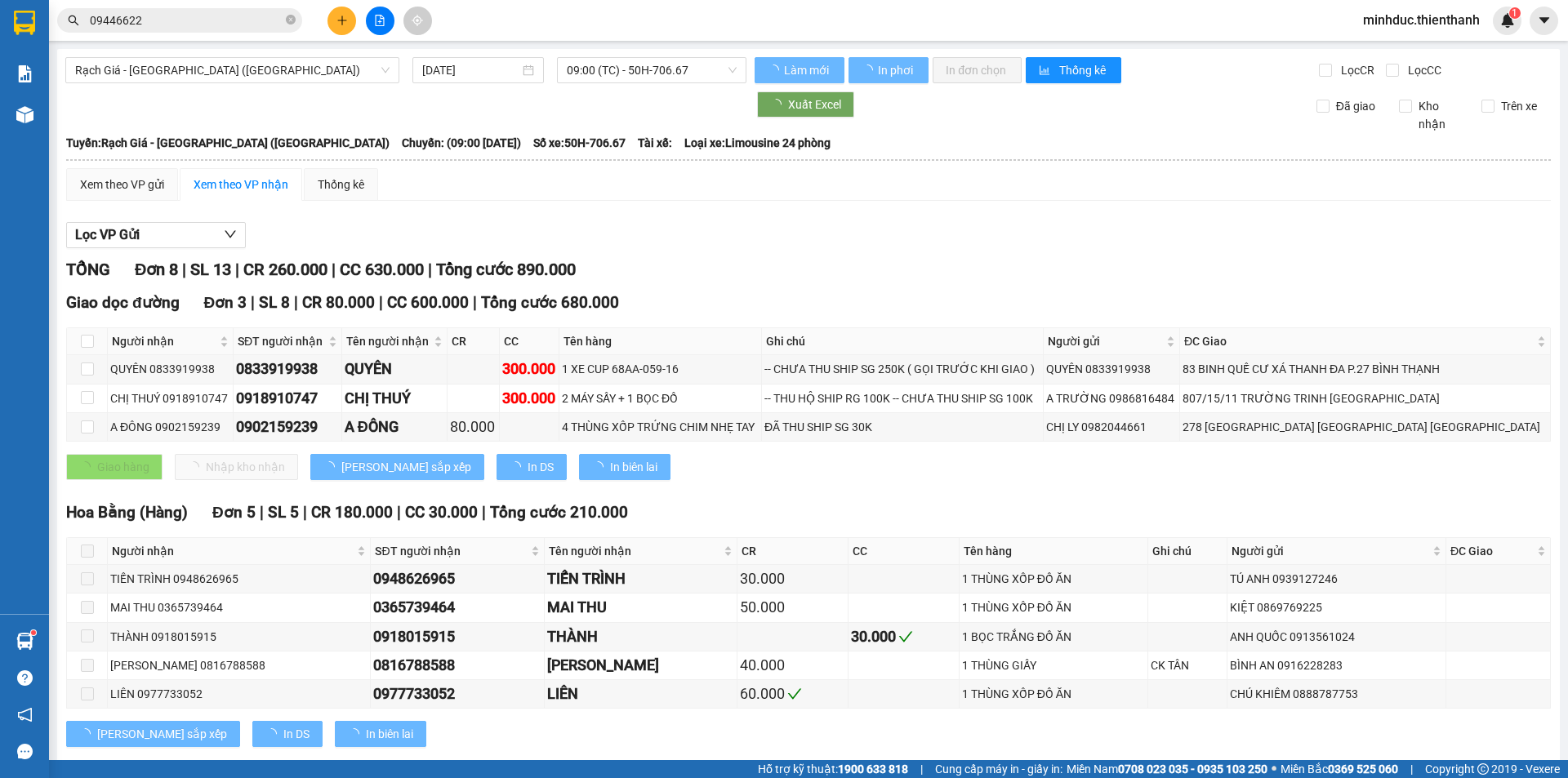
click at [652, 66] on span "09:00 (TC) - 50H-706.67" at bounding box center [651, 70] width 169 height 24
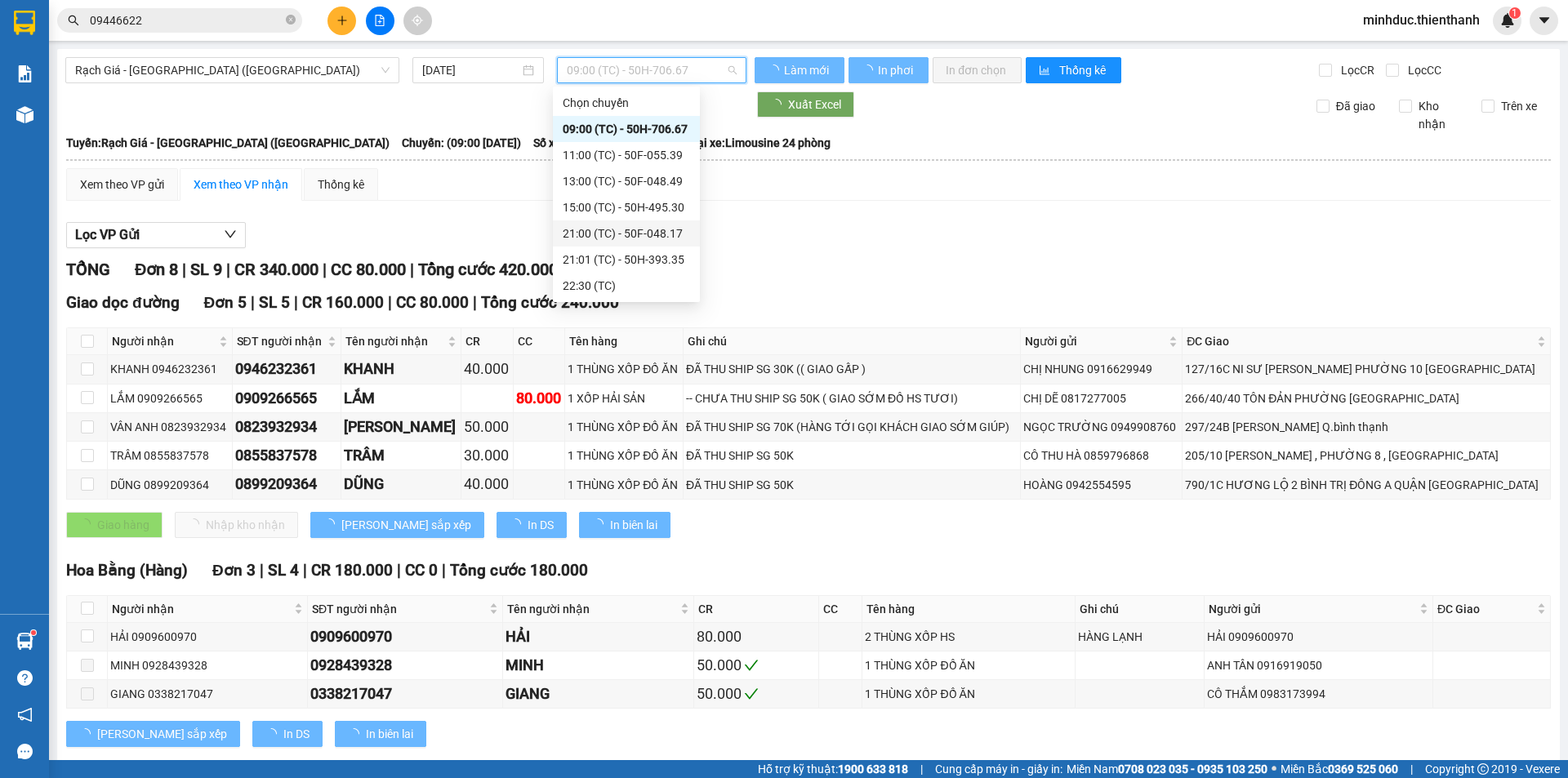
scroll to position [33, 0]
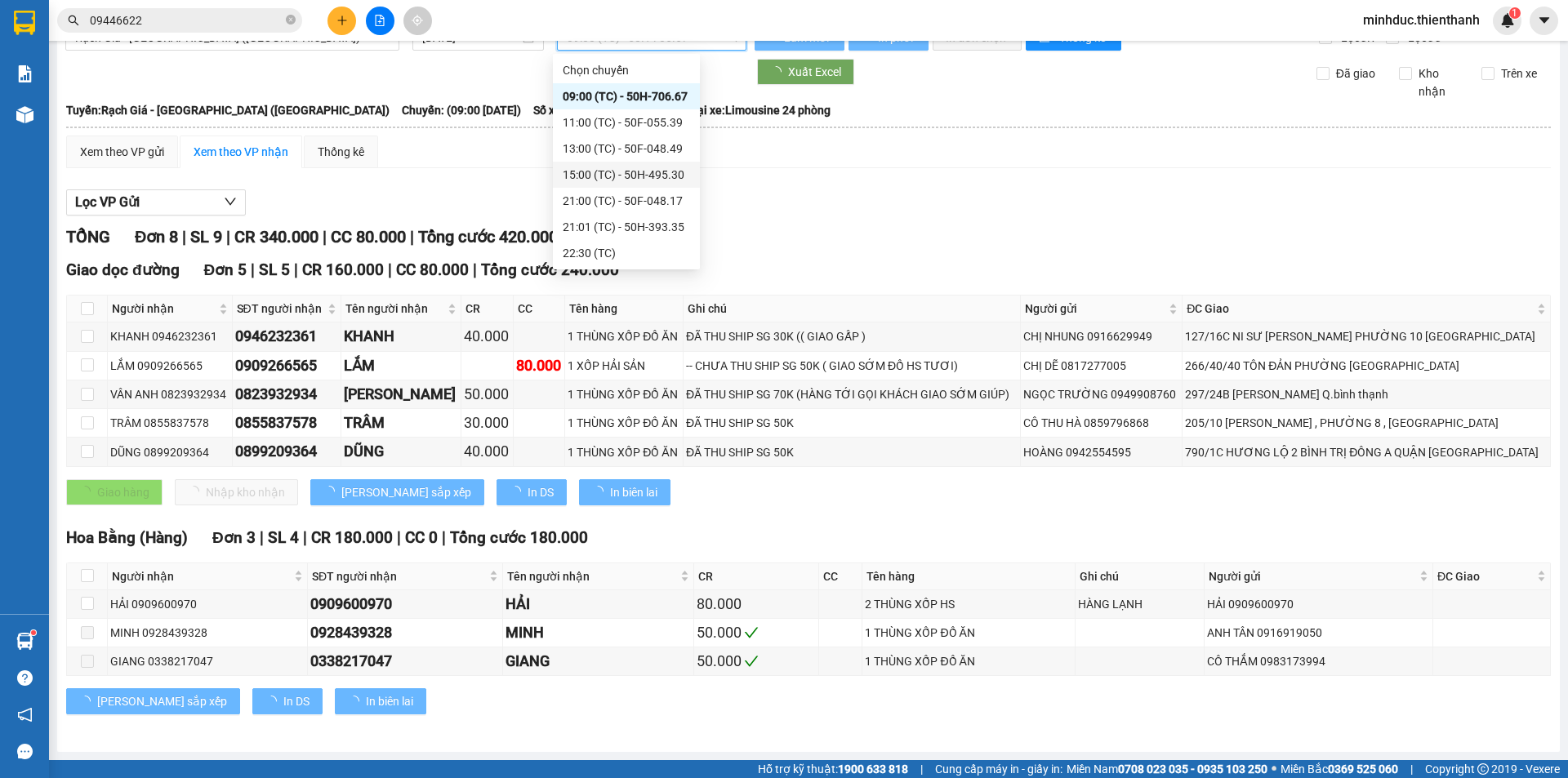
scroll to position [26, 0]
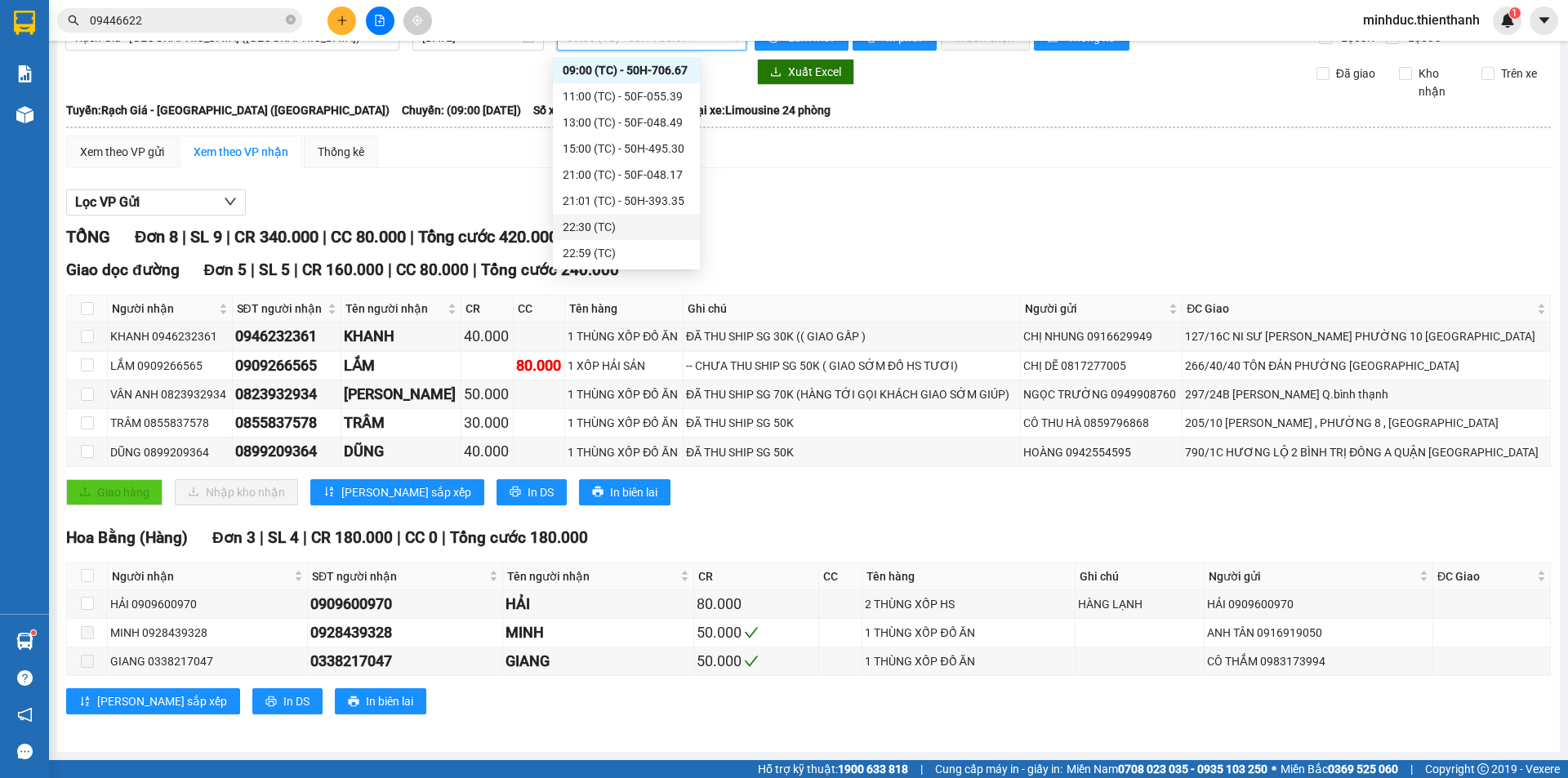
click at [591, 227] on div "22:30 (TC)" at bounding box center [626, 227] width 127 height 18
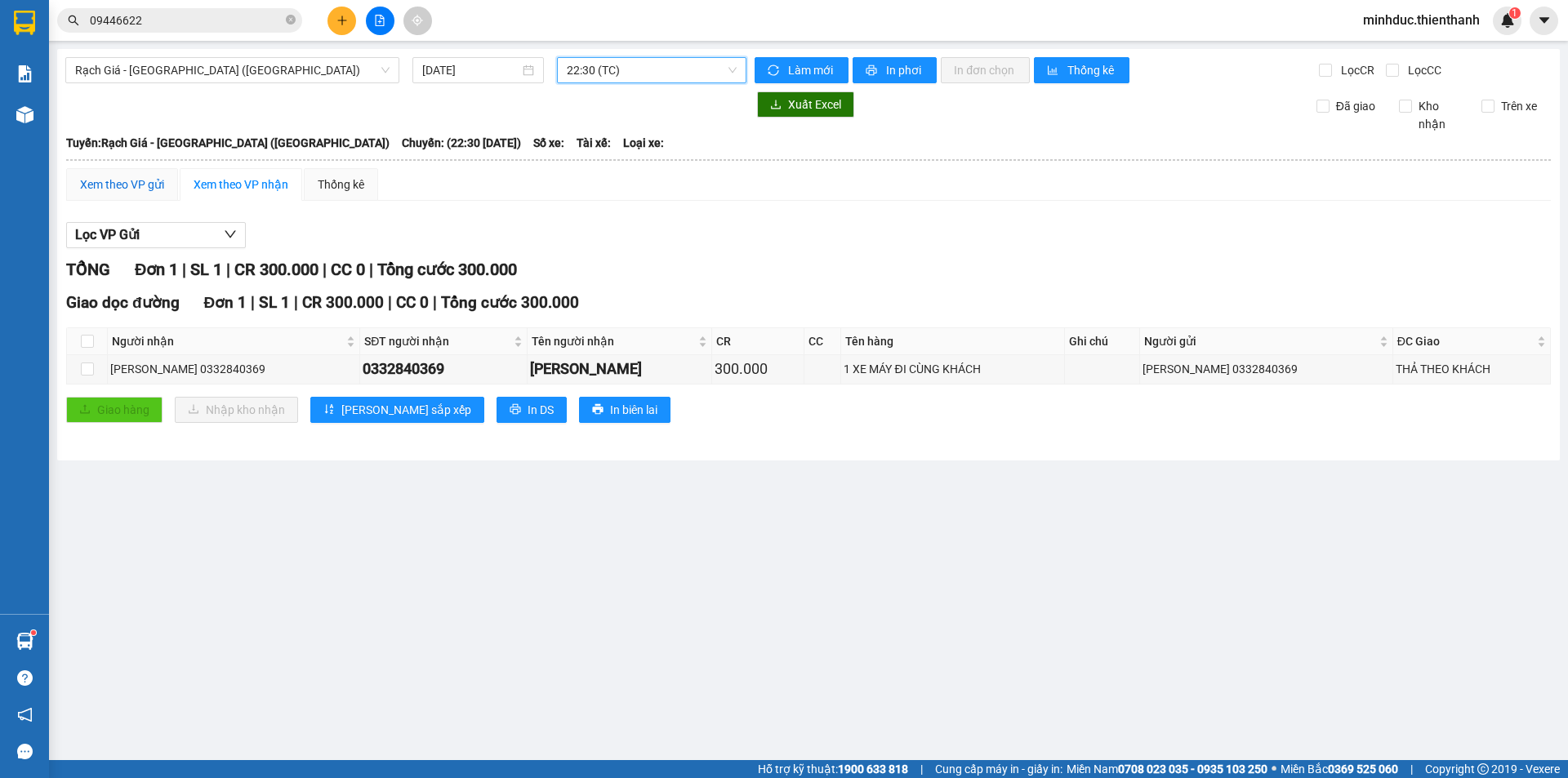
click at [121, 185] on div "Xem theo VP gửi" at bounding box center [122, 184] width 84 height 18
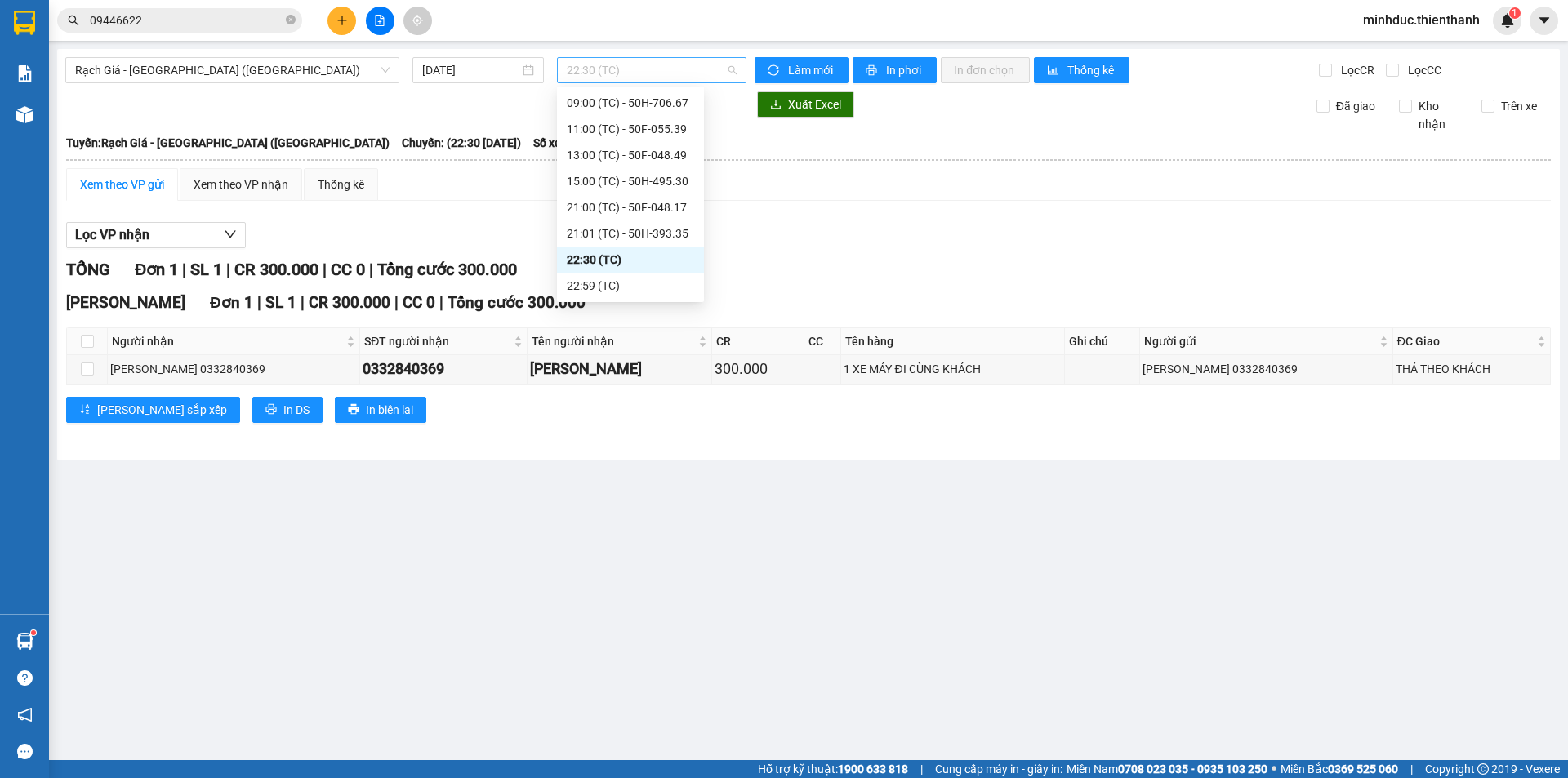
click at [622, 66] on span "22:30 (TC)" at bounding box center [651, 70] width 169 height 24
click at [608, 235] on div "21:01 (TC) - 50H-393.35" at bounding box center [630, 233] width 127 height 18
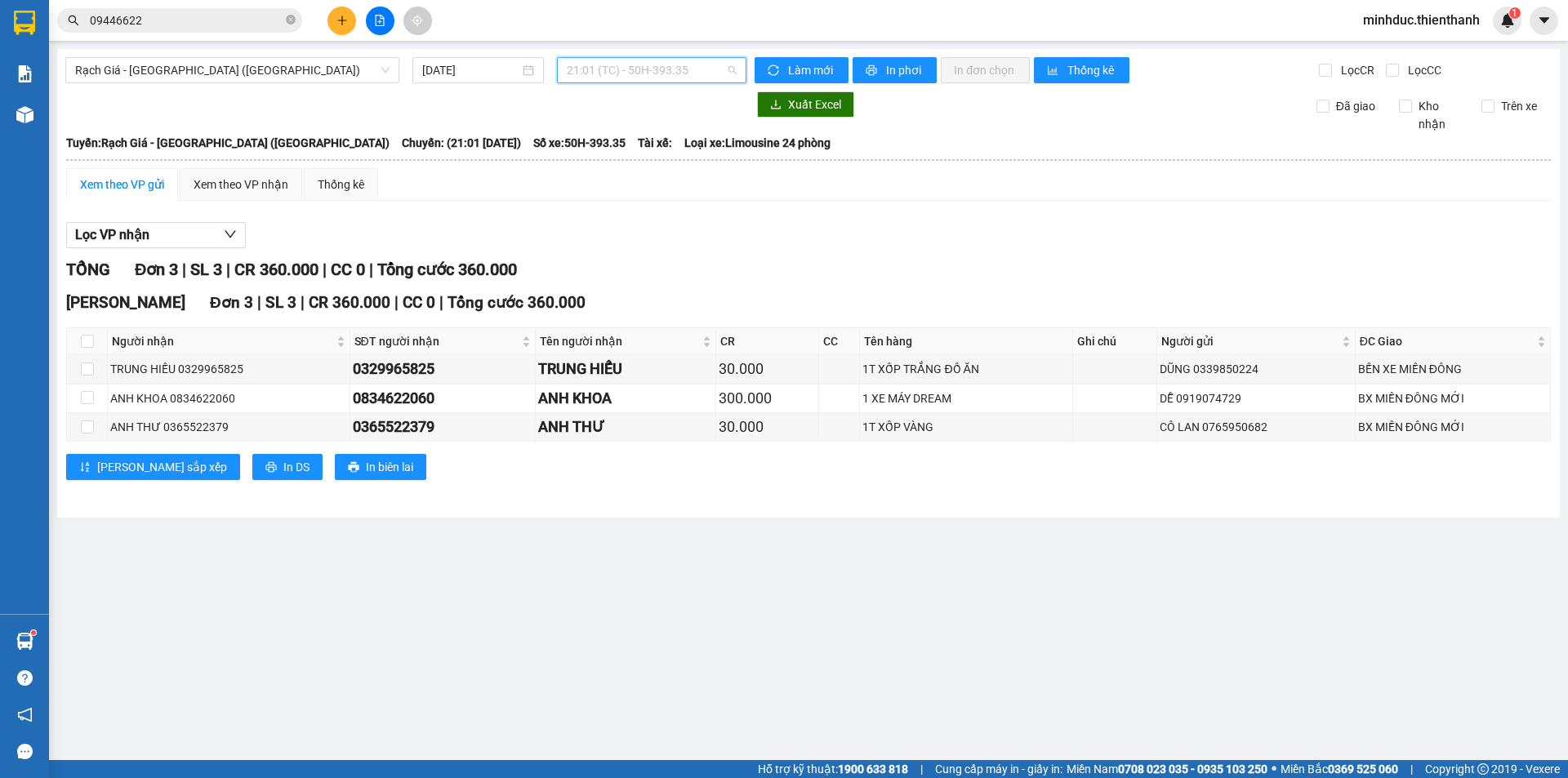
click at [621, 72] on span "21:01 (TC) - 50H-393.35" at bounding box center [651, 70] width 169 height 24
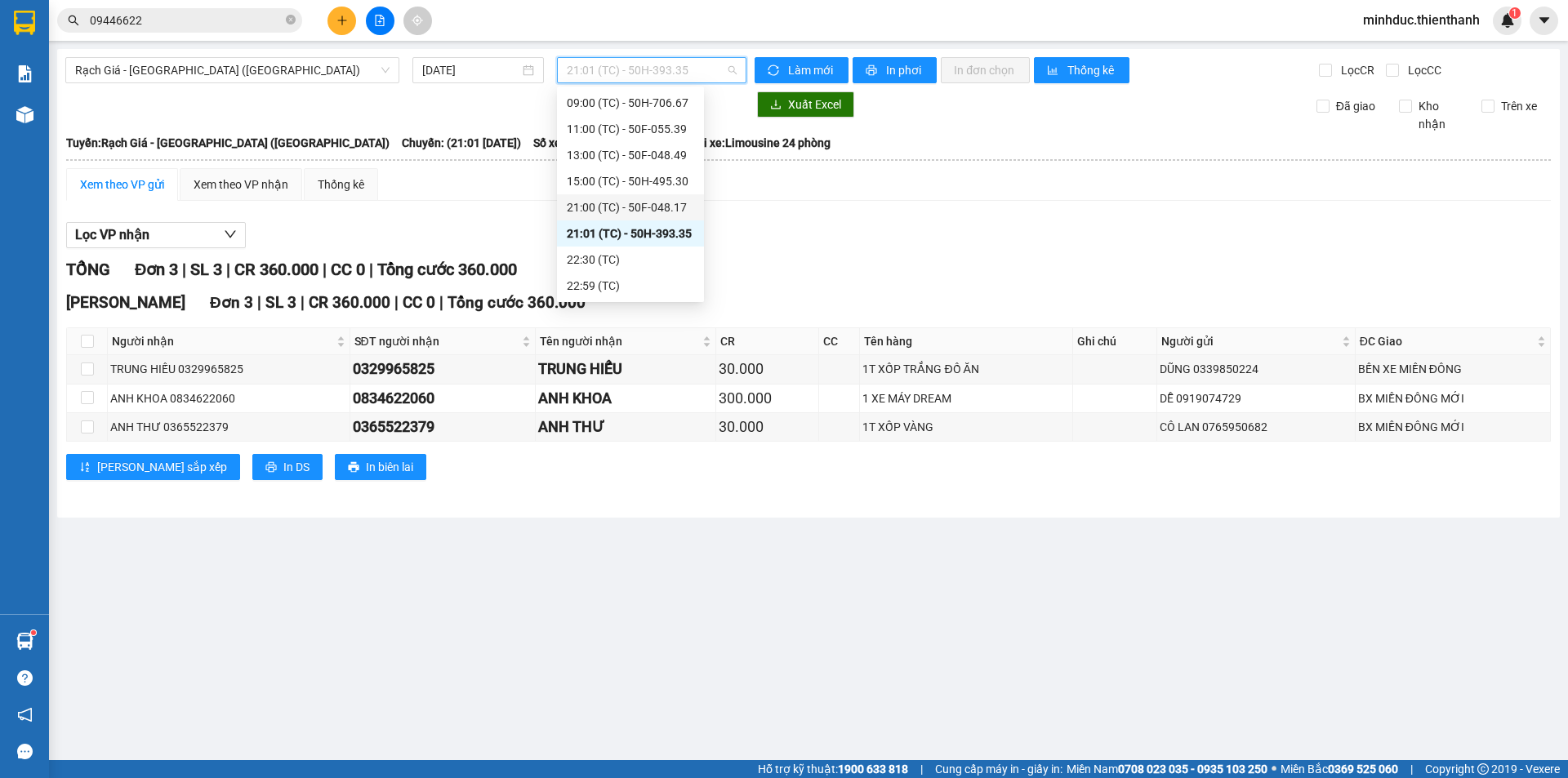
click at [615, 205] on div "21:00 (TC) - 50F-048.17" at bounding box center [630, 207] width 127 height 18
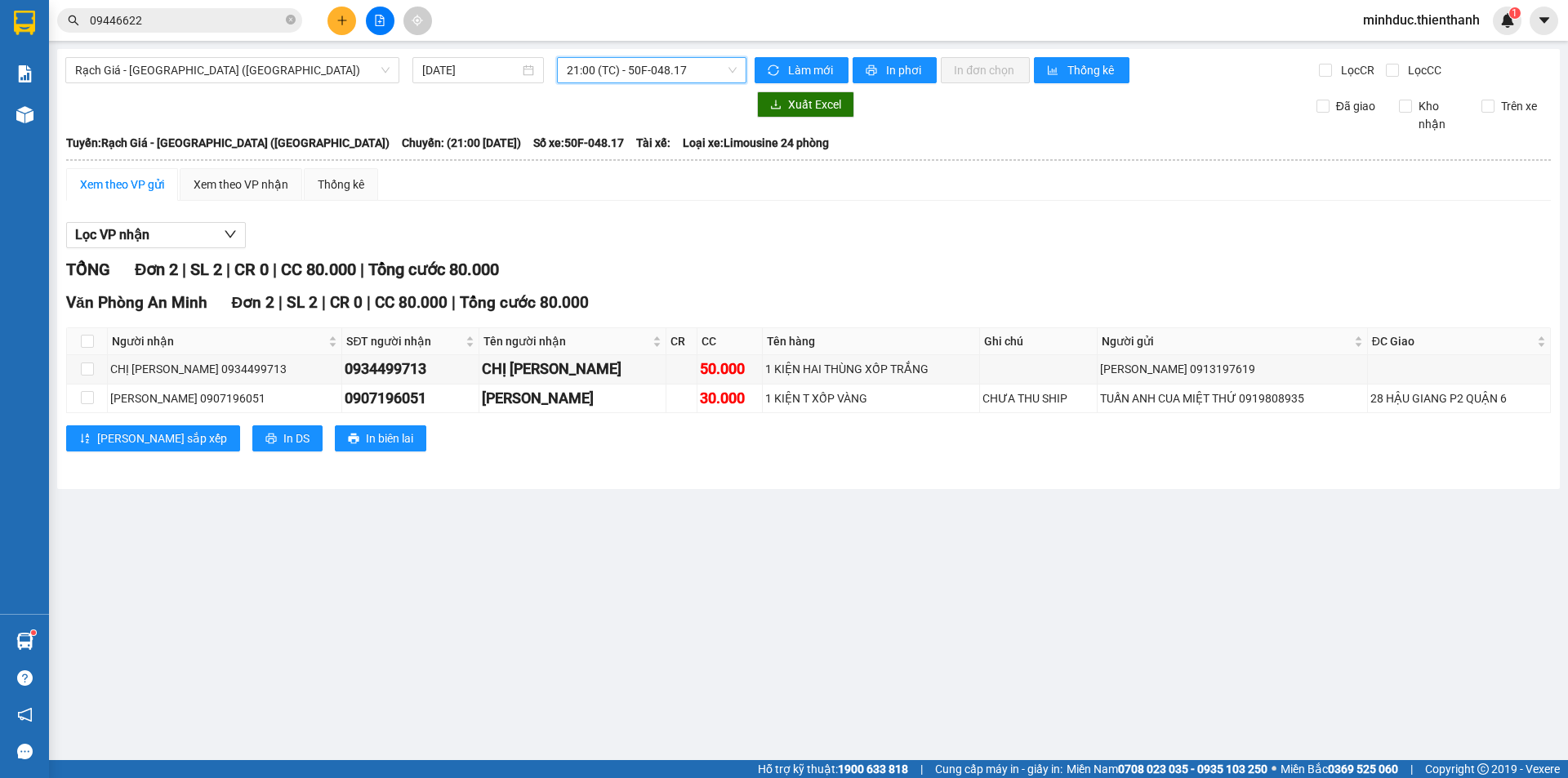
click at [609, 66] on span "21:00 (TC) - 50F-048.17" at bounding box center [651, 70] width 169 height 24
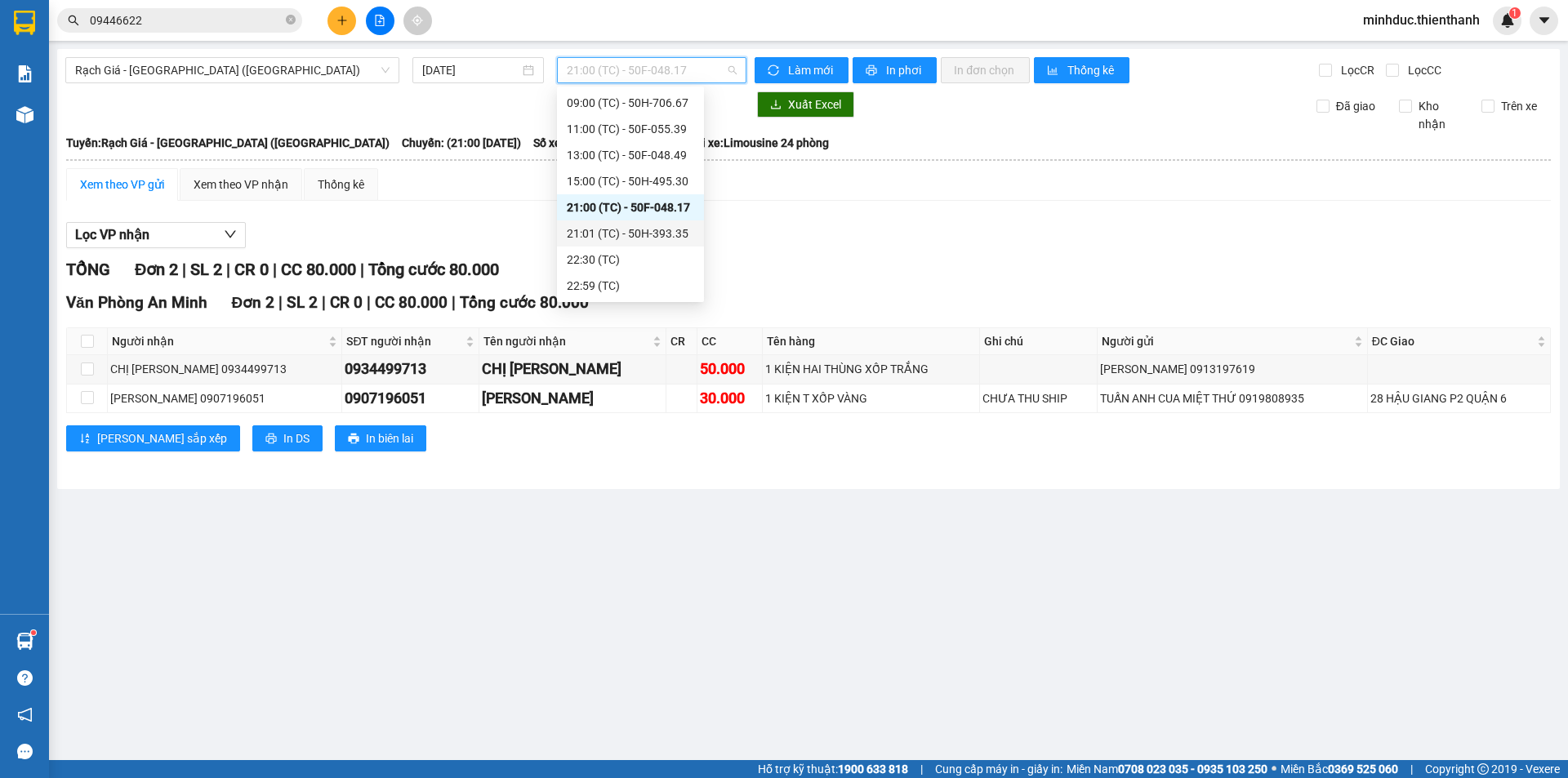
click at [590, 229] on div "21:01 (TC) - 50H-393.35" at bounding box center [630, 233] width 127 height 18
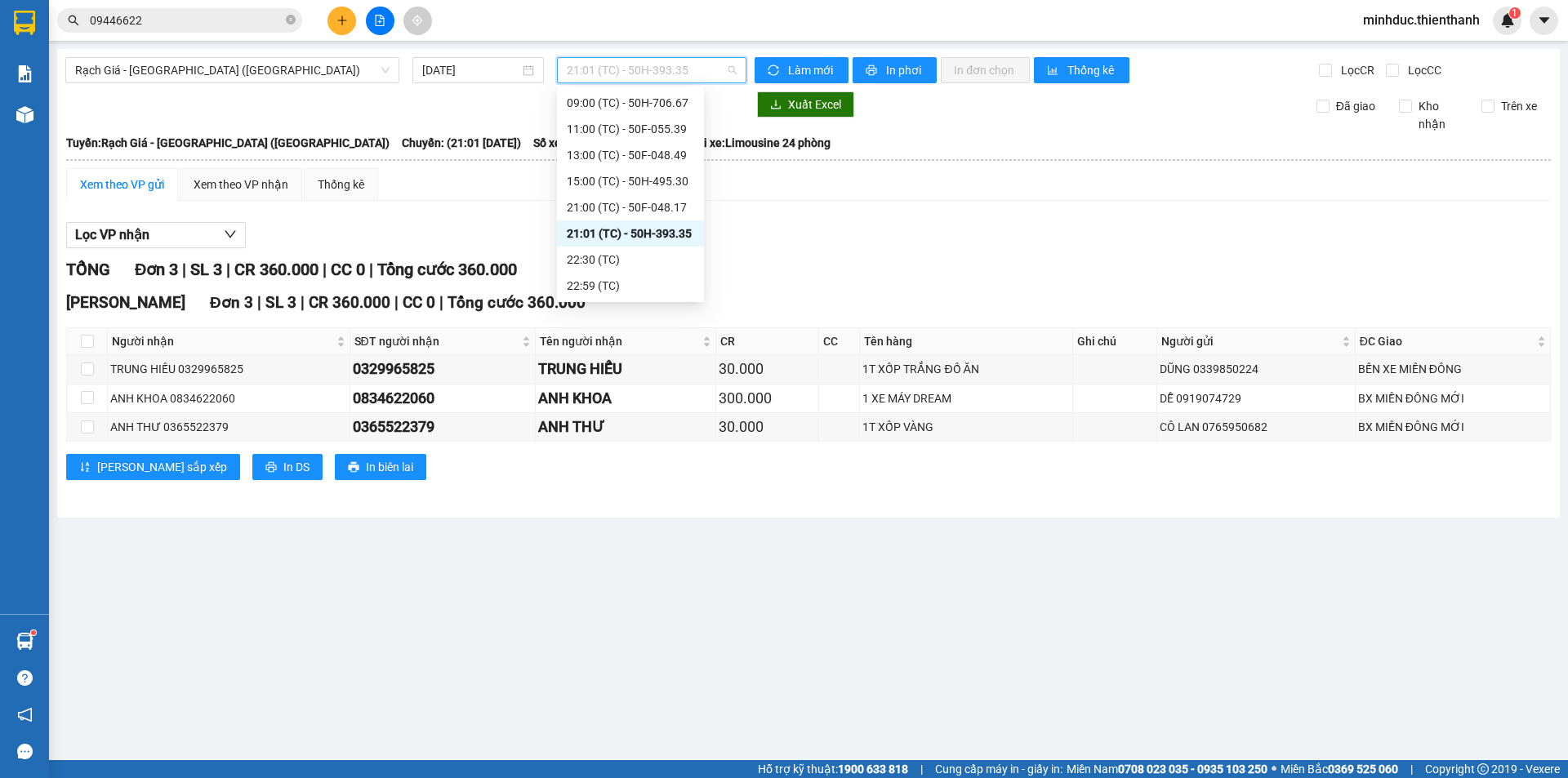
click at [605, 71] on span "21:01 (TC) - 50H-393.35" at bounding box center [651, 70] width 169 height 24
click at [589, 180] on div "15:00 (TC) - 50H-495.30" at bounding box center [630, 180] width 127 height 18
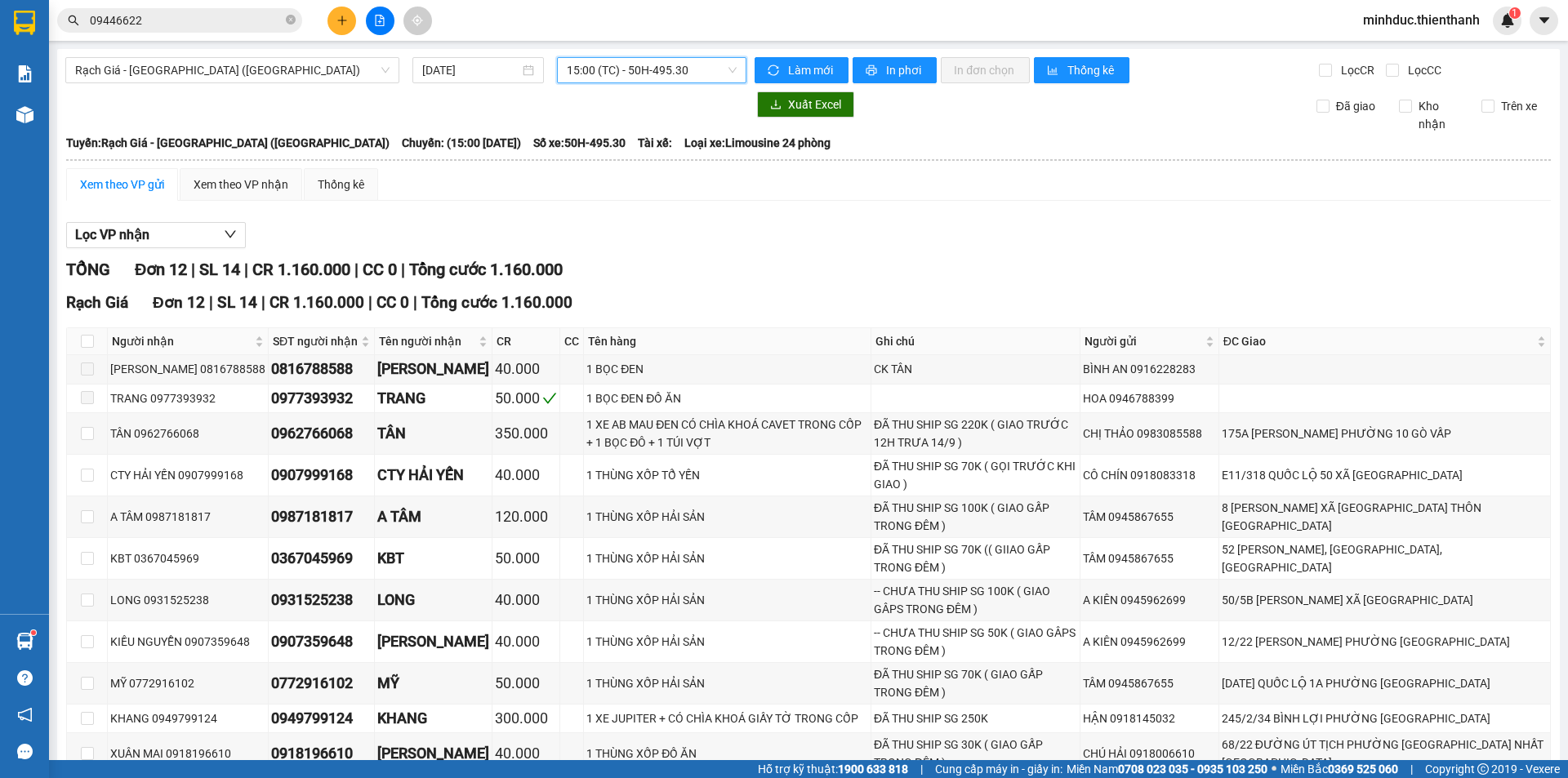
click at [636, 65] on span "15:00 (TC) - 50H-495.30" at bounding box center [651, 70] width 169 height 24
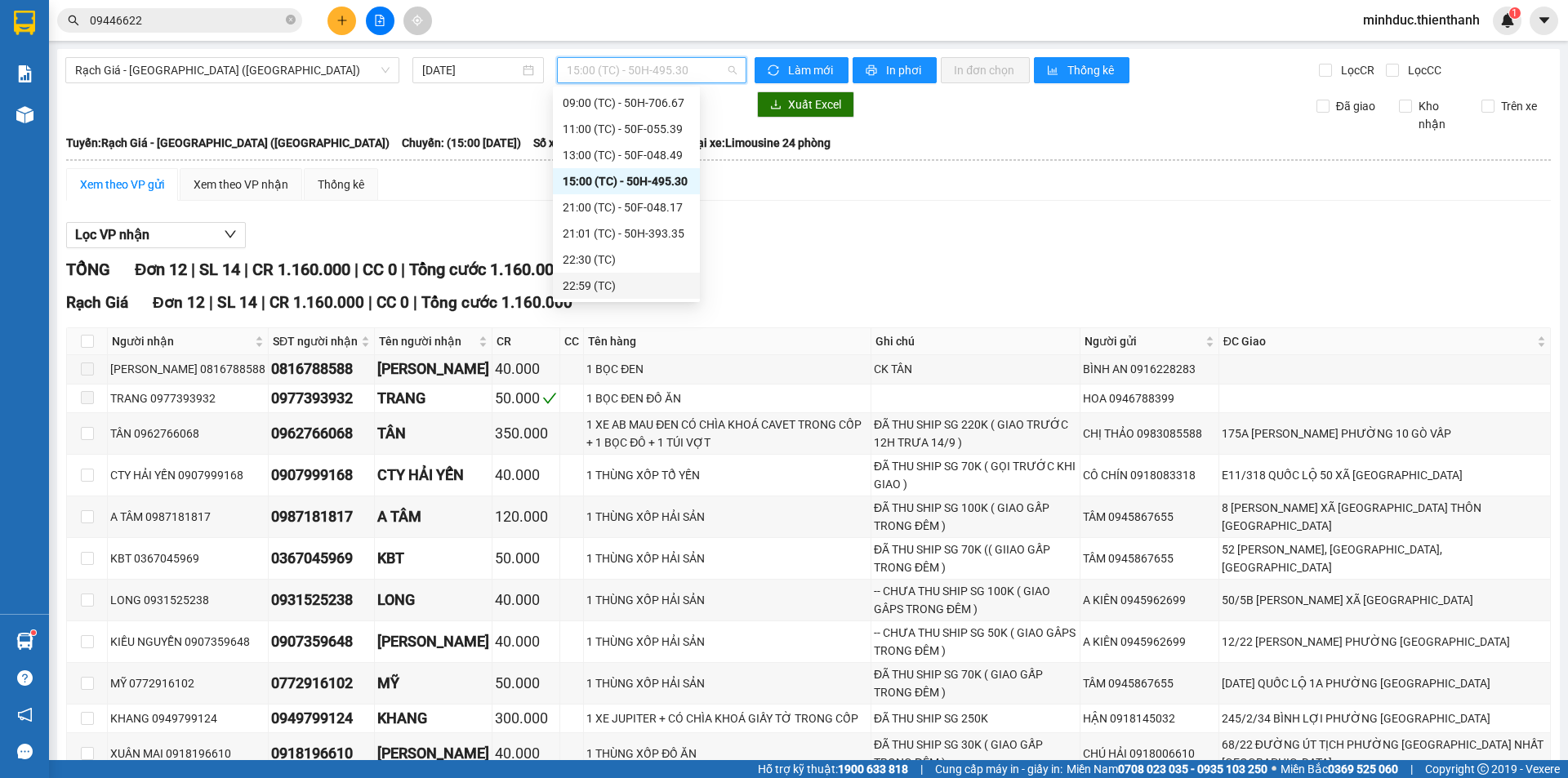
click at [577, 285] on div "22:59 (TC)" at bounding box center [626, 285] width 127 height 18
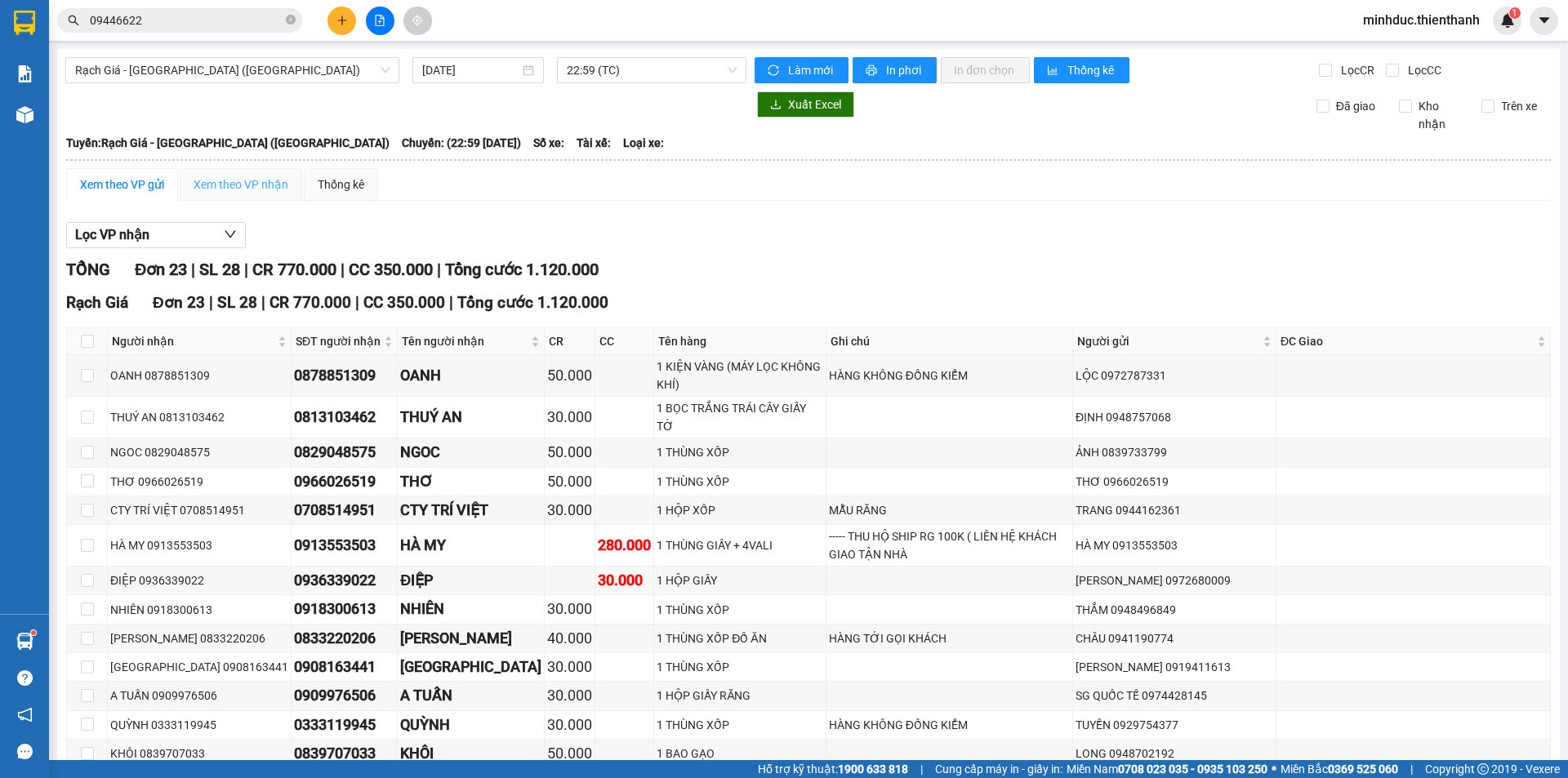
click at [247, 174] on div "Xem theo VP nhận" at bounding box center [240, 185] width 122 height 33
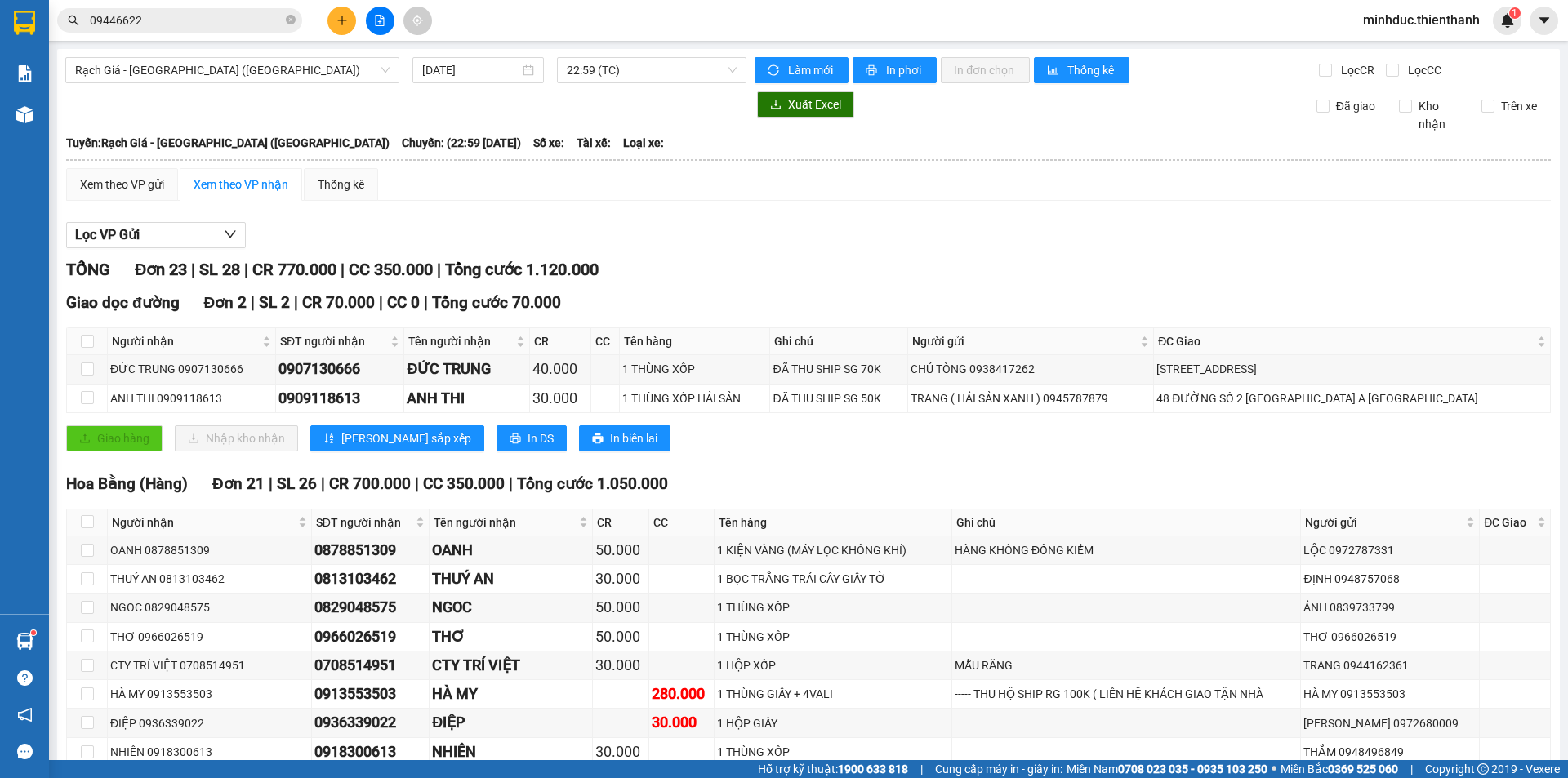
click at [177, 24] on input "09446622" at bounding box center [186, 20] width 193 height 18
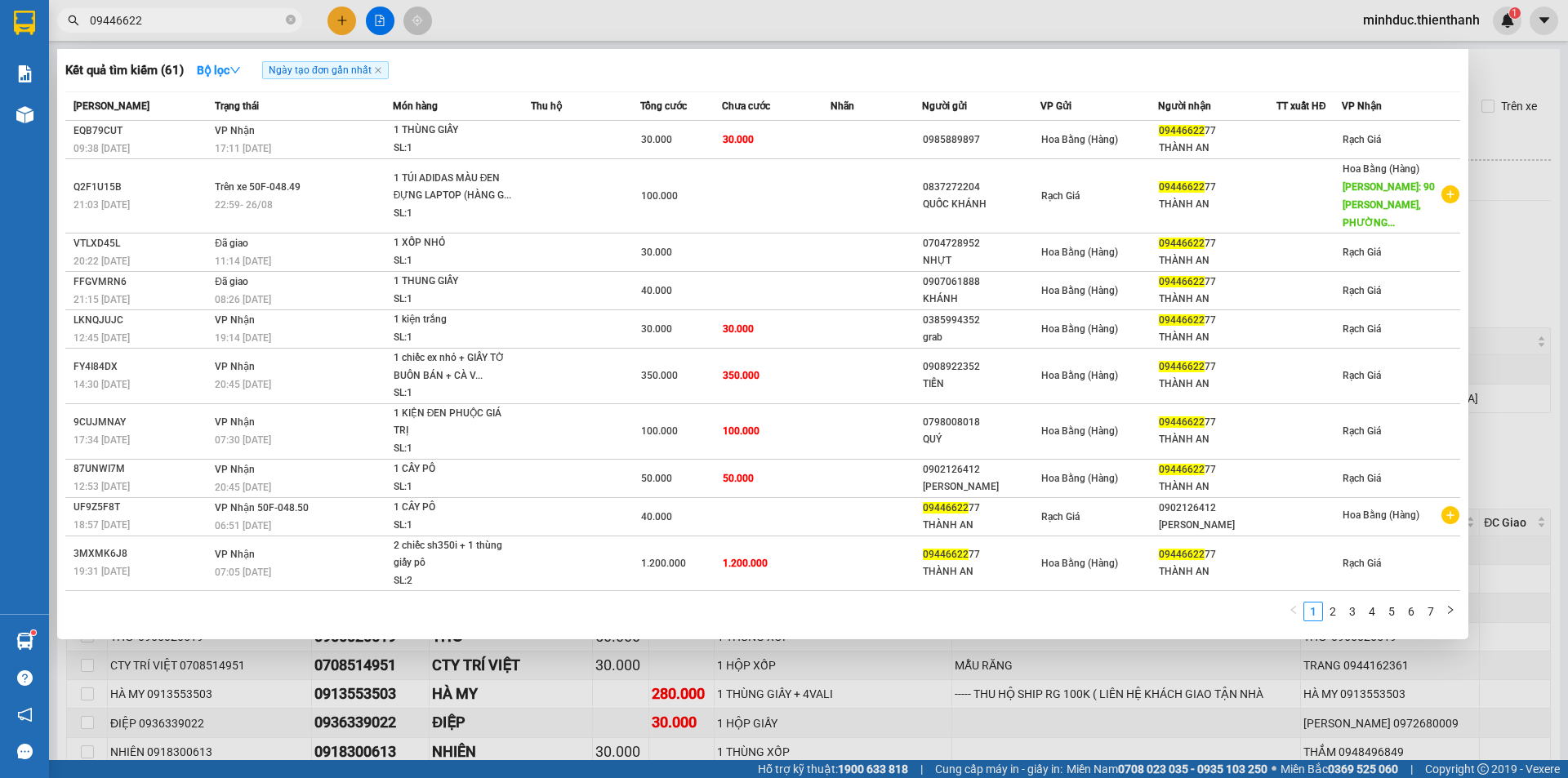
click at [177, 24] on input "09446622" at bounding box center [186, 20] width 193 height 18
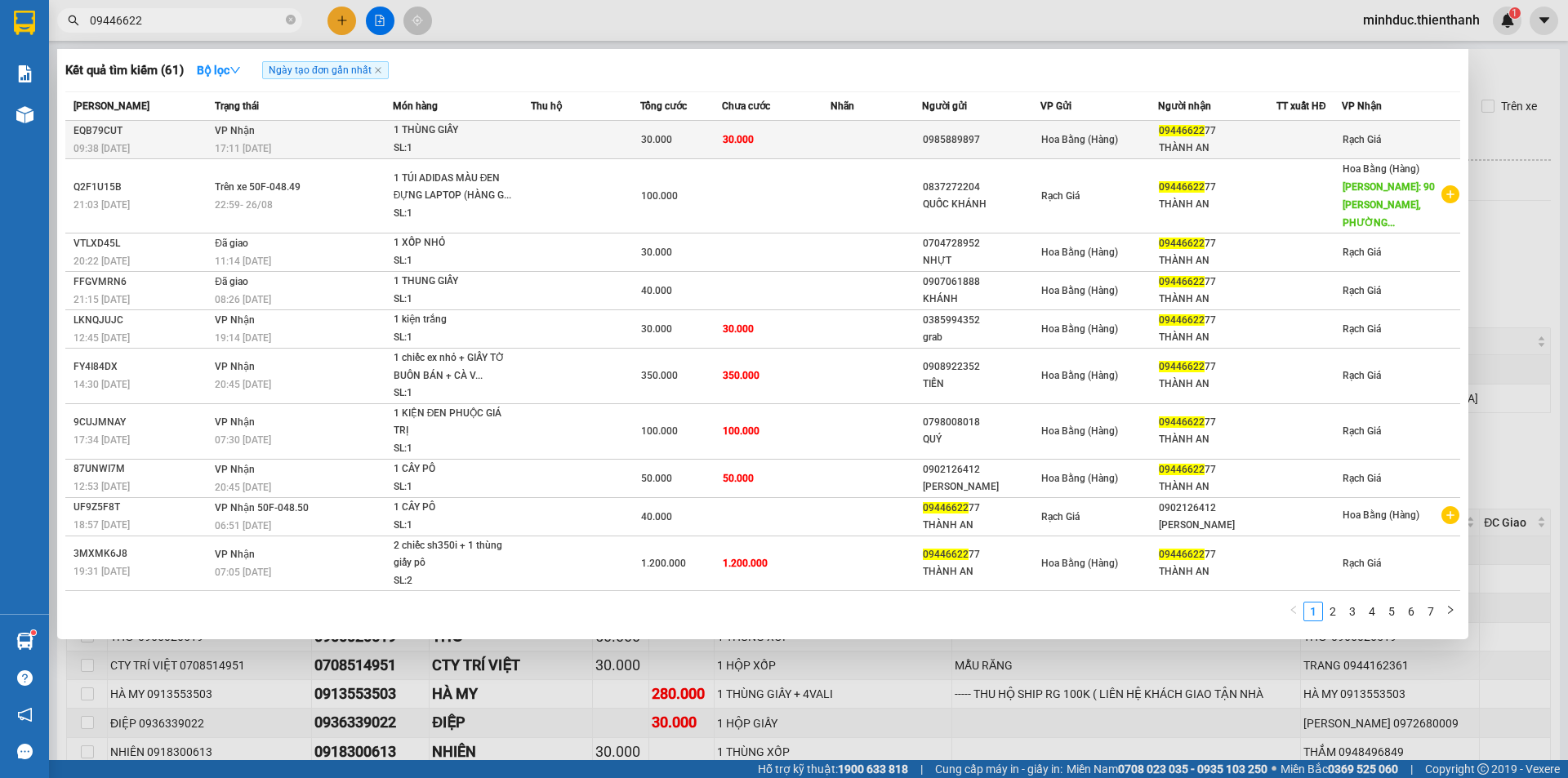
click at [567, 124] on td at bounding box center [586, 140] width 110 height 39
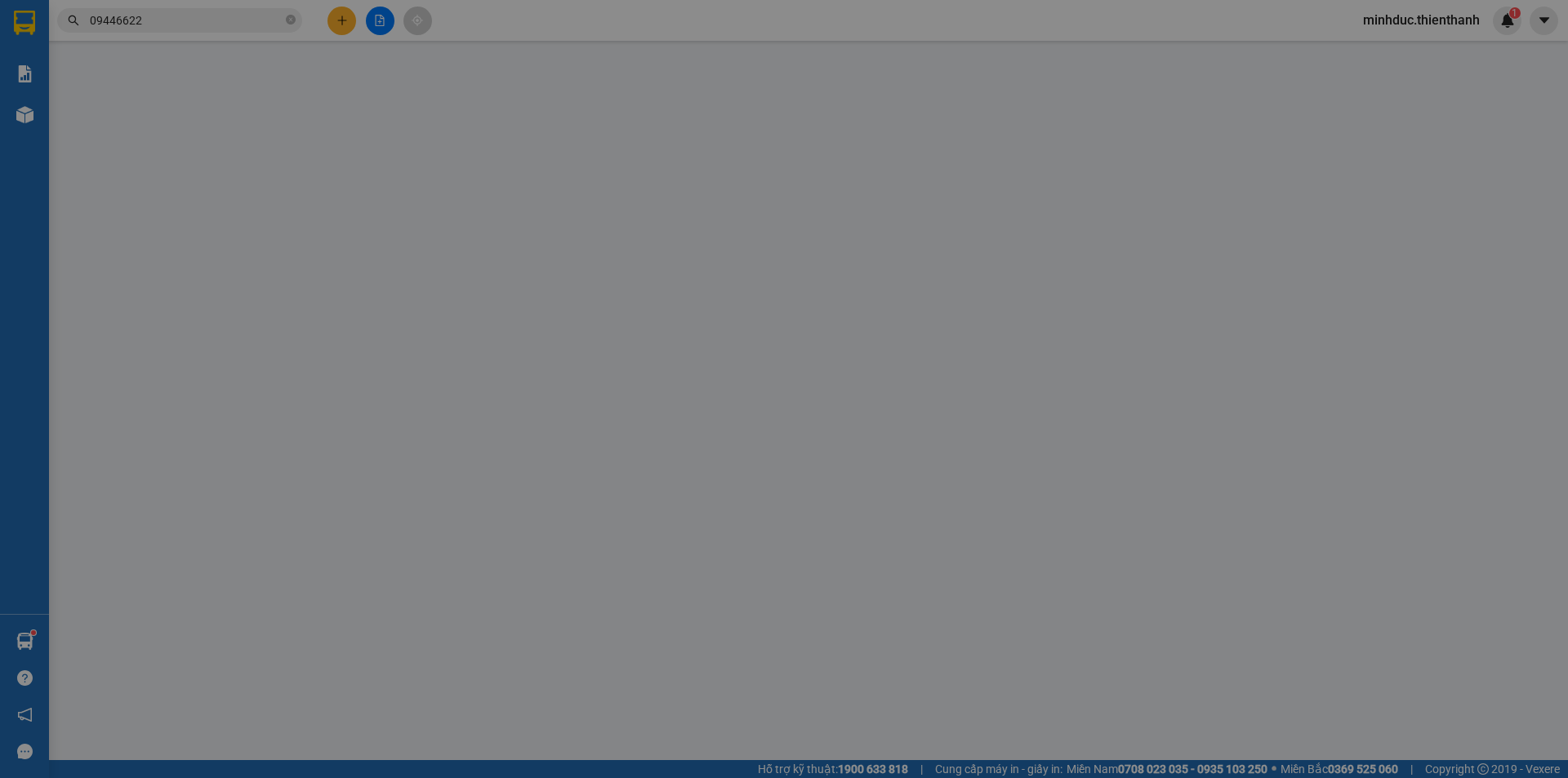
type input "0985889897"
type input "0944662277"
type input "THÀNH AN"
type input "30.000"
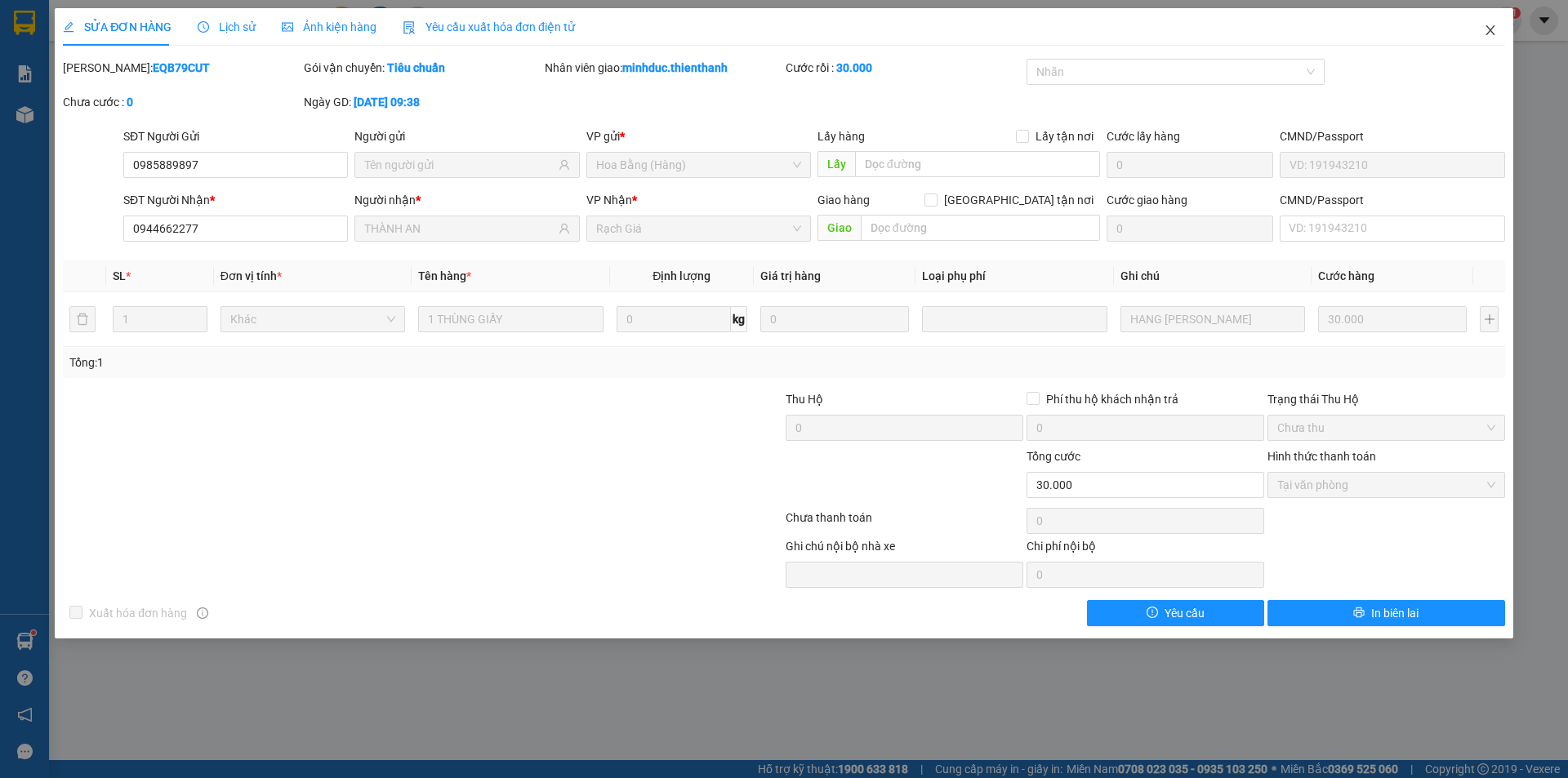
click at [1490, 31] on icon "close" at bounding box center [1490, 30] width 13 height 13
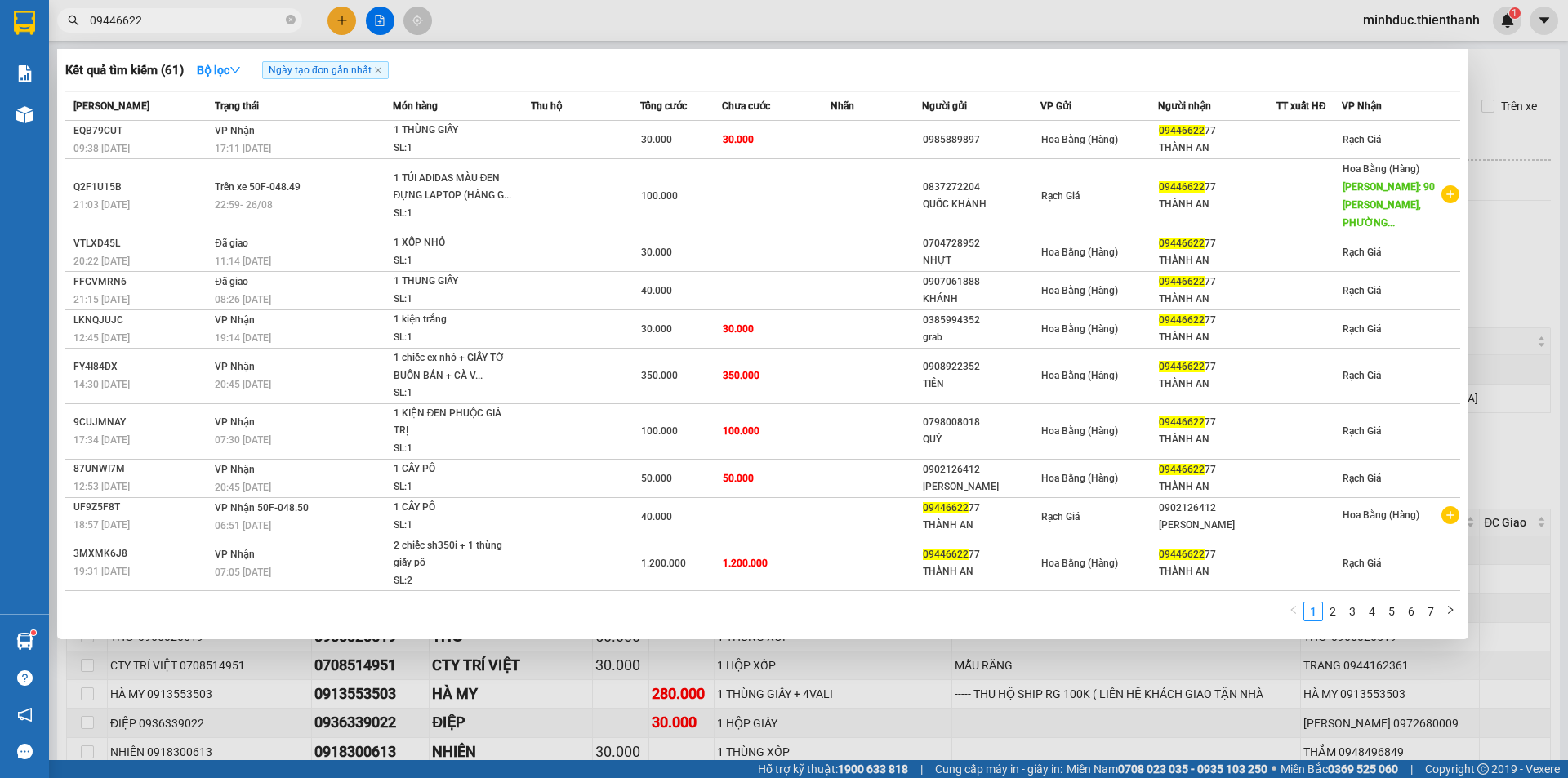
click at [178, 21] on input "09446622" at bounding box center [186, 20] width 193 height 18
paste input "339339743"
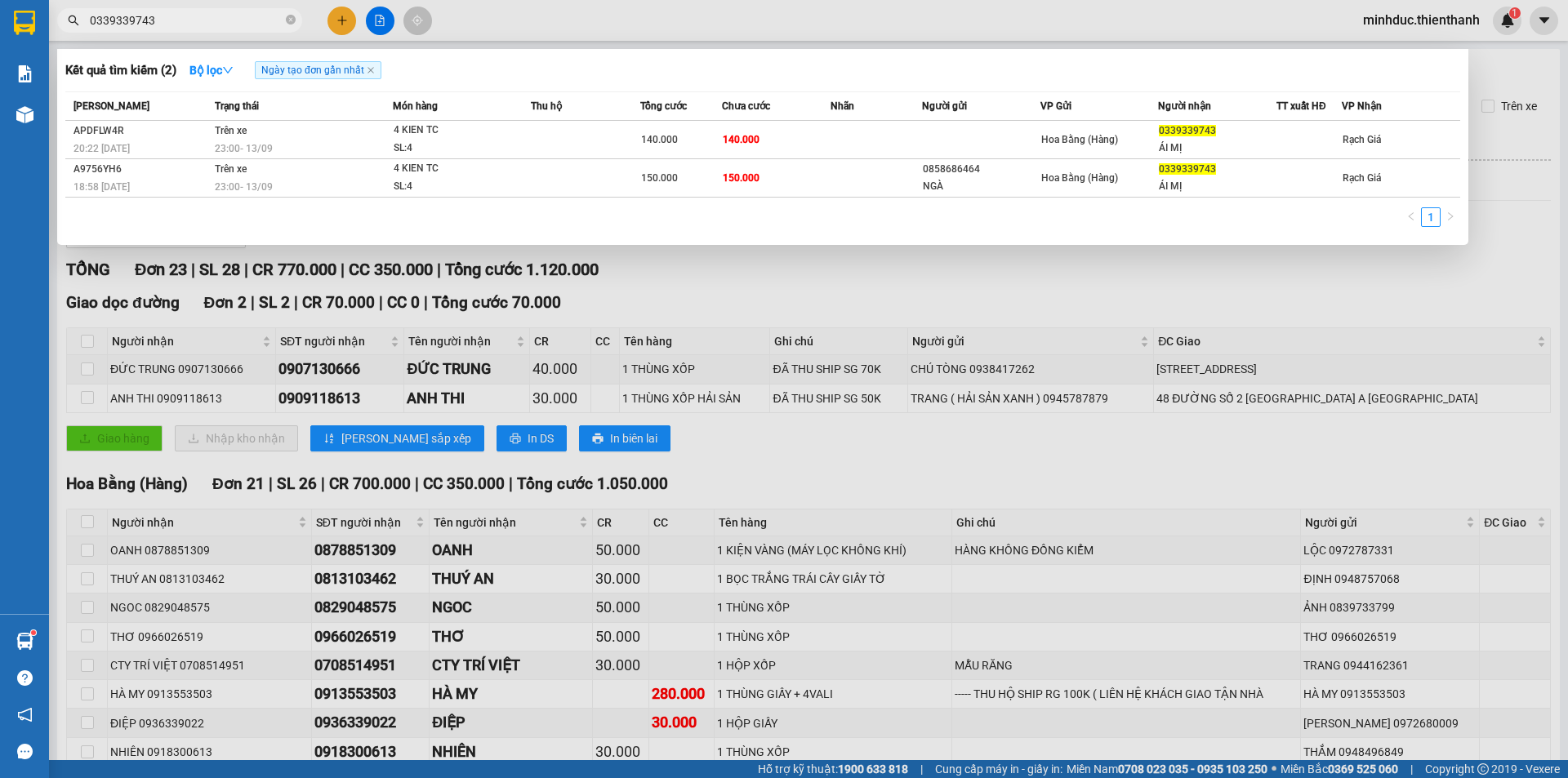
click at [181, 8] on span "0339339743" at bounding box center [180, 20] width 245 height 24
click at [181, 13] on input "0339339743" at bounding box center [186, 20] width 193 height 18
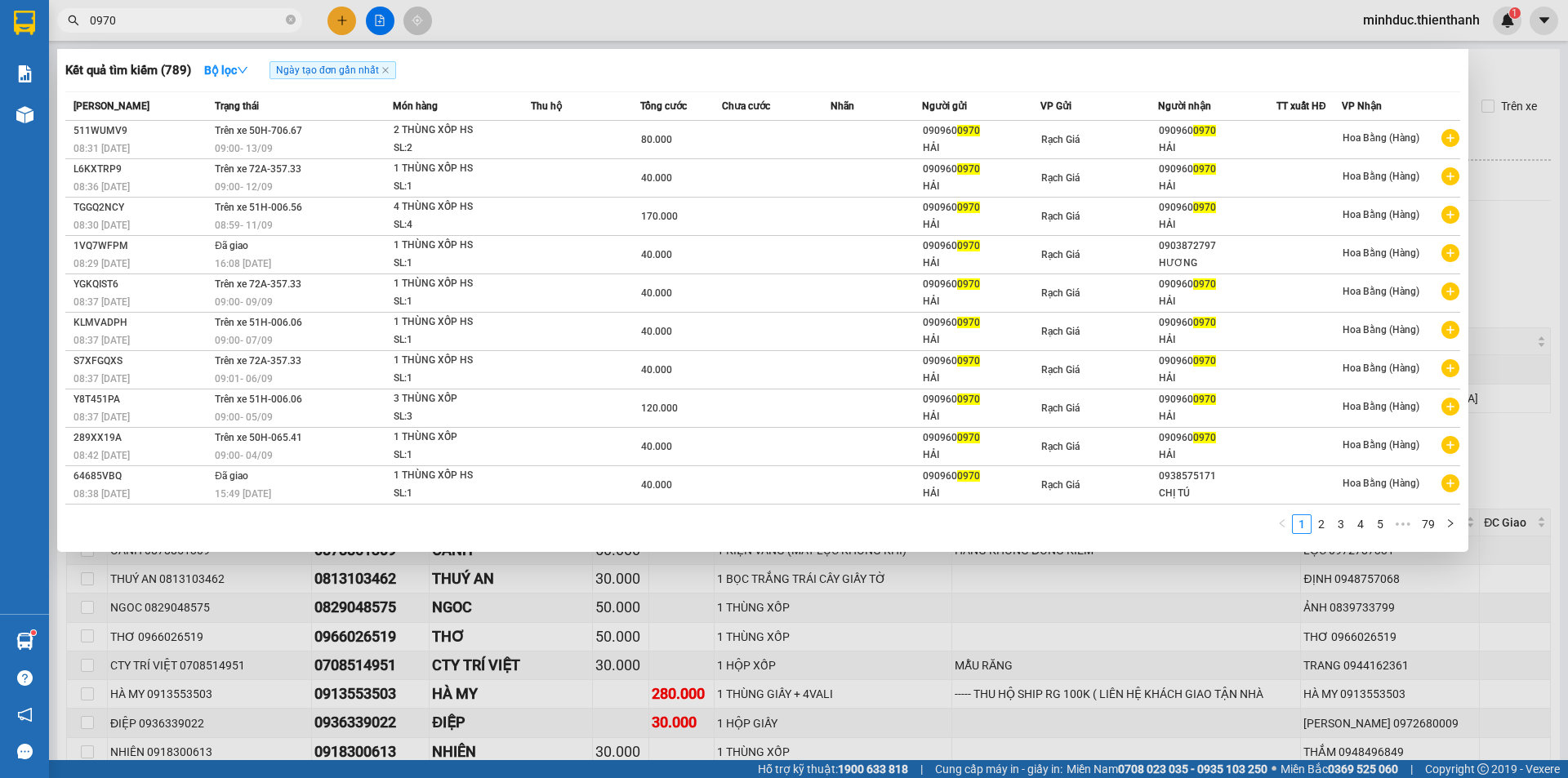
type input "0970"
click at [343, 19] on div at bounding box center [784, 389] width 1568 height 778
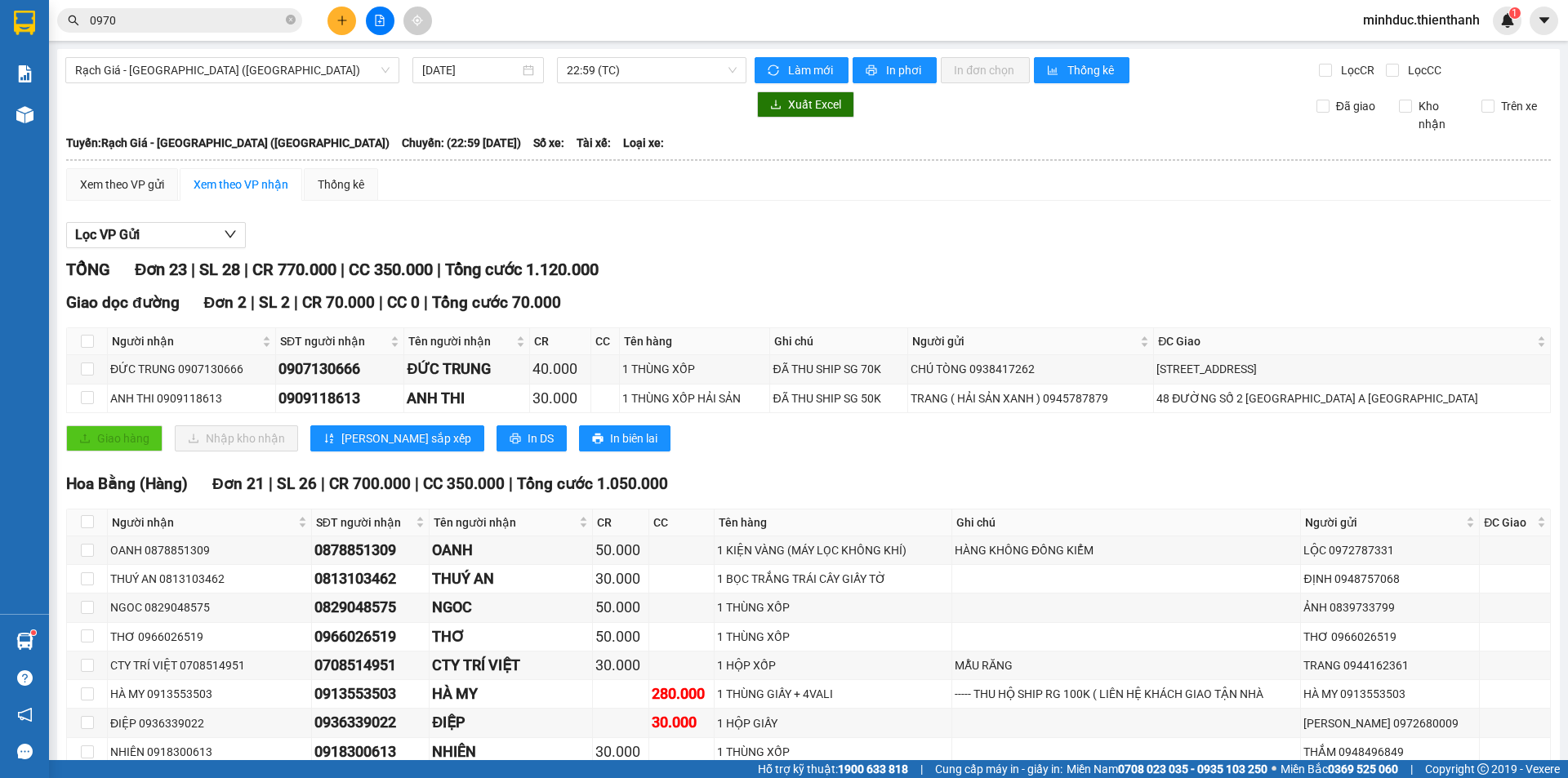
click at [343, 19] on icon "plus" at bounding box center [342, 20] width 12 height 12
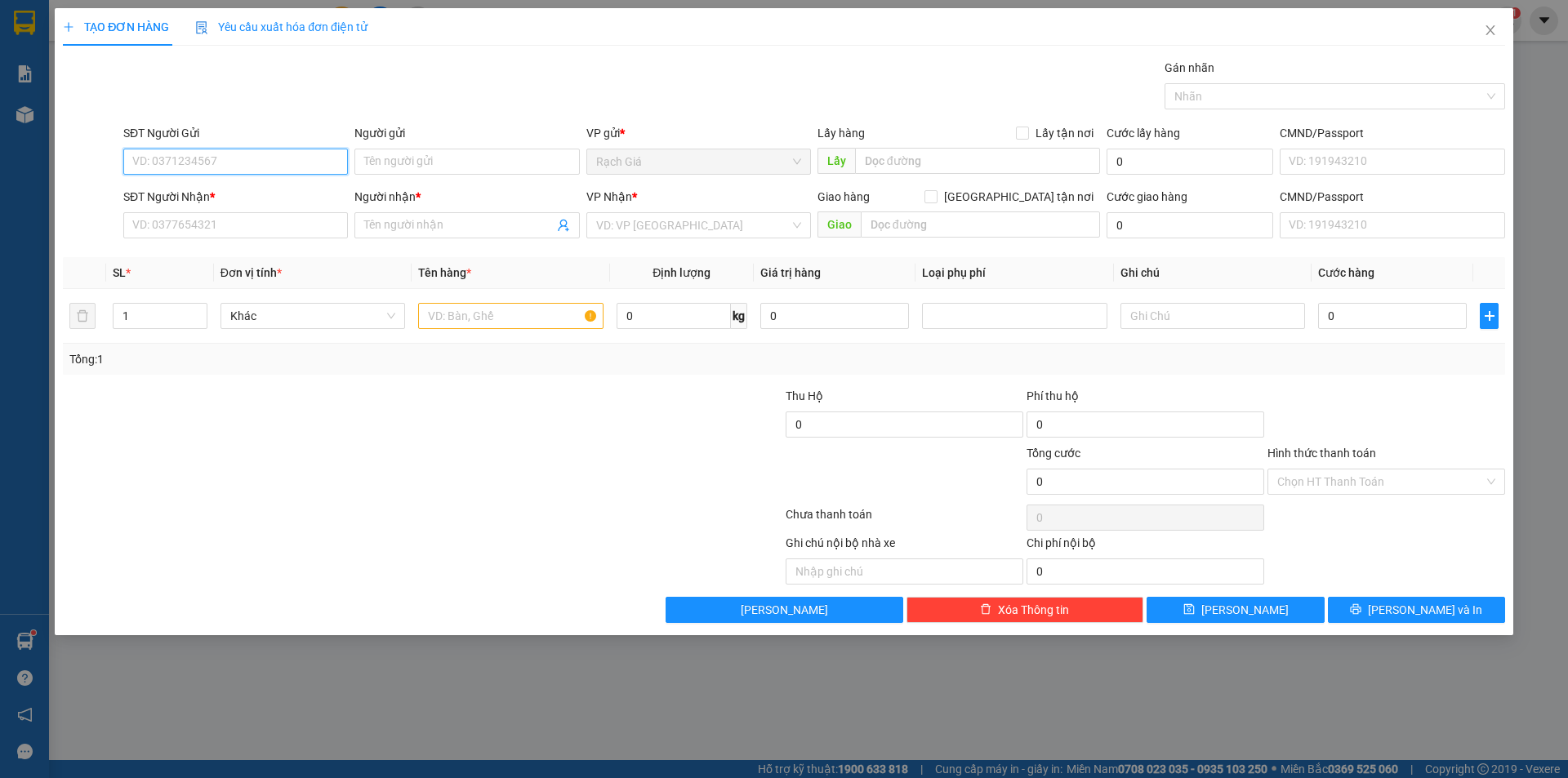
click at [244, 161] on input "SĐT Người Gửi" at bounding box center [235, 161] width 224 height 26
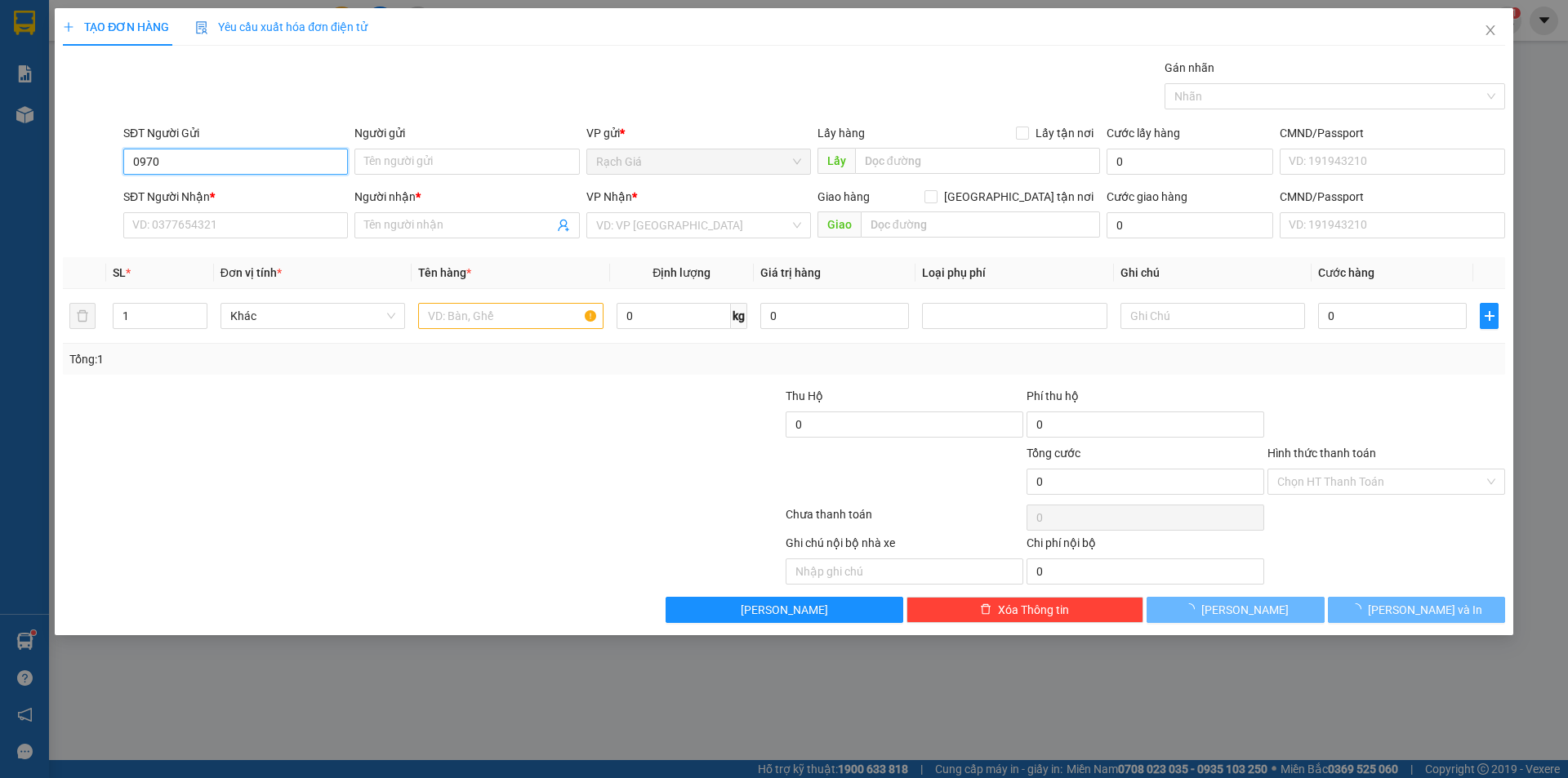
click at [227, 158] on input "0970" at bounding box center [235, 161] width 224 height 26
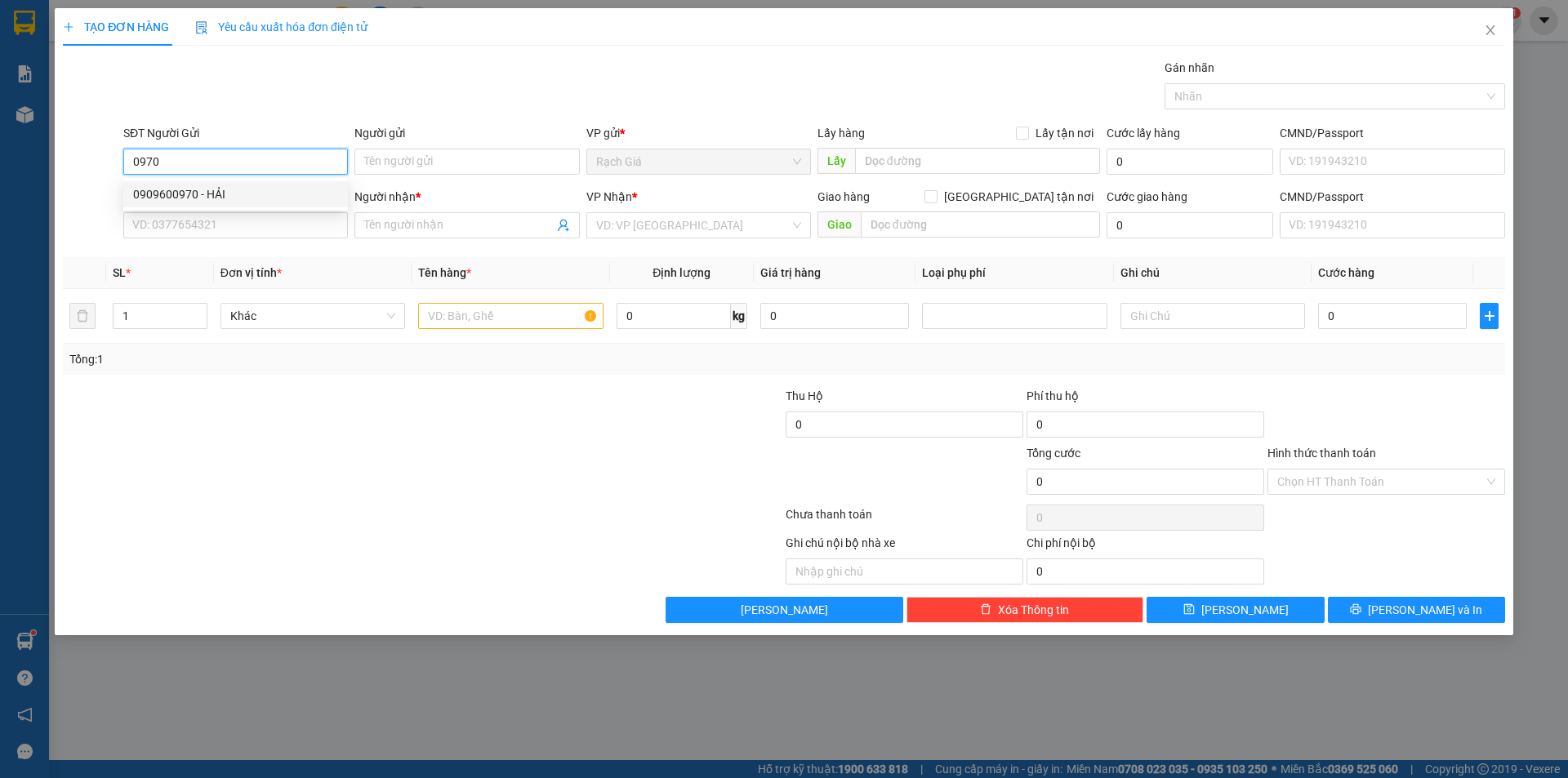
click at [224, 191] on div "0909600970 - HẢI" at bounding box center [235, 194] width 205 height 18
type input "0909600970"
type input "HẢI"
type input "0909600970"
type input "HẢI"
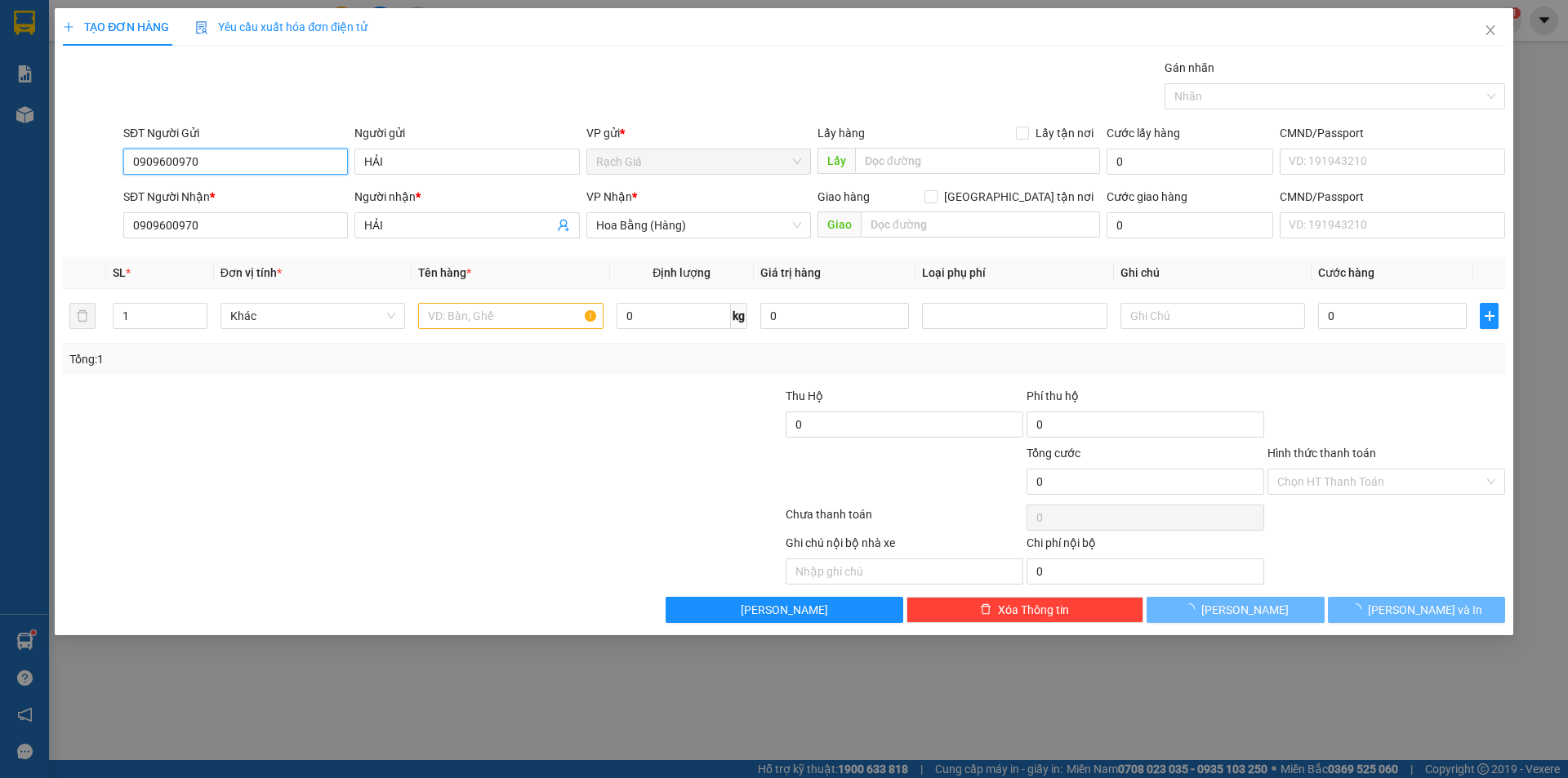
type input "80.000"
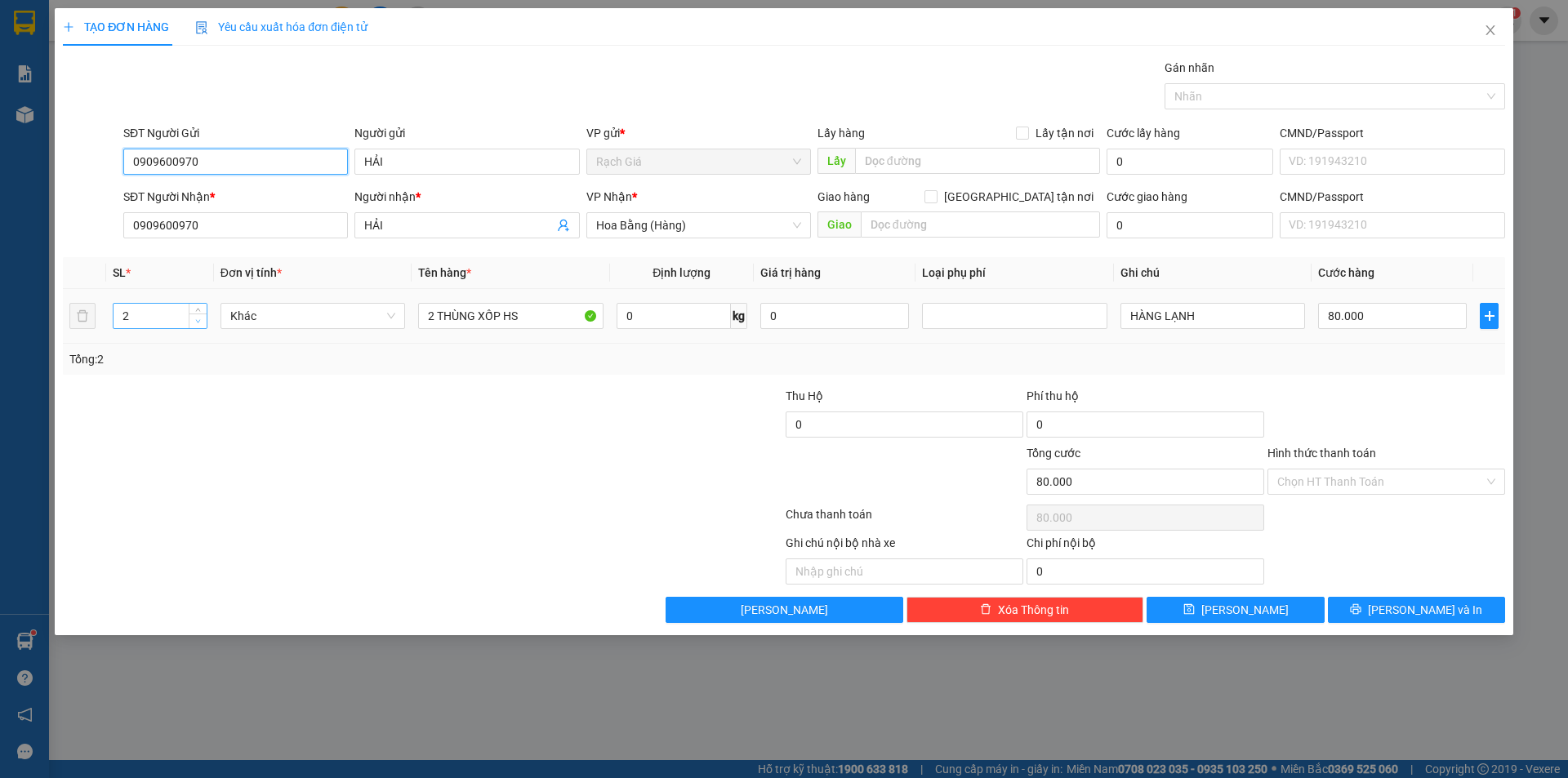
type input "0909600970"
click at [194, 320] on span "down" at bounding box center [199, 322] width 10 height 10
type input "1"
click at [201, 321] on span "down" at bounding box center [199, 322] width 10 height 10
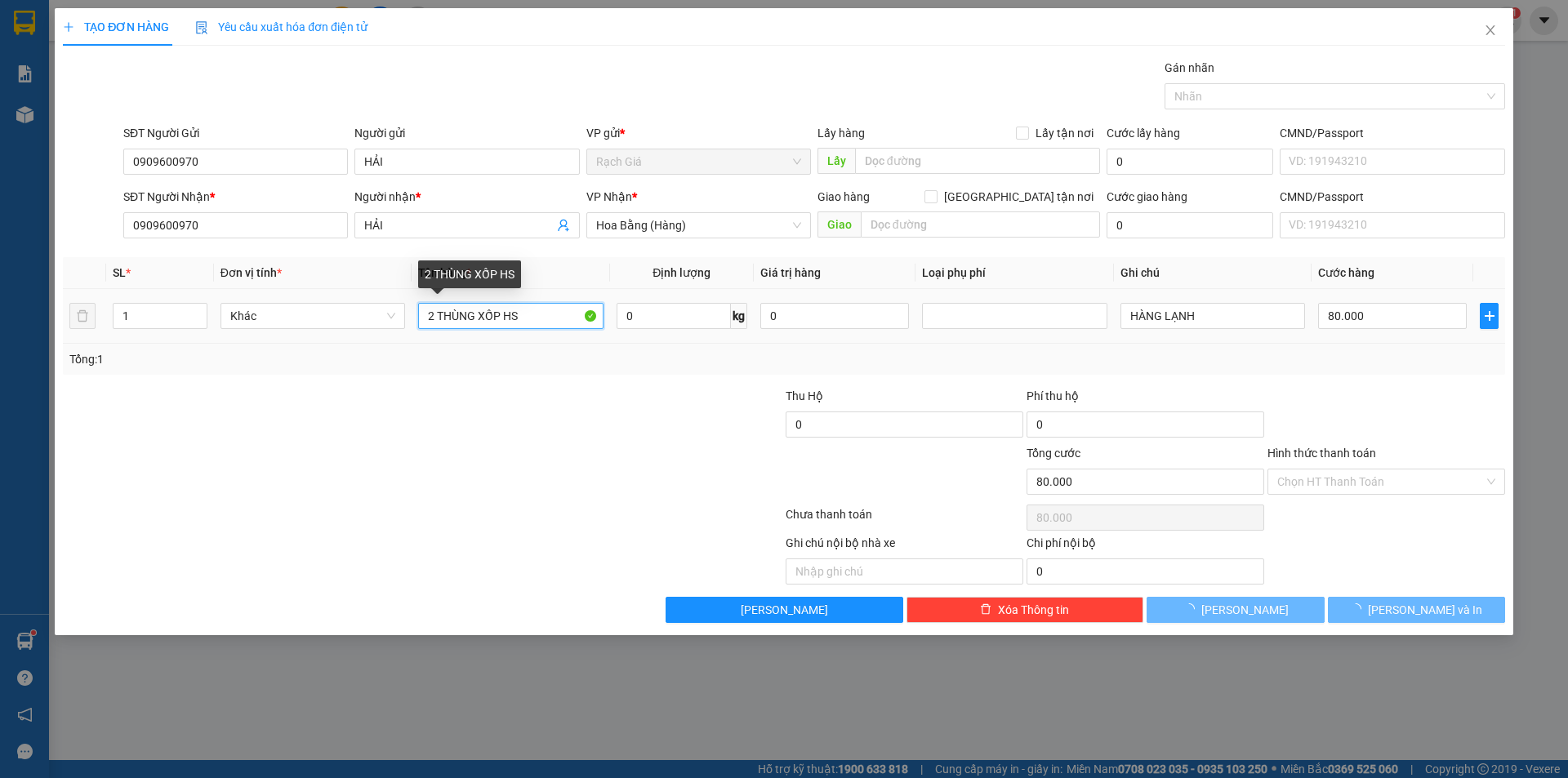
drag, startPoint x: 432, startPoint y: 315, endPoint x: 346, endPoint y: 338, distance: 89.0
click at [346, 338] on tr "1 Khác 2 THÙNG XỐP HS 0 kg 0 HÀNG LẠNH 80.000" at bounding box center [784, 316] width 1442 height 55
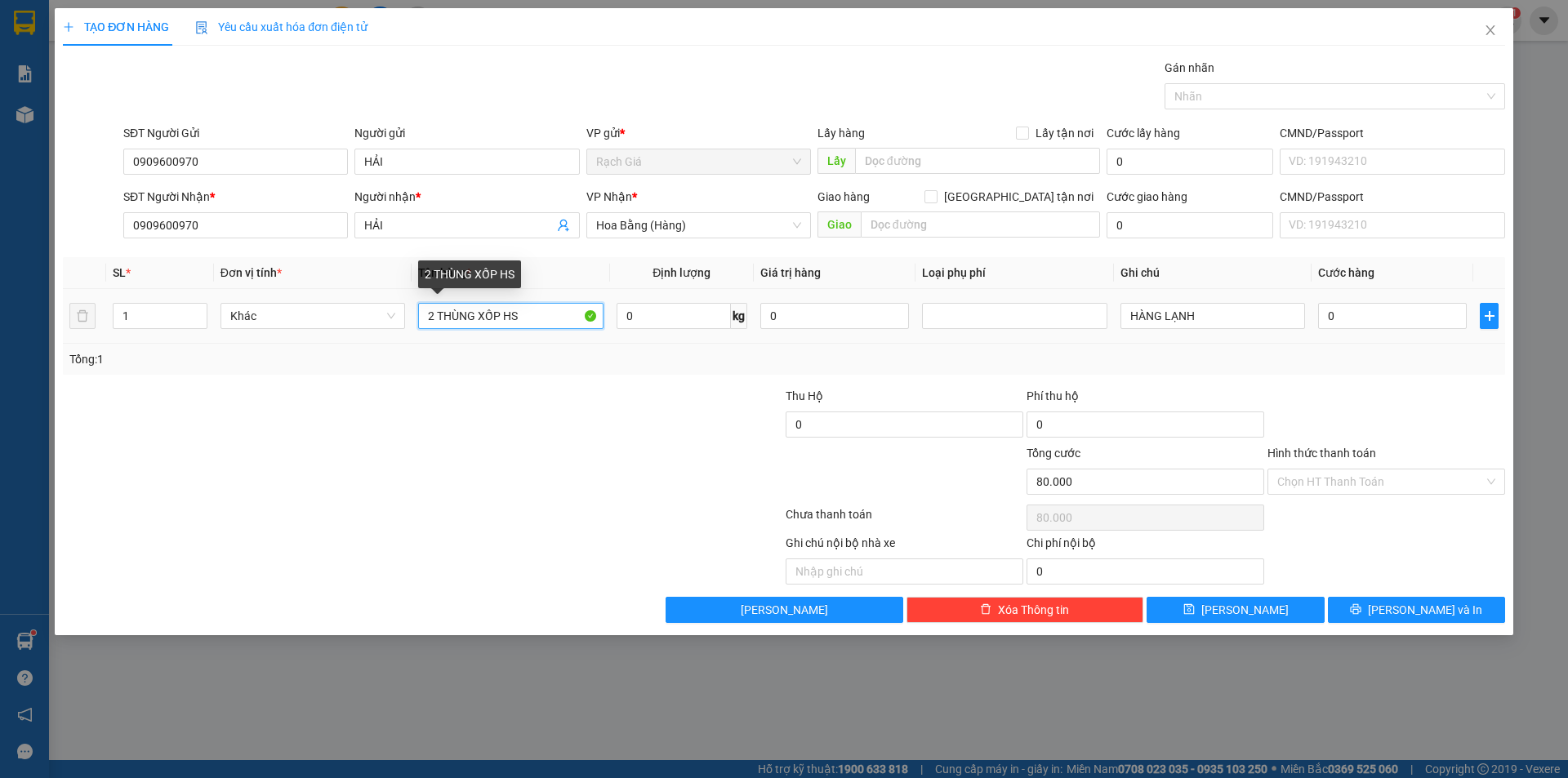
type input "0"
type input "1 THÙNG XỐP HS"
drag, startPoint x: 498, startPoint y: 427, endPoint x: 544, endPoint y: 426, distance: 46.0
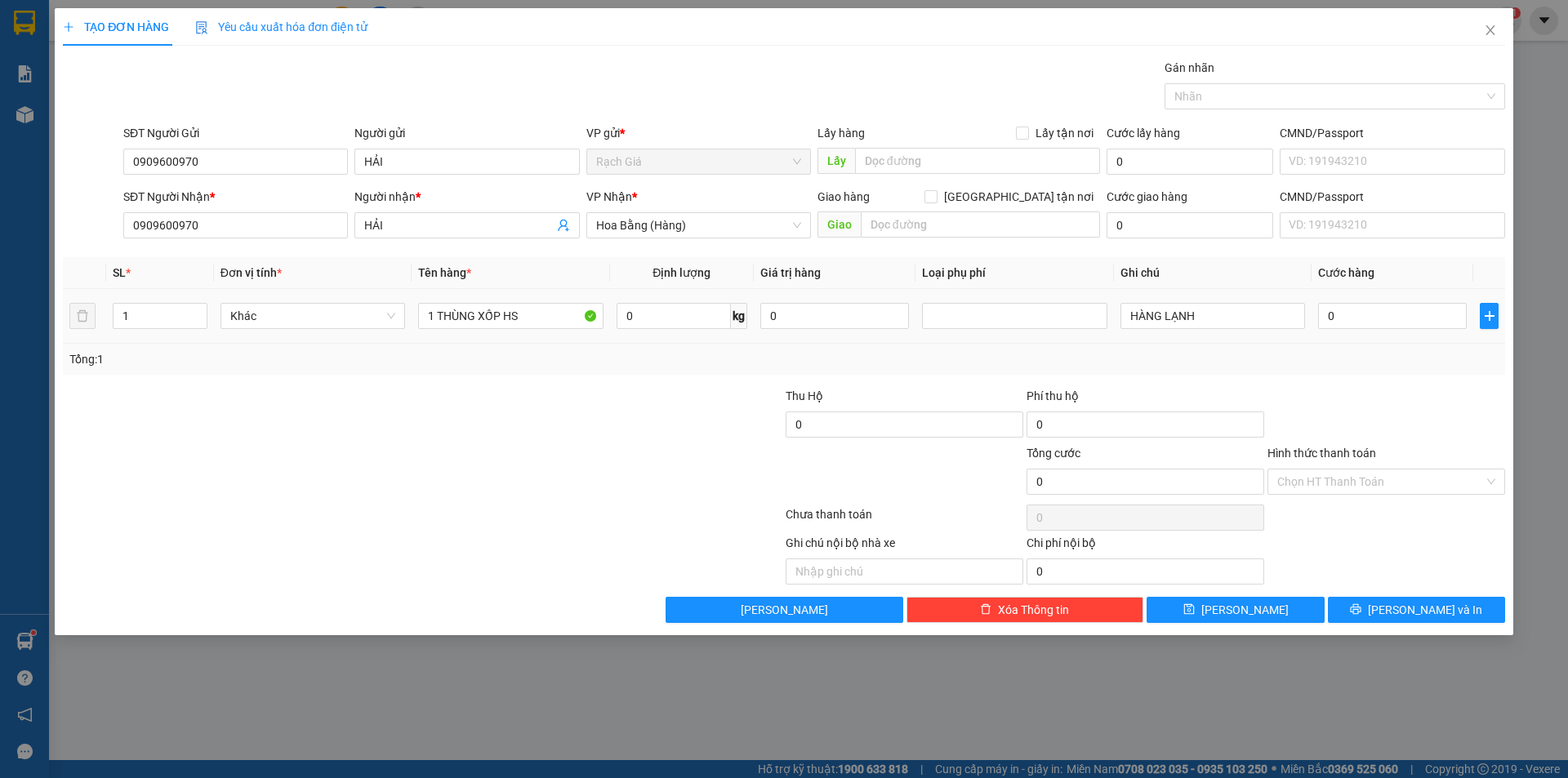
click at [499, 427] on div at bounding box center [302, 416] width 481 height 57
click at [1363, 319] on input "0" at bounding box center [1392, 315] width 148 height 26
type input "4"
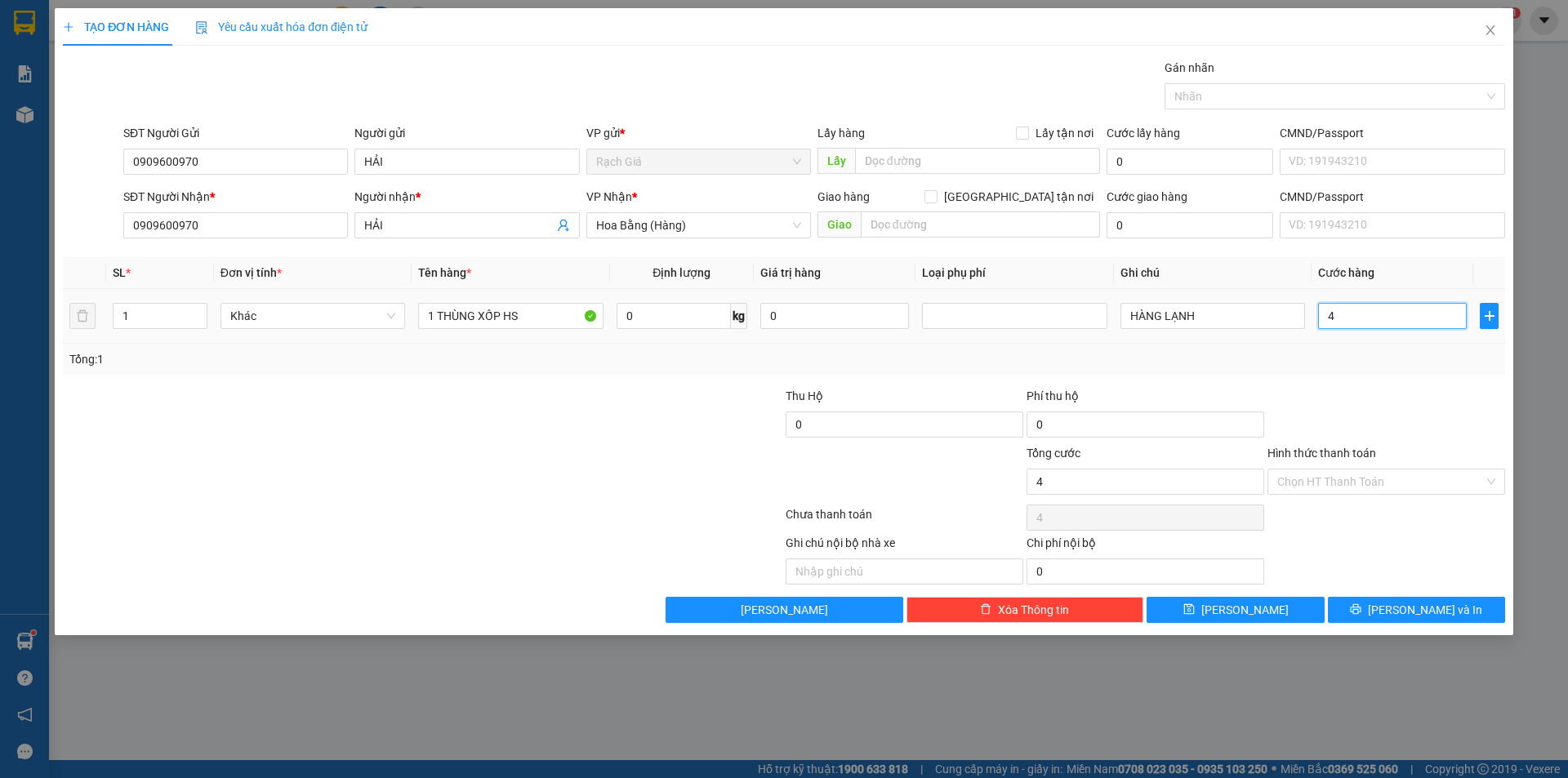
type input "40"
type input "400"
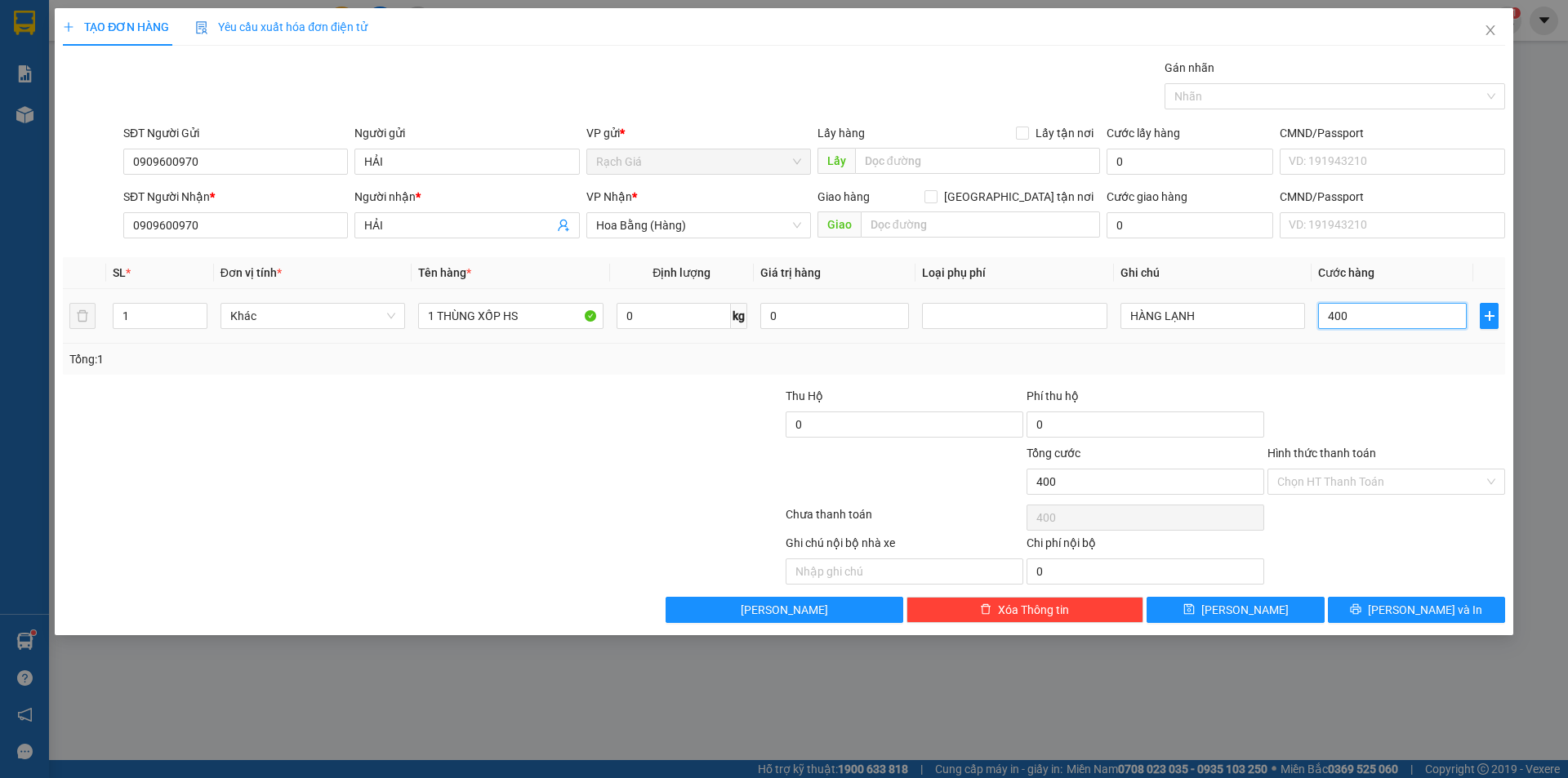
type input "4.000"
type input "40.000"
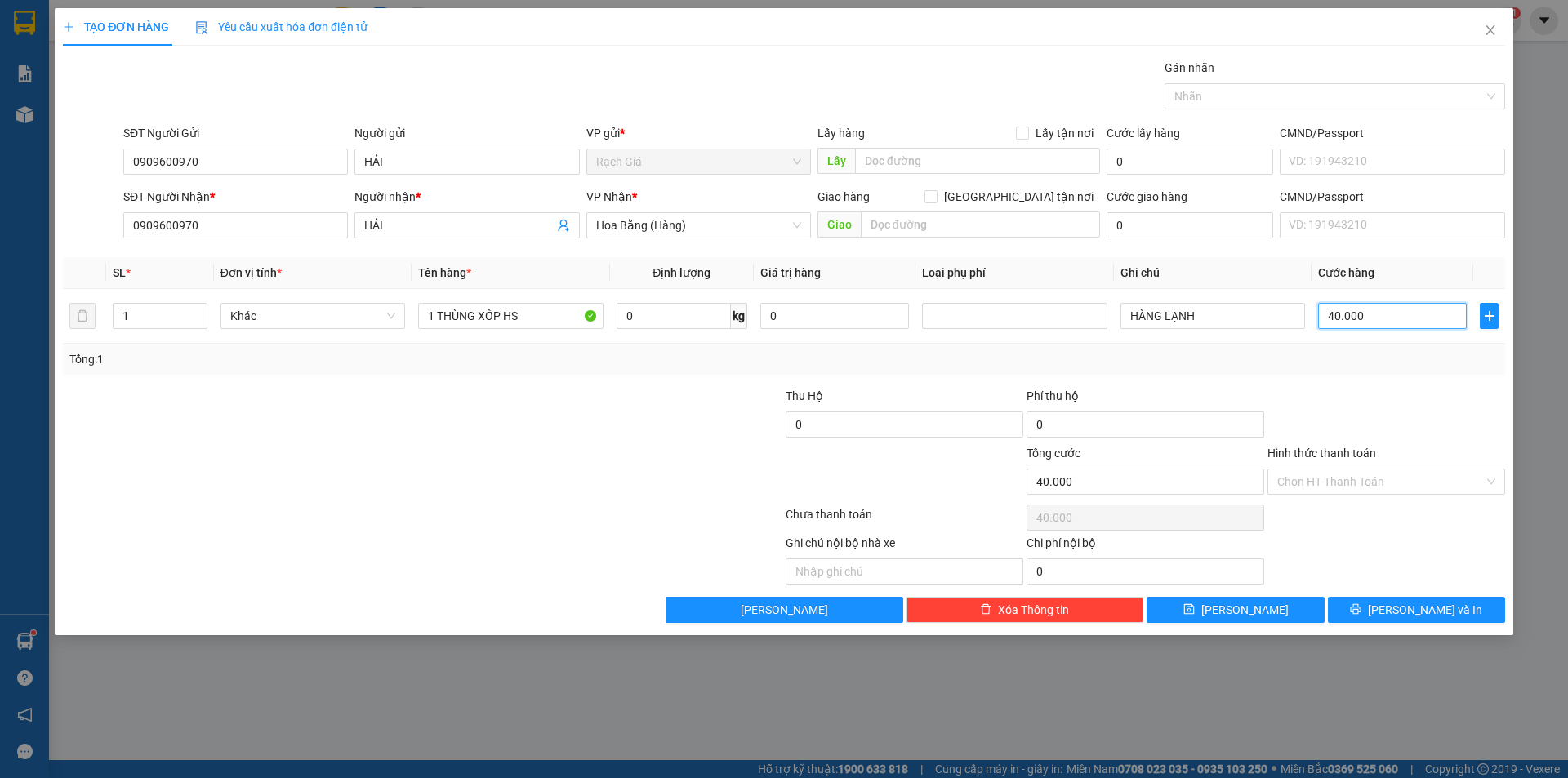
type input "40.000"
drag, startPoint x: 400, startPoint y: 394, endPoint x: 1101, endPoint y: 435, distance: 702.2
click at [399, 398] on div at bounding box center [302, 416] width 481 height 57
click at [1352, 480] on input "Hình thức thanh toán" at bounding box center [1380, 481] width 207 height 24
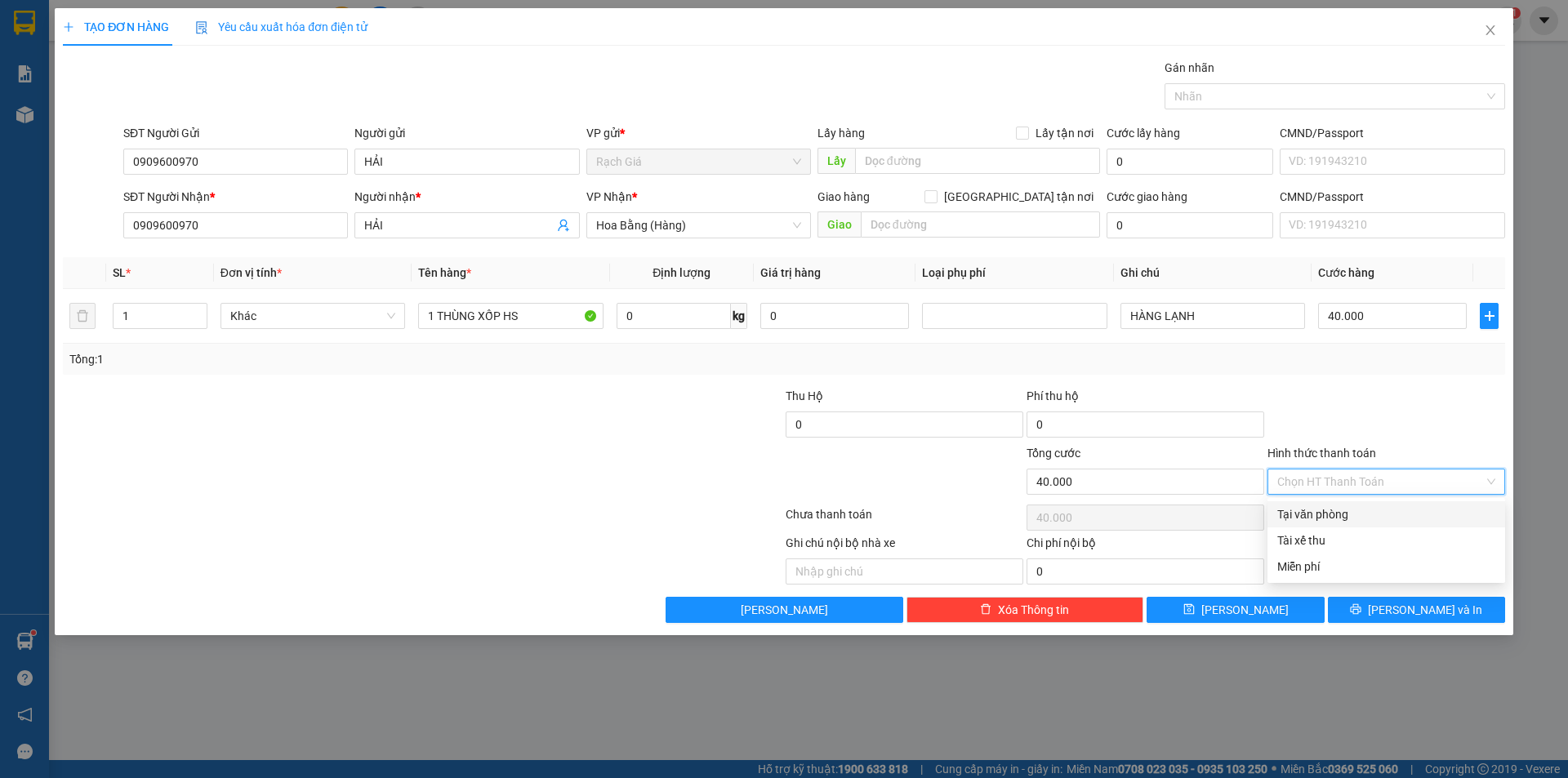
click at [1355, 498] on div "Hình thức thanh toán Chọn HT Thanh Toán" at bounding box center [1386, 473] width 238 height 57
drag, startPoint x: 1352, startPoint y: 470, endPoint x: 1351, endPoint y: 481, distance: 11.0
click at [1352, 471] on input "Hình thức thanh toán" at bounding box center [1380, 481] width 207 height 24
drag, startPoint x: 1334, startPoint y: 505, endPoint x: 1331, endPoint y: 514, distance: 9.5
click at [1334, 505] on div "Tại văn phòng" at bounding box center [1386, 514] width 238 height 26
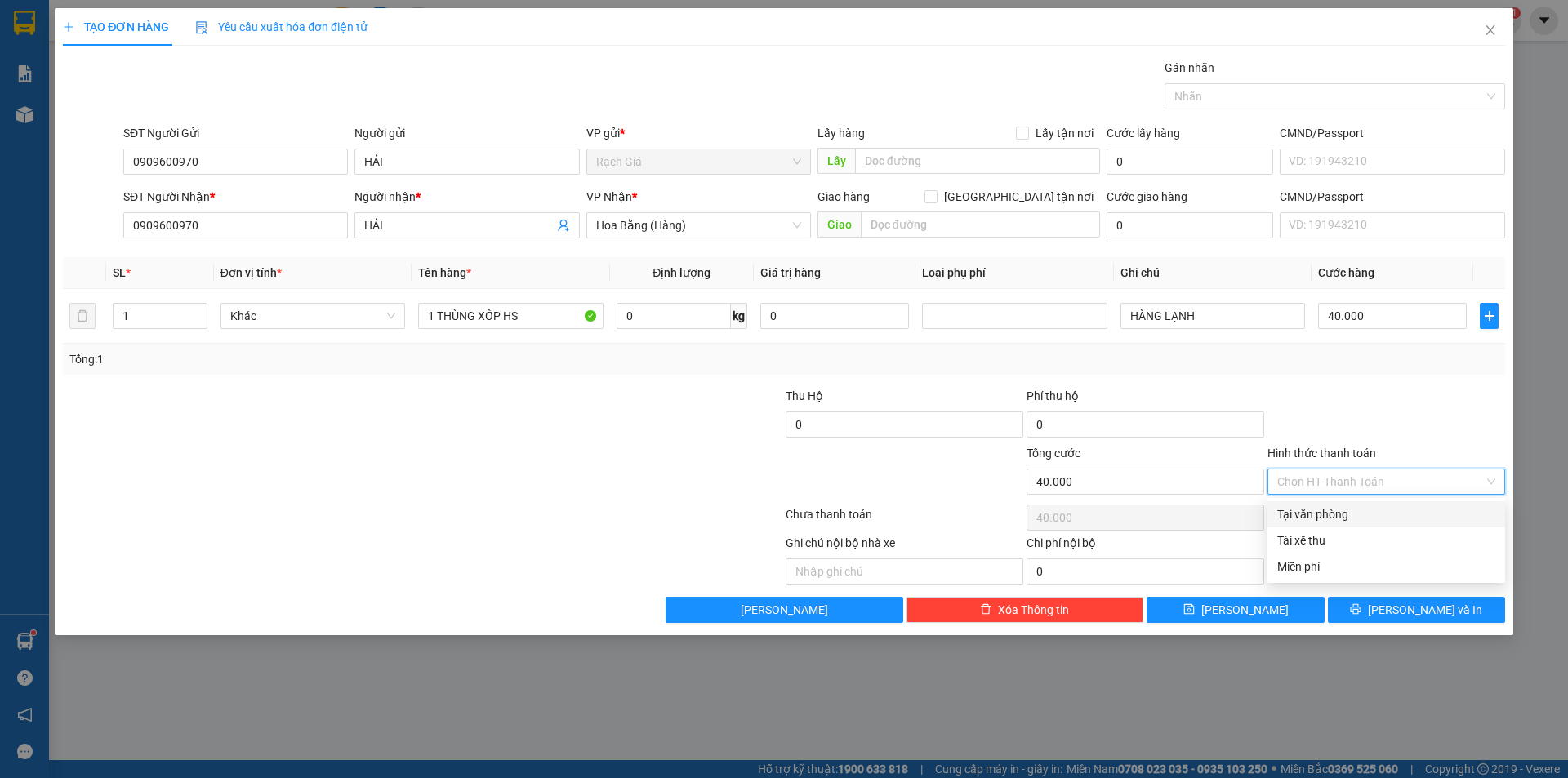
type input "0"
click at [501, 378] on div "Transit Pickup Surcharge Ids Transit Deliver Surcharge Ids Transit Deliver Surc…" at bounding box center [784, 341] width 1442 height 564
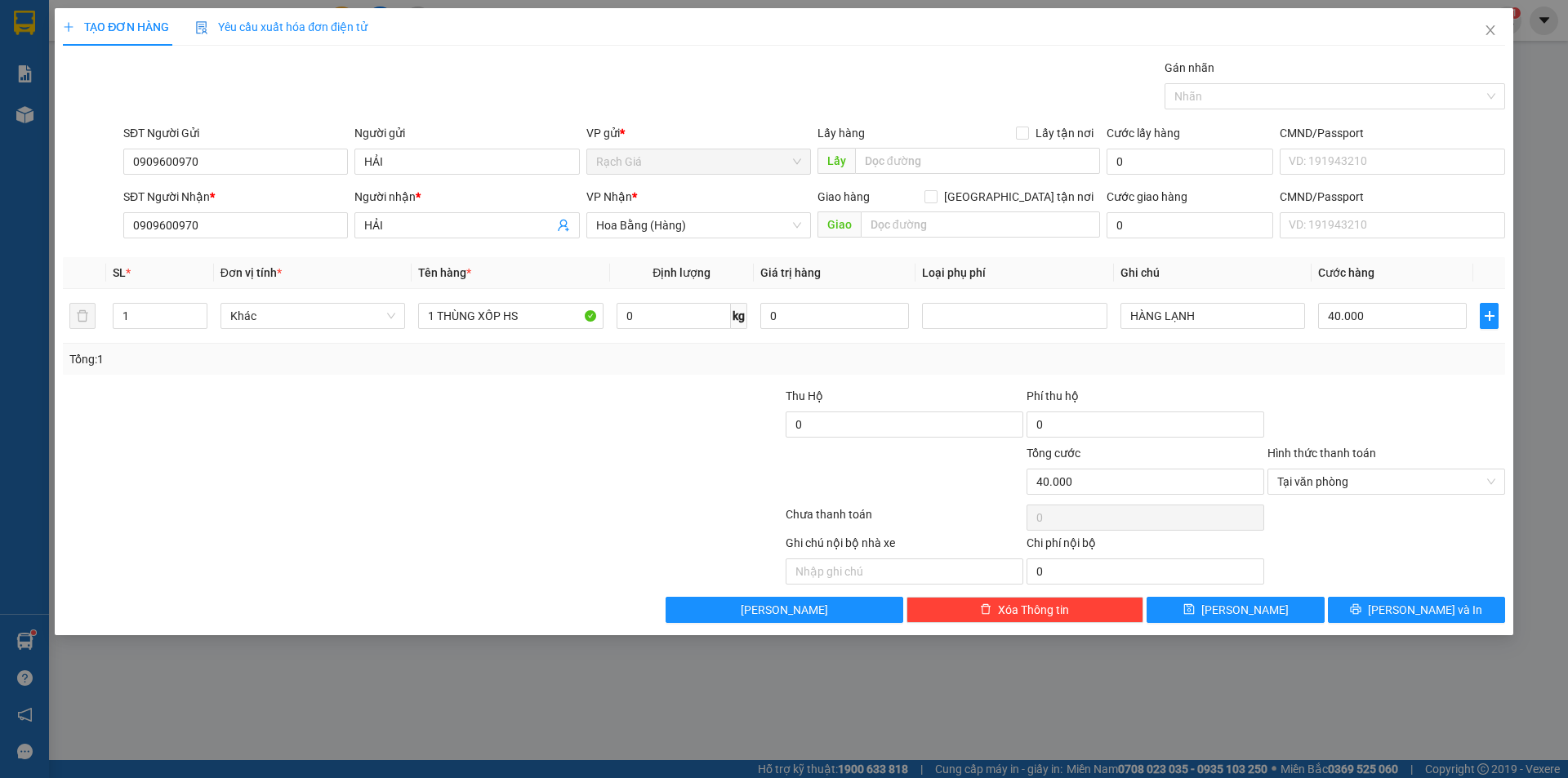
click at [492, 389] on div at bounding box center [302, 416] width 481 height 57
click at [1448, 614] on button "[PERSON_NAME] và In" at bounding box center [1416, 609] width 177 height 26
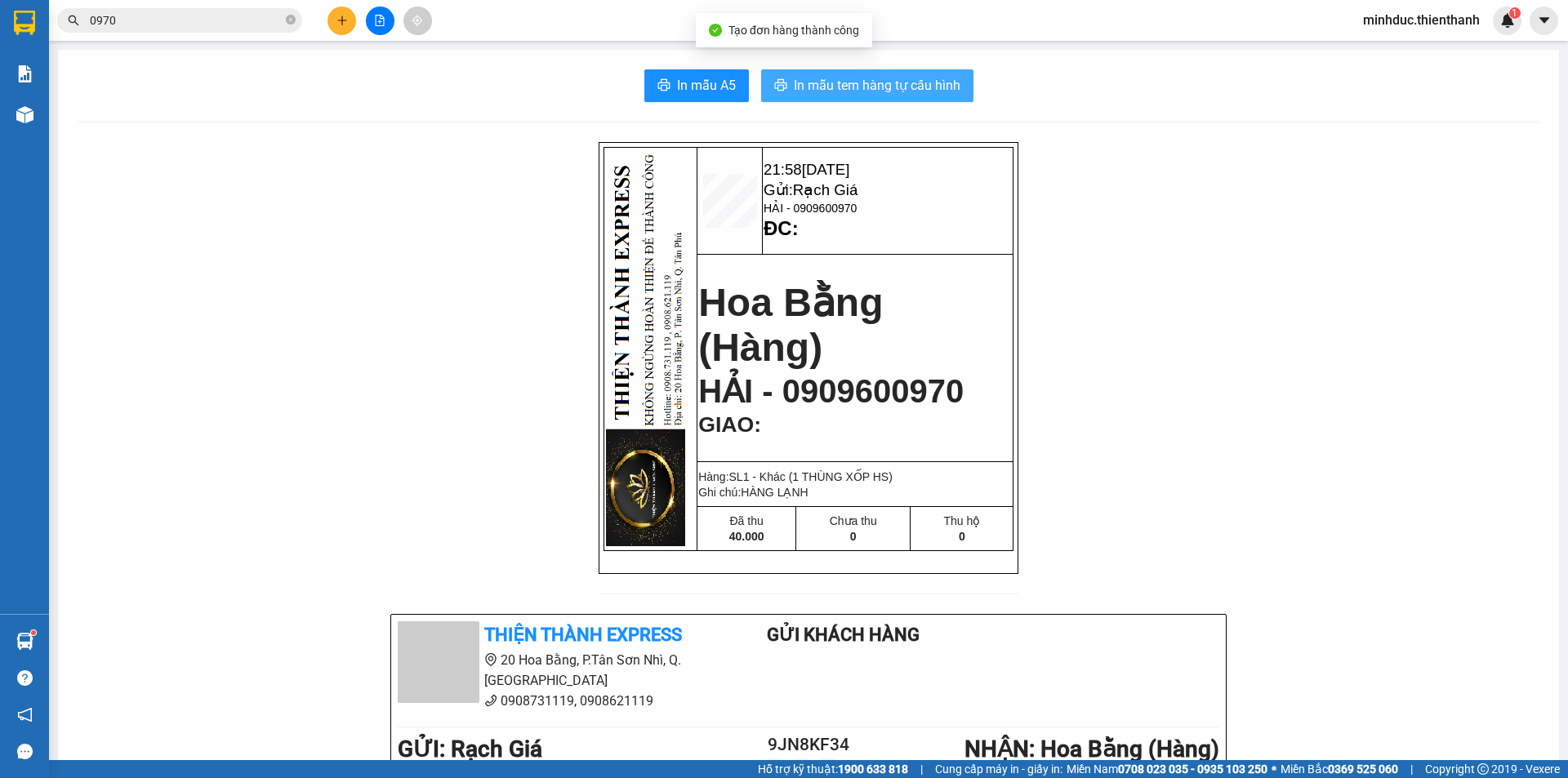
click at [934, 78] on span "In mẫu tem hàng tự cấu hình" at bounding box center [877, 85] width 167 height 20
click at [231, 11] on span "0970" at bounding box center [180, 20] width 245 height 24
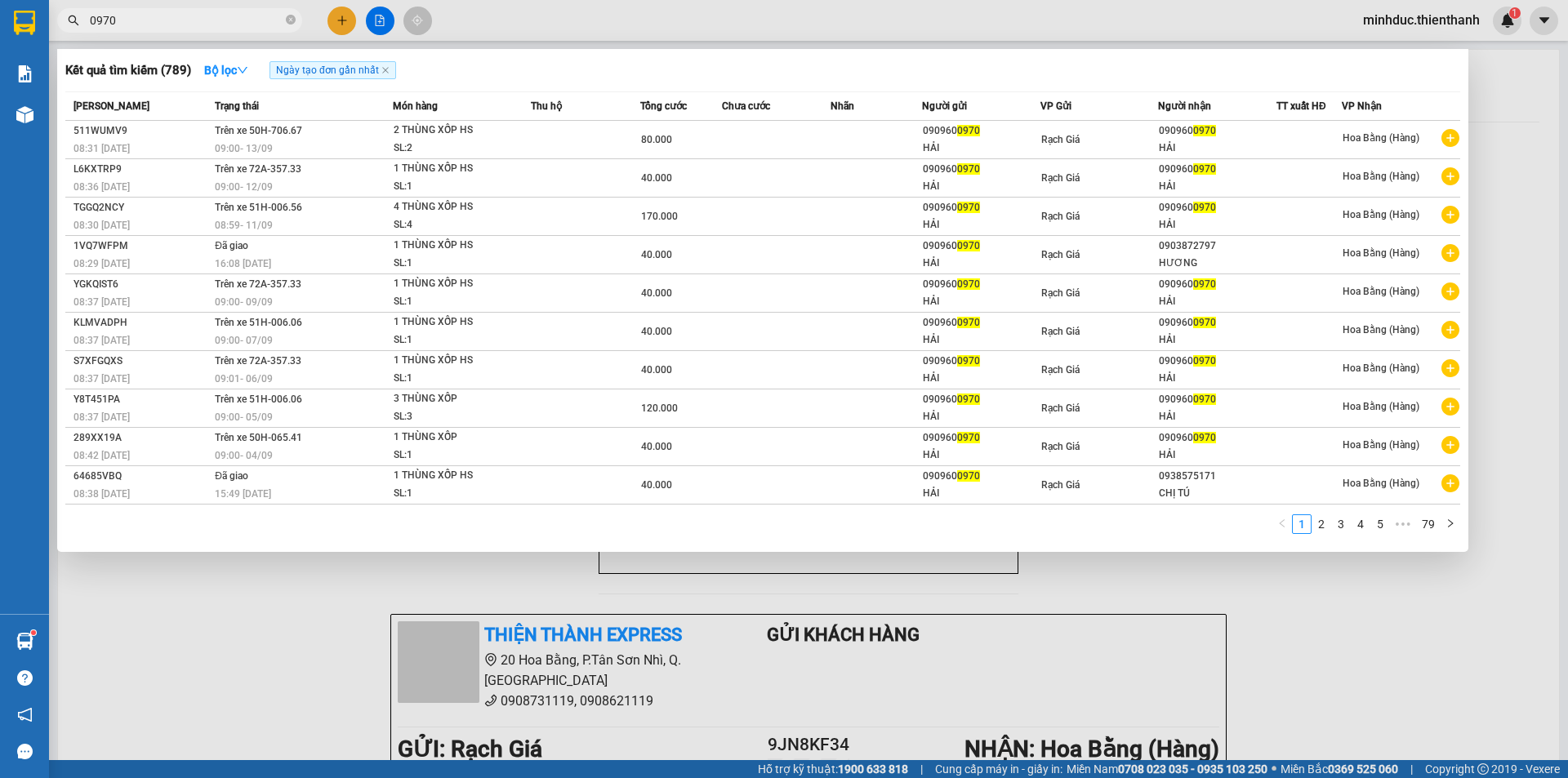
click at [233, 13] on input "0970" at bounding box center [186, 20] width 193 height 18
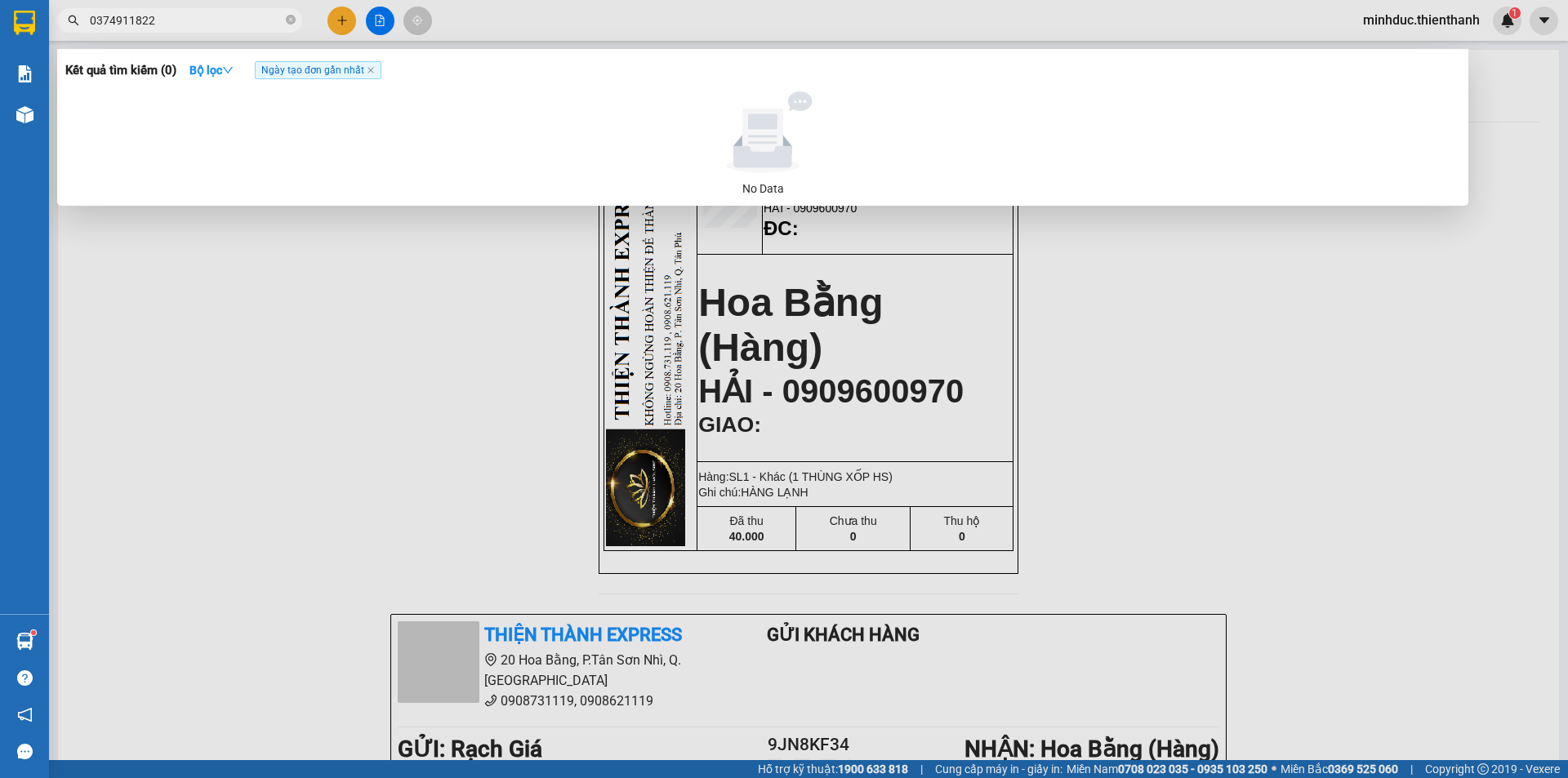
click at [109, 25] on input "0374911822" at bounding box center [186, 20] width 193 height 18
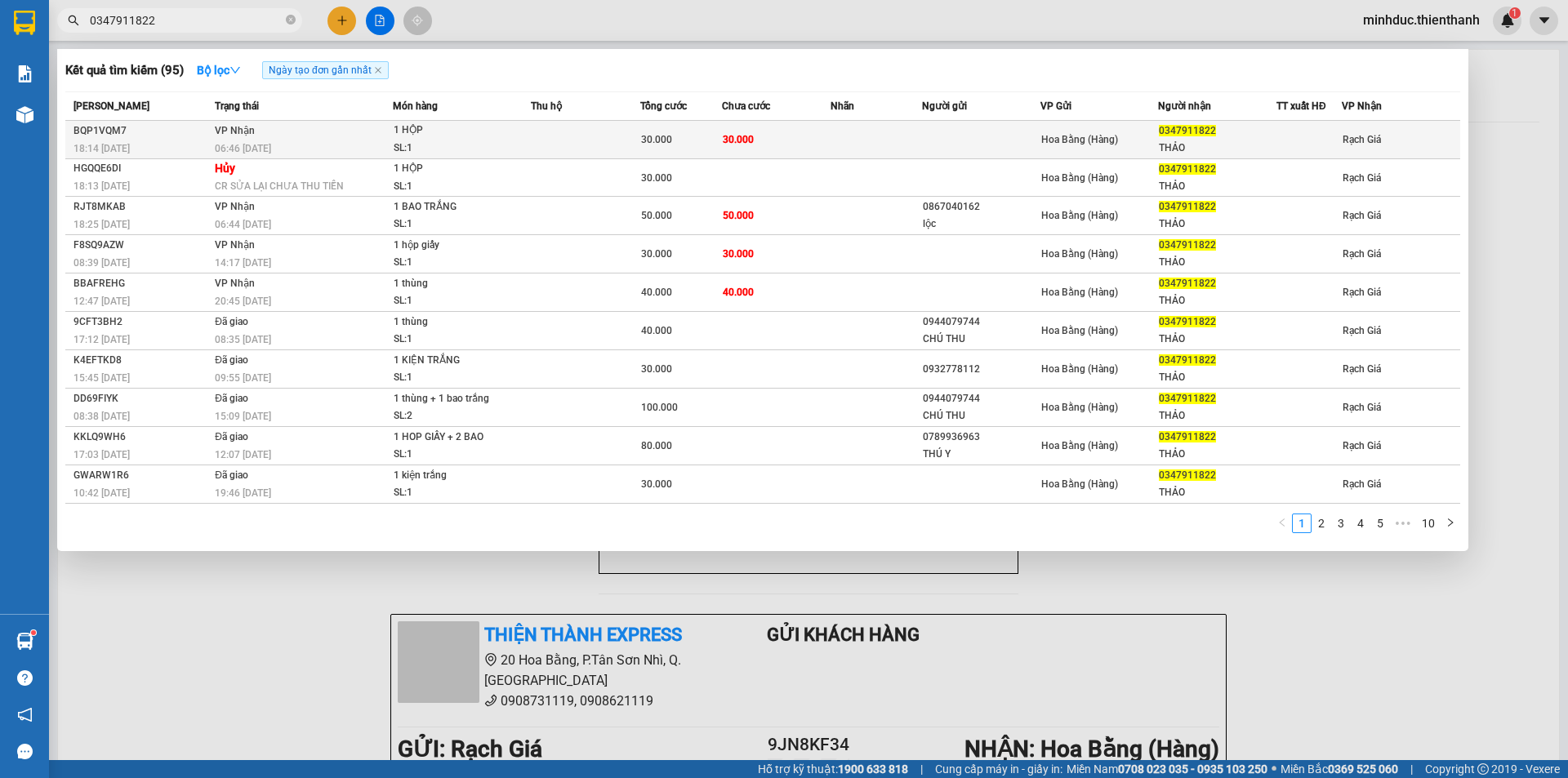
type input "0347911822"
click at [696, 126] on td "30.000" at bounding box center [680, 140] width 82 height 39
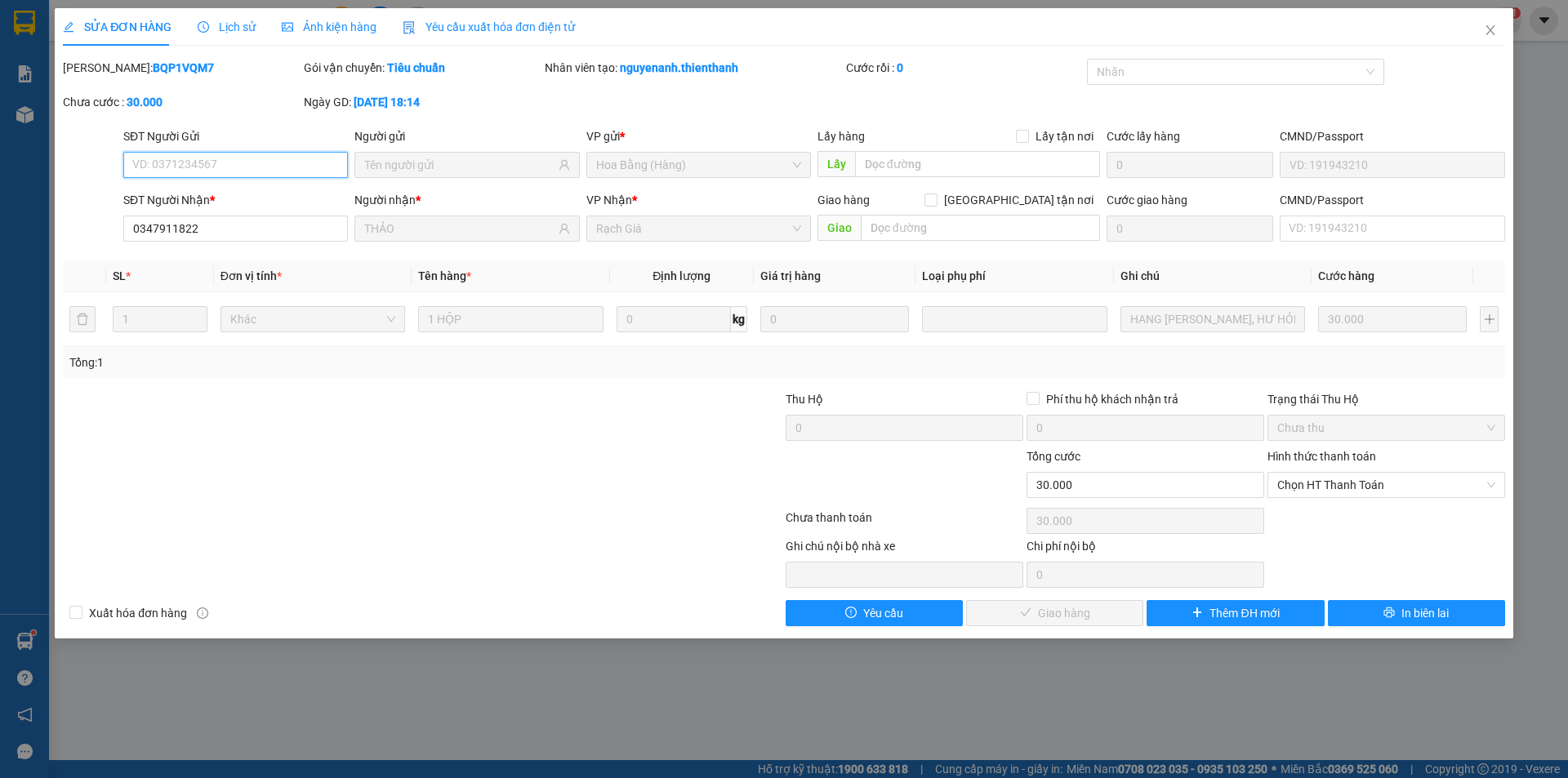
type input "0347911822"
type input "THẢO"
type input "30.000"
click at [1344, 480] on span "Chọn HT Thanh Toán" at bounding box center [1386, 485] width 218 height 24
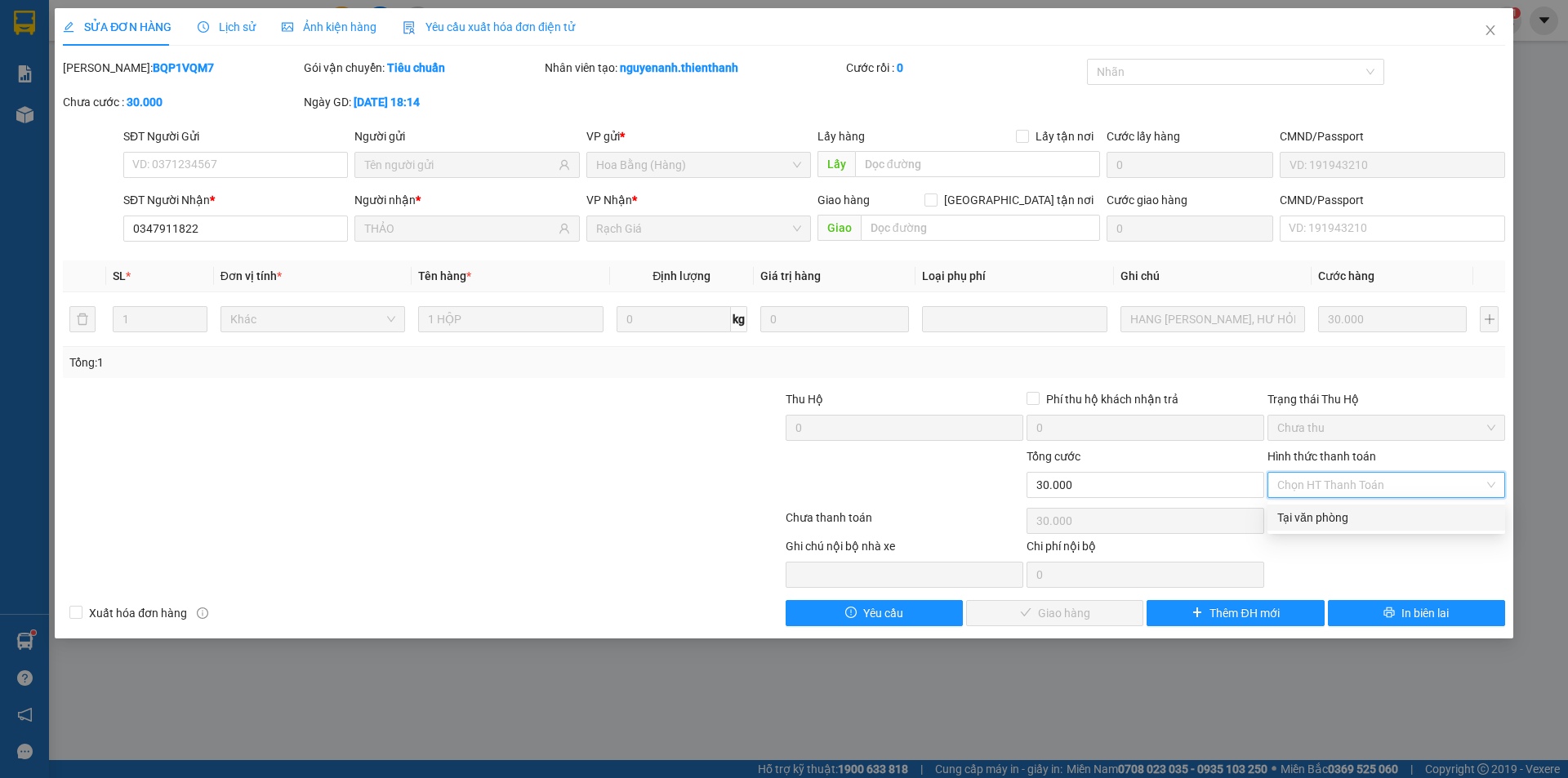
click at [1324, 508] on div "Tại văn phòng" at bounding box center [1386, 517] width 218 height 18
type input "0"
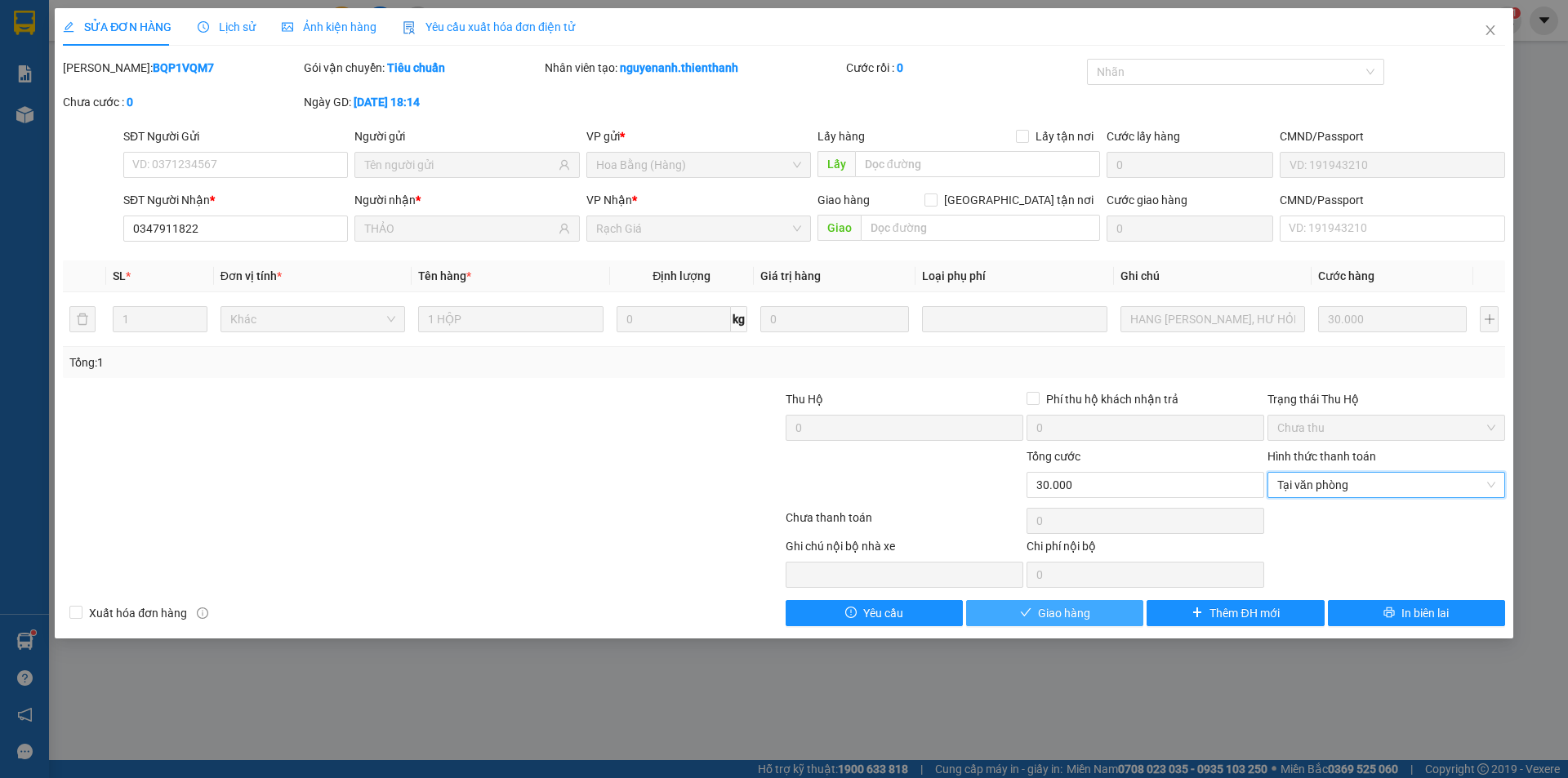
click at [1080, 612] on span "Giao hàng" at bounding box center [1064, 613] width 52 height 18
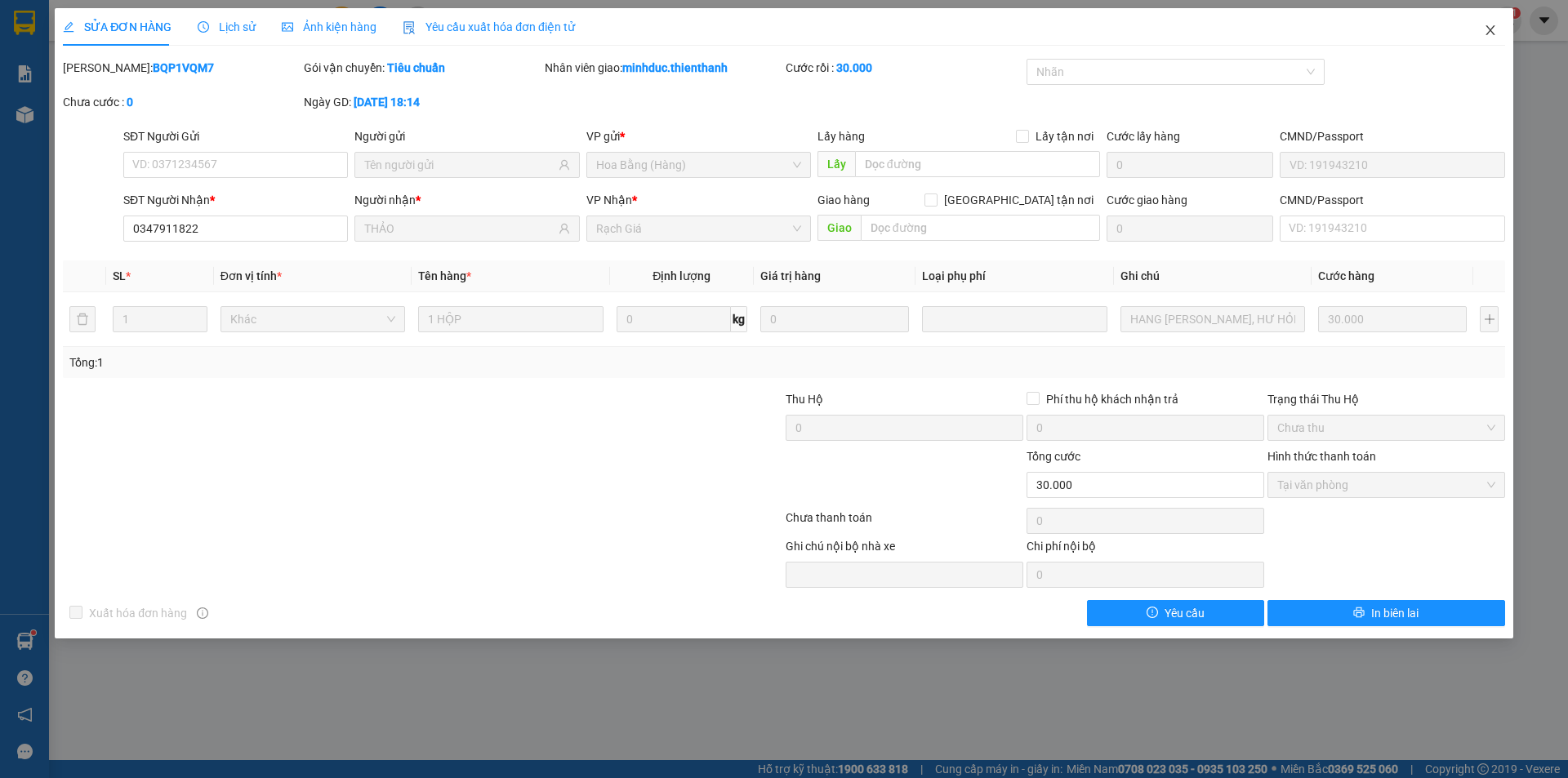
click at [1490, 29] on icon "close" at bounding box center [1490, 30] width 13 height 13
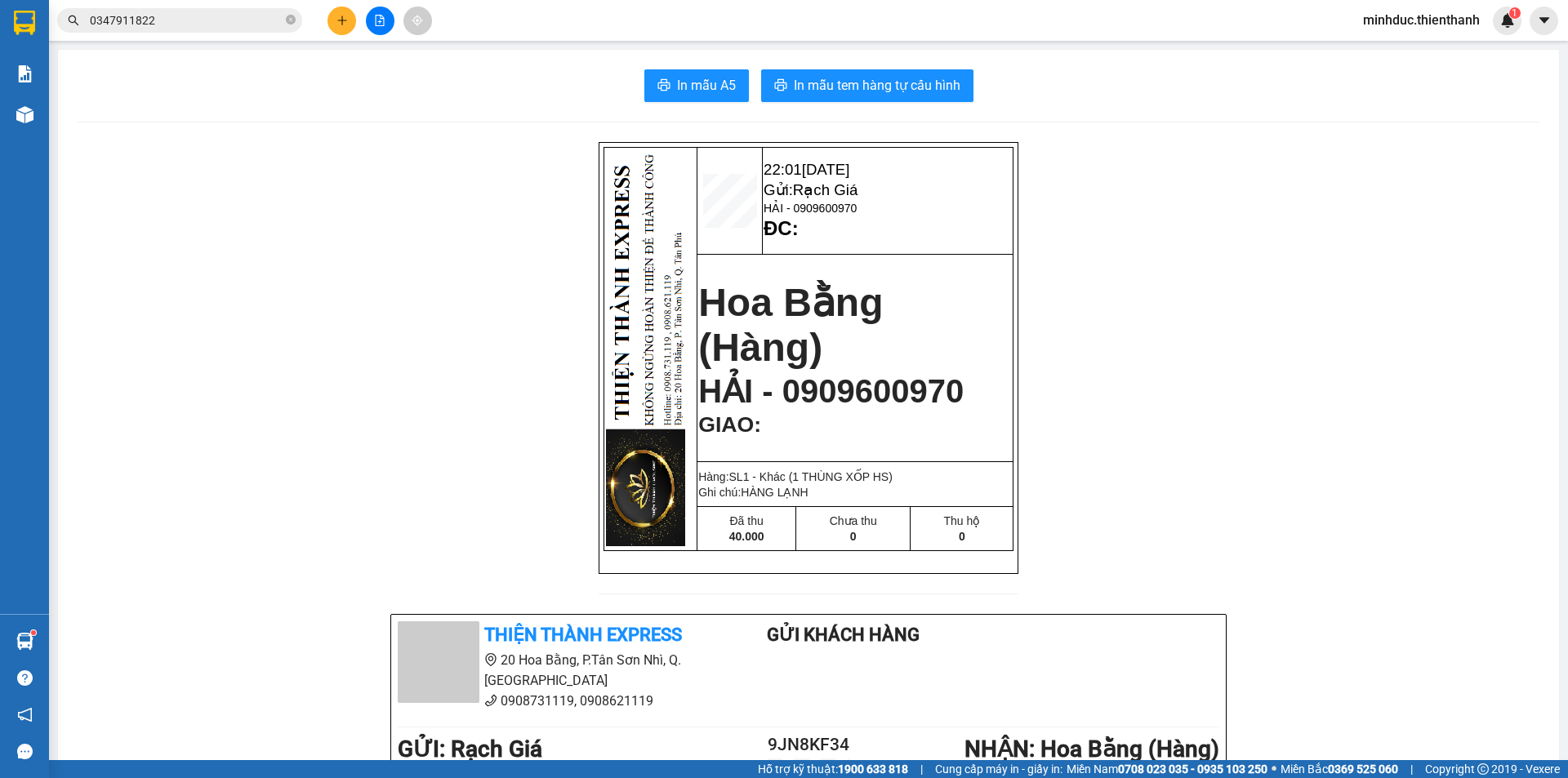
click at [378, 20] on icon "file-add" at bounding box center [380, 20] width 12 height 12
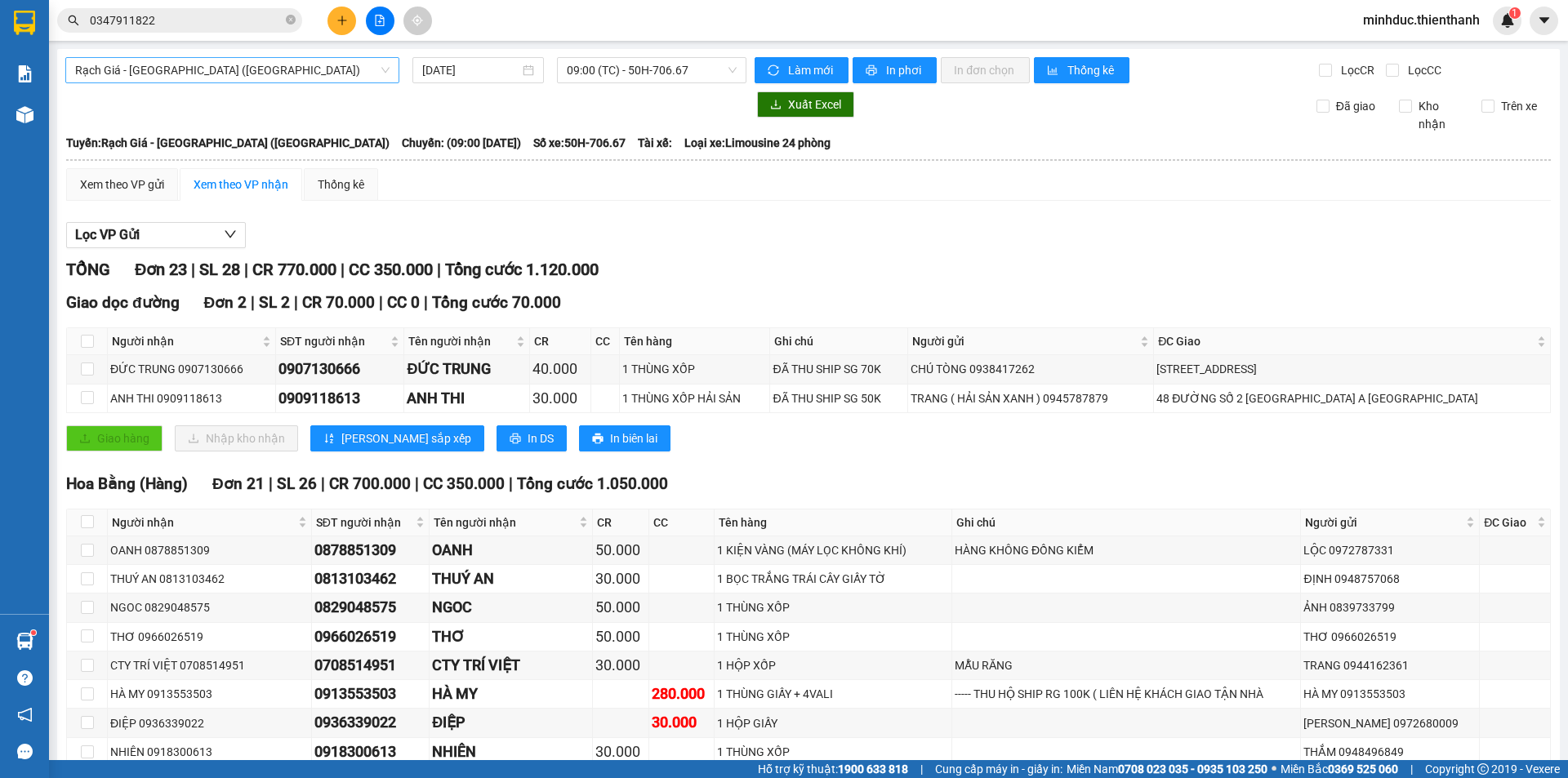
click at [227, 67] on span "Rạch Giá - [GEOGRAPHIC_DATA] ([GEOGRAPHIC_DATA])" at bounding box center [232, 70] width 314 height 24
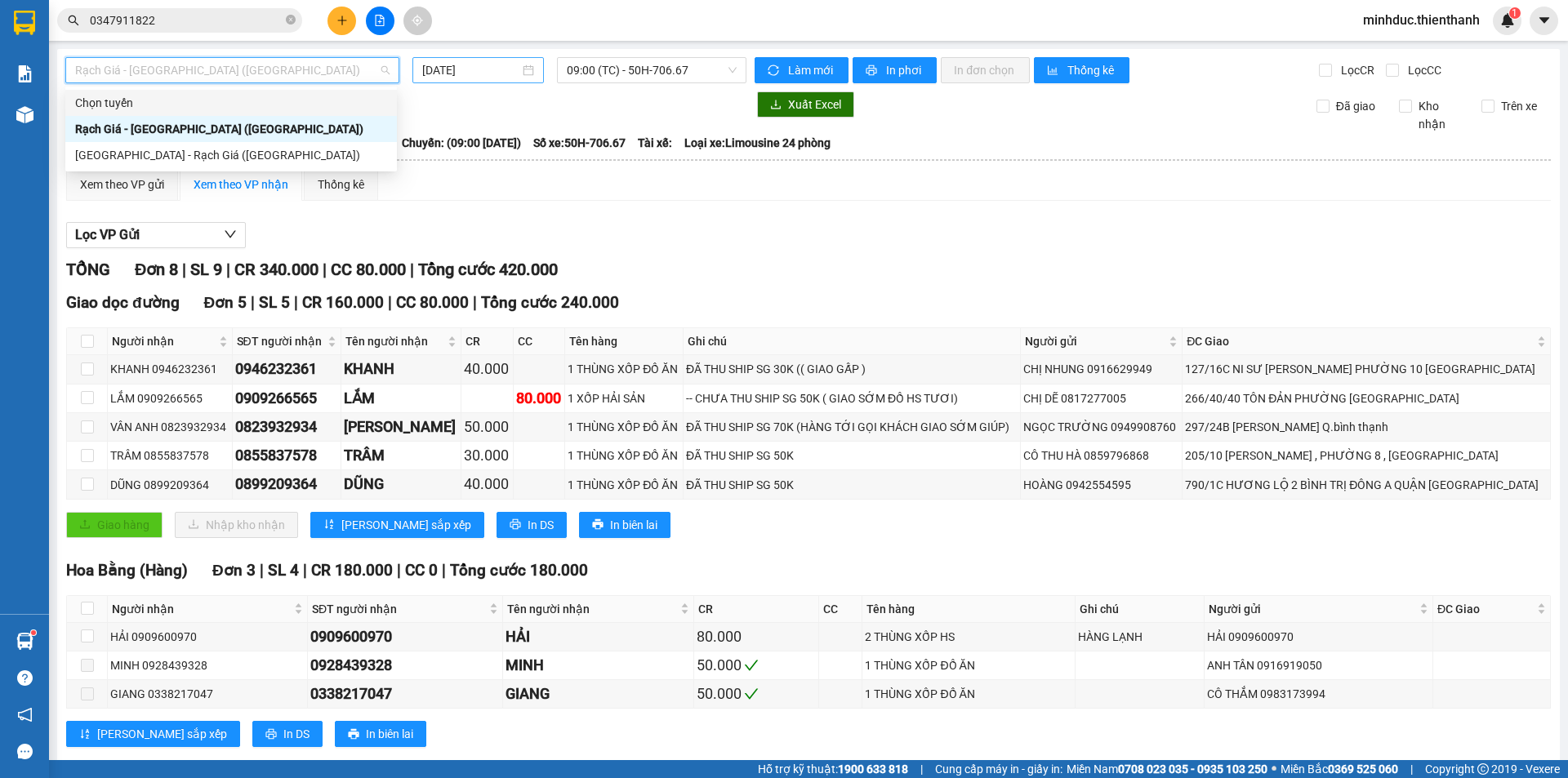
click at [483, 69] on input "[DATE]" at bounding box center [470, 70] width 97 height 18
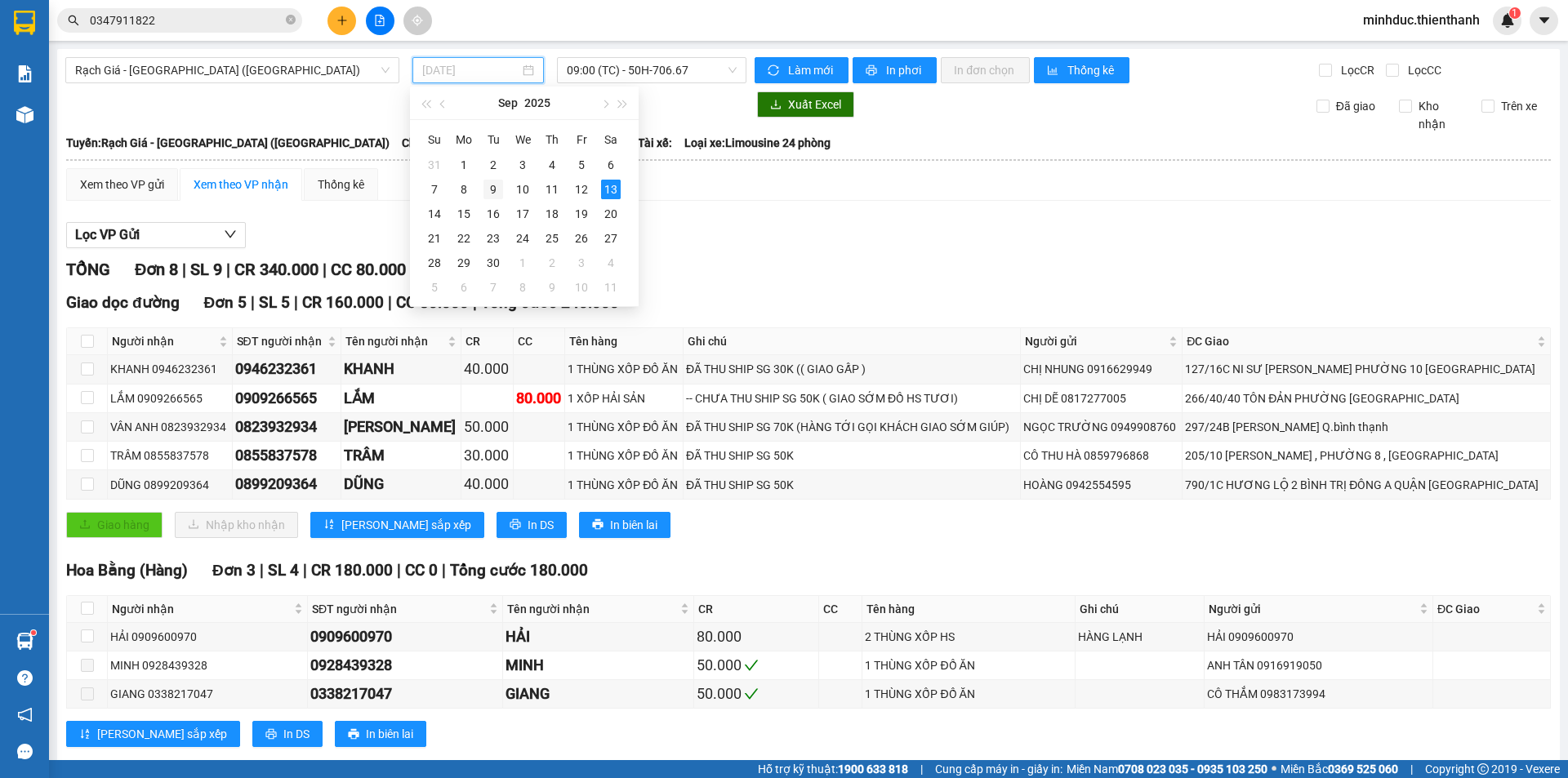
click at [498, 186] on div "9" at bounding box center [492, 189] width 19 height 19
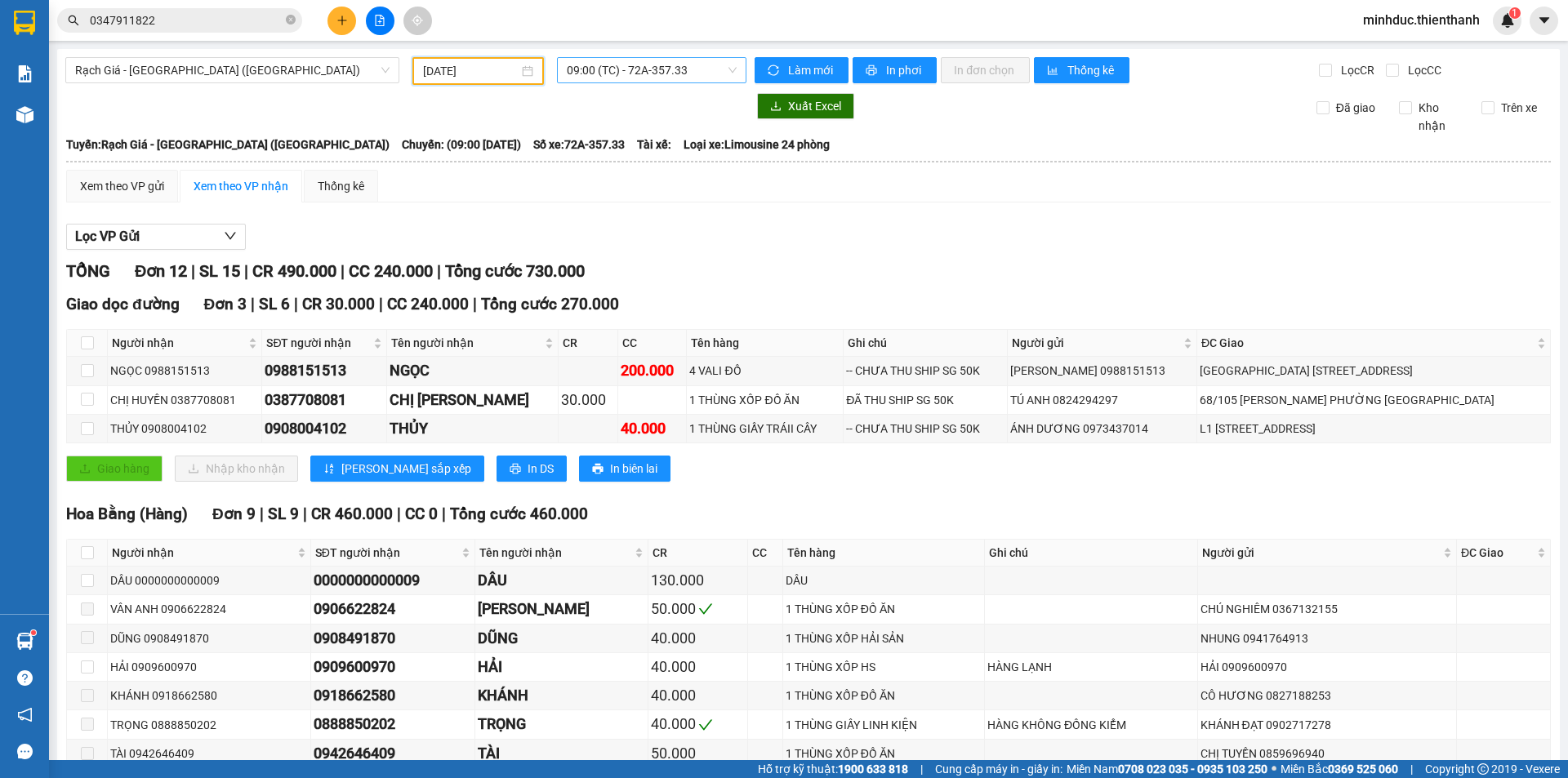
click at [588, 70] on span "09:00 (TC) - 72A-357.33" at bounding box center [651, 70] width 169 height 24
click at [478, 62] on div "09/09/2025" at bounding box center [478, 71] width 132 height 28
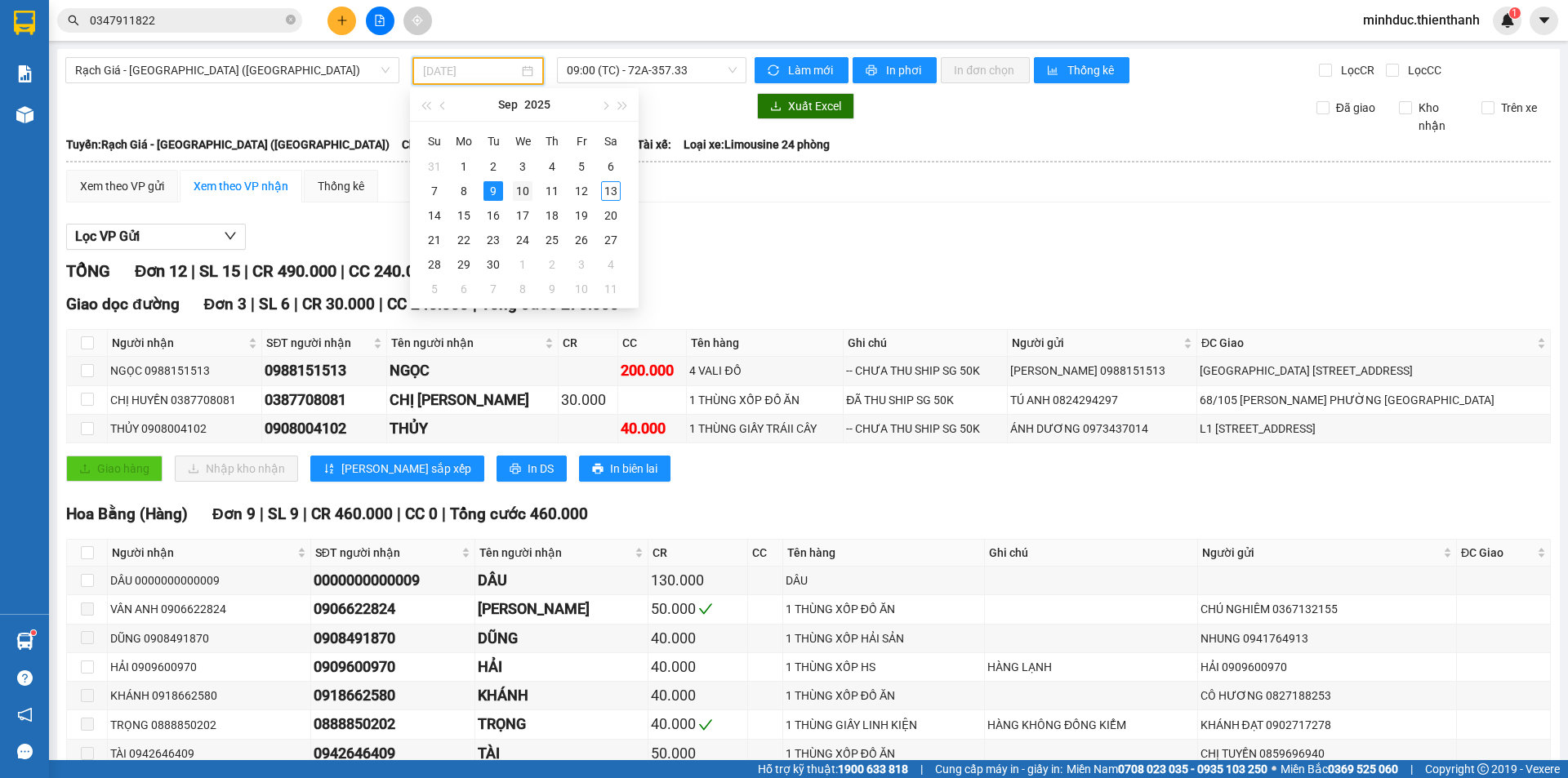
click at [520, 191] on div "10" at bounding box center [522, 190] width 19 height 19
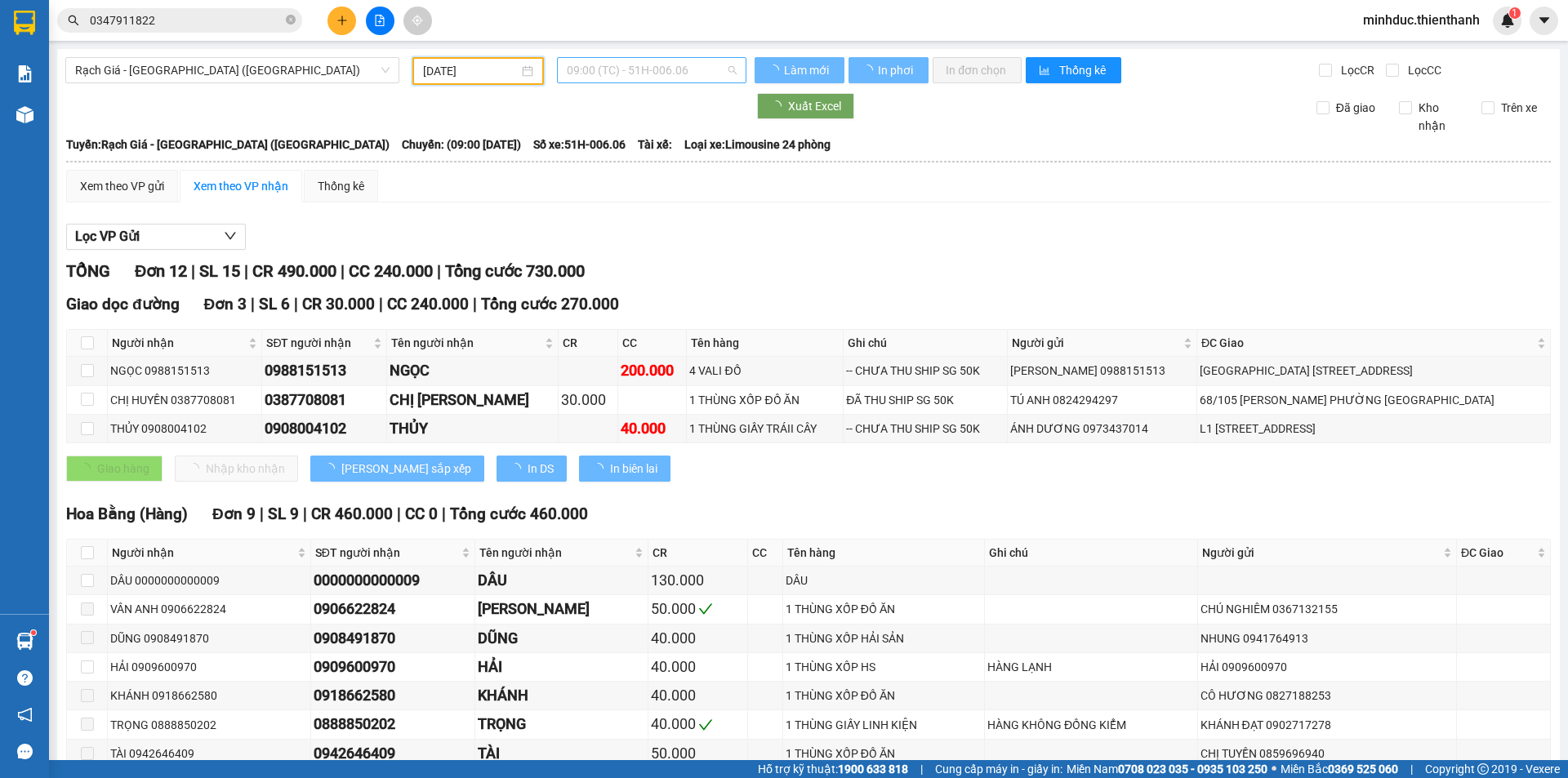
click at [609, 68] on span "09:00 (TC) - 51H-006.06" at bounding box center [651, 70] width 169 height 24
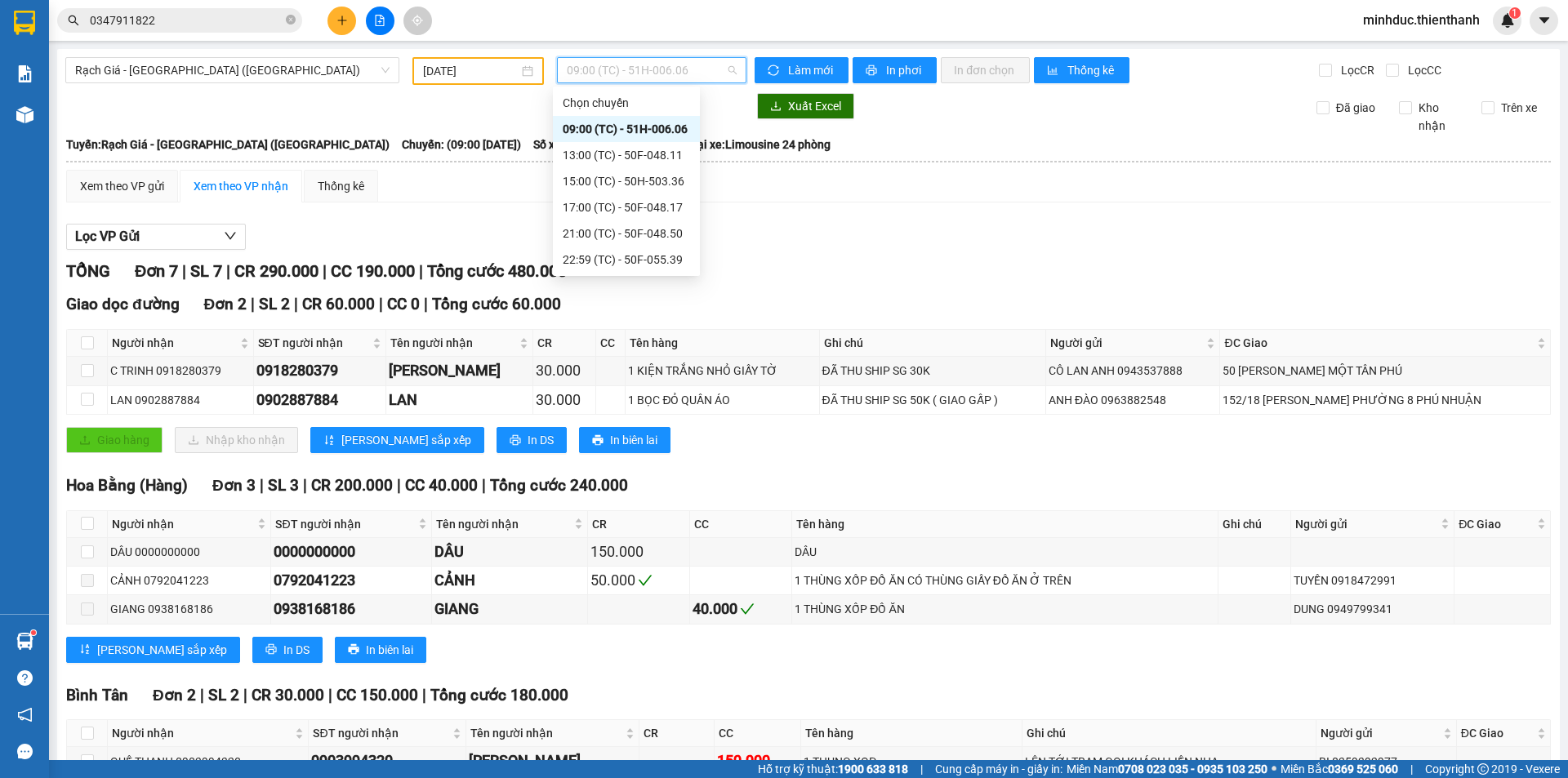
click at [481, 73] on input "10/09/2025" at bounding box center [470, 71] width 95 height 18
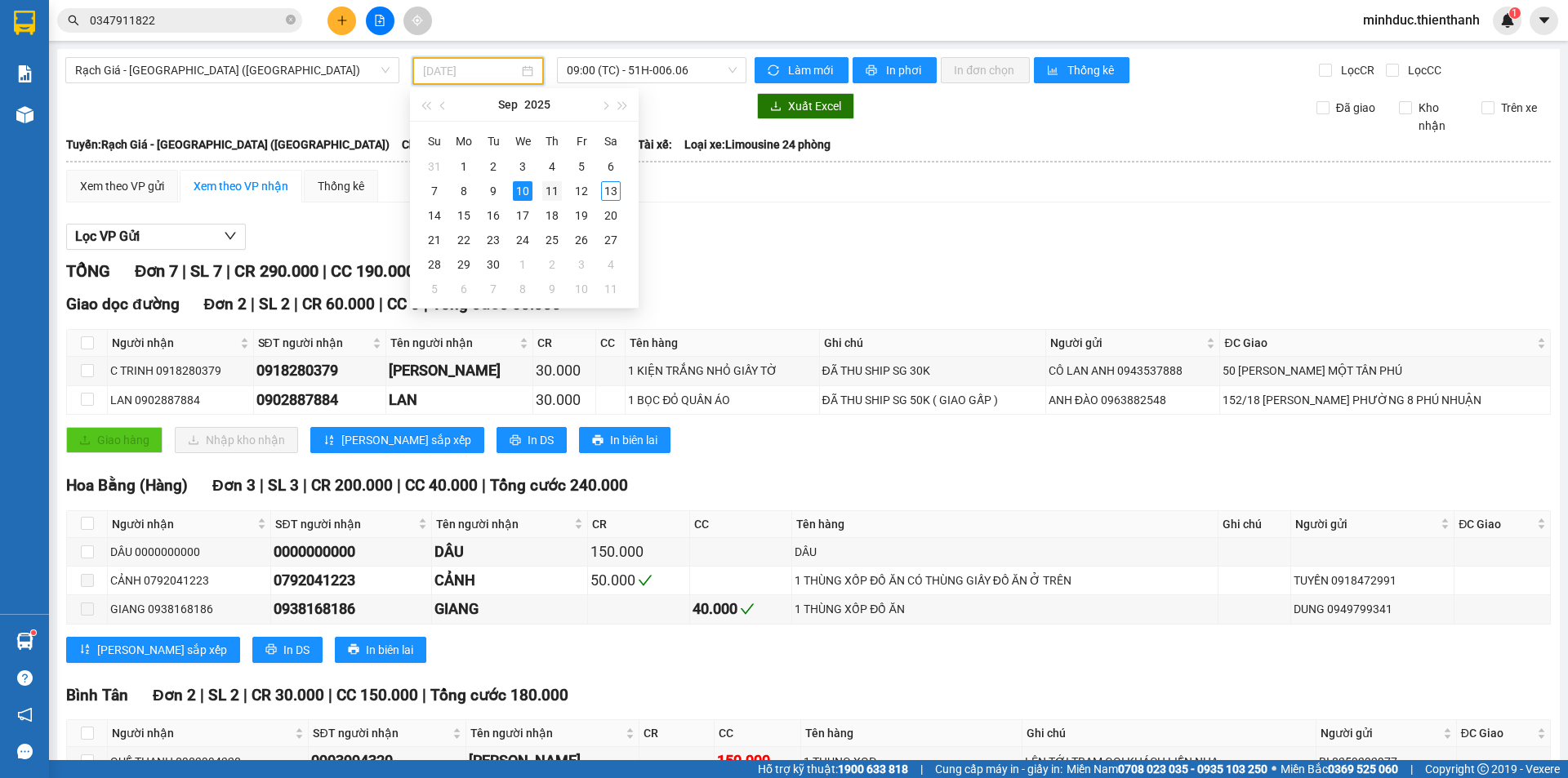
click at [550, 191] on div "11" at bounding box center [551, 190] width 19 height 19
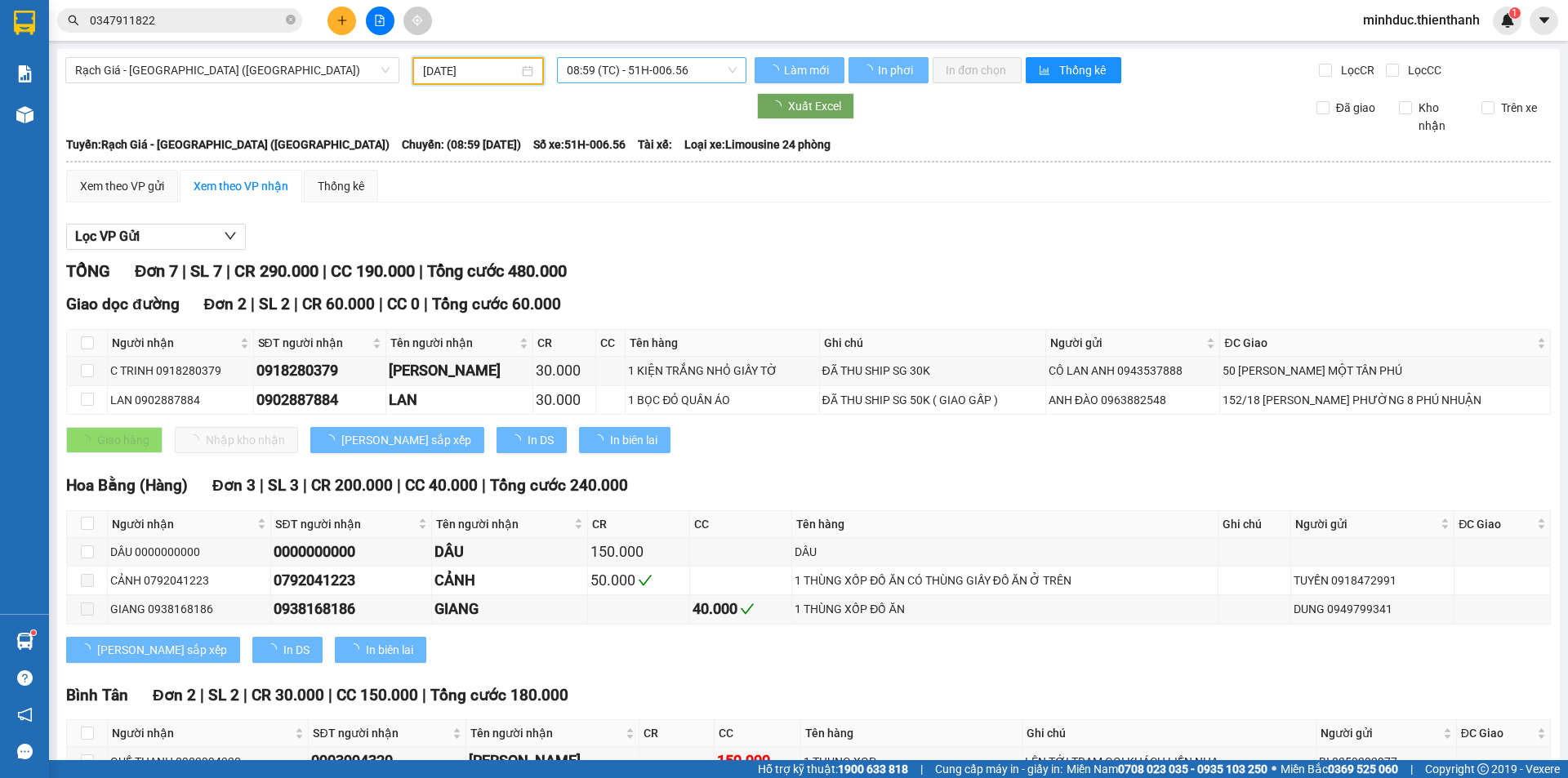
click at [607, 78] on span "08:59 (TC) - 51H-006.56" at bounding box center [651, 70] width 169 height 24
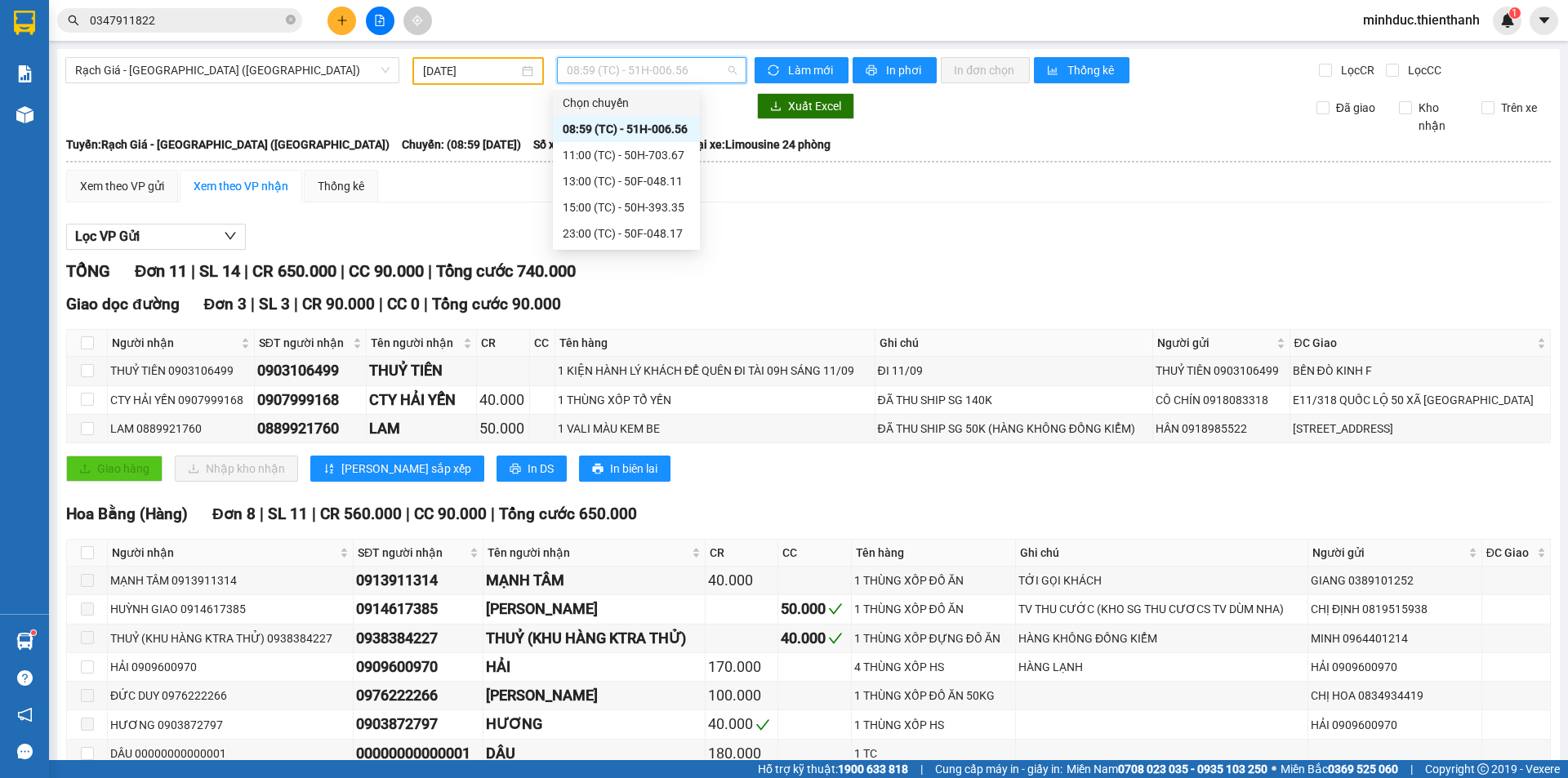
click at [464, 57] on div "11/09/2025" at bounding box center [478, 71] width 132 height 28
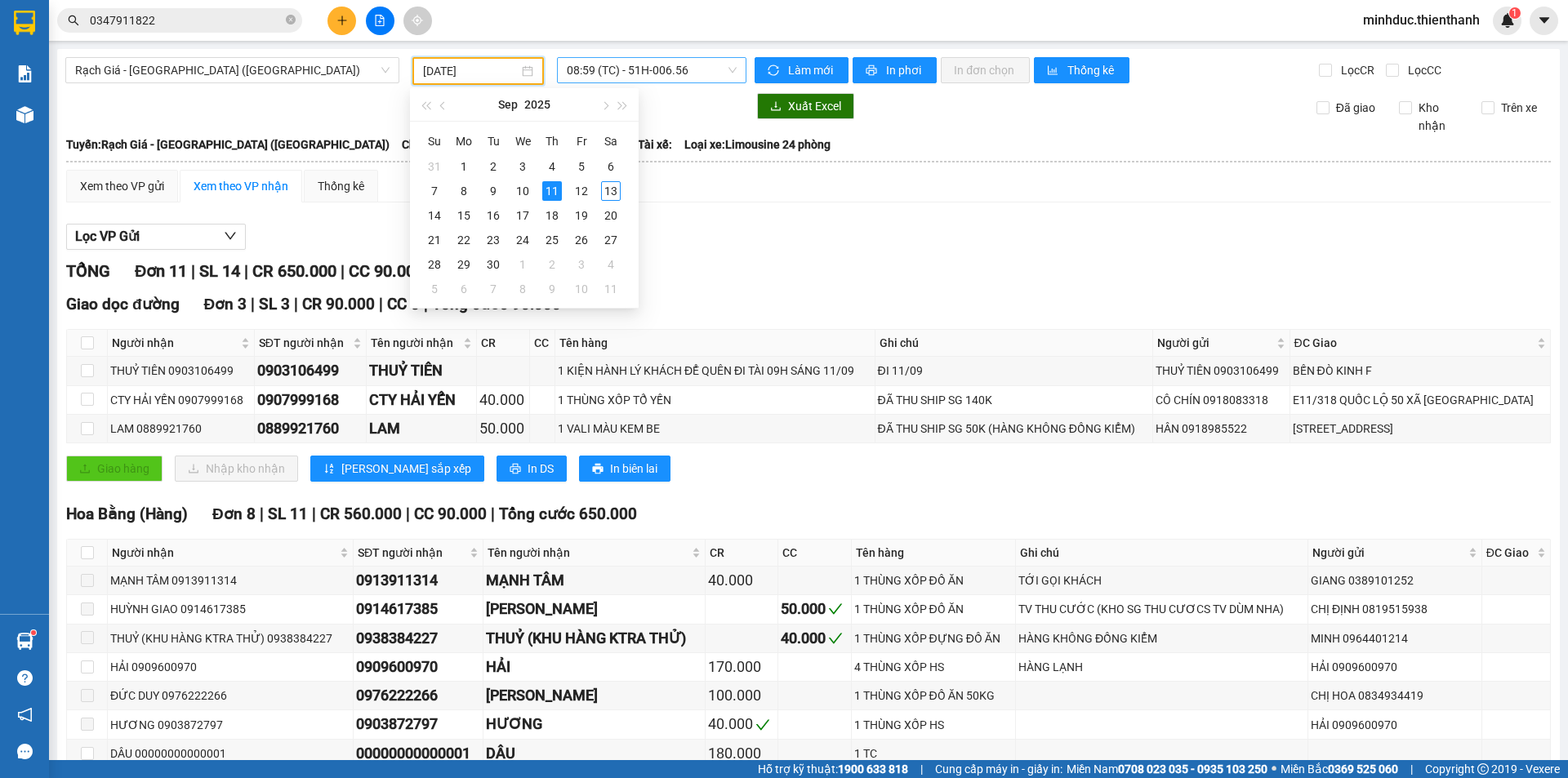
click at [587, 73] on span "08:59 (TC) - 51H-006.56" at bounding box center [651, 70] width 169 height 24
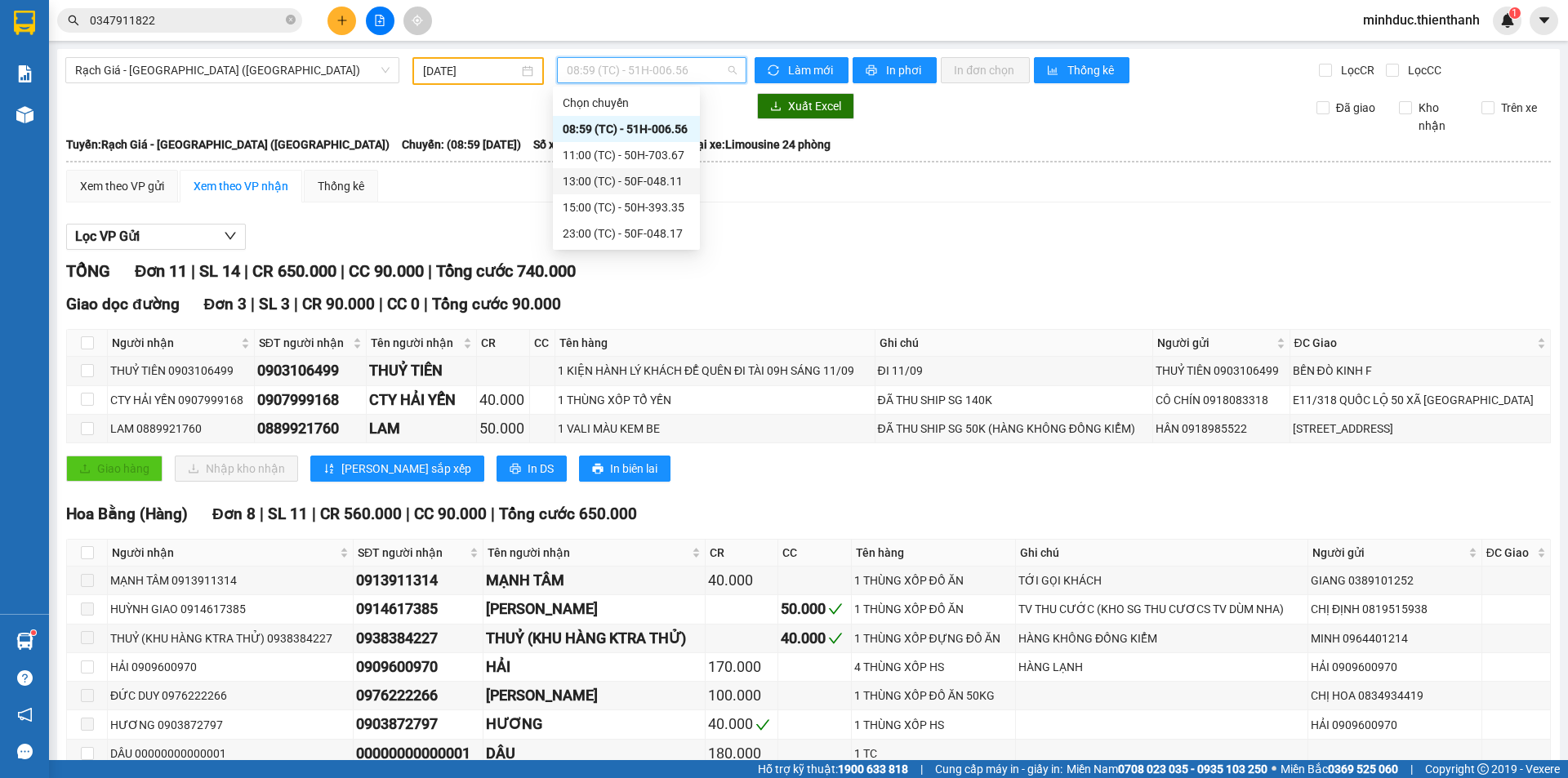
scroll to position [55, 0]
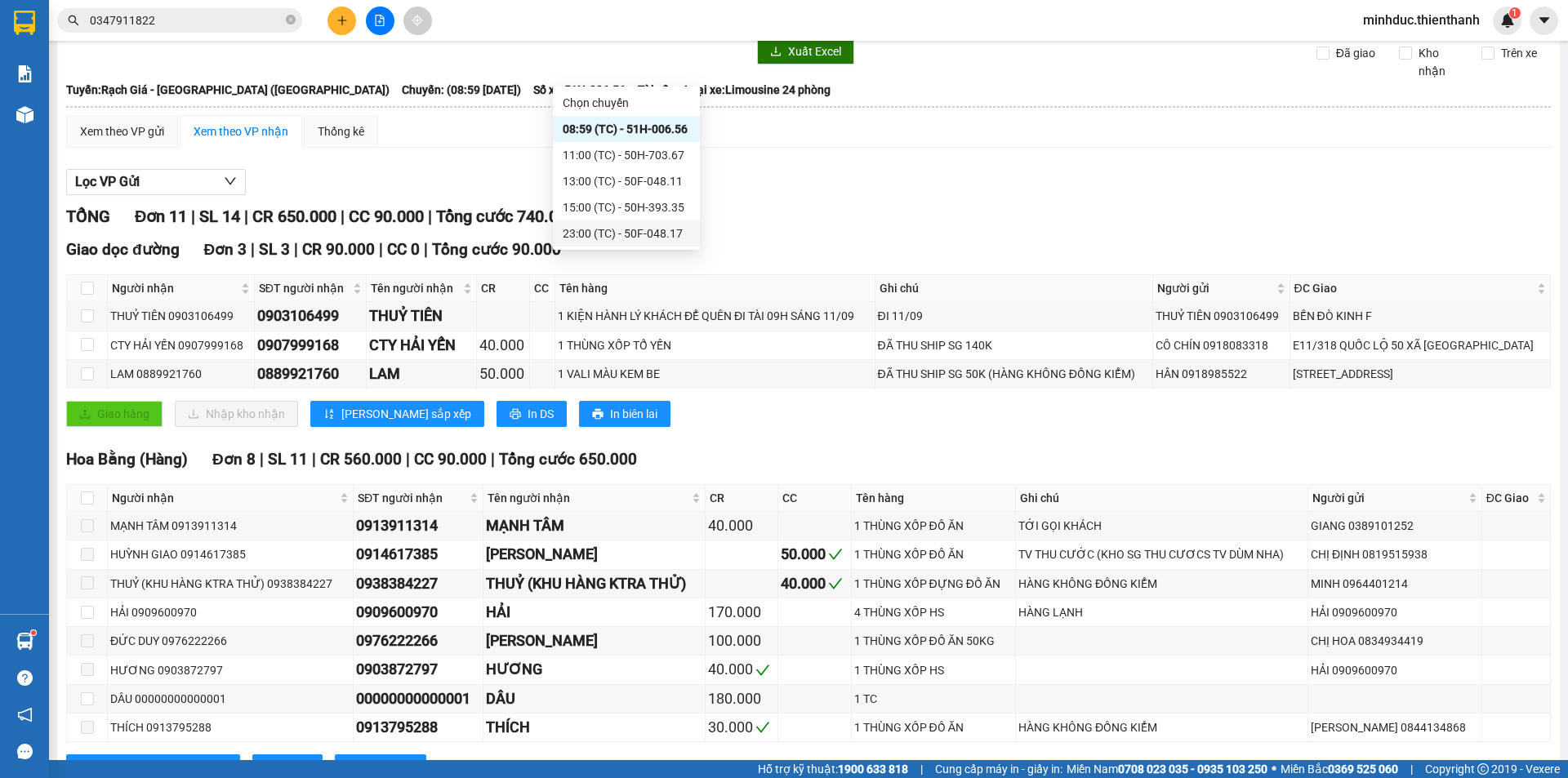
click at [636, 233] on div "23:00 (TC) - 50F-048.17" at bounding box center [626, 233] width 127 height 18
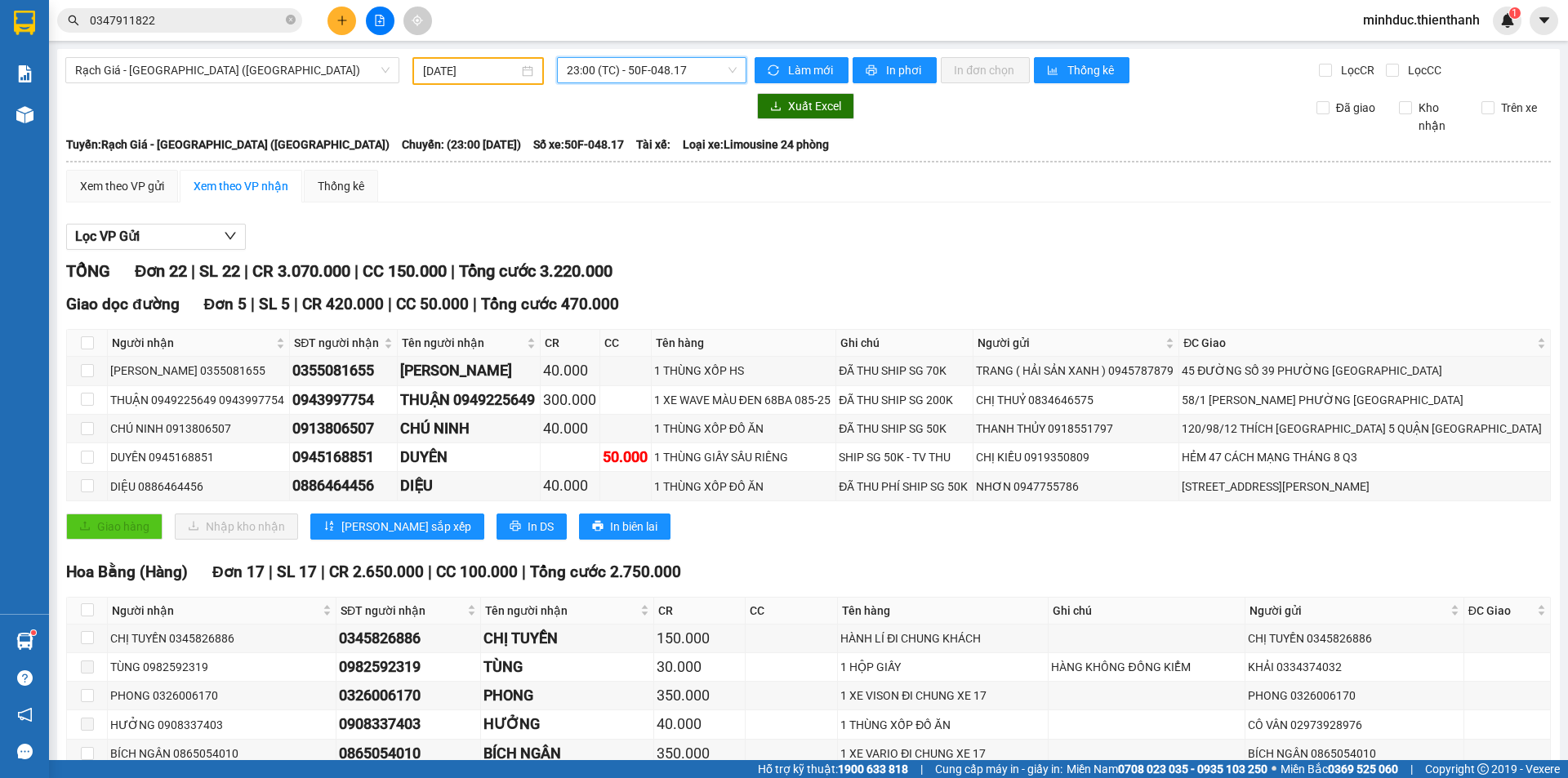
click at [505, 82] on div "11/09/2025" at bounding box center [478, 71] width 132 height 28
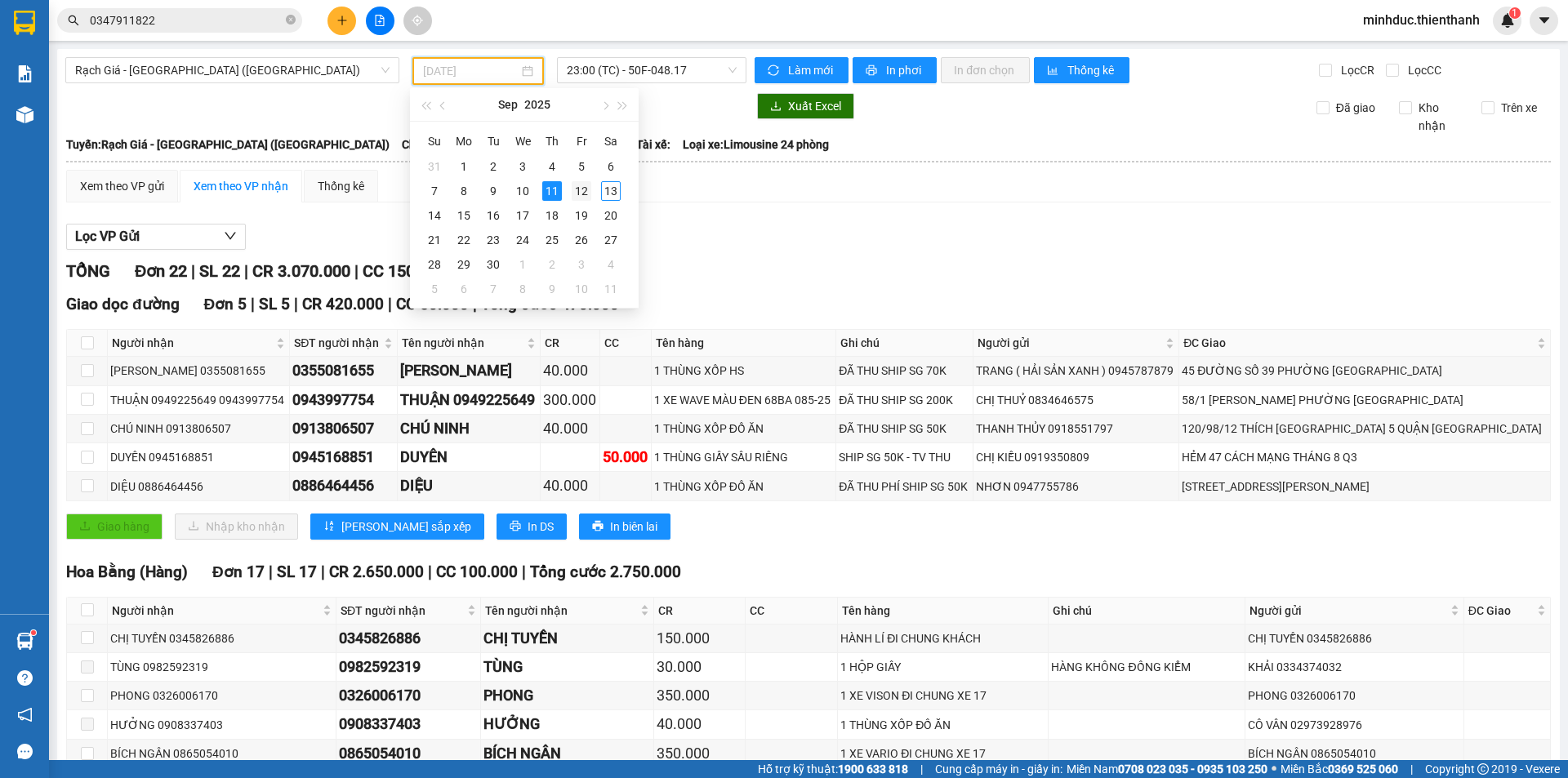
click at [583, 191] on div "12" at bounding box center [581, 190] width 19 height 19
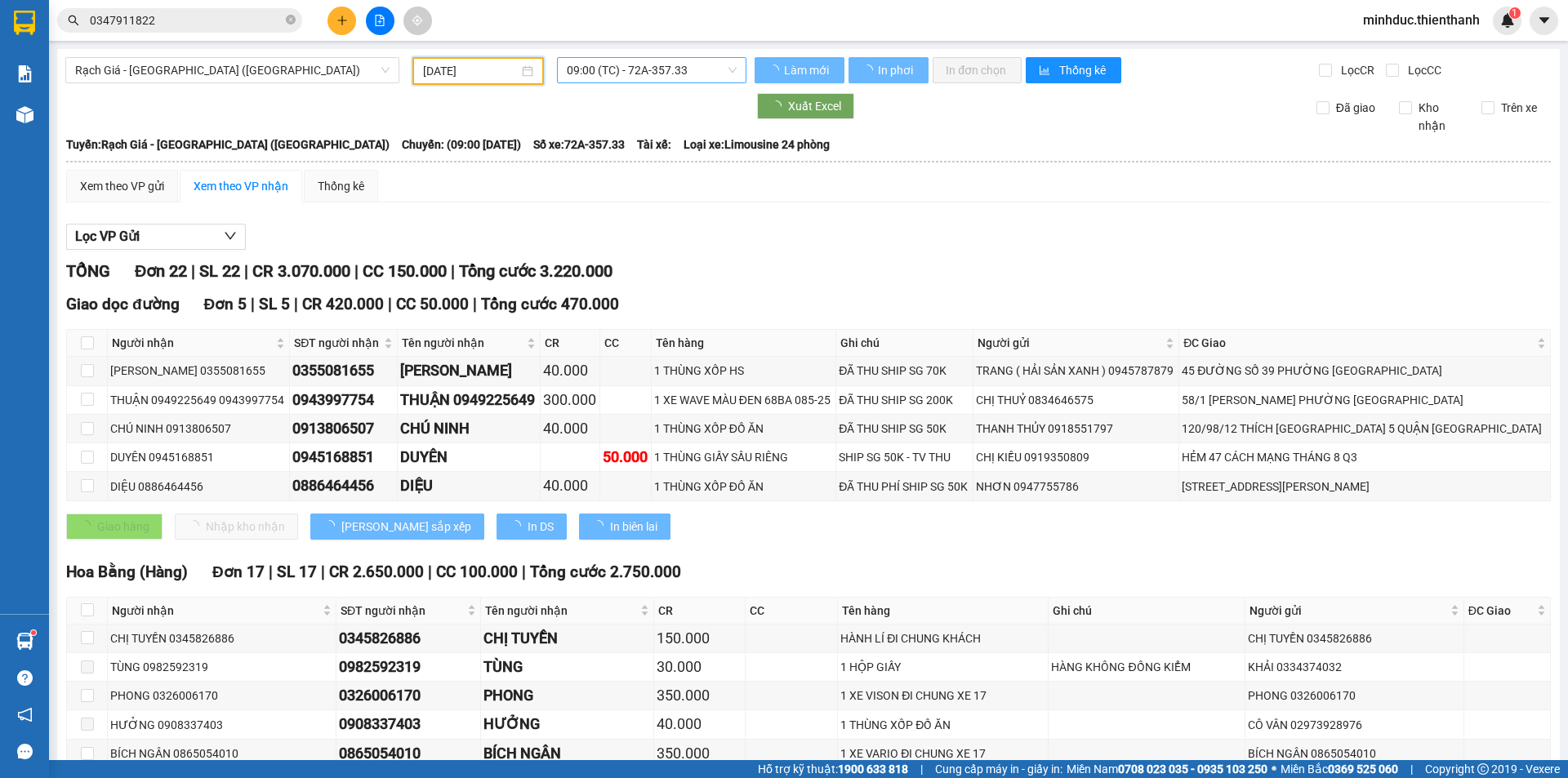
click at [609, 70] on span "09:00 (TC) - 72A-357.33" at bounding box center [651, 70] width 169 height 24
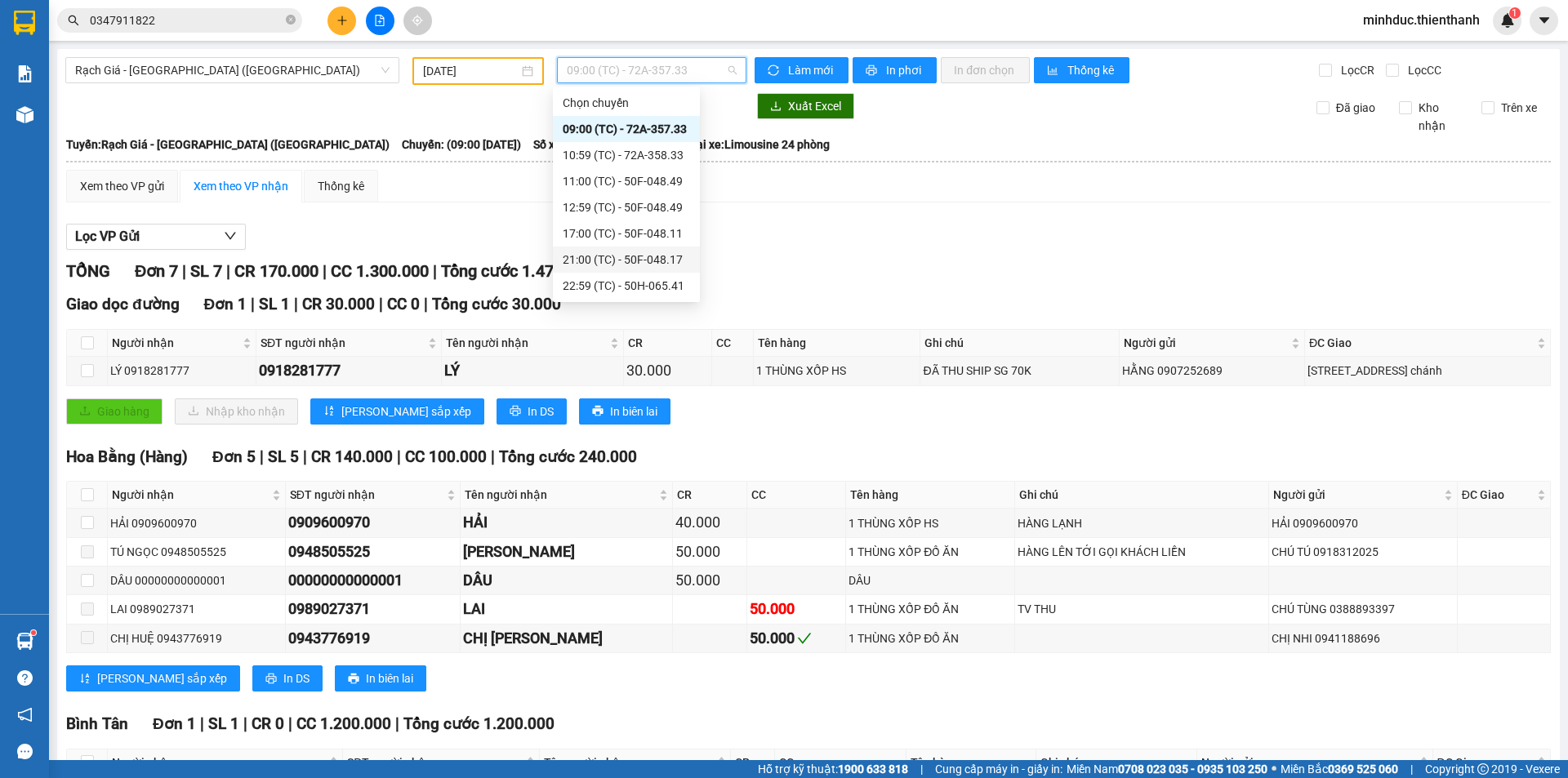
click at [640, 265] on div "21:00 (TC) - 50F-048.17" at bounding box center [626, 259] width 127 height 18
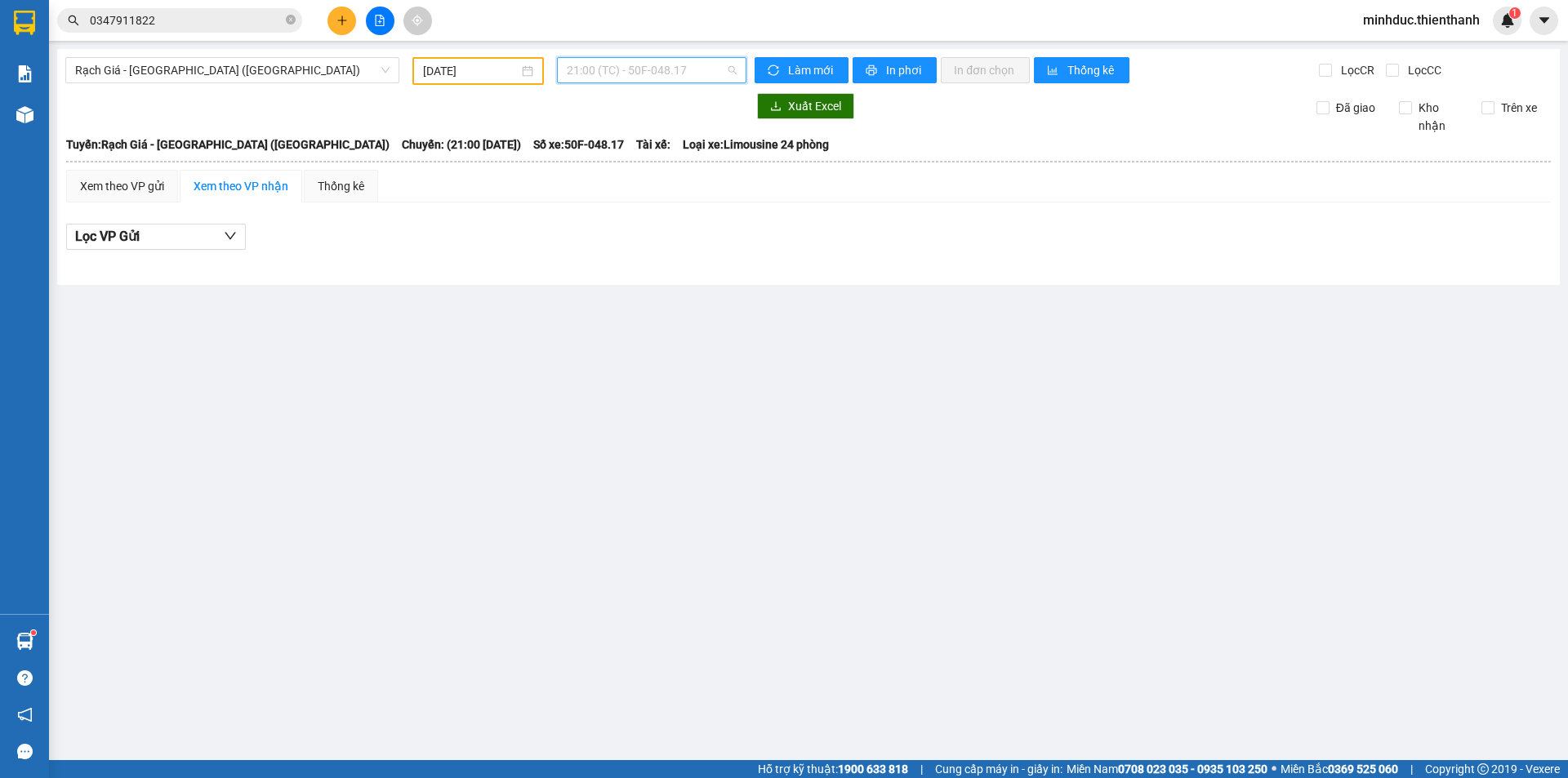
click at [610, 66] on span "21:00 (TC) - 50F-048.17" at bounding box center [651, 70] width 169 height 24
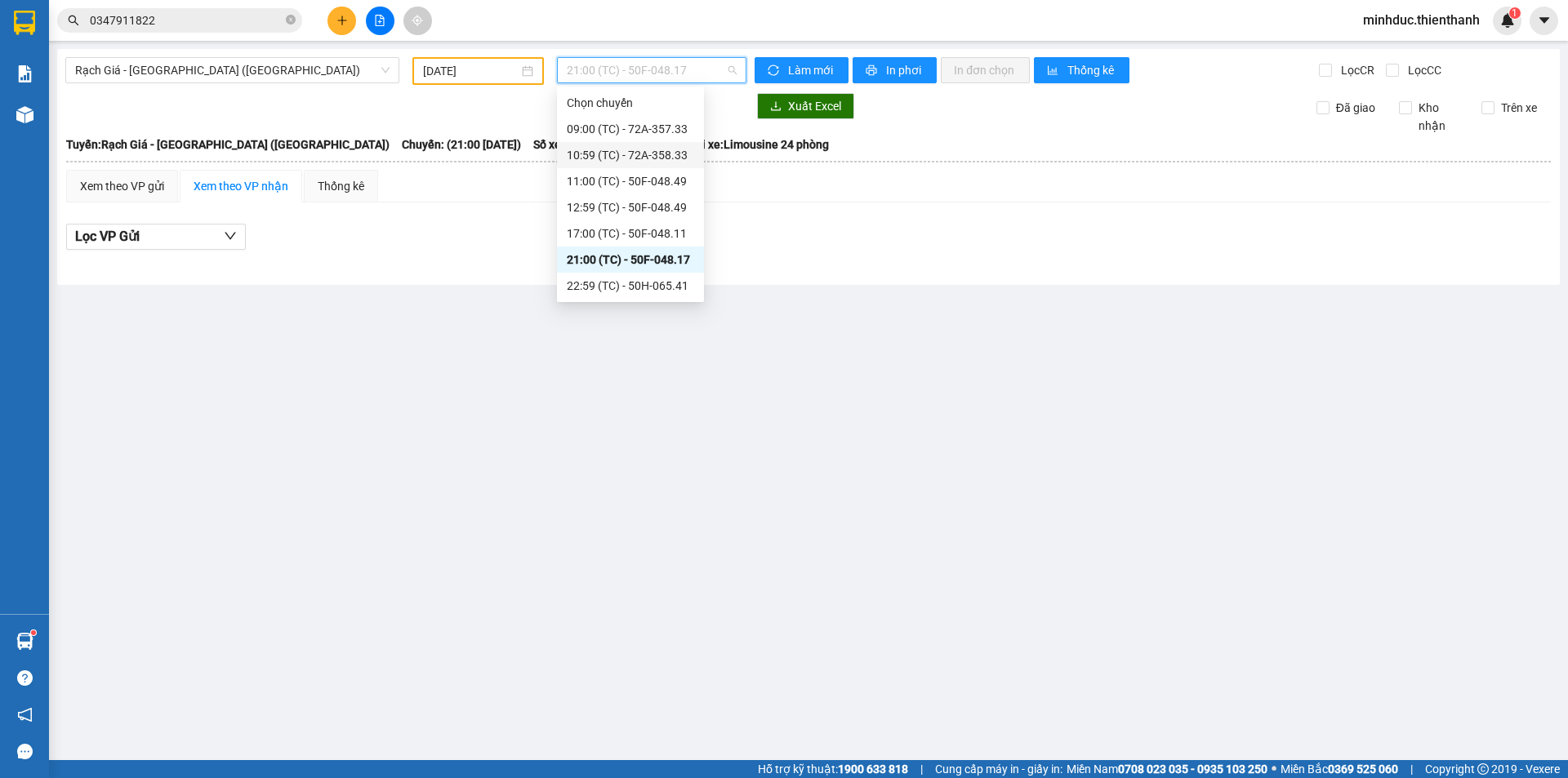
click at [502, 77] on input "12/09/2025" at bounding box center [470, 71] width 95 height 18
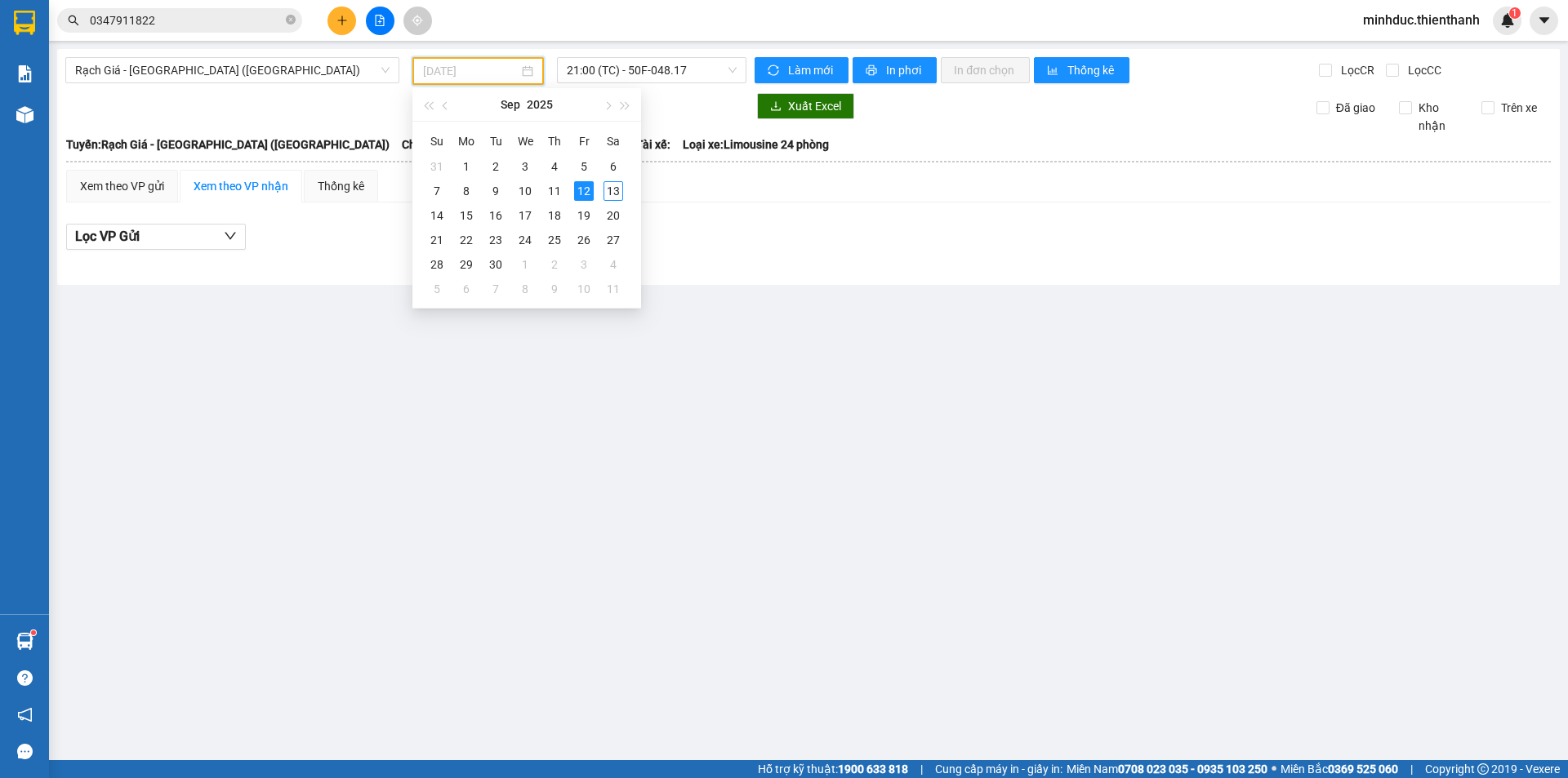
type input "12/09/2025"
click at [277, 81] on span "Rạch Giá - [GEOGRAPHIC_DATA] ([GEOGRAPHIC_DATA])" at bounding box center [232, 70] width 314 height 24
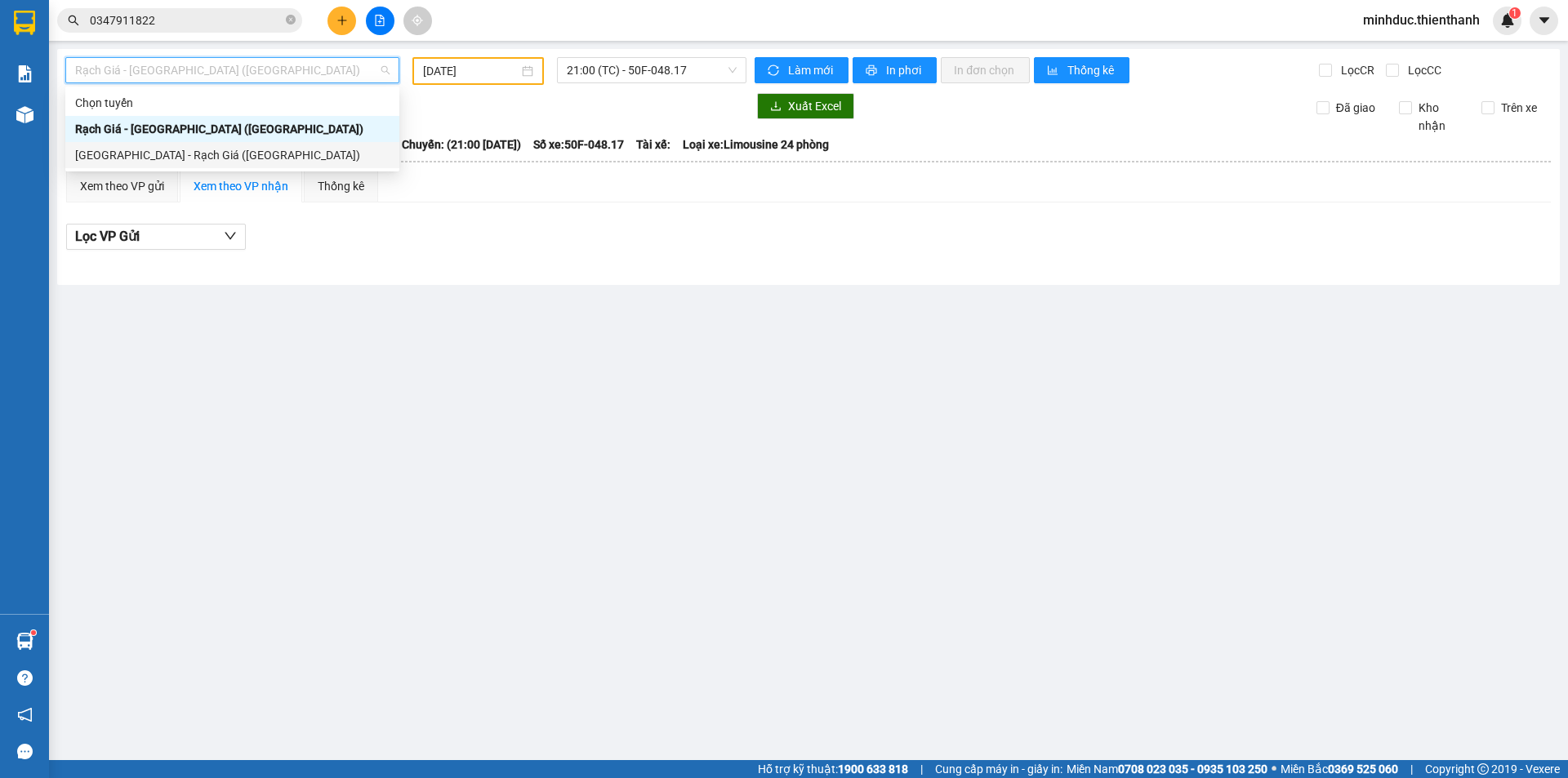
click at [207, 154] on div "[GEOGRAPHIC_DATA] - Rạch Giá ([GEOGRAPHIC_DATA])" at bounding box center [232, 154] width 314 height 18
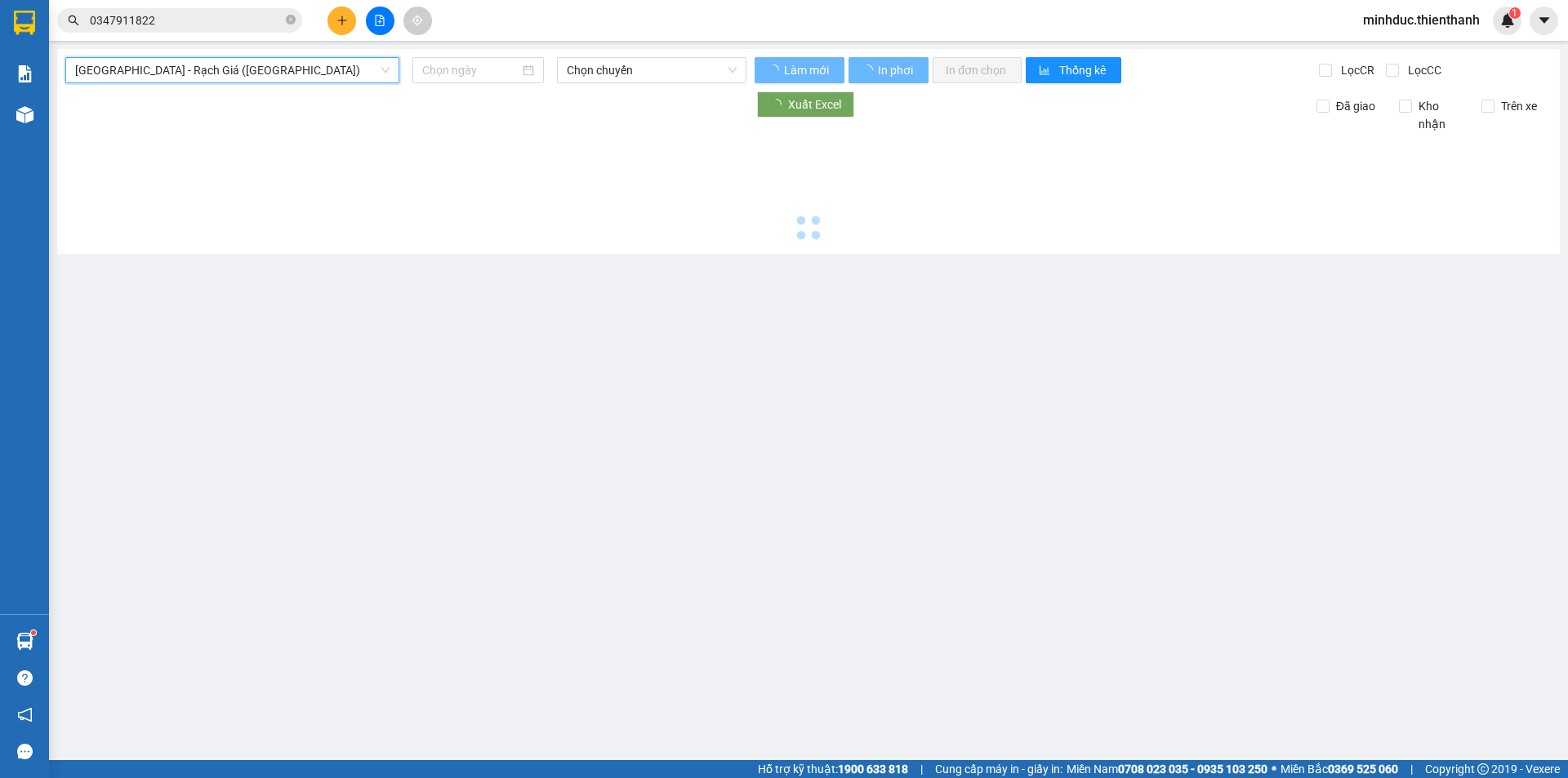
type input "[DATE]"
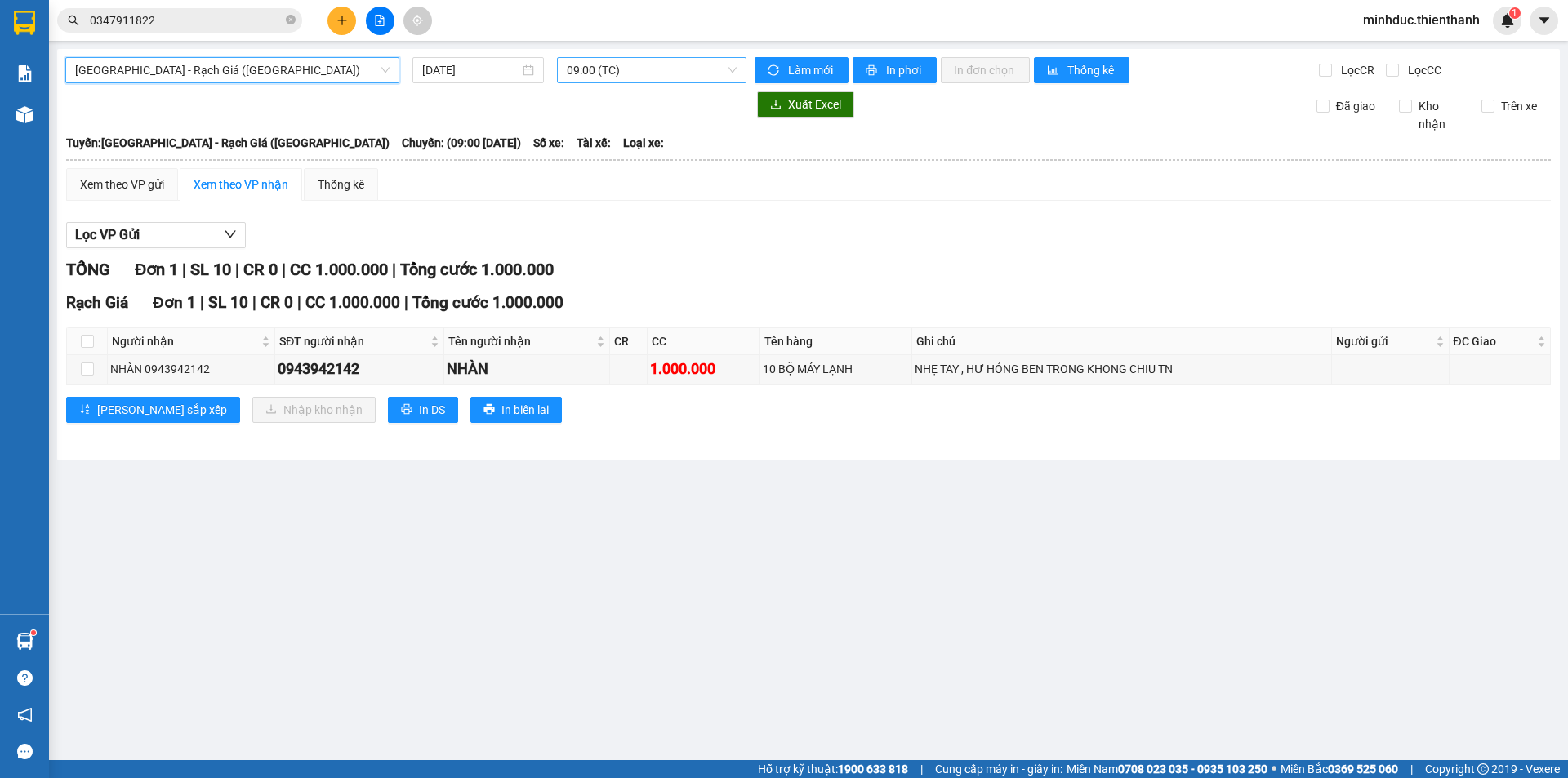
click at [601, 72] on span "09:00 (TC)" at bounding box center [651, 70] width 169 height 24
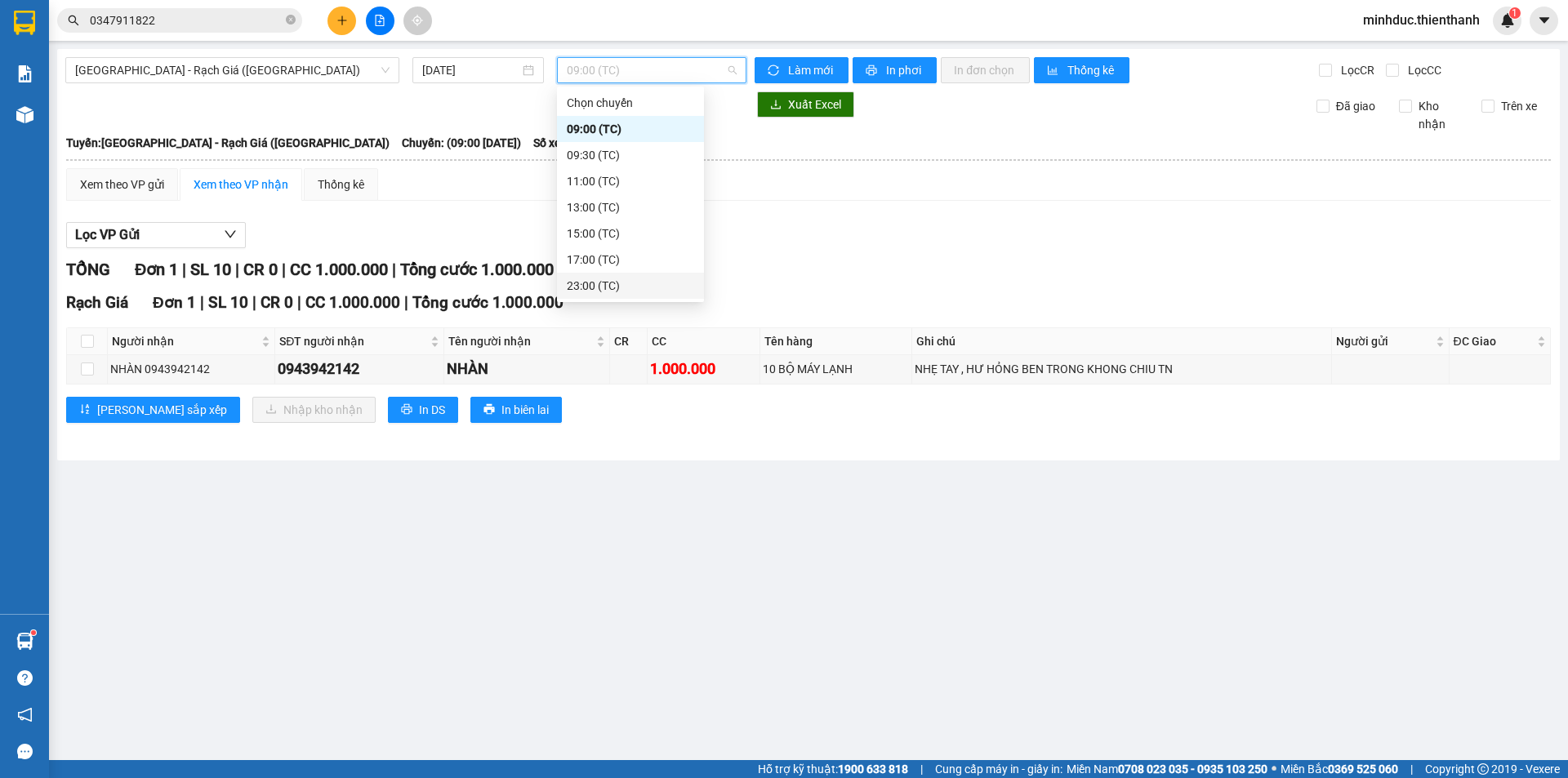
click at [599, 282] on div "23:00 (TC)" at bounding box center [630, 285] width 127 height 18
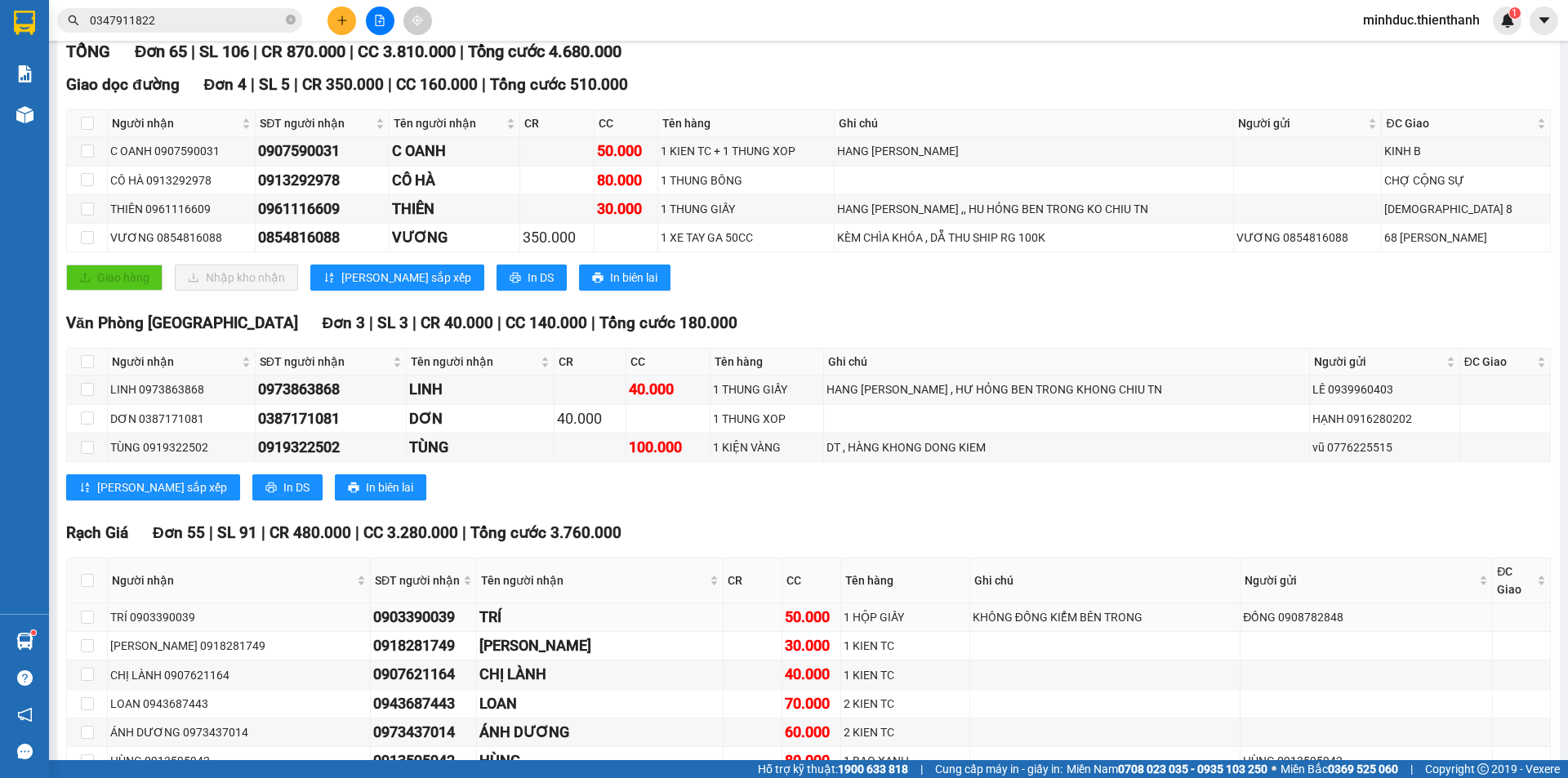
scroll to position [164, 0]
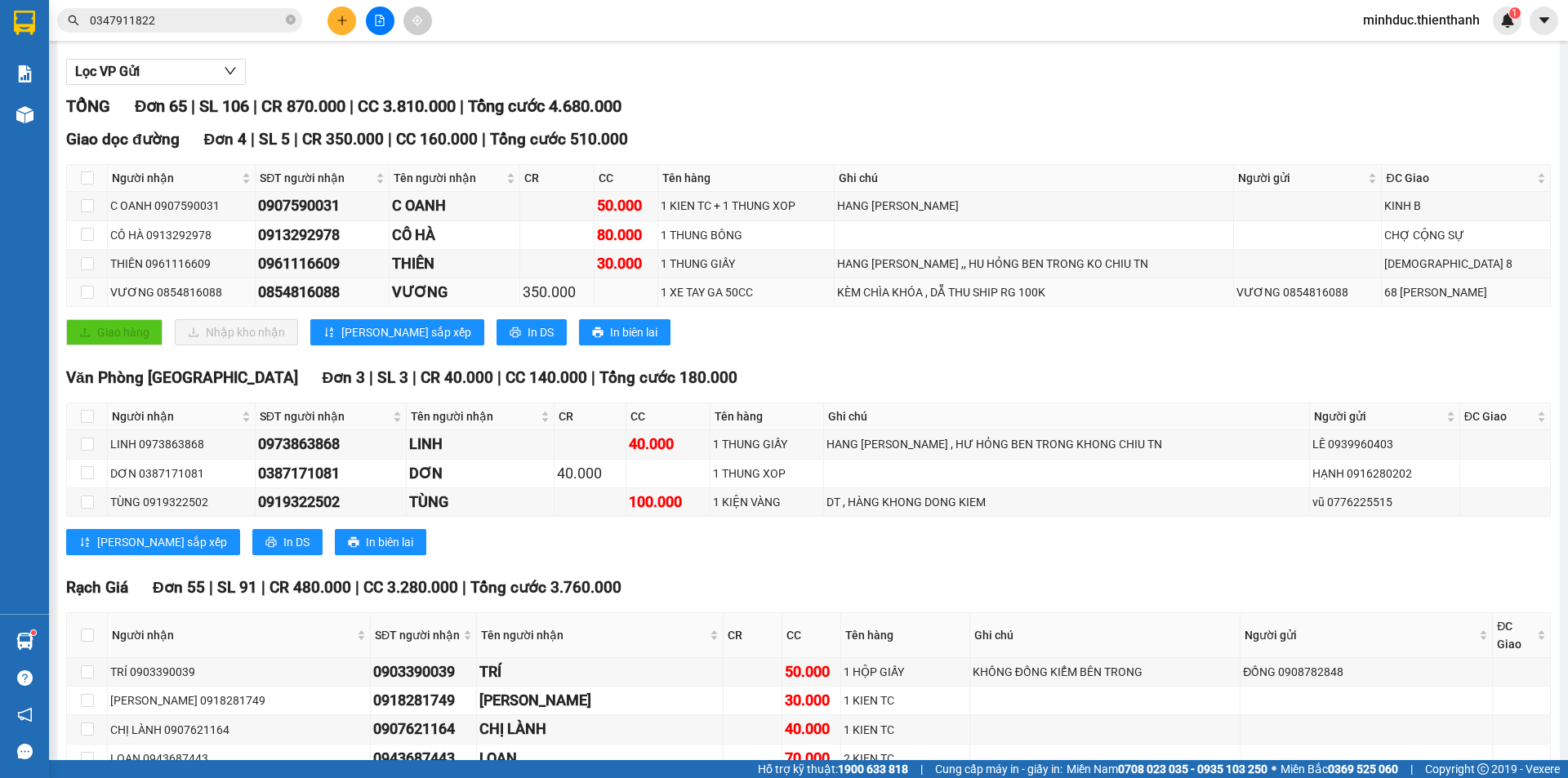
click at [940, 290] on div "KÈM CHÌA KHÓA , DẴ THU SHIP RG 100K" at bounding box center [1034, 292] width 394 height 18
click at [1006, 301] on div "KÈM CHÌA KHÓA , DẴ THU SHIP RG 100K" at bounding box center [1034, 292] width 394 height 18
click at [1006, 298] on div "KÈM CHÌA KHÓA , DẴ THU SHIP RG 100K" at bounding box center [1034, 292] width 394 height 18
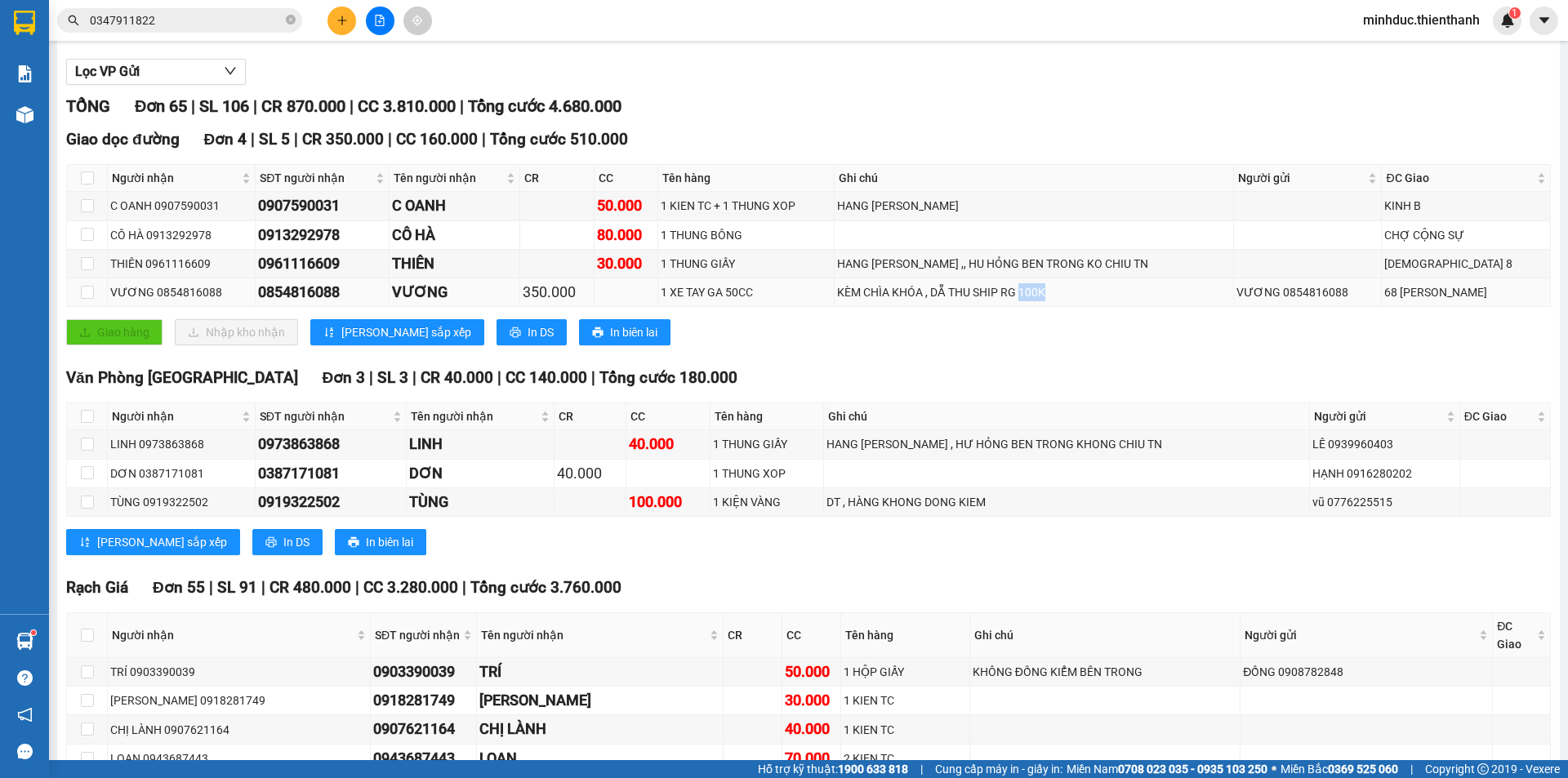
click at [1006, 298] on div "KÈM CHÌA KHÓA , DẴ THU SHIP RG 100K" at bounding box center [1034, 292] width 394 height 18
click at [346, 21] on icon "plus" at bounding box center [342, 20] width 12 height 12
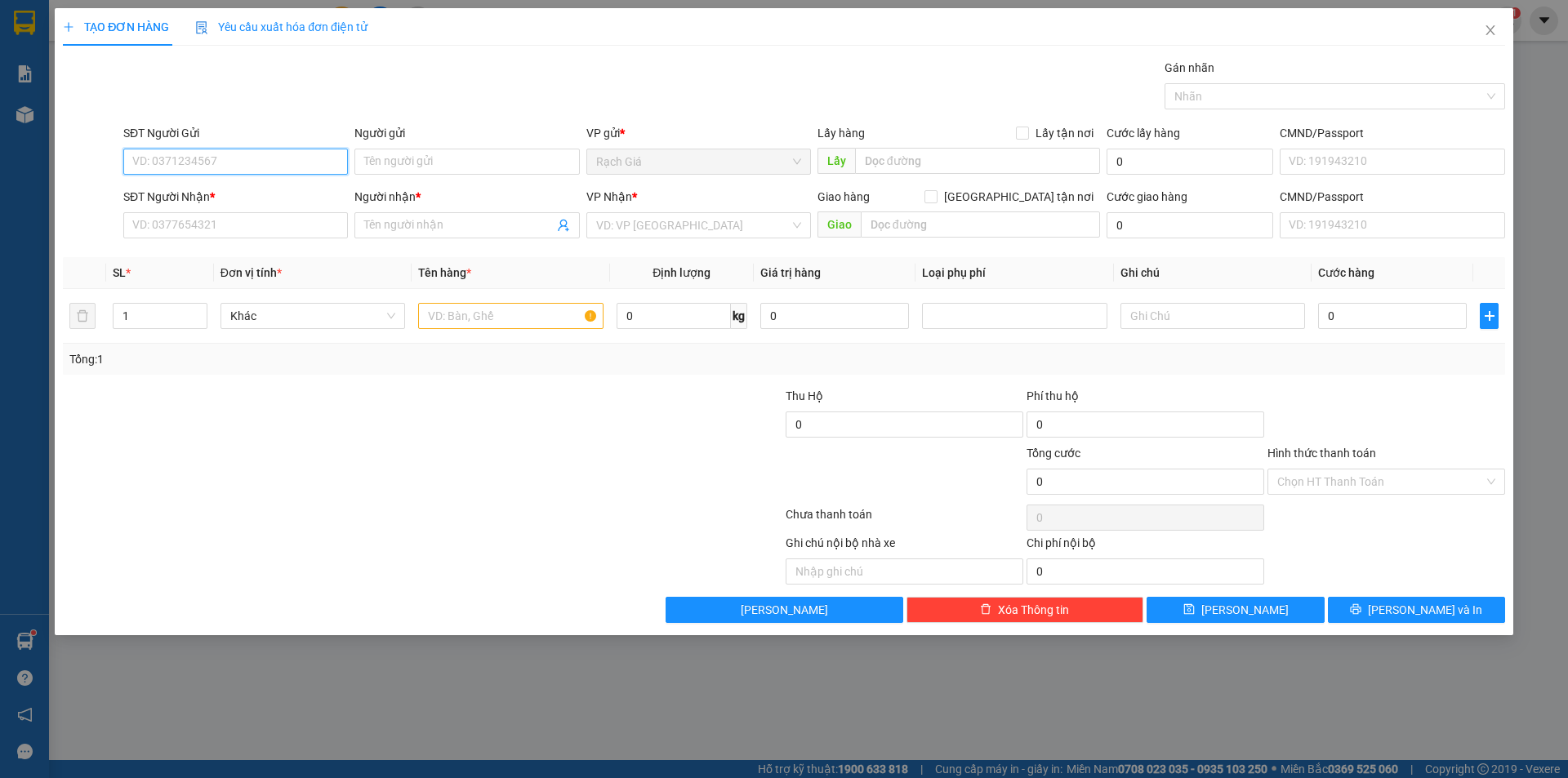
click at [262, 162] on input "SĐT Người Gửi" at bounding box center [235, 161] width 224 height 26
click at [238, 190] on div "0914862838 - CHỊ HUYỀN" at bounding box center [235, 194] width 205 height 18
type input "0914862838"
type input "CHỊ [PERSON_NAME]"
type input "0939182711"
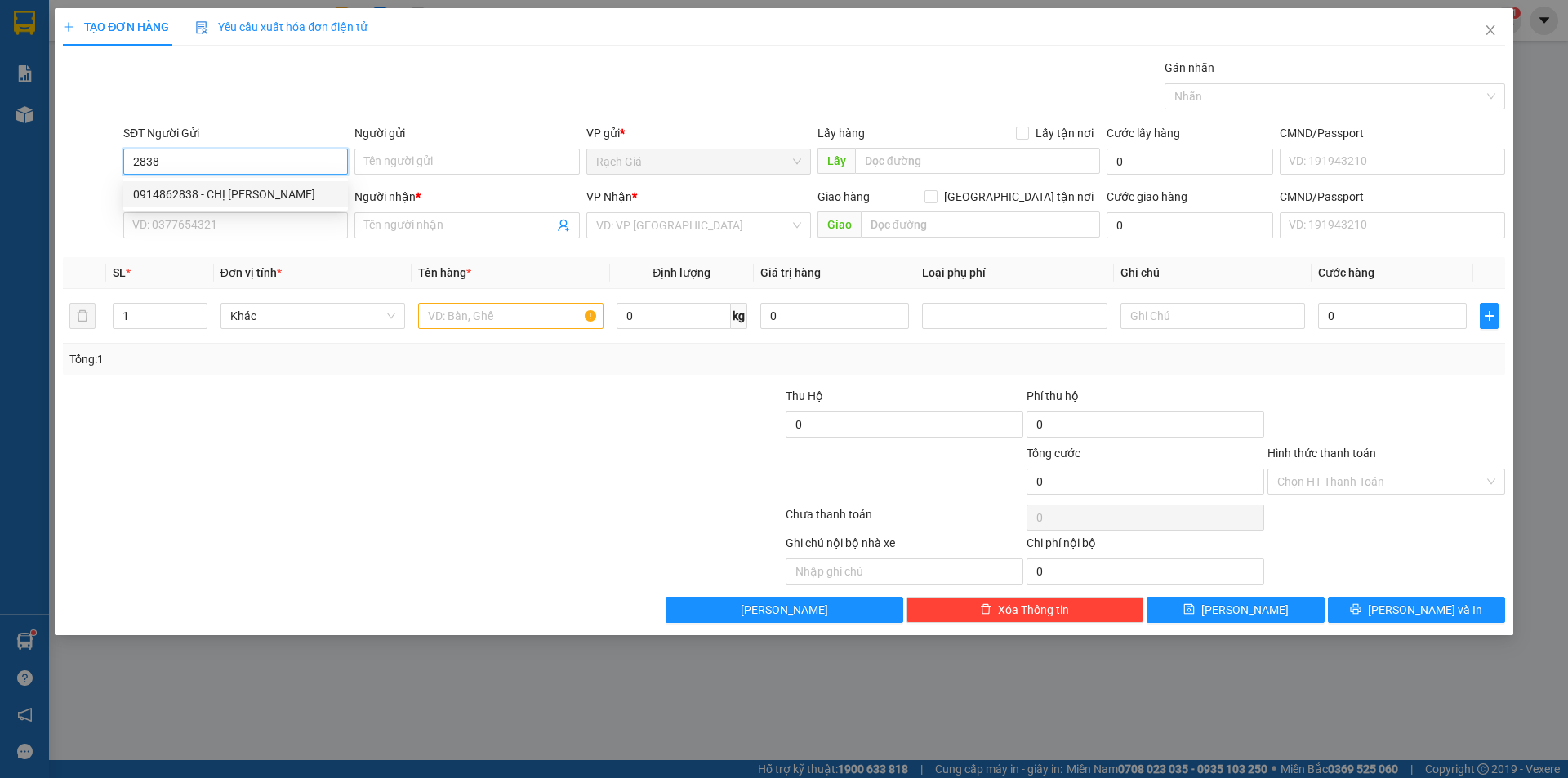
type input "CÔNG TÂN AN 0913314249"
type input "TÂN AN"
type input "100.000"
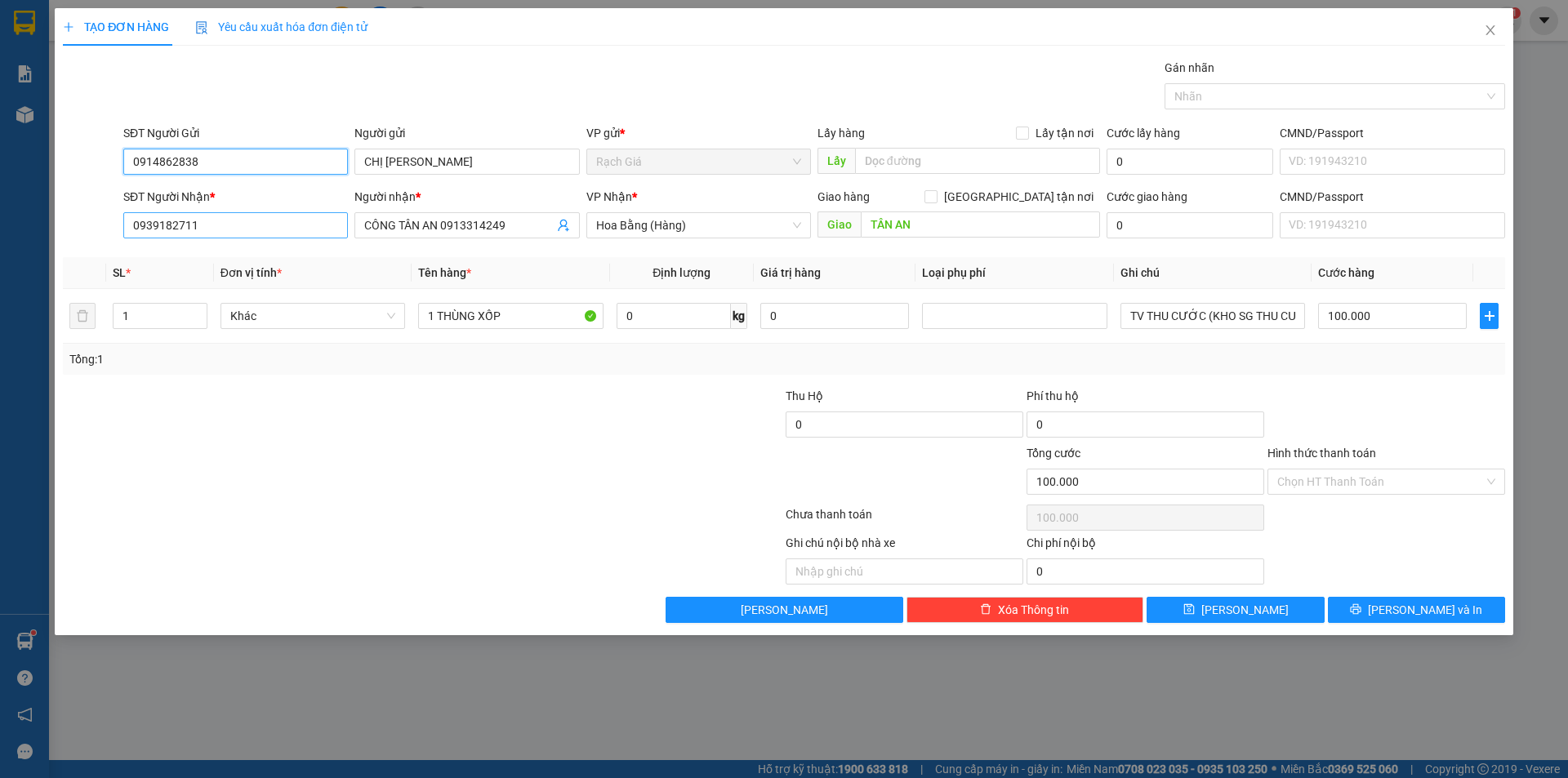
type input "0914862838"
click at [266, 226] on input "0939182711" at bounding box center [235, 225] width 224 height 26
click at [265, 223] on input "0939182711" at bounding box center [235, 225] width 224 height 26
type input "093918271"
click at [234, 225] on input "093918271" at bounding box center [235, 225] width 224 height 26
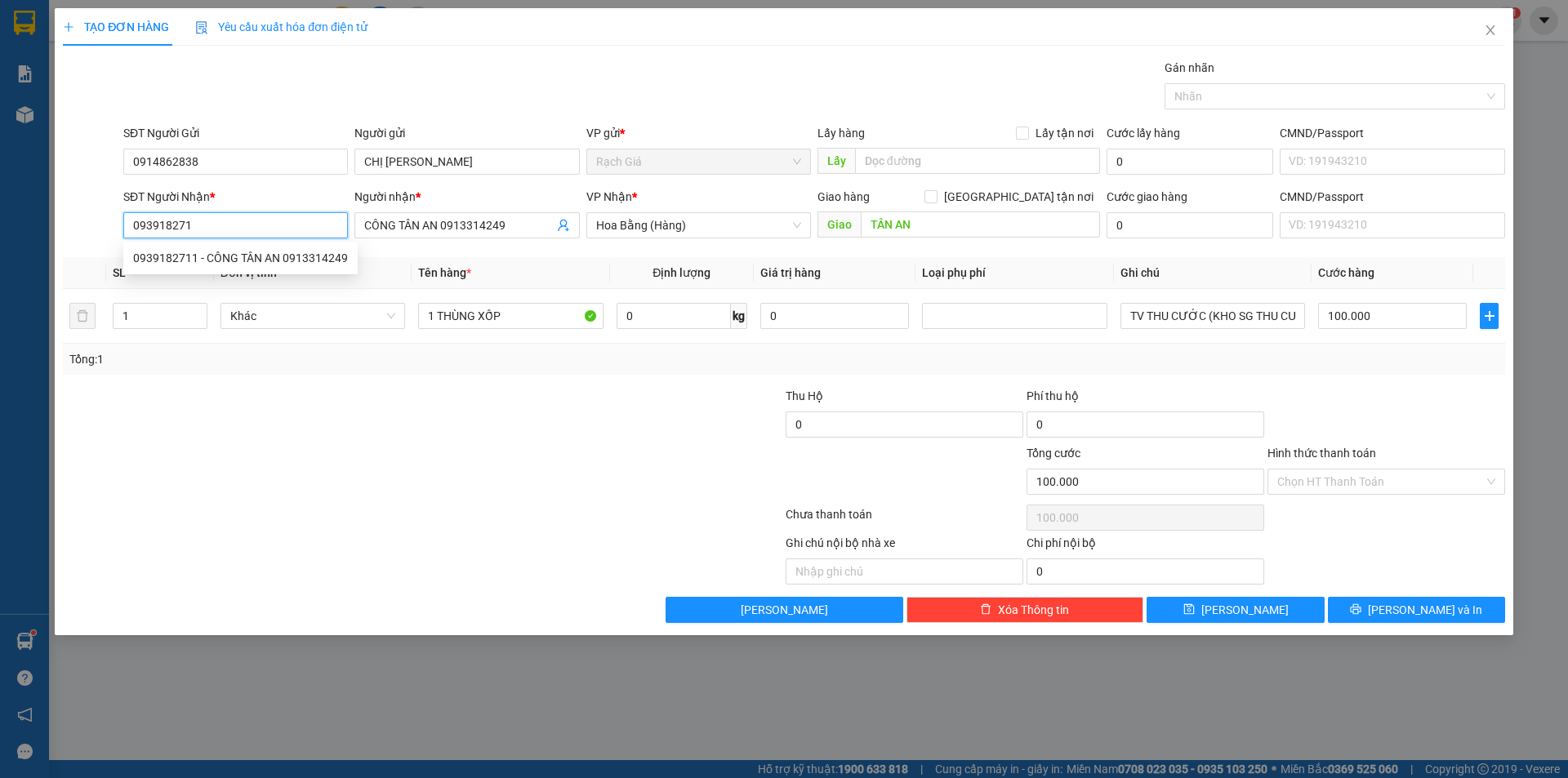
click at [234, 225] on input "093918271" at bounding box center [235, 225] width 224 height 26
click at [210, 222] on input "SĐT Người Nhận *" at bounding box center [235, 225] width 224 height 26
click at [212, 259] on div "0932795467 - NHI" at bounding box center [235, 257] width 205 height 18
type input "0932795467"
type input "NHI"
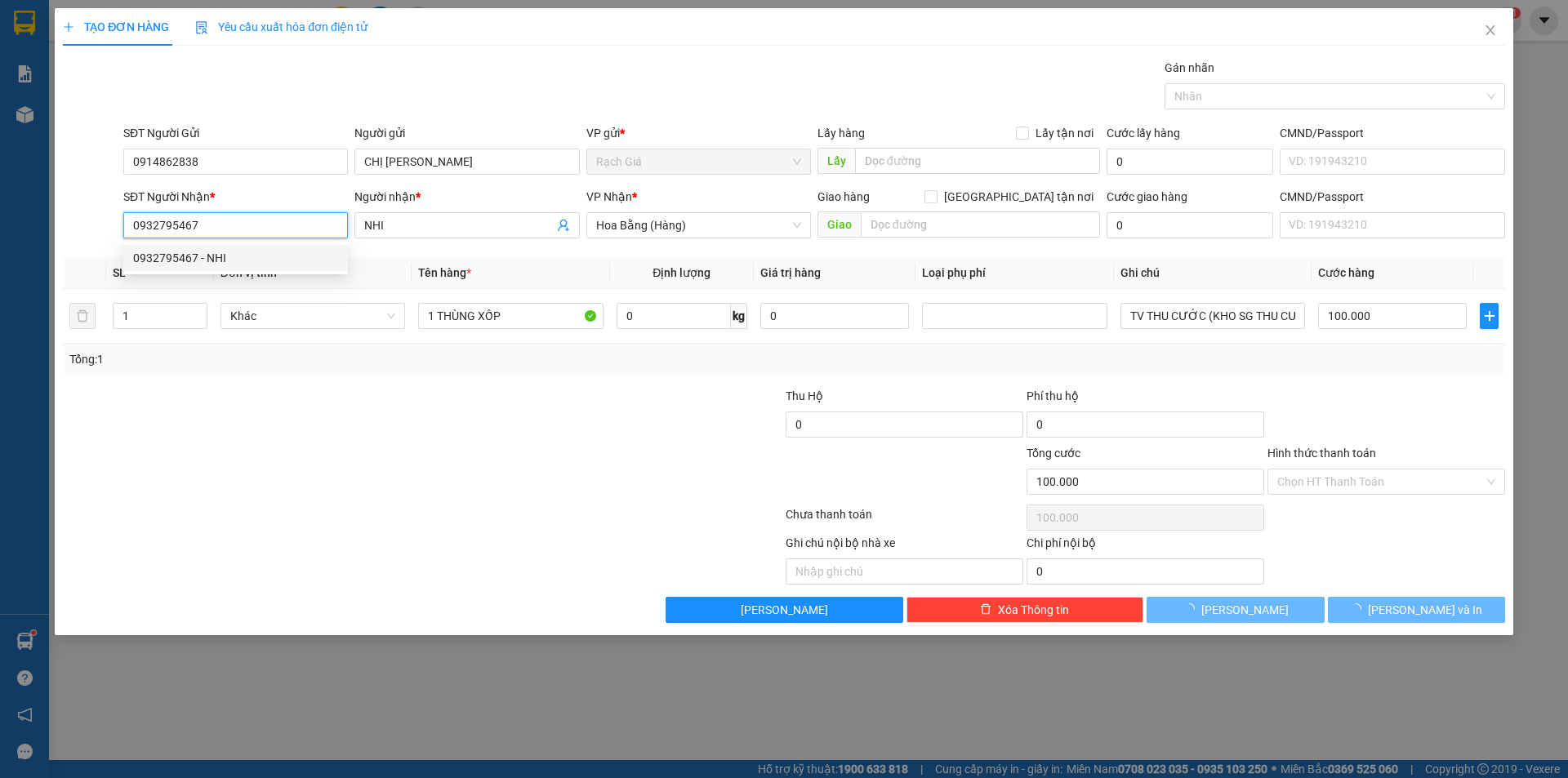
type input "60.000"
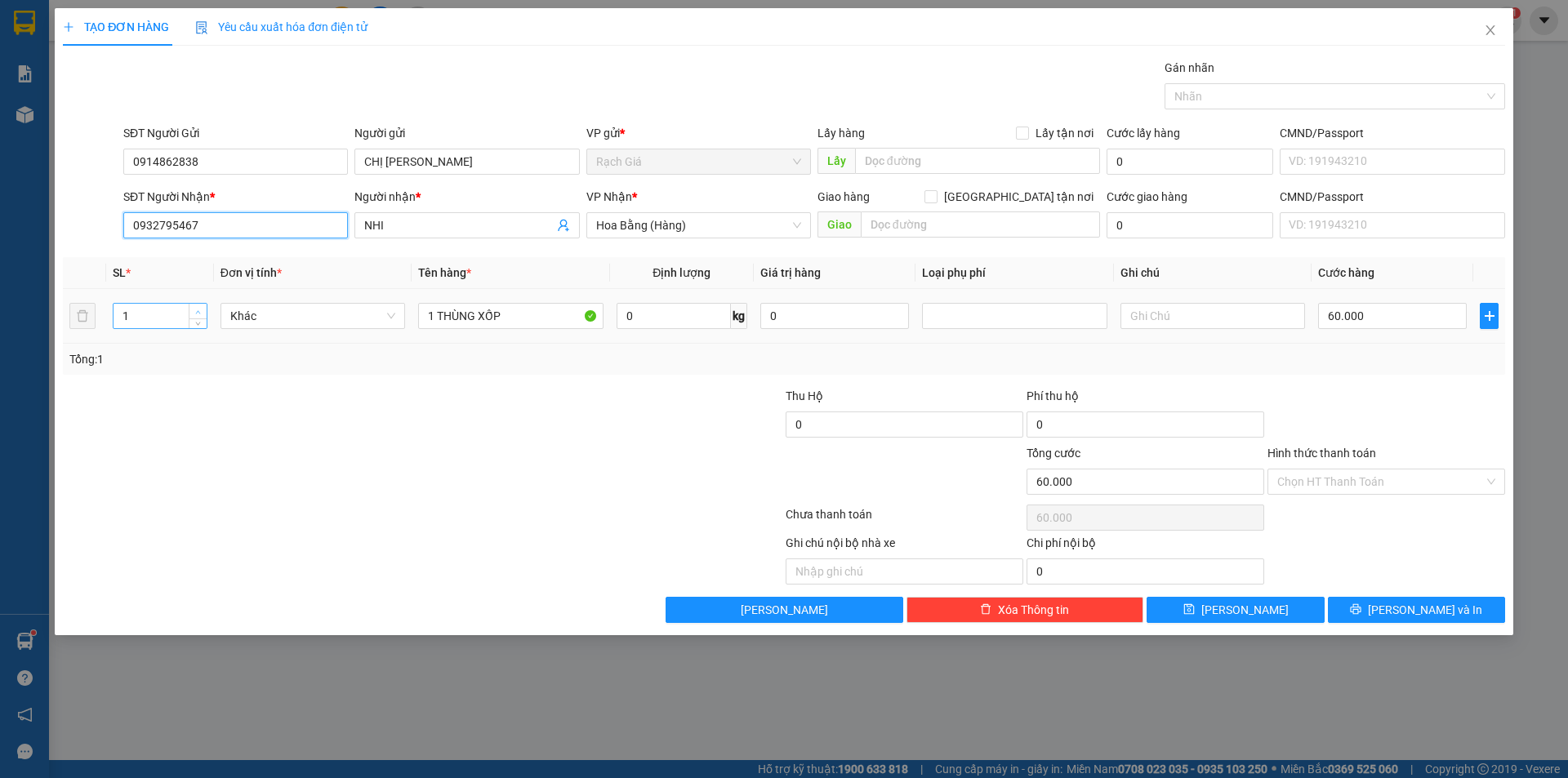
type input "0932795467"
type input "2"
click at [199, 311] on icon "up" at bounding box center [197, 312] width 6 height 6
click at [431, 311] on input "1 THÙNG XỐP" at bounding box center [510, 315] width 185 height 26
type input "0"
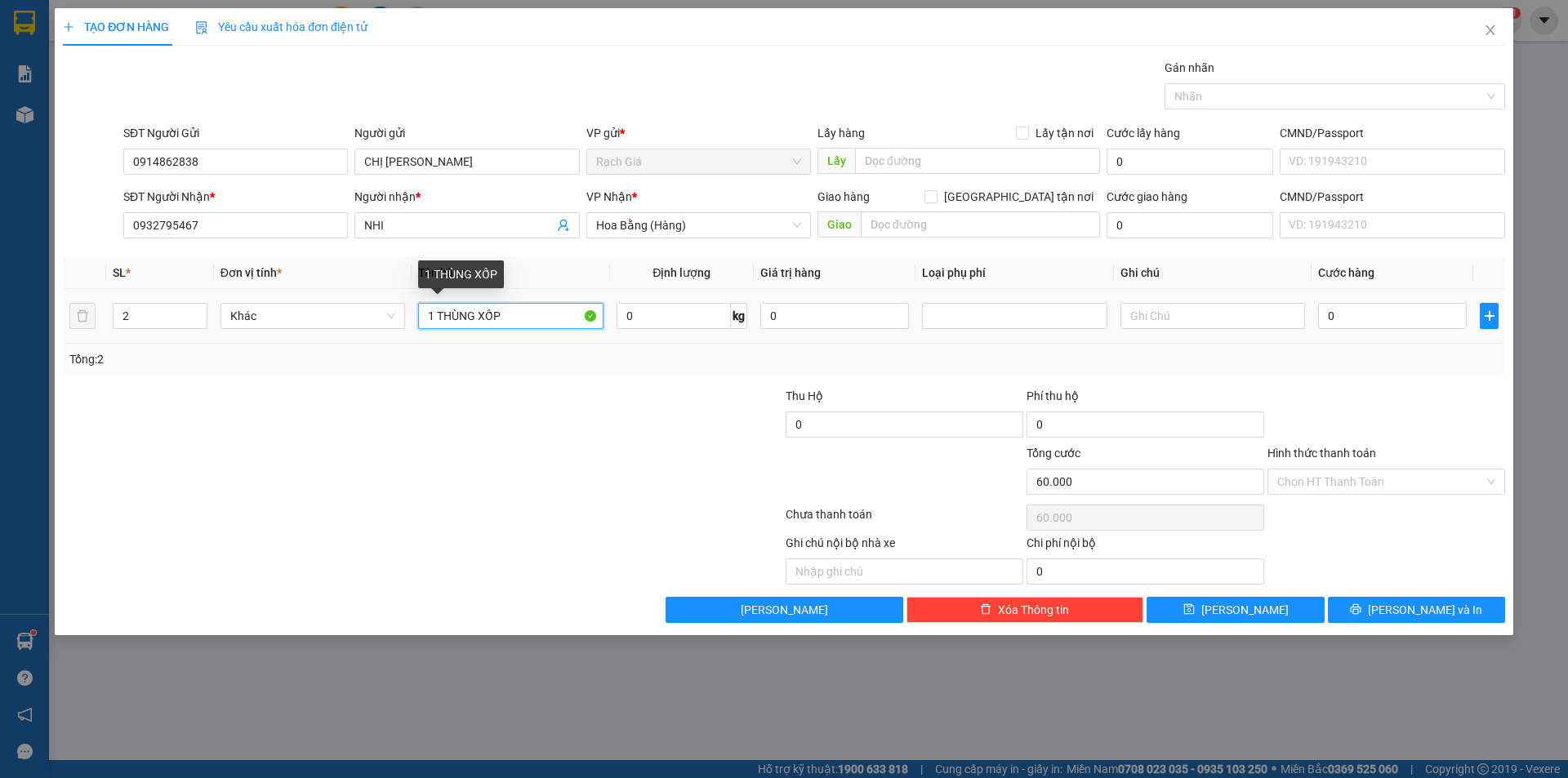
type input "0"
type input "2 THÙNG XỐP"
click at [1352, 317] on input "0" at bounding box center [1392, 315] width 148 height 26
type input "1"
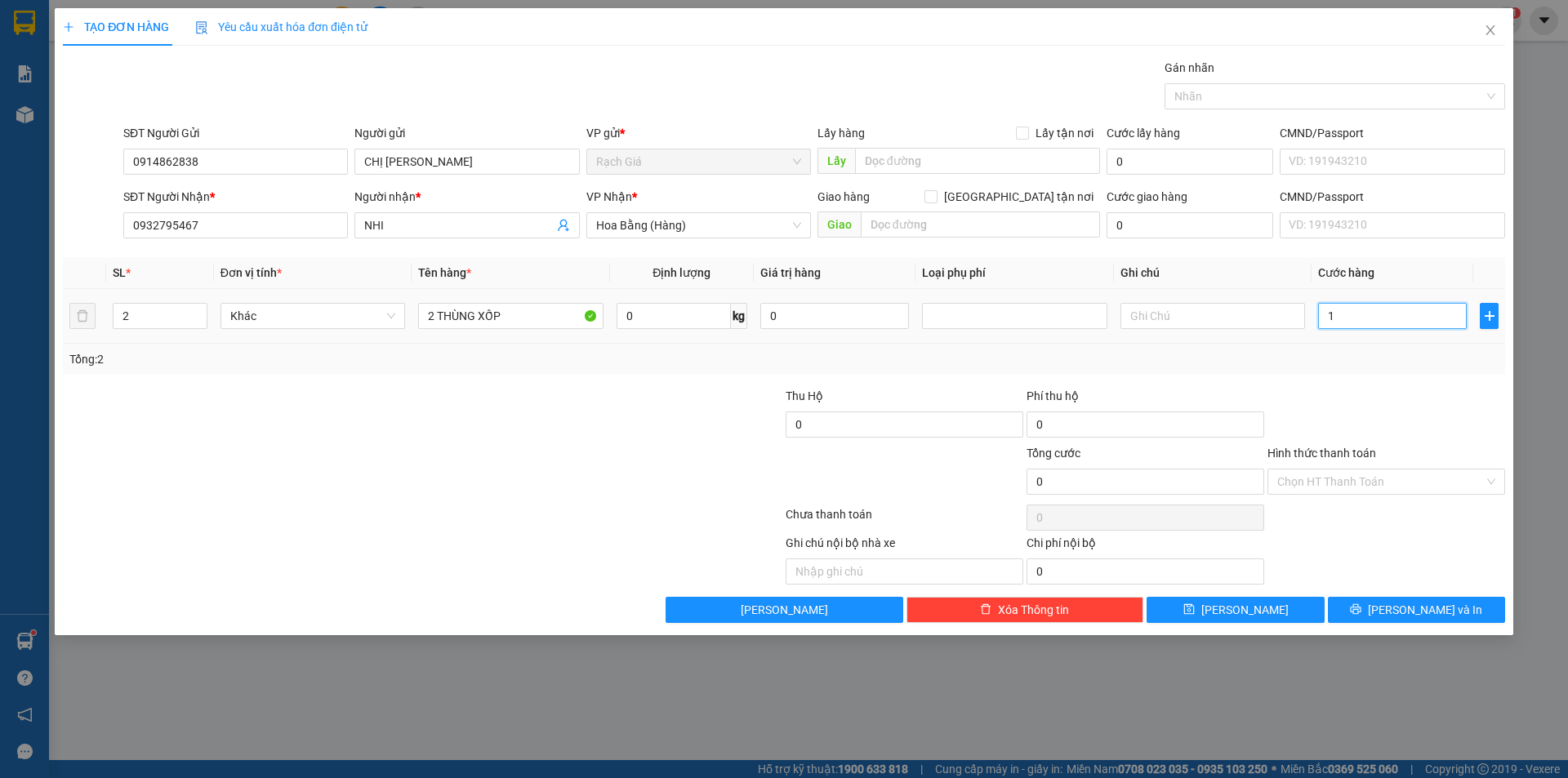
type input "1"
type input "10"
type input "100"
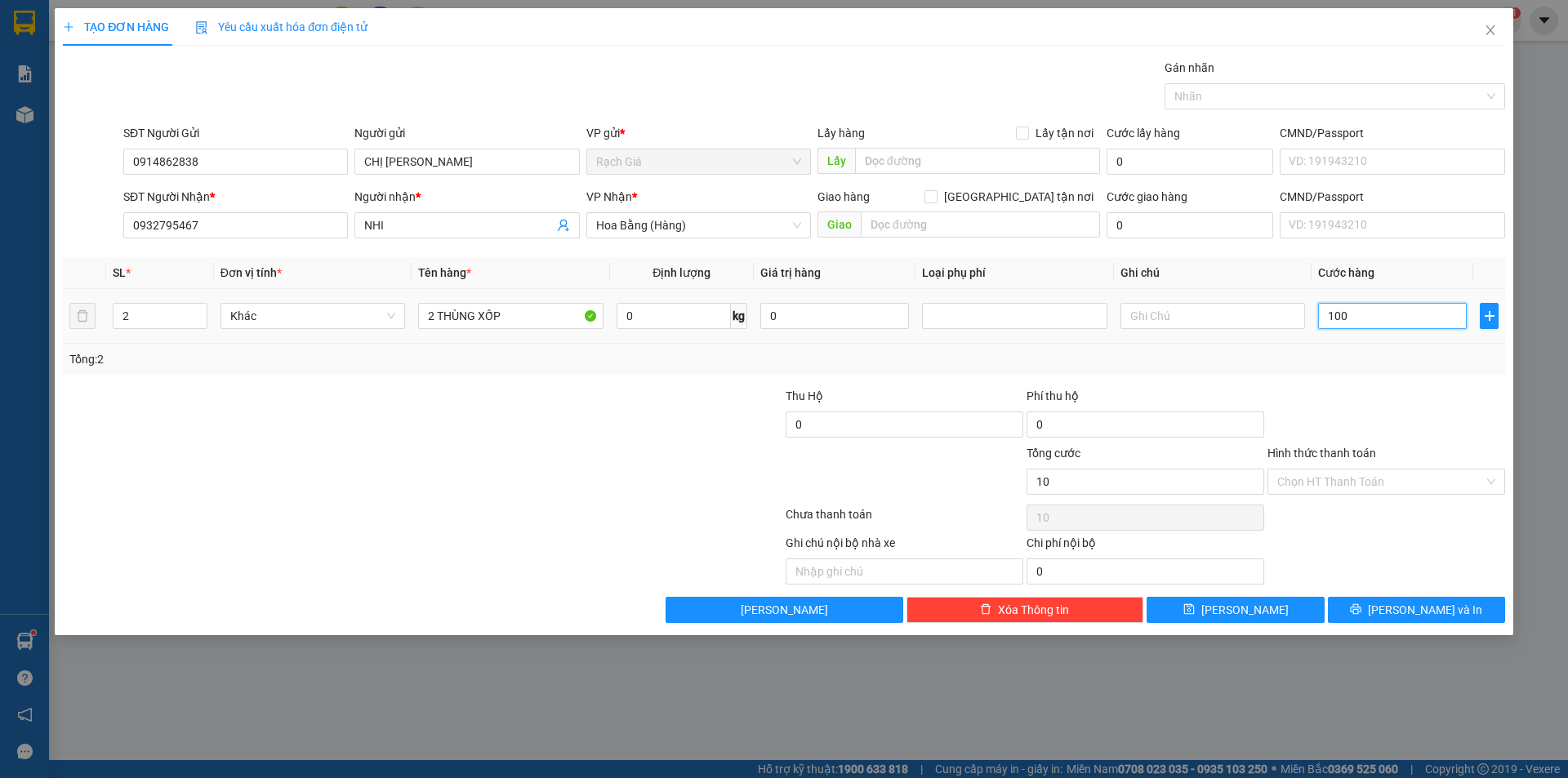
type input "100"
type input "1.000"
type input "10.000"
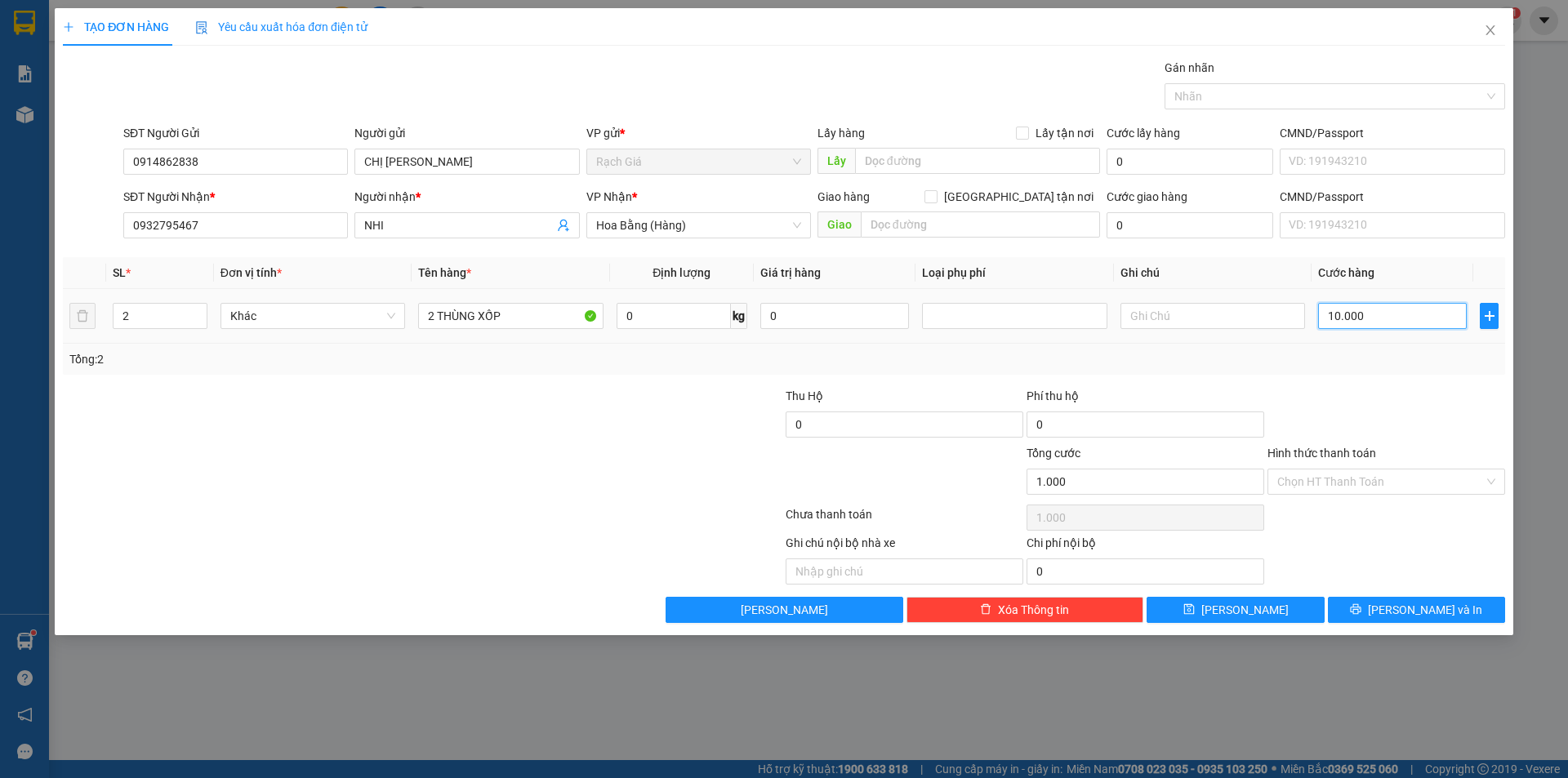
type input "10.000"
type input "100.000"
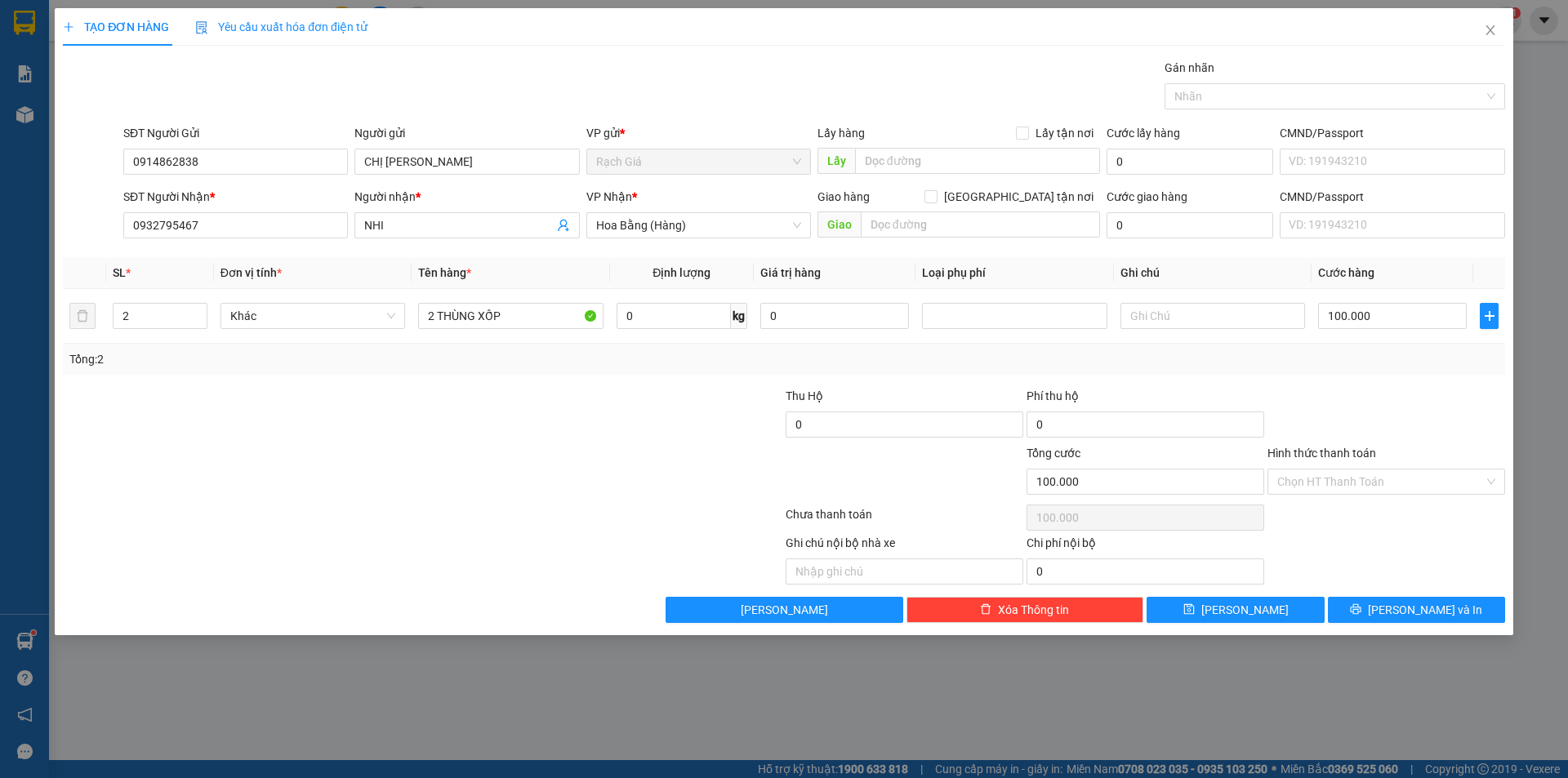
click at [1418, 642] on div "TẠO ĐƠN HÀNG Yêu cầu xuất hóa đơn điện tử Transit Pickup Surcharge Ids Transit …" at bounding box center [784, 389] width 1568 height 778
click at [1428, 615] on span "[PERSON_NAME] và In" at bounding box center [1425, 609] width 115 height 18
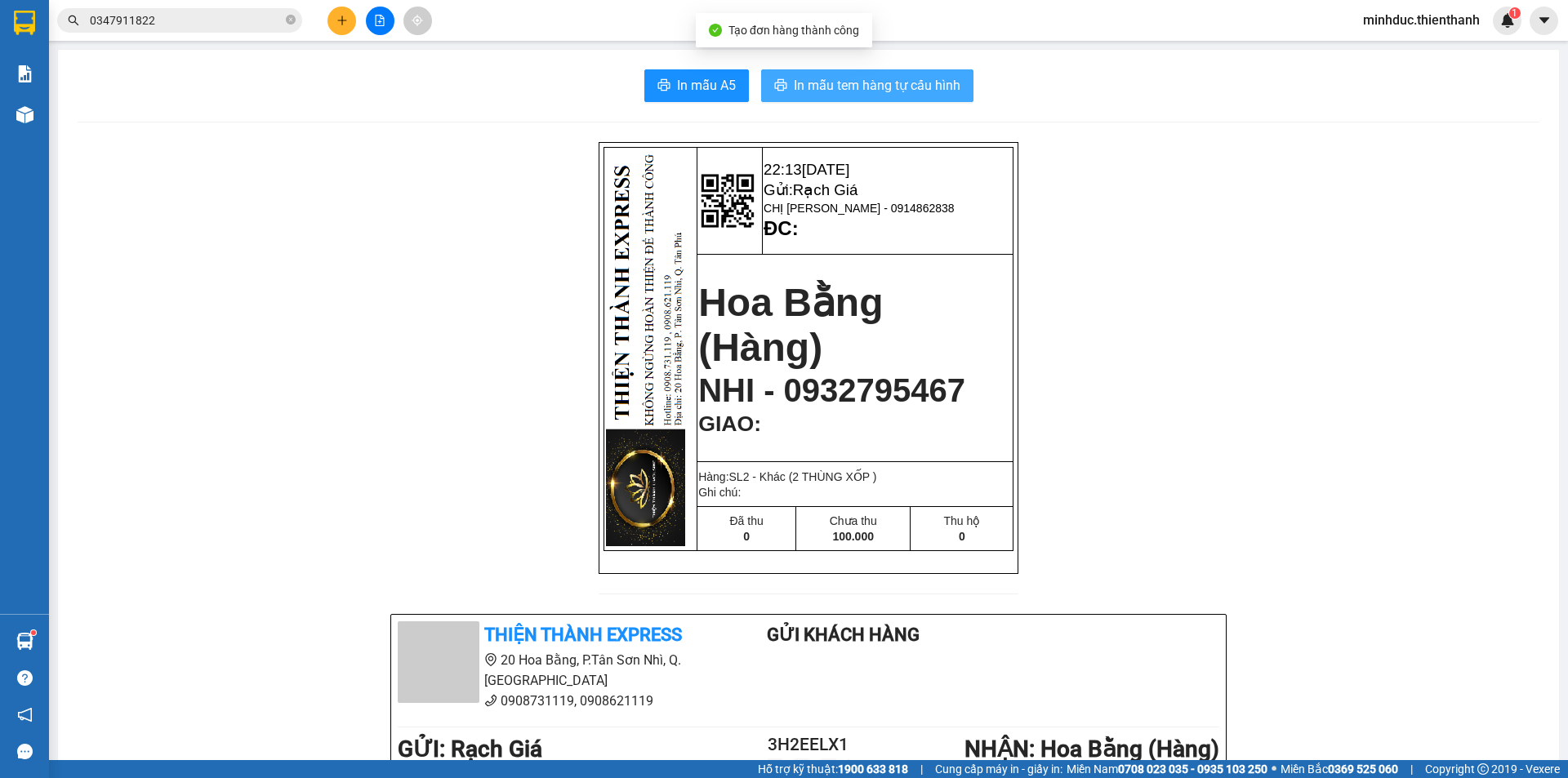
click at [866, 87] on span "In mẫu tem hàng tự cấu hình" at bounding box center [877, 85] width 167 height 20
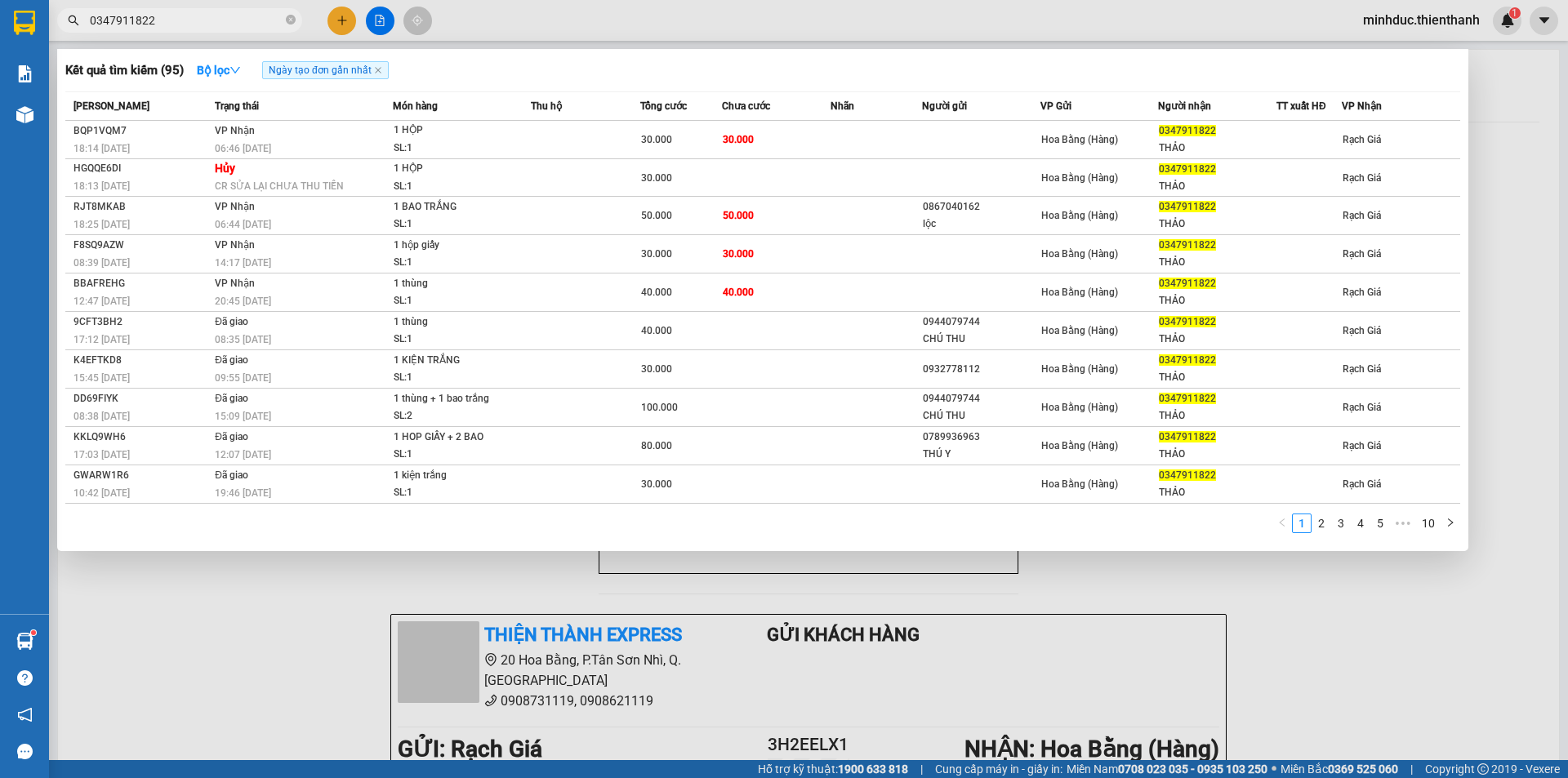
click at [197, 27] on input "0347911822" at bounding box center [186, 20] width 193 height 18
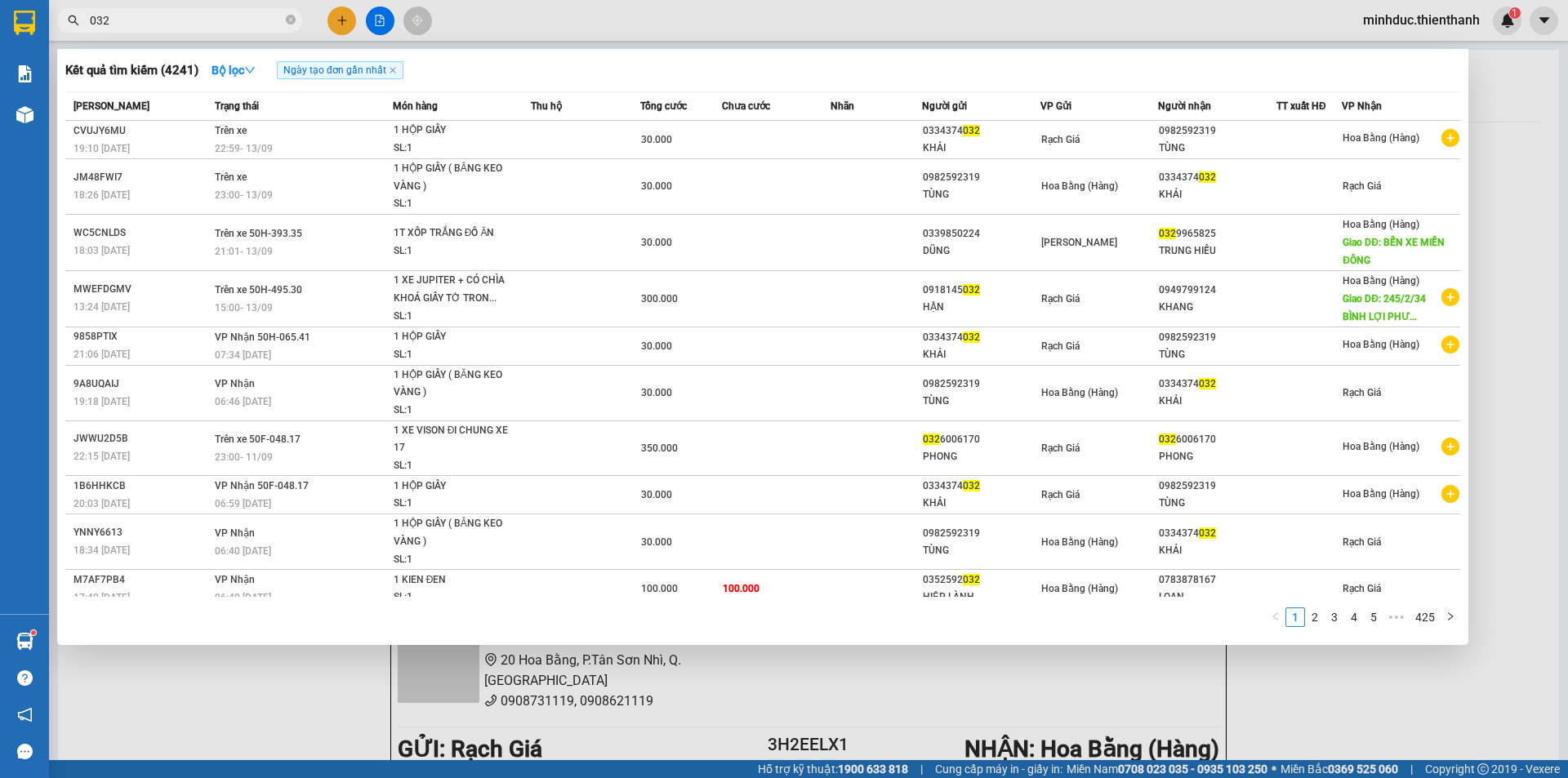
type input "032"
click at [670, 67] on div "Kết quả tìm kiếm ( 4241 ) Bộ lọc Ngày tạo đơn gần nhất" at bounding box center [762, 70] width 1394 height 26
click at [291, 20] on icon "close-circle" at bounding box center [291, 19] width 10 height 10
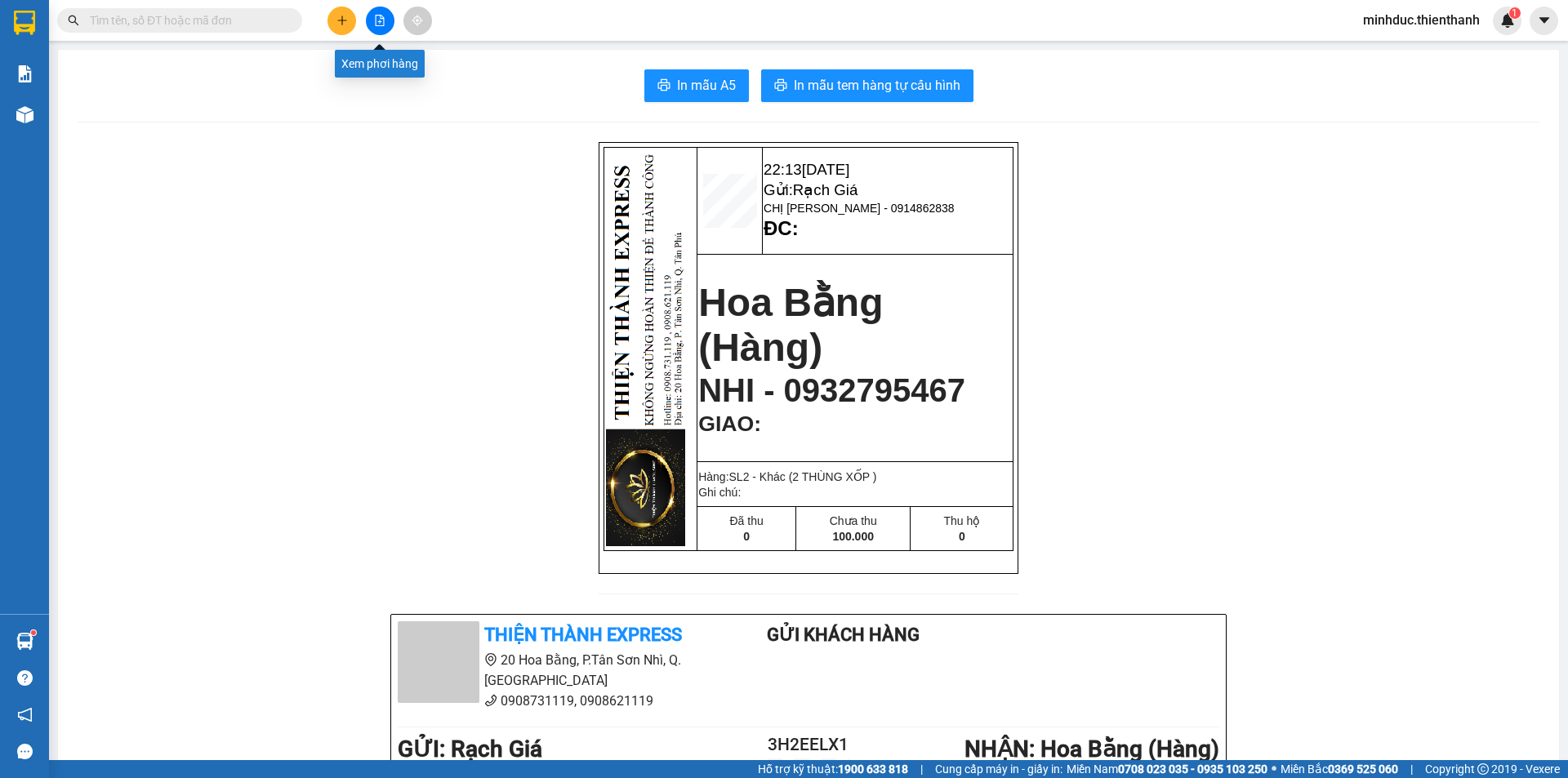
click at [383, 13] on button at bounding box center [380, 21] width 29 height 29
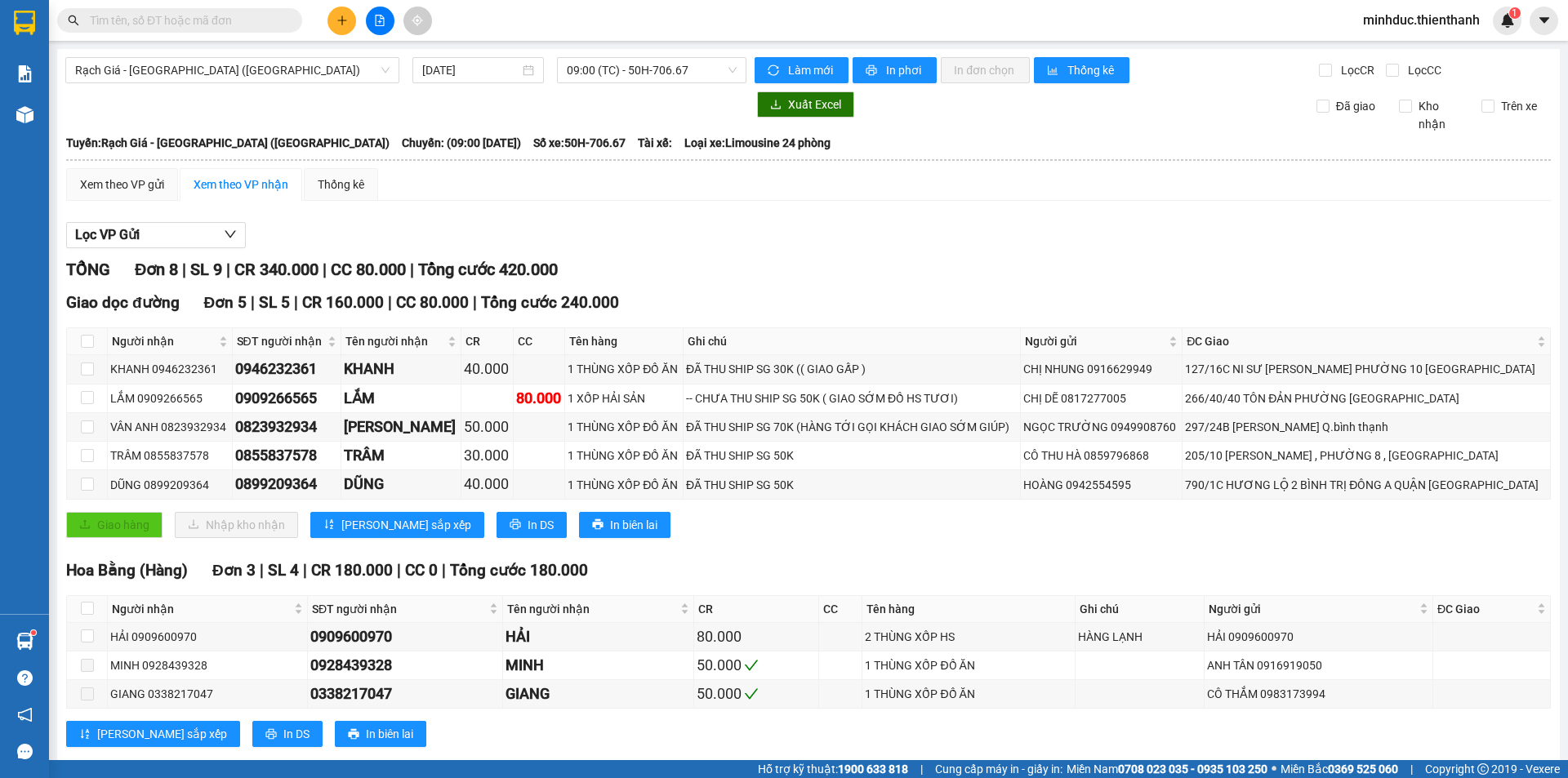
click at [244, 27] on input "text" at bounding box center [186, 20] width 193 height 18
click at [229, 23] on input "text" at bounding box center [186, 20] width 193 height 18
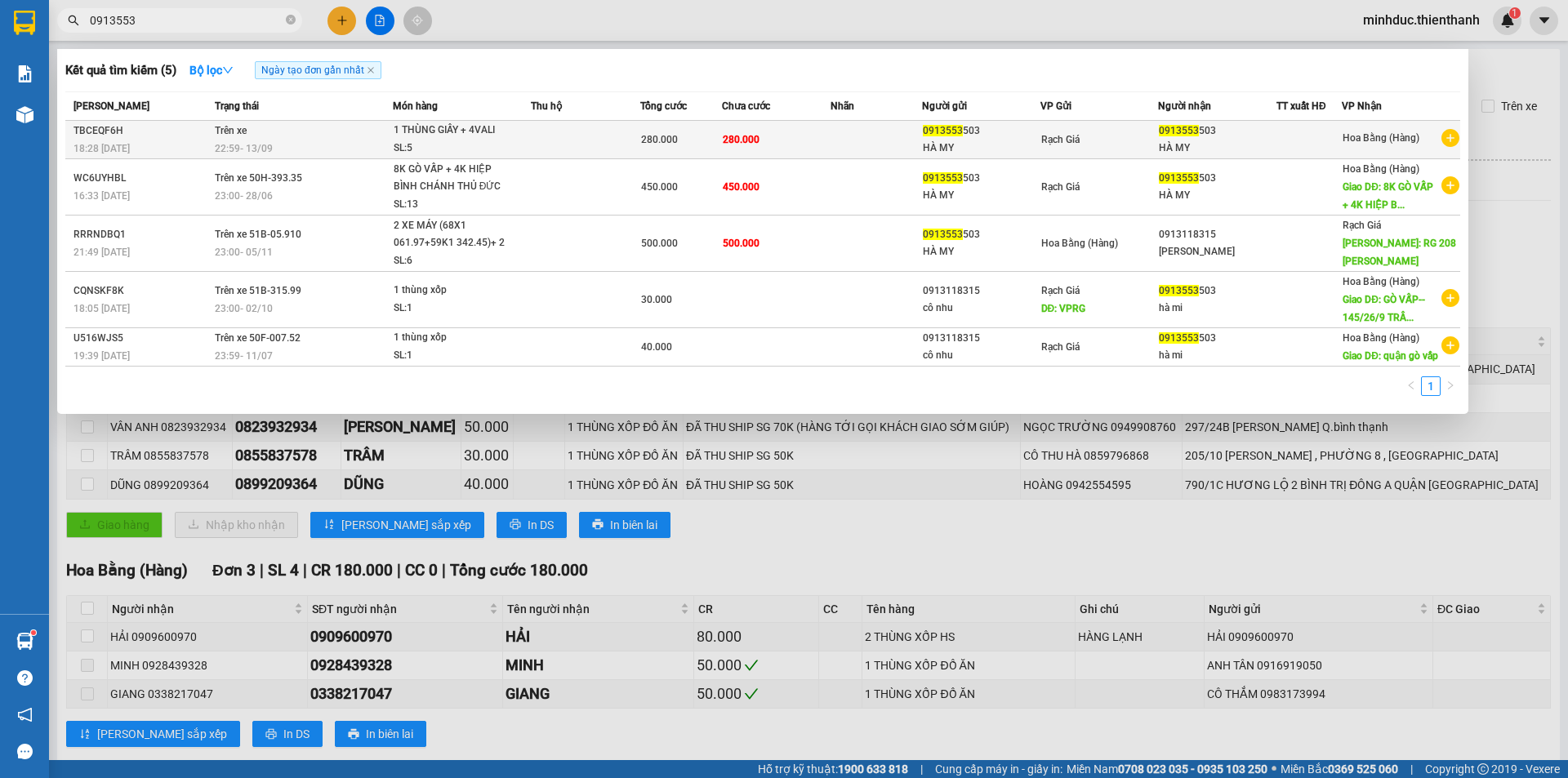
type input "0913553"
click at [783, 140] on td "280.000" at bounding box center [776, 140] width 110 height 39
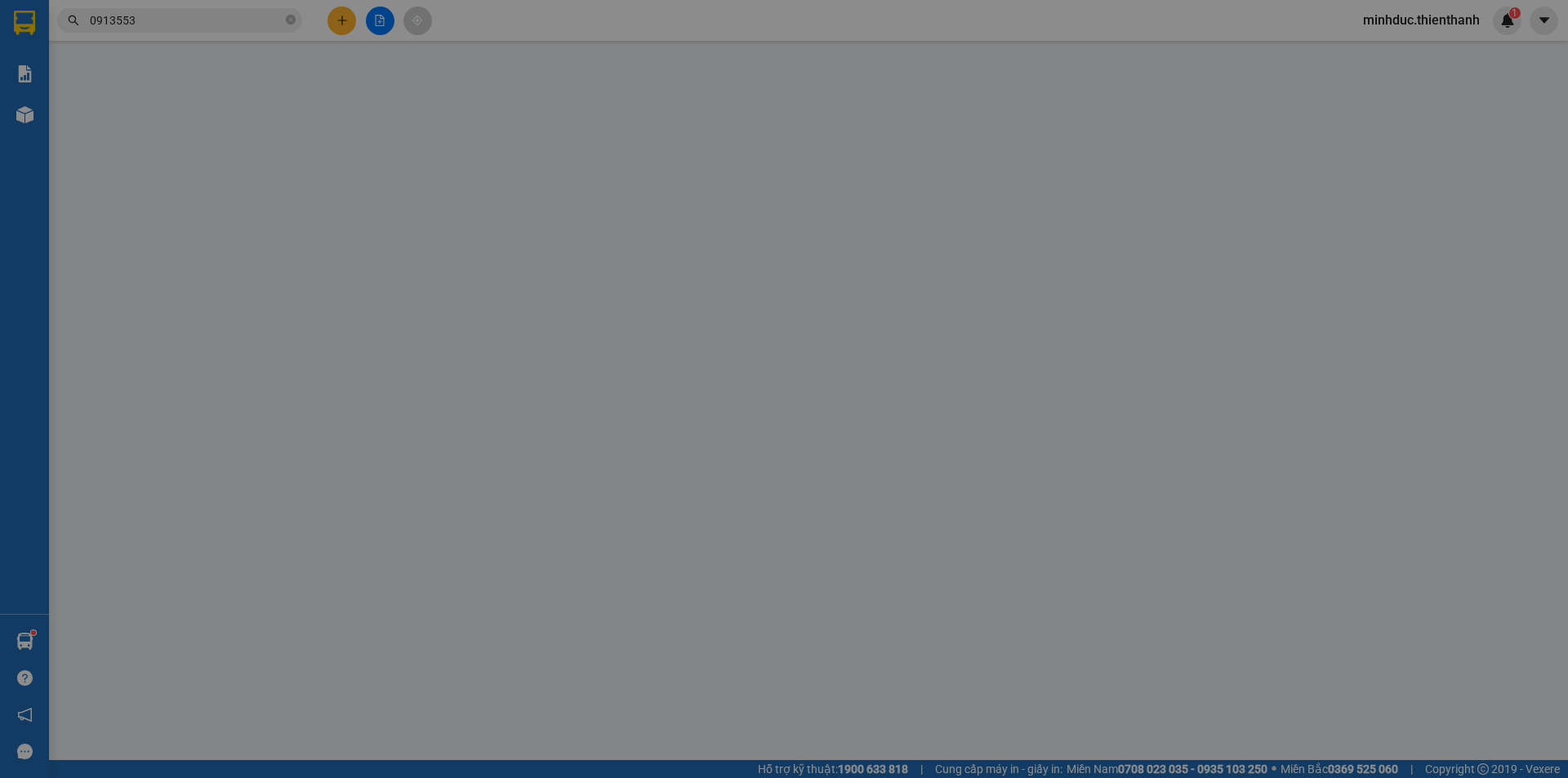
type input "0913553503"
type input "280.000"
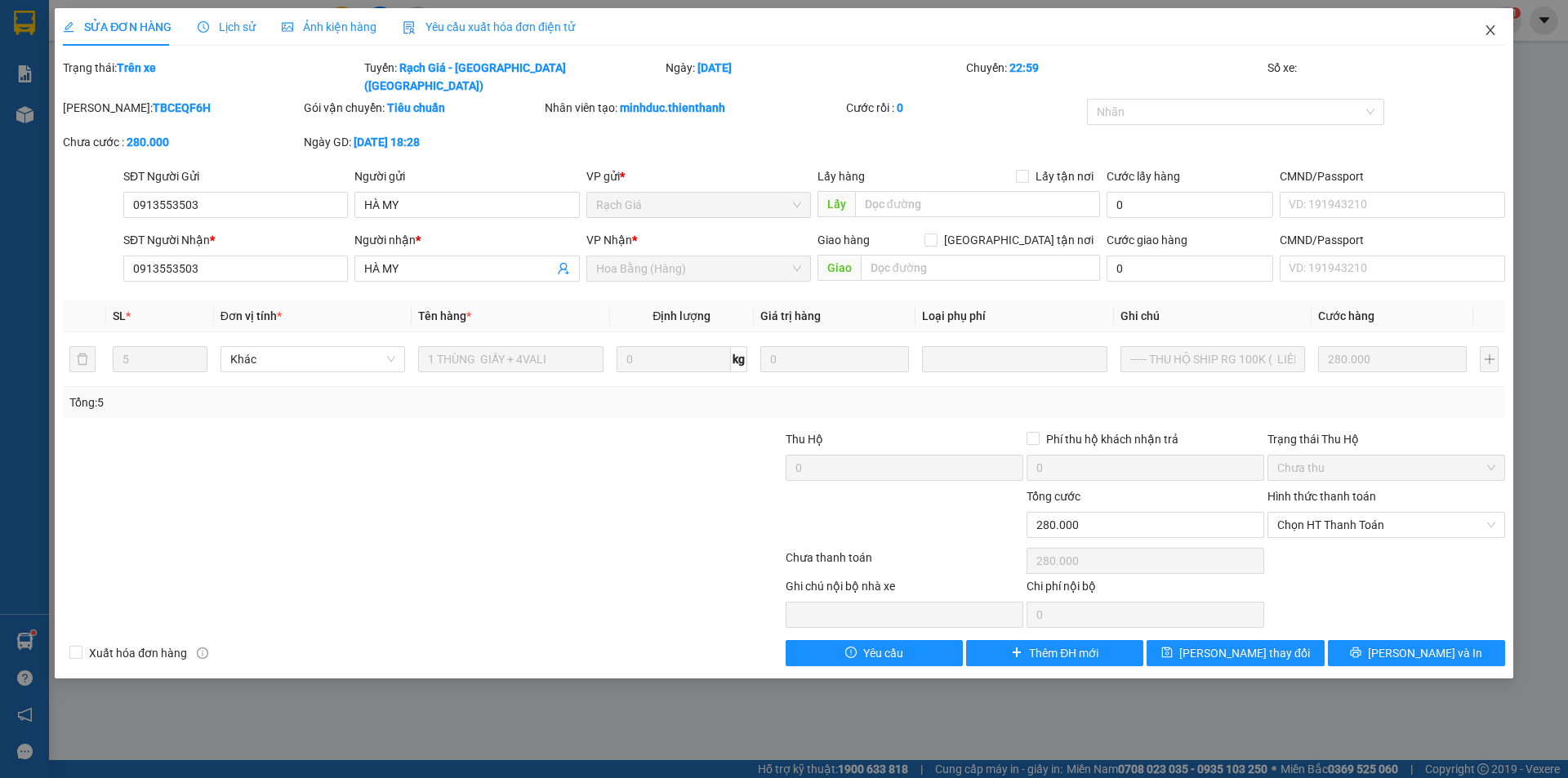
click at [1485, 30] on icon "close" at bounding box center [1490, 30] width 13 height 13
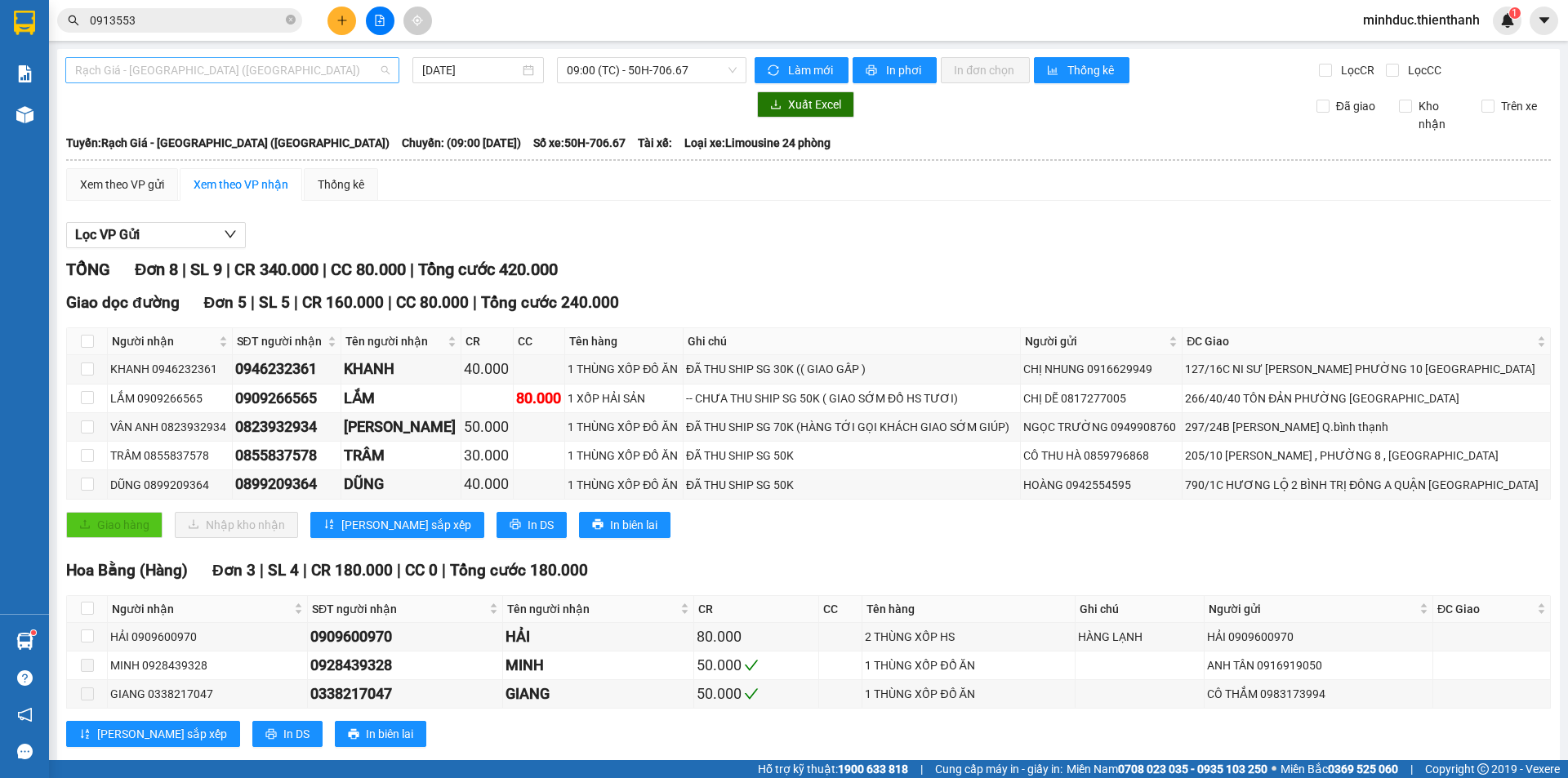
click at [214, 67] on span "Rạch Giá - [GEOGRAPHIC_DATA] ([GEOGRAPHIC_DATA])" at bounding box center [232, 70] width 314 height 24
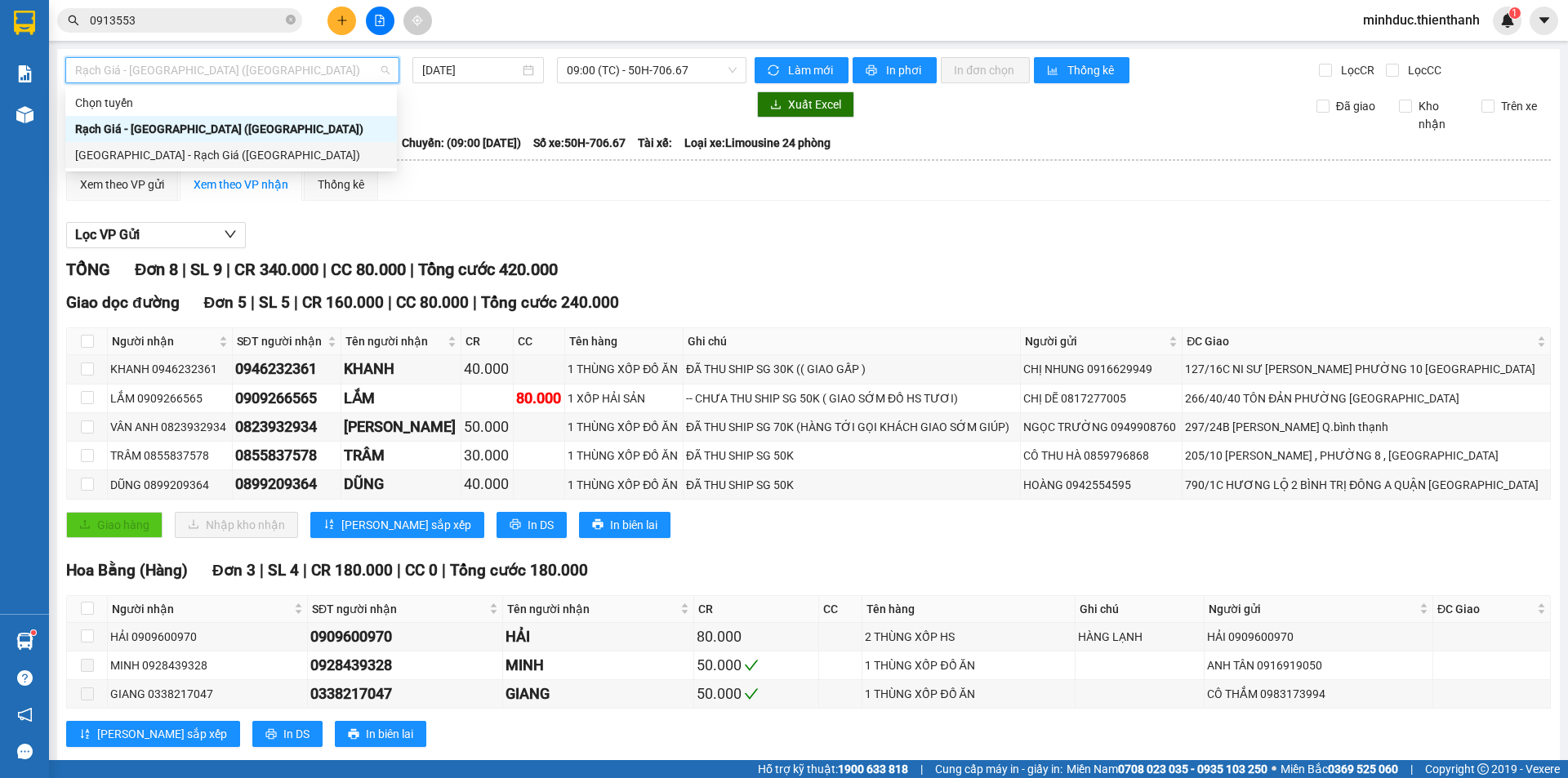
click at [173, 153] on div "[GEOGRAPHIC_DATA] - Rạch Giá ([GEOGRAPHIC_DATA])" at bounding box center [231, 154] width 312 height 18
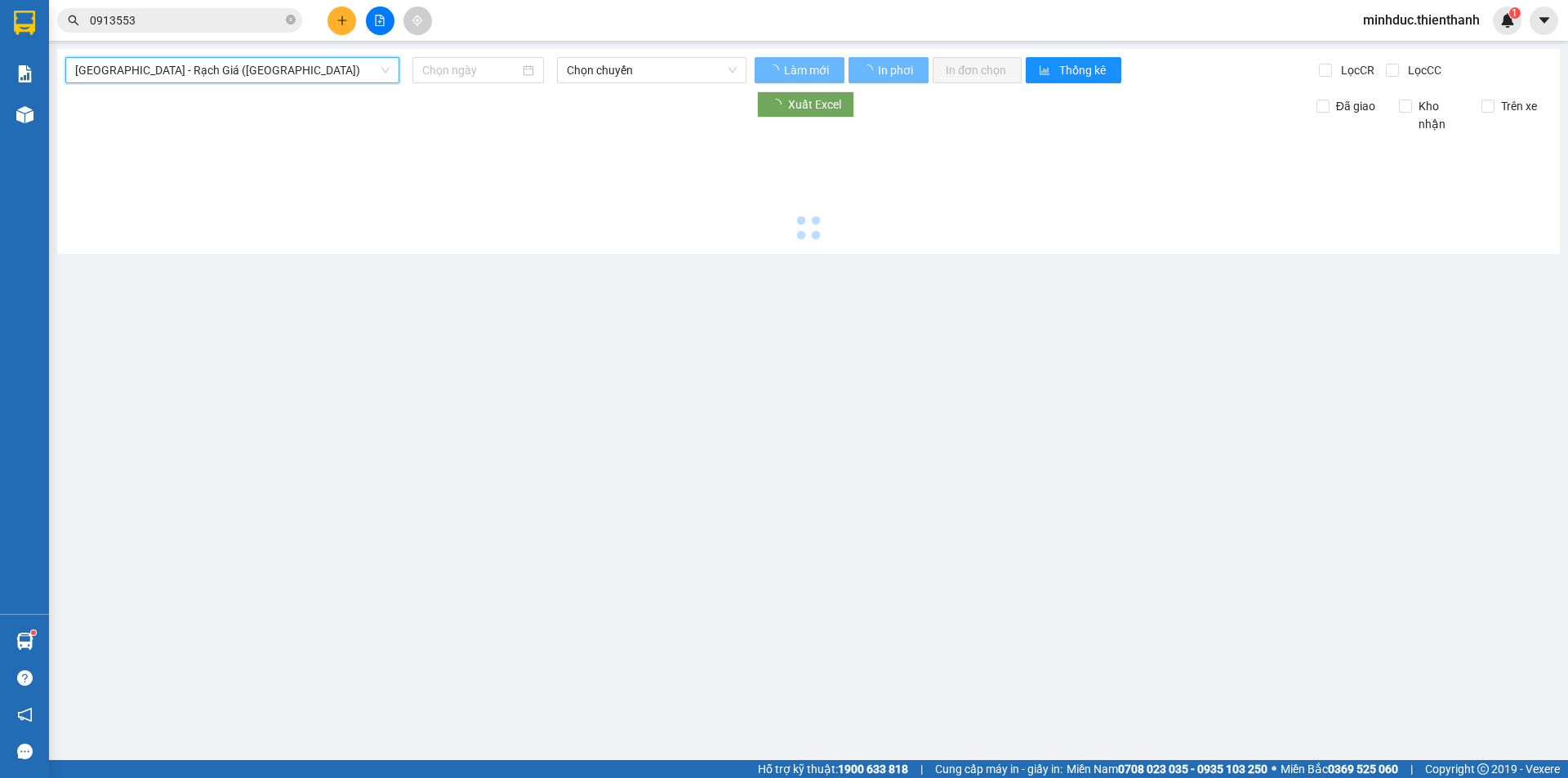
type input "[DATE]"
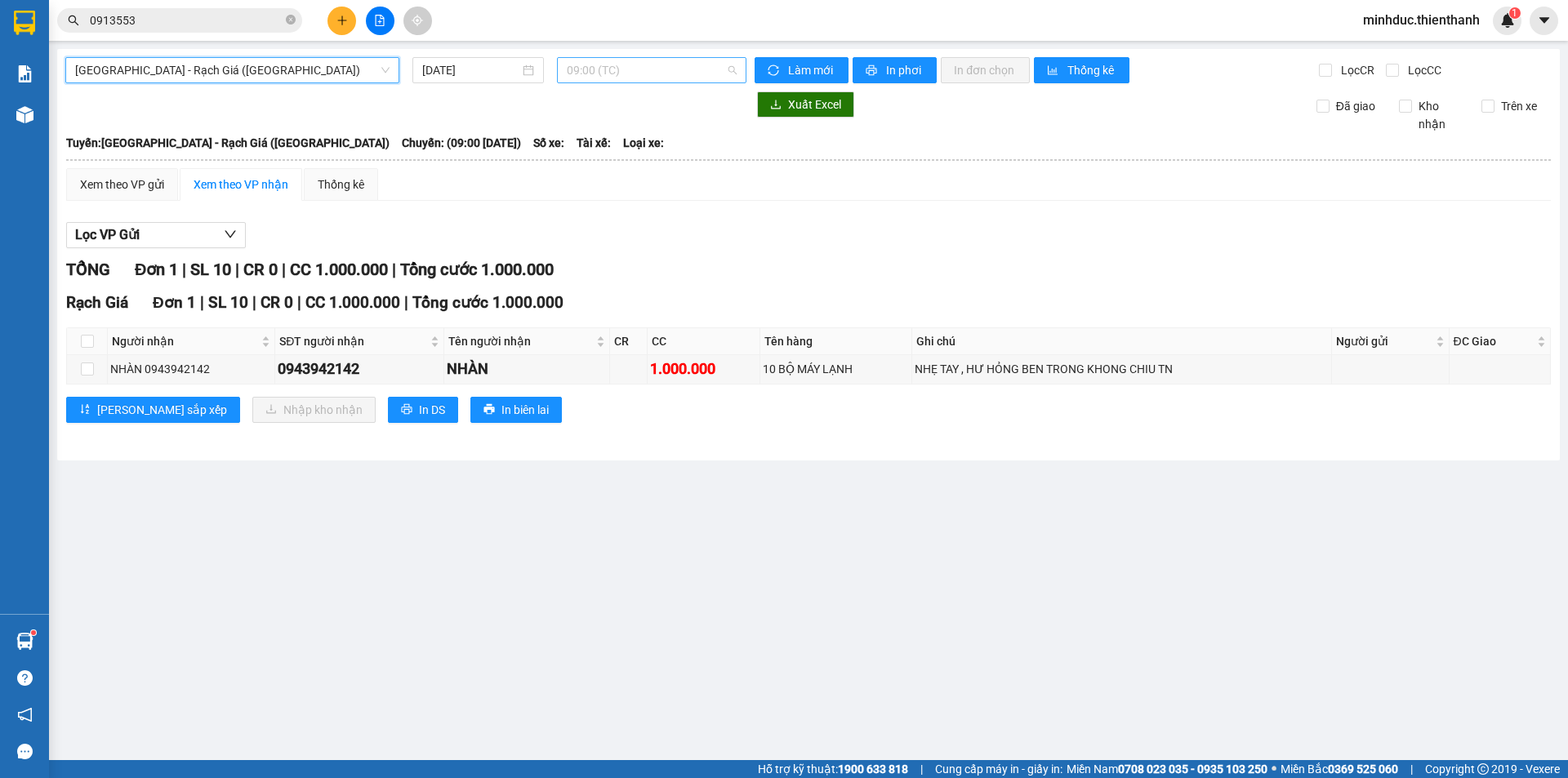
click at [600, 75] on span "09:00 (TC)" at bounding box center [651, 70] width 169 height 24
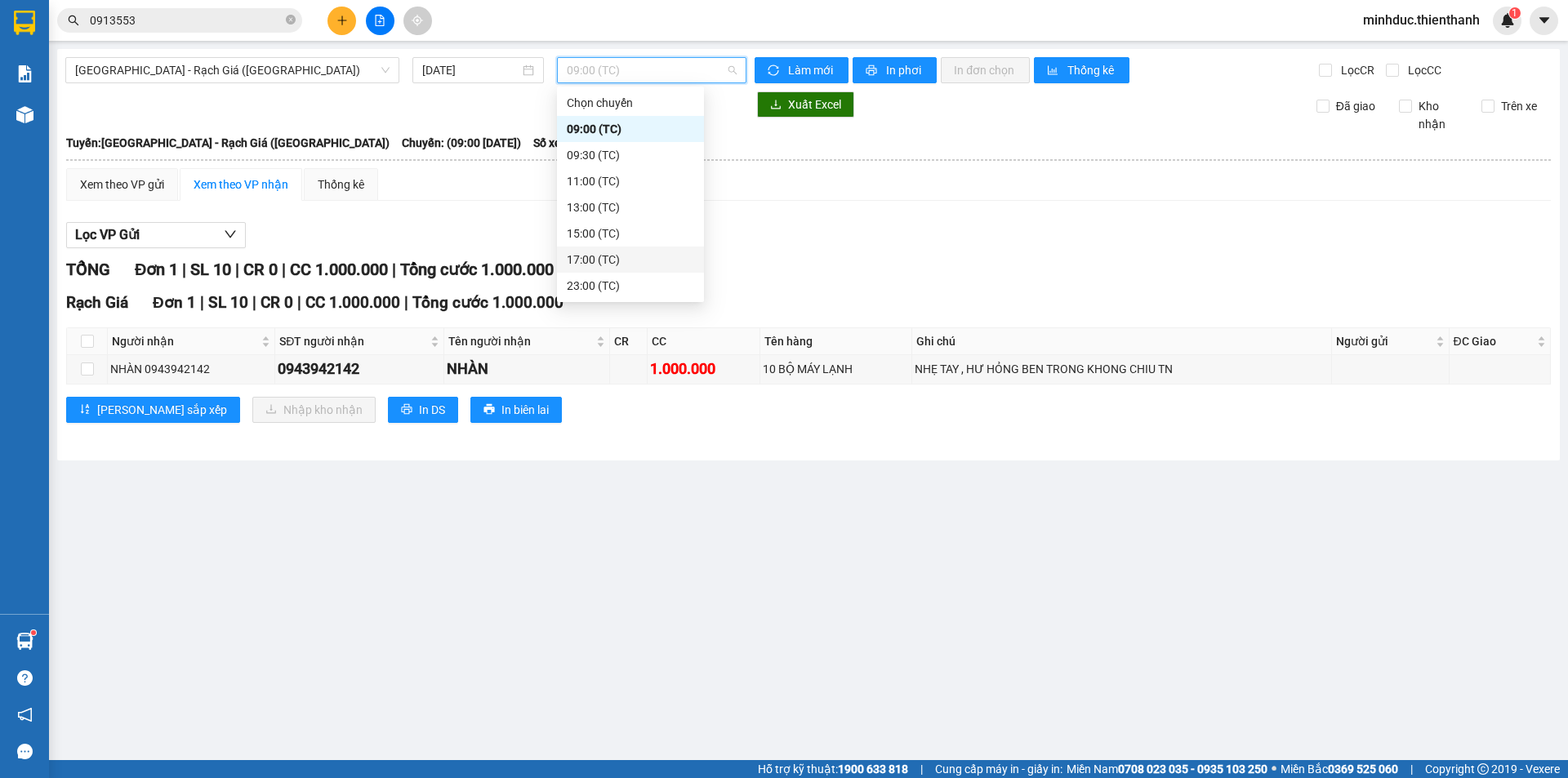
click at [588, 267] on div "17:00 (TC)" at bounding box center [630, 259] width 127 height 18
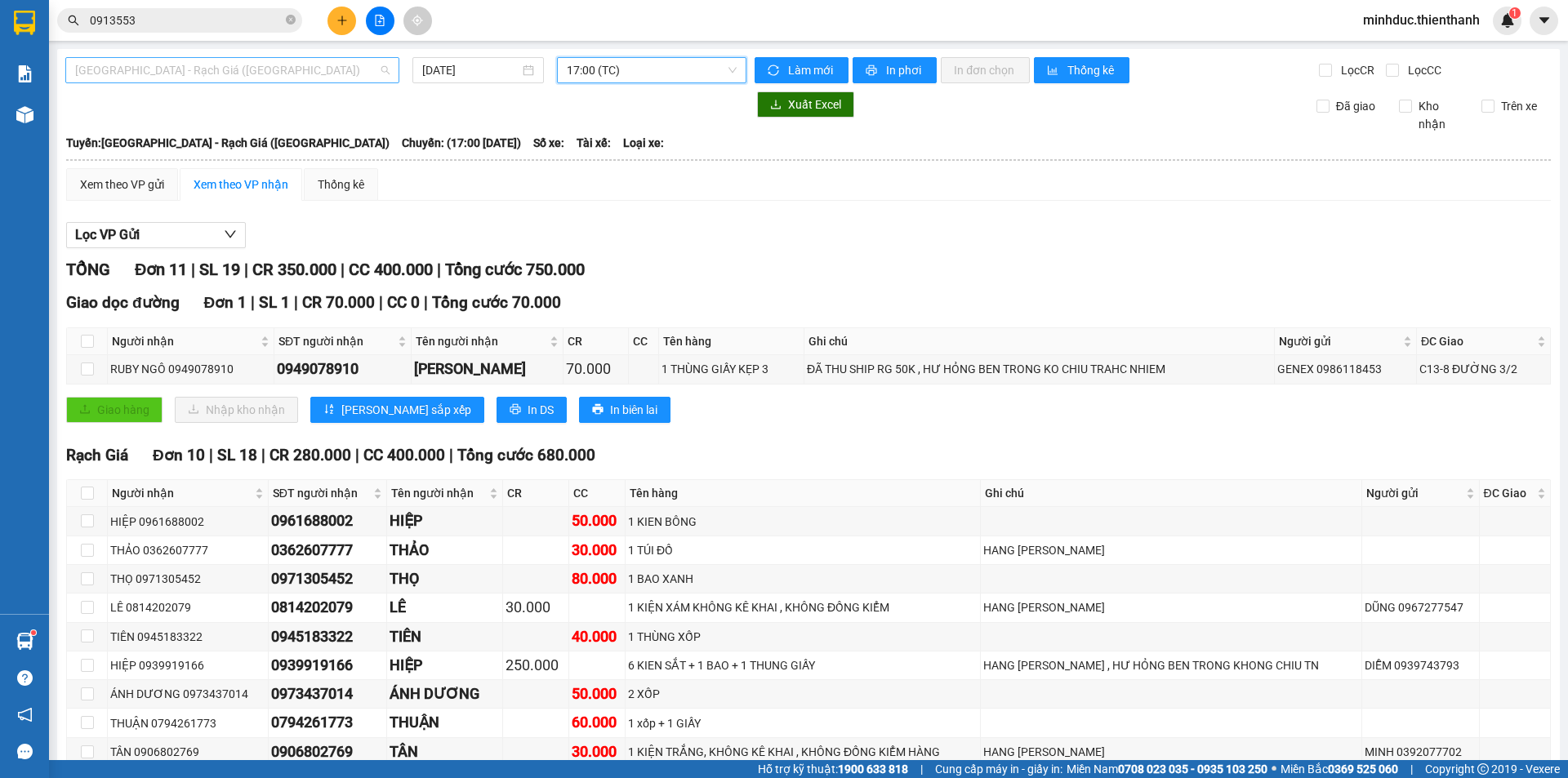
click at [294, 72] on span "[GEOGRAPHIC_DATA] - Rạch Giá ([GEOGRAPHIC_DATA])" at bounding box center [232, 70] width 314 height 24
click at [609, 71] on span "17:00 (TC)" at bounding box center [651, 70] width 169 height 24
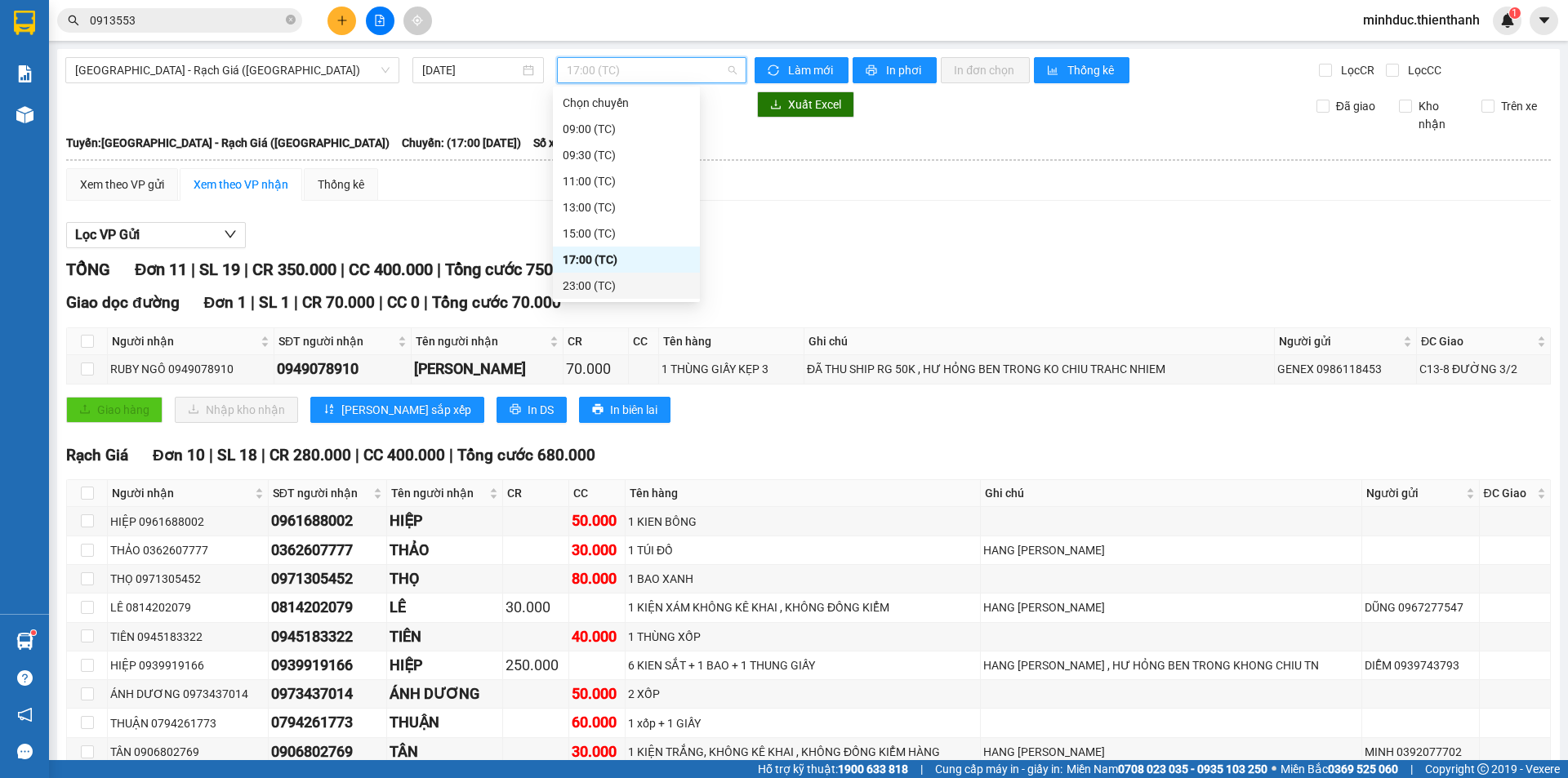
click at [582, 279] on div "23:00 (TC)" at bounding box center [626, 285] width 127 height 18
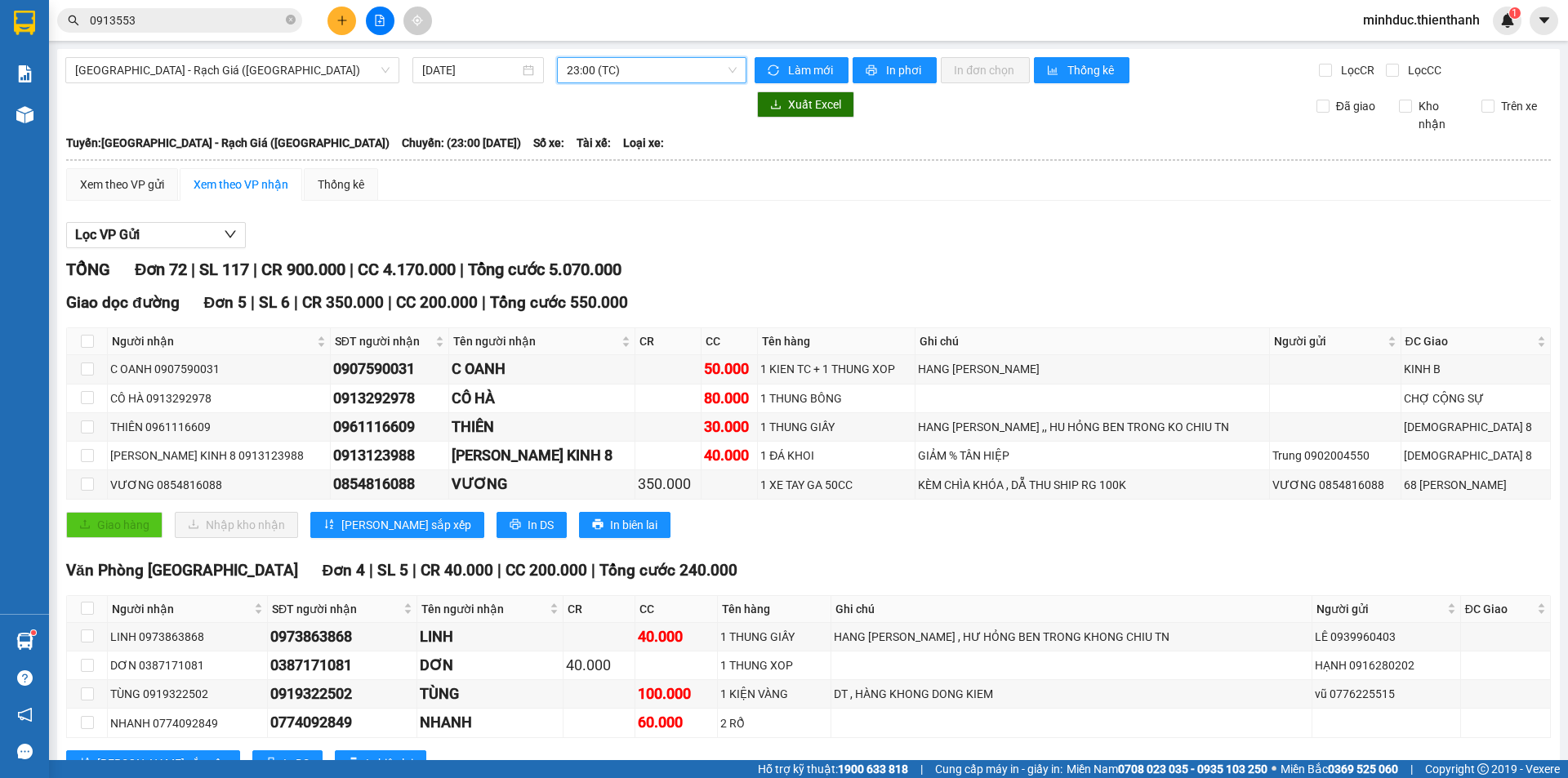
click at [639, 71] on span "23:00 (TC)" at bounding box center [651, 70] width 169 height 24
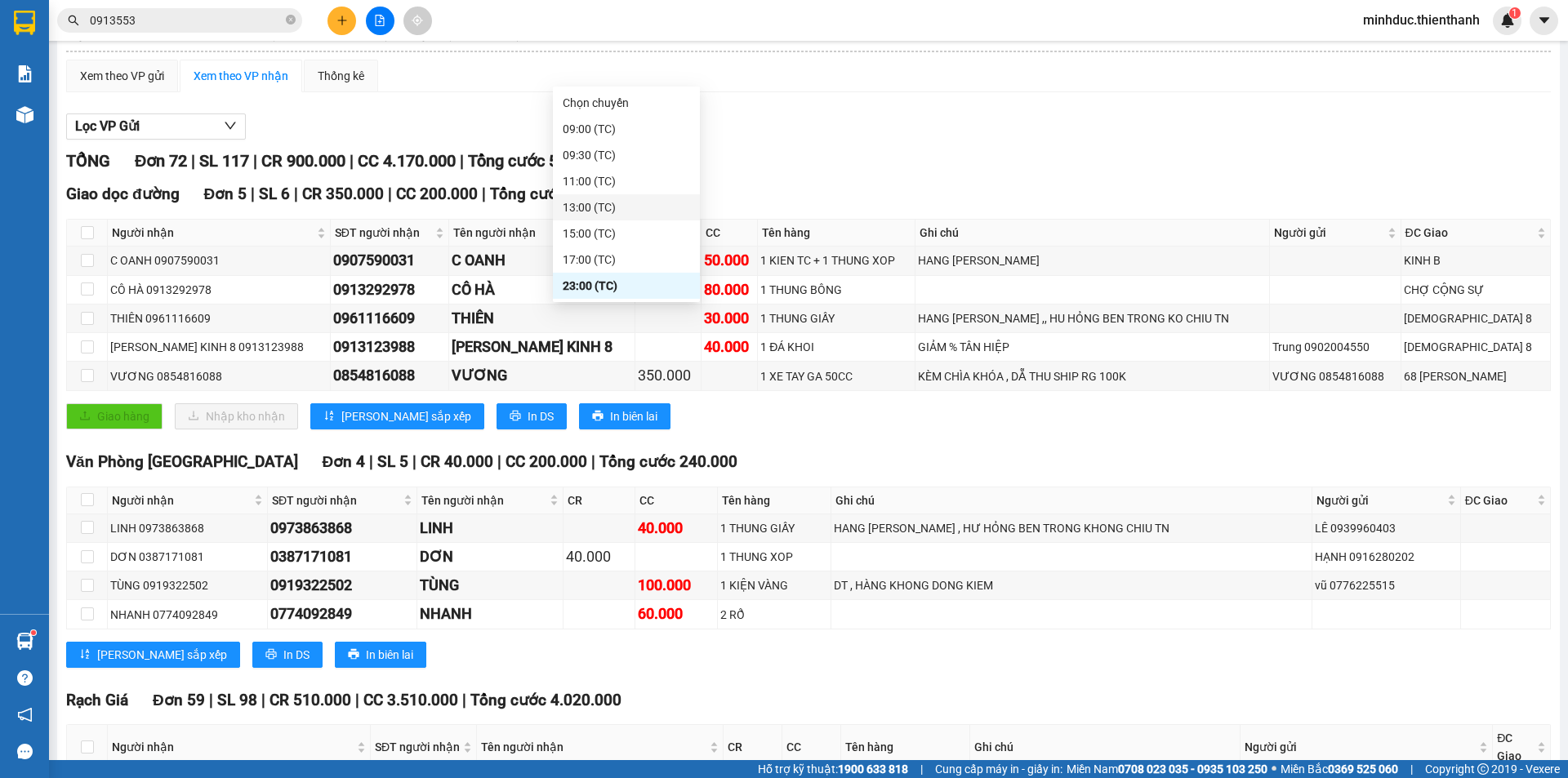
click at [863, 435] on div "Giao dọc đường Đơn 5 | SL 6 | CR 350.000 | CC 200.000 | Tổng cước 550.000 Người…" at bounding box center [808, 311] width 1485 height 259
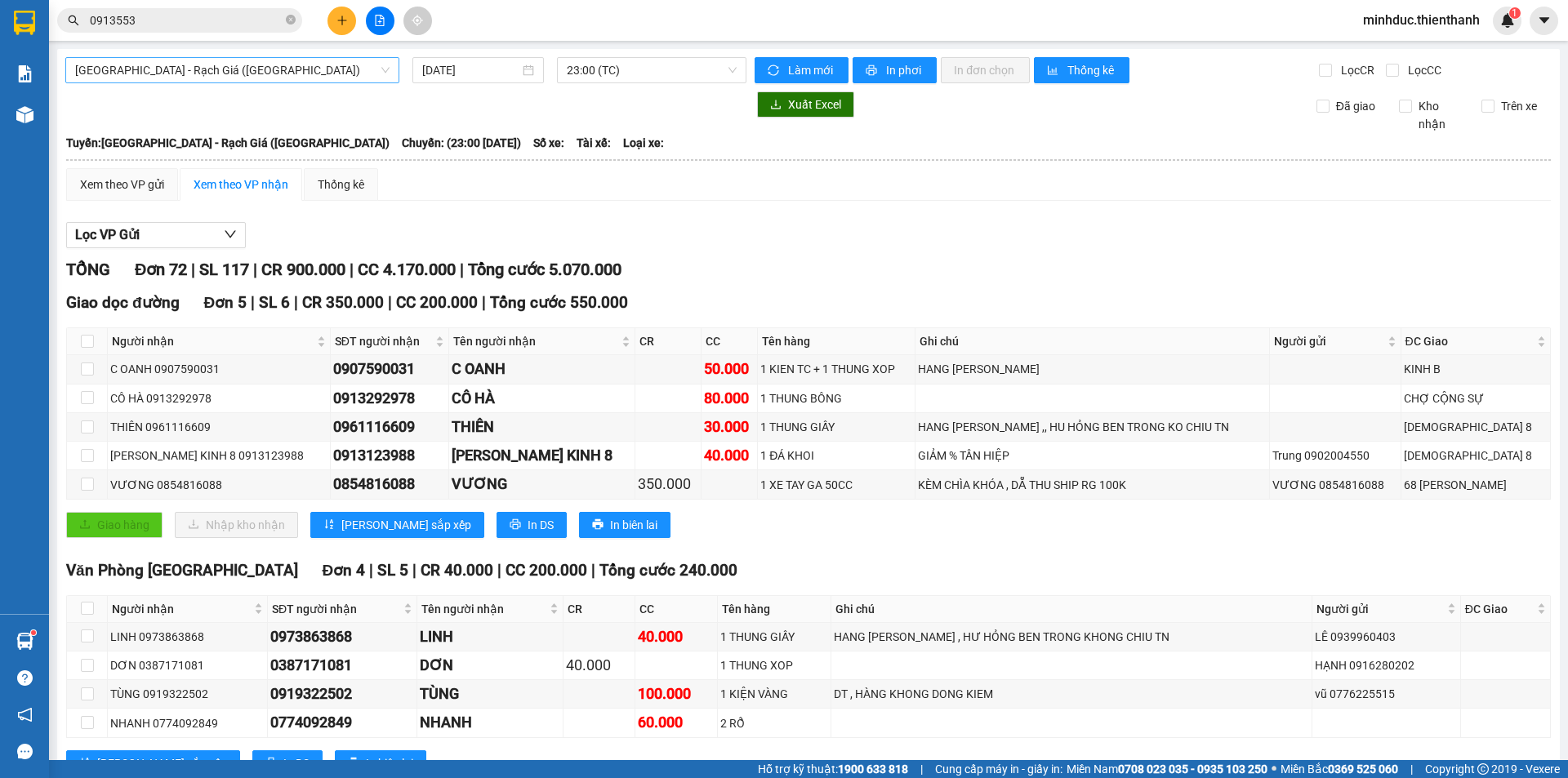
click at [175, 79] on span "[GEOGRAPHIC_DATA] - Rạch Giá ([GEOGRAPHIC_DATA])" at bounding box center [232, 70] width 314 height 24
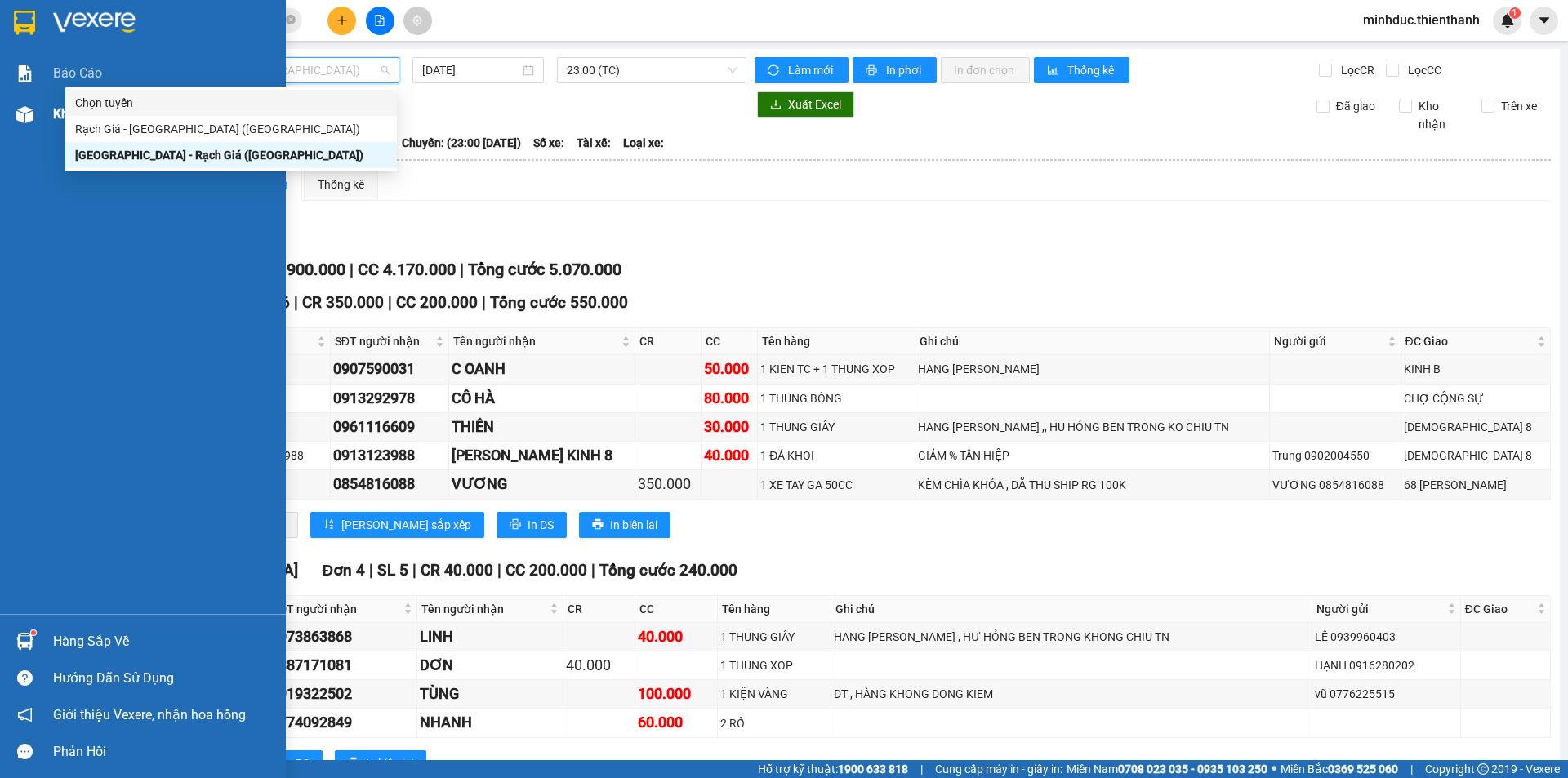
click at [47, 114] on div "Kho hàng mới" at bounding box center [142, 114] width 286 height 40
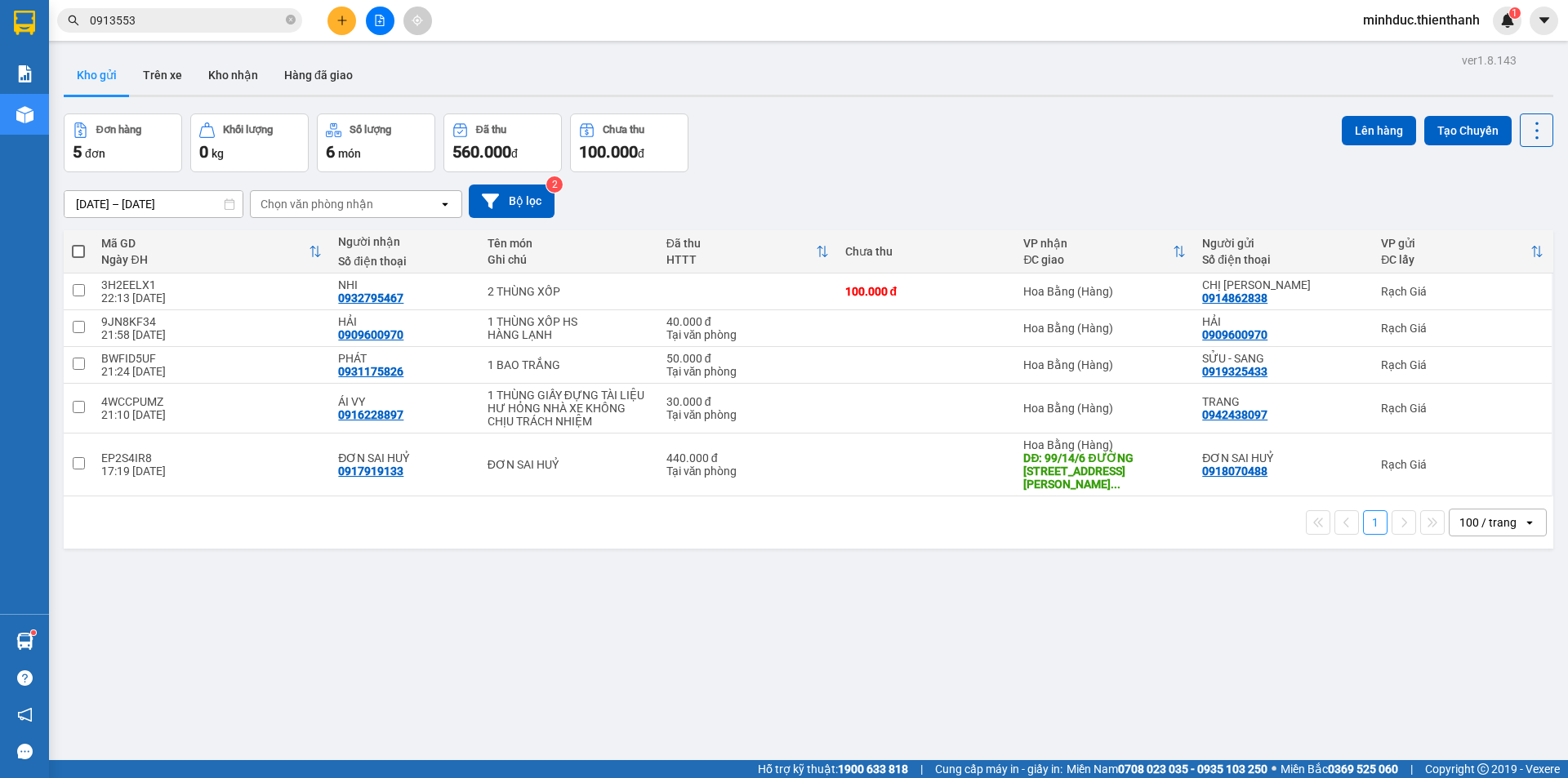
click at [80, 255] on span at bounding box center [78, 251] width 13 height 13
click at [78, 244] on input "checkbox" at bounding box center [78, 244] width 0 height 0
checkbox input "true"
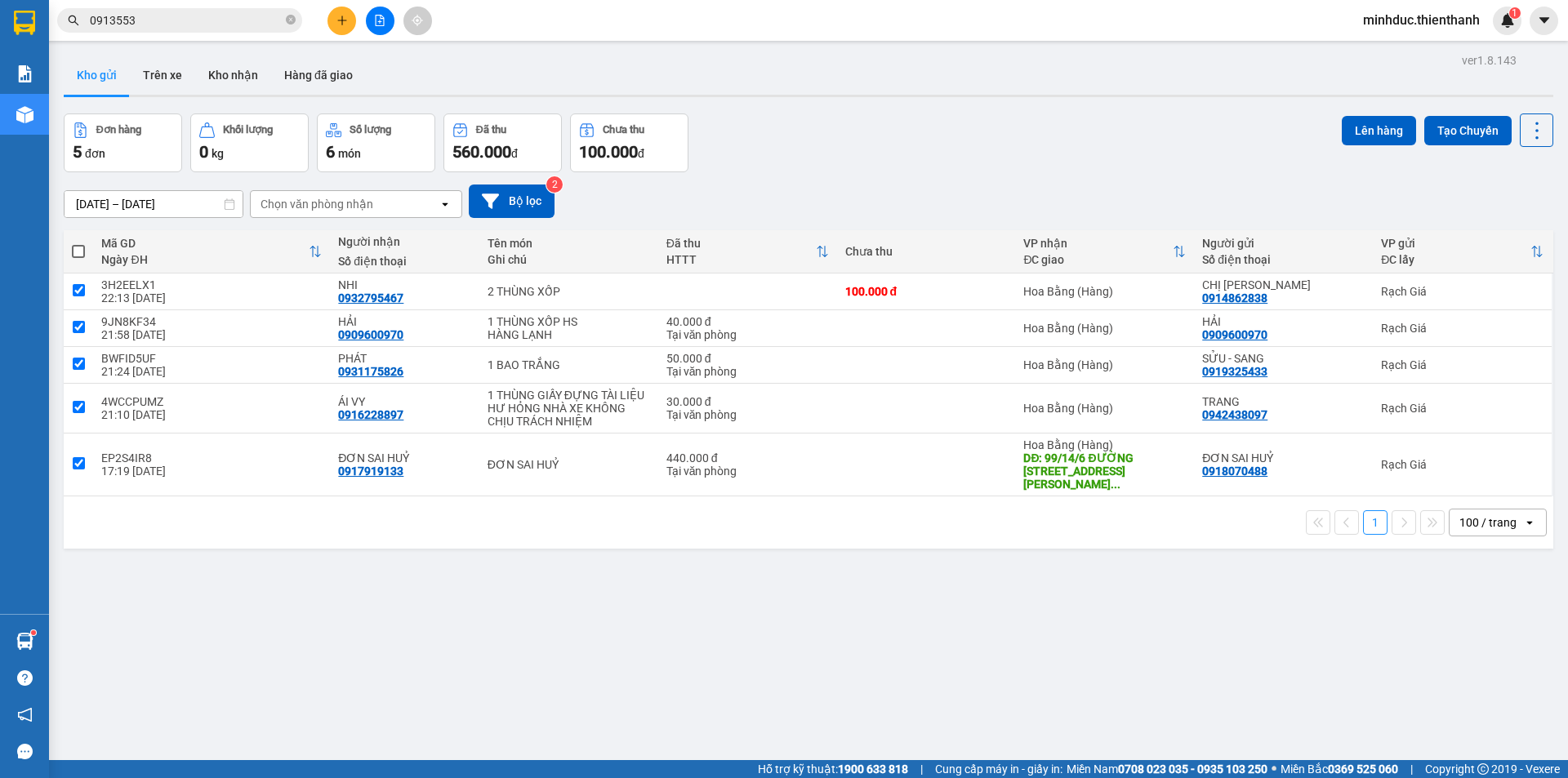
checkbox input "true"
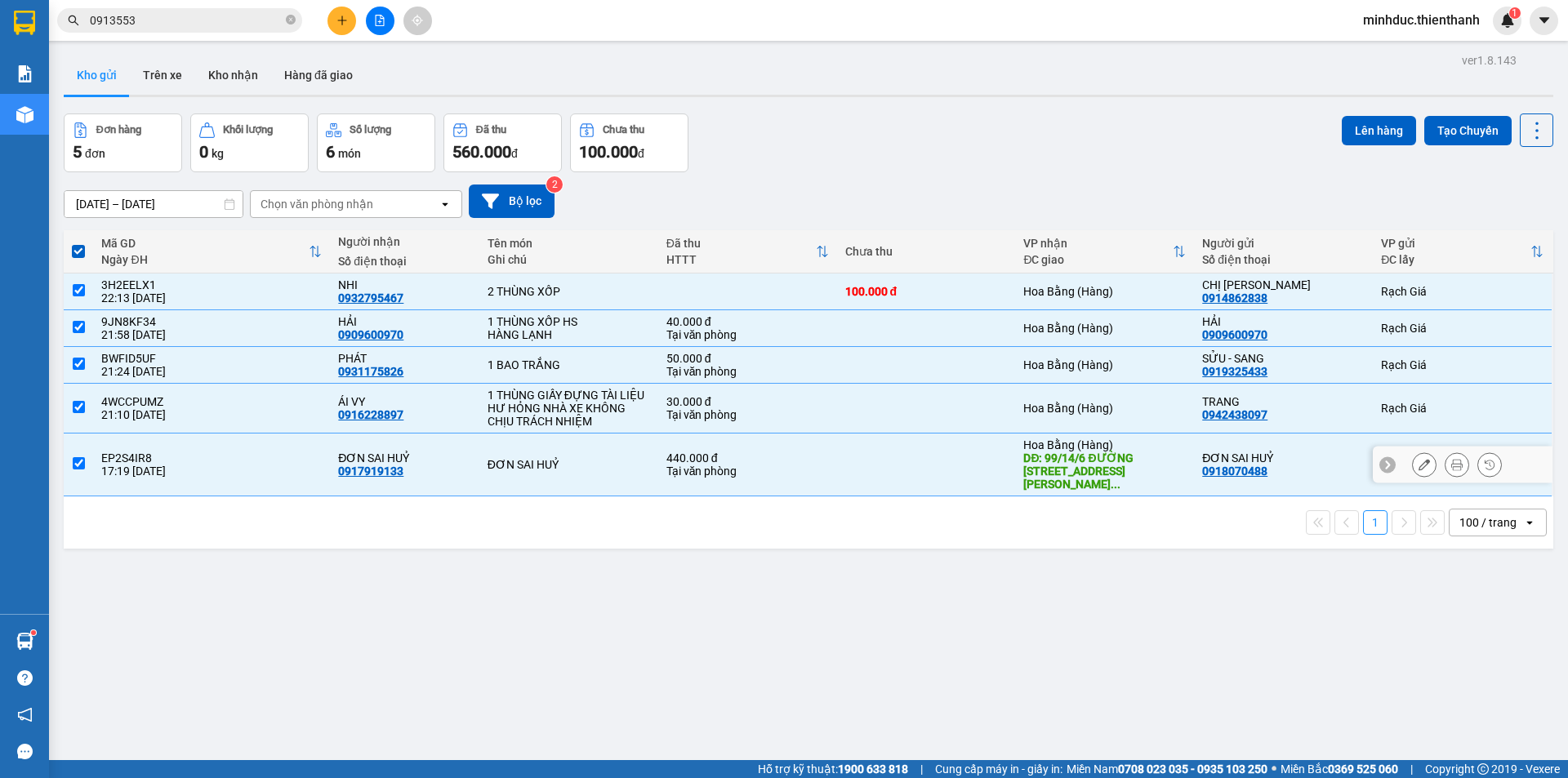
click at [75, 457] on input "checkbox" at bounding box center [78, 463] width 13 height 13
checkbox input "false"
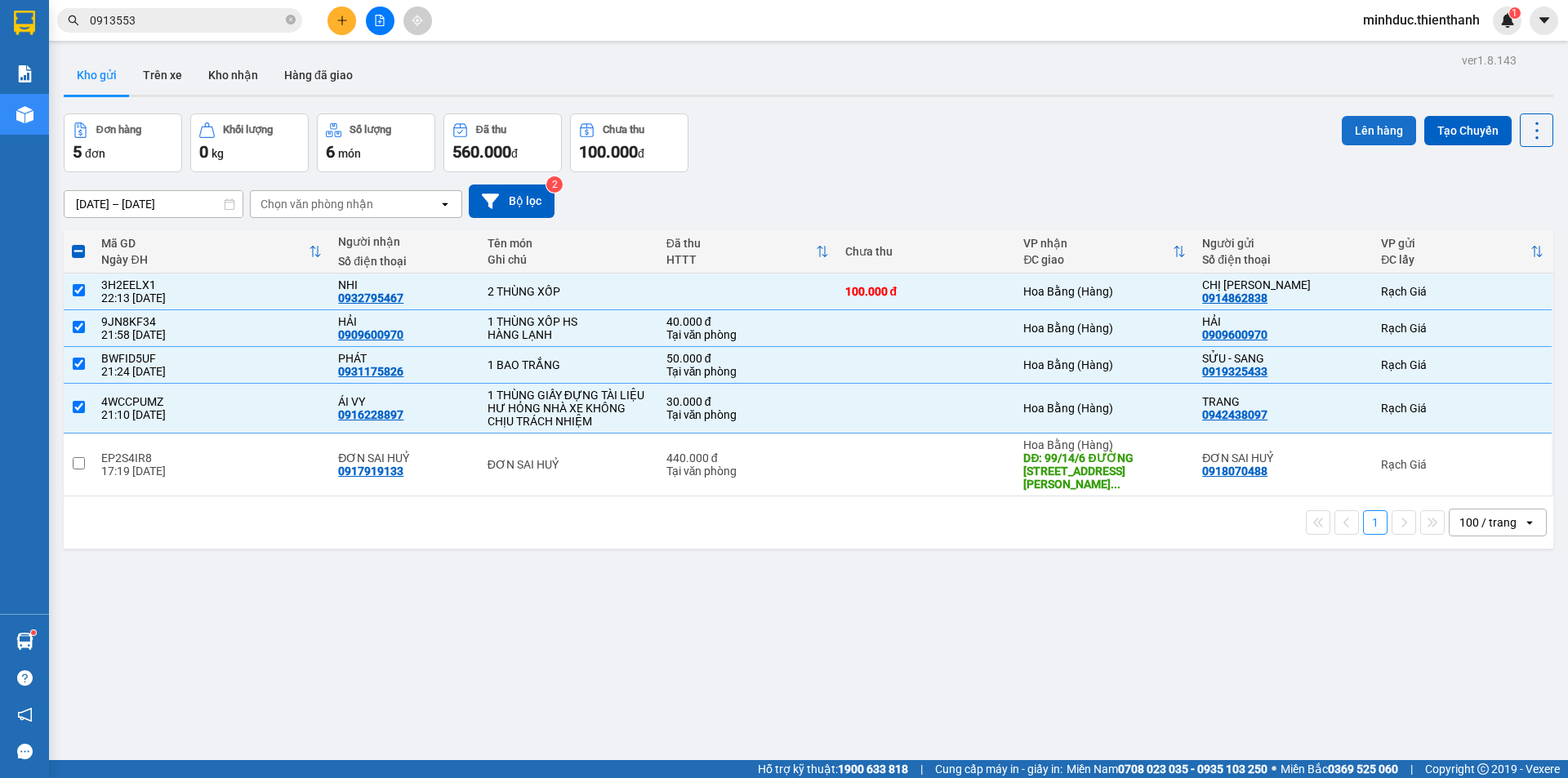
click at [1373, 134] on button "Lên hàng" at bounding box center [1378, 131] width 74 height 30
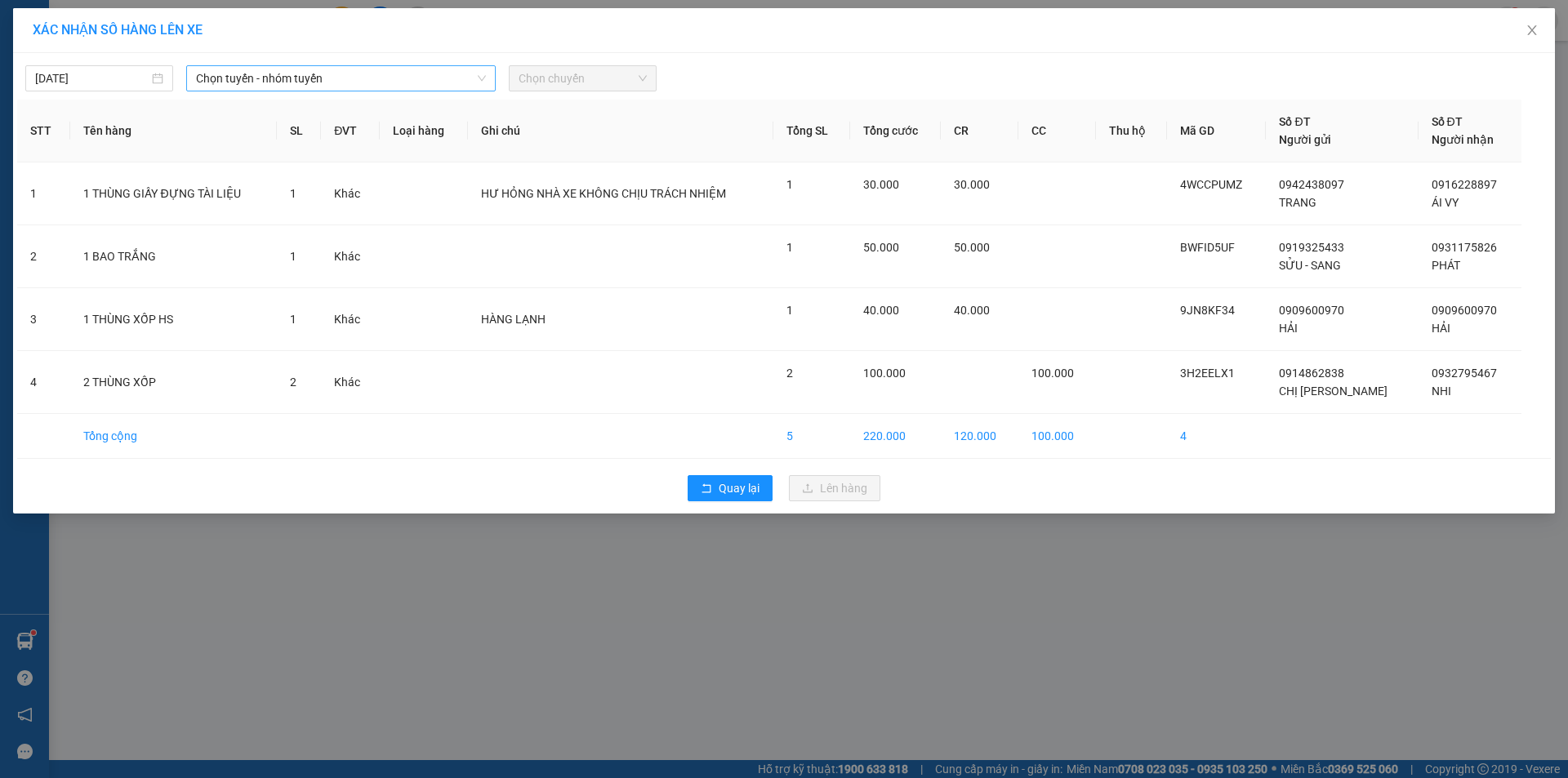
click at [314, 84] on span "Chọn tuyến - nhóm tuyến" at bounding box center [341, 78] width 290 height 24
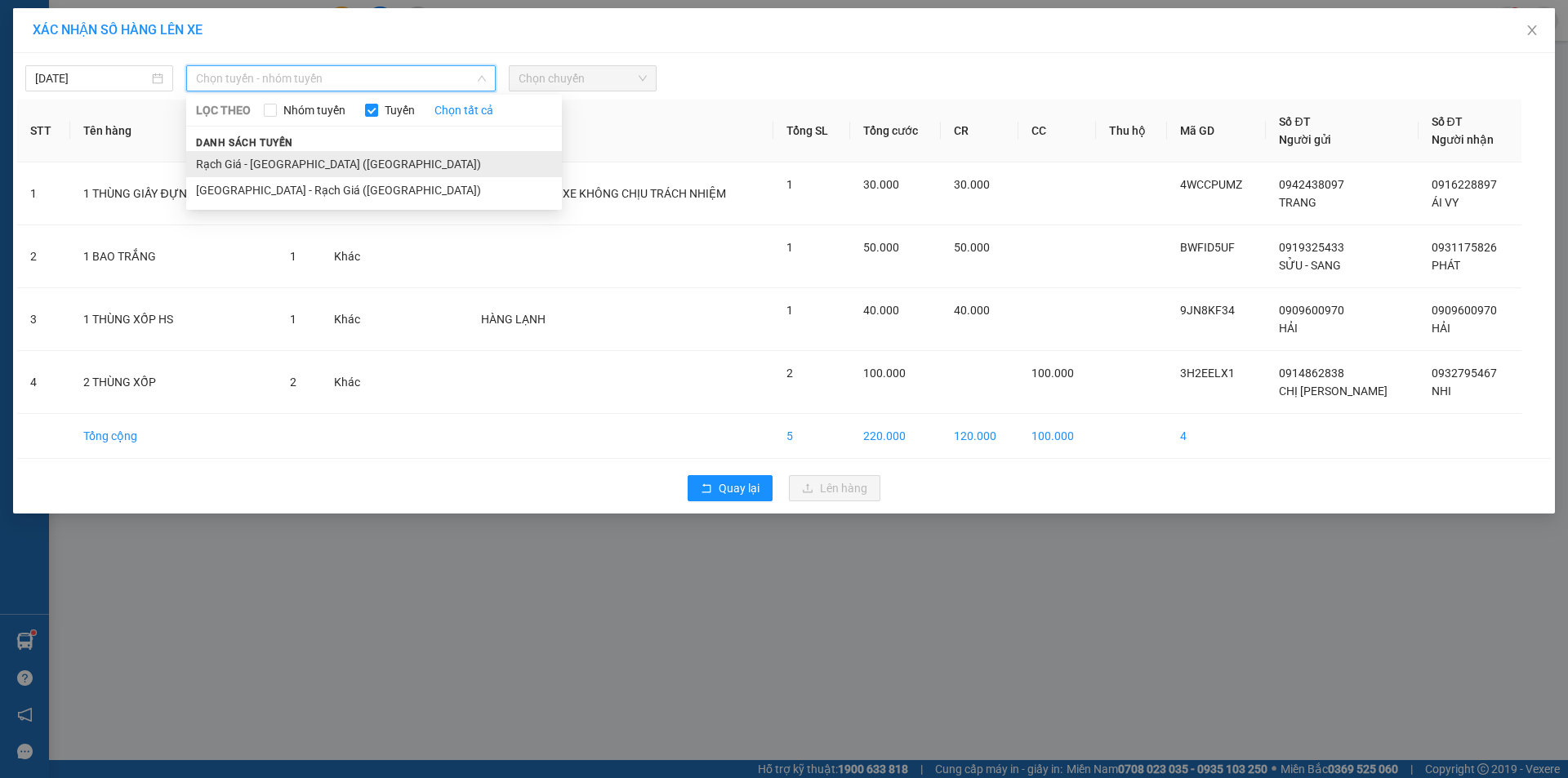
click at [281, 158] on li "Rạch Giá - [GEOGRAPHIC_DATA] ([GEOGRAPHIC_DATA])" at bounding box center [374, 164] width 376 height 26
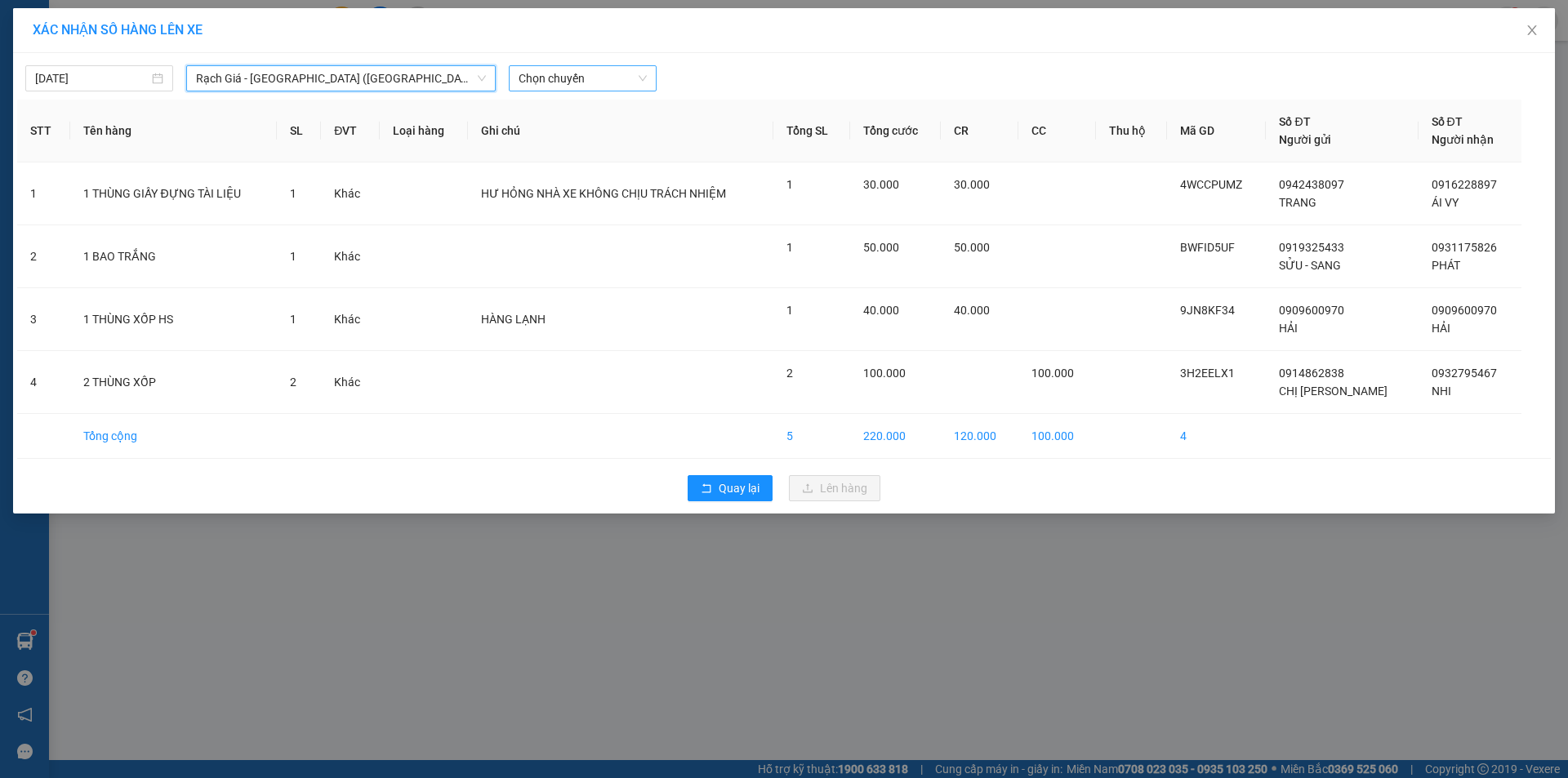
click at [615, 72] on span "Chọn chuyến" at bounding box center [583, 78] width 128 height 24
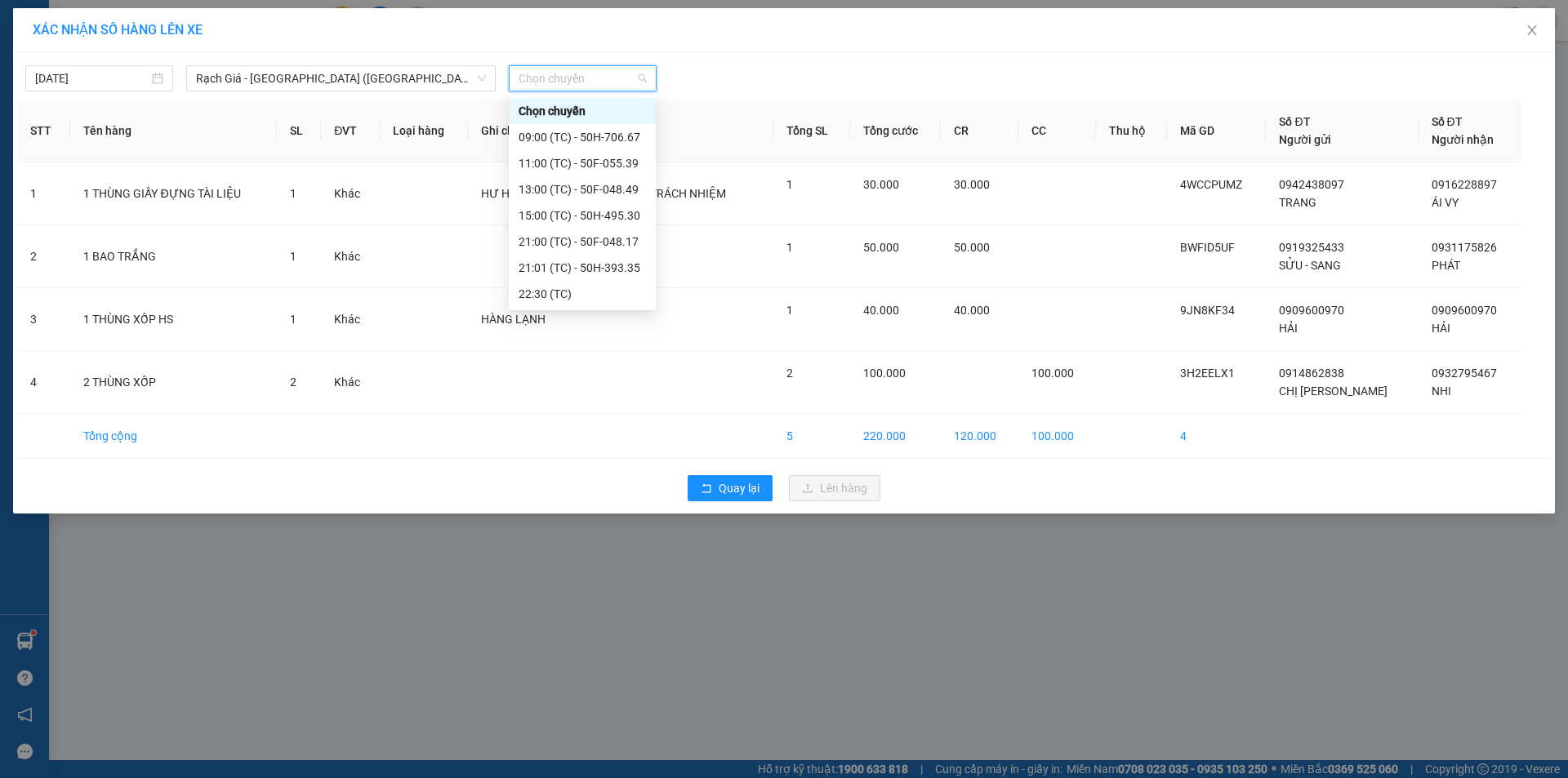
scroll to position [26, 0]
click at [552, 288] on div "22:59 (TC)" at bounding box center [582, 293] width 127 height 18
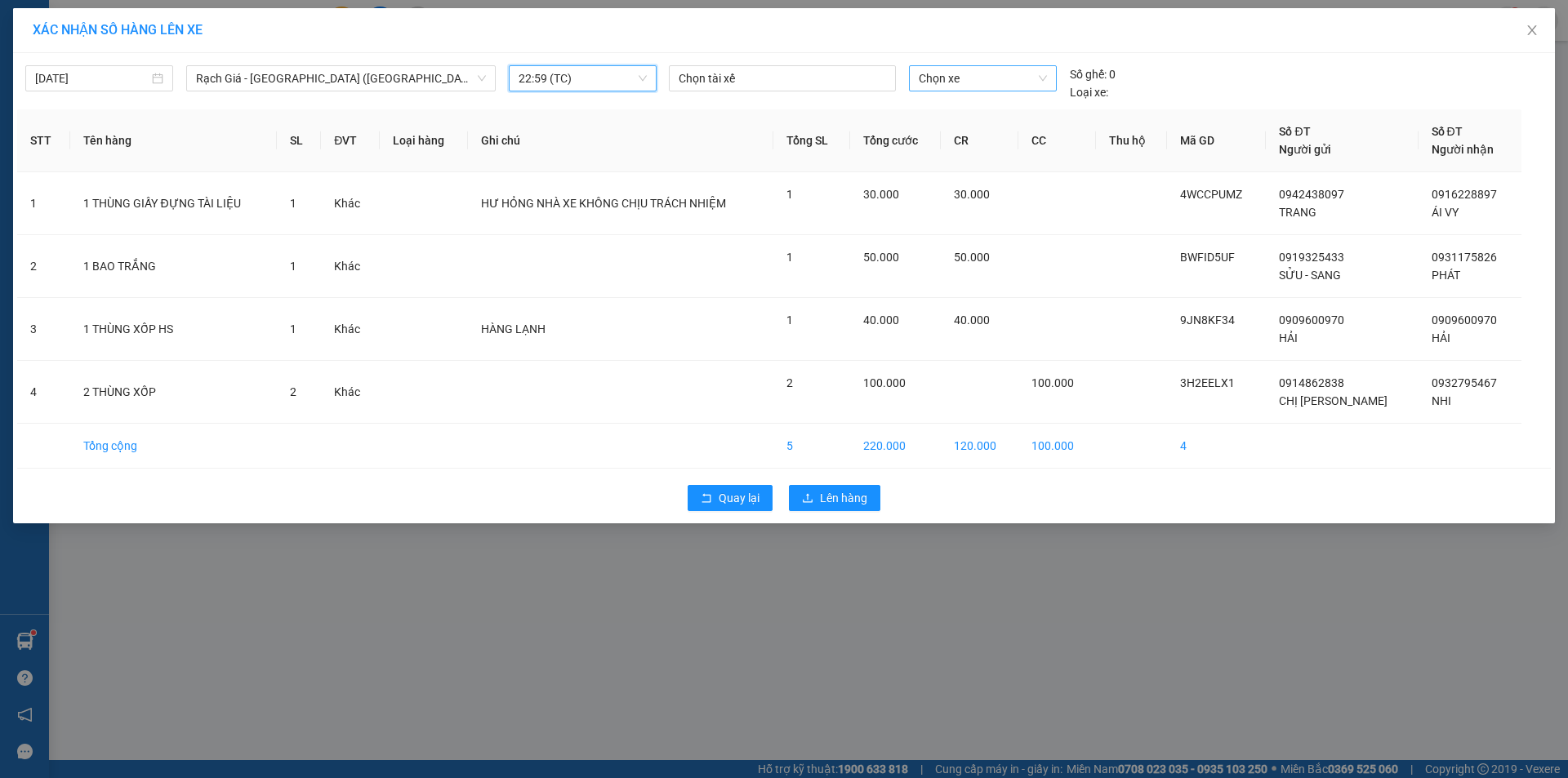
click at [975, 73] on span "Chọn xe" at bounding box center [982, 78] width 127 height 24
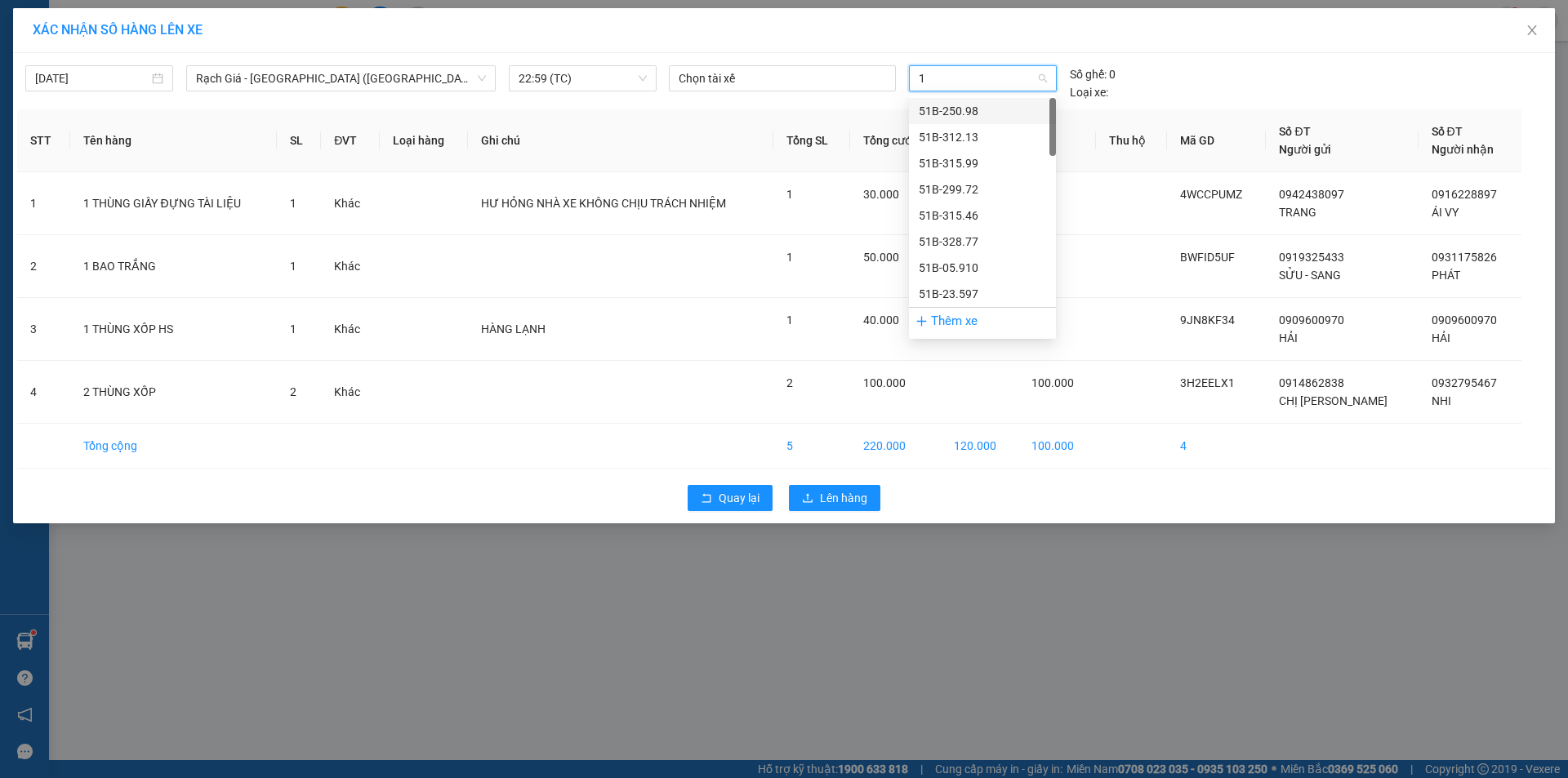
type input "17"
click at [953, 109] on div "50F-048.17" at bounding box center [982, 110] width 127 height 18
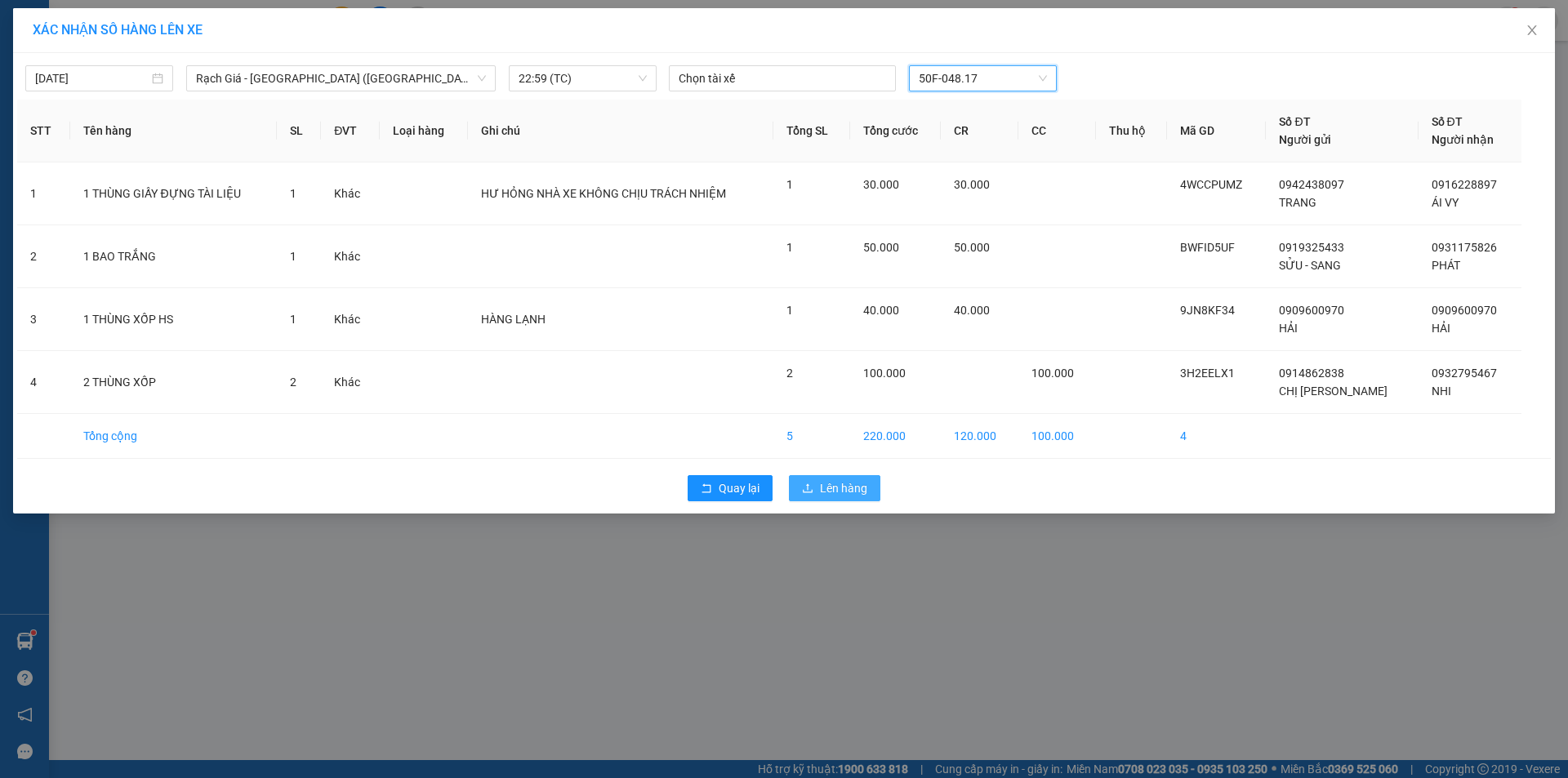
click at [832, 490] on span "Lên hàng" at bounding box center [843, 488] width 47 height 18
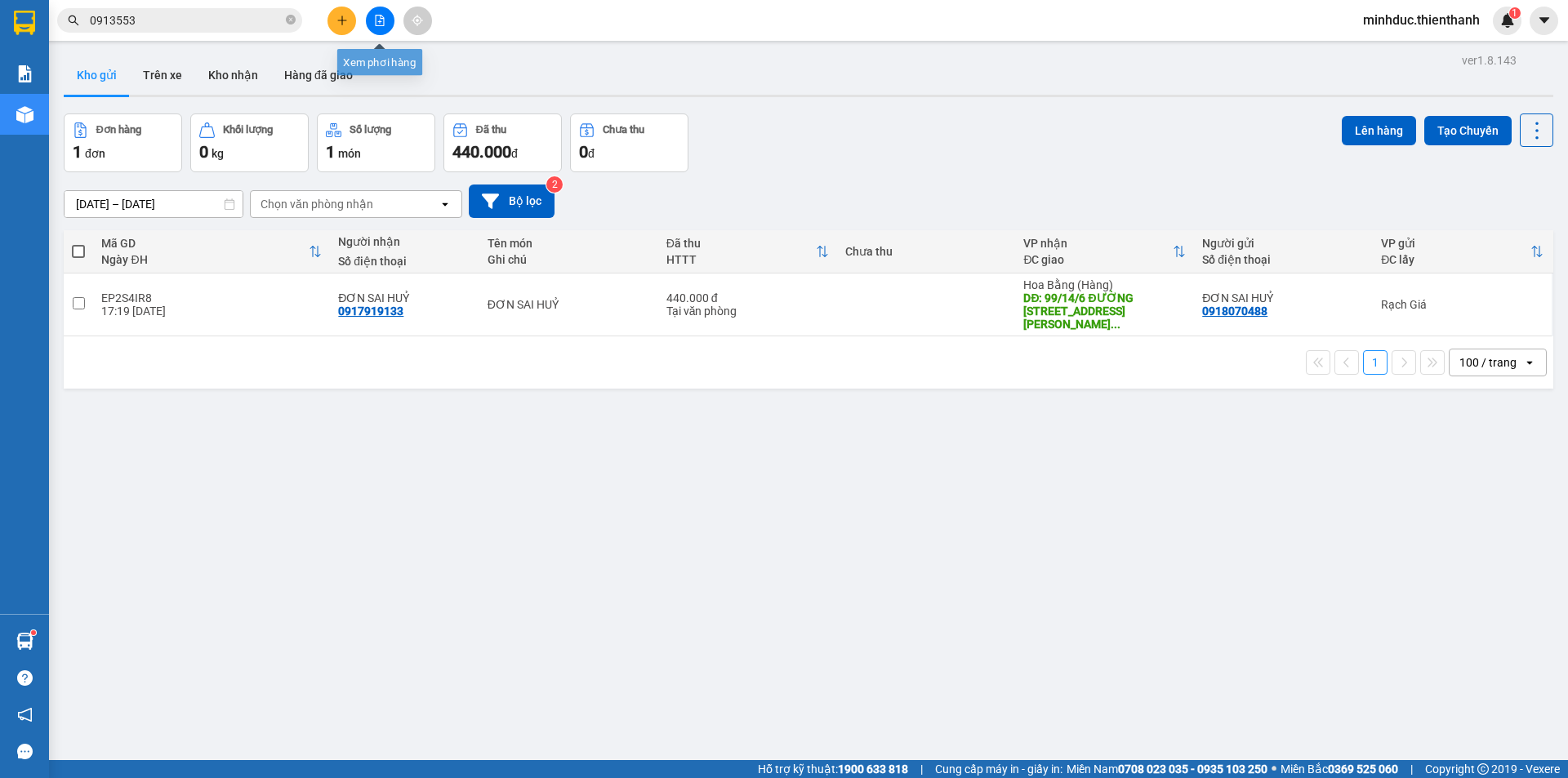
click at [384, 14] on icon "file-add" at bounding box center [380, 20] width 12 height 12
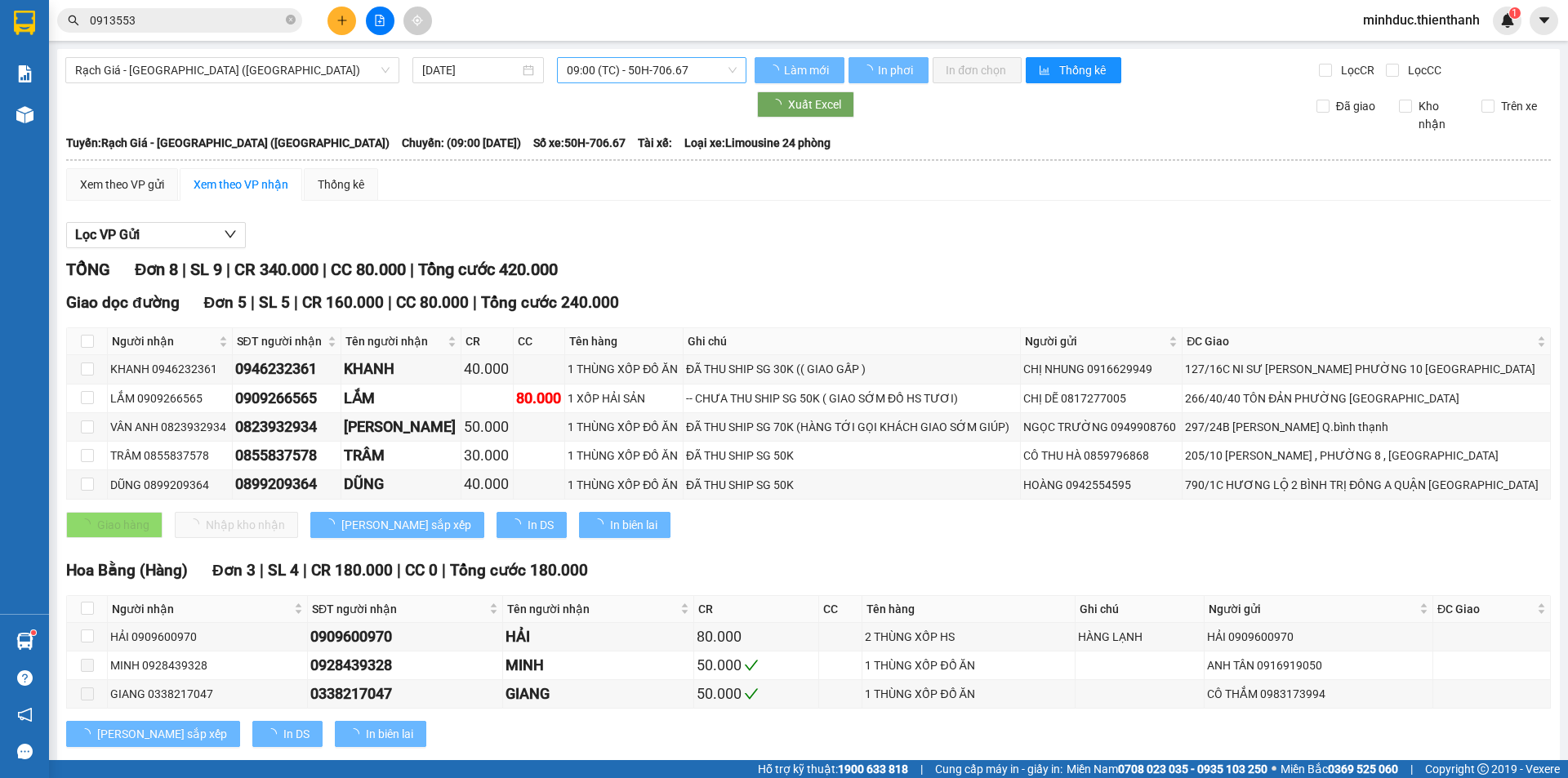
click at [567, 72] on span "09:00 (TC) - 50H-706.67" at bounding box center [651, 70] width 169 height 24
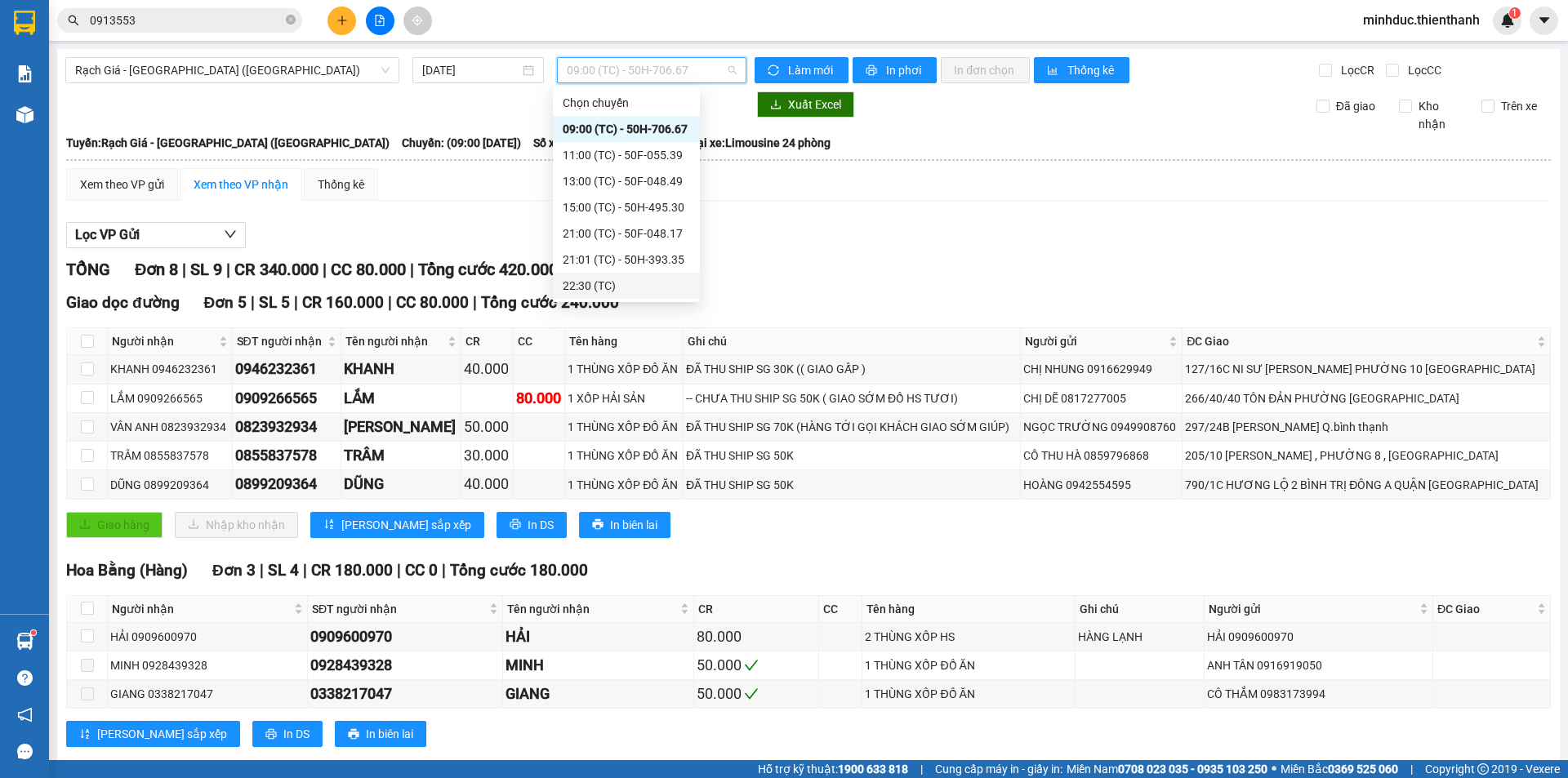
scroll to position [26, 0]
click at [609, 287] on div "22:59 (TC) - 50F-048.17" at bounding box center [626, 285] width 127 height 18
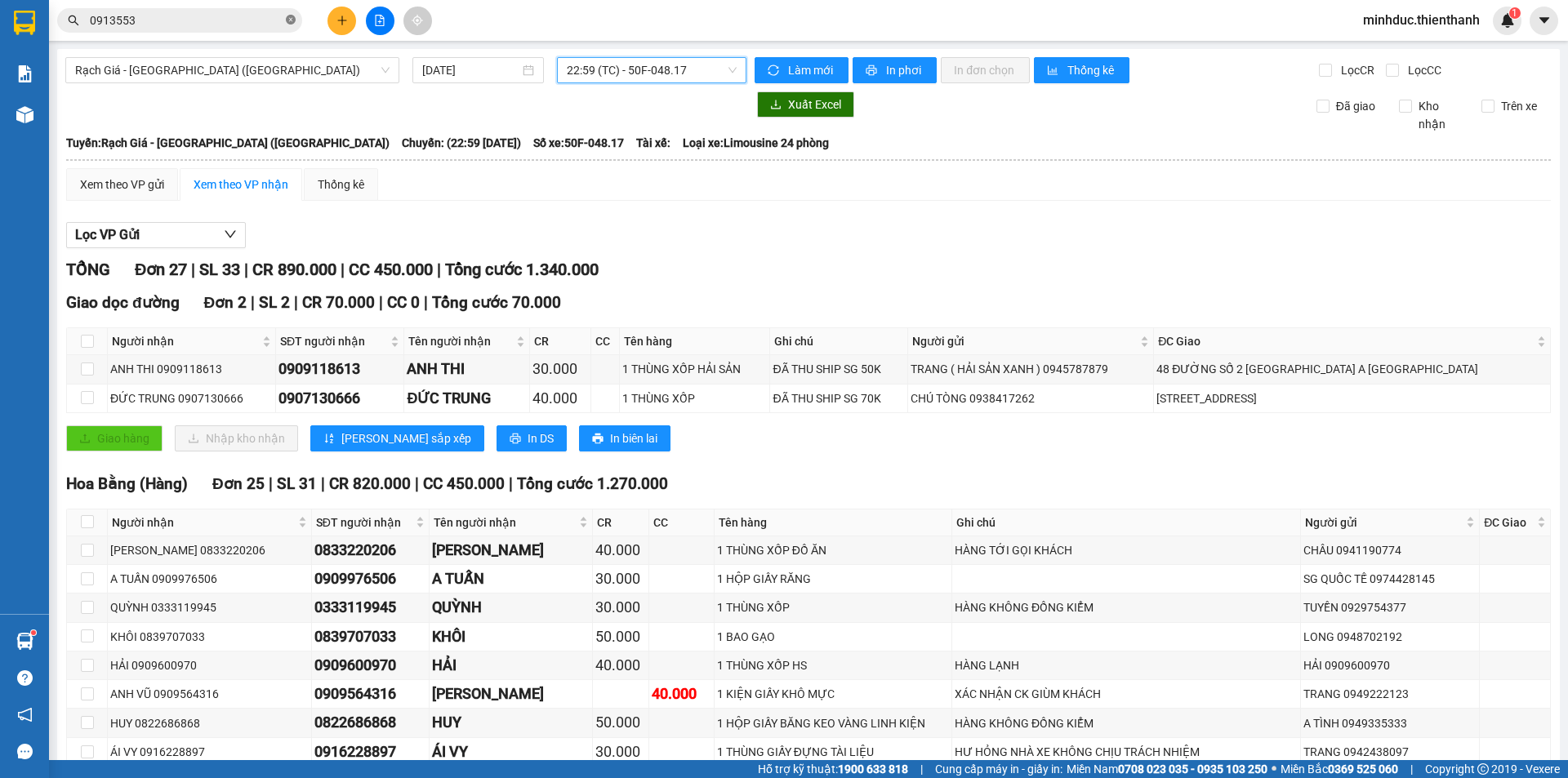
click at [293, 23] on icon "close-circle" at bounding box center [291, 19] width 10 height 10
click at [282, 72] on span "Rạch Giá - [GEOGRAPHIC_DATA] ([GEOGRAPHIC_DATA])" at bounding box center [232, 70] width 314 height 24
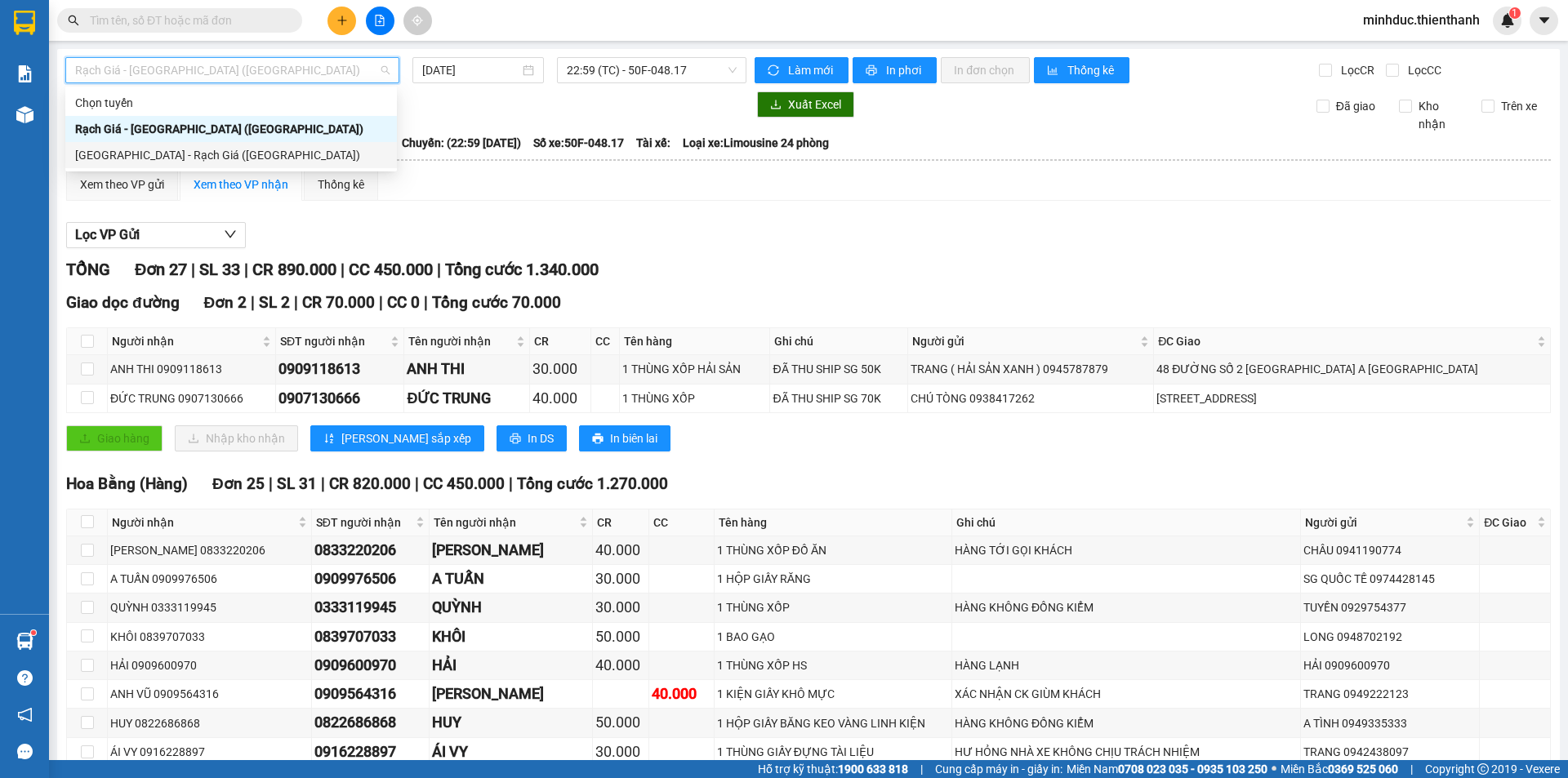
click at [175, 155] on div "[GEOGRAPHIC_DATA] - Rạch Giá ([GEOGRAPHIC_DATA])" at bounding box center [231, 154] width 312 height 18
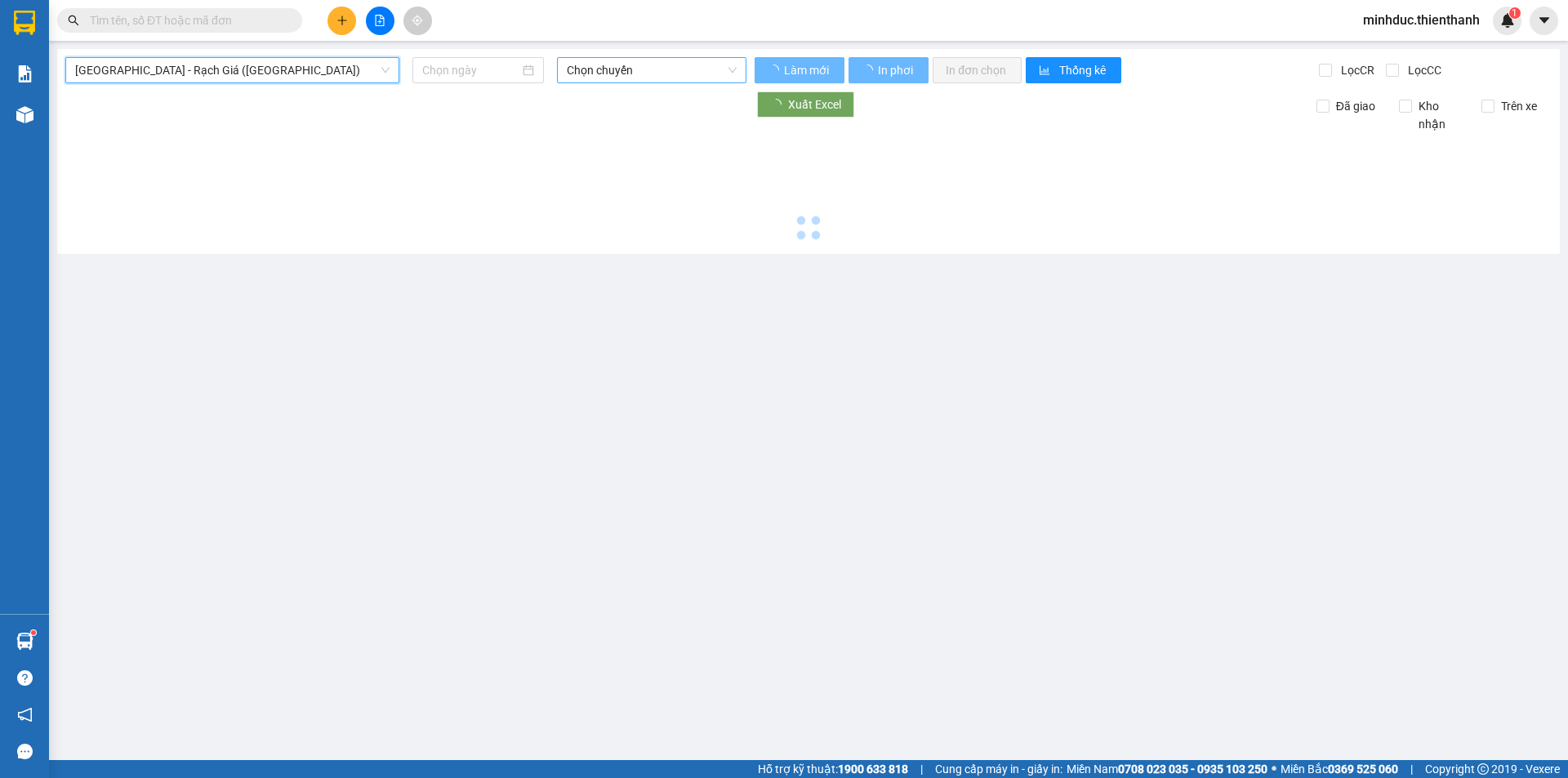
click at [652, 69] on span "Chọn chuyến" at bounding box center [651, 70] width 169 height 24
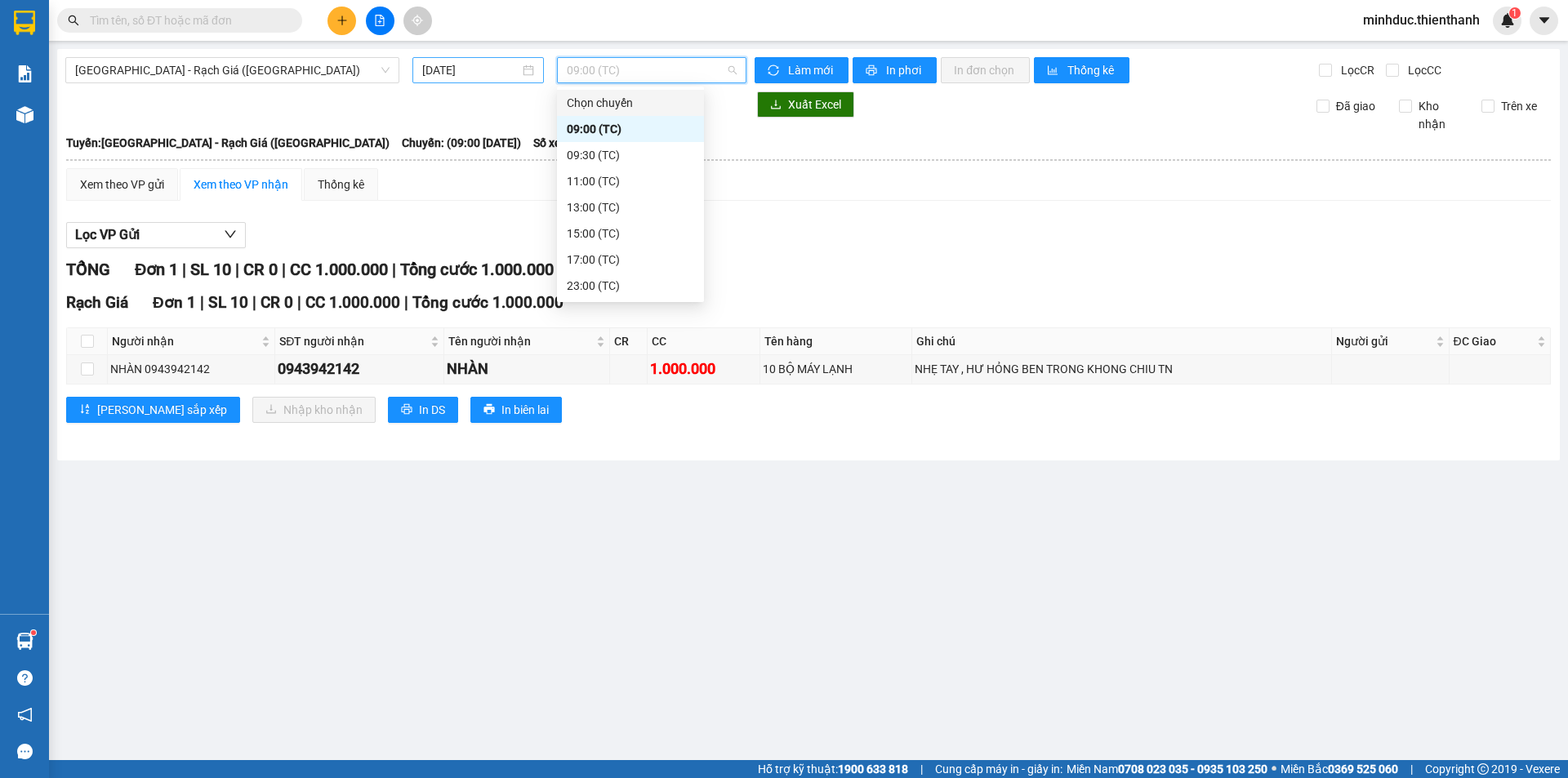
click at [521, 73] on div "[DATE]" at bounding box center [478, 70] width 112 height 18
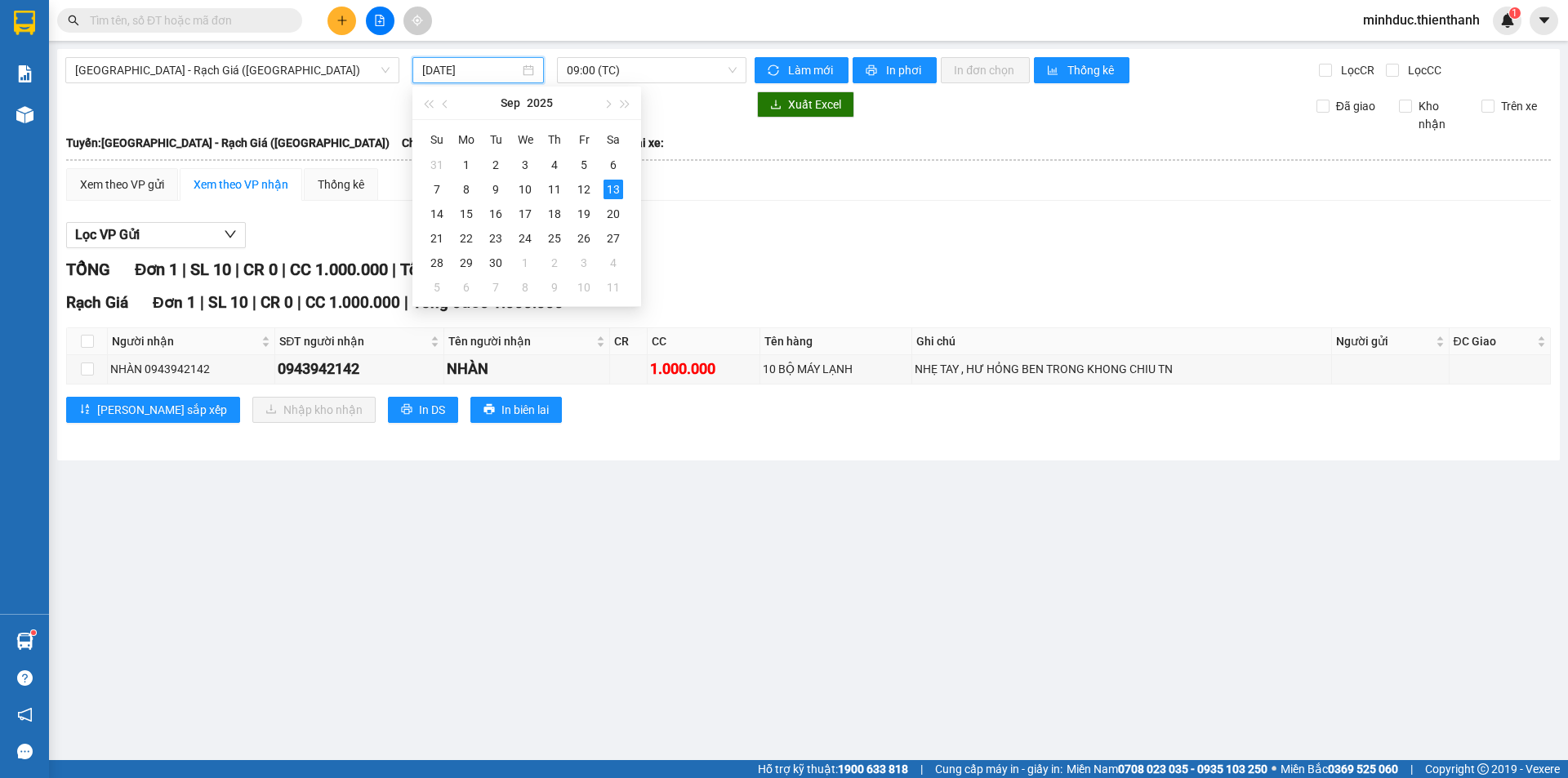
type input "[DATE]"
click at [856, 501] on main "Sài Gòn - Rạch Giá (Hàng Hoá) 13/09/2025 09:00 (TC) Làm mới In phơi In đơn chọn…" at bounding box center [784, 380] width 1568 height 760
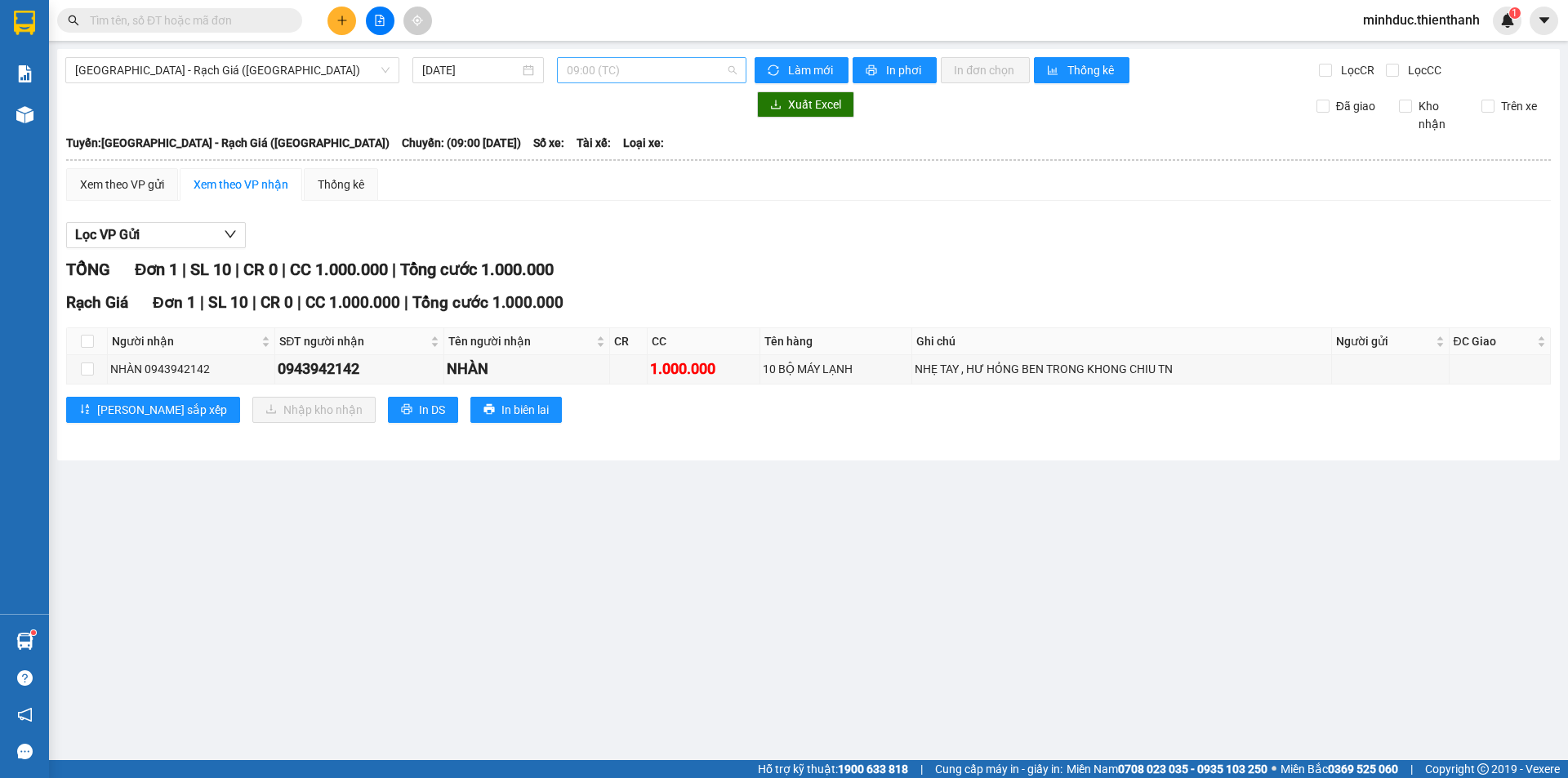
click at [668, 78] on span "09:00 (TC)" at bounding box center [651, 70] width 169 height 24
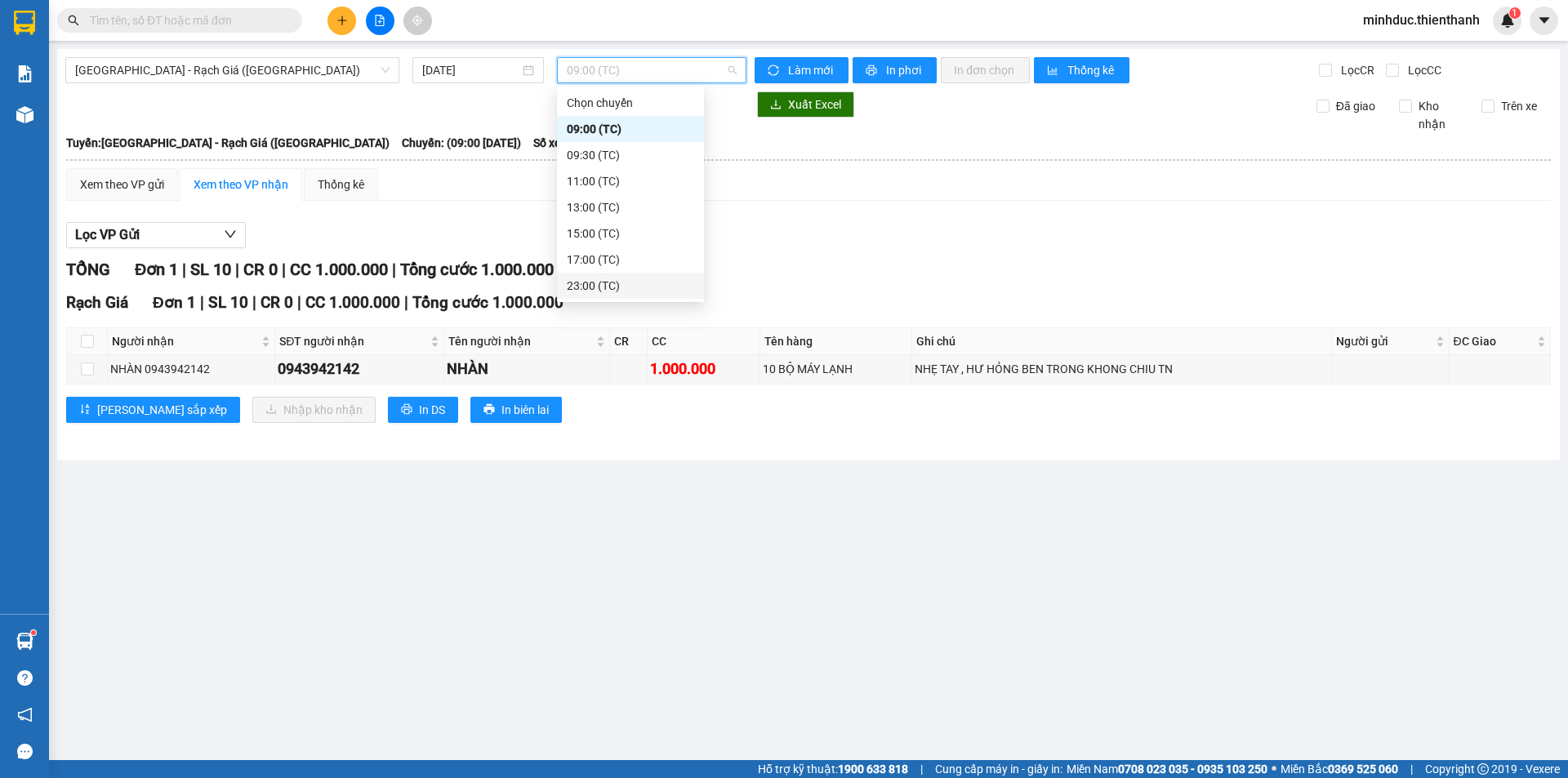
click at [599, 293] on div "23:00 (TC)" at bounding box center [630, 285] width 127 height 18
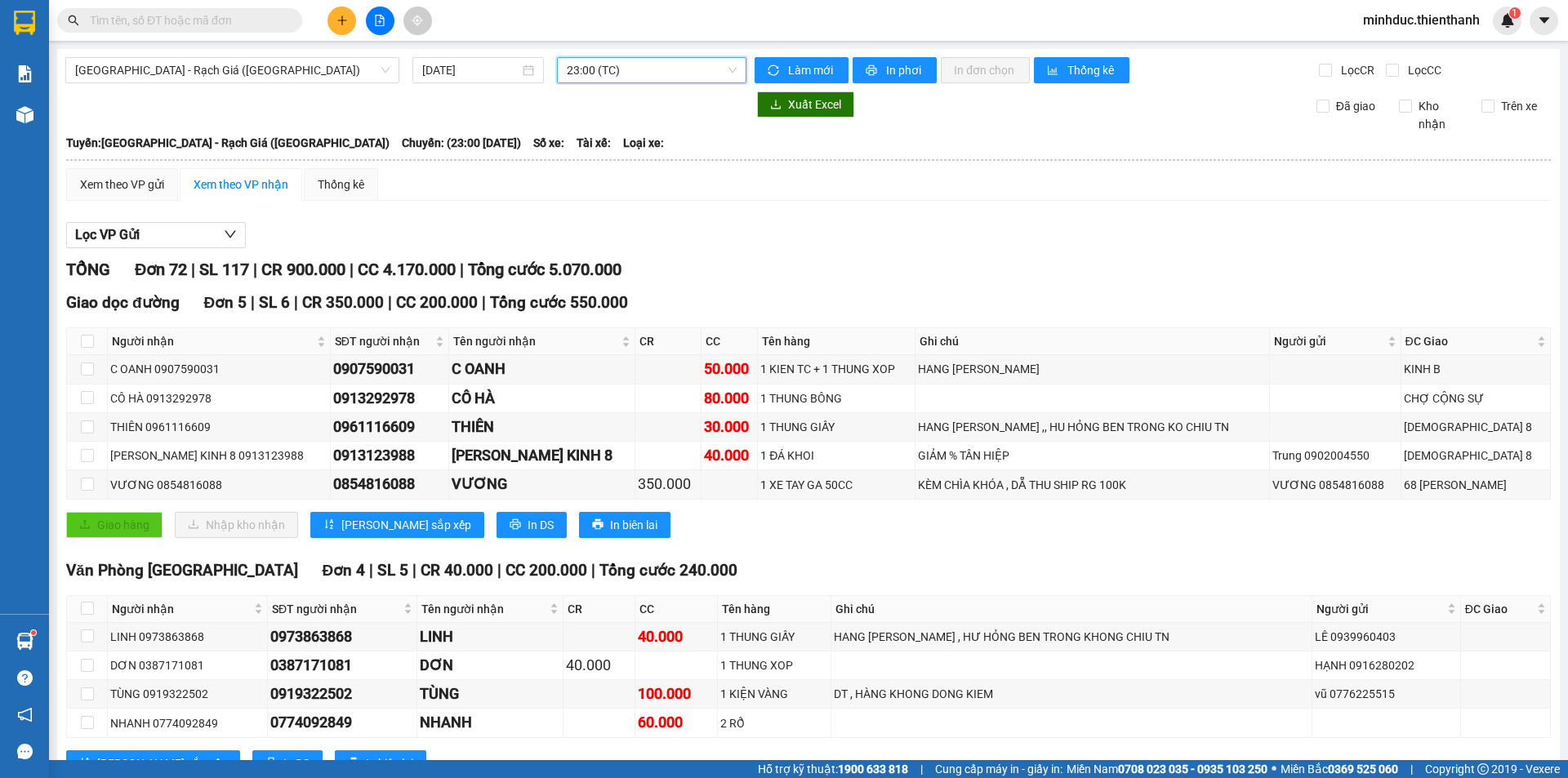
click at [613, 77] on span "23:00 (TC)" at bounding box center [651, 70] width 169 height 24
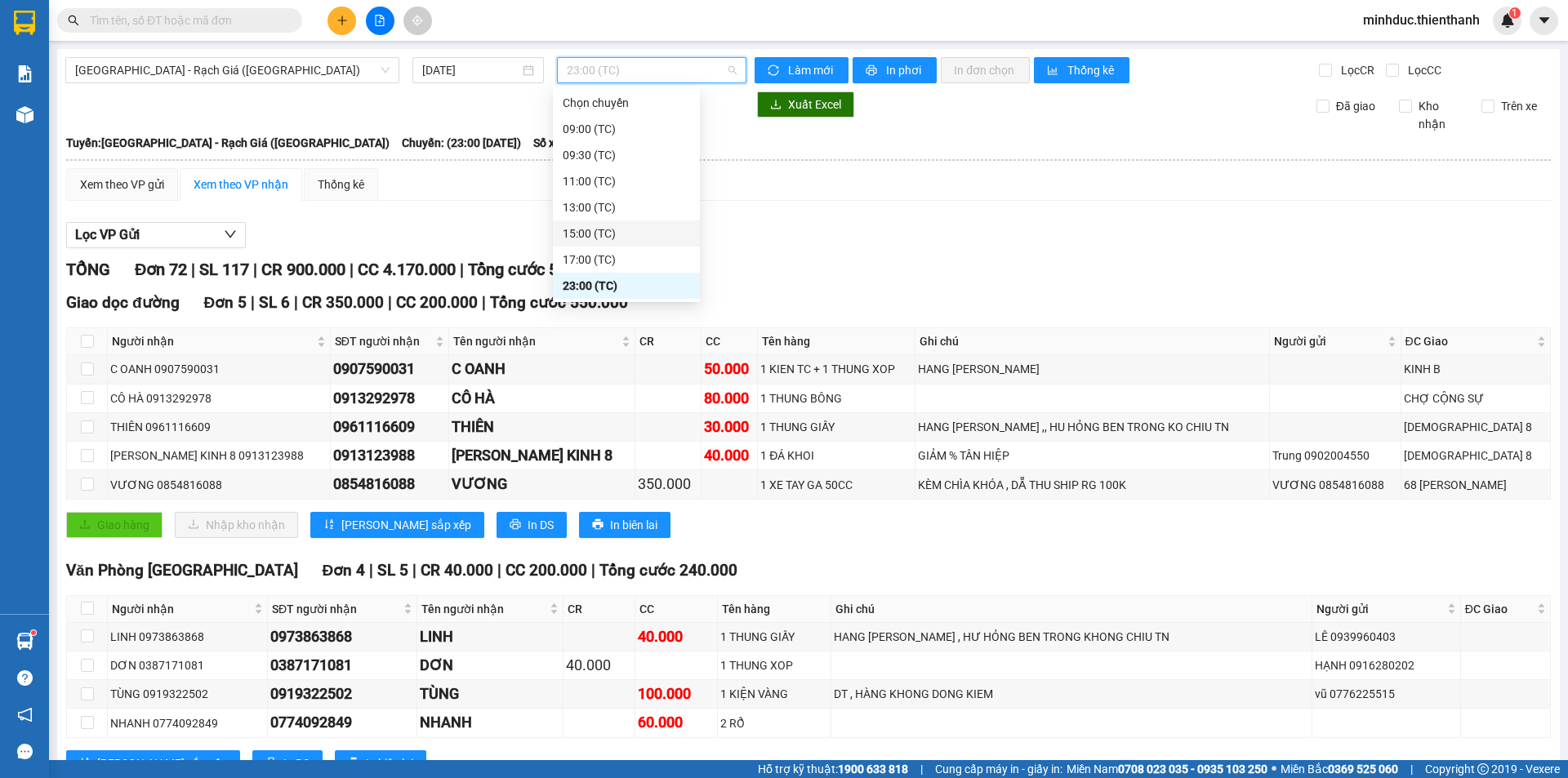
click at [842, 237] on div "Lọc VP Gửi" at bounding box center [808, 235] width 1485 height 27
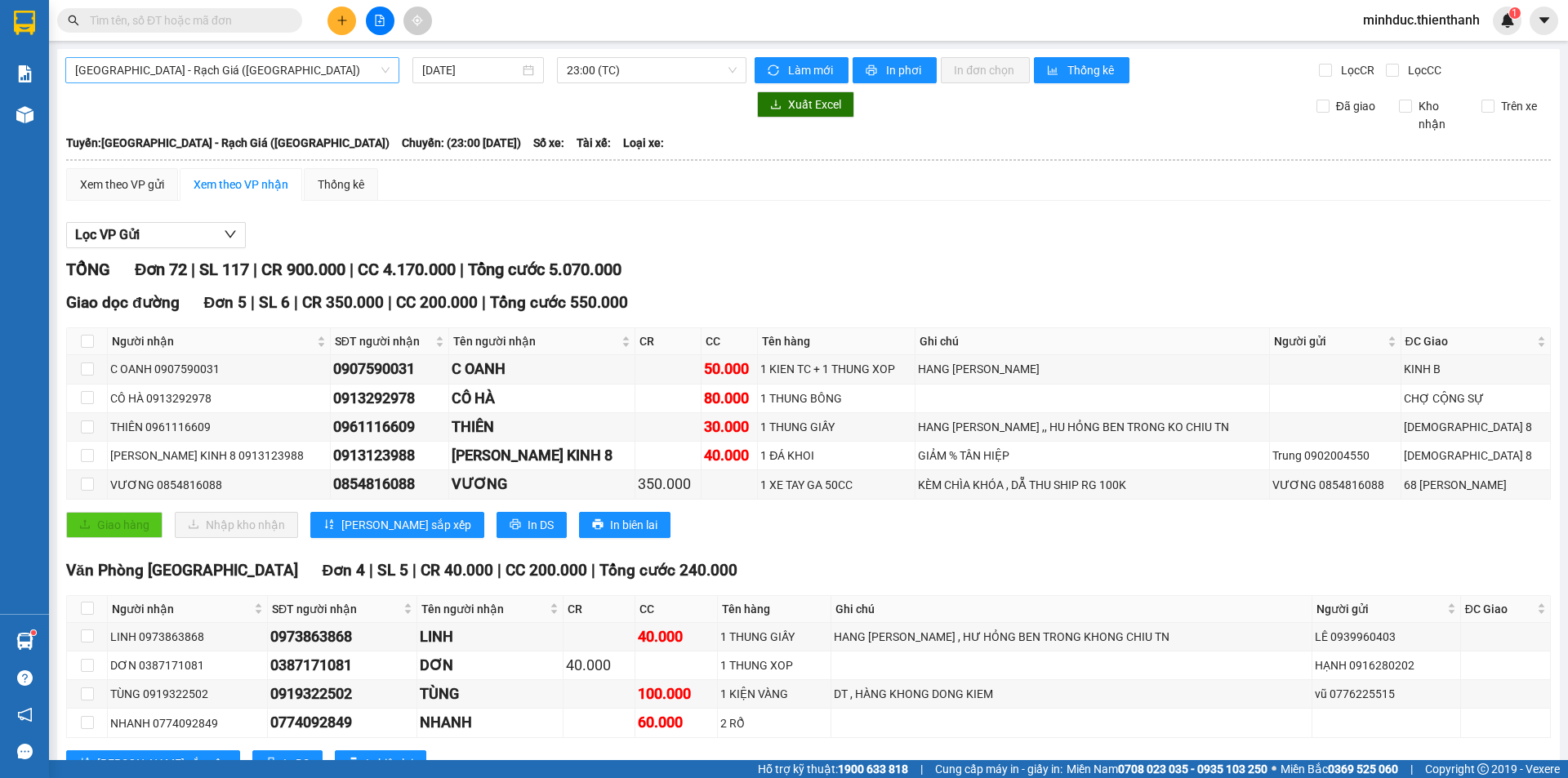
click at [235, 82] on span "[GEOGRAPHIC_DATA] - Rạch Giá ([GEOGRAPHIC_DATA])" at bounding box center [232, 70] width 314 height 24
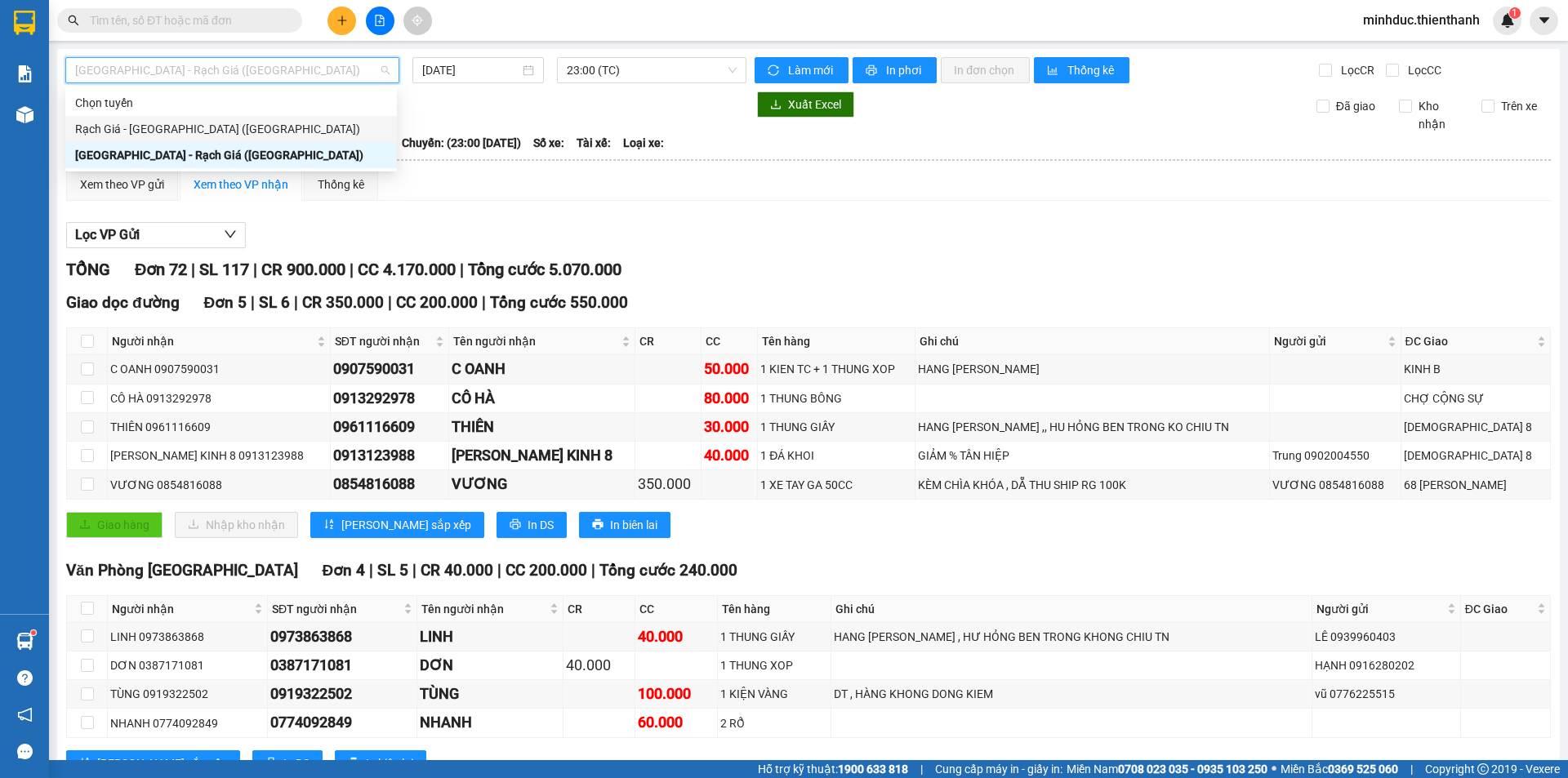
click at [175, 131] on div "Rạch Giá - [GEOGRAPHIC_DATA] ([GEOGRAPHIC_DATA])" at bounding box center [231, 128] width 312 height 18
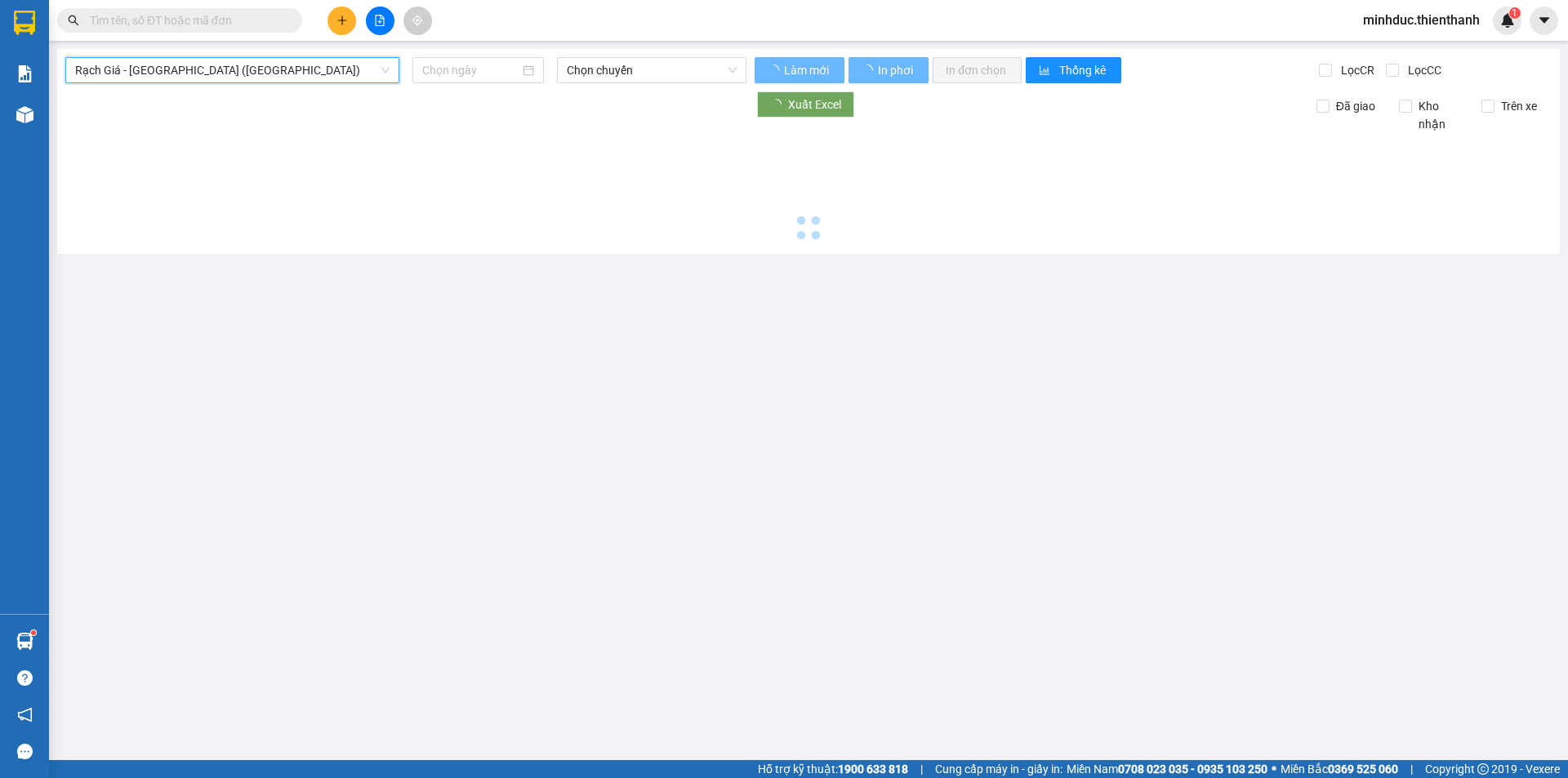
type input "[DATE]"
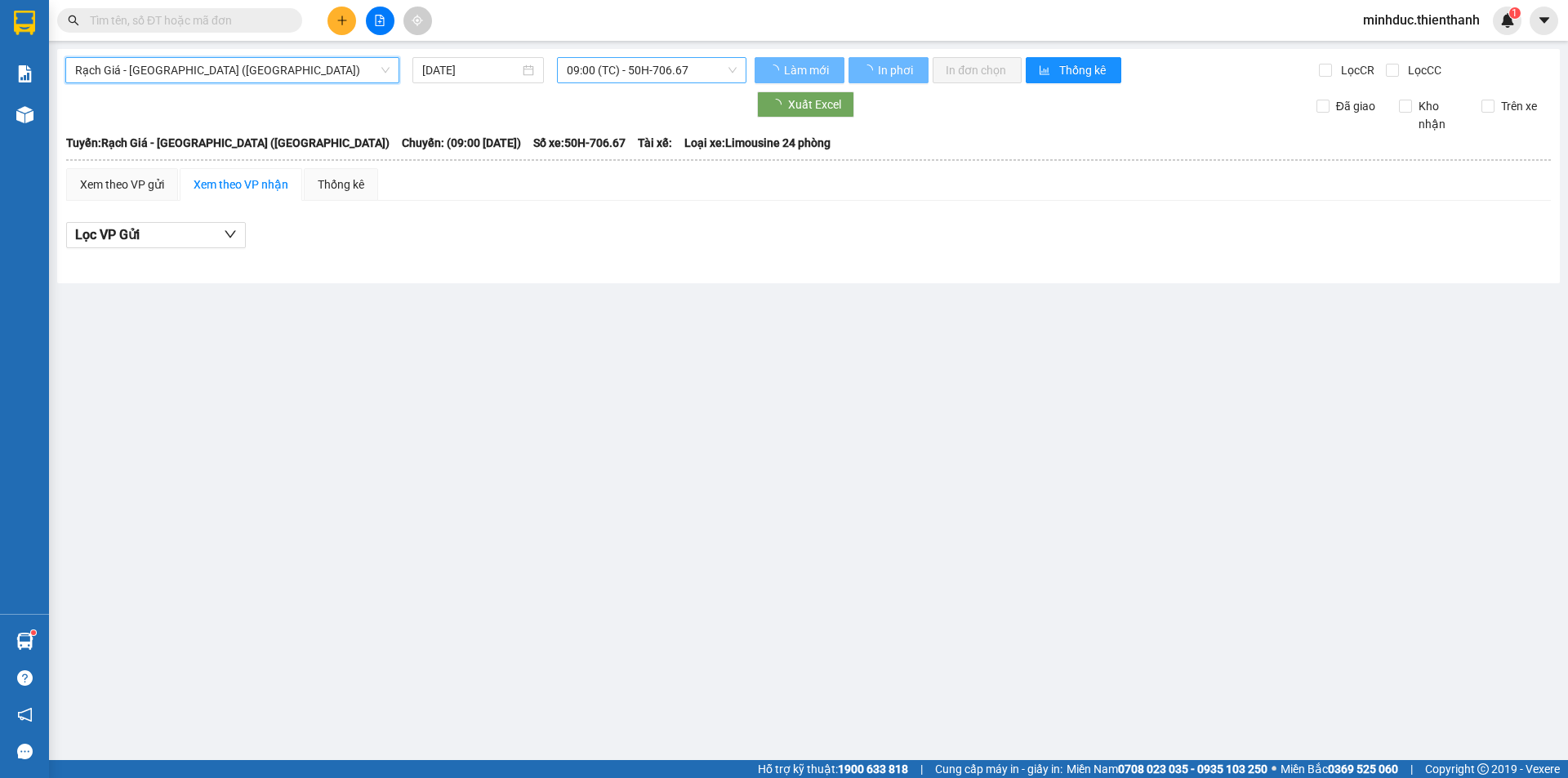
click at [599, 80] on span "09:00 (TC) - 50H-706.67" at bounding box center [651, 70] width 169 height 24
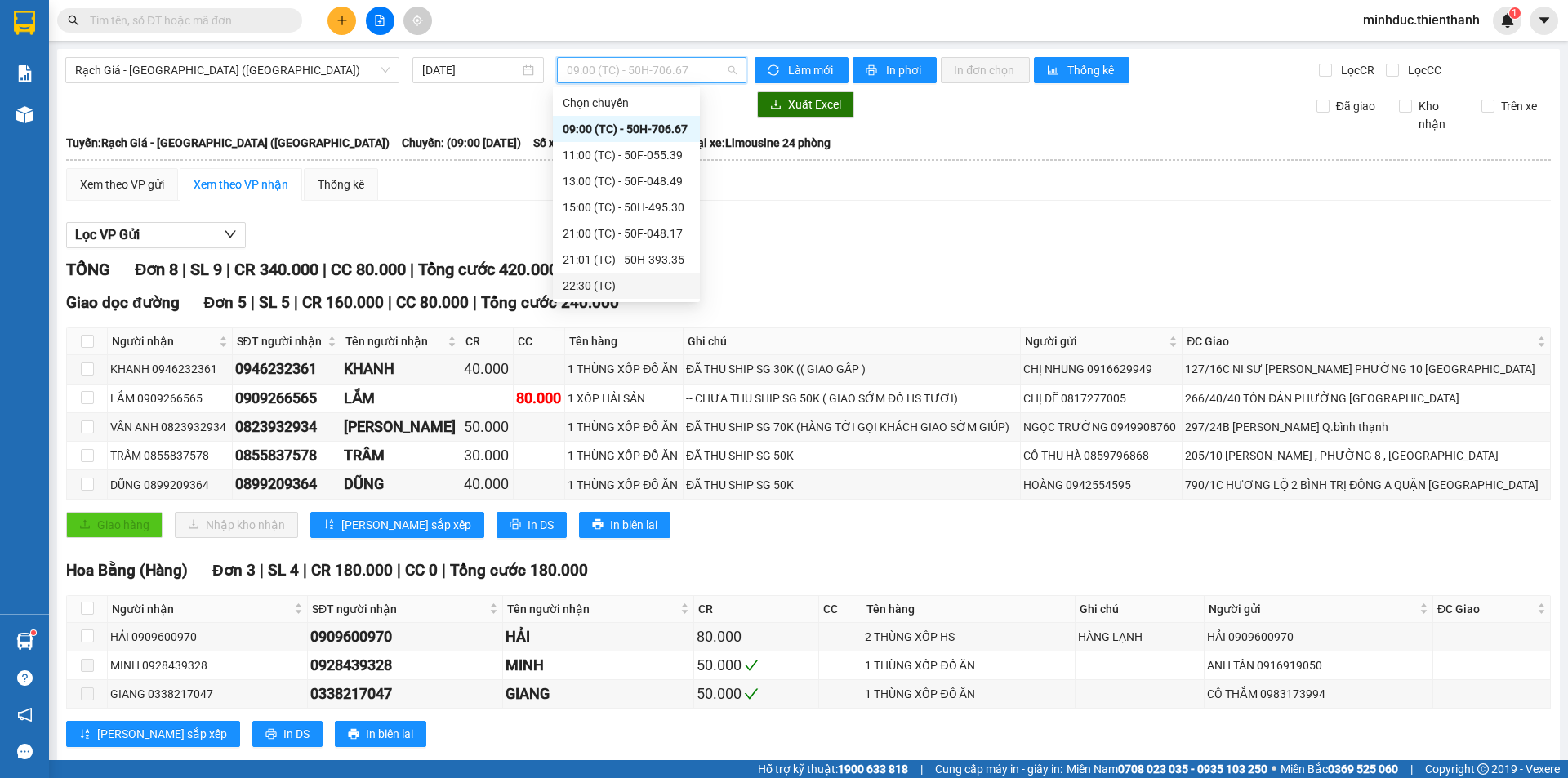
scroll to position [26, 0]
click at [601, 289] on div "22:59 (TC) - 50F-048.17" at bounding box center [626, 285] width 127 height 18
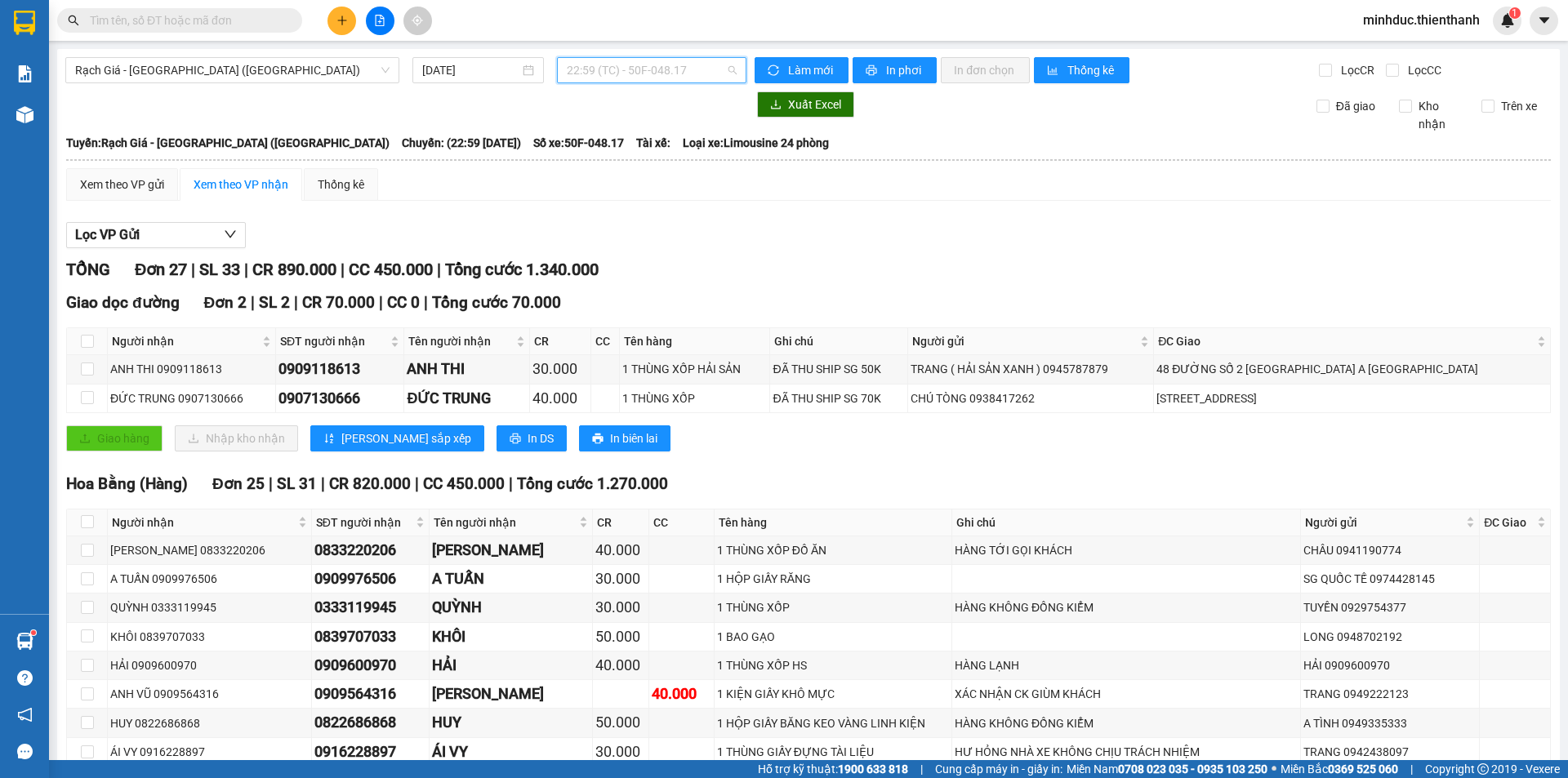
click at [648, 67] on span "22:59 (TC) - 50F-048.17" at bounding box center [651, 70] width 169 height 24
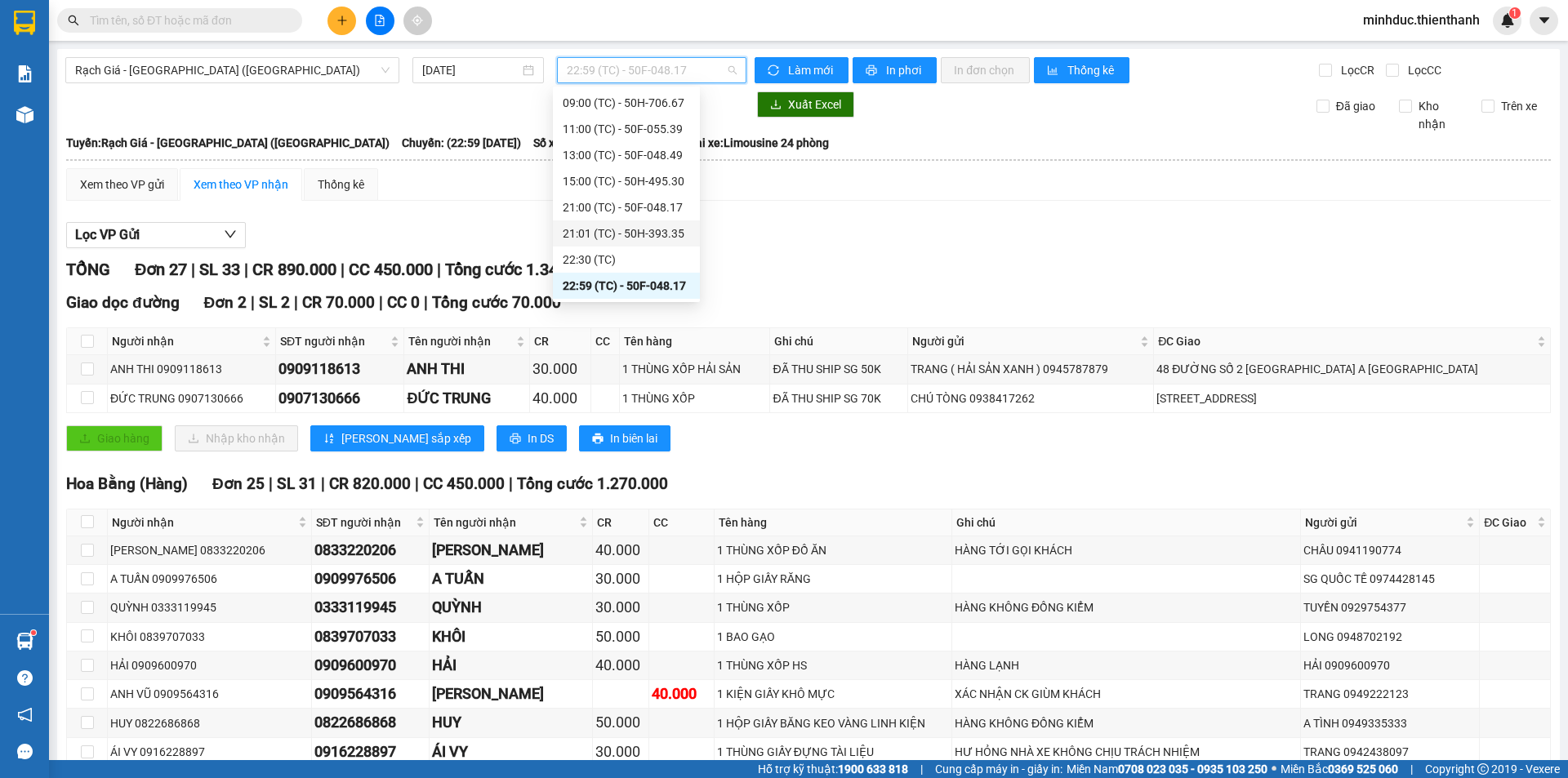
click at [621, 234] on div "21:01 (TC) - 50H-393.35" at bounding box center [626, 233] width 127 height 18
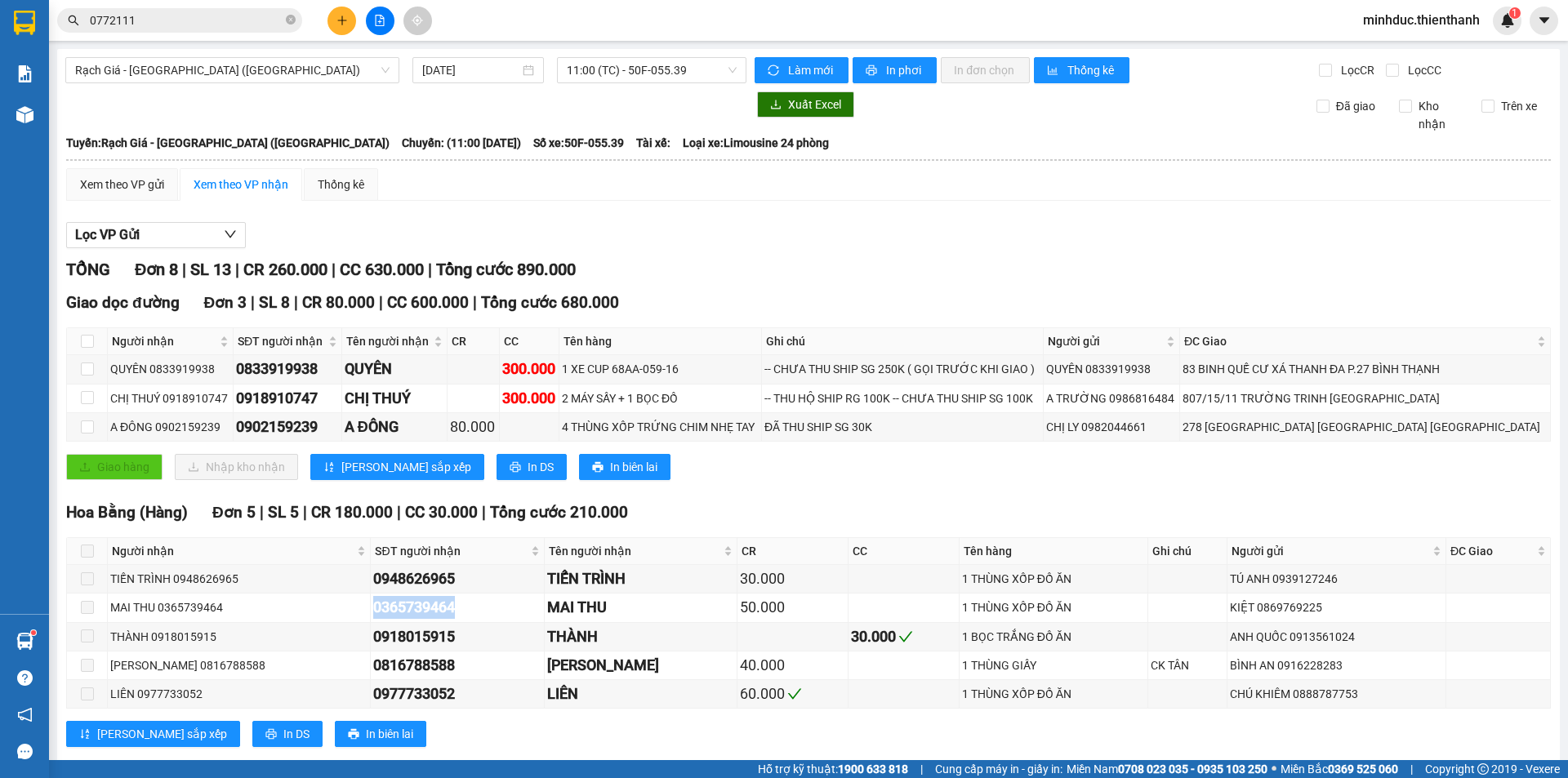
click at [332, 24] on button at bounding box center [341, 21] width 29 height 29
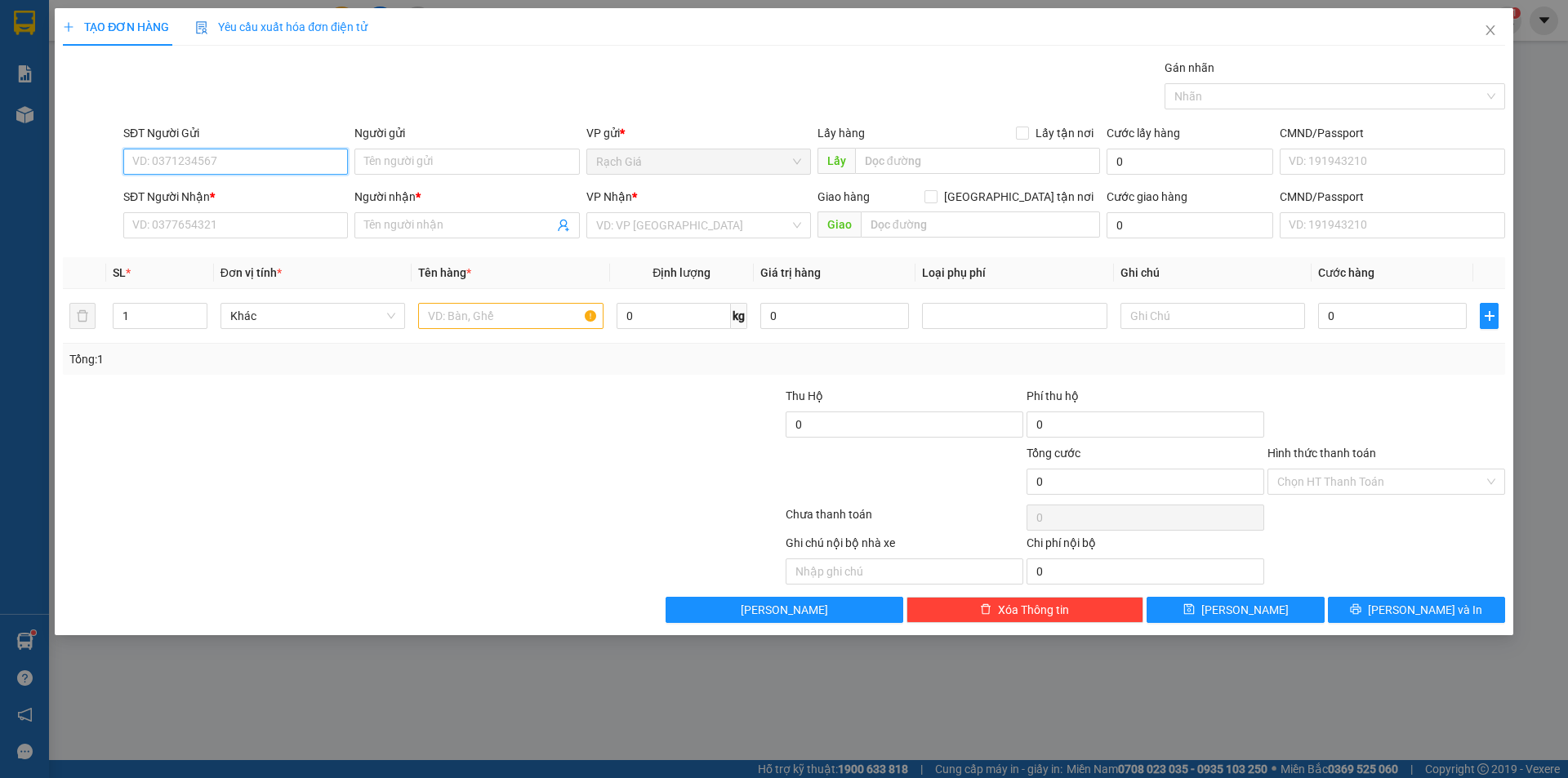
click at [240, 157] on input "SĐT Người Gửi" at bounding box center [235, 161] width 224 height 26
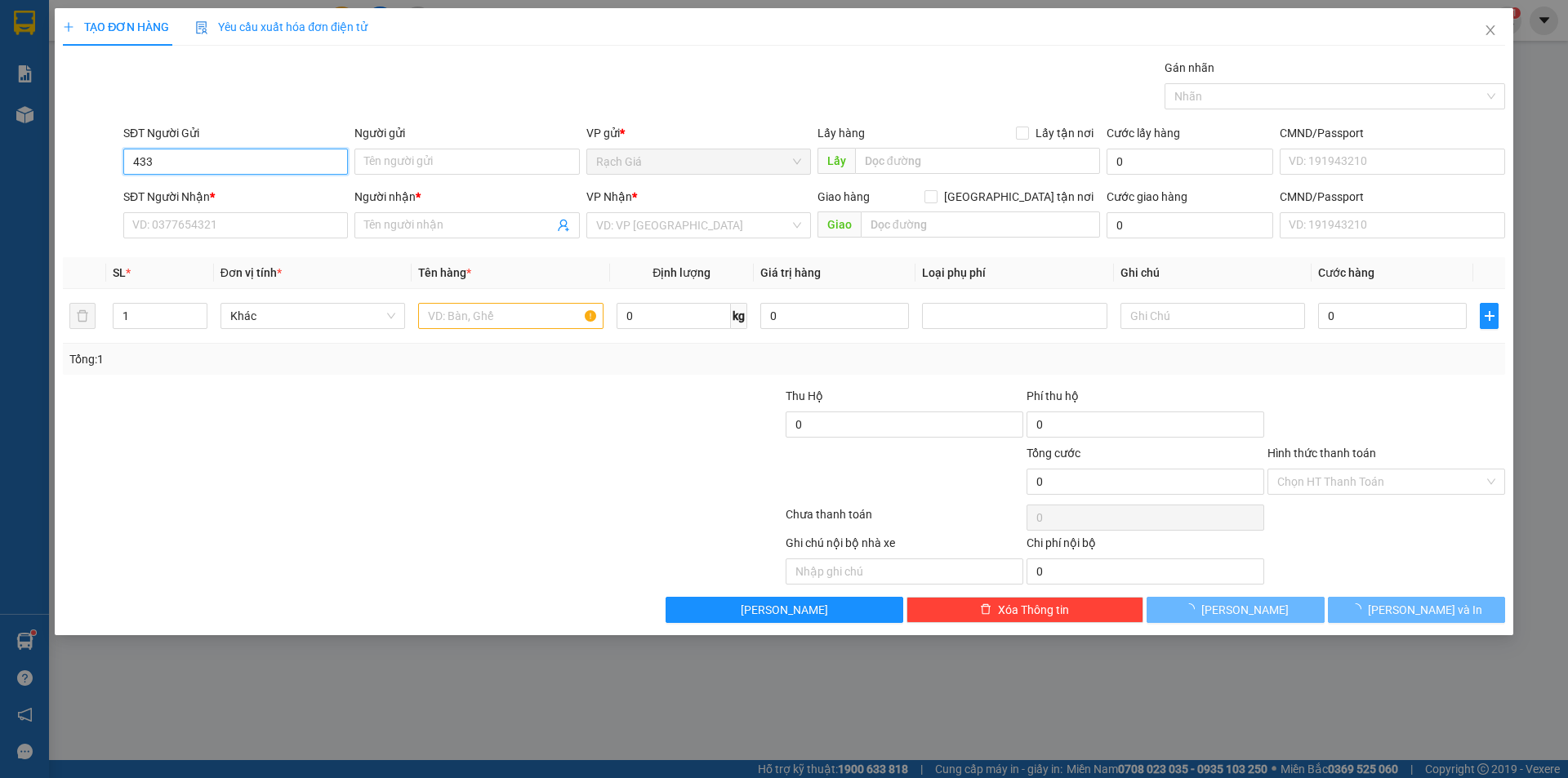
click at [244, 157] on input "433" at bounding box center [235, 161] width 224 height 26
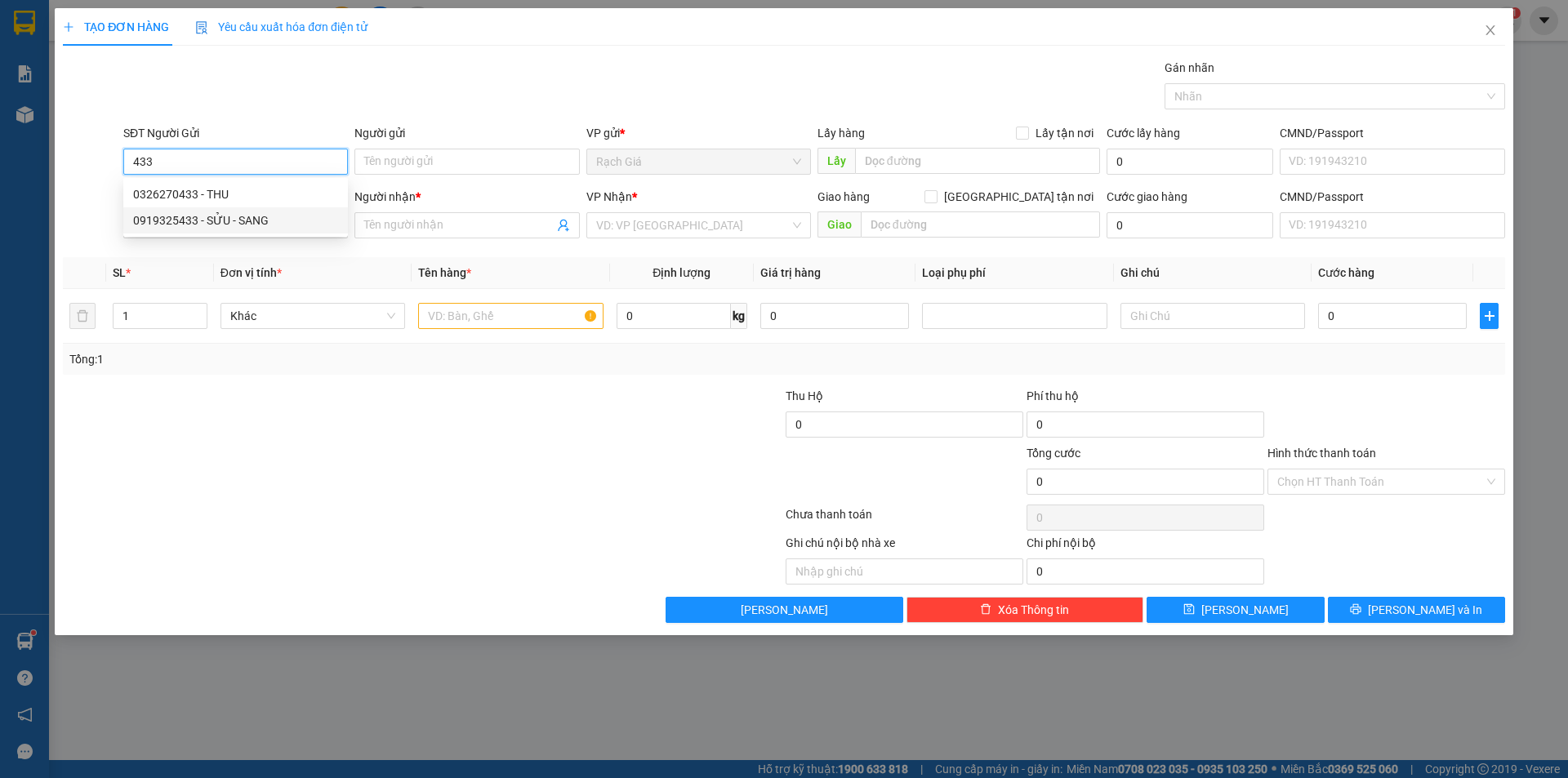
click at [229, 225] on div "0919325433 - SỬU - SANG" at bounding box center [235, 220] width 205 height 18
type input "0919325433"
type input "SỬU - SANG"
type input "0931175826"
type input "PHÁT"
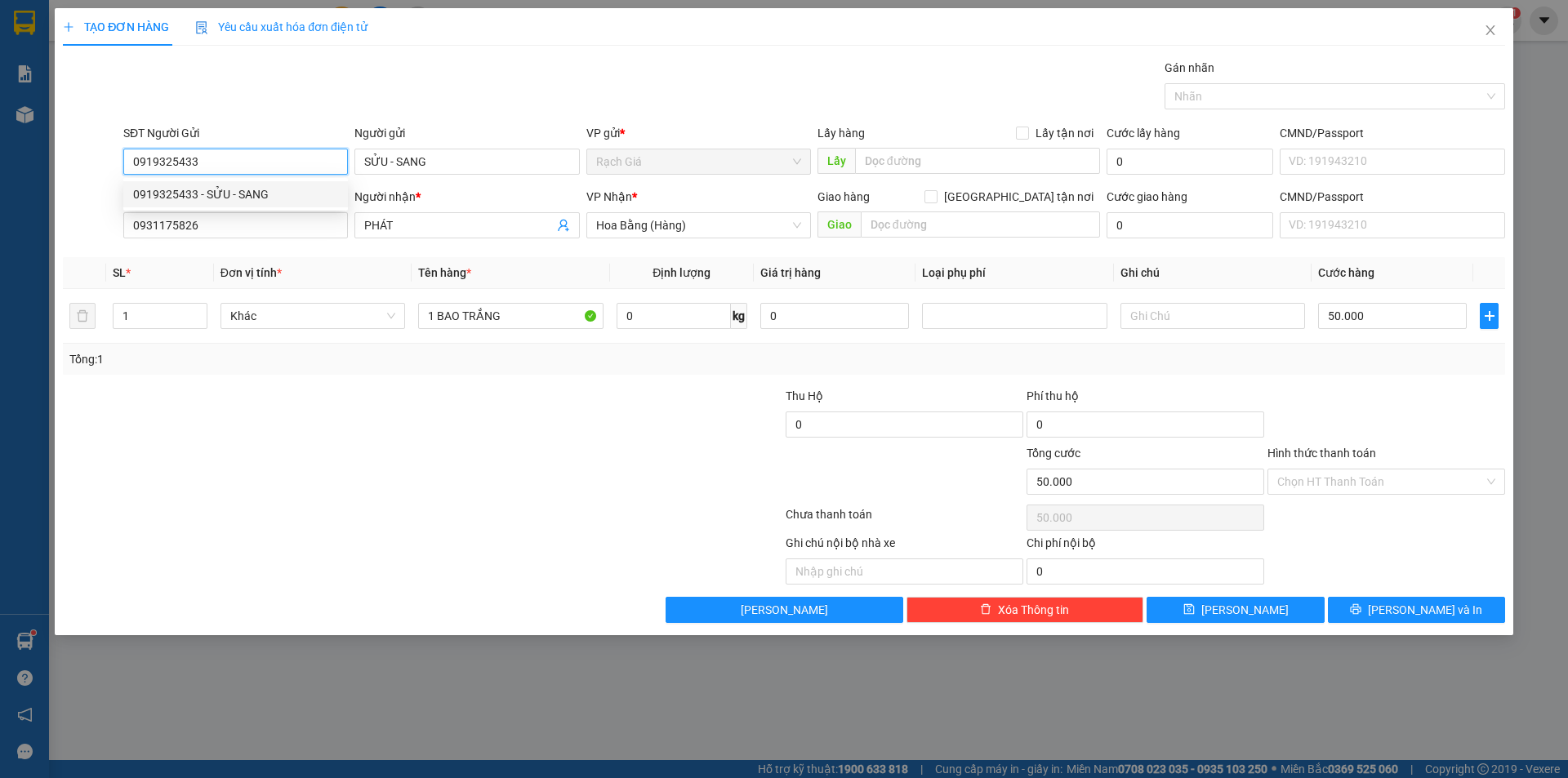
type input "50.000"
type input "0919325433"
click at [1375, 484] on input "Hình thức thanh toán" at bounding box center [1380, 481] width 207 height 24
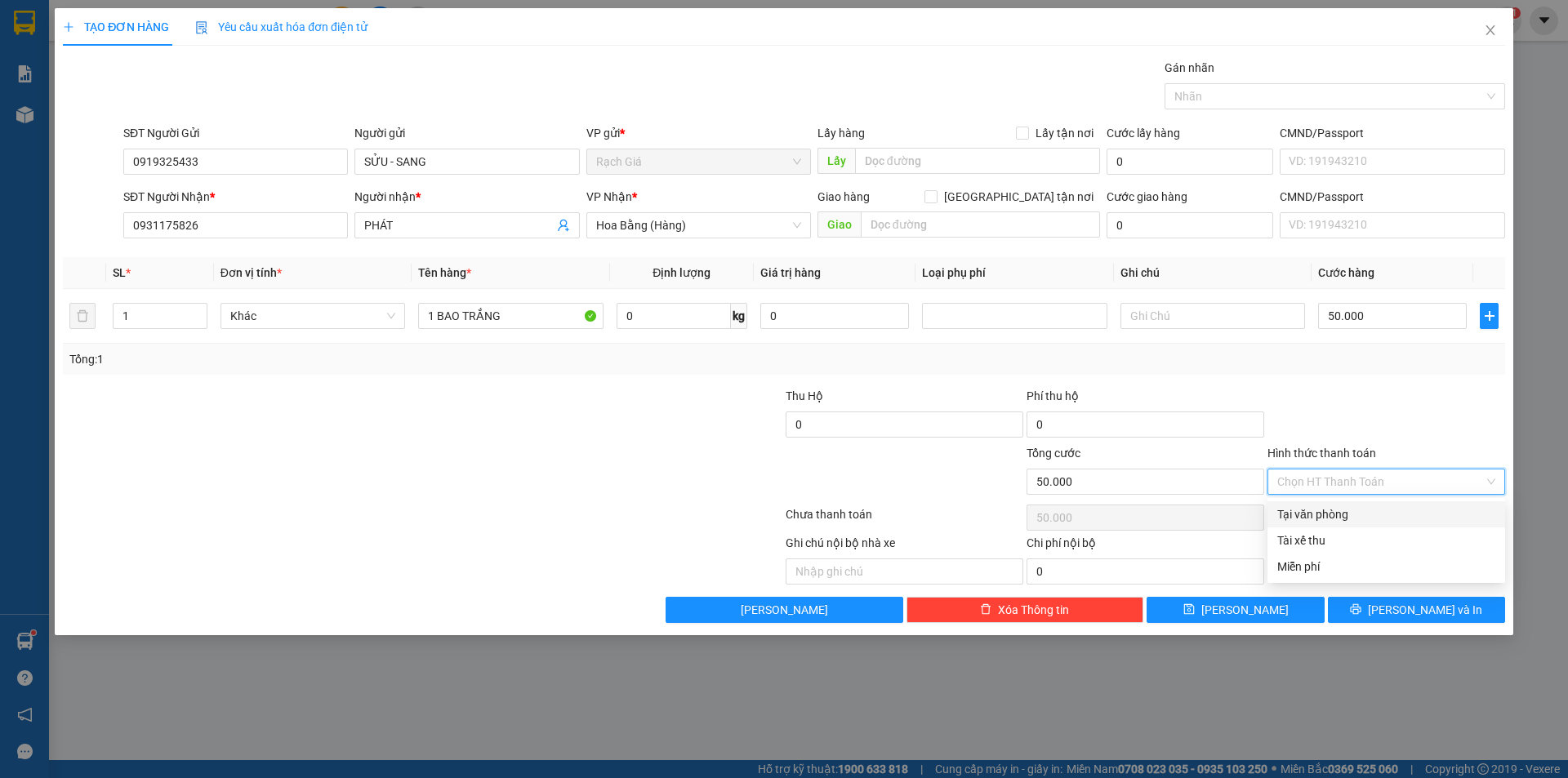
click at [1323, 514] on div "Tại văn phòng" at bounding box center [1386, 513] width 218 height 18
type input "0"
click at [428, 508] on div at bounding box center [422, 518] width 722 height 33
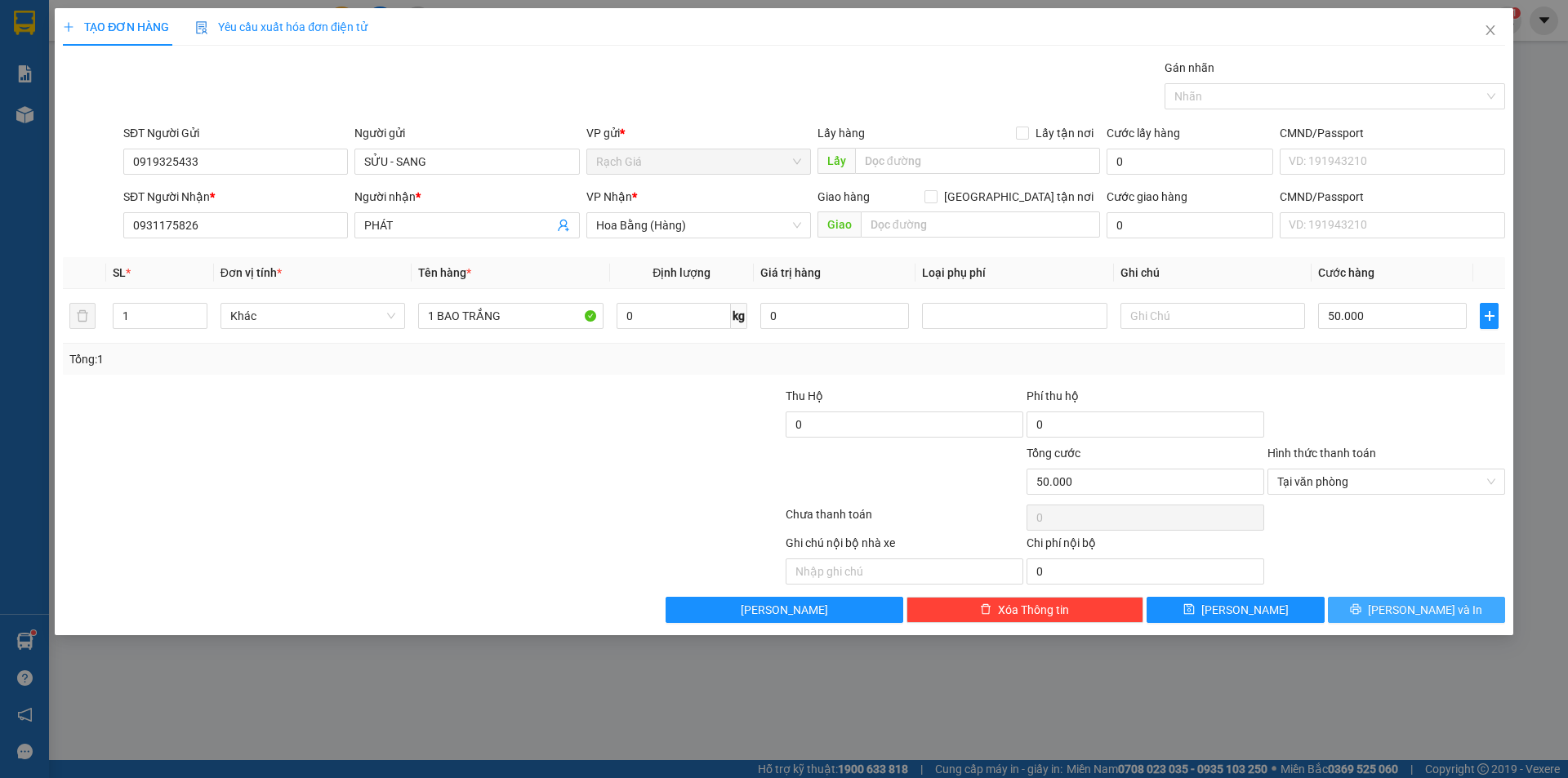
click at [1418, 607] on span "[PERSON_NAME] và In" at bounding box center [1425, 609] width 115 height 18
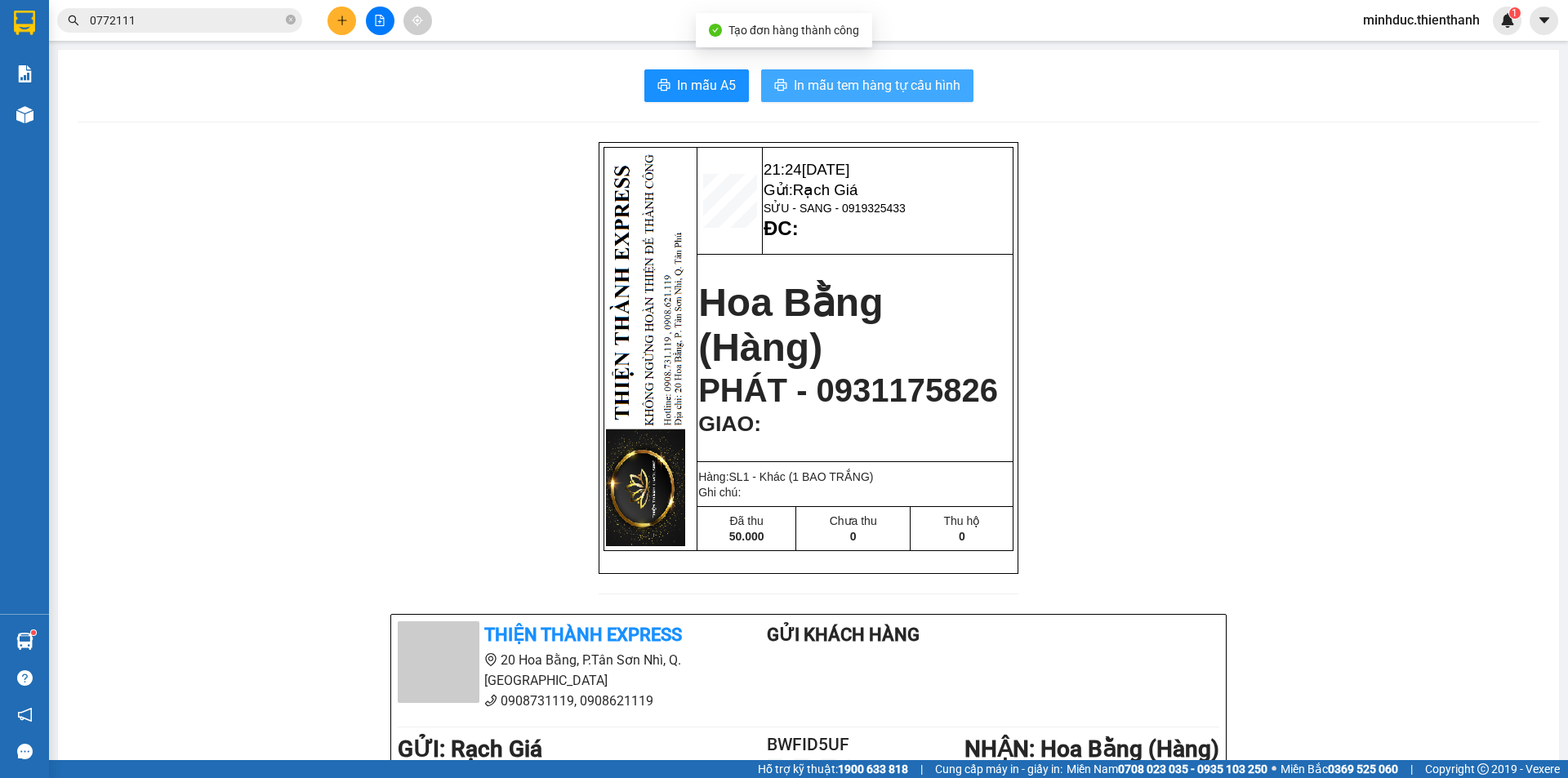
click at [867, 85] on span "In mẫu tem hàng tự cấu hình" at bounding box center [877, 85] width 167 height 20
click at [293, 16] on icon "close-circle" at bounding box center [291, 19] width 10 height 10
click at [370, 26] on button at bounding box center [380, 21] width 29 height 29
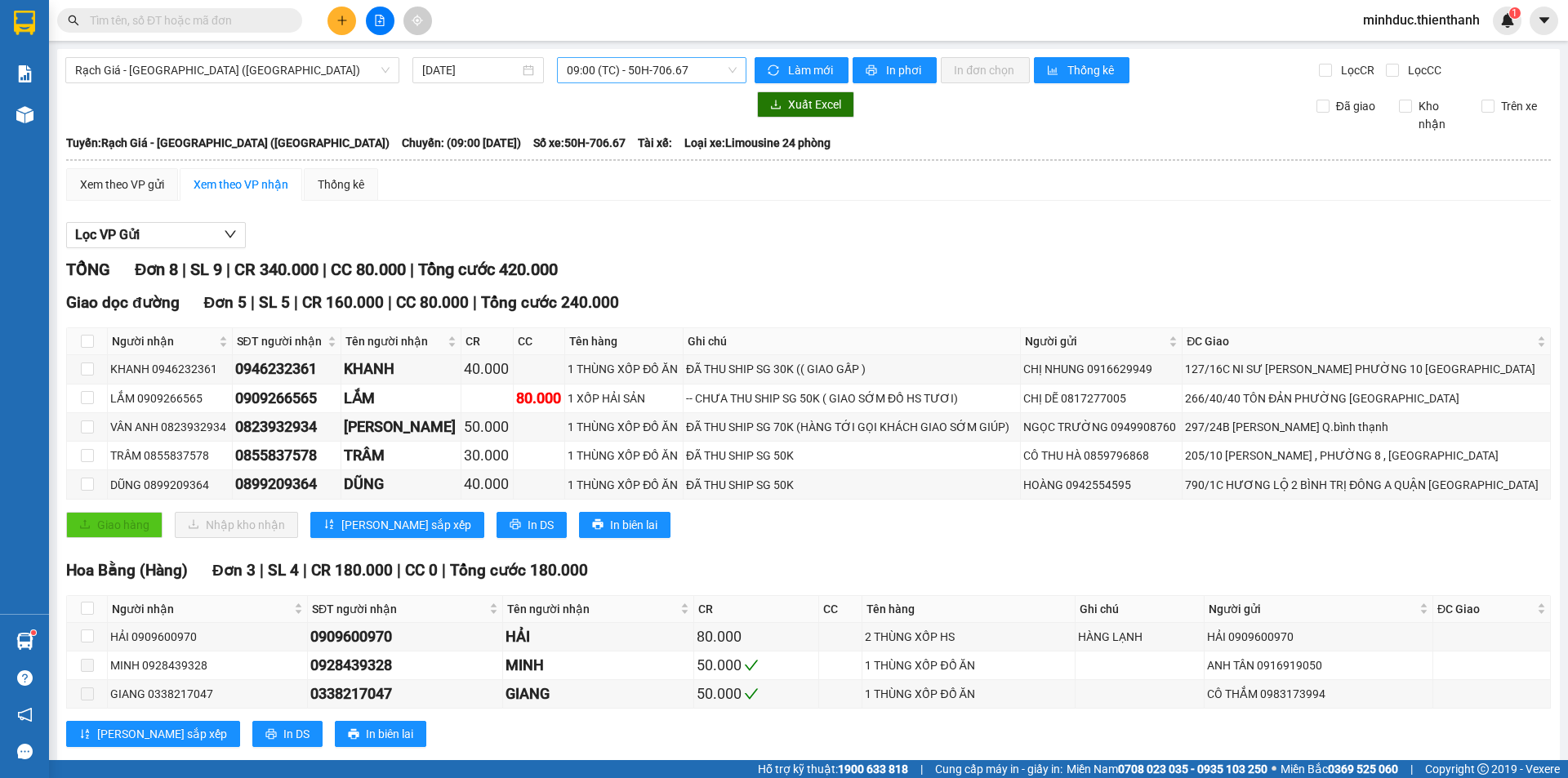
click at [611, 72] on span "09:00 (TC) - 50H-706.67" at bounding box center [651, 70] width 169 height 24
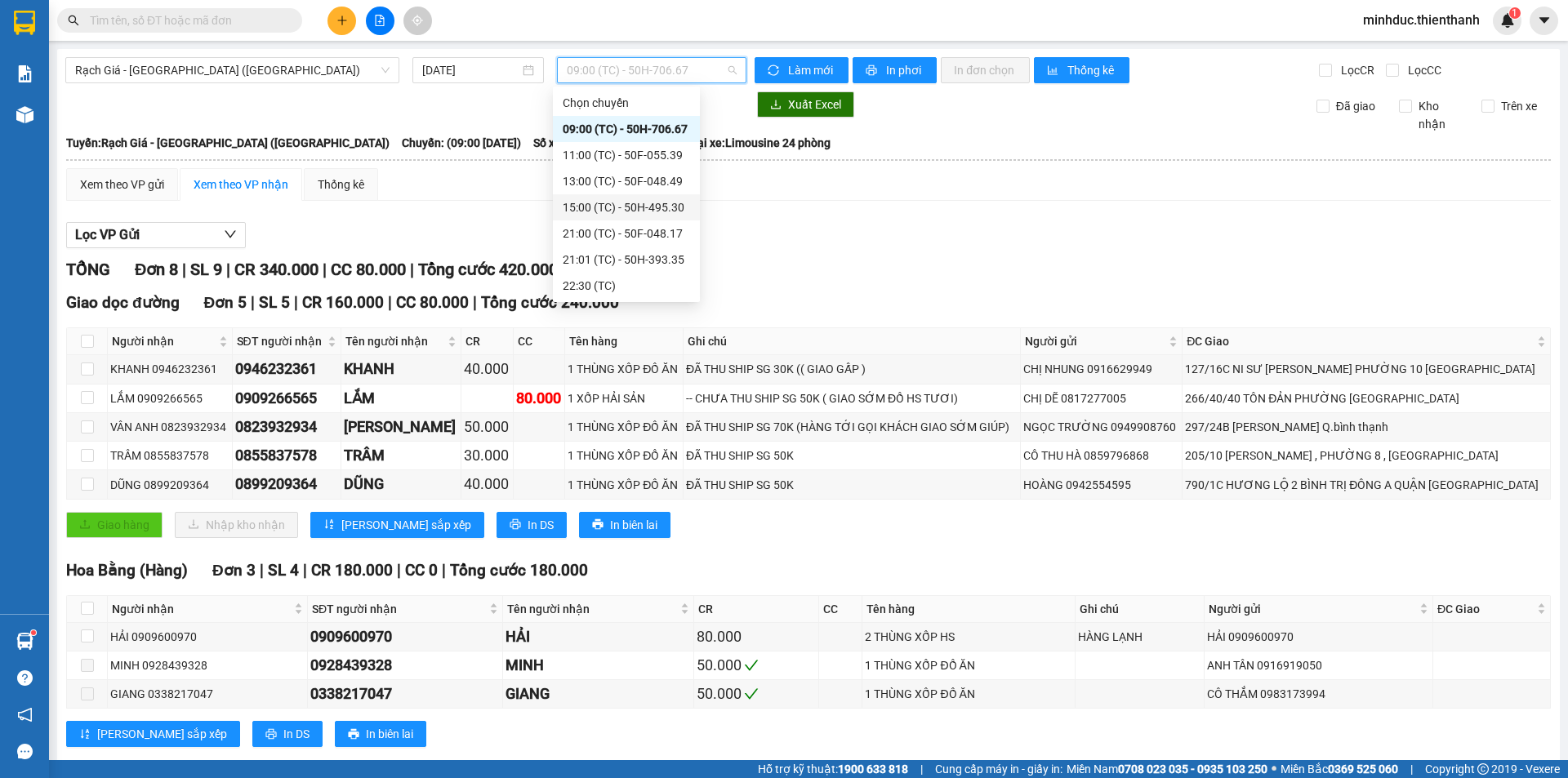
click at [585, 214] on div "15:00 (TC) - 50H-495.30" at bounding box center [626, 207] width 127 height 18
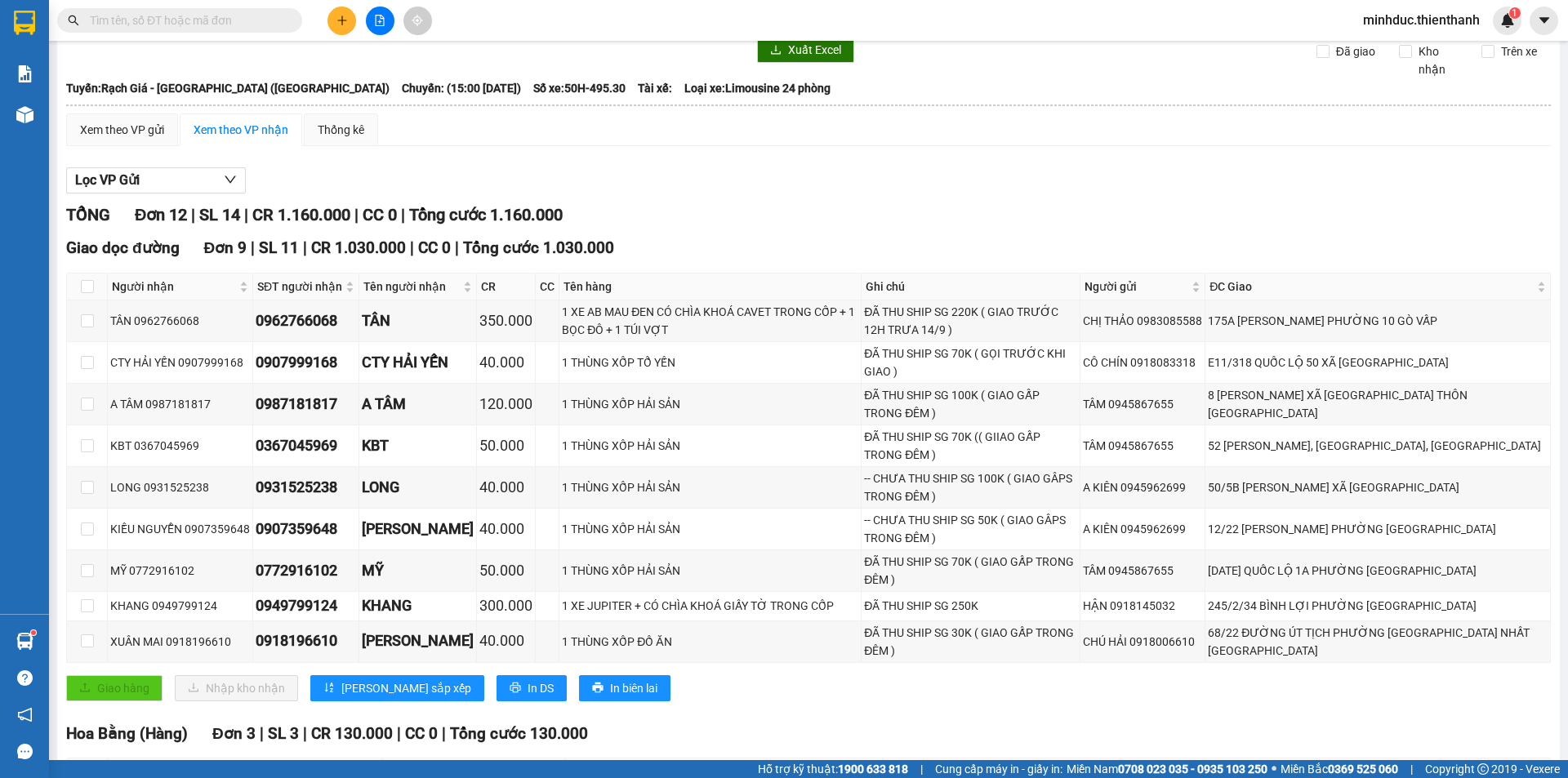
scroll to position [109, 0]
